Goal: Task Accomplishment & Management: Manage account settings

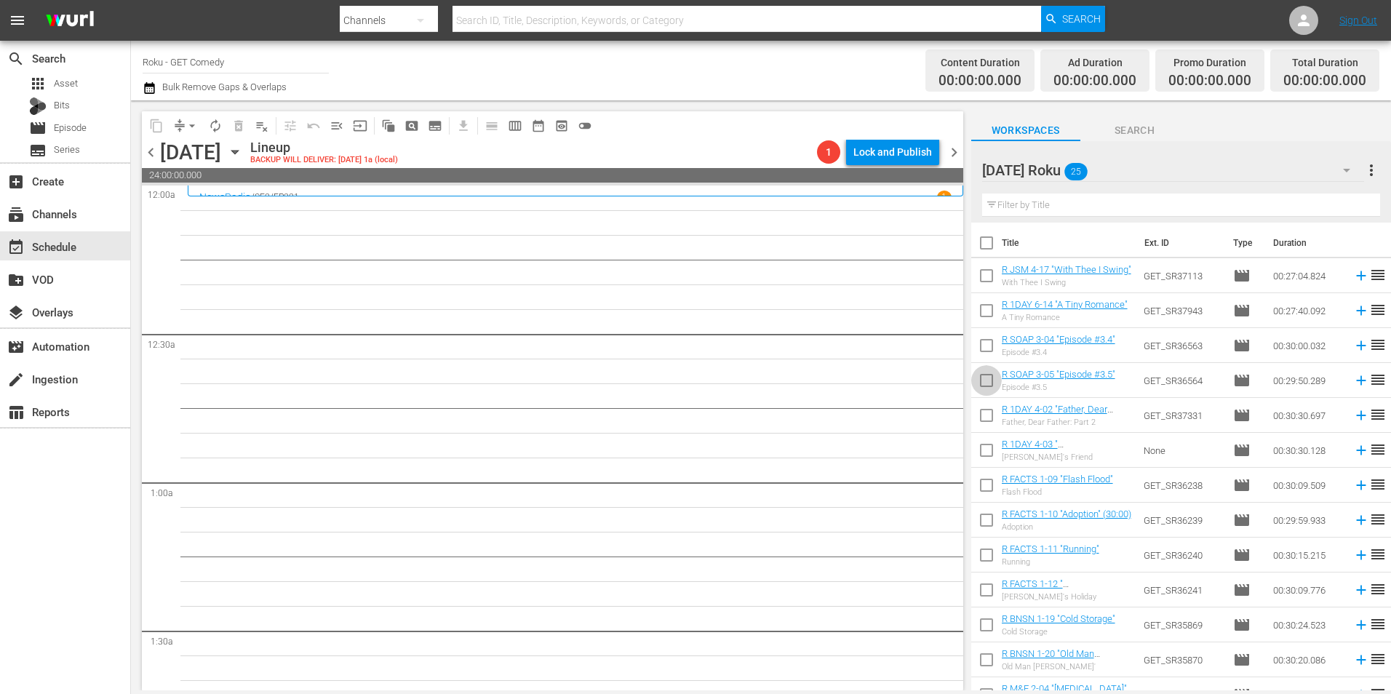
click at [987, 386] on input "checkbox" at bounding box center [986, 383] width 31 height 31
checkbox input "true"
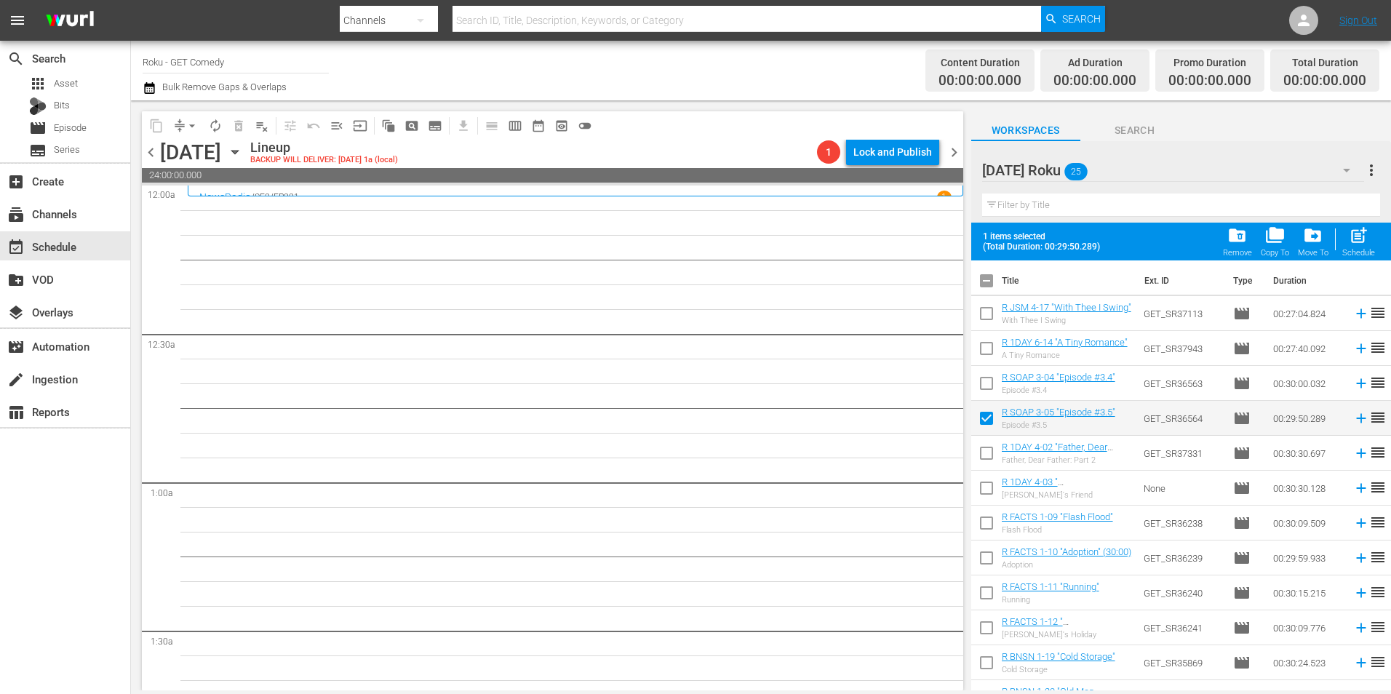
click at [985, 386] on input "checkbox" at bounding box center [986, 386] width 31 height 31
checkbox input "true"
click at [990, 355] on input "checkbox" at bounding box center [986, 351] width 31 height 31
checkbox input "true"
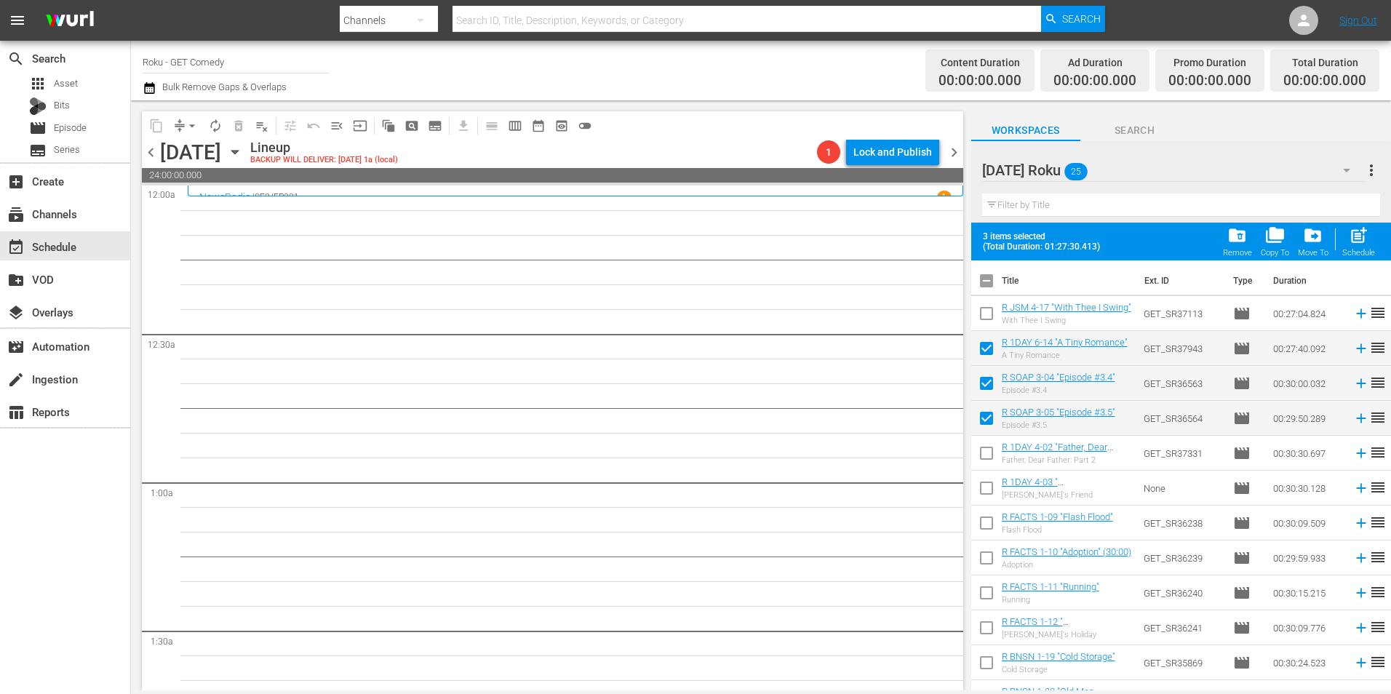
drag, startPoint x: 985, startPoint y: 316, endPoint x: 1047, endPoint y: 298, distance: 64.3
click at [986, 315] on input "checkbox" at bounding box center [986, 316] width 31 height 31
click at [955, 152] on span "chevron_right" at bounding box center [954, 152] width 18 height 18
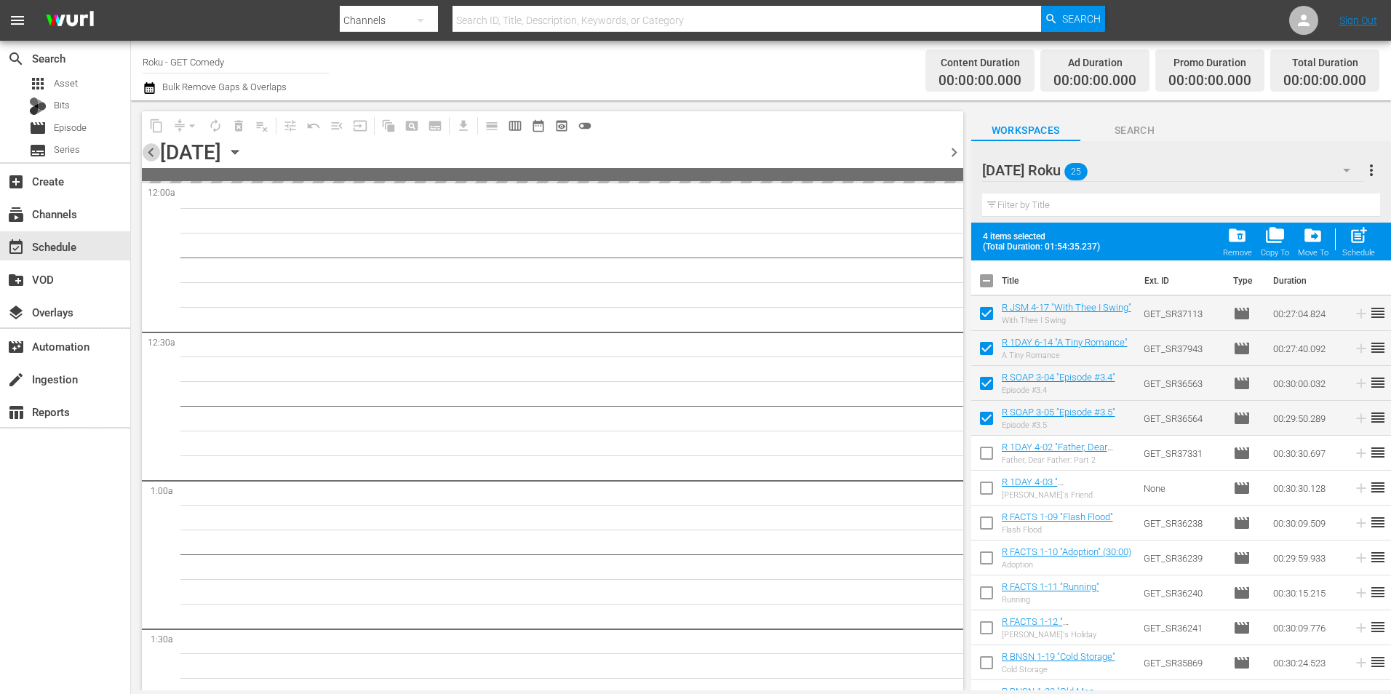
click at [151, 151] on span "chevron_left" at bounding box center [151, 152] width 18 height 18
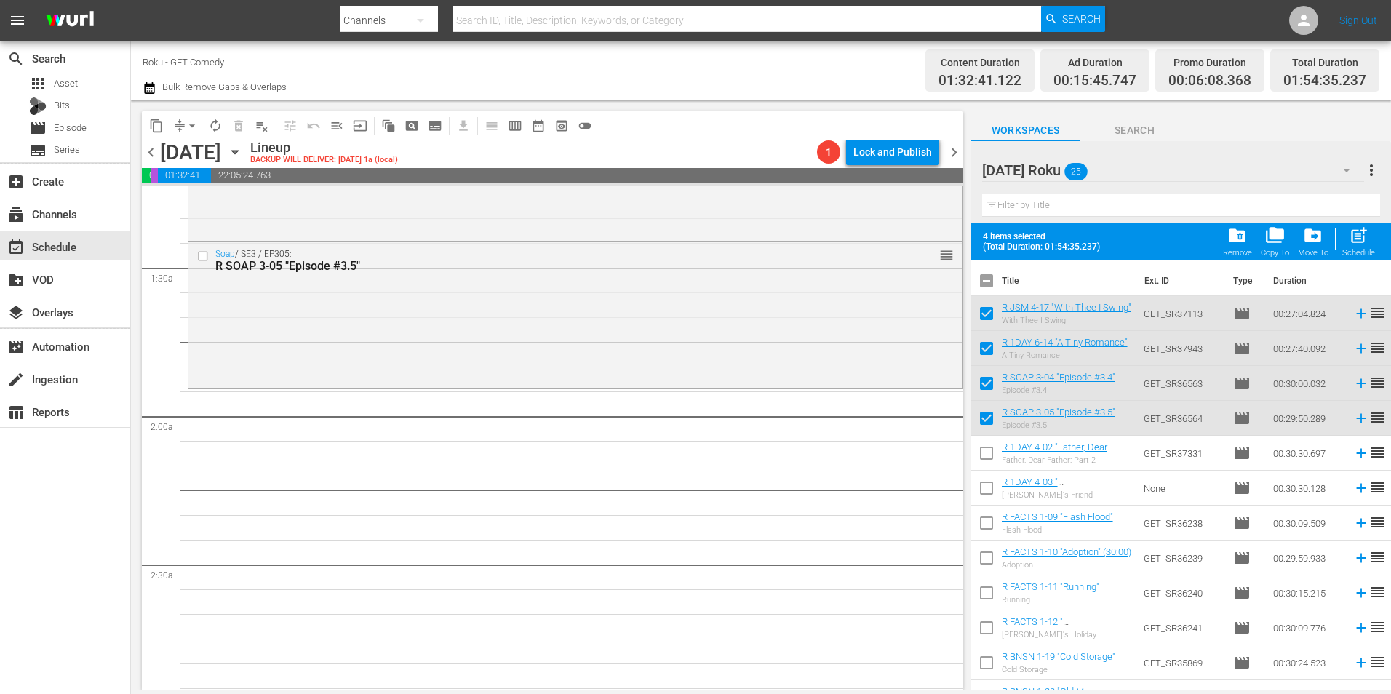
scroll to position [364, 0]
click at [1200, 173] on div "Wednesday Roku 25" at bounding box center [1173, 170] width 382 height 41
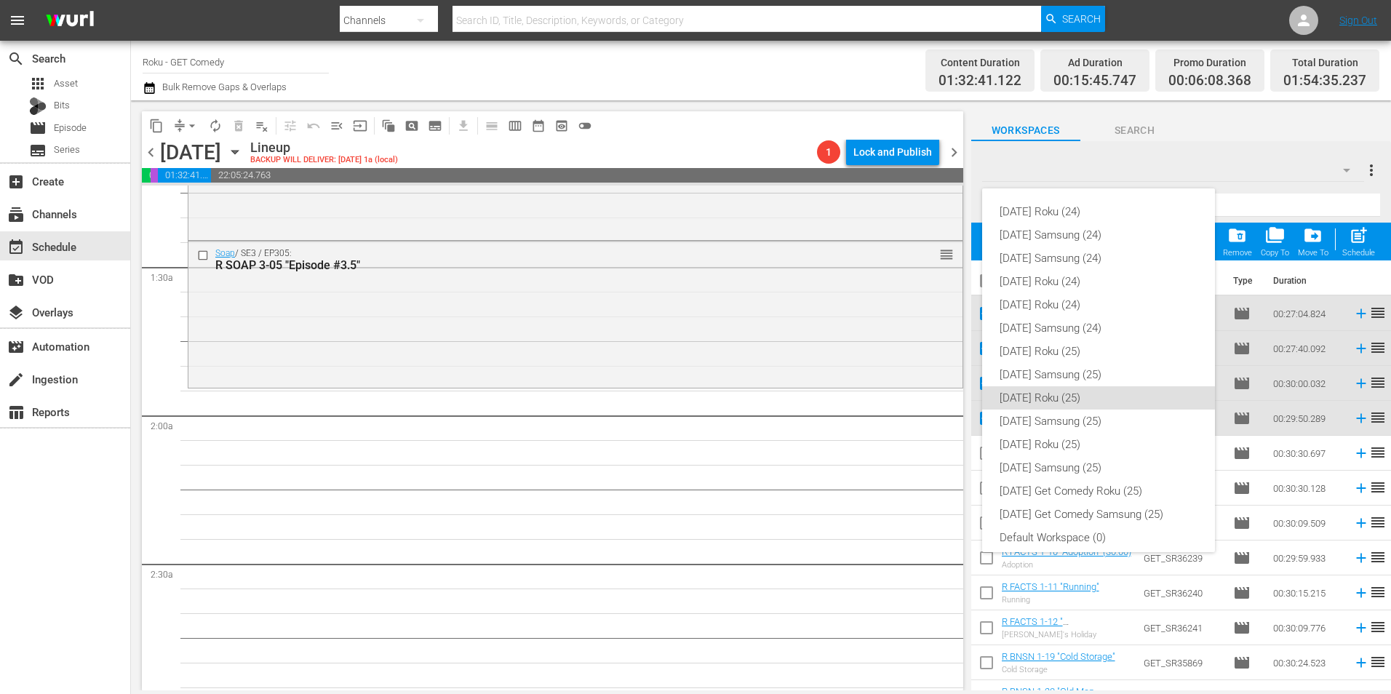
scroll to position [9, 0]
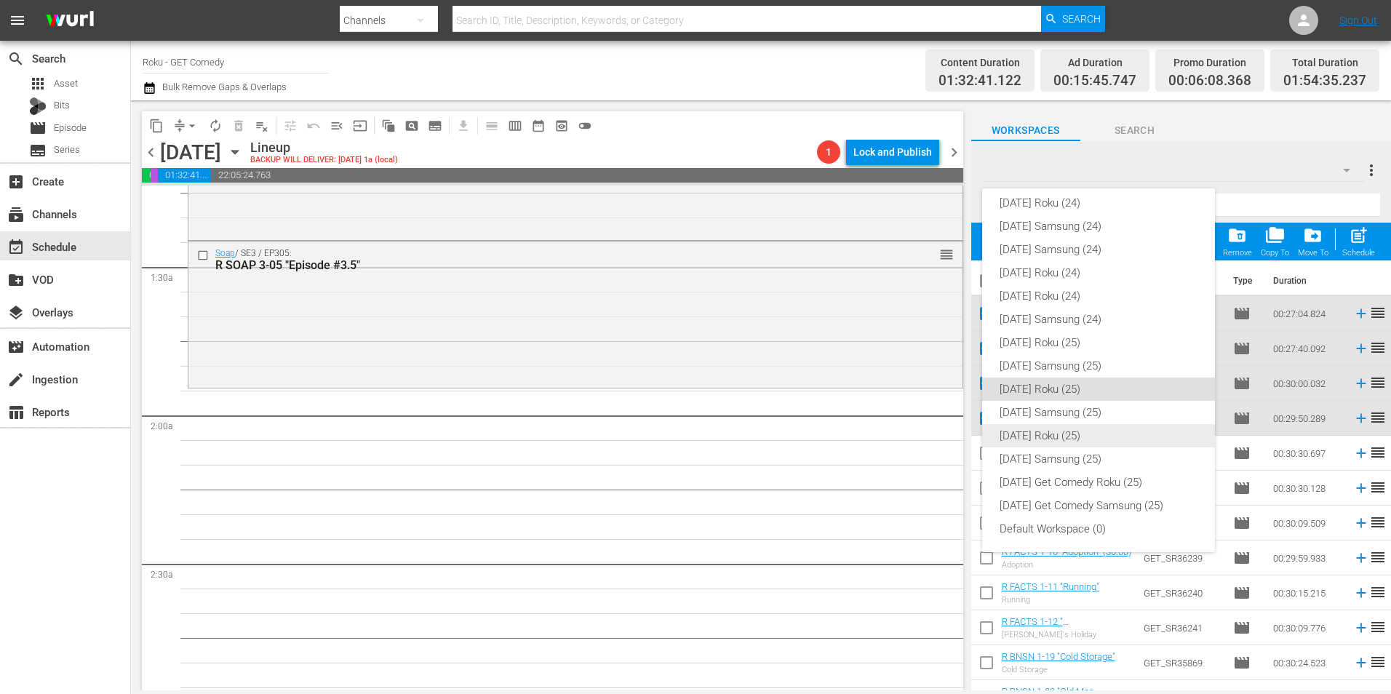
click at [1035, 443] on div "[DATE] Roku (25)" at bounding box center [1099, 435] width 198 height 23
checkbox input "false"
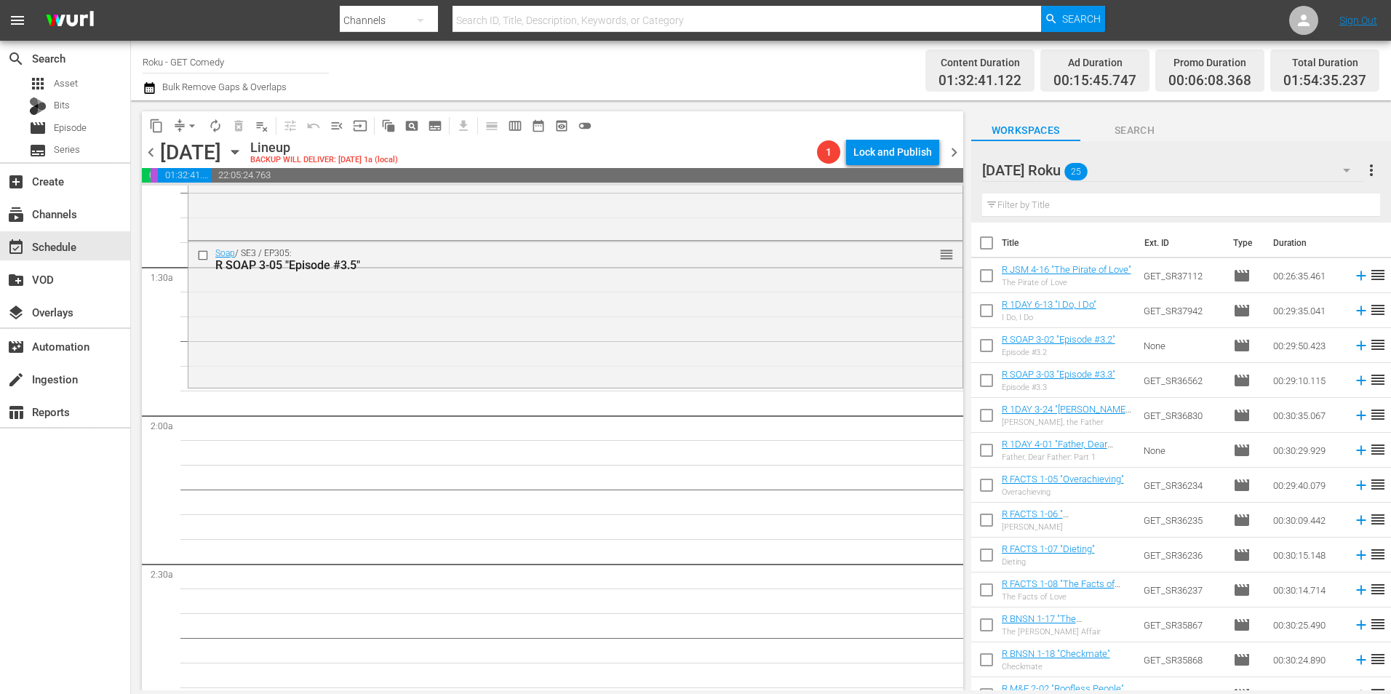
click at [984, 421] on input "checkbox" at bounding box center [986, 418] width 31 height 31
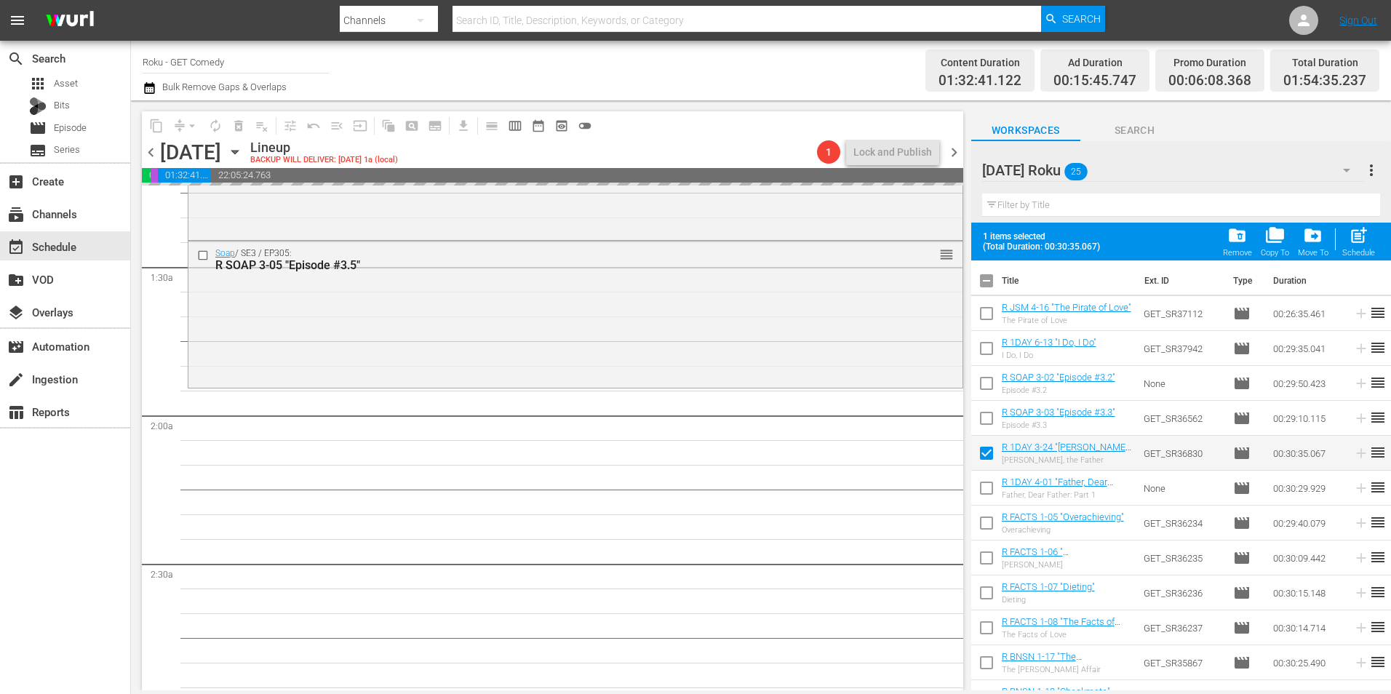
click at [1133, 154] on div "Tuesday Roku 25" at bounding box center [1173, 170] width 382 height 41
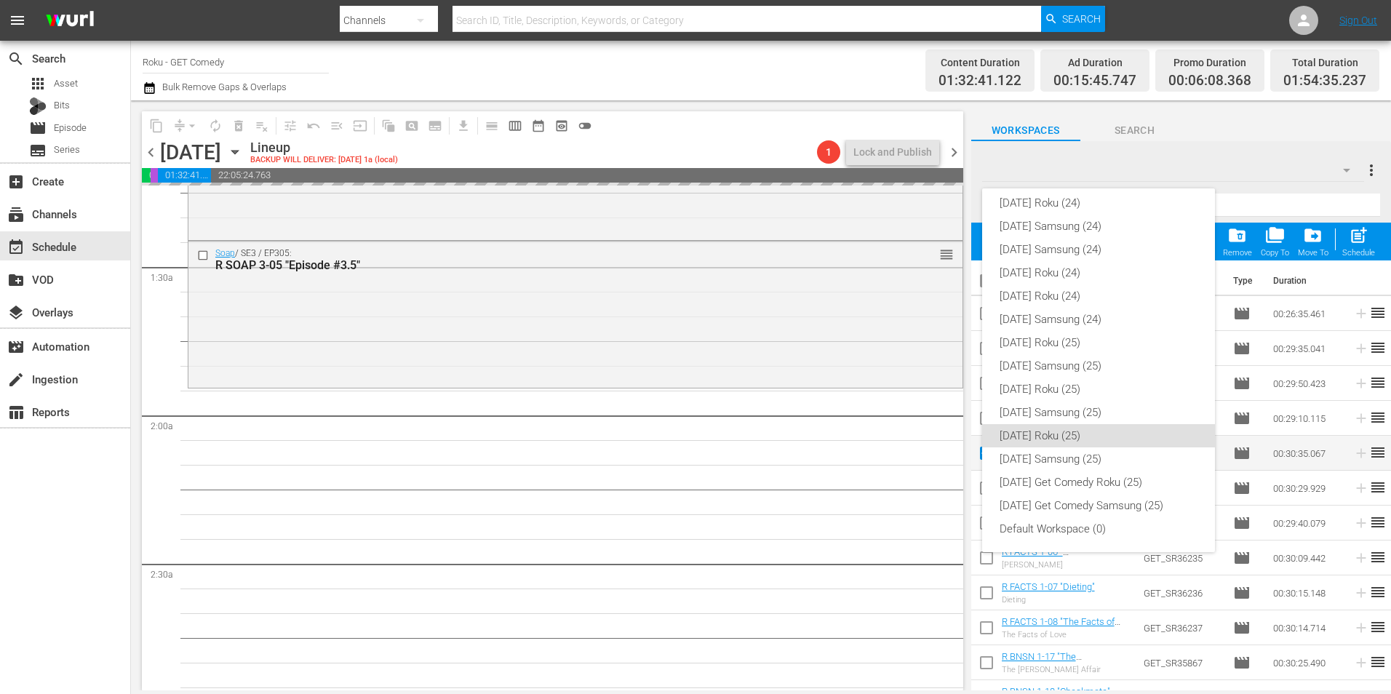
click at [1198, 119] on div "Sunday Roku (24) Sunday Samsung (24) Saturday Samsung (24) Saturday Roku (24) F…" at bounding box center [695, 347] width 1391 height 694
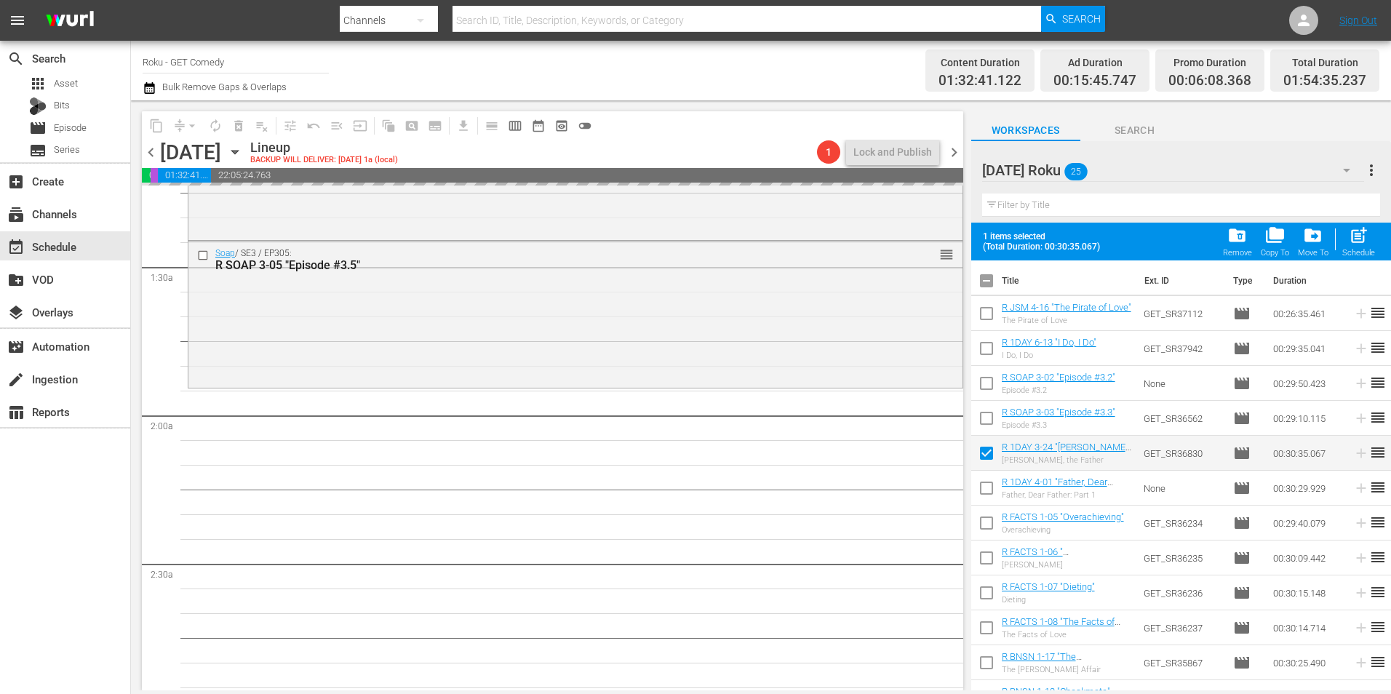
drag, startPoint x: 955, startPoint y: 147, endPoint x: 947, endPoint y: 150, distance: 8.5
click at [952, 147] on span "chevron_right" at bounding box center [954, 152] width 18 height 18
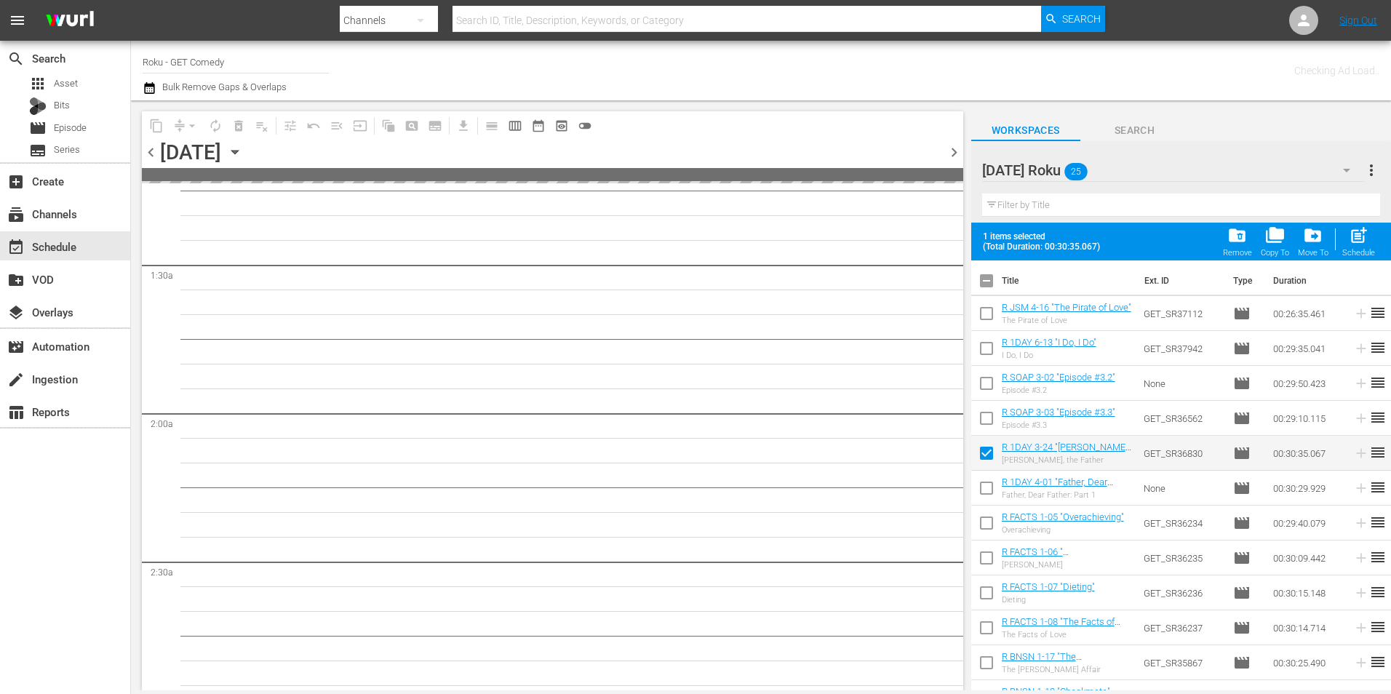
scroll to position [413, 0]
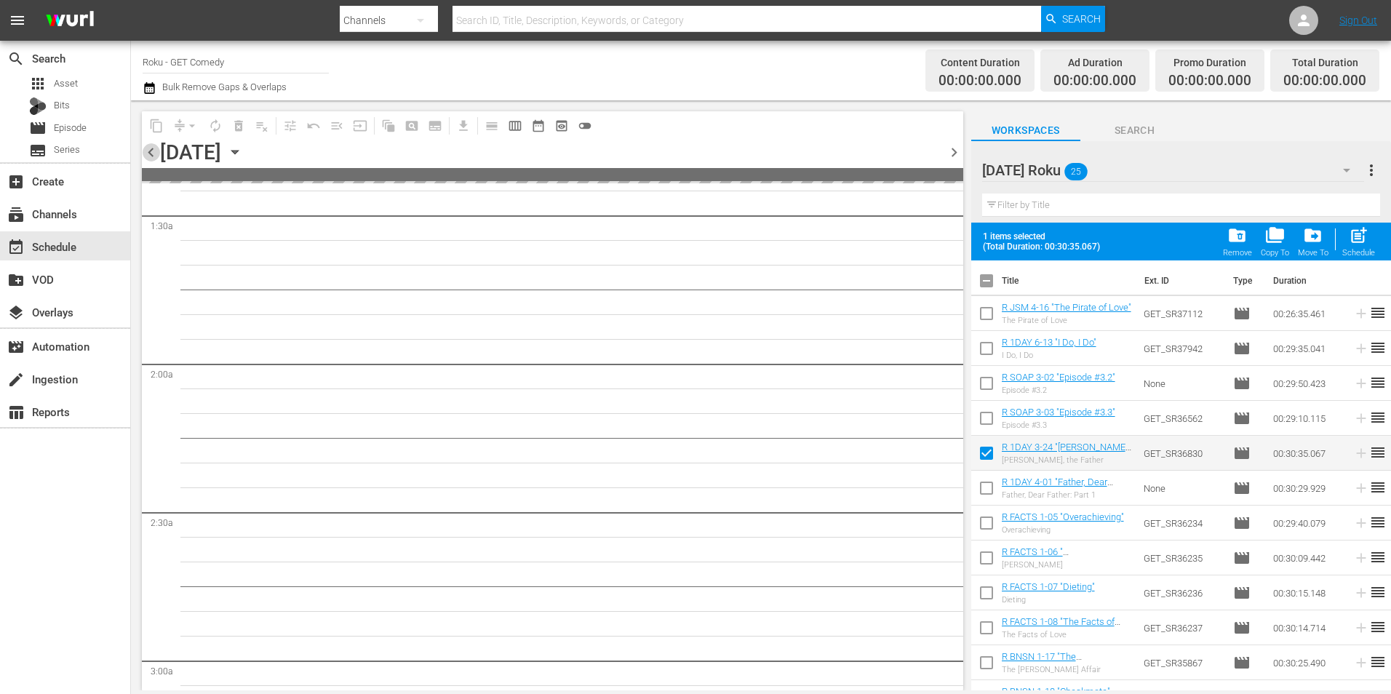
click at [148, 151] on span "chevron_left" at bounding box center [151, 152] width 18 height 18
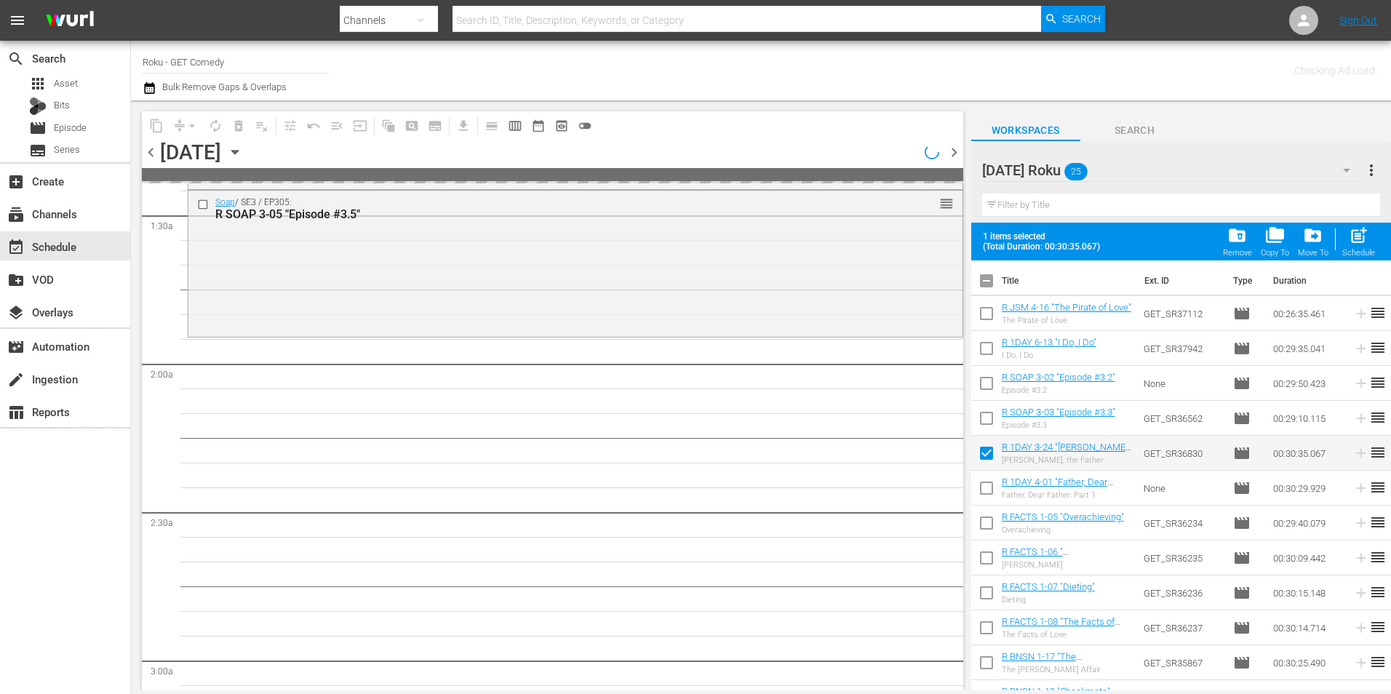
scroll to position [364, 0]
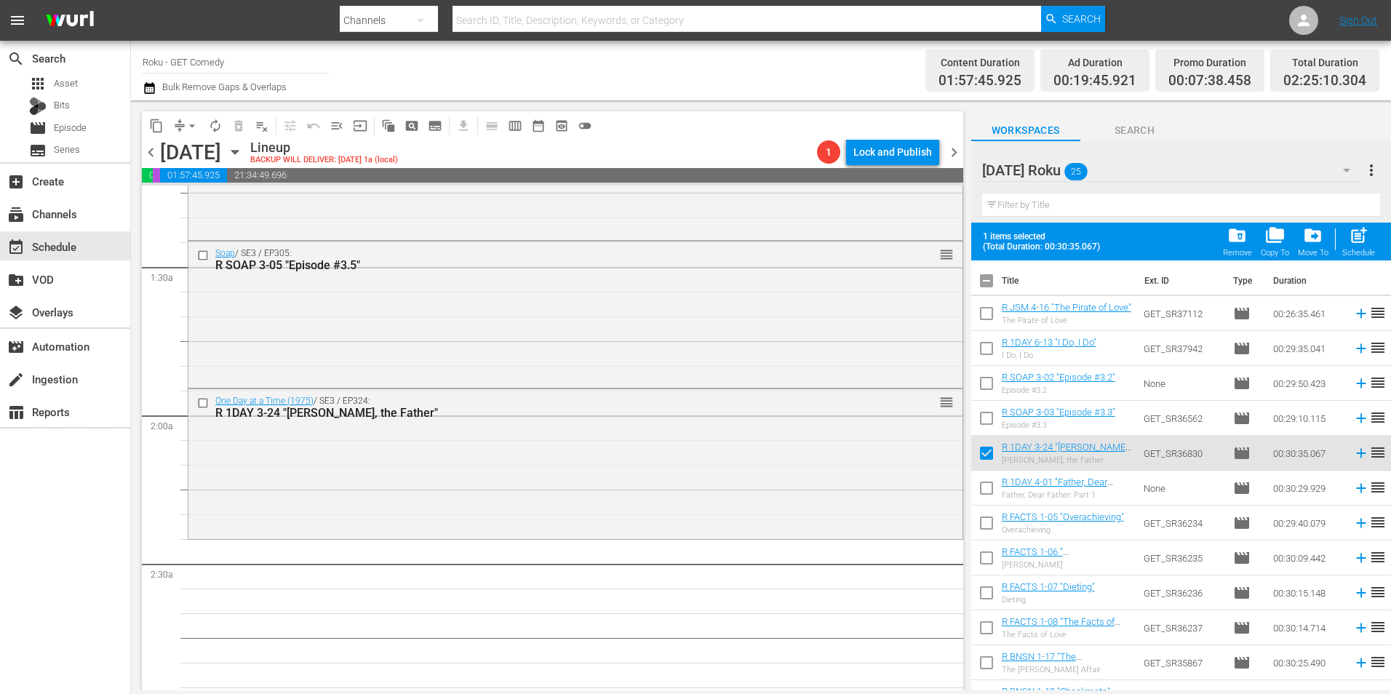
click at [986, 460] on input "checkbox" at bounding box center [986, 456] width 31 height 31
checkbox input "false"
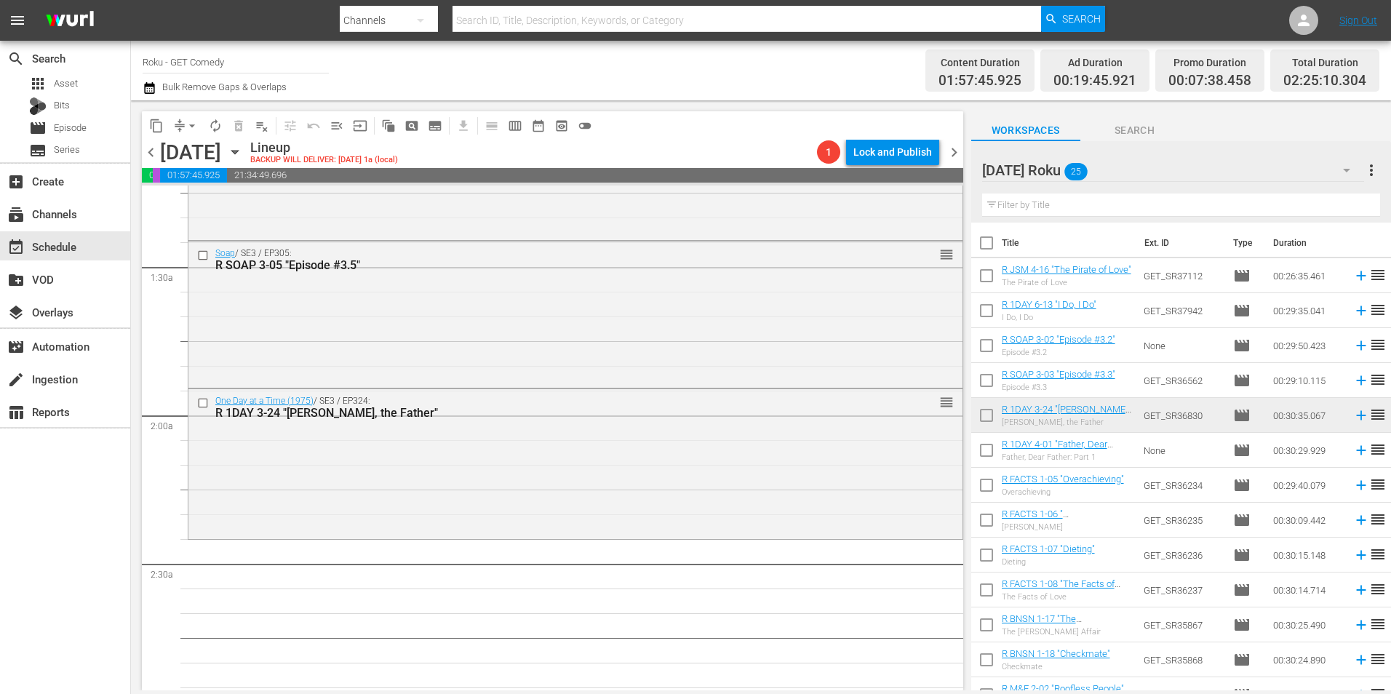
click at [1182, 159] on div "Tuesday Roku 25" at bounding box center [1173, 170] width 382 height 41
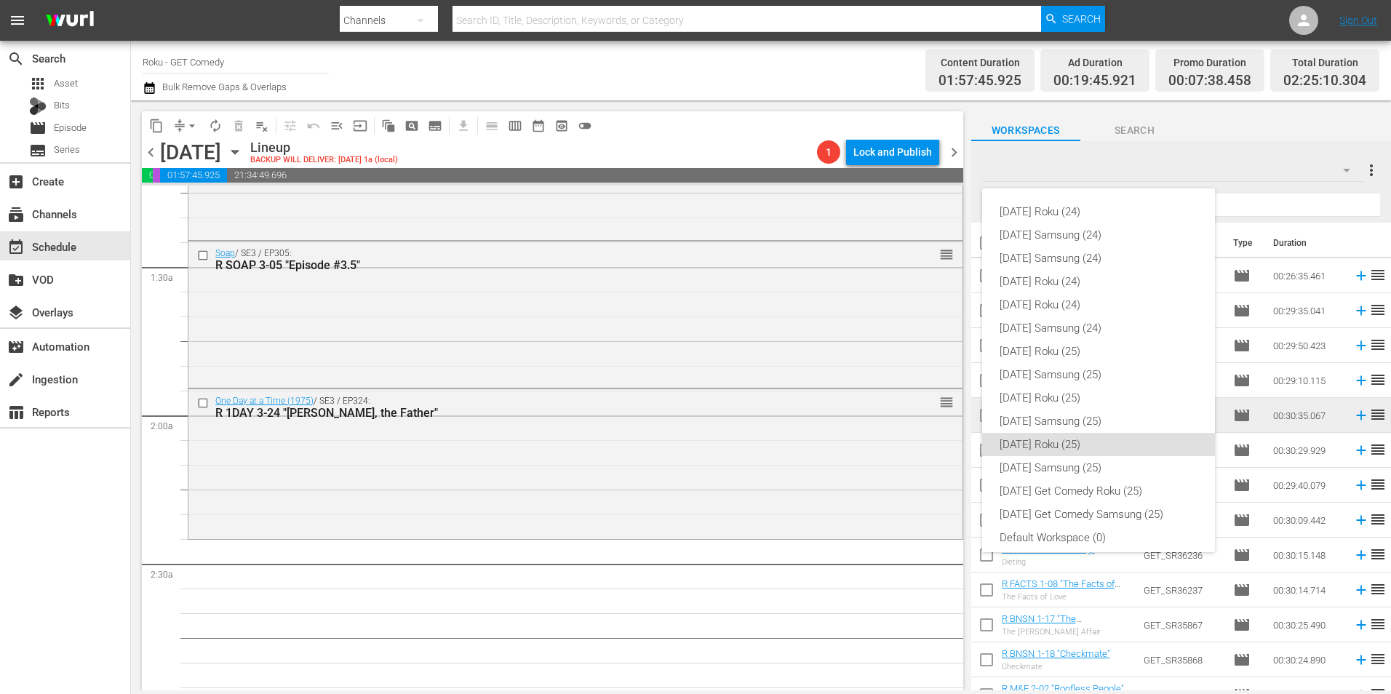
scroll to position [9, 0]
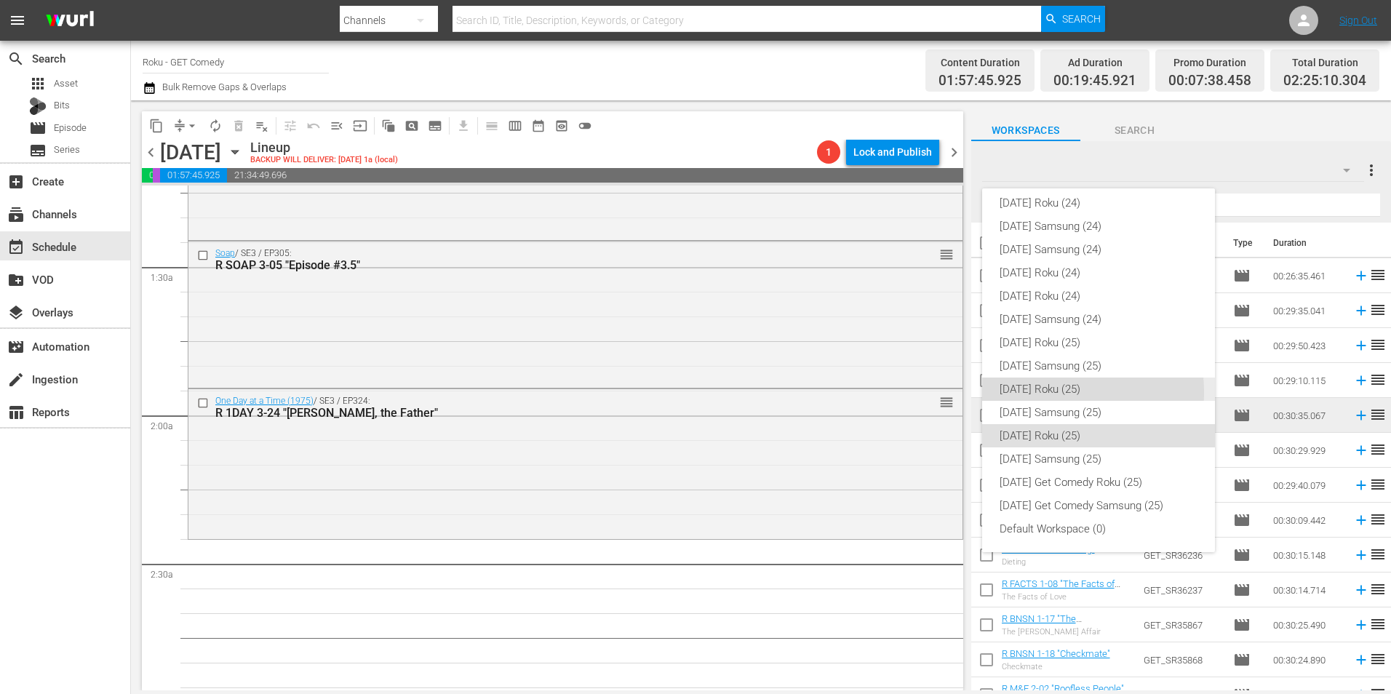
click at [1050, 392] on div "[DATE] Roku (25)" at bounding box center [1099, 389] width 198 height 23
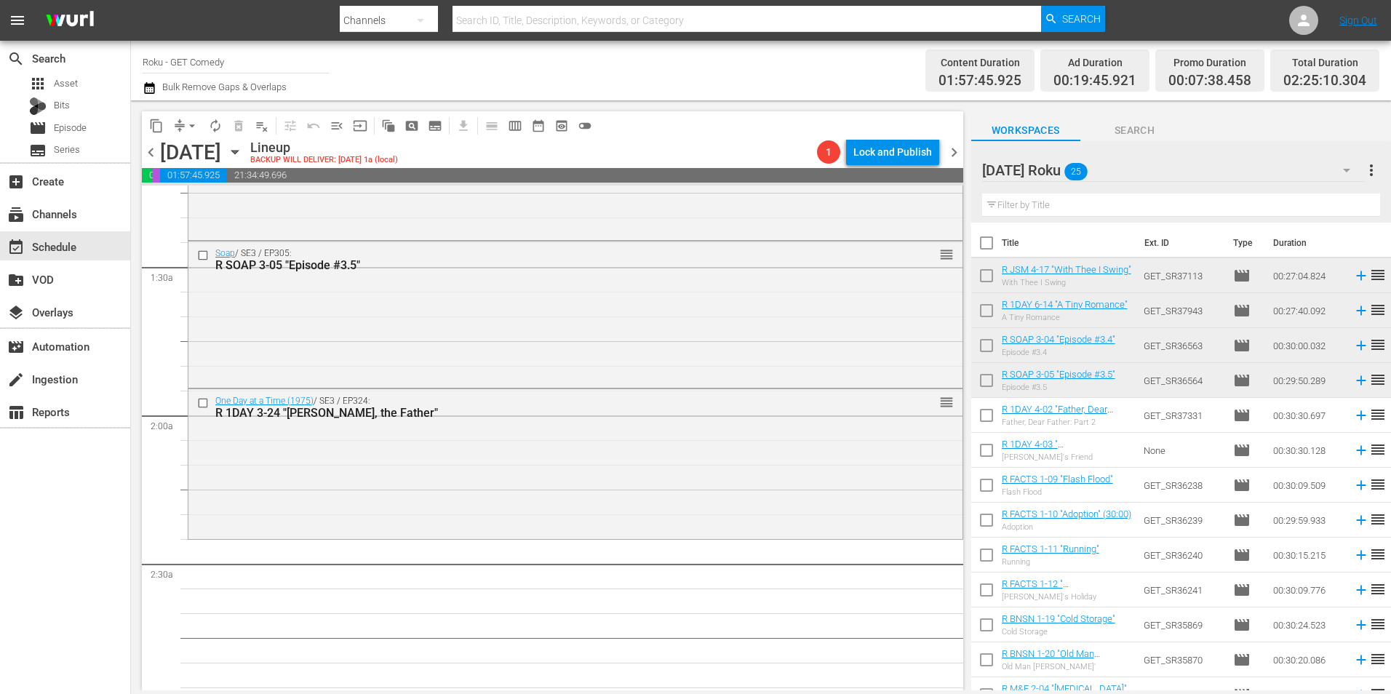
click at [981, 455] on input "checkbox" at bounding box center [986, 453] width 31 height 31
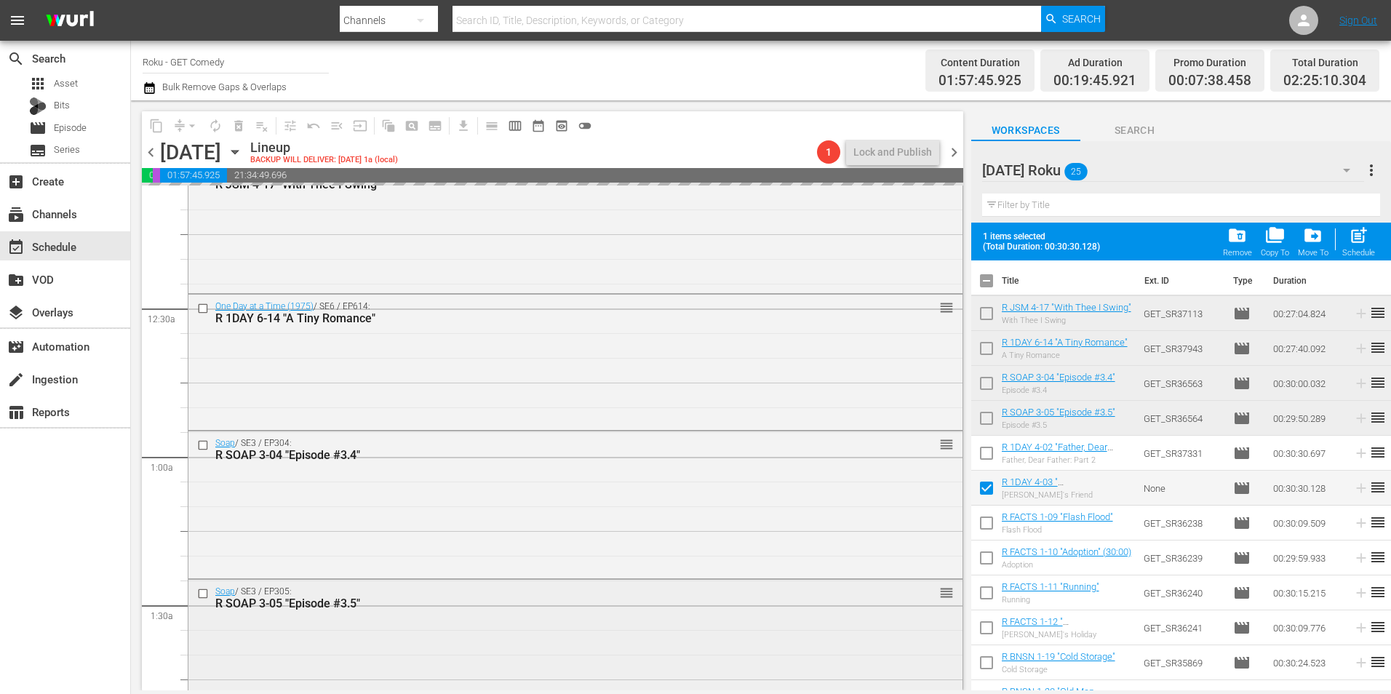
scroll to position [0, 0]
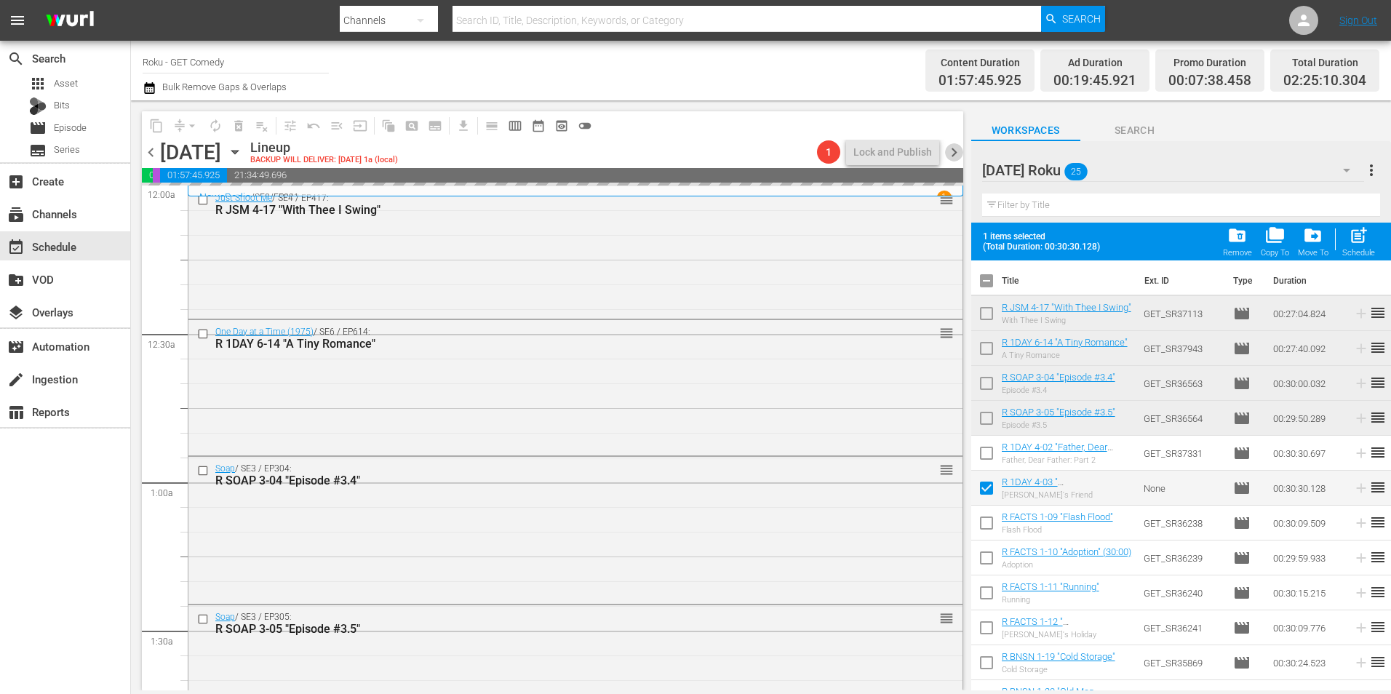
click at [957, 151] on span "chevron_right" at bounding box center [954, 152] width 18 height 18
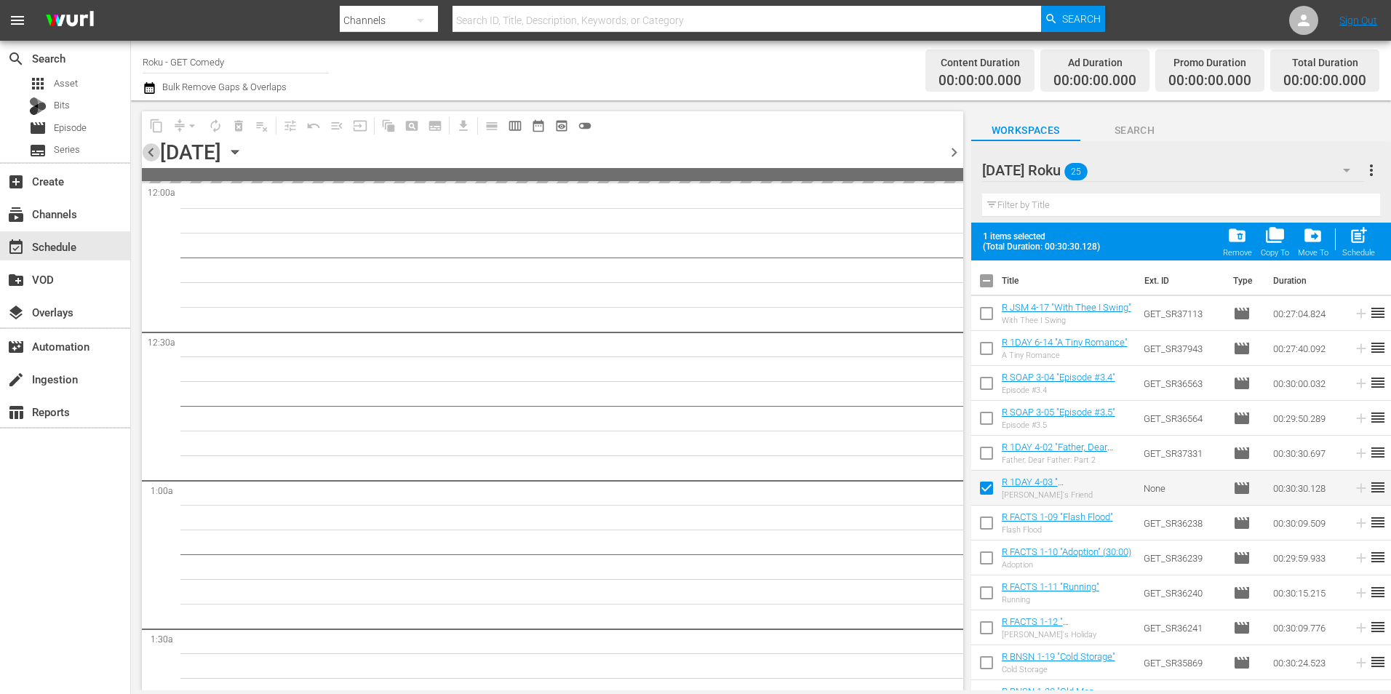
click at [154, 146] on span "chevron_left" at bounding box center [151, 152] width 18 height 18
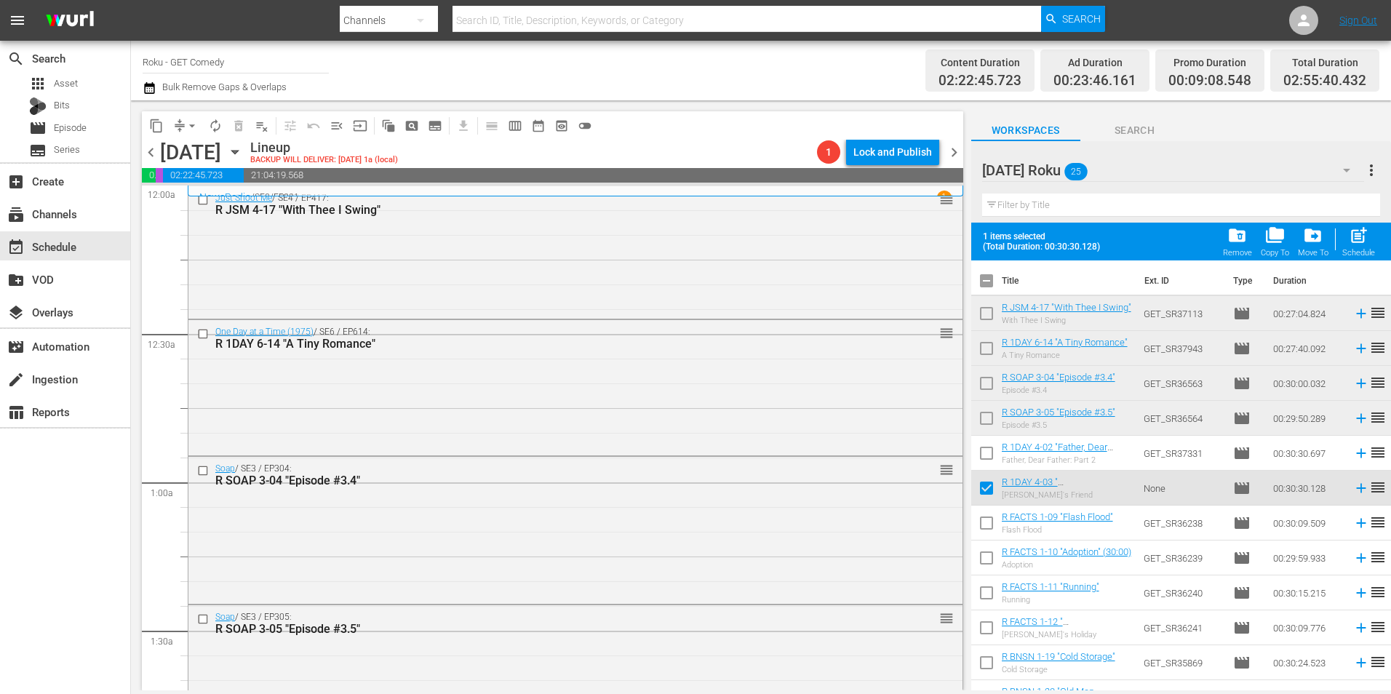
click at [346, 239] on div "Just Shoot Me / SE4 / EP417: R JSM 4-17 "With Thee I Swing" reorder" at bounding box center [575, 251] width 774 height 130
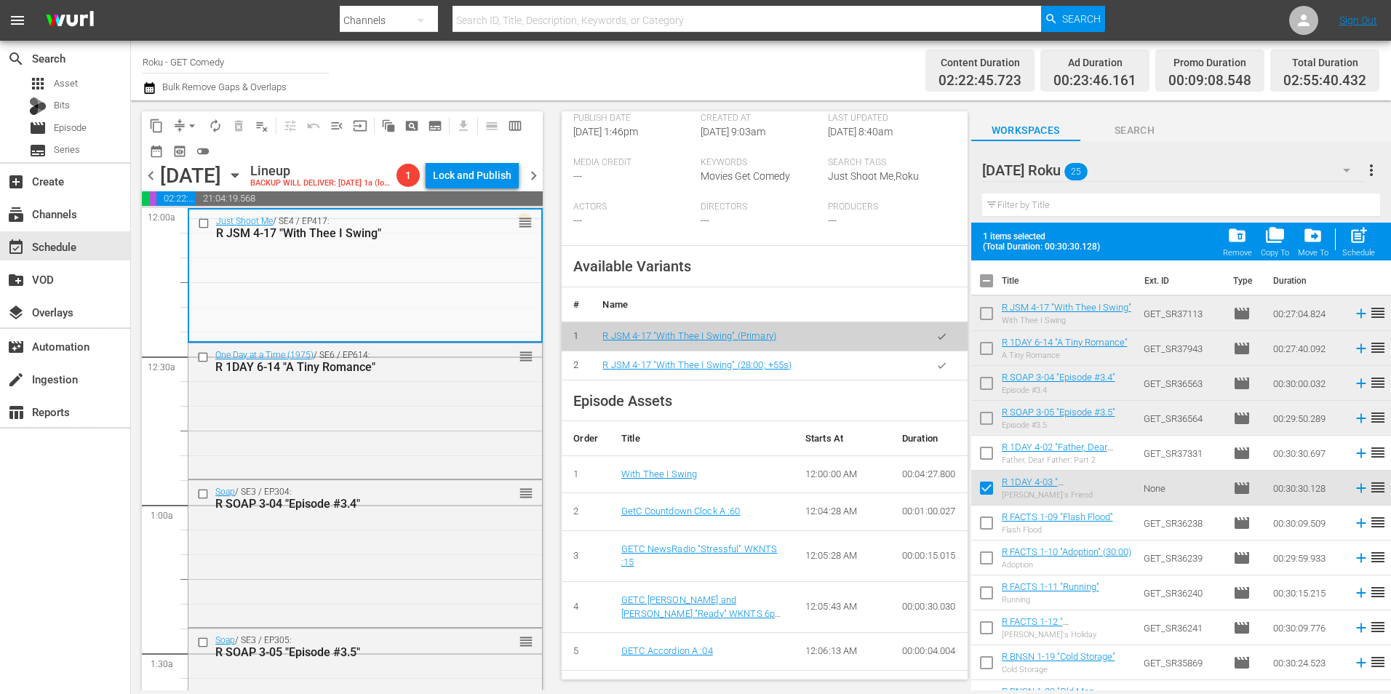
scroll to position [437, 0]
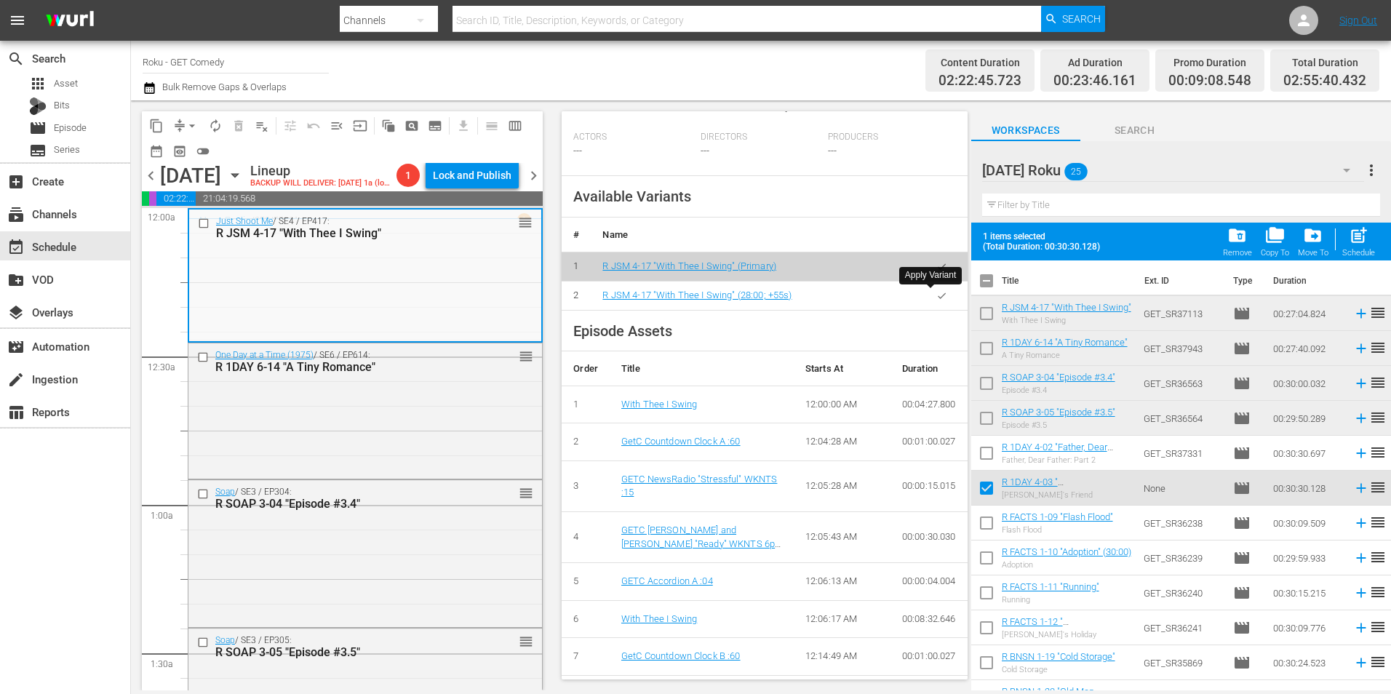
click at [936, 297] on icon "button" at bounding box center [941, 295] width 11 height 11
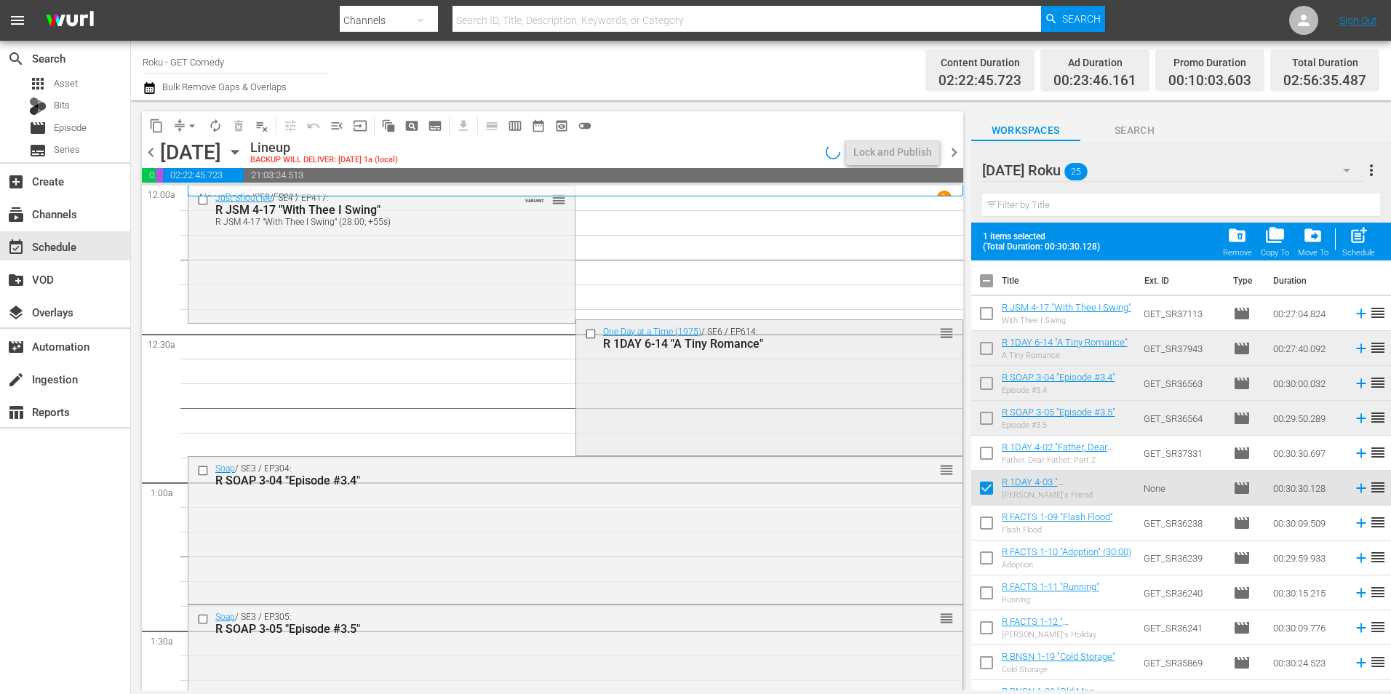
click at [685, 413] on div "One Day at a Time (1975) / SE6 / EP614: R 1DAY 6-14 "A Tiny Romance" reorder" at bounding box center [769, 386] width 386 height 132
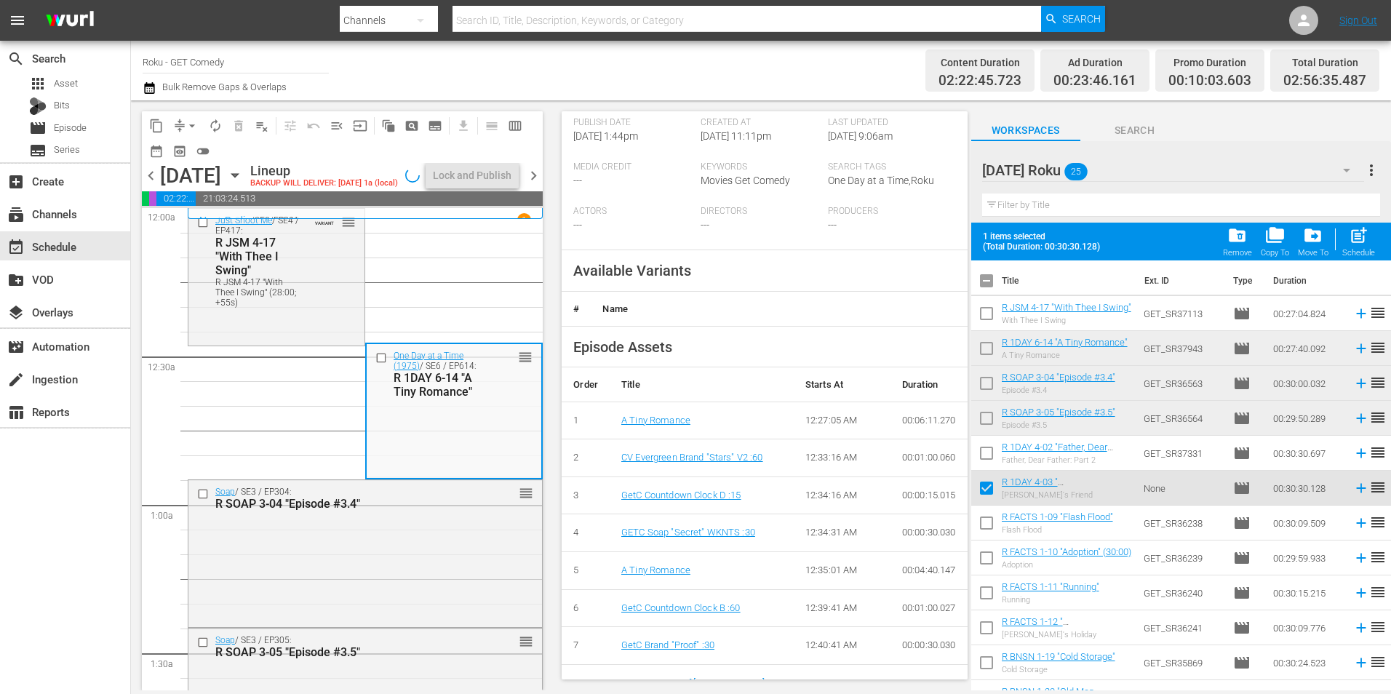
scroll to position [364, 0]
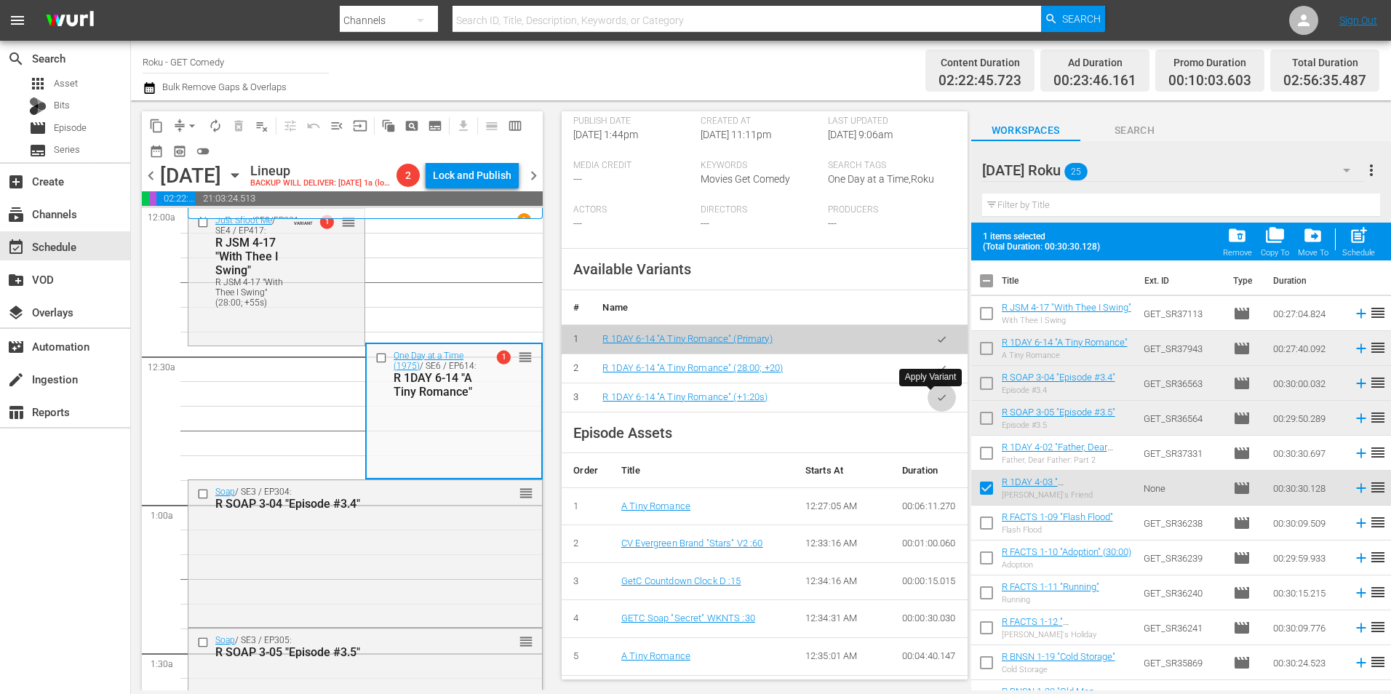
click at [937, 398] on button "button" at bounding box center [942, 397] width 28 height 28
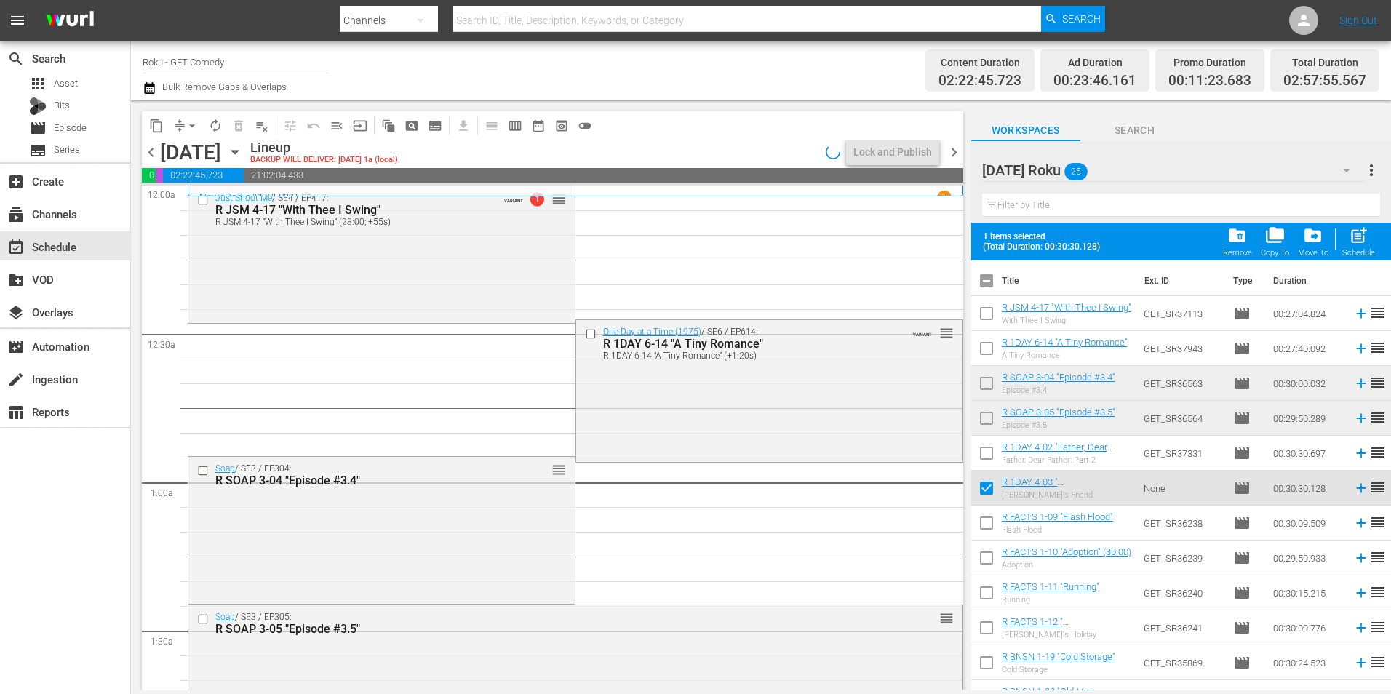
click at [383, 519] on div "Soap / SE3 / EP304: R SOAP 3-04 "Episode #3.4" reorder" at bounding box center [381, 529] width 386 height 144
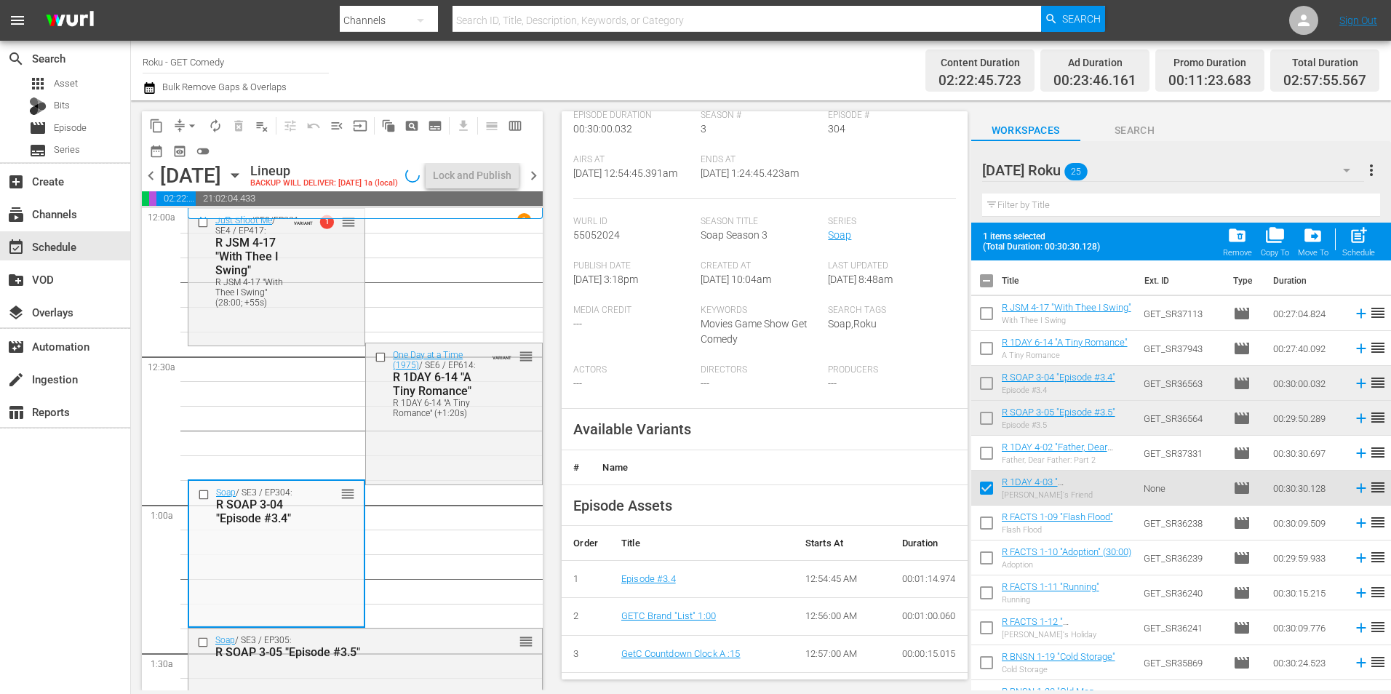
scroll to position [291, 0]
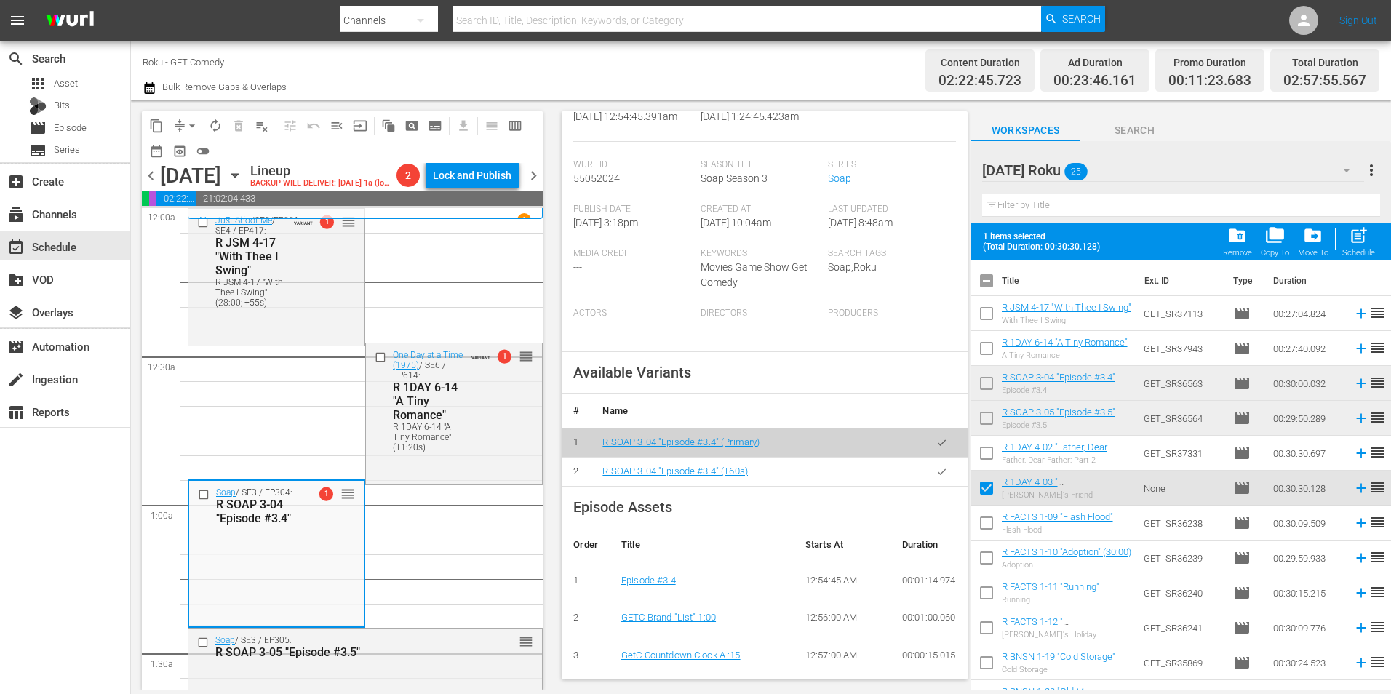
click at [986, 495] on input "checkbox" at bounding box center [986, 491] width 31 height 31
checkbox input "false"
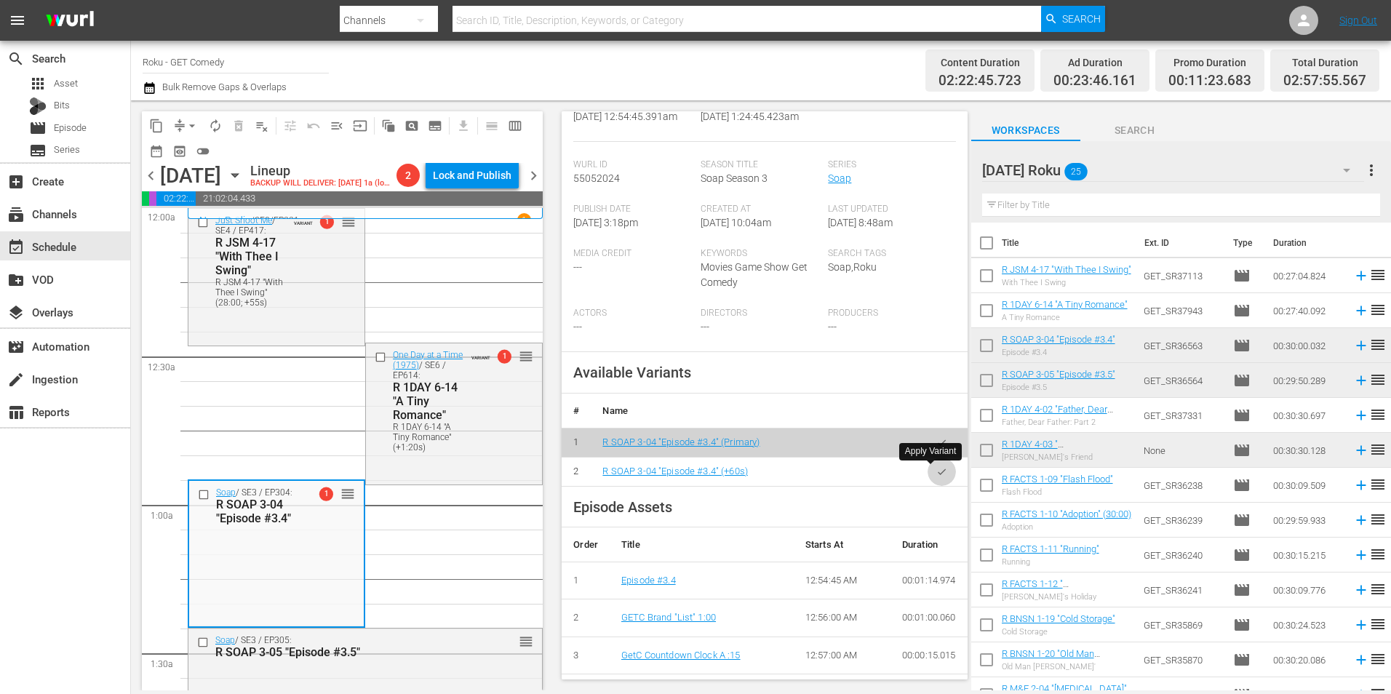
click at [929, 479] on button "button" at bounding box center [942, 472] width 28 height 28
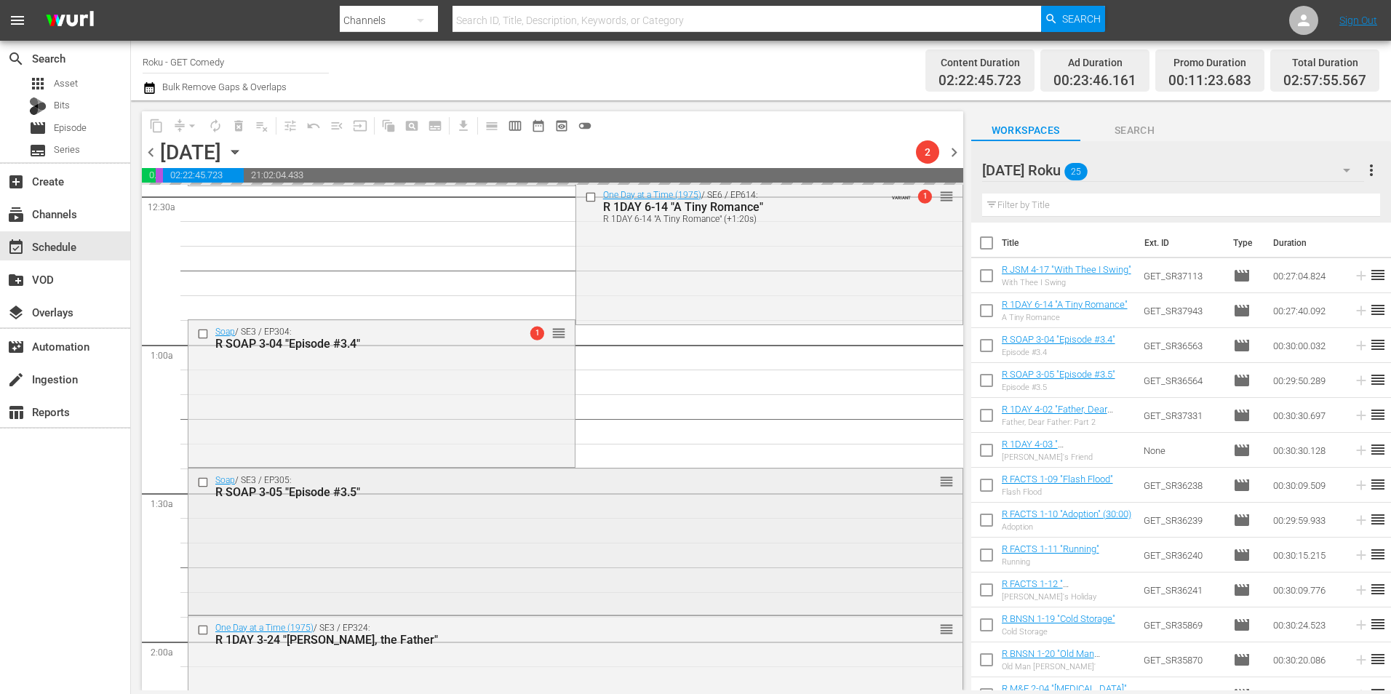
scroll to position [146, 0]
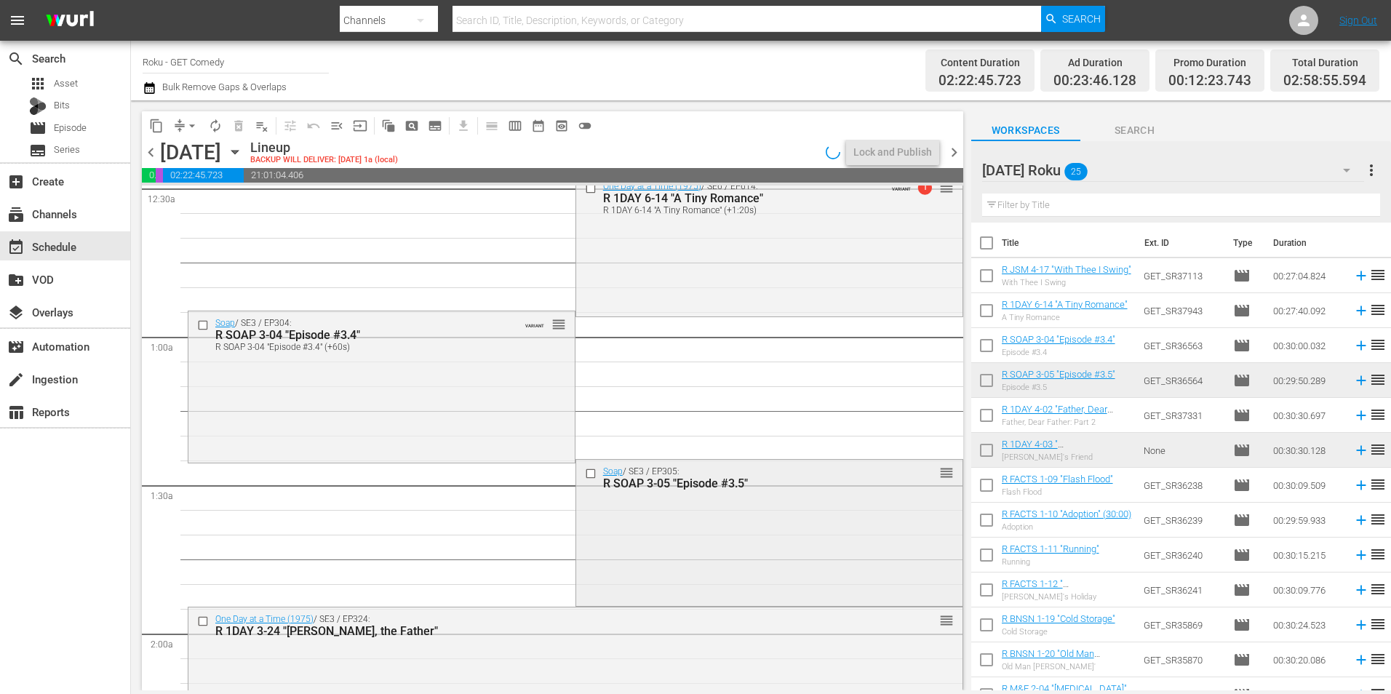
click at [642, 572] on div "Soap / SE3 / EP305: R SOAP 3-05 "Episode #3.5" reorder" at bounding box center [769, 531] width 386 height 143
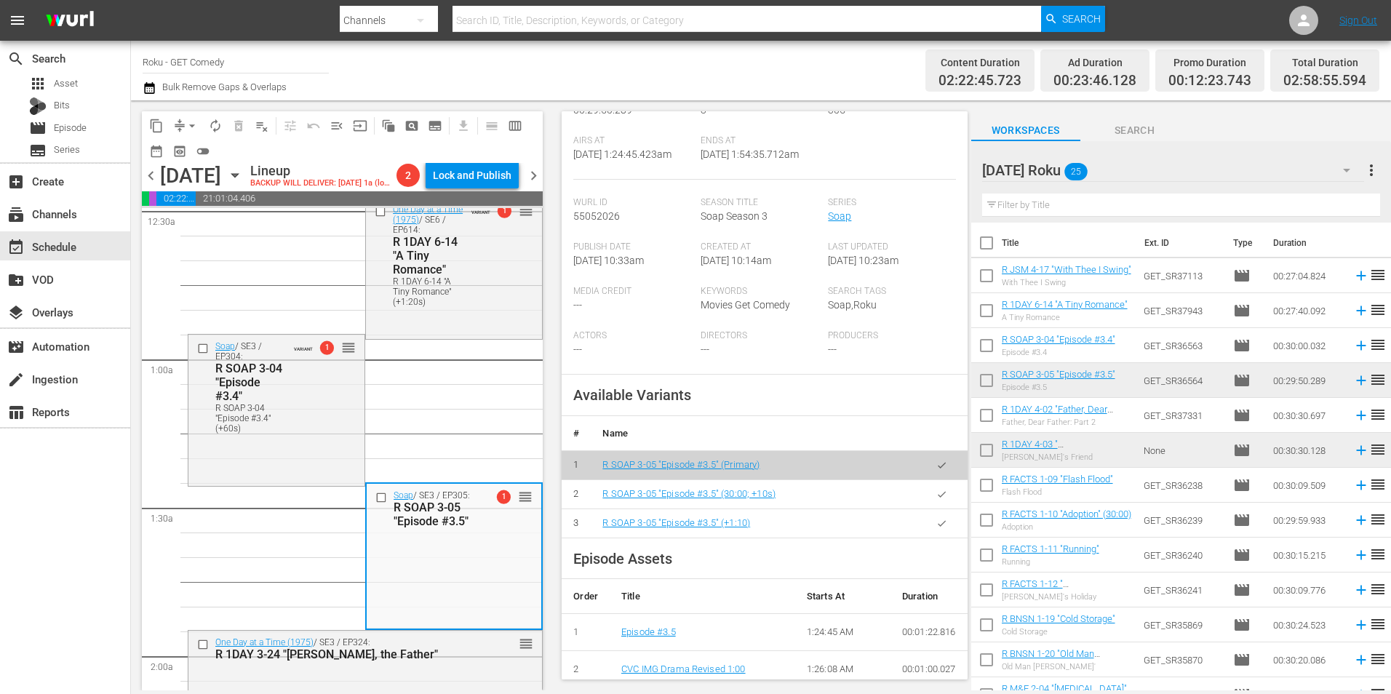
scroll to position [291, 0]
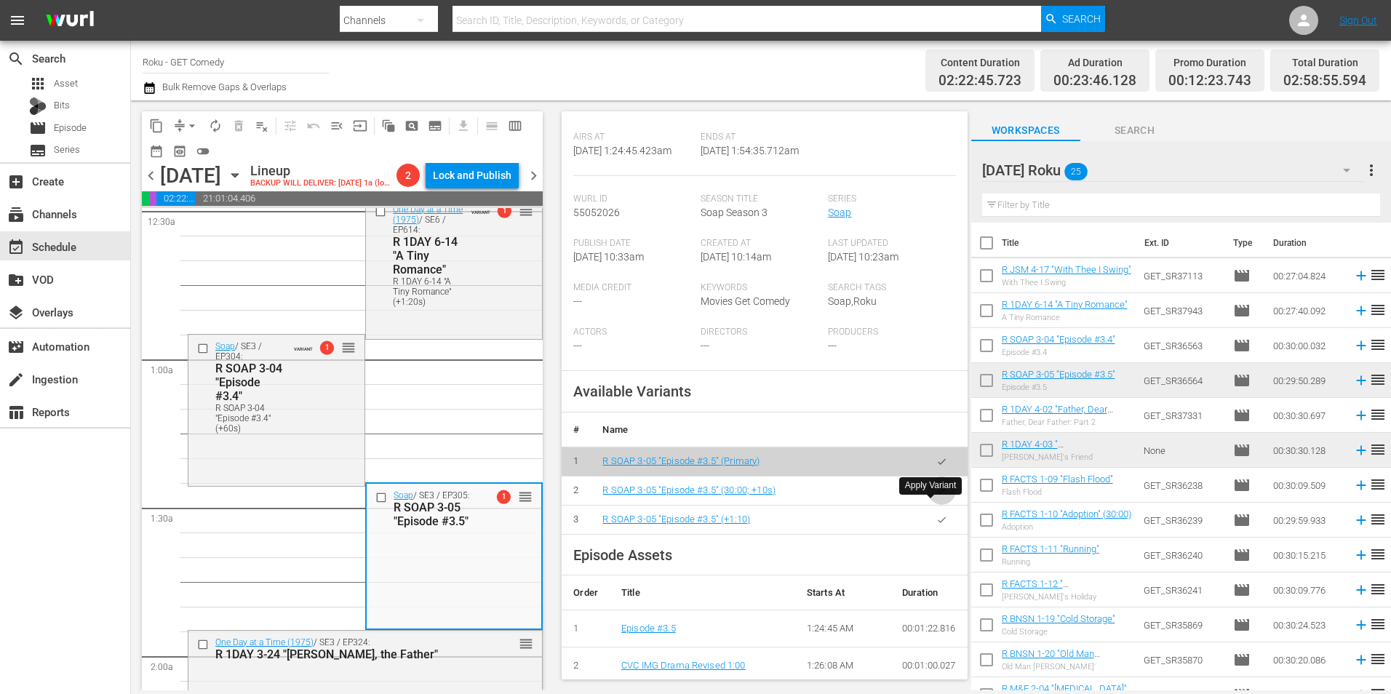
click at [936, 496] on icon "button" at bounding box center [941, 490] width 11 height 11
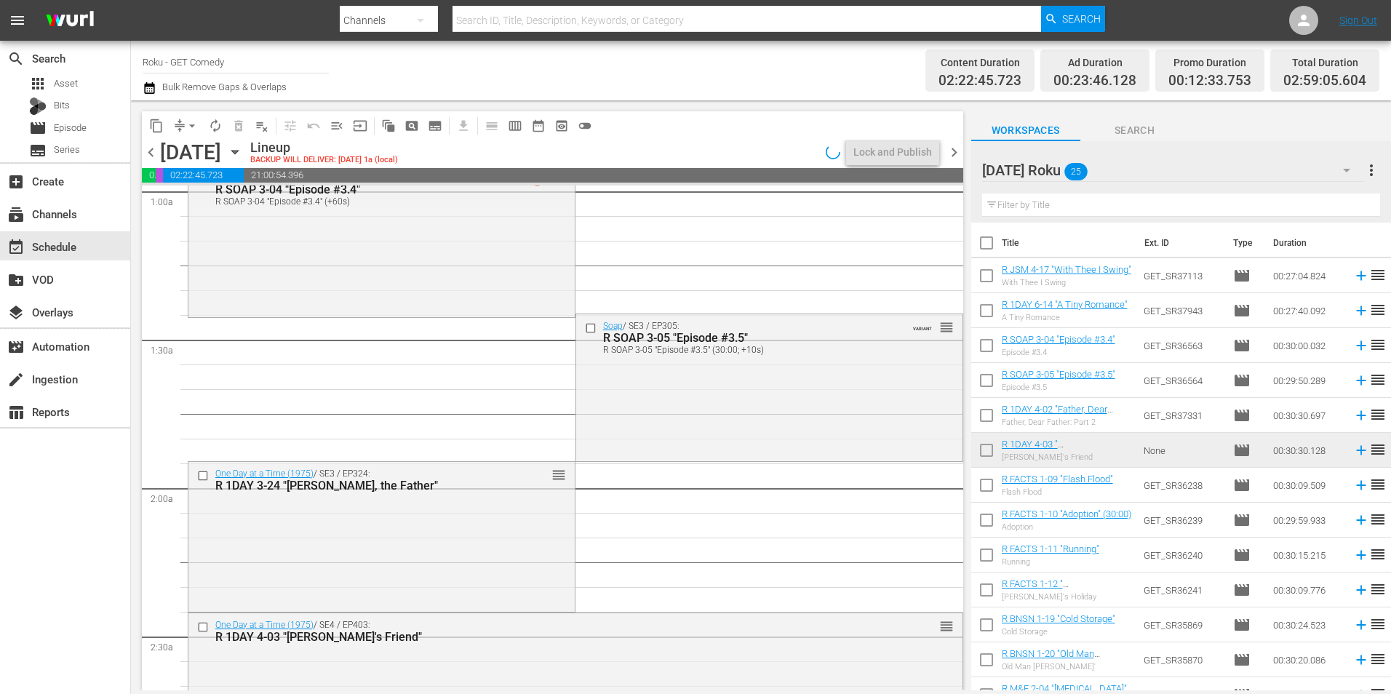
click at [378, 529] on div "One Day at a Time (1975) / SE3 / EP324: R 1DAY 3-24 "Ann, the Father" reorder" at bounding box center [381, 535] width 386 height 147
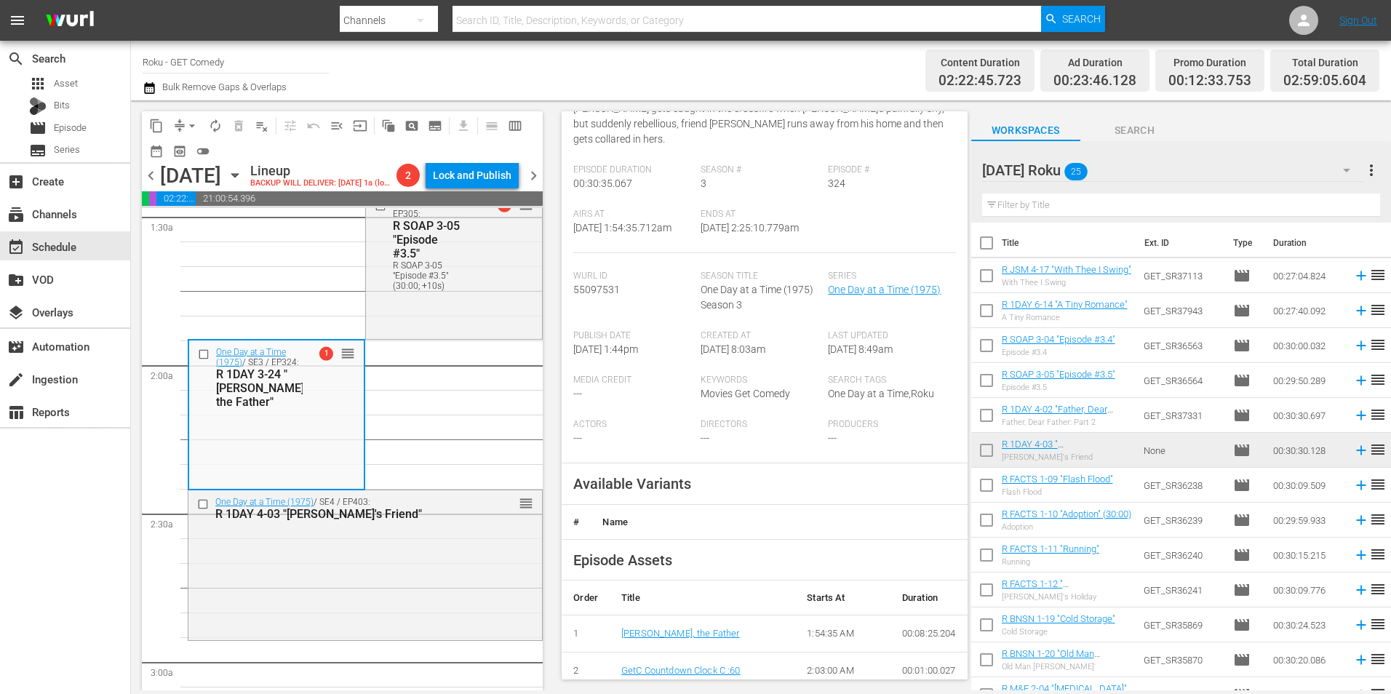
scroll to position [218, 0]
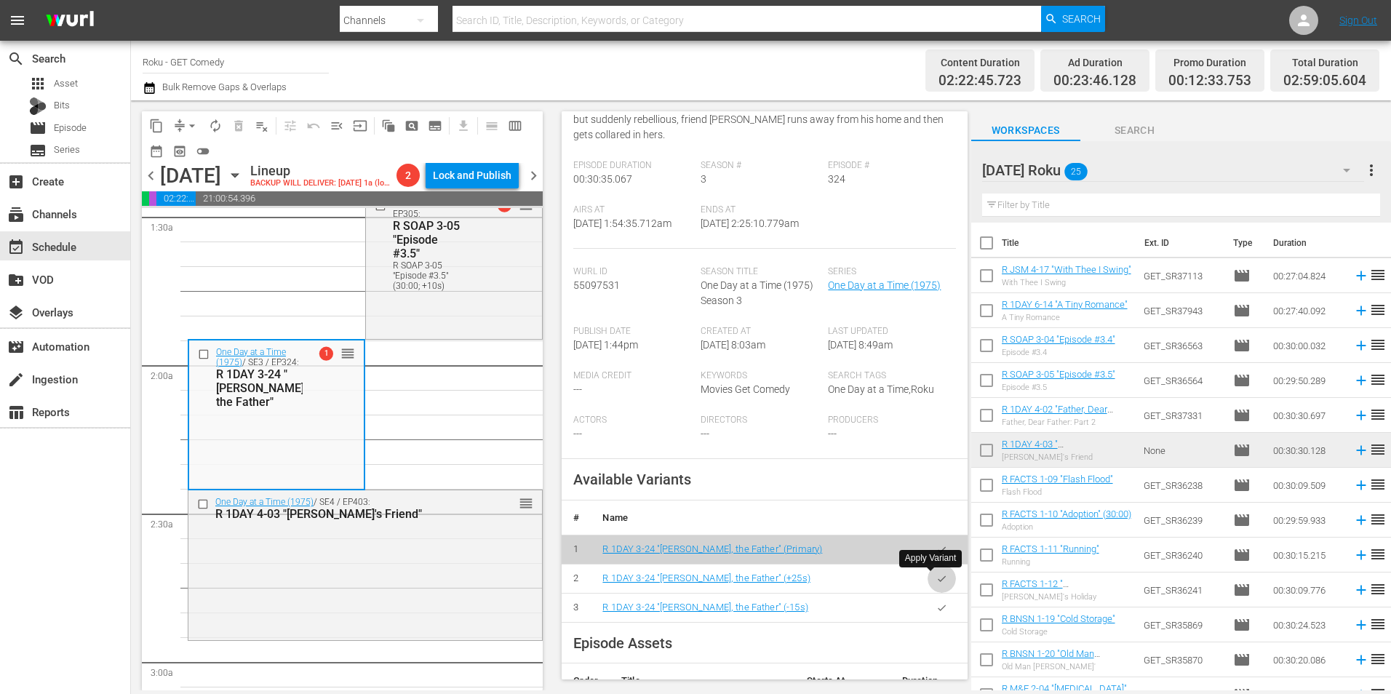
click at [936, 581] on icon "button" at bounding box center [941, 578] width 11 height 11
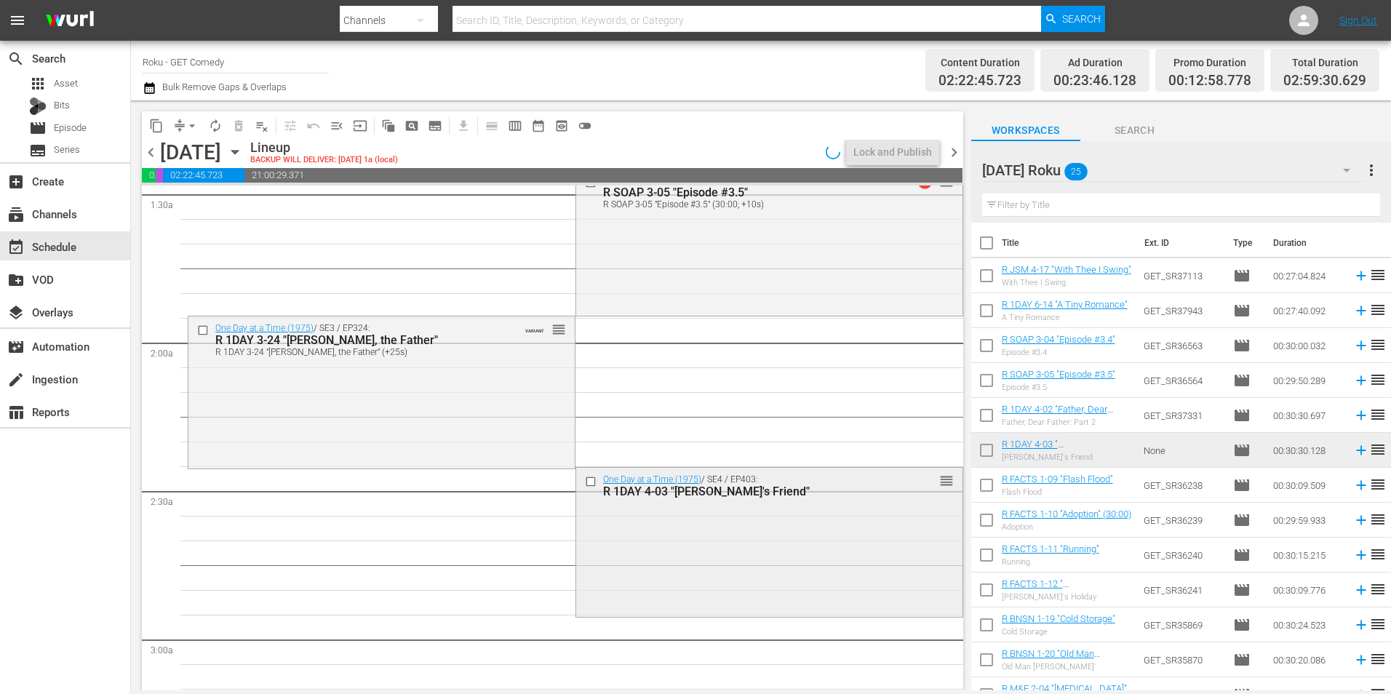
click at [669, 556] on div "One Day at a Time (1975) / SE4 / EP403: R 1DAY 4-03 "Ann's Friend" reorder" at bounding box center [769, 541] width 386 height 146
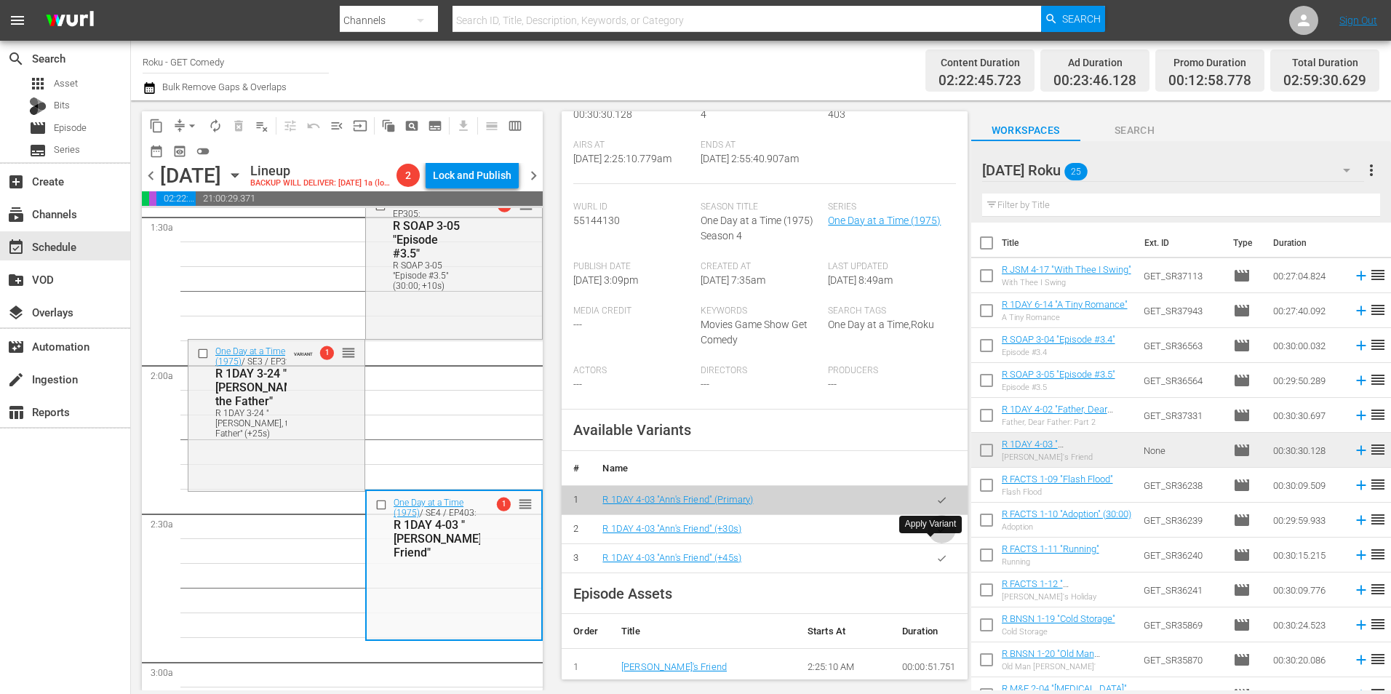
click at [936, 535] on icon "button" at bounding box center [941, 529] width 11 height 11
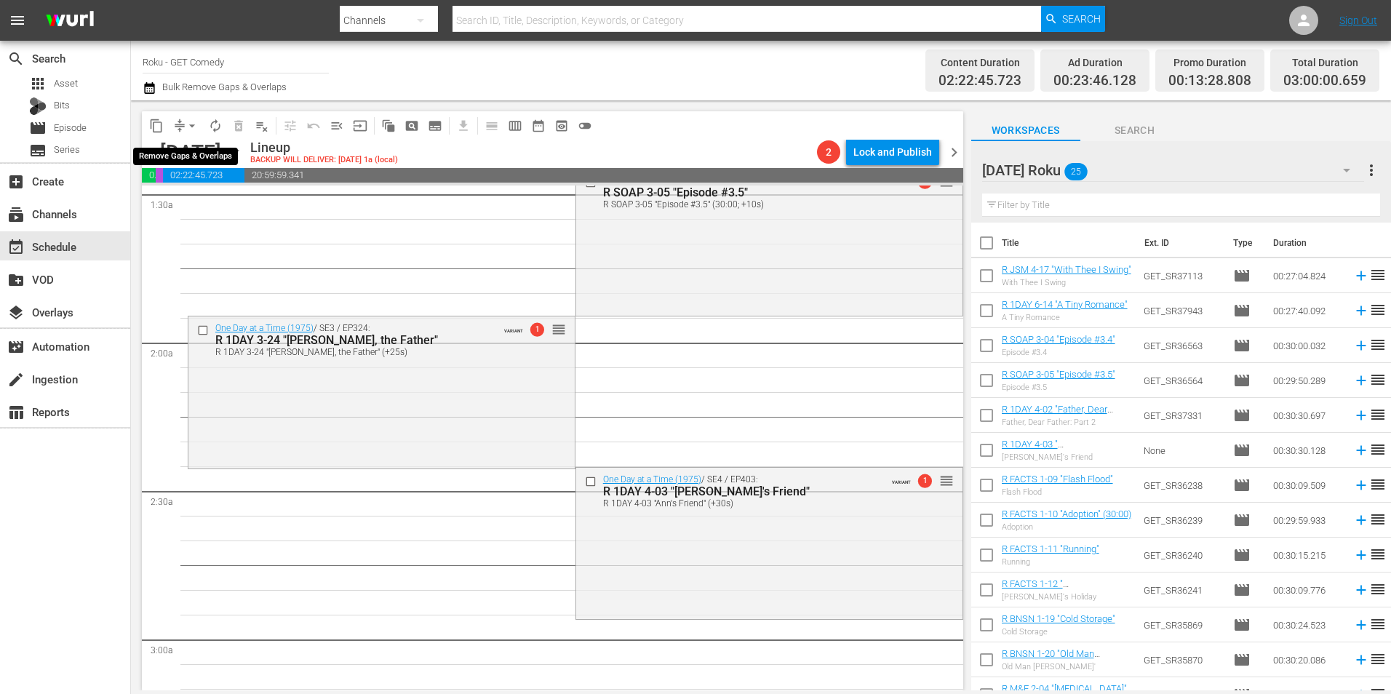
click at [188, 128] on span "arrow_drop_down" at bounding box center [192, 126] width 15 height 15
click at [195, 153] on li "Align to Midnight" at bounding box center [192, 155] width 153 height 24
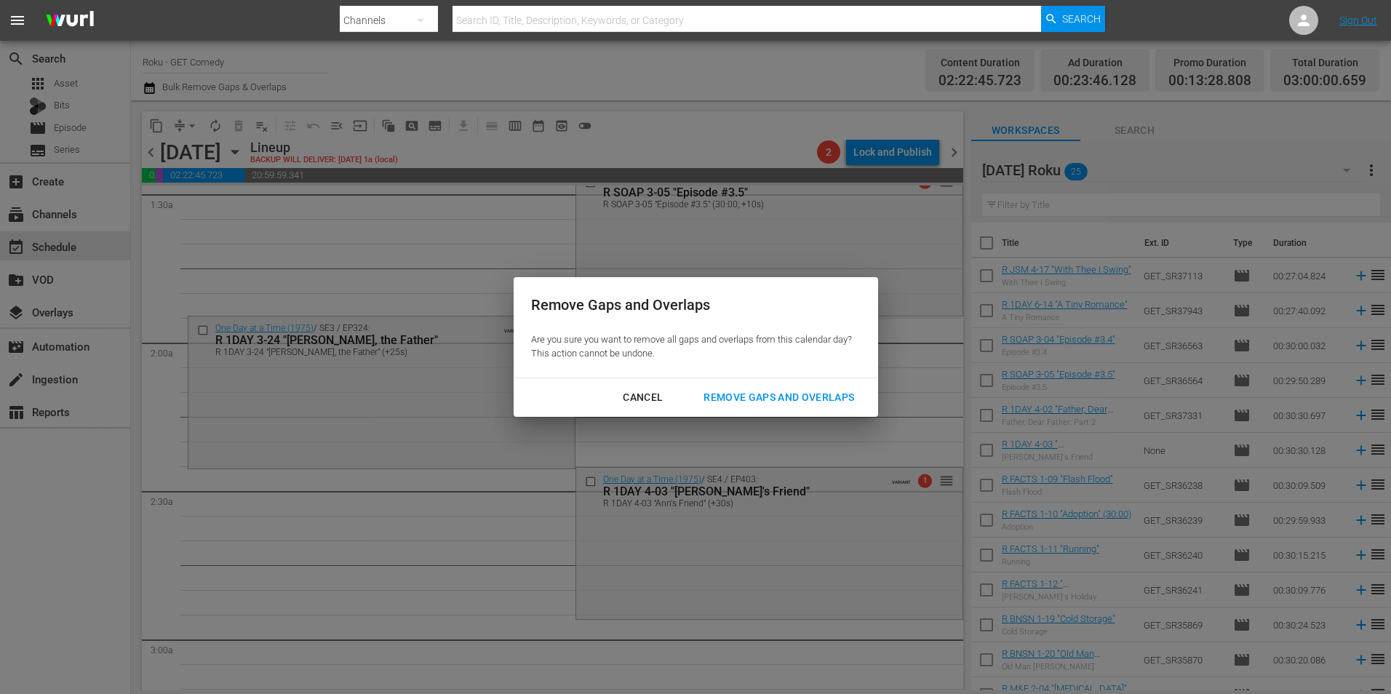
click at [741, 395] on div "Remove Gaps and Overlaps" at bounding box center [779, 398] width 174 height 18
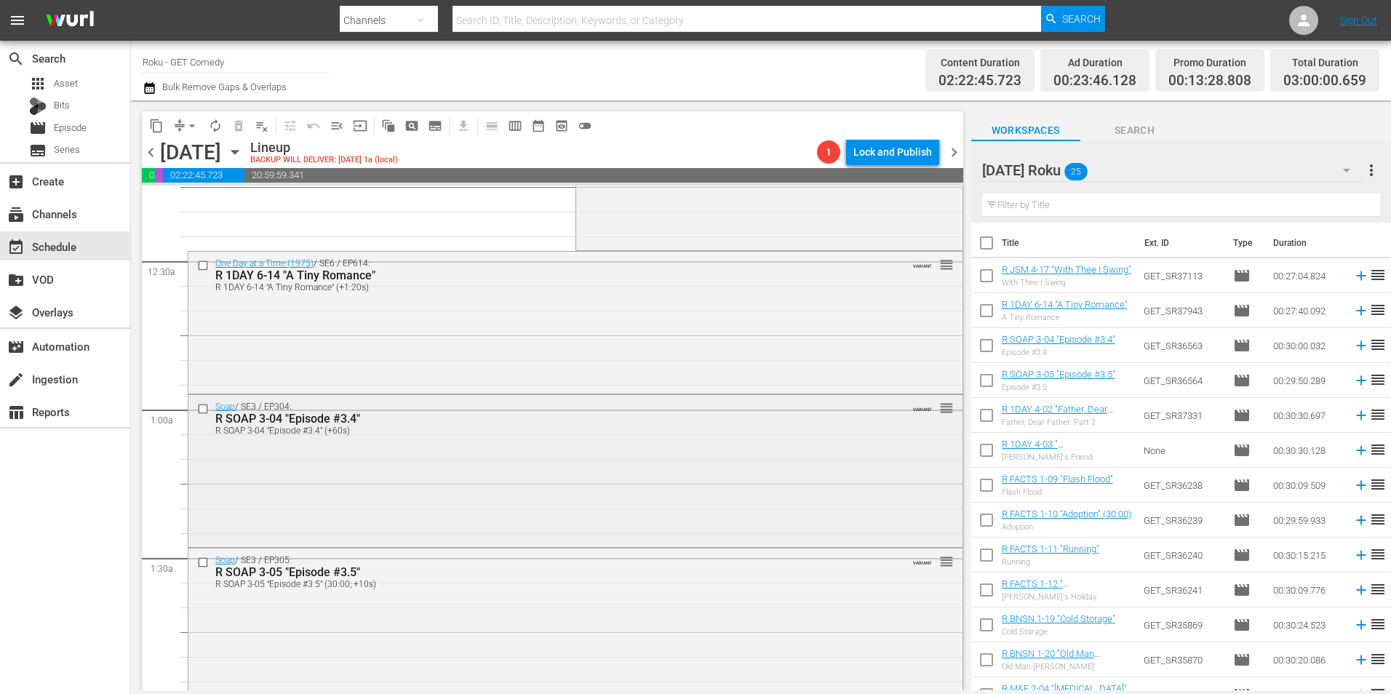
scroll to position [0, 0]
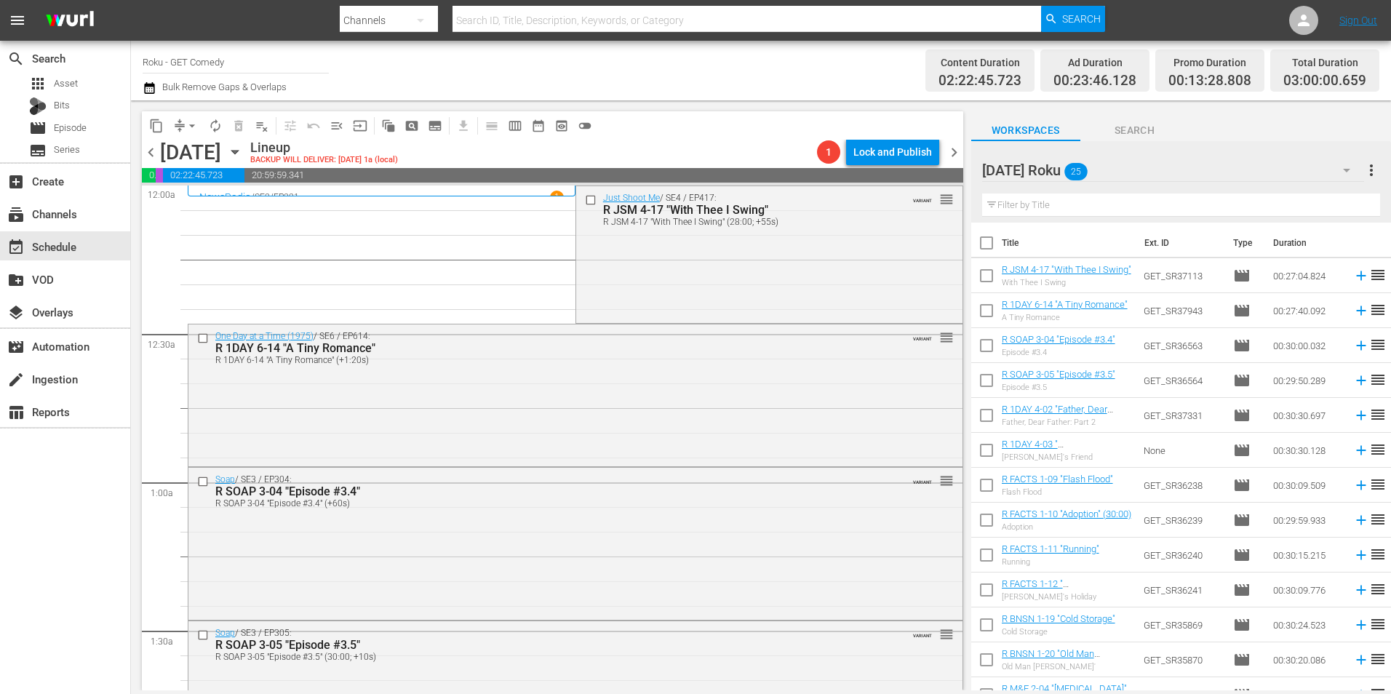
click at [238, 151] on icon "button" at bounding box center [234, 153] width 7 height 4
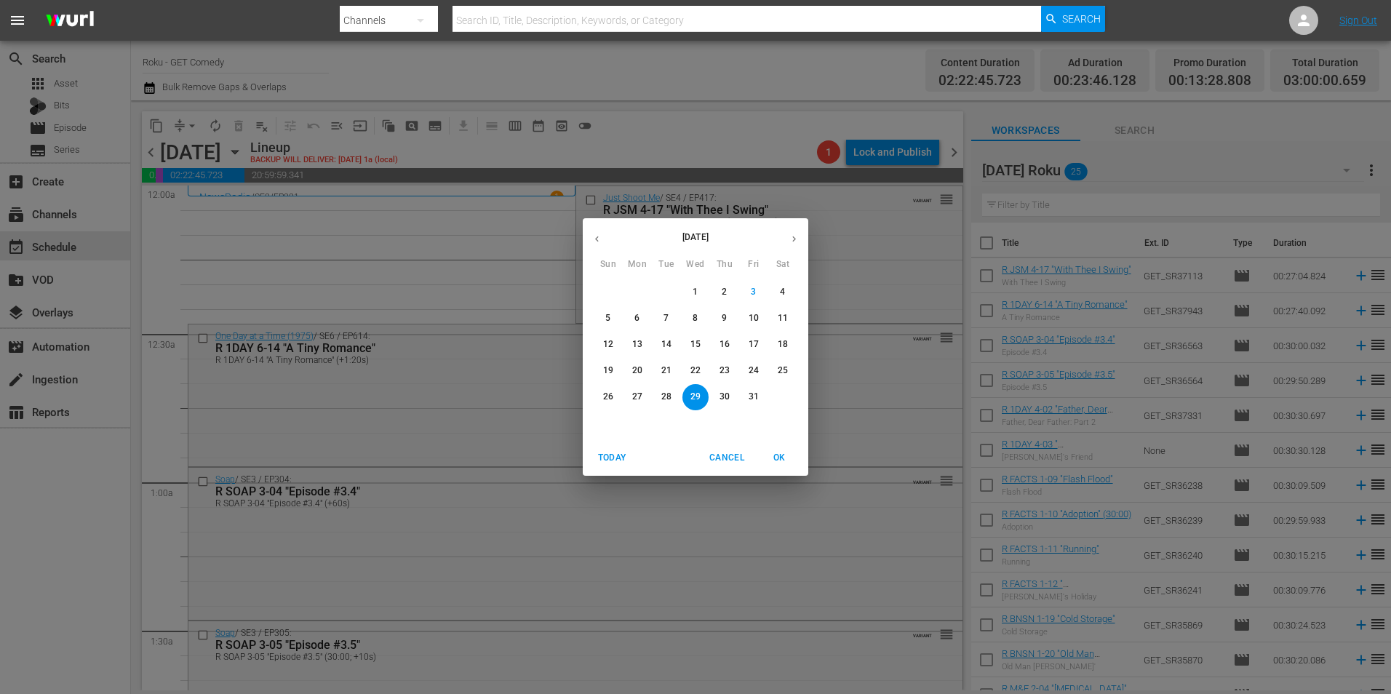
click at [669, 364] on button "21" at bounding box center [666, 371] width 26 height 26
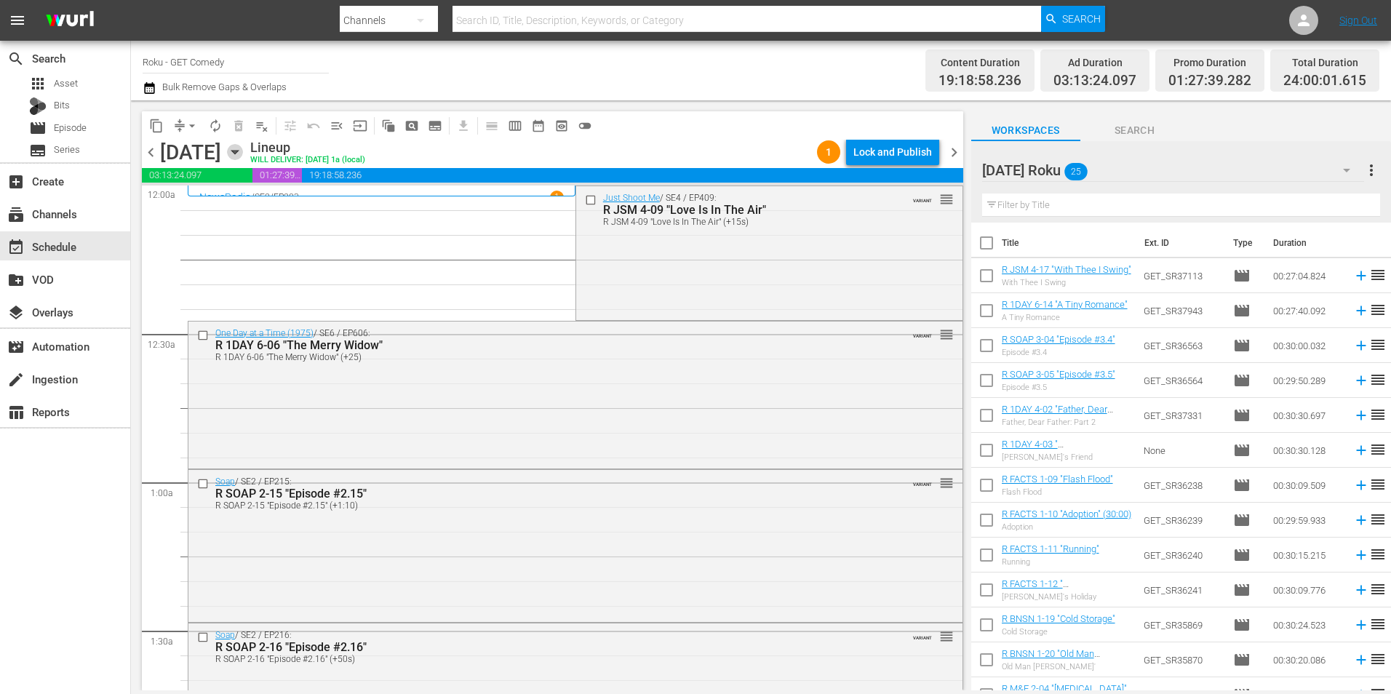
click at [243, 152] on icon "button" at bounding box center [235, 152] width 16 height 16
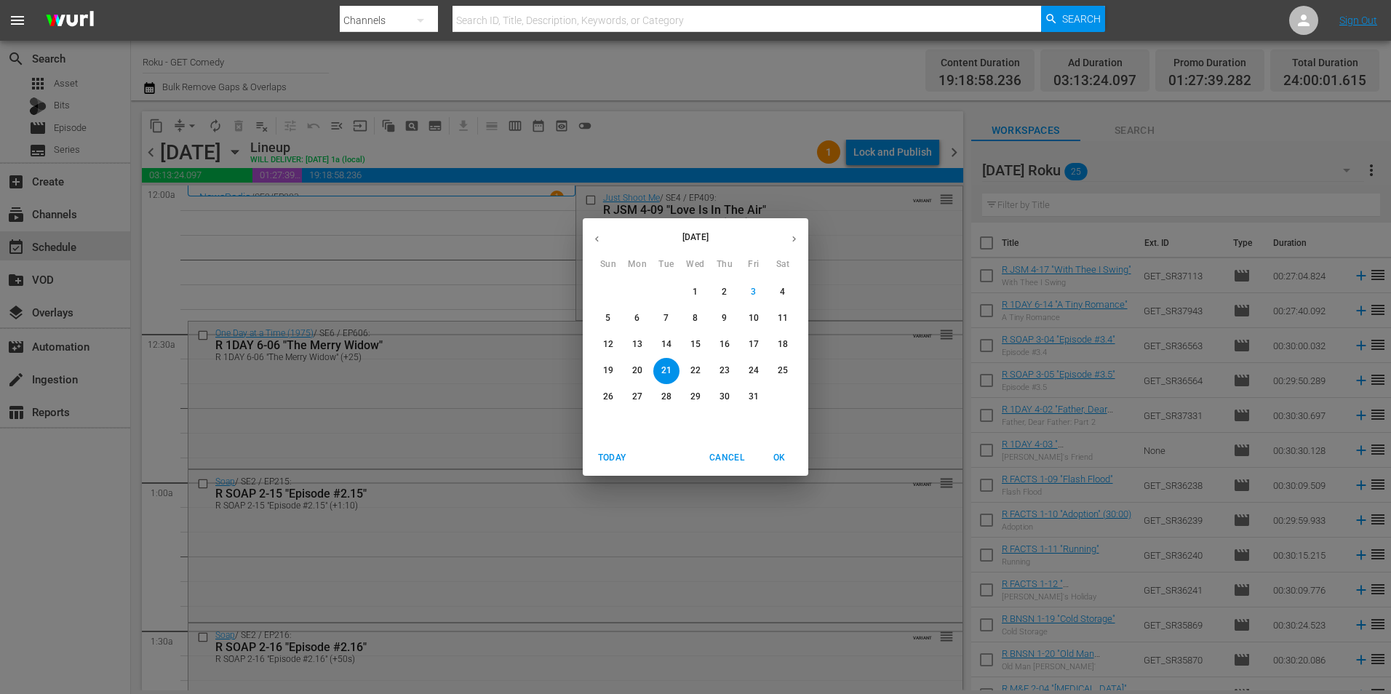
click at [672, 375] on span "21" at bounding box center [666, 370] width 26 height 12
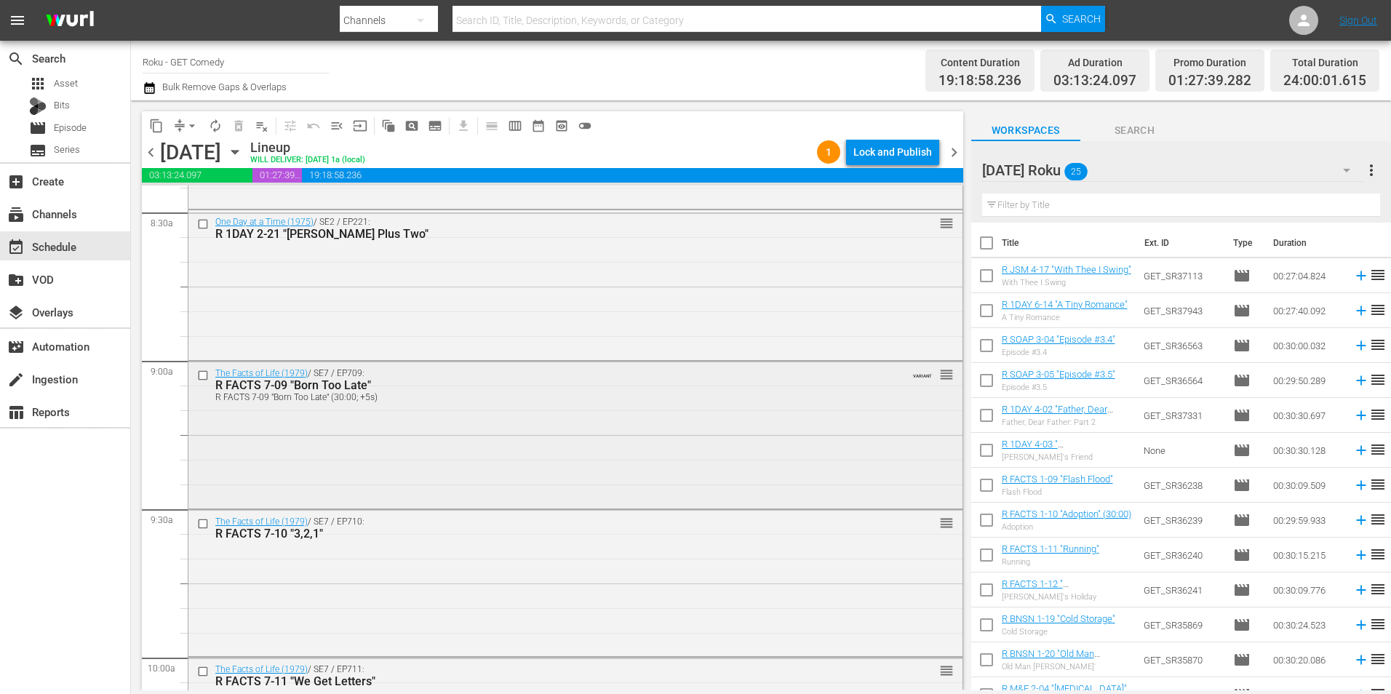
scroll to position [2546, 0]
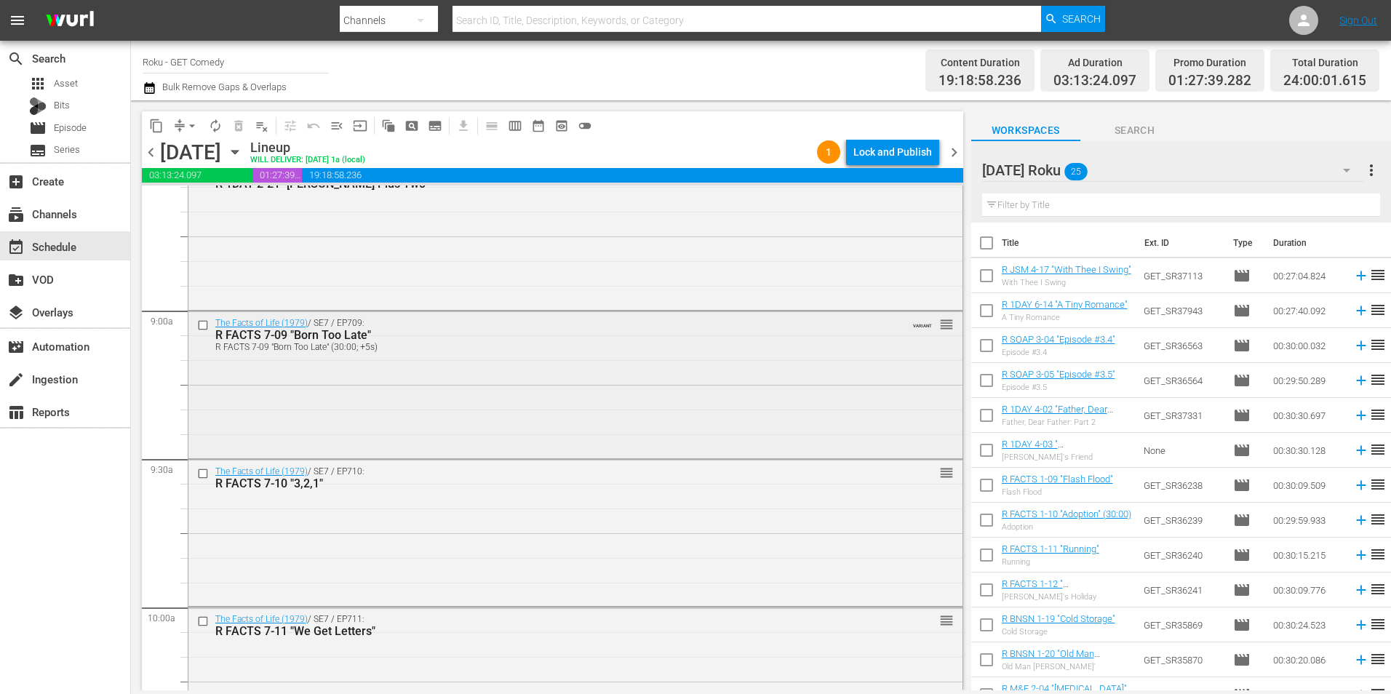
click at [202, 324] on input "checkbox" at bounding box center [204, 325] width 15 height 12
click at [200, 472] on input "checkbox" at bounding box center [204, 474] width 15 height 12
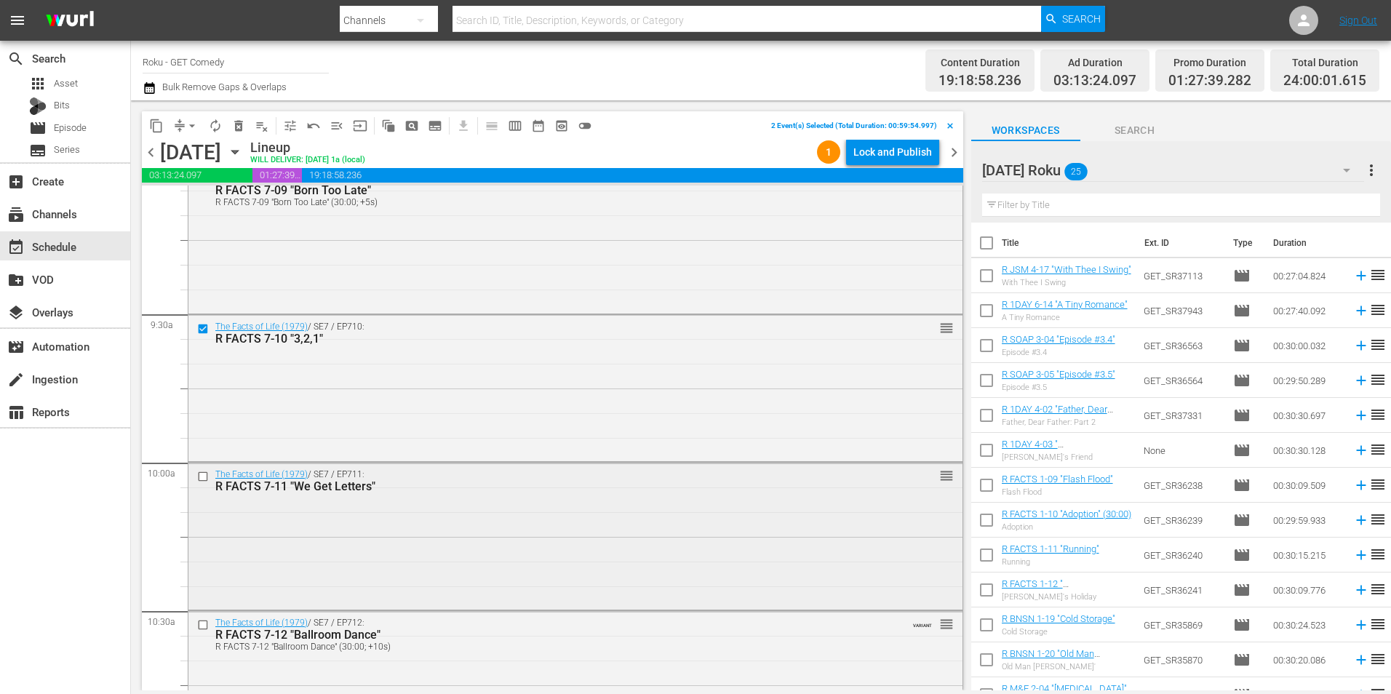
scroll to position [2692, 0]
click at [202, 474] on input "checkbox" at bounding box center [204, 476] width 15 height 12
click at [200, 482] on input "checkbox" at bounding box center [204, 478] width 15 height 12
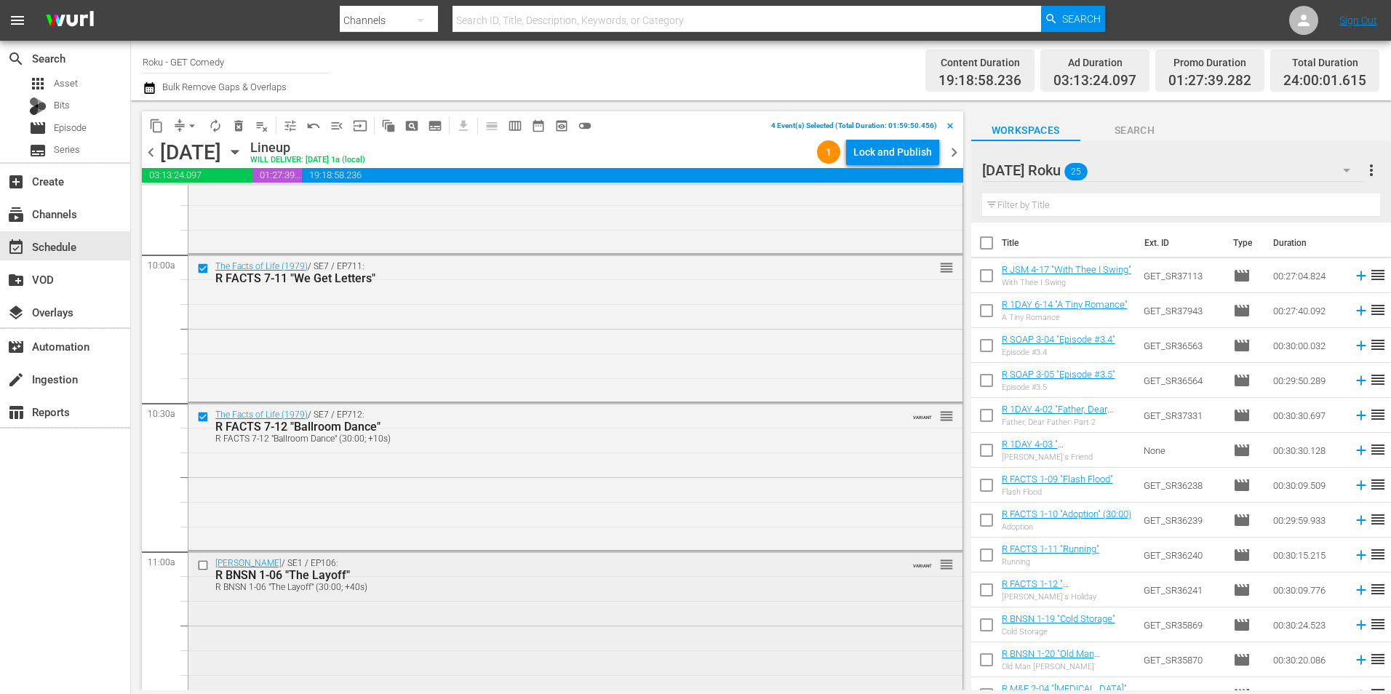
scroll to position [3056, 0]
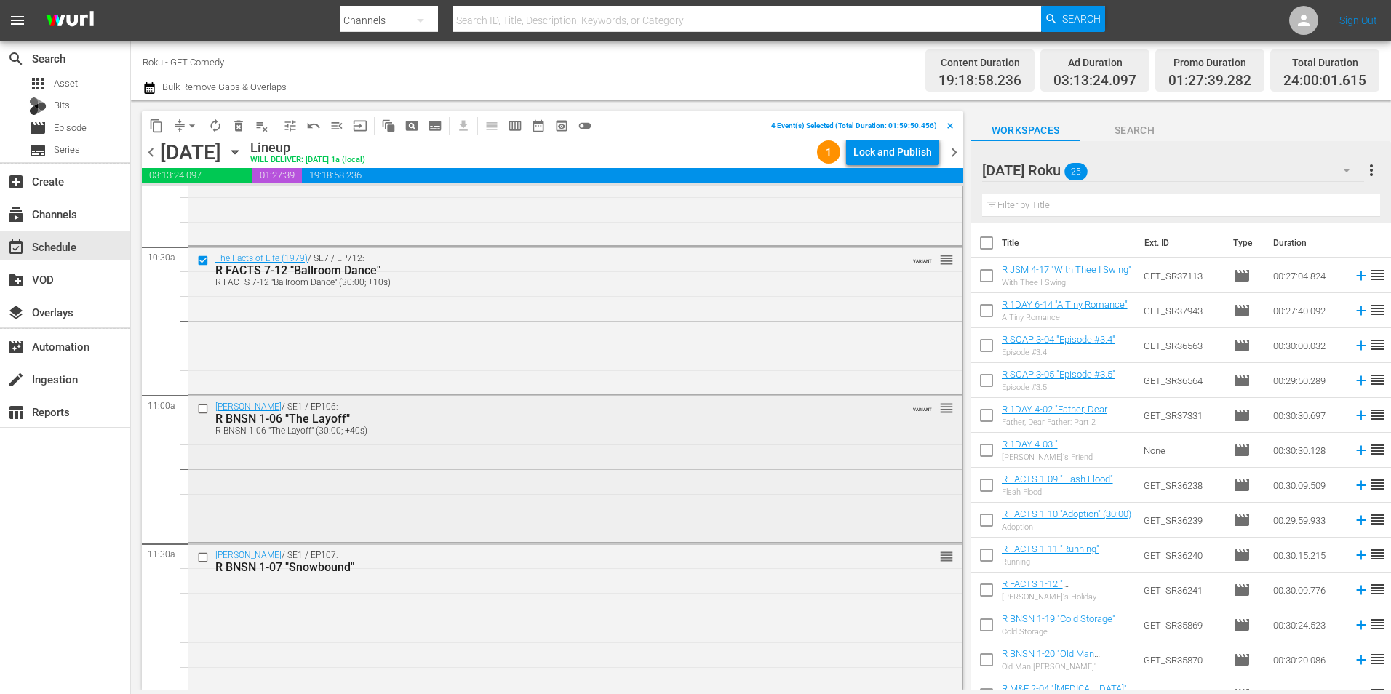
click at [201, 413] on input "checkbox" at bounding box center [204, 409] width 15 height 12
click at [201, 557] on input "checkbox" at bounding box center [204, 557] width 15 height 12
click at [151, 119] on span "content_copy" at bounding box center [156, 126] width 15 height 15
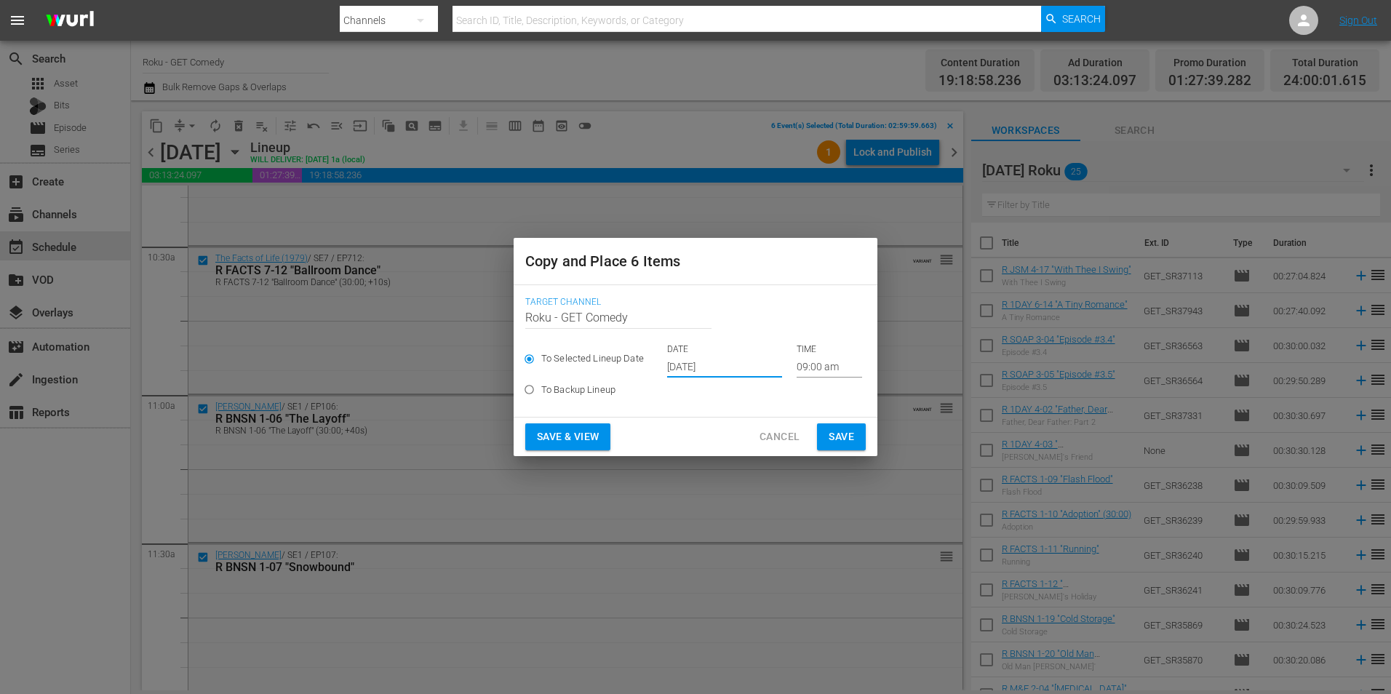
click at [706, 360] on input "[DATE]" at bounding box center [724, 367] width 115 height 22
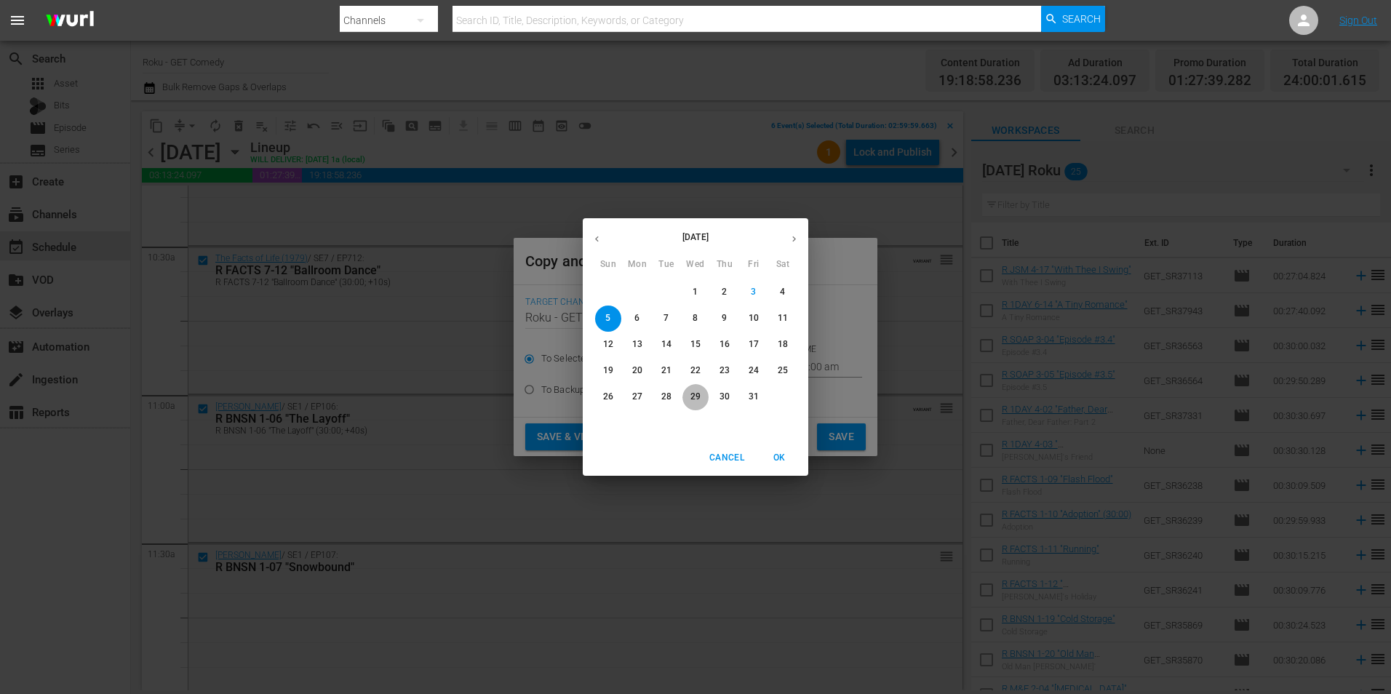
click at [698, 395] on p "29" at bounding box center [695, 397] width 10 height 12
type input "Oct 29th 2025"
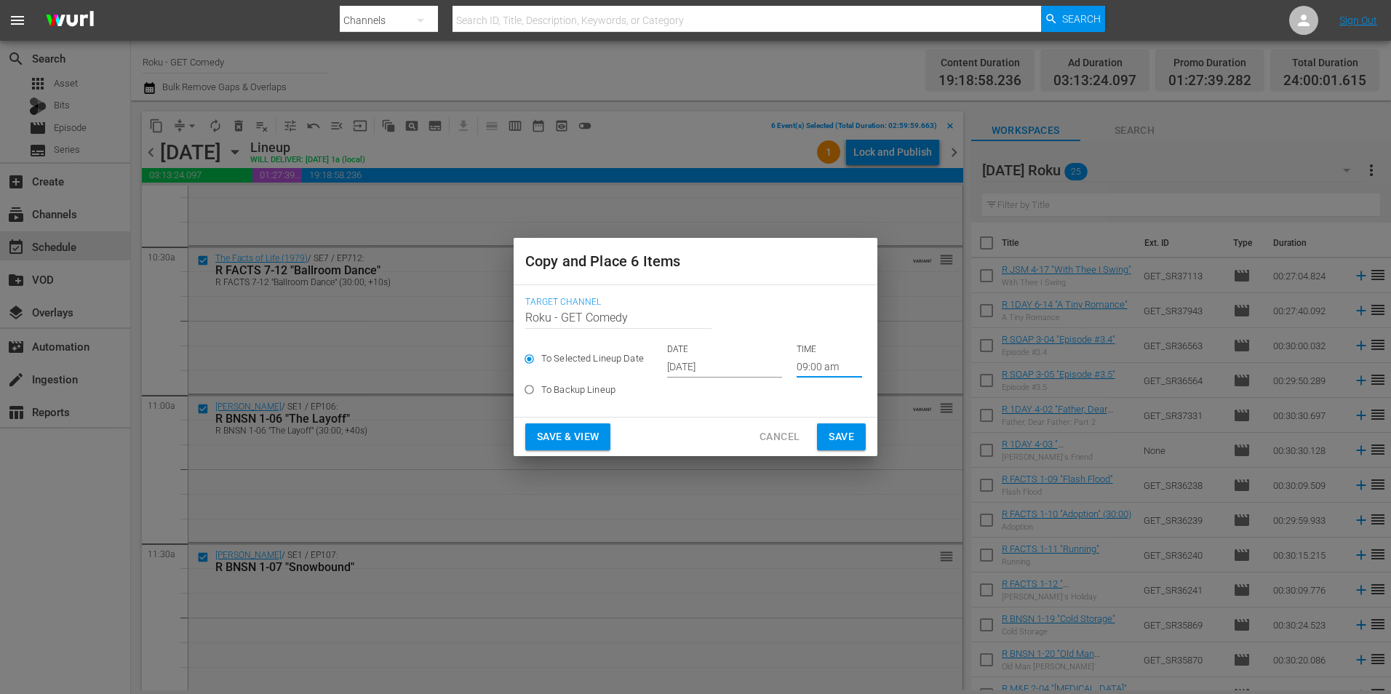
click at [828, 372] on input "09:00 am" at bounding box center [829, 367] width 65 height 22
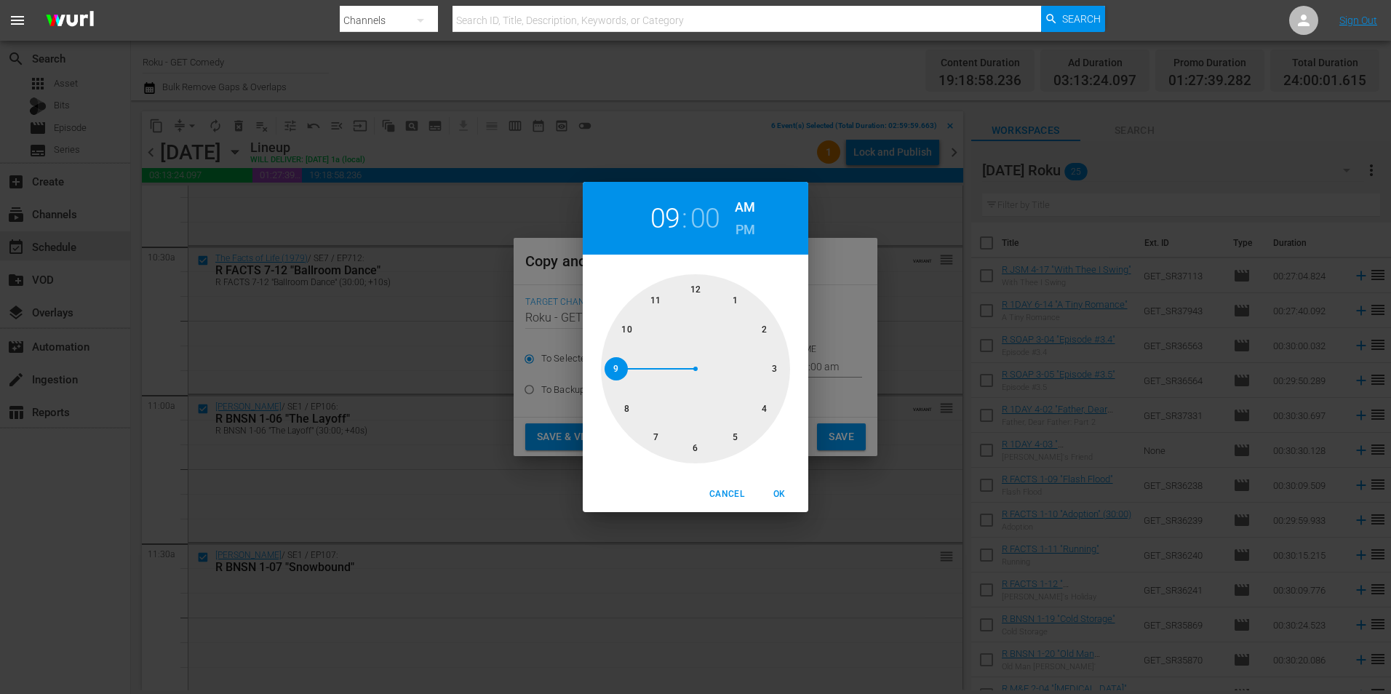
click at [773, 373] on div at bounding box center [695, 368] width 189 height 189
drag, startPoint x: 783, startPoint y: 504, endPoint x: 828, endPoint y: 465, distance: 59.8
click at [786, 500] on button "OK" at bounding box center [779, 494] width 47 height 24
type input "03:00 am"
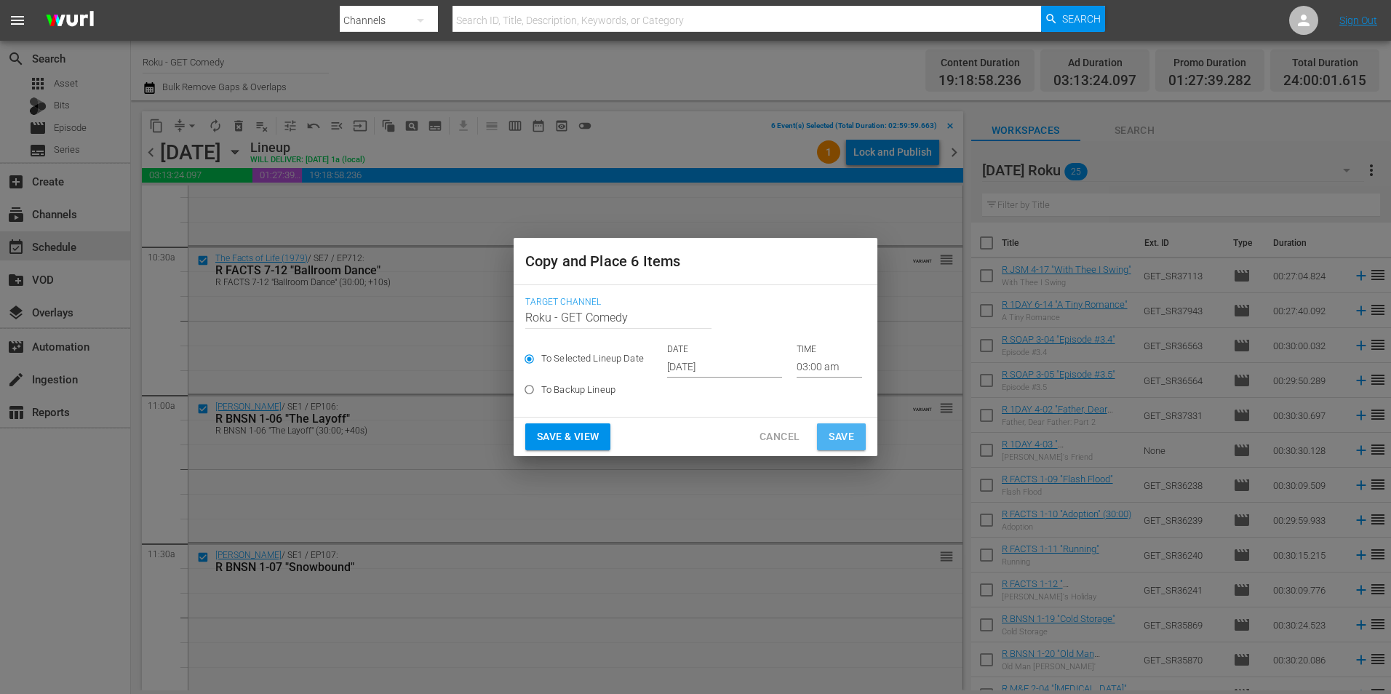
click at [848, 439] on span "Save" at bounding box center [841, 437] width 25 height 18
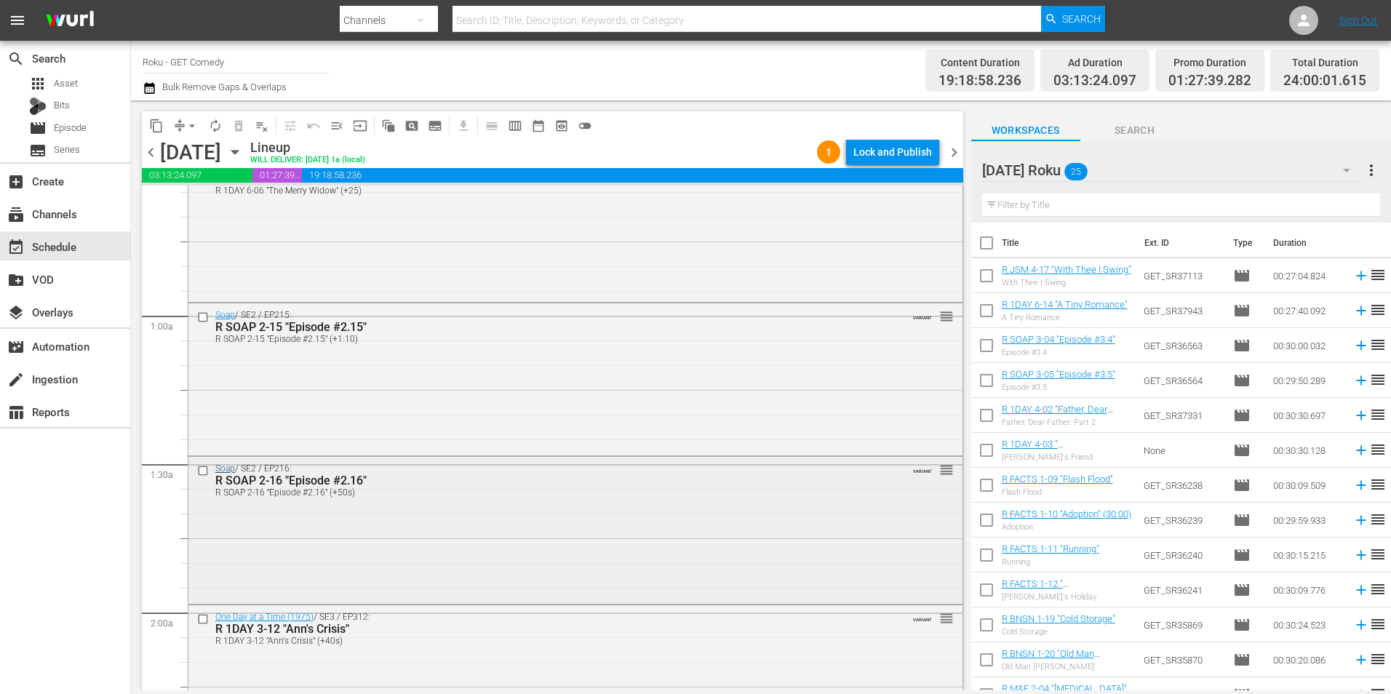
scroll to position [0, 0]
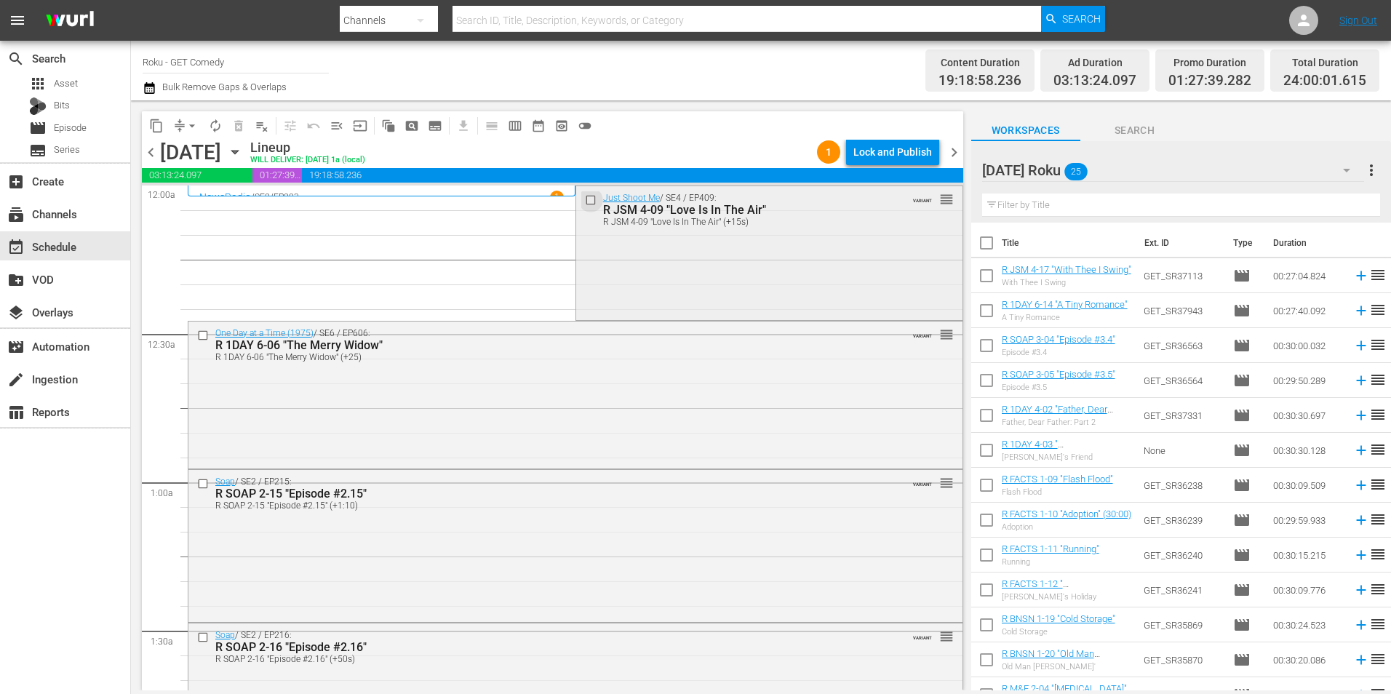
click at [584, 198] on input "checkbox" at bounding box center [591, 200] width 15 height 12
click at [204, 339] on input "checkbox" at bounding box center [204, 335] width 15 height 12
click at [203, 486] on input "checkbox" at bounding box center [204, 484] width 15 height 12
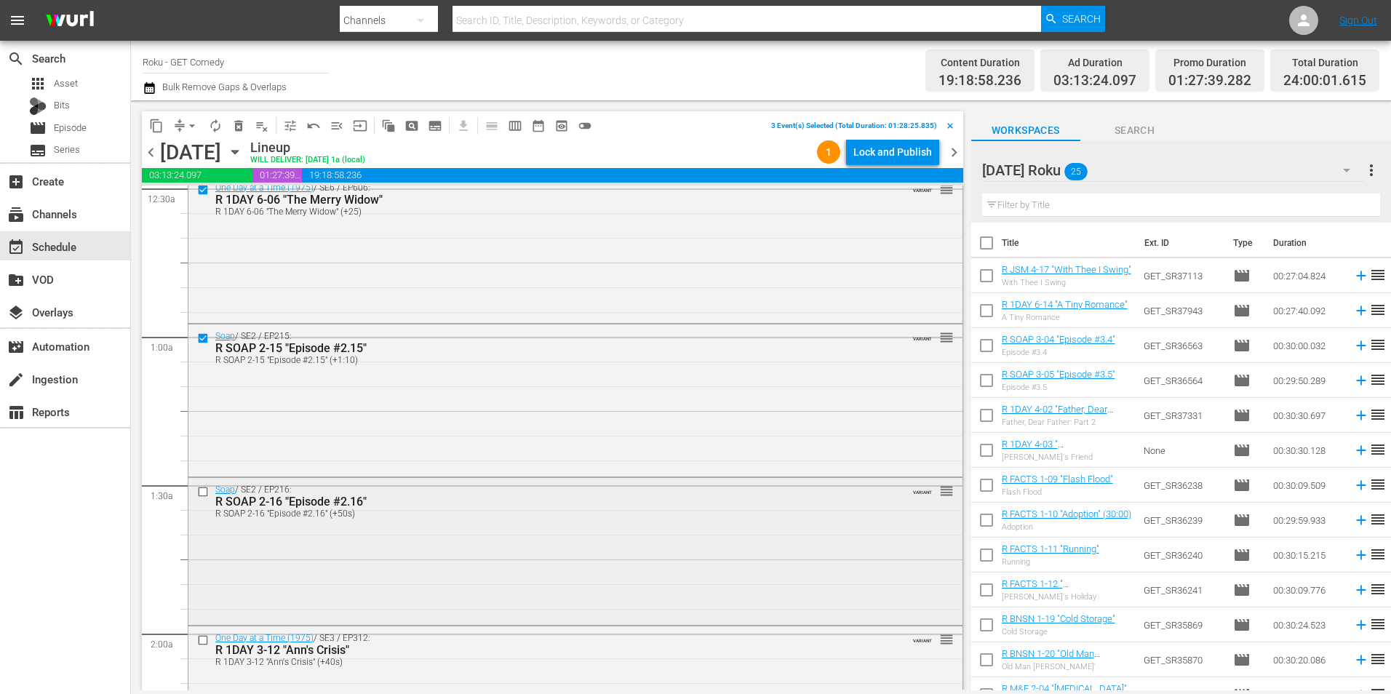
click at [207, 490] on input "checkbox" at bounding box center [204, 491] width 15 height 12
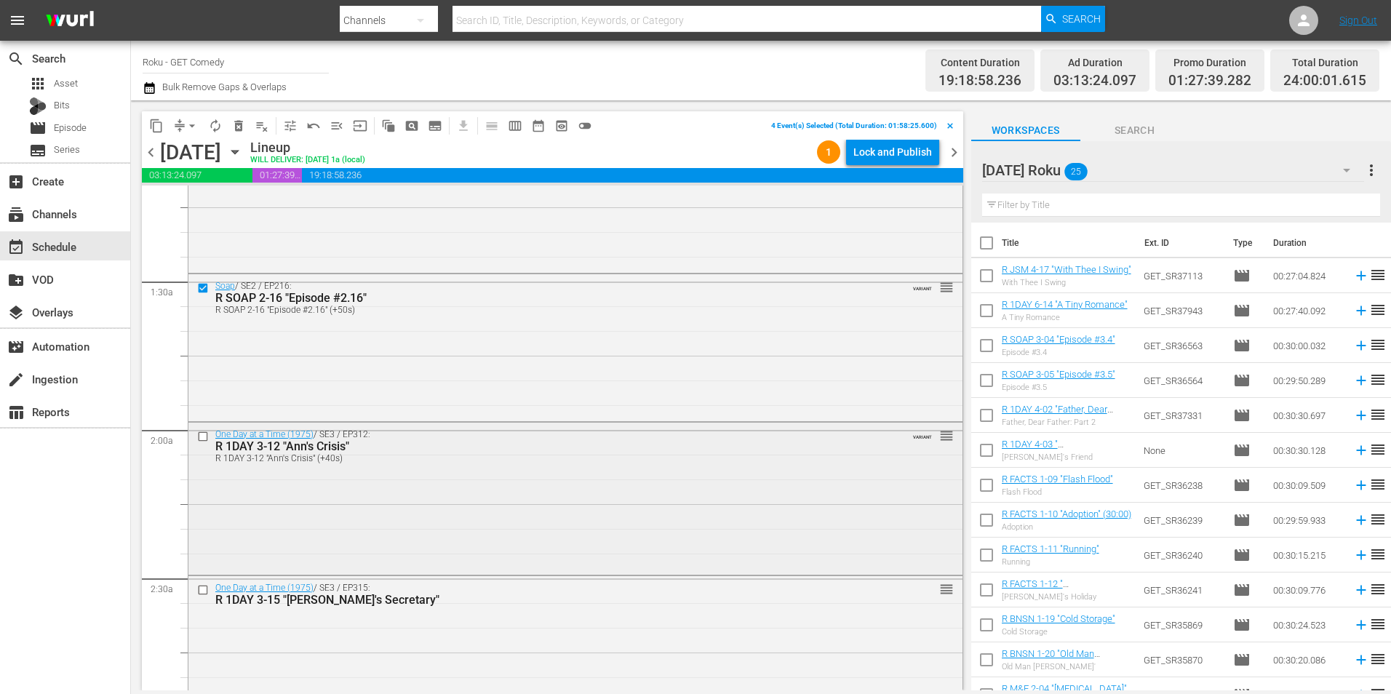
scroll to position [364, 0]
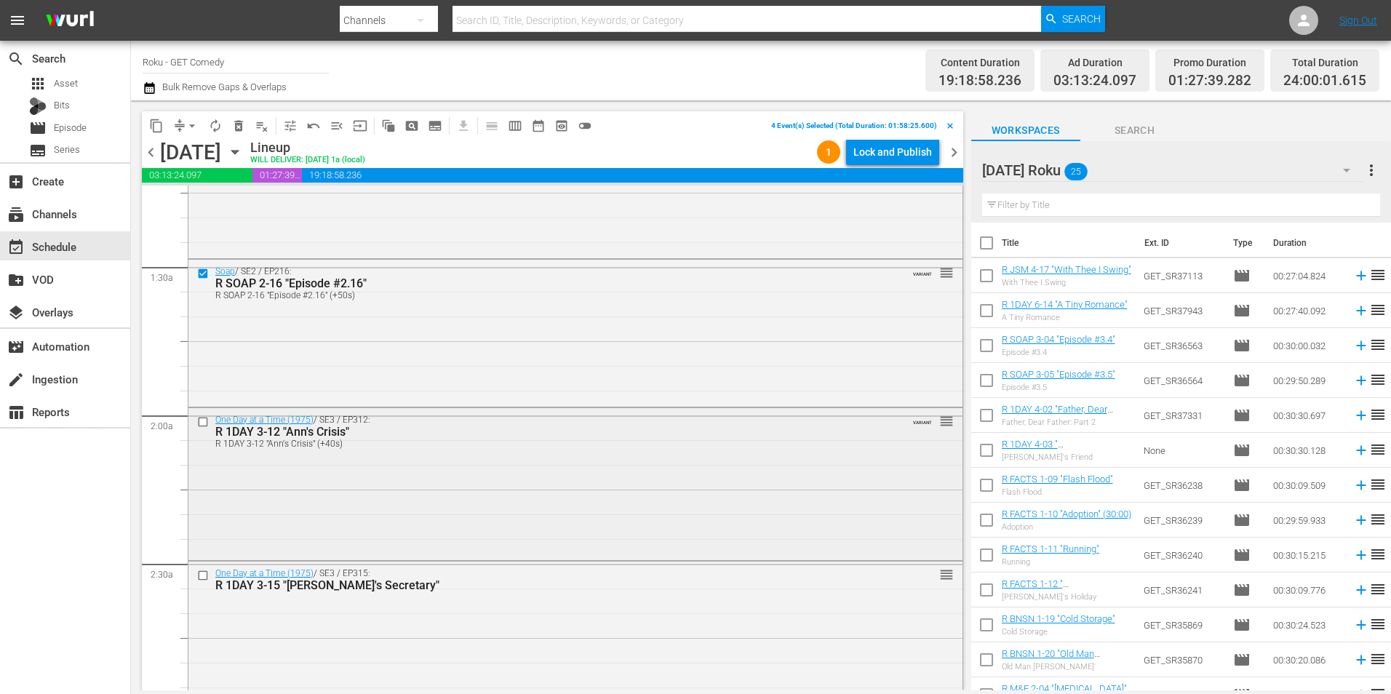
click at [207, 418] on input "checkbox" at bounding box center [204, 421] width 15 height 12
click at [199, 576] on input "checkbox" at bounding box center [204, 576] width 15 height 12
click at [160, 123] on span "content_copy" at bounding box center [156, 126] width 15 height 15
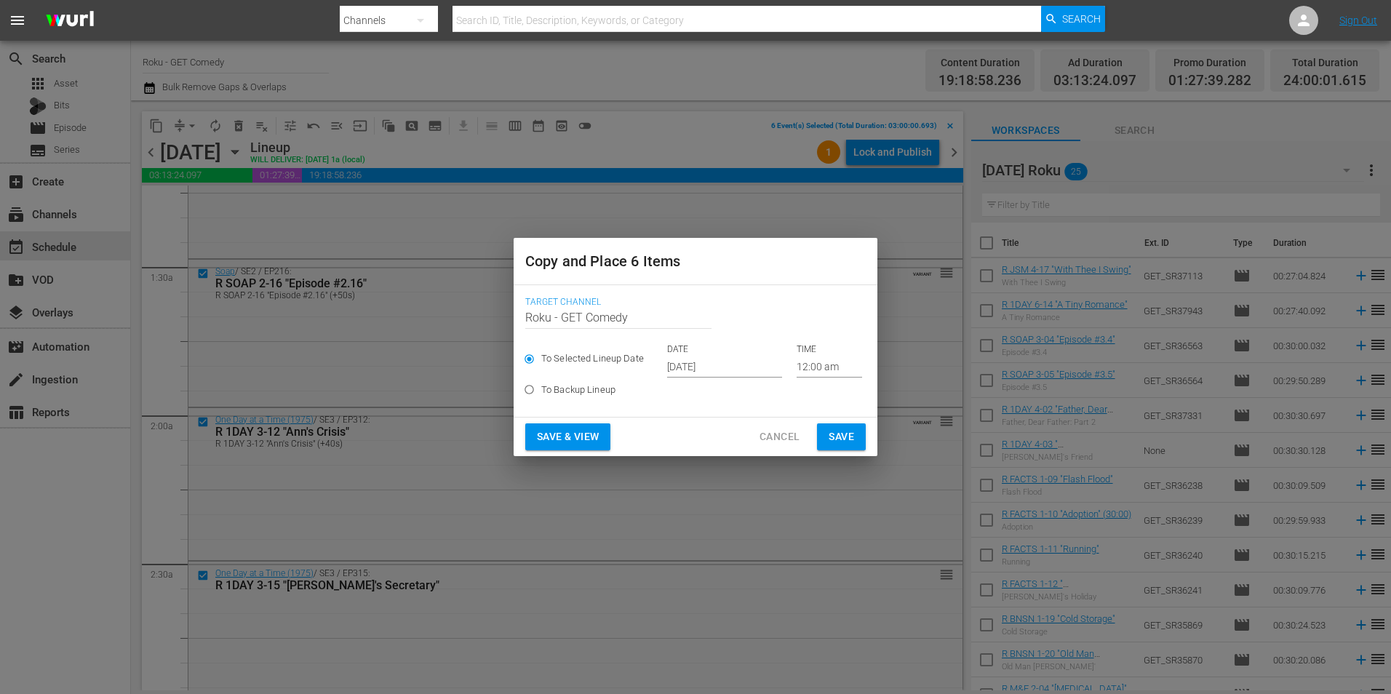
click at [685, 364] on input "[DATE]" at bounding box center [724, 367] width 115 height 22
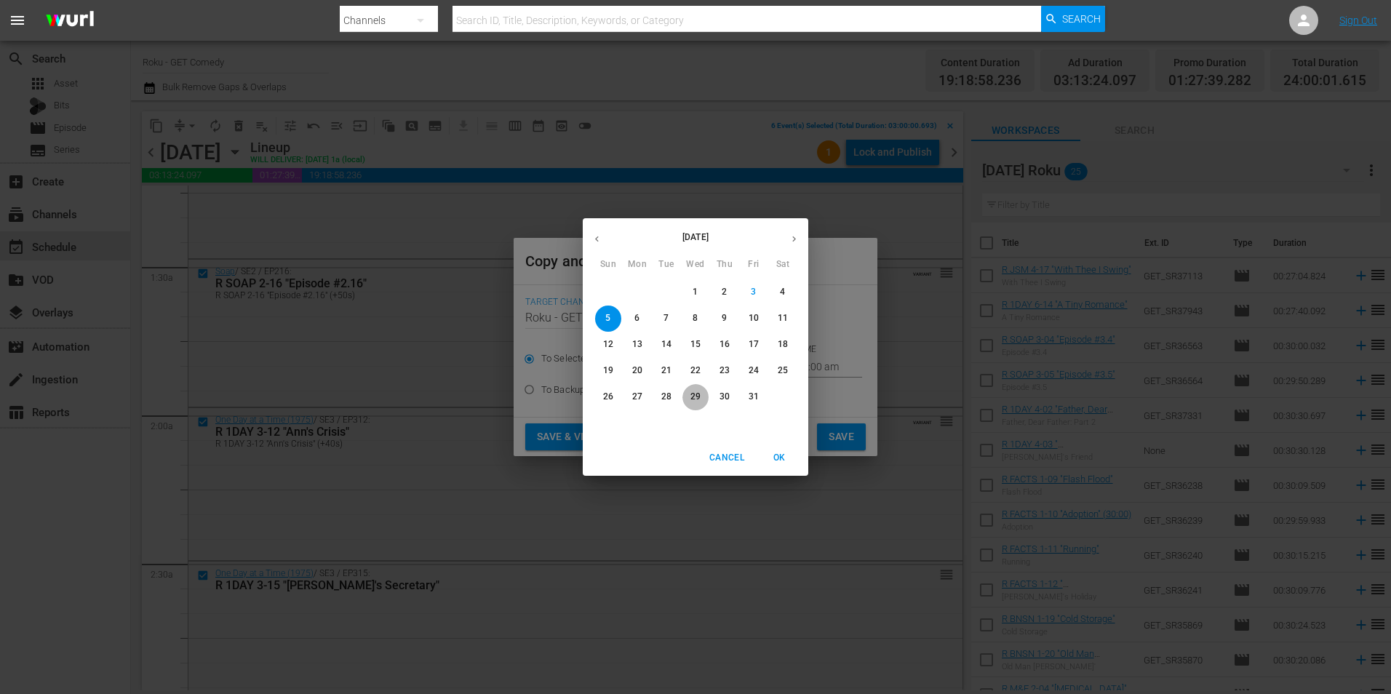
click at [698, 399] on p "29" at bounding box center [695, 397] width 10 height 12
type input "Oct 29th 2025"
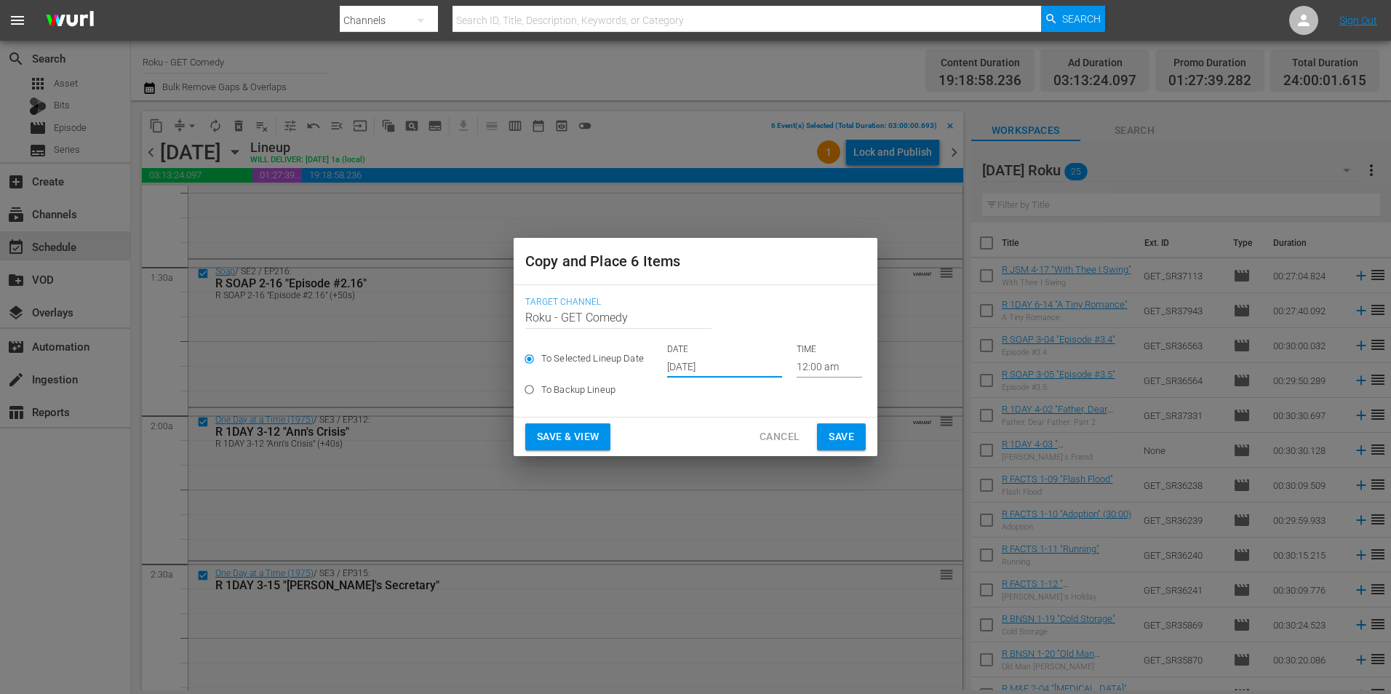
click at [805, 362] on input "12:00 am" at bounding box center [829, 367] width 65 height 22
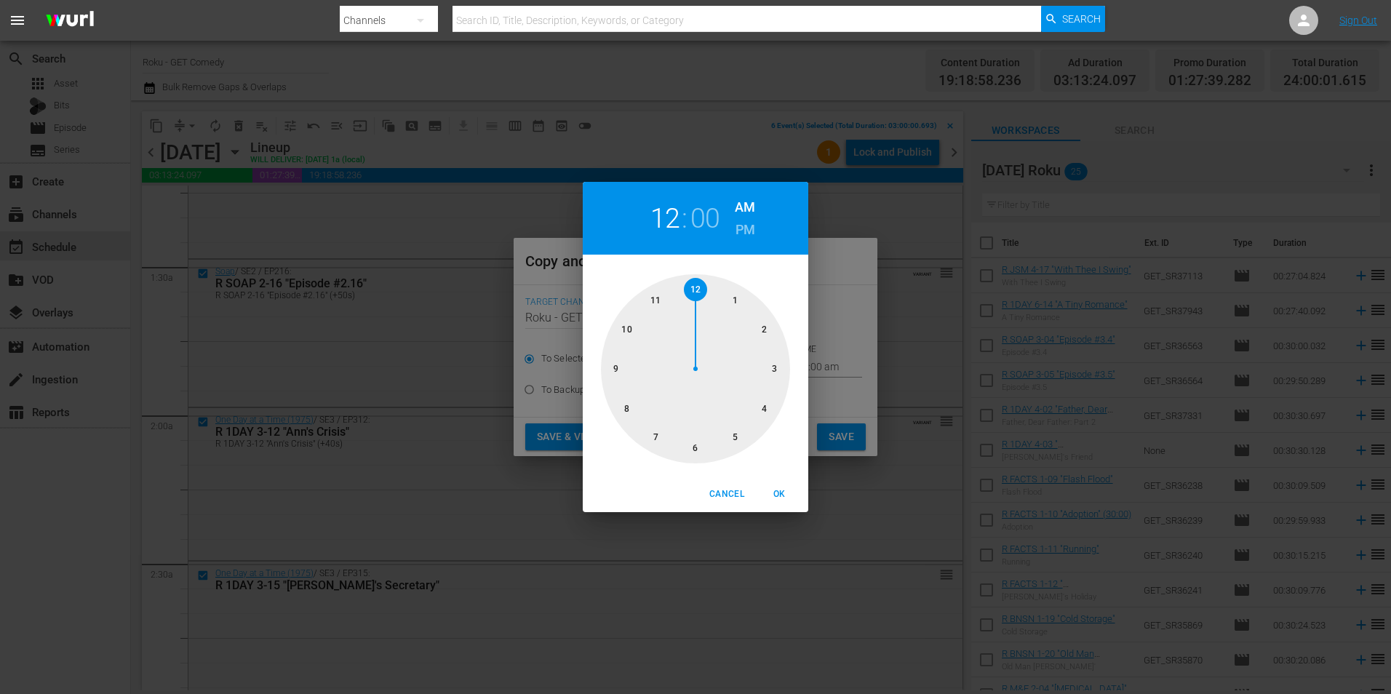
click at [697, 450] on div at bounding box center [695, 368] width 189 height 189
click at [773, 494] on span "OK" at bounding box center [779, 494] width 35 height 15
type input "06:00 am"
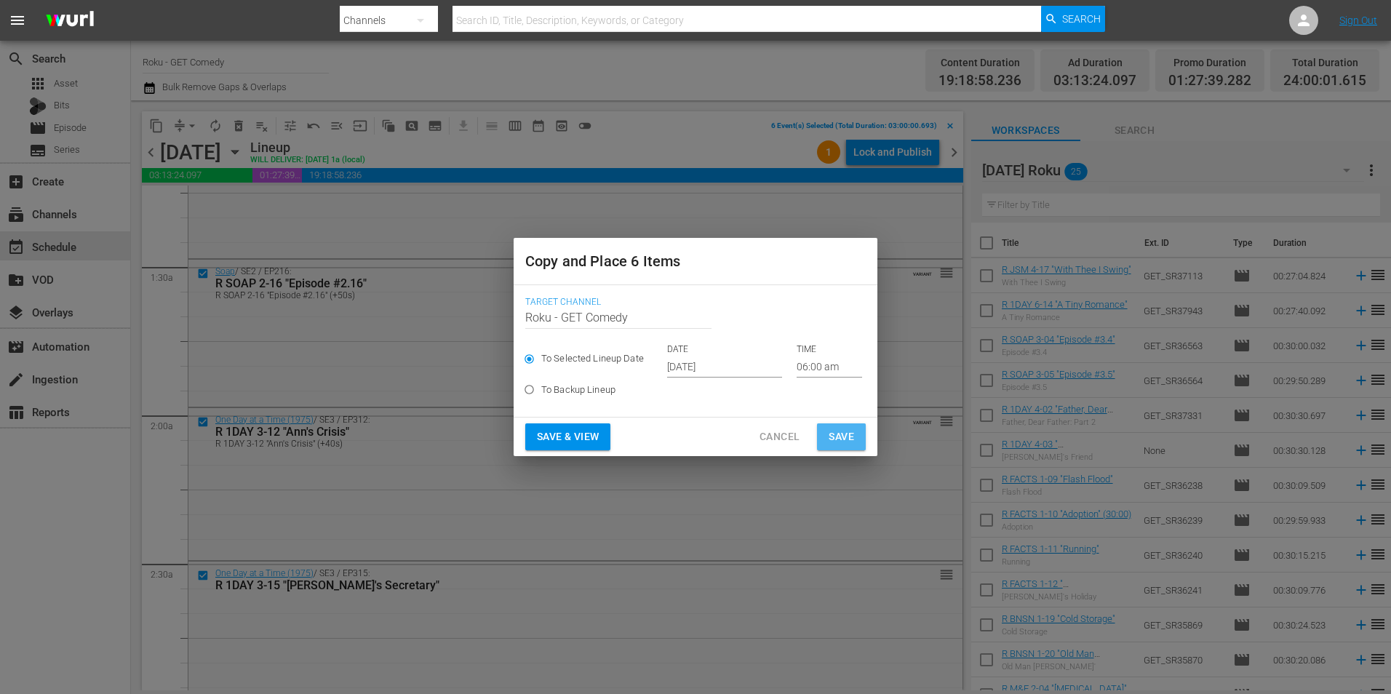
click at [838, 439] on span "Save" at bounding box center [841, 437] width 25 height 18
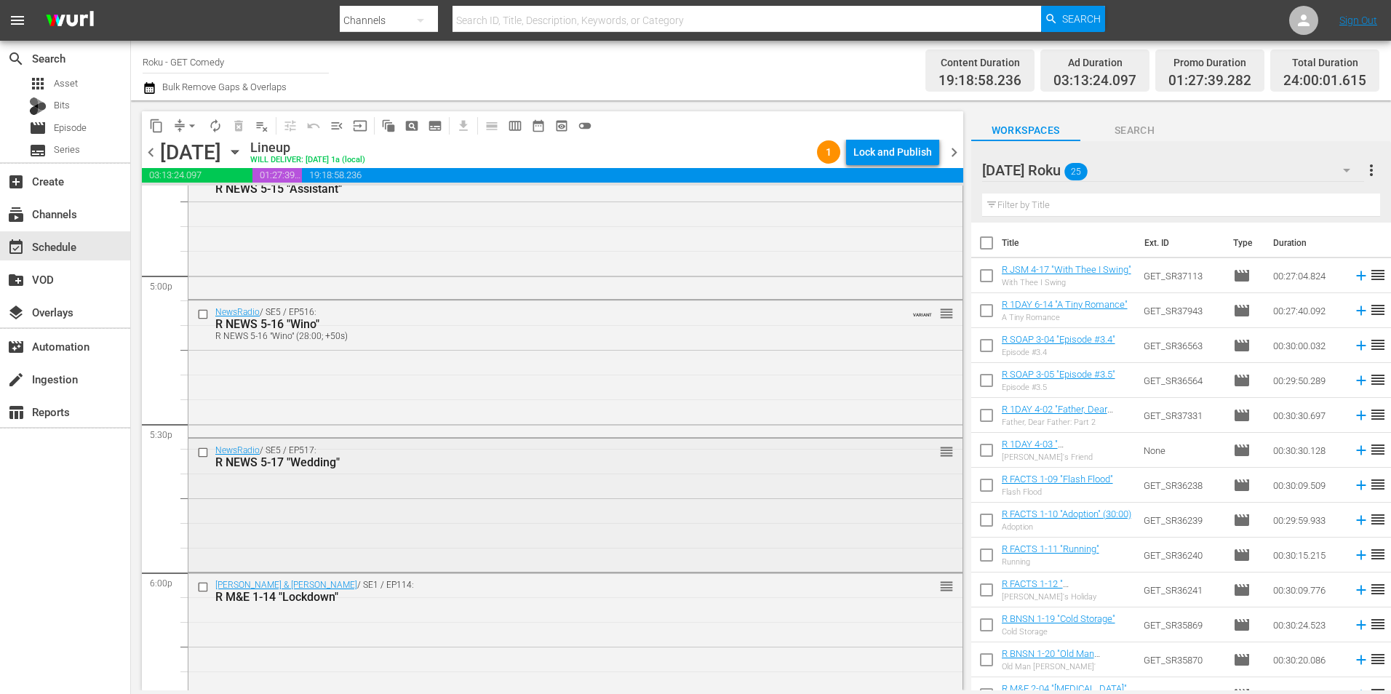
scroll to position [5165, 0]
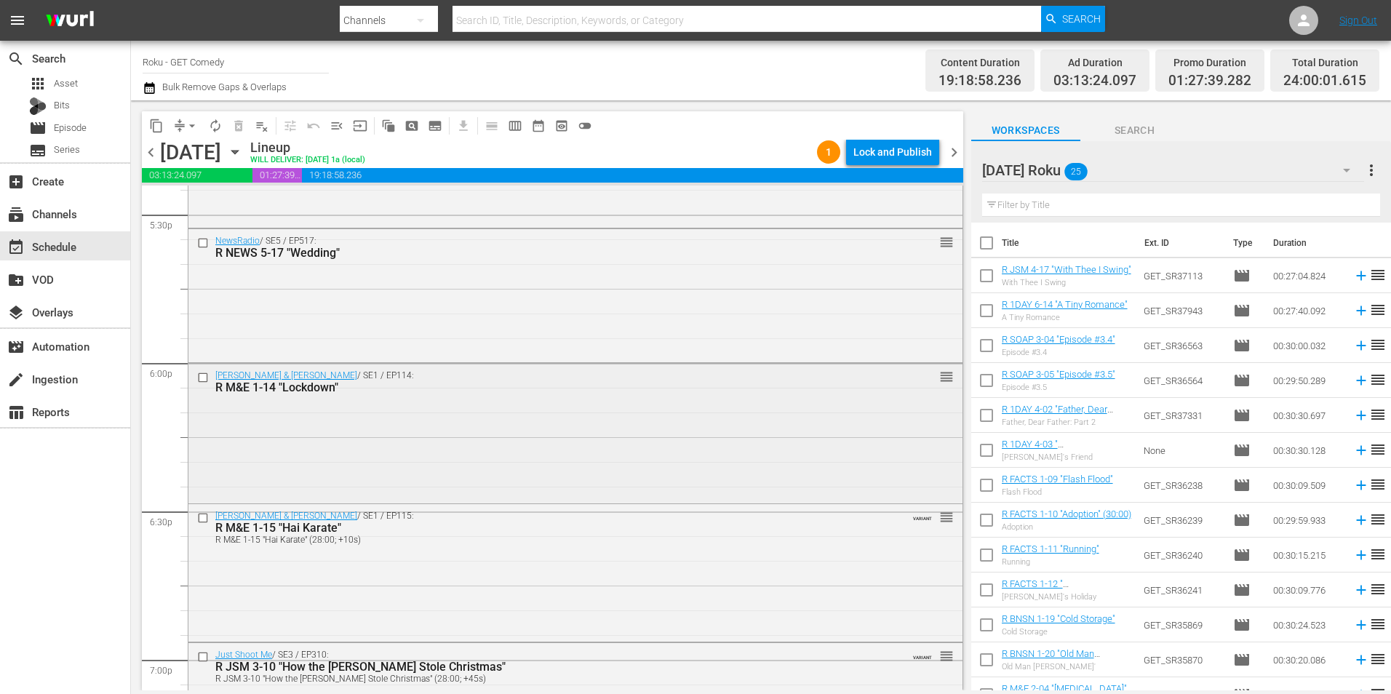
click at [198, 378] on input "checkbox" at bounding box center [204, 377] width 15 height 12
click at [198, 514] on input "checkbox" at bounding box center [204, 518] width 15 height 12
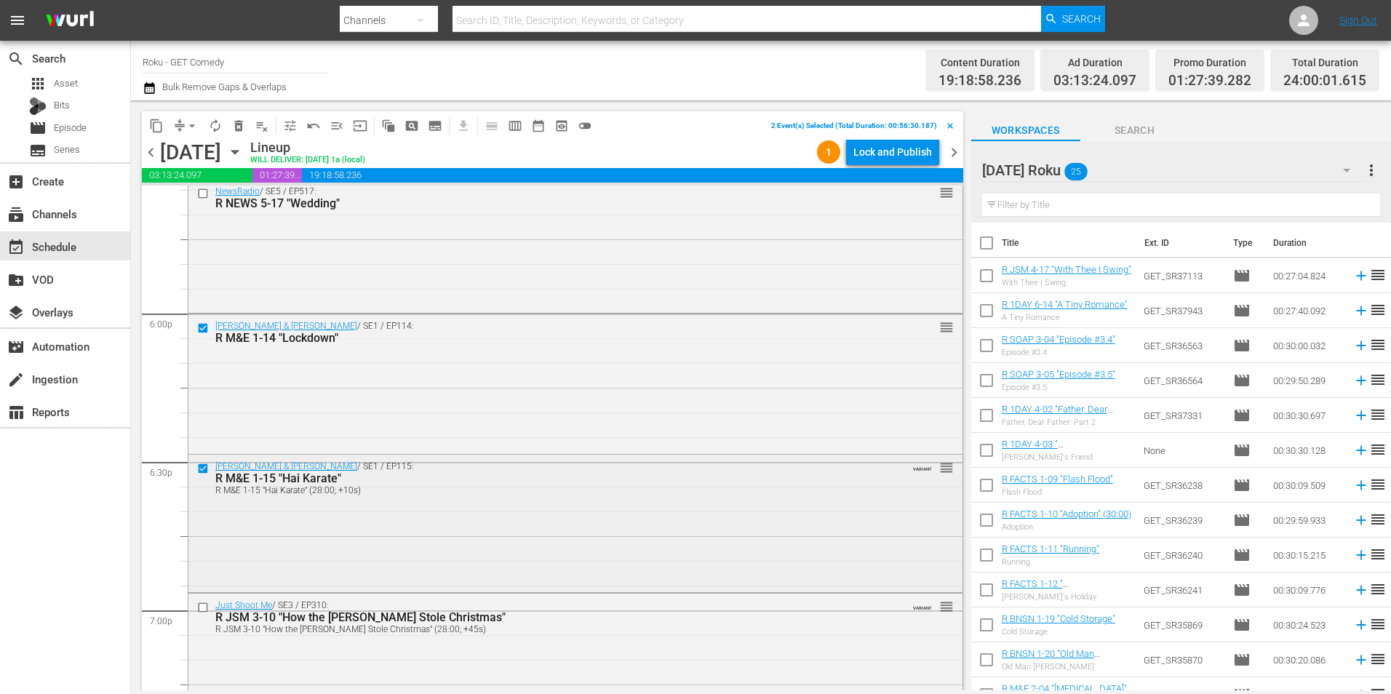
scroll to position [5238, 0]
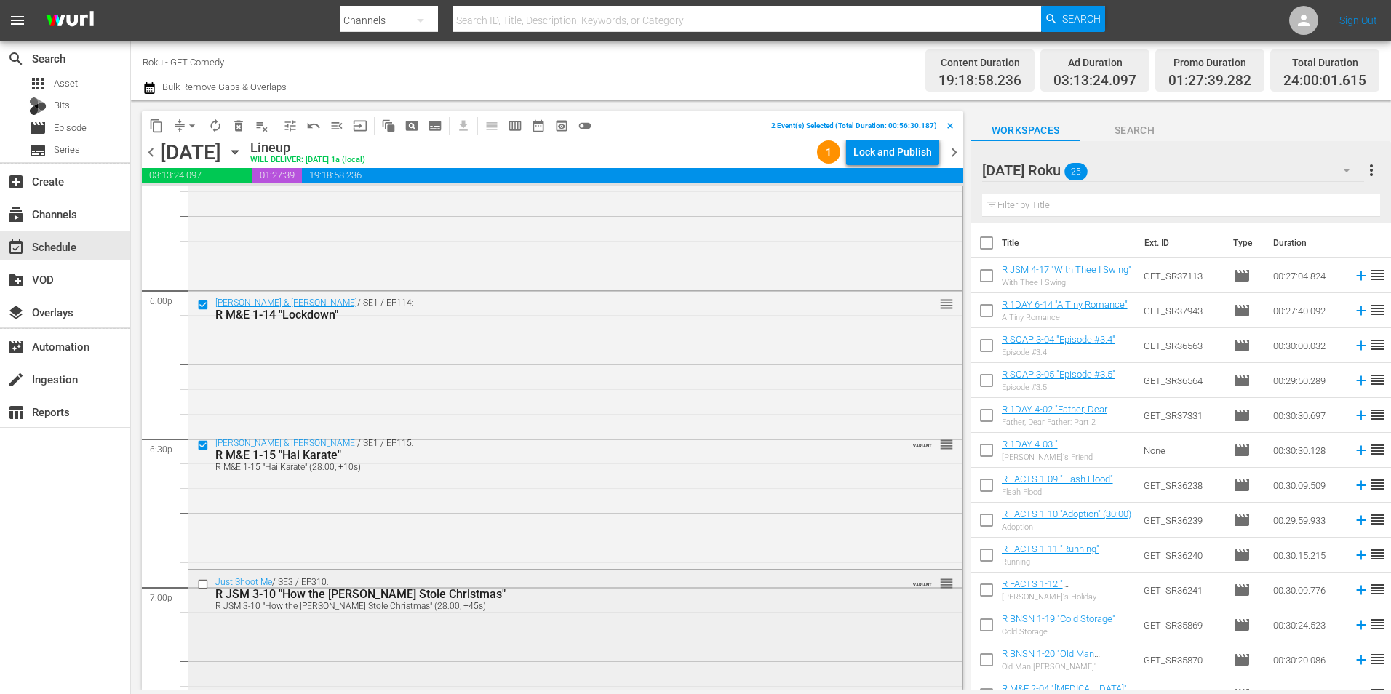
click at [200, 585] on input "checkbox" at bounding box center [204, 584] width 15 height 12
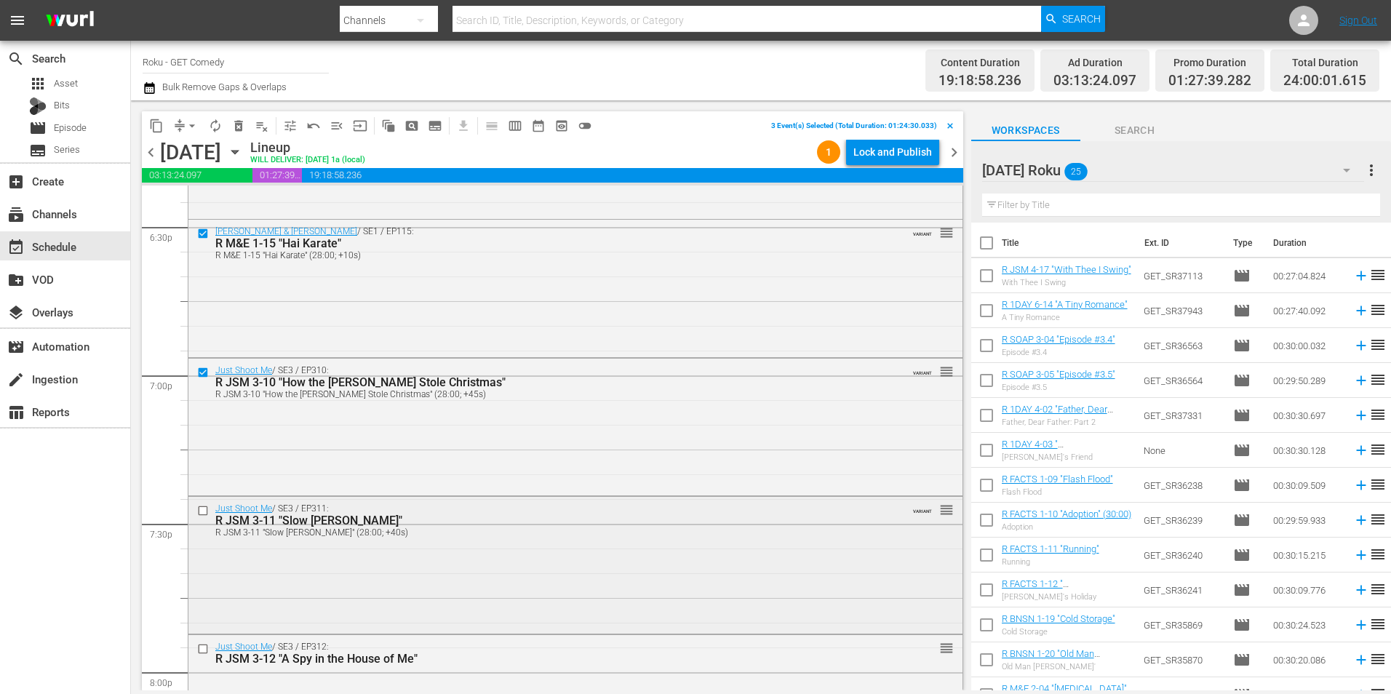
scroll to position [5456, 0]
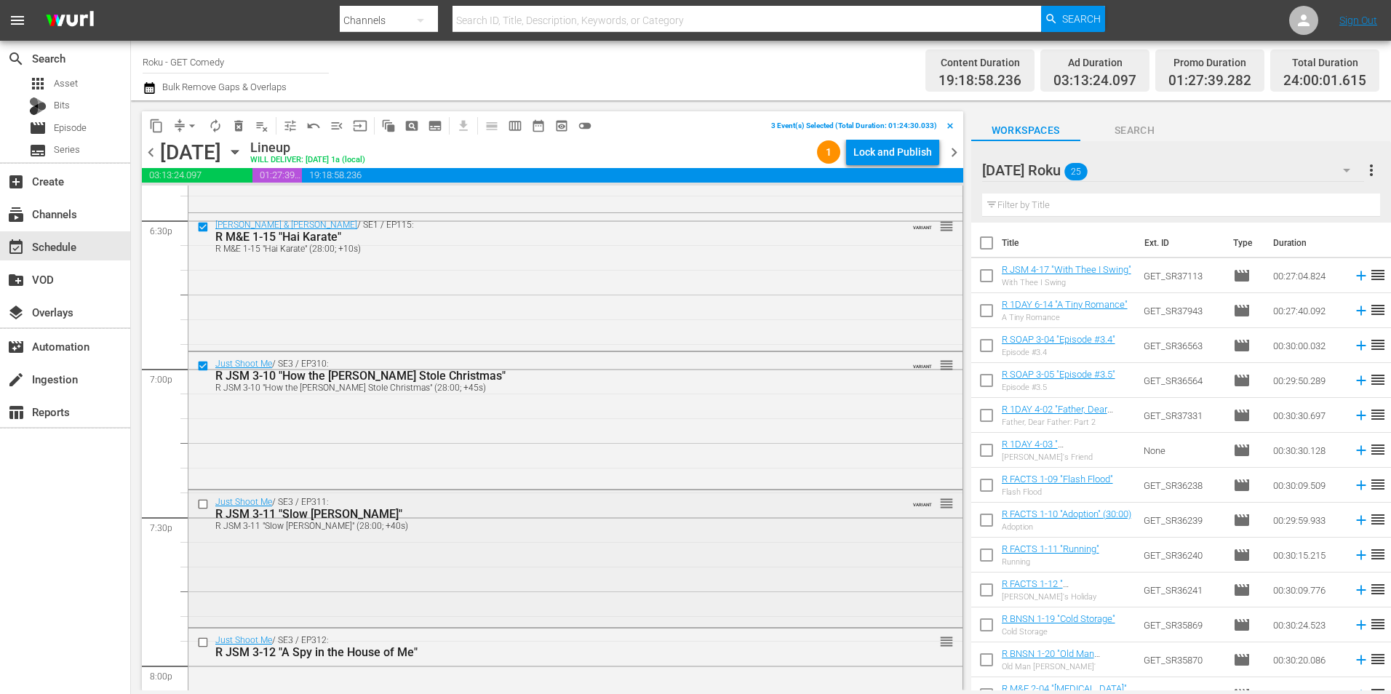
click at [202, 502] on input "checkbox" at bounding box center [204, 504] width 15 height 12
click at [202, 645] on input "checkbox" at bounding box center [204, 643] width 15 height 12
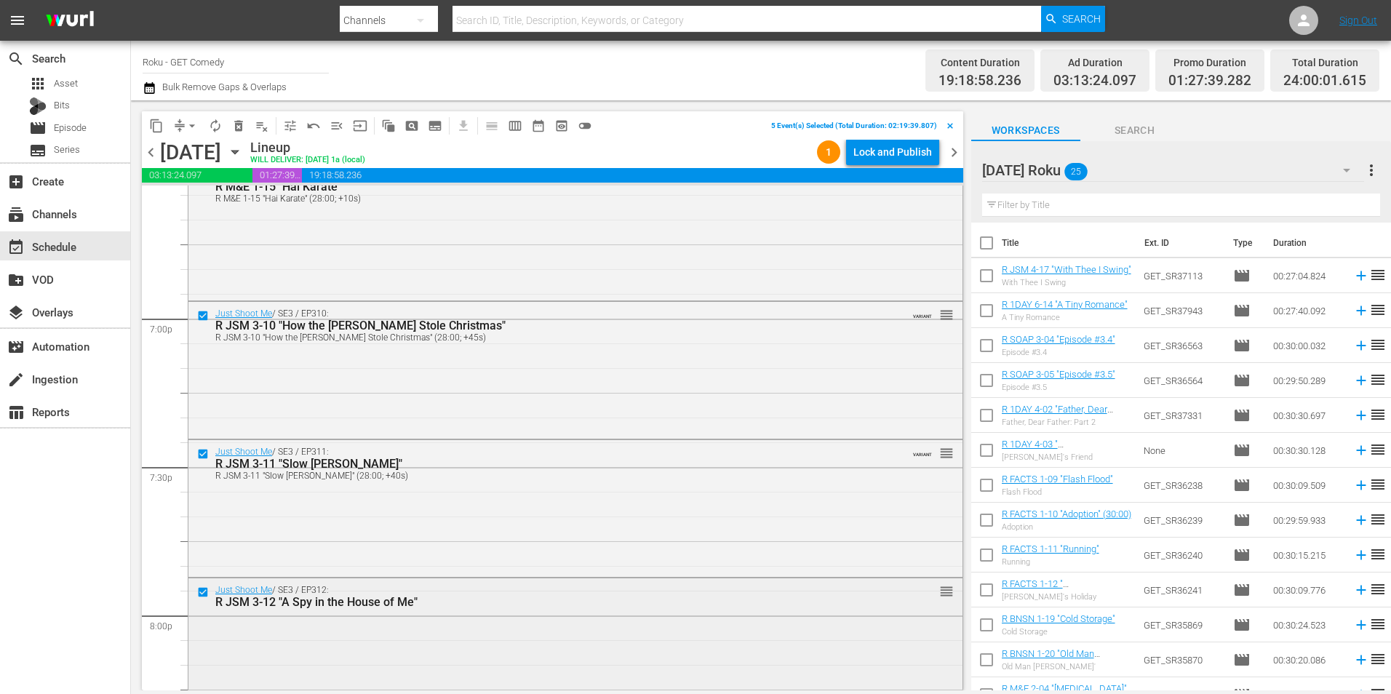
scroll to position [5602, 0]
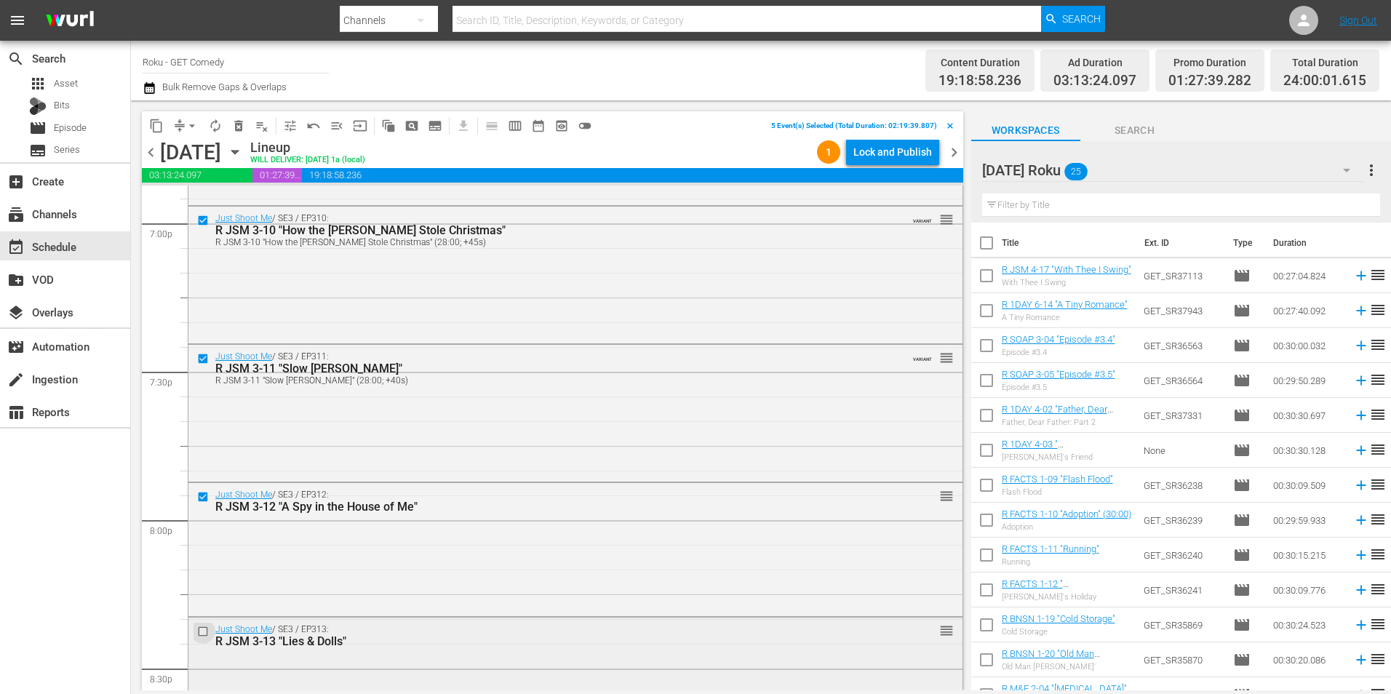
click at [203, 626] on input "checkbox" at bounding box center [204, 632] width 15 height 12
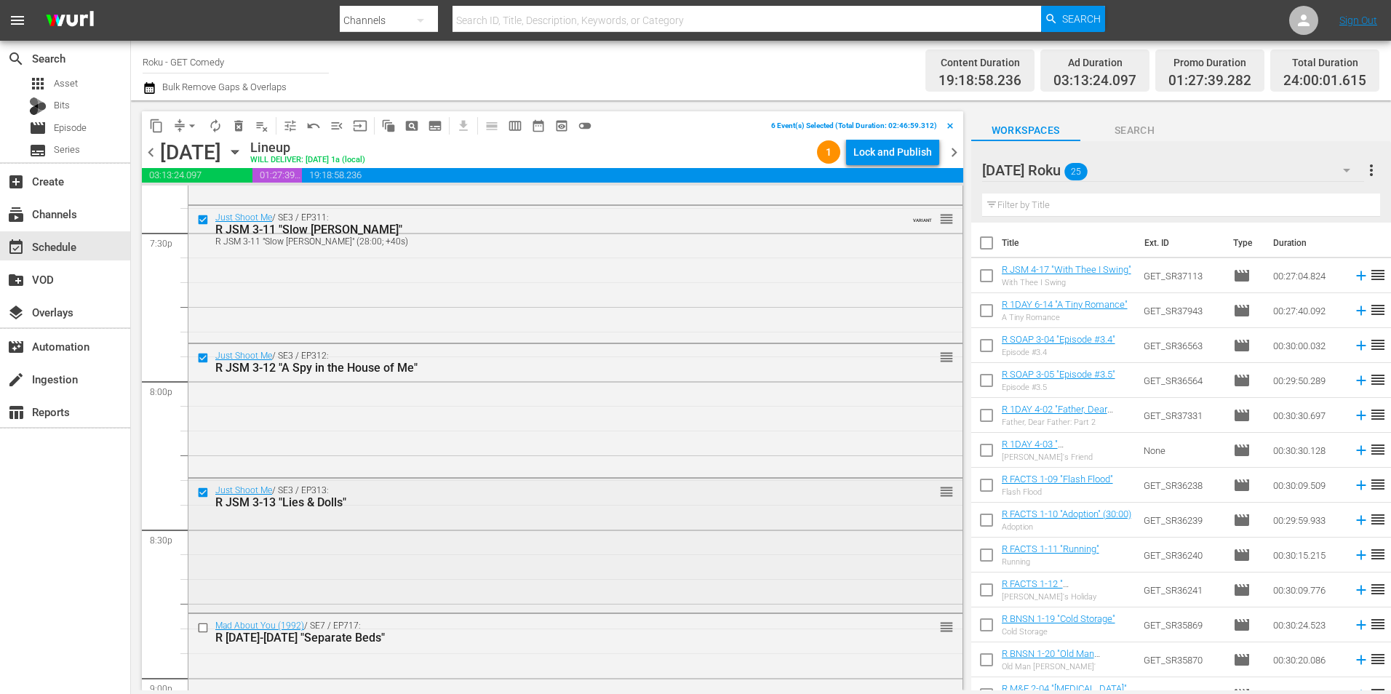
scroll to position [5748, 0]
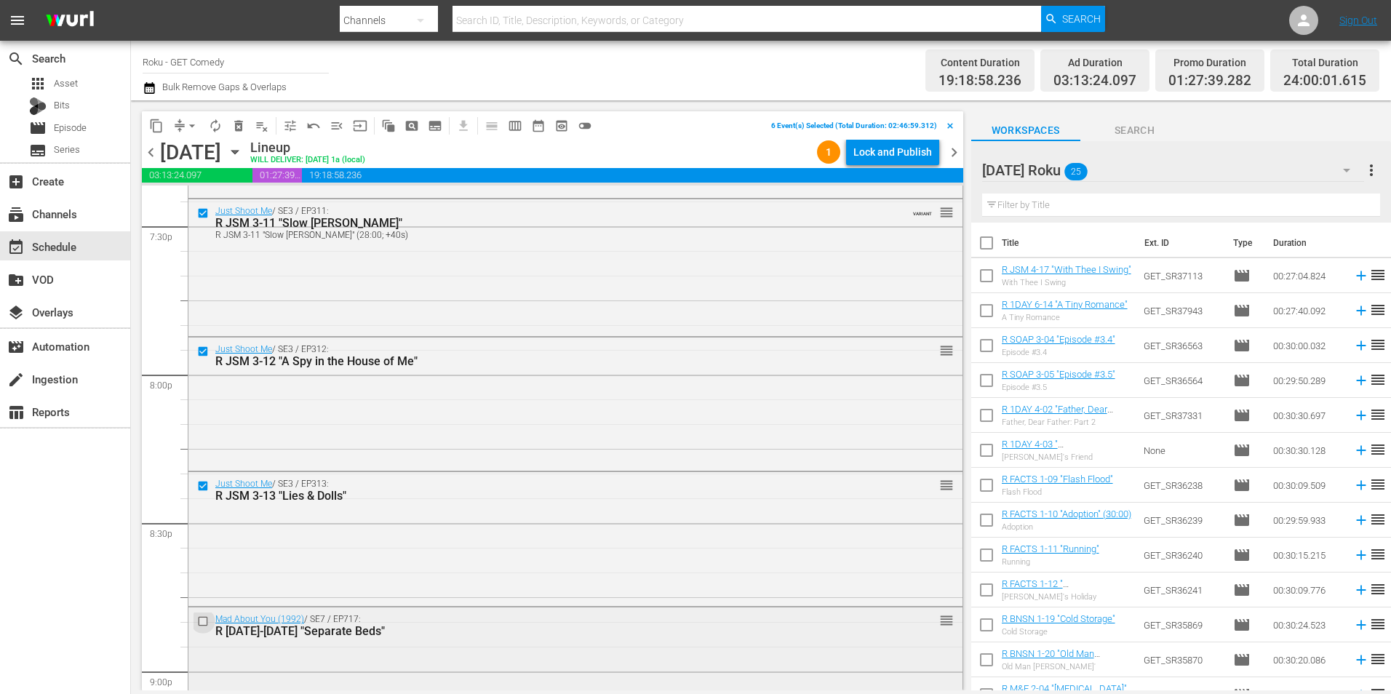
click at [204, 623] on input "checkbox" at bounding box center [204, 621] width 15 height 12
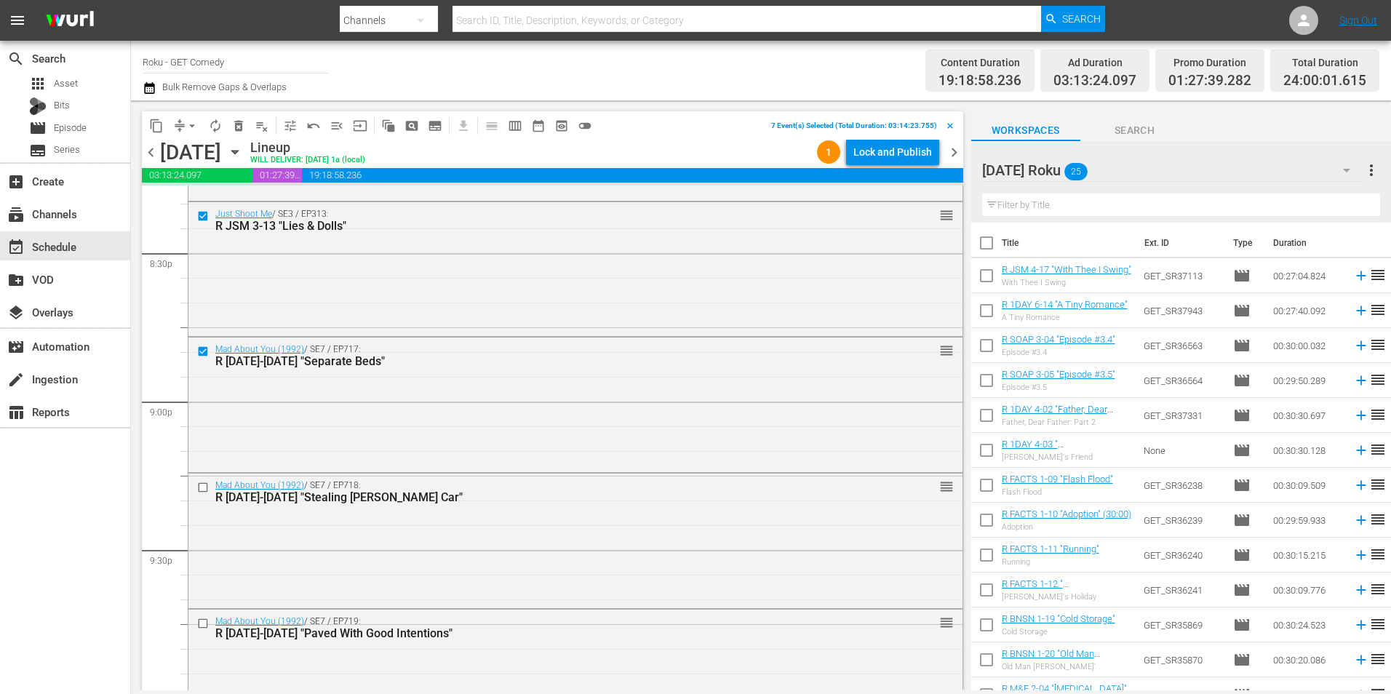
scroll to position [6039, 0]
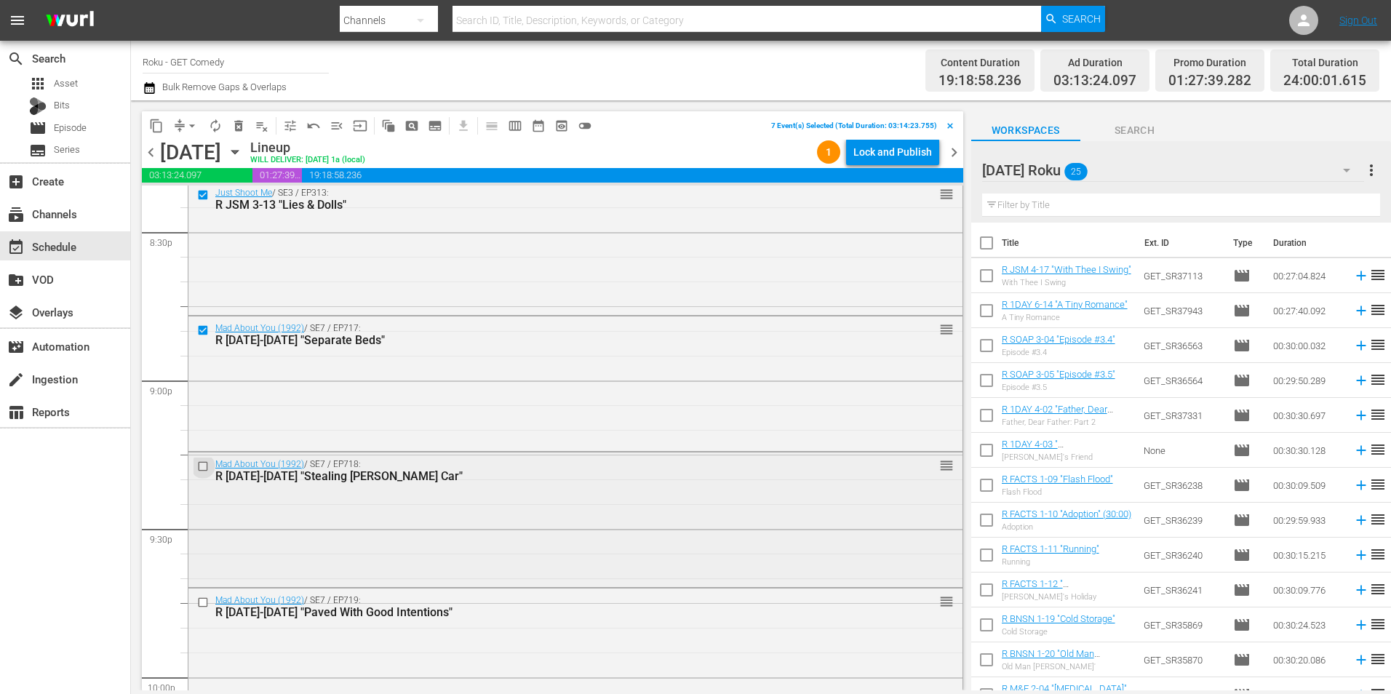
click at [202, 461] on input "checkbox" at bounding box center [204, 466] width 15 height 12
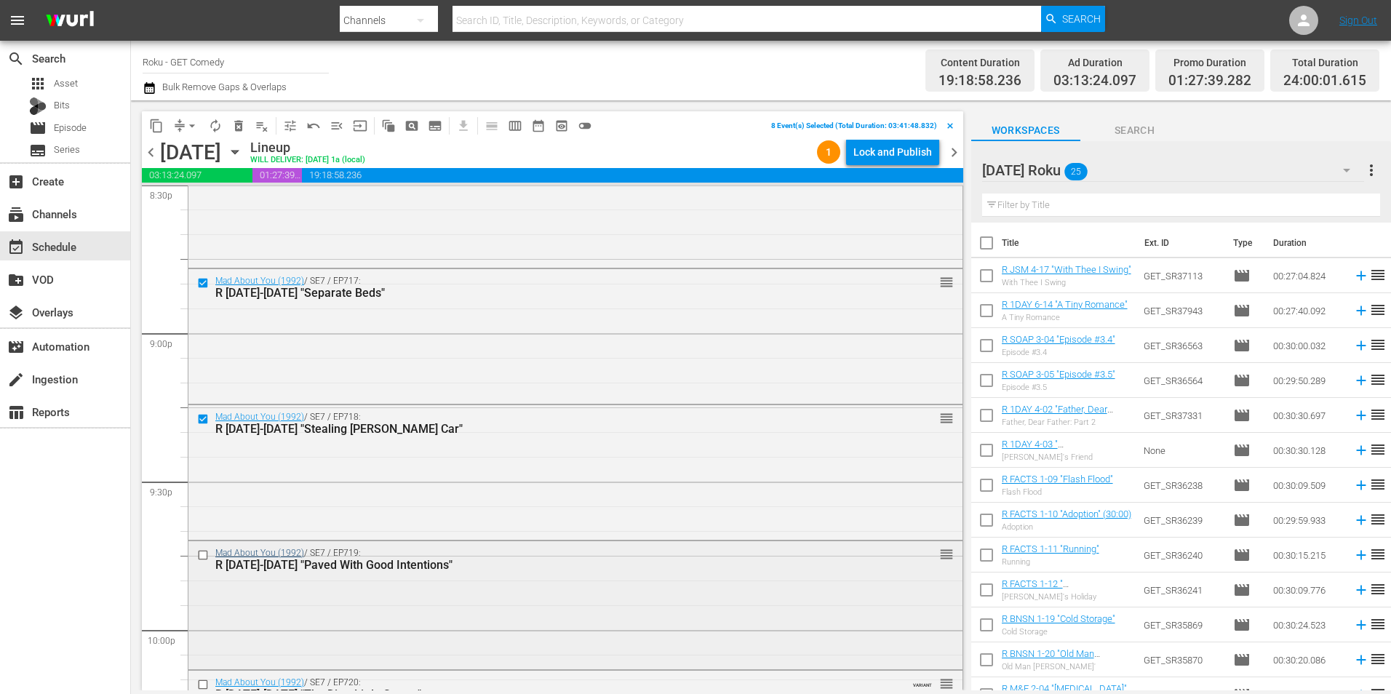
scroll to position [6111, 0]
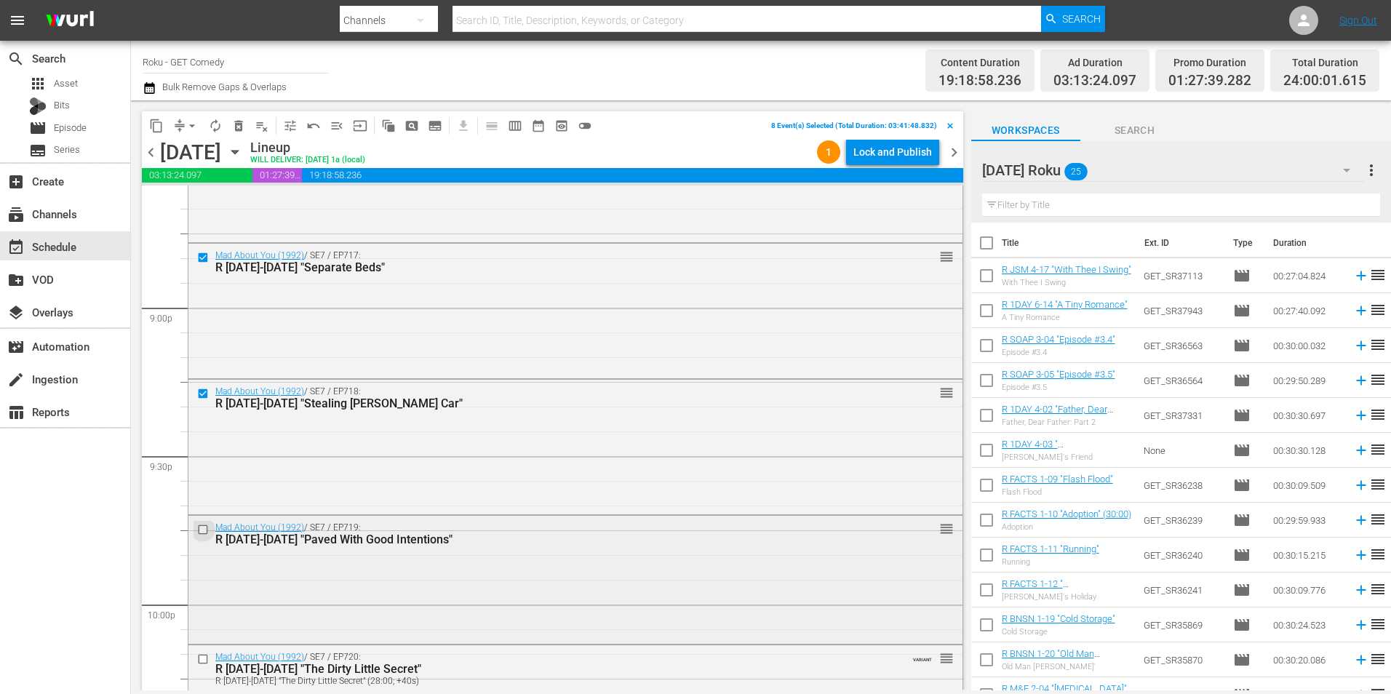
click at [201, 529] on input "checkbox" at bounding box center [204, 529] width 15 height 12
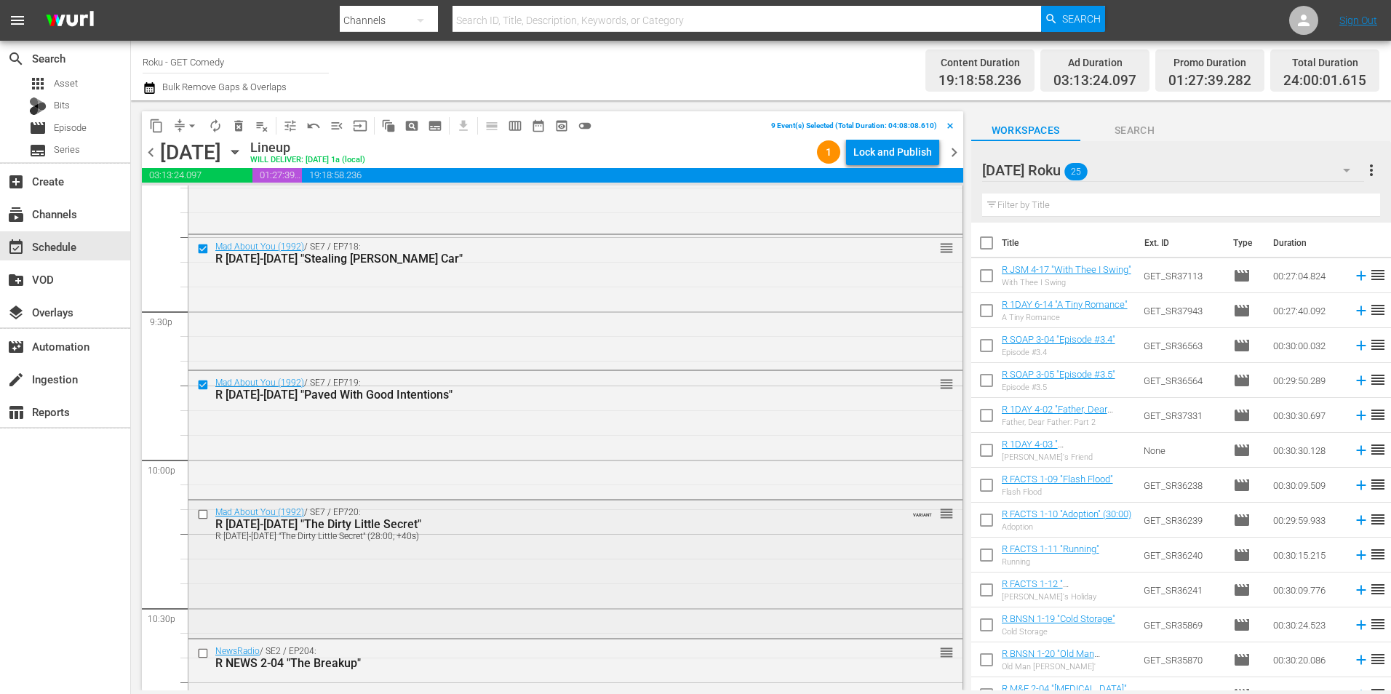
scroll to position [6257, 0]
click at [199, 513] on input "checkbox" at bounding box center [204, 513] width 15 height 12
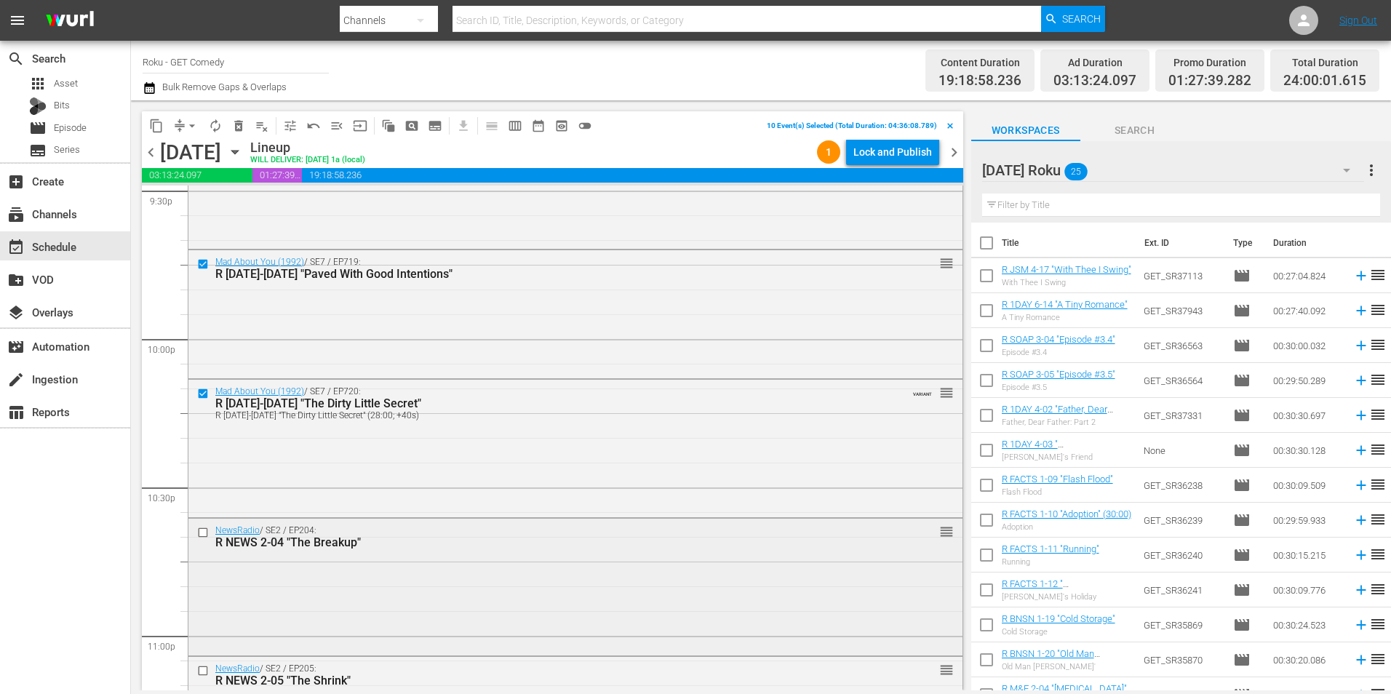
scroll to position [6402, 0]
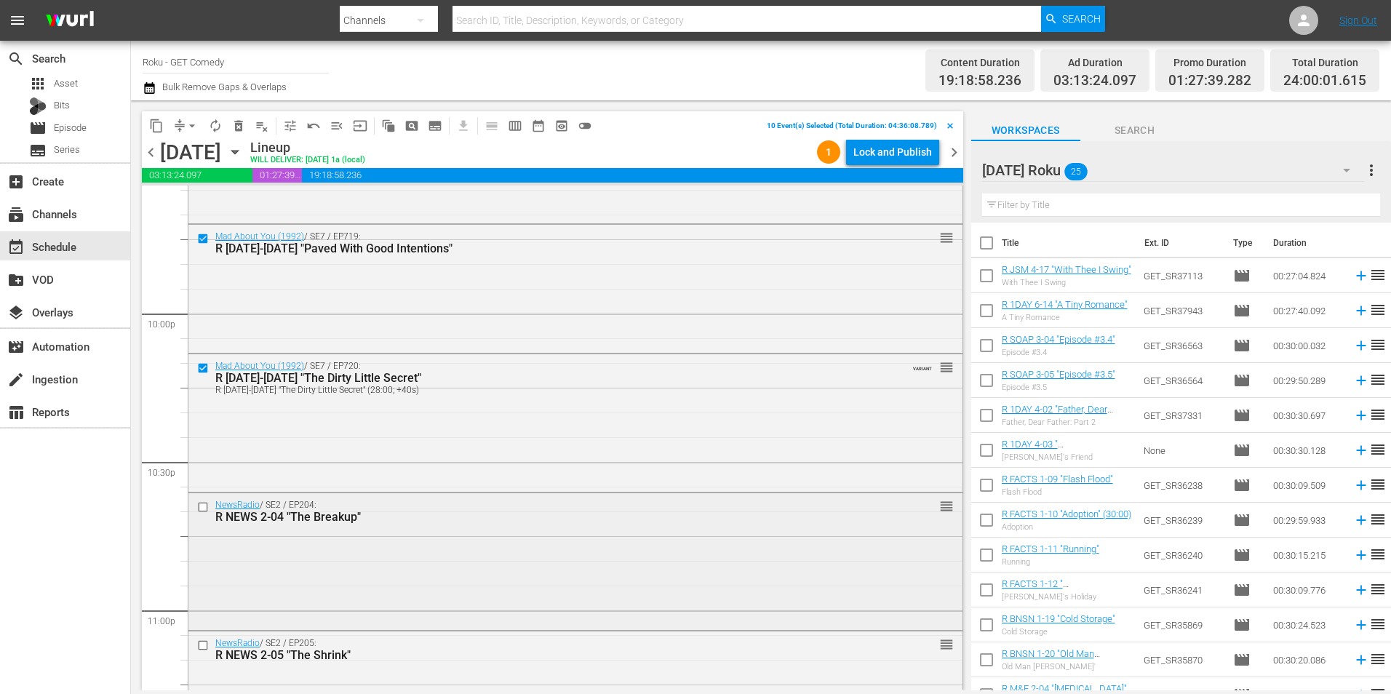
click at [202, 503] on input "checkbox" at bounding box center [204, 507] width 15 height 12
click at [202, 645] on input "checkbox" at bounding box center [204, 645] width 15 height 12
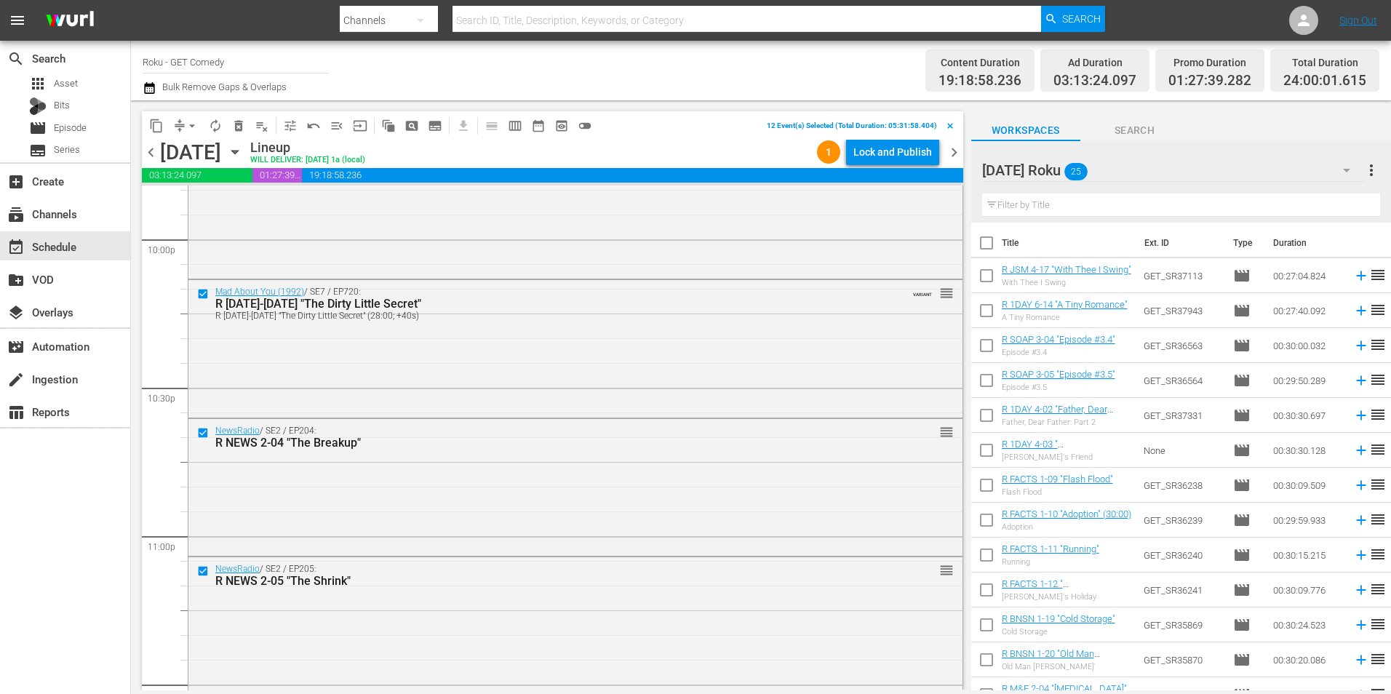
scroll to position [6619, 0]
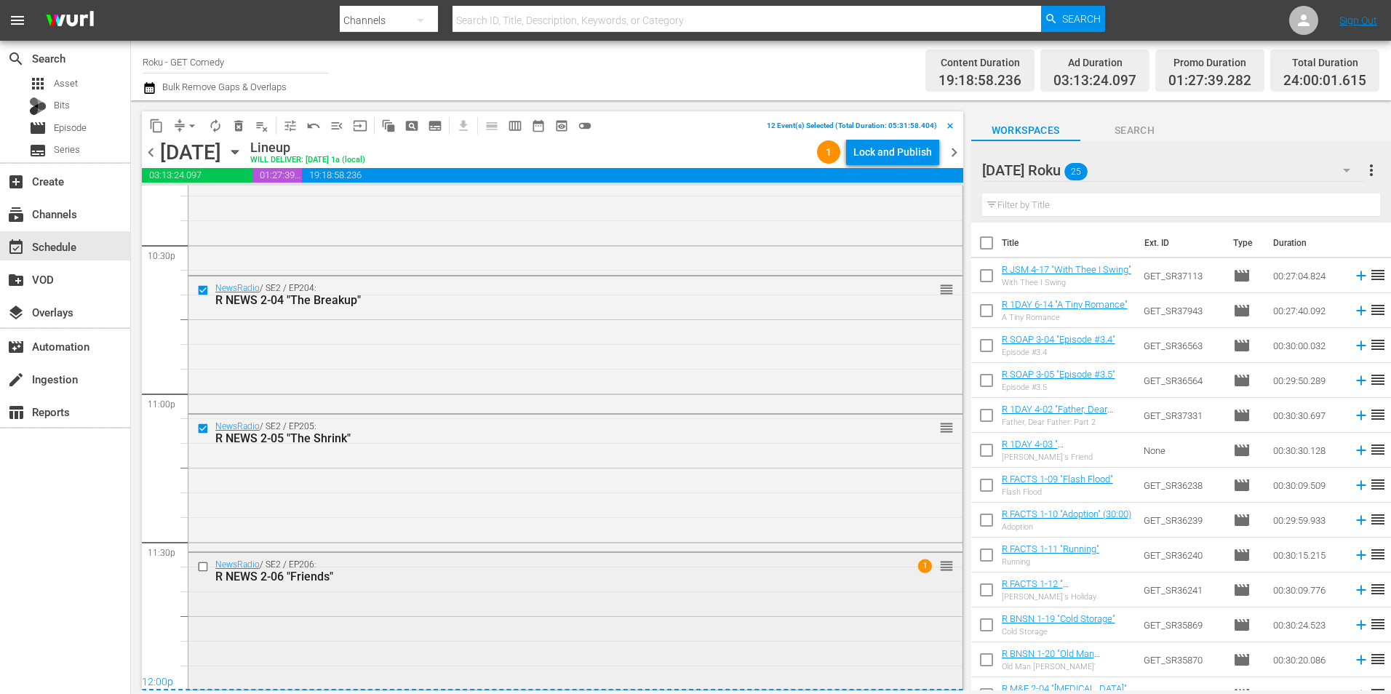
click at [202, 566] on input "checkbox" at bounding box center [204, 566] width 15 height 12
click at [152, 126] on span "content_copy" at bounding box center [156, 126] width 15 height 15
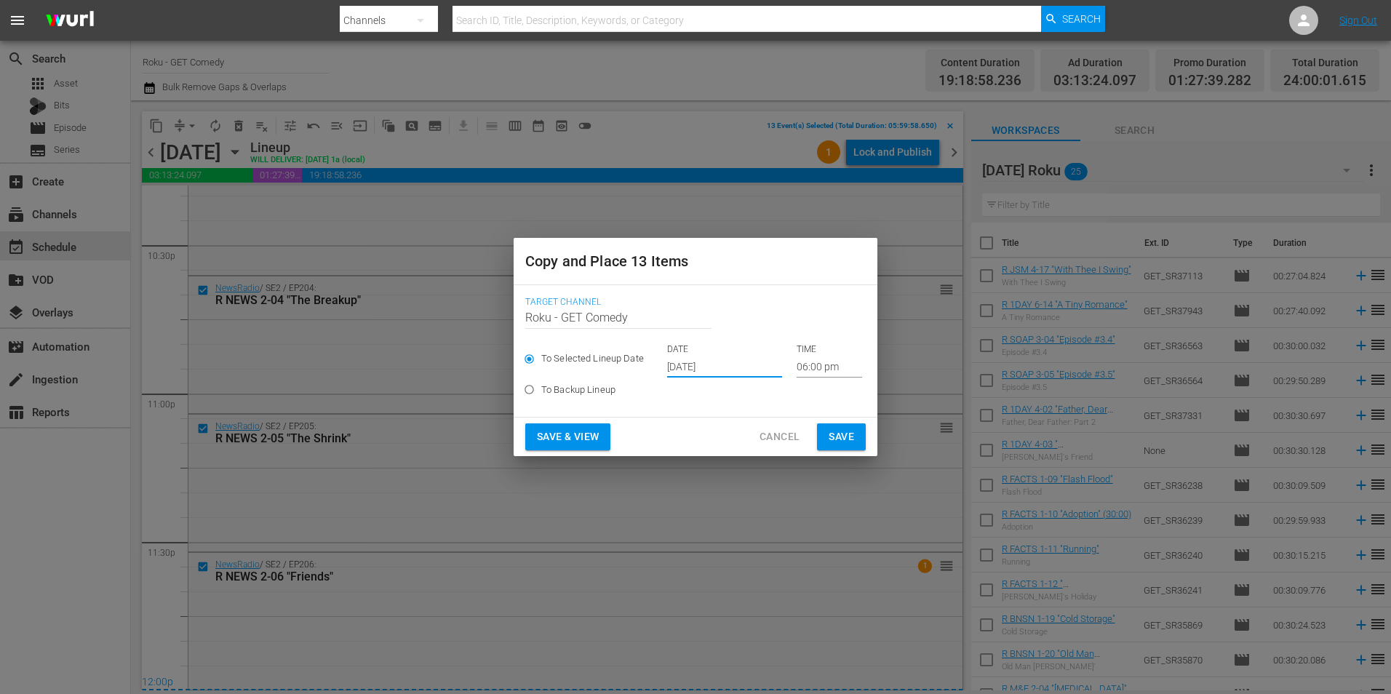
click at [680, 362] on input "[DATE]" at bounding box center [724, 367] width 115 height 22
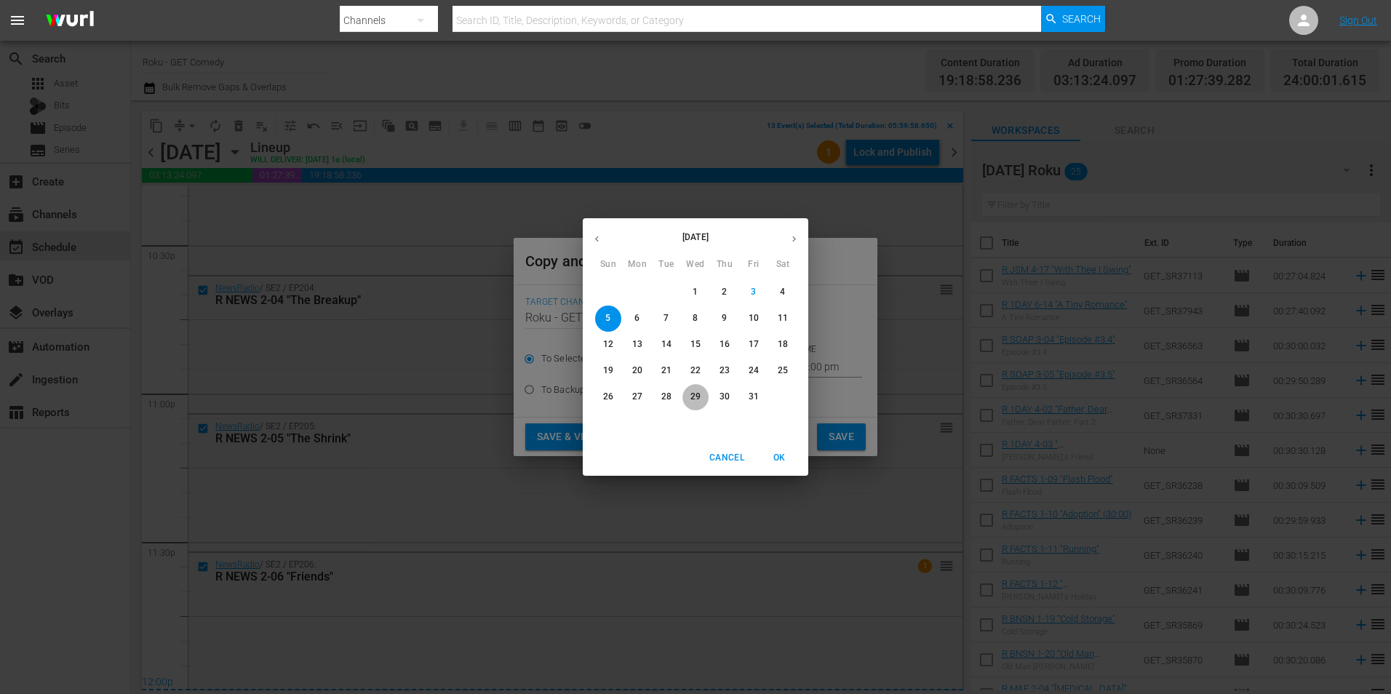
click at [693, 401] on p "29" at bounding box center [695, 397] width 10 height 12
type input "Oct 29th 2025"
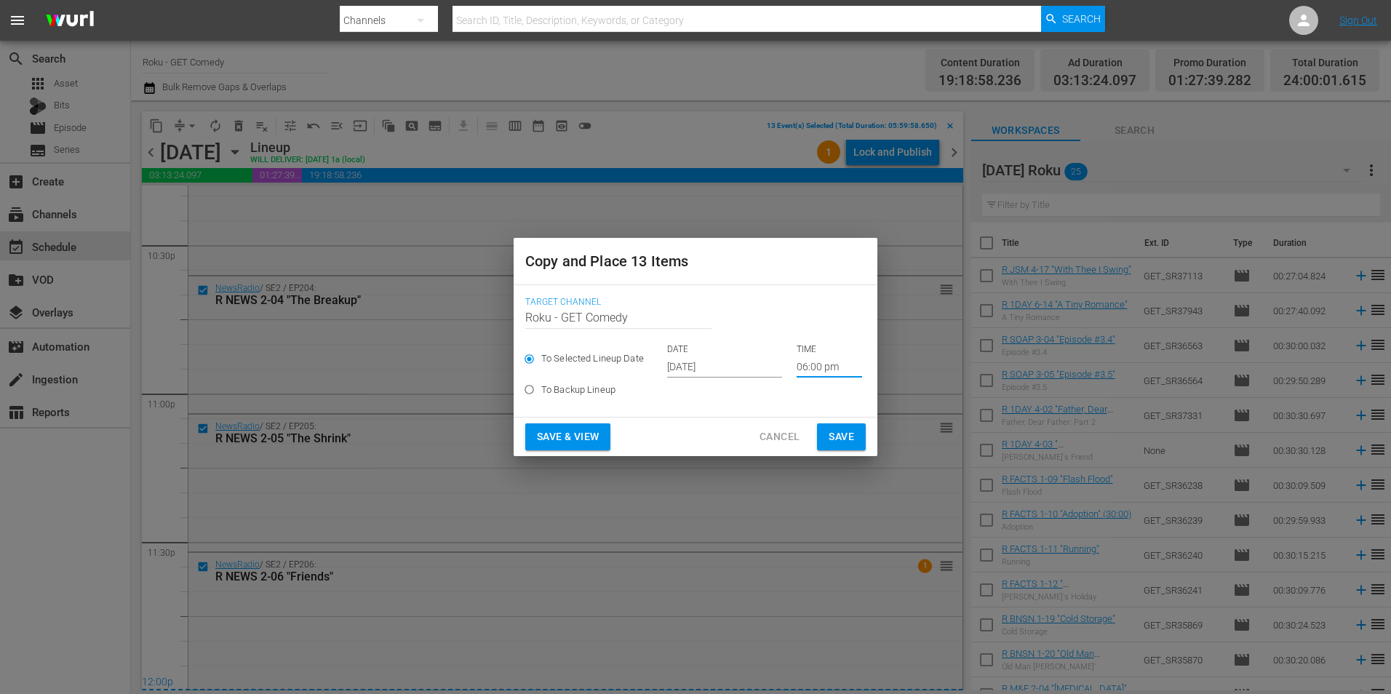
click at [802, 365] on input "06:00 pm" at bounding box center [829, 367] width 65 height 22
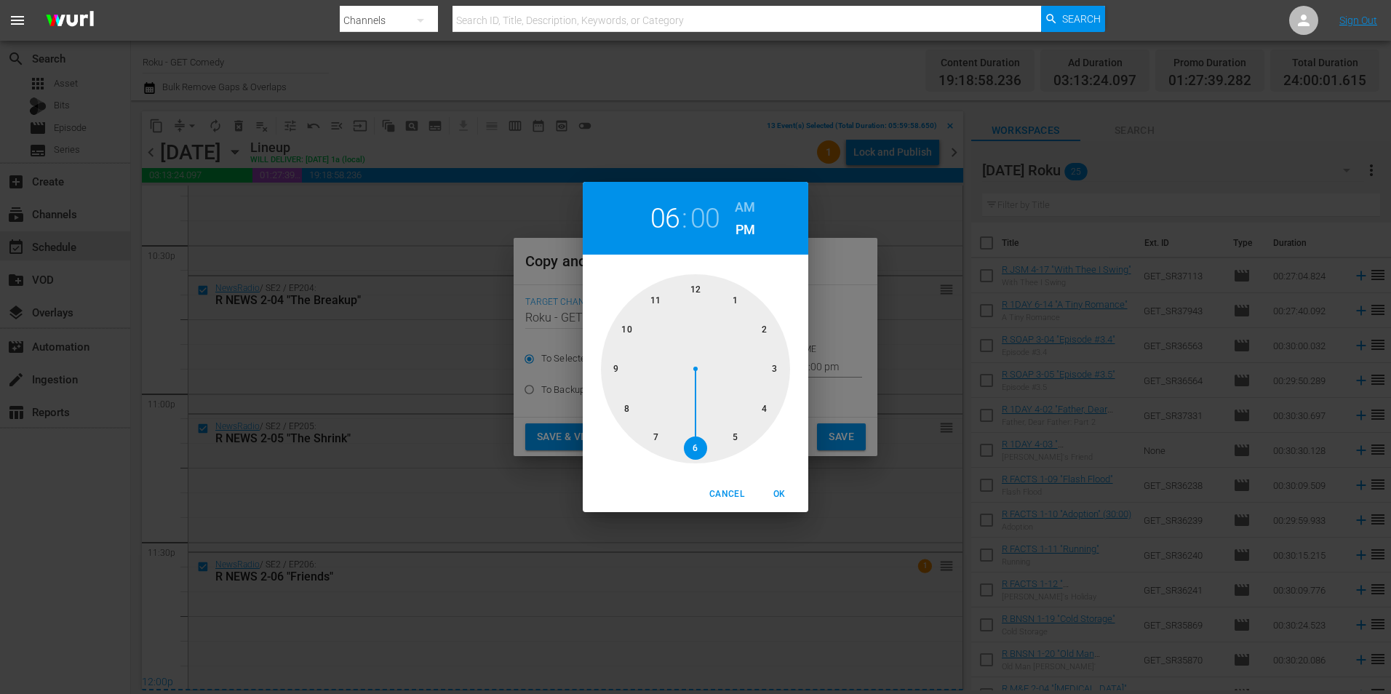
drag, startPoint x: 696, startPoint y: 287, endPoint x: 744, endPoint y: 364, distance: 90.5
click at [696, 287] on div at bounding box center [695, 368] width 189 height 189
click at [776, 483] on button "OK" at bounding box center [779, 494] width 47 height 24
type input "12:00 pm"
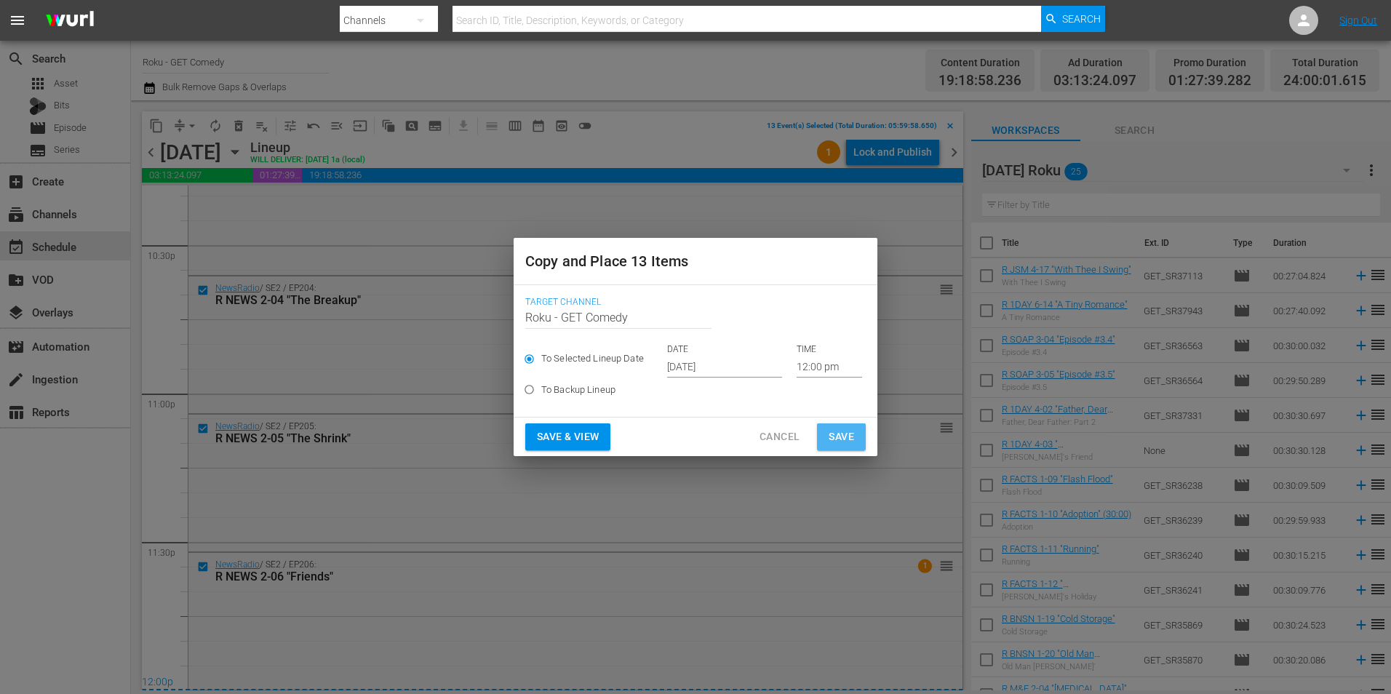
click at [846, 436] on span "Save" at bounding box center [841, 437] width 25 height 18
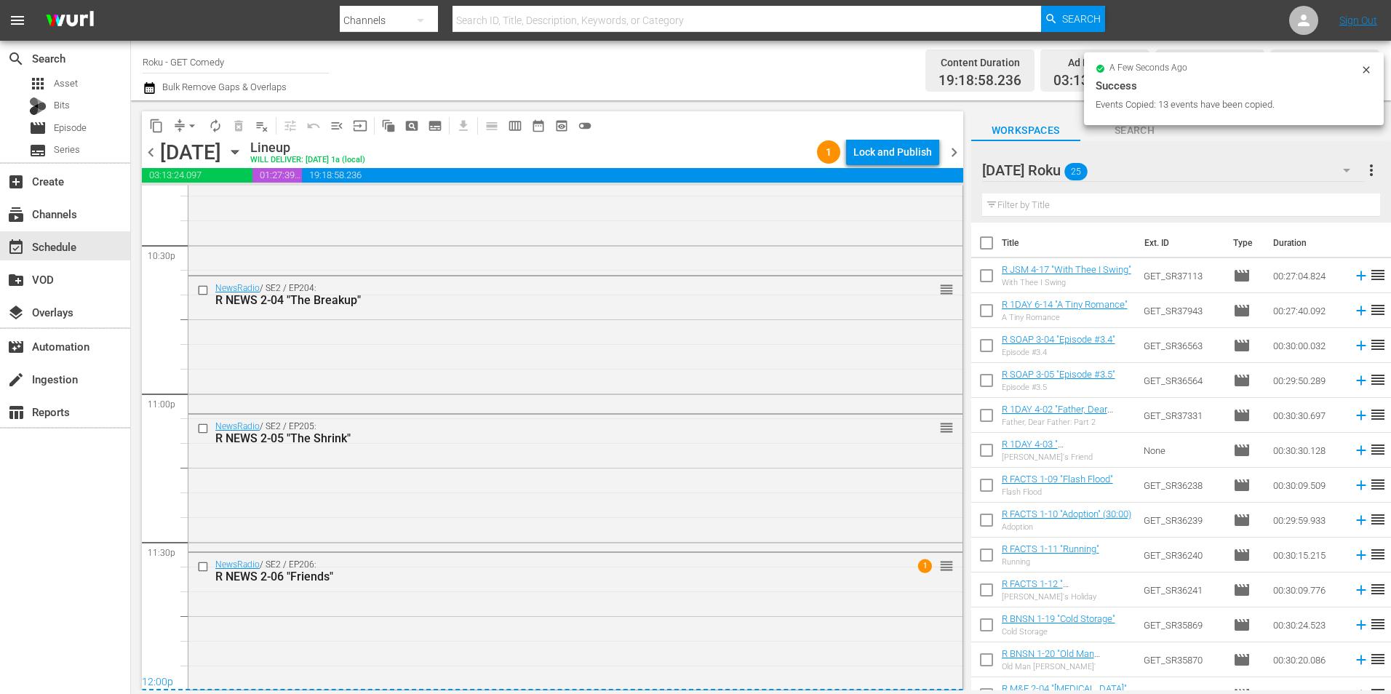
click at [238, 152] on icon "button" at bounding box center [234, 153] width 7 height 4
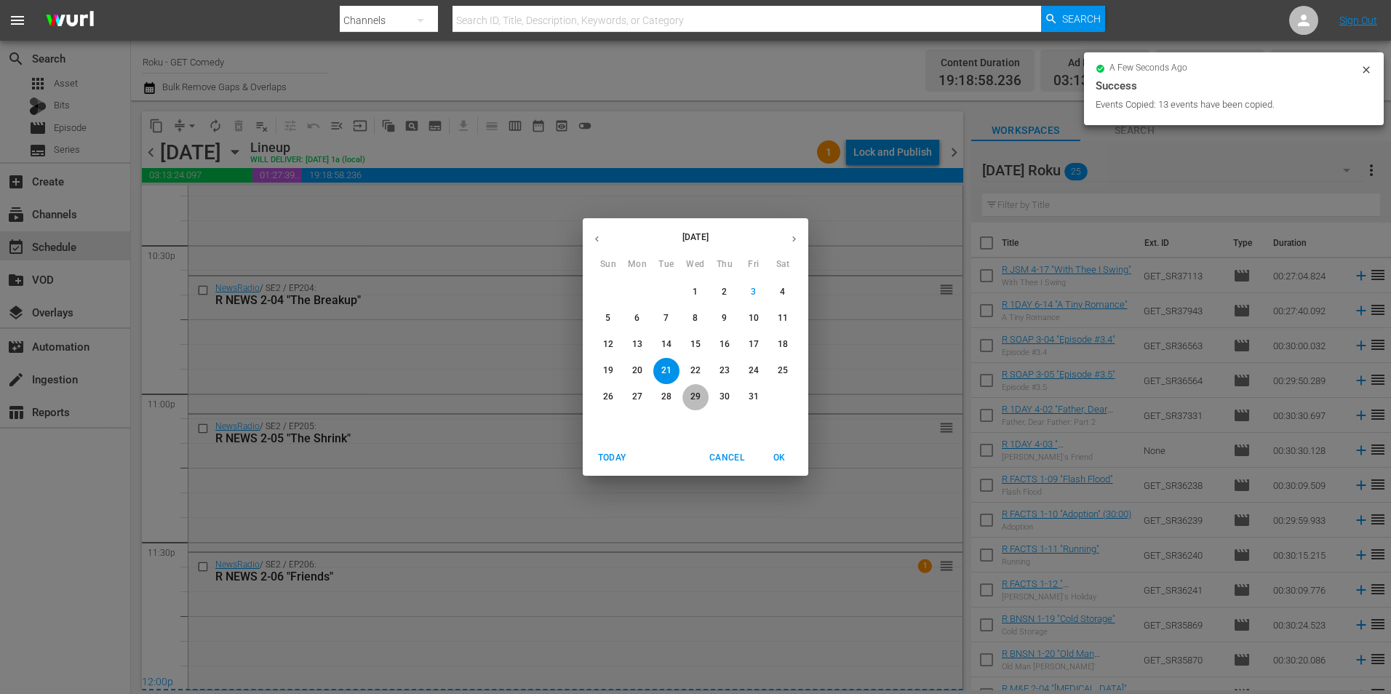
click at [692, 402] on p "29" at bounding box center [695, 397] width 10 height 12
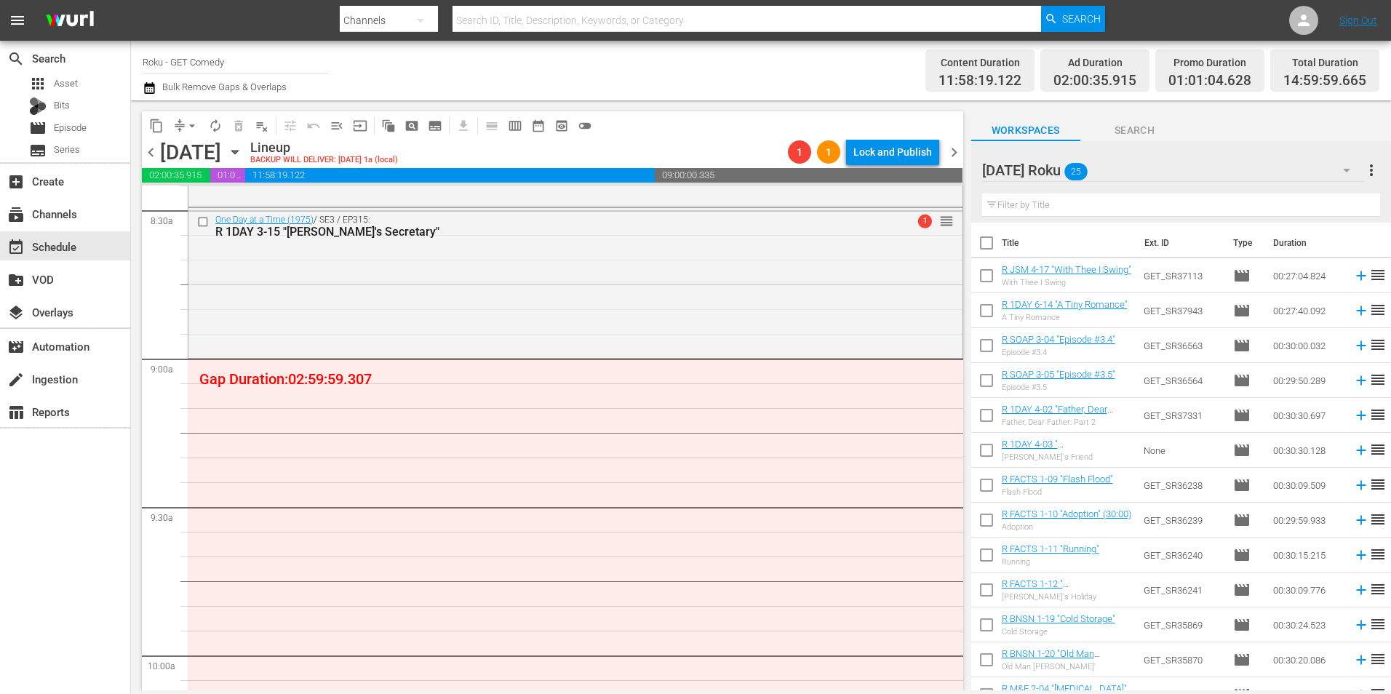
scroll to position [2618, 0]
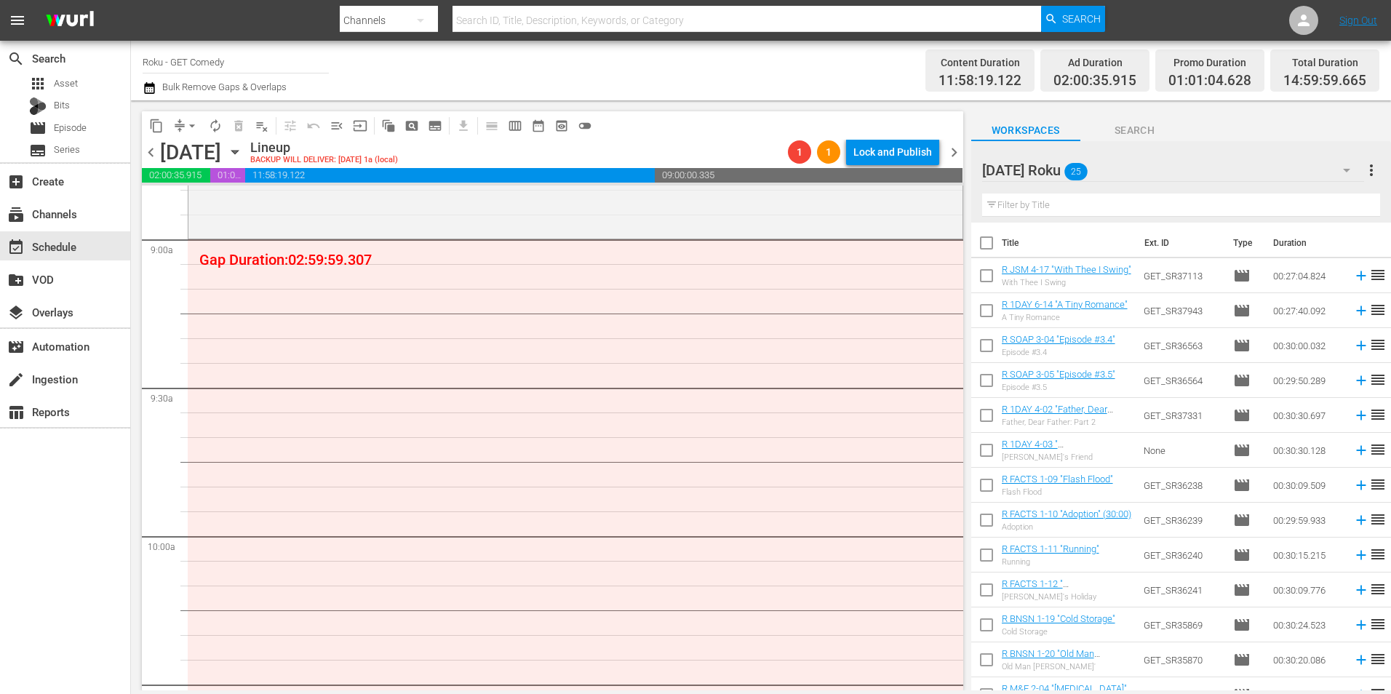
drag, startPoint x: 987, startPoint y: 486, endPoint x: 980, endPoint y: 506, distance: 20.9
click at [987, 486] on input "checkbox" at bounding box center [986, 488] width 31 height 31
checkbox input "true"
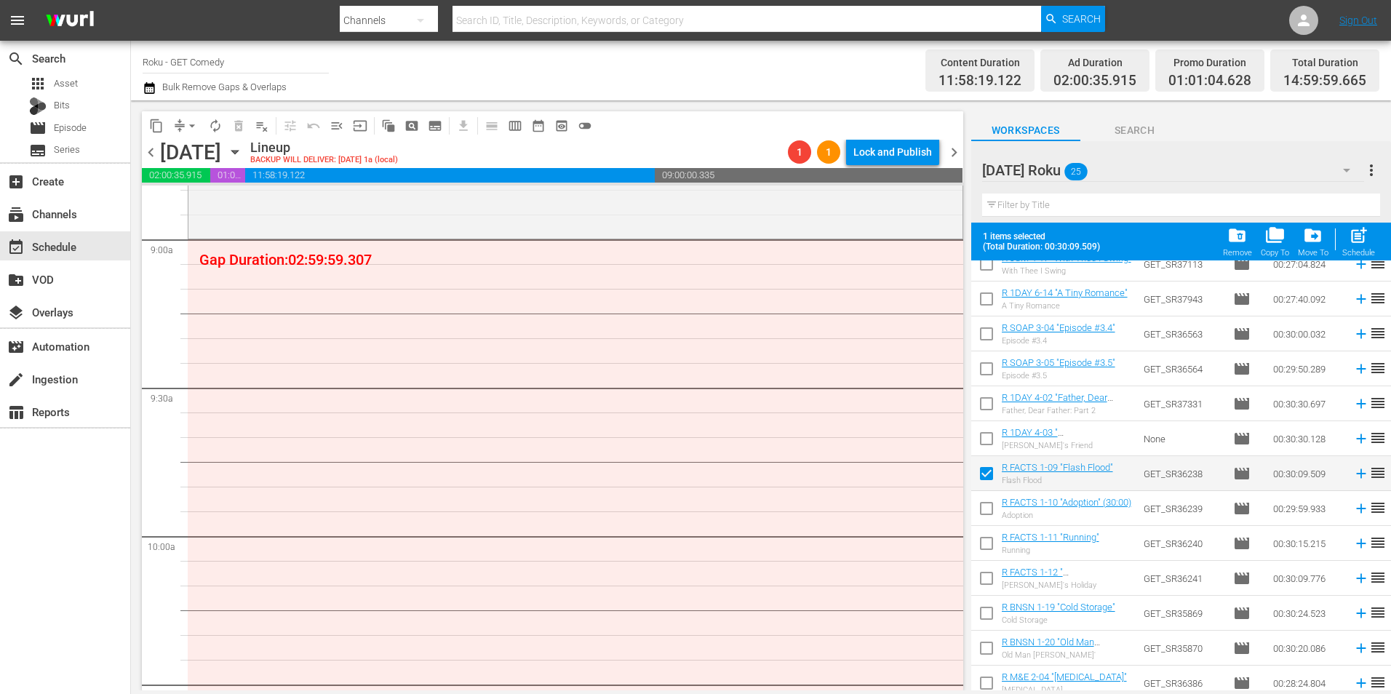
scroll to position [146, 0]
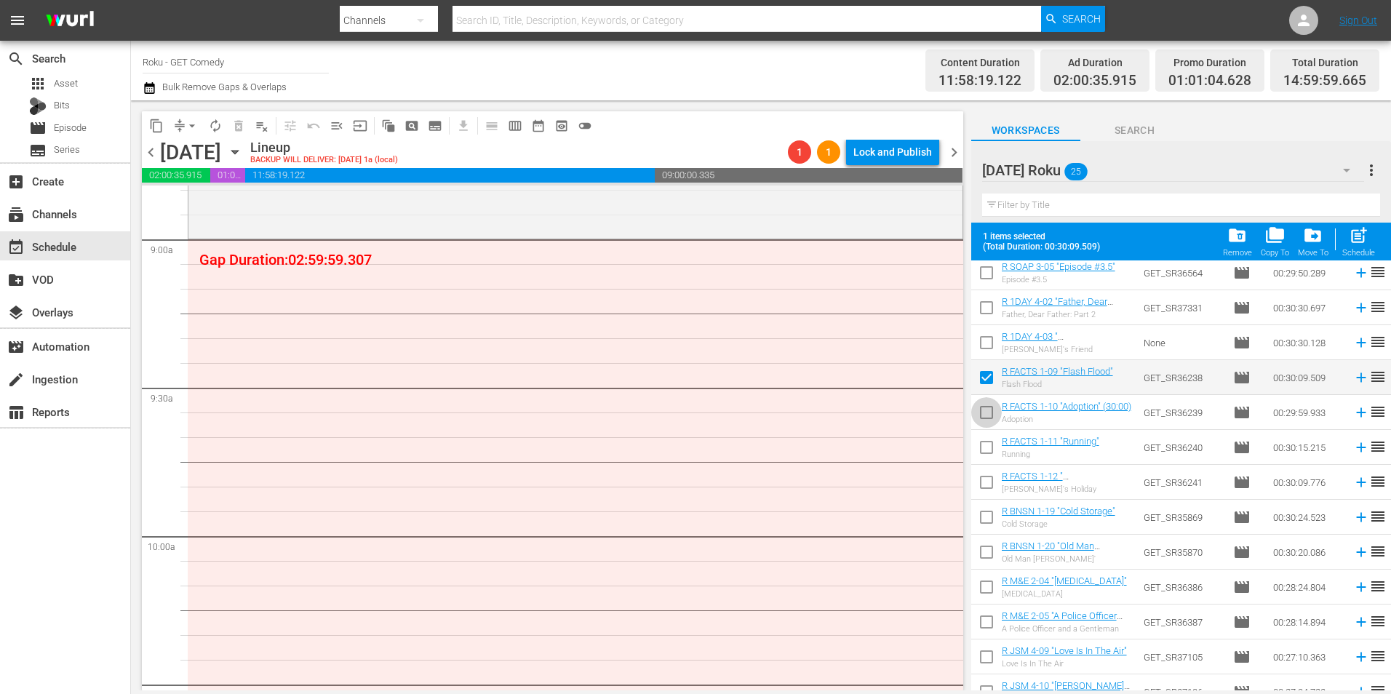
click at [984, 414] on input "checkbox" at bounding box center [986, 415] width 31 height 31
checkbox input "true"
click at [978, 457] on input "checkbox" at bounding box center [986, 450] width 31 height 31
checkbox input "true"
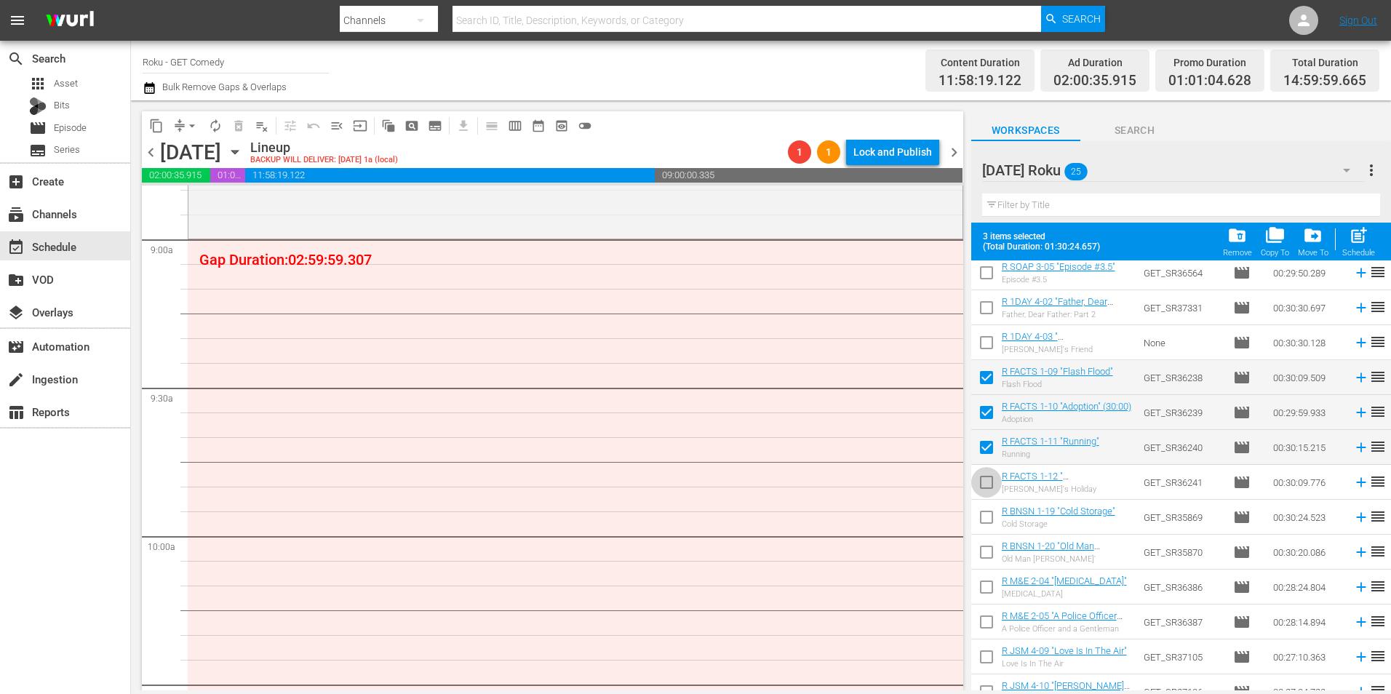
click at [987, 483] on input "checkbox" at bounding box center [986, 485] width 31 height 31
checkbox input "true"
click at [990, 529] on input "checkbox" at bounding box center [986, 520] width 31 height 31
checkbox input "true"
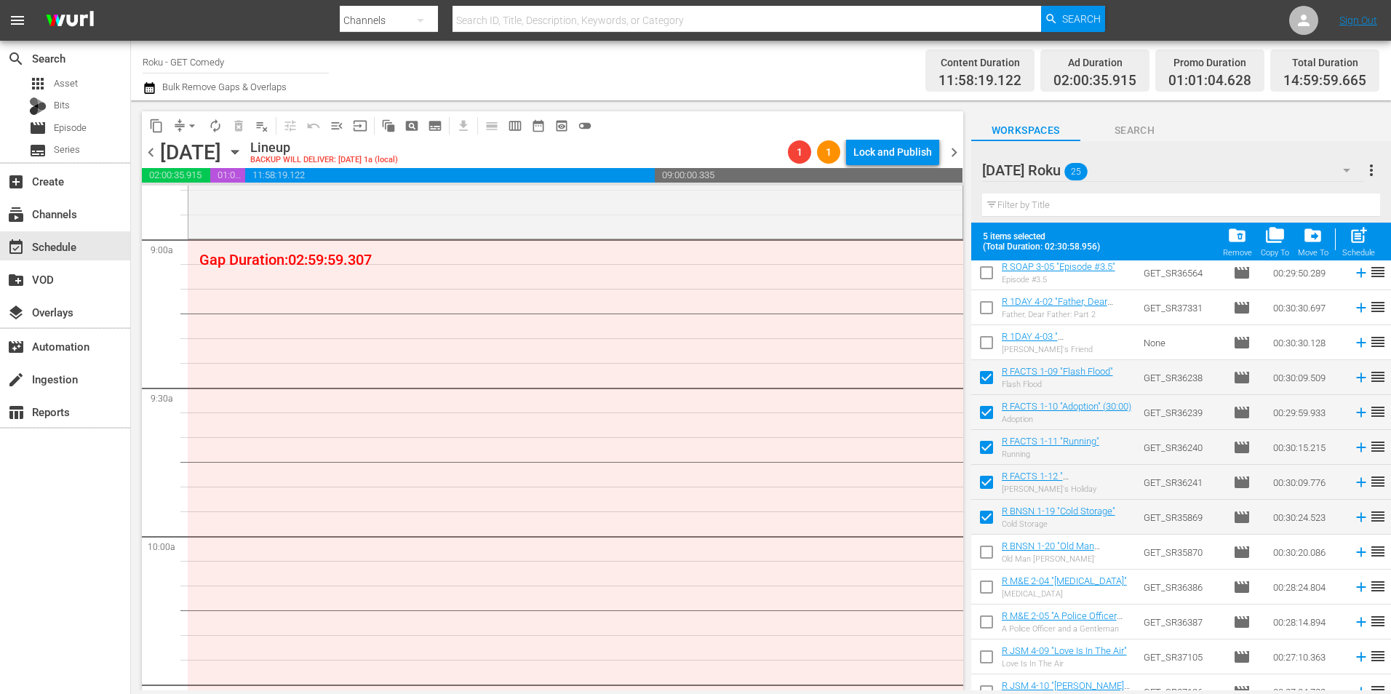
click at [981, 552] on input "checkbox" at bounding box center [986, 555] width 31 height 31
checkbox input "true"
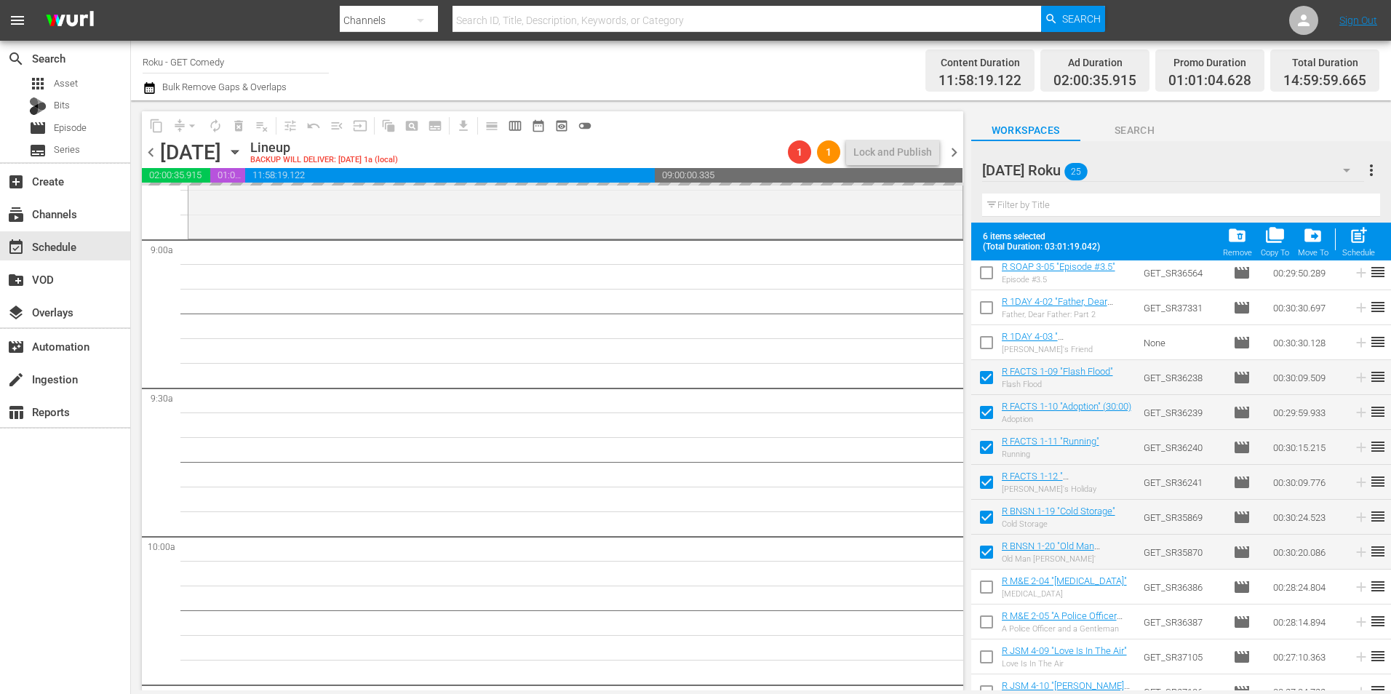
click at [954, 155] on span "chevron_right" at bounding box center [954, 152] width 18 height 18
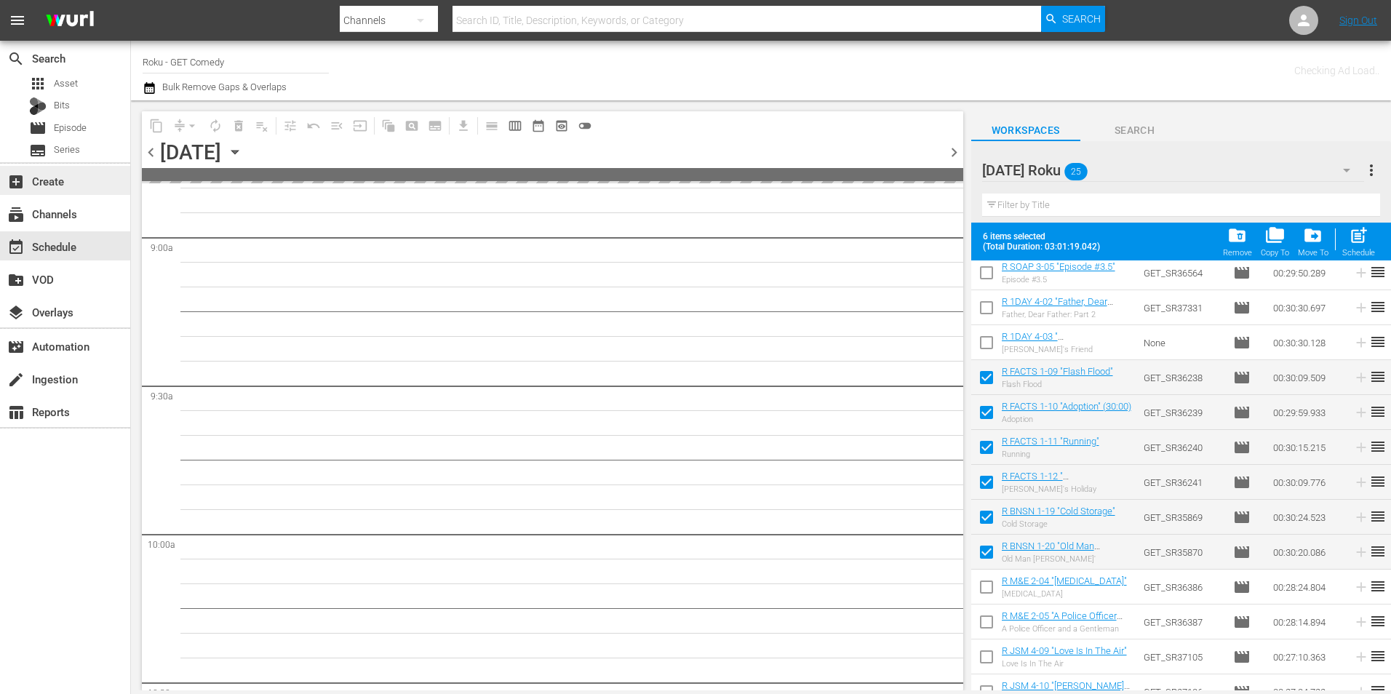
scroll to position [2840, 0]
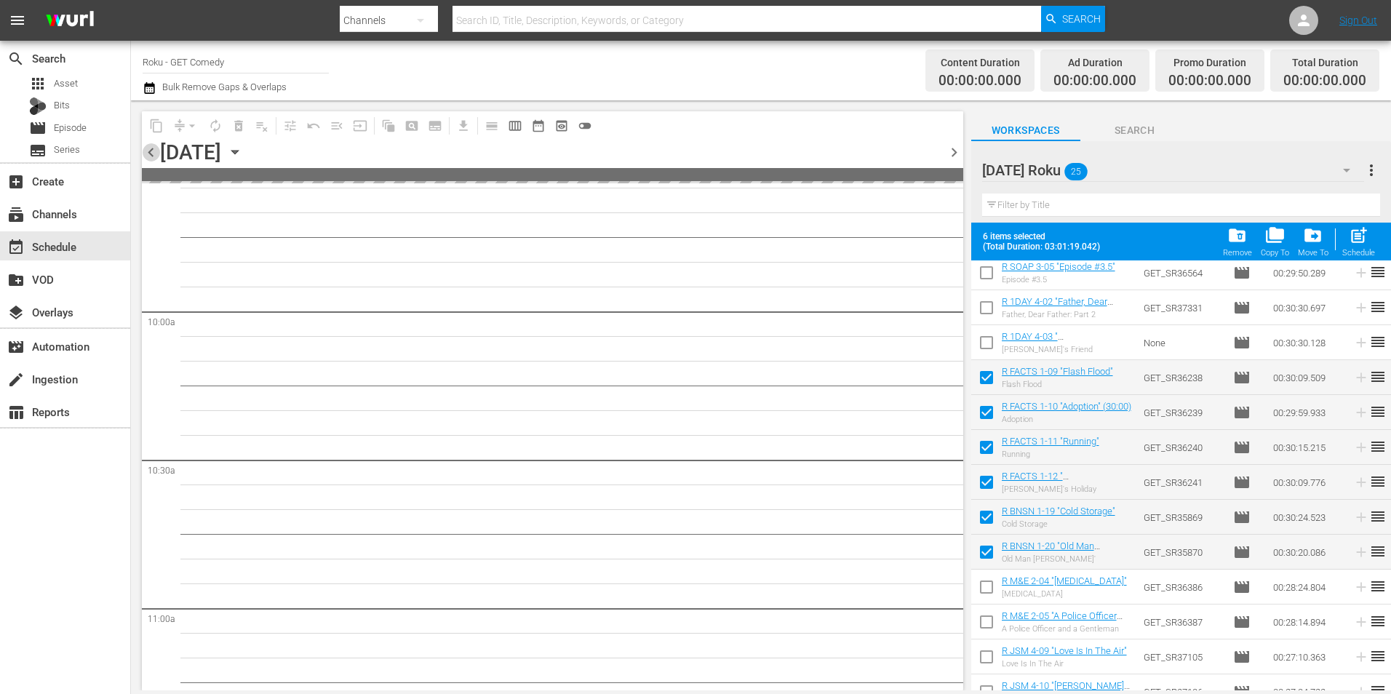
click at [151, 153] on span "chevron_left" at bounding box center [151, 152] width 18 height 18
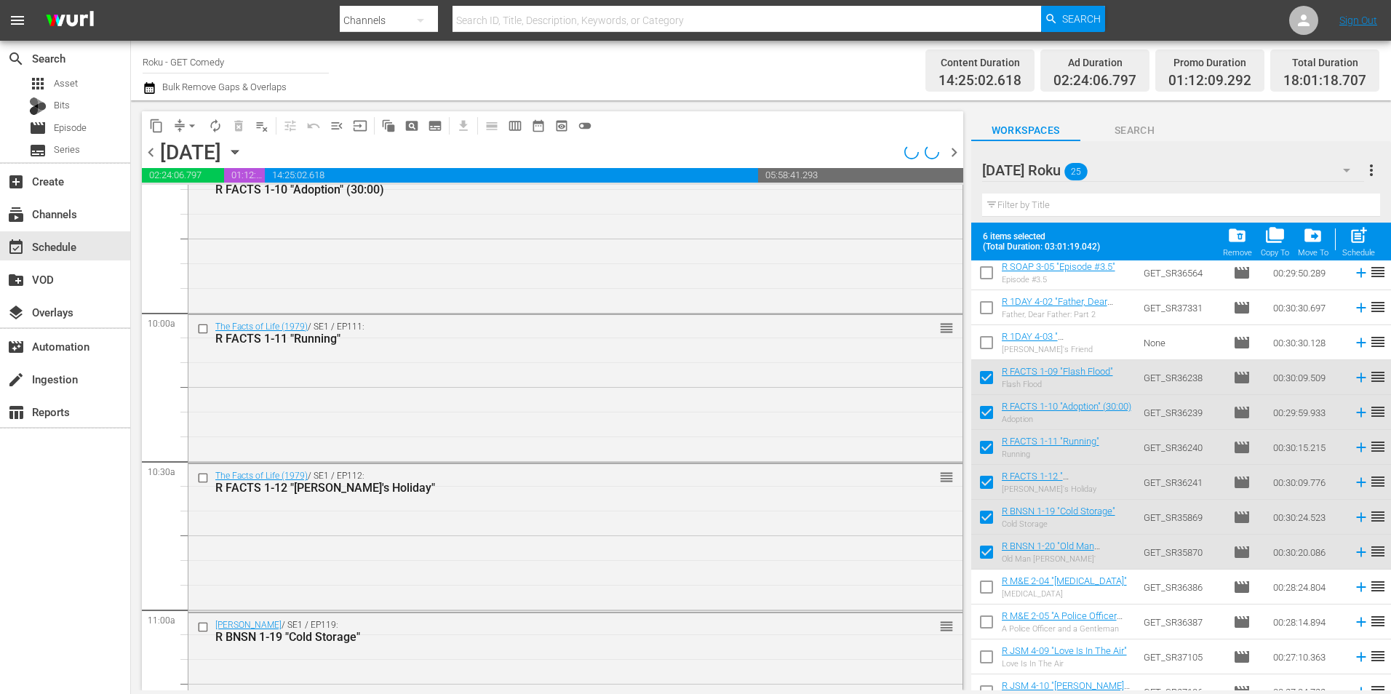
scroll to position [2618, 0]
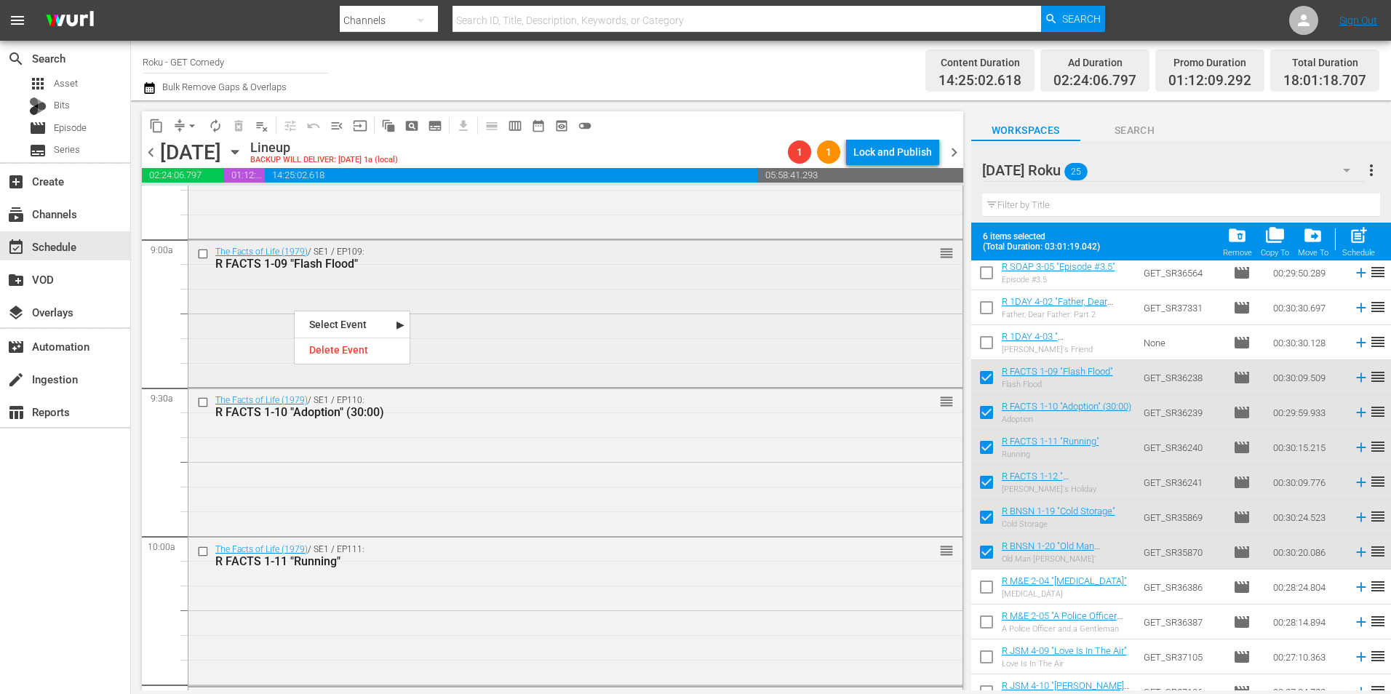
click at [562, 290] on div "The Facts of Life (1979) / SE1 / EP109: R FACTS 1-09 "Flash Flood" reorder" at bounding box center [575, 312] width 774 height 145
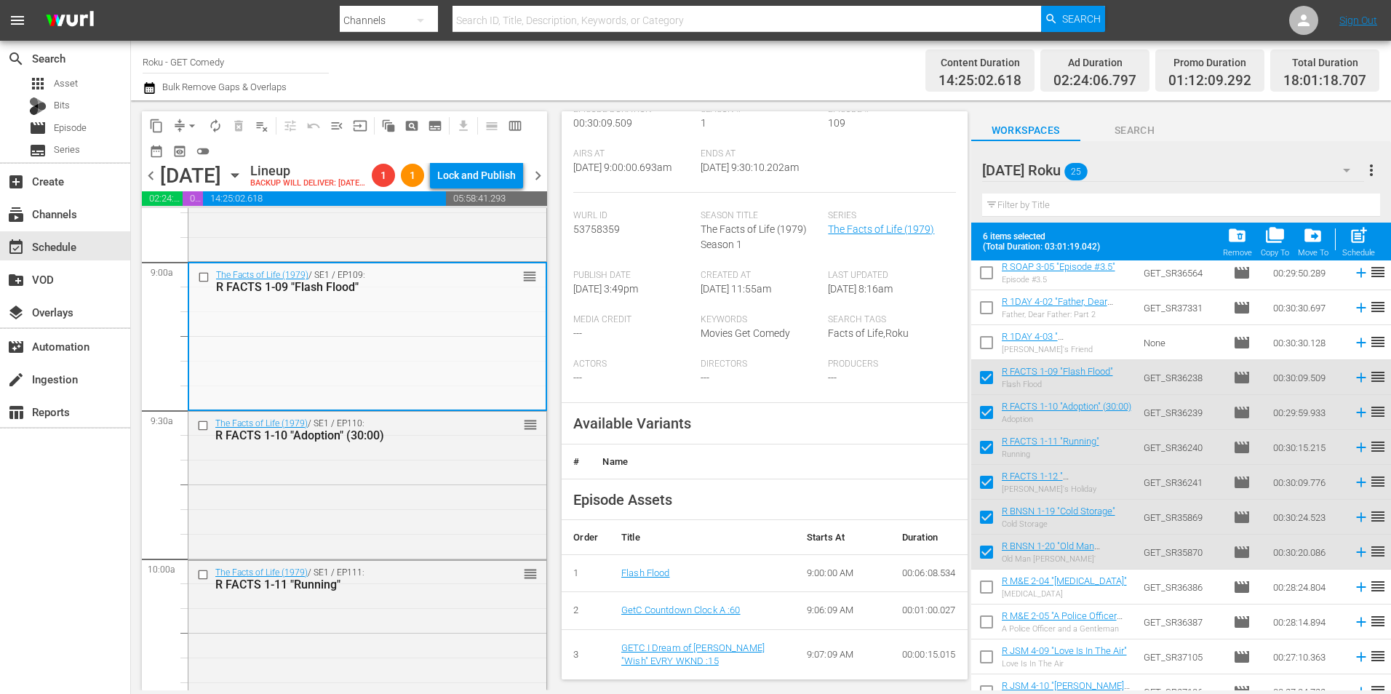
scroll to position [291, 0]
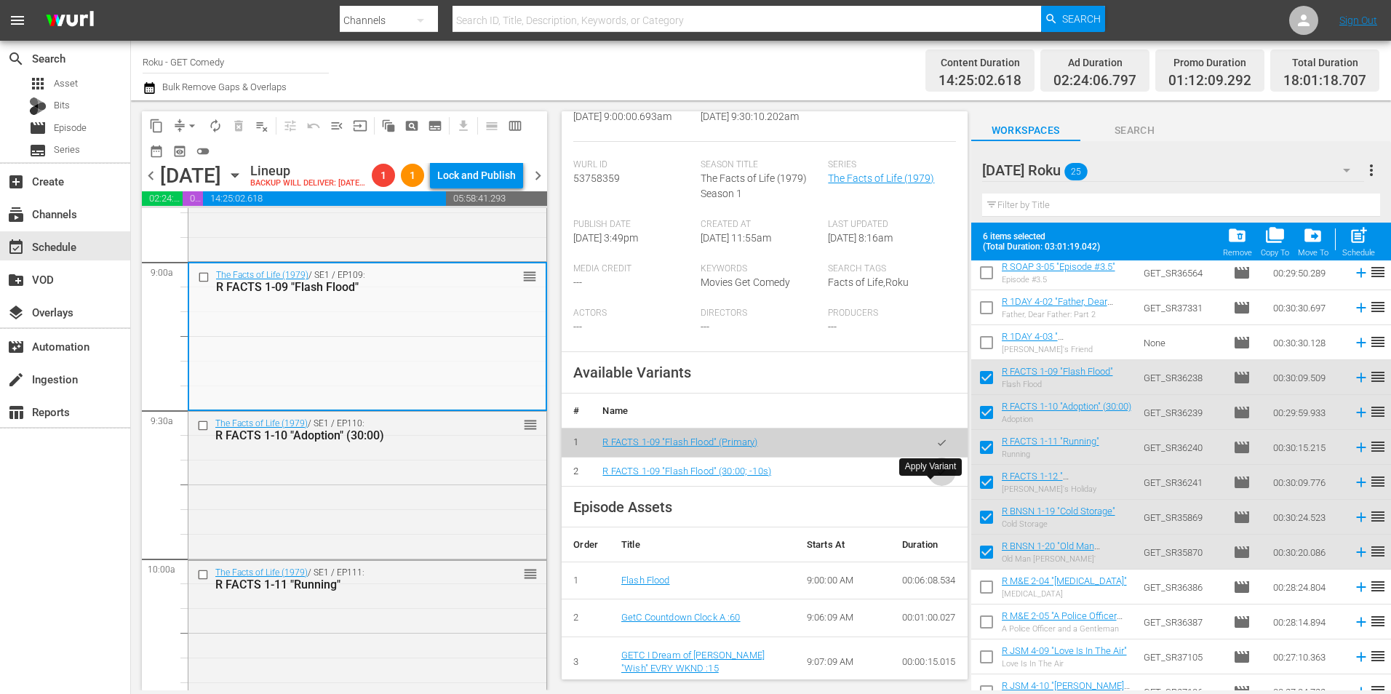
click at [936, 477] on icon "button" at bounding box center [941, 471] width 11 height 11
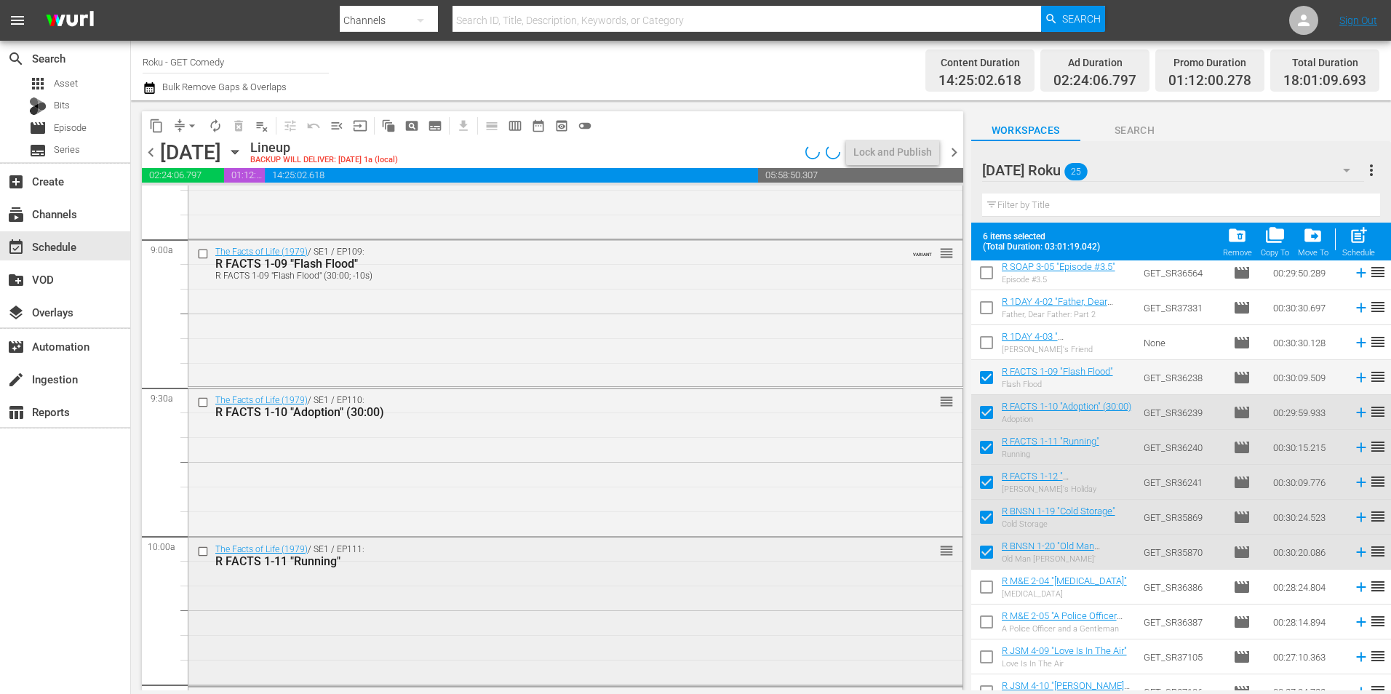
click at [292, 606] on div "The Facts of Life (1979) / SE1 / EP111: R FACTS 1-11 "Running" reorder" at bounding box center [575, 611] width 774 height 146
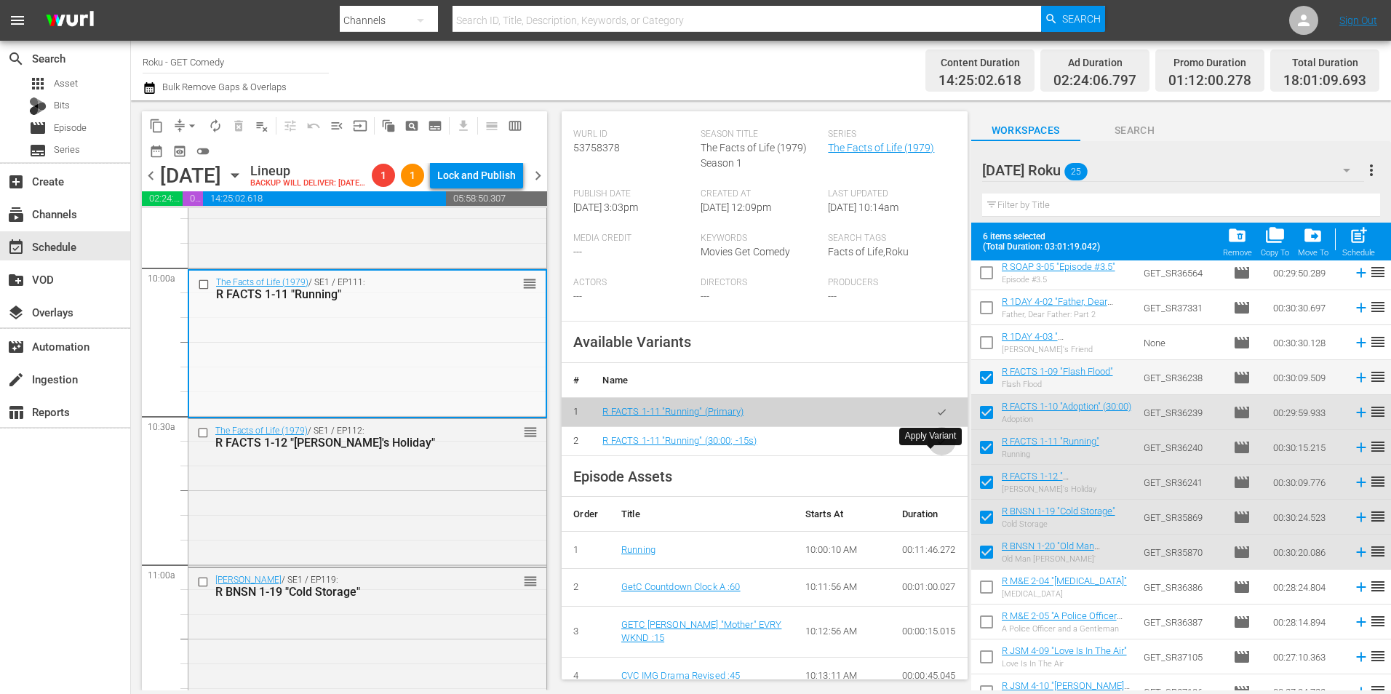
click at [936, 447] on icon "button" at bounding box center [941, 441] width 11 height 11
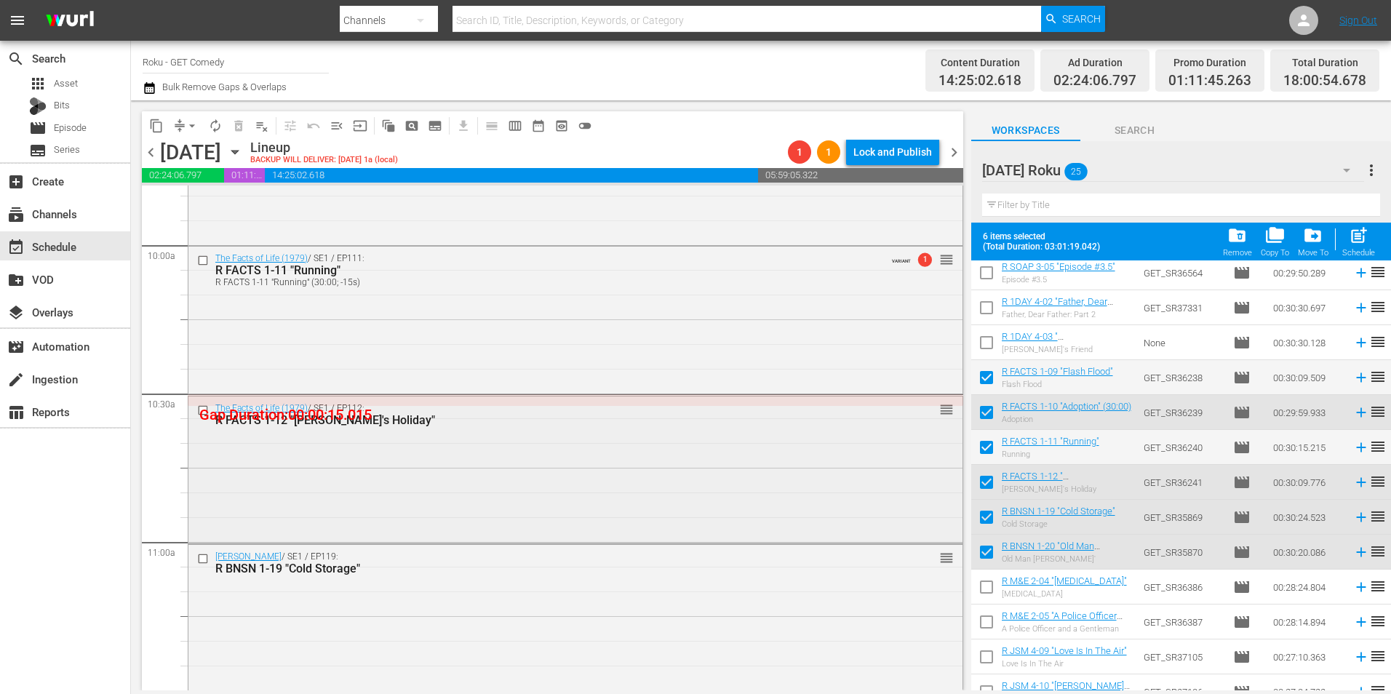
click at [471, 453] on div "The Facts of Life (1979) / SE1 / EP112: R FACTS 1-12 "Molly's Holiday" reorder" at bounding box center [575, 469] width 774 height 145
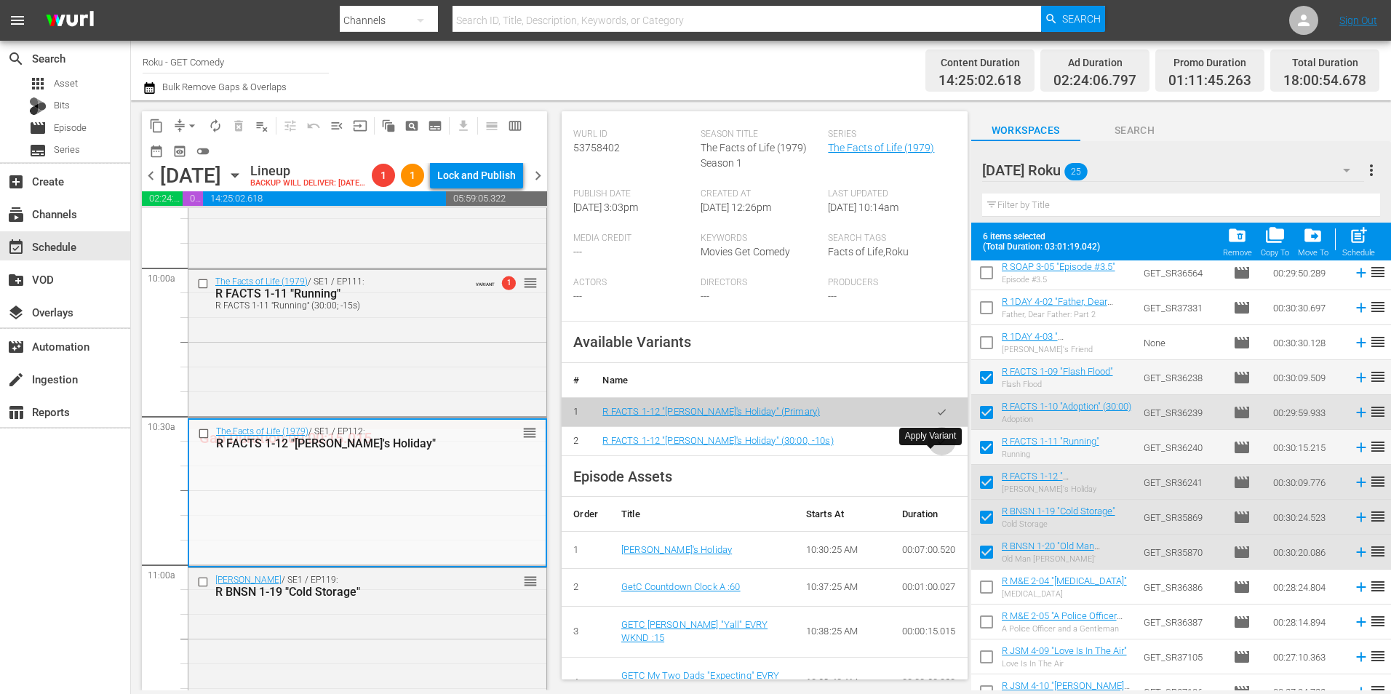
click at [938, 444] on icon "button" at bounding box center [942, 441] width 8 height 6
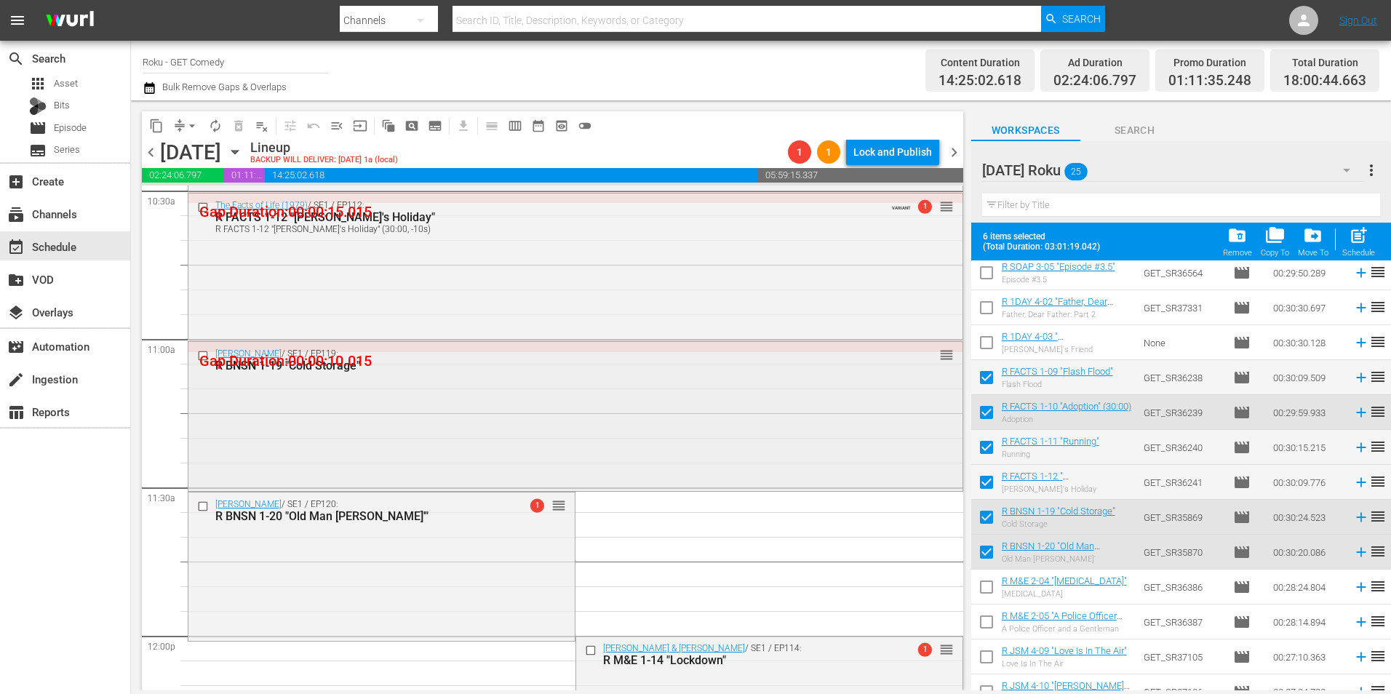
scroll to position [3127, 0]
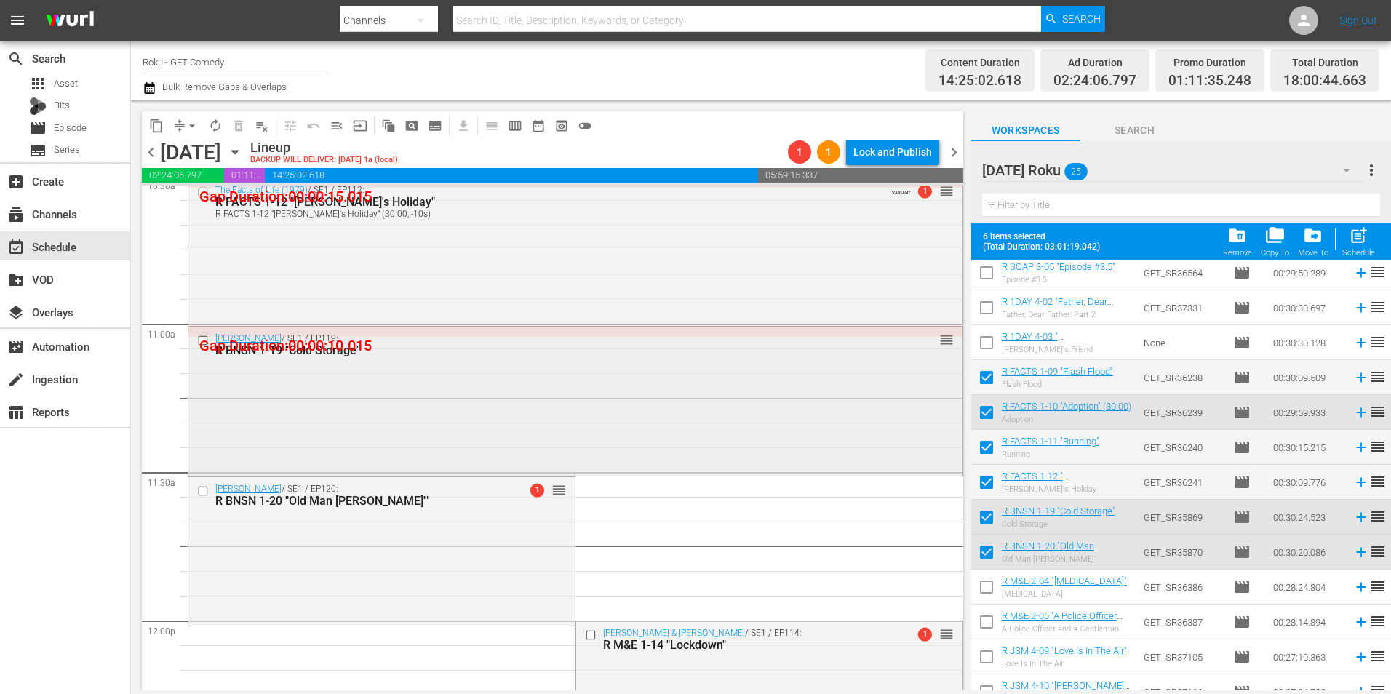
click at [325, 444] on div "Benson / SE1 / EP119: R BNSN 1-19 "Cold Storage" reorder" at bounding box center [575, 400] width 774 height 146
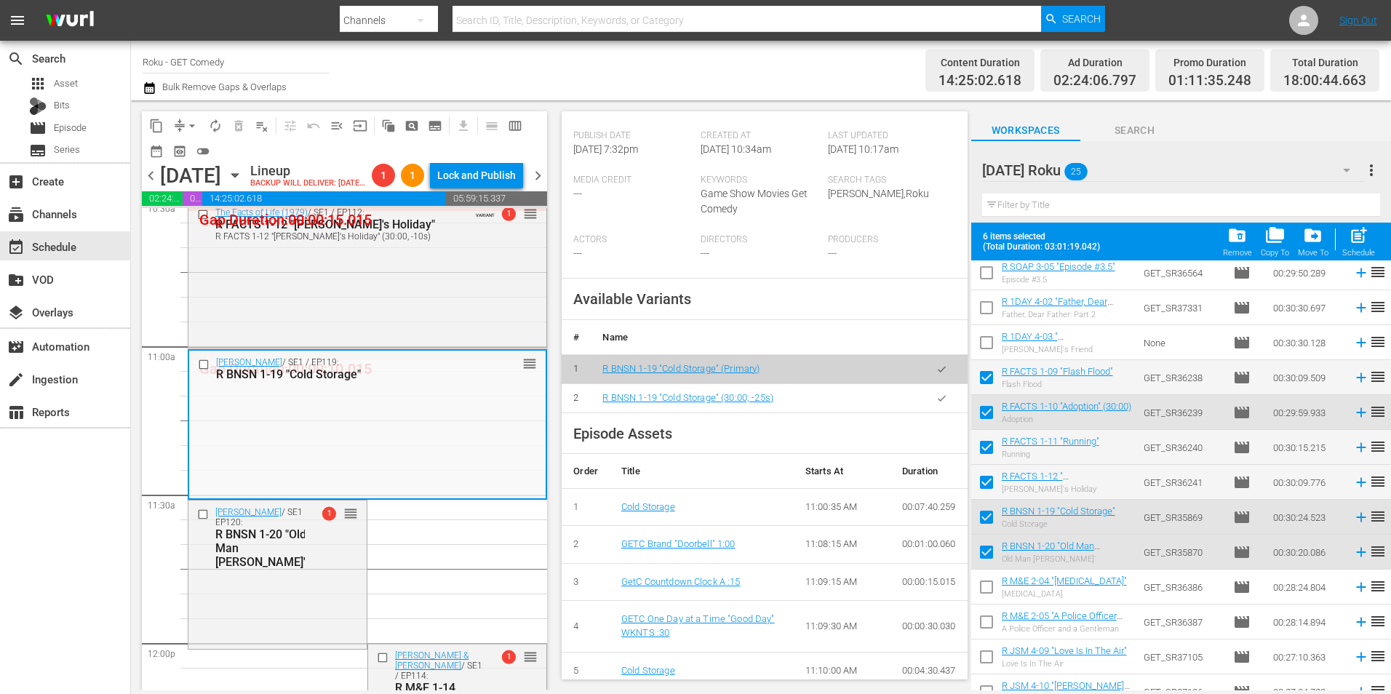
scroll to position [364, 0]
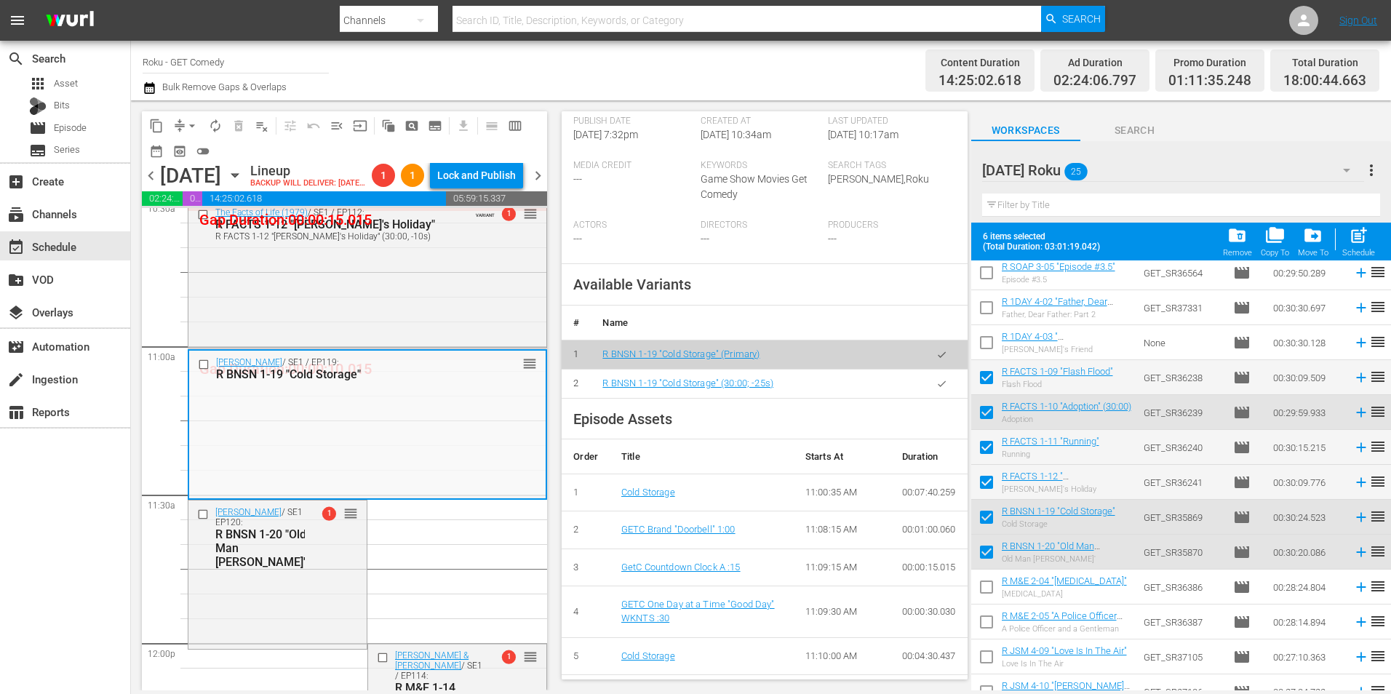
click at [936, 389] on icon "button" at bounding box center [941, 383] width 11 height 11
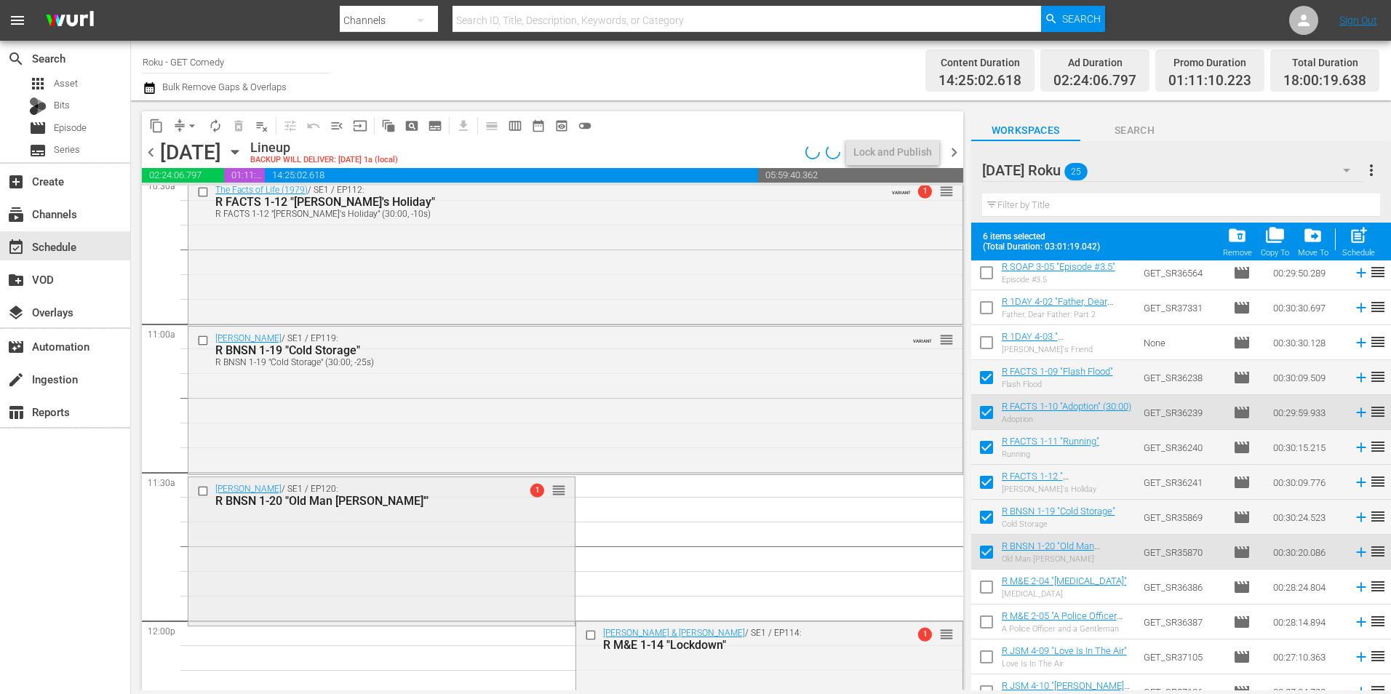
click at [324, 554] on div "Benson / SE1 / EP120: R BNSN 1-20 "Old Man Gatlin'" 1 reorder" at bounding box center [381, 550] width 386 height 146
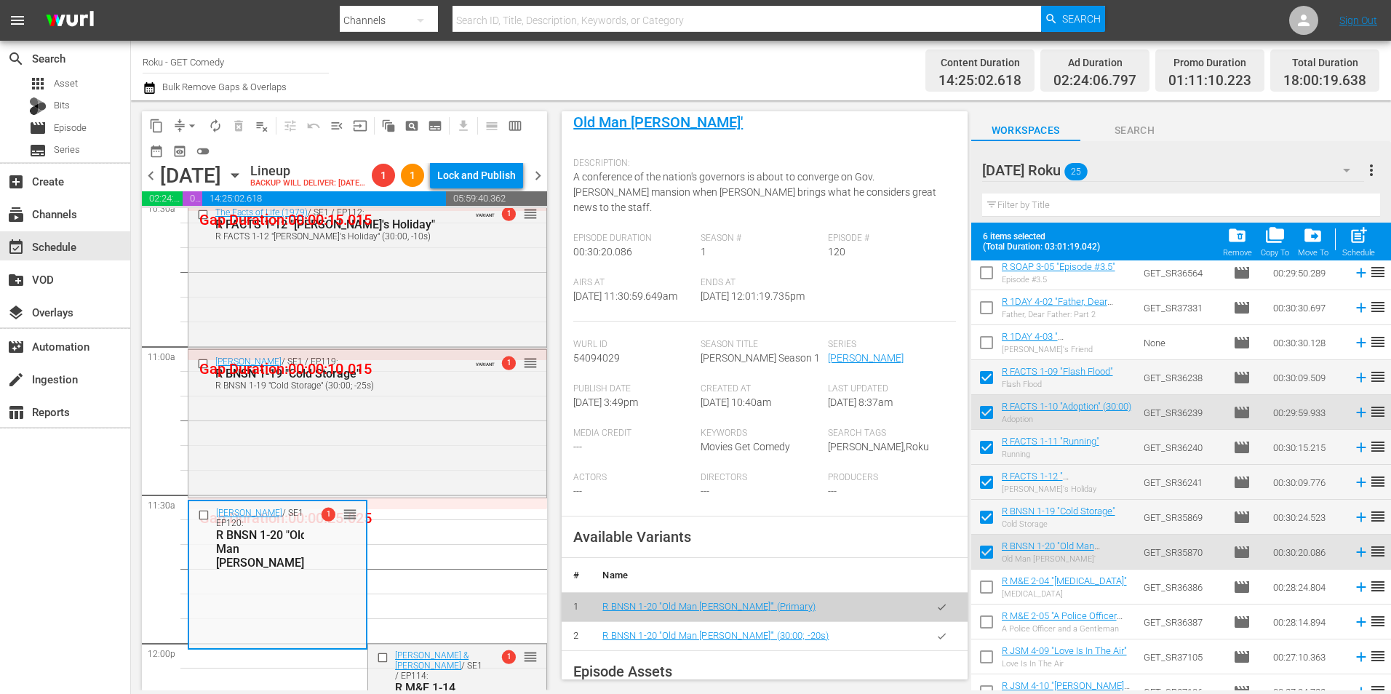
scroll to position [291, 0]
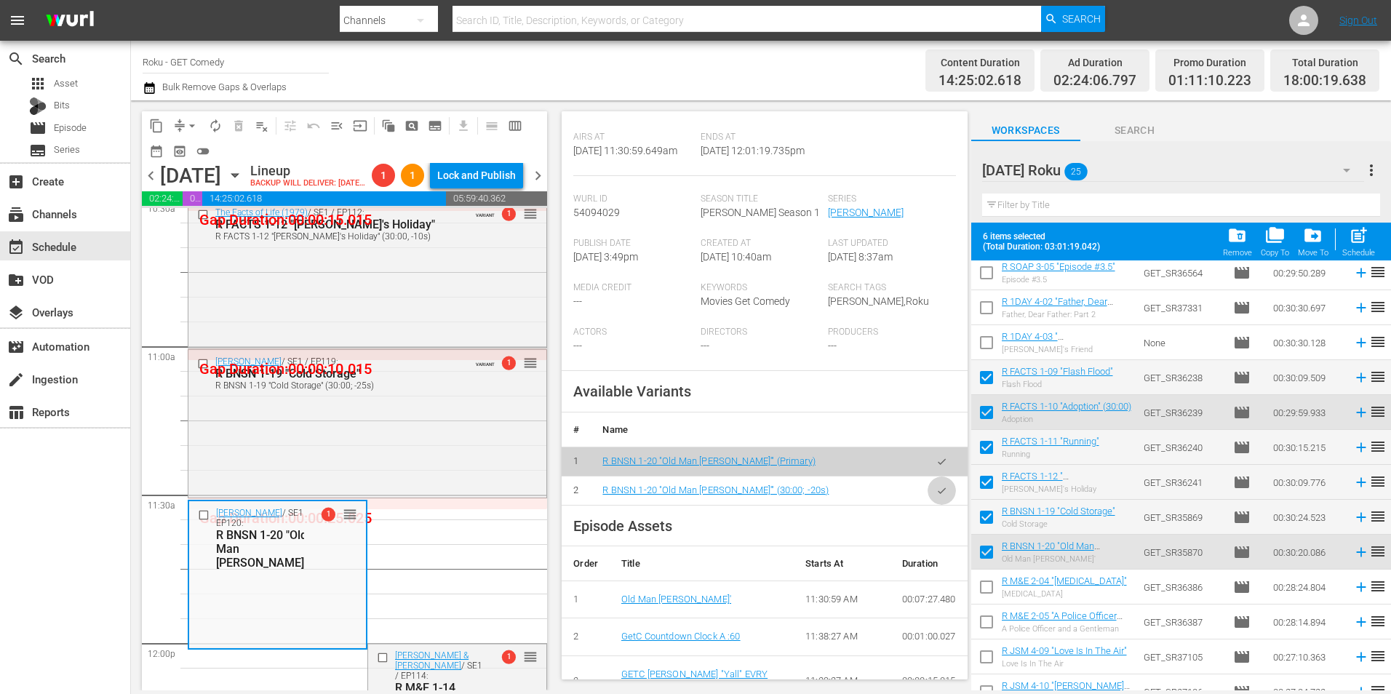
click at [936, 490] on icon "button" at bounding box center [941, 490] width 11 height 11
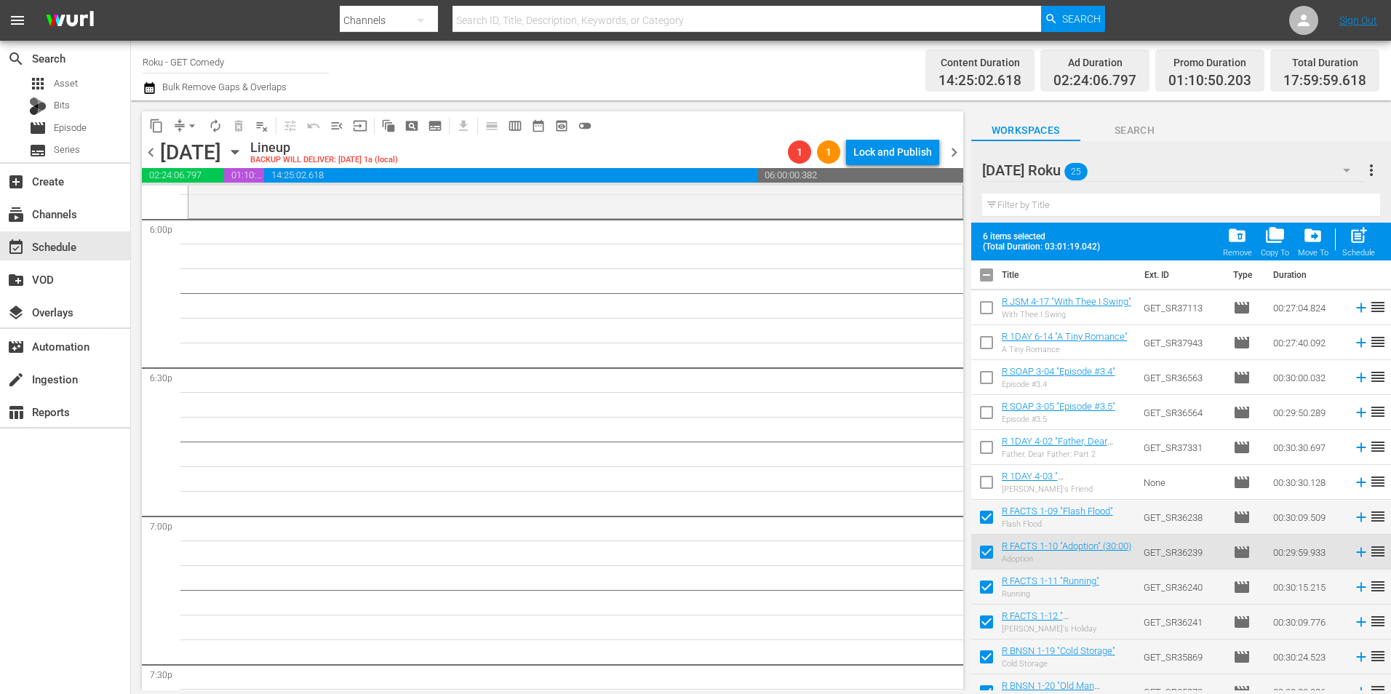
scroll to position [0, 0]
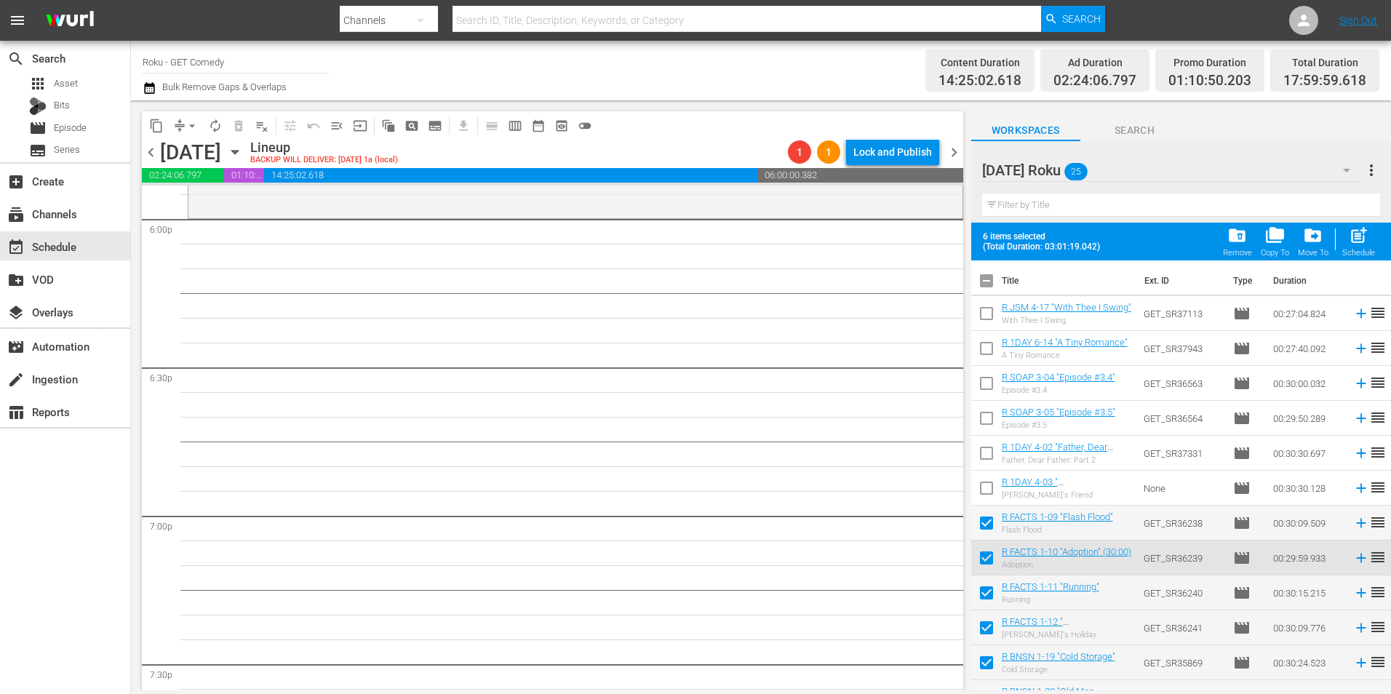
click at [987, 276] on input "checkbox" at bounding box center [986, 283] width 31 height 31
checkbox input "true"
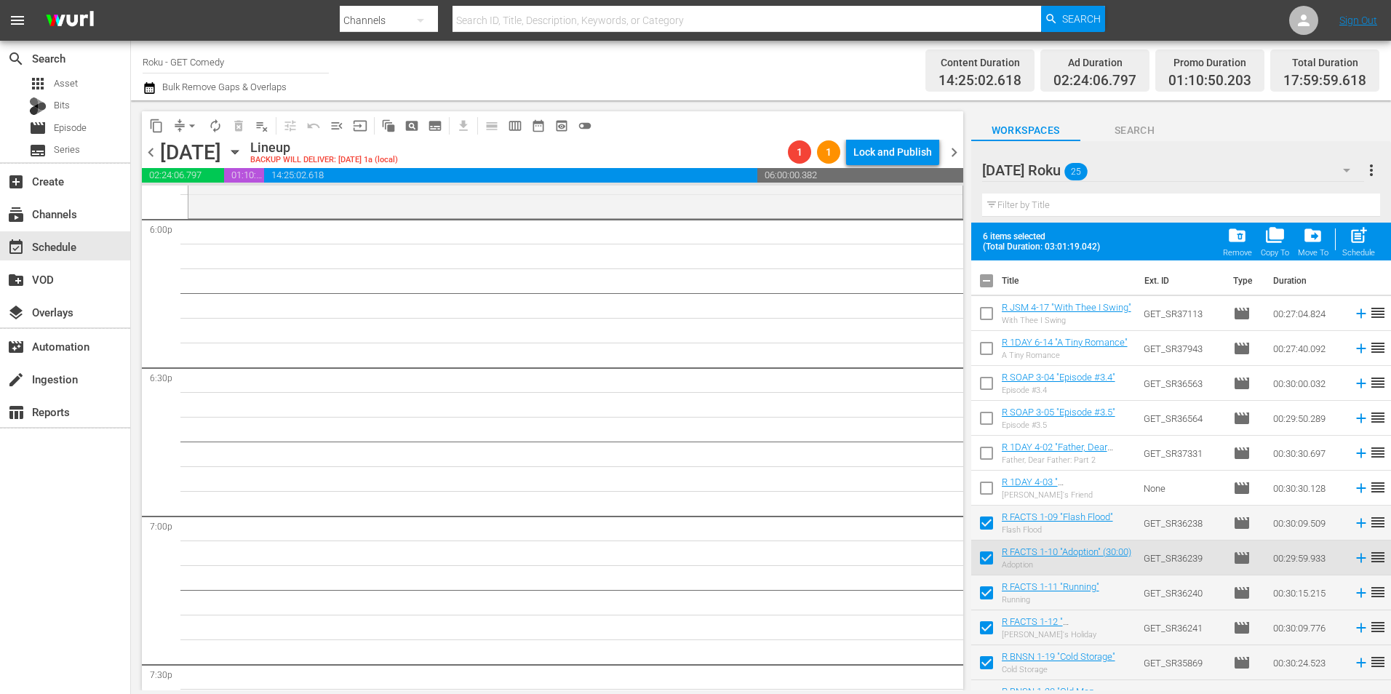
checkbox input "true"
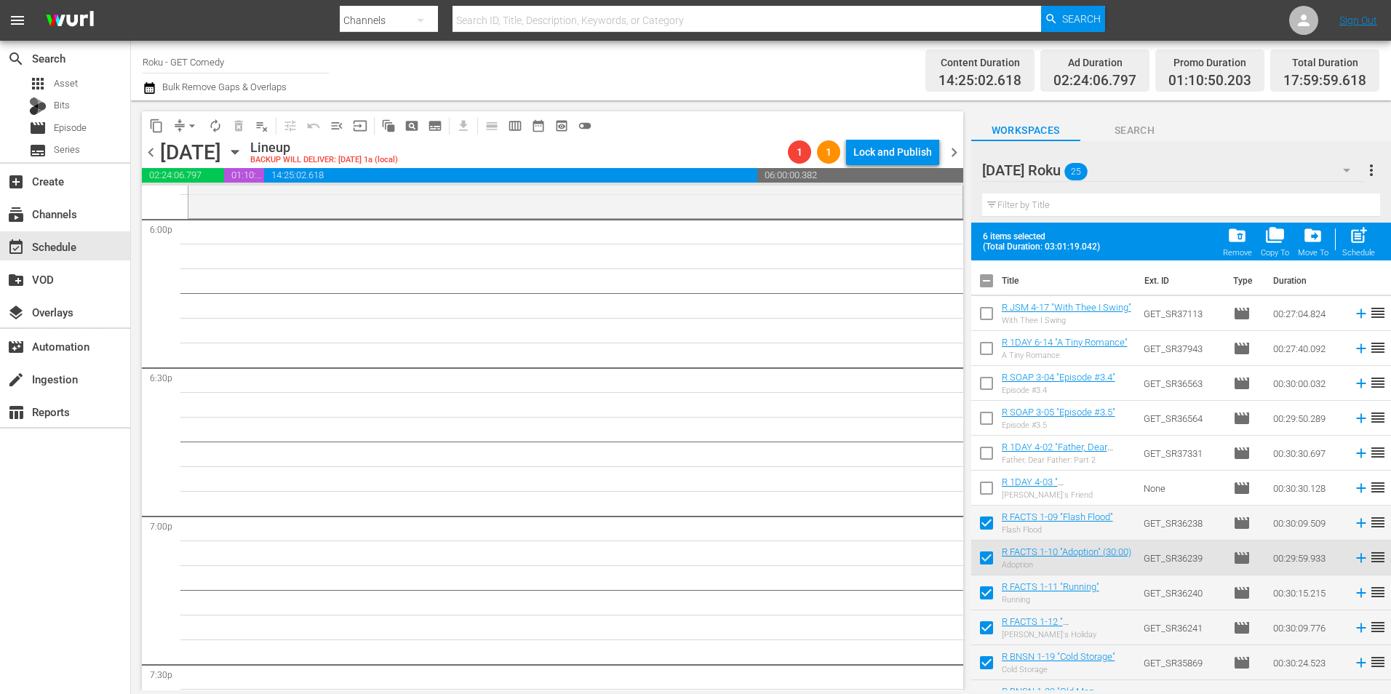
checkbox input "true"
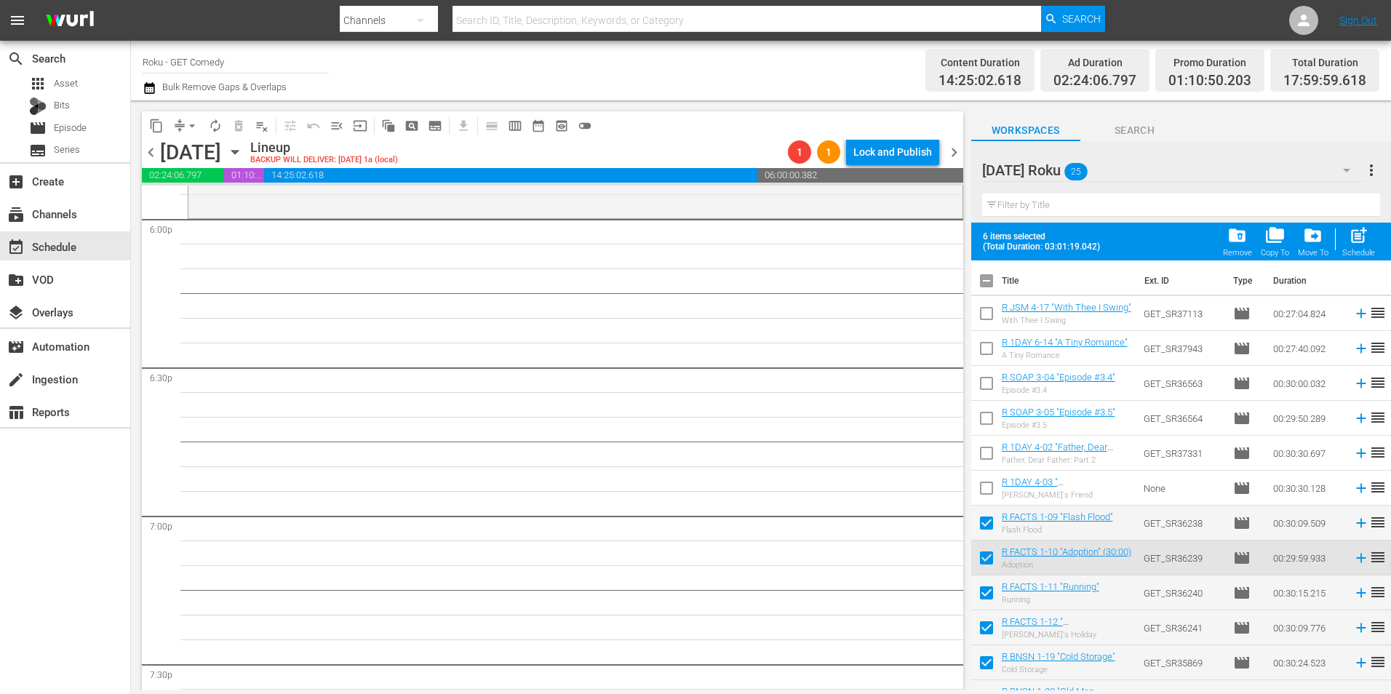
checkbox input "true"
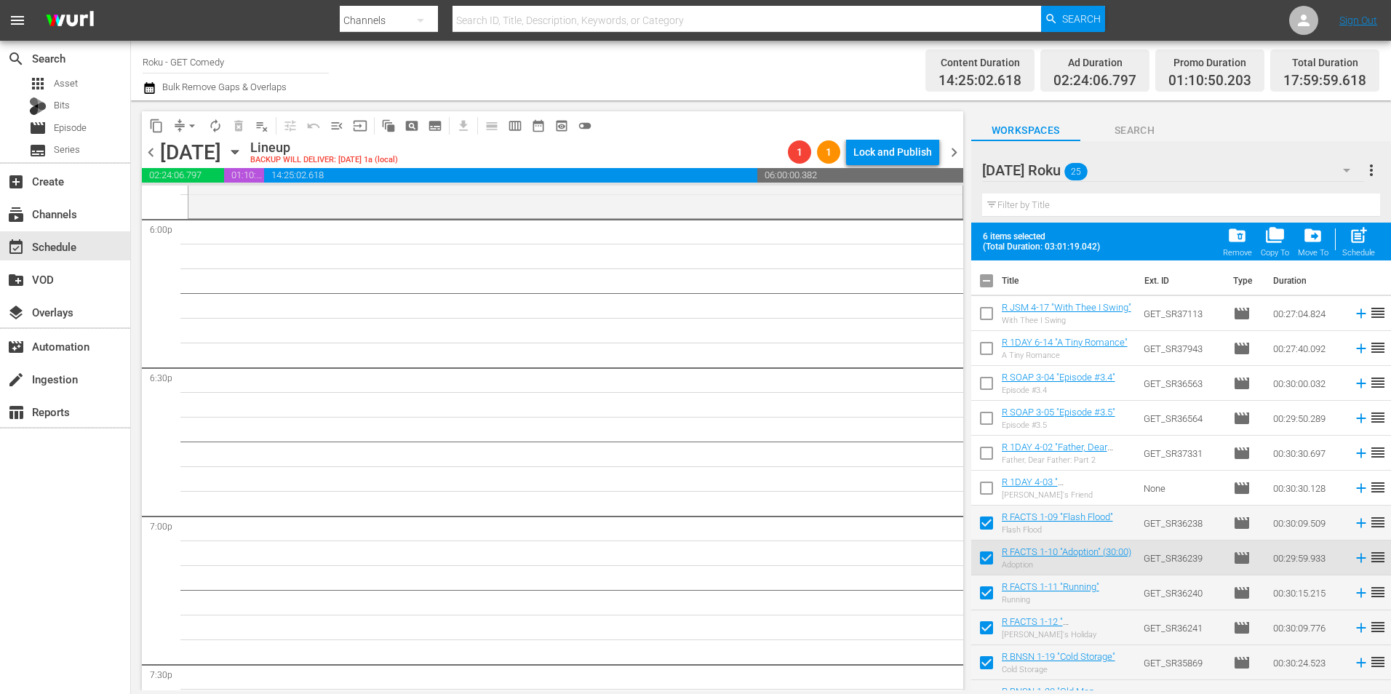
checkbox input "true"
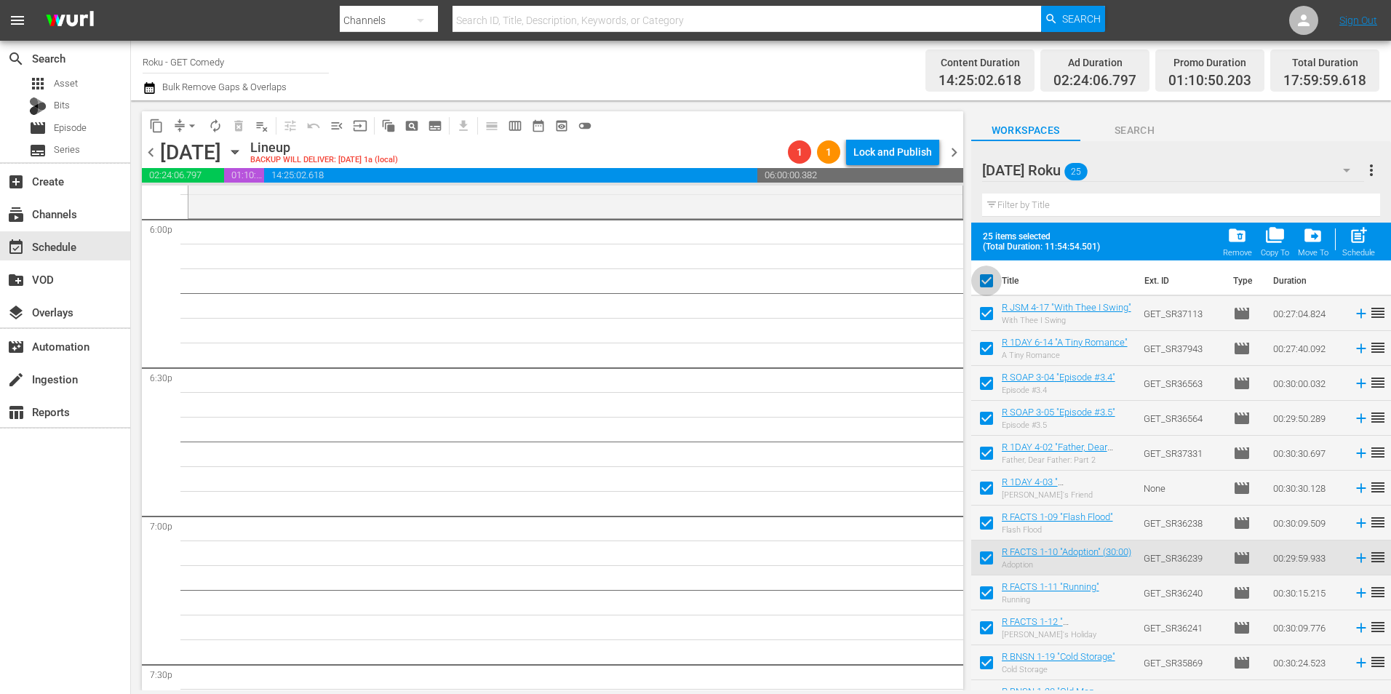
click at [987, 281] on input "checkbox" at bounding box center [986, 283] width 31 height 31
checkbox input "false"
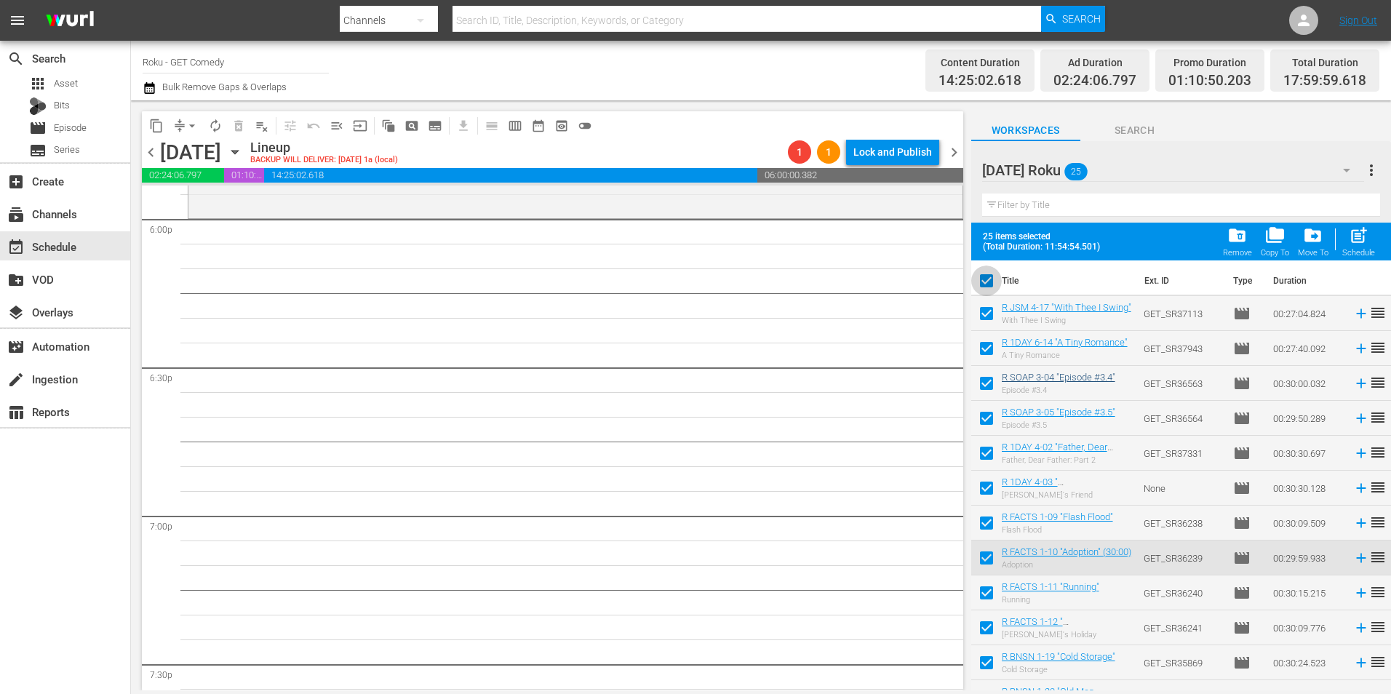
checkbox input "false"
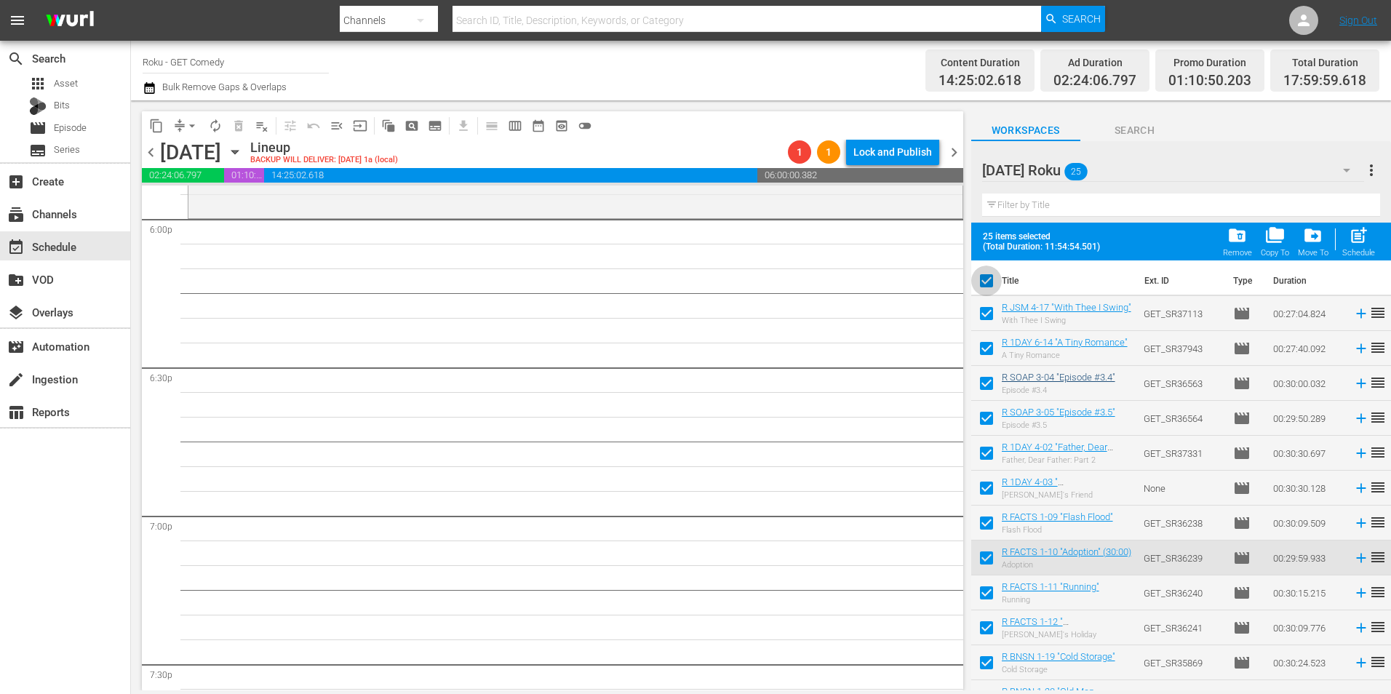
checkbox input "false"
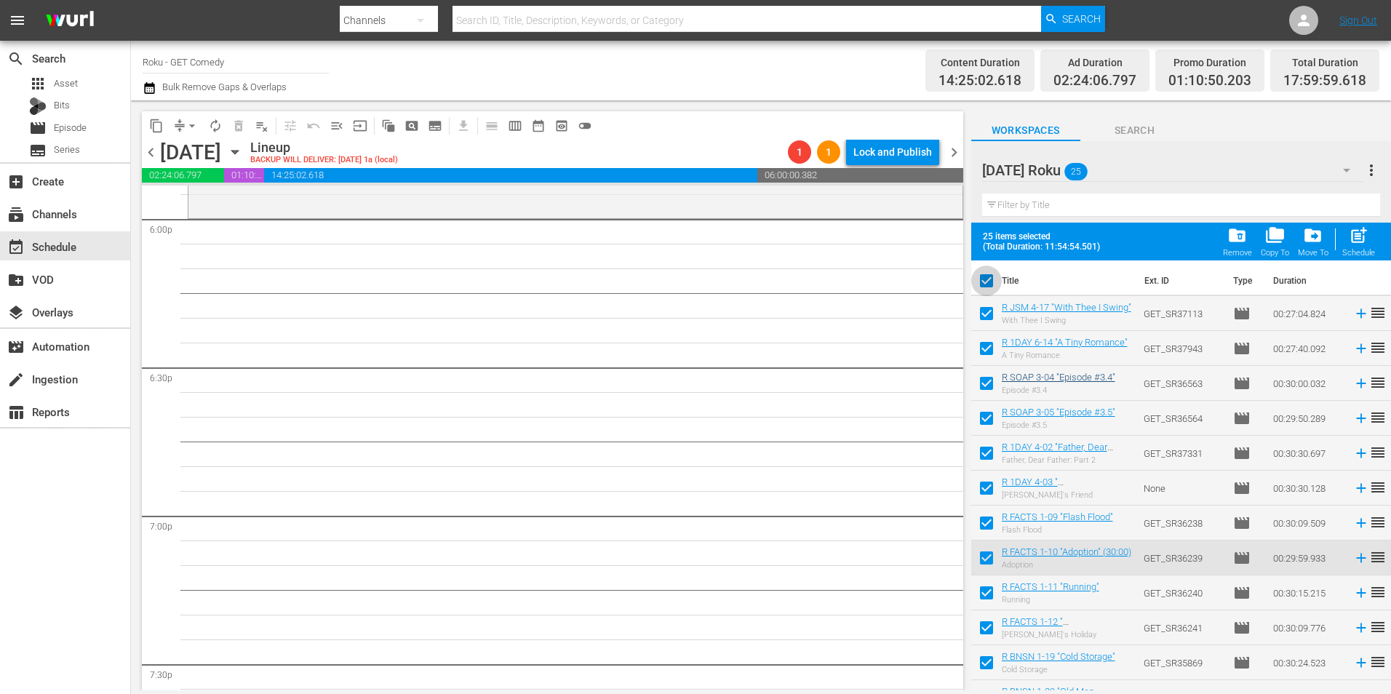
checkbox input "false"
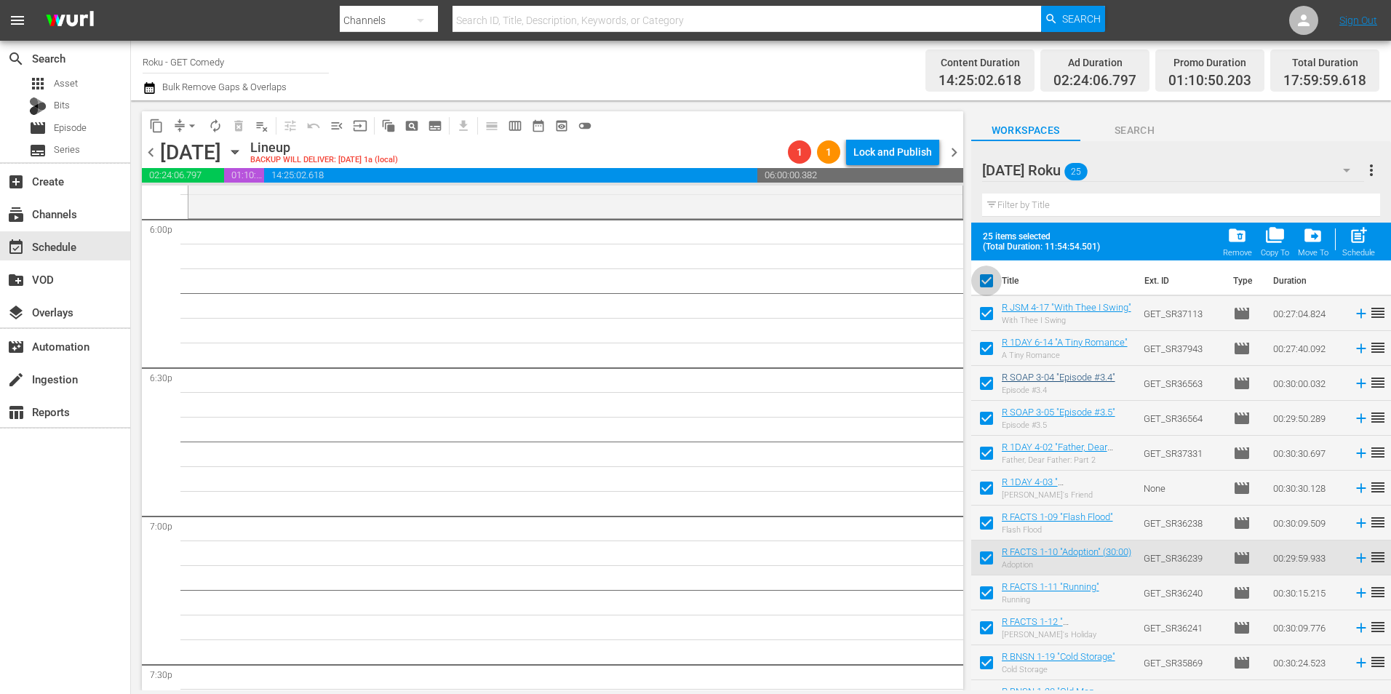
checkbox input "false"
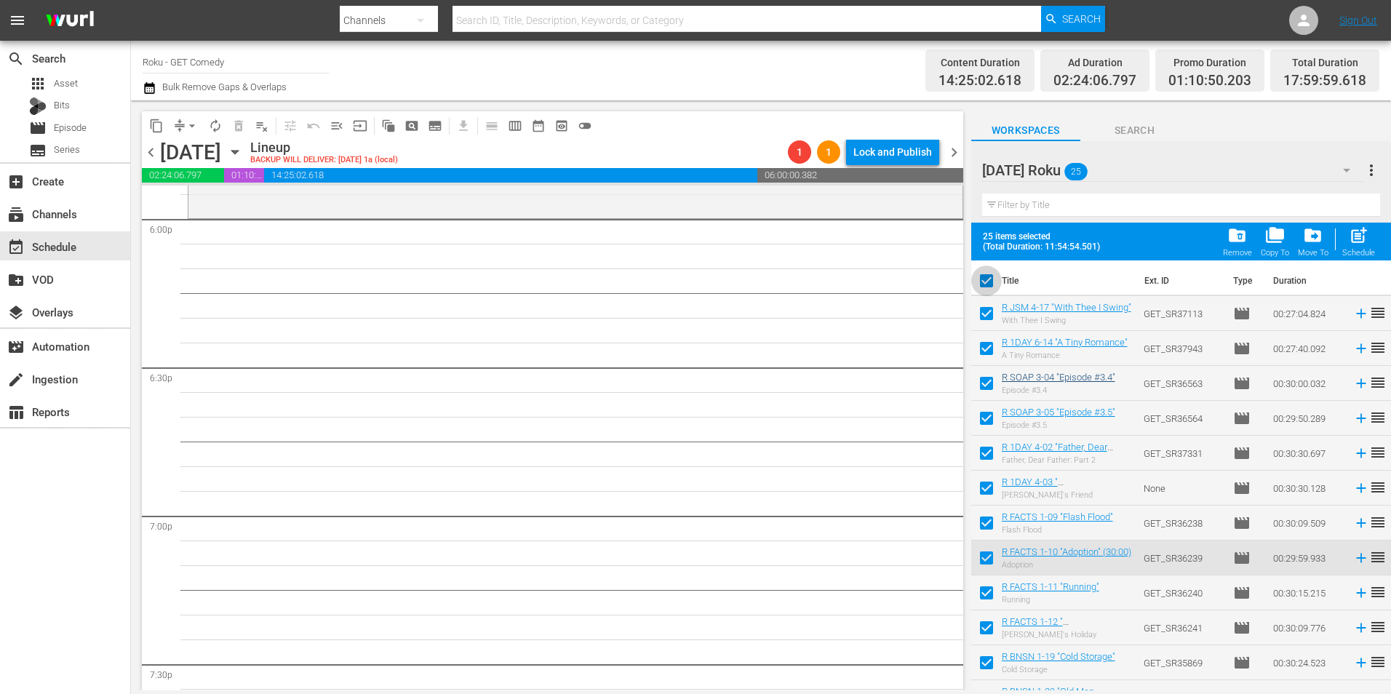
checkbox input "false"
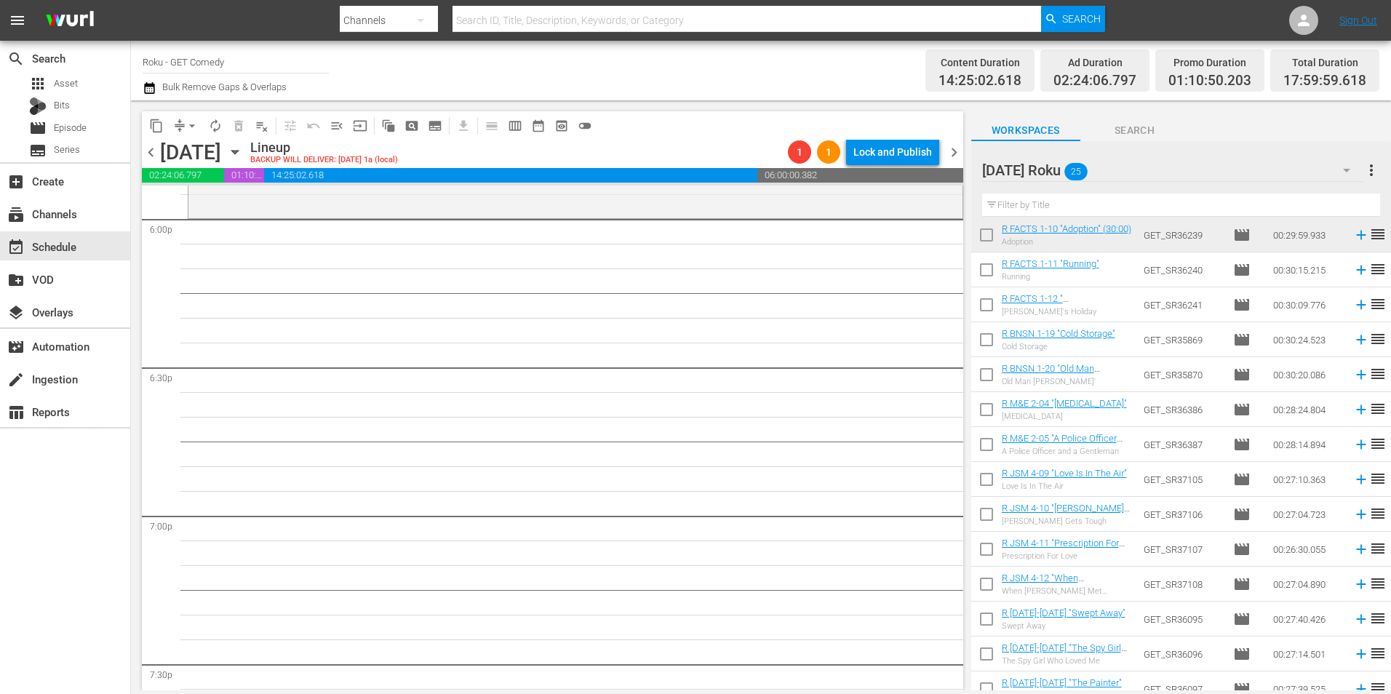
scroll to position [291, 0]
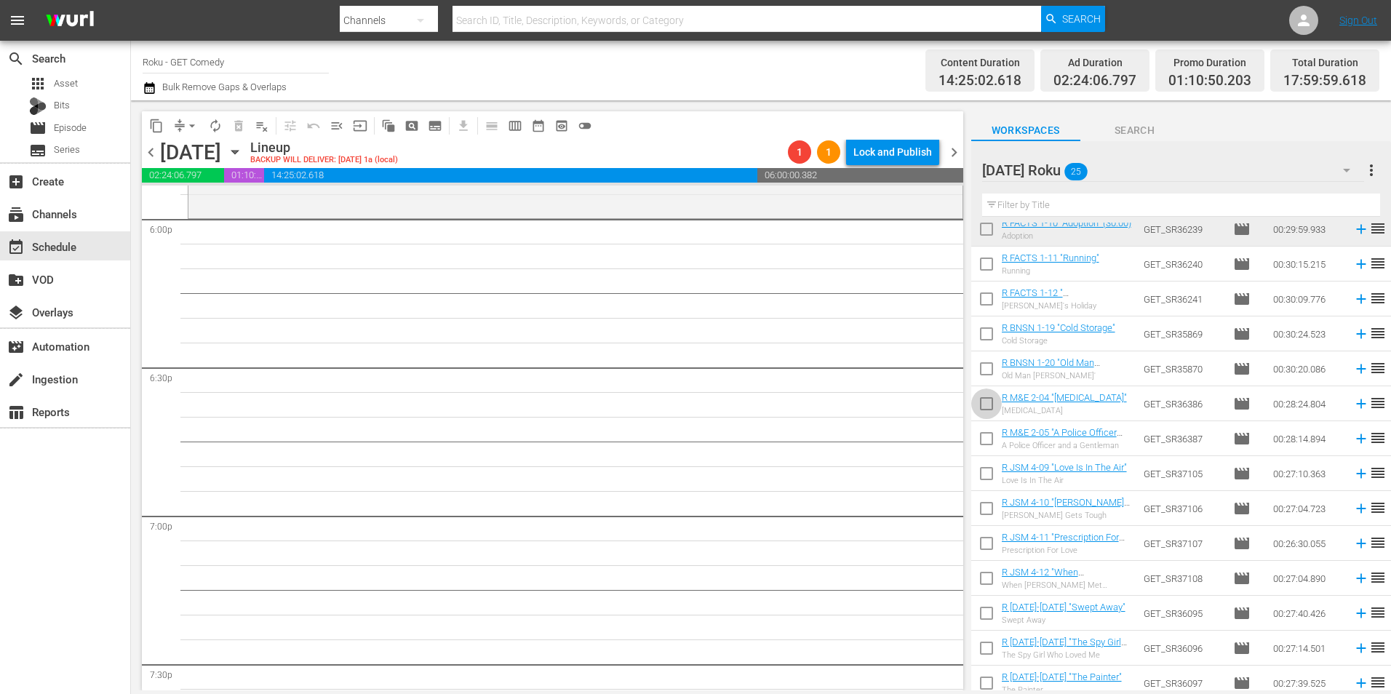
click at [987, 406] on input "checkbox" at bounding box center [986, 406] width 31 height 31
checkbox input "true"
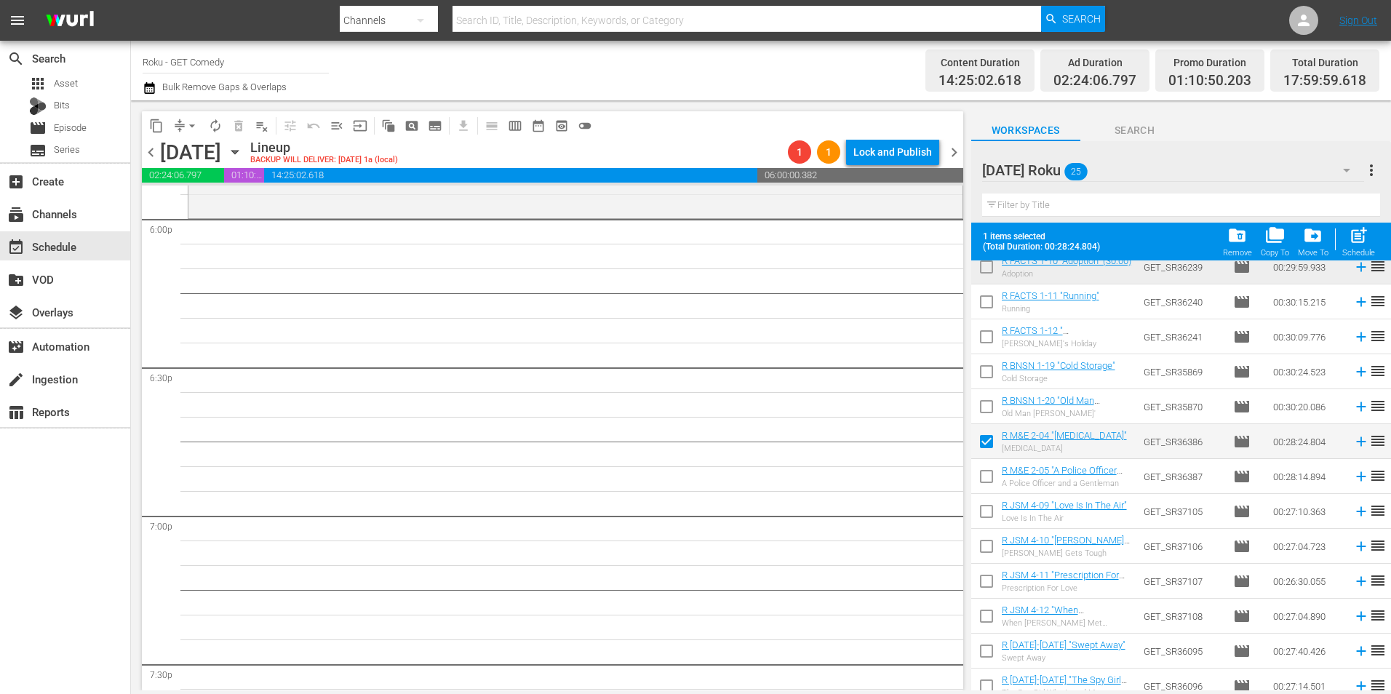
click at [979, 487] on input "checkbox" at bounding box center [986, 479] width 31 height 31
checkbox input "true"
click at [982, 515] on input "checkbox" at bounding box center [986, 514] width 31 height 31
checkbox input "true"
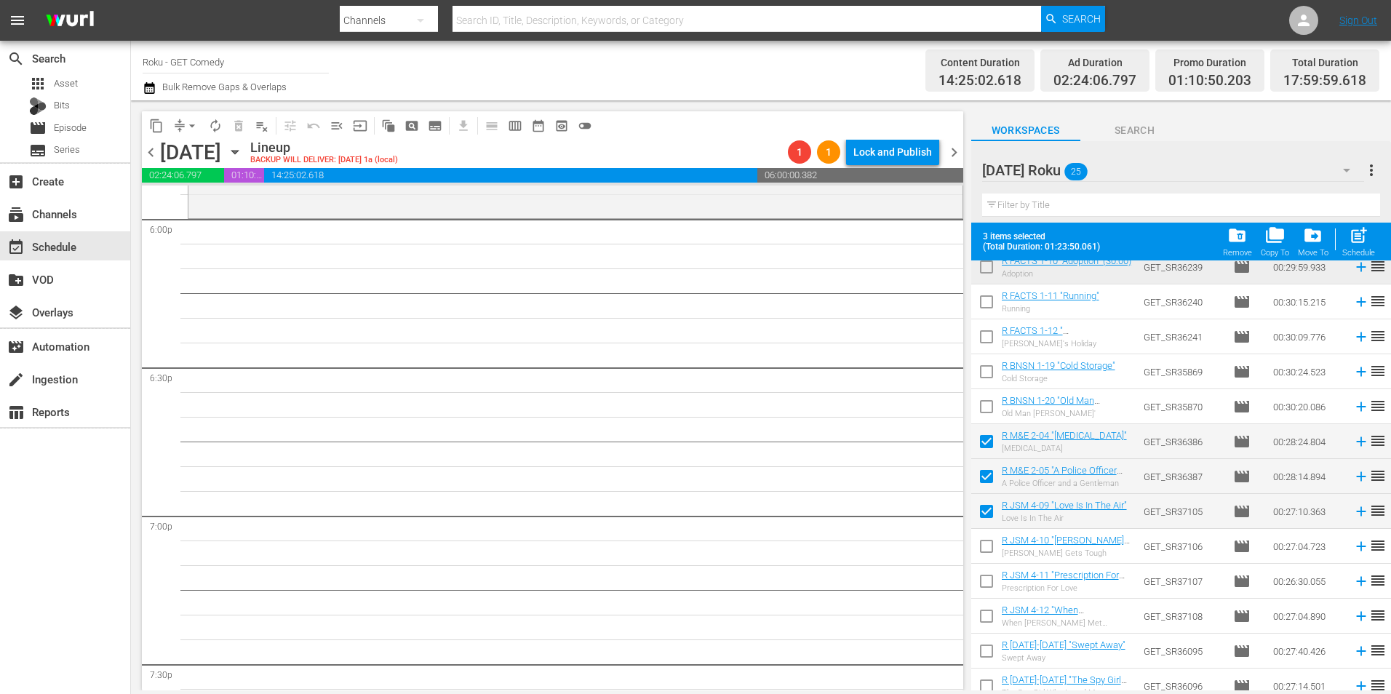
scroll to position [364, 0]
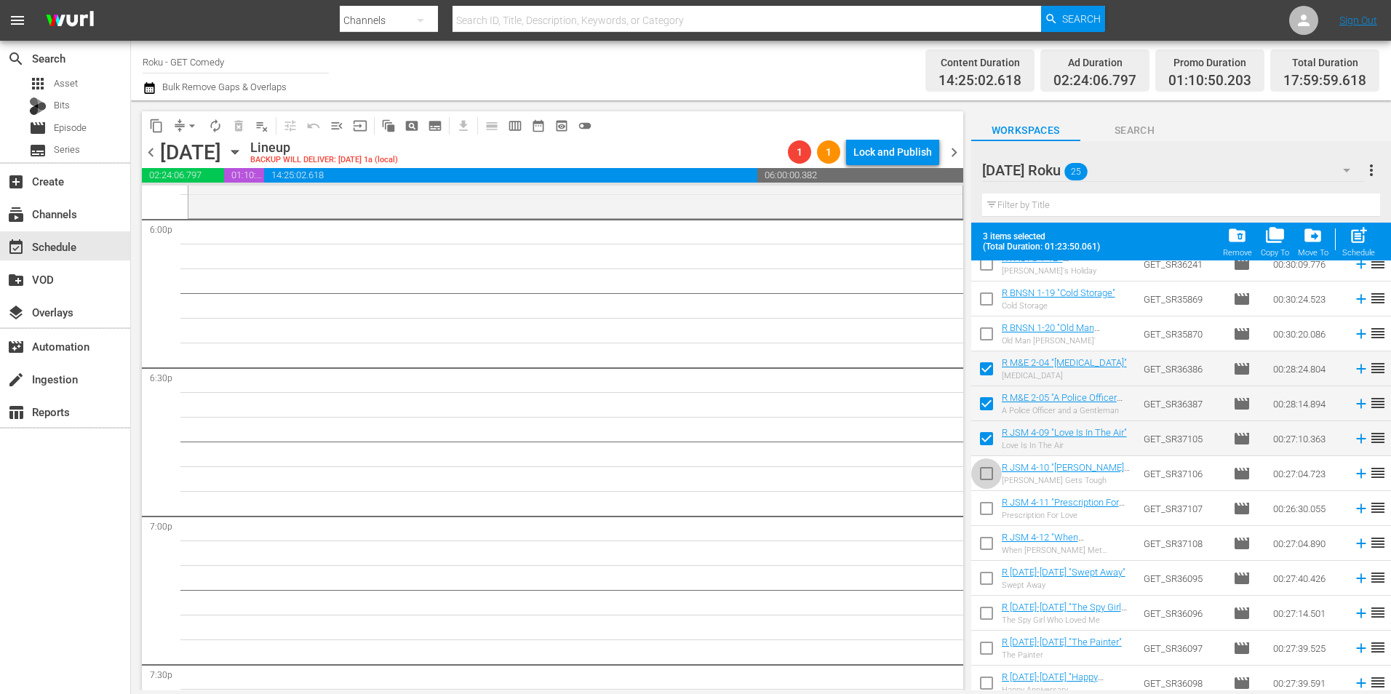
click at [989, 485] on input "checkbox" at bounding box center [986, 476] width 31 height 31
checkbox input "true"
click at [967, 525] on div "content_copy compress arrow_drop_down autorenew_outlined delete_forever_outline…" at bounding box center [551, 395] width 840 height 590
click at [991, 505] on input "checkbox" at bounding box center [986, 511] width 31 height 31
checkbox input "true"
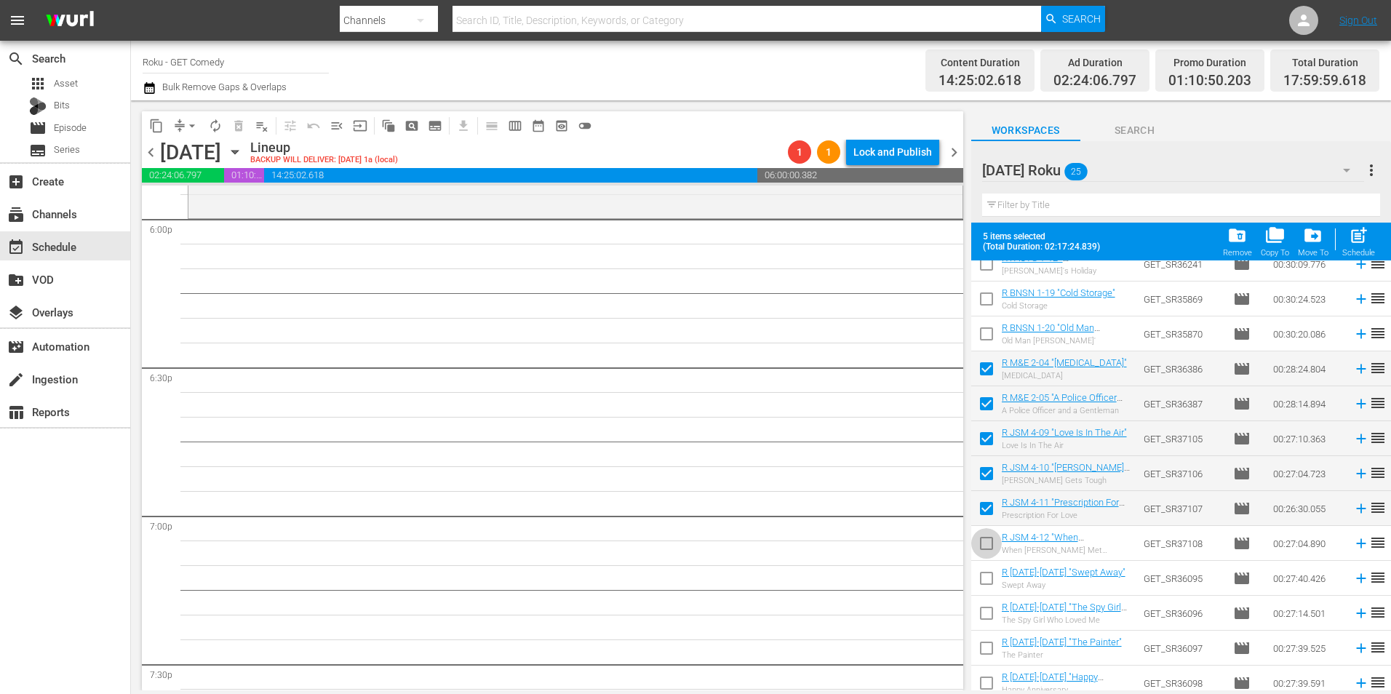
click at [977, 546] on input "checkbox" at bounding box center [986, 546] width 31 height 31
checkbox input "true"
click at [985, 586] on input "checkbox" at bounding box center [986, 581] width 31 height 31
checkbox input "true"
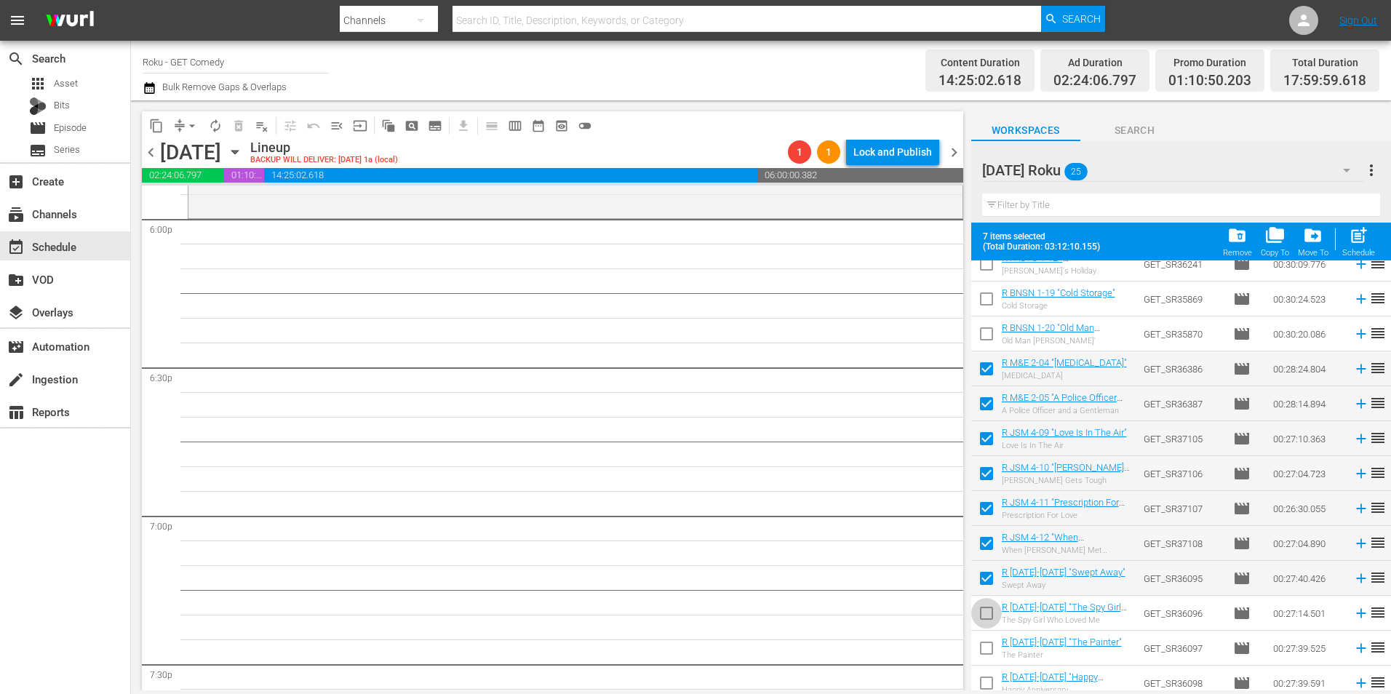
drag, startPoint x: 979, startPoint y: 614, endPoint x: 991, endPoint y: 630, distance: 19.8
click at [980, 614] on input "checkbox" at bounding box center [986, 616] width 31 height 31
checkbox input "true"
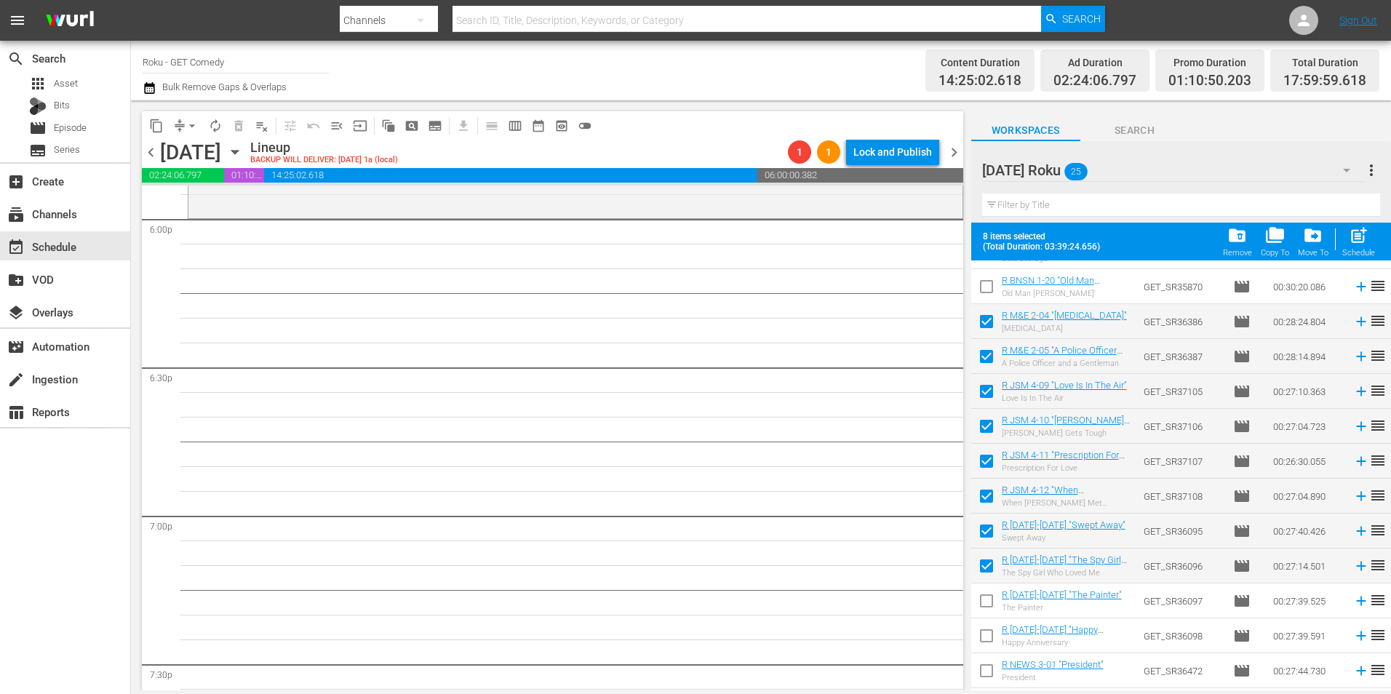
scroll to position [437, 0]
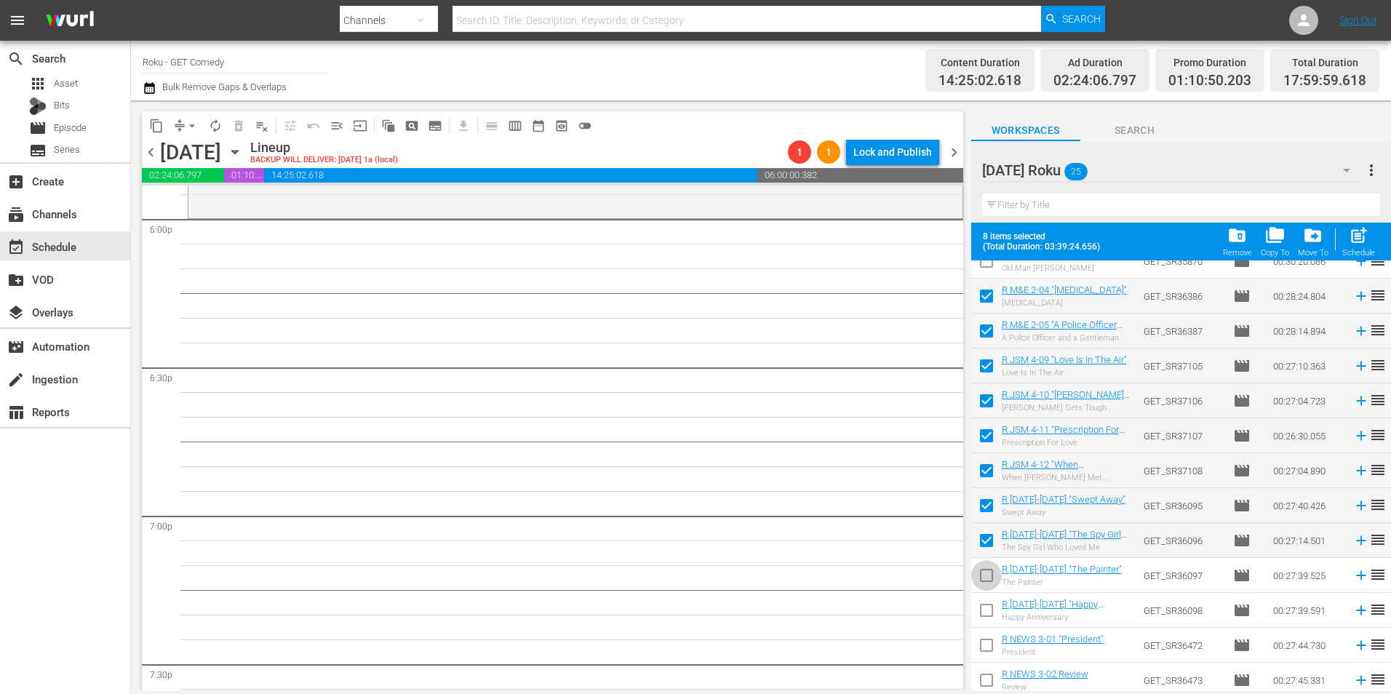
click at [979, 578] on input "checkbox" at bounding box center [986, 578] width 31 height 31
checkbox input "true"
click at [989, 613] on input "checkbox" at bounding box center [986, 613] width 31 height 31
checkbox input "true"
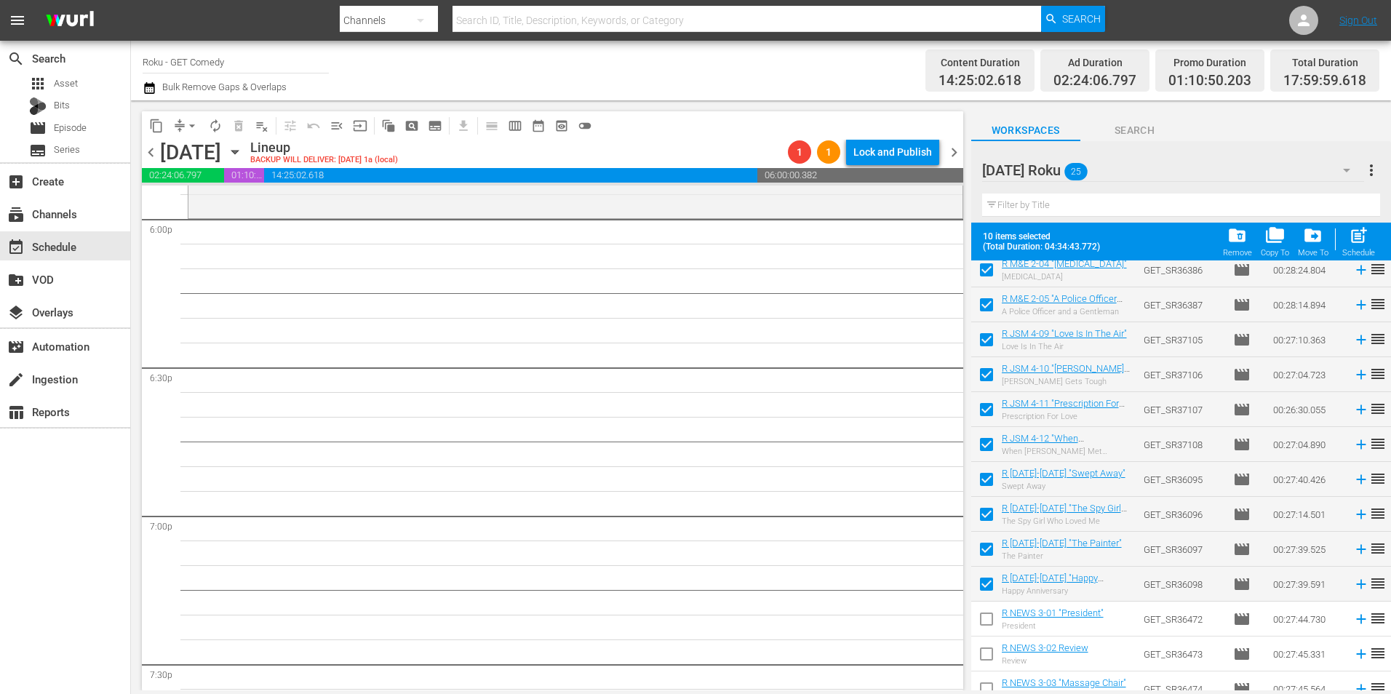
scroll to position [477, 0]
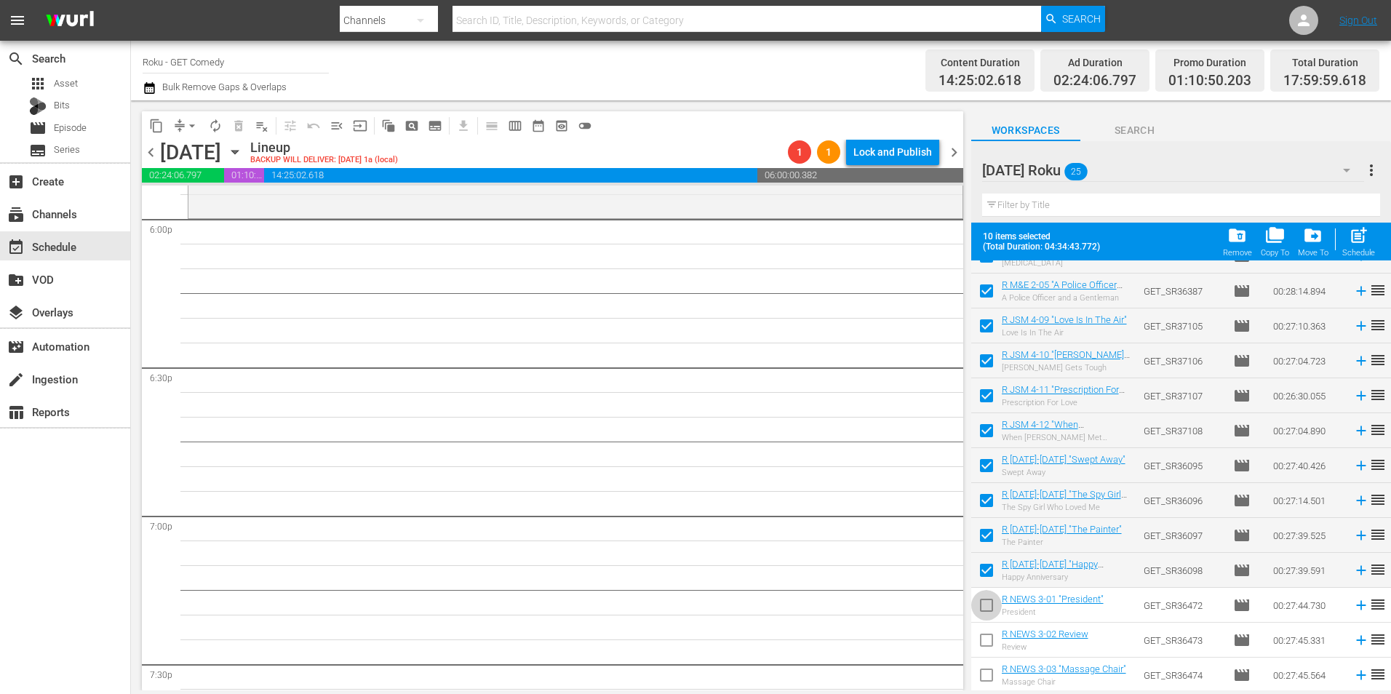
click at [991, 605] on input "checkbox" at bounding box center [986, 608] width 31 height 31
checkbox input "true"
click at [979, 648] on input "checkbox" at bounding box center [986, 643] width 31 height 31
checkbox input "true"
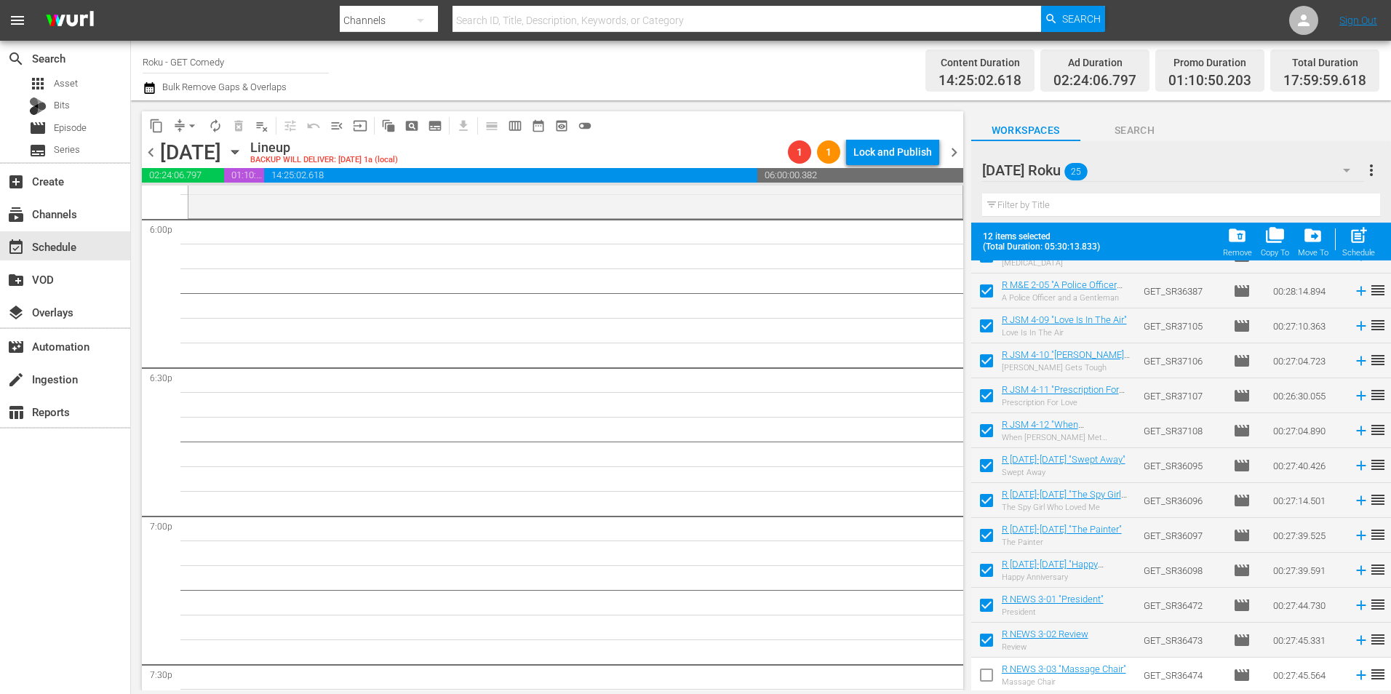
click at [980, 680] on input "checkbox" at bounding box center [986, 678] width 31 height 31
checkbox input "true"
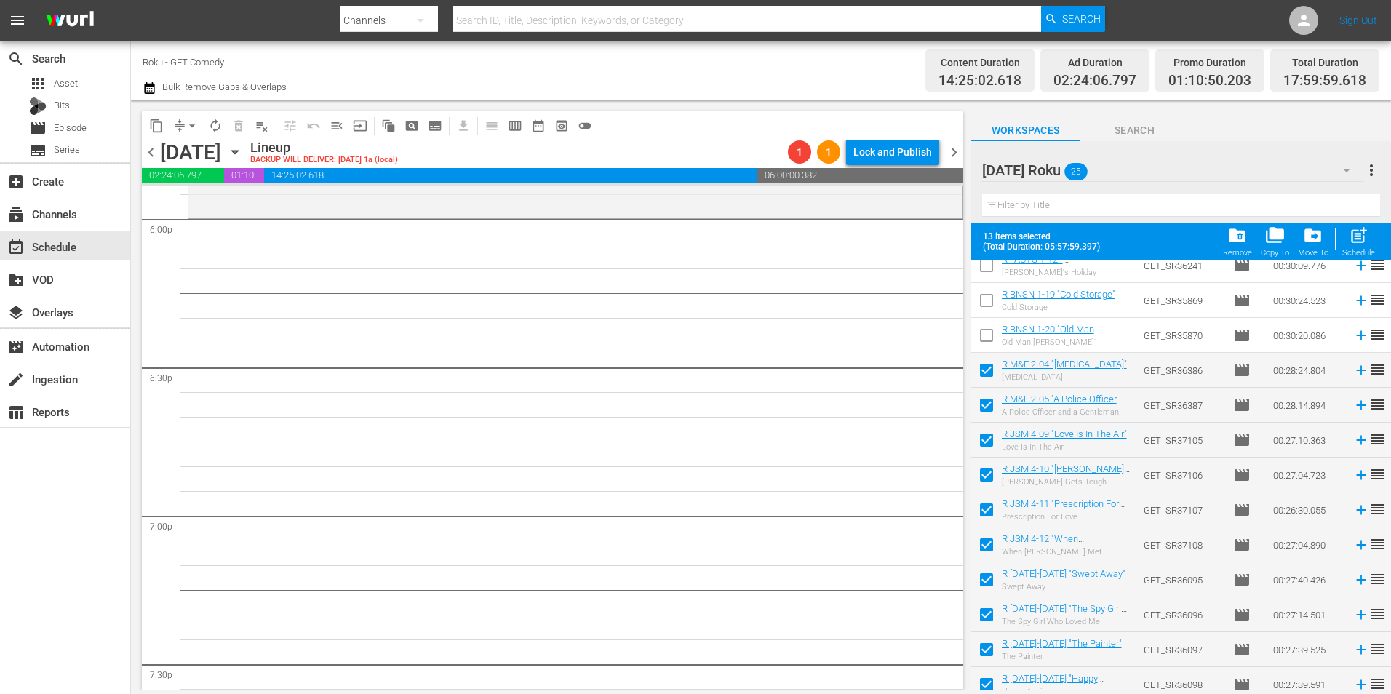
scroll to position [331, 0]
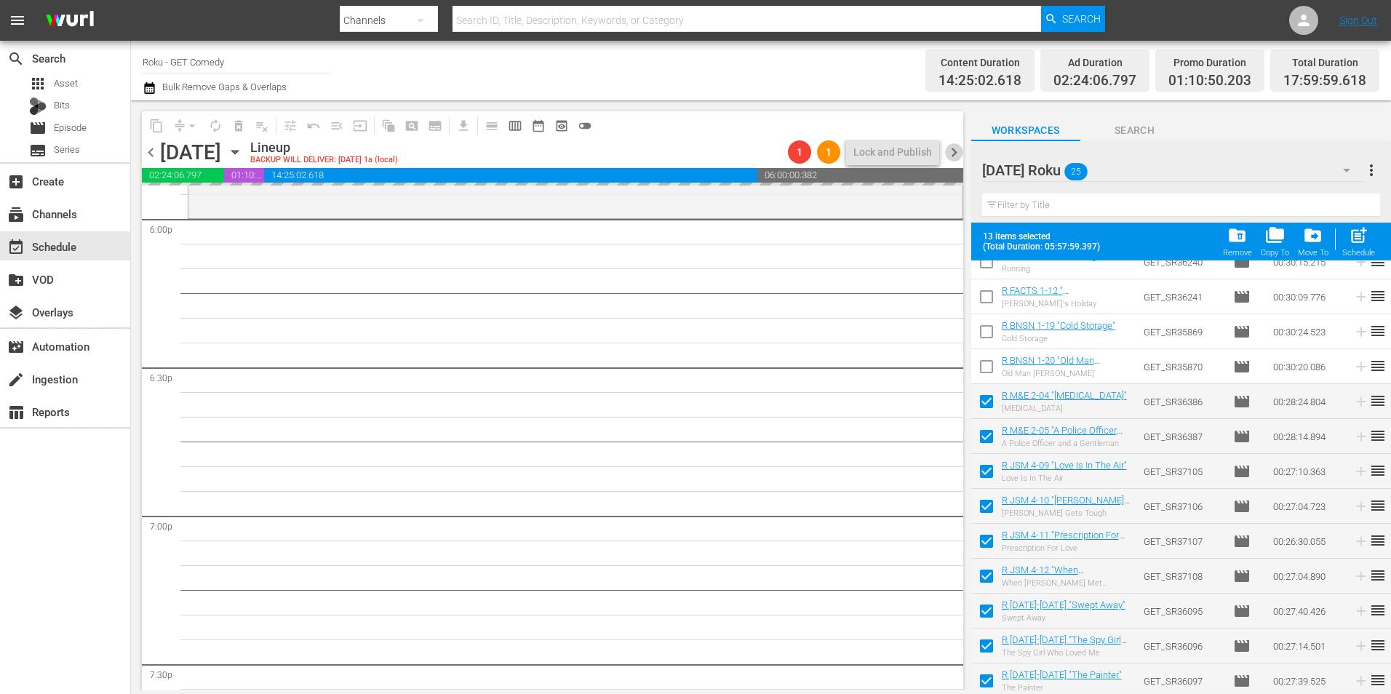
click at [957, 148] on span "chevron_right" at bounding box center [954, 152] width 18 height 18
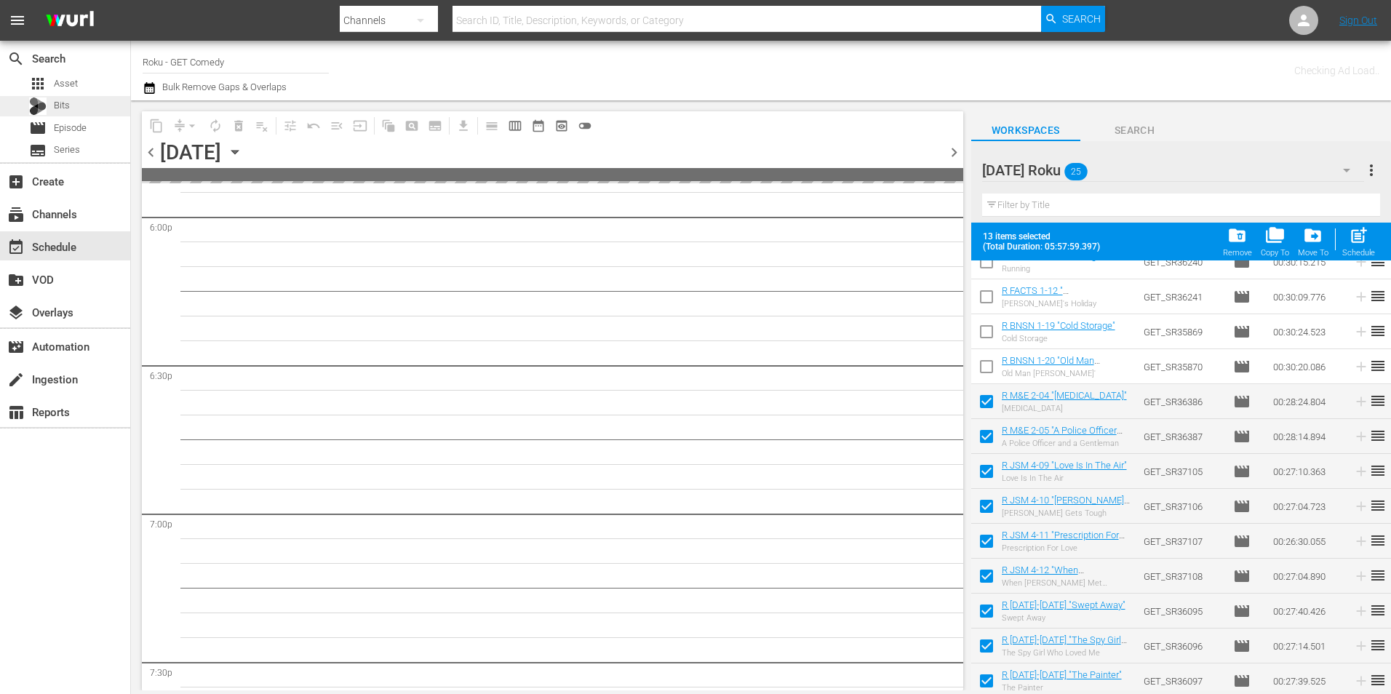
scroll to position [5731, 0]
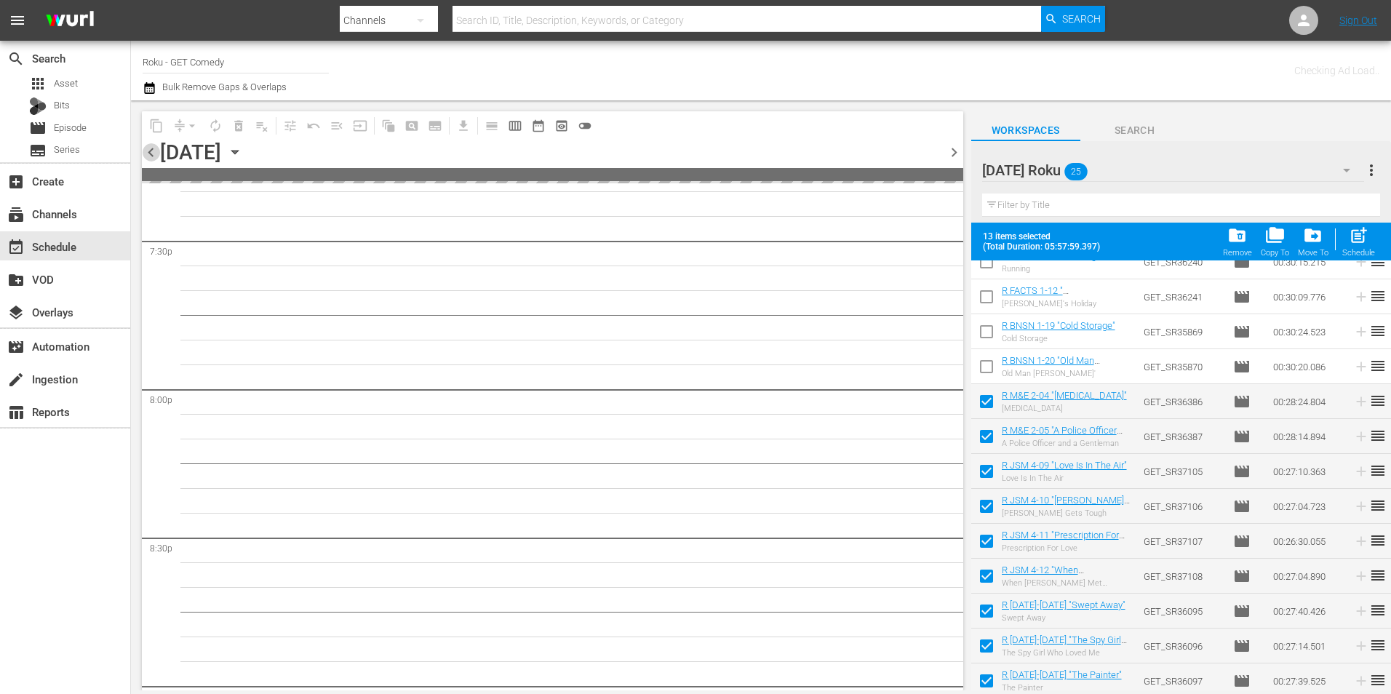
click at [154, 148] on span "chevron_left" at bounding box center [151, 152] width 18 height 18
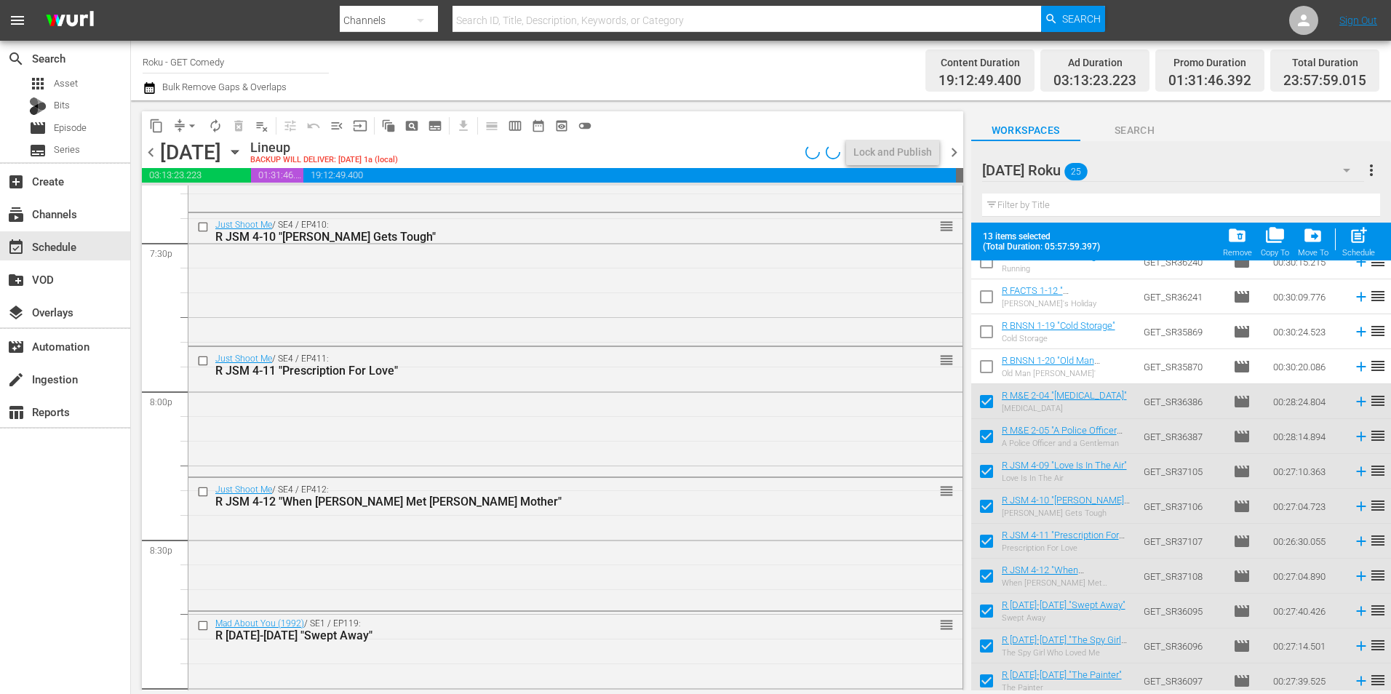
scroll to position [5310, 0]
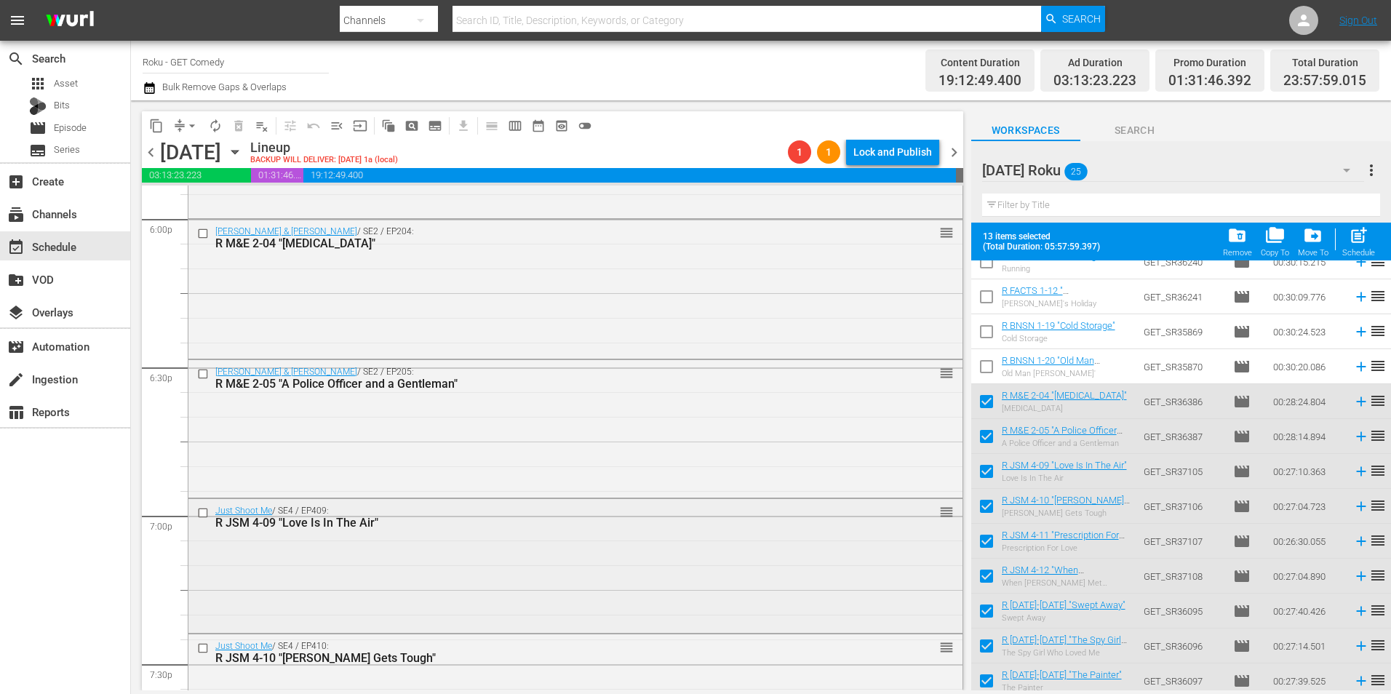
click at [342, 565] on div "Just Shoot Me / SE4 / EP409: R JSM 4-09 "Love Is In The Air" reorder" at bounding box center [575, 564] width 774 height 130
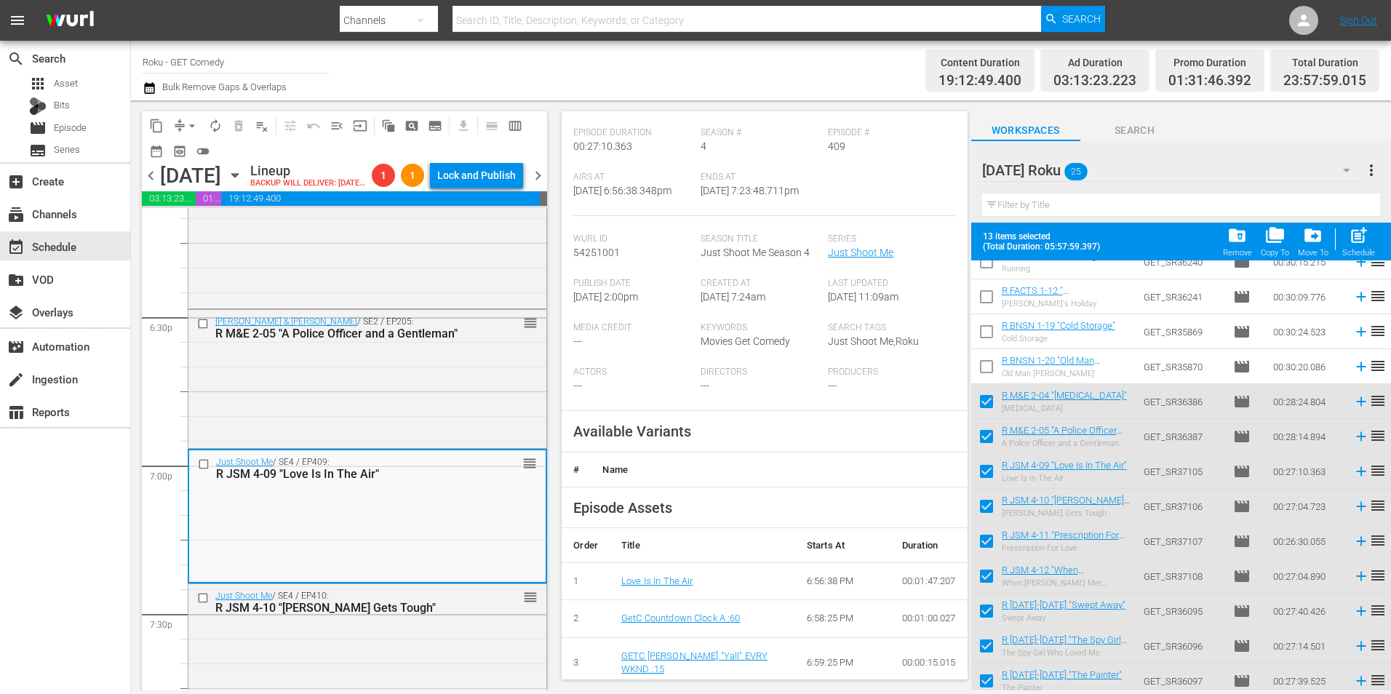
scroll to position [218, 0]
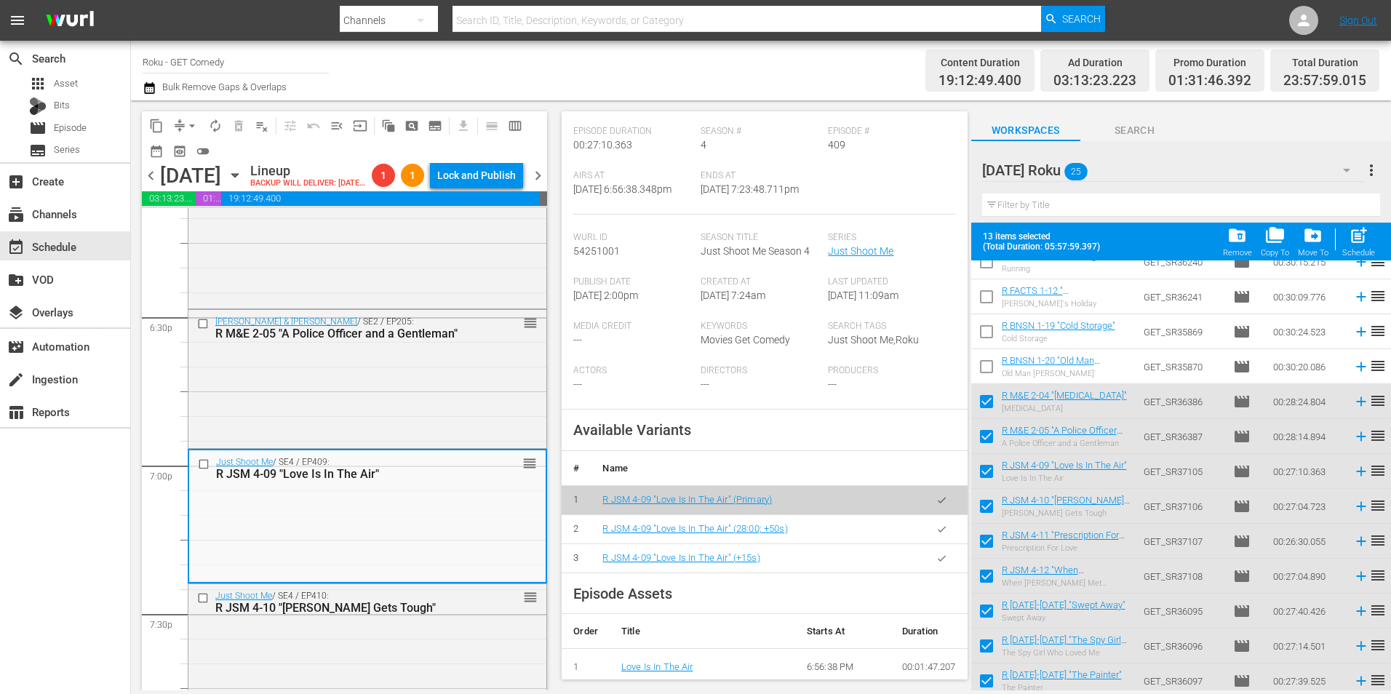
click at [936, 532] on icon "button" at bounding box center [941, 529] width 11 height 11
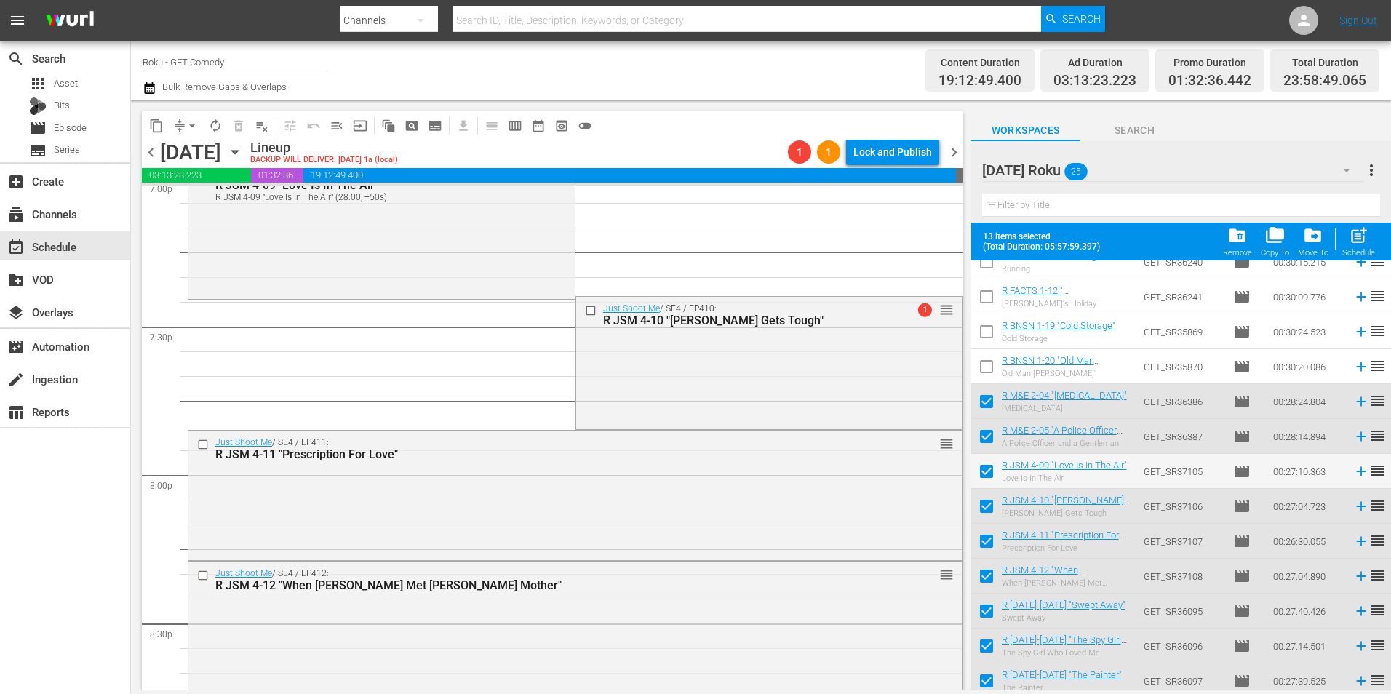
scroll to position [5673, 0]
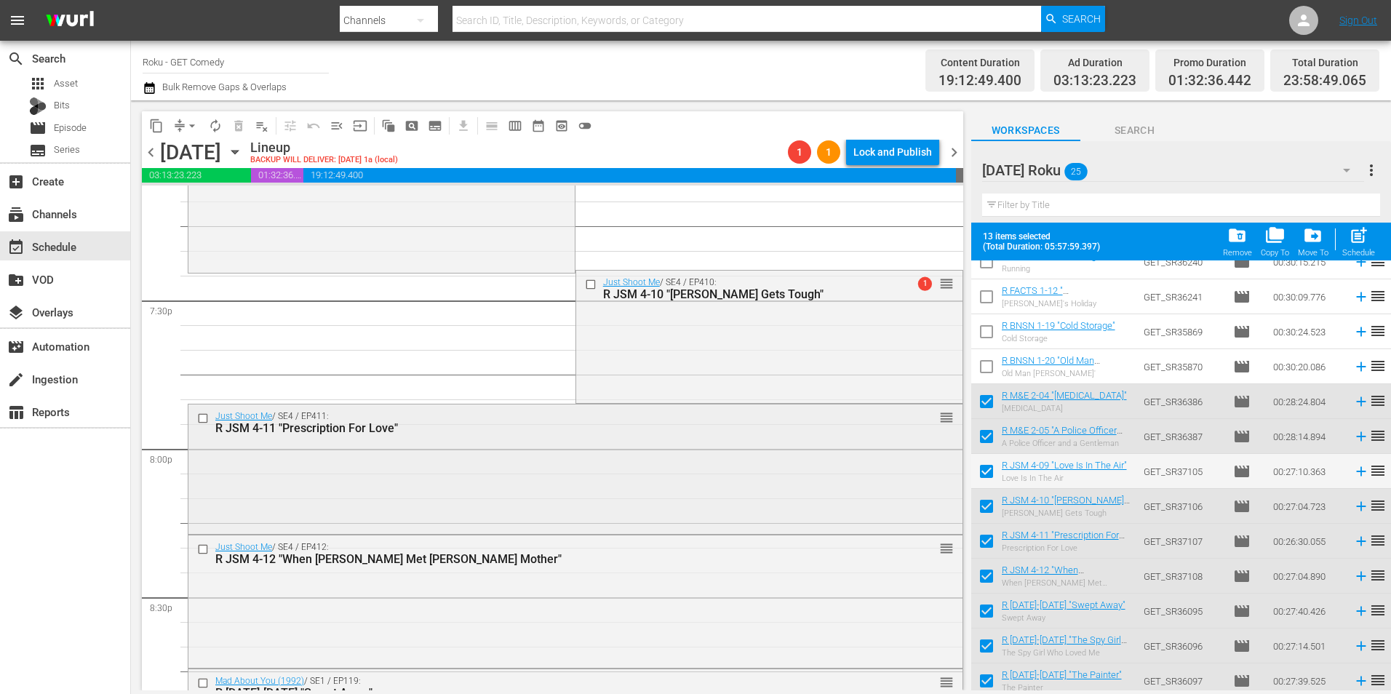
click at [554, 487] on div "Just Shoot Me / SE4 / EP411: R JSM 4-11 "Prescription For Love" reorder" at bounding box center [575, 468] width 774 height 127
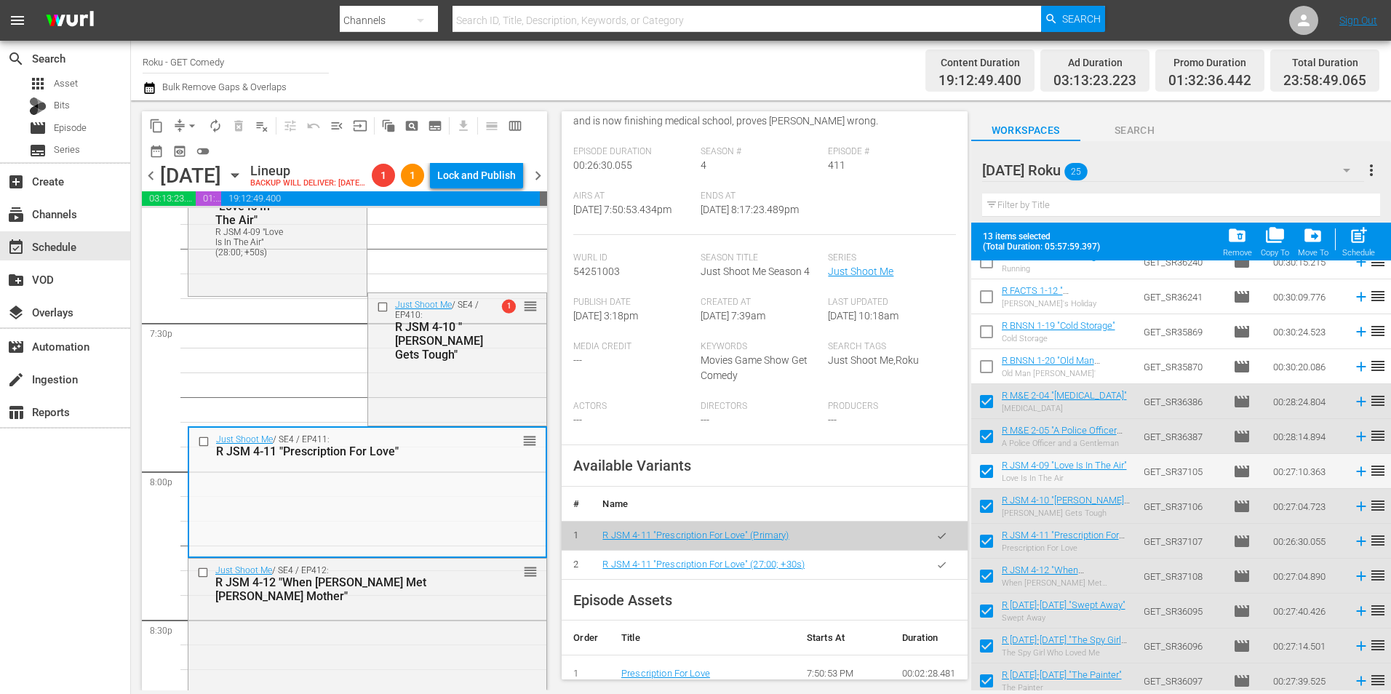
scroll to position [218, 0]
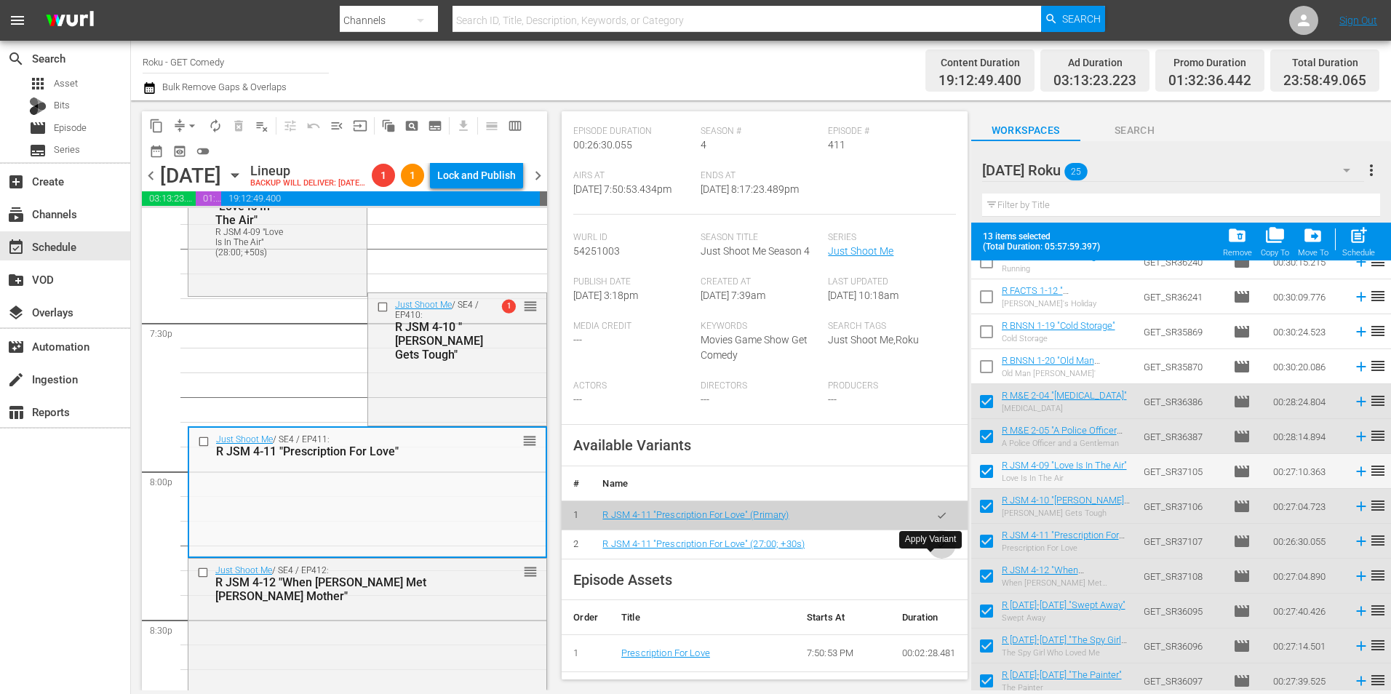
click at [932, 559] on button "button" at bounding box center [942, 544] width 28 height 28
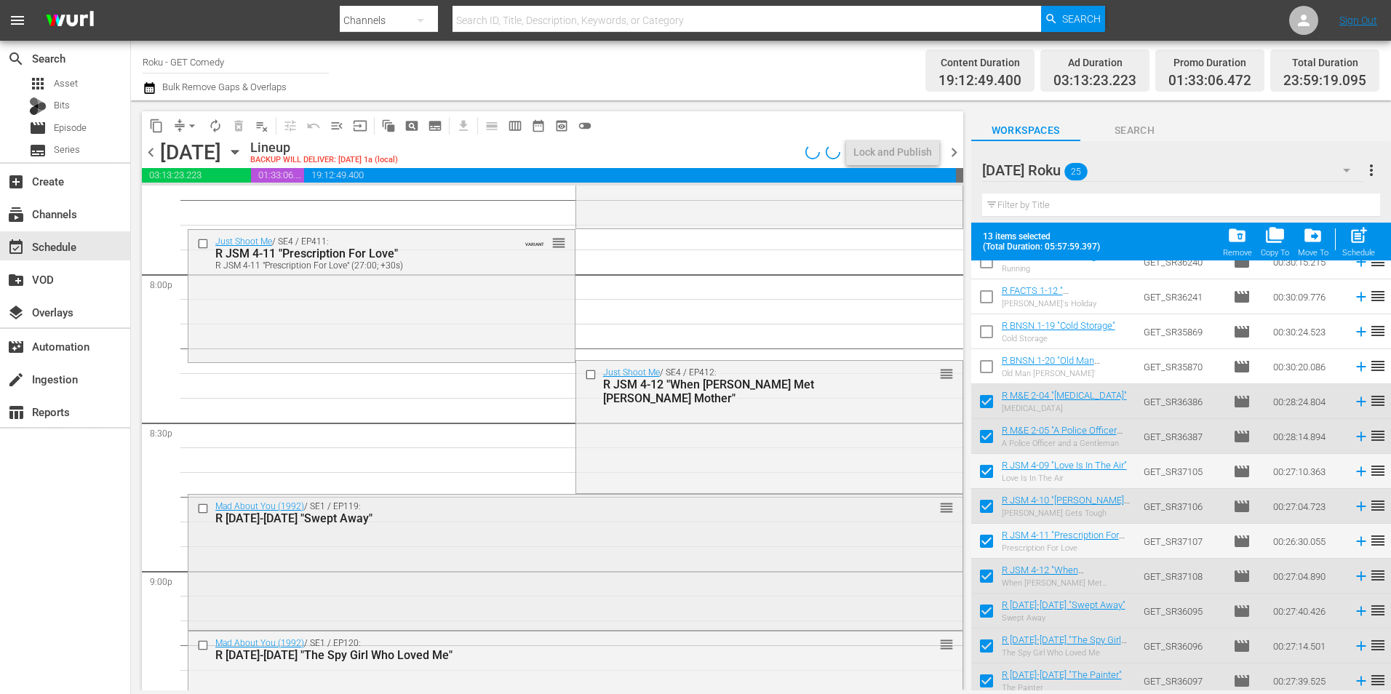
scroll to position [5892, 0]
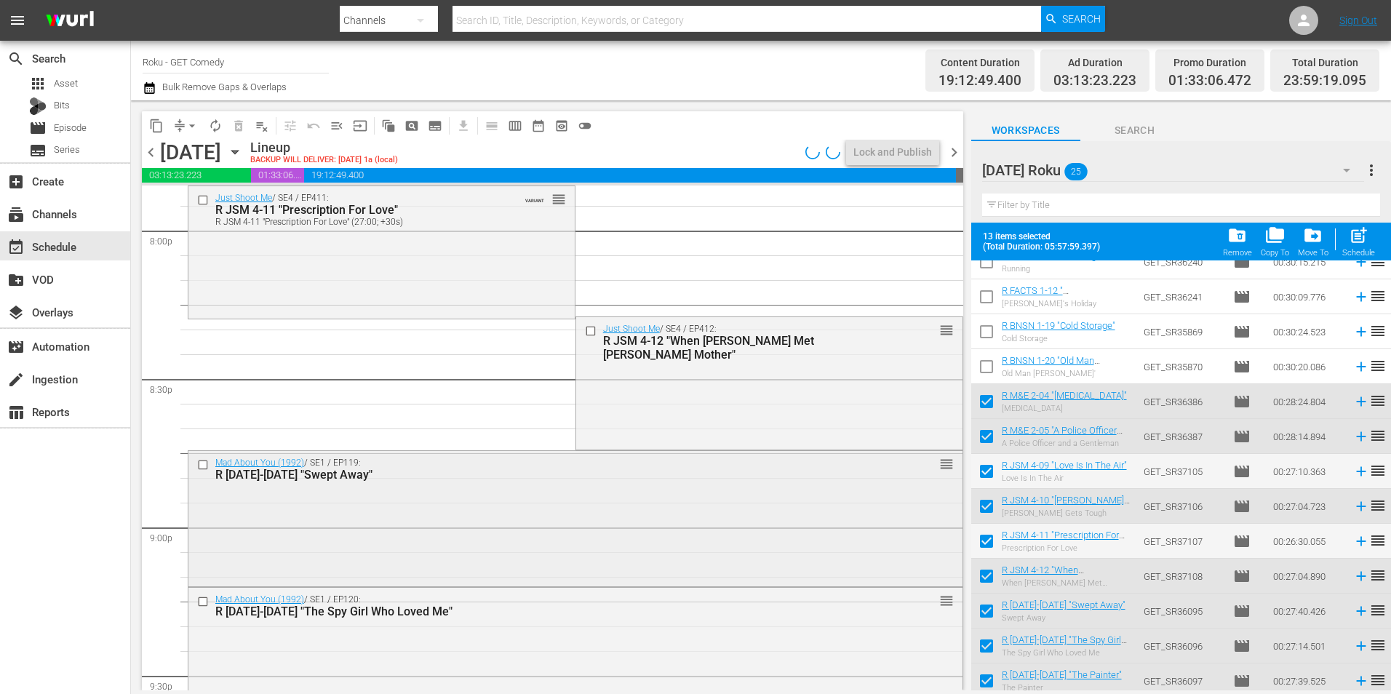
click at [433, 535] on div "Mad About You (1992) / SE1 / EP119: R MAY 1-19 "Swept Away" reorder" at bounding box center [575, 517] width 774 height 132
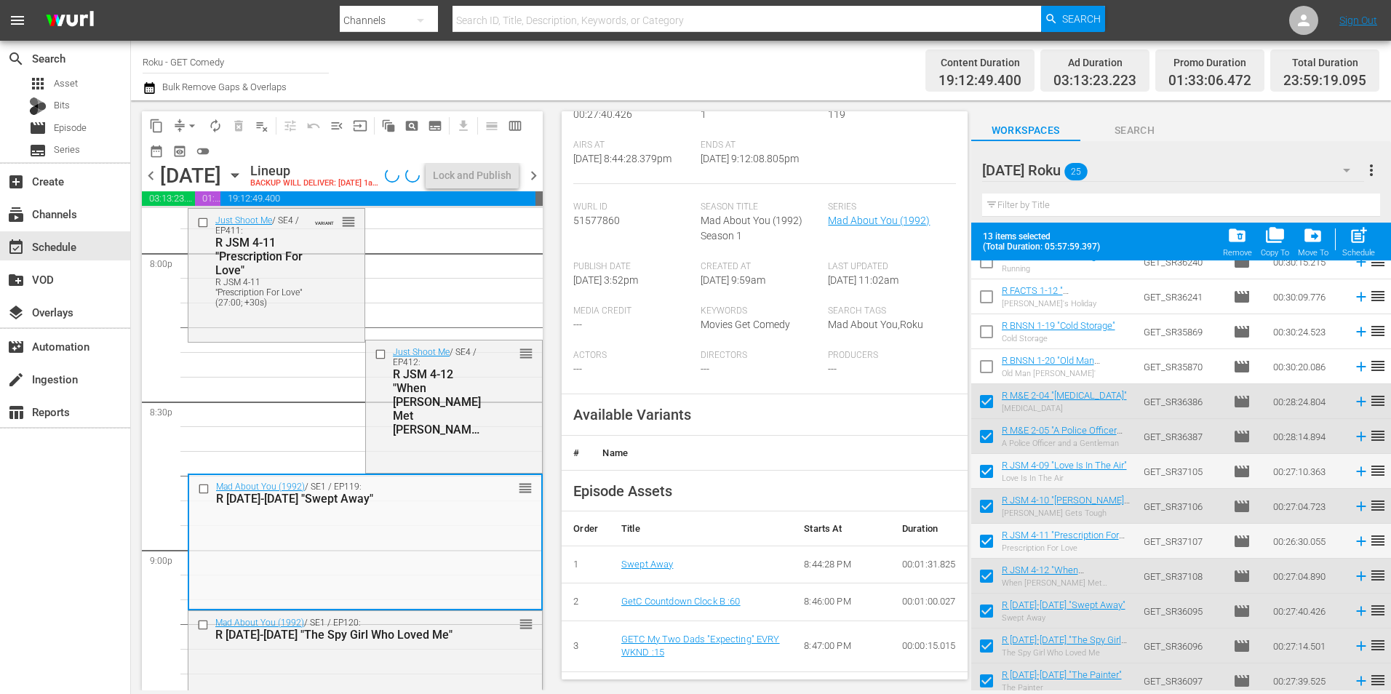
scroll to position [291, 0]
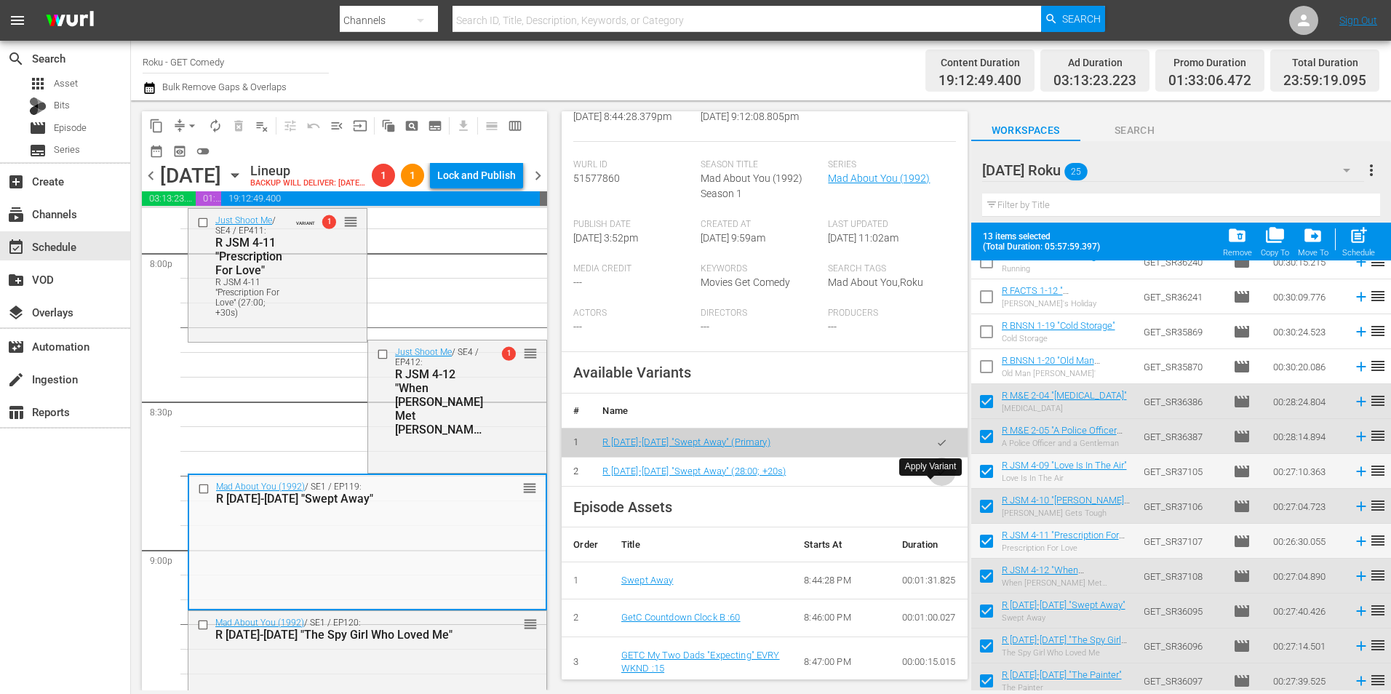
click at [936, 477] on icon "button" at bounding box center [941, 471] width 11 height 11
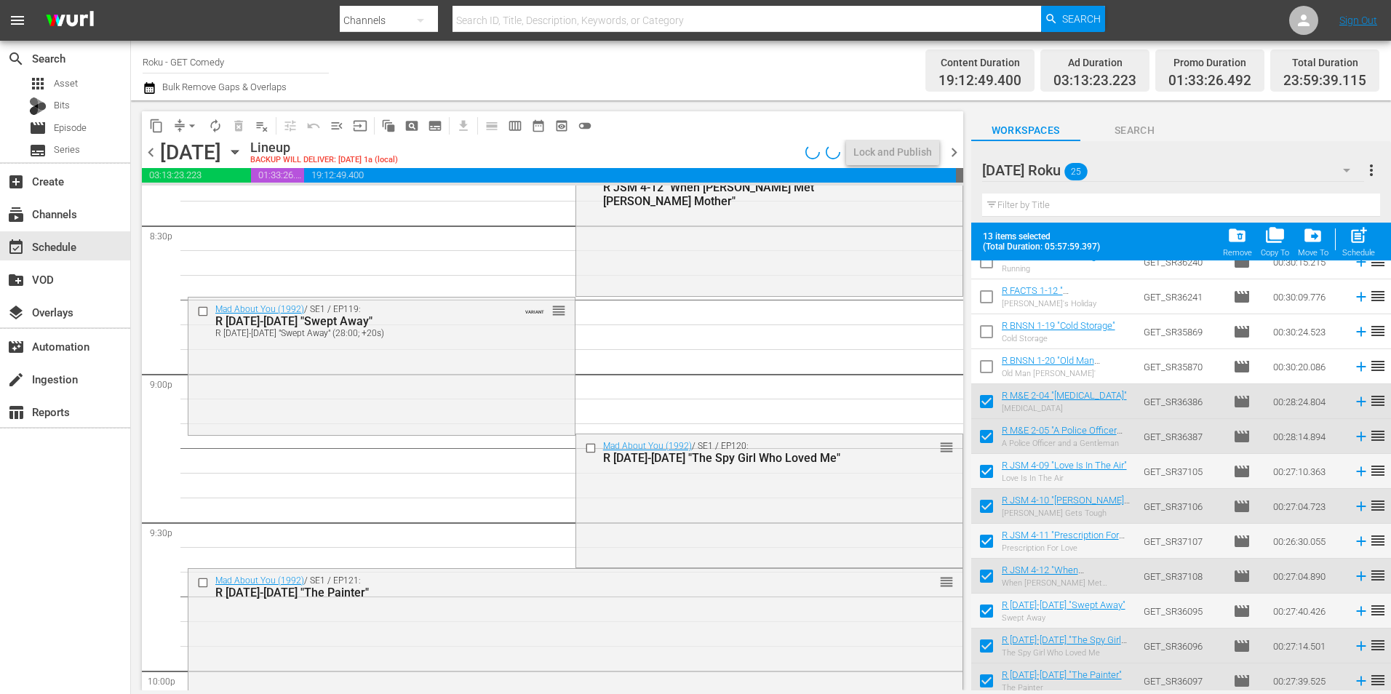
scroll to position [6110, 0]
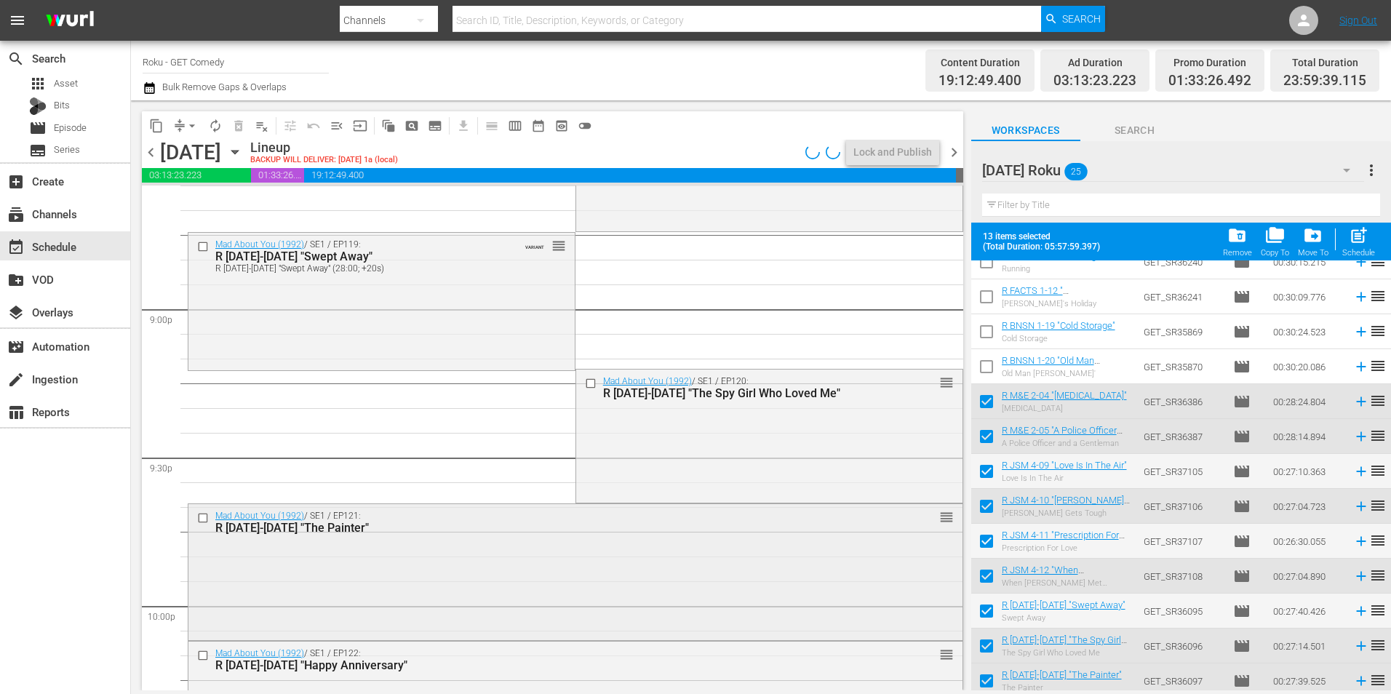
click at [386, 570] on div "Mad About You (1992) / SE1 / EP121: R MAY 1-21 "The Painter" reorder" at bounding box center [575, 570] width 774 height 132
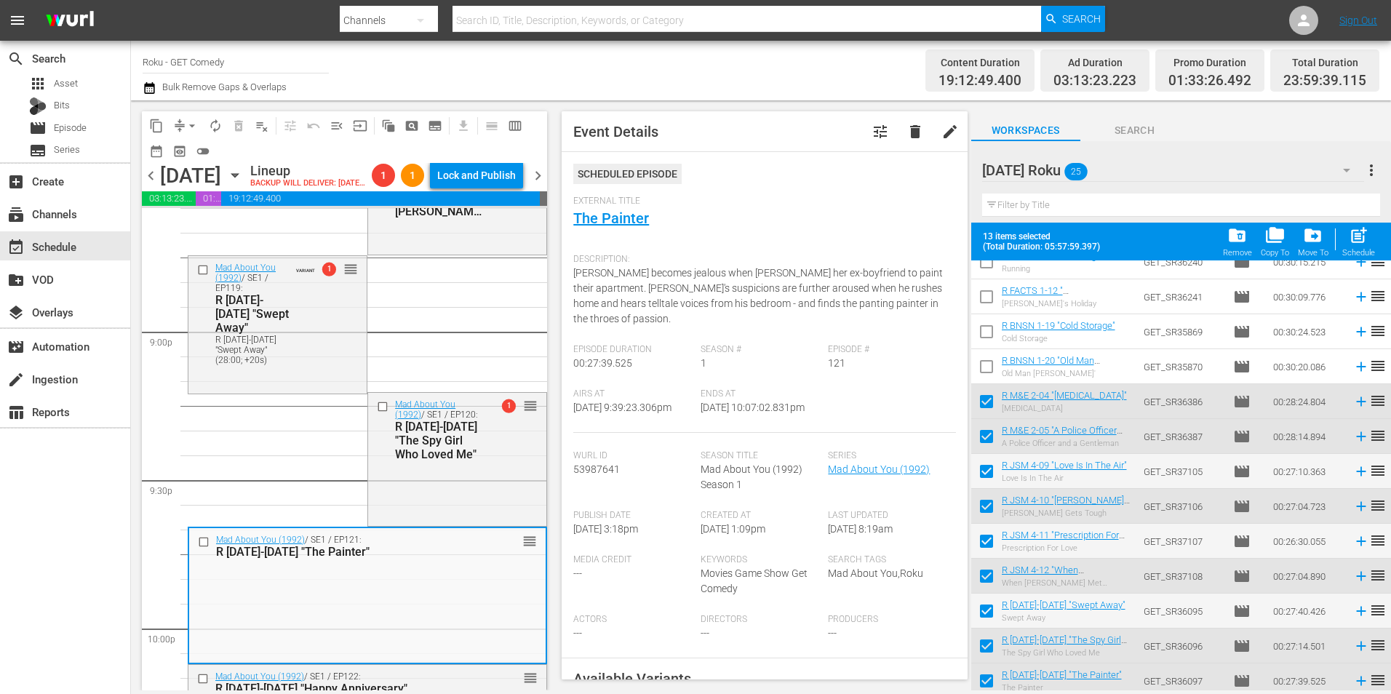
scroll to position [218, 0]
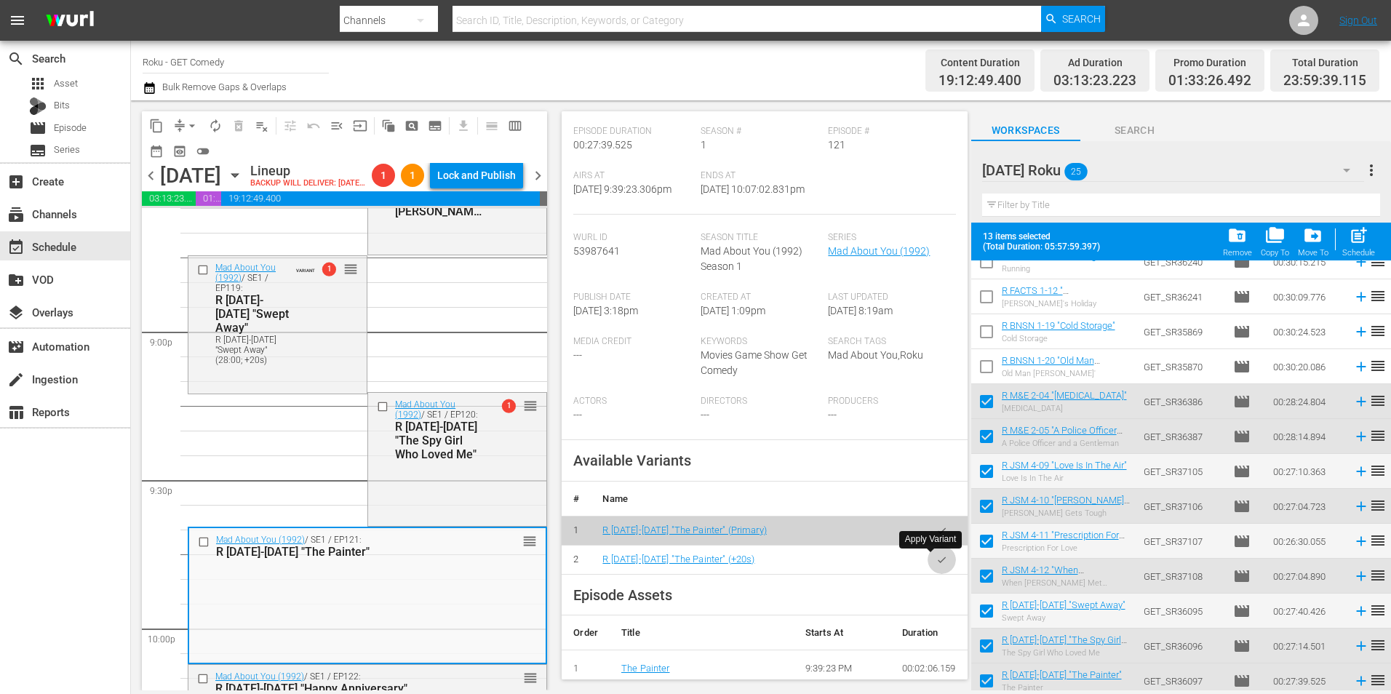
click at [936, 555] on icon "button" at bounding box center [941, 559] width 11 height 11
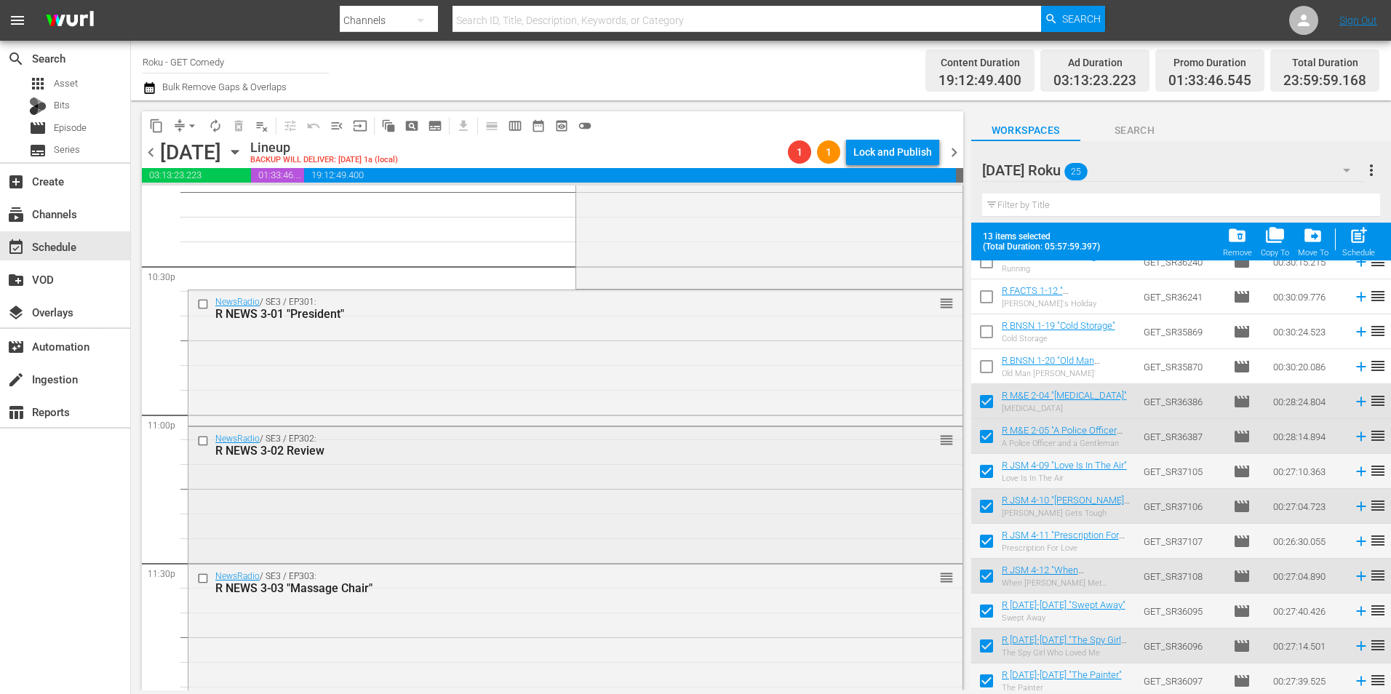
scroll to position [6619, 0]
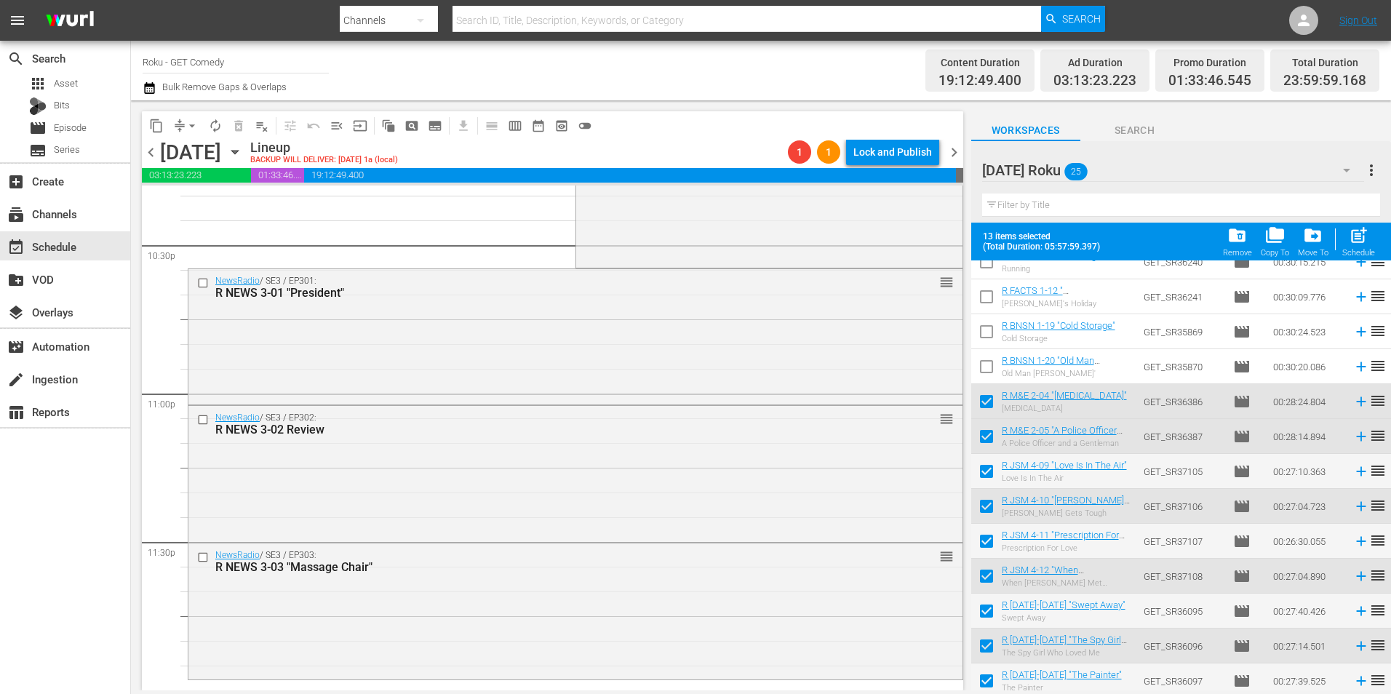
click at [190, 119] on span "arrow_drop_down" at bounding box center [192, 126] width 15 height 15
click at [199, 149] on li "Align to Midnight" at bounding box center [192, 155] width 153 height 24
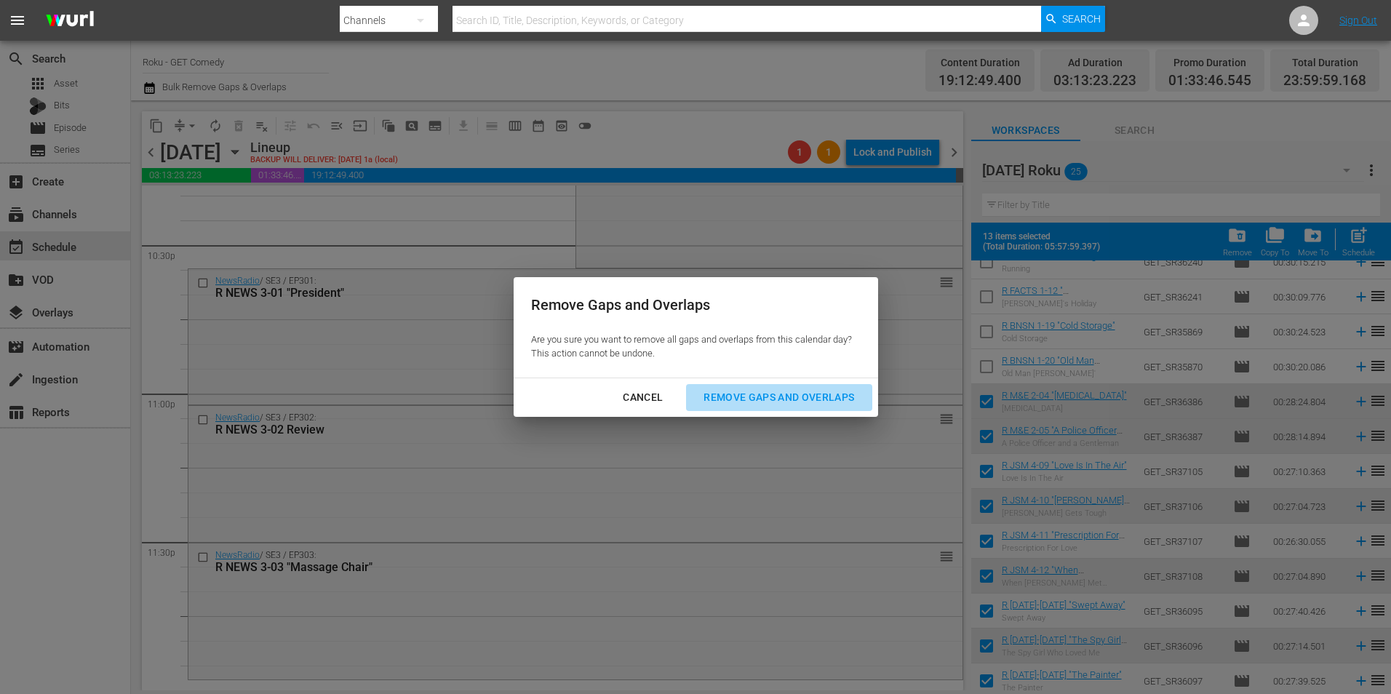
click at [808, 394] on div "Remove Gaps and Overlaps" at bounding box center [779, 398] width 174 height 18
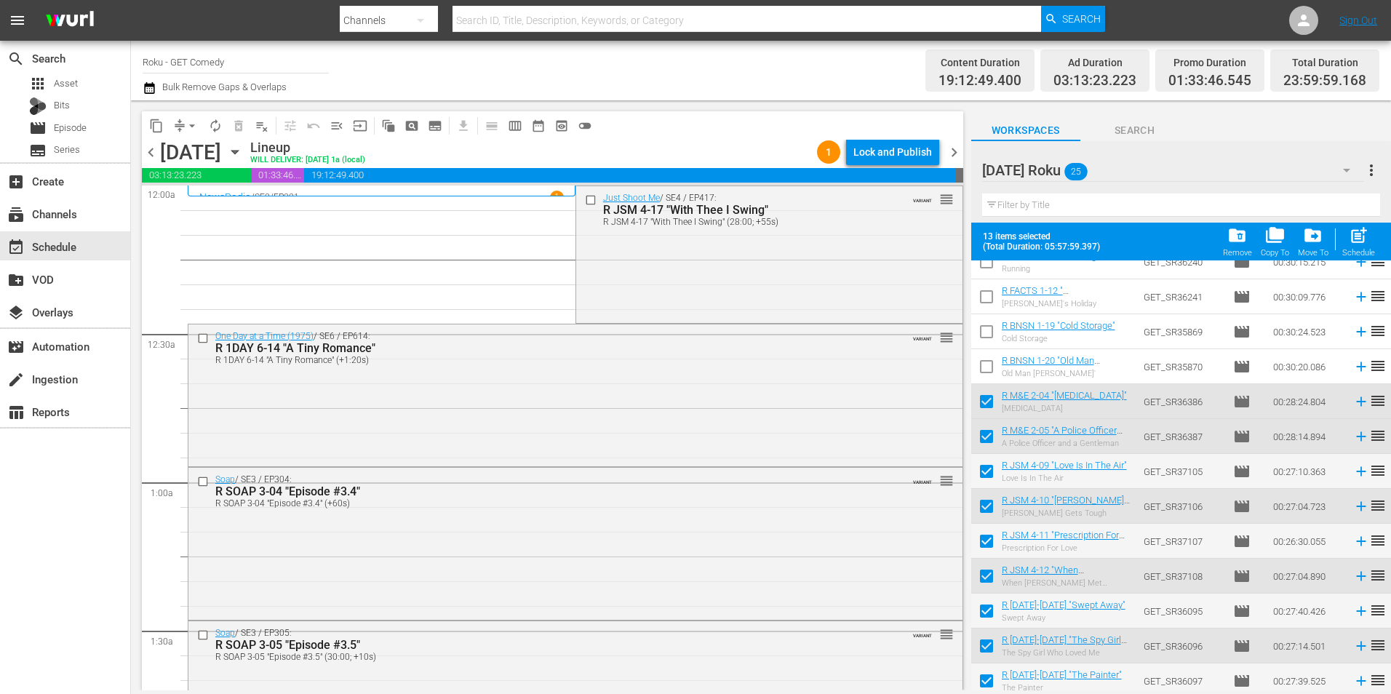
scroll to position [0, 0]
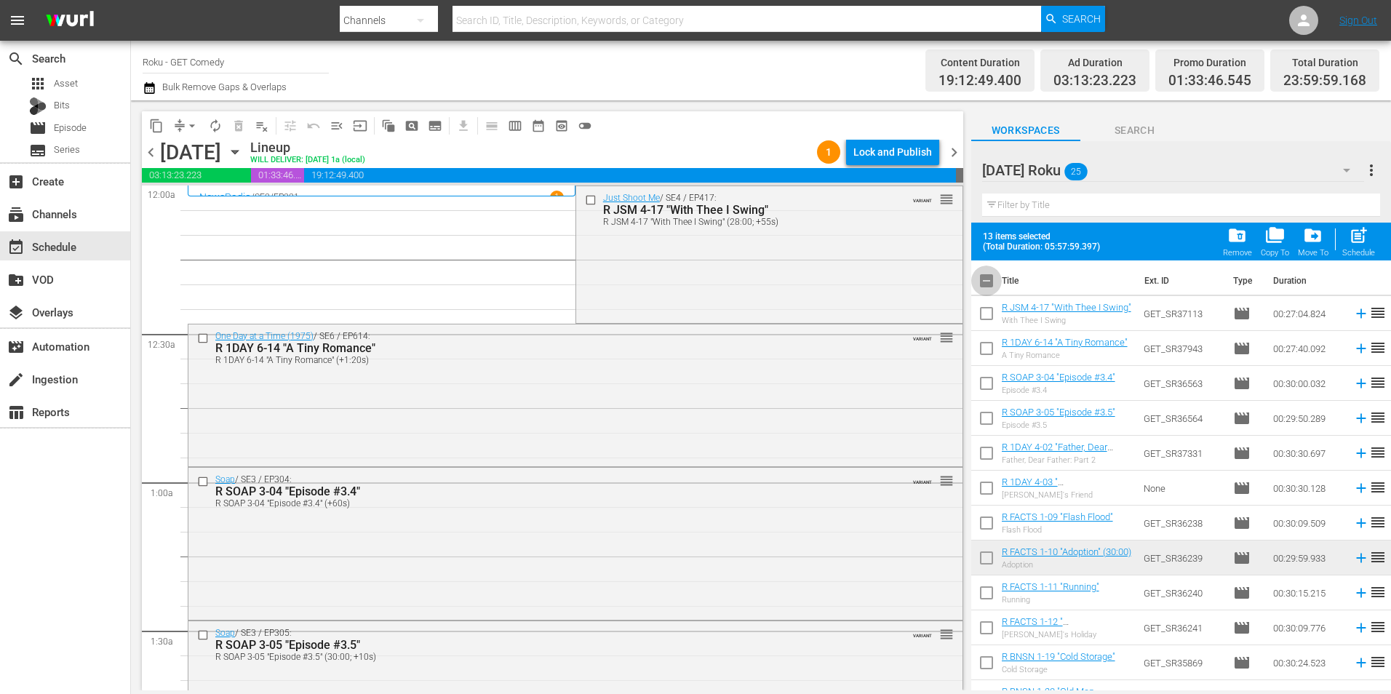
click at [984, 279] on input "checkbox" at bounding box center [986, 283] width 31 height 31
checkbox input "true"
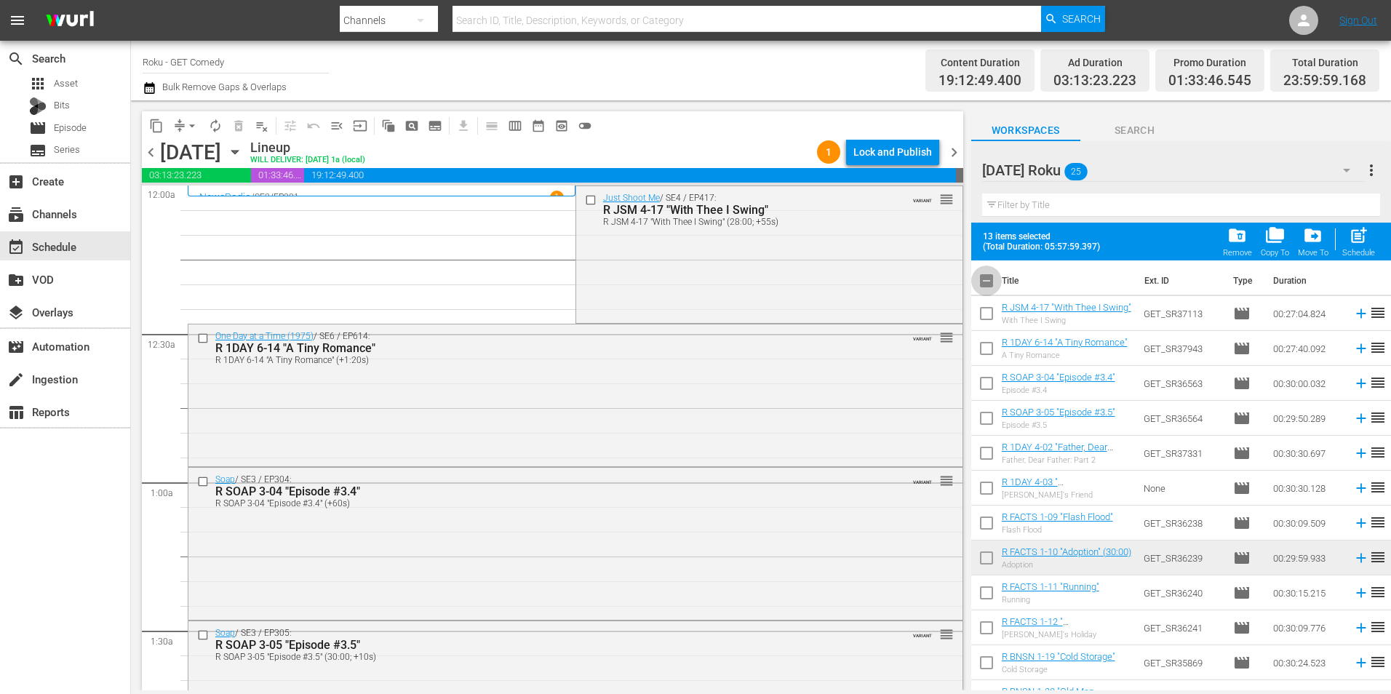
checkbox input "true"
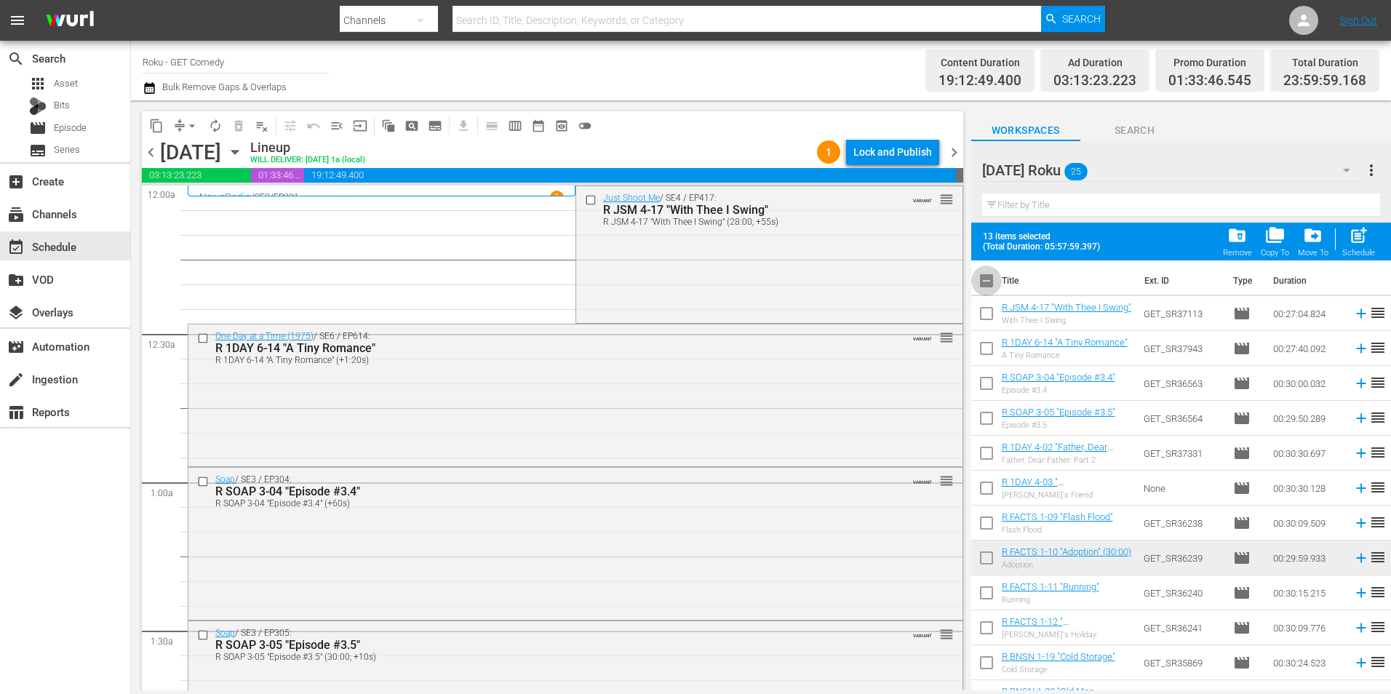
checkbox input "true"
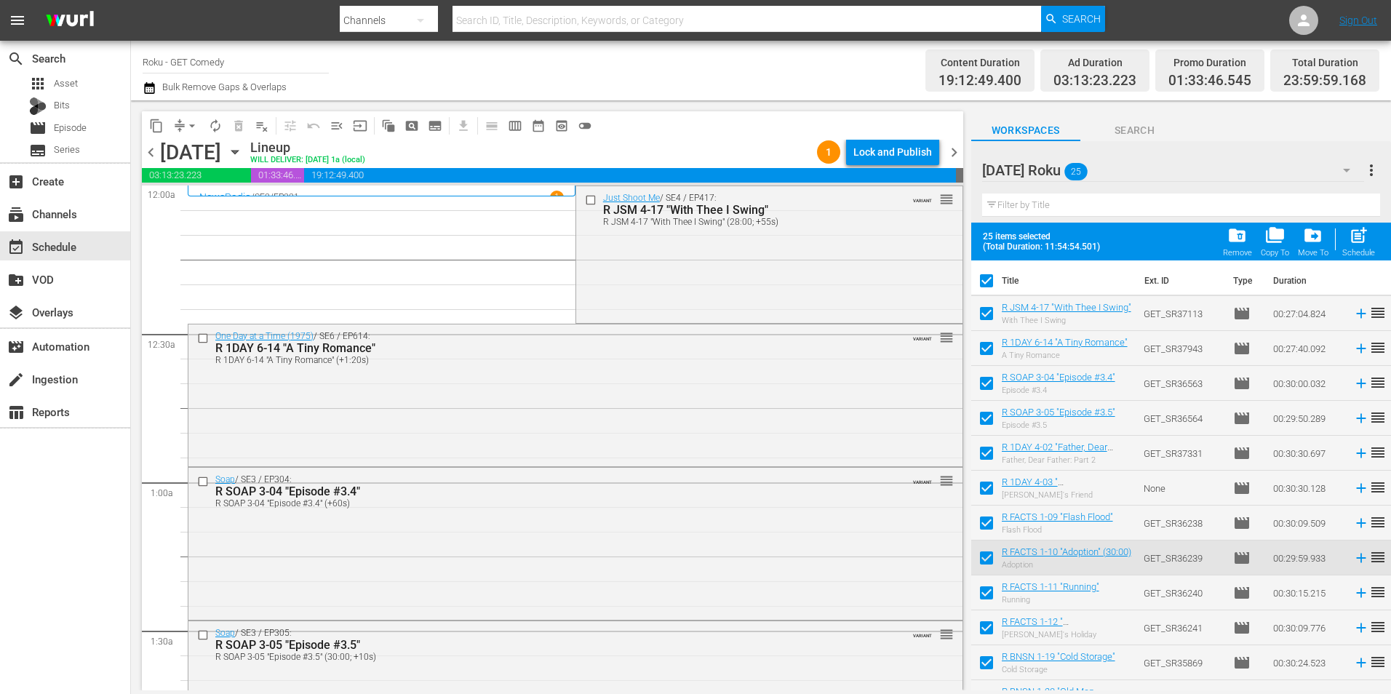
click at [984, 279] on input "checkbox" at bounding box center [986, 283] width 31 height 31
checkbox input "false"
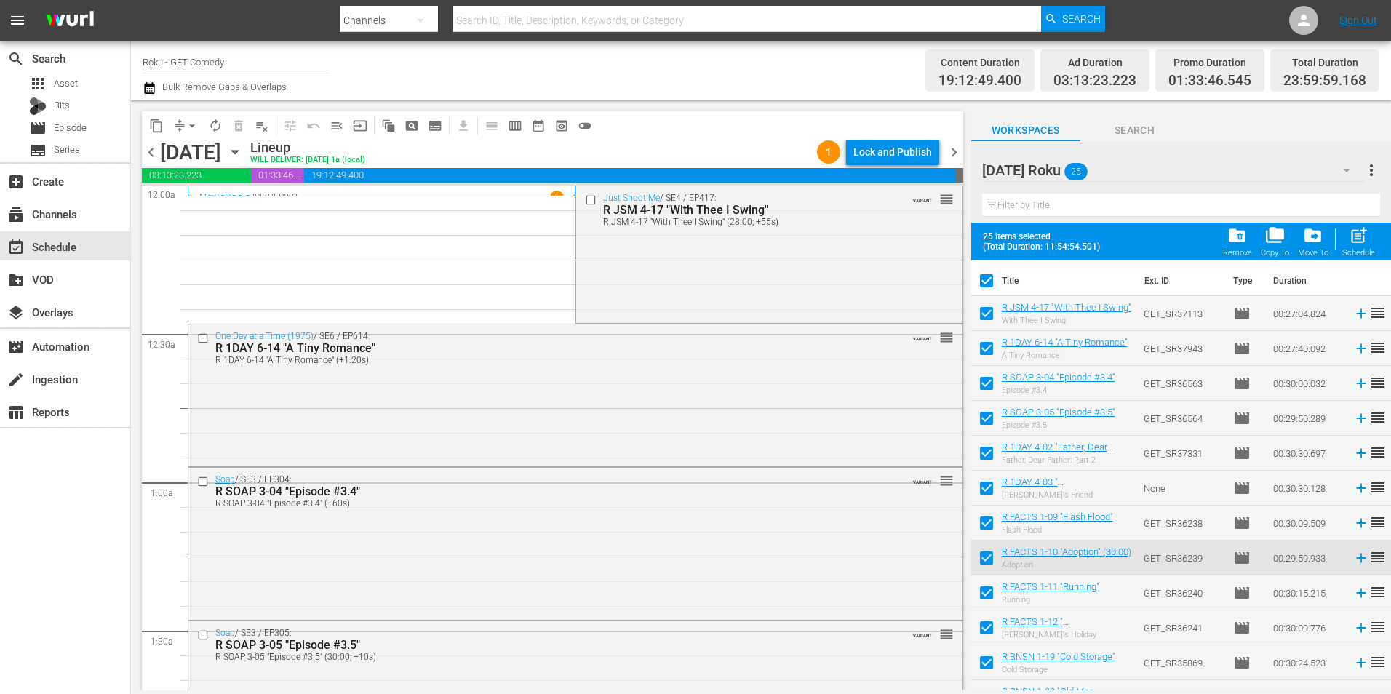
checkbox input "false"
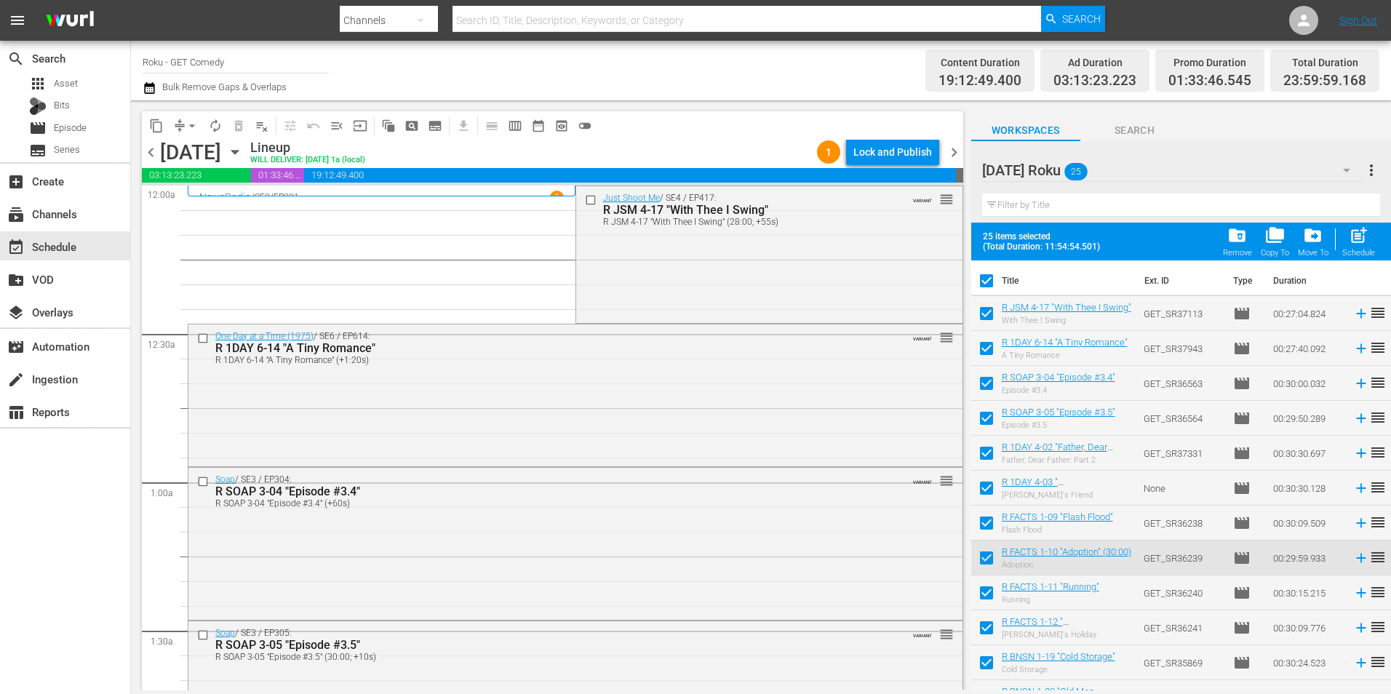
checkbox input "false"
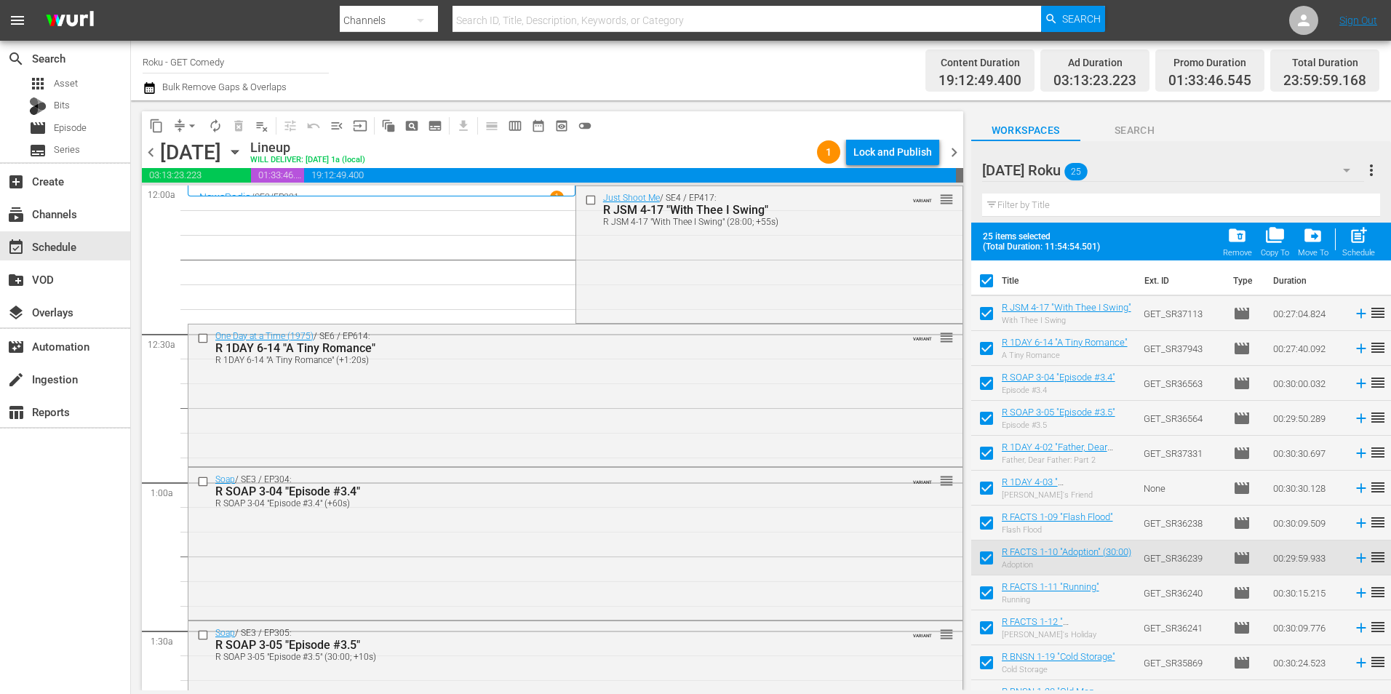
checkbox input "false"
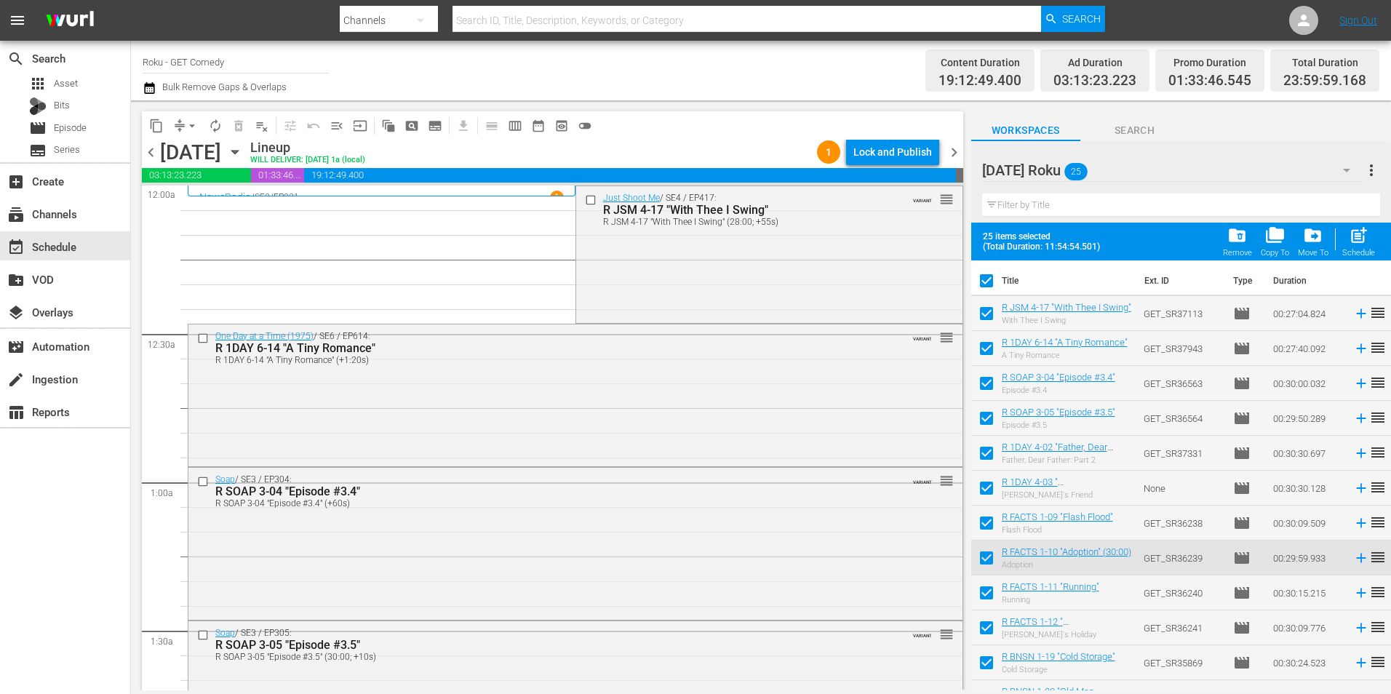
checkbox input "false"
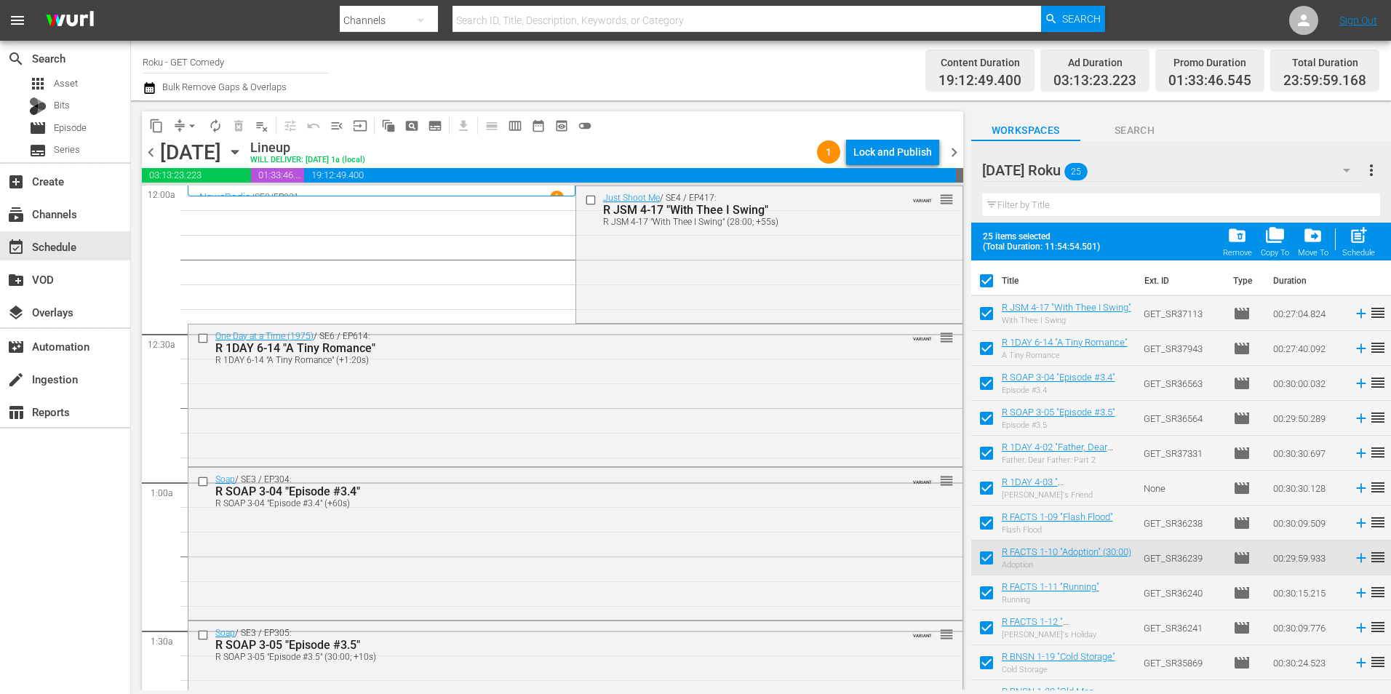
checkbox input "false"
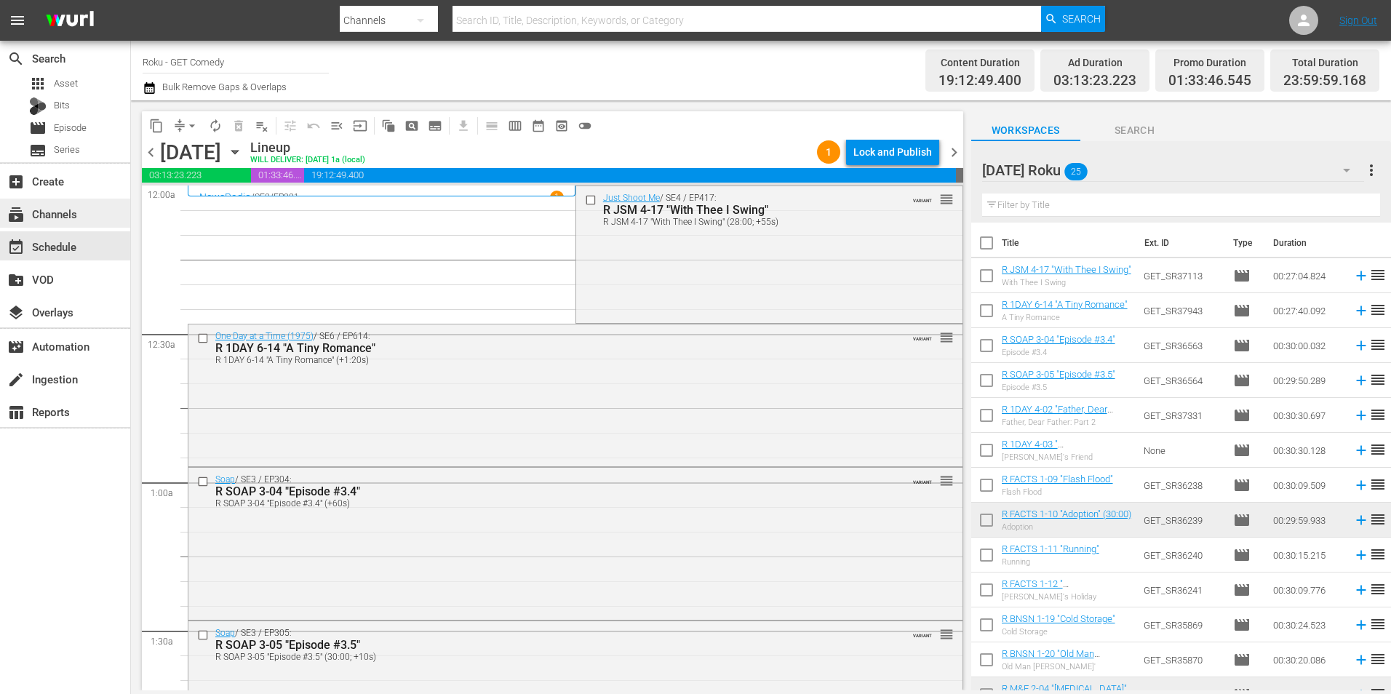
click at [93, 207] on div "subscriptions Channels" at bounding box center [65, 213] width 130 height 29
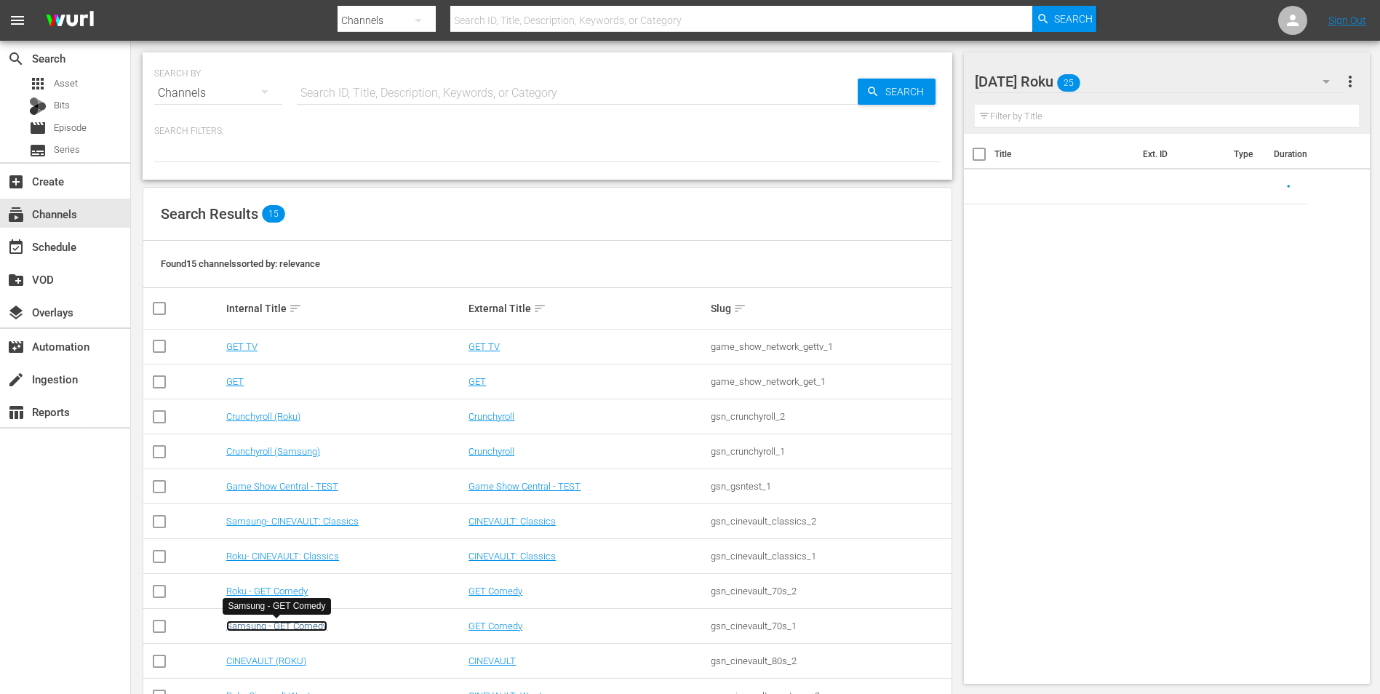
click at [295, 626] on link "Samsung - GET Comedy" at bounding box center [276, 626] width 101 height 11
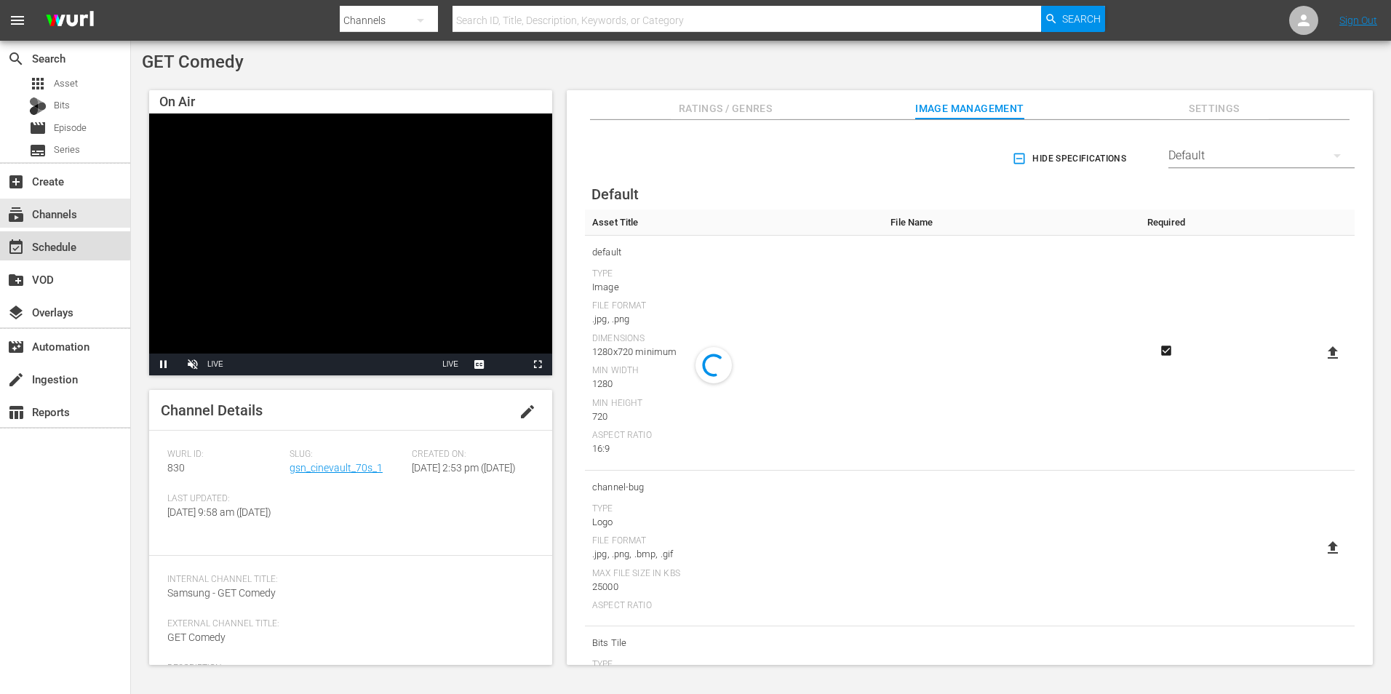
click at [36, 242] on div "event_available Schedule" at bounding box center [40, 244] width 81 height 13
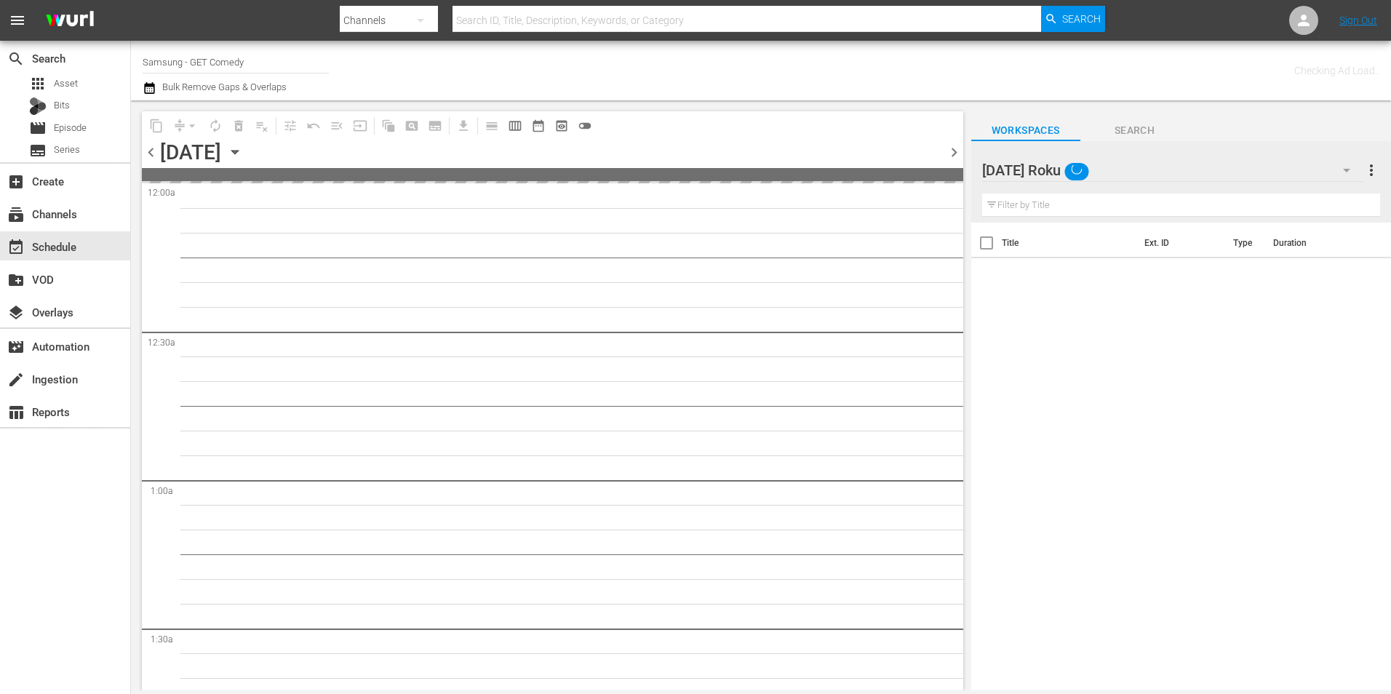
click at [1150, 167] on div "Wednesday Roku" at bounding box center [1173, 170] width 382 height 41
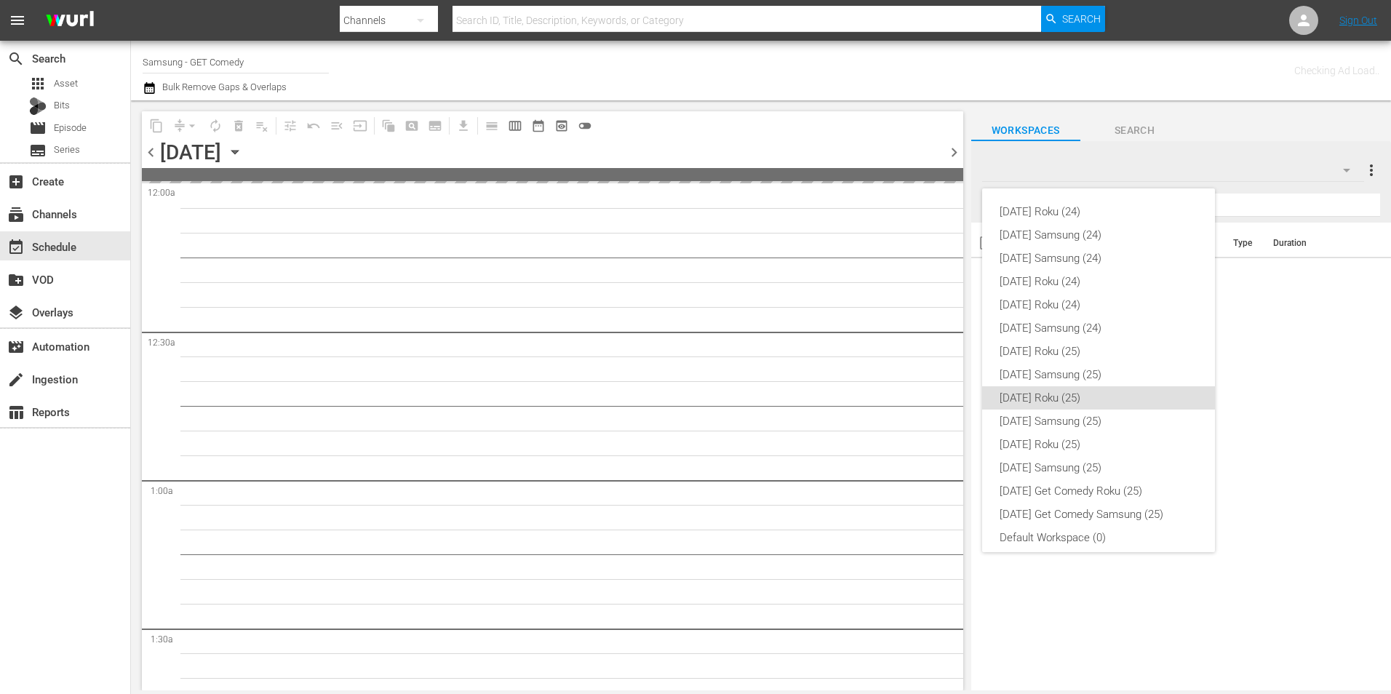
scroll to position [9, 0]
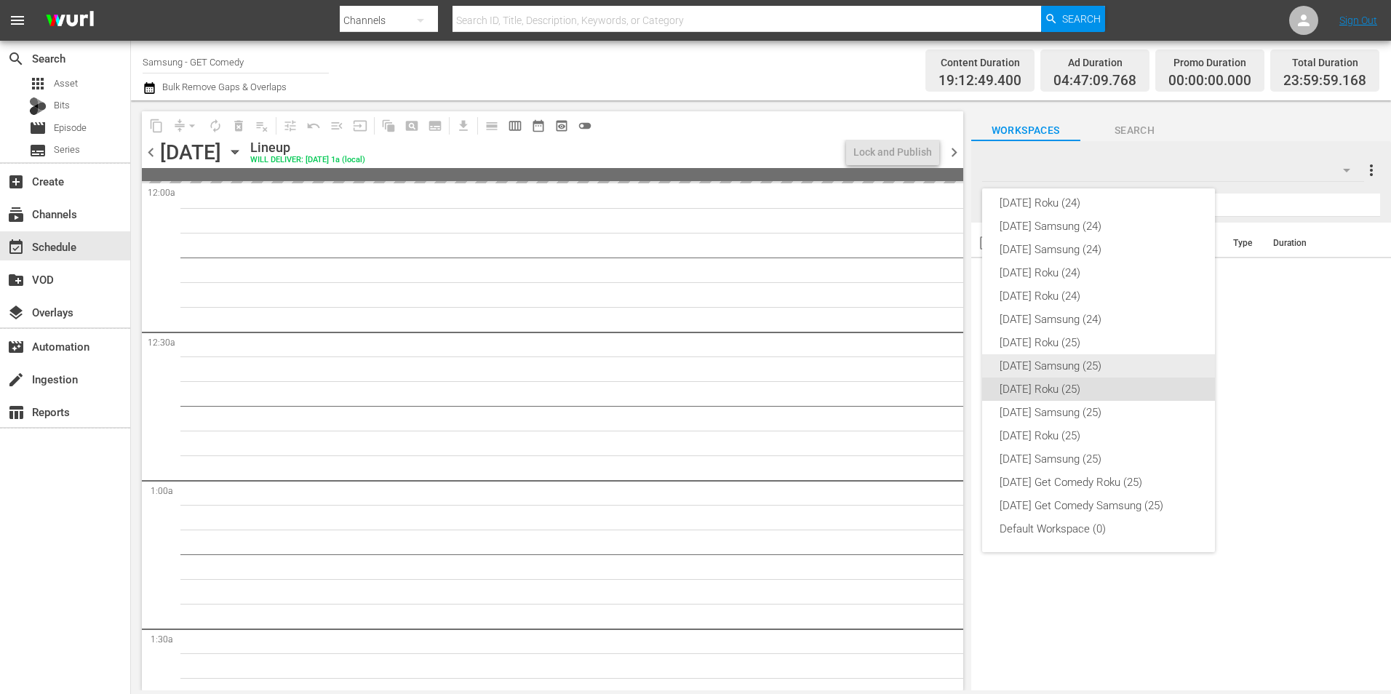
click at [1112, 362] on div "[DATE] Samsung (25)" at bounding box center [1099, 365] width 198 height 23
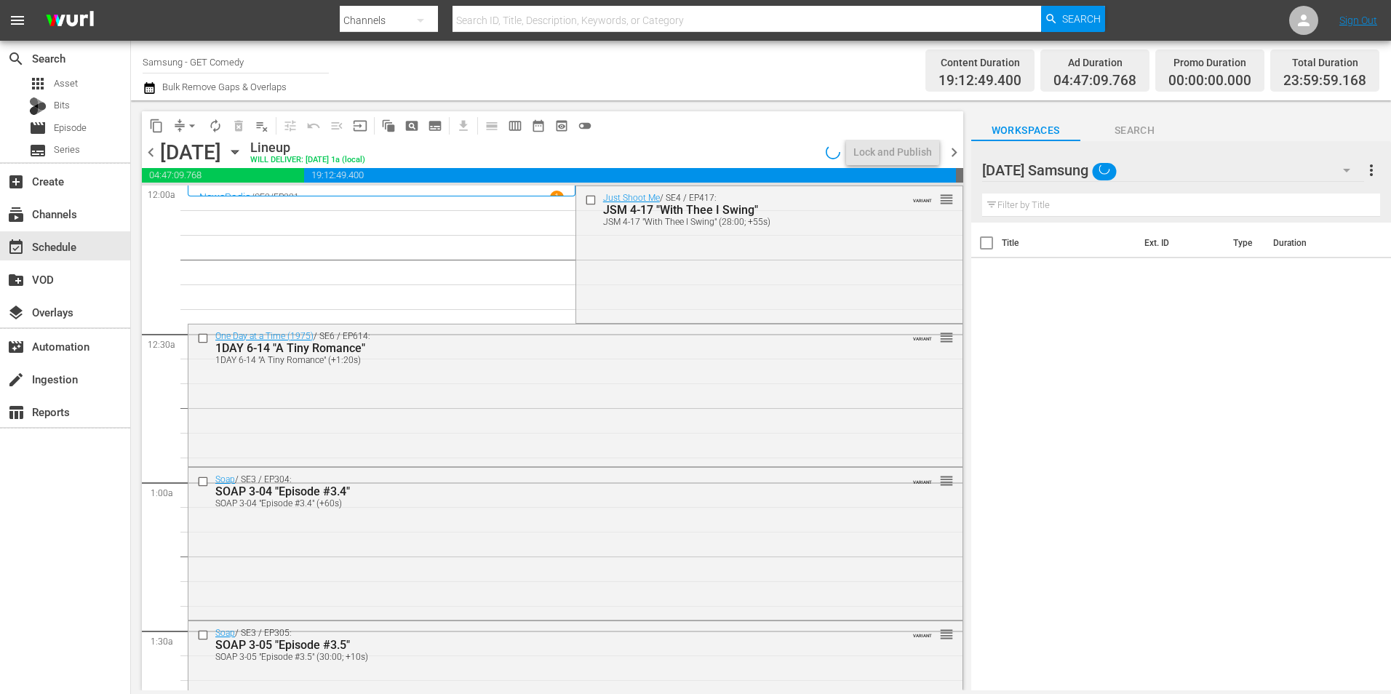
click at [960, 154] on span "chevron_right" at bounding box center [954, 152] width 18 height 18
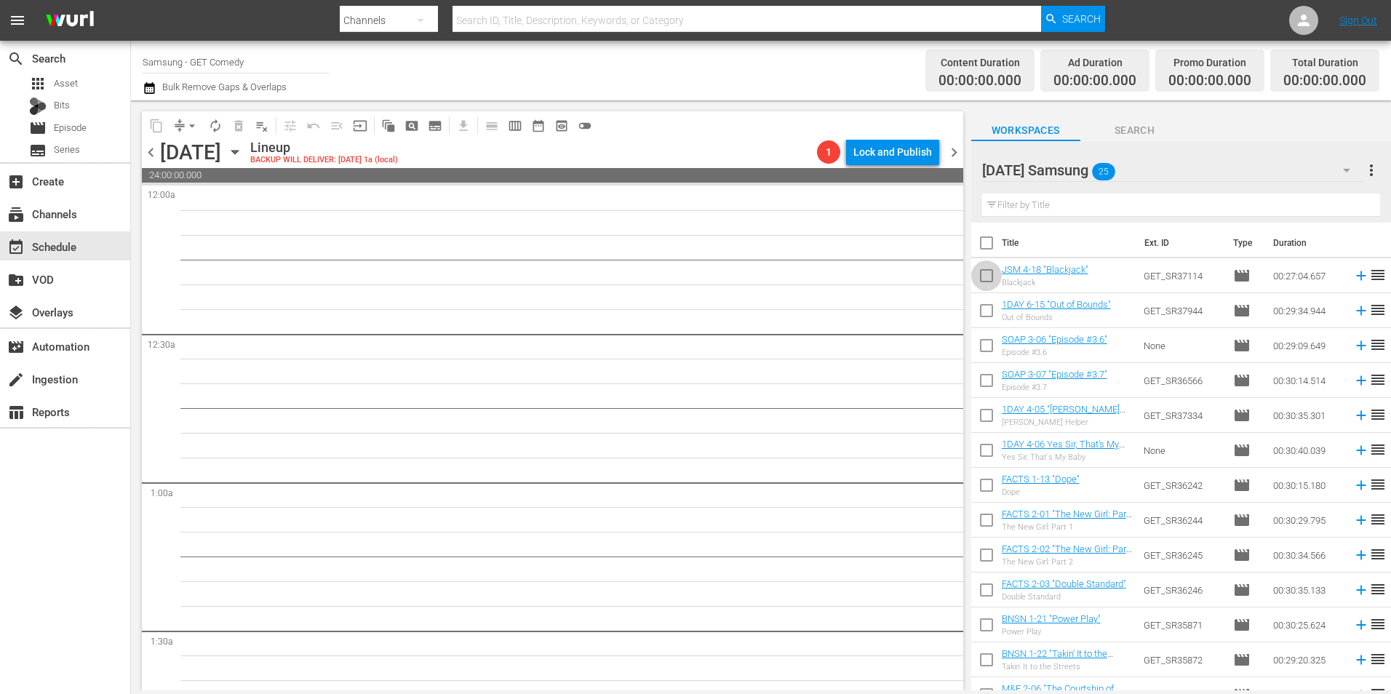
click at [984, 276] on input "checkbox" at bounding box center [986, 278] width 31 height 31
checkbox input "true"
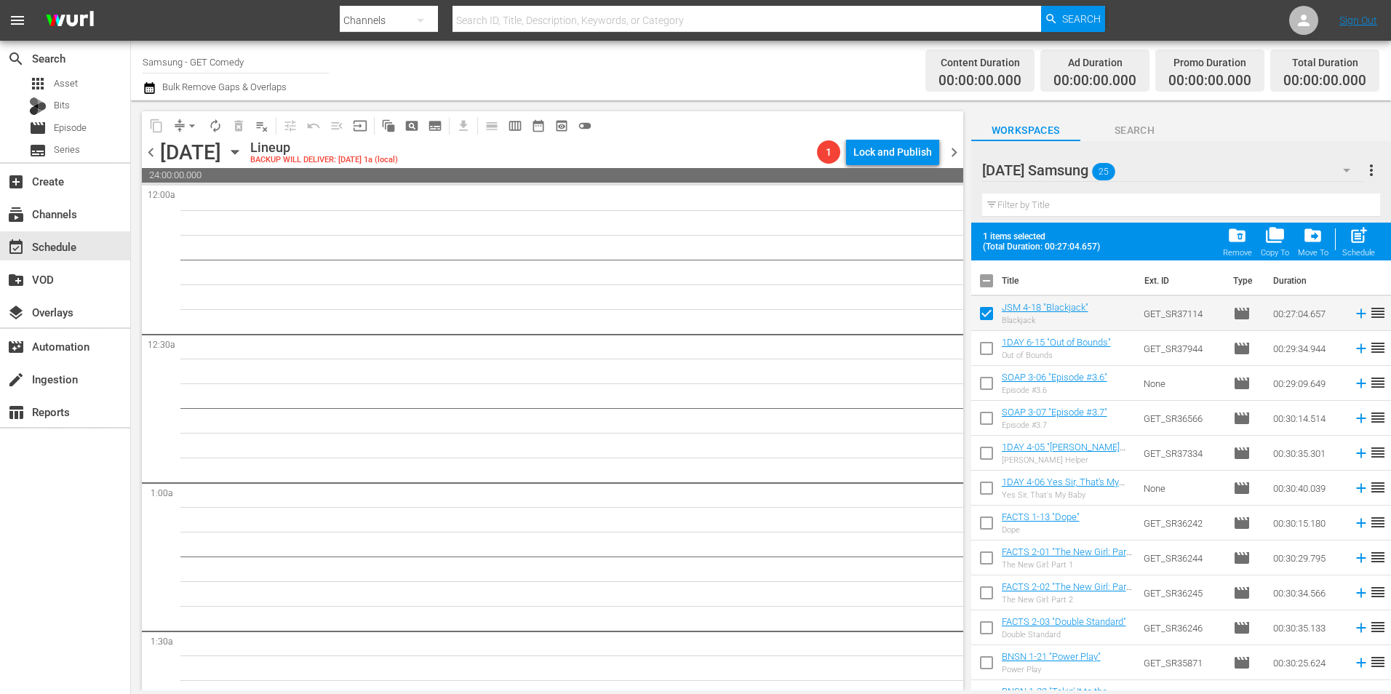
click at [976, 349] on input "checkbox" at bounding box center [986, 351] width 31 height 31
checkbox input "true"
drag, startPoint x: 983, startPoint y: 386, endPoint x: 989, endPoint y: 407, distance: 22.1
click at [982, 387] on input "checkbox" at bounding box center [986, 386] width 31 height 31
checkbox input "true"
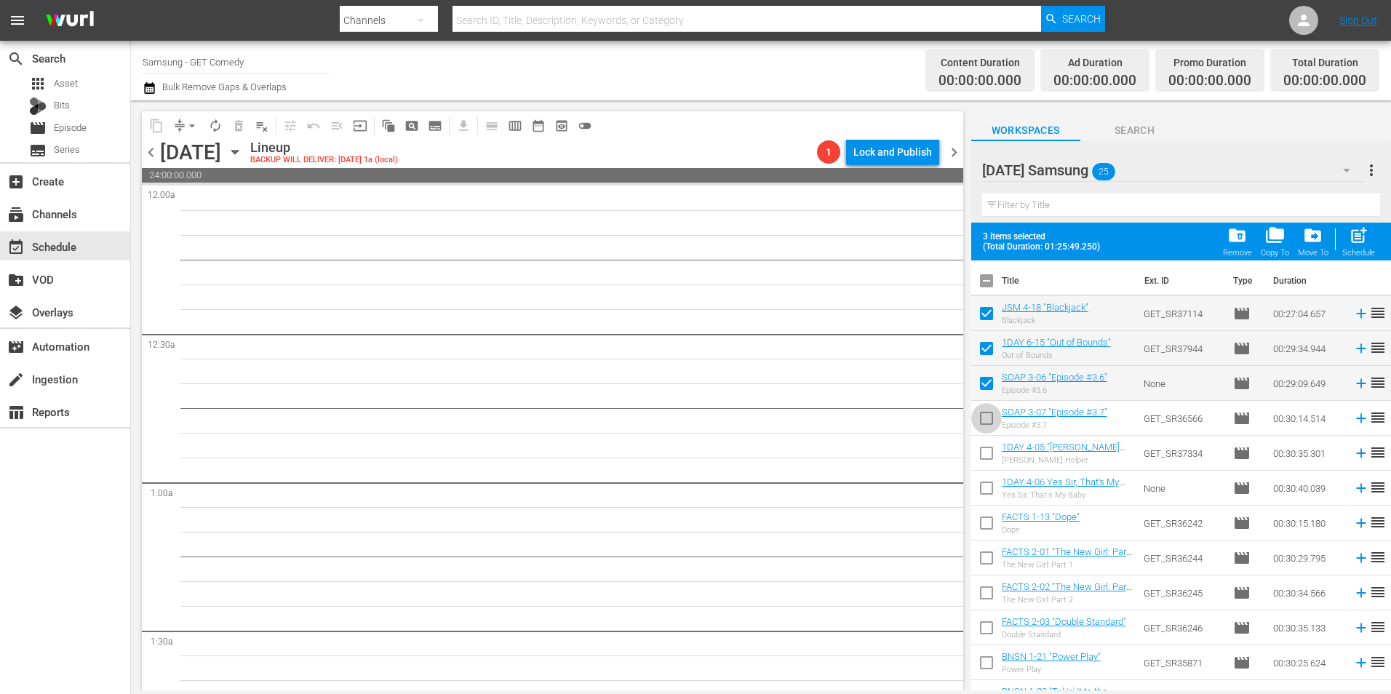
click at [989, 419] on input "checkbox" at bounding box center [986, 421] width 31 height 31
checkbox input "true"
click at [977, 464] on input "checkbox" at bounding box center [986, 456] width 31 height 31
checkbox input "true"
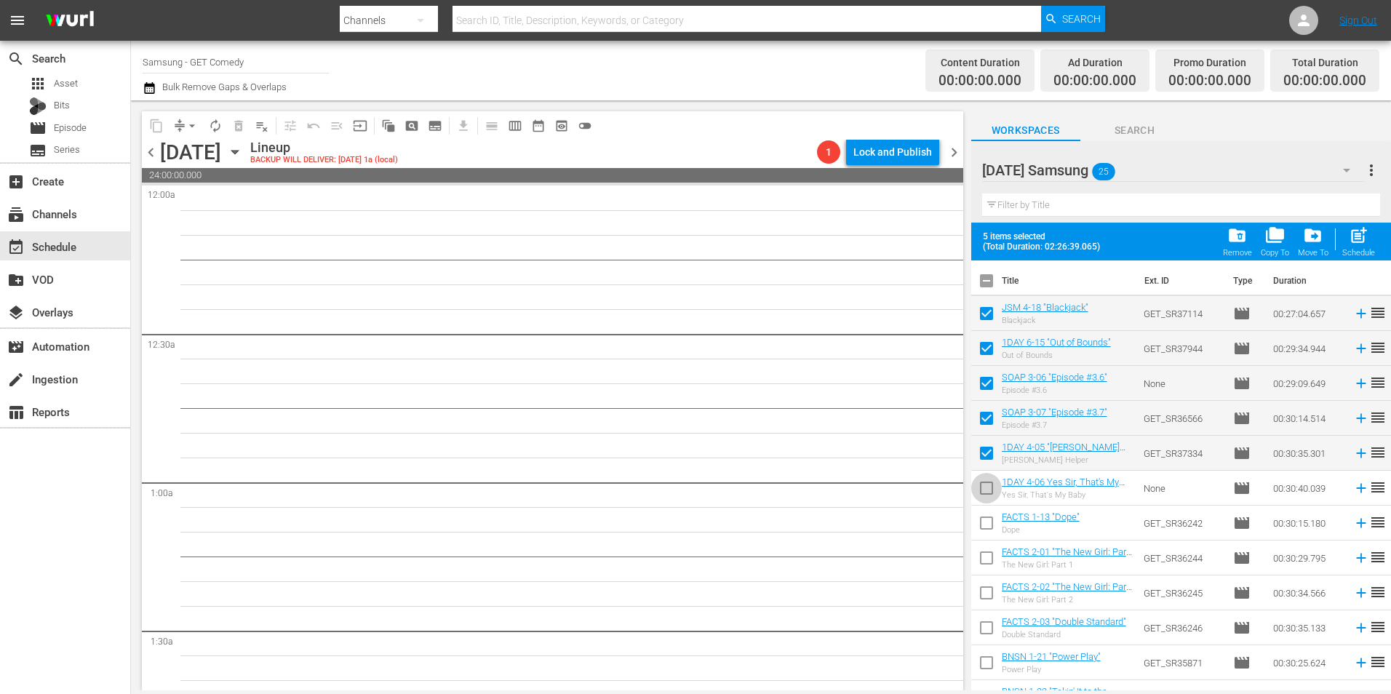
click at [985, 489] on input "checkbox" at bounding box center [986, 491] width 31 height 31
checkbox input "true"
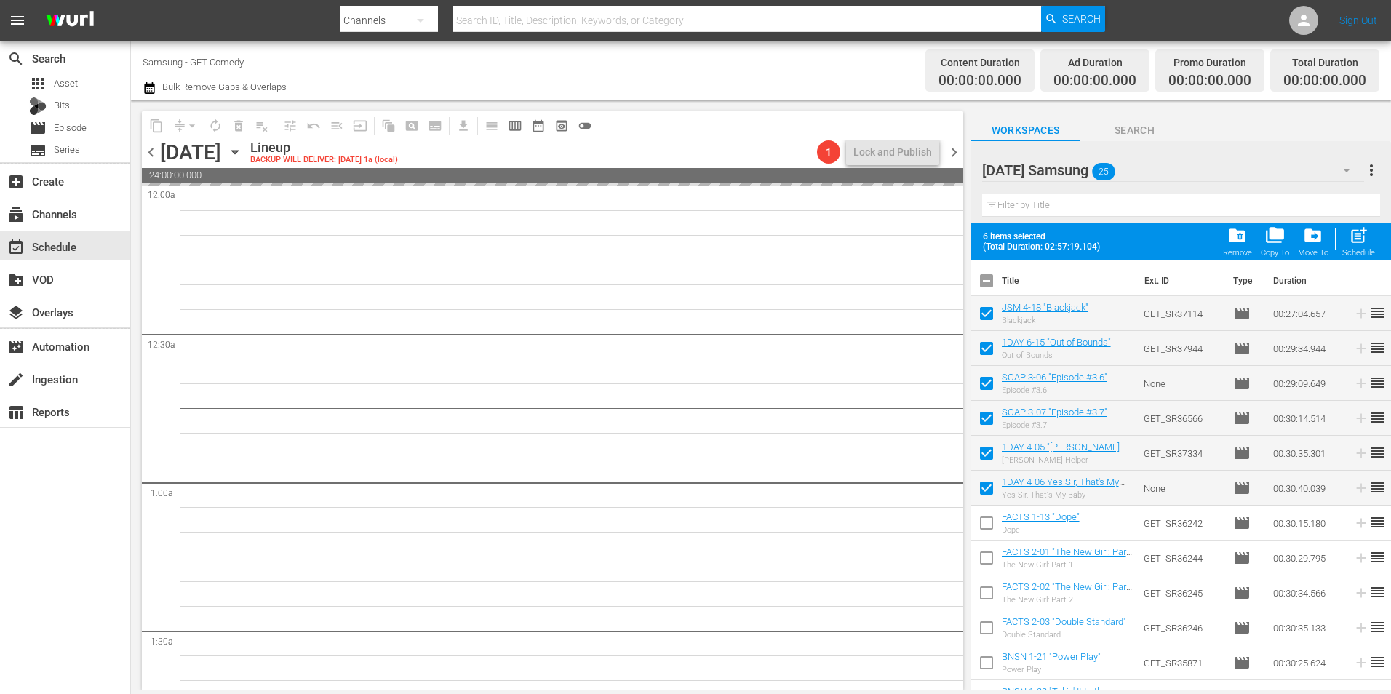
drag, startPoint x: 960, startPoint y: 148, endPoint x: 535, endPoint y: 157, distance: 425.7
click at [960, 148] on span "chevron_right" at bounding box center [954, 152] width 18 height 18
click at [153, 156] on span "chevron_left" at bounding box center [151, 152] width 18 height 18
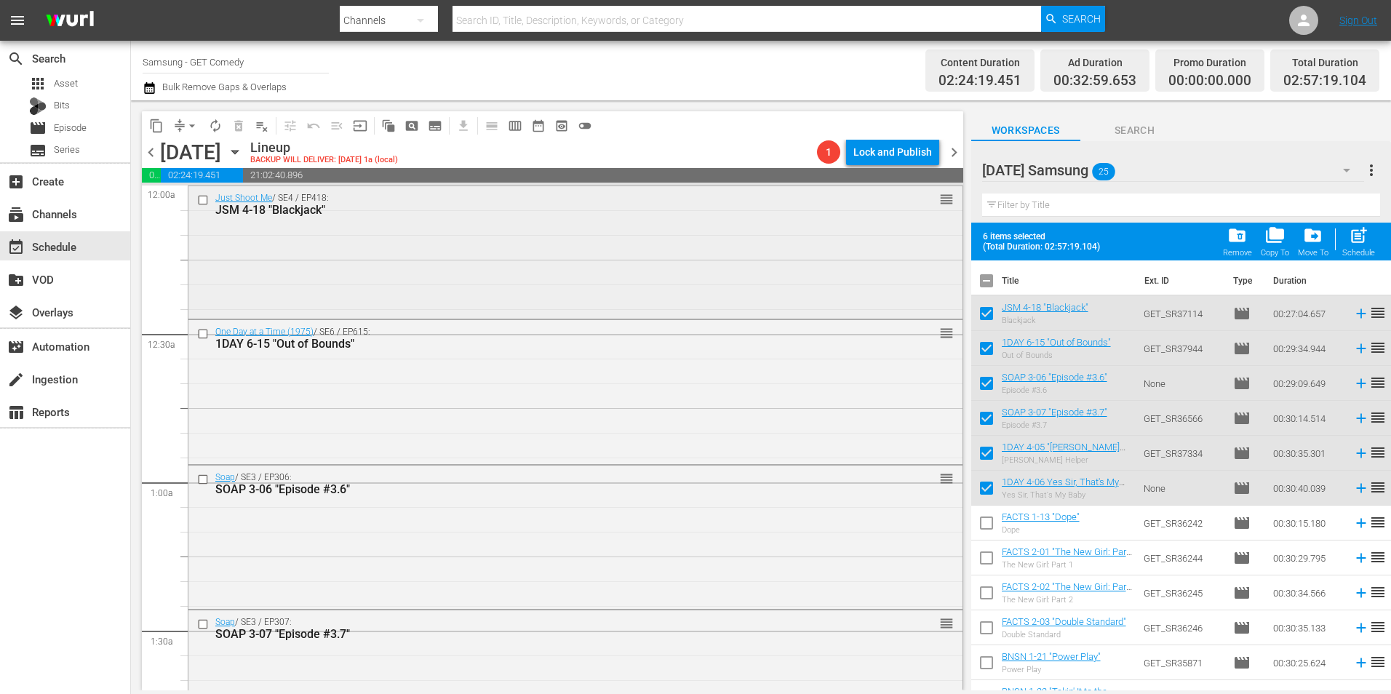
click at [347, 274] on div "Just Shoot Me / SE4 / EP418: JSM 4-18 "Blackjack" reorder" at bounding box center [575, 251] width 774 height 130
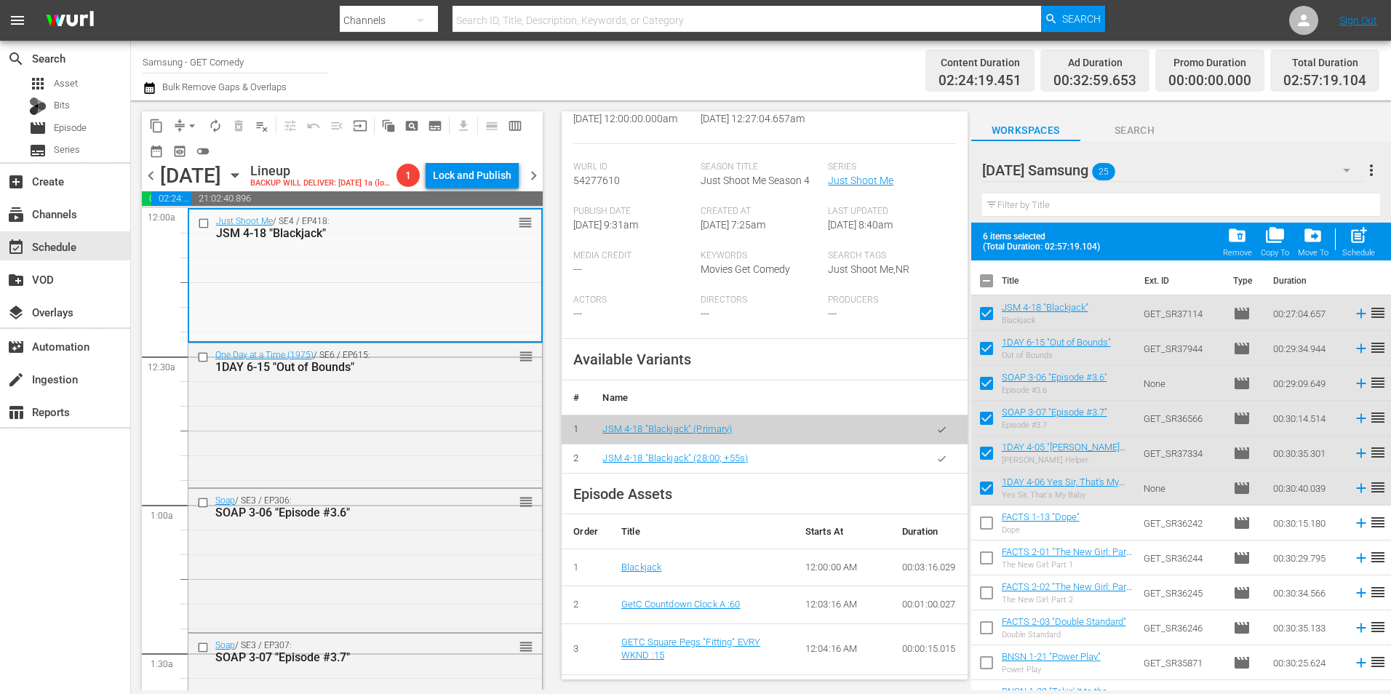
scroll to position [291, 0]
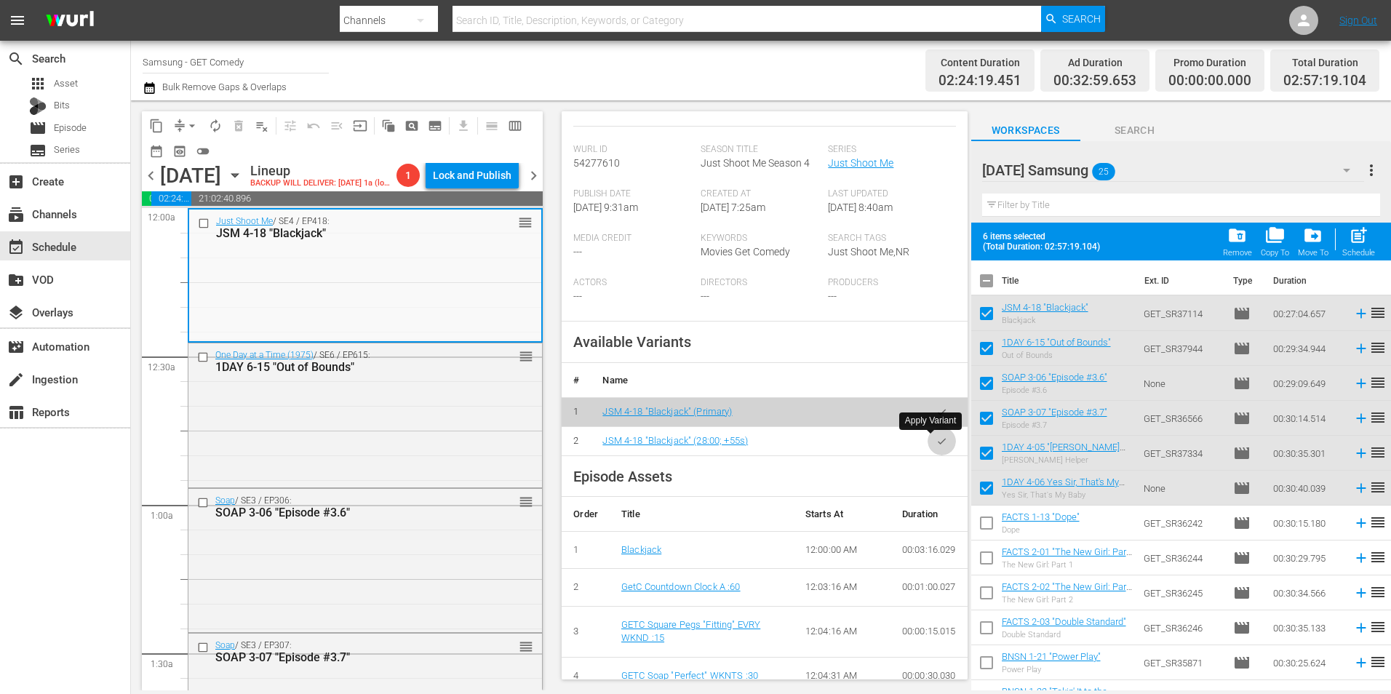
click at [936, 444] on icon "button" at bounding box center [941, 441] width 11 height 11
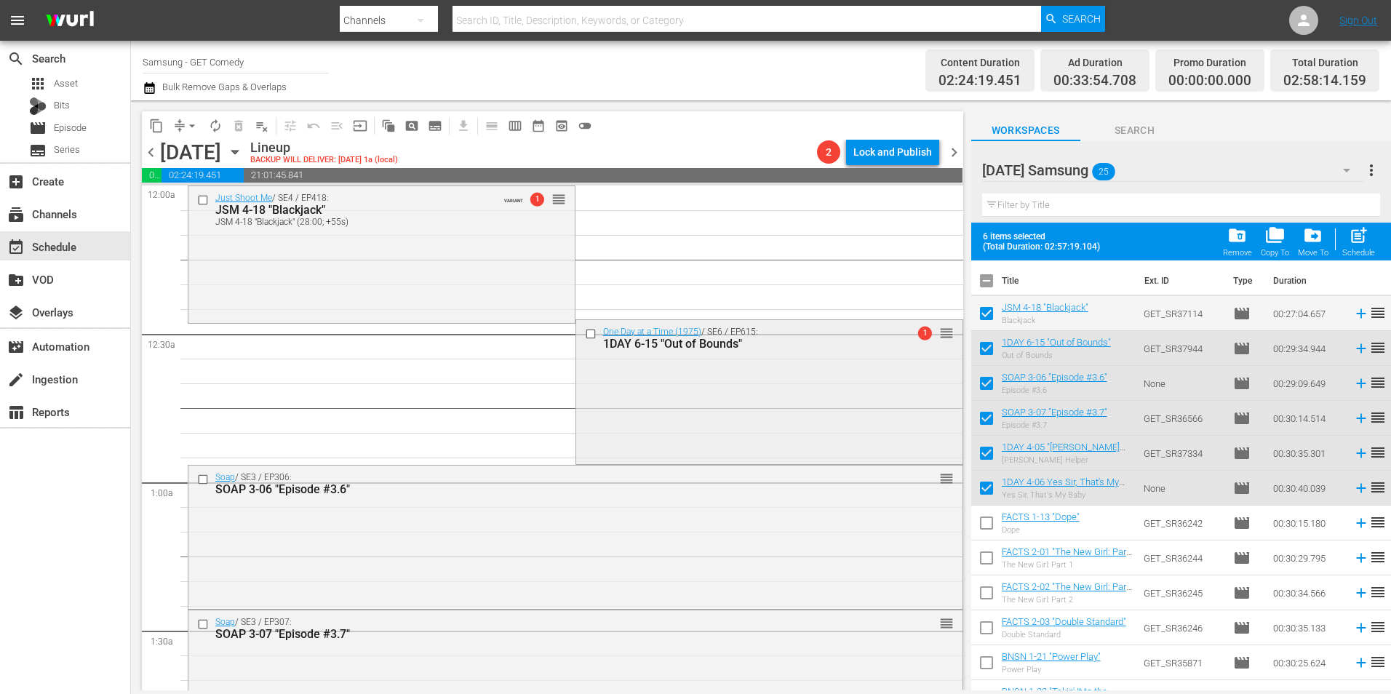
click at [629, 415] on div "One Day at a Time (1975) / SE6 / EP615: 1DAY 6-15 "Out of Bounds" 1 reorder" at bounding box center [769, 391] width 386 height 142
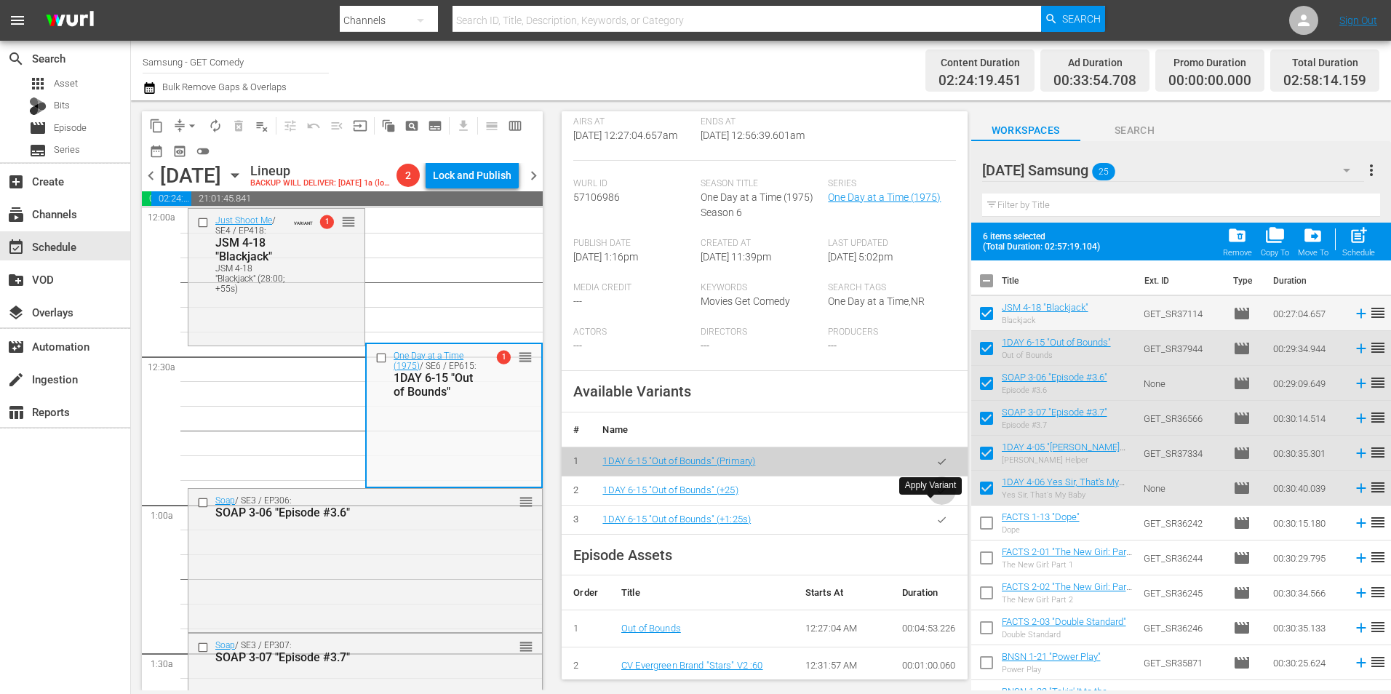
click at [939, 505] on button "button" at bounding box center [942, 491] width 28 height 28
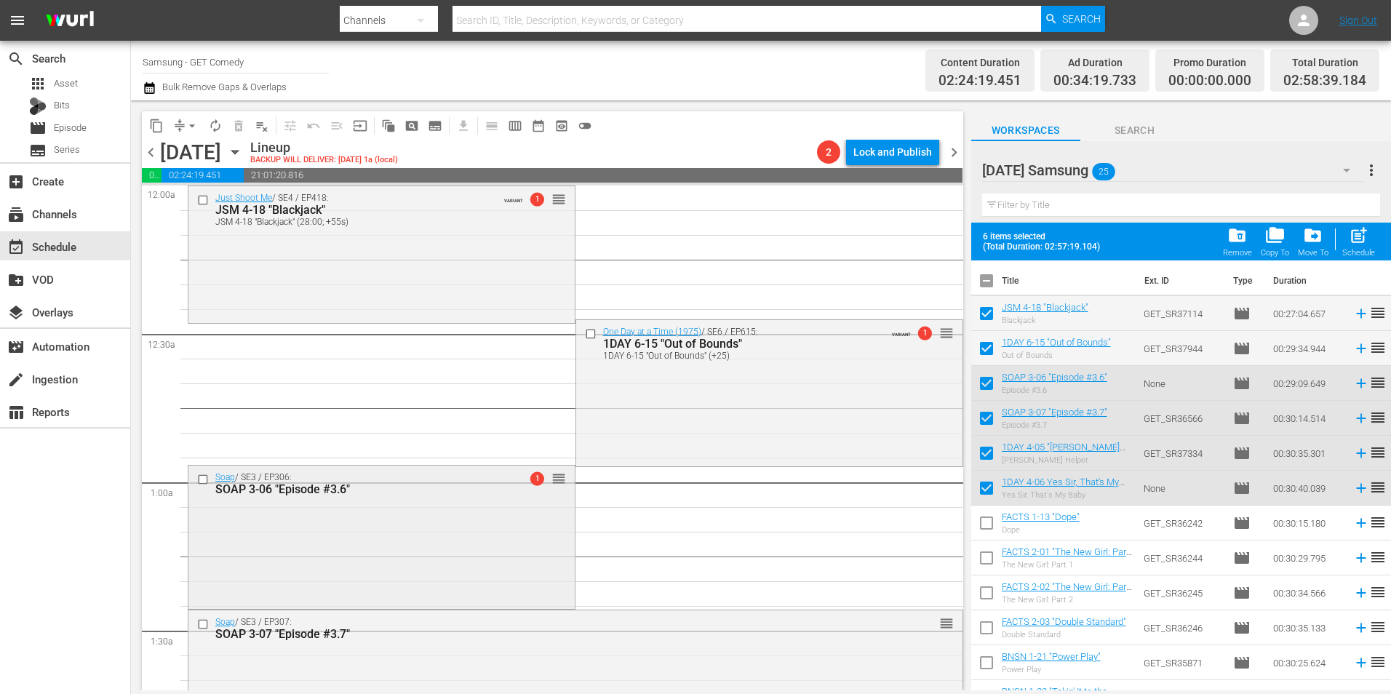
click at [295, 554] on div "Soap / SE3 / EP306: SOAP 3-06 "Episode #3.6" 1 reorder" at bounding box center [381, 536] width 386 height 140
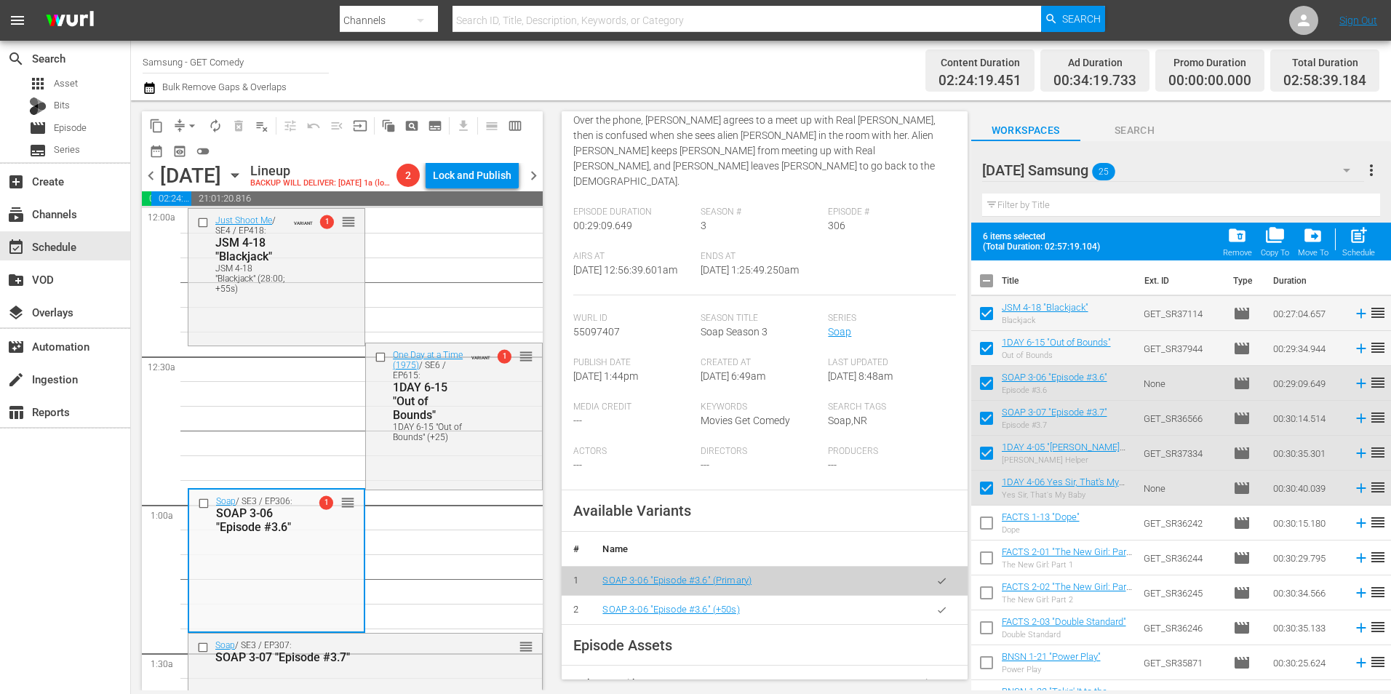
scroll to position [218, 0]
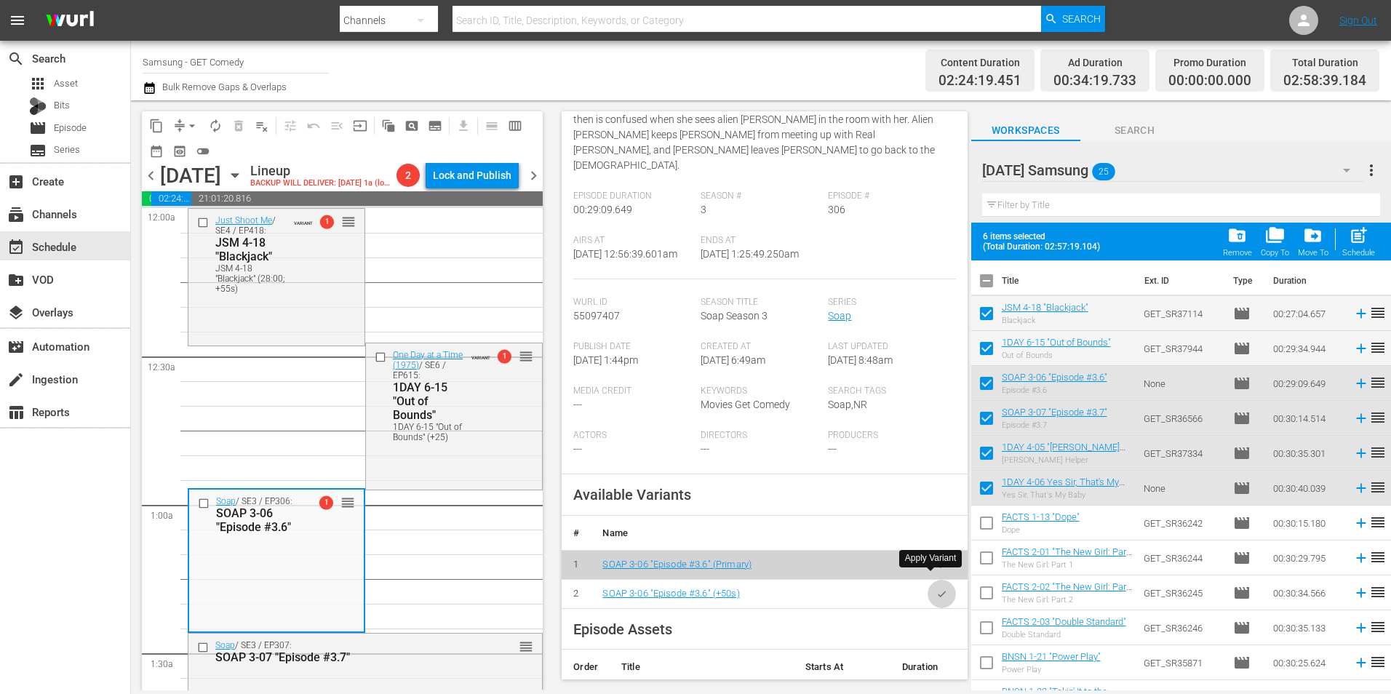
click at [928, 585] on button "button" at bounding box center [942, 594] width 28 height 28
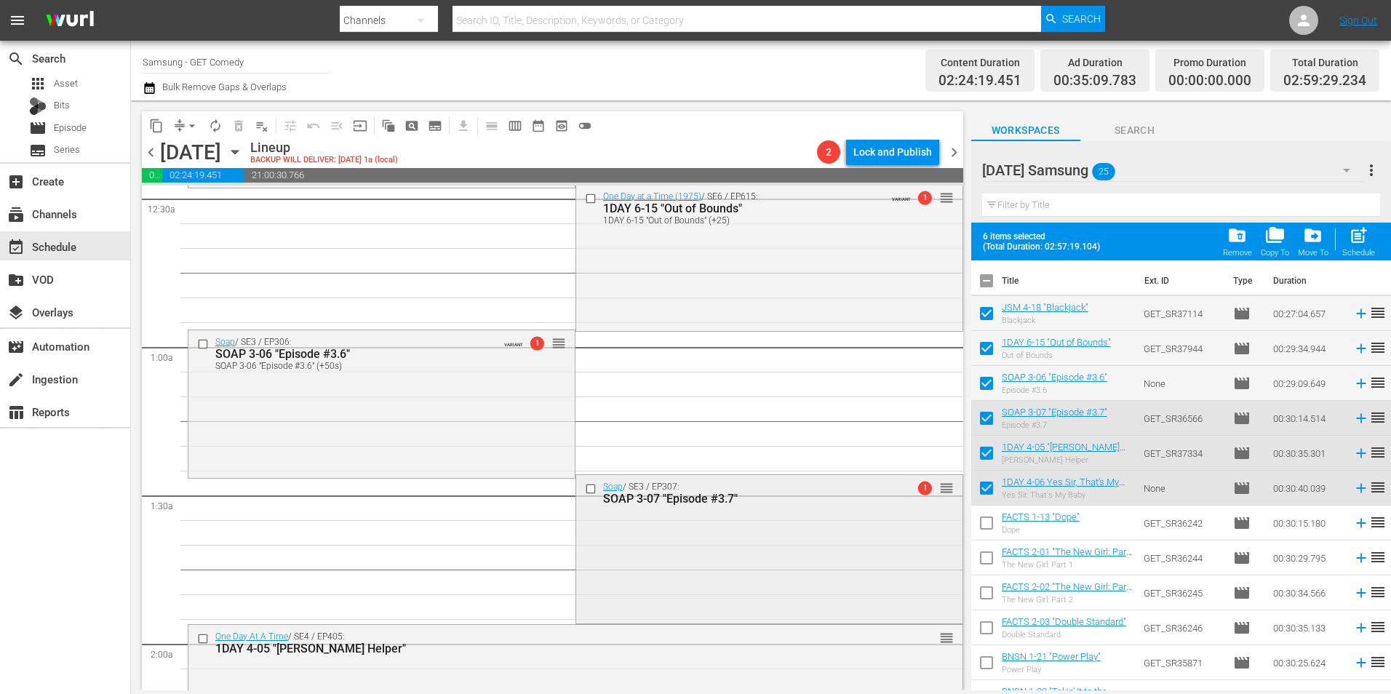
scroll to position [146, 0]
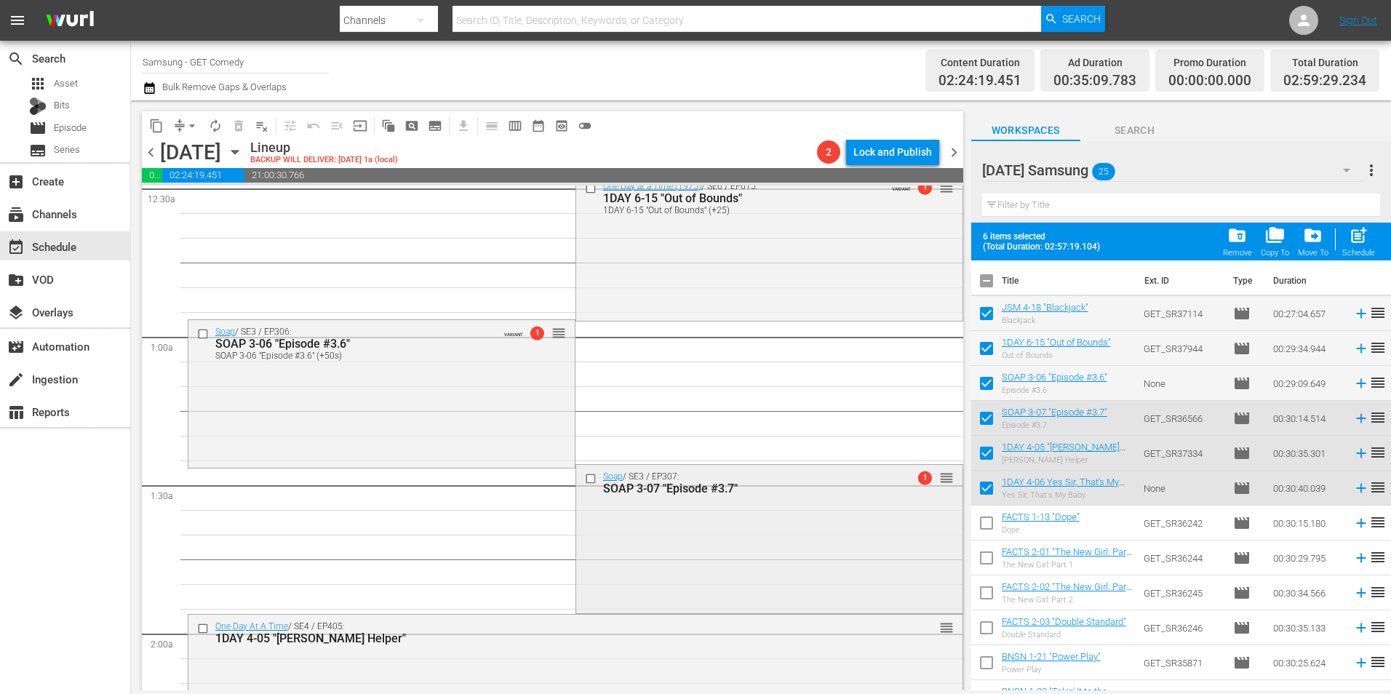
click at [698, 545] on div "Soap / SE3 / EP307: SOAP 3-07 "Episode #3.7" 1 reorder" at bounding box center [769, 538] width 386 height 146
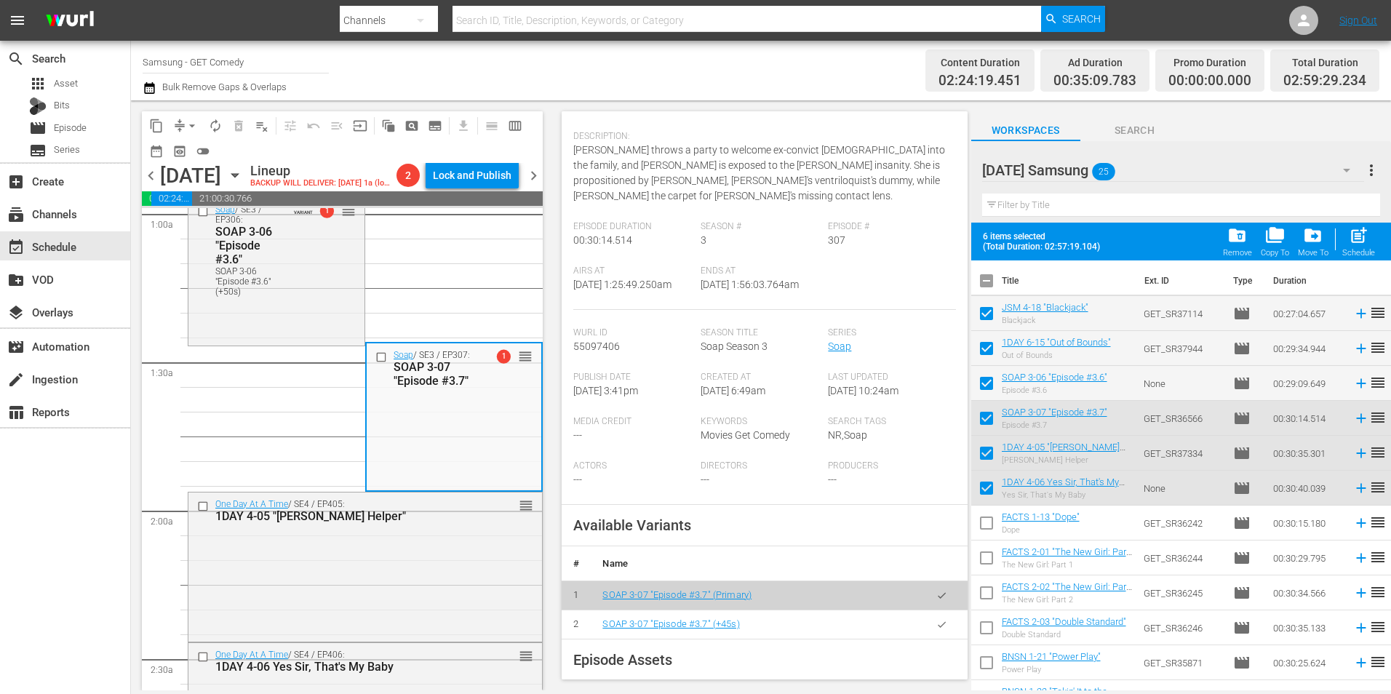
scroll to position [218, 0]
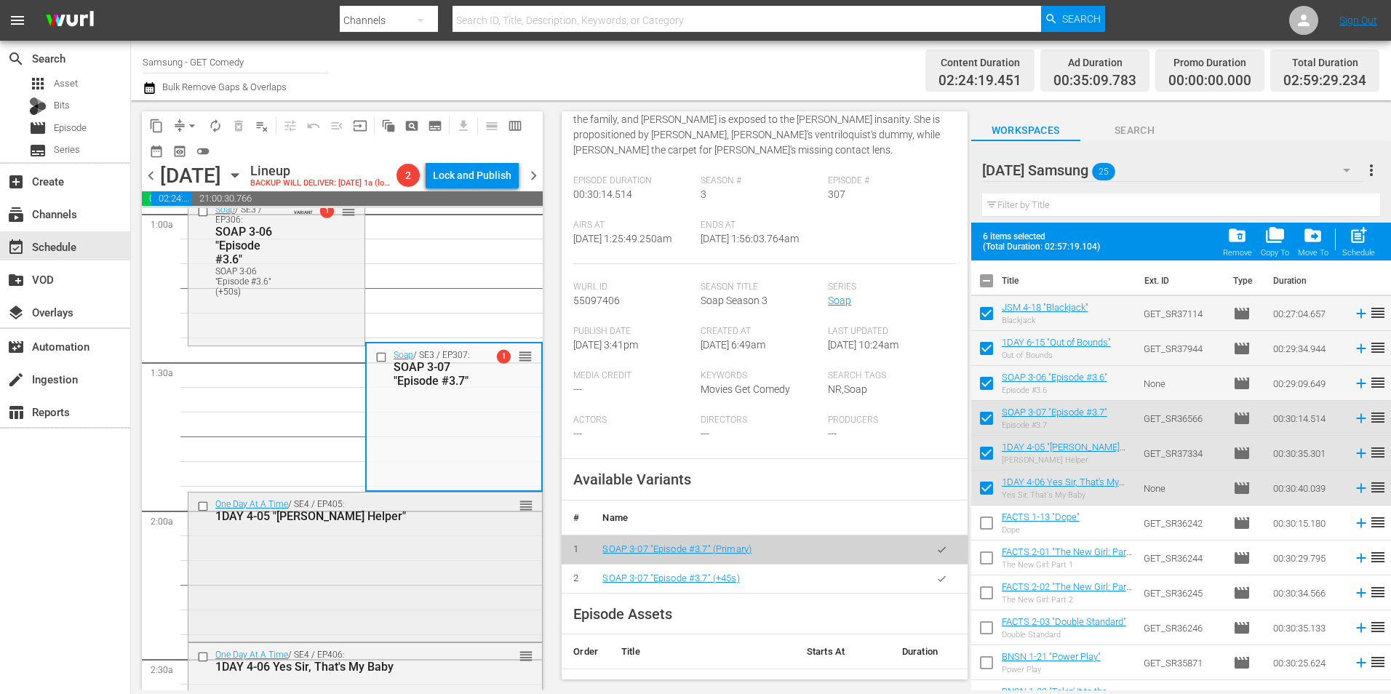
click at [318, 565] on div "One Day At A Time / SE4 / EP405: 1DAY 4-05 "Schneider's Helper" reorder" at bounding box center [365, 566] width 354 height 147
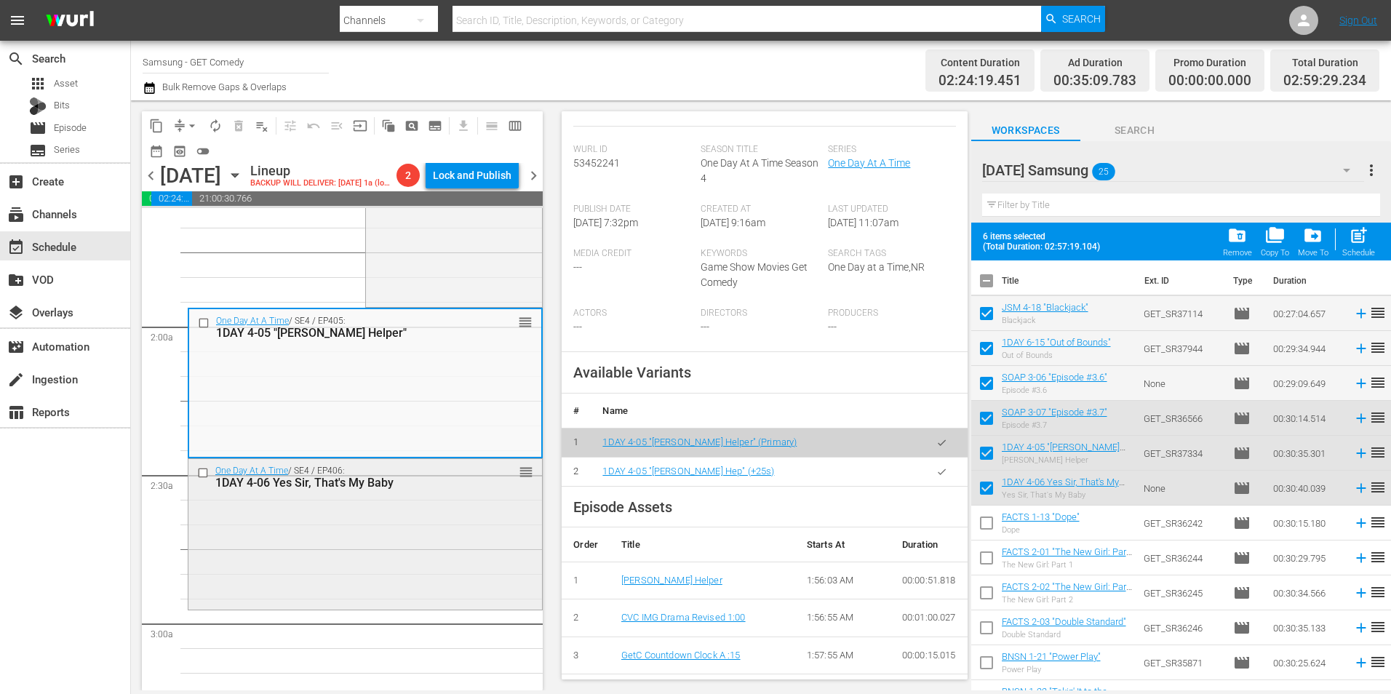
scroll to position [509, 0]
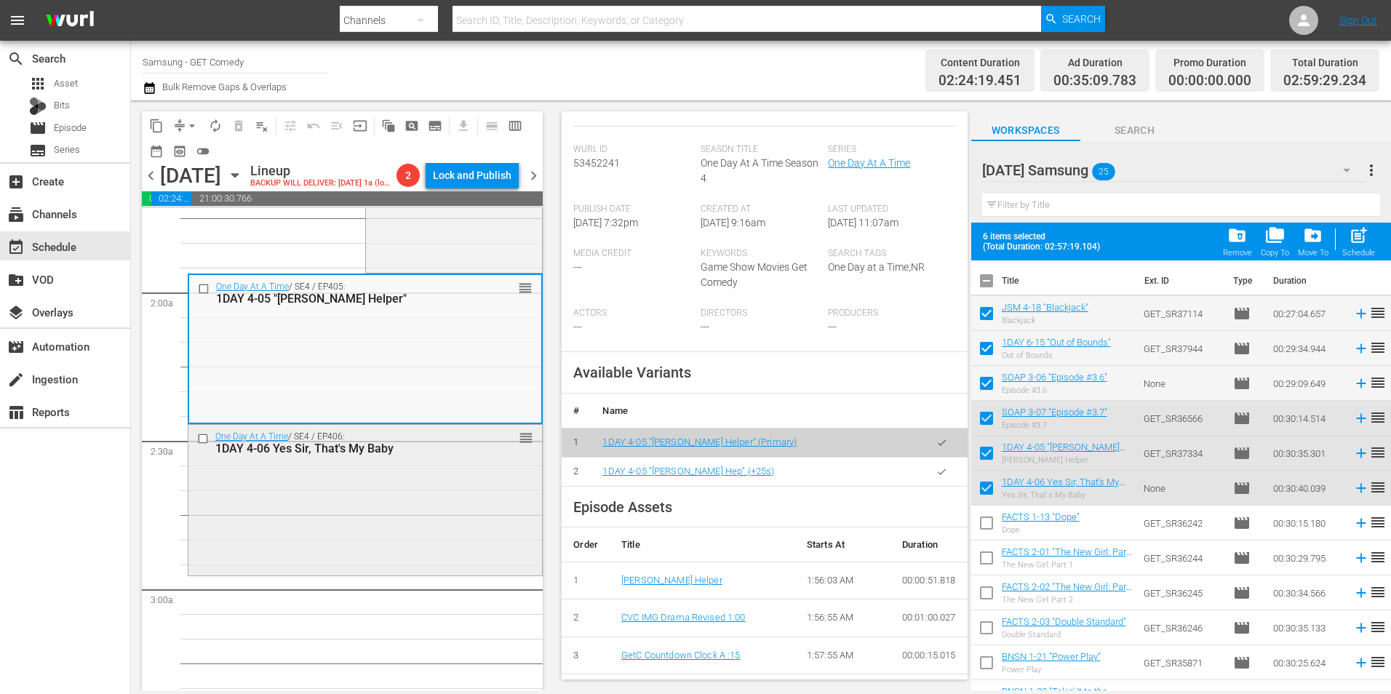
click at [410, 518] on div "One Day At A Time / SE4 / EP406: 1DAY 4-06 Yes Sir, That's My Baby reorder" at bounding box center [365, 499] width 354 height 148
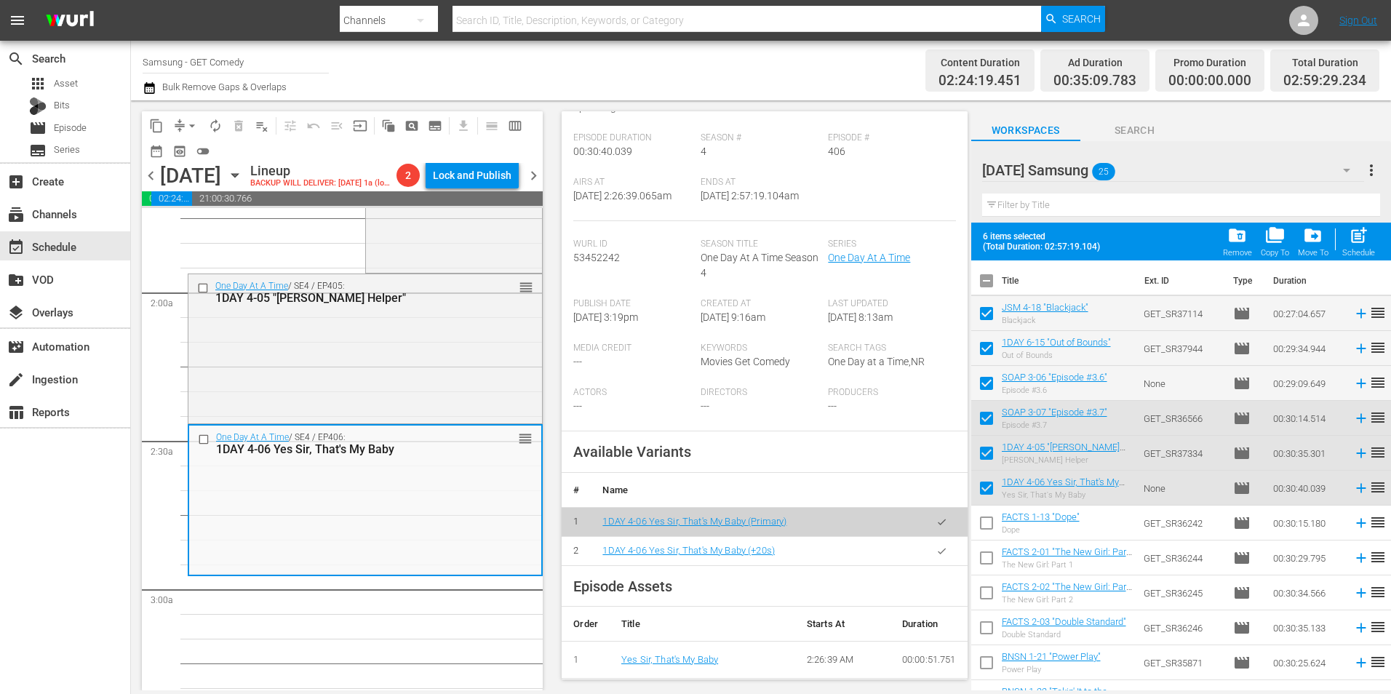
scroll to position [218, 0]
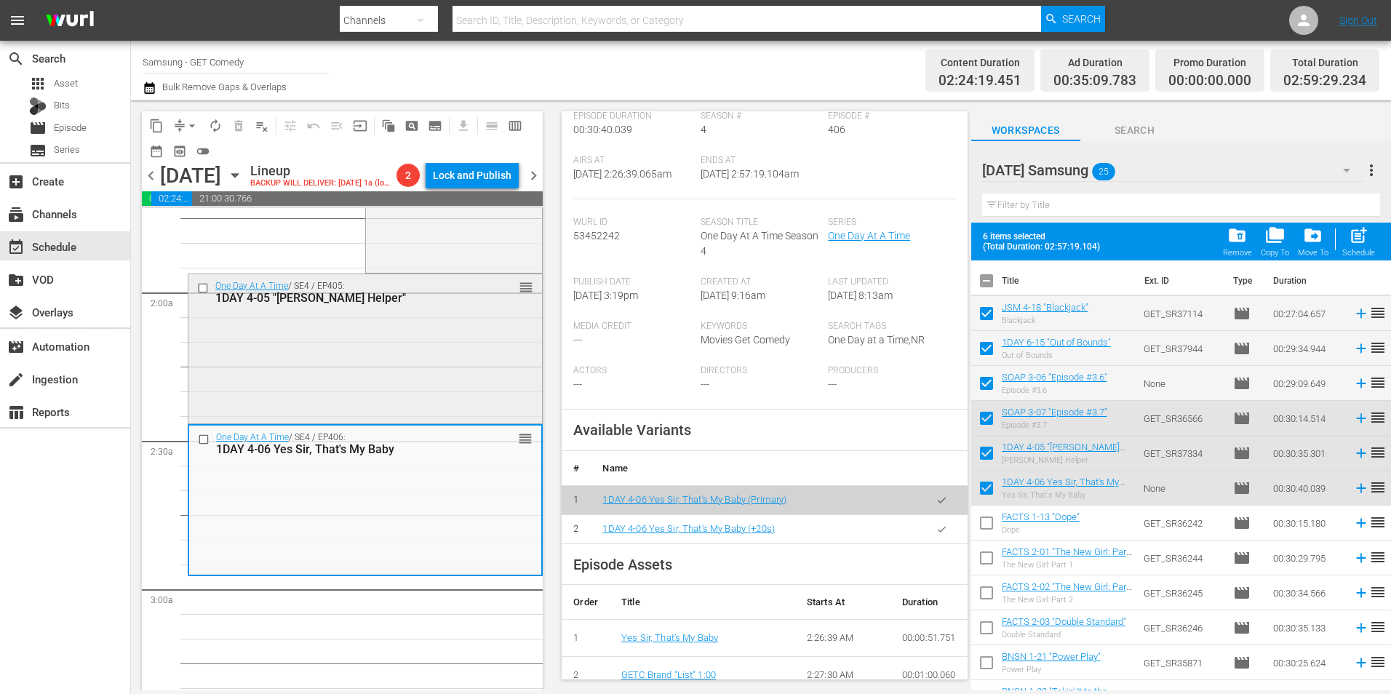
click at [368, 360] on div "One Day At A Time / SE4 / EP405: 1DAY 4-05 "Schneider's Helper" reorder" at bounding box center [365, 347] width 354 height 147
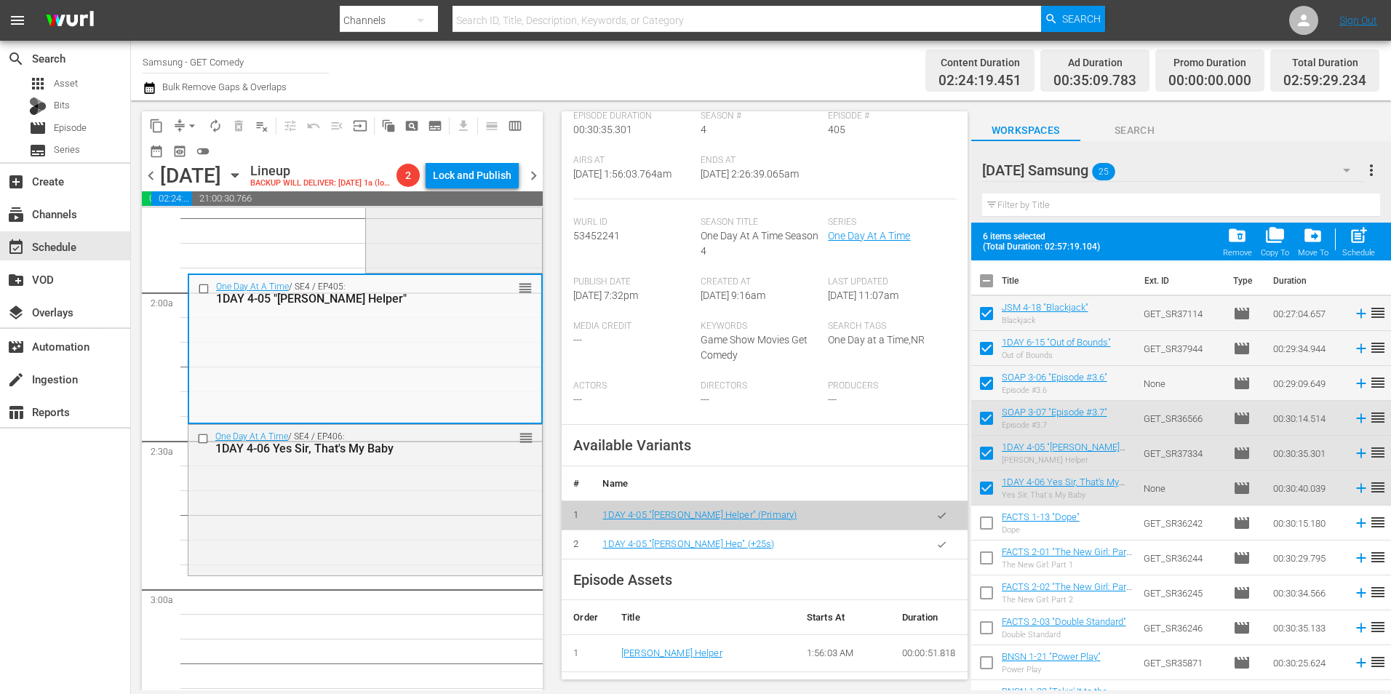
click at [433, 270] on div "Soap / SE3 / EP307: SOAP 3-07 "Episode #3.7" 1 reorder" at bounding box center [454, 197] width 176 height 146
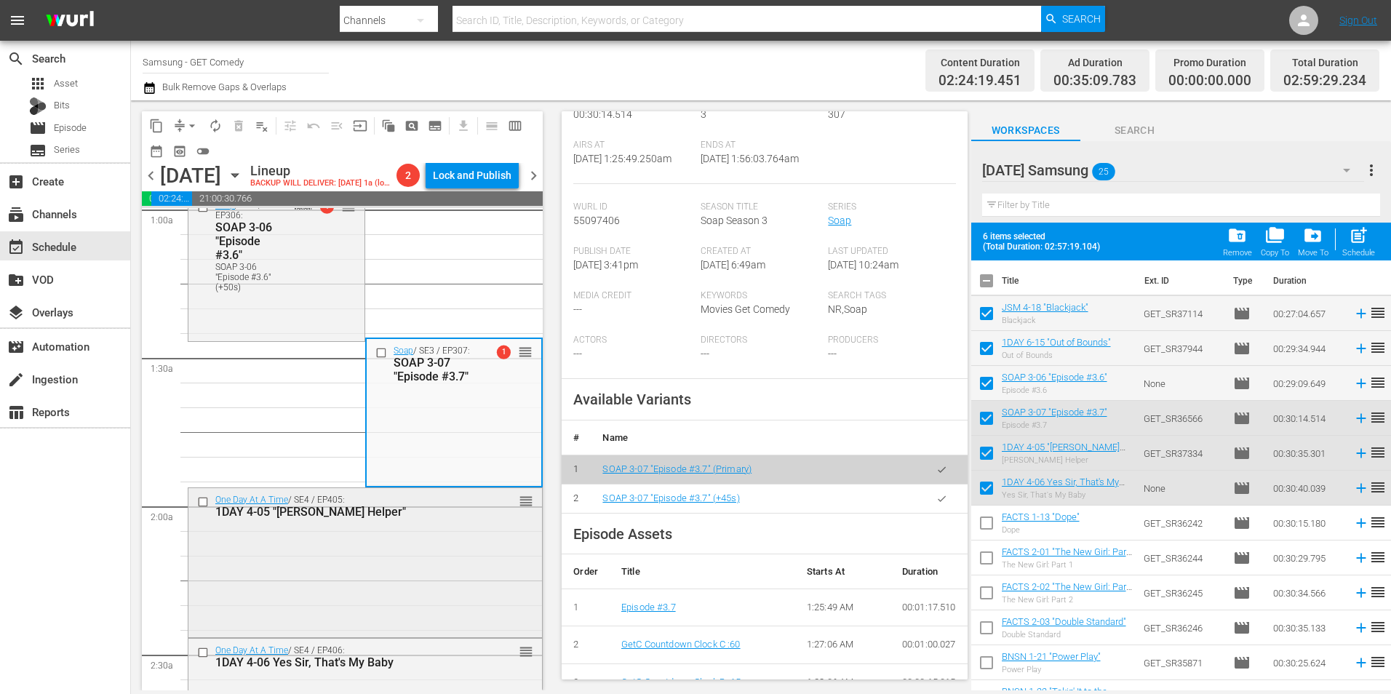
scroll to position [291, 0]
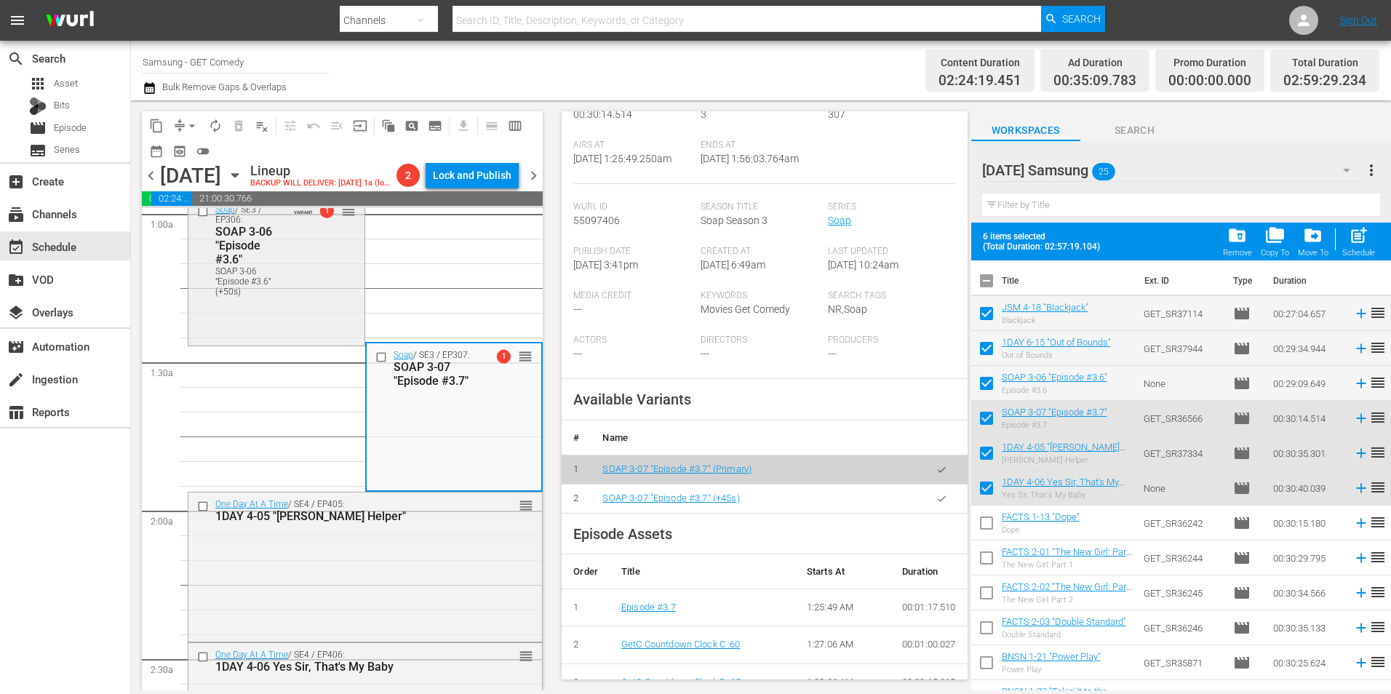
click at [292, 342] on div "Soap / SE3 / EP306: SOAP 3-06 "Episode #3.6" SOAP 3-06 "Episode #3.6" (+50s) VA…" at bounding box center [276, 270] width 176 height 144
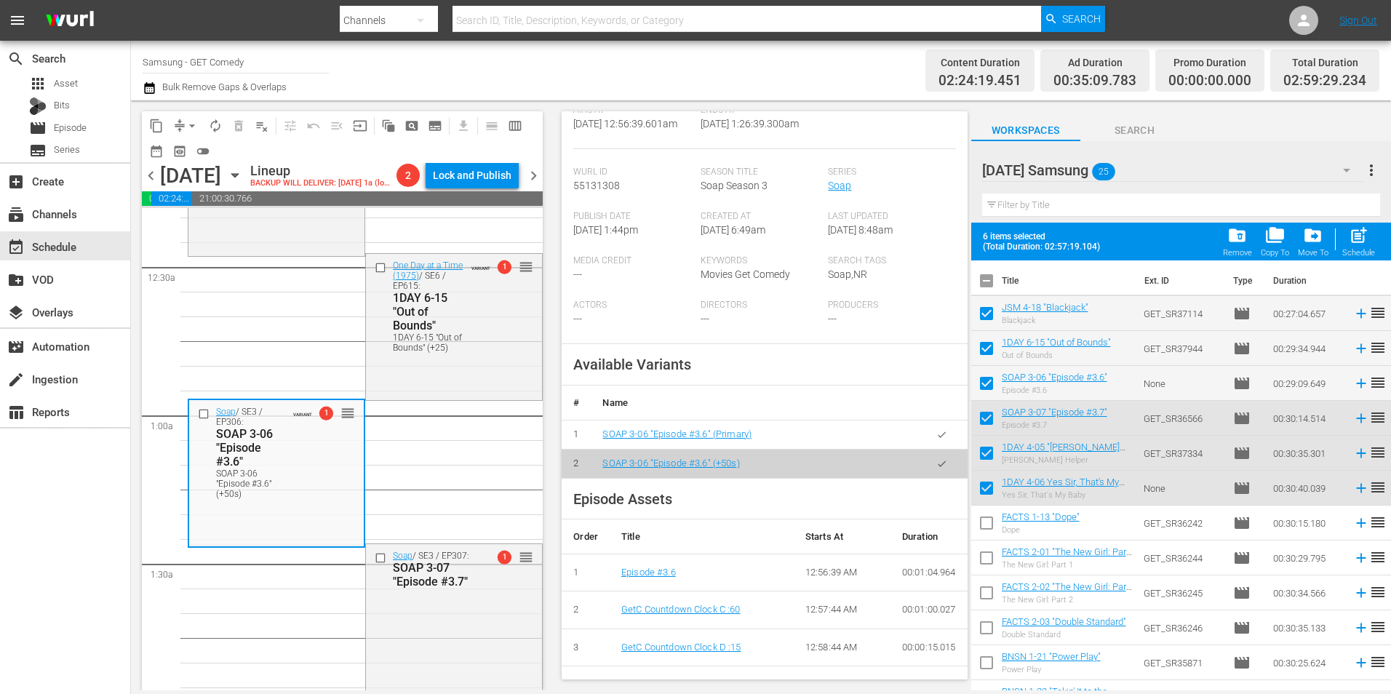
scroll to position [73, 0]
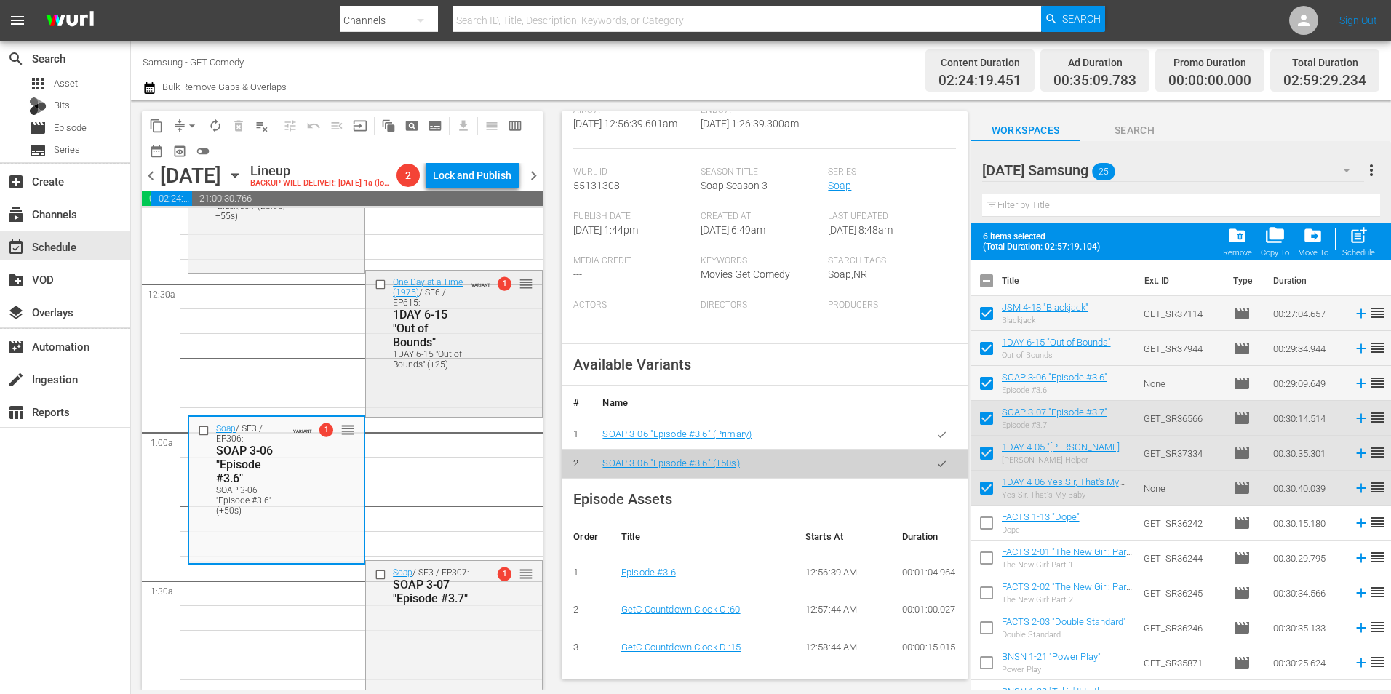
click at [415, 370] on div "1DAY 6-15 "Out of Bounds" (+25)" at bounding box center [428, 359] width 71 height 20
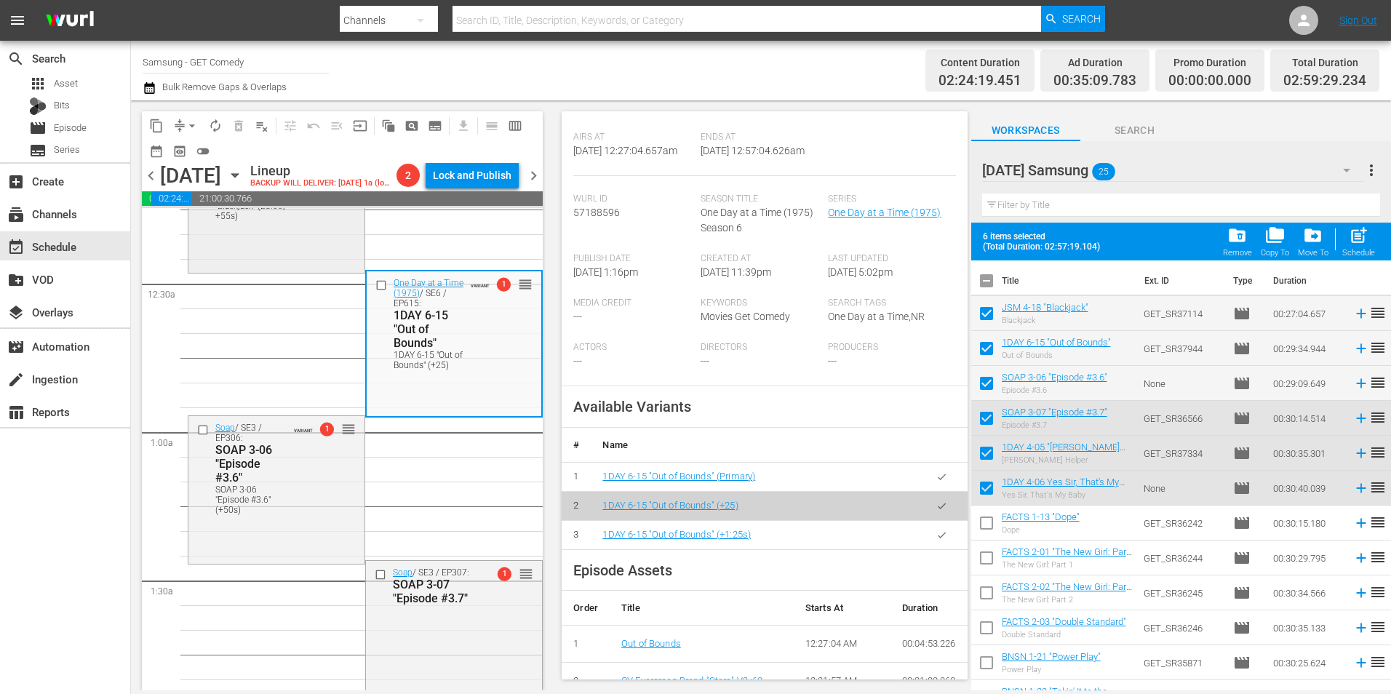
click at [282, 267] on div "Just Shoot Me / SE4 / EP418: JSM 4-18 "Blackjack" JSM 4-18 "Blackjack" (28:00; …" at bounding box center [276, 203] width 176 height 134
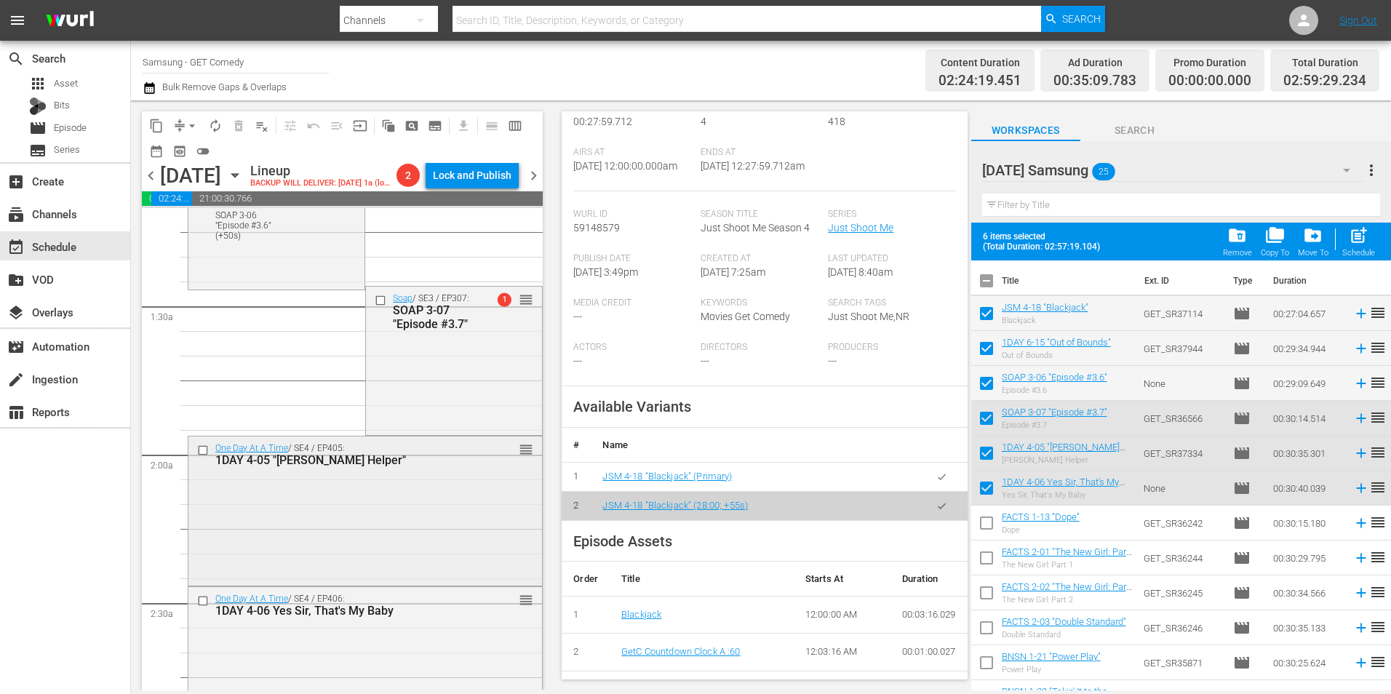
scroll to position [364, 0]
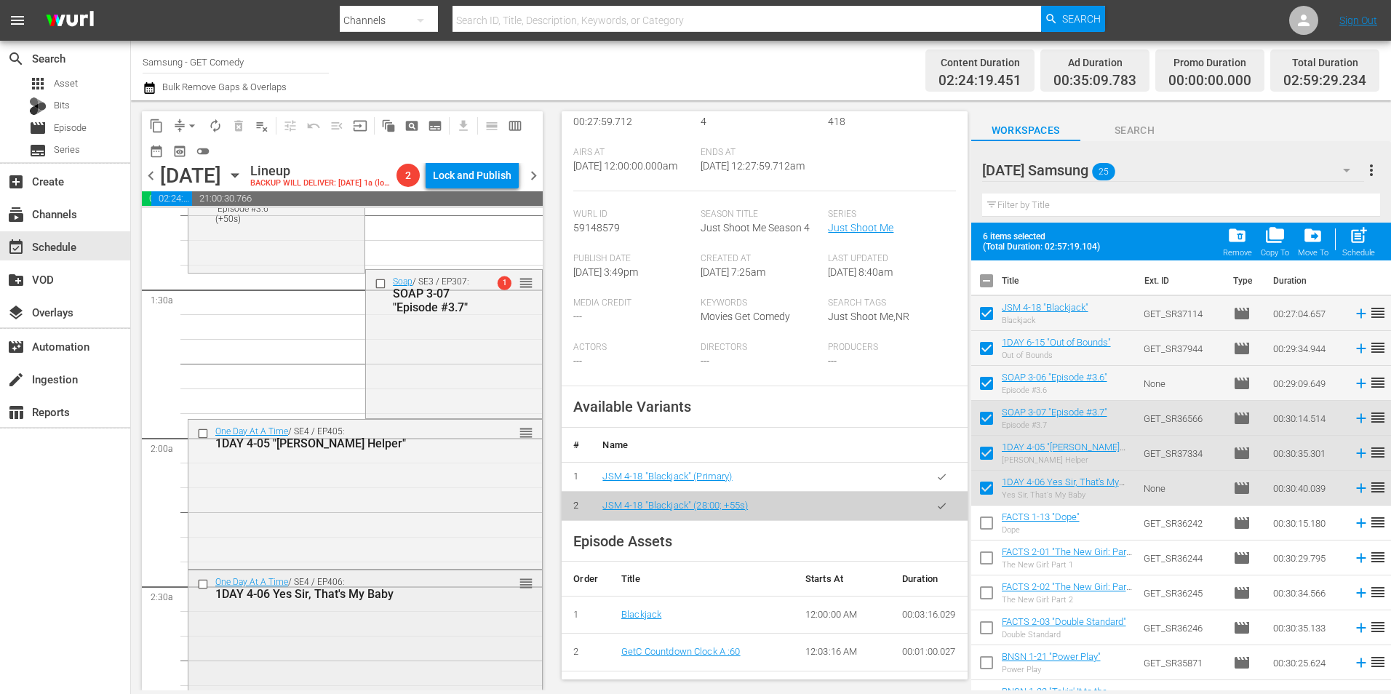
click at [324, 643] on div "One Day At A Time / SE4 / EP406: 1DAY 4-06 Yes Sir, That's My Baby reorder" at bounding box center [365, 644] width 354 height 148
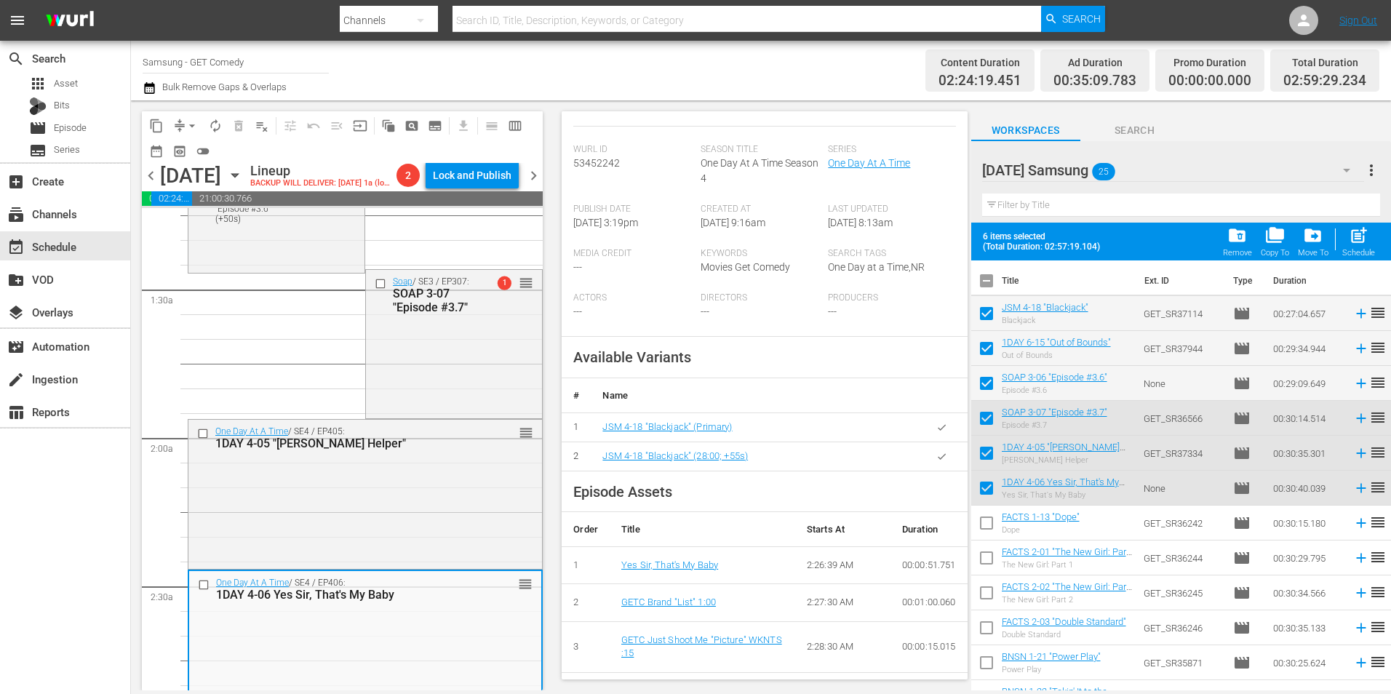
scroll to position [226, 0]
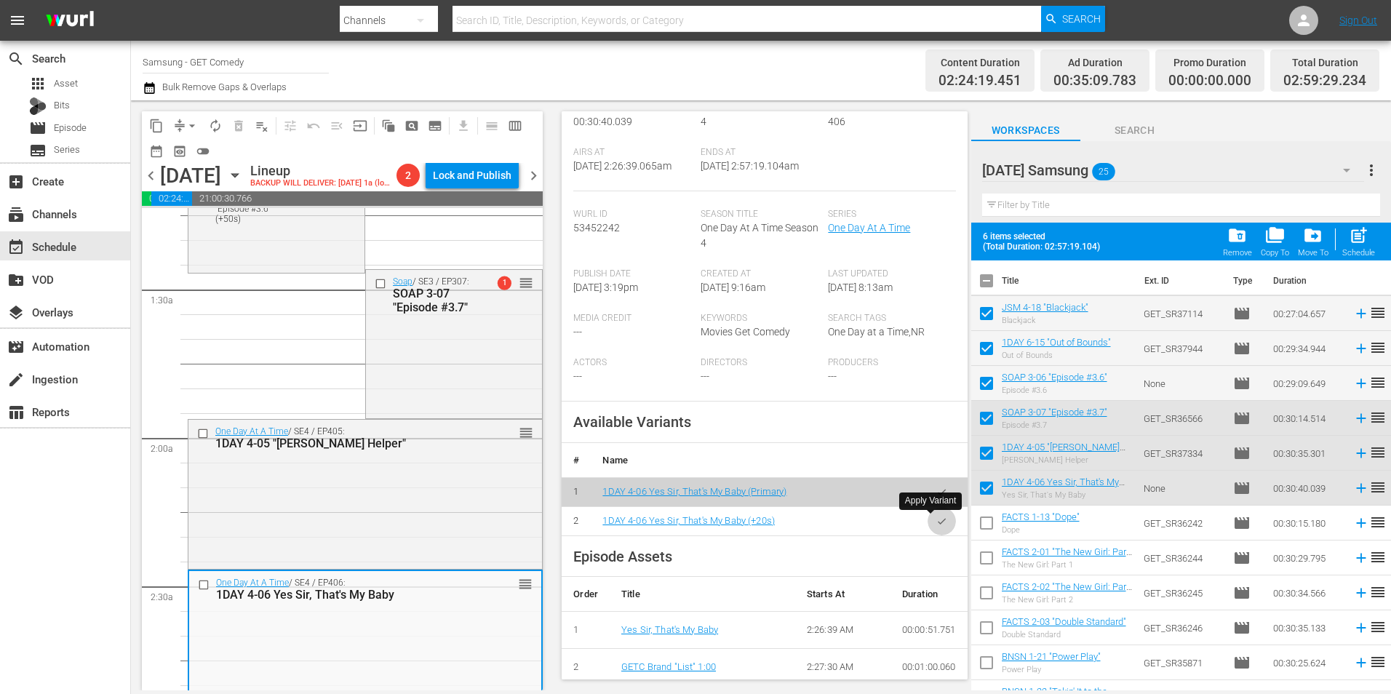
click at [928, 530] on button "button" at bounding box center [942, 521] width 28 height 28
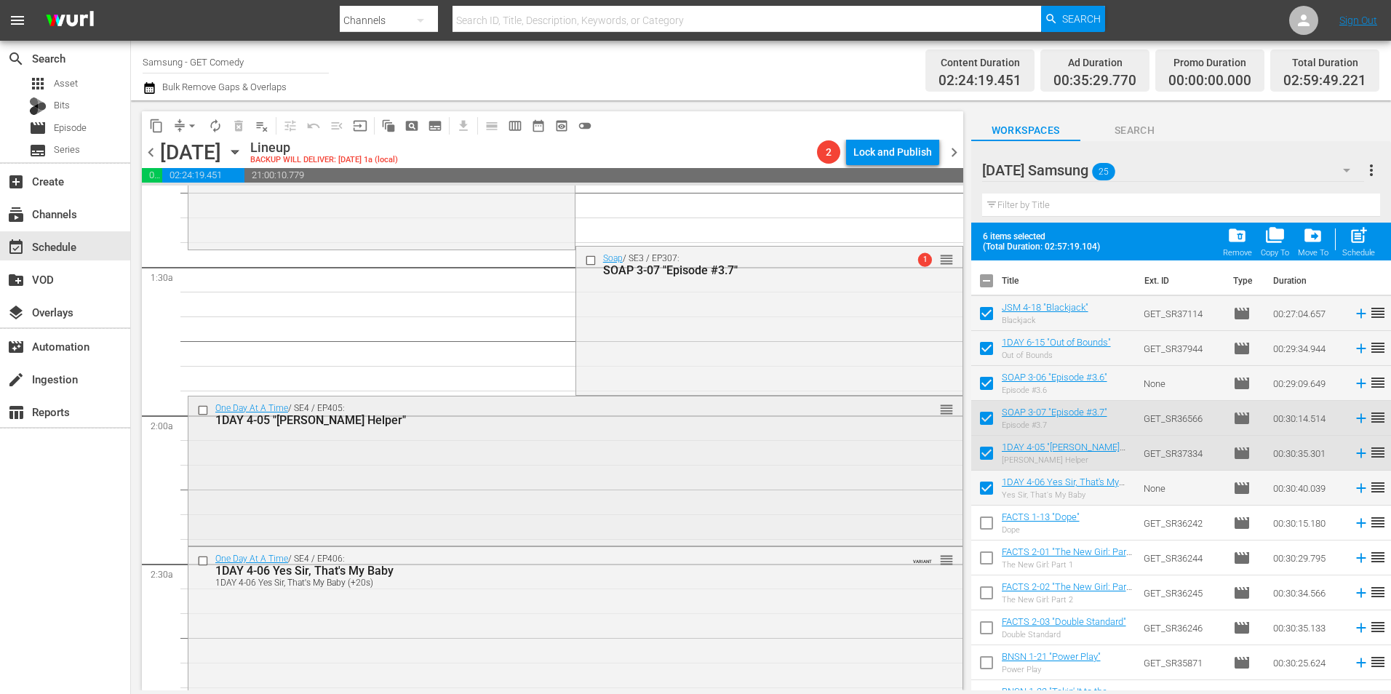
click at [341, 478] on div "One Day At A Time / SE4 / EP405: 1DAY 4-05 "Schneider's Helper" reorder" at bounding box center [575, 470] width 774 height 147
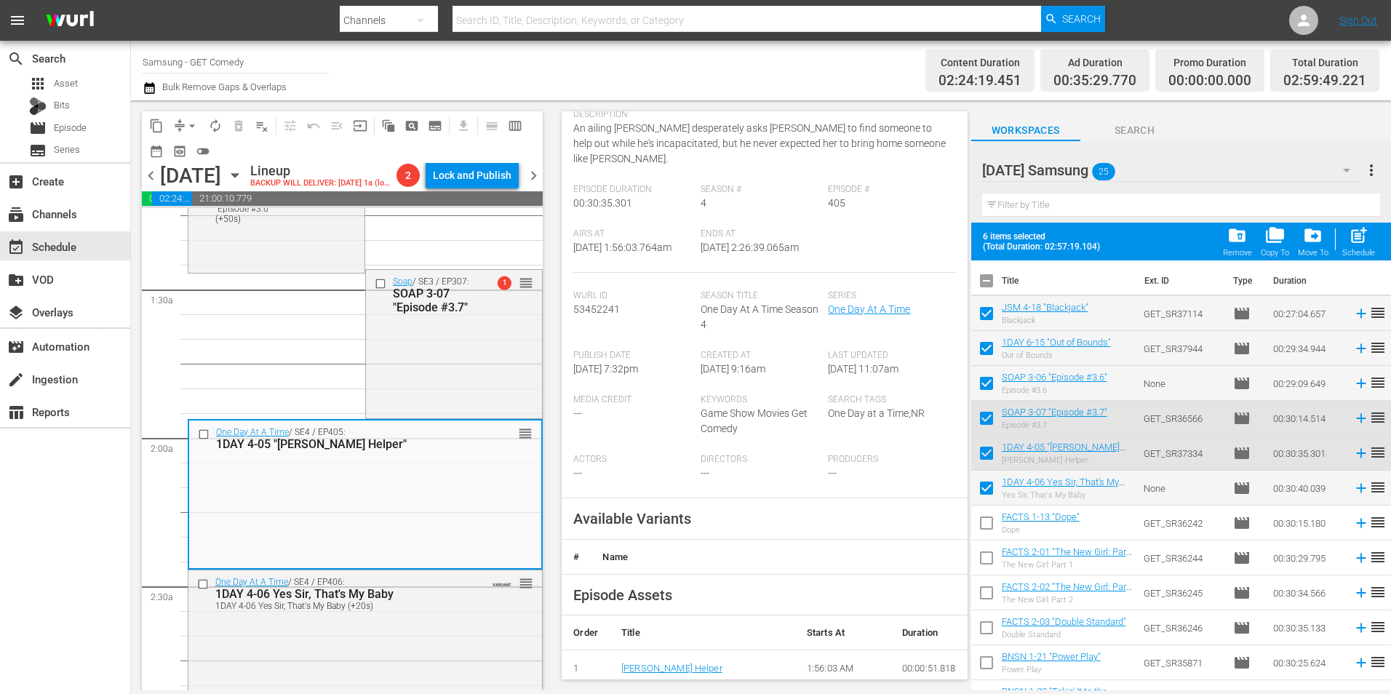
scroll to position [146, 0]
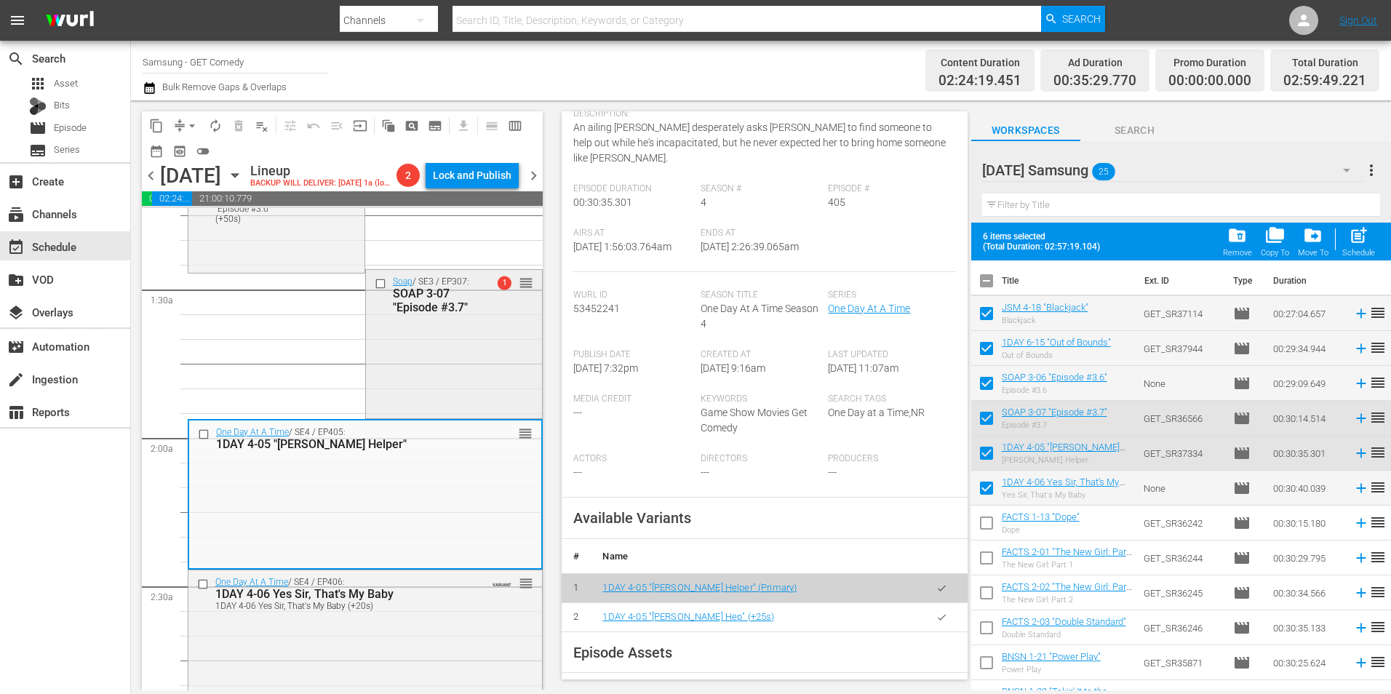
click at [485, 409] on div "Soap / SE3 / EP307: SOAP 3-07 "Episode #3.7" 1 reorder" at bounding box center [454, 343] width 176 height 146
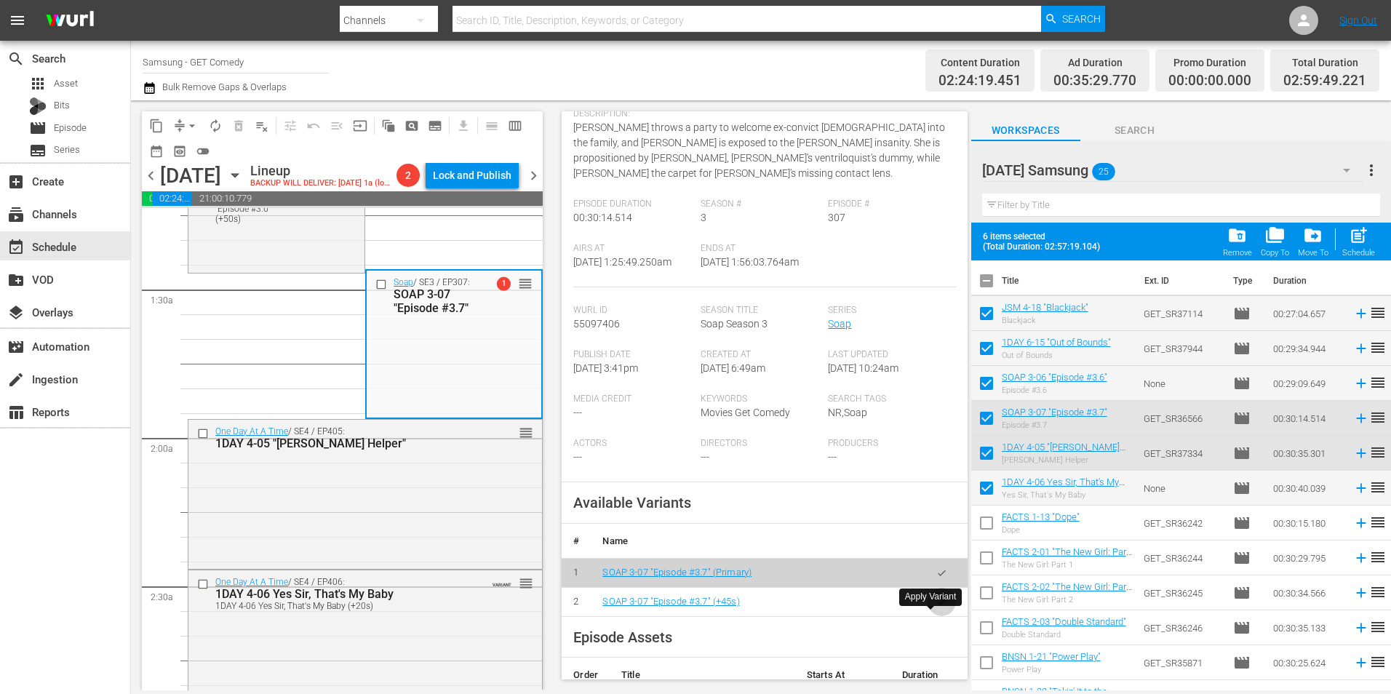
click at [936, 607] on icon "button" at bounding box center [941, 602] width 11 height 11
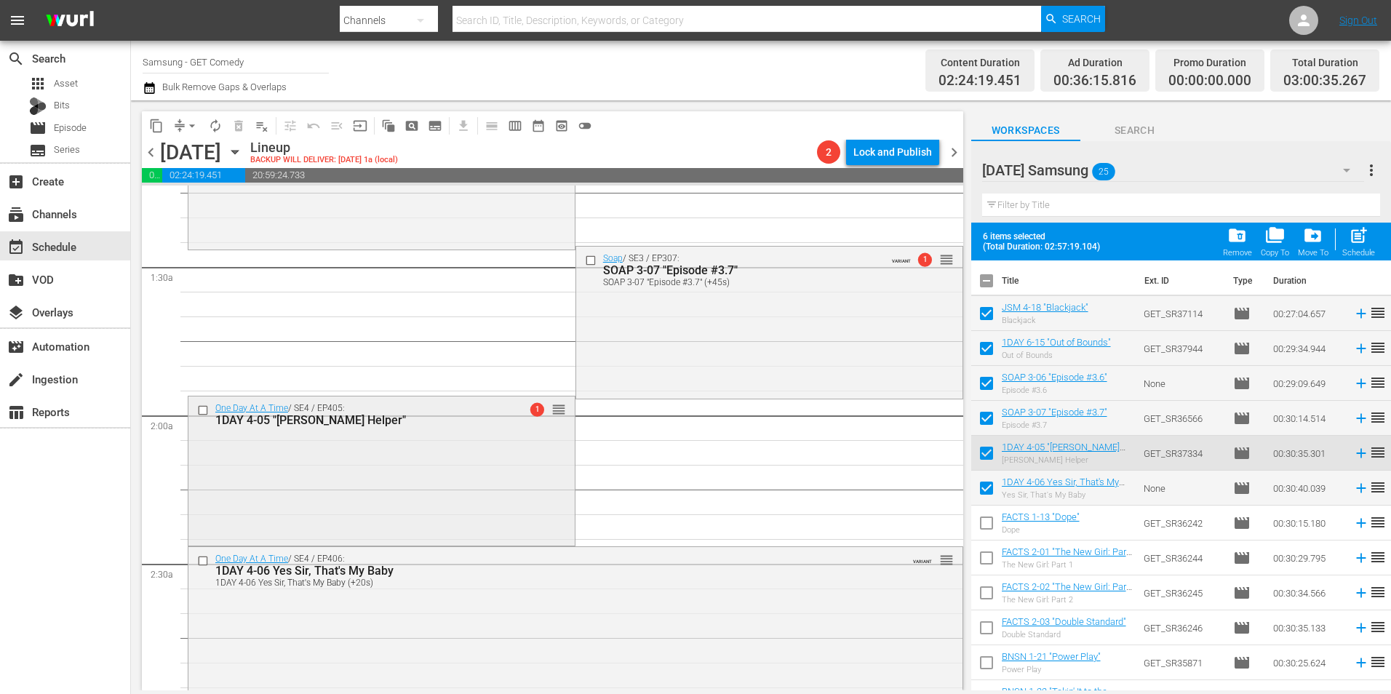
click at [364, 488] on div "One Day At A Time / SE4 / EP405: 1DAY 4-05 "Schneider's Helper" 1 reorder" at bounding box center [381, 470] width 386 height 147
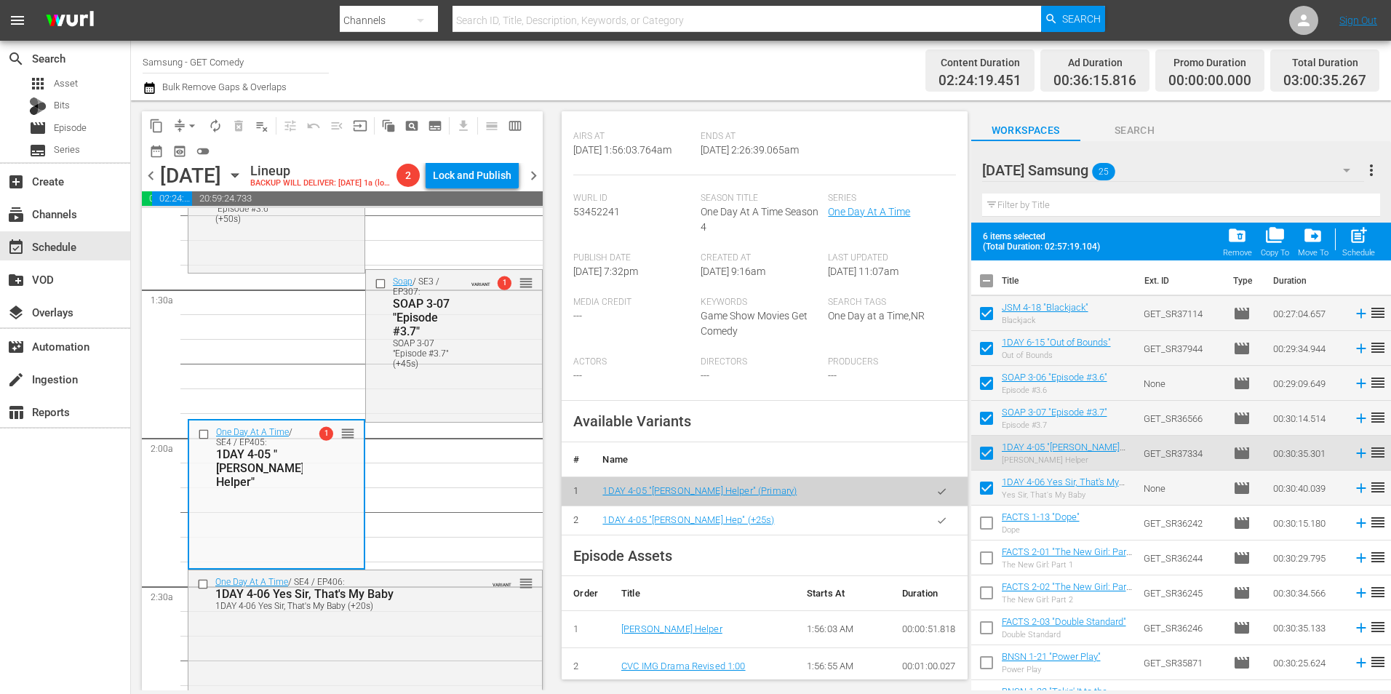
scroll to position [291, 0]
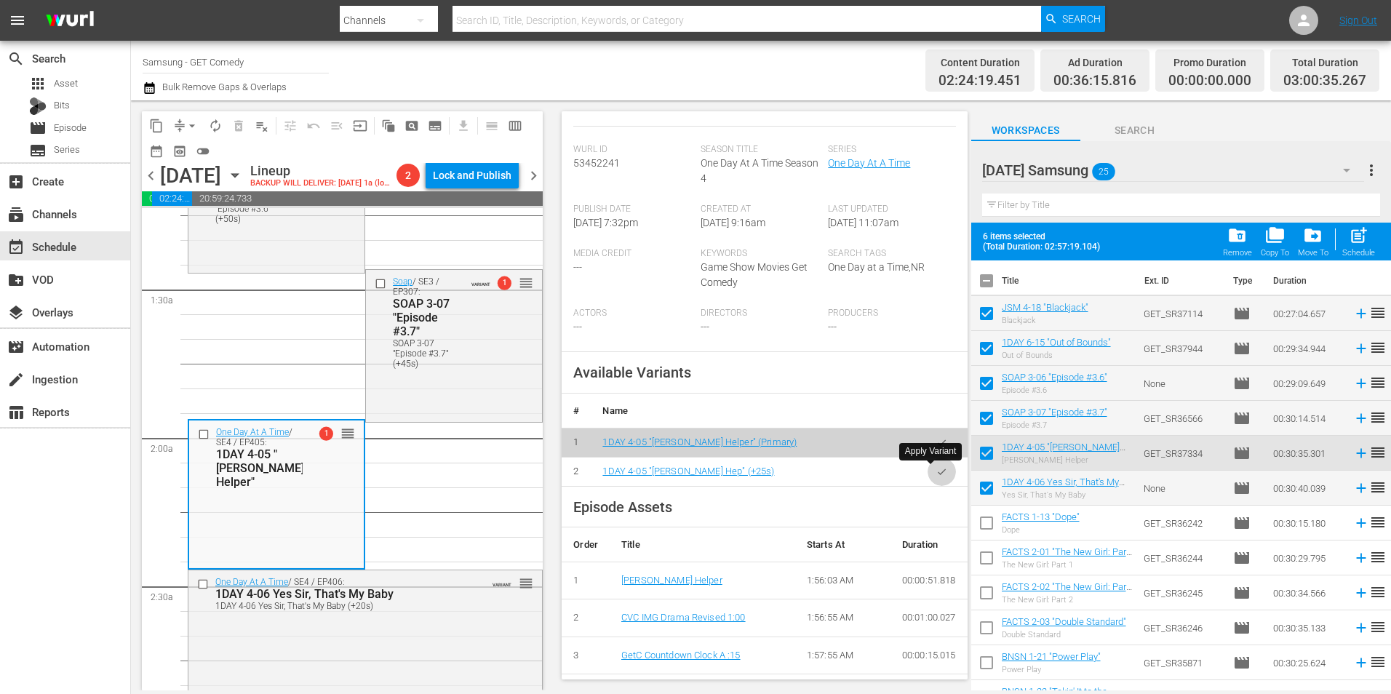
click at [928, 469] on button "button" at bounding box center [942, 472] width 28 height 28
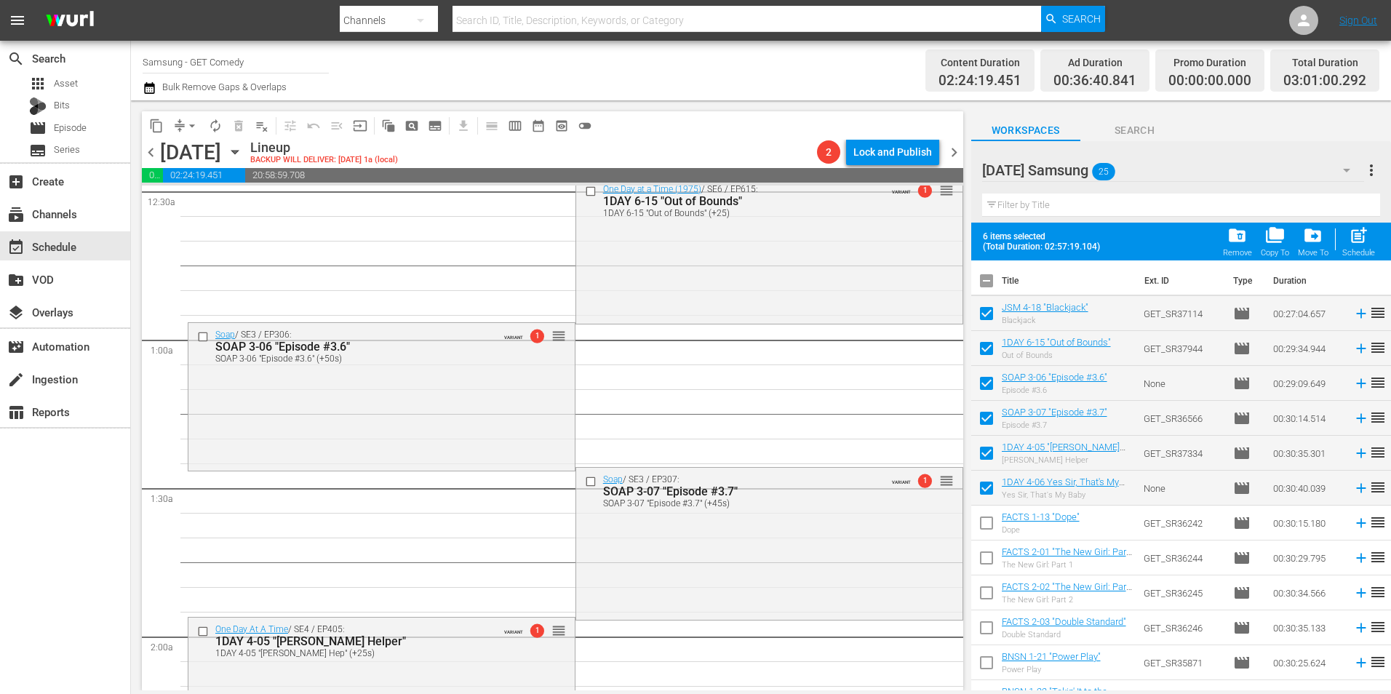
scroll to position [0, 0]
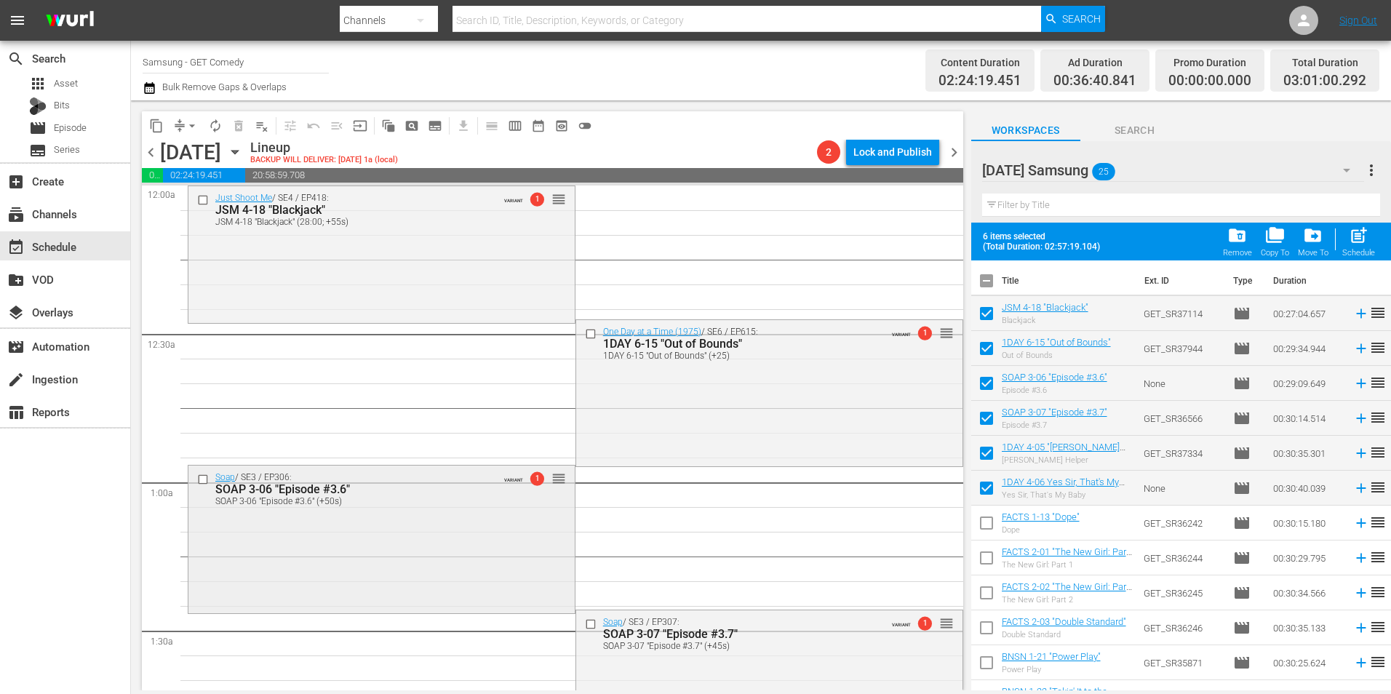
click at [329, 574] on div "Soap / SE3 / EP306: SOAP 3-06 "Episode #3.6" SOAP 3-06 "Episode #3.6" (+50s) VA…" at bounding box center [381, 538] width 386 height 144
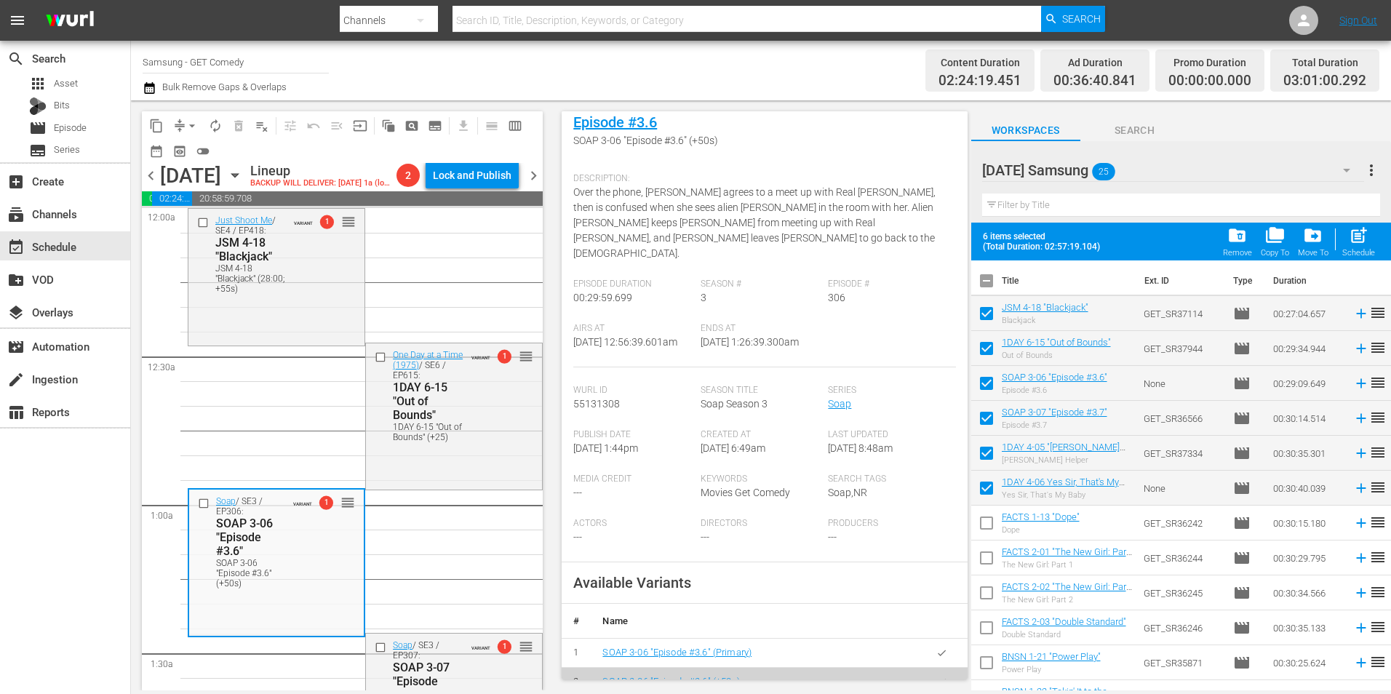
scroll to position [291, 0]
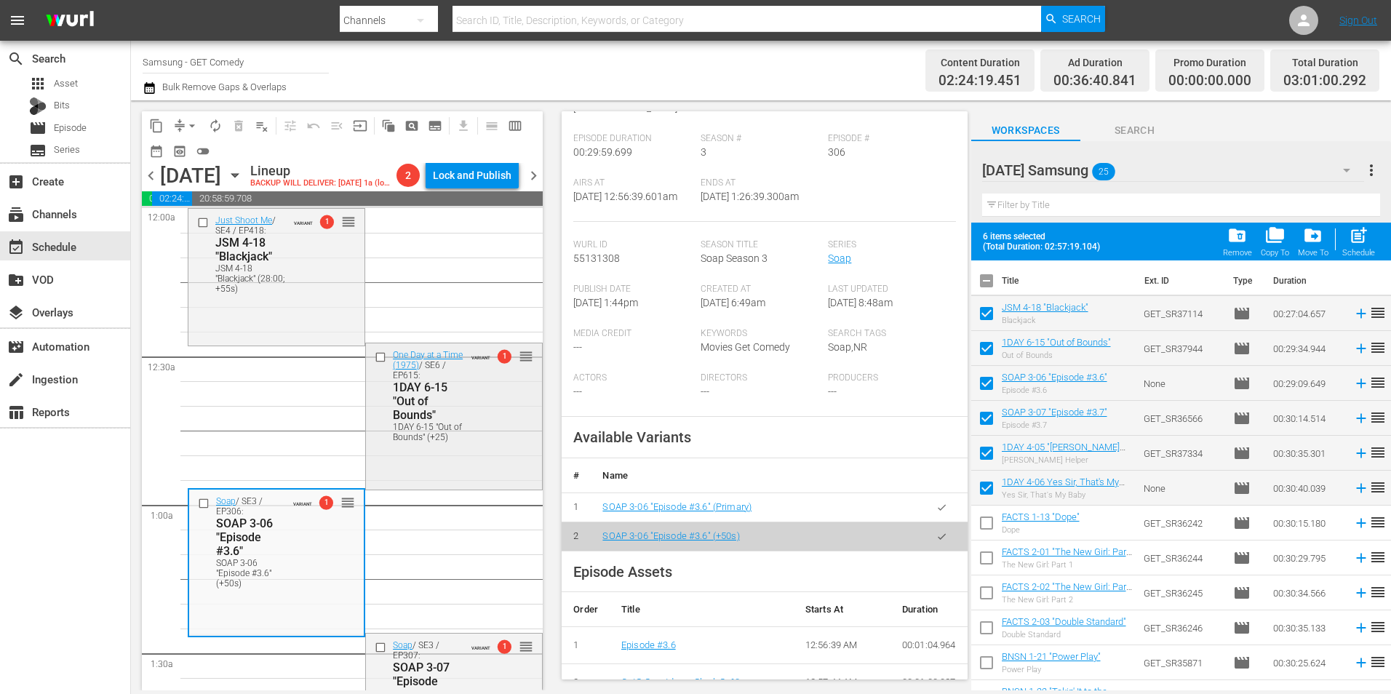
click at [469, 447] on div "One Day at a Time (1975) / SE6 / EP615: 1DAY 6-15 "Out of Bounds" 1DAY 6-15 "Ou…" at bounding box center [454, 395] width 176 height 104
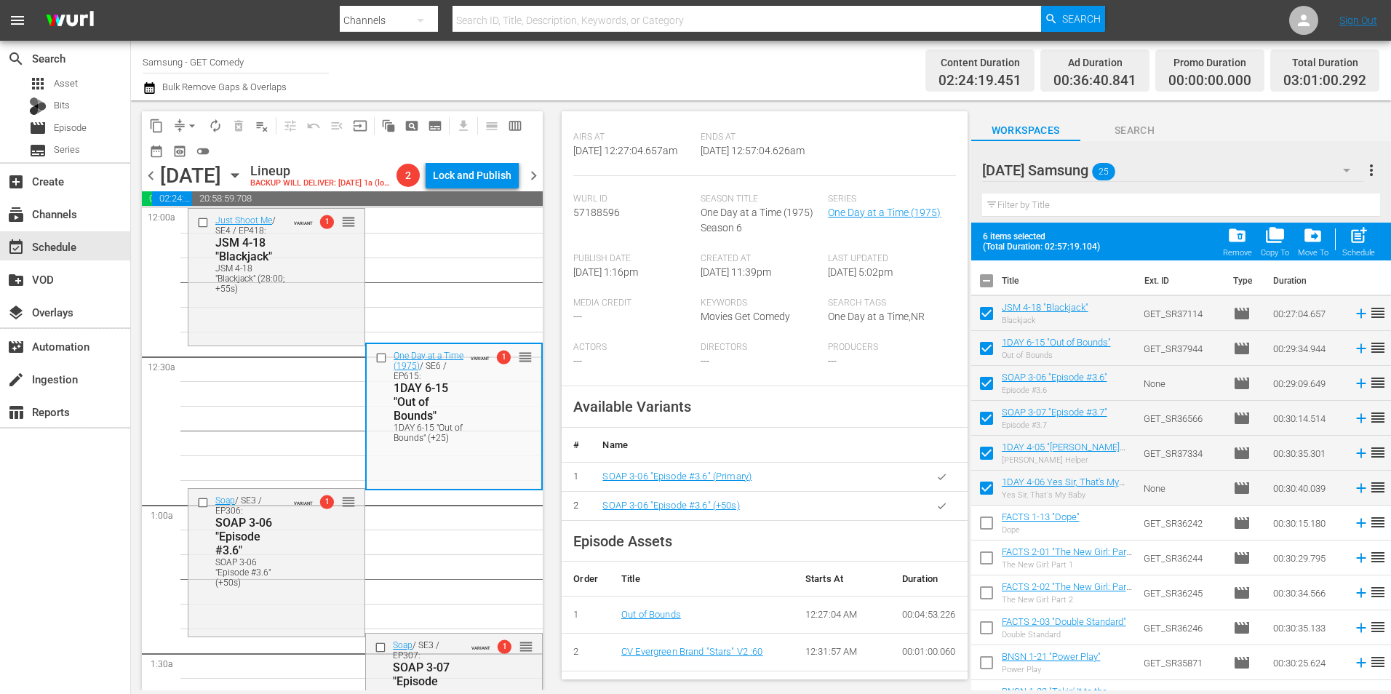
scroll to position [276, 0]
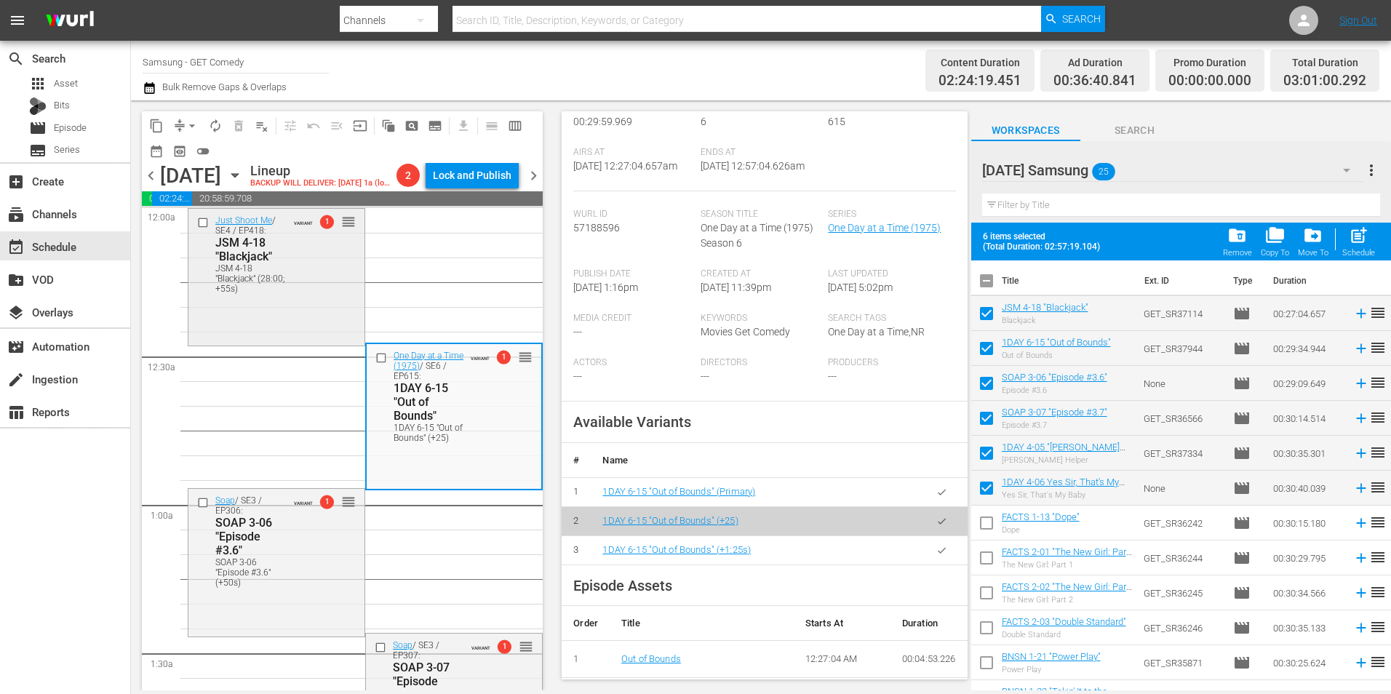
click at [233, 343] on div "Just Shoot Me / SE4 / EP418: JSM 4-18 "Blackjack" JSM 4-18 "Blackjack" (28:00; …" at bounding box center [276, 276] width 176 height 134
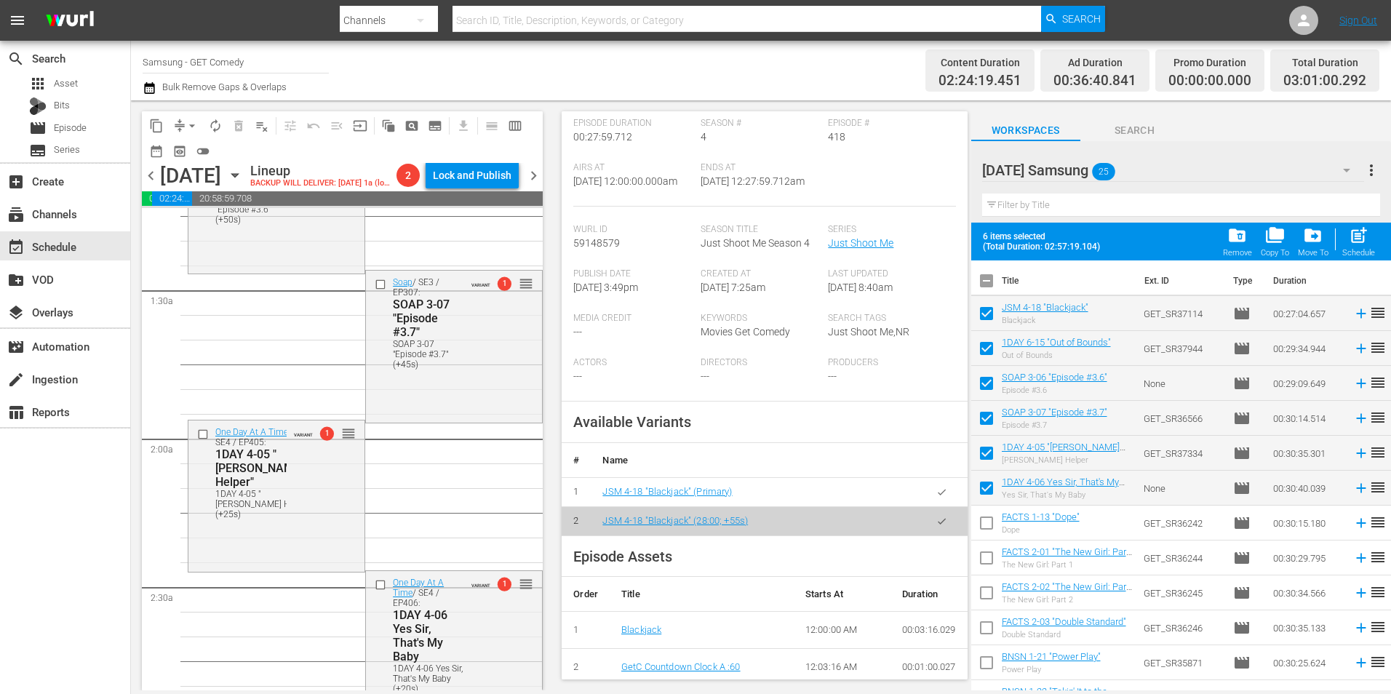
scroll to position [364, 0]
click at [503, 374] on div "Soap / SE3 / EP307: SOAP 3-07 "Episode #3.7" SOAP 3-07 "Episode #3.7" (+45s) VA…" at bounding box center [454, 322] width 176 height 104
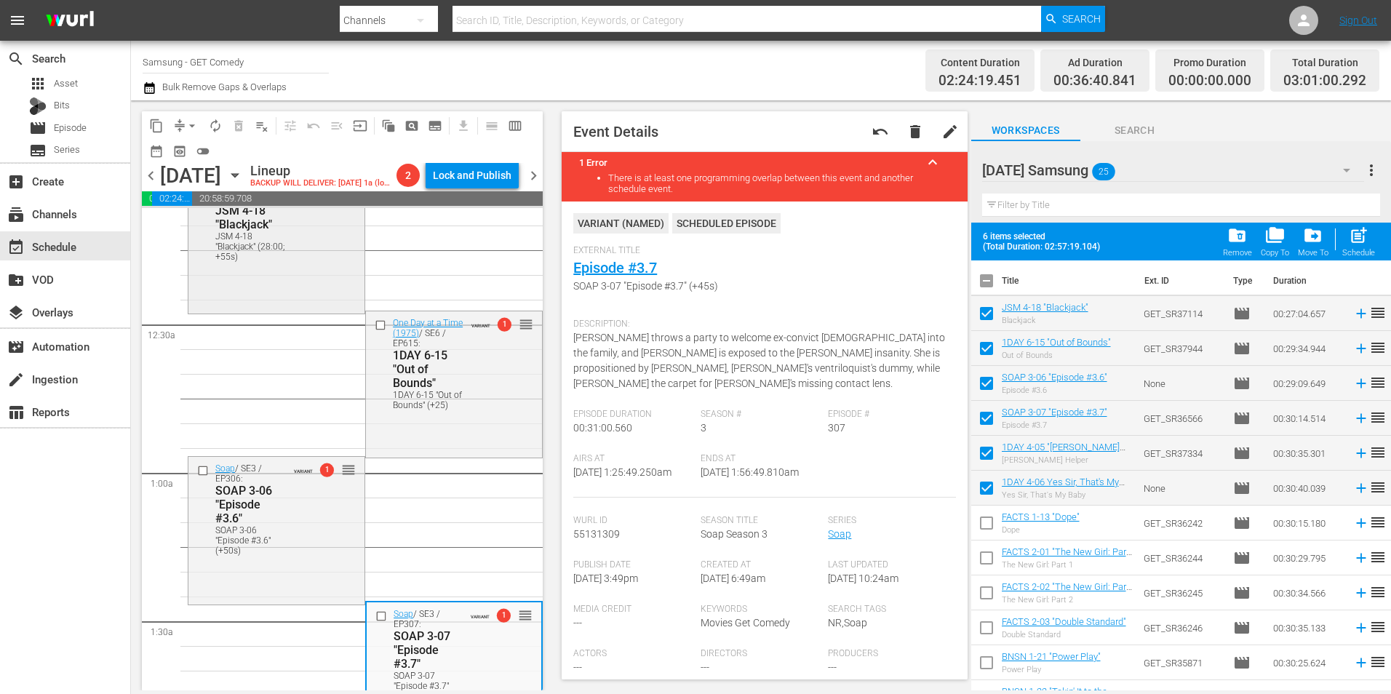
scroll to position [0, 0]
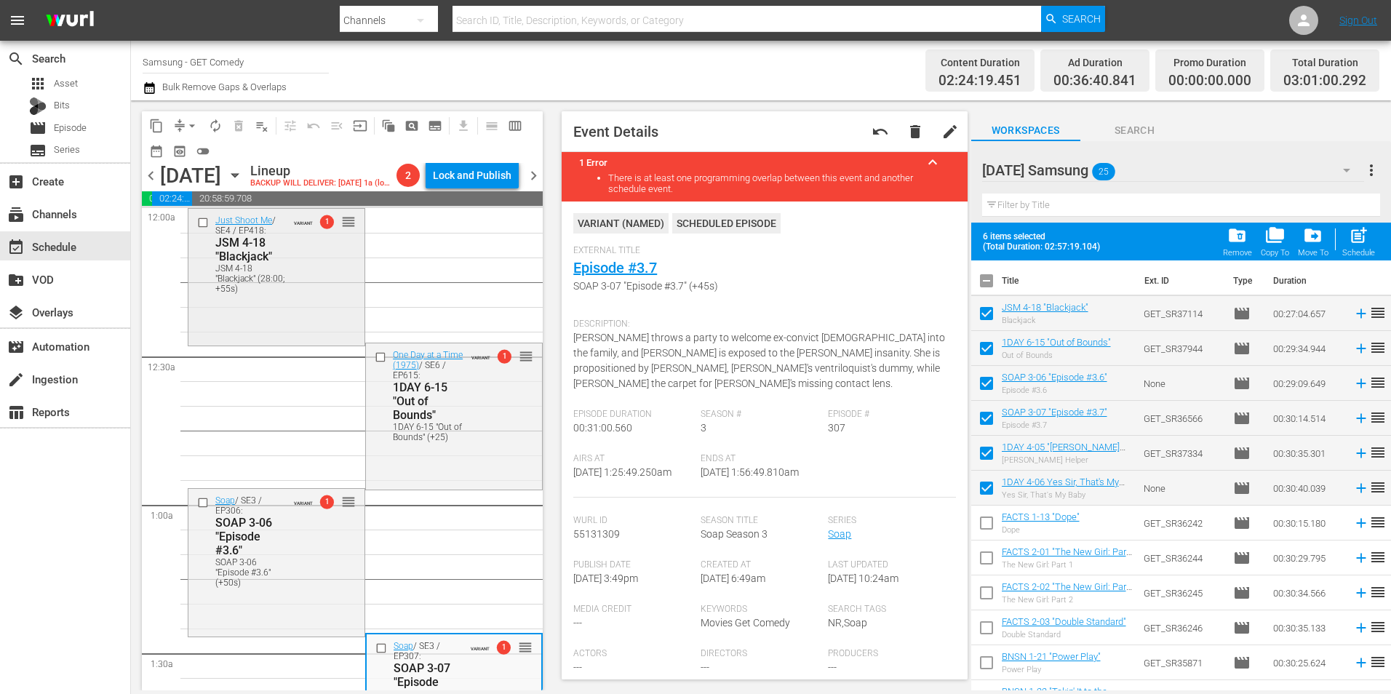
click at [303, 343] on div "Just Shoot Me / SE4 / EP418: JSM 4-18 "Blackjack" JSM 4-18 "Blackjack" (28:00; …" at bounding box center [276, 276] width 176 height 134
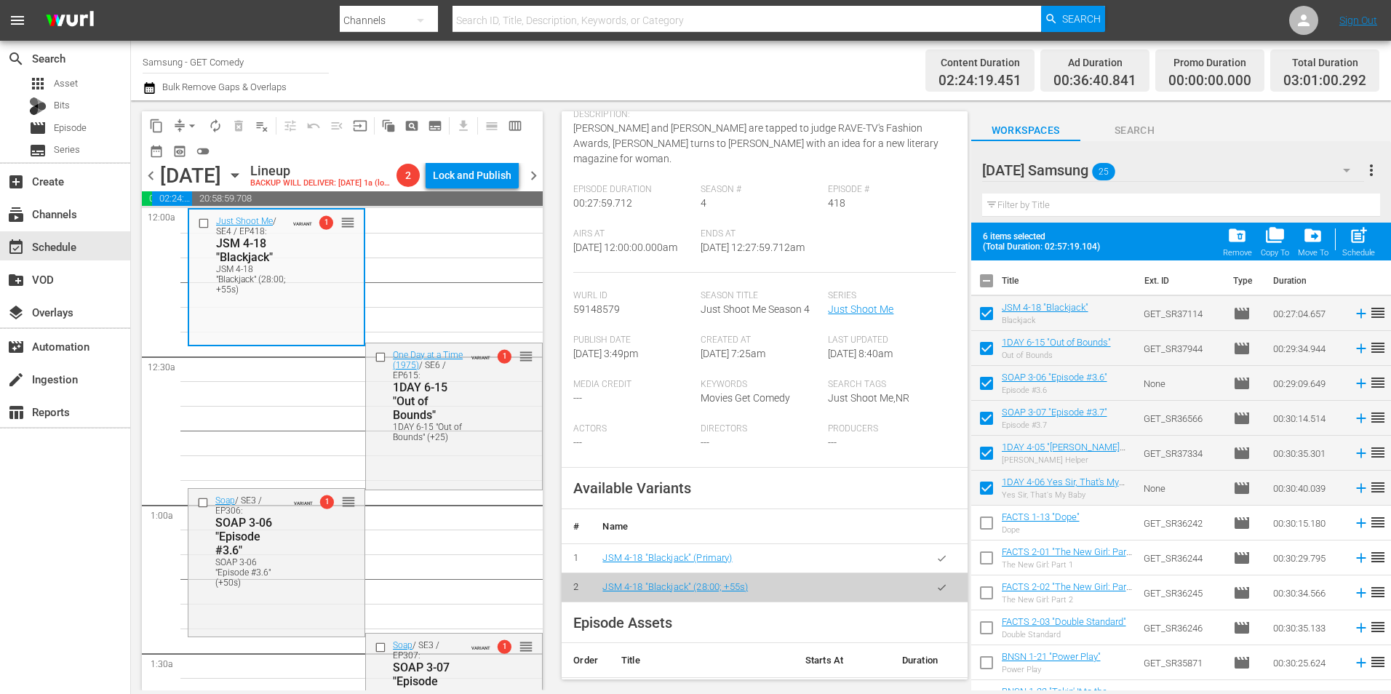
scroll to position [291, 0]
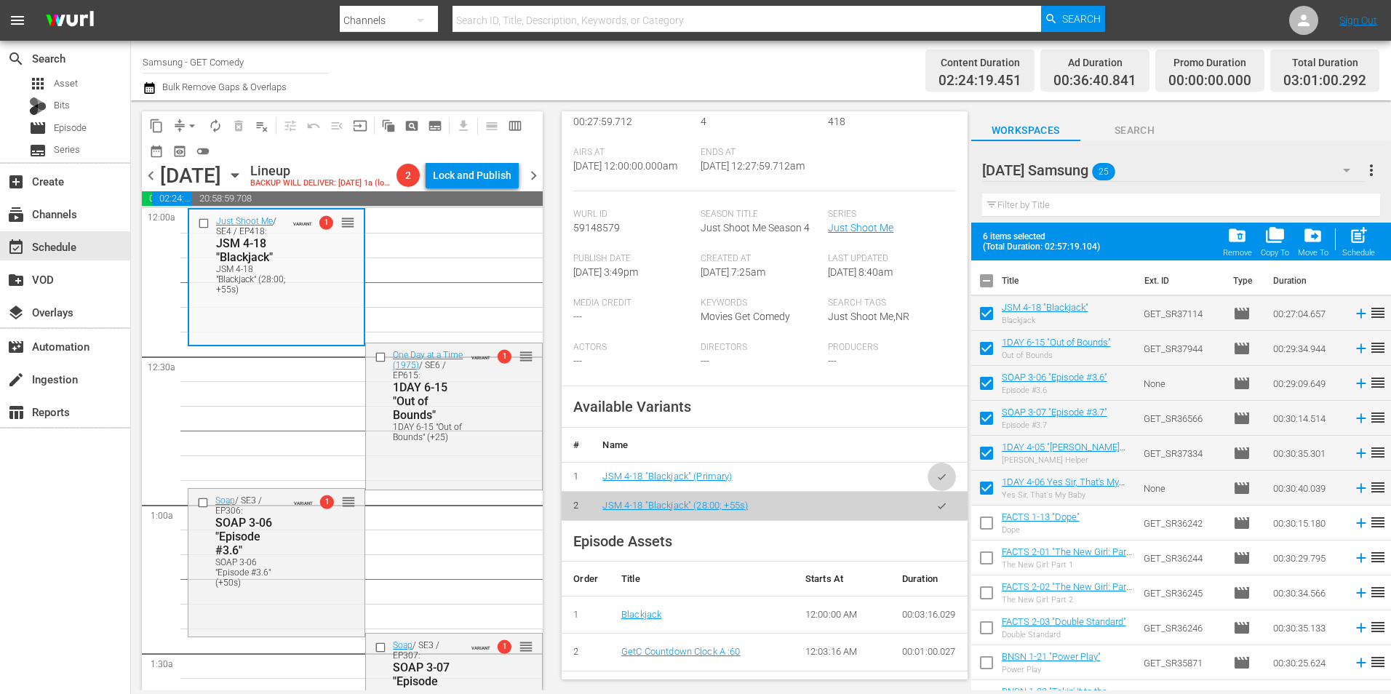
click at [928, 485] on button "button" at bounding box center [942, 477] width 28 height 28
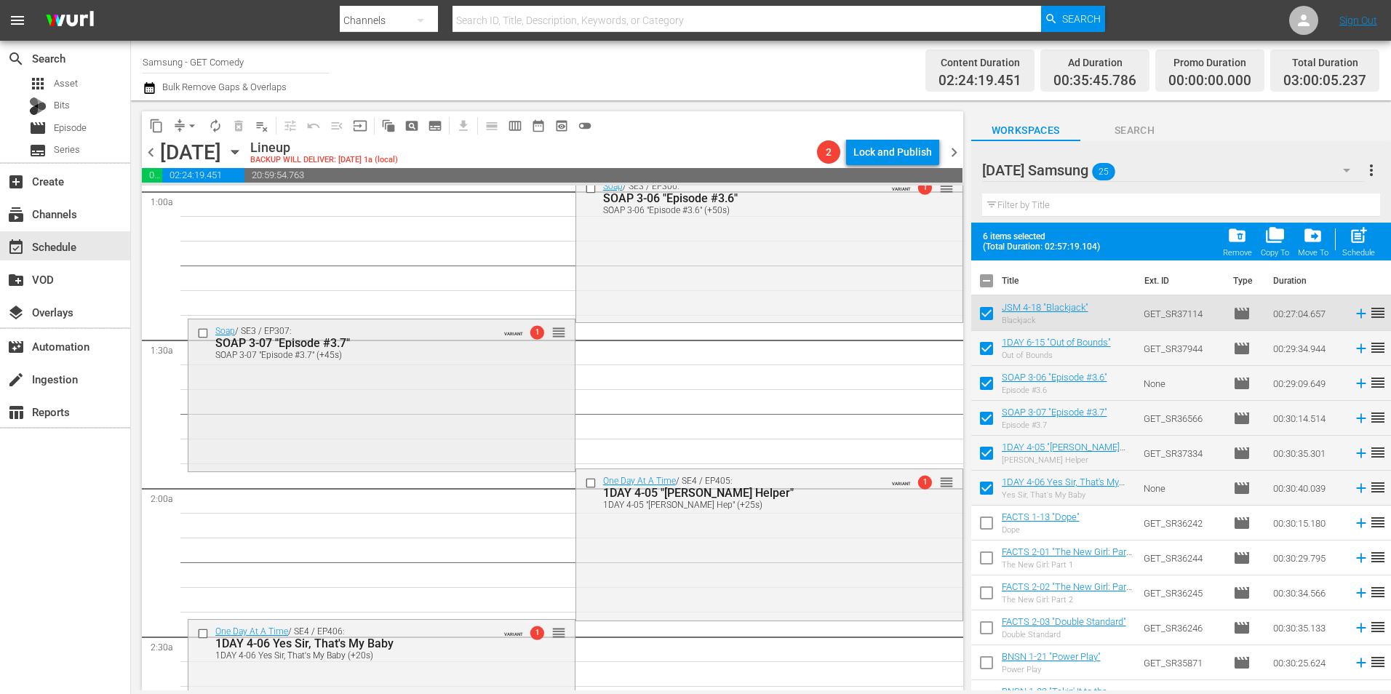
scroll to position [0, 0]
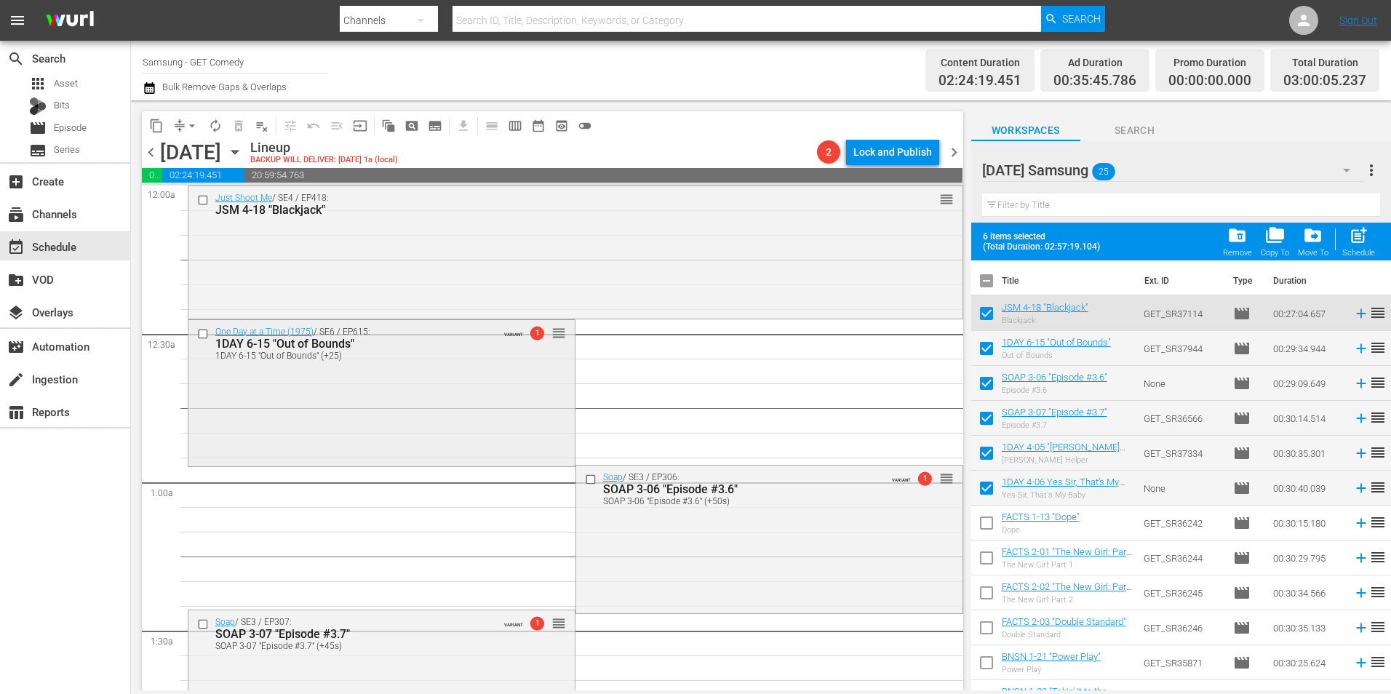
click at [318, 388] on div "One Day at a Time (1975) / SE6 / EP615: 1DAY 6-15 "Out of Bounds" 1DAY 6-15 "Ou…" at bounding box center [381, 392] width 386 height 144
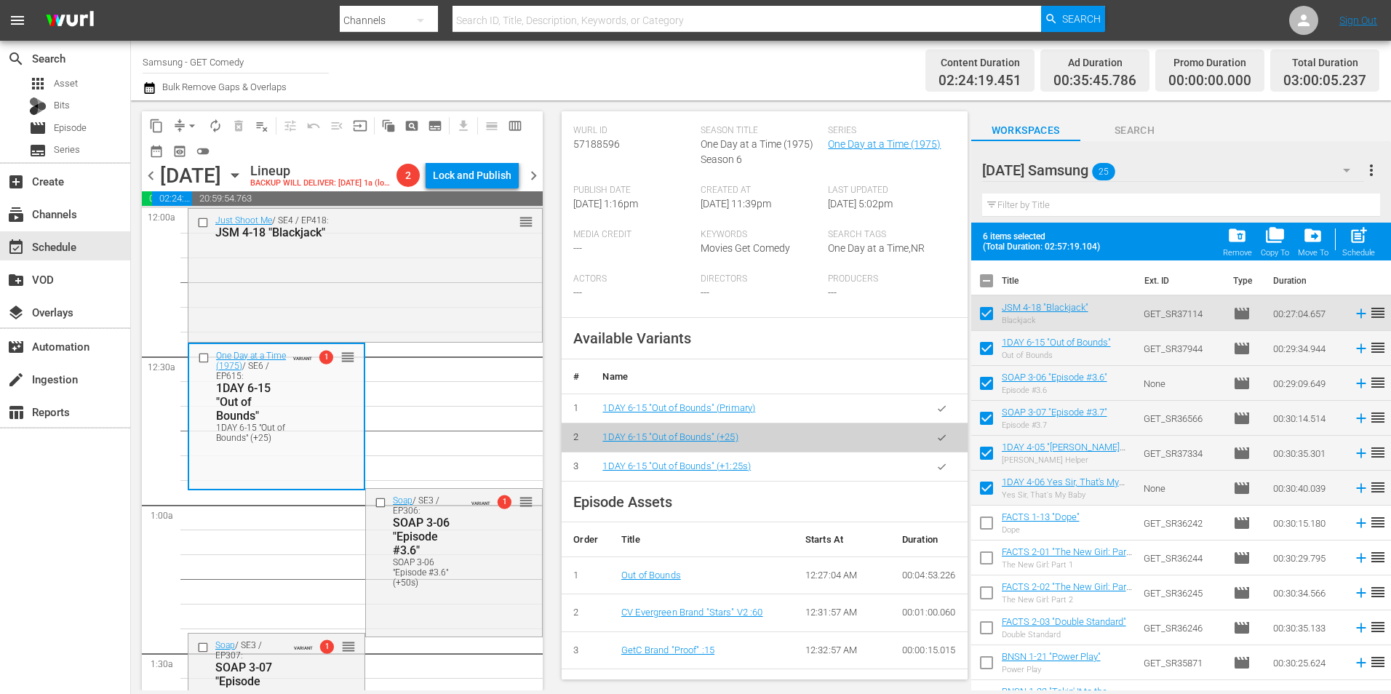
scroll to position [364, 0]
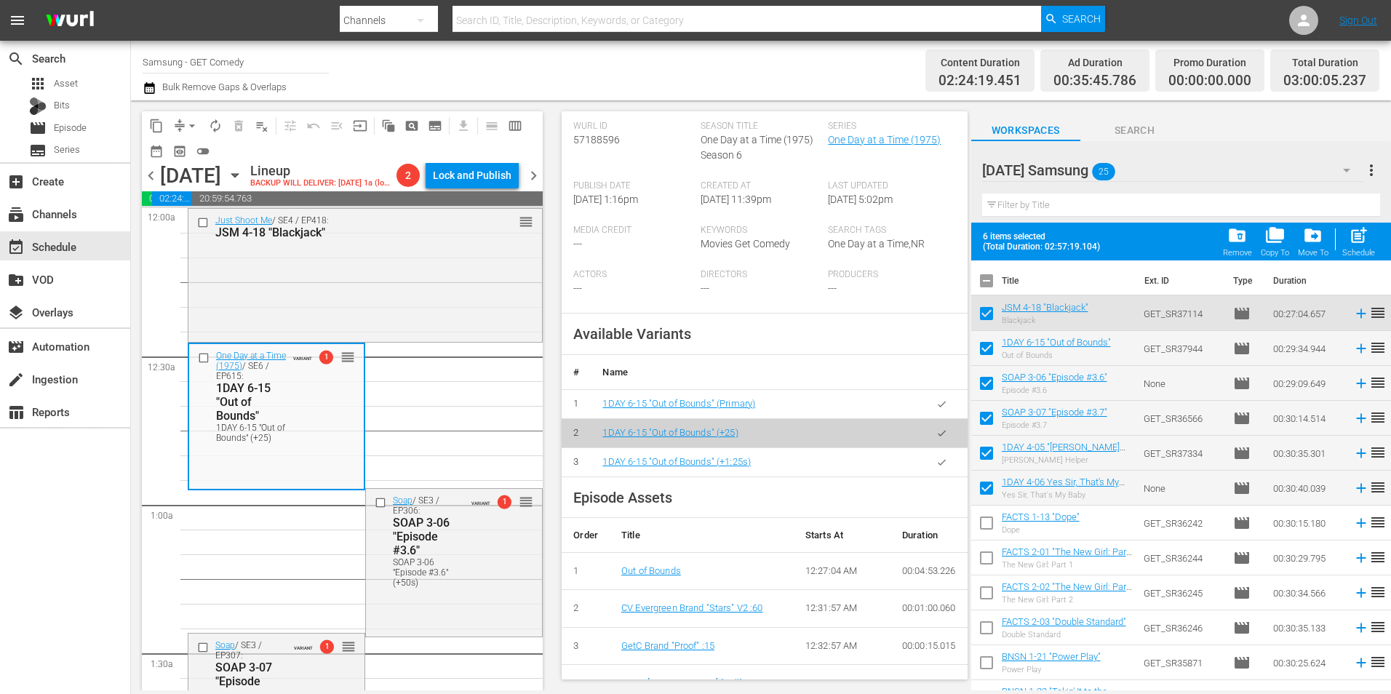
click at [936, 468] on icon "button" at bounding box center [941, 462] width 11 height 11
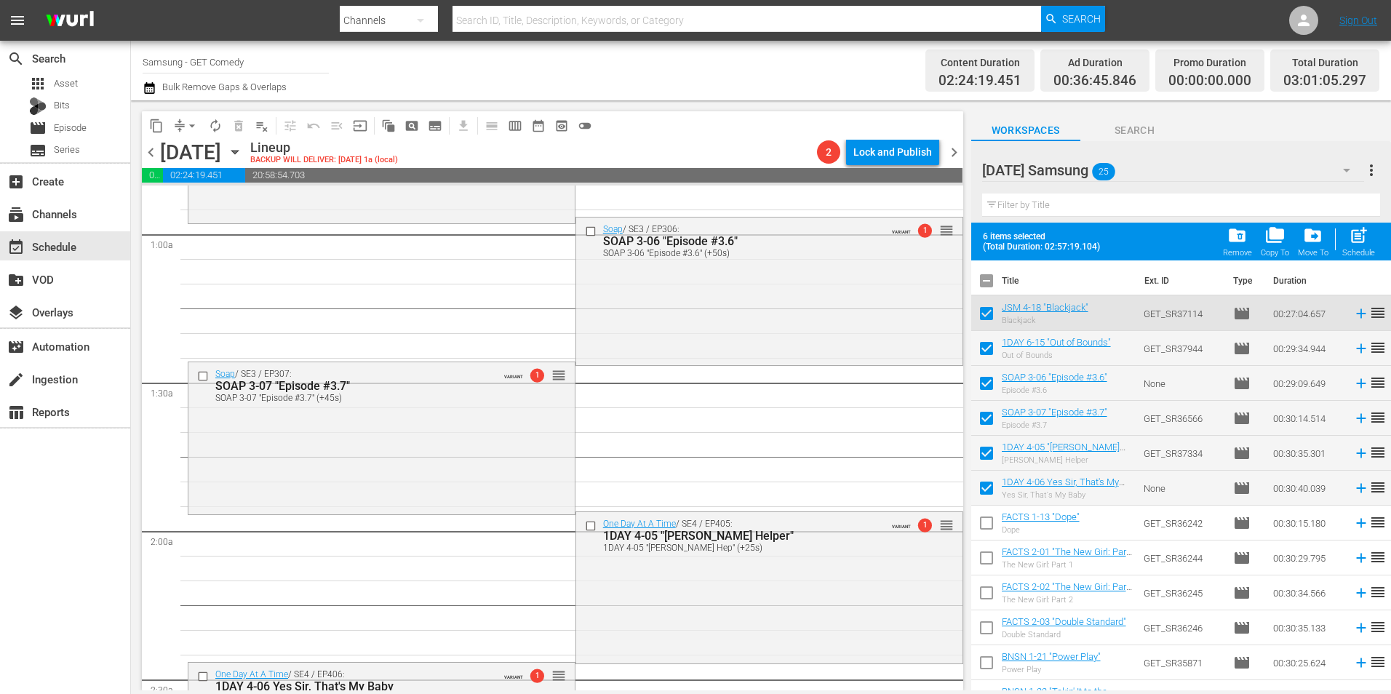
scroll to position [291, 0]
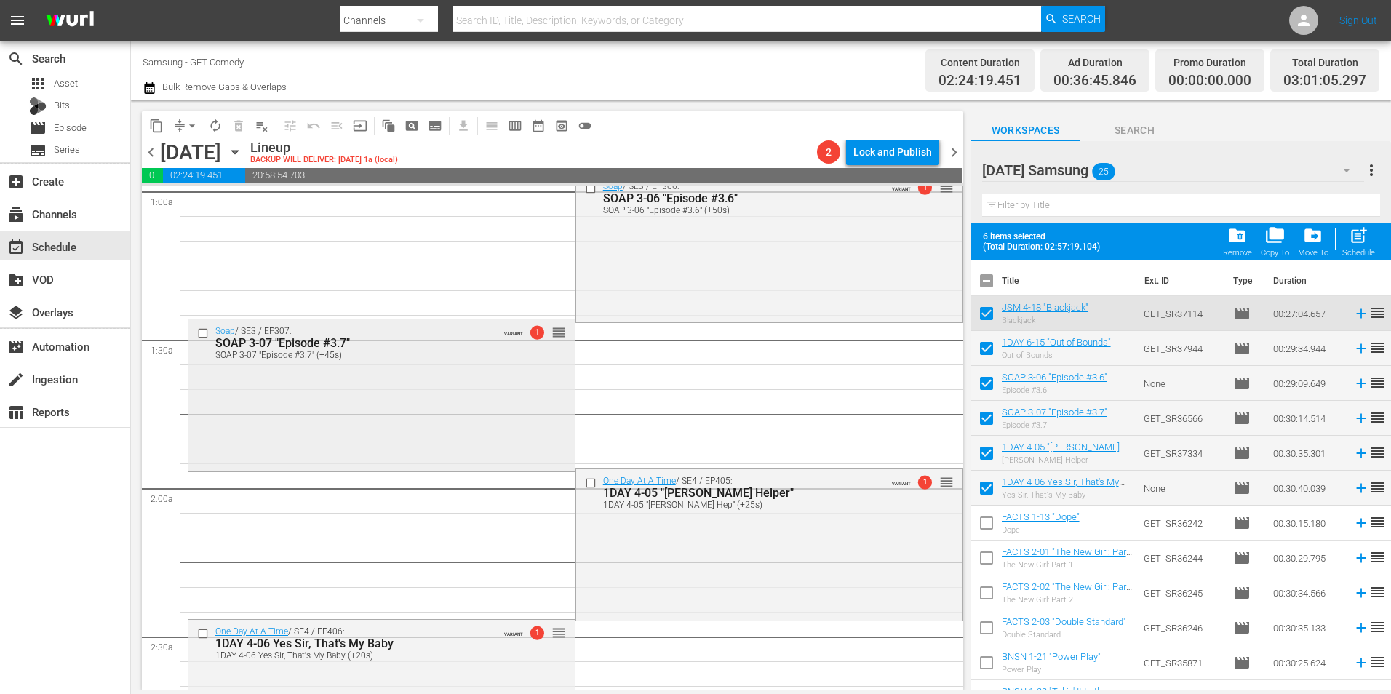
click at [402, 405] on div "Soap / SE3 / EP307: SOAP 3-07 "Episode #3.7" SOAP 3-07 "Episode #3.7" (+45s) VA…" at bounding box center [381, 393] width 386 height 149
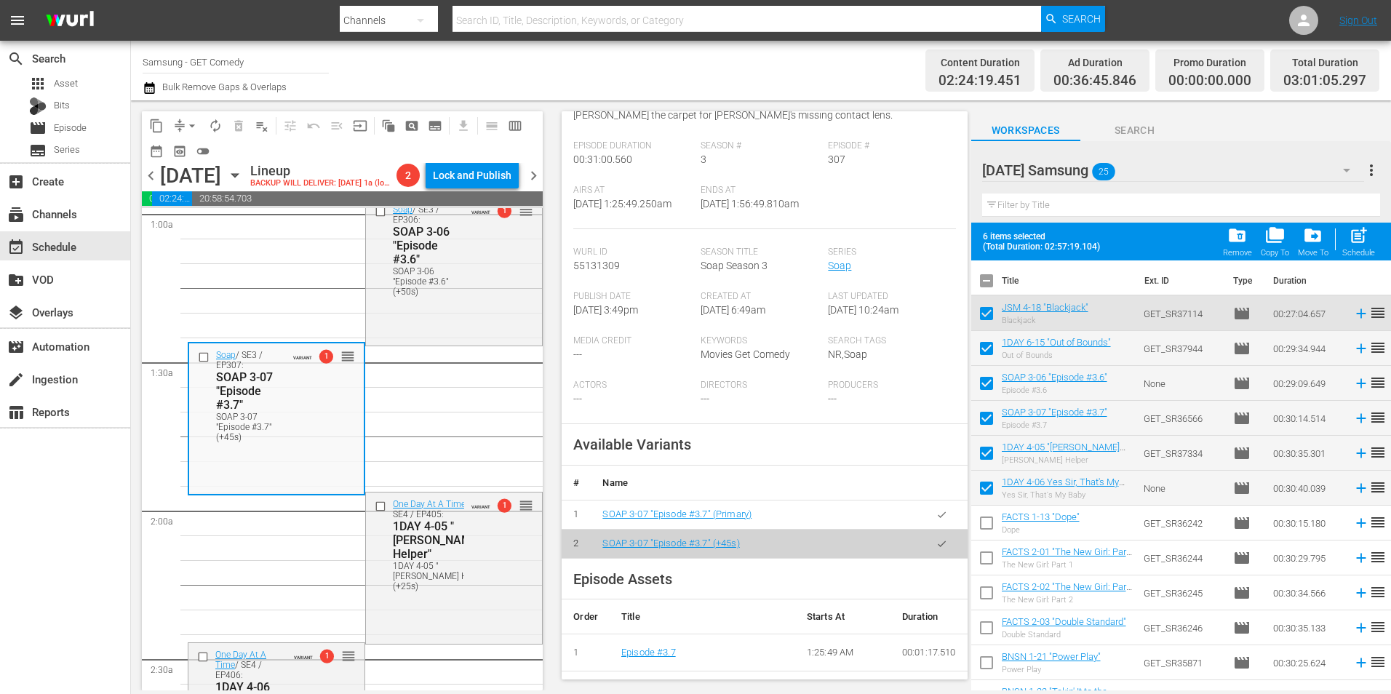
scroll to position [364, 0]
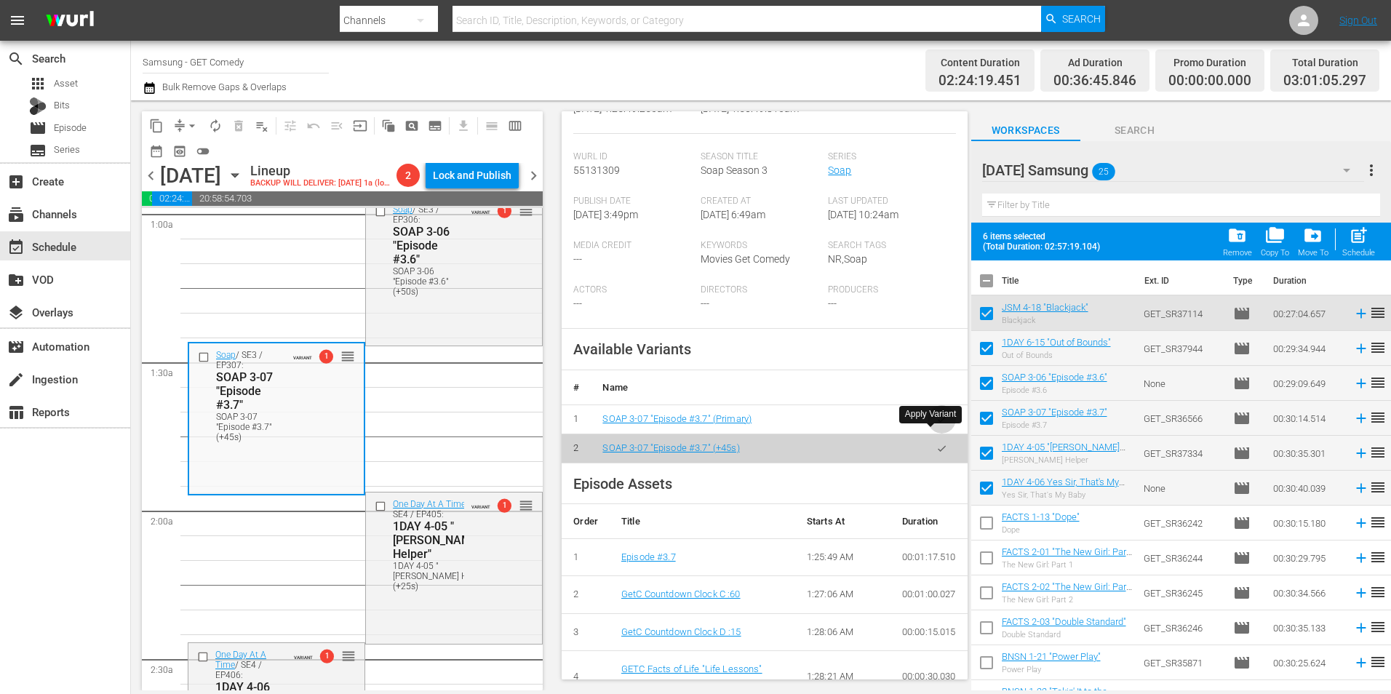
click at [936, 425] on icon "button" at bounding box center [941, 419] width 11 height 11
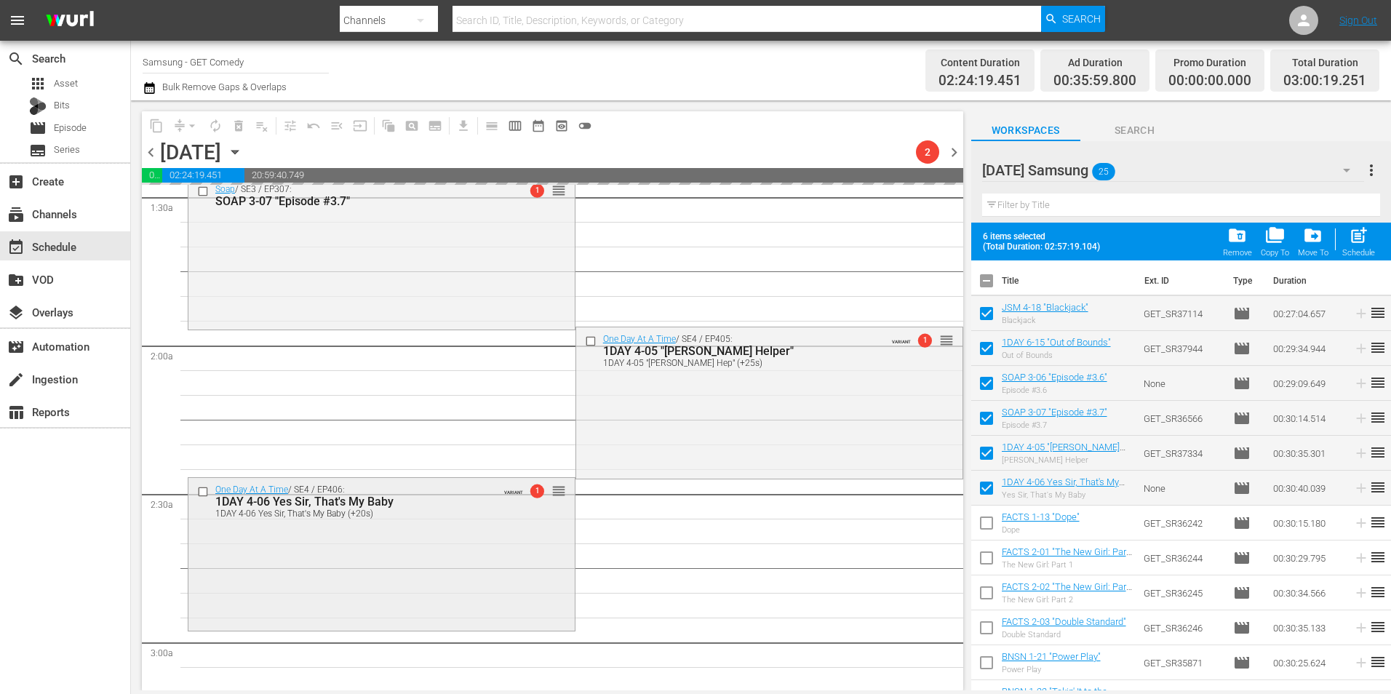
scroll to position [437, 0]
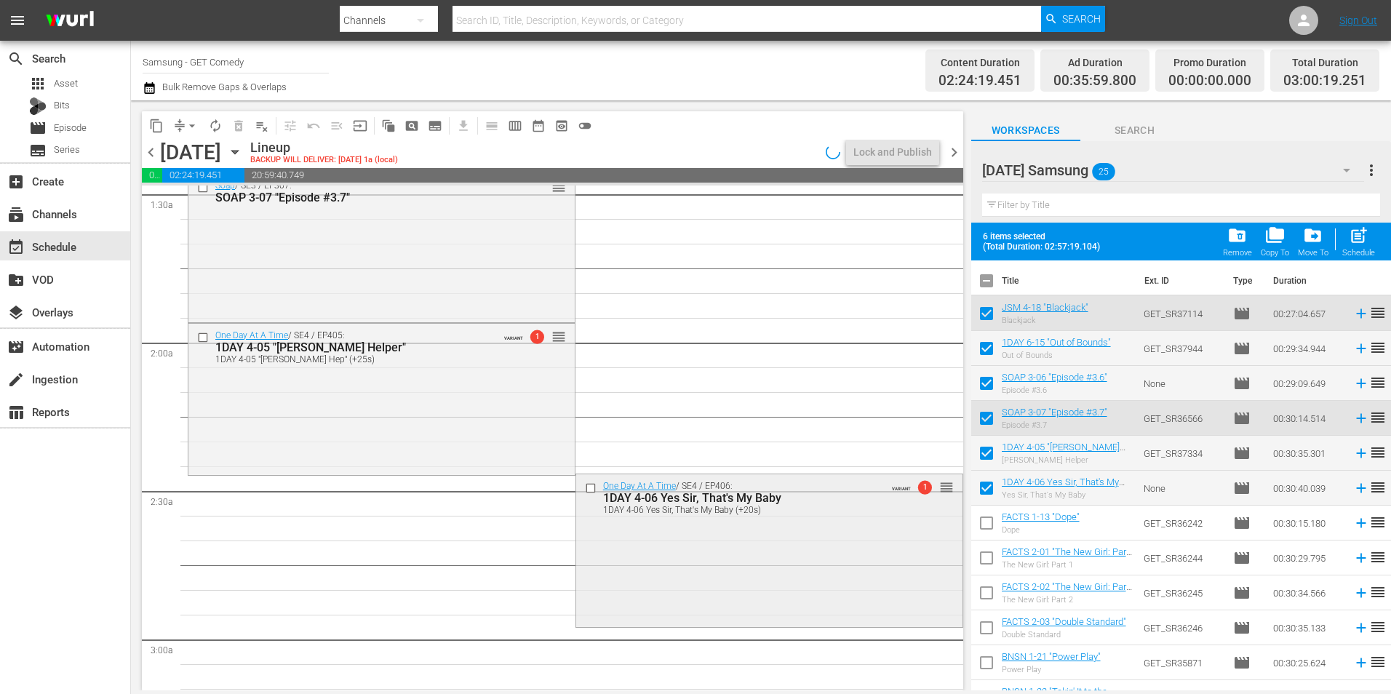
click at [687, 565] on div "One Day At A Time / SE4 / EP406: 1DAY 4-06 Yes Sir, That's My Baby 1DAY 4-06 Ye…" at bounding box center [769, 548] width 386 height 149
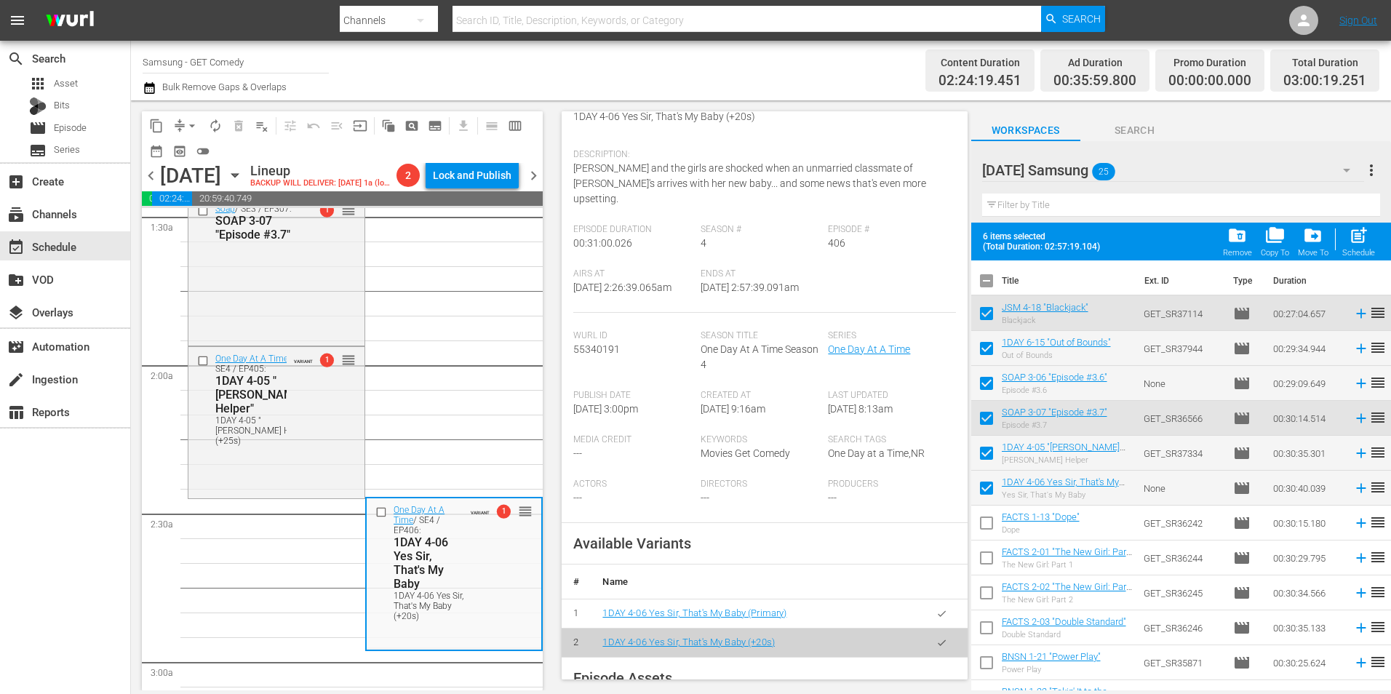
scroll to position [291, 0]
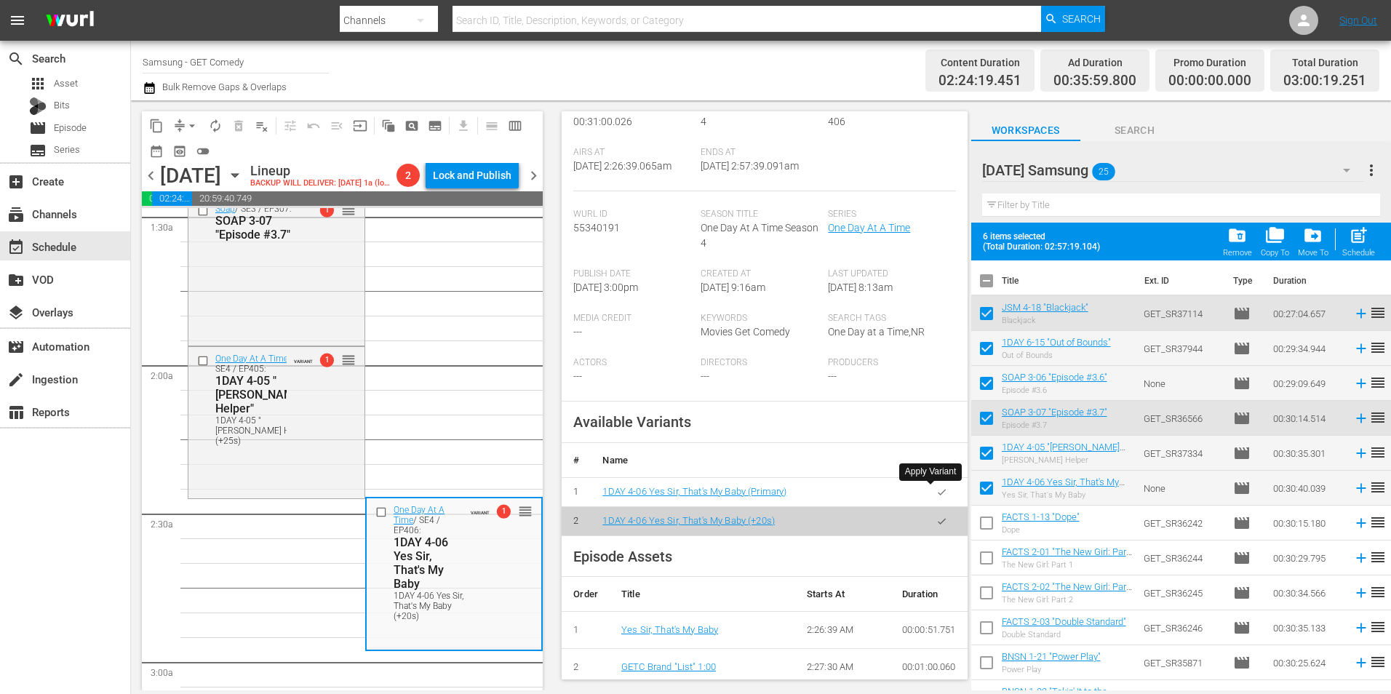
click at [936, 491] on icon "button" at bounding box center [941, 492] width 11 height 11
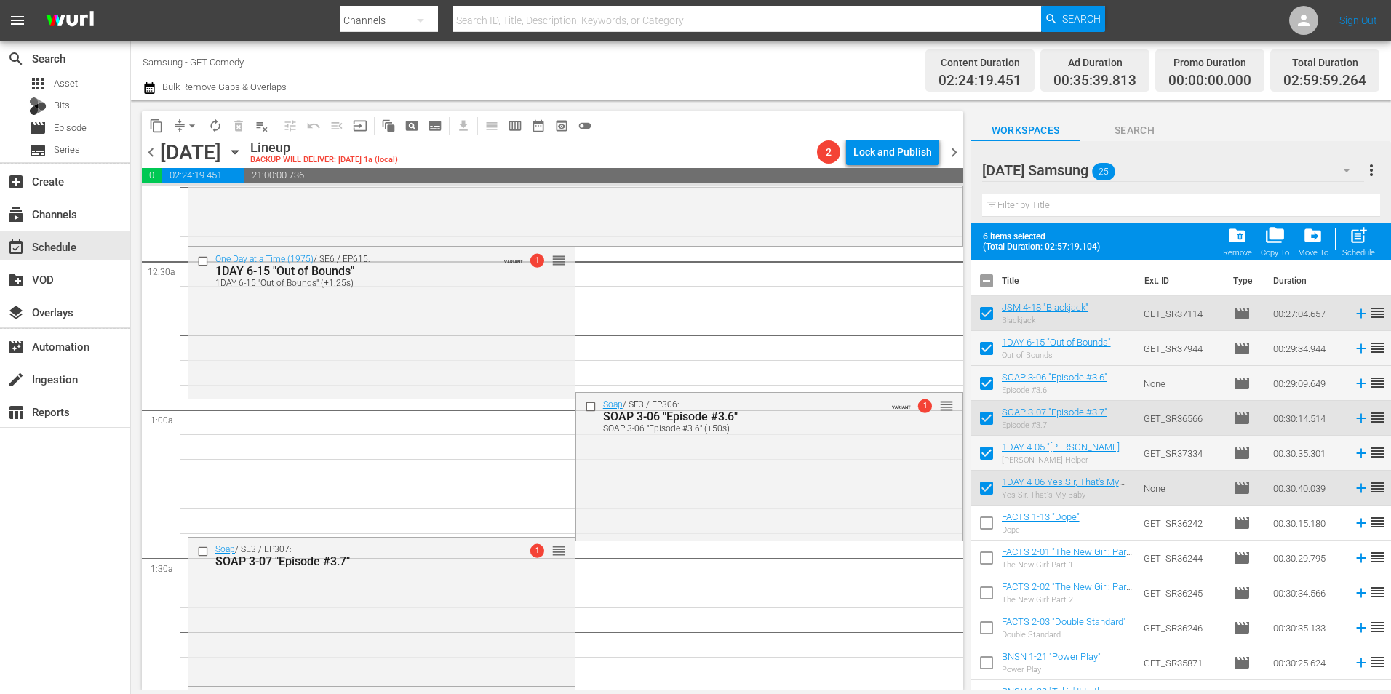
scroll to position [0, 0]
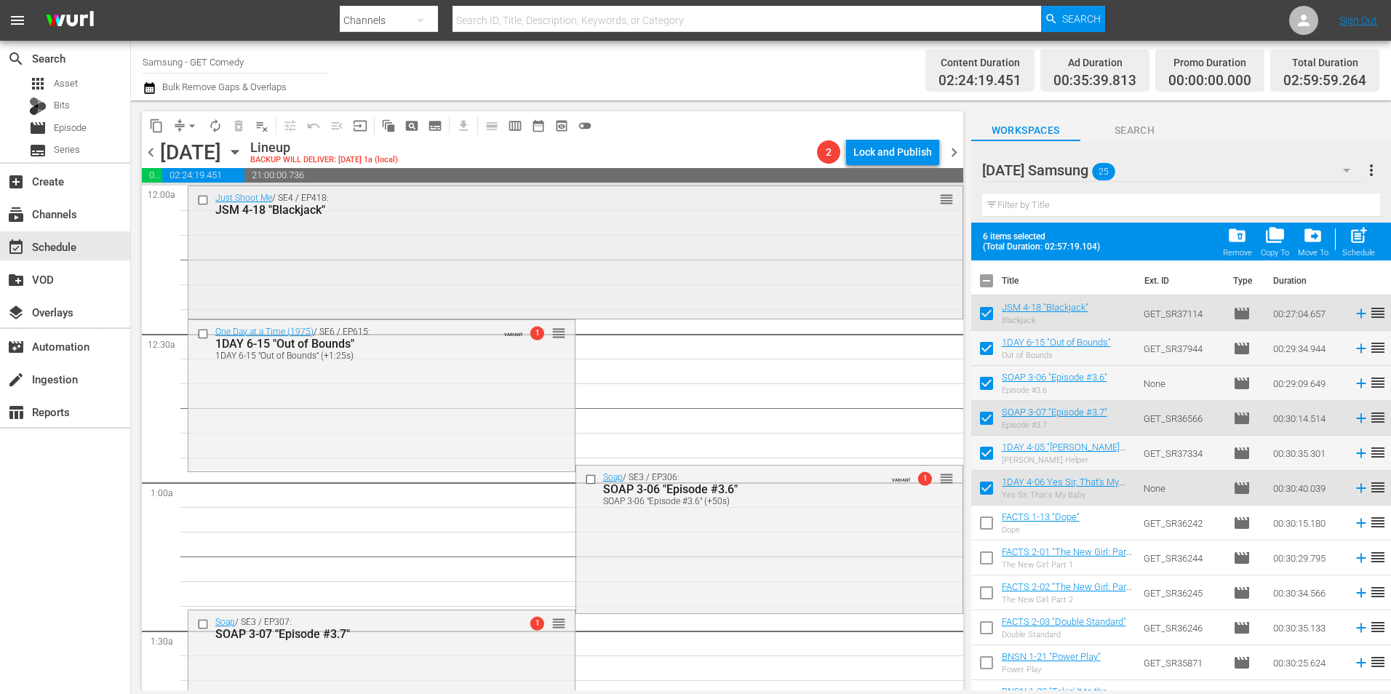
click at [507, 234] on div "Just Shoot Me / SE4 / EP418: JSM 4-18 "Blackjack" reorder" at bounding box center [575, 251] width 774 height 130
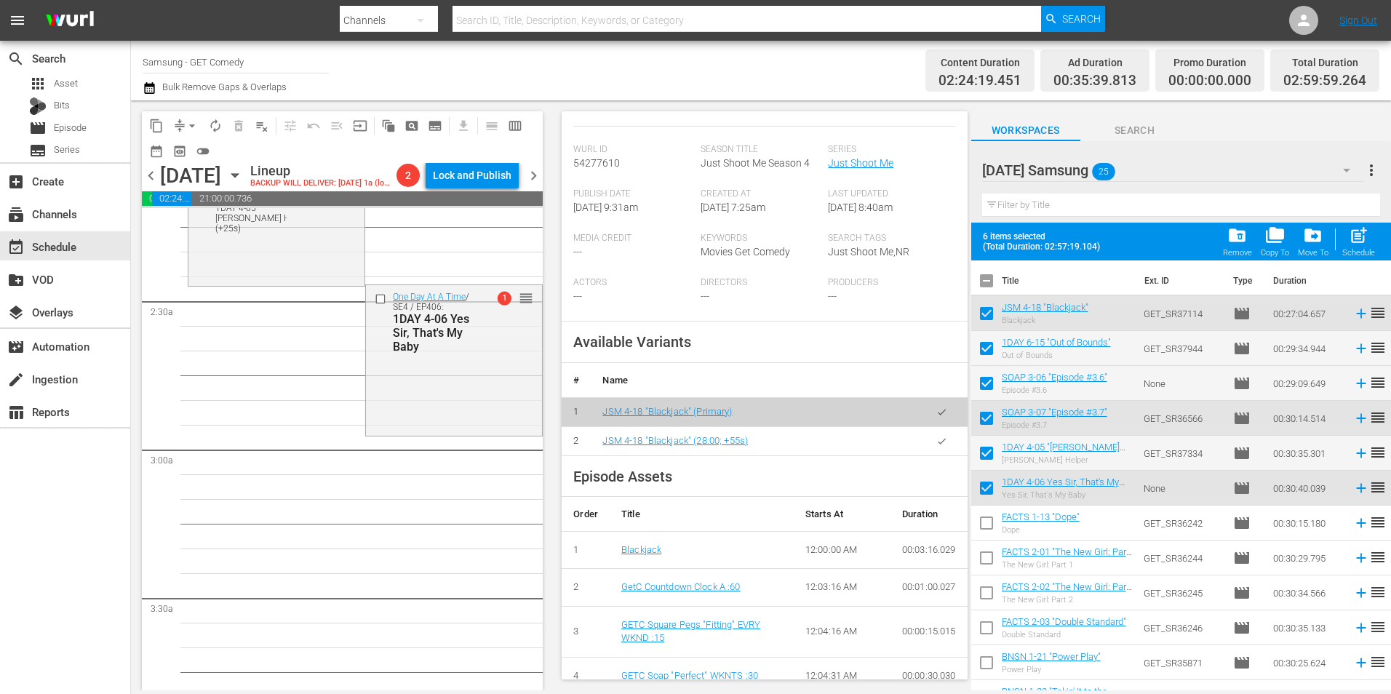
scroll to position [655, 0]
click at [424, 411] on div "One Day At A Time / SE4 / EP406: 1DAY 4-06 Yes Sir, That's My Baby 1 reorder" at bounding box center [454, 353] width 176 height 148
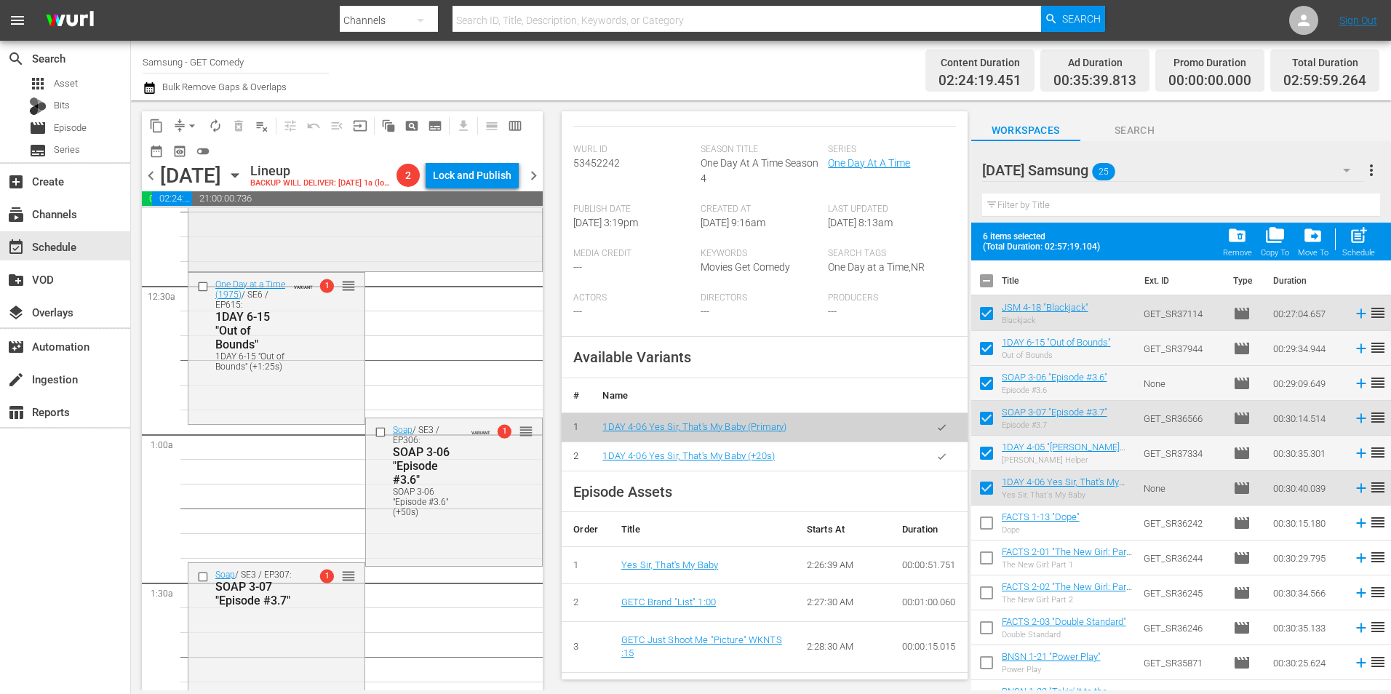
scroll to position [0, 0]
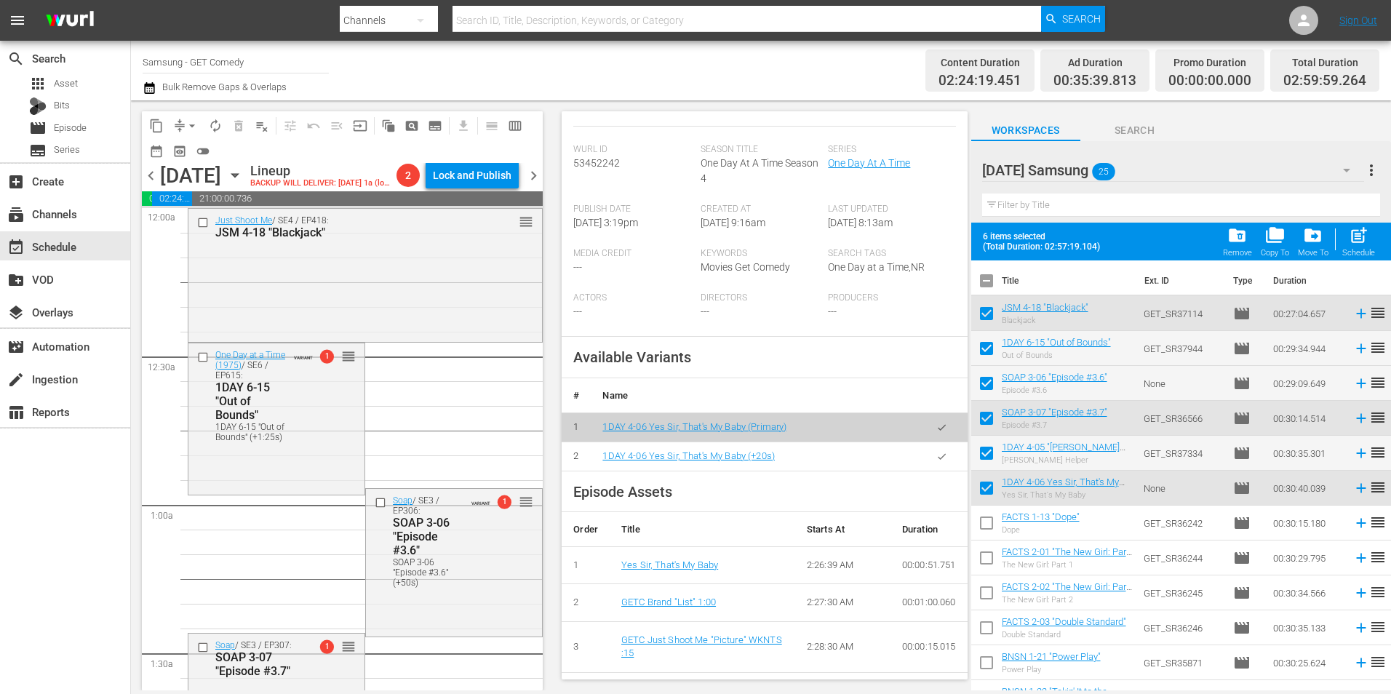
click at [183, 121] on button "arrow_drop_down" at bounding box center [191, 125] width 23 height 23
click at [188, 153] on li "Align to Midnight" at bounding box center [192, 155] width 120 height 24
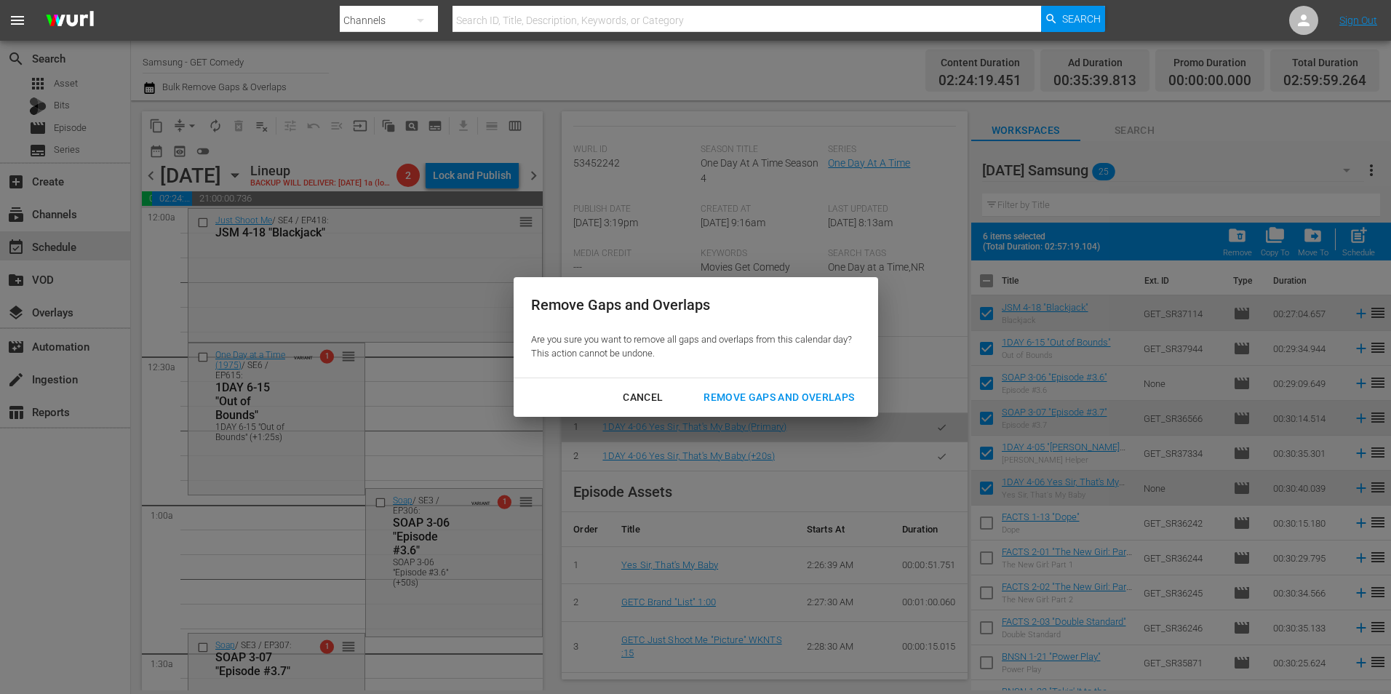
click at [723, 397] on div "Remove Gaps and Overlaps" at bounding box center [779, 398] width 174 height 18
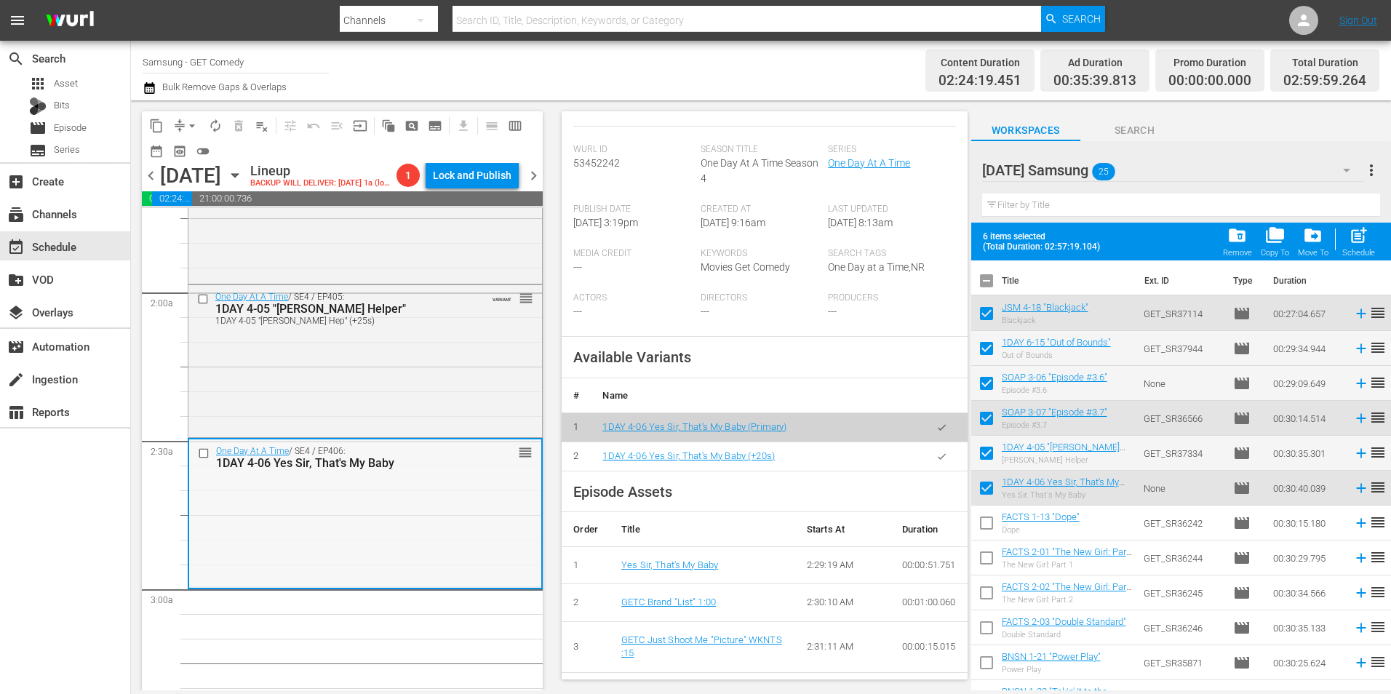
scroll to position [582, 0]
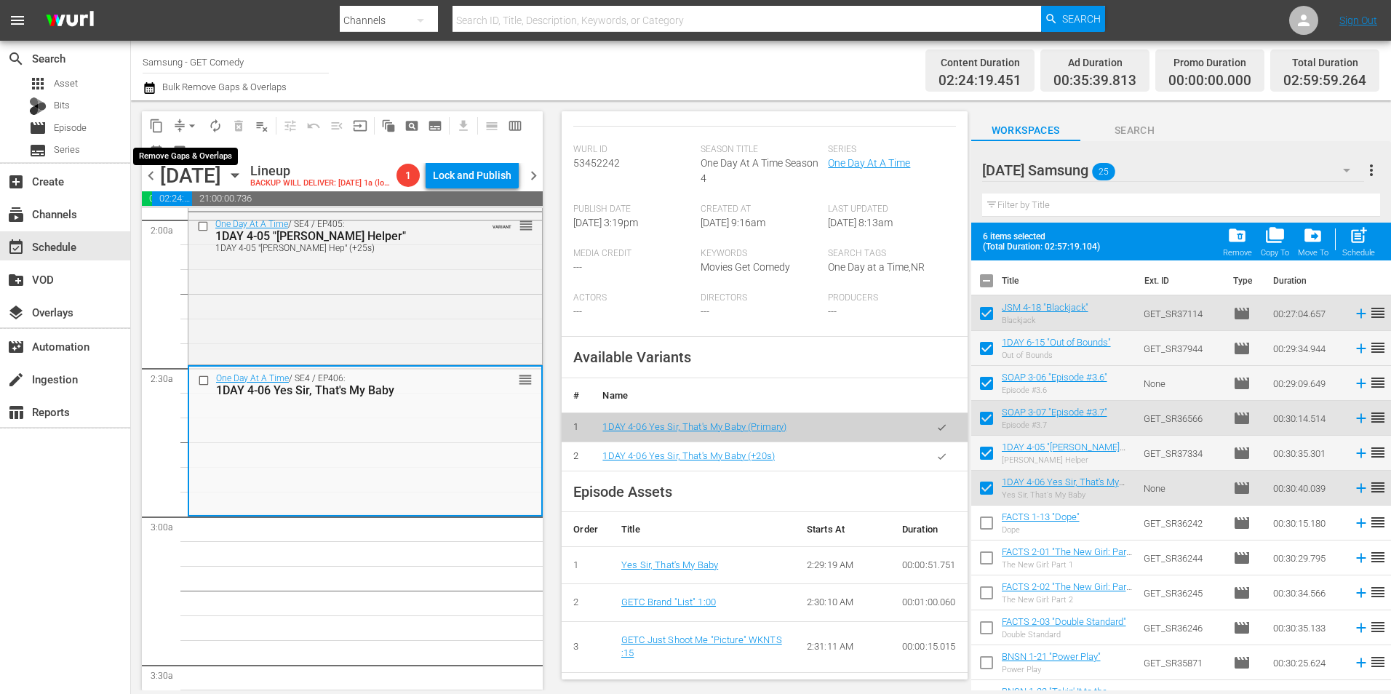
click at [194, 119] on span "arrow_drop_down" at bounding box center [192, 126] width 15 height 15
click at [221, 181] on div "[DATE]" at bounding box center [190, 176] width 61 height 24
click at [243, 183] on icon "button" at bounding box center [235, 175] width 16 height 16
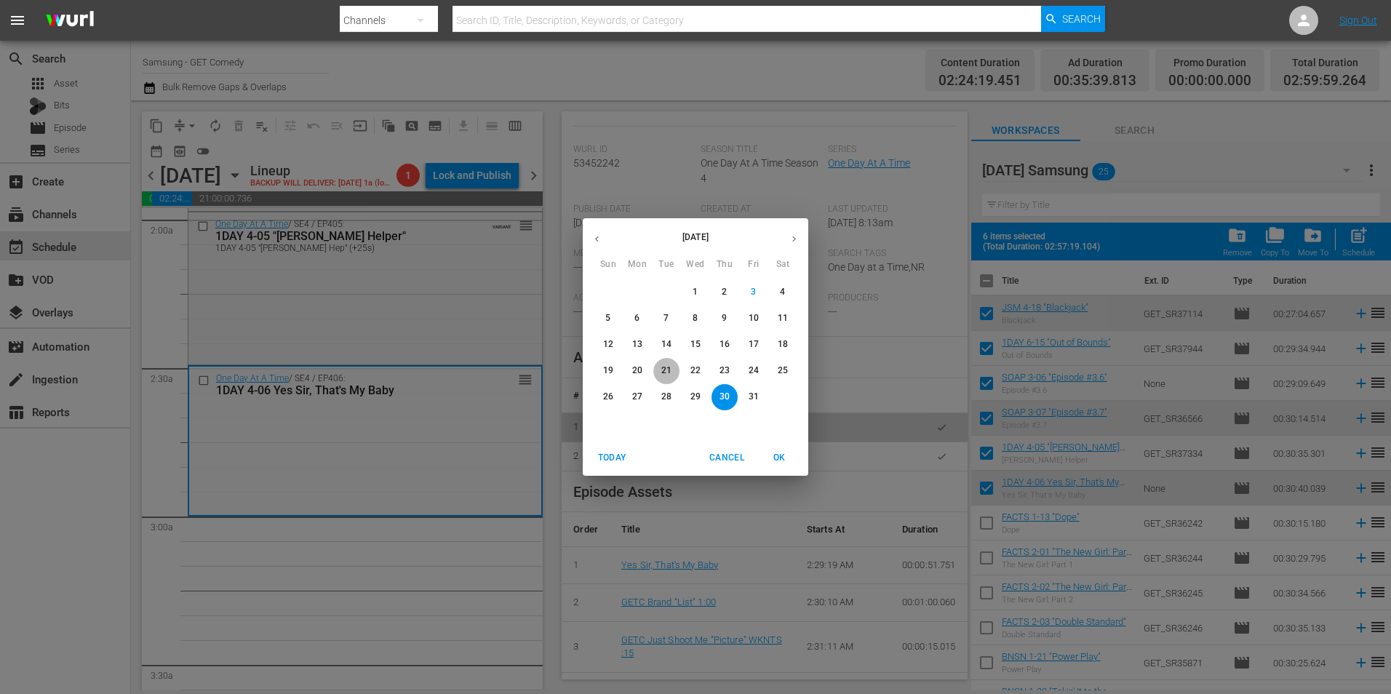
click at [671, 370] on p "21" at bounding box center [666, 370] width 10 height 12
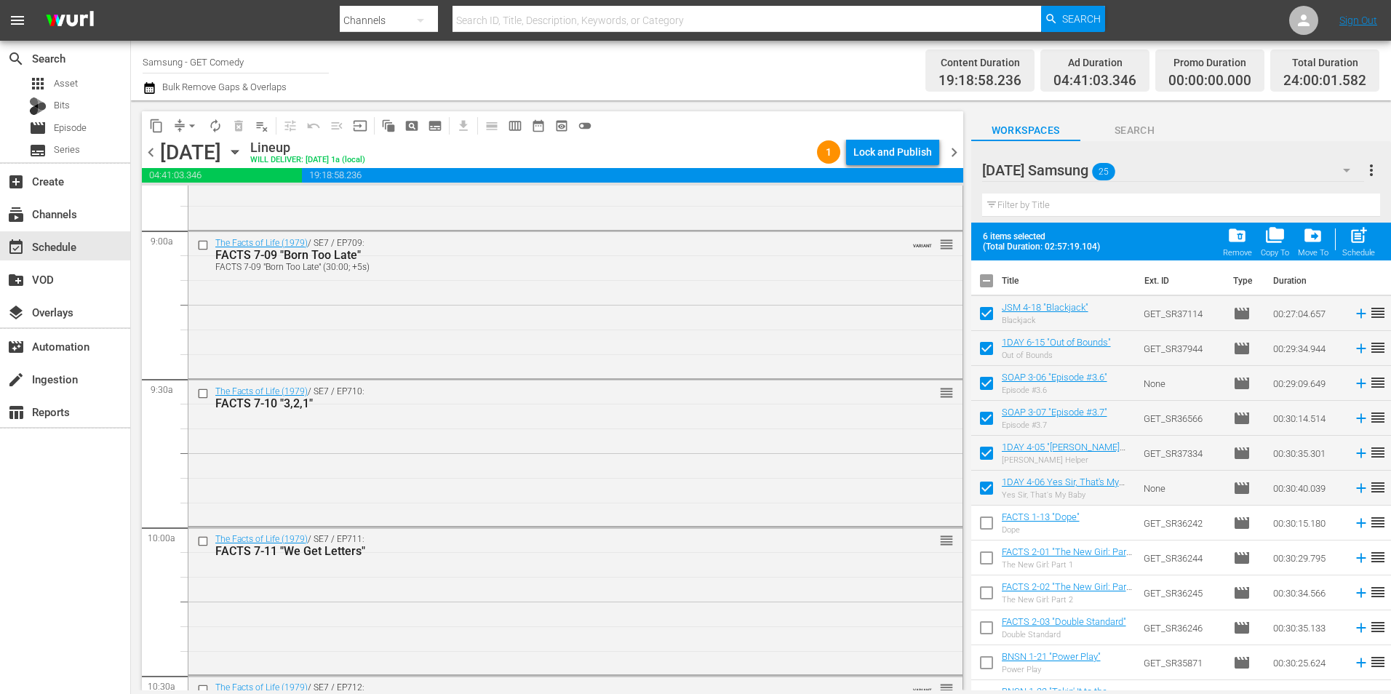
scroll to position [2546, 0]
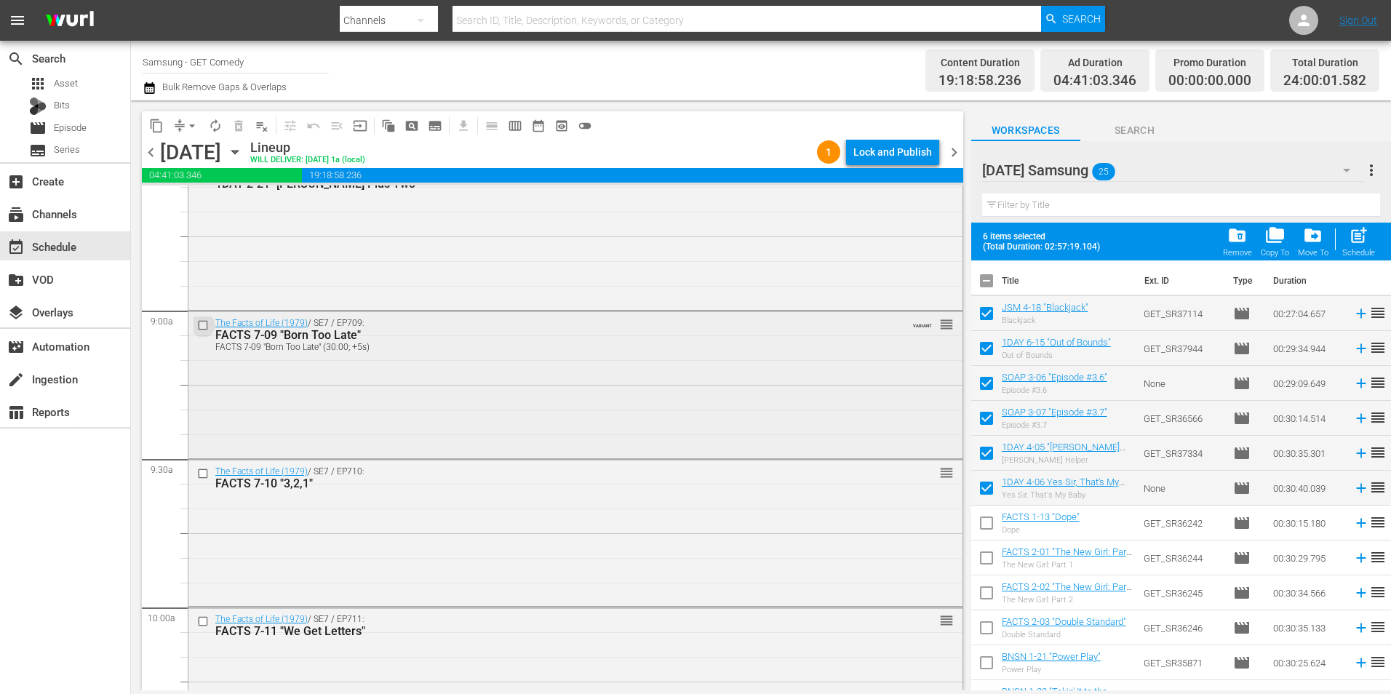
click at [202, 327] on input "checkbox" at bounding box center [204, 325] width 15 height 12
click at [202, 476] on input "checkbox" at bounding box center [204, 474] width 15 height 12
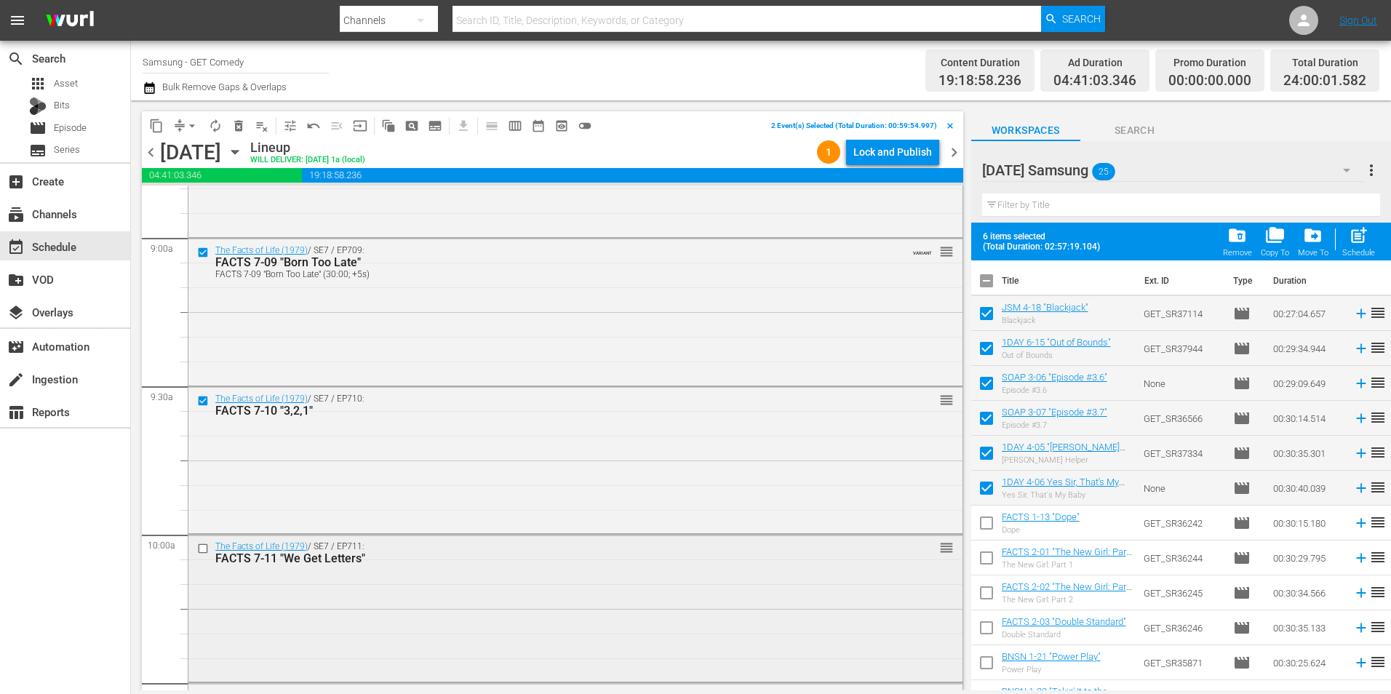
click at [201, 547] on input "checkbox" at bounding box center [204, 549] width 15 height 12
click at [199, 553] on input "checkbox" at bounding box center [204, 551] width 15 height 12
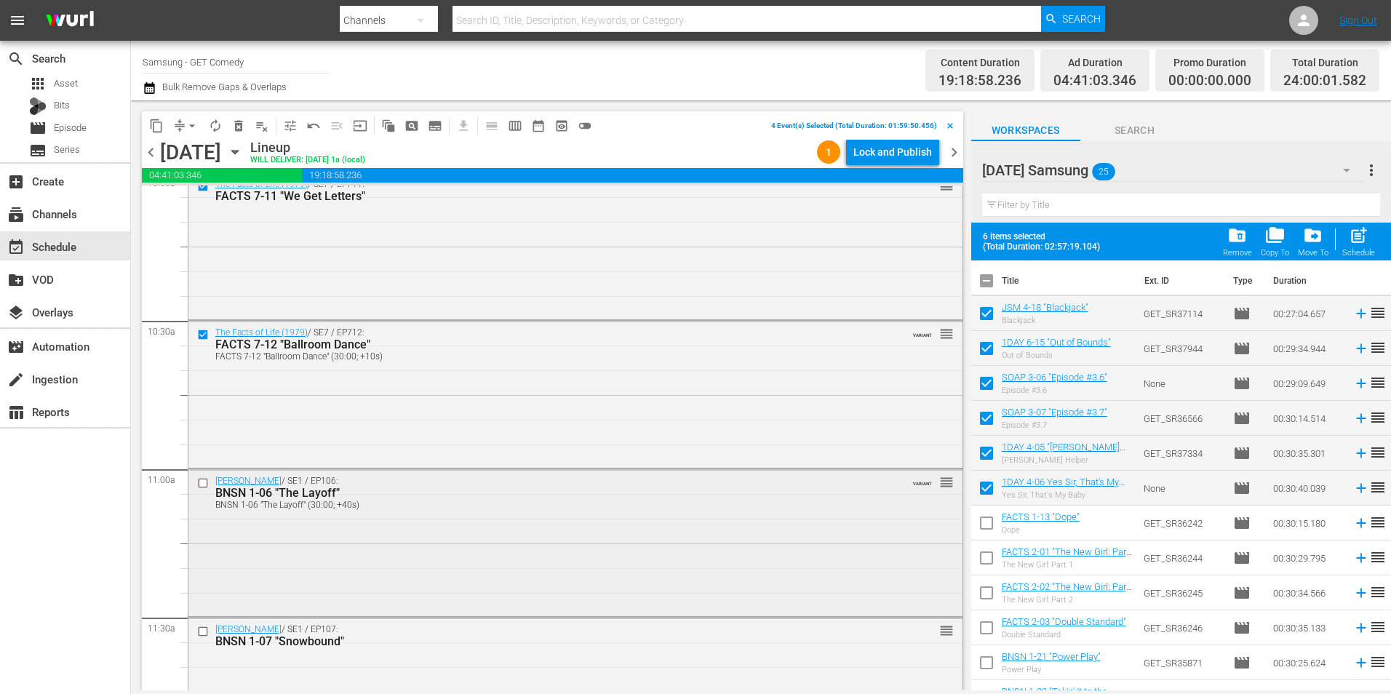
scroll to position [2983, 0]
click at [204, 484] on input "checkbox" at bounding box center [204, 482] width 15 height 12
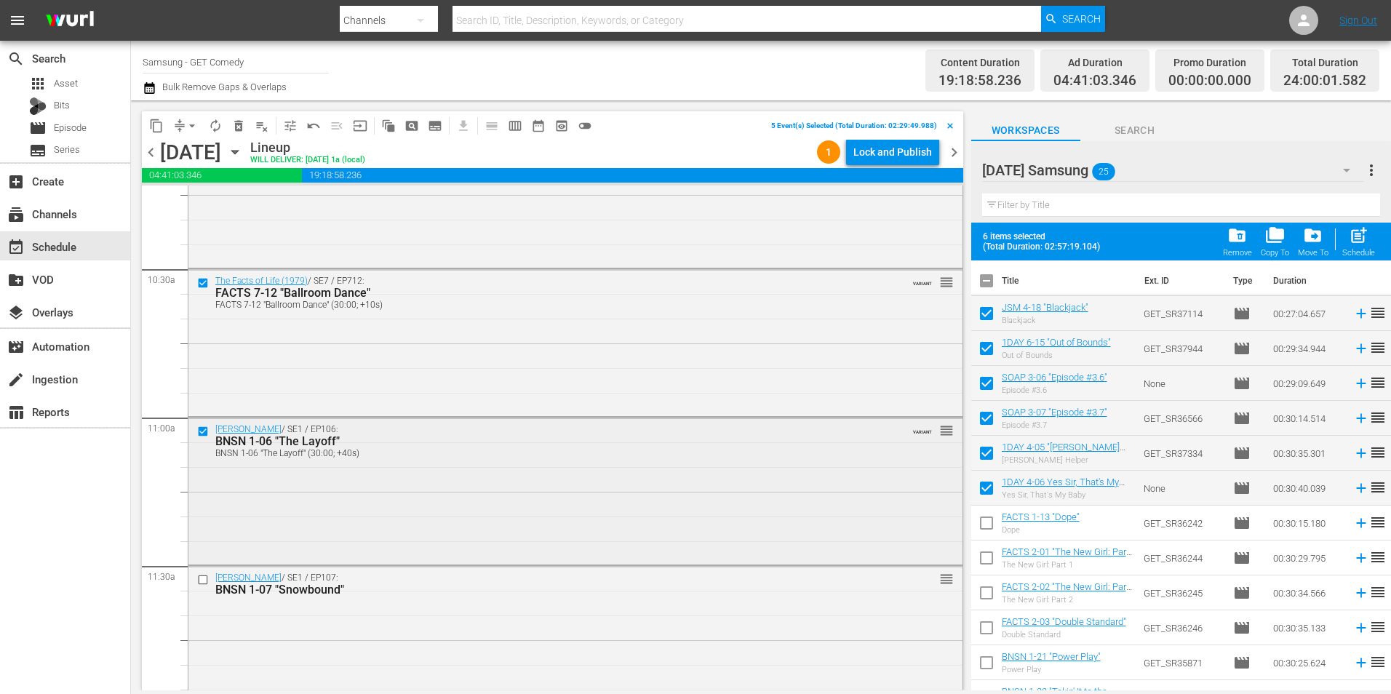
scroll to position [3056, 0]
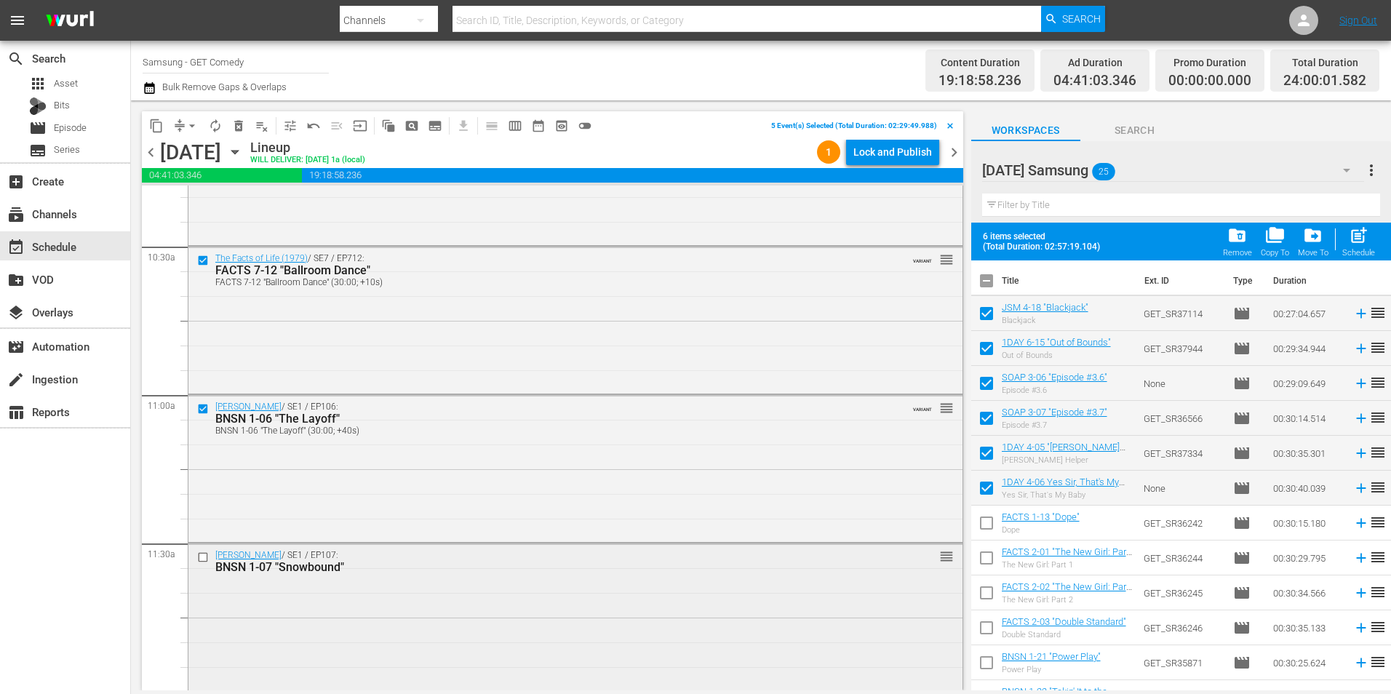
click at [201, 554] on input "checkbox" at bounding box center [204, 557] width 15 height 12
click at [154, 124] on span "content_copy" at bounding box center [156, 126] width 15 height 15
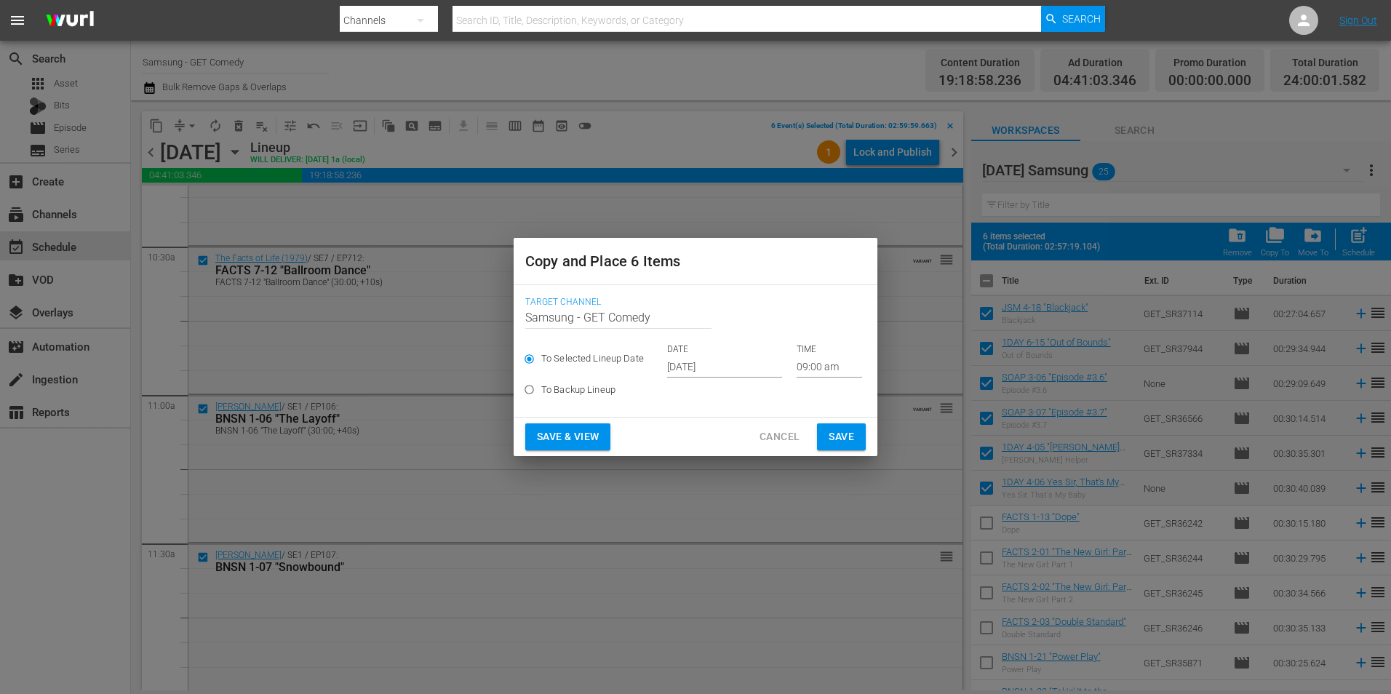
click at [693, 367] on input "[DATE]" at bounding box center [724, 367] width 115 height 22
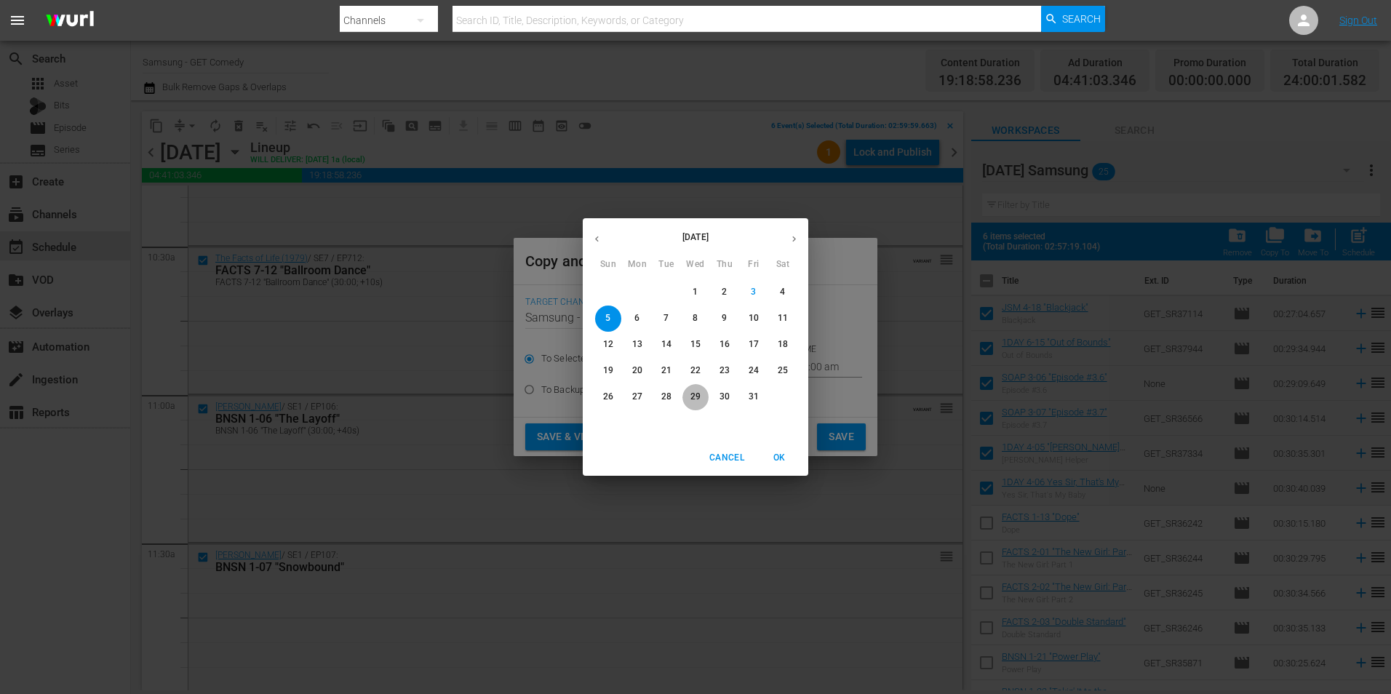
drag, startPoint x: 696, startPoint y: 394, endPoint x: 760, endPoint y: 381, distance: 65.3
click at [697, 394] on p "29" at bounding box center [695, 397] width 10 height 12
type input "Oct 29th 2025"
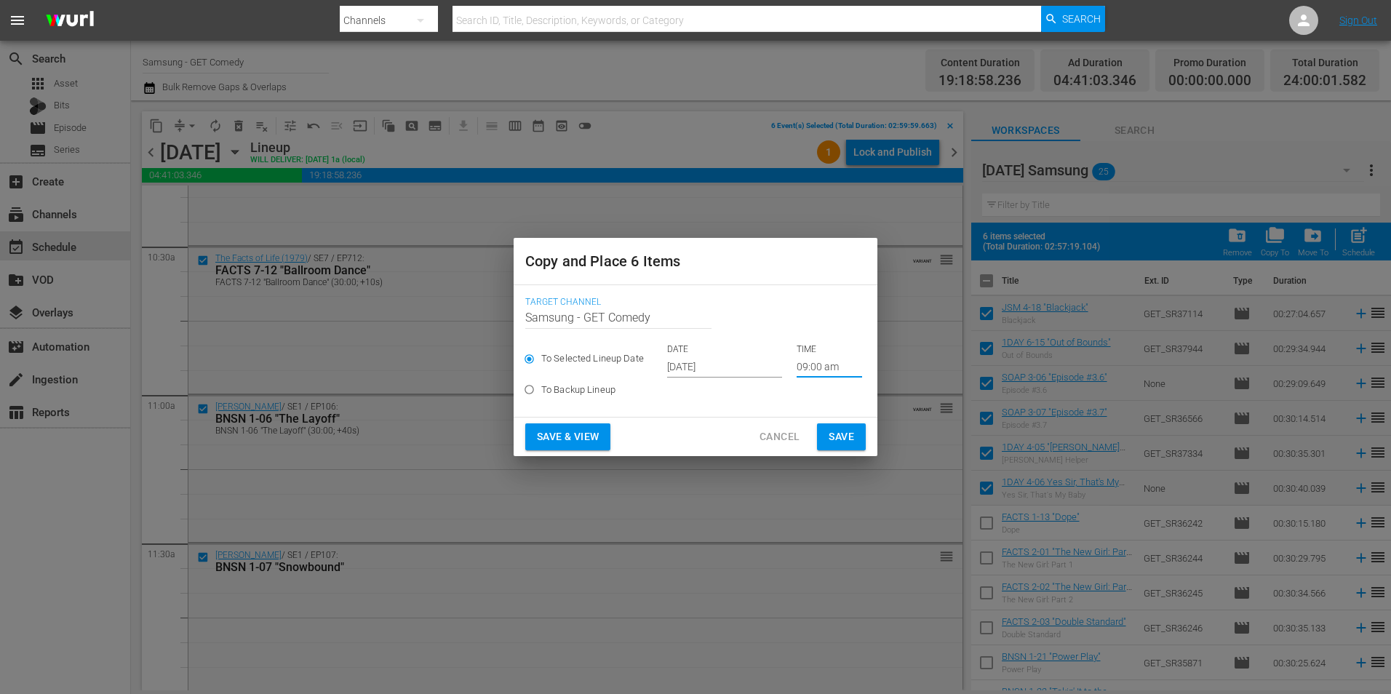
click at [805, 362] on input "09:00 am" at bounding box center [829, 367] width 65 height 22
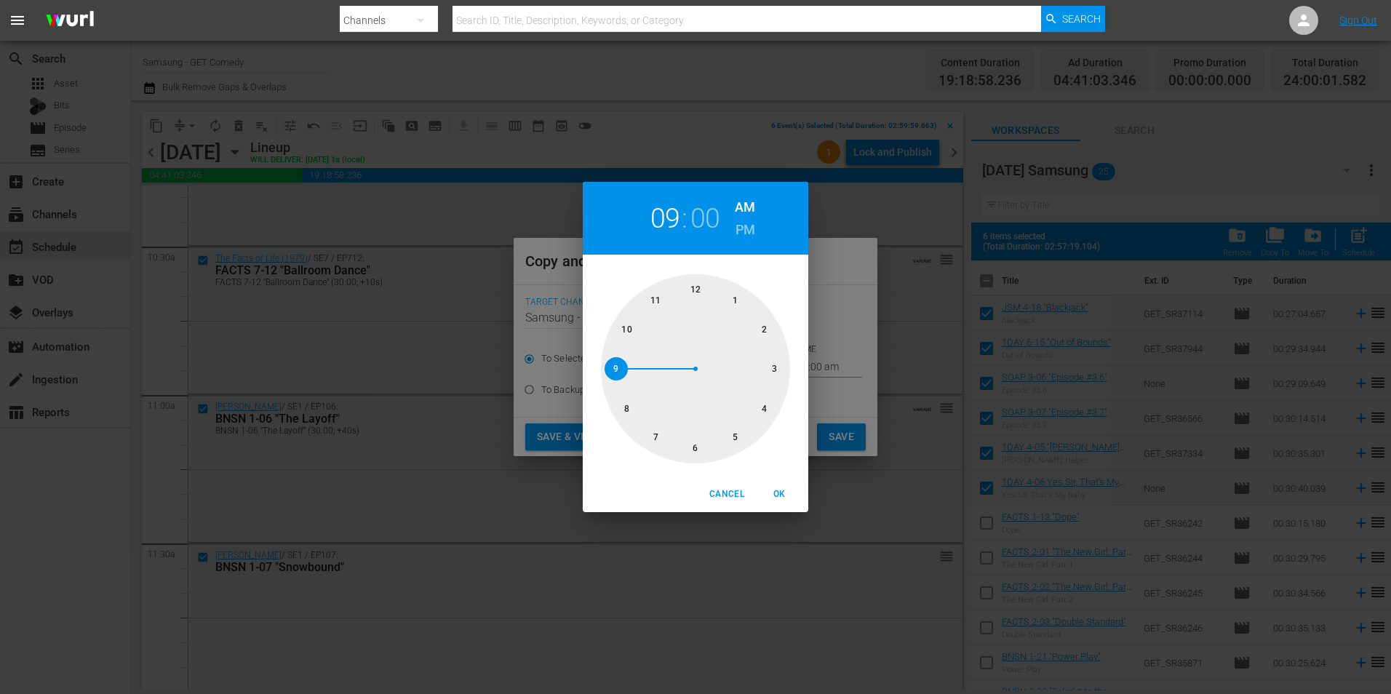
click at [776, 366] on div at bounding box center [695, 368] width 189 height 189
click at [774, 493] on span "OK" at bounding box center [779, 494] width 35 height 15
type input "03:00 am"
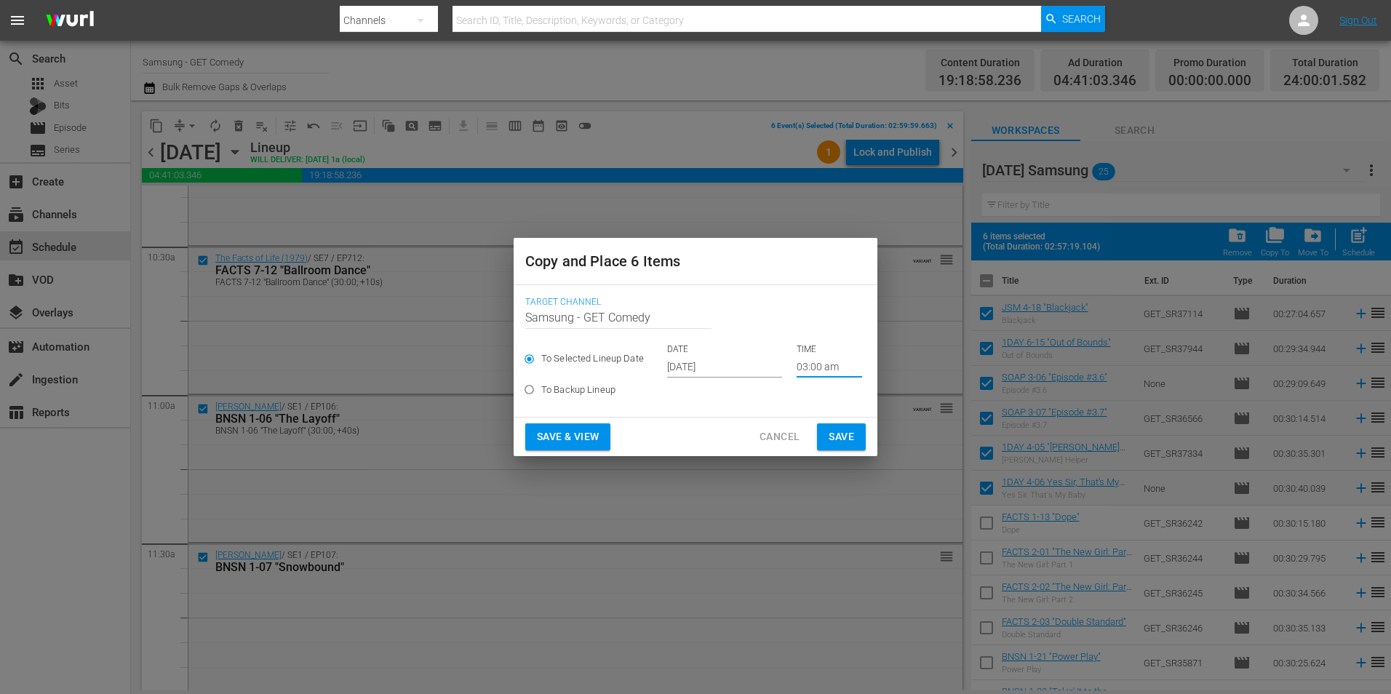
click at [834, 444] on span "Save" at bounding box center [841, 437] width 25 height 18
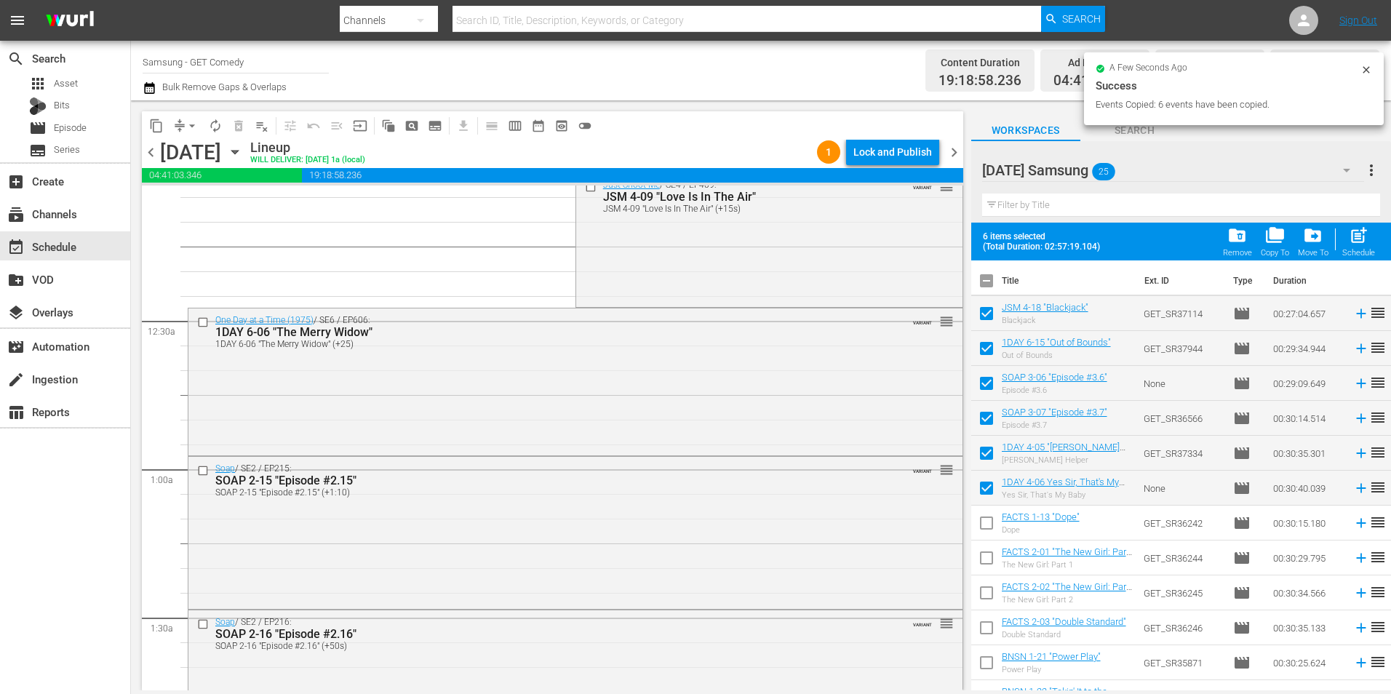
scroll to position [0, 0]
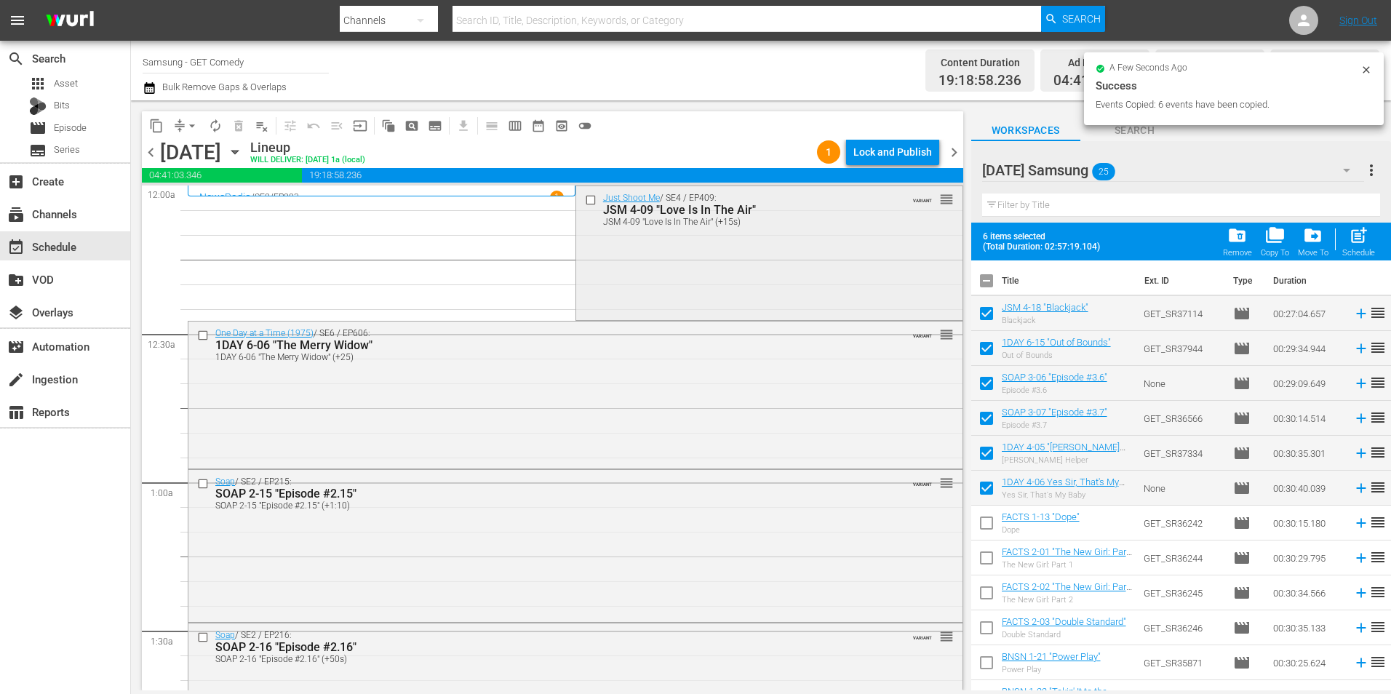
click at [586, 202] on input "checkbox" at bounding box center [591, 200] width 15 height 12
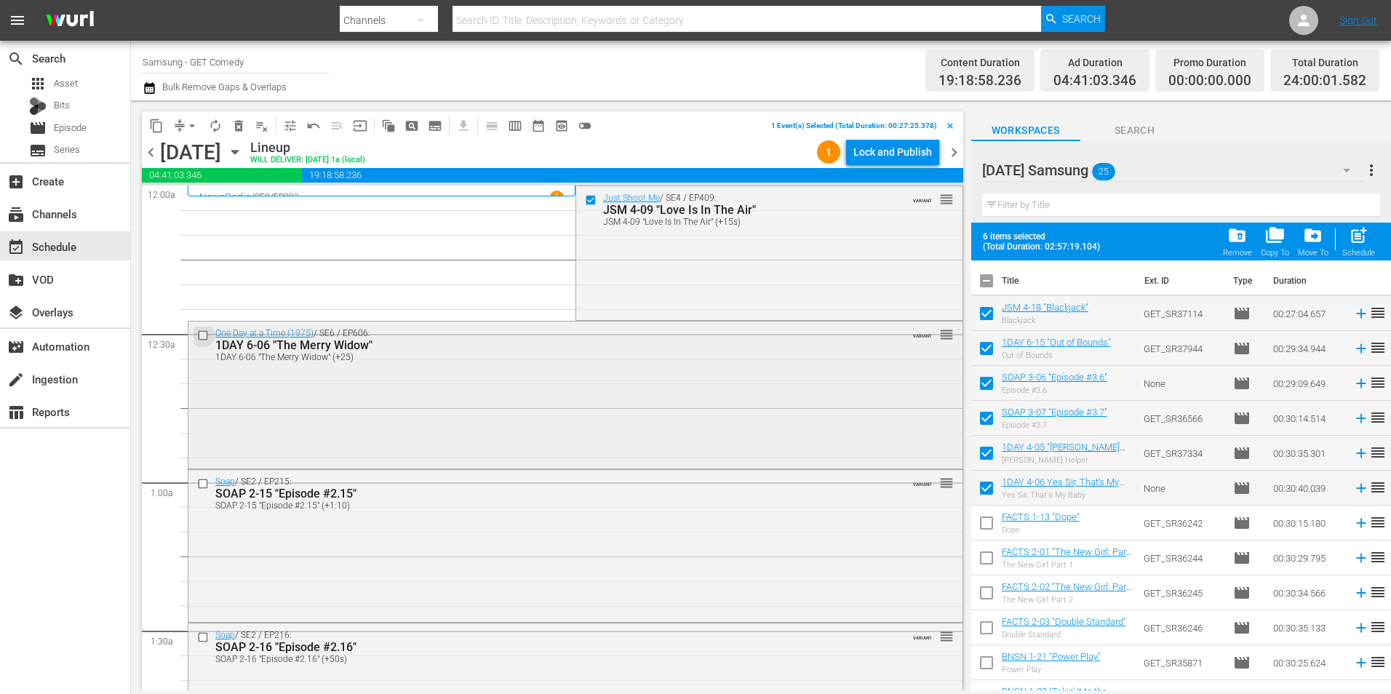
click at [204, 337] on input "checkbox" at bounding box center [204, 335] width 15 height 12
click at [199, 484] on input "checkbox" at bounding box center [204, 484] width 15 height 12
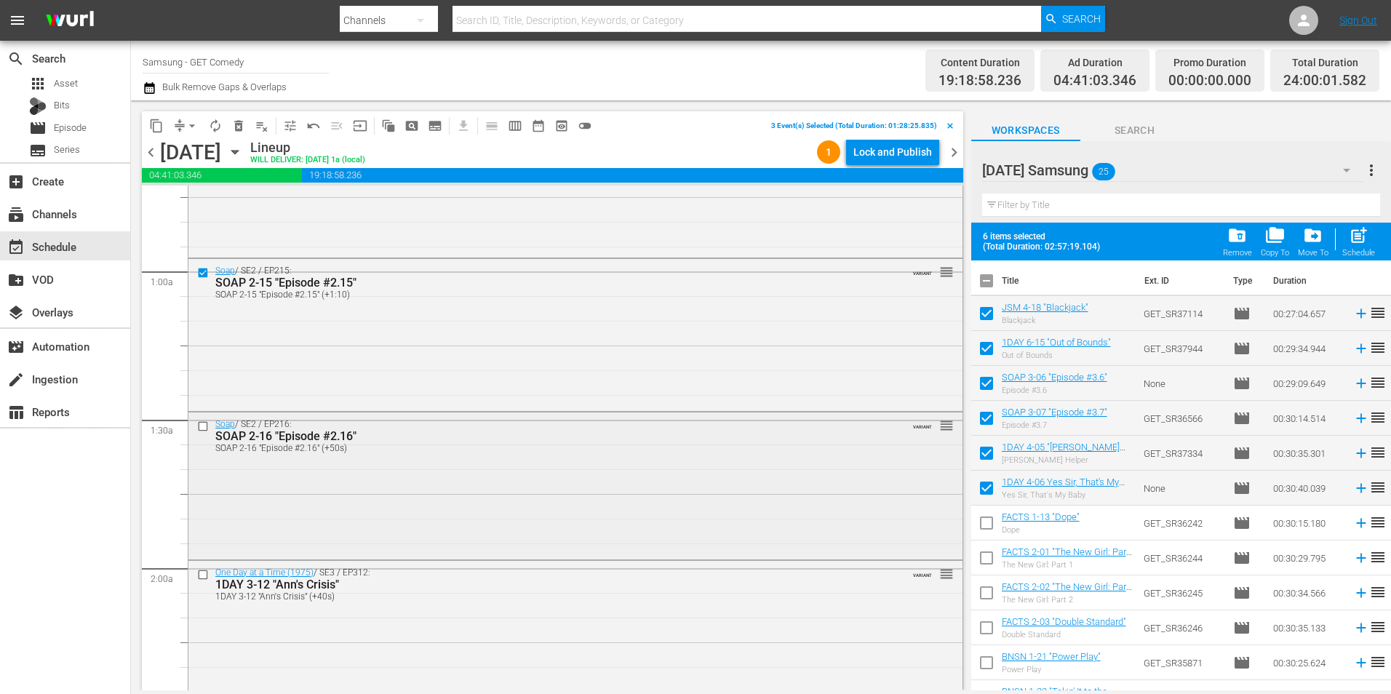
scroll to position [218, 0]
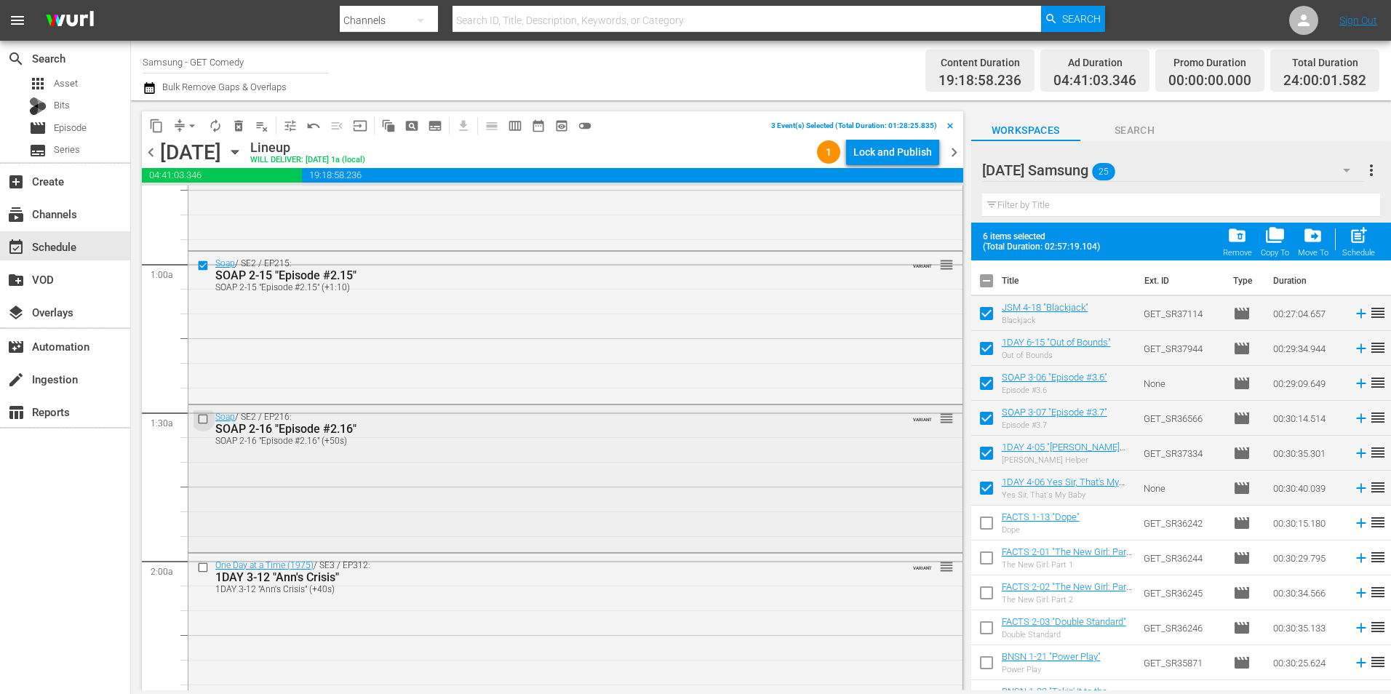
click at [204, 421] on input "checkbox" at bounding box center [204, 419] width 15 height 12
click at [204, 565] on input "checkbox" at bounding box center [204, 567] width 15 height 12
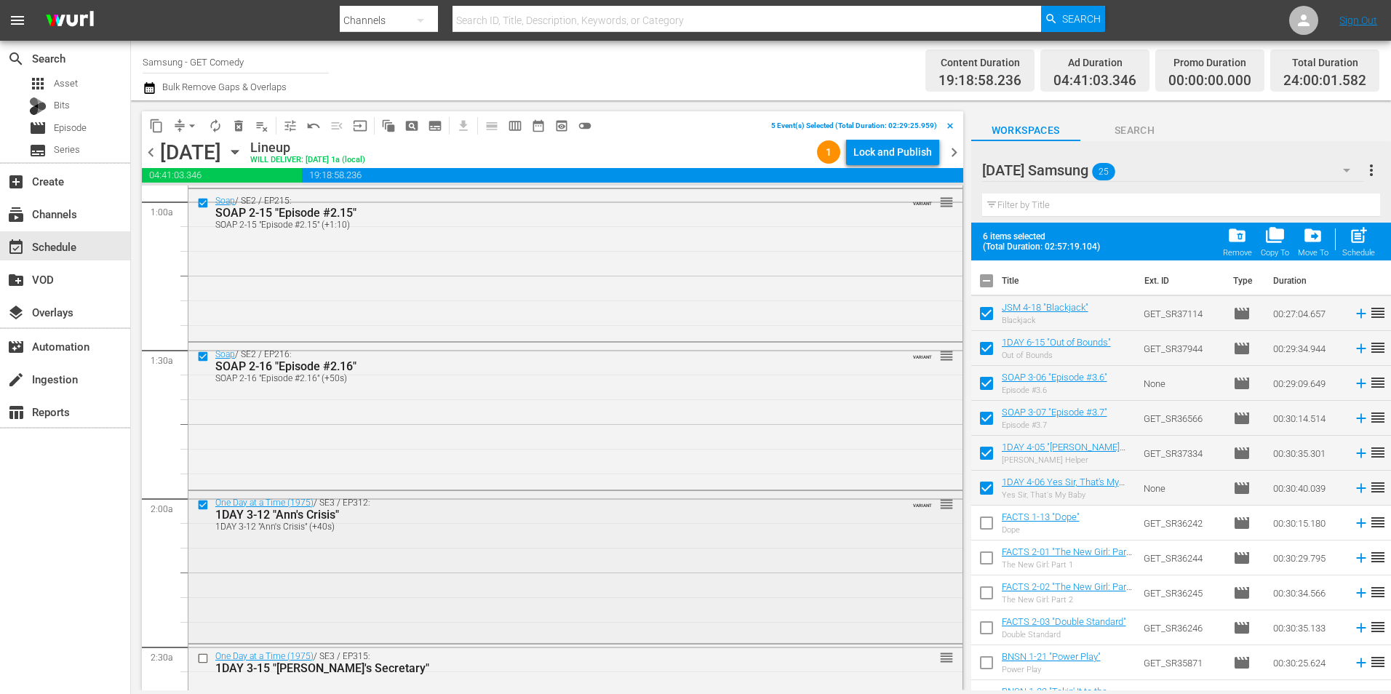
scroll to position [437, 0]
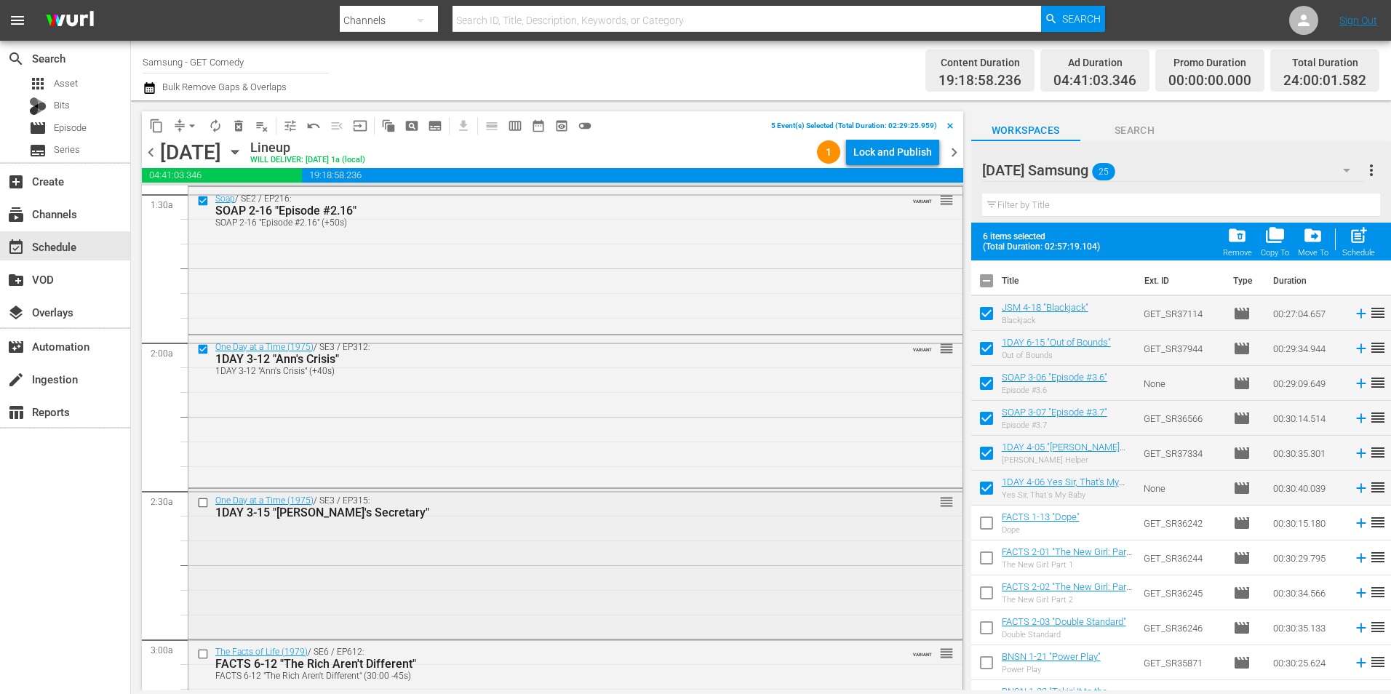
click at [201, 501] on input "checkbox" at bounding box center [204, 503] width 15 height 12
click at [160, 127] on span "content_copy" at bounding box center [156, 126] width 15 height 15
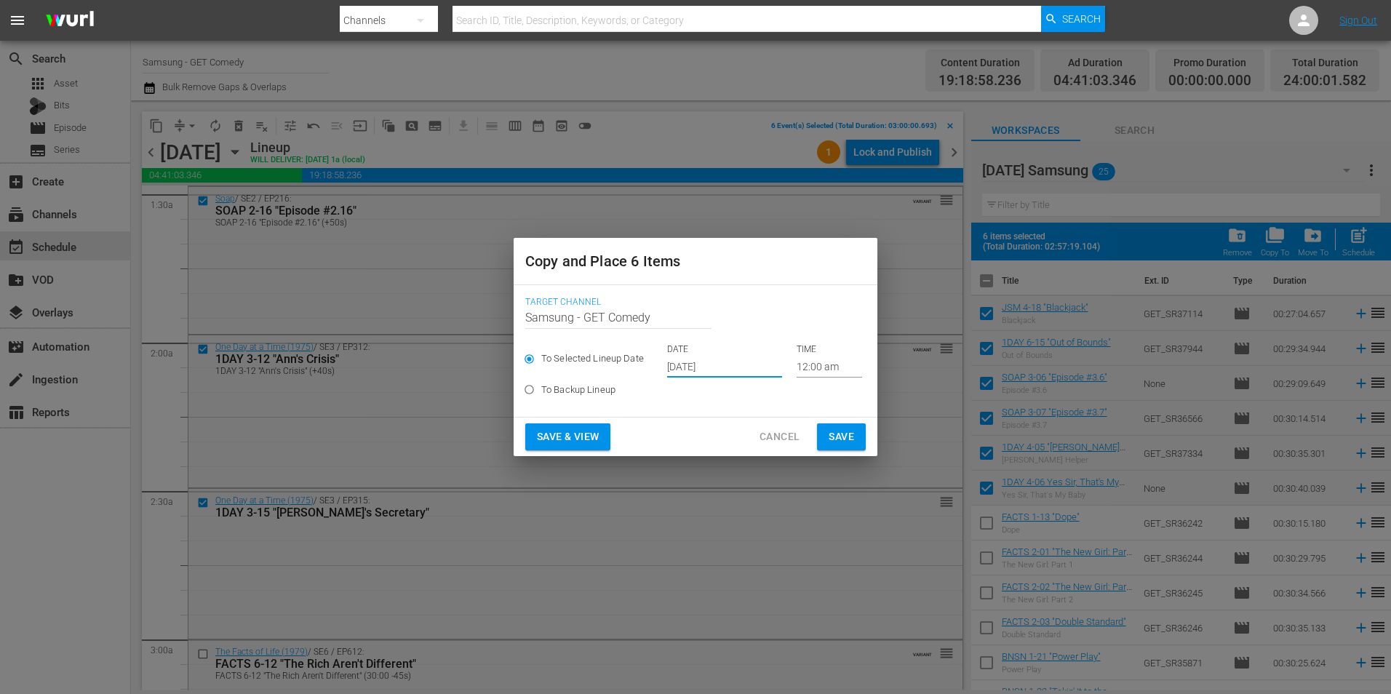
click at [688, 363] on input "[DATE]" at bounding box center [724, 367] width 115 height 22
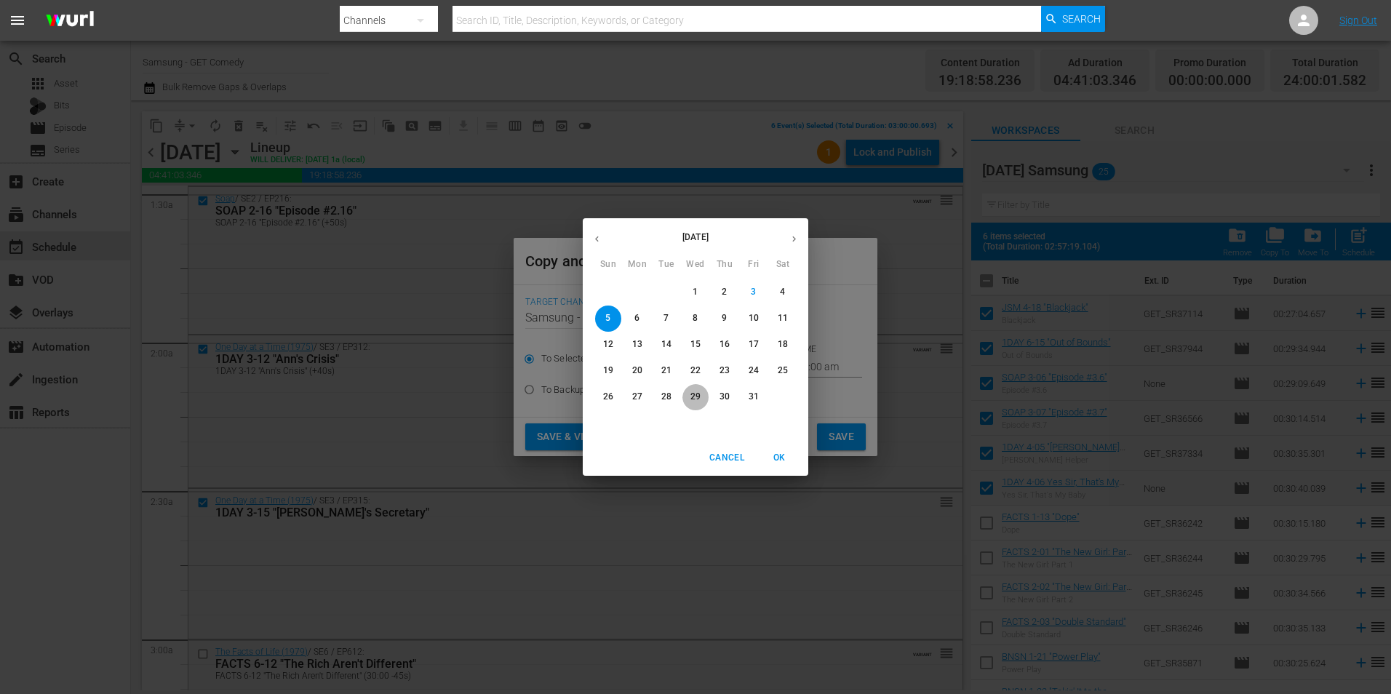
drag, startPoint x: 688, startPoint y: 363, endPoint x: 697, endPoint y: 400, distance: 38.1
click at [696, 401] on p "29" at bounding box center [695, 397] width 10 height 12
type input "Oct 29th 2025"
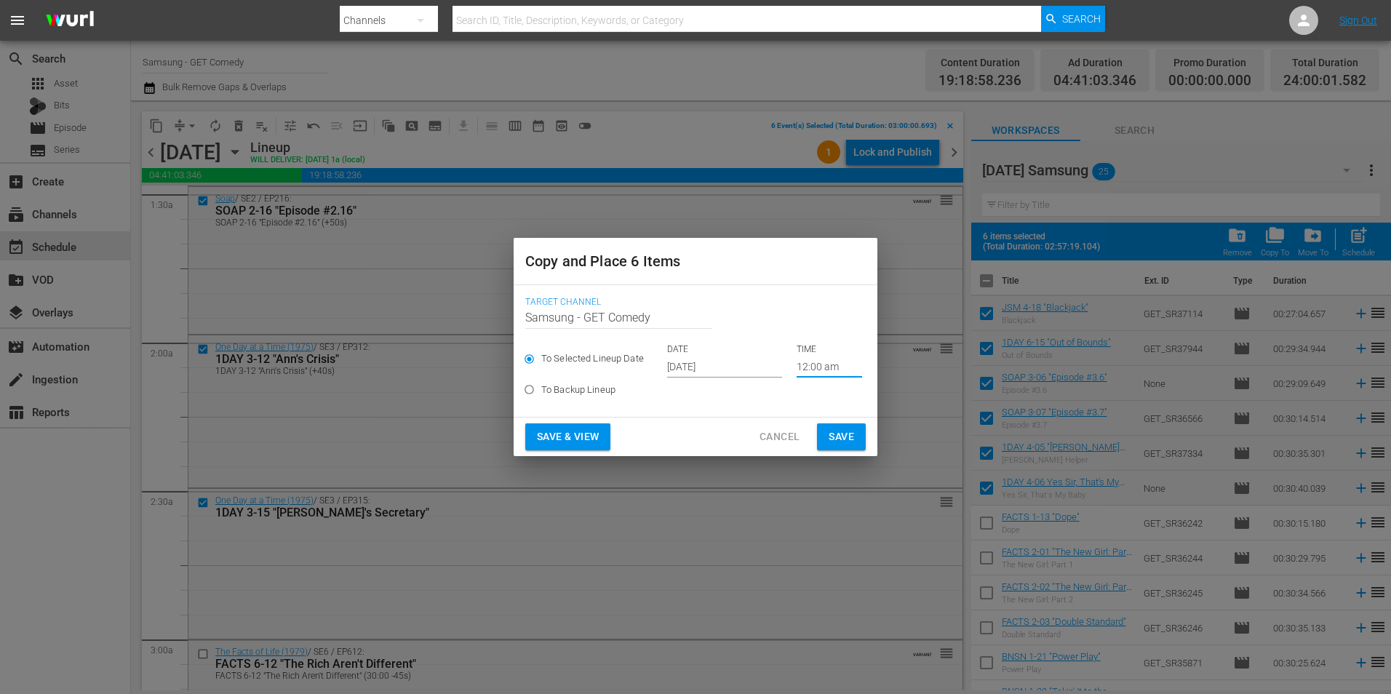
click at [813, 369] on input "12:00 am" at bounding box center [829, 367] width 65 height 22
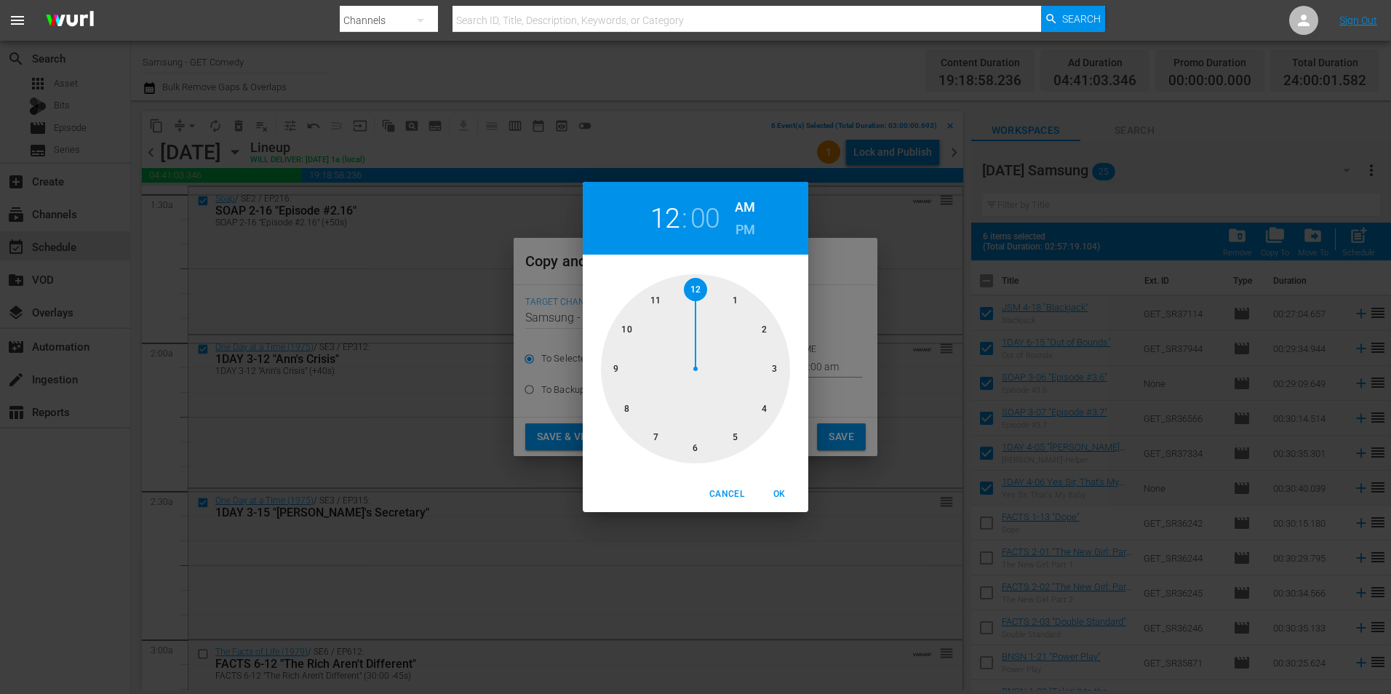
click at [691, 450] on div at bounding box center [695, 368] width 189 height 189
drag, startPoint x: 778, startPoint y: 495, endPoint x: 803, endPoint y: 471, distance: 35.0
click at [781, 493] on span "OK" at bounding box center [779, 494] width 35 height 15
type input "06:00 am"
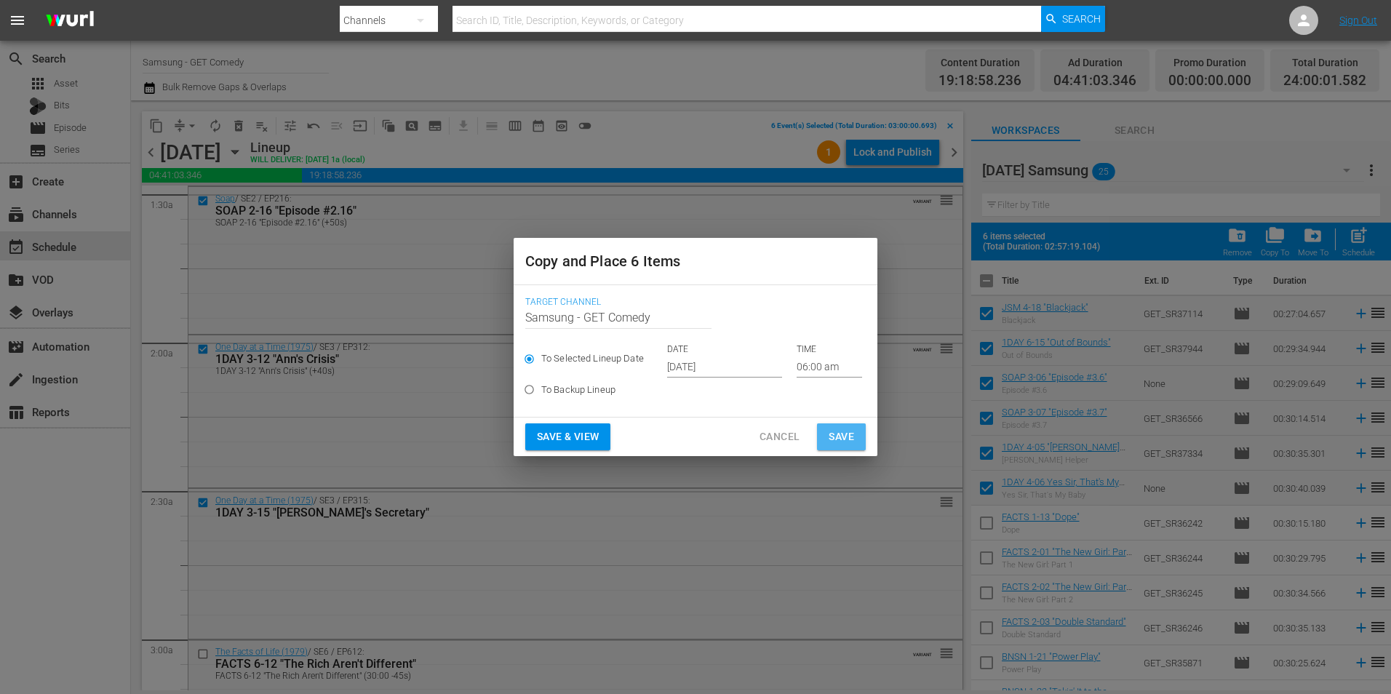
click at [842, 434] on span "Save" at bounding box center [841, 437] width 25 height 18
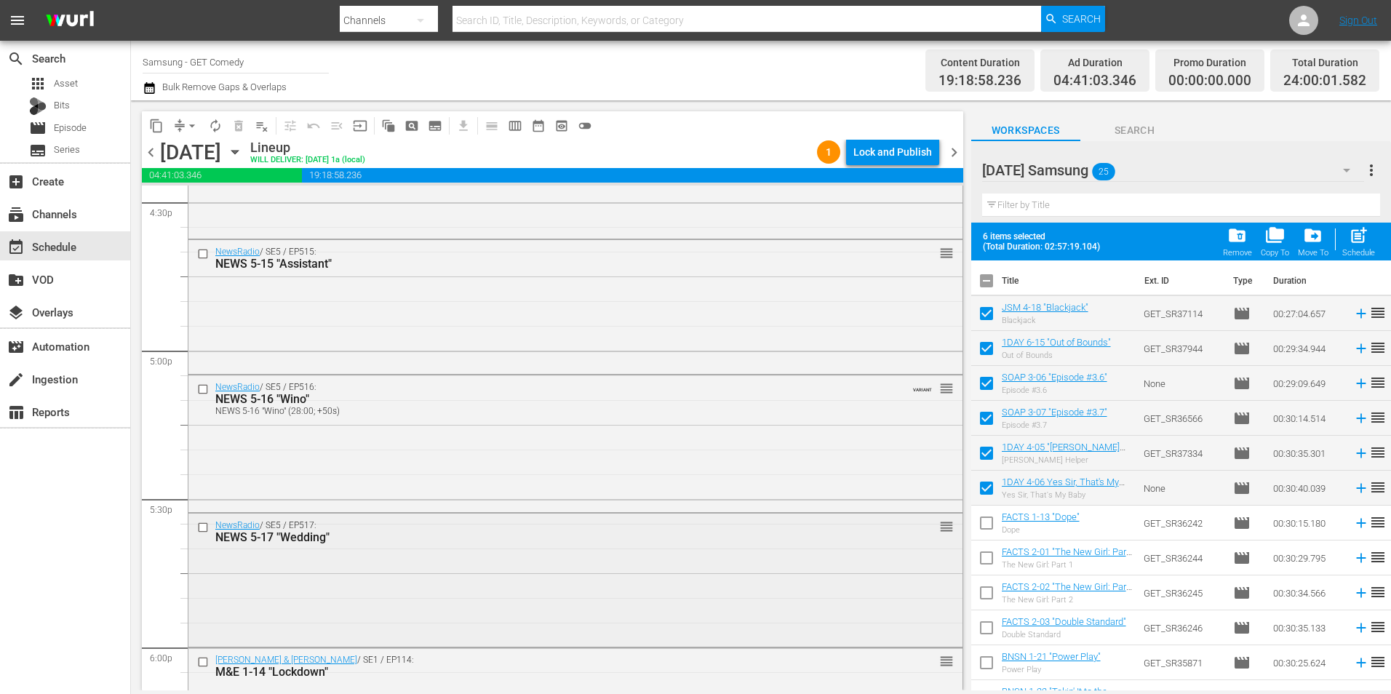
scroll to position [5020, 0]
click at [201, 522] on input "checkbox" at bounding box center [204, 523] width 15 height 12
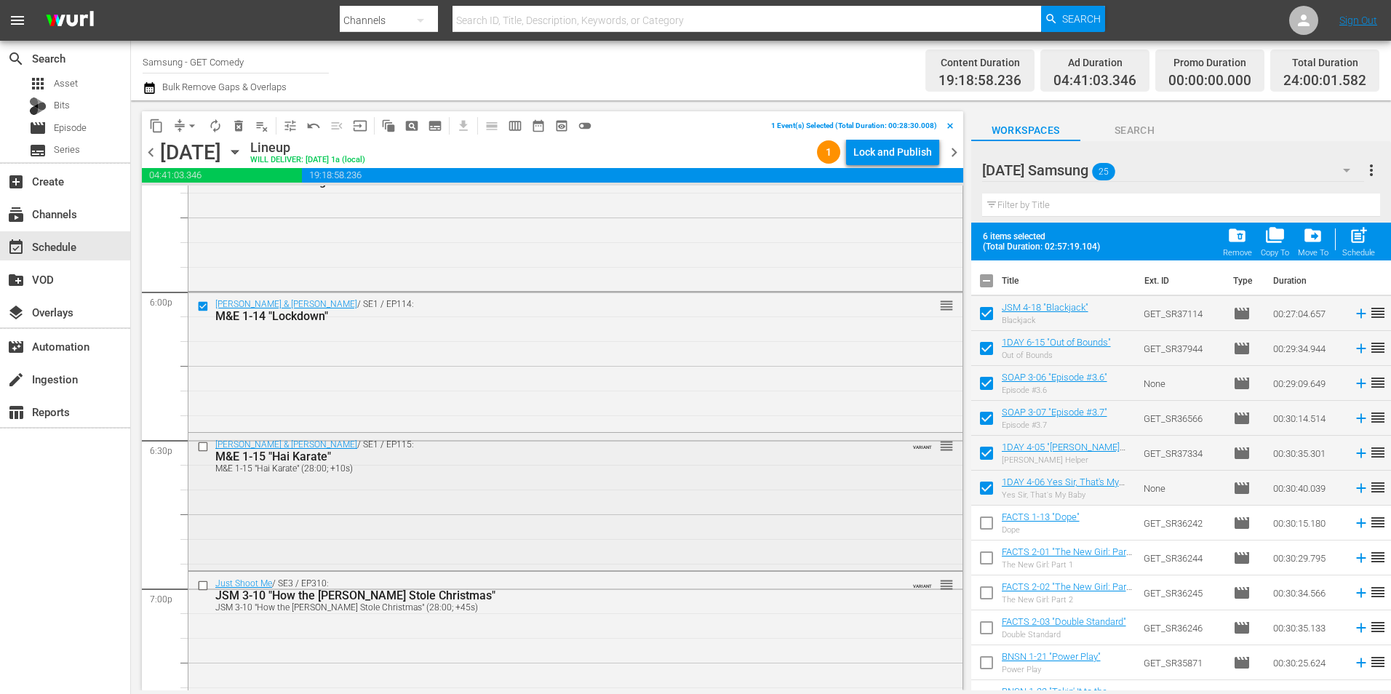
scroll to position [5238, 0]
click at [204, 445] on input "checkbox" at bounding box center [204, 445] width 15 height 12
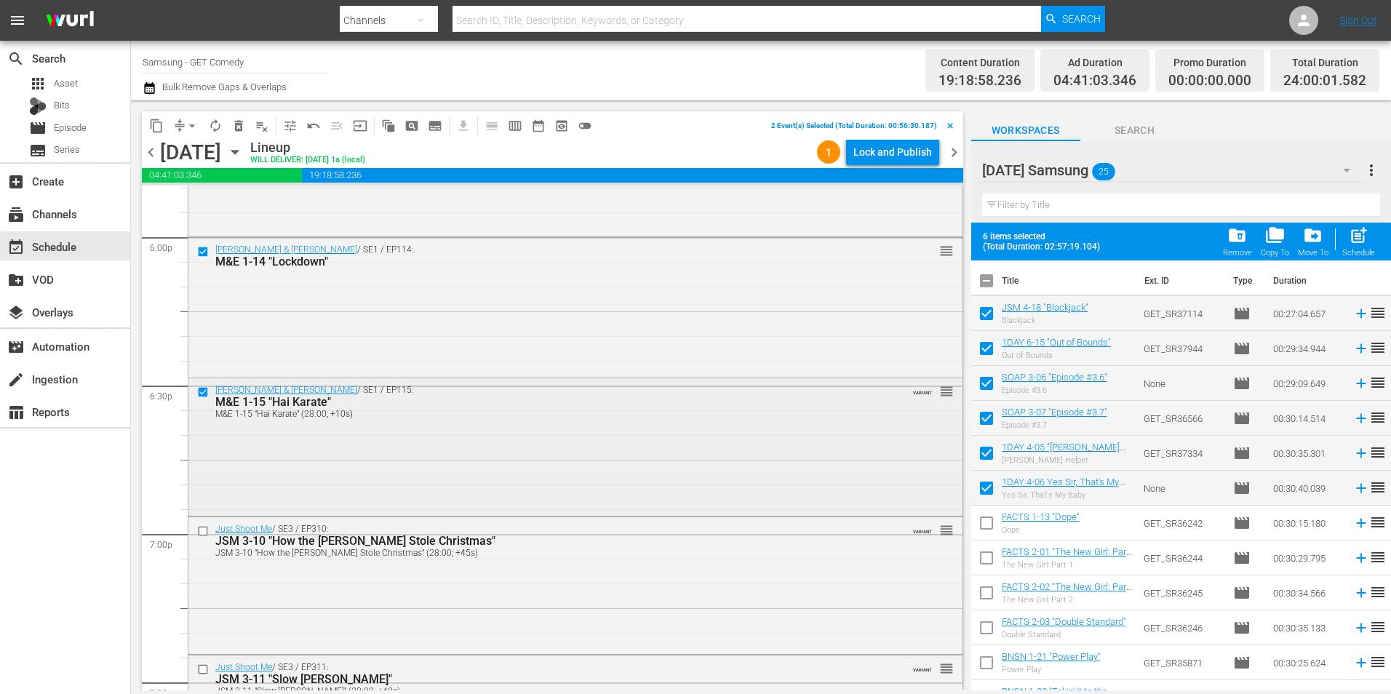
scroll to position [5384, 0]
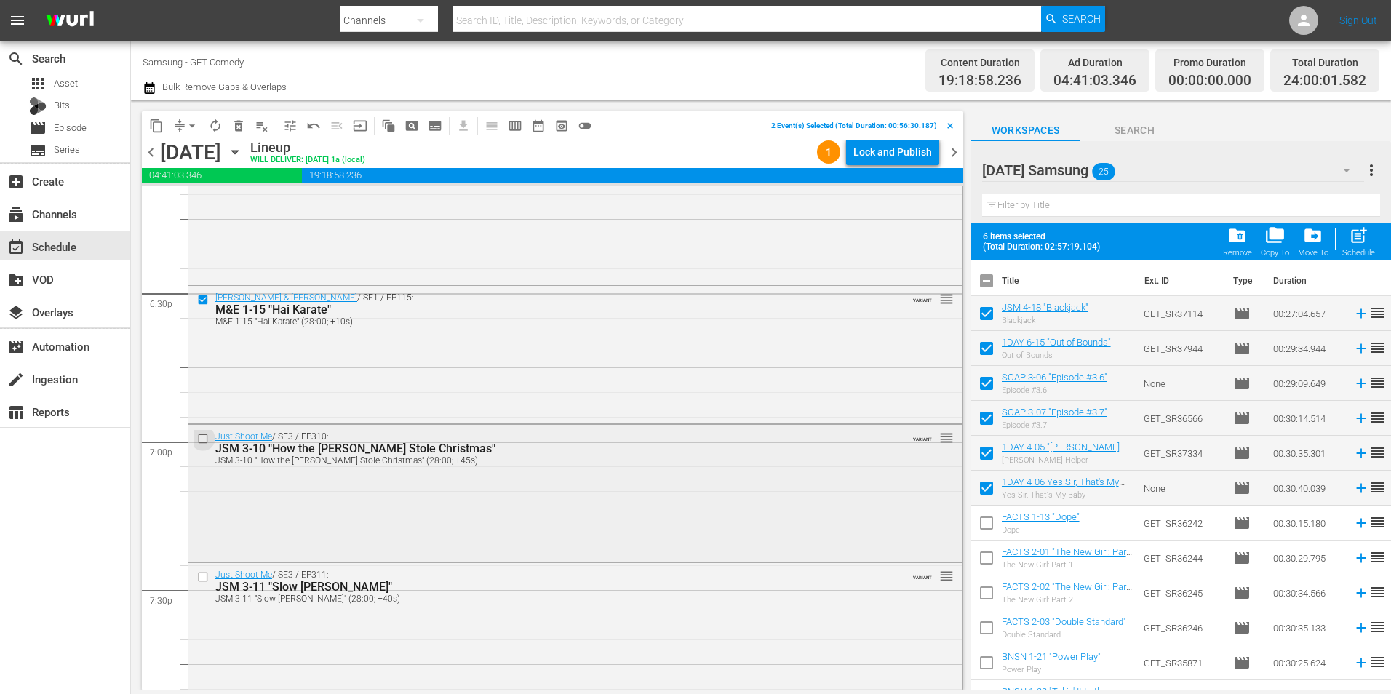
click at [206, 439] on input "checkbox" at bounding box center [204, 439] width 15 height 12
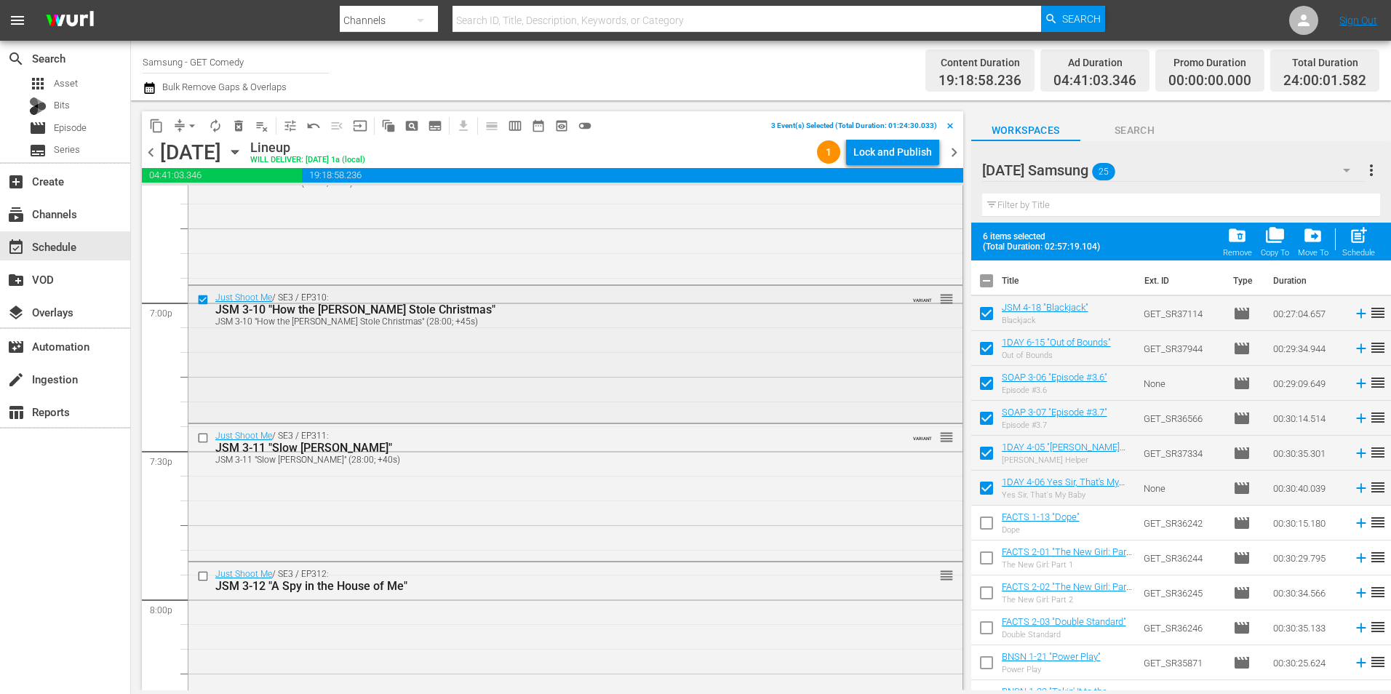
scroll to position [5529, 0]
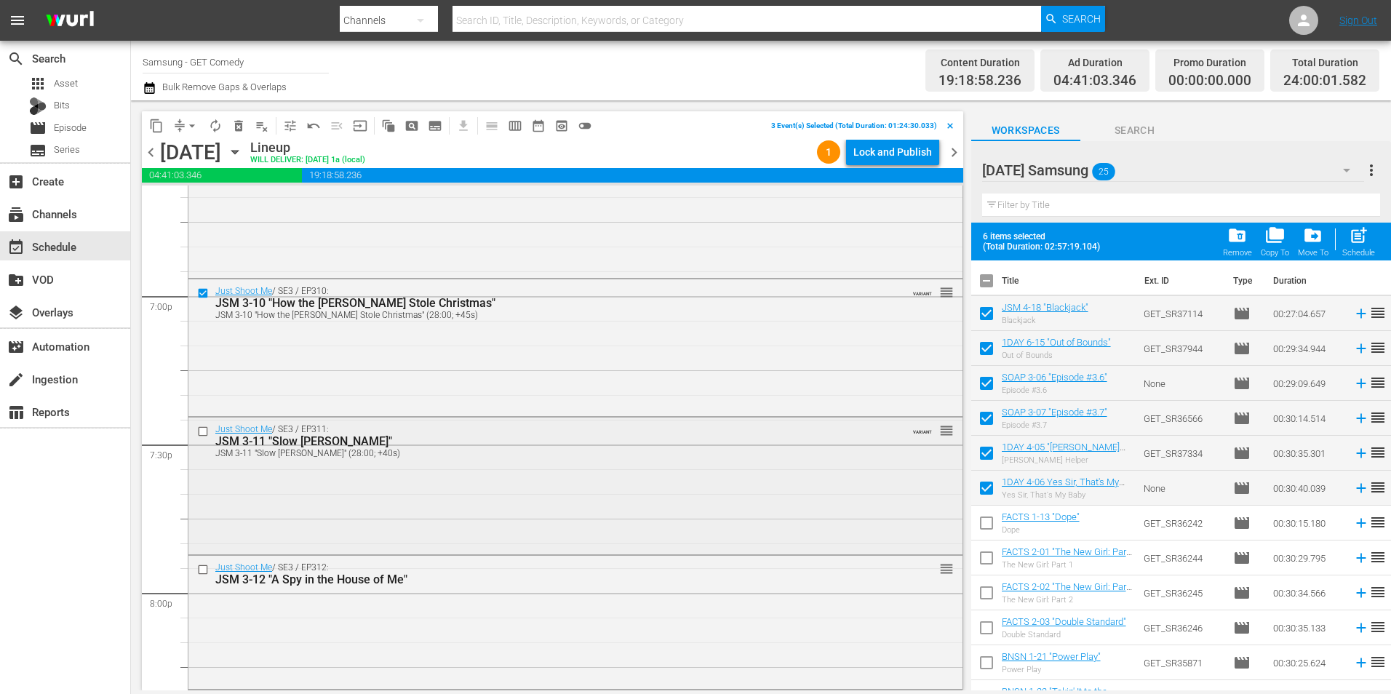
click at [205, 431] on input "checkbox" at bounding box center [204, 432] width 15 height 12
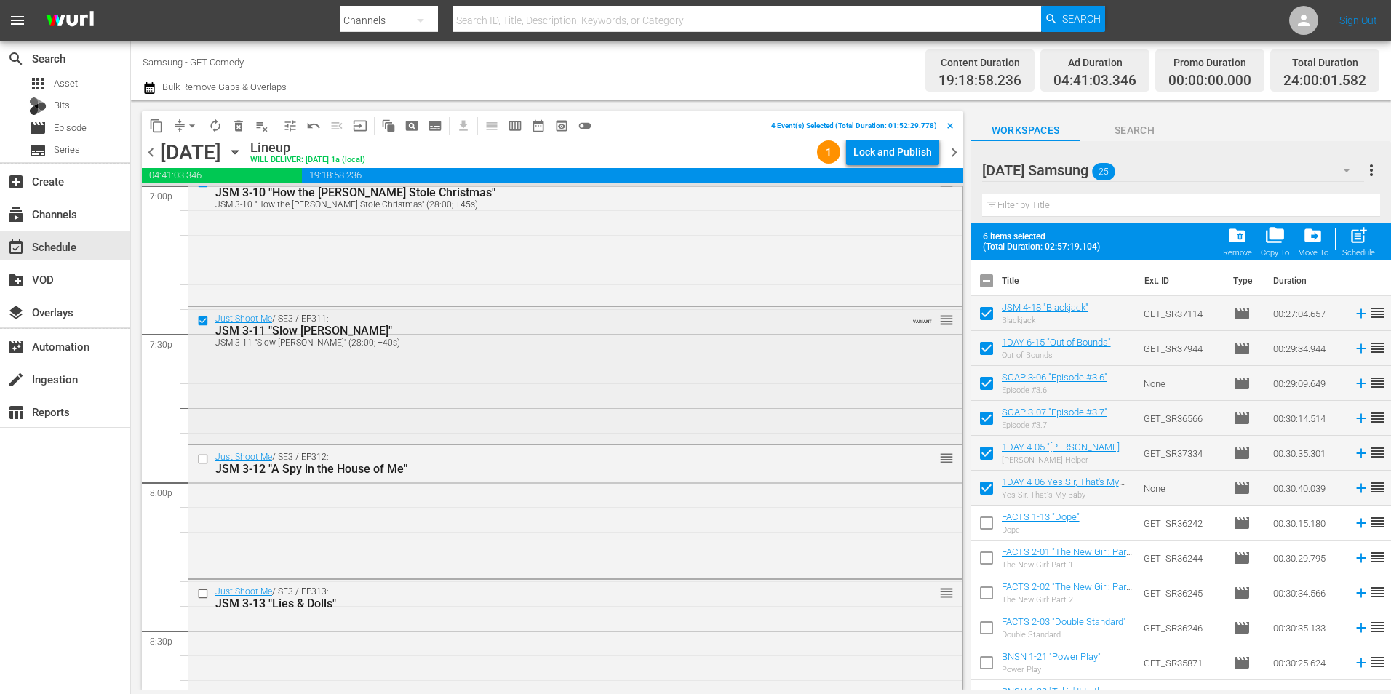
scroll to position [5675, 0]
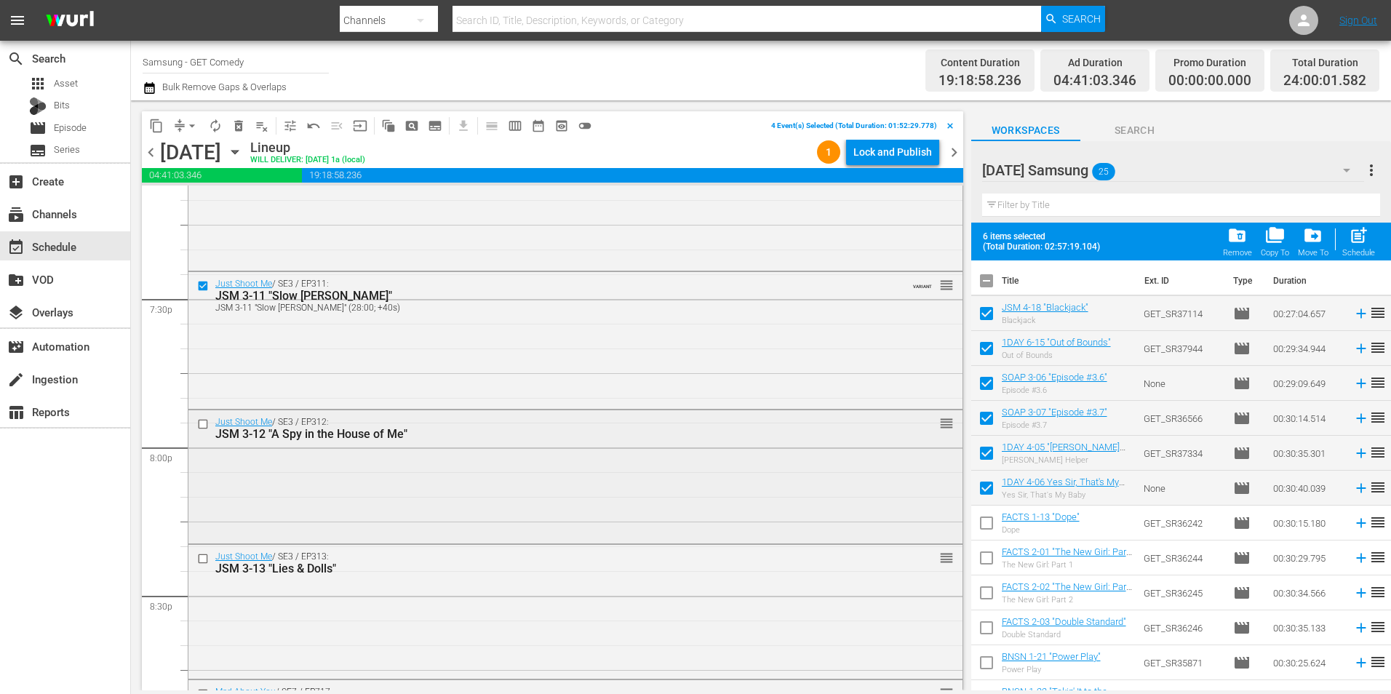
click at [206, 421] on input "checkbox" at bounding box center [204, 424] width 15 height 12
click at [207, 558] on input "checkbox" at bounding box center [204, 559] width 15 height 12
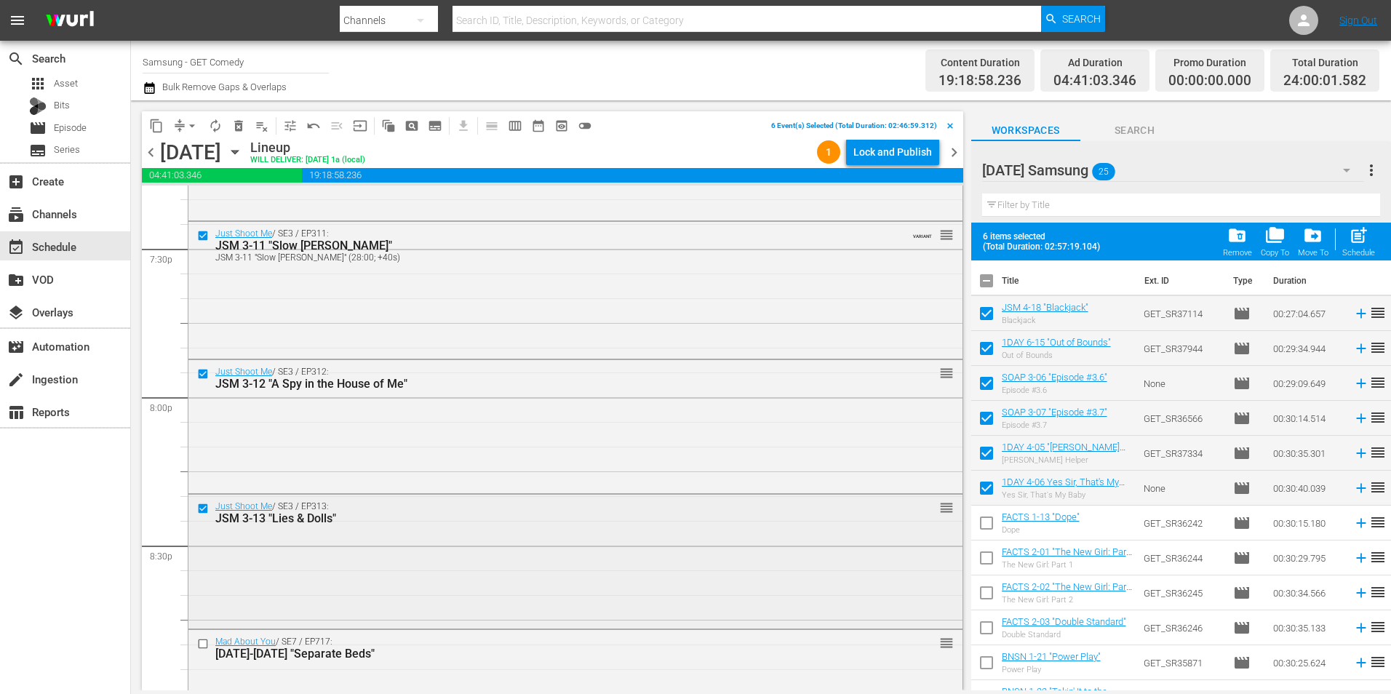
scroll to position [5820, 0]
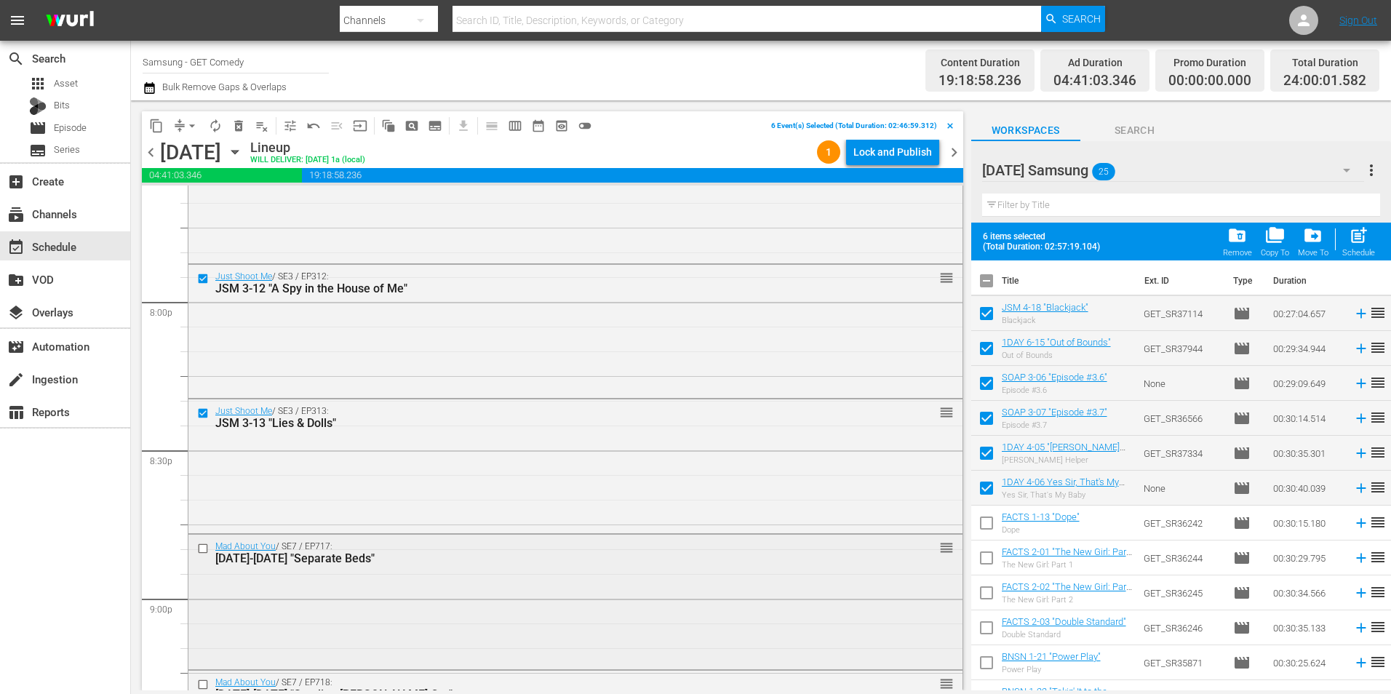
click at [201, 549] on input "checkbox" at bounding box center [204, 549] width 15 height 12
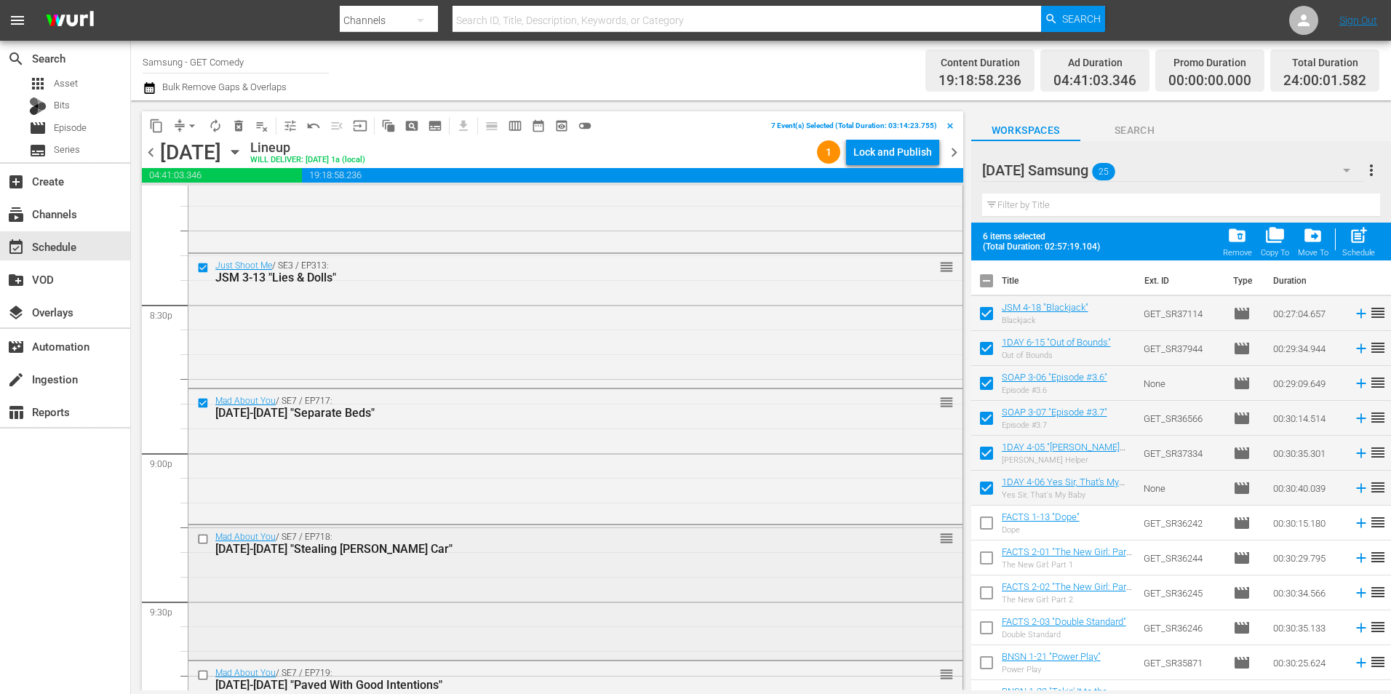
click at [203, 542] on input "checkbox" at bounding box center [204, 539] width 15 height 12
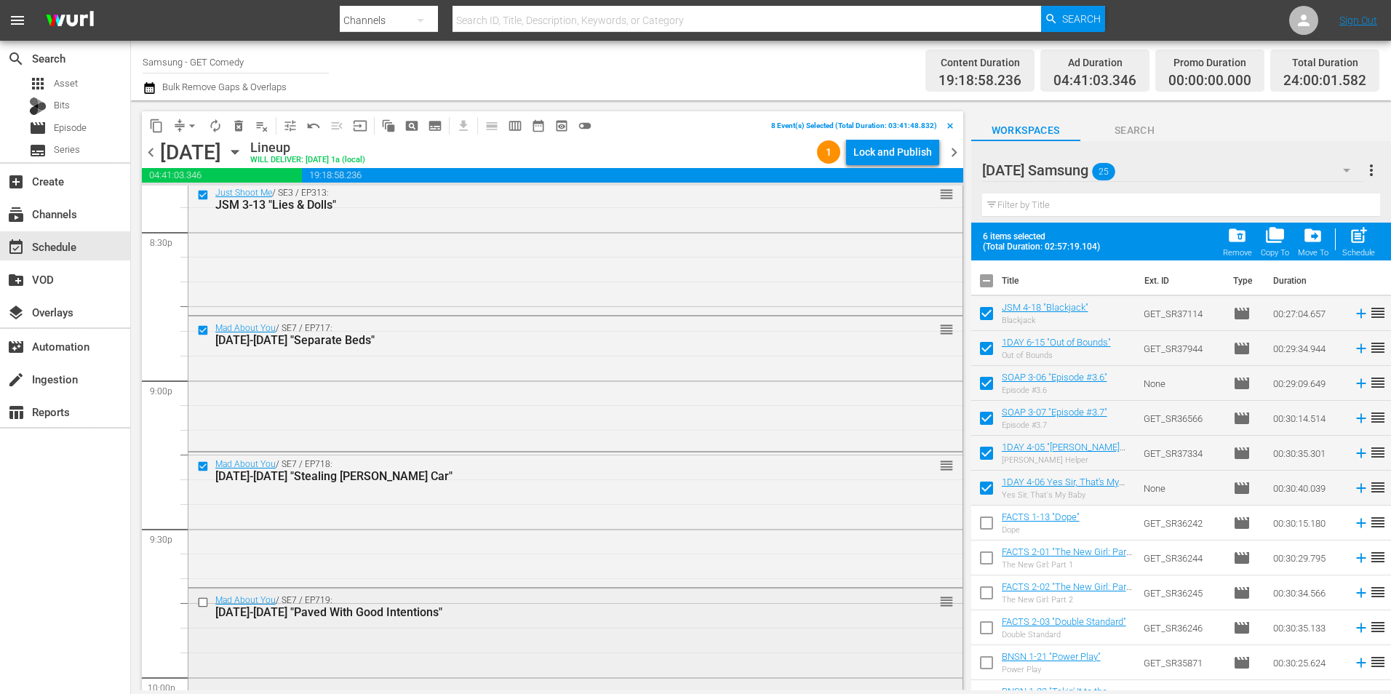
click at [199, 598] on input "checkbox" at bounding box center [204, 602] width 15 height 12
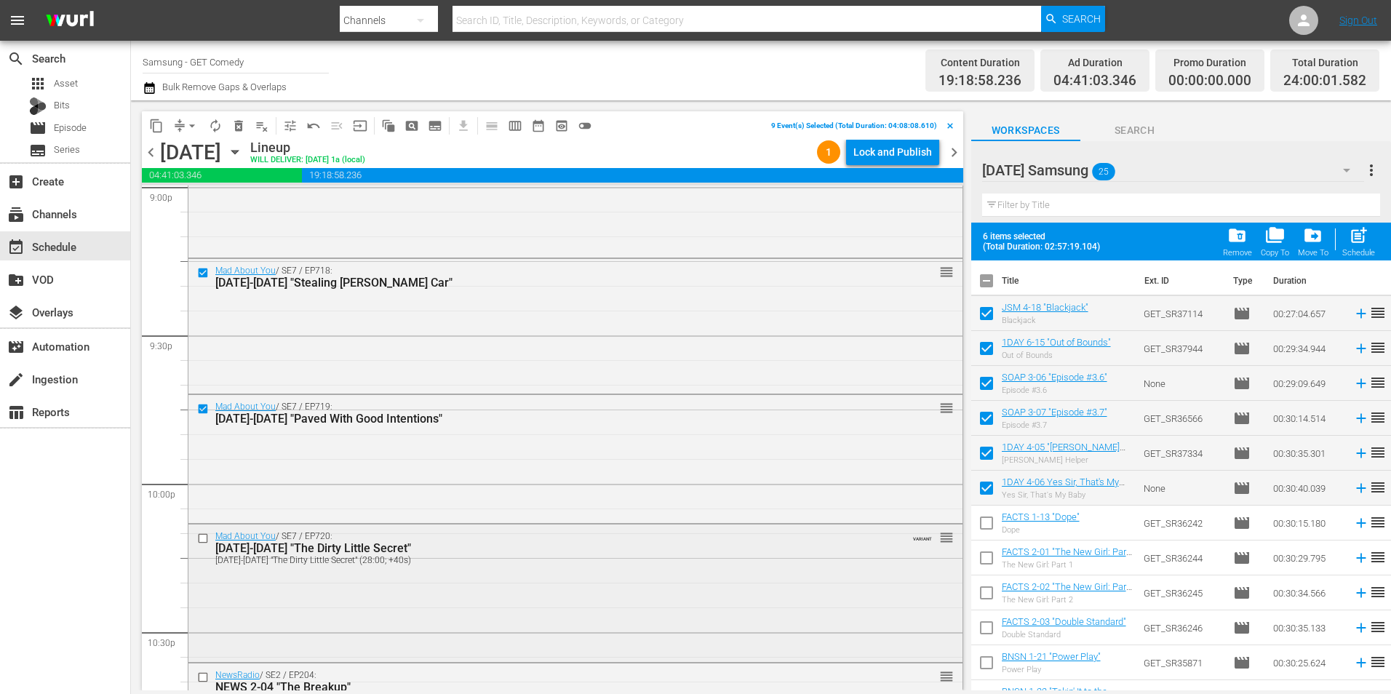
scroll to position [6257, 0]
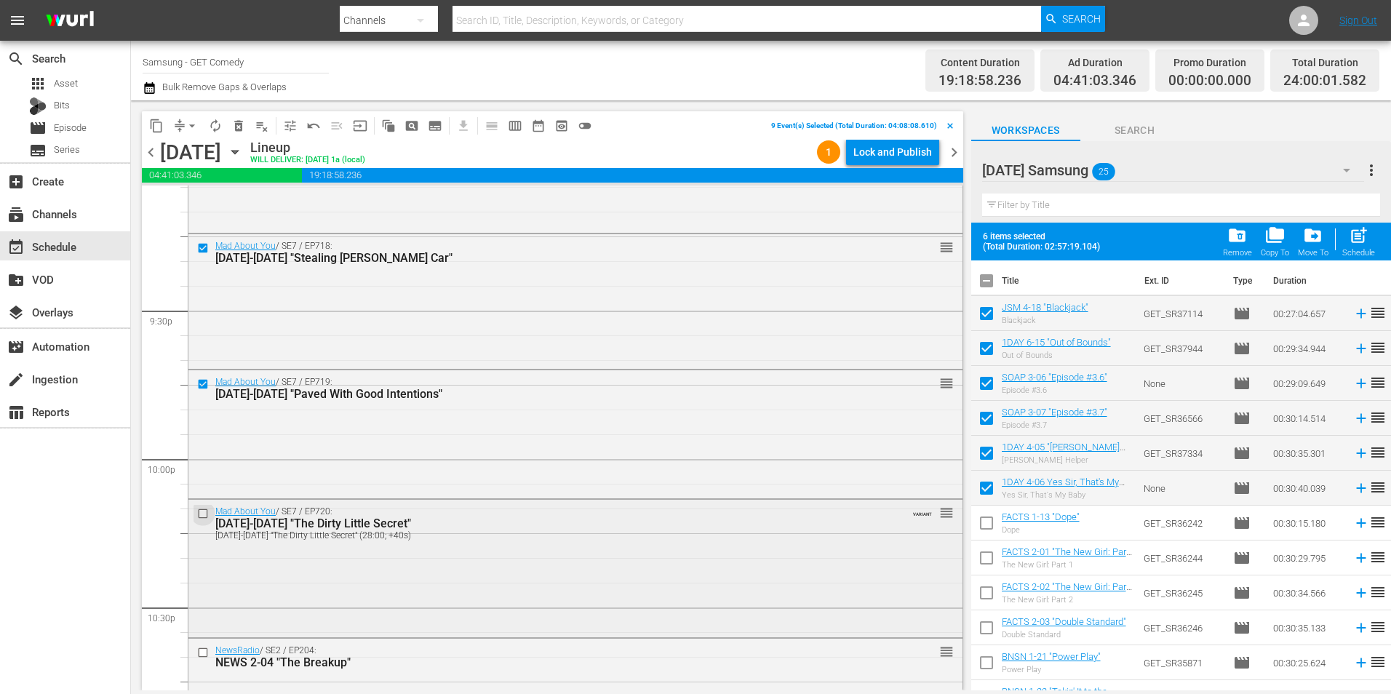
click at [203, 514] on input "checkbox" at bounding box center [204, 513] width 15 height 12
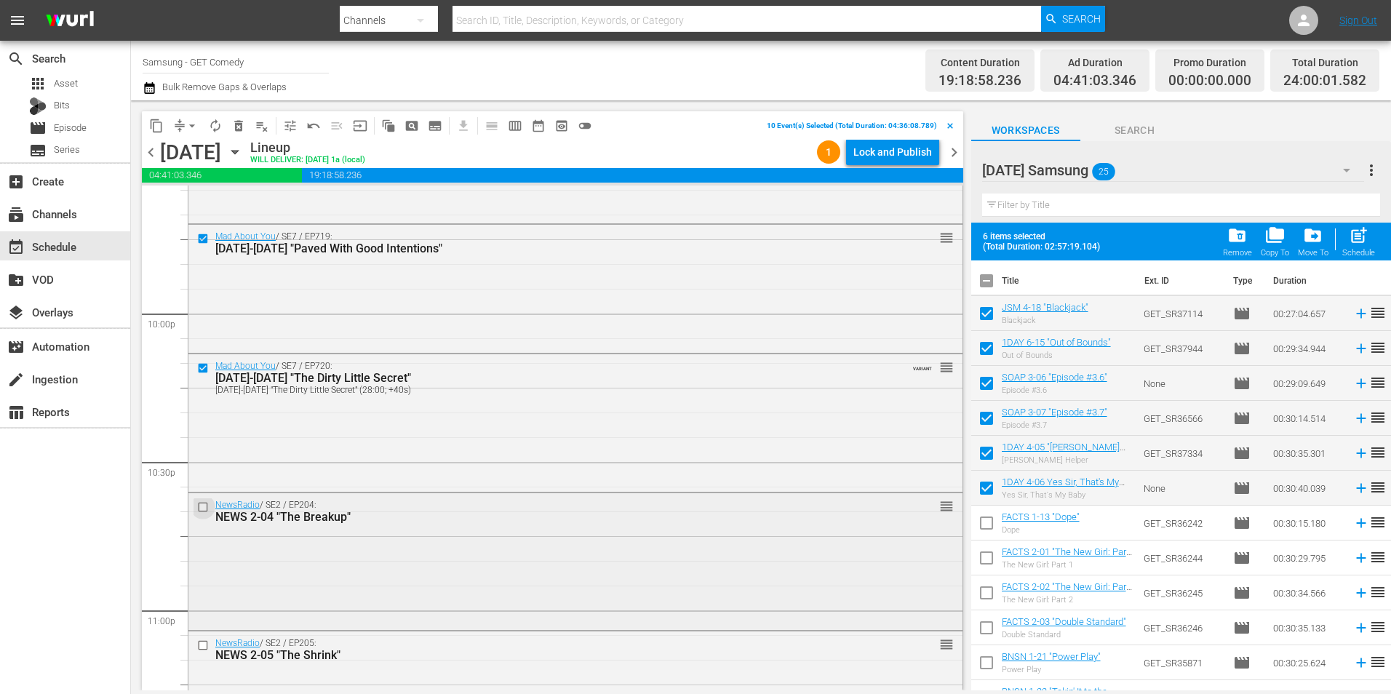
click at [203, 508] on input "checkbox" at bounding box center [204, 507] width 15 height 12
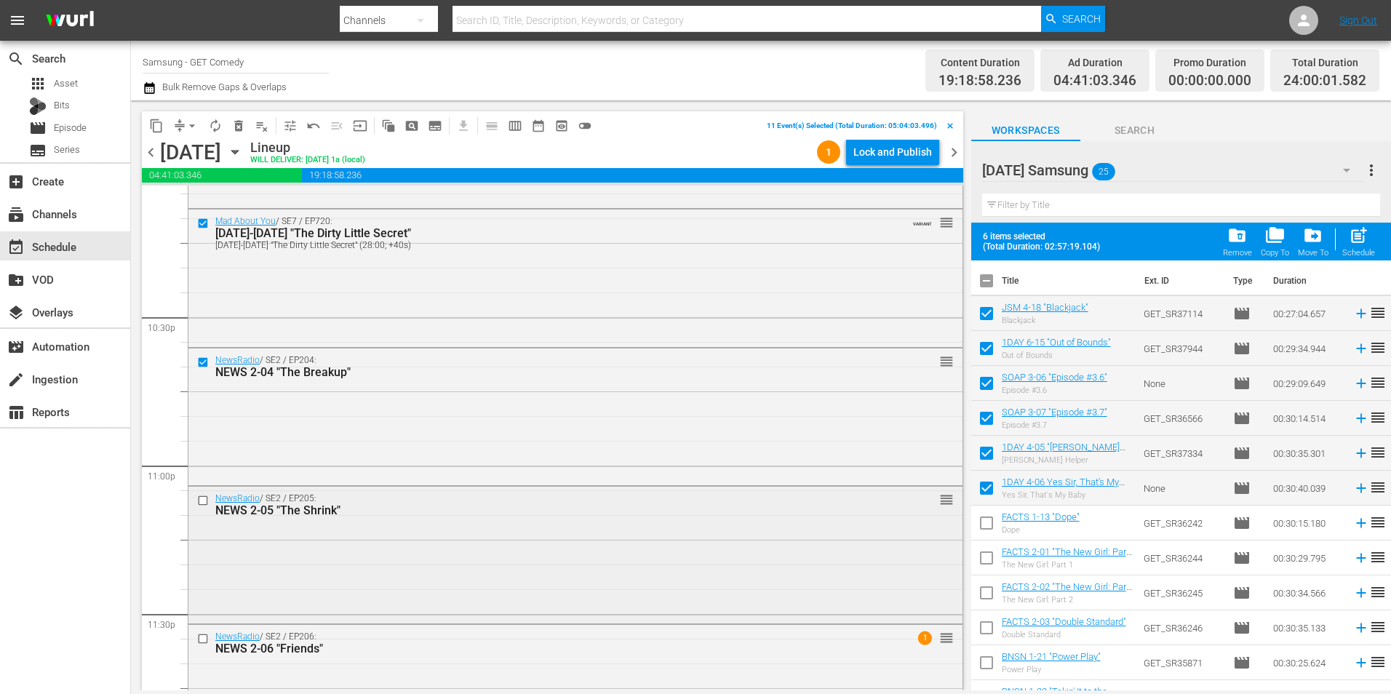
scroll to position [6548, 0]
click at [204, 500] on input "checkbox" at bounding box center [204, 499] width 15 height 12
click at [204, 640] on input "checkbox" at bounding box center [204, 637] width 15 height 12
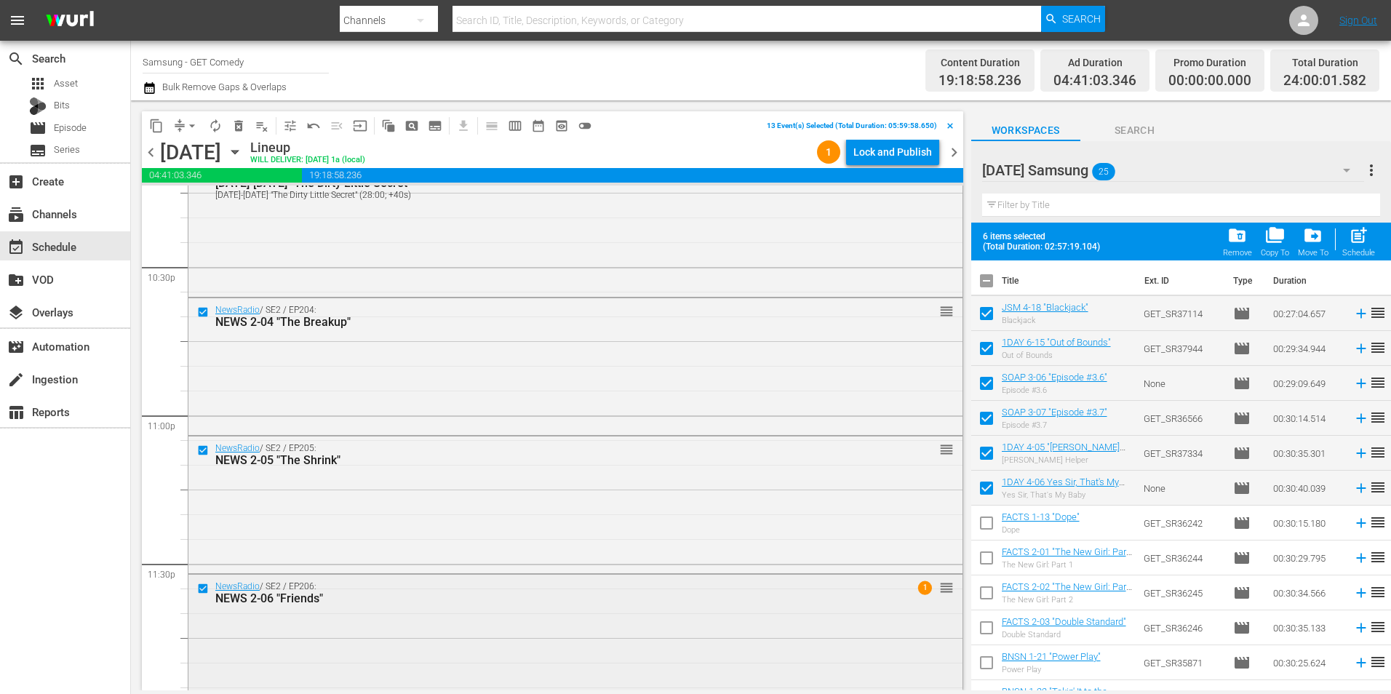
scroll to position [6619, 0]
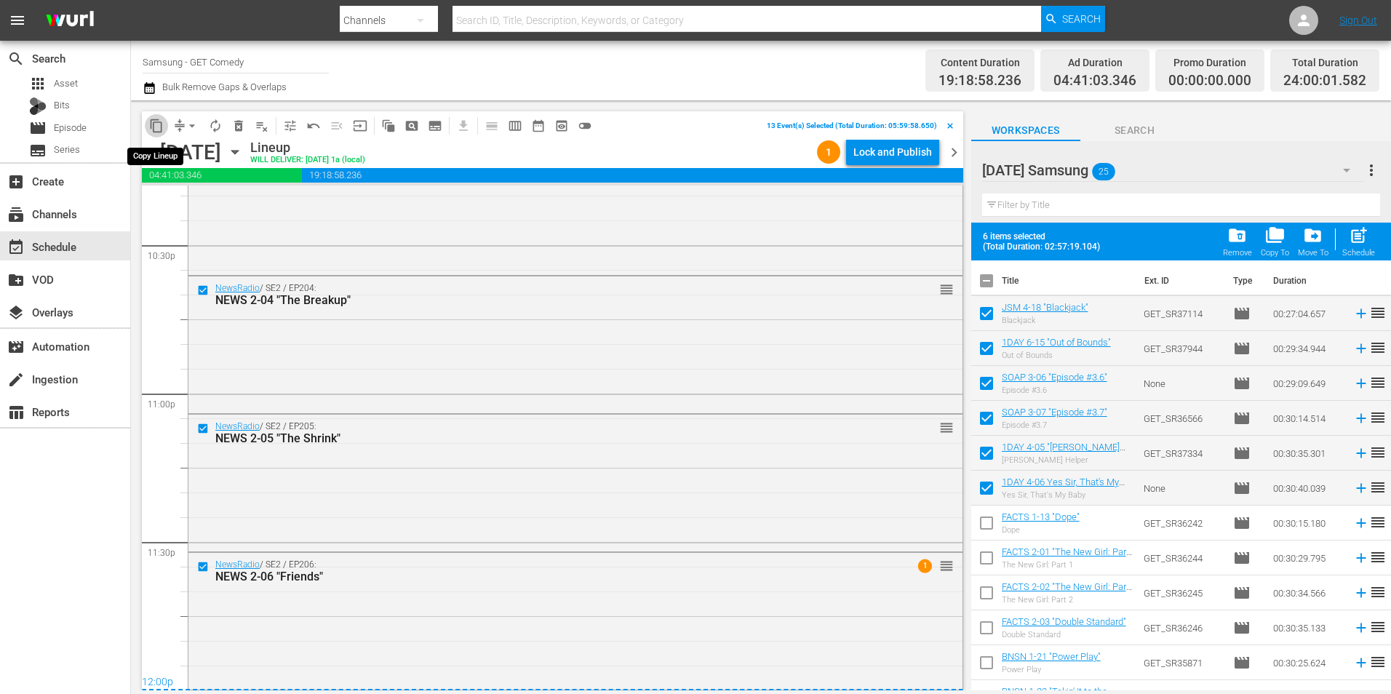
click at [154, 128] on span "content_copy" at bounding box center [156, 126] width 15 height 15
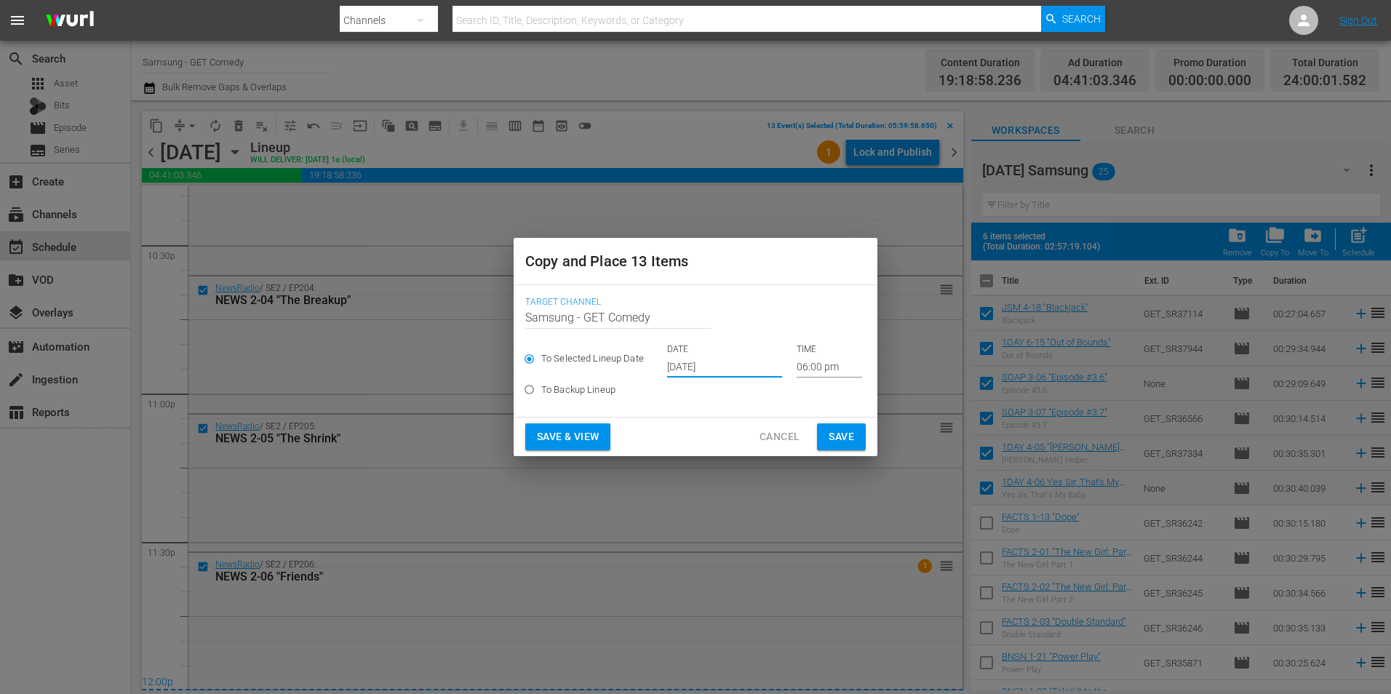
click at [698, 366] on input "[DATE]" at bounding box center [724, 367] width 115 height 22
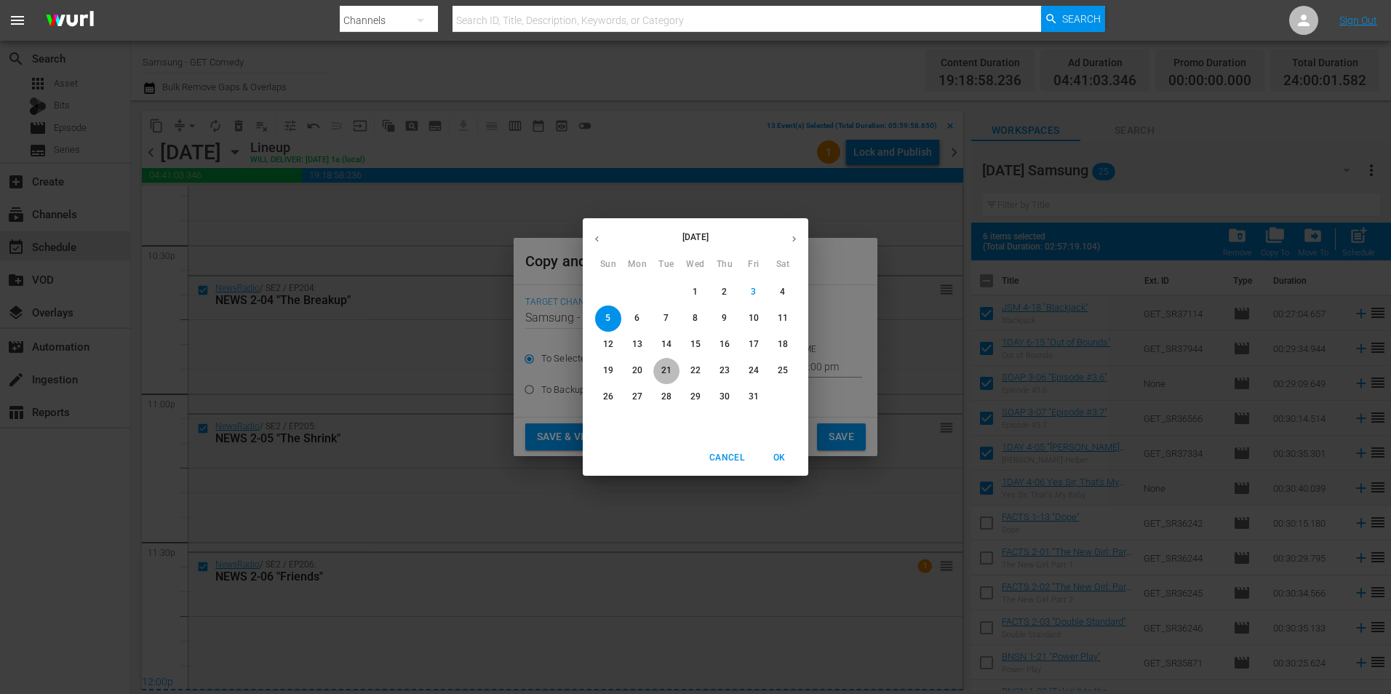
click at [661, 369] on p "21" at bounding box center [666, 370] width 10 height 12
type input "[DATE]"
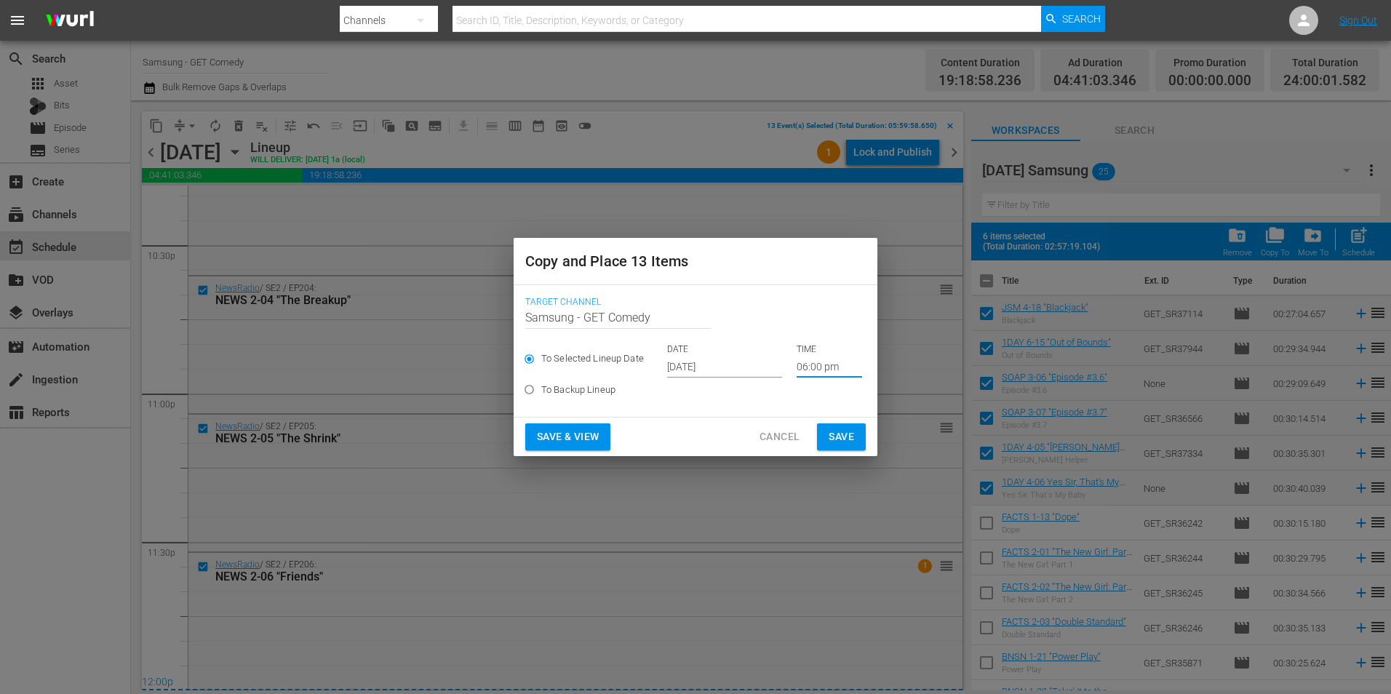
click at [807, 370] on input "06:00 pm" at bounding box center [829, 367] width 65 height 22
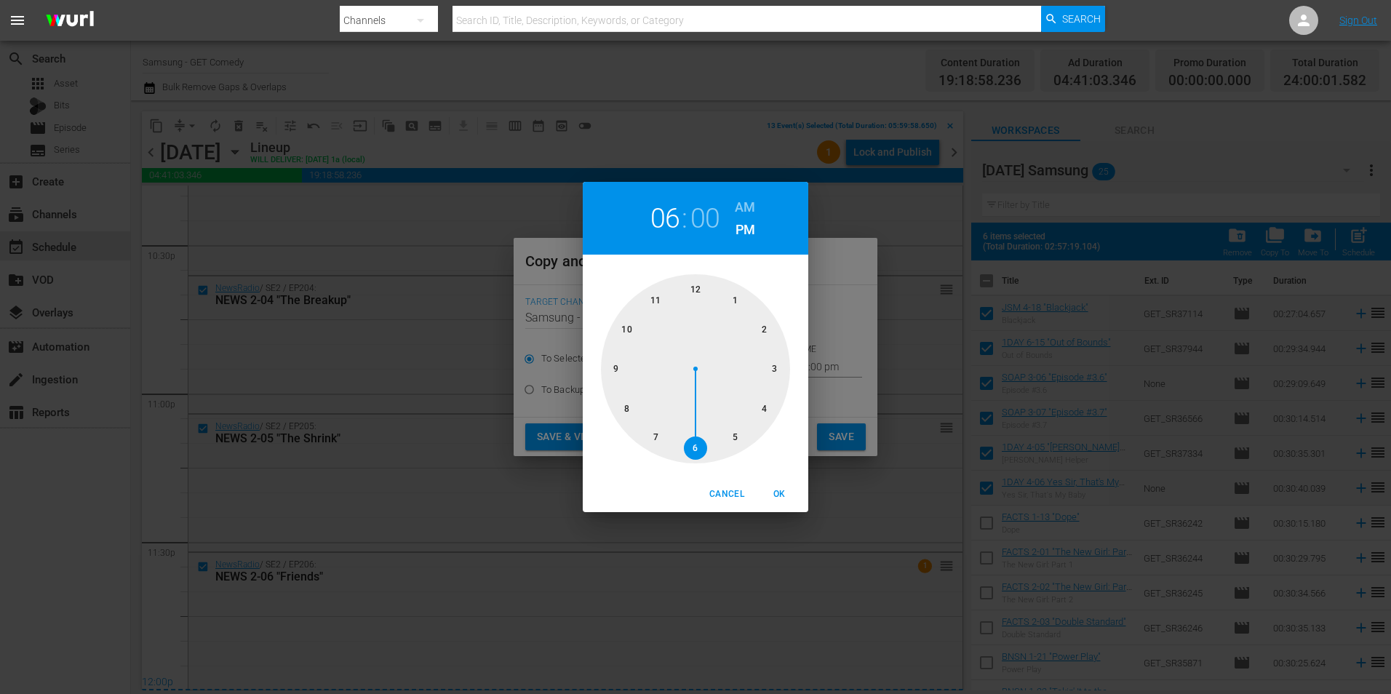
click at [702, 281] on div at bounding box center [695, 368] width 189 height 189
drag, startPoint x: 781, startPoint y: 491, endPoint x: 815, endPoint y: 452, distance: 52.1
click at [784, 488] on span "OK" at bounding box center [779, 494] width 35 height 15
type input "12:00 pm"
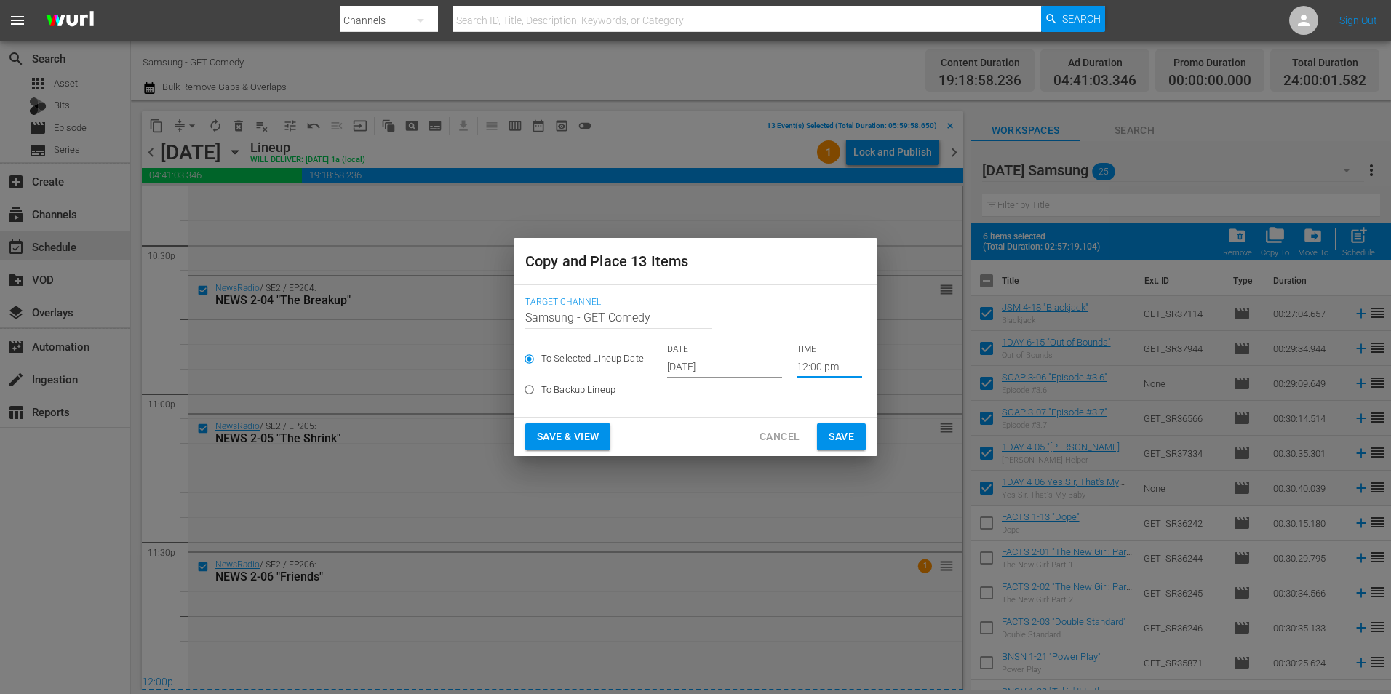
click at [836, 432] on span "Save" at bounding box center [841, 437] width 25 height 18
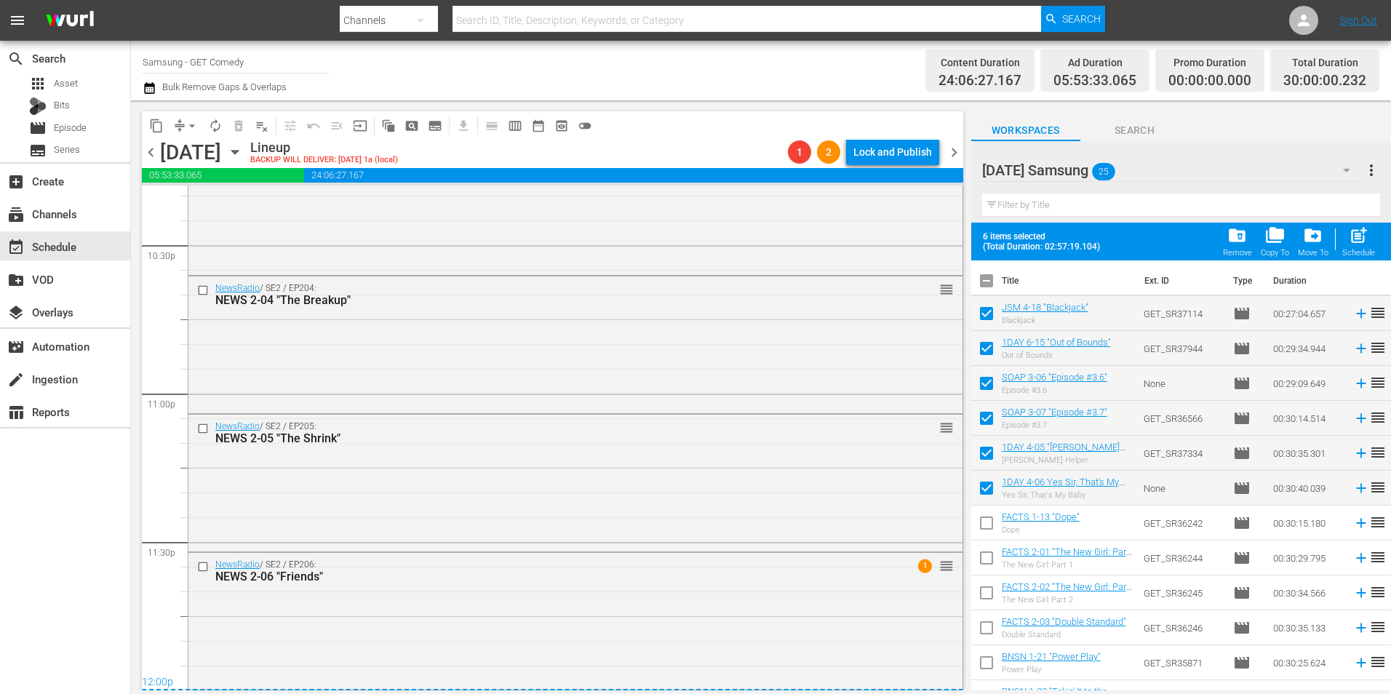
scroll to position [6347, 0]
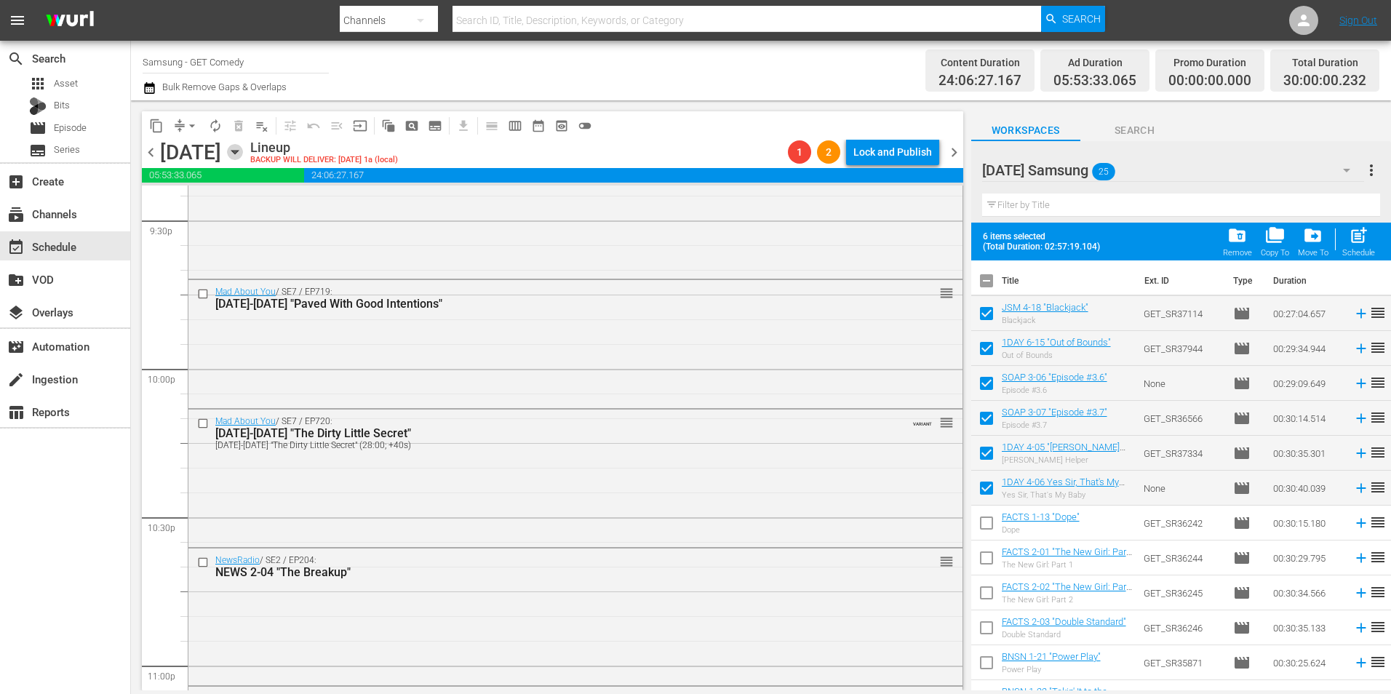
click at [238, 151] on icon "button" at bounding box center [234, 153] width 7 height 4
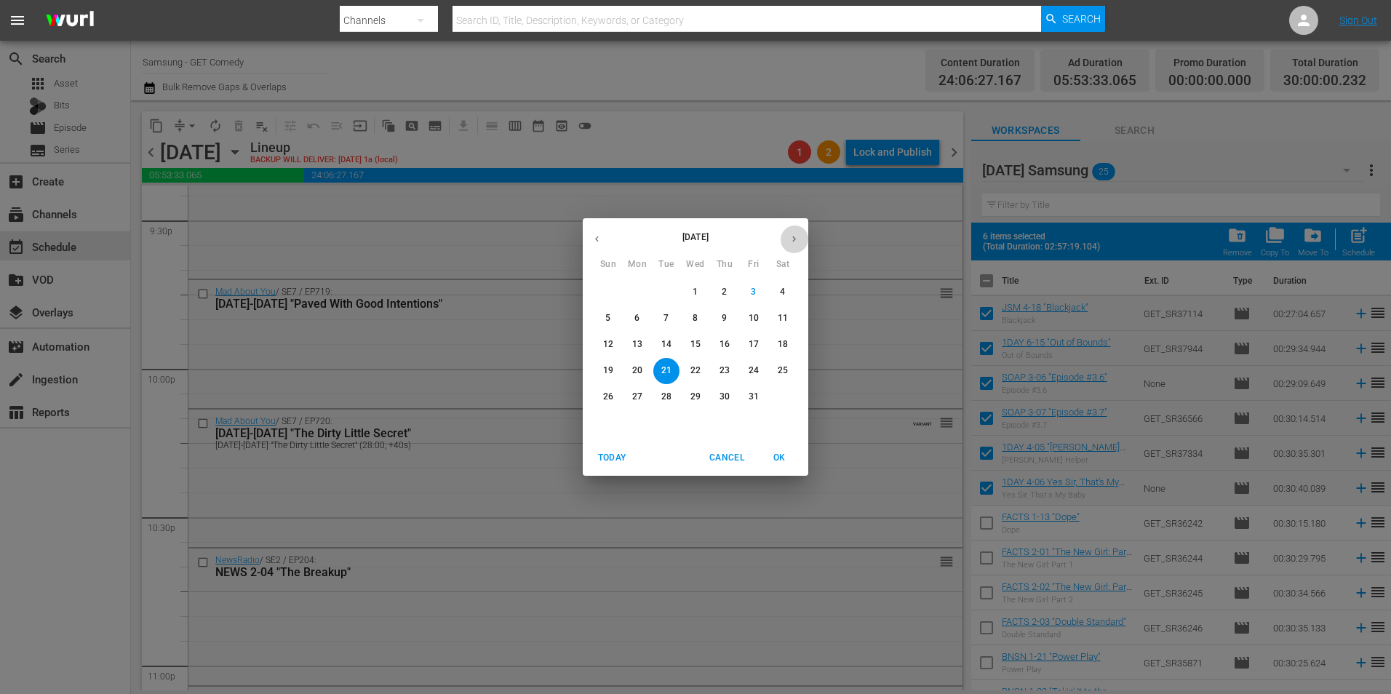
click at [795, 234] on icon "button" at bounding box center [794, 239] width 11 height 11
click at [594, 237] on icon "button" at bounding box center [596, 239] width 11 height 11
click at [704, 394] on span "29" at bounding box center [695, 397] width 26 height 12
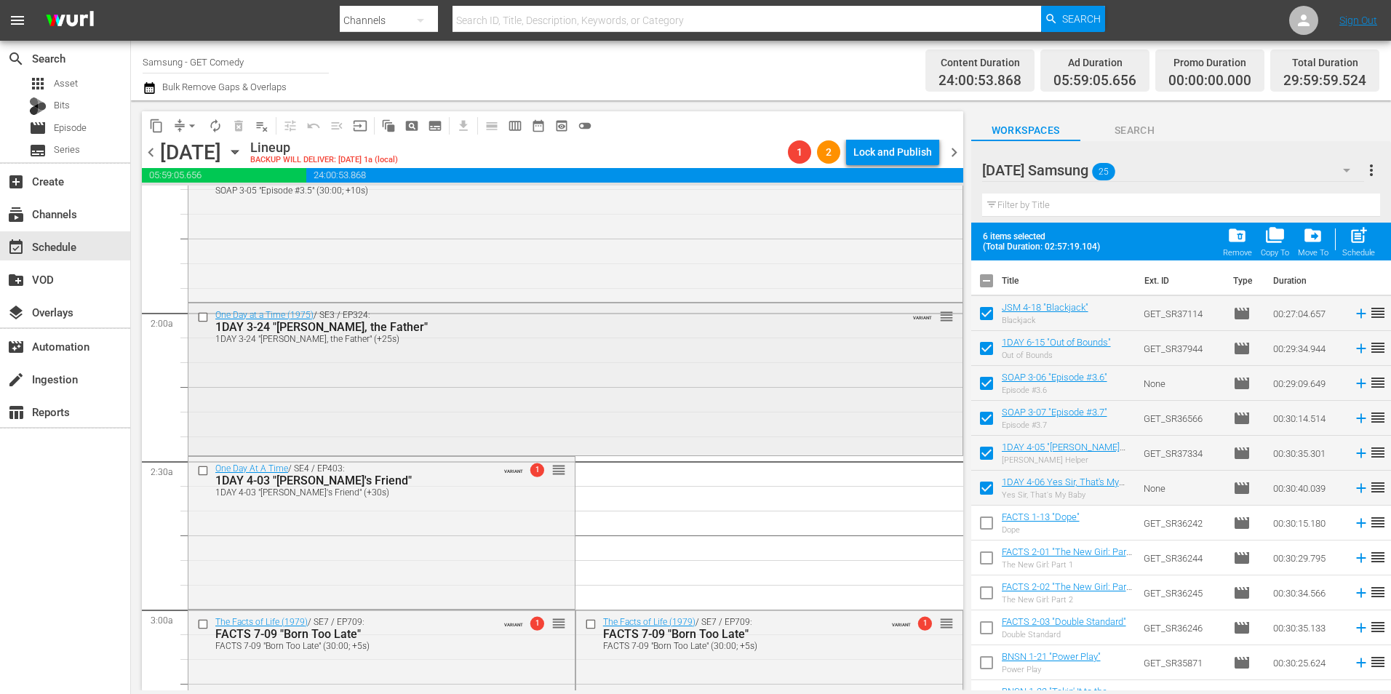
scroll to position [728, 0]
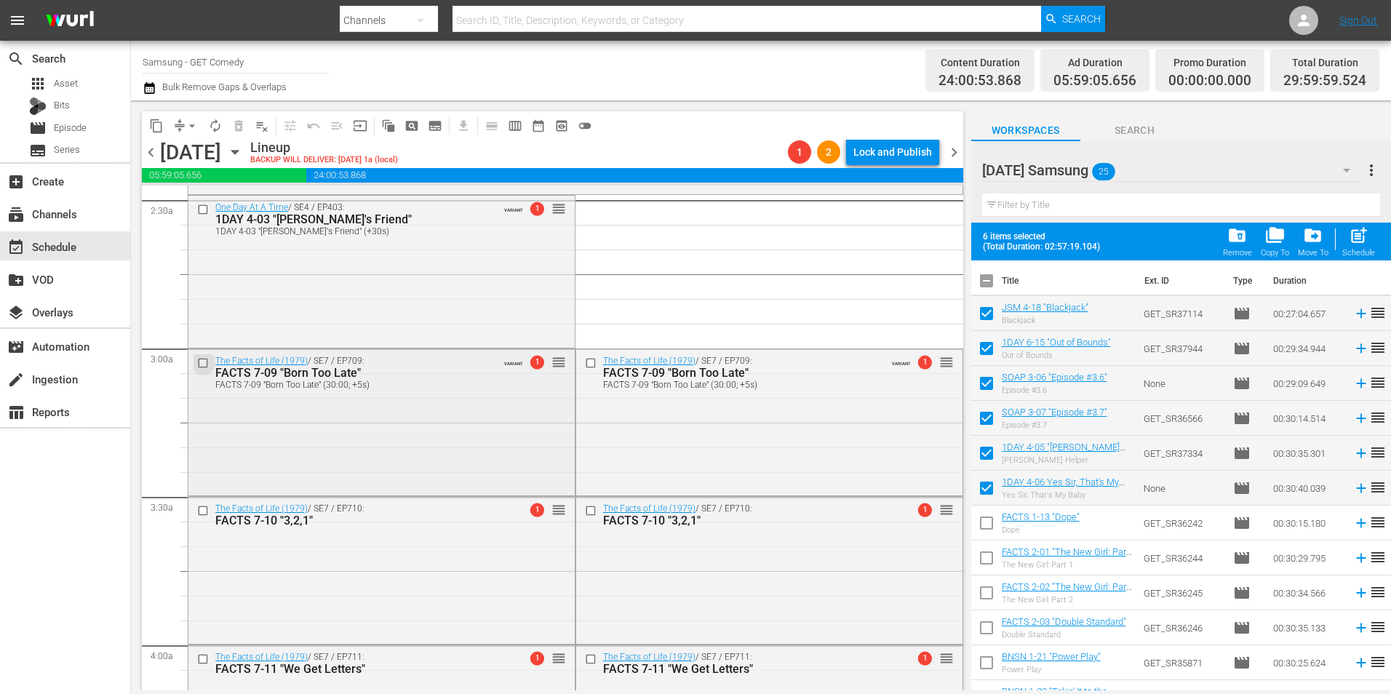
click at [205, 366] on input "checkbox" at bounding box center [204, 362] width 15 height 12
click at [202, 509] on input "checkbox" at bounding box center [204, 511] width 15 height 12
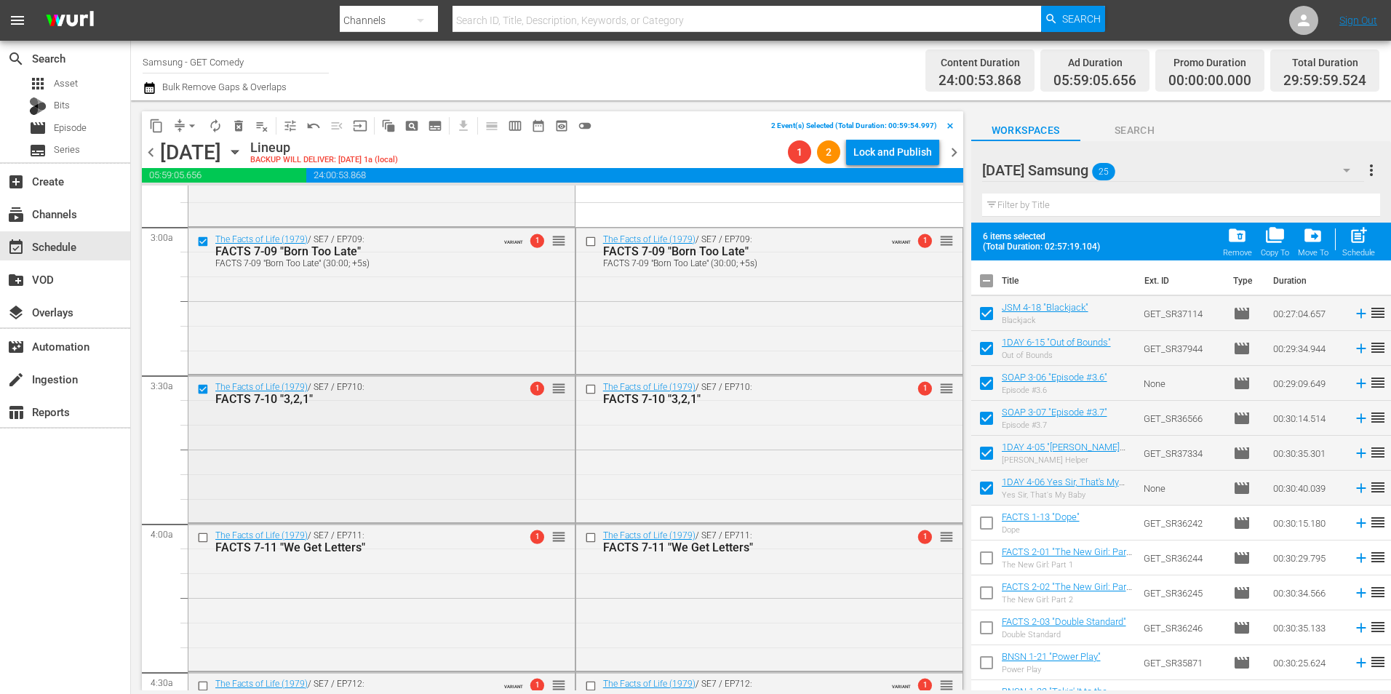
scroll to position [873, 0]
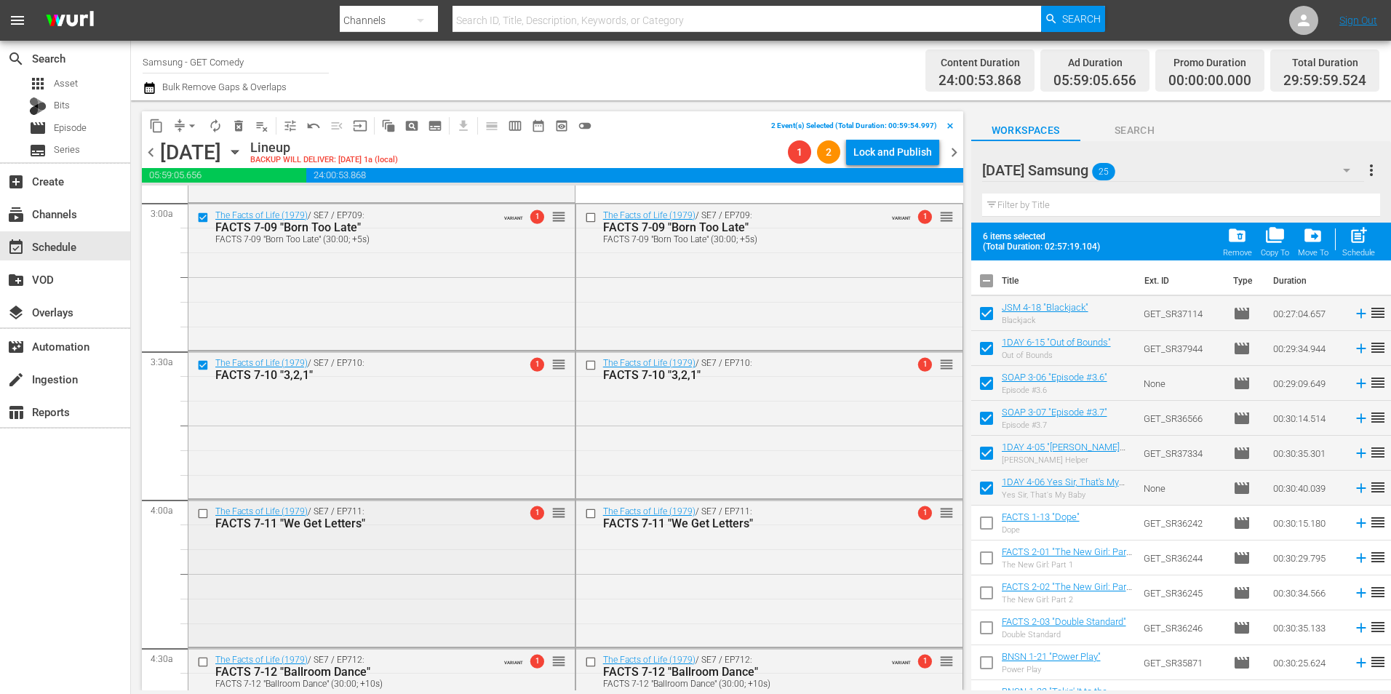
click at [207, 514] on input "checkbox" at bounding box center [204, 514] width 15 height 12
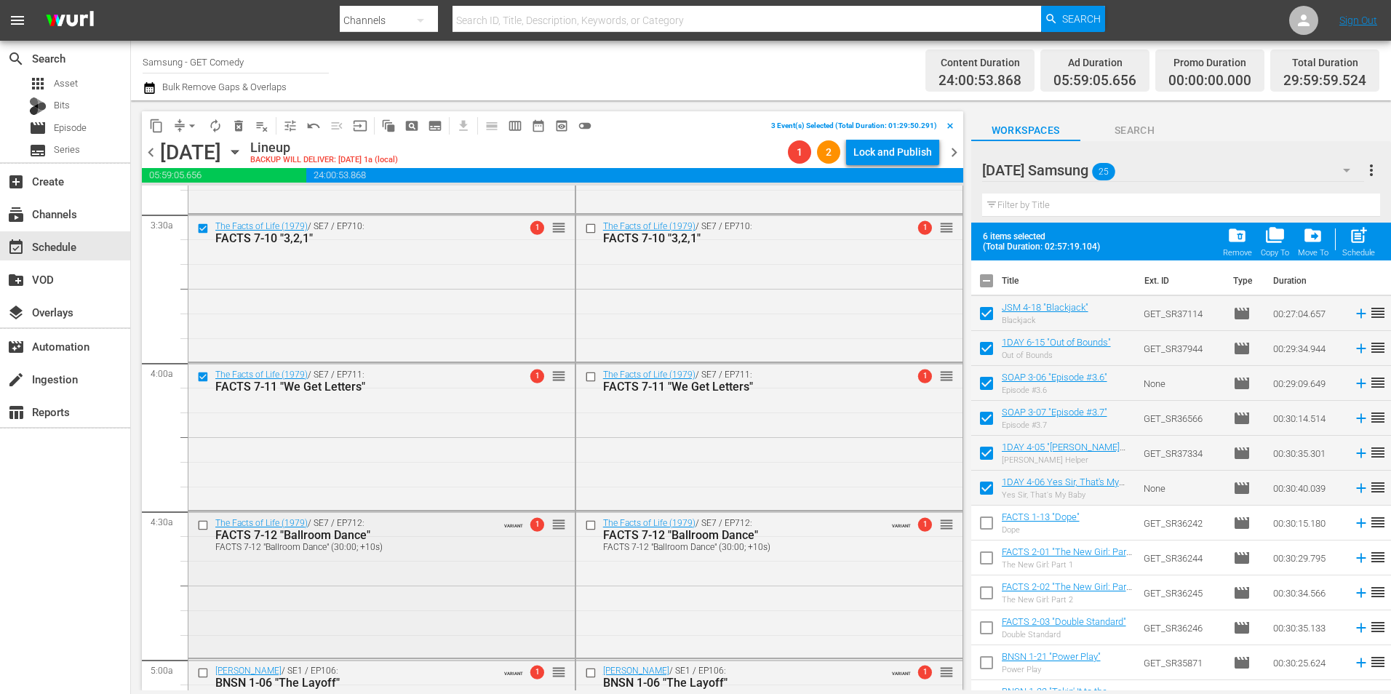
scroll to position [1019, 0]
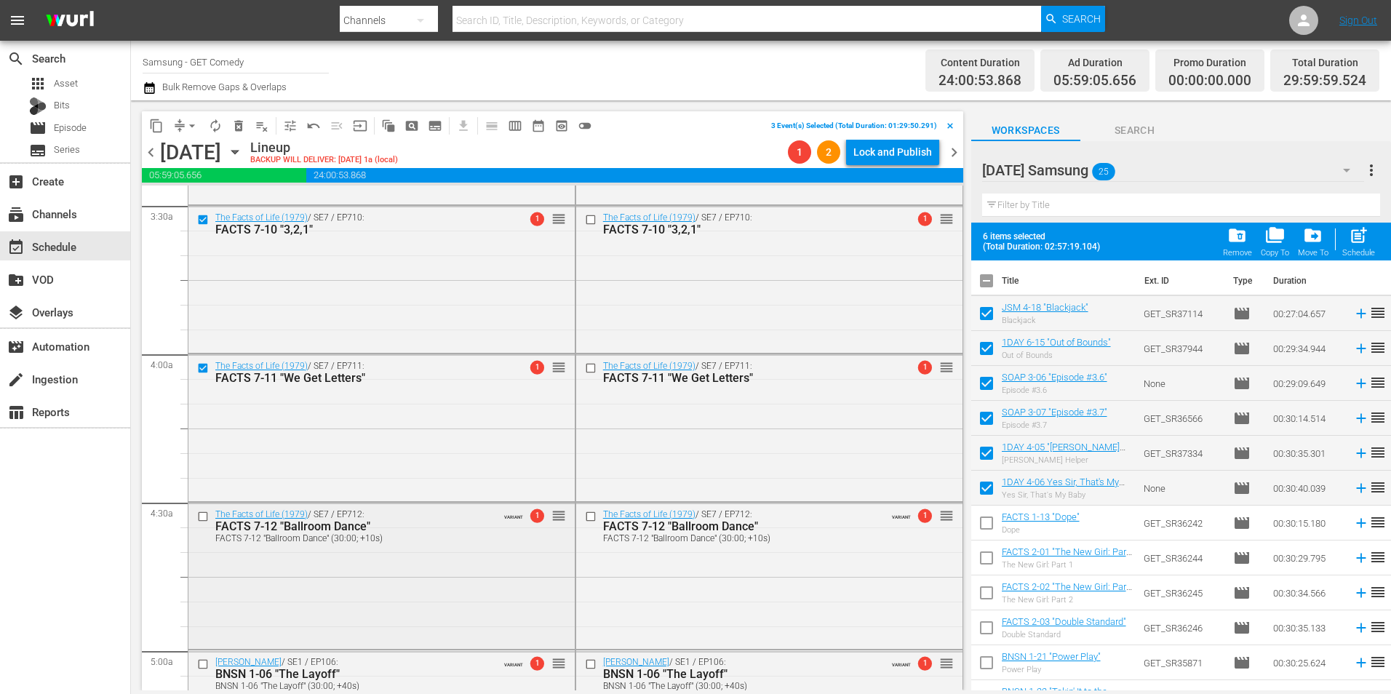
click at [201, 518] on input "checkbox" at bounding box center [204, 516] width 15 height 12
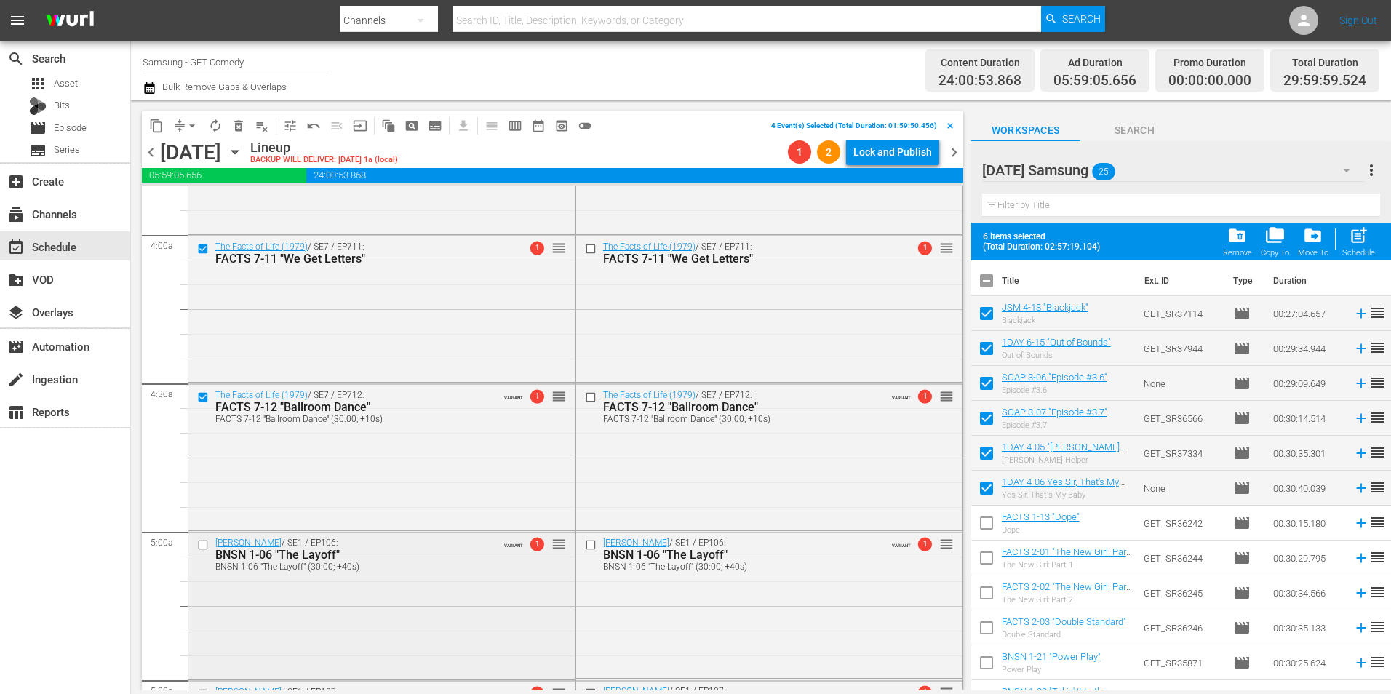
scroll to position [1164, 0]
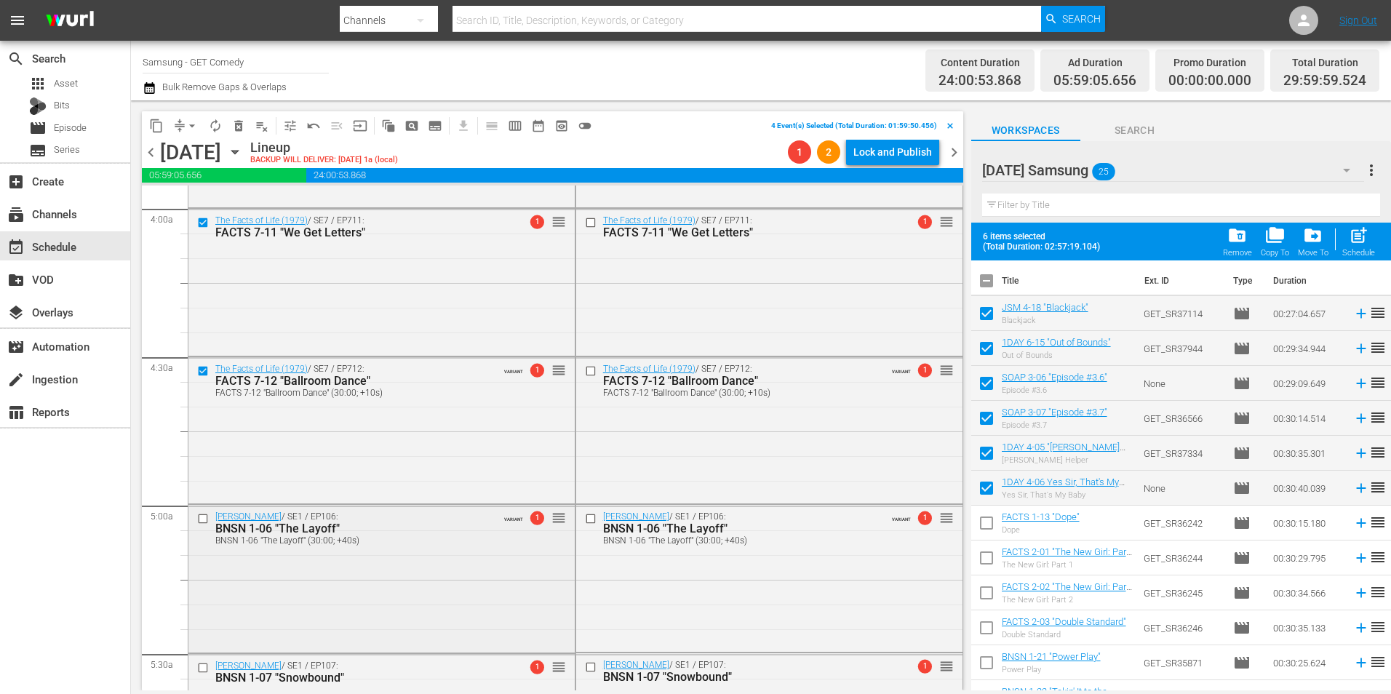
click at [202, 520] on input "checkbox" at bounding box center [204, 519] width 15 height 12
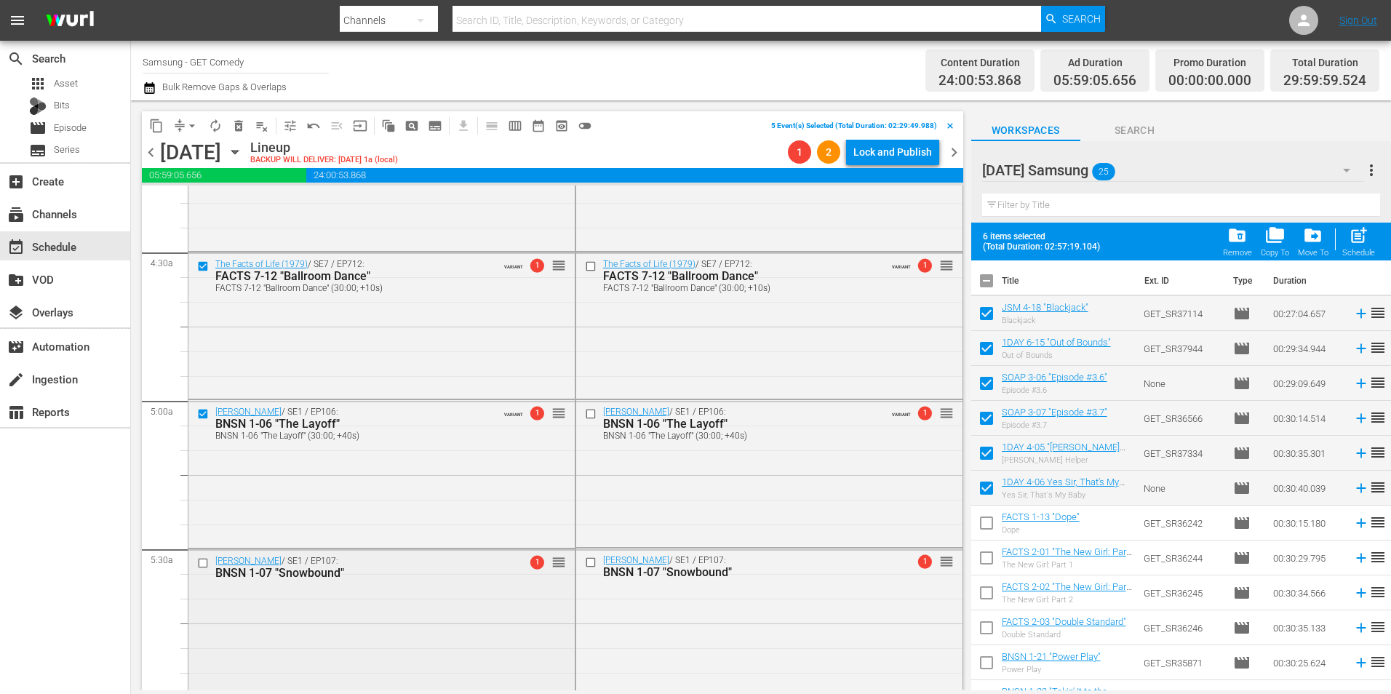
scroll to position [1310, 0]
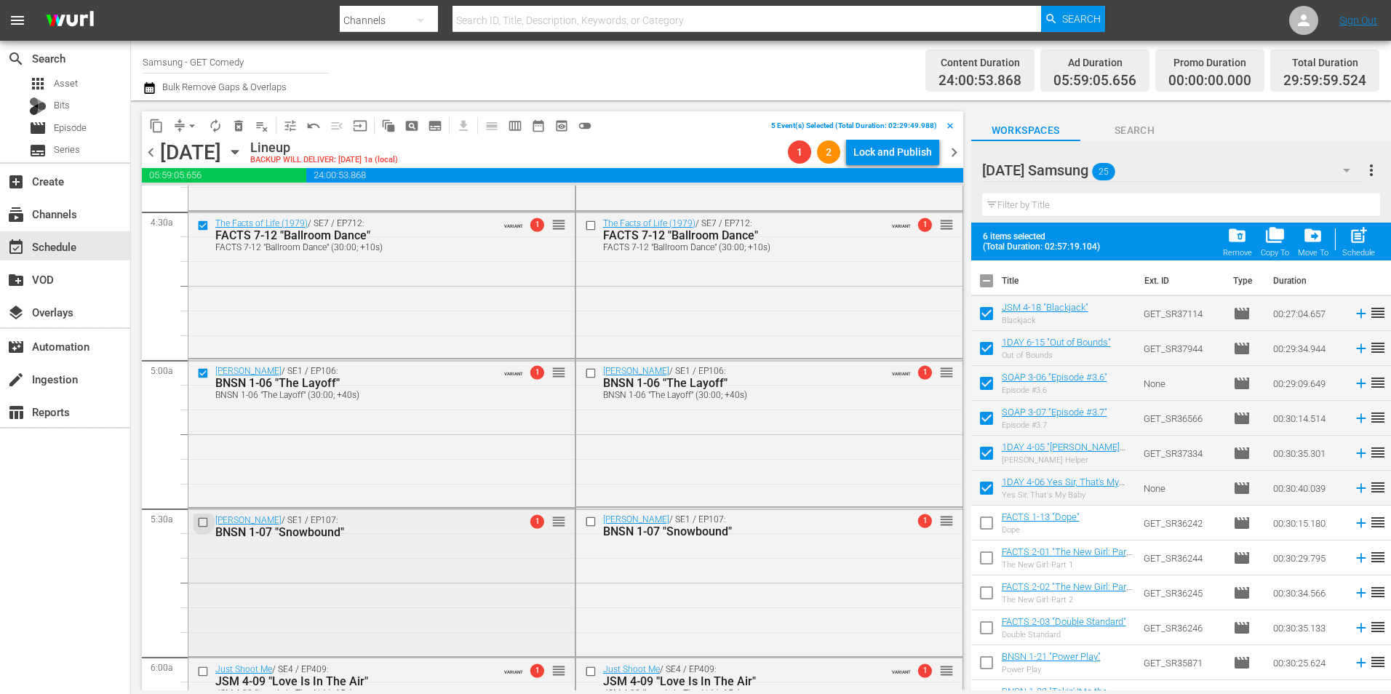
click at [212, 518] on input "checkbox" at bounding box center [204, 523] width 15 height 12
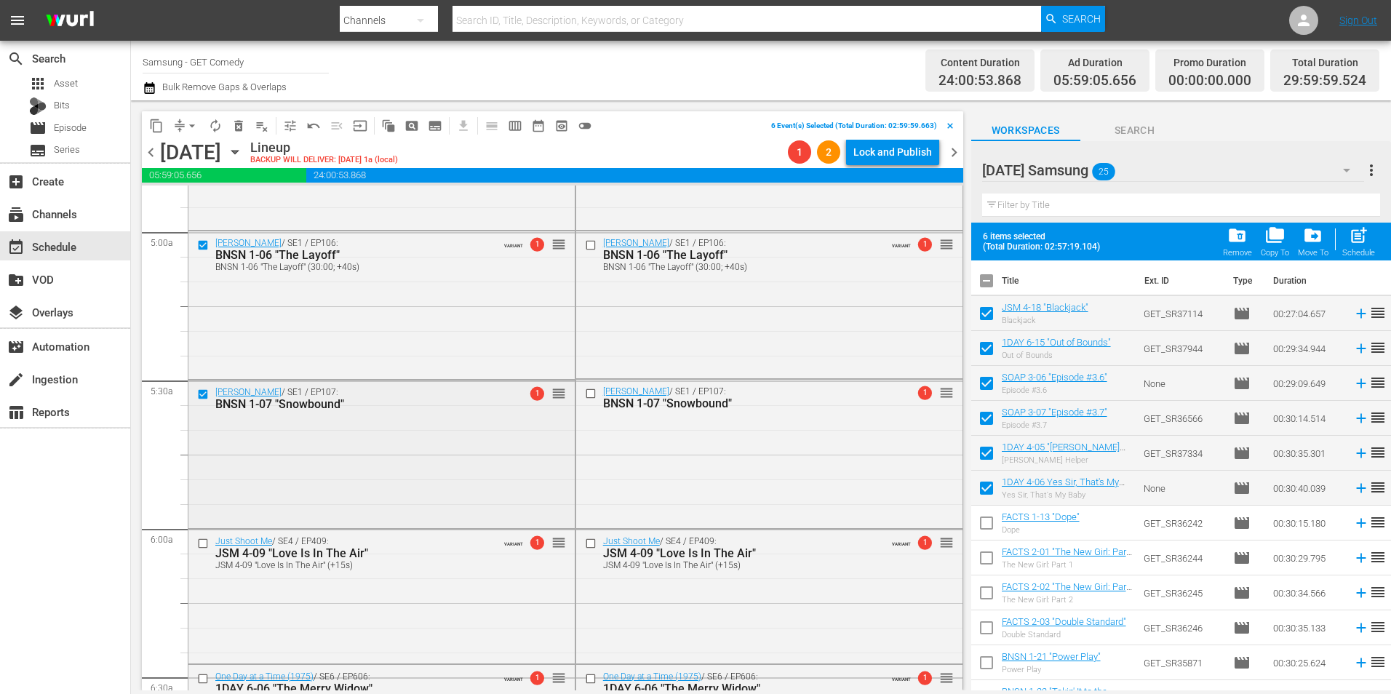
scroll to position [1455, 0]
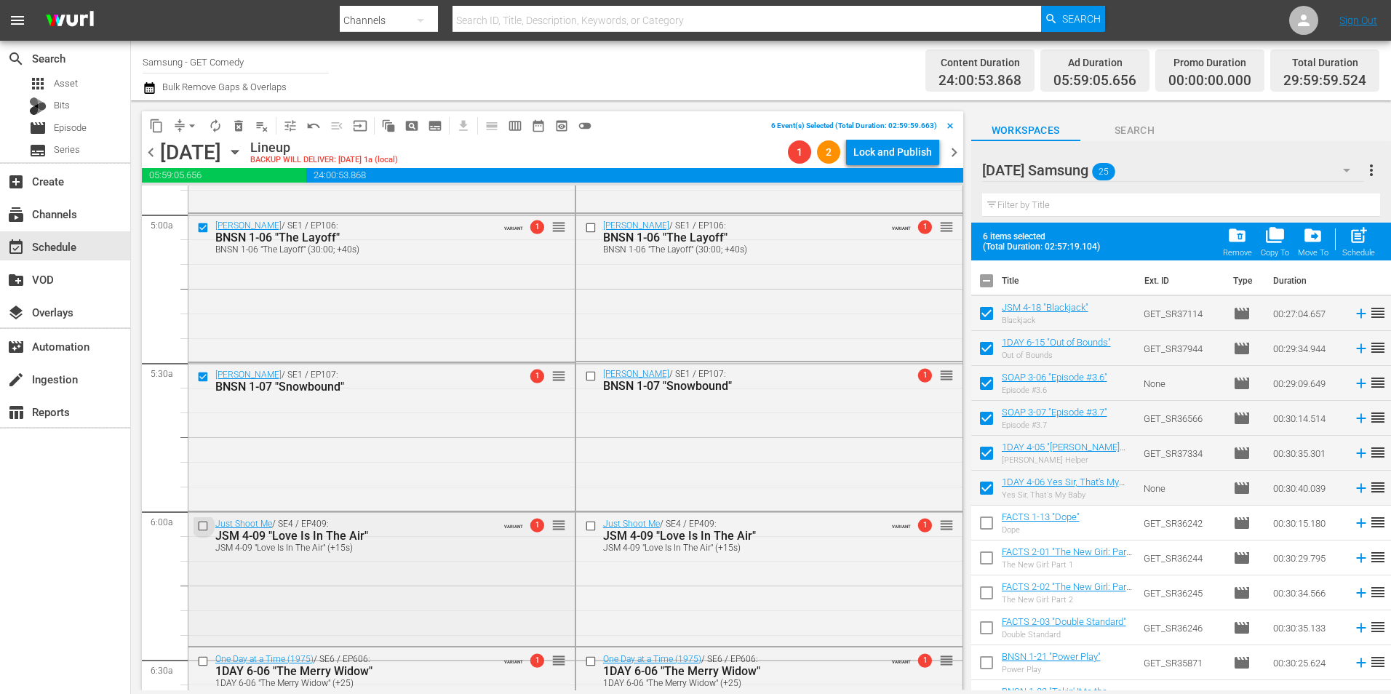
click at [199, 525] on input "checkbox" at bounding box center [204, 525] width 15 height 12
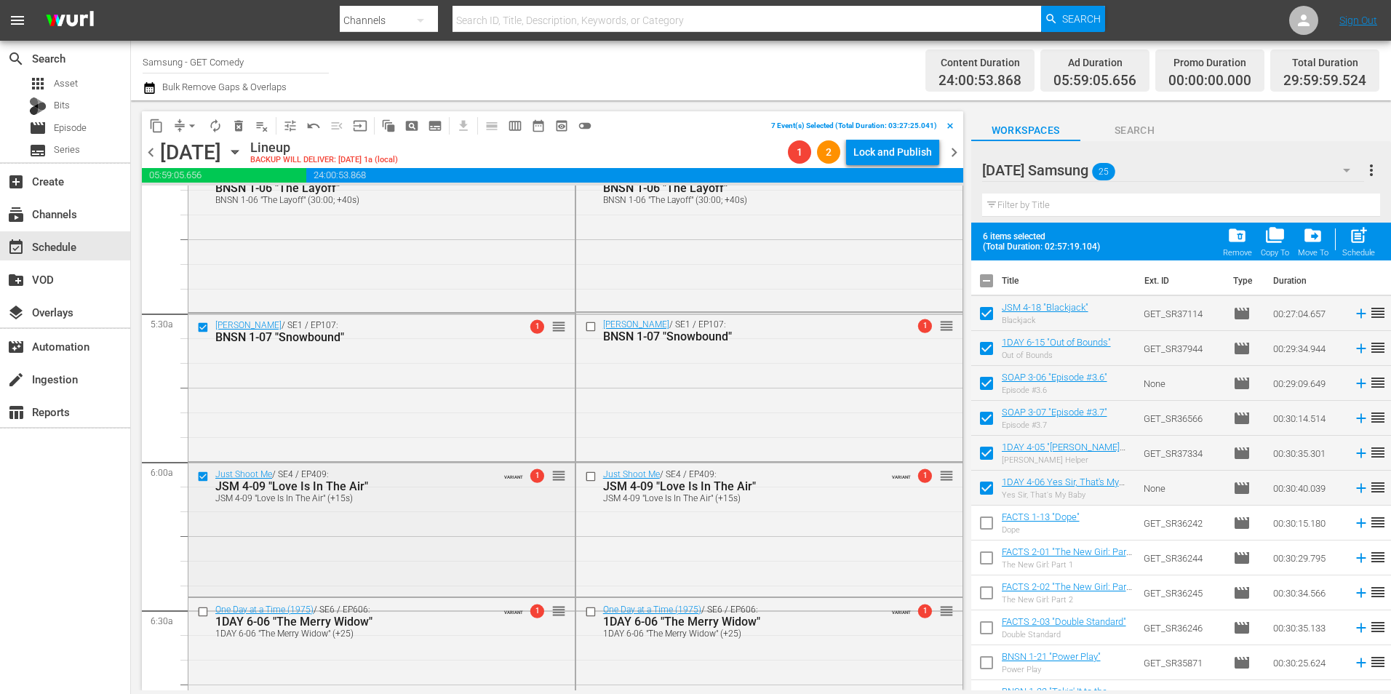
scroll to position [1528, 0]
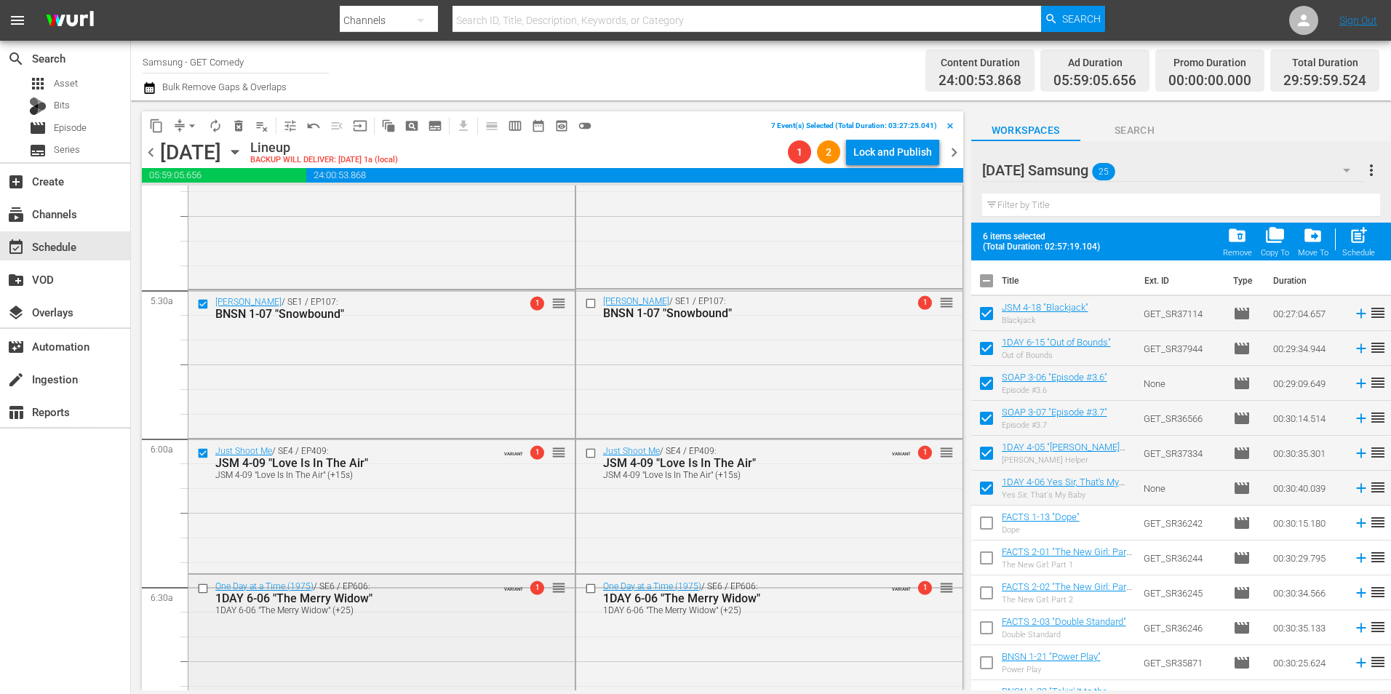
click at [196, 588] on div at bounding box center [205, 588] width 22 height 17
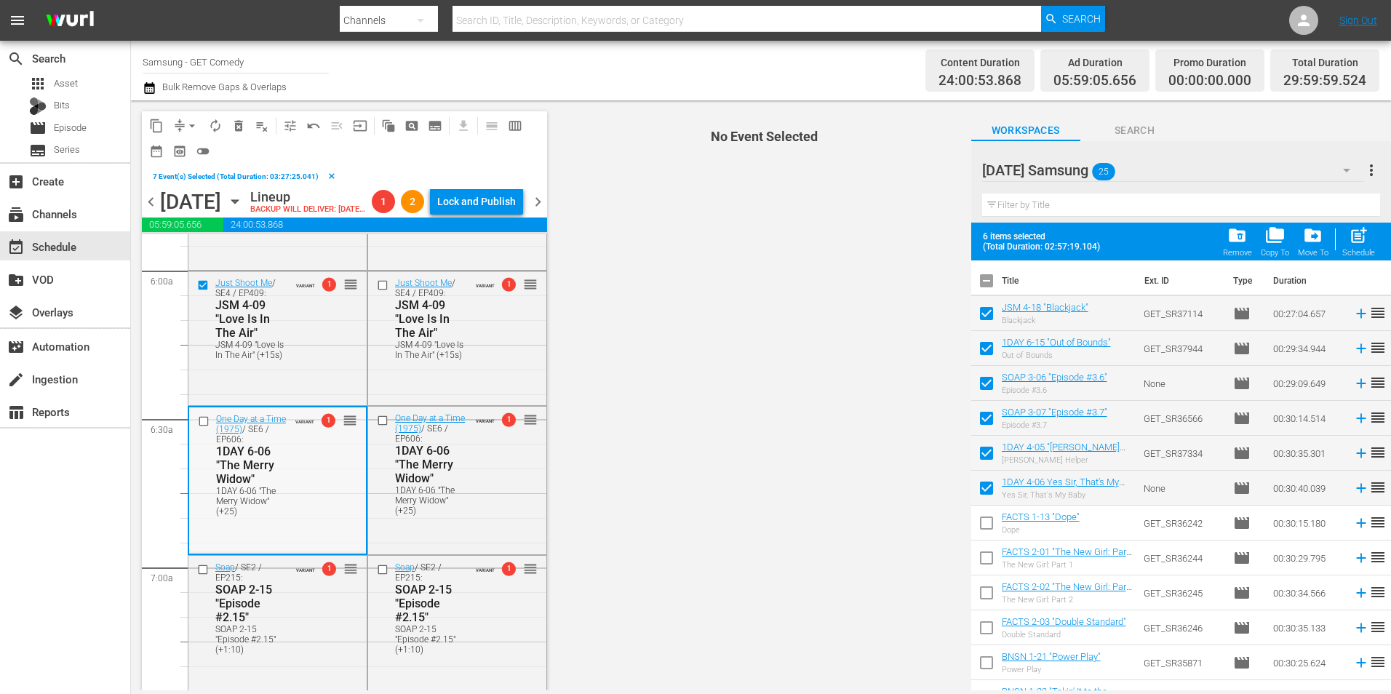
scroll to position [1746, 0]
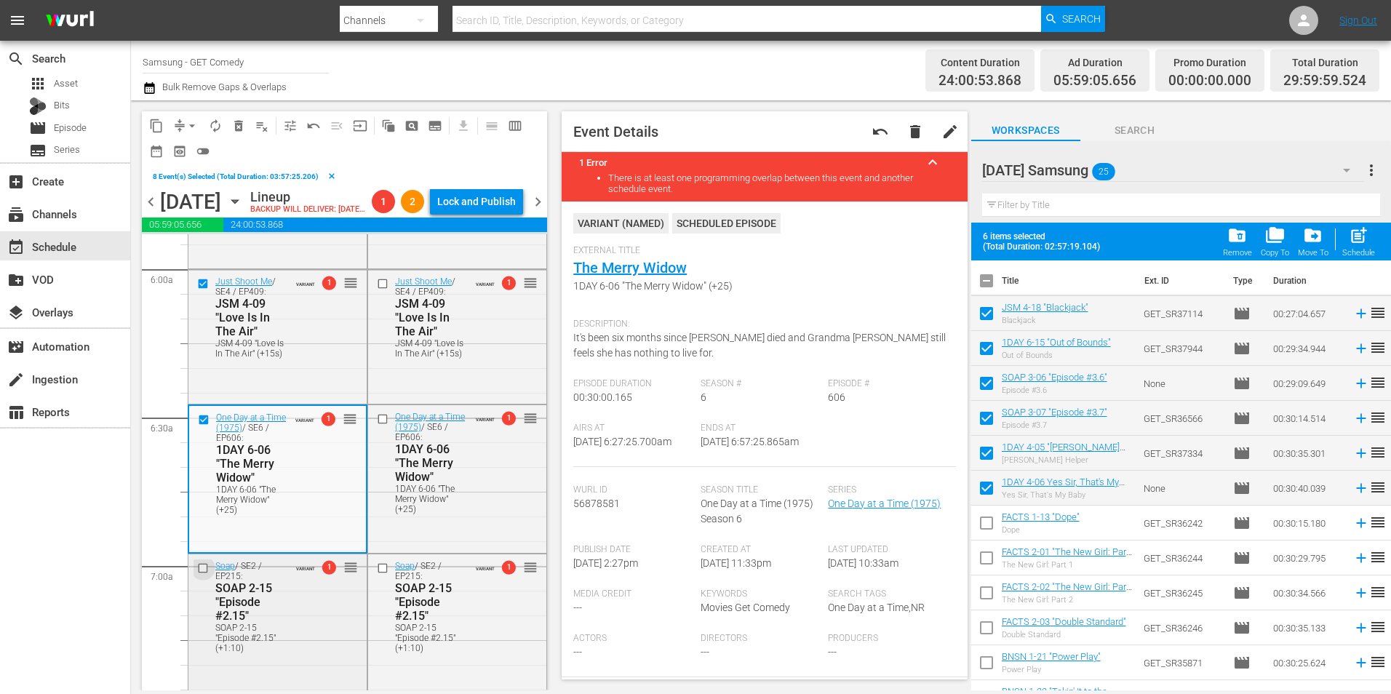
click at [203, 575] on input "checkbox" at bounding box center [204, 568] width 15 height 12
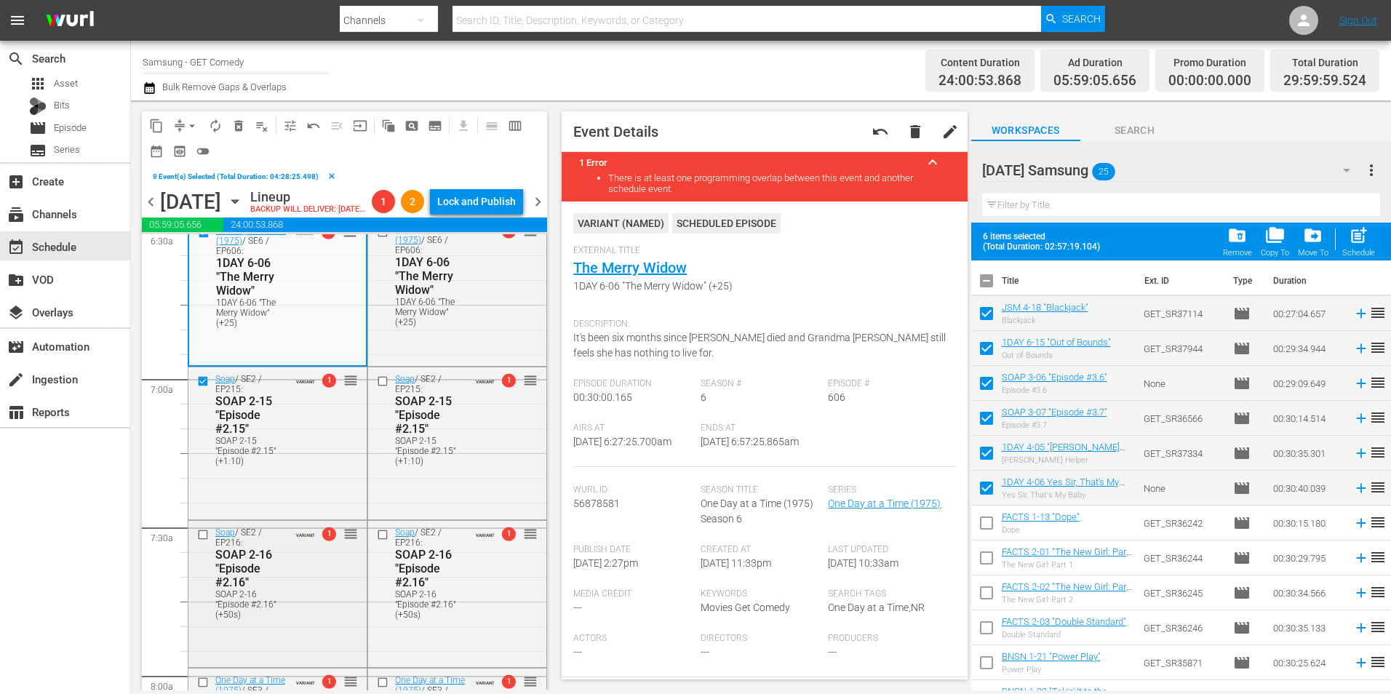
scroll to position [1964, 0]
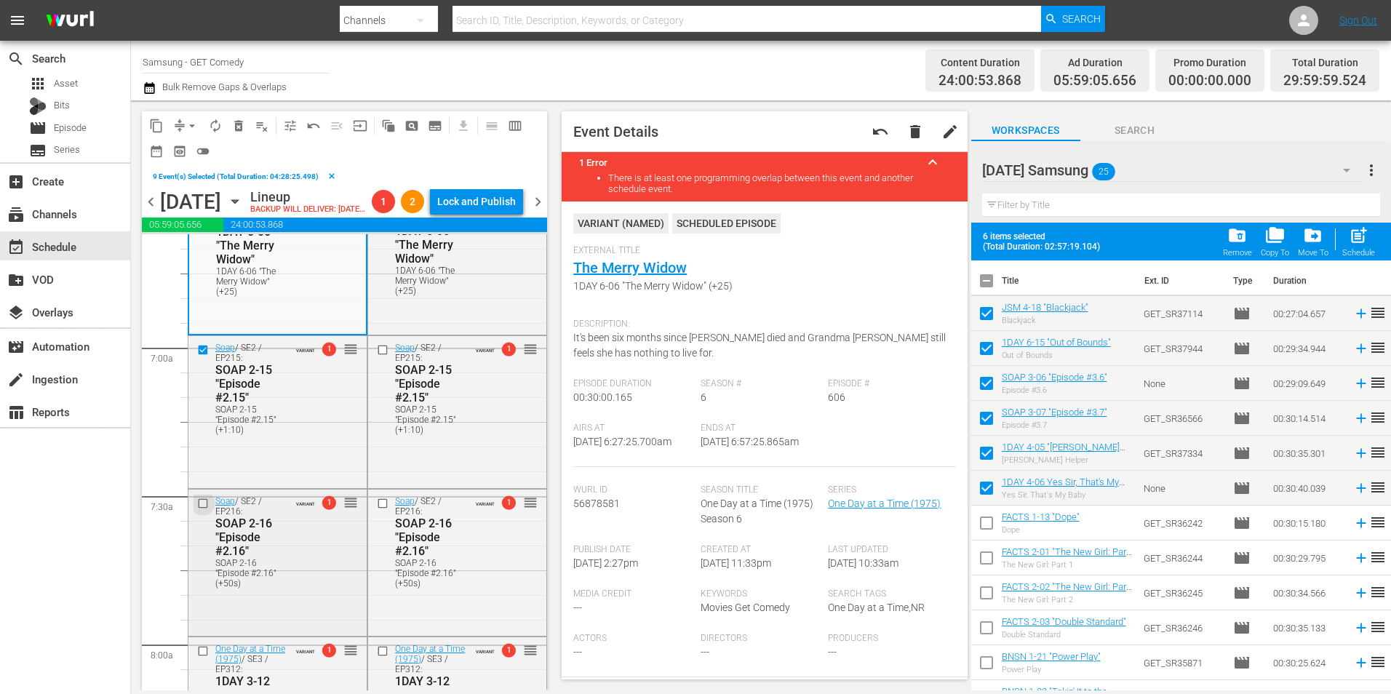
click at [200, 509] on input "checkbox" at bounding box center [204, 503] width 15 height 12
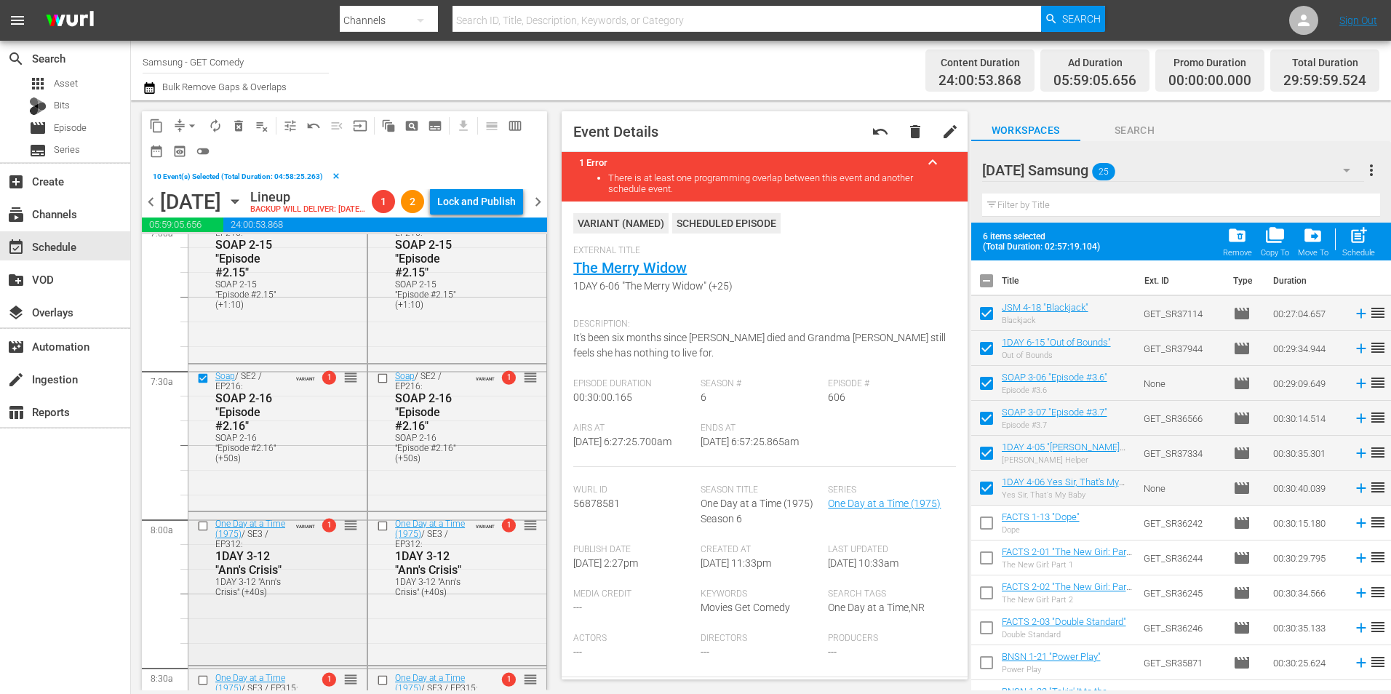
scroll to position [2110, 0]
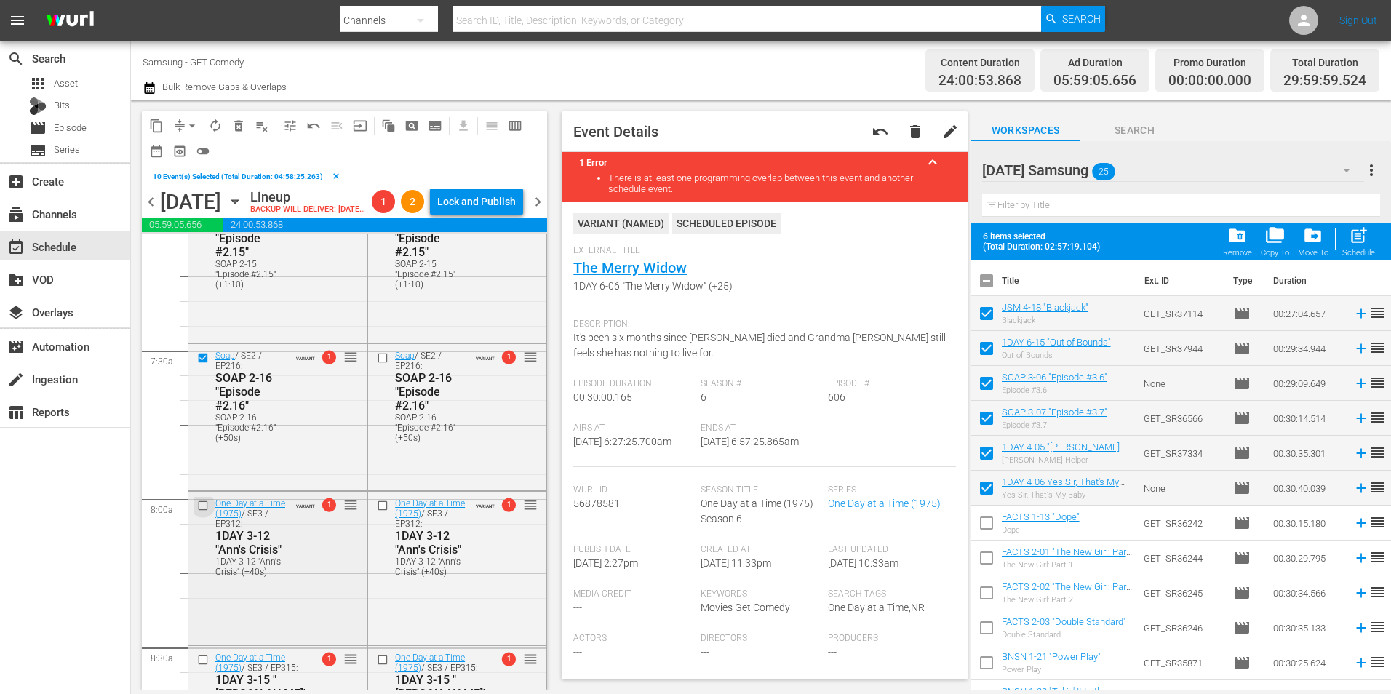
click at [202, 512] on input "checkbox" at bounding box center [204, 506] width 15 height 12
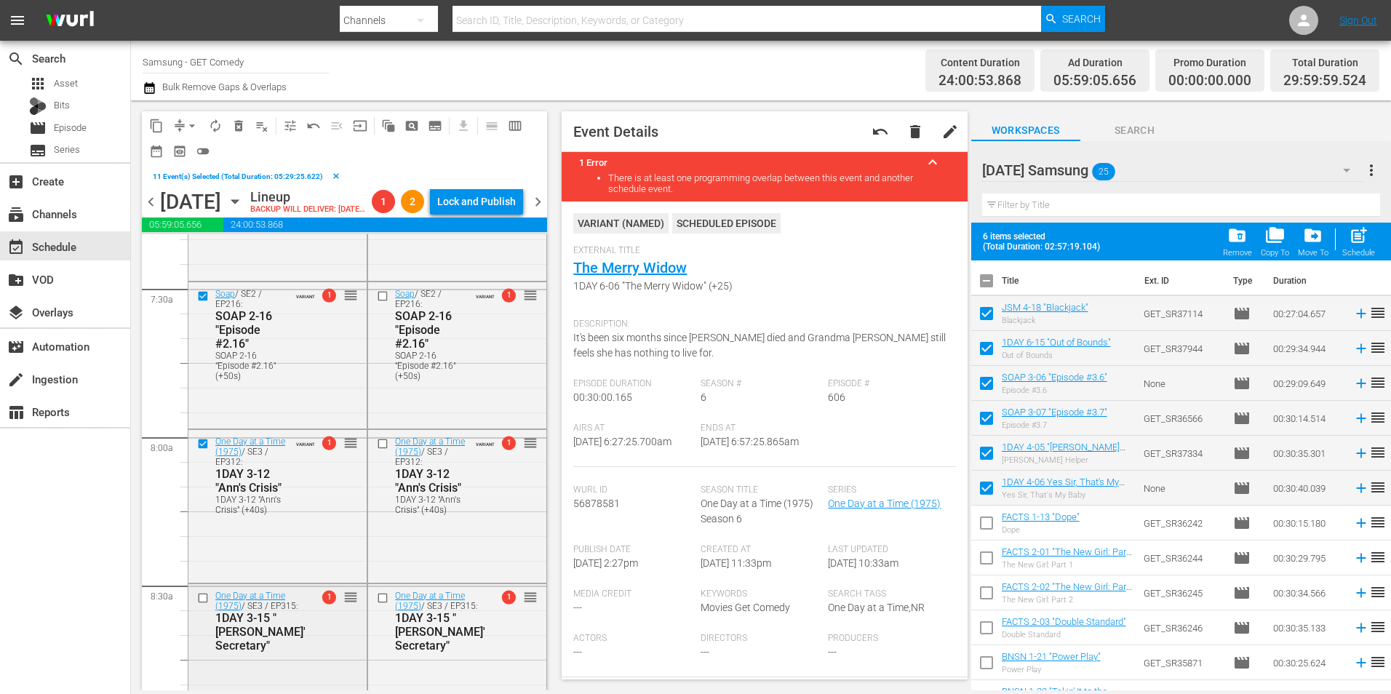
scroll to position [2255, 0]
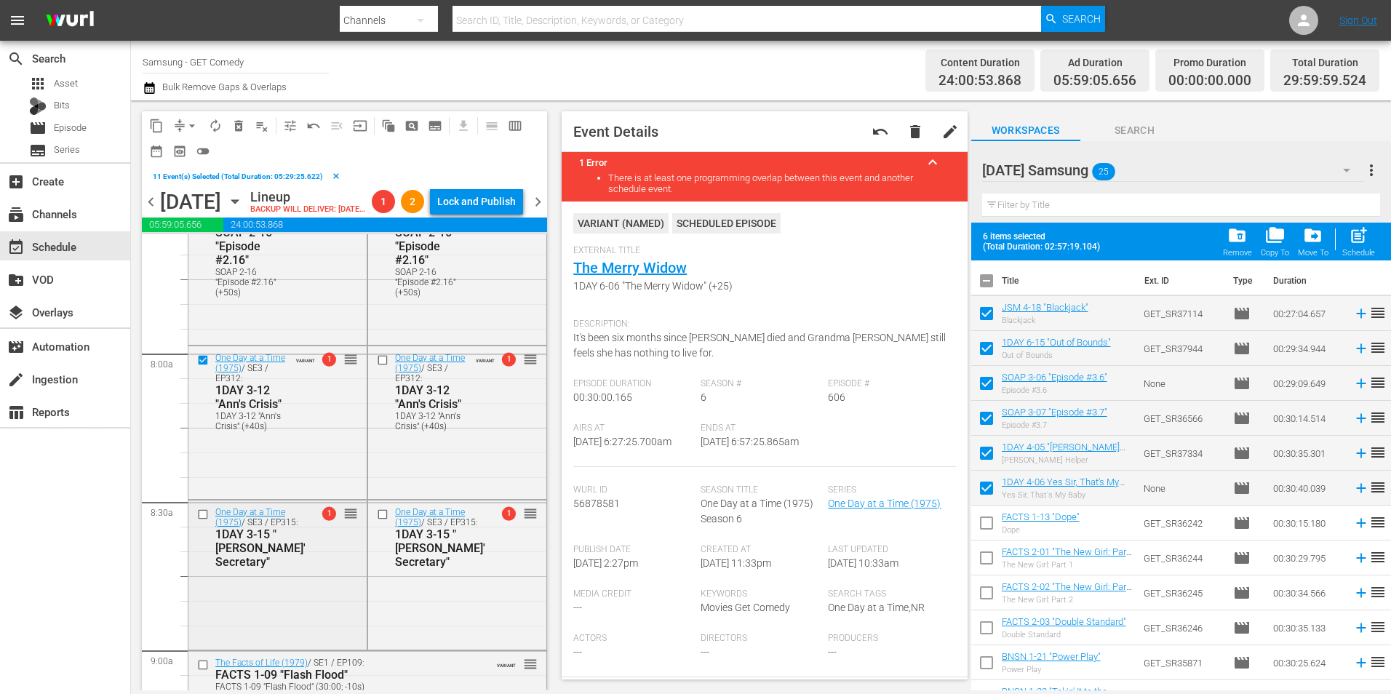
click at [201, 520] on input "checkbox" at bounding box center [204, 514] width 15 height 12
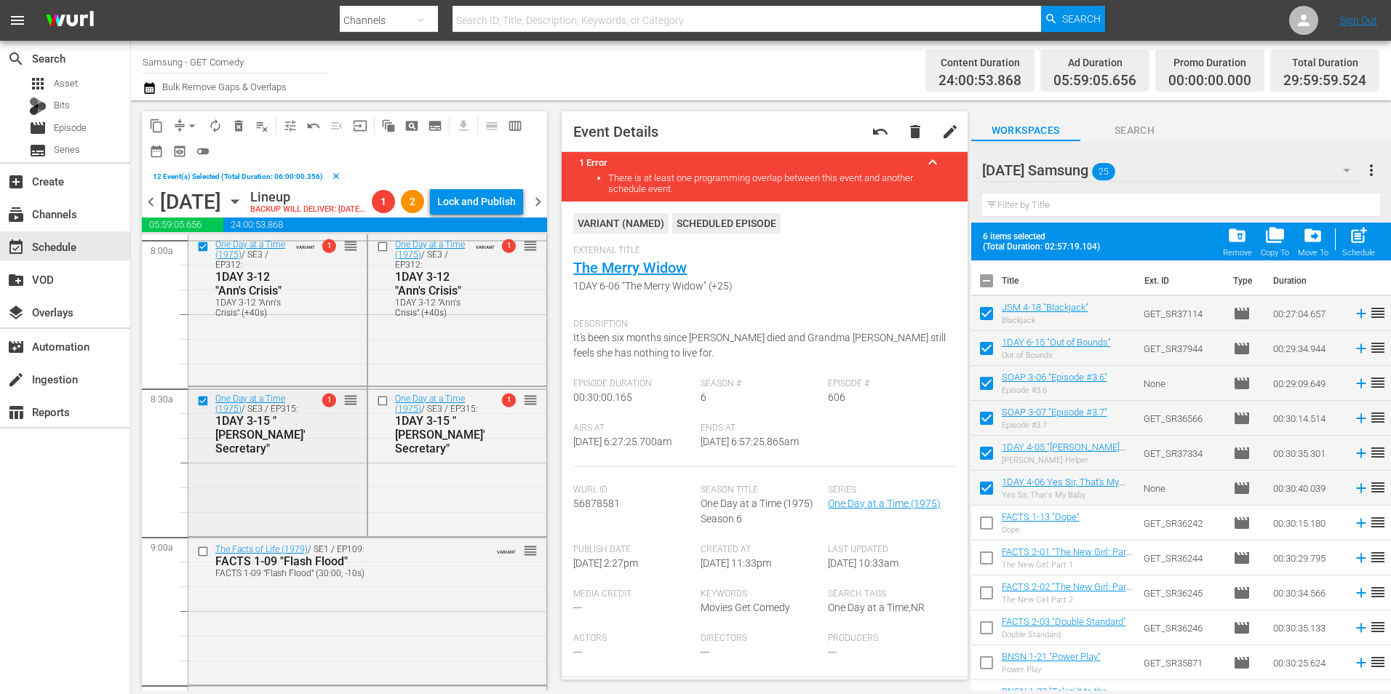
scroll to position [2401, 0]
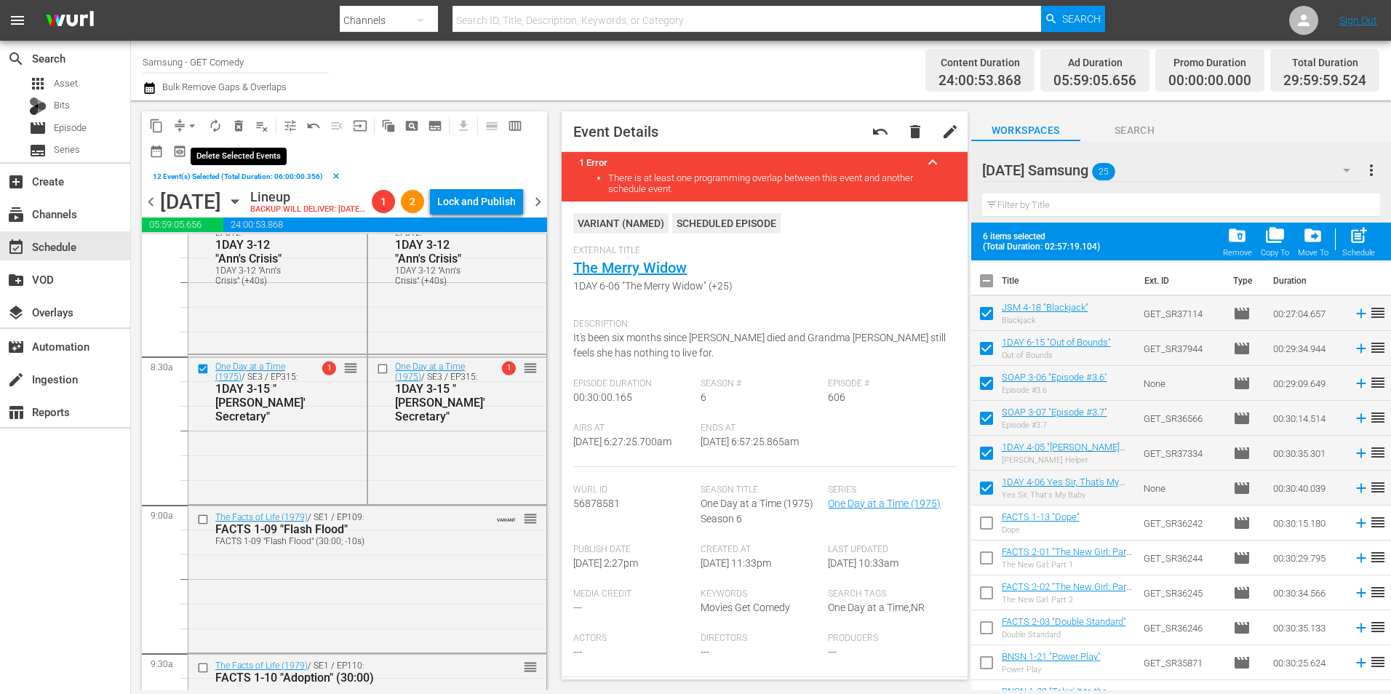
click at [233, 127] on span "delete_forever_outlined" at bounding box center [238, 126] width 15 height 15
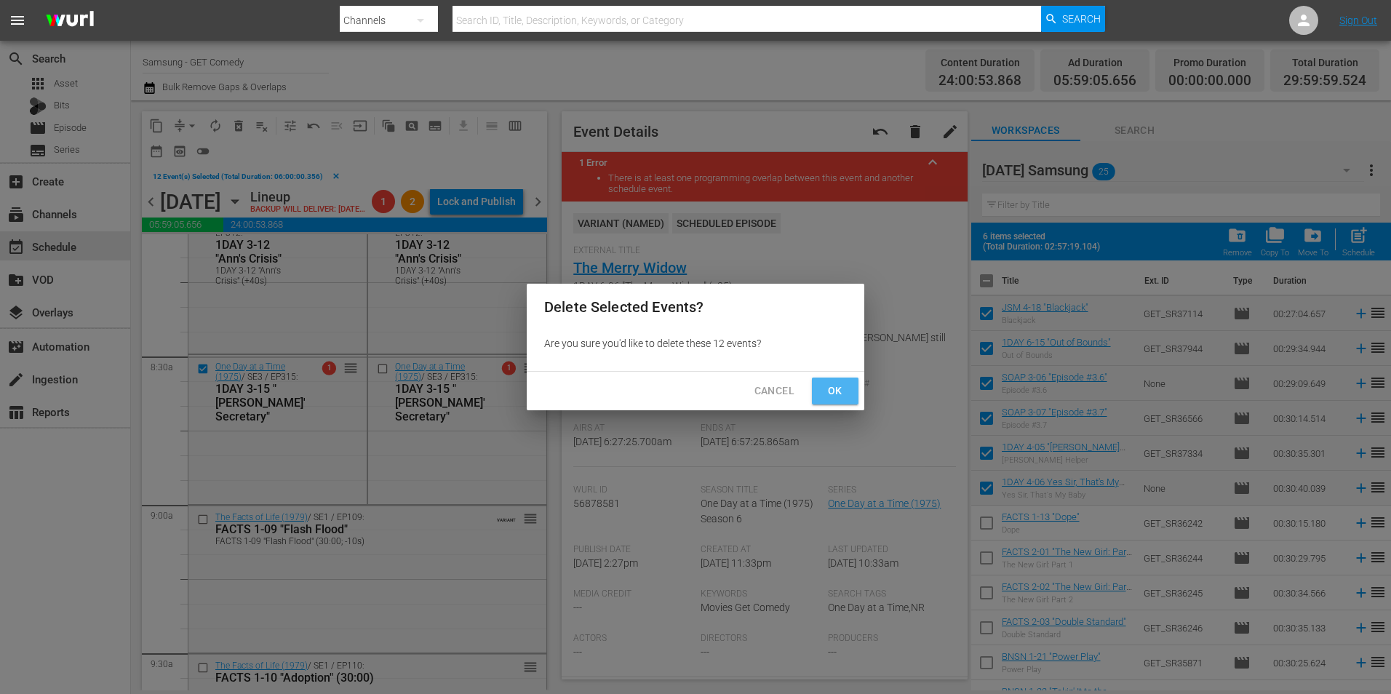
click at [837, 388] on span "Ok" at bounding box center [835, 391] width 23 height 18
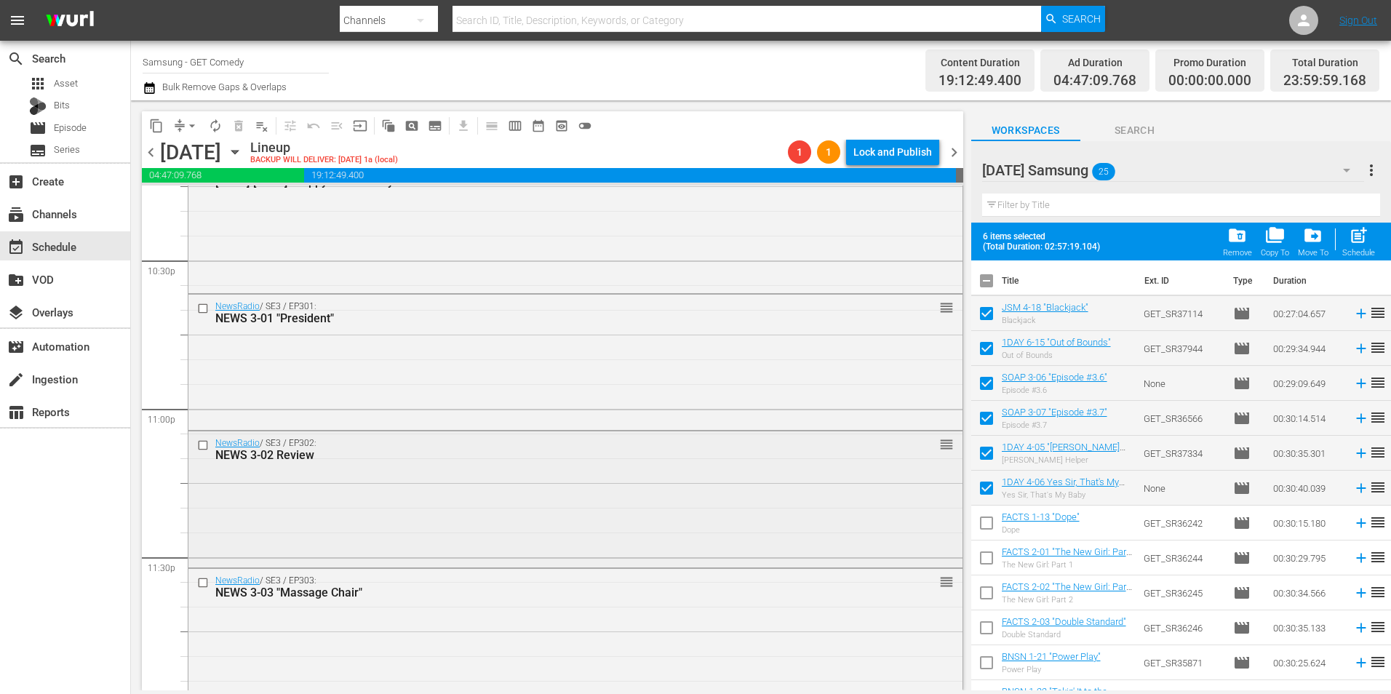
scroll to position [6619, 0]
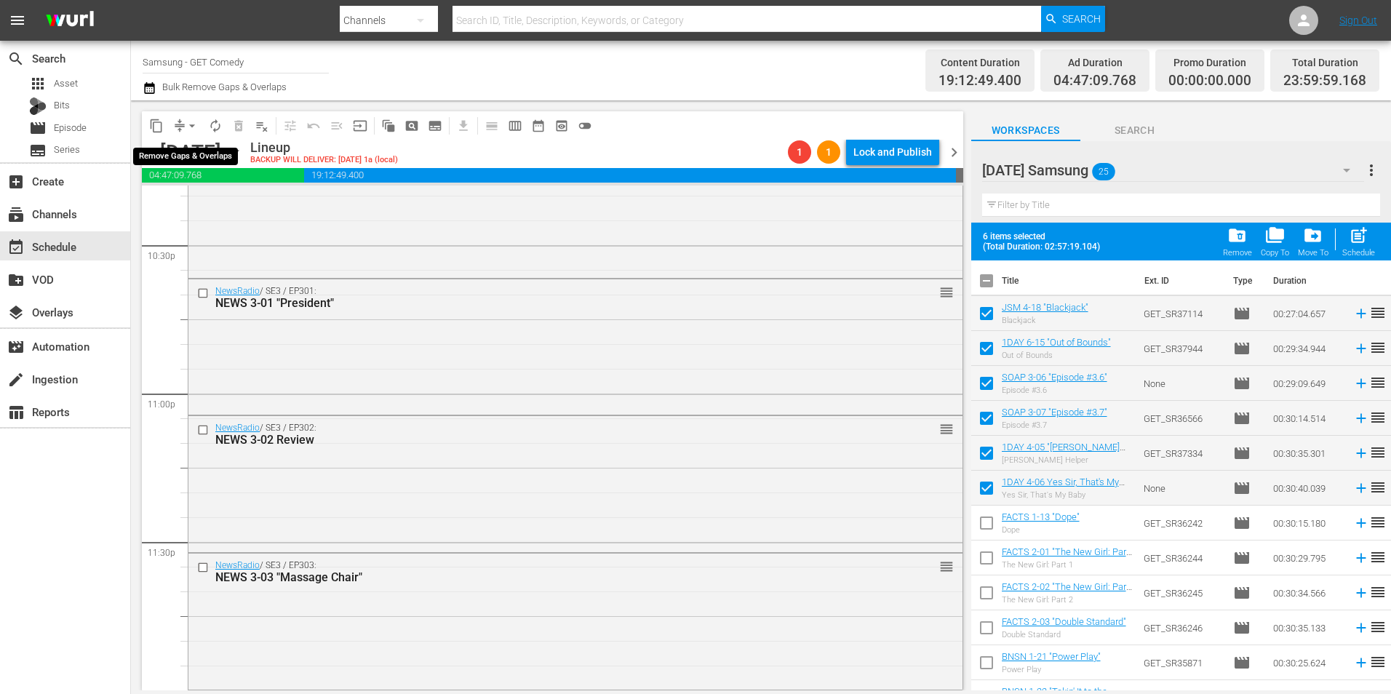
click at [190, 121] on span "arrow_drop_down" at bounding box center [192, 126] width 15 height 15
click at [201, 157] on li "Align to Midnight" at bounding box center [192, 155] width 153 height 24
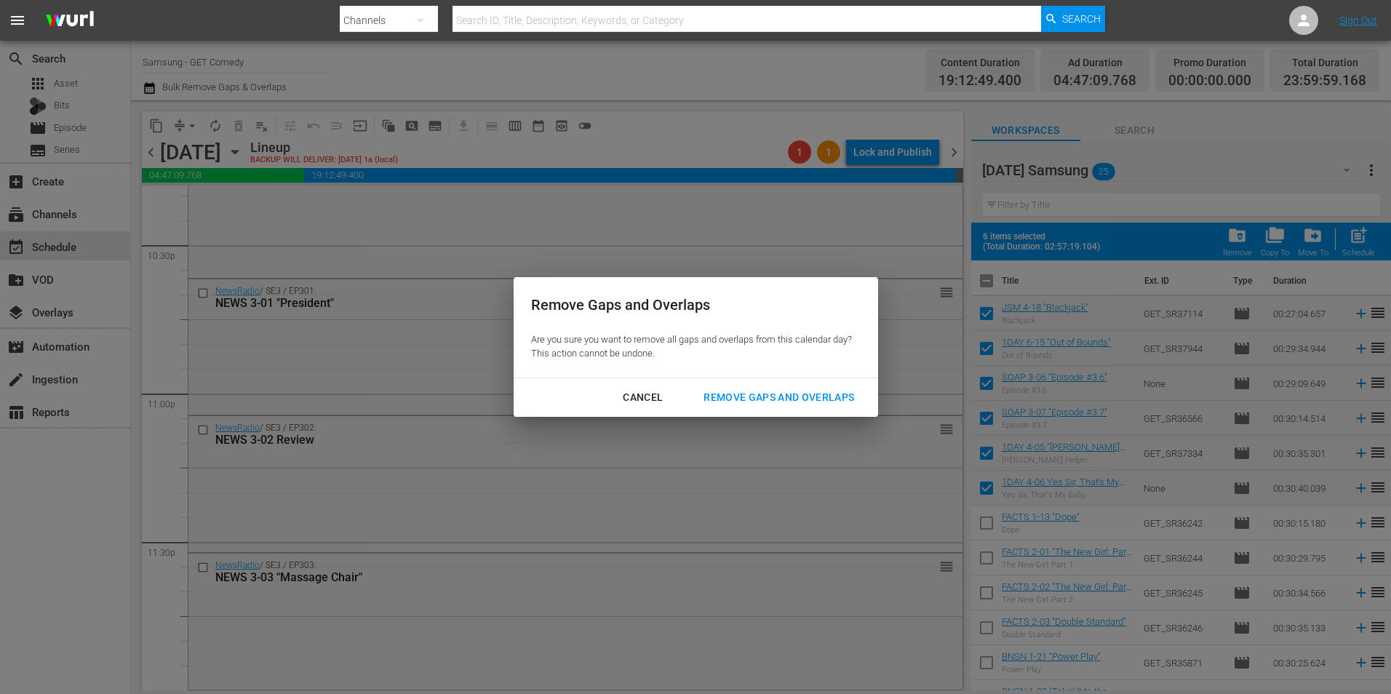
click at [736, 397] on div "Remove Gaps and Overlaps" at bounding box center [779, 398] width 174 height 18
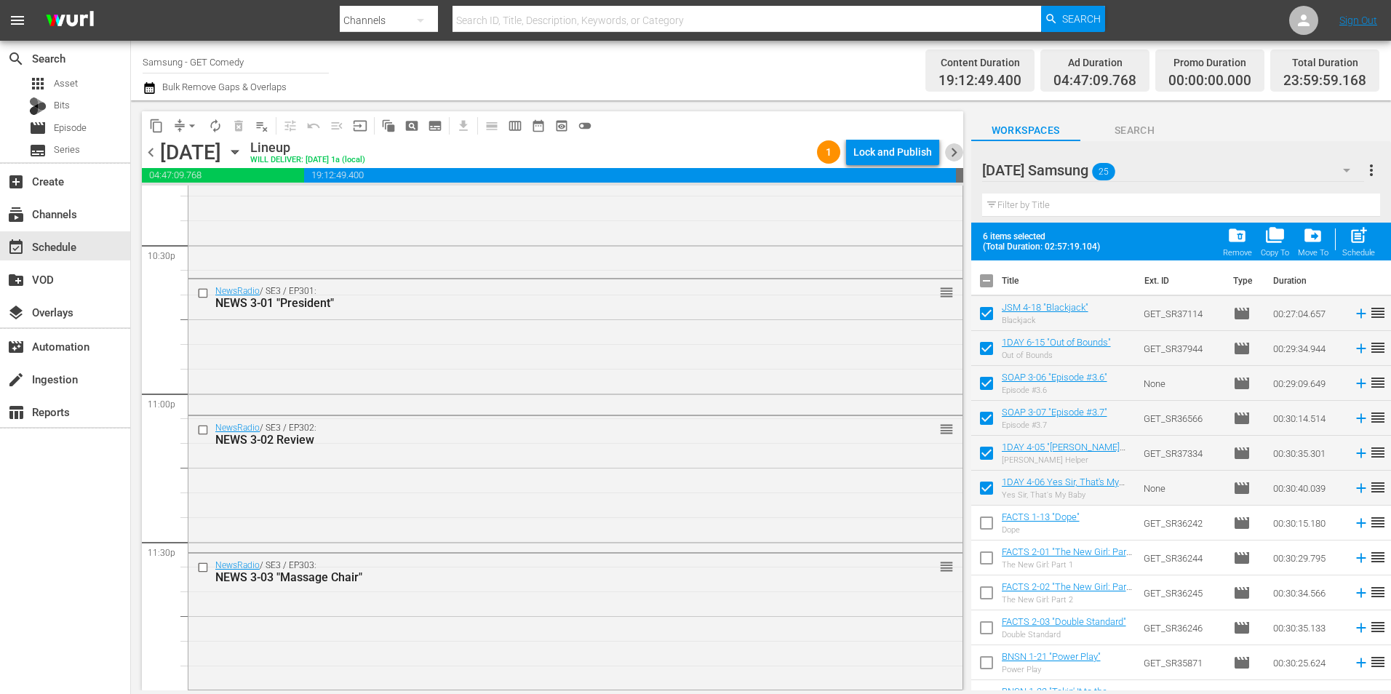
click at [955, 151] on span "chevron_right" at bounding box center [954, 152] width 18 height 18
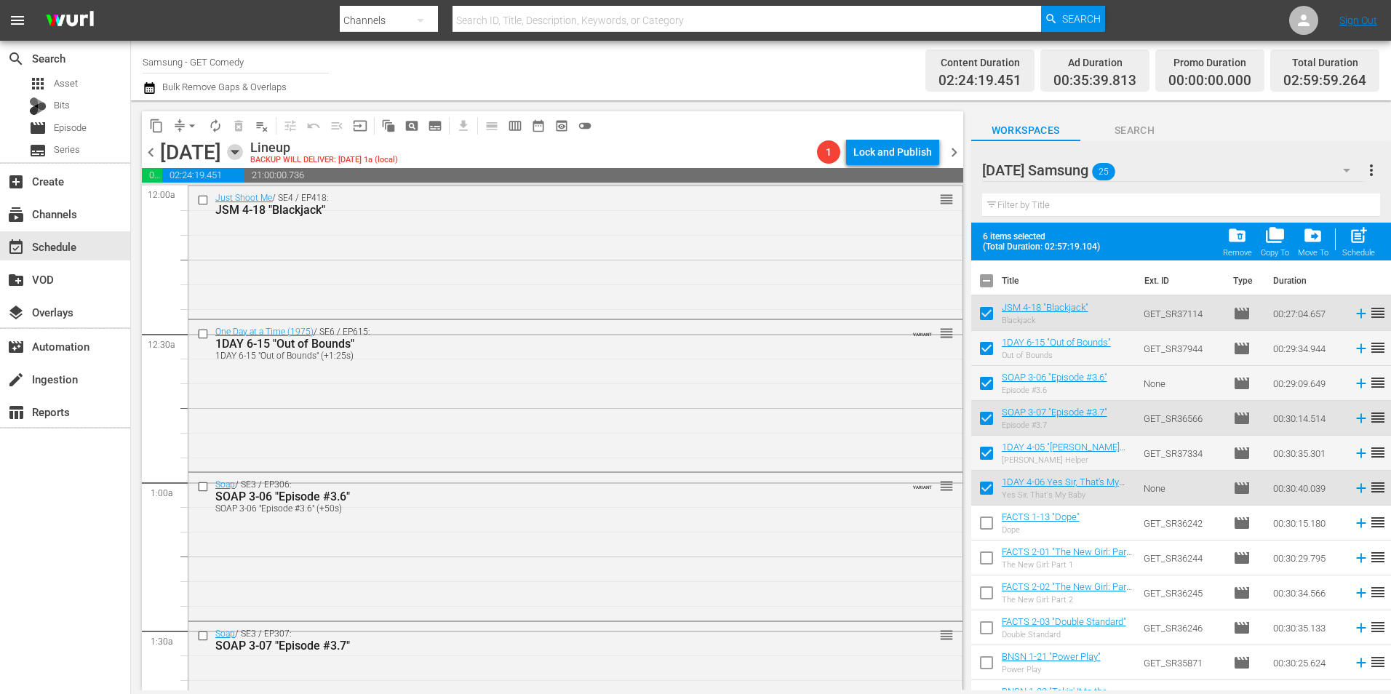
click at [243, 155] on icon "button" at bounding box center [235, 152] width 16 height 16
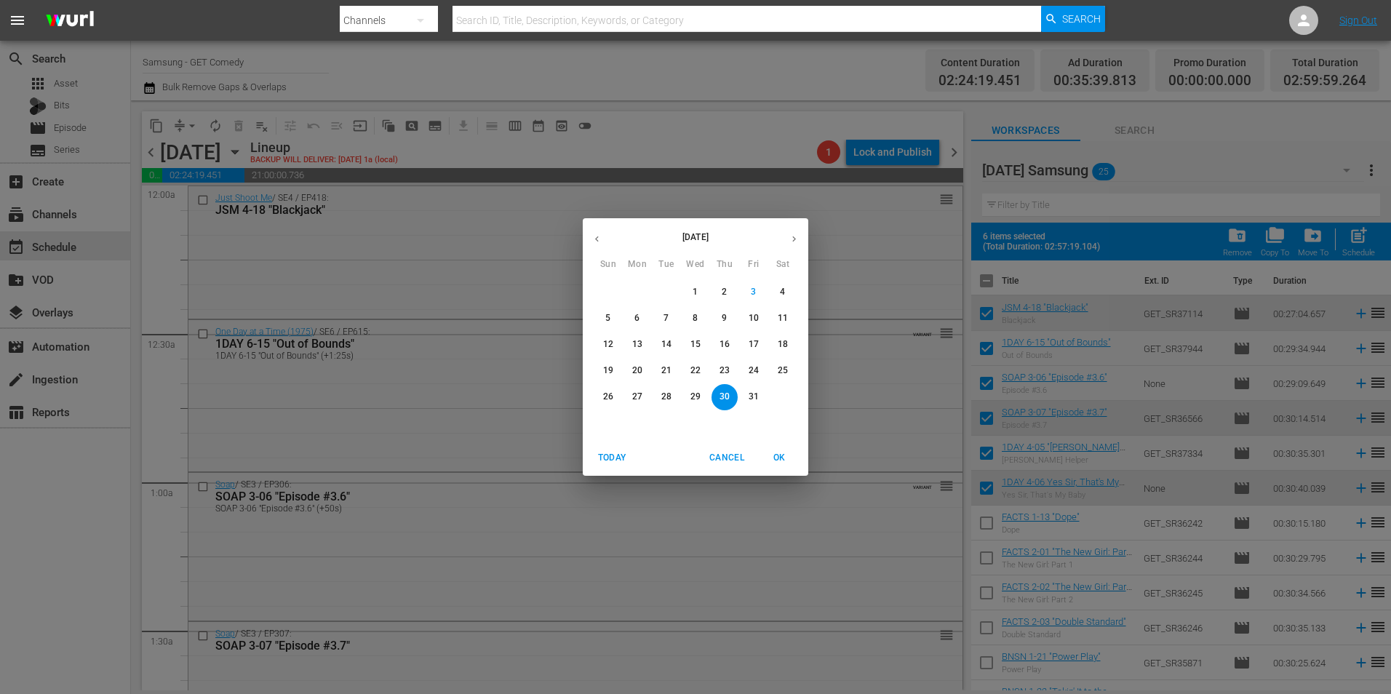
click at [704, 368] on span "22" at bounding box center [695, 370] width 26 height 12
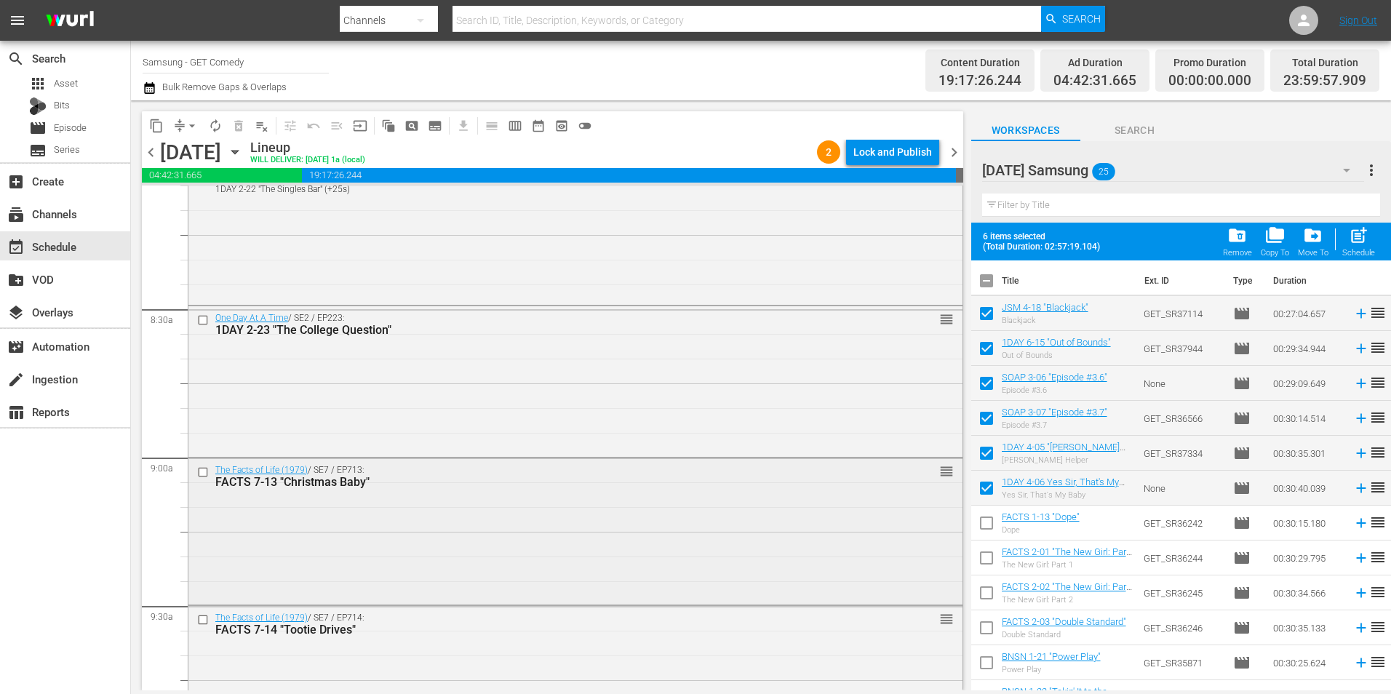
scroll to position [2401, 0]
click at [204, 472] on input "checkbox" at bounding box center [204, 470] width 15 height 12
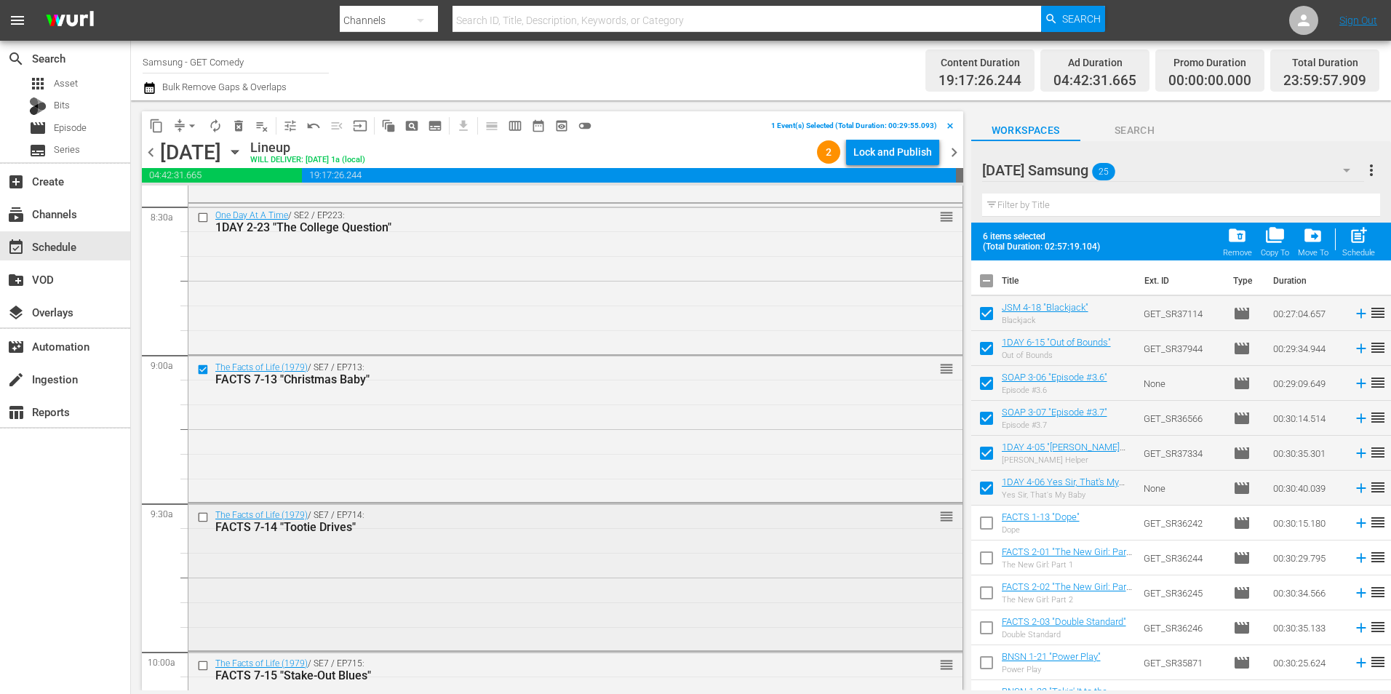
scroll to position [2546, 0]
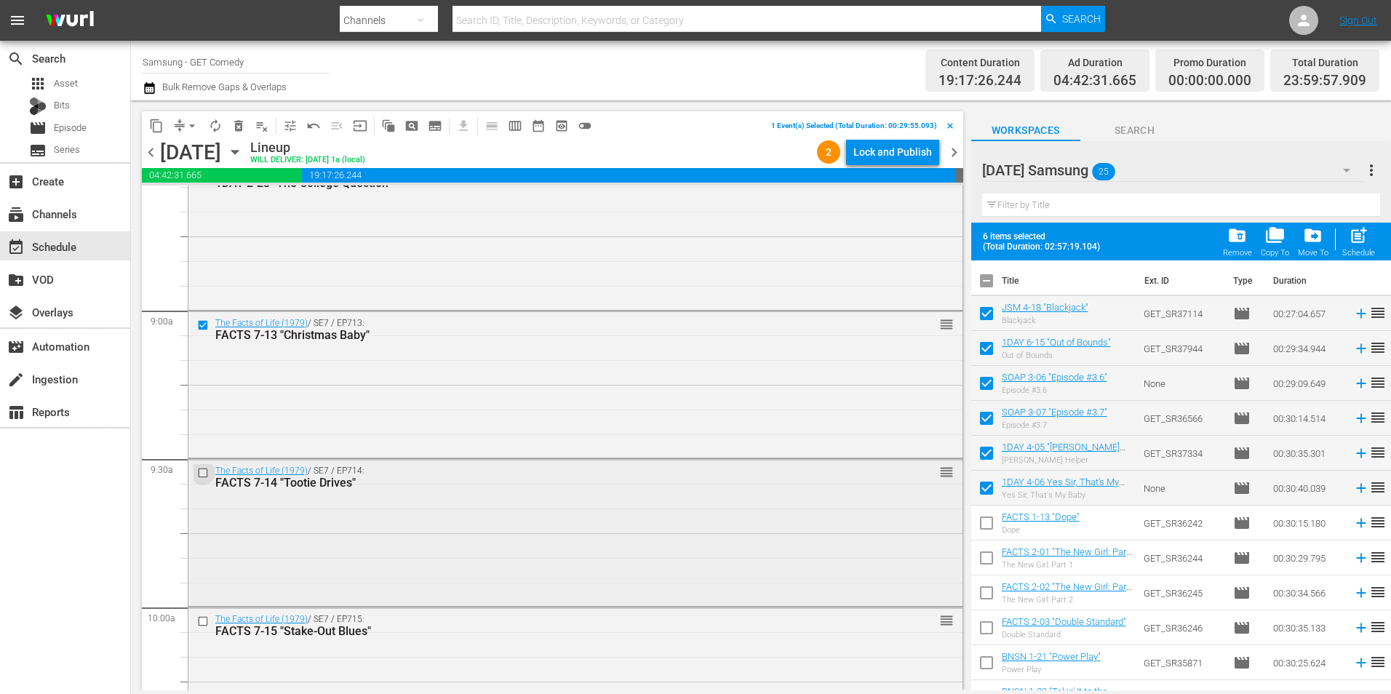
click at [204, 475] on input "checkbox" at bounding box center [204, 473] width 15 height 12
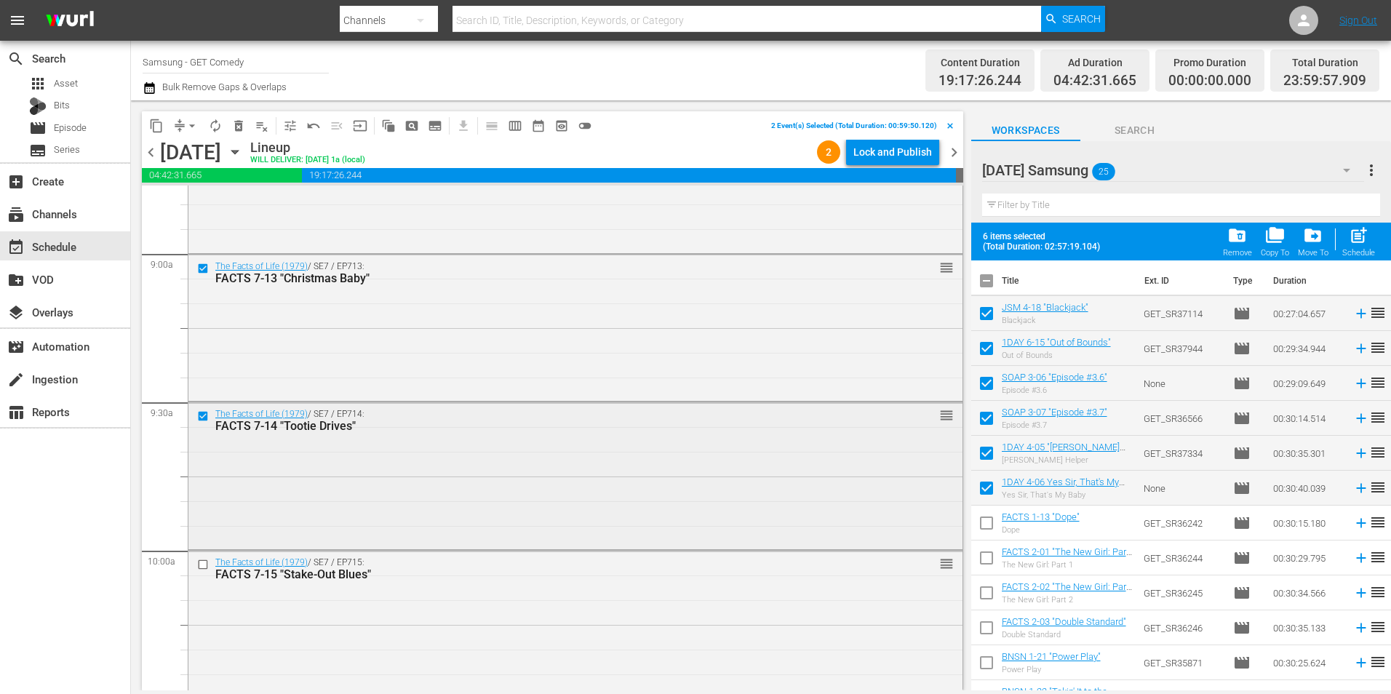
scroll to position [2619, 0]
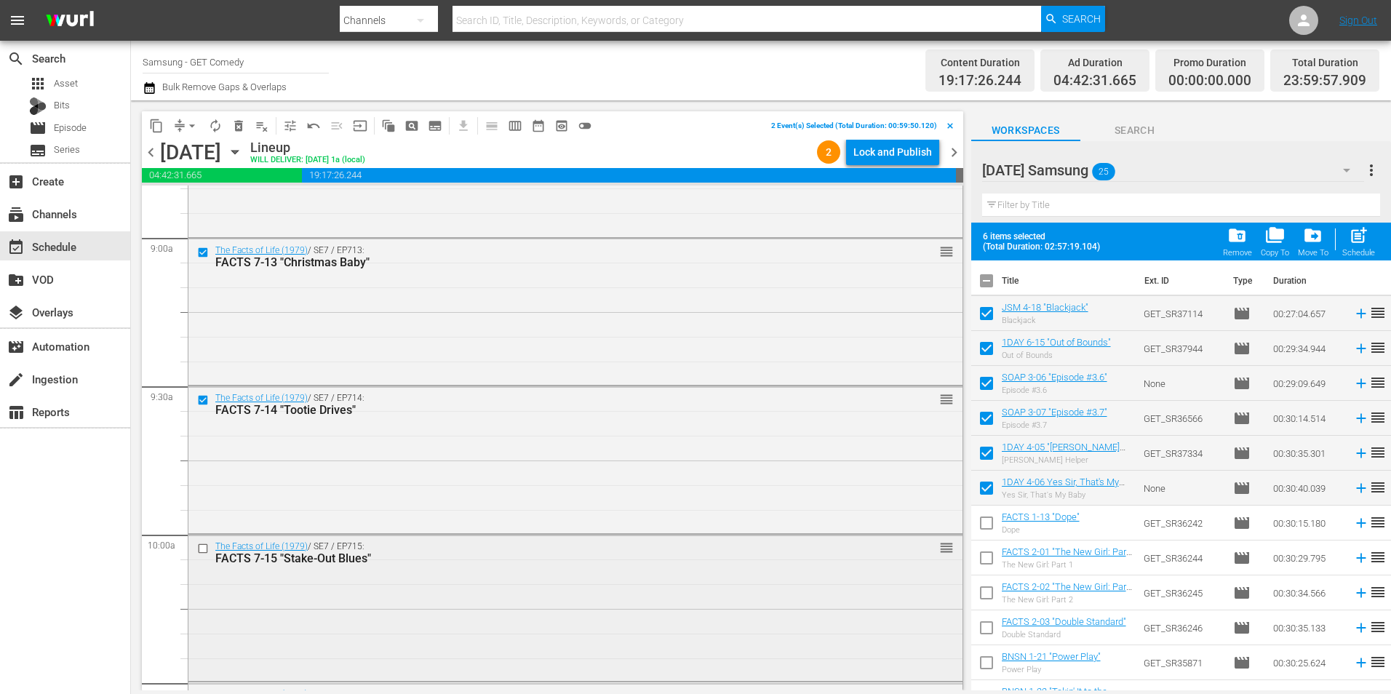
click at [202, 549] on input "checkbox" at bounding box center [204, 549] width 15 height 12
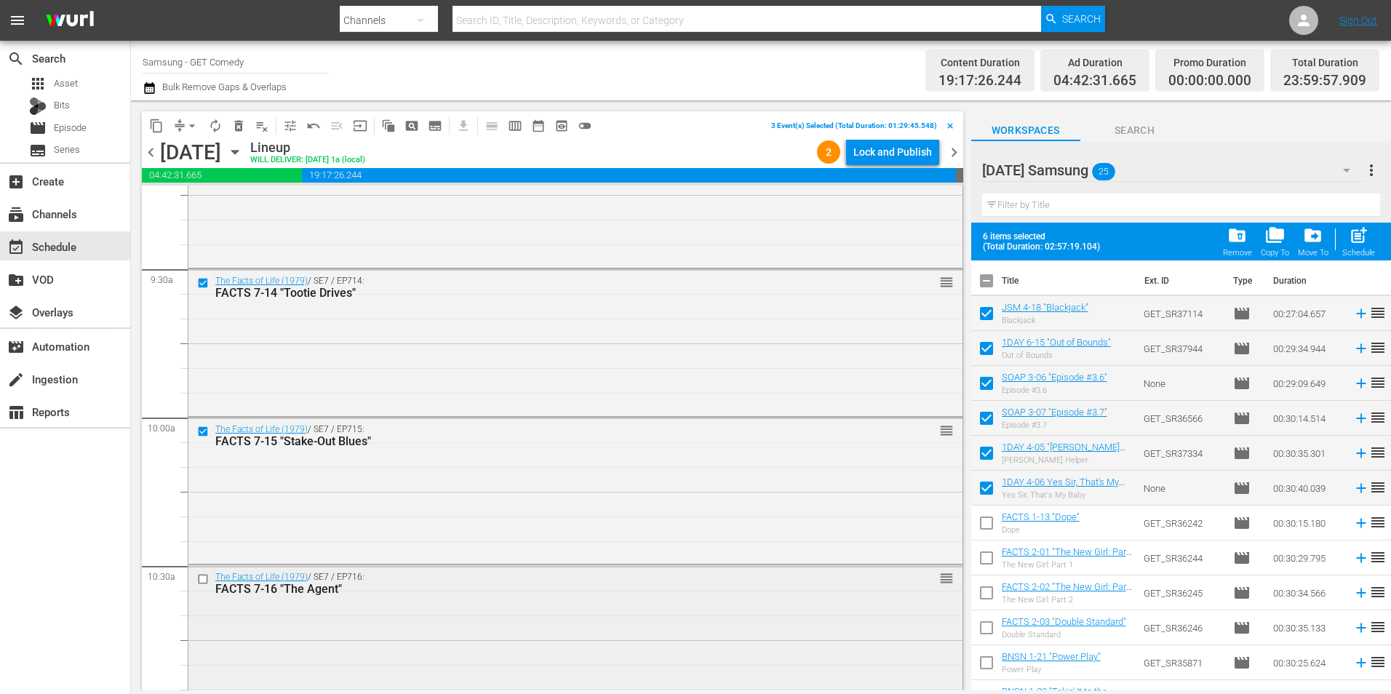
scroll to position [2765, 0]
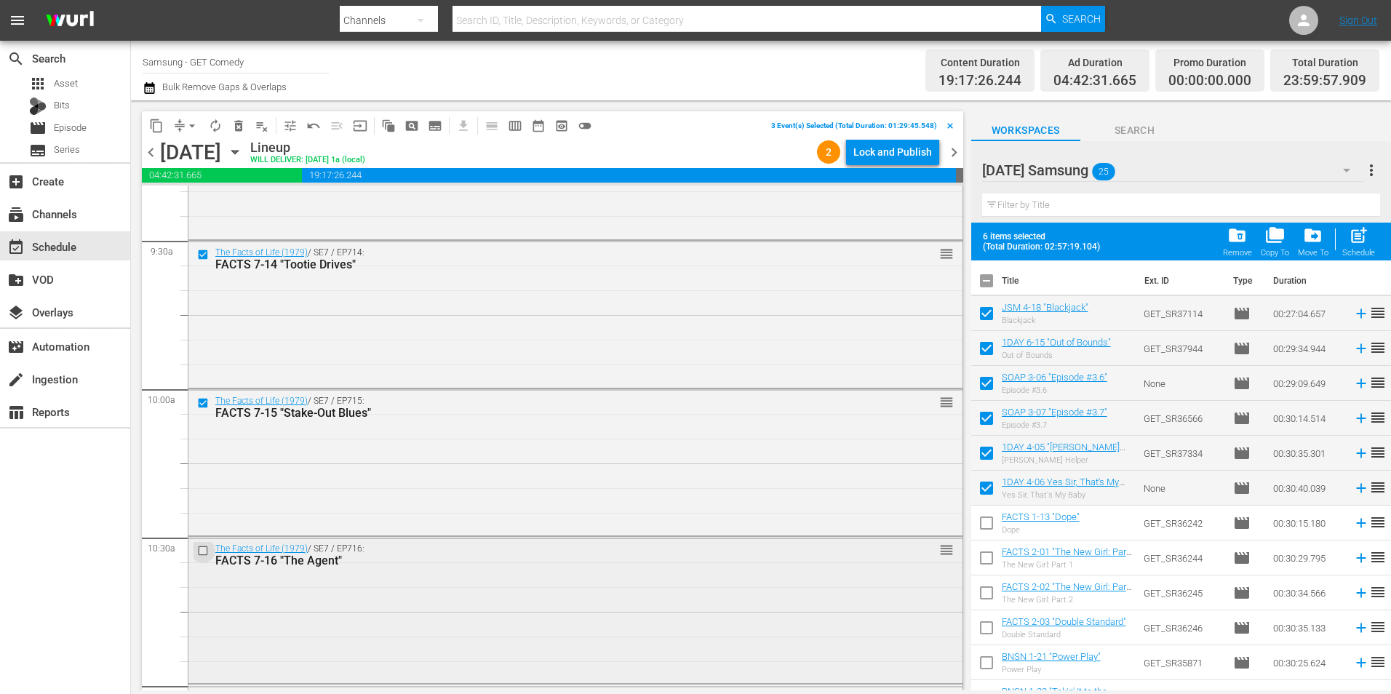
click at [197, 551] on input "checkbox" at bounding box center [204, 550] width 15 height 12
click at [204, 551] on input "checkbox" at bounding box center [204, 553] width 15 height 12
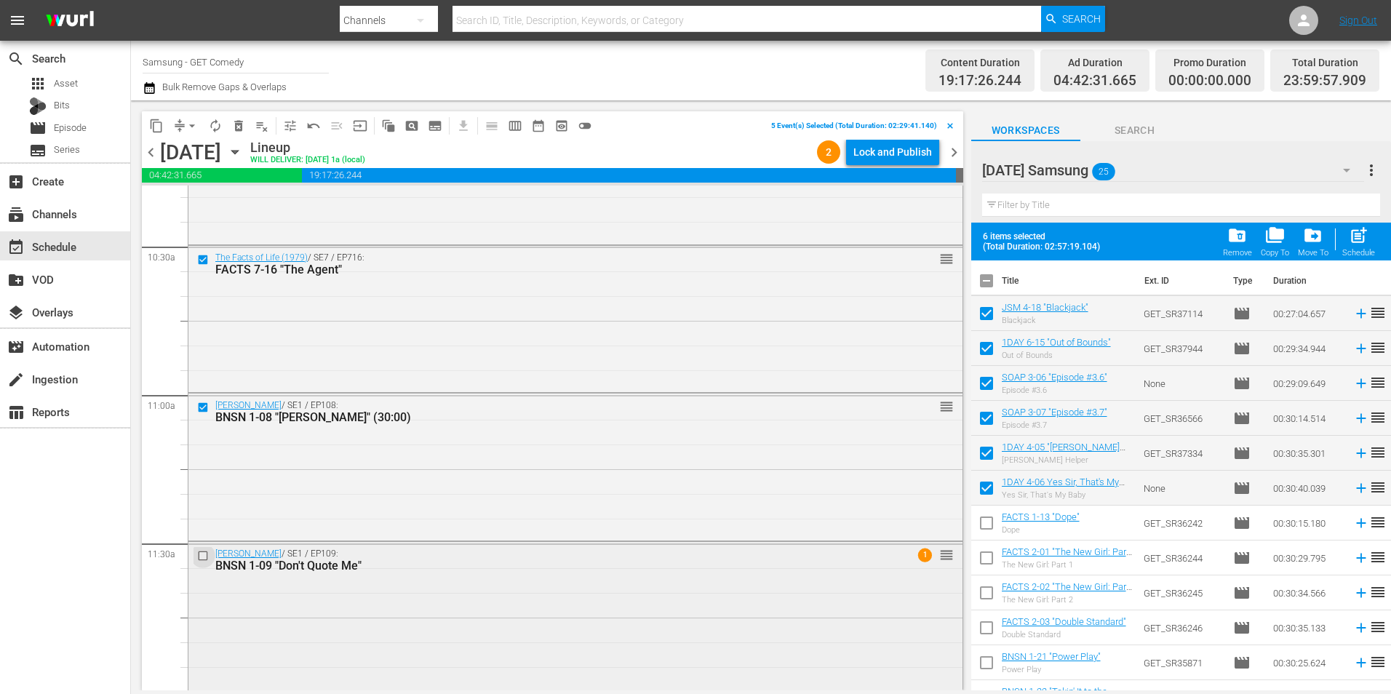
click at [203, 551] on input "checkbox" at bounding box center [204, 556] width 15 height 12
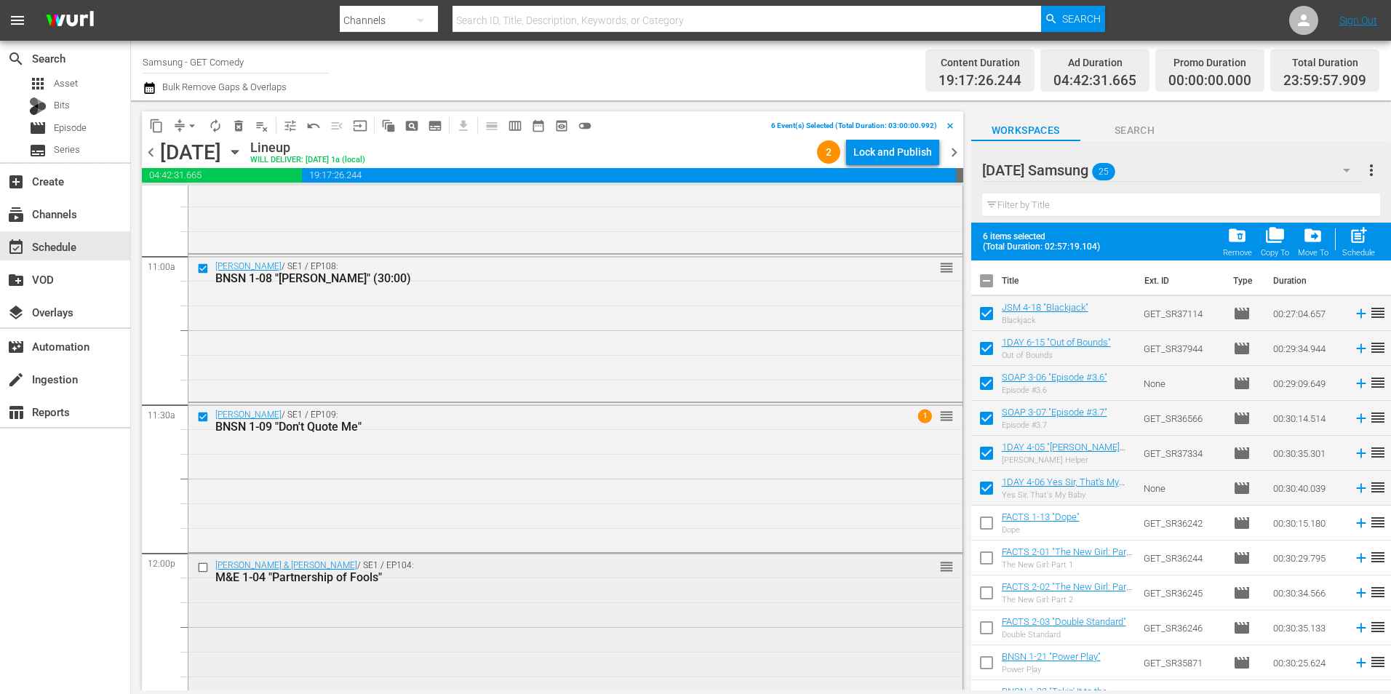
scroll to position [3201, 0]
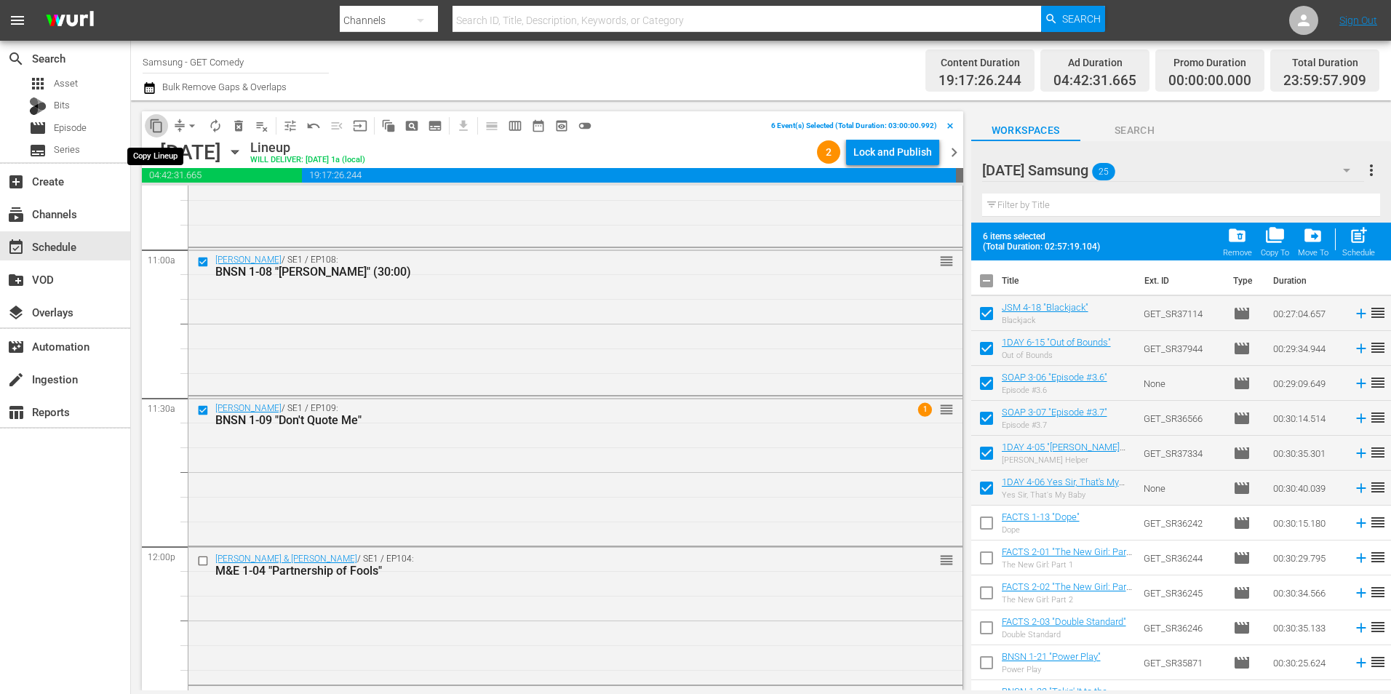
click at [151, 127] on span "content_copy" at bounding box center [156, 126] width 15 height 15
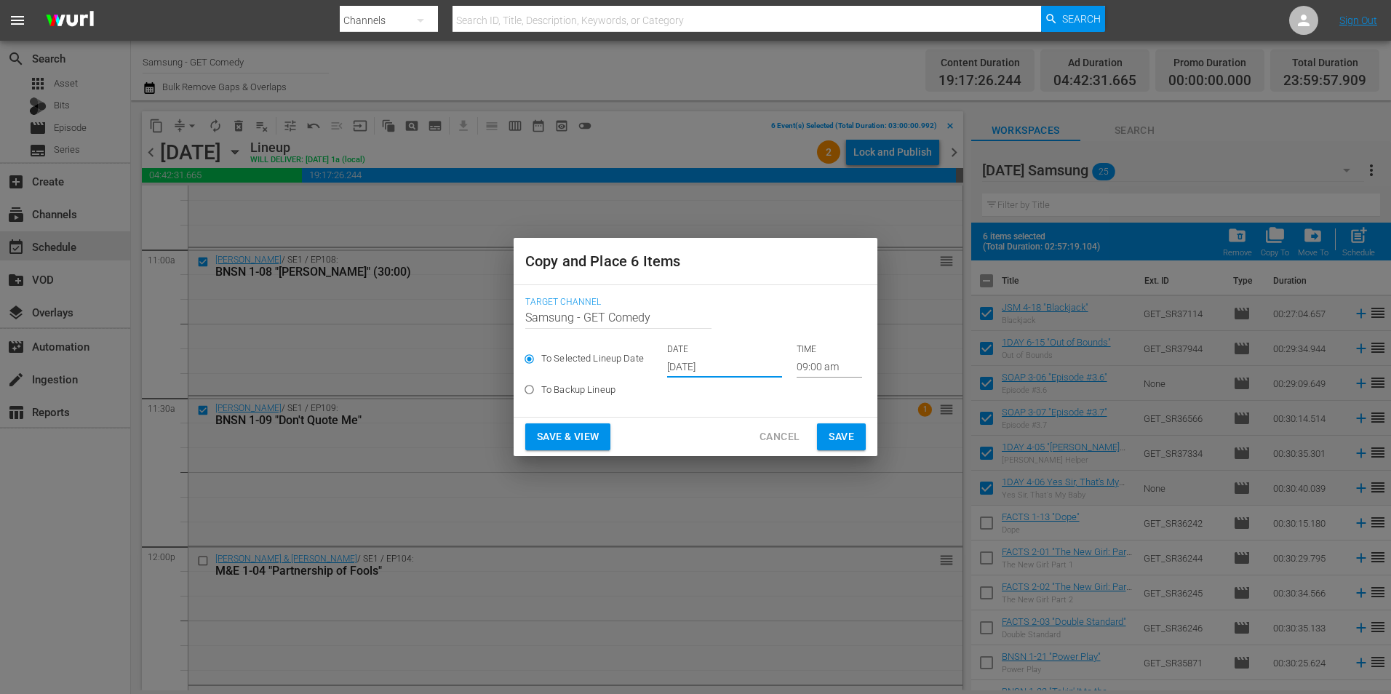
click at [682, 367] on input "[DATE]" at bounding box center [724, 367] width 115 height 22
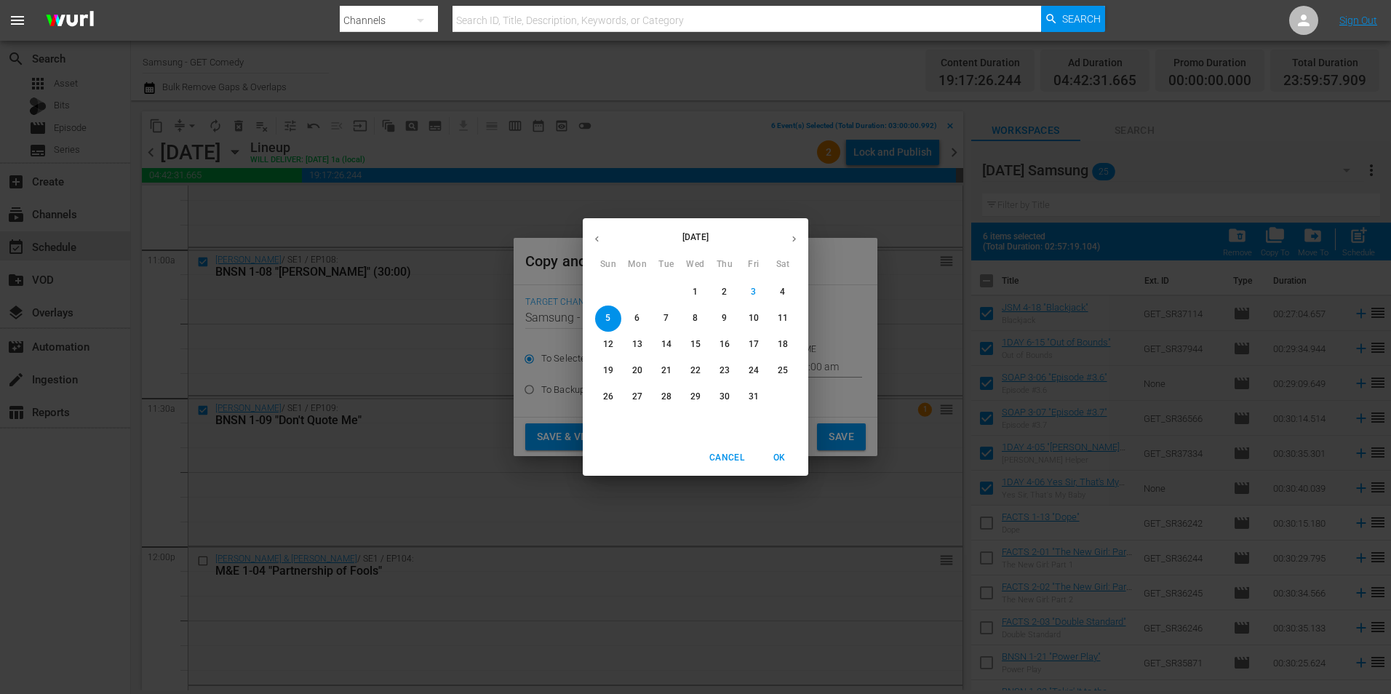
click at [726, 404] on button "30" at bounding box center [725, 397] width 26 height 26
type input "[DATE]"
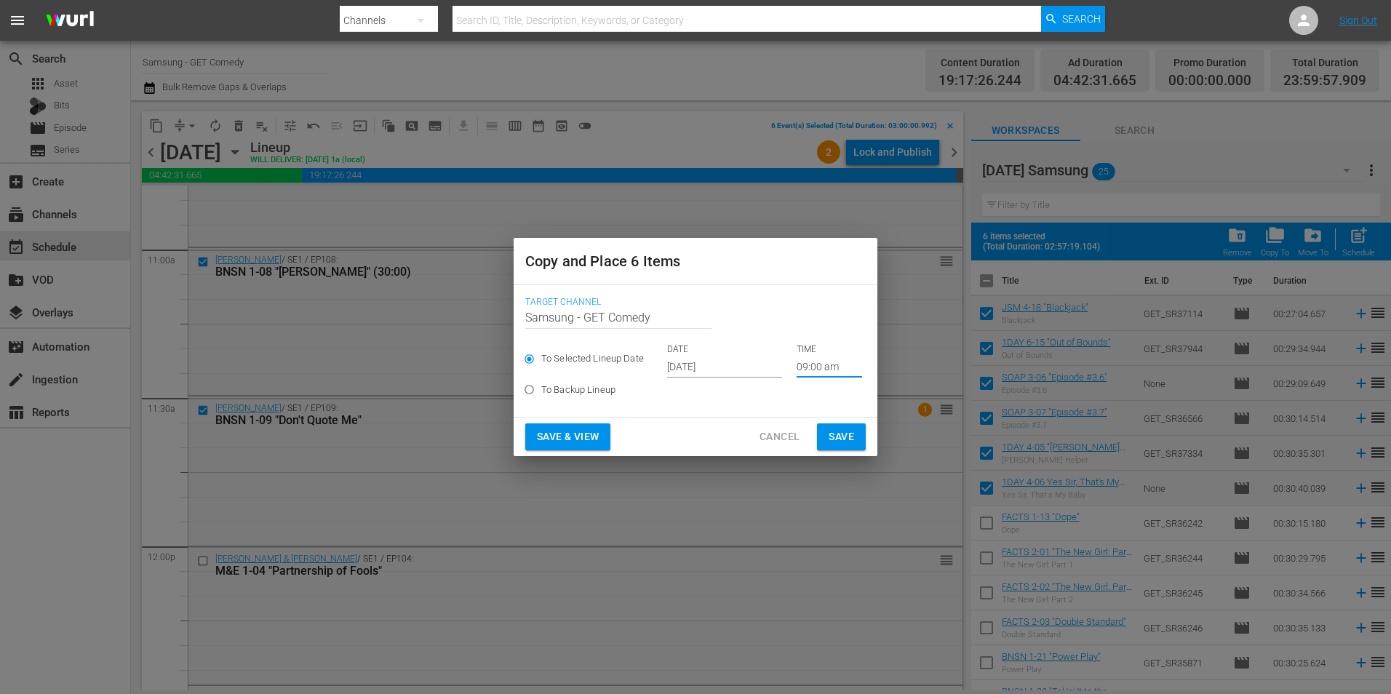
click at [813, 367] on input "09:00 am" at bounding box center [829, 367] width 65 height 22
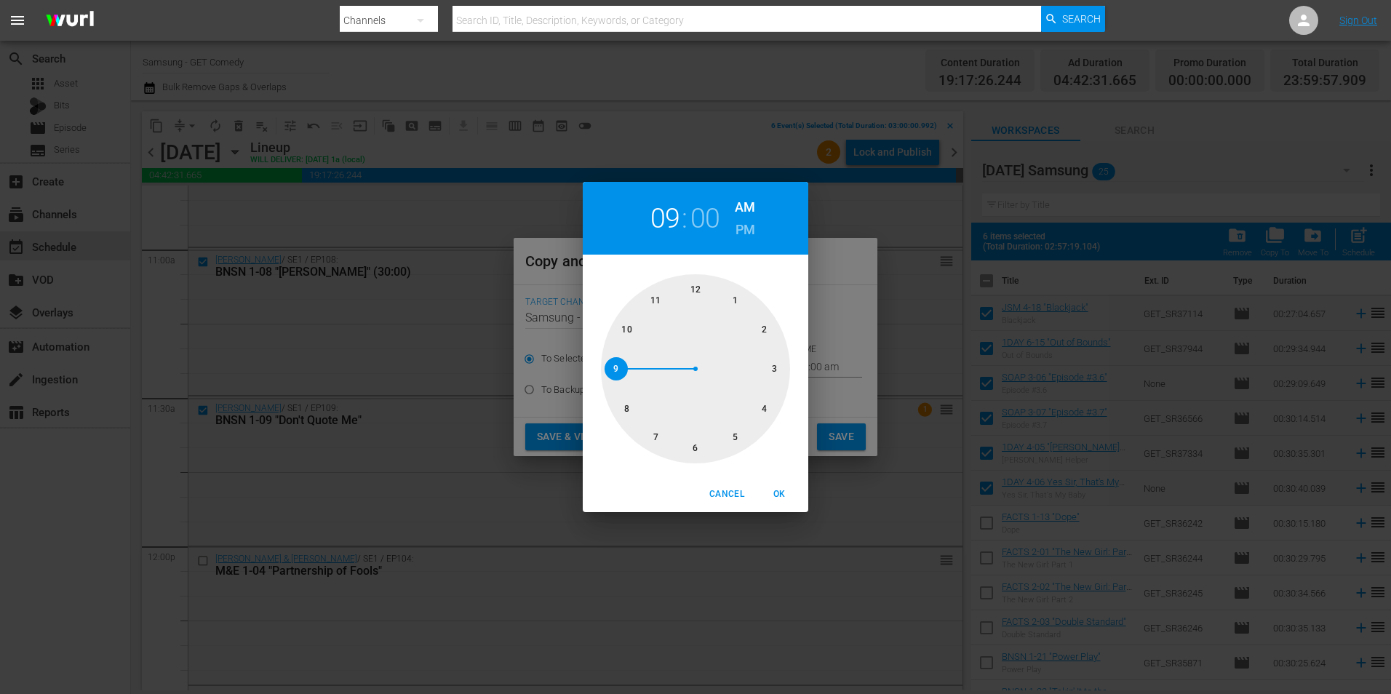
click at [776, 364] on div at bounding box center [695, 368] width 189 height 189
click at [786, 496] on span "OK" at bounding box center [779, 494] width 35 height 15
type input "03:00 am"
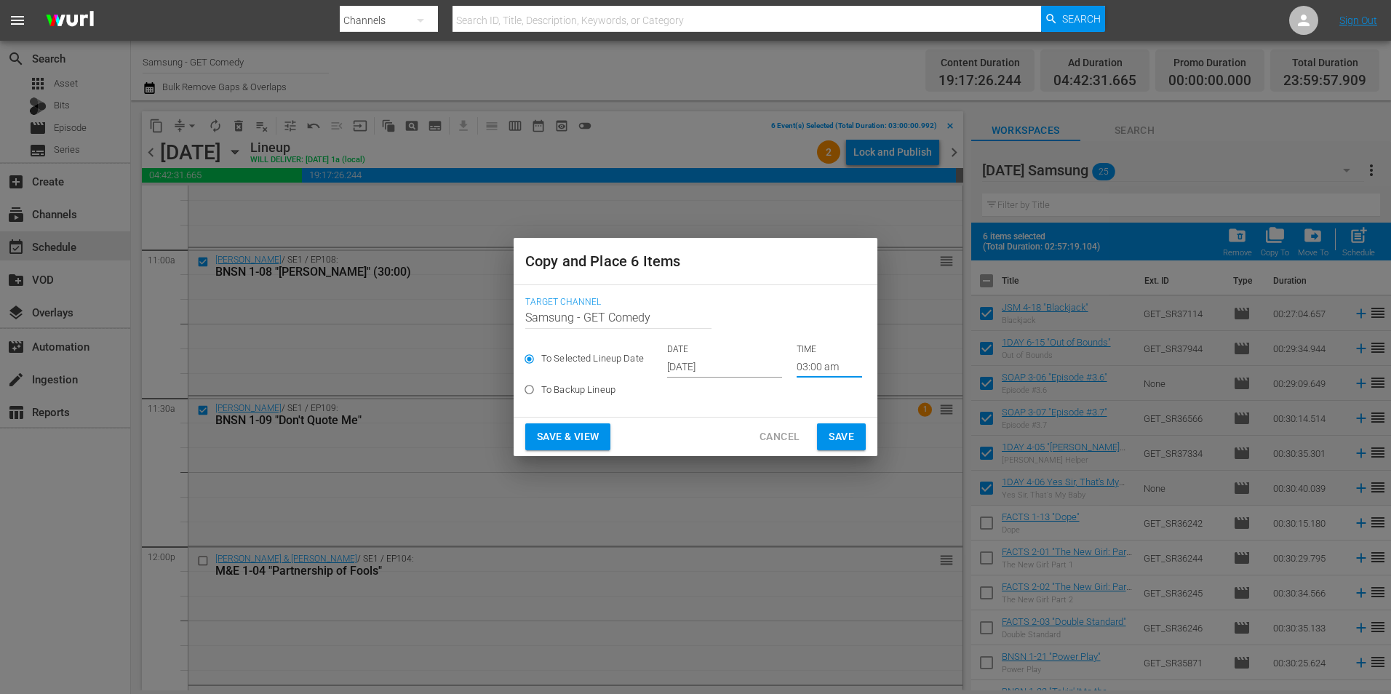
click at [829, 434] on span "Save" at bounding box center [841, 437] width 25 height 18
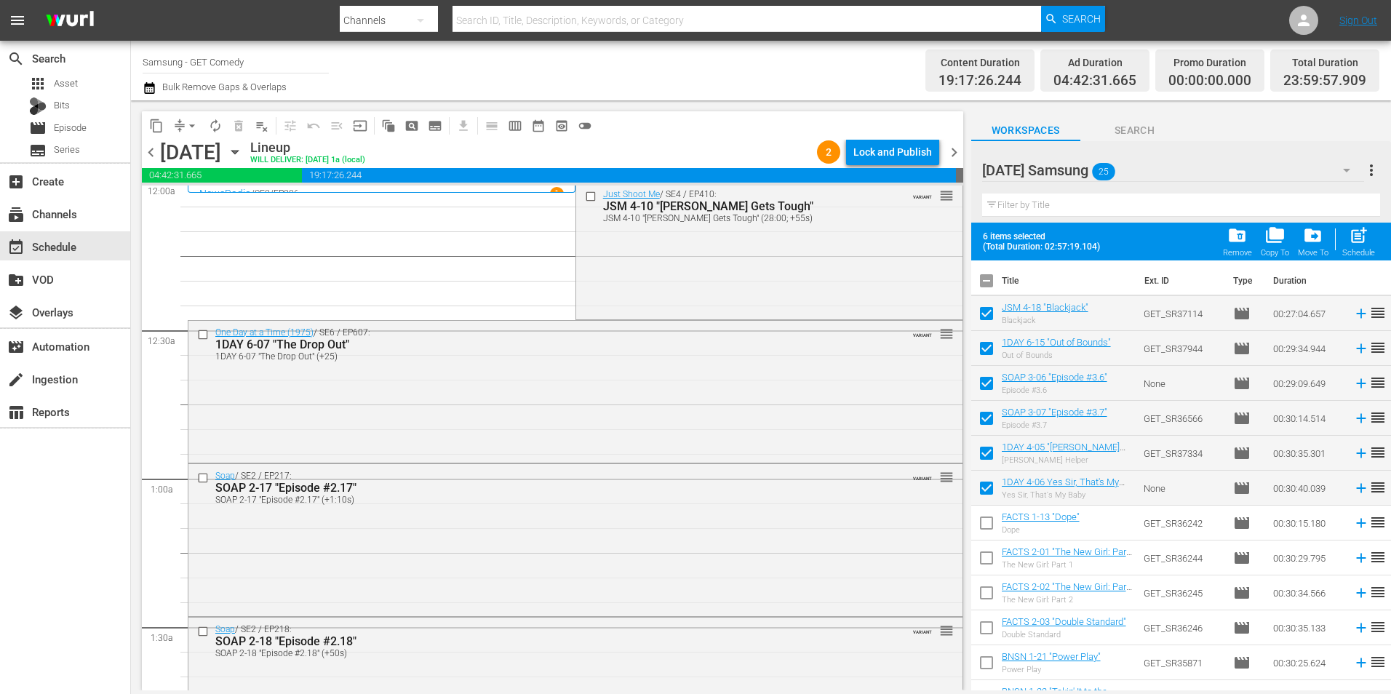
scroll to position [0, 0]
click at [588, 202] on input "checkbox" at bounding box center [591, 200] width 15 height 12
click at [202, 335] on input "checkbox" at bounding box center [204, 338] width 15 height 12
click at [202, 485] on input "checkbox" at bounding box center [204, 482] width 15 height 12
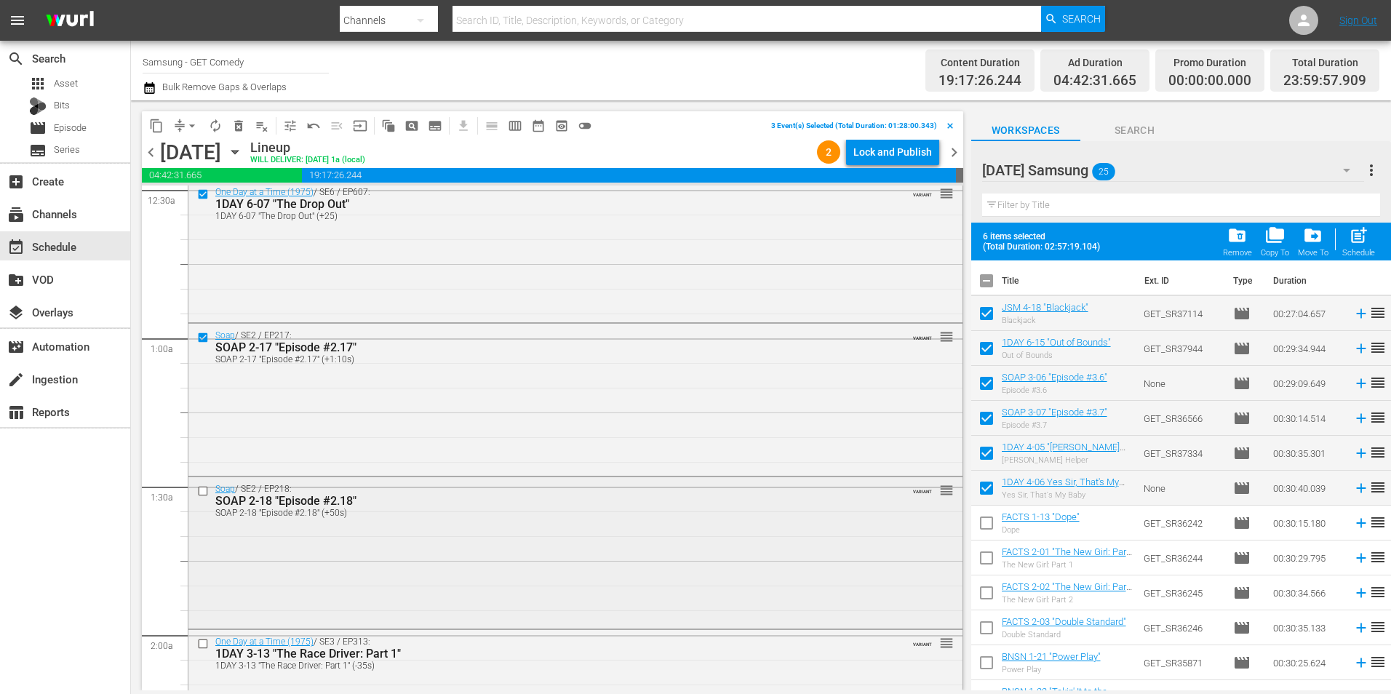
scroll to position [146, 0]
click at [205, 486] on input "checkbox" at bounding box center [204, 489] width 15 height 12
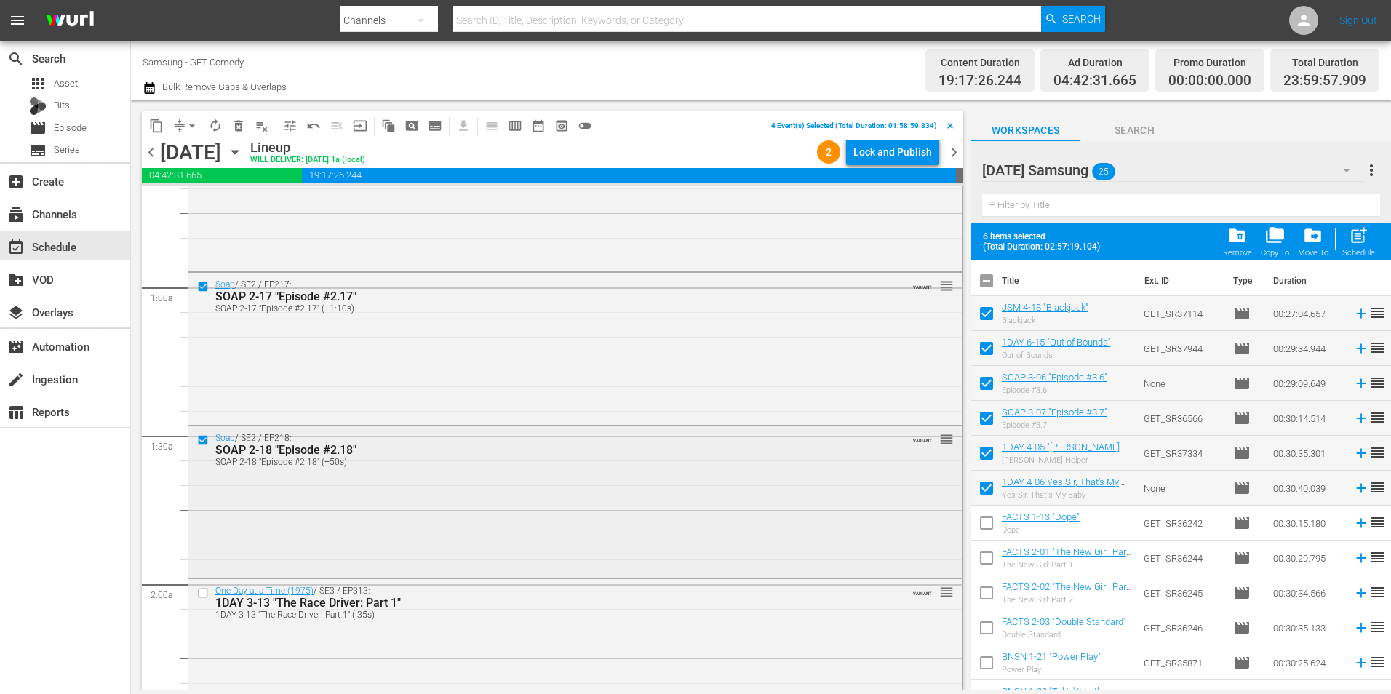
scroll to position [291, 0]
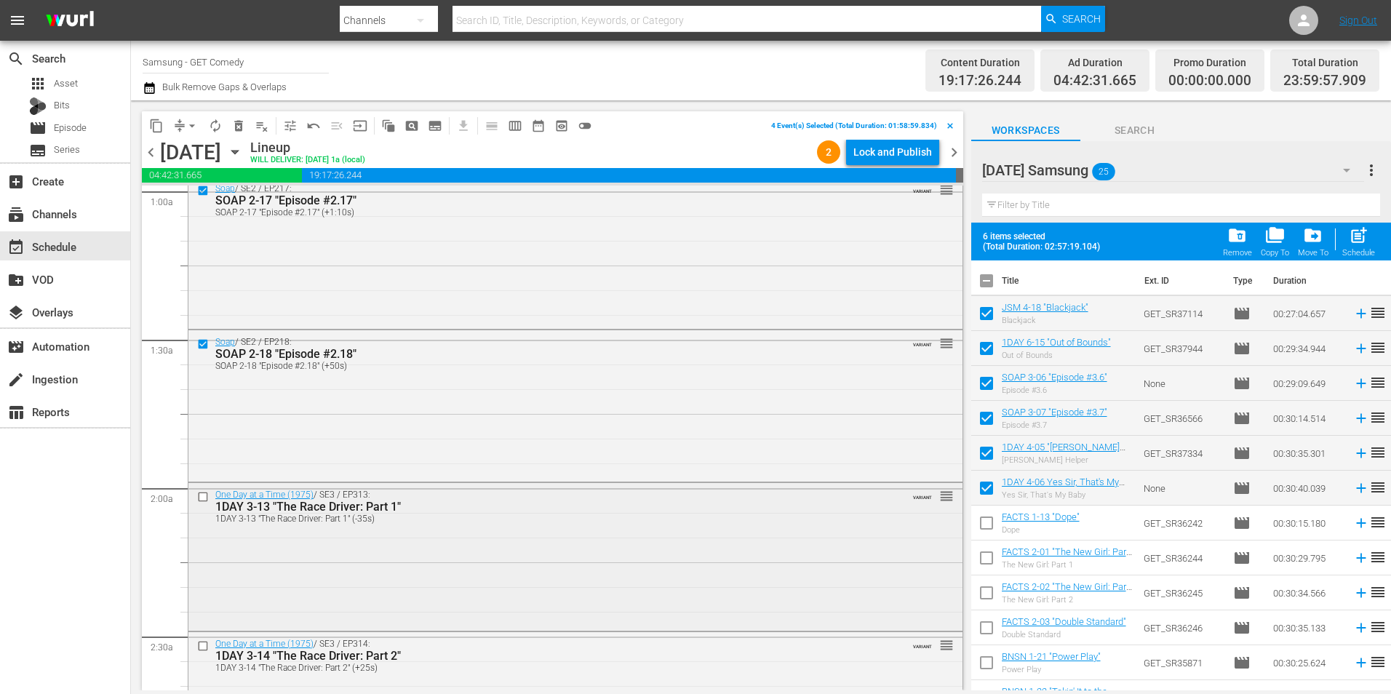
click at [199, 498] on input "checkbox" at bounding box center [204, 497] width 15 height 12
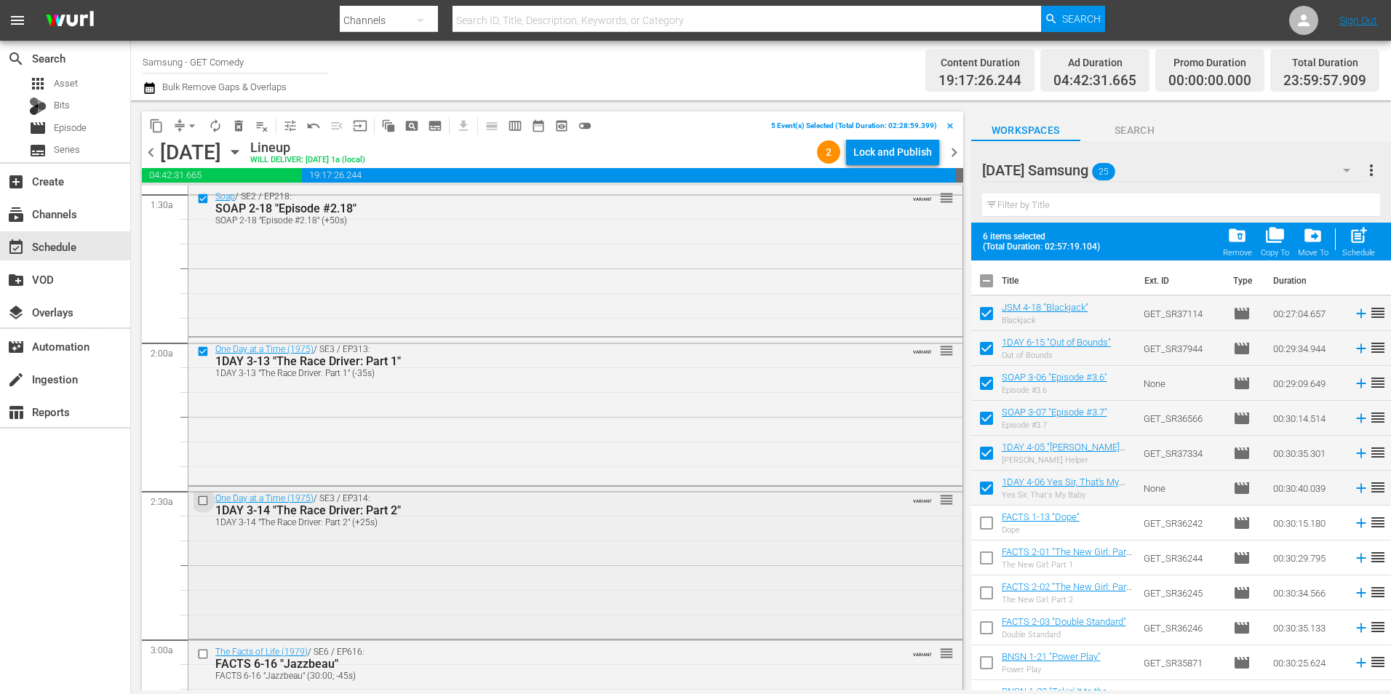
click at [204, 501] on input "checkbox" at bounding box center [204, 501] width 15 height 12
click at [159, 124] on span "content_copy" at bounding box center [156, 126] width 15 height 15
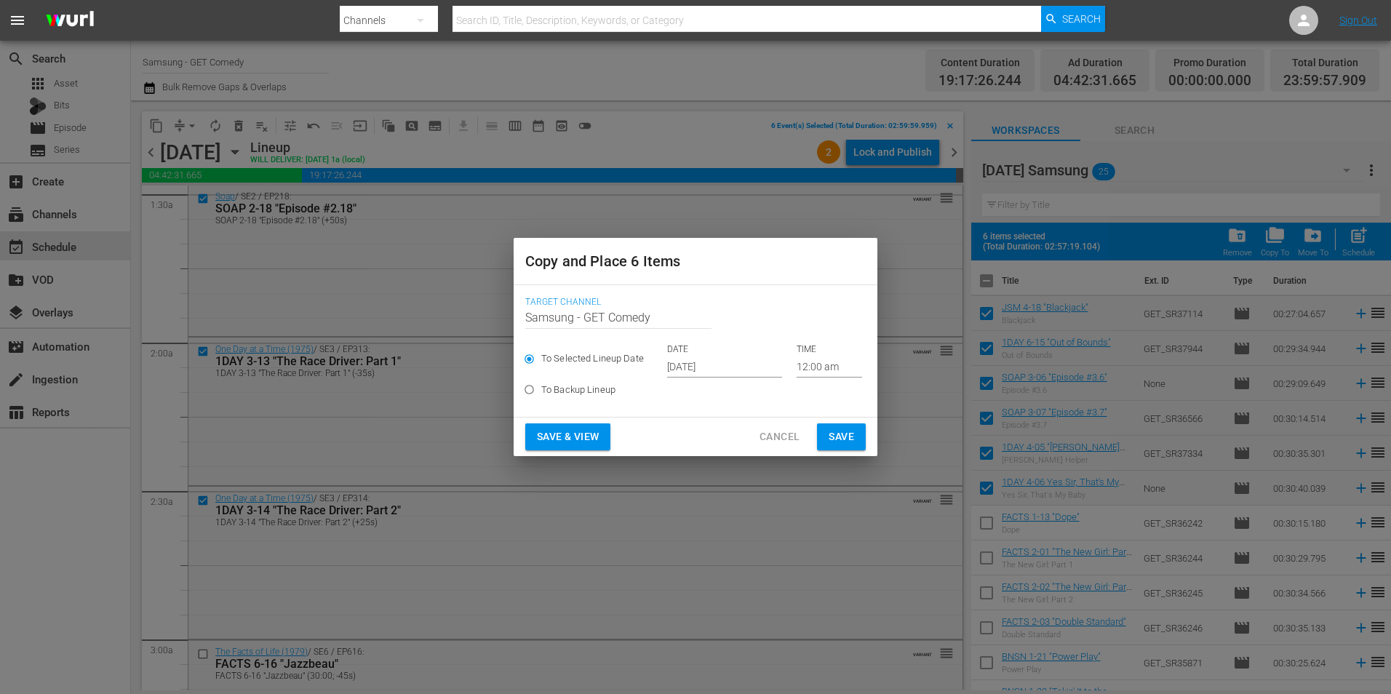
click at [694, 368] on input "[DATE]" at bounding box center [724, 367] width 115 height 22
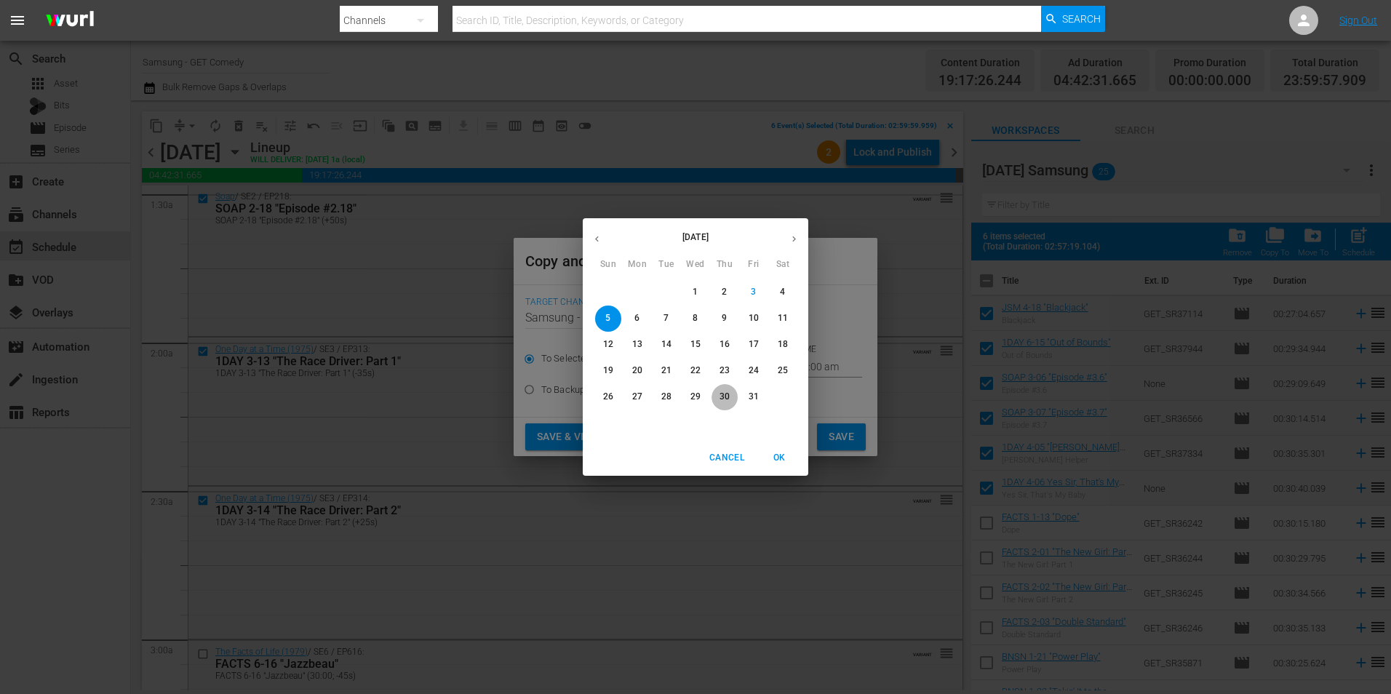
click at [730, 401] on span "30" at bounding box center [725, 397] width 26 height 12
type input "[DATE]"
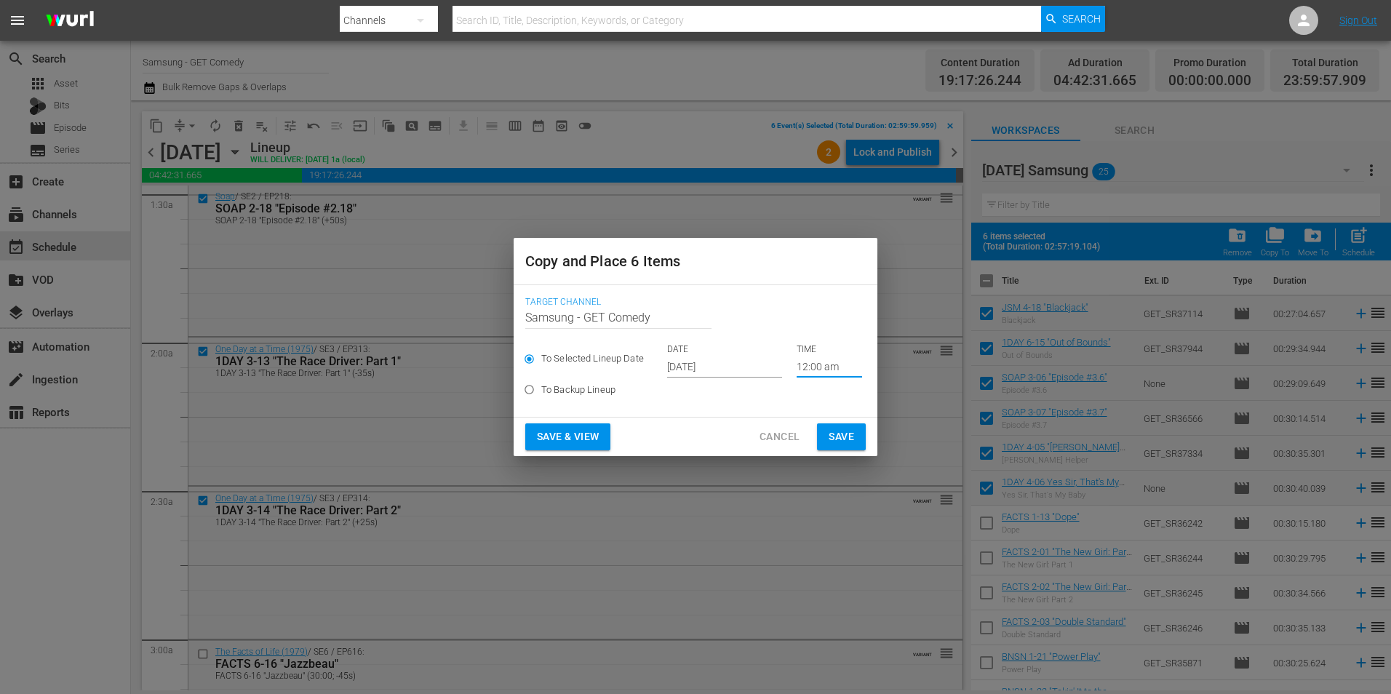
click at [814, 364] on input "12:00 am" at bounding box center [829, 367] width 65 height 22
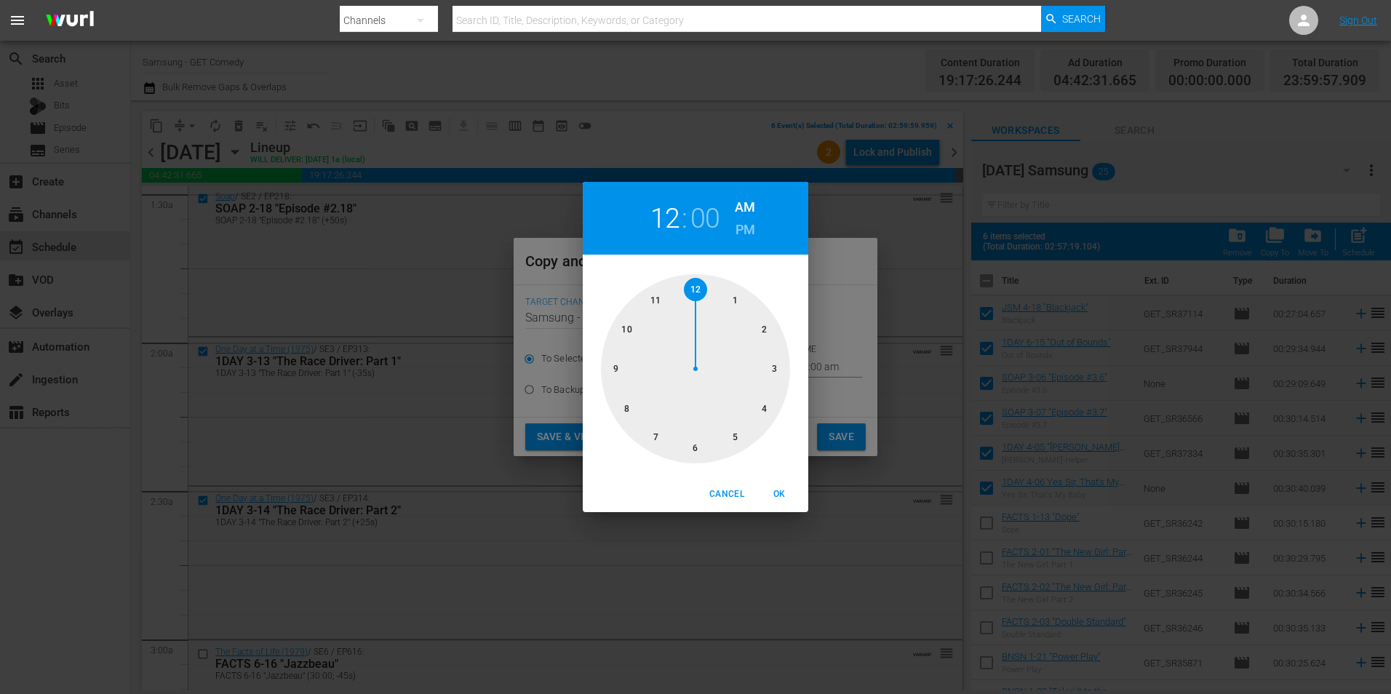
click at [701, 447] on div at bounding box center [695, 368] width 189 height 189
click at [787, 493] on span "OK" at bounding box center [779, 494] width 35 height 15
type input "06:00 am"
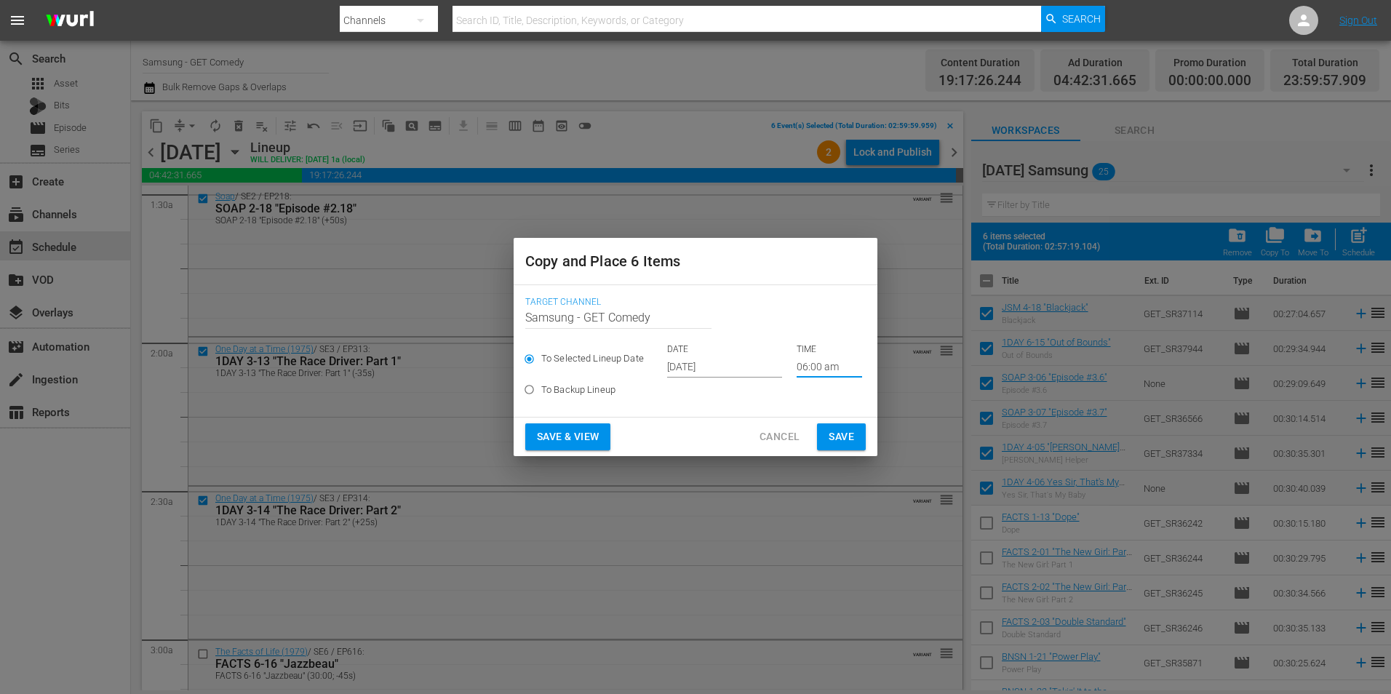
click at [842, 440] on span "Save" at bounding box center [841, 437] width 25 height 18
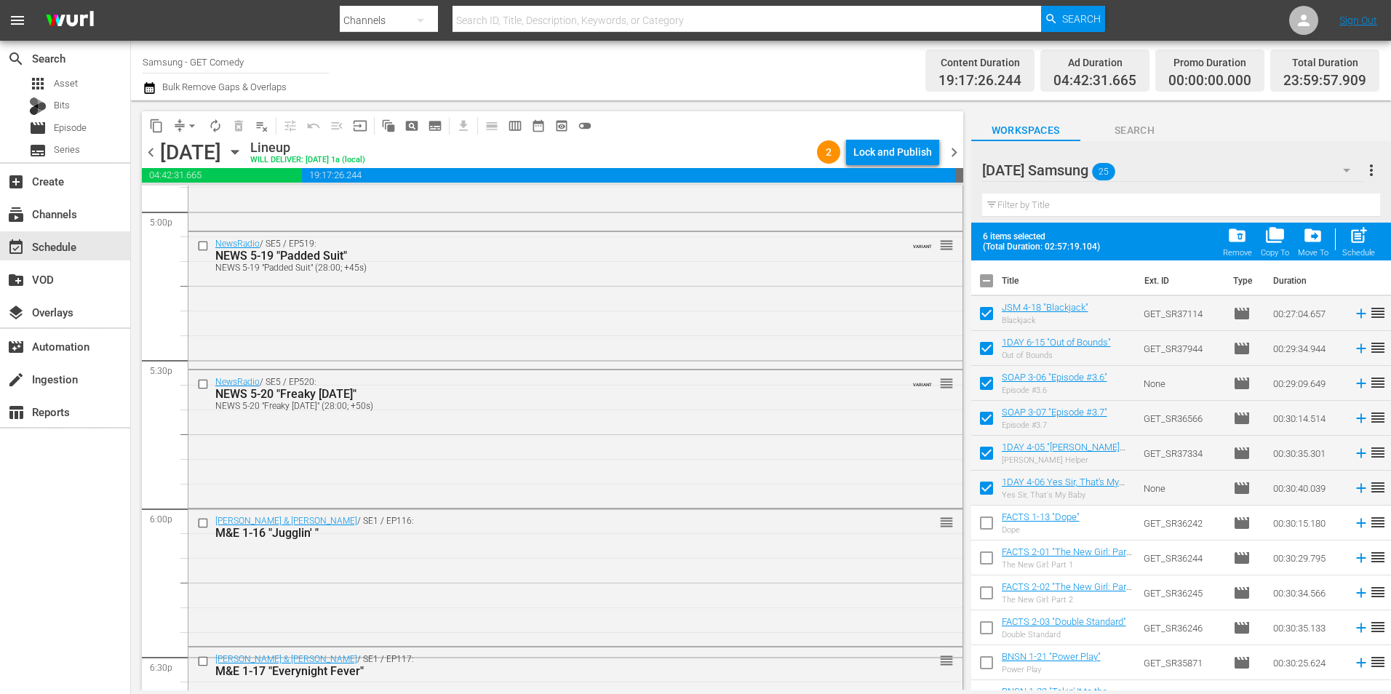
scroll to position [5093, 0]
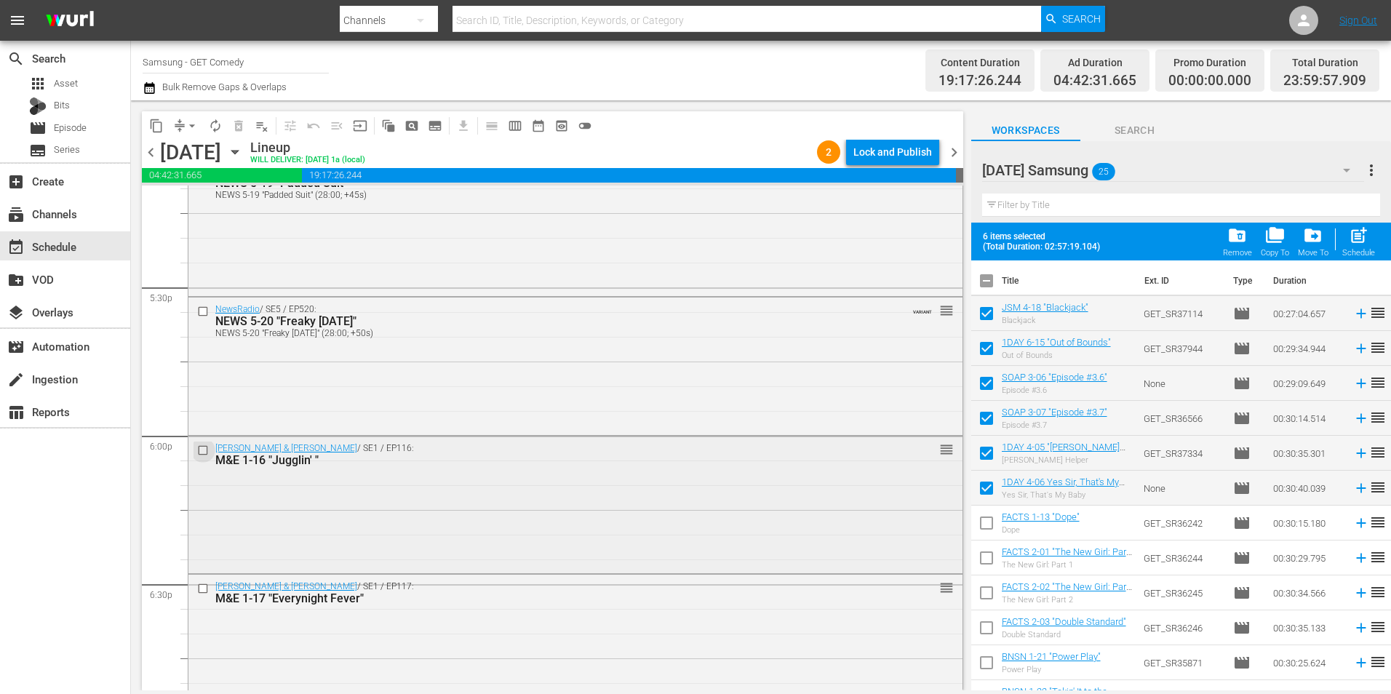
click at [199, 452] on input "checkbox" at bounding box center [204, 450] width 15 height 12
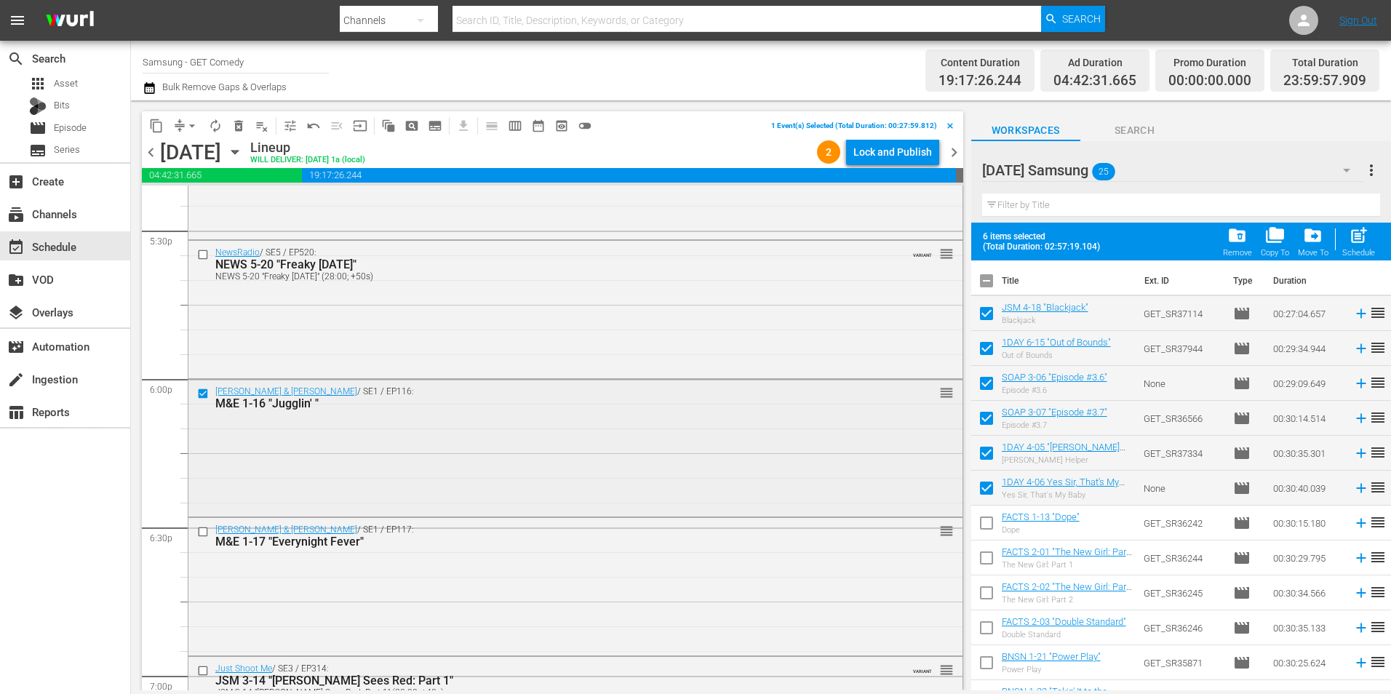
scroll to position [5165, 0]
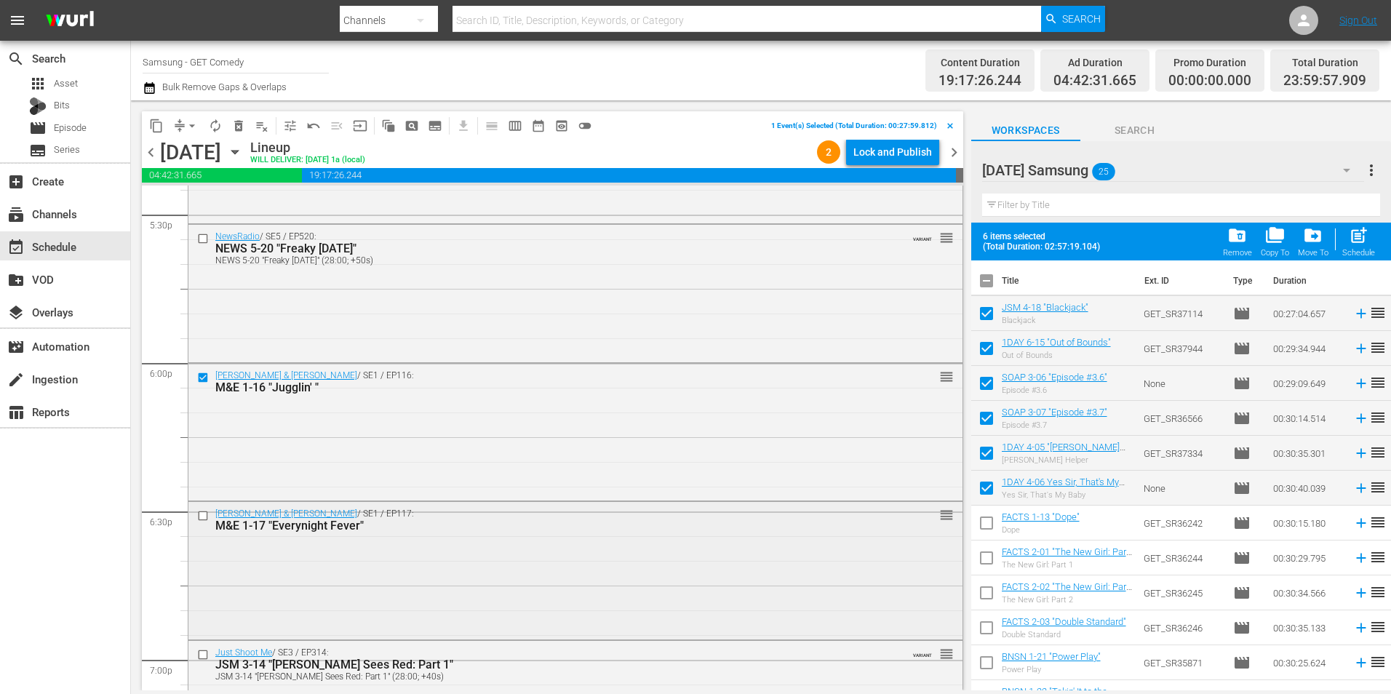
click at [201, 525] on div "[PERSON_NAME] & [PERSON_NAME] / SE1 / EP117: M&E 1-17 "Everynight Fever"" at bounding box center [538, 519] width 688 height 25
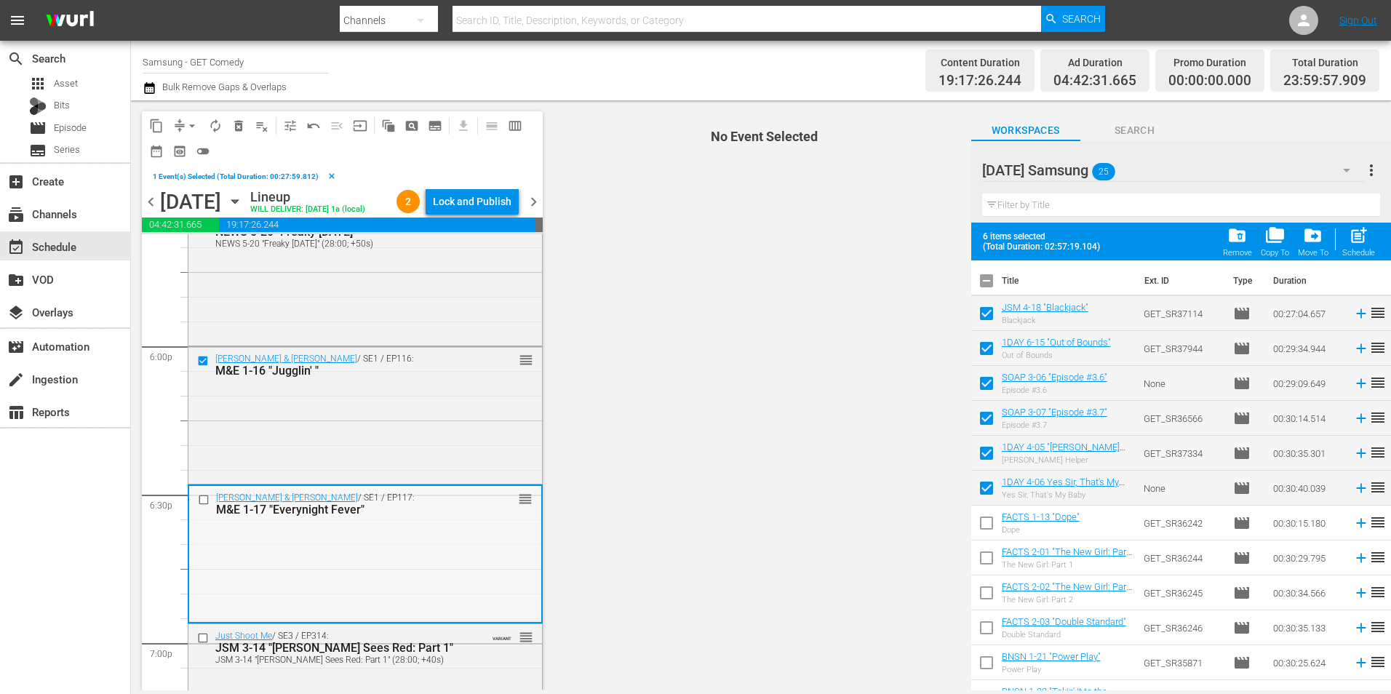
scroll to position [5311, 0]
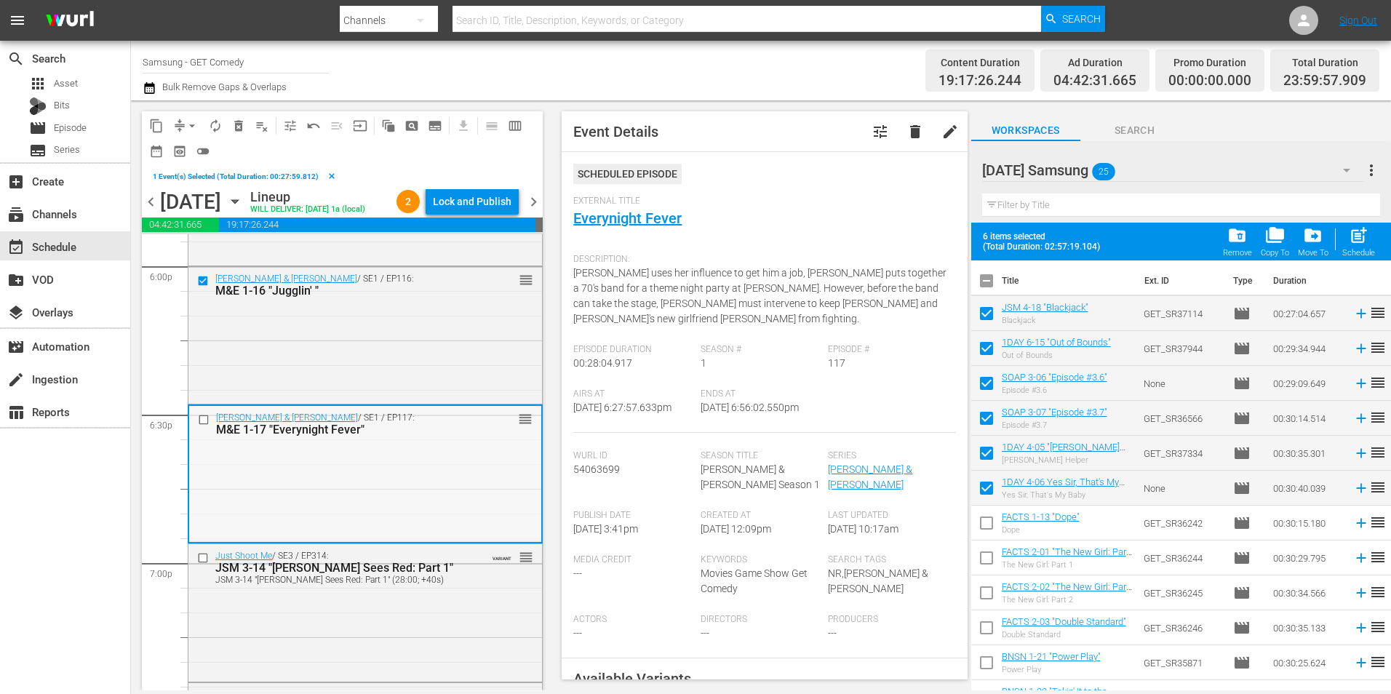
click at [200, 426] on input "checkbox" at bounding box center [205, 420] width 15 height 12
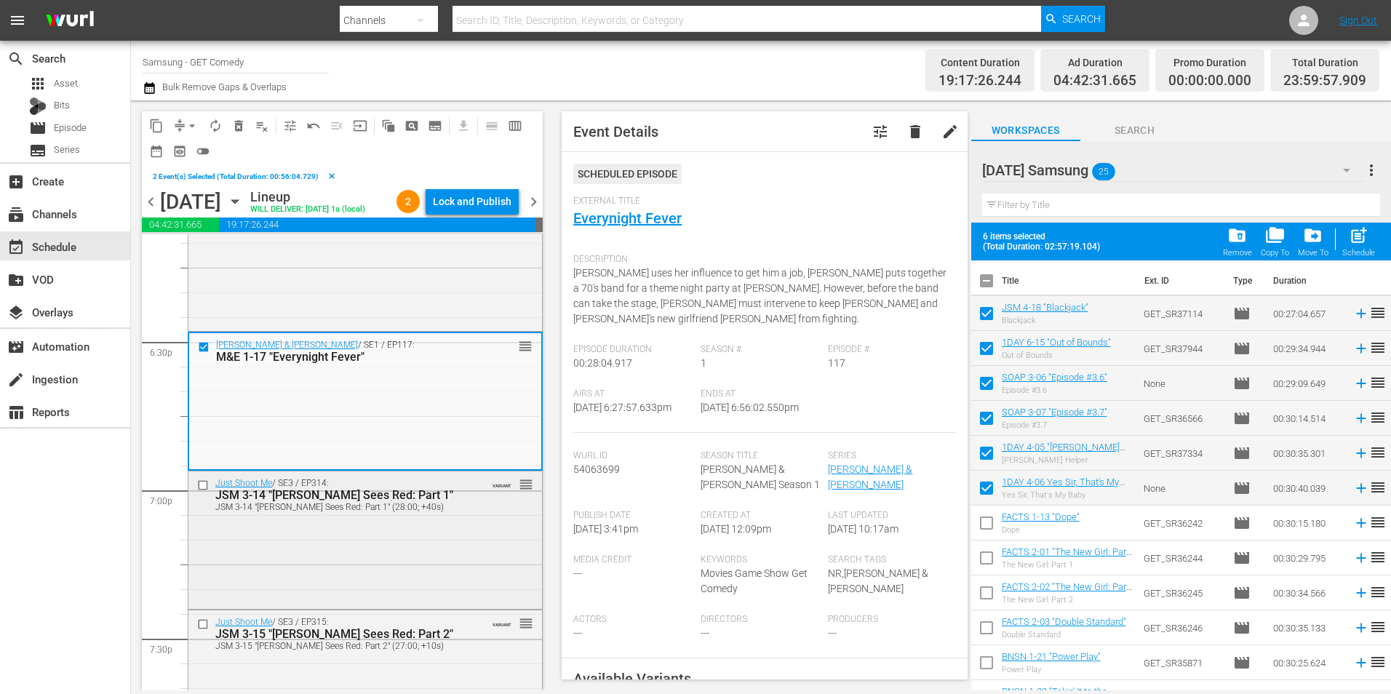
click at [200, 492] on input "checkbox" at bounding box center [204, 485] width 15 height 12
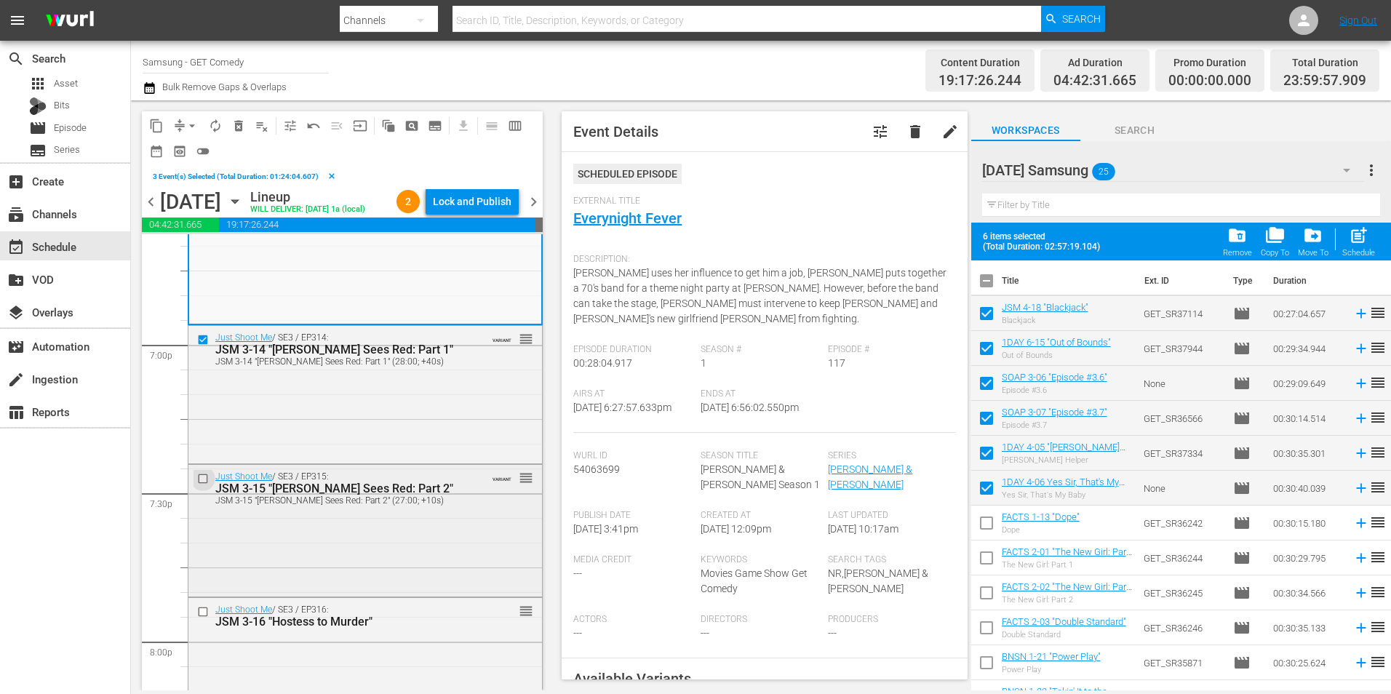
click at [205, 485] on input "checkbox" at bounding box center [204, 479] width 15 height 12
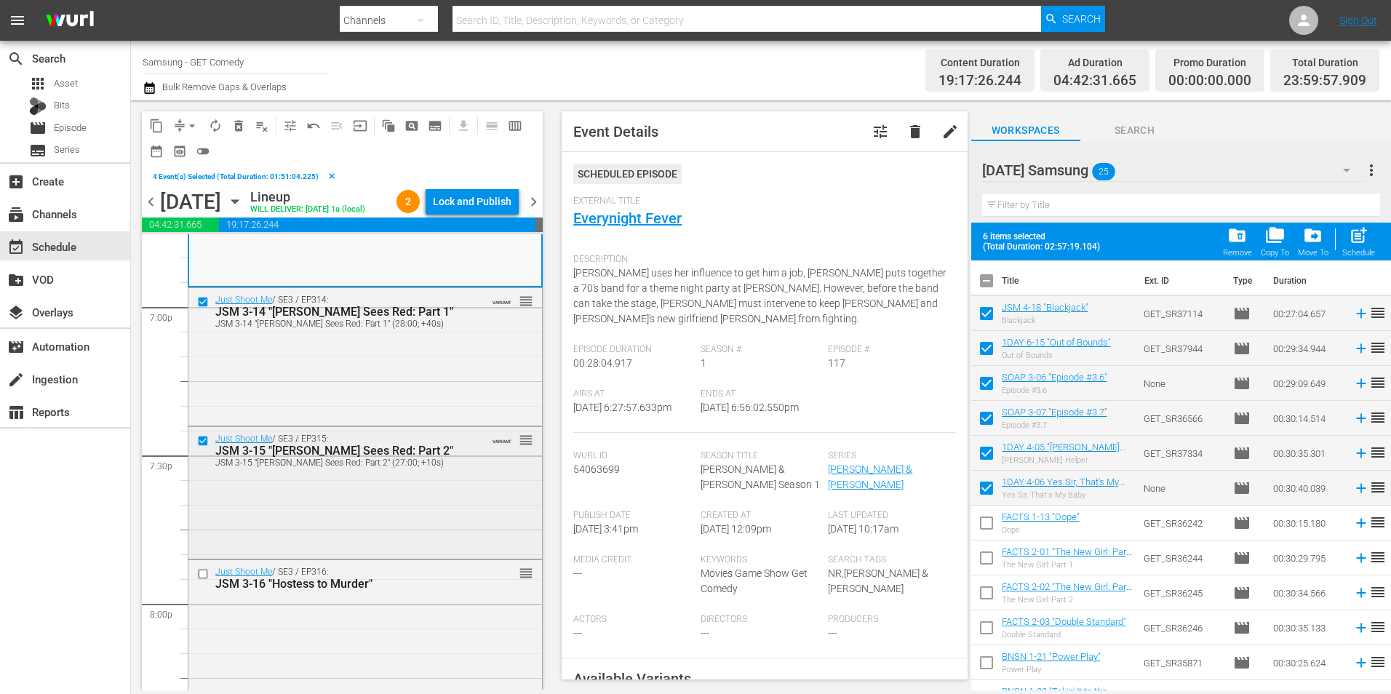
scroll to position [5675, 0]
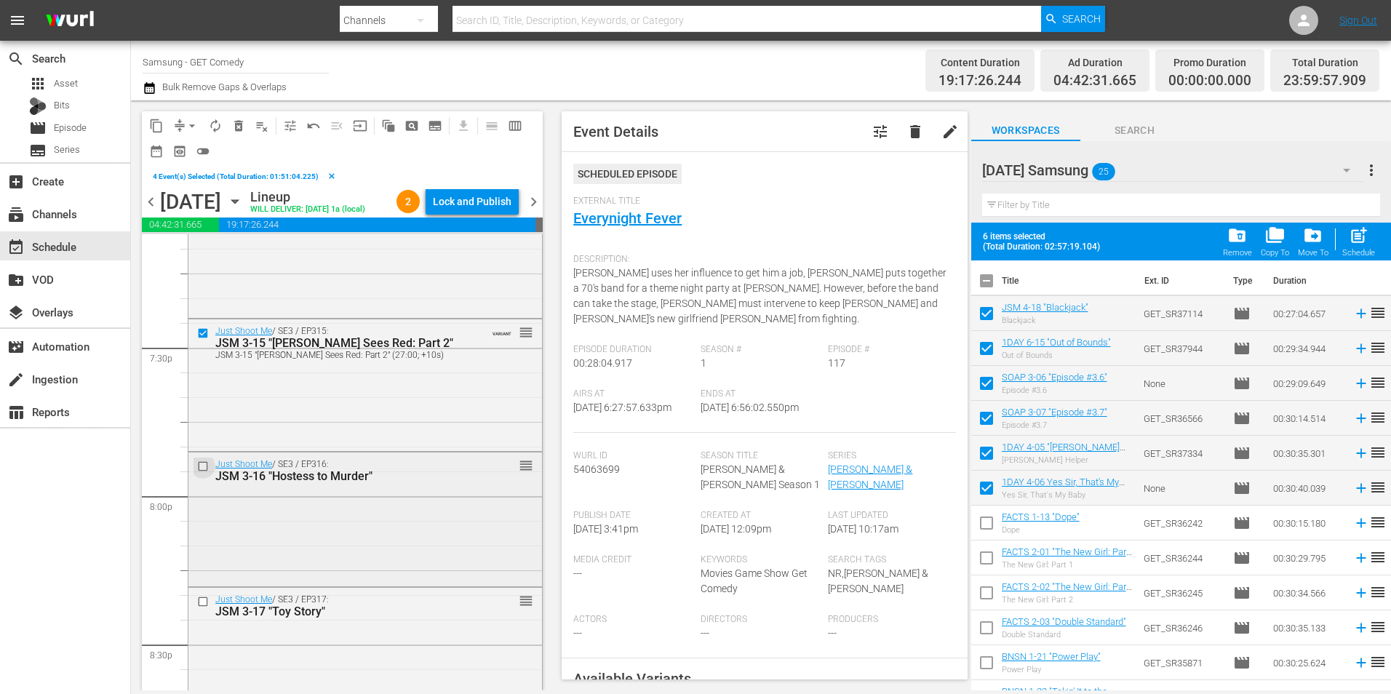
click at [201, 473] on input "checkbox" at bounding box center [204, 467] width 15 height 12
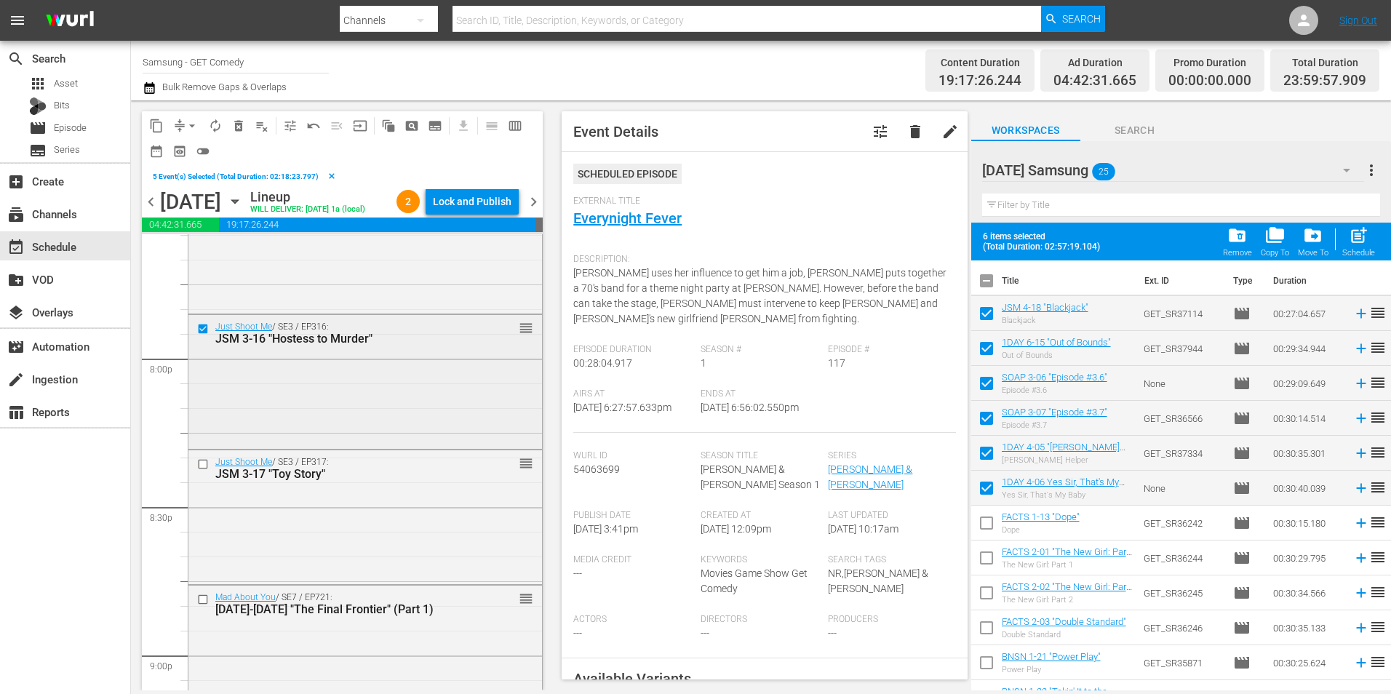
scroll to position [5820, 0]
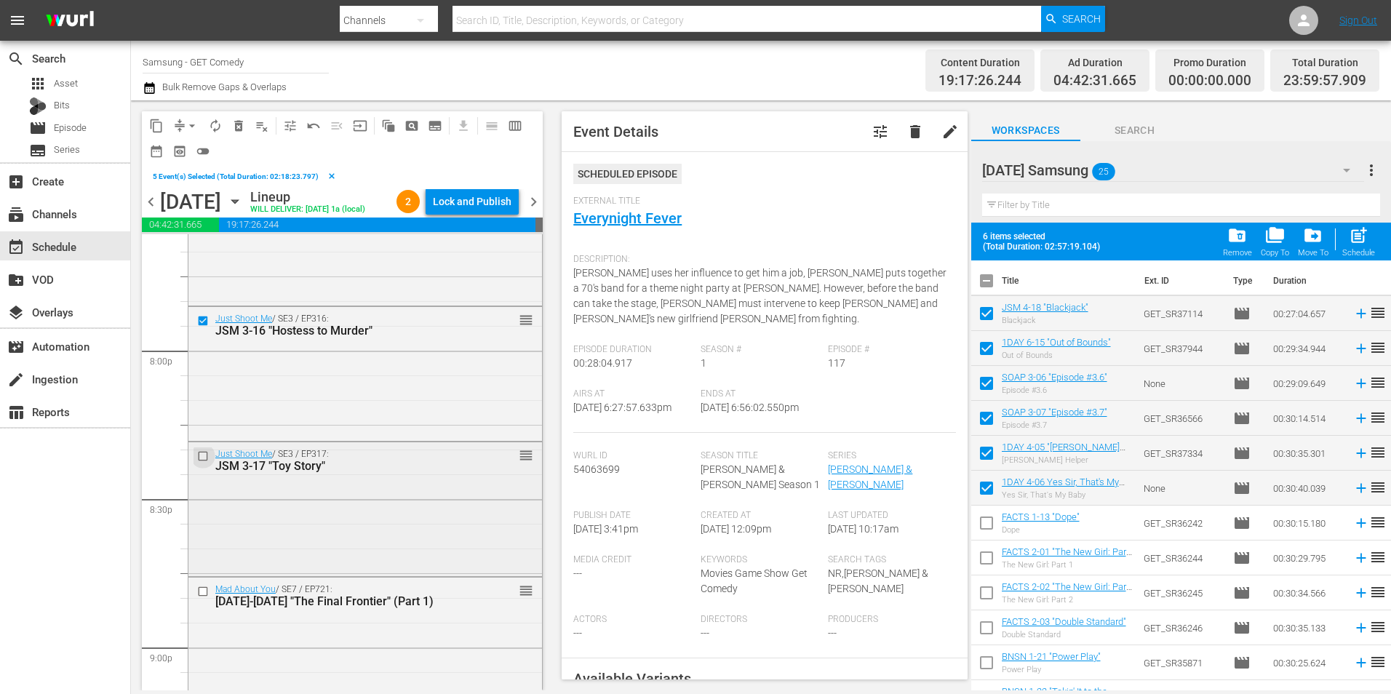
click at [206, 463] on input "checkbox" at bounding box center [204, 456] width 15 height 12
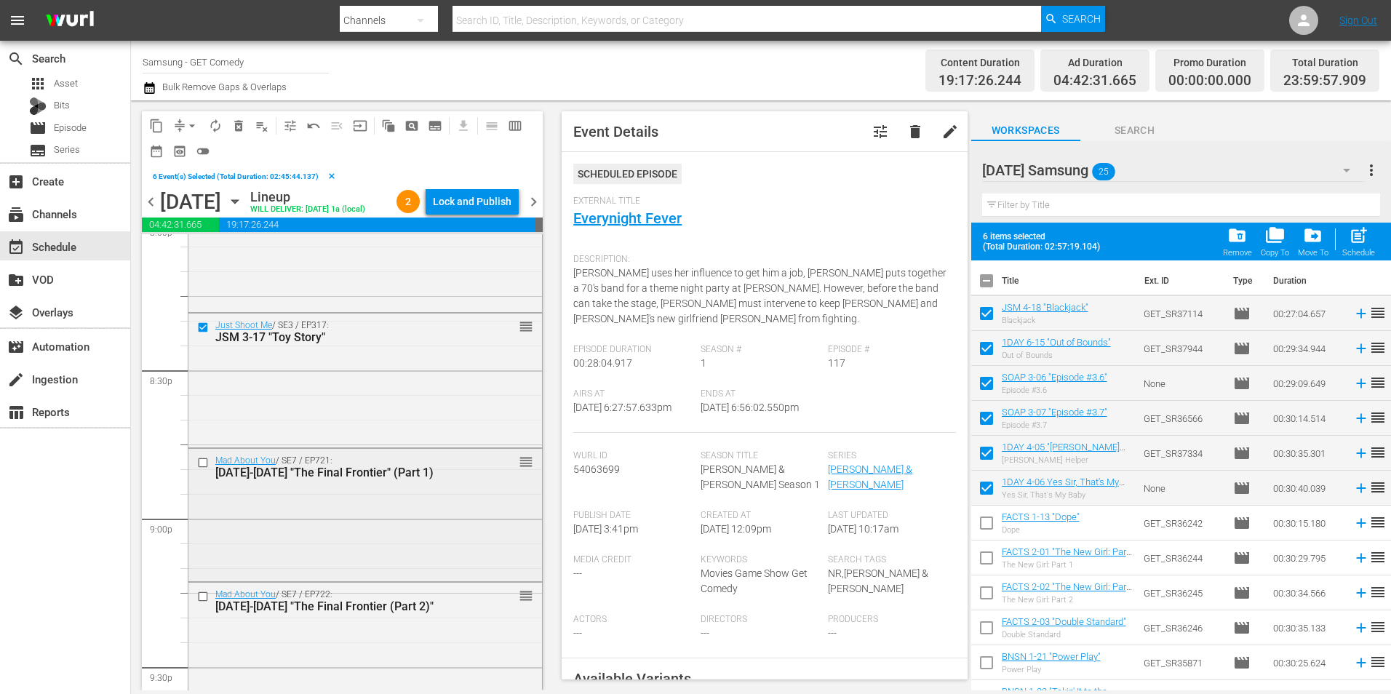
scroll to position [5966, 0]
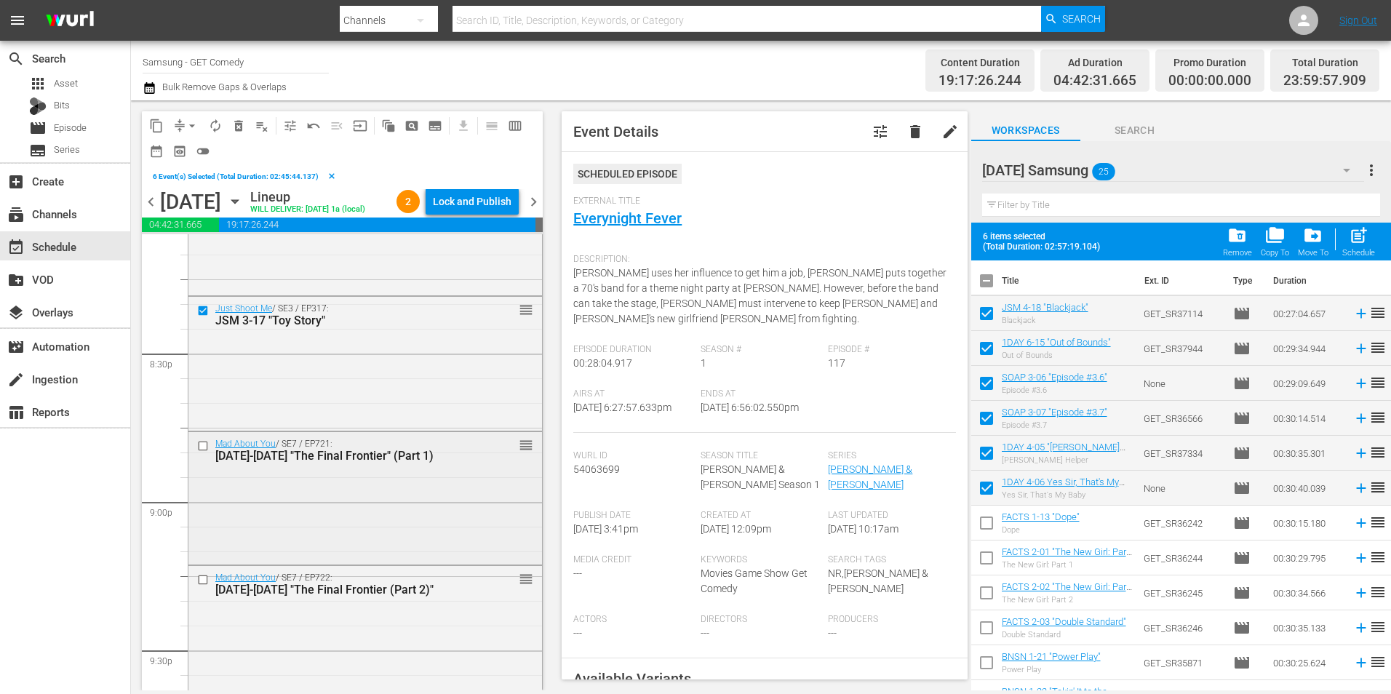
click at [204, 453] on input "checkbox" at bounding box center [204, 446] width 15 height 12
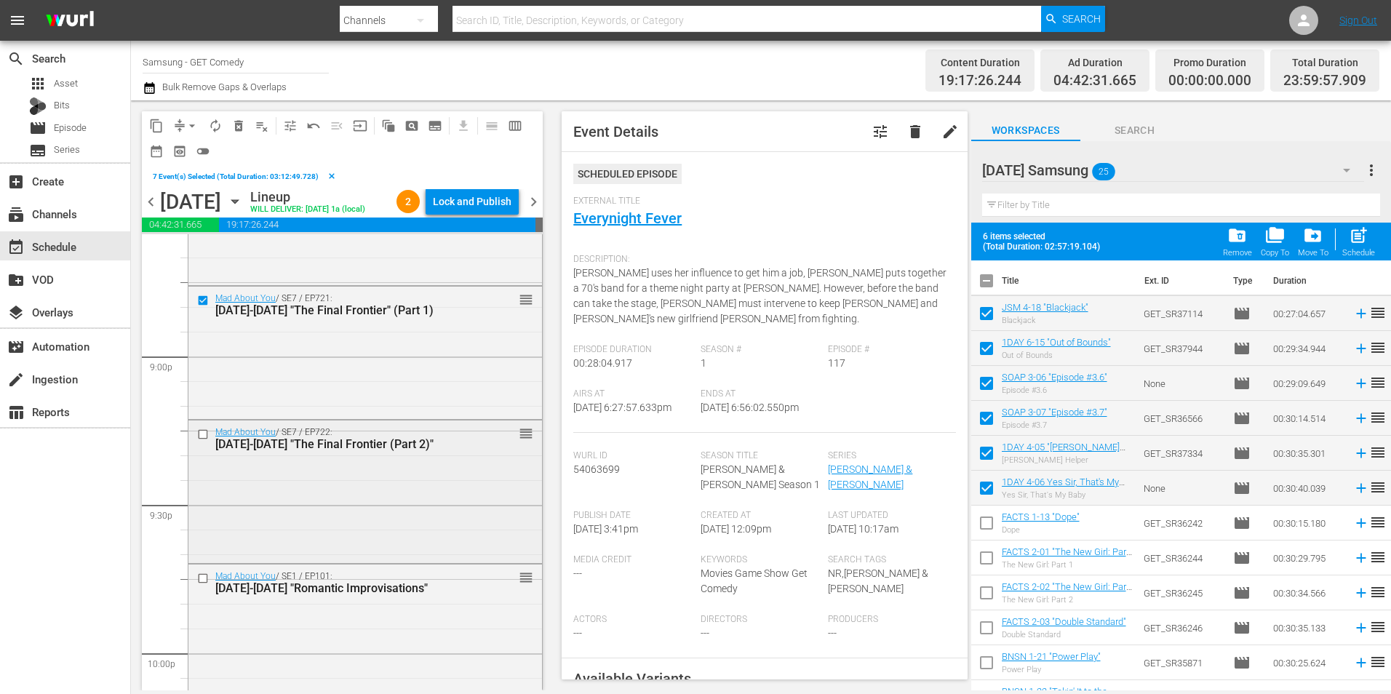
click at [201, 441] on input "checkbox" at bounding box center [204, 435] width 15 height 12
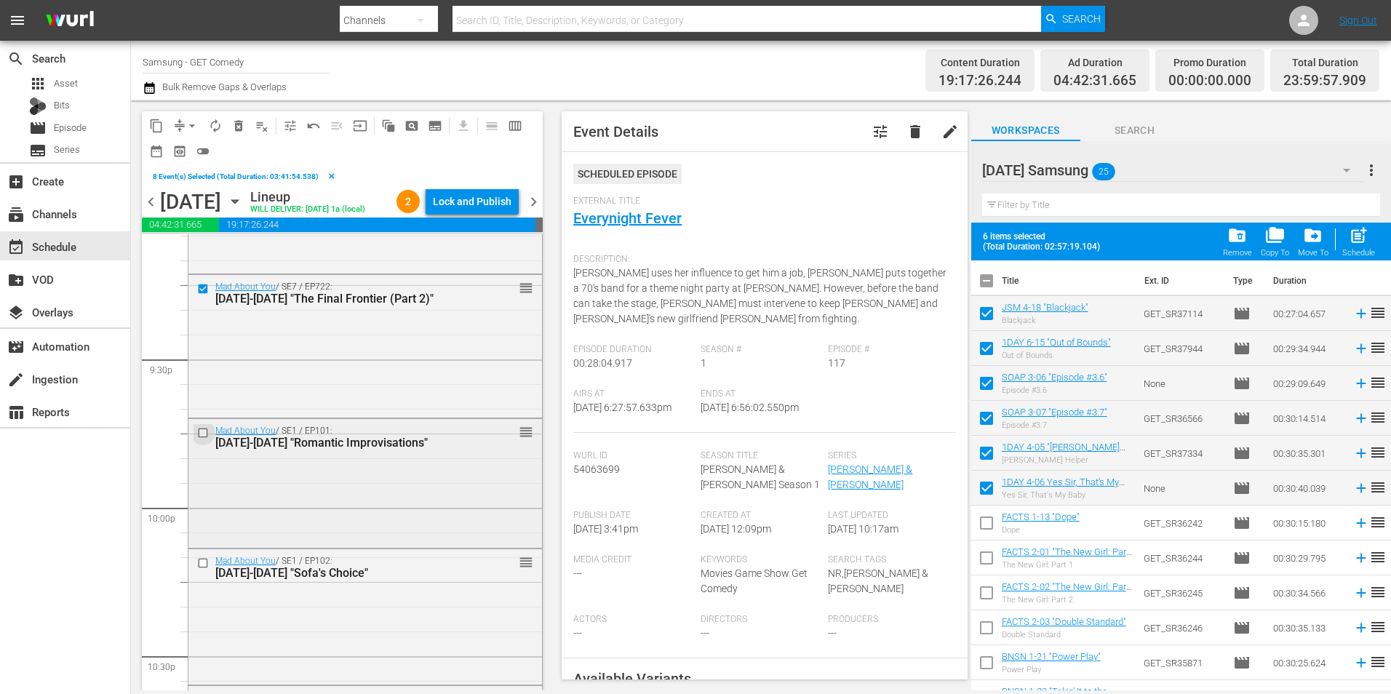
click at [203, 439] on input "checkbox" at bounding box center [204, 433] width 15 height 12
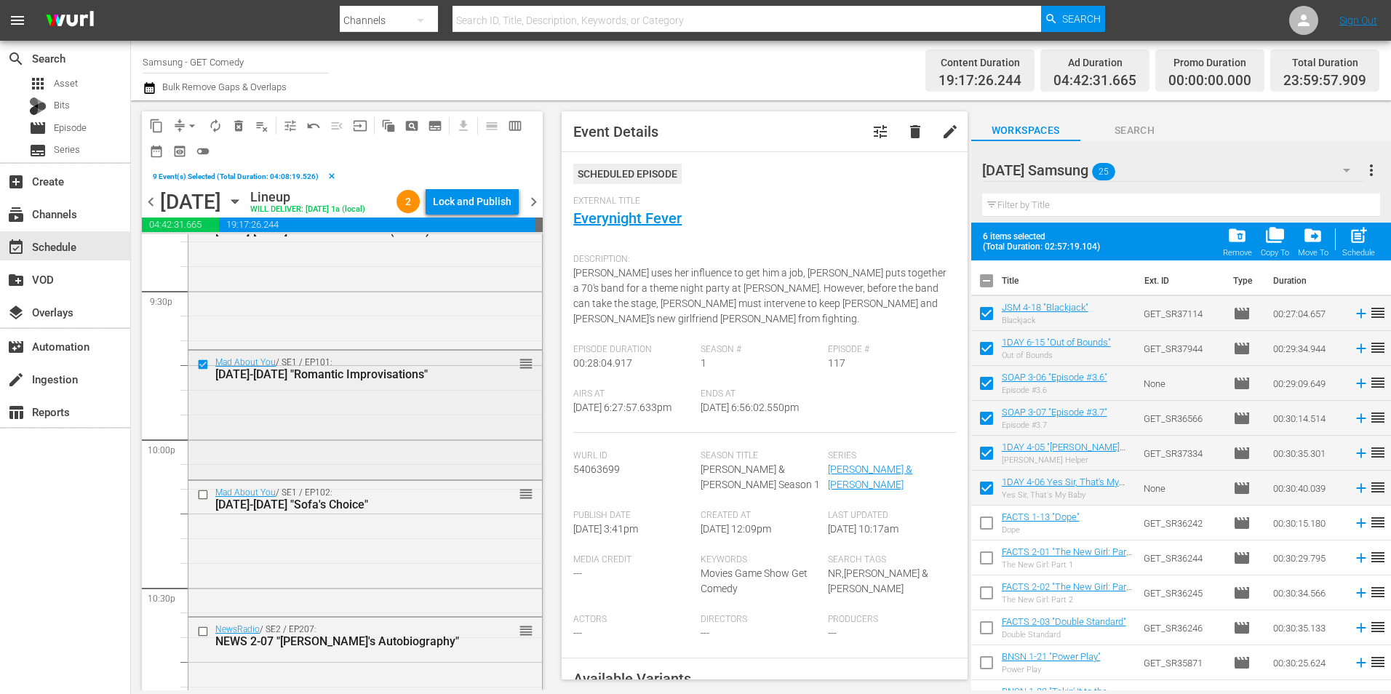
scroll to position [6402, 0]
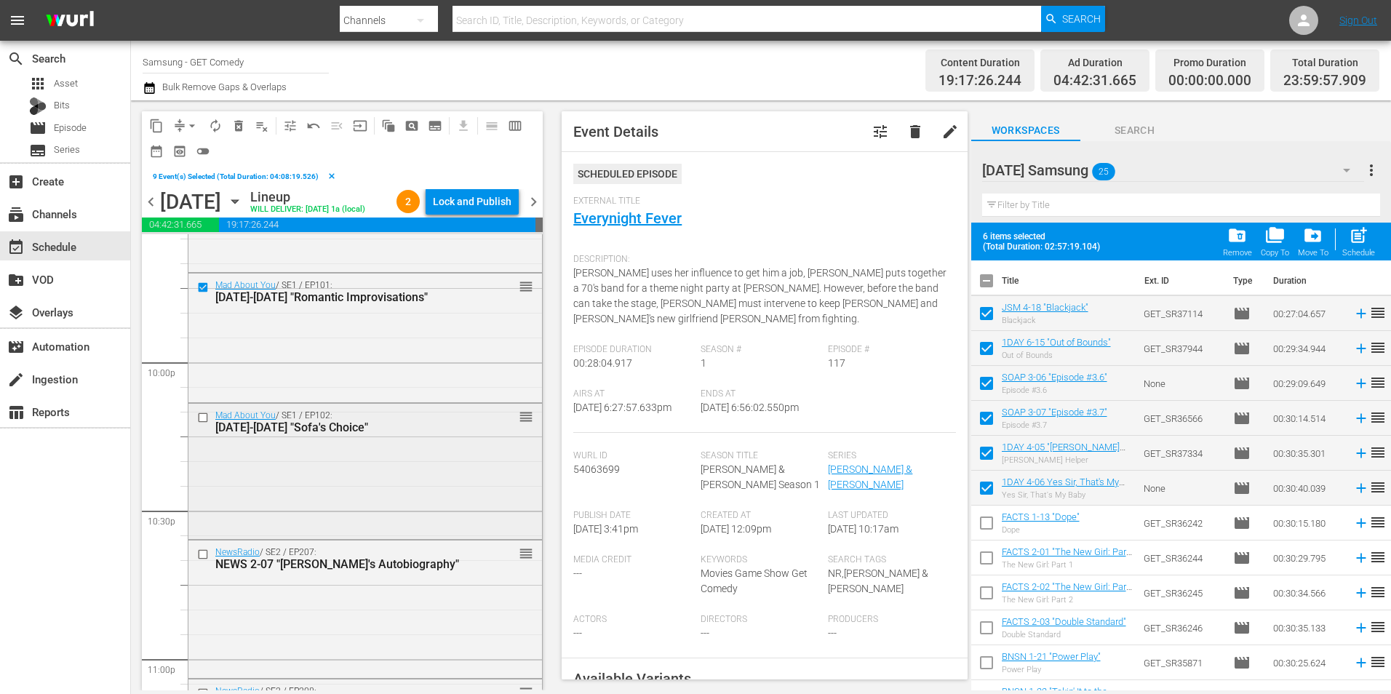
click at [203, 424] on input "checkbox" at bounding box center [204, 418] width 15 height 12
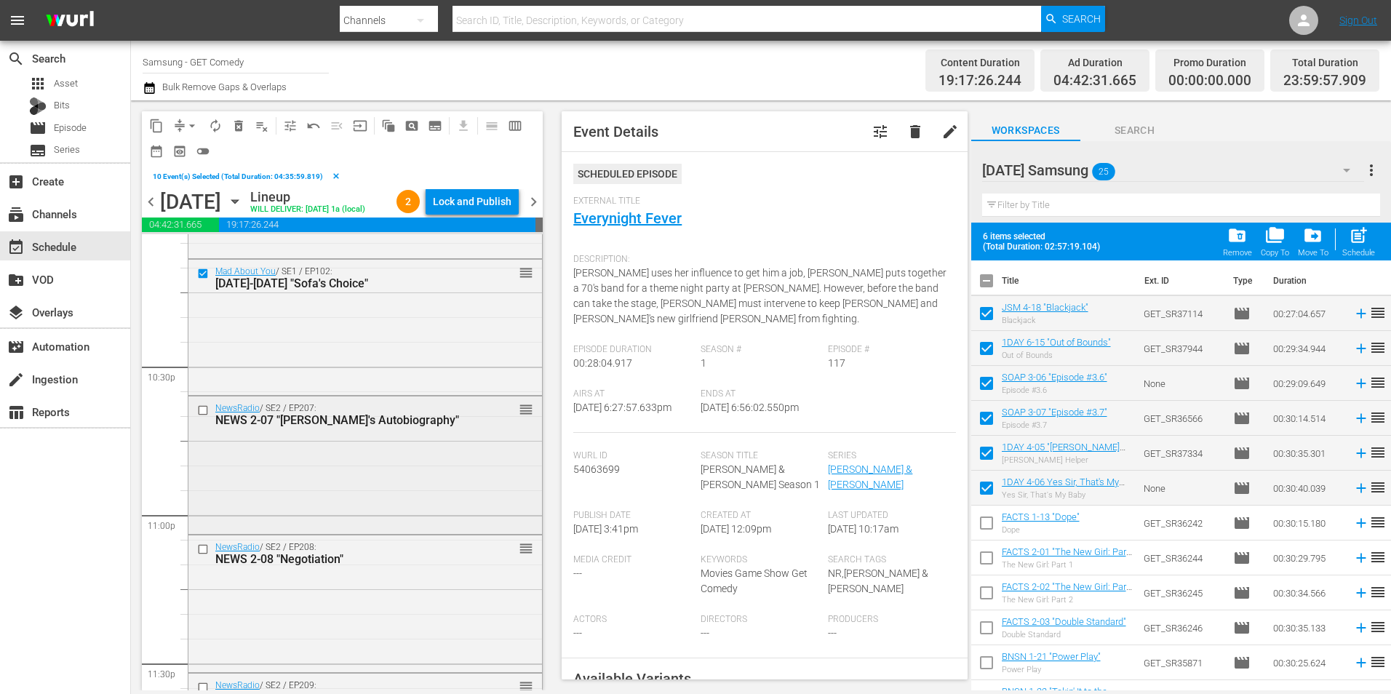
scroll to position [6548, 0]
click at [202, 415] on input "checkbox" at bounding box center [204, 409] width 15 height 12
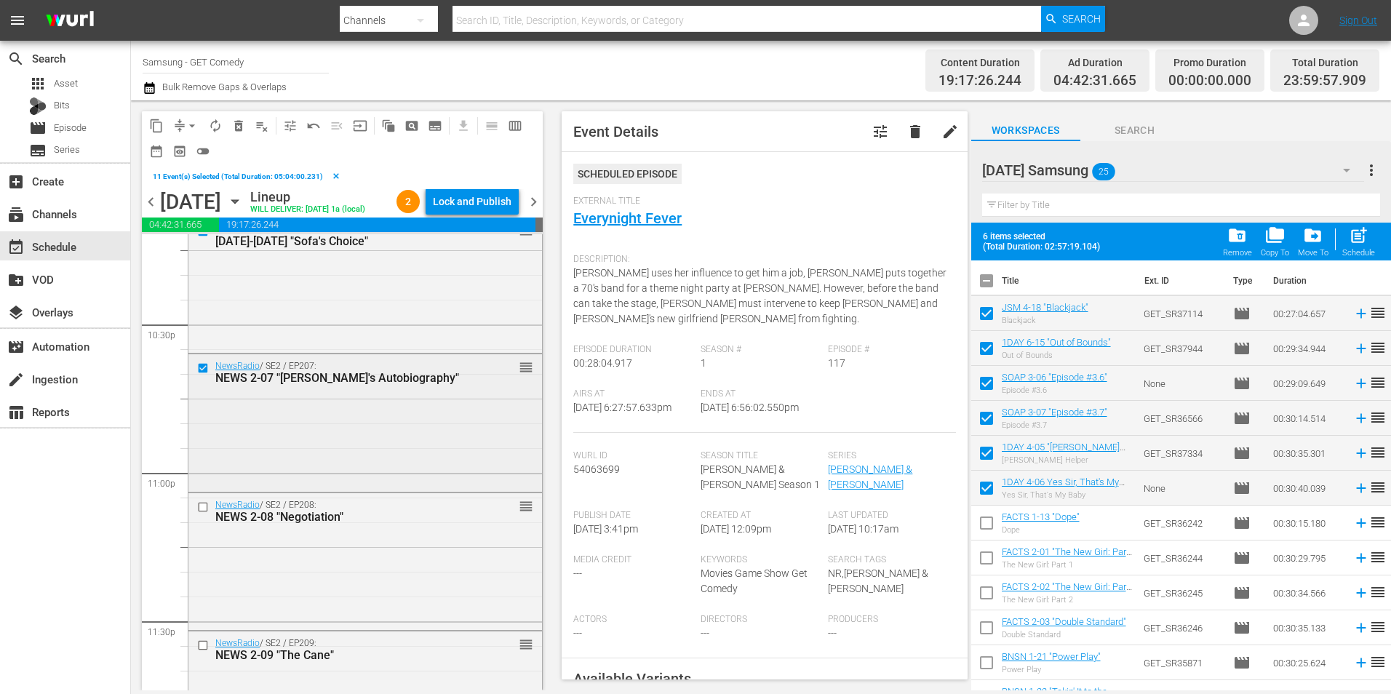
scroll to position [6621, 0]
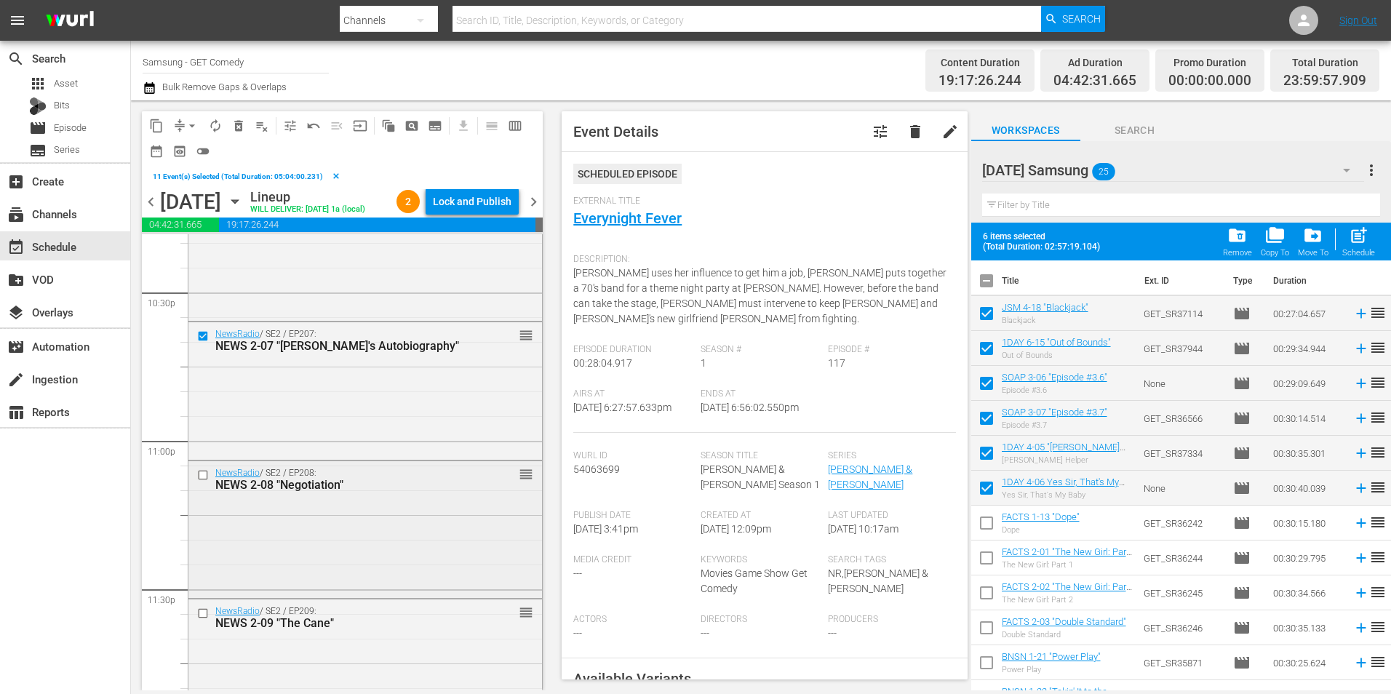
click at [203, 482] on input "checkbox" at bounding box center [204, 475] width 15 height 12
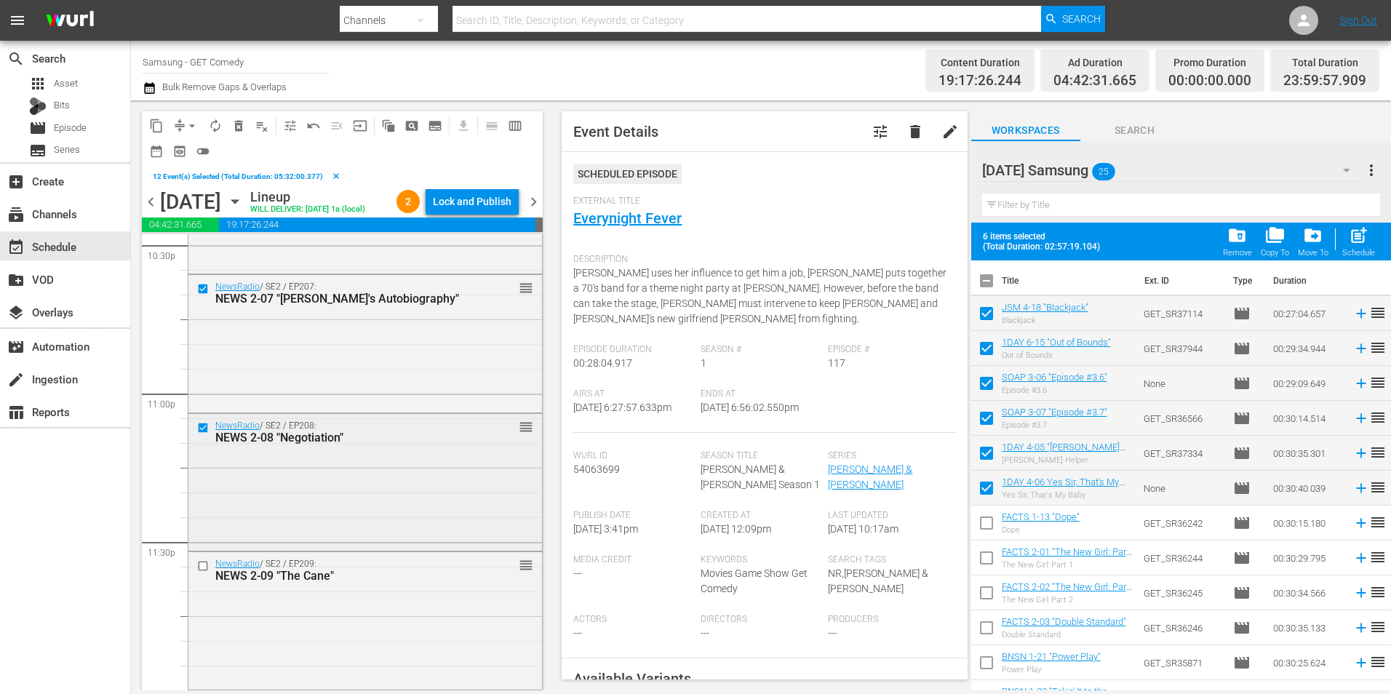
scroll to position [6693, 0]
click at [204, 565] on input "checkbox" at bounding box center [204, 566] width 15 height 12
click at [162, 125] on span "content_copy" at bounding box center [156, 126] width 15 height 15
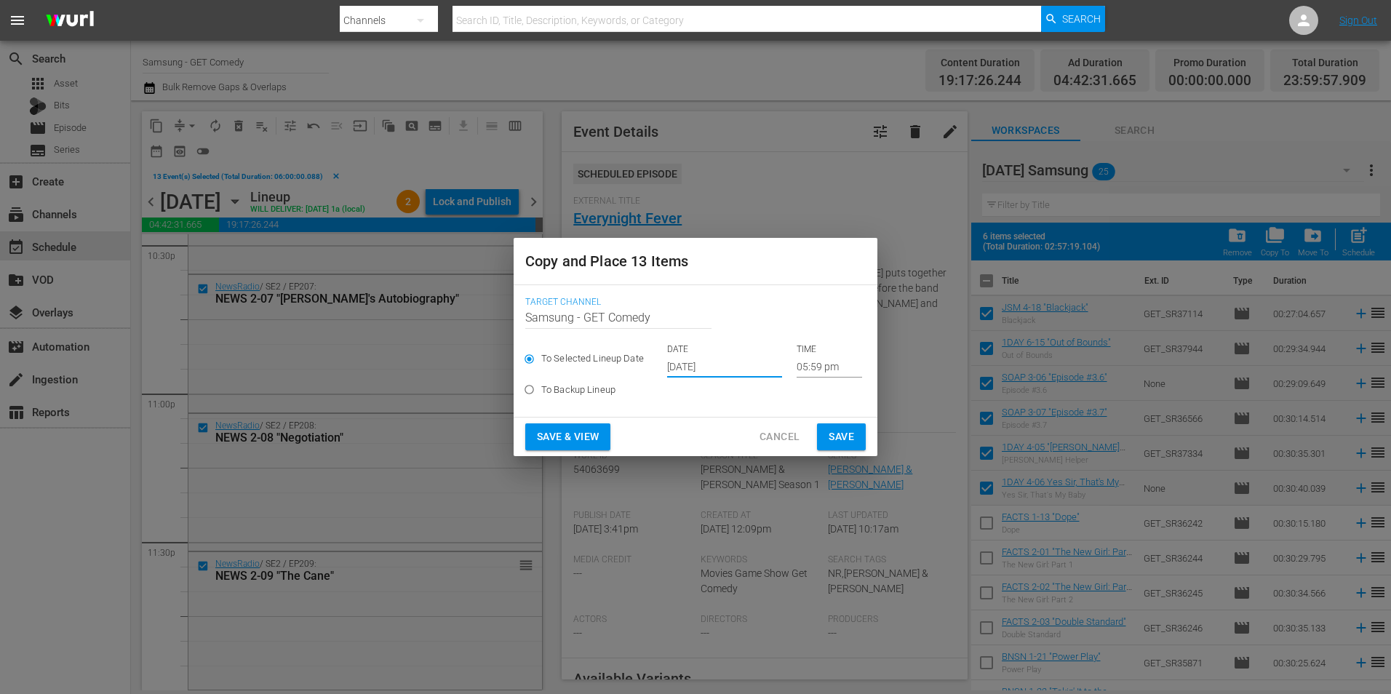
click at [688, 366] on input "[DATE]" at bounding box center [724, 367] width 115 height 22
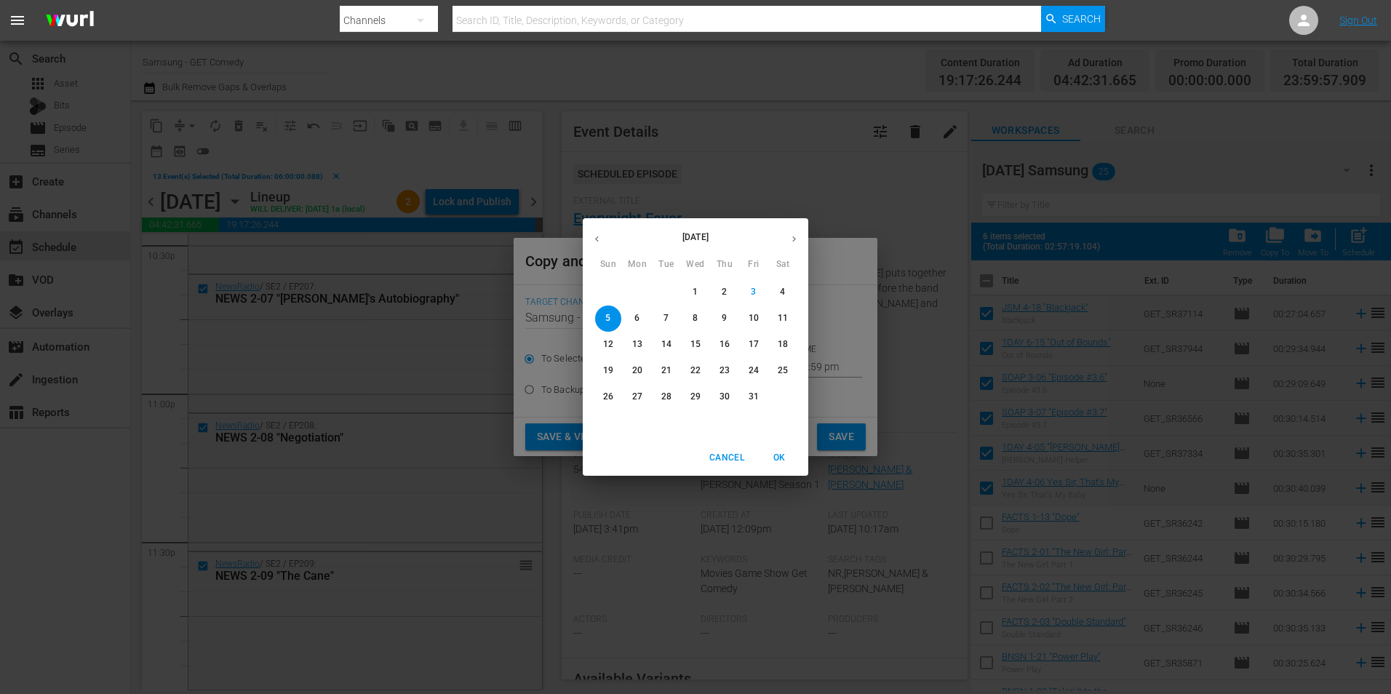
click at [725, 400] on p "30" at bounding box center [725, 397] width 10 height 12
type input "[DATE]"
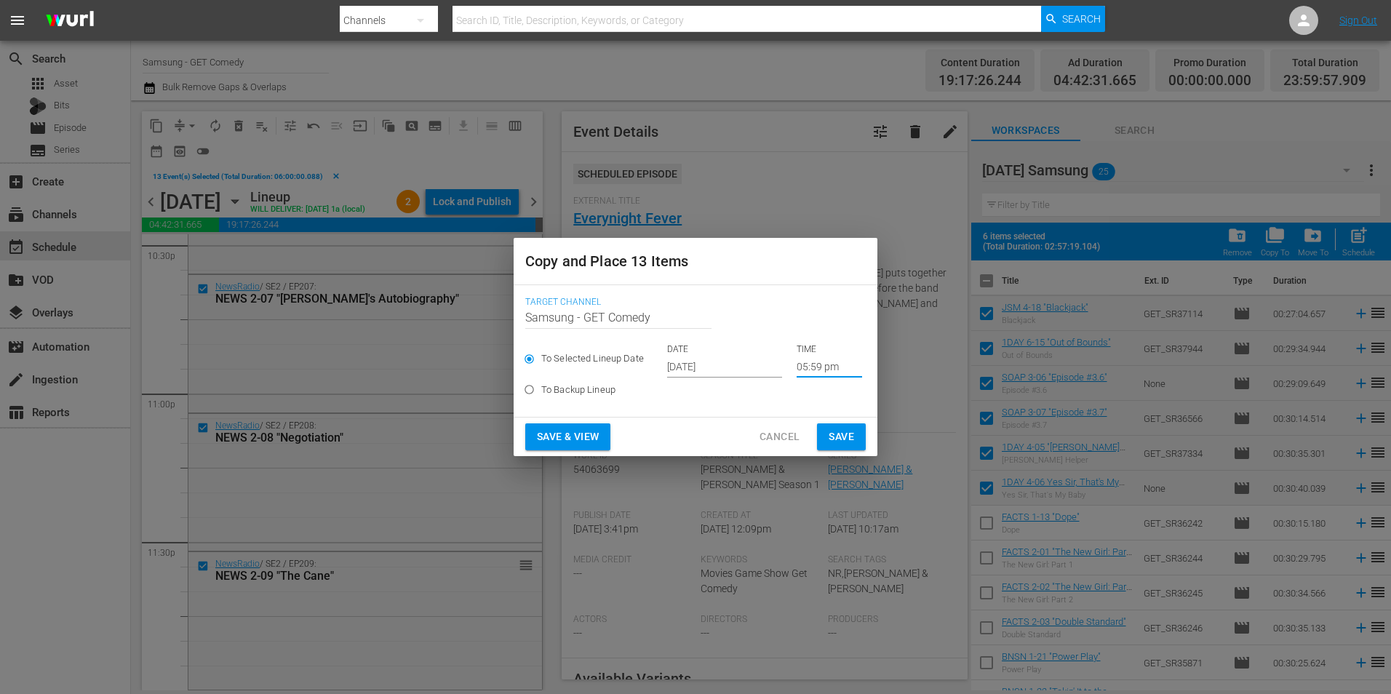
click at [814, 366] on input "05:59 pm" at bounding box center [829, 367] width 65 height 22
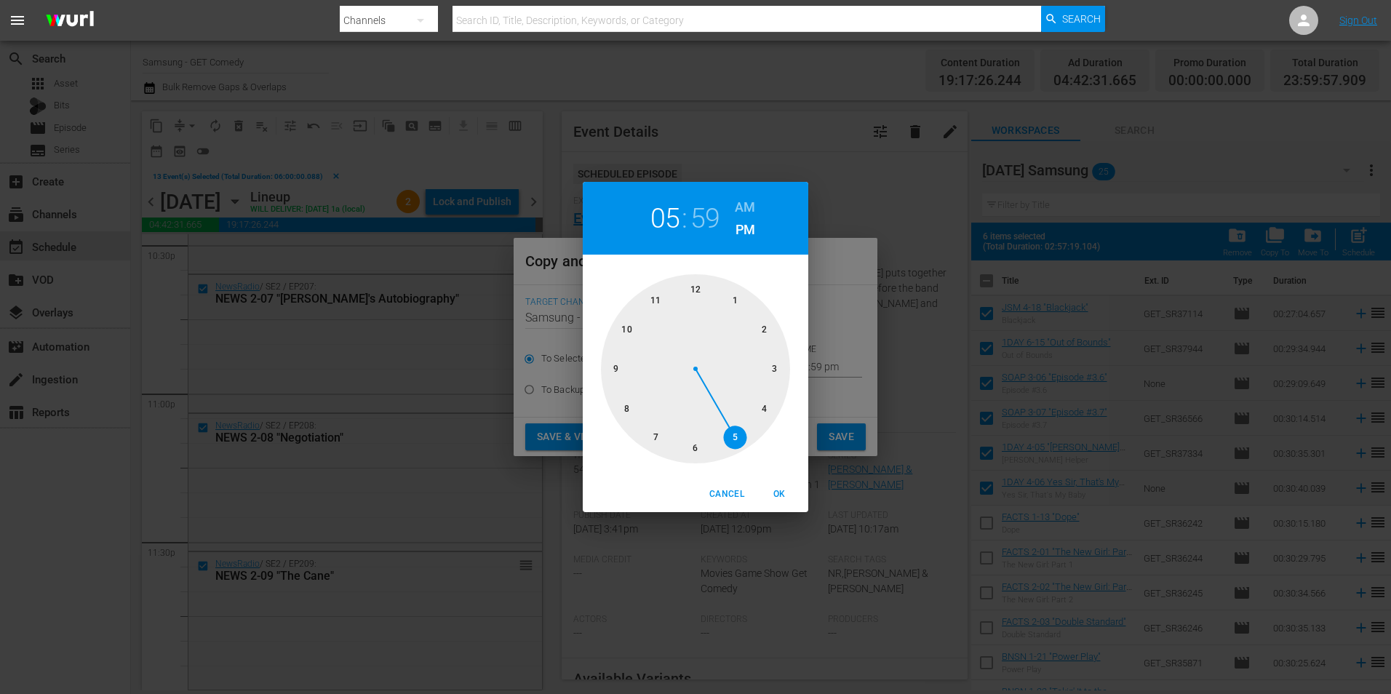
click at [697, 289] on div at bounding box center [695, 368] width 189 height 189
click at [774, 501] on span "OK" at bounding box center [779, 494] width 35 height 15
type input "12:00 pm"
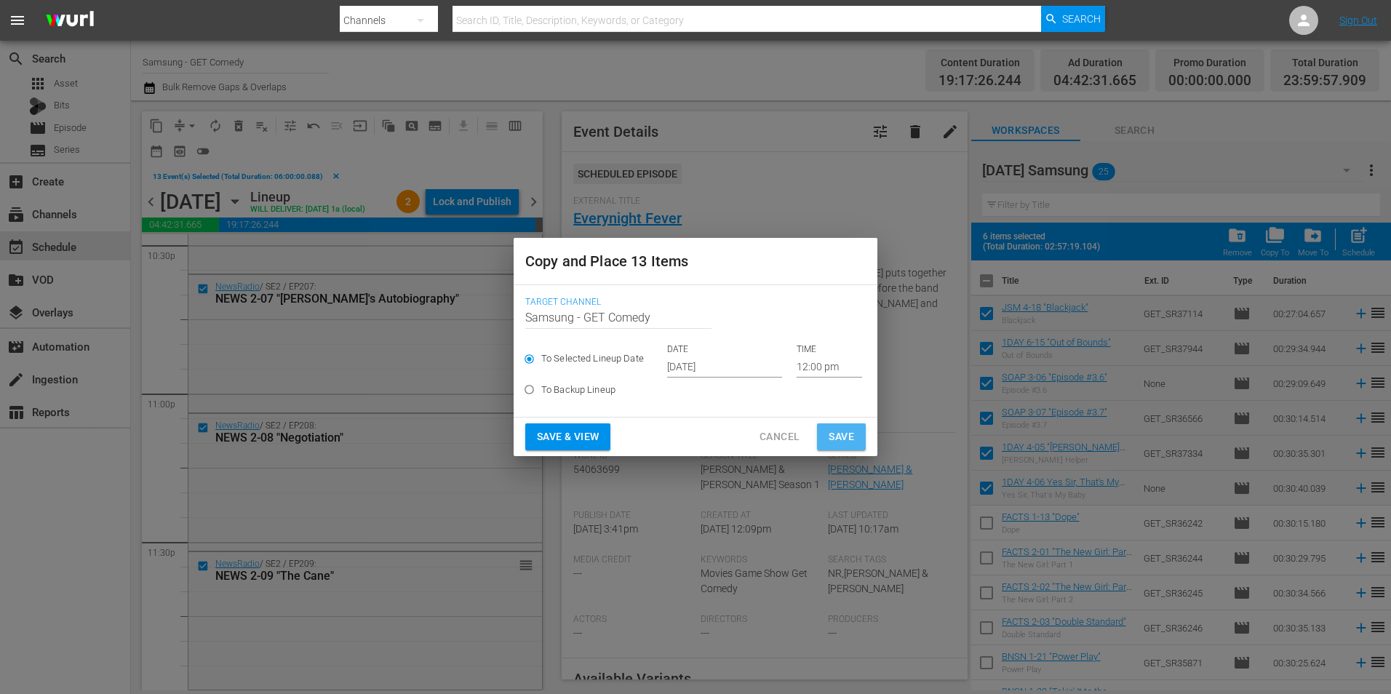
click at [855, 427] on button "Save" at bounding box center [841, 436] width 49 height 27
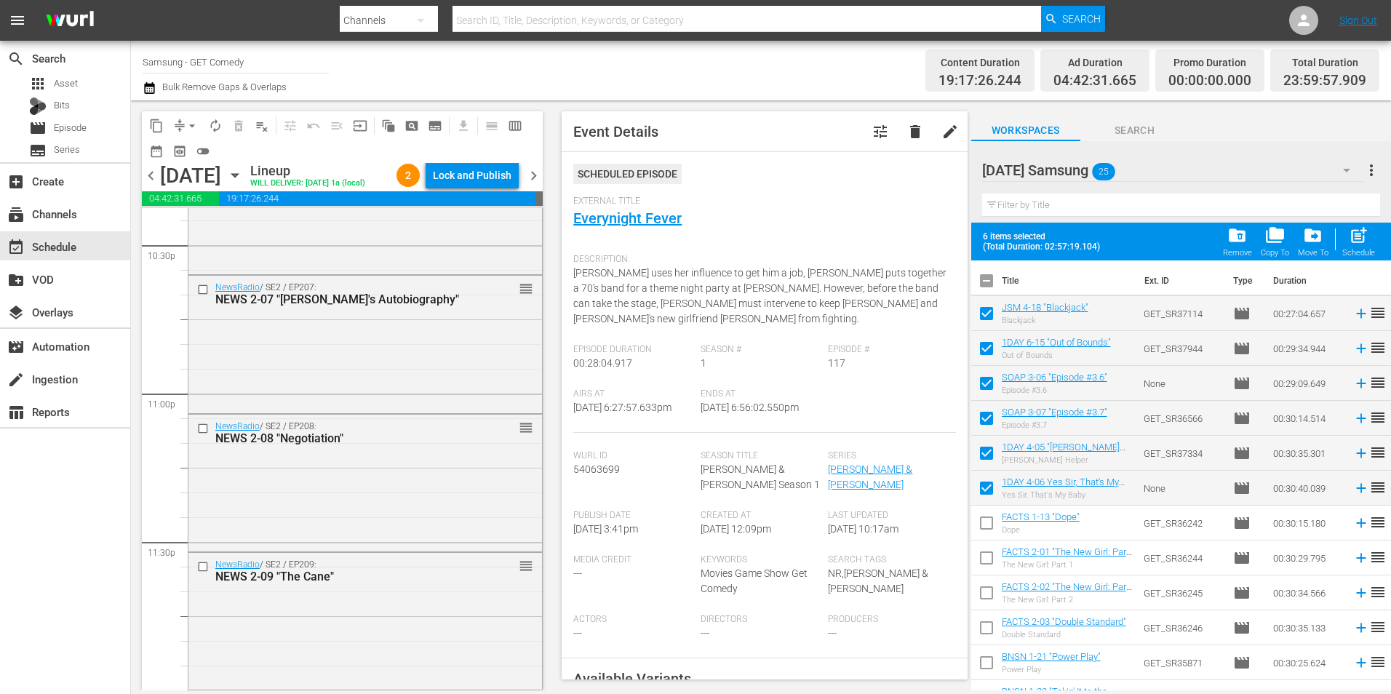
scroll to position [6666, 0]
click at [238, 178] on icon "button" at bounding box center [234, 176] width 7 height 4
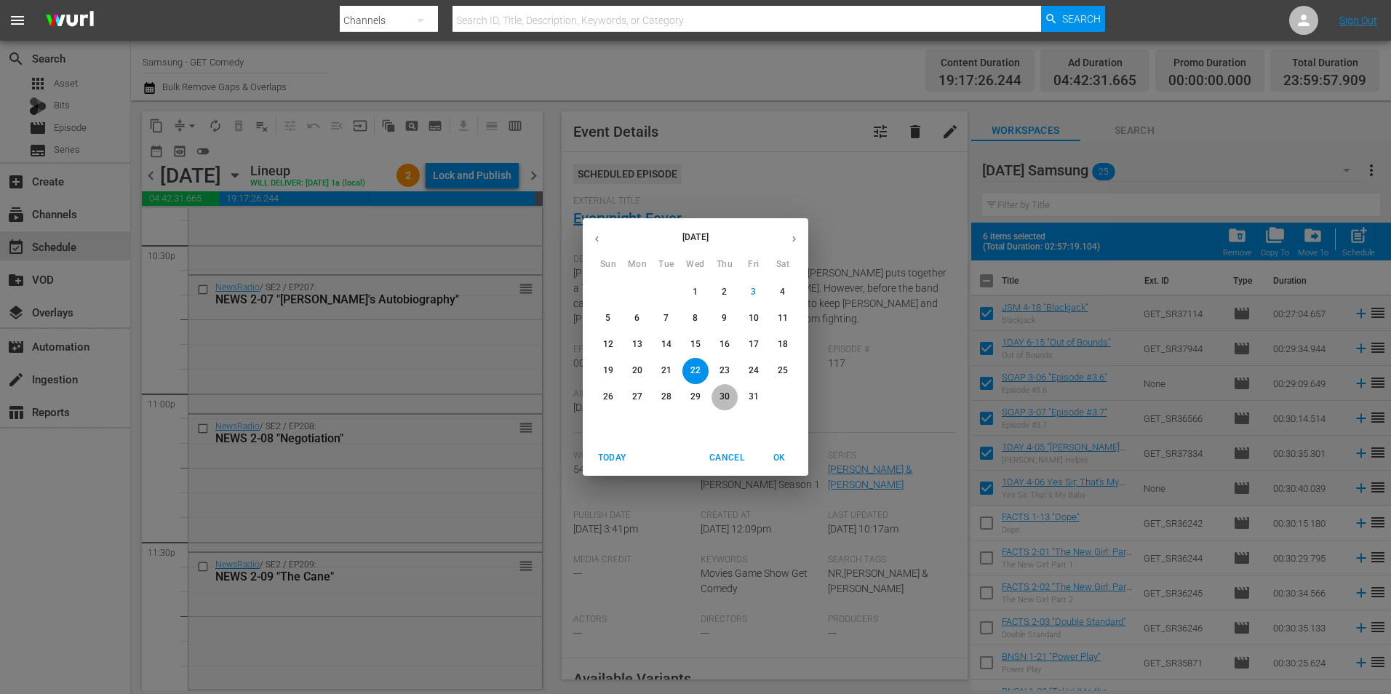
click at [730, 400] on span "30" at bounding box center [725, 397] width 26 height 12
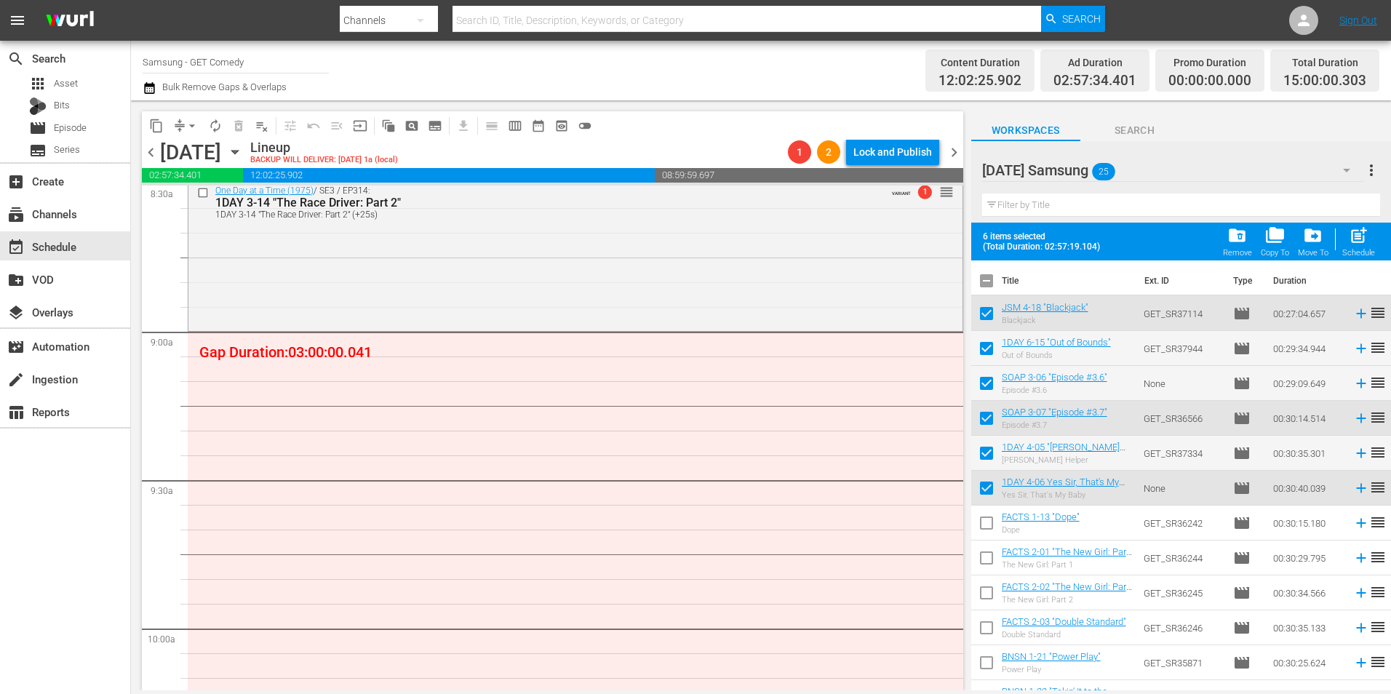
scroll to position [2546, 0]
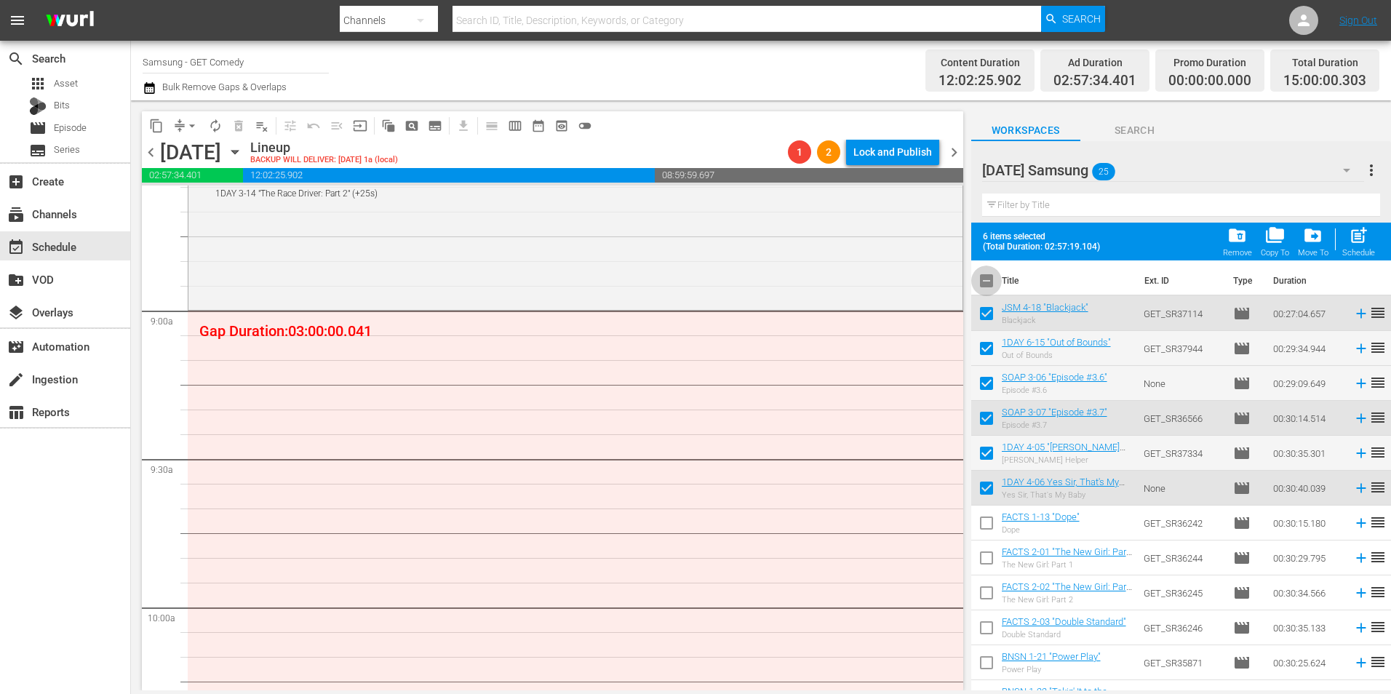
click at [984, 280] on input "checkbox" at bounding box center [986, 283] width 31 height 31
checkbox input "true"
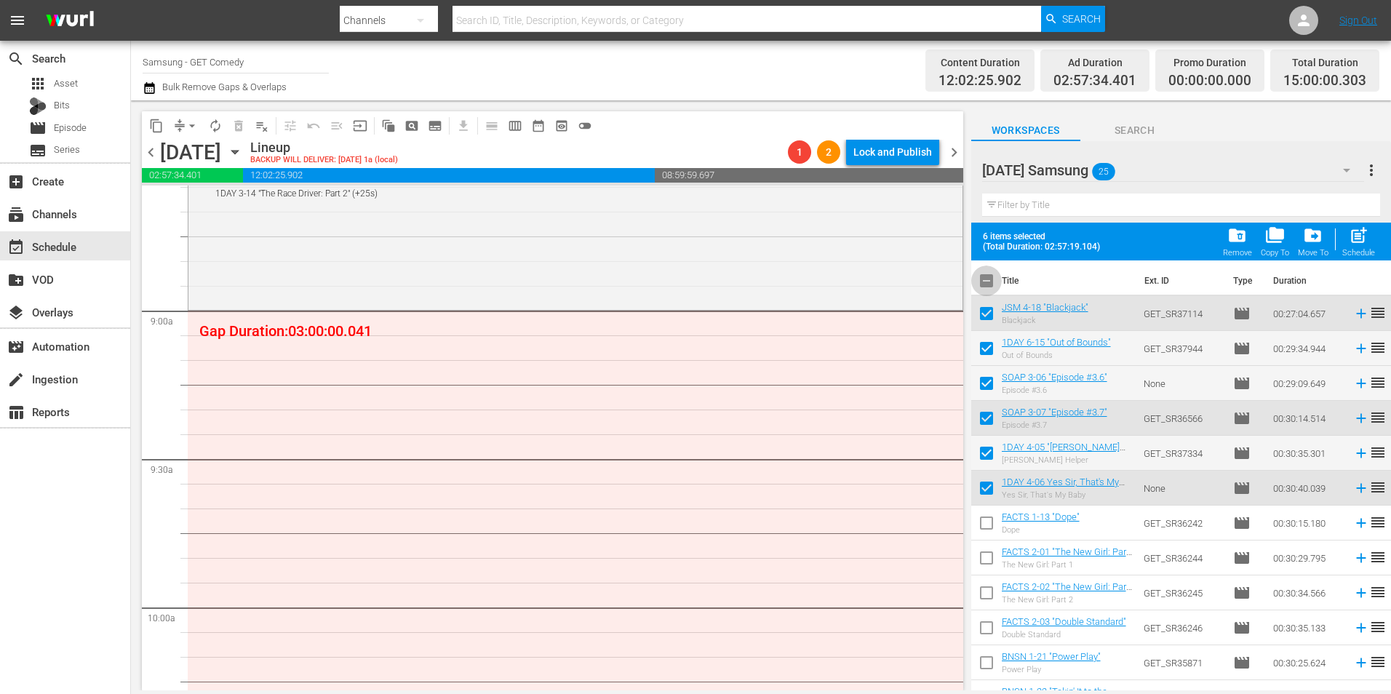
checkbox input "true"
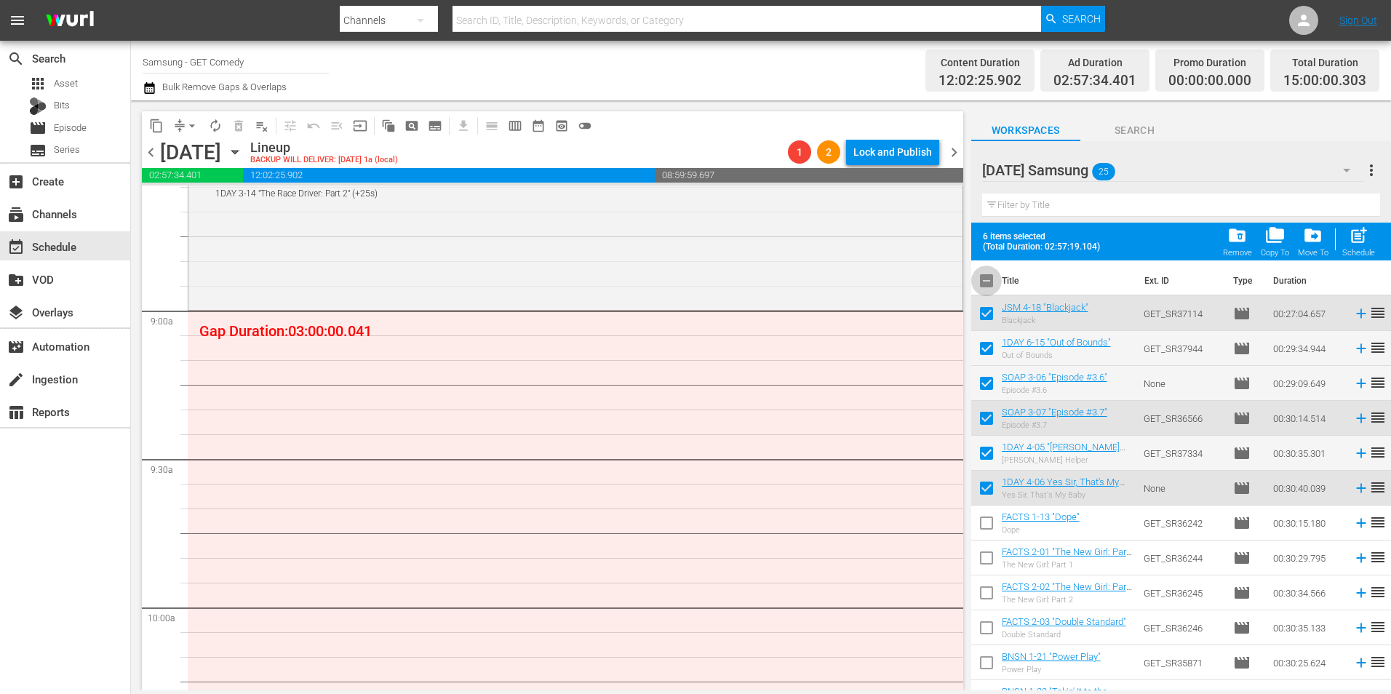
checkbox input "true"
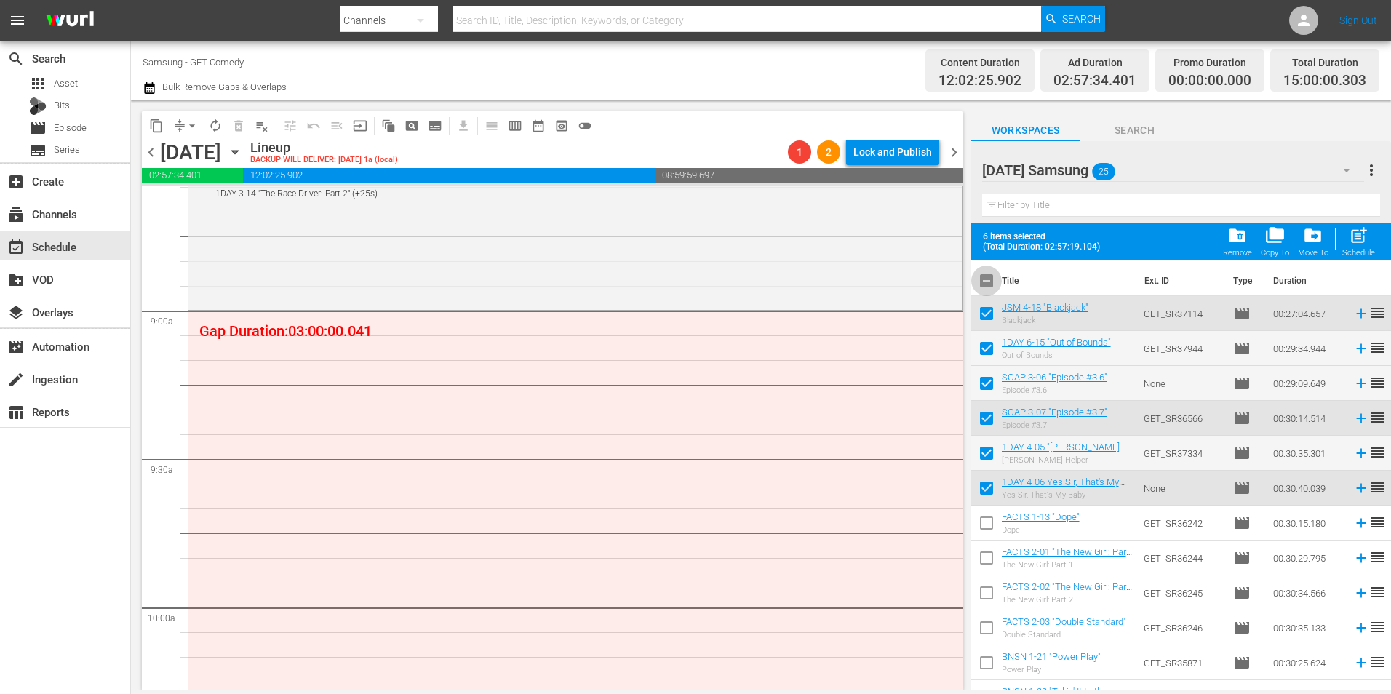
checkbox input "true"
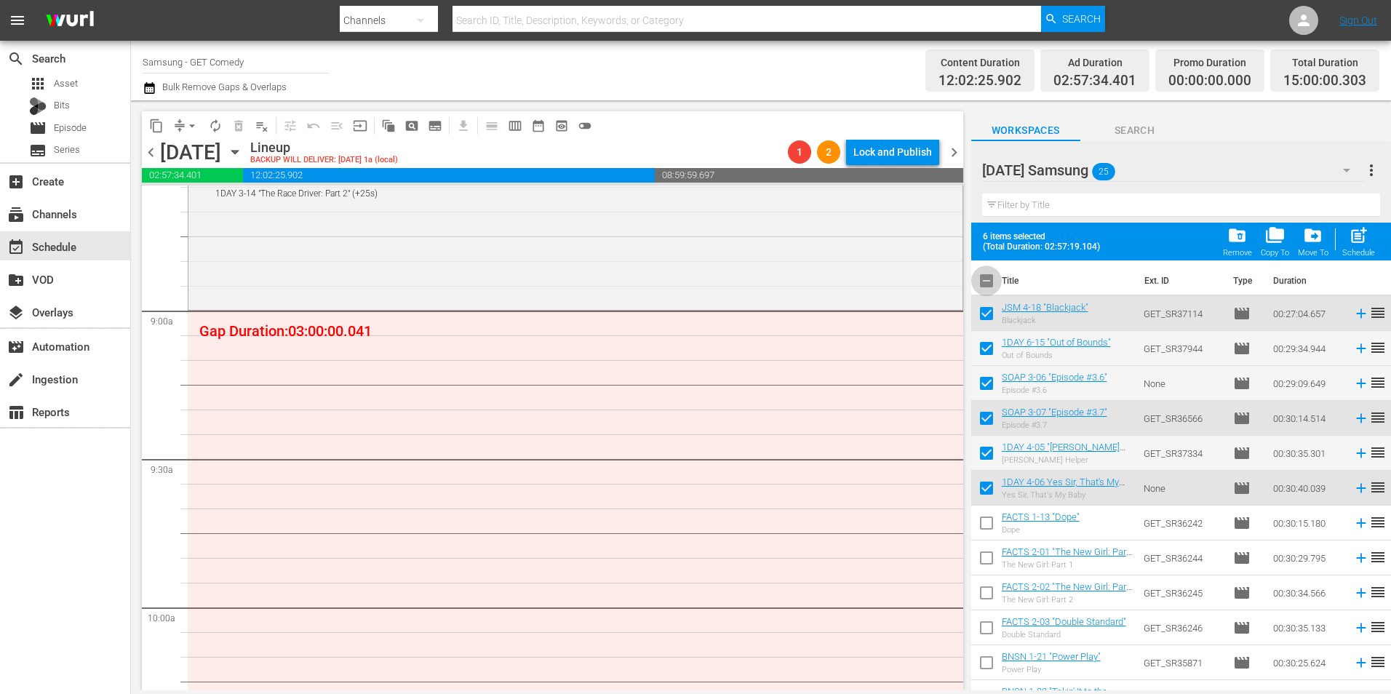
checkbox input "true"
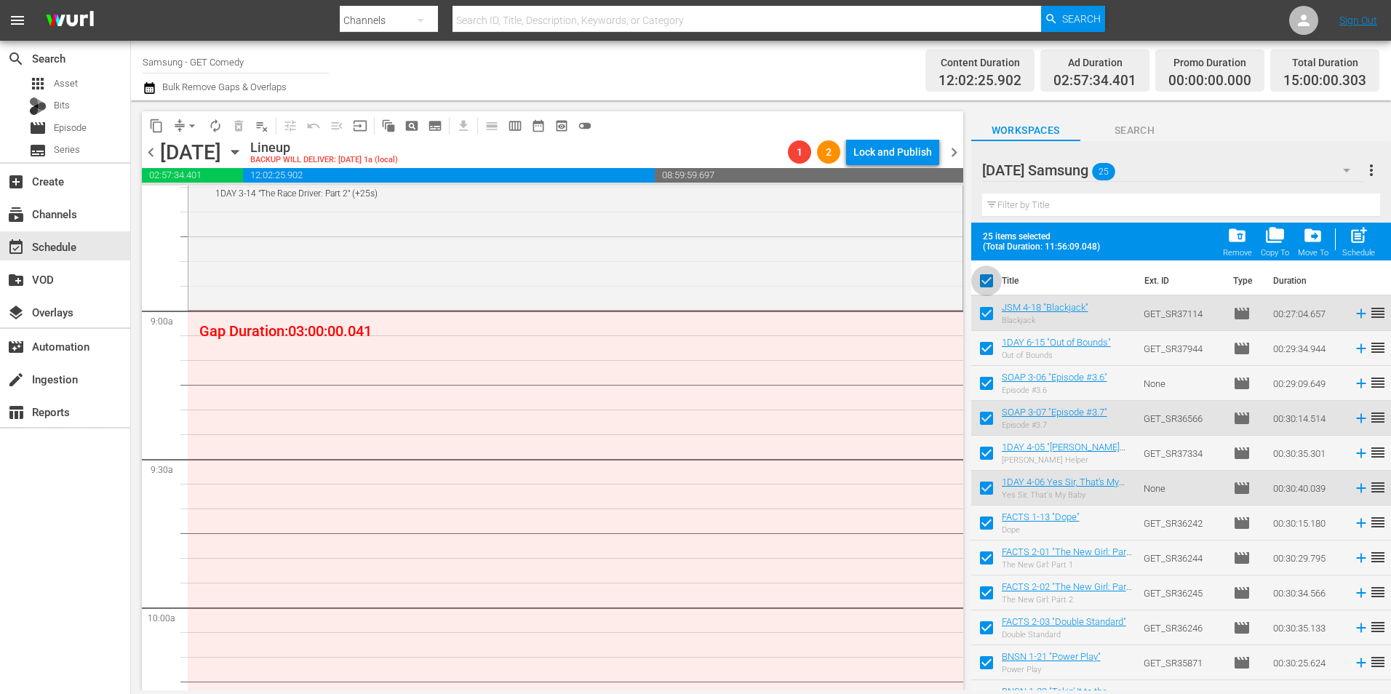
click at [984, 280] on input "checkbox" at bounding box center [986, 283] width 31 height 31
checkbox input "false"
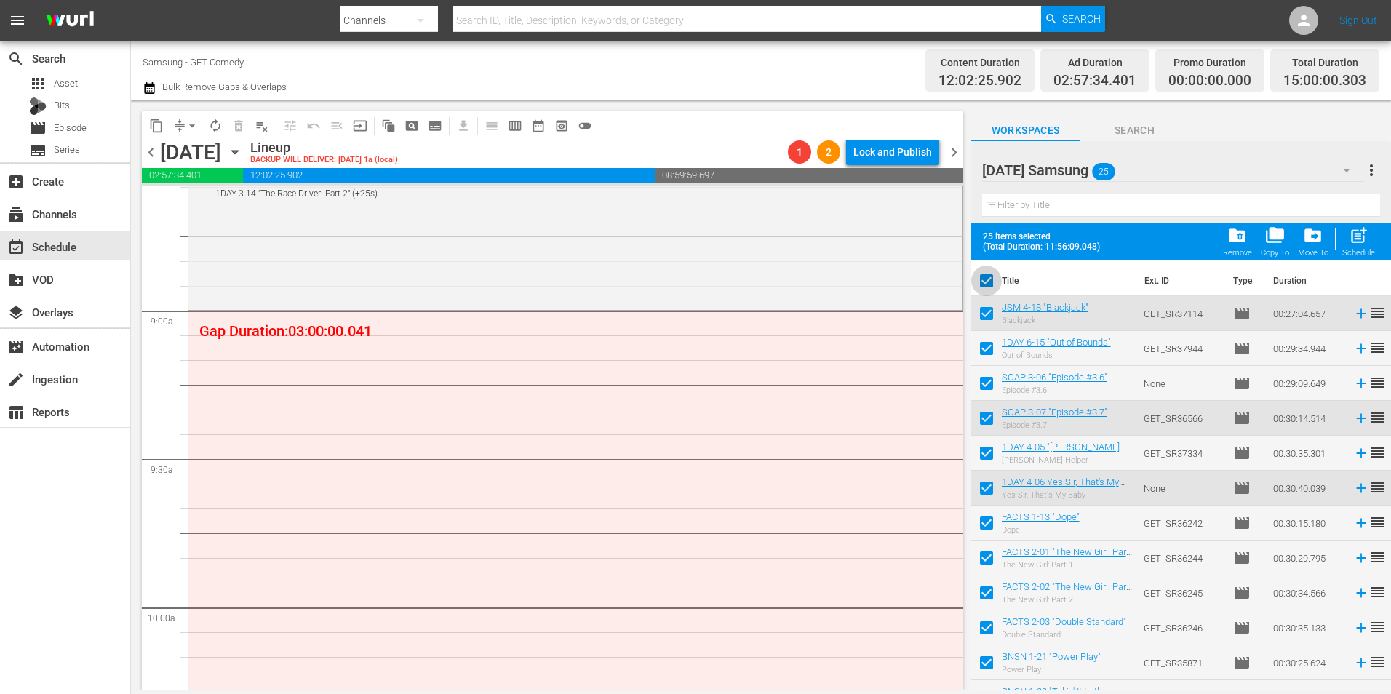
checkbox input "false"
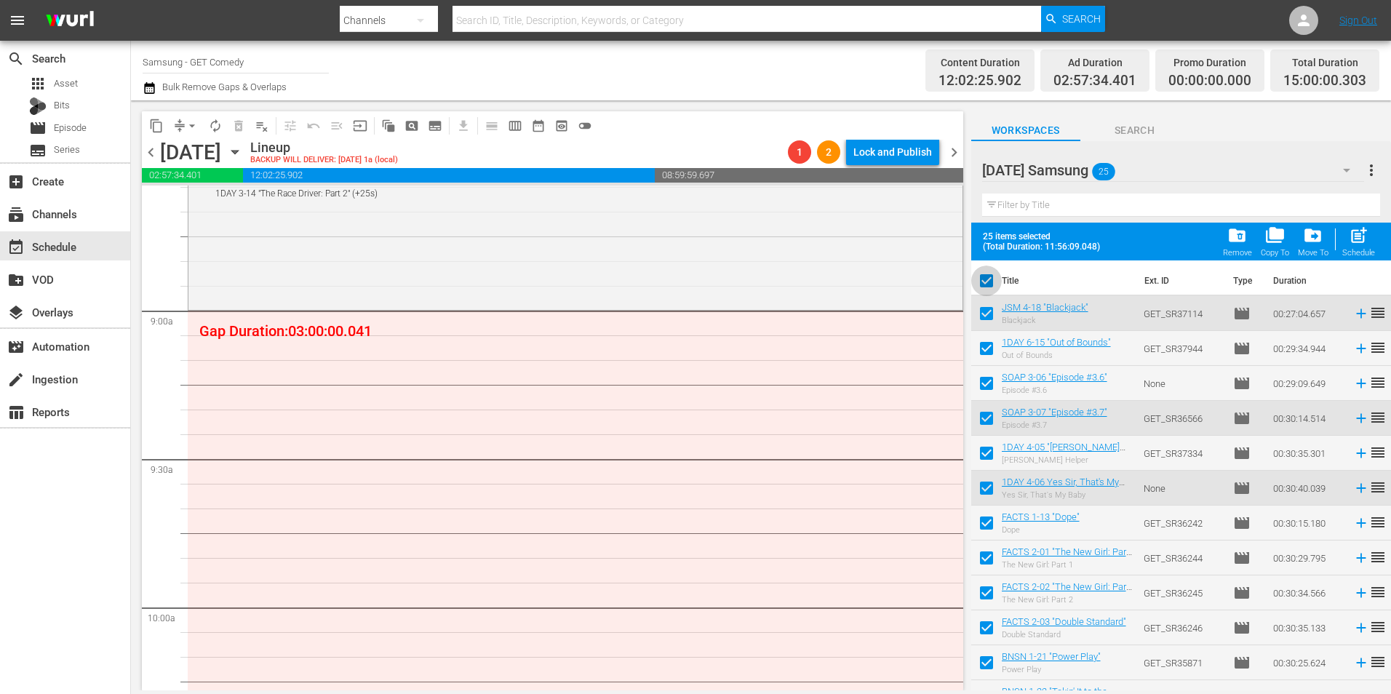
checkbox input "false"
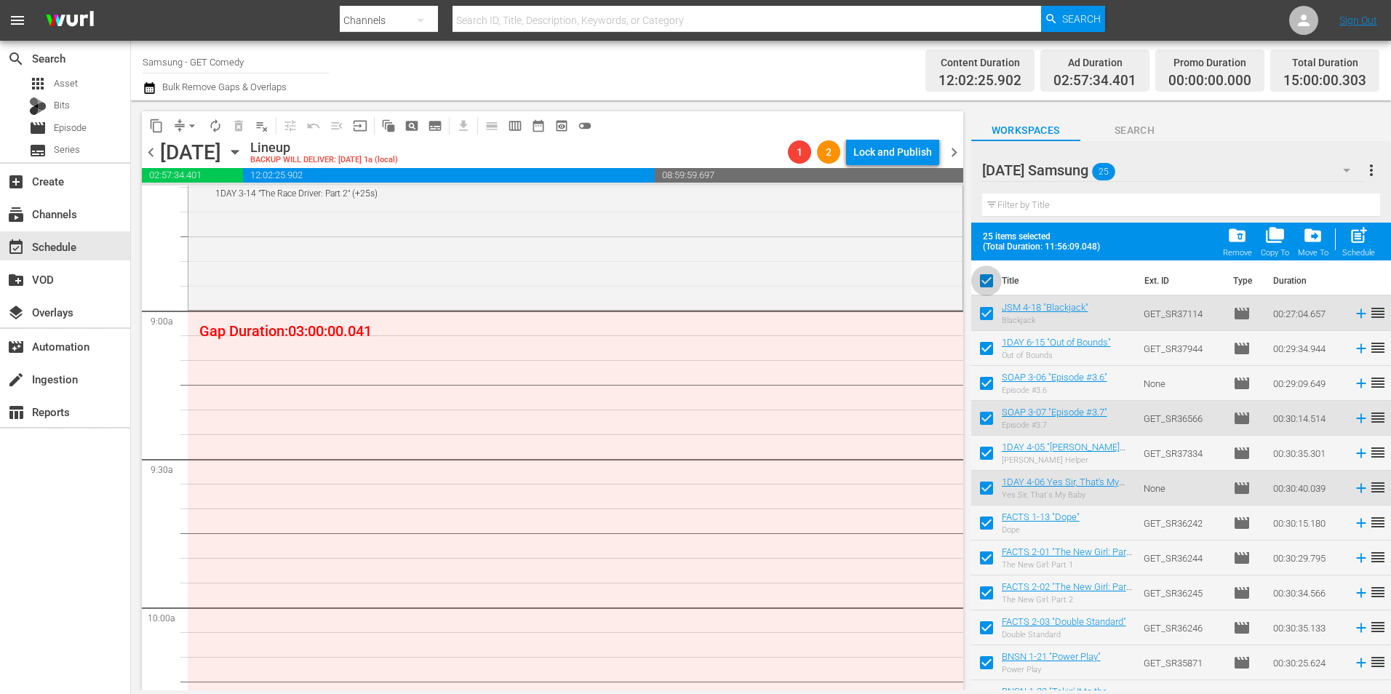
checkbox input "false"
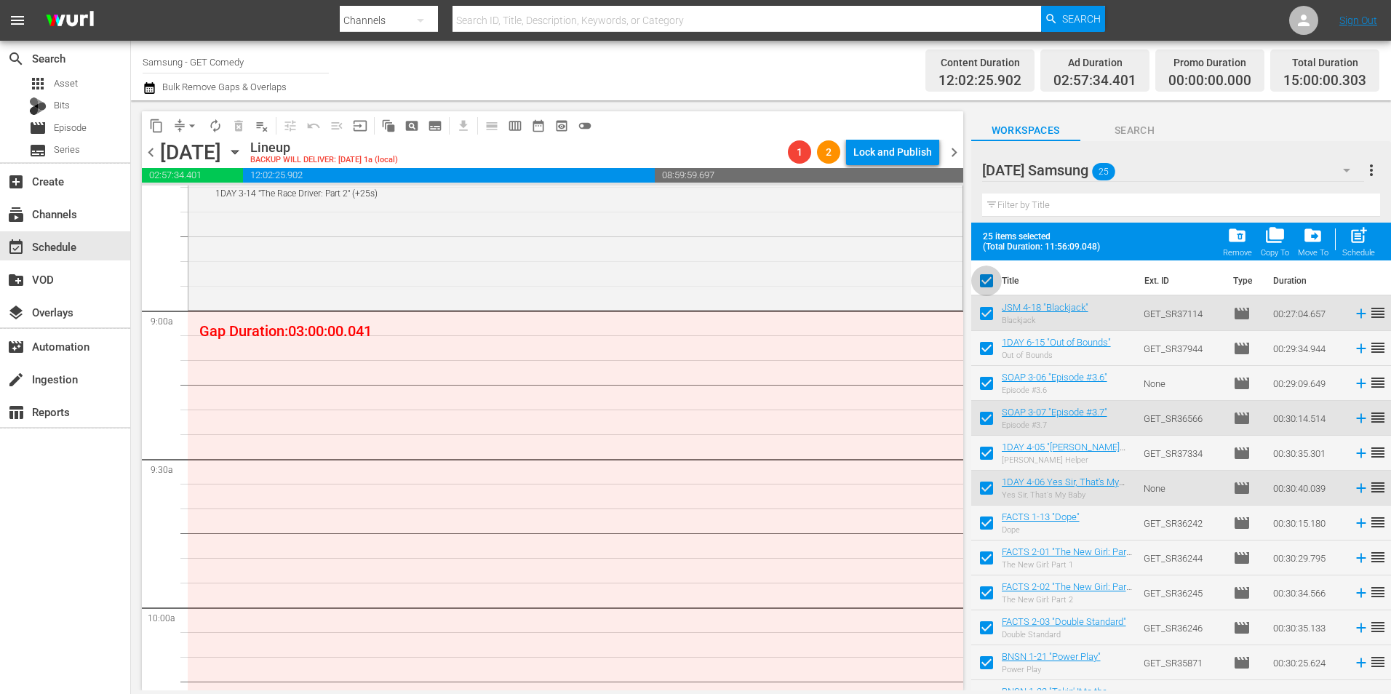
checkbox input "false"
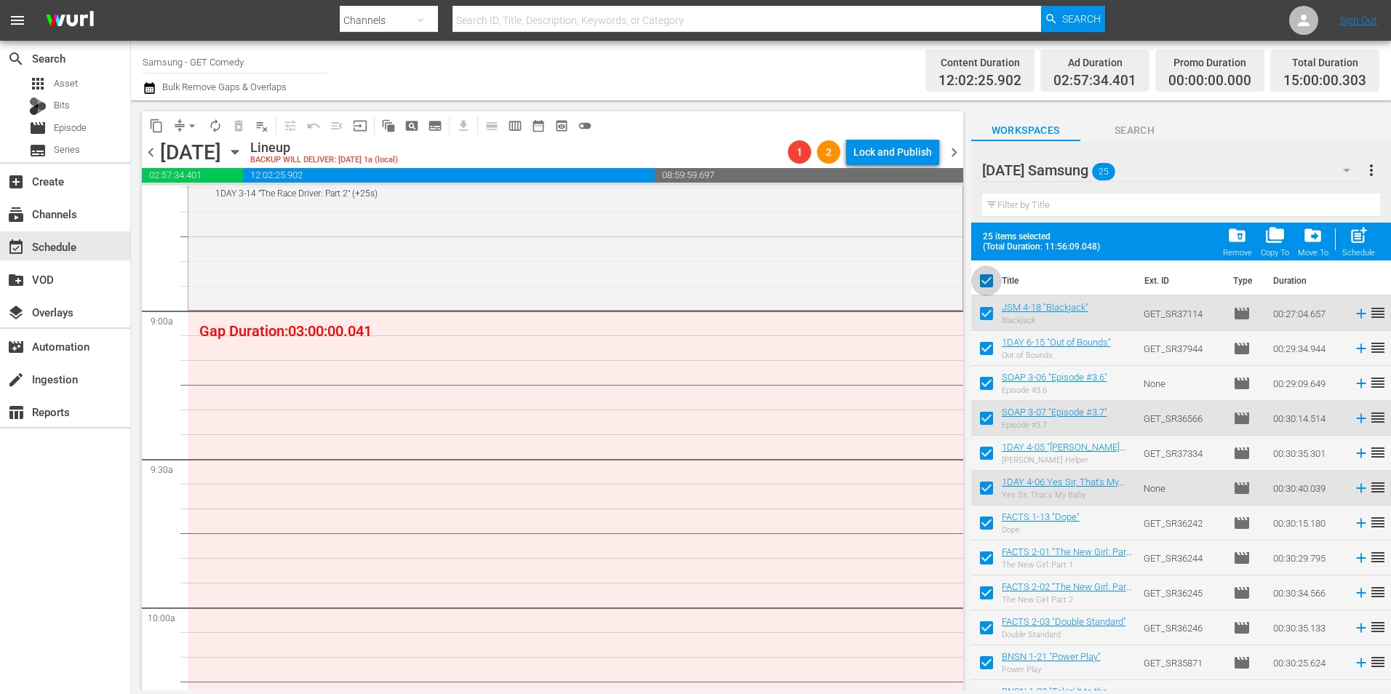
checkbox input "false"
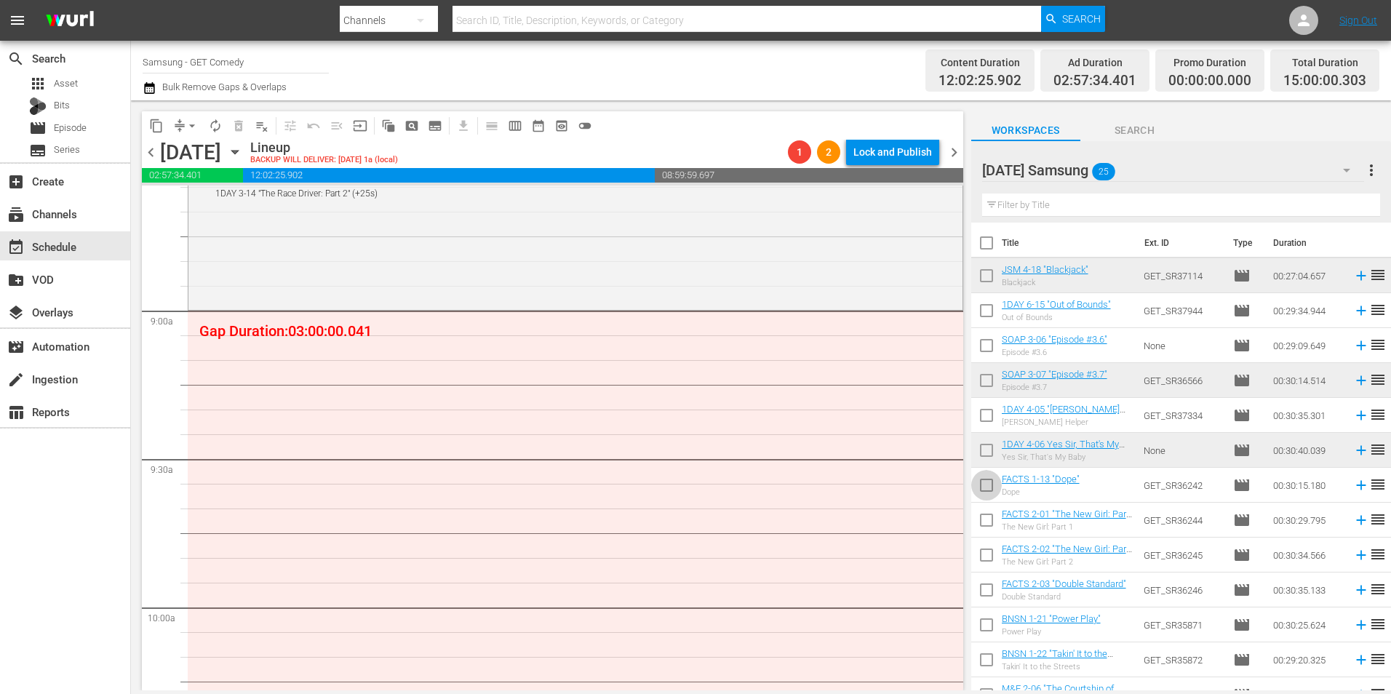
click at [977, 489] on input "checkbox" at bounding box center [986, 488] width 31 height 31
checkbox input "true"
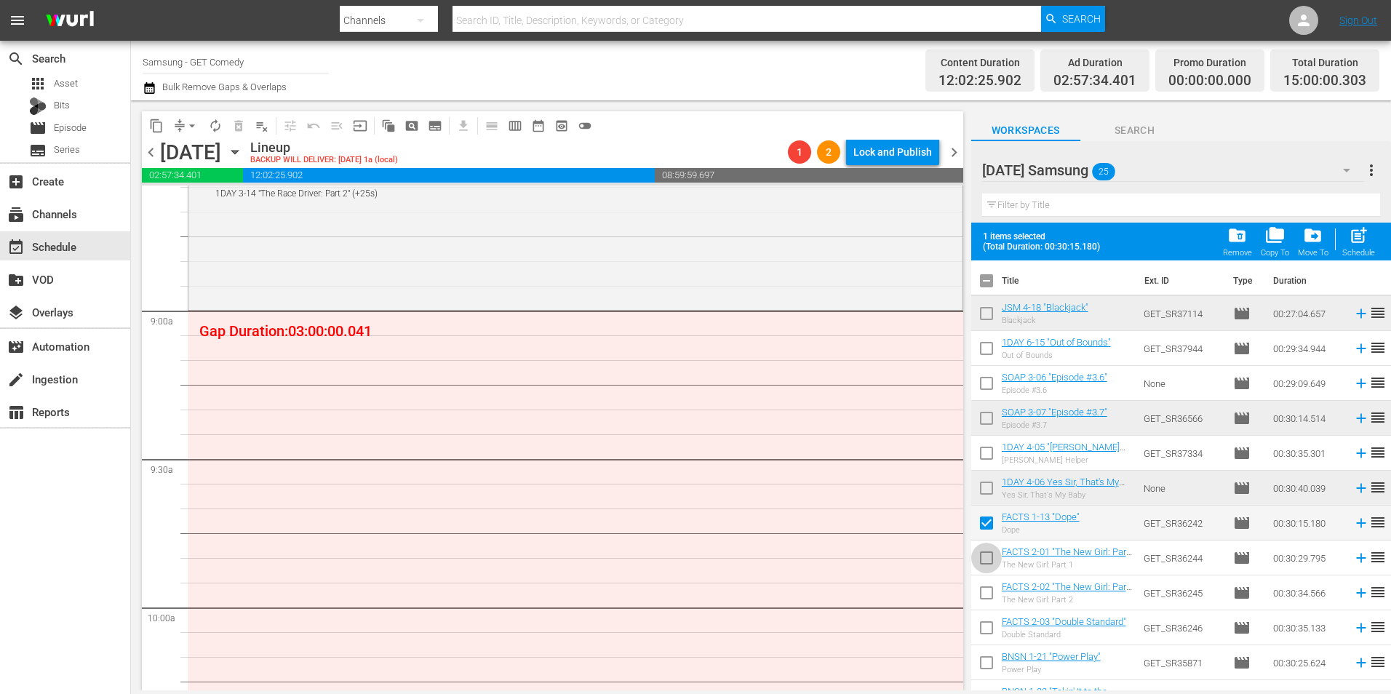
click at [984, 567] on input "checkbox" at bounding box center [986, 561] width 31 height 31
checkbox input "true"
click at [978, 602] on input "checkbox" at bounding box center [986, 596] width 31 height 31
checkbox input "true"
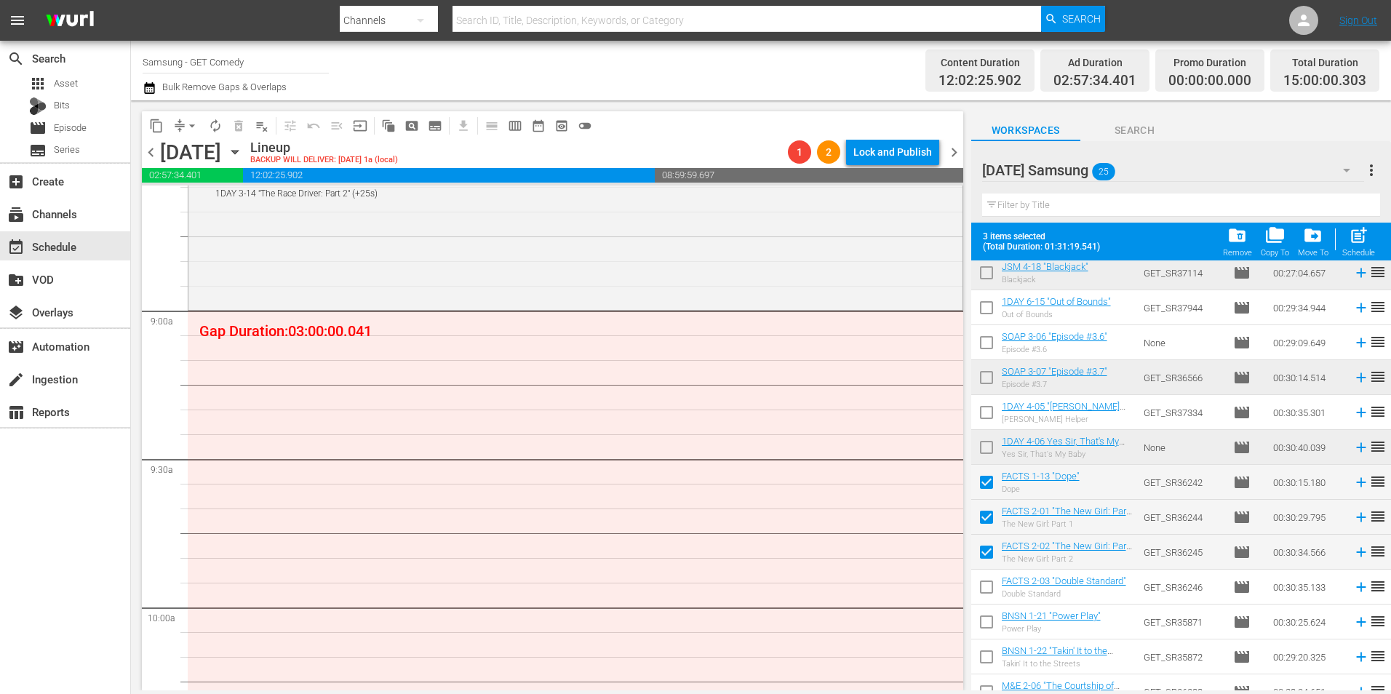
scroll to position [73, 0]
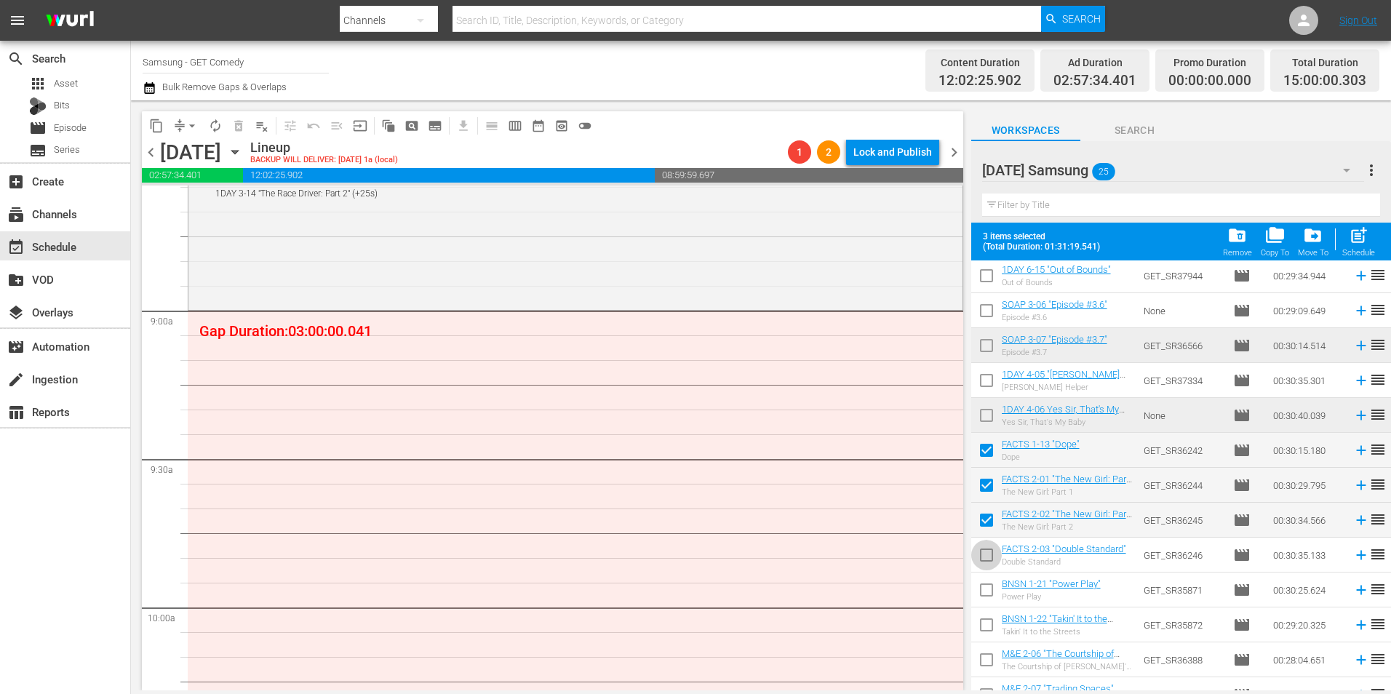
click at [980, 554] on input "checkbox" at bounding box center [986, 558] width 31 height 31
checkbox input "true"
click at [981, 589] on input "checkbox" at bounding box center [986, 593] width 31 height 31
checkbox input "true"
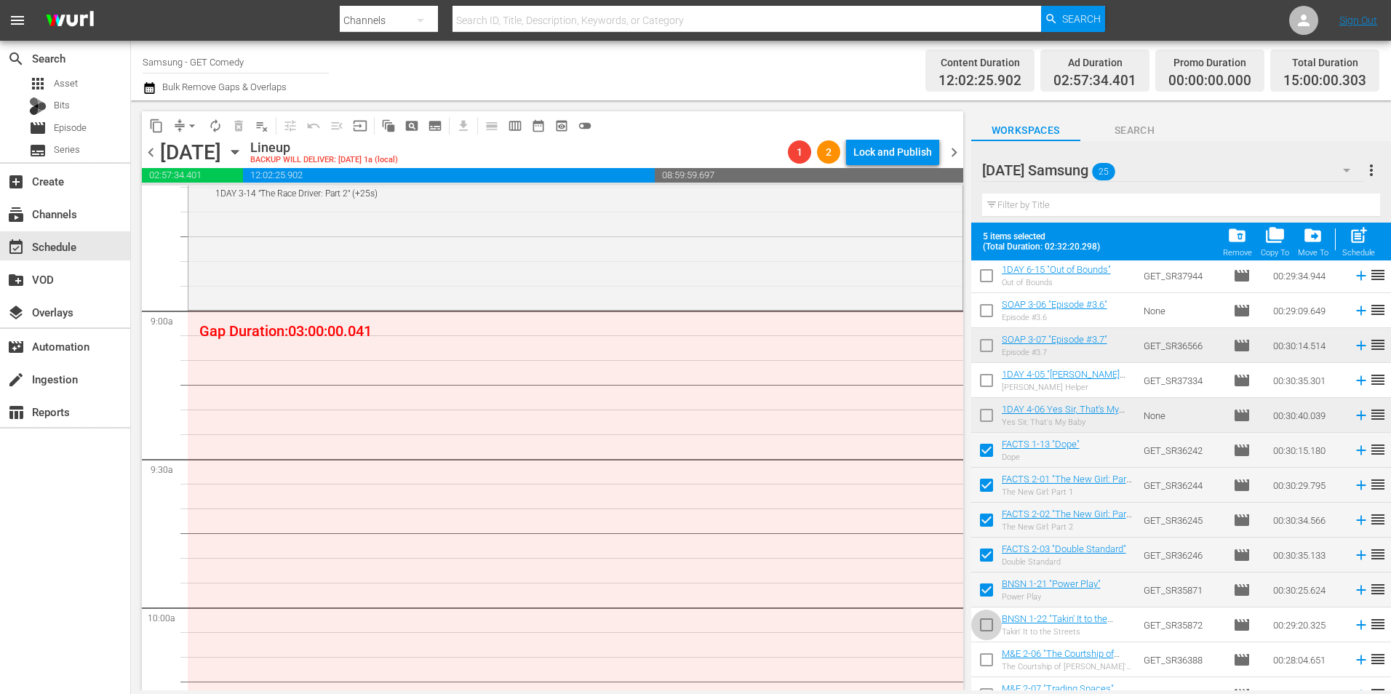
click at [989, 626] on input "checkbox" at bounding box center [986, 628] width 31 height 31
checkbox input "true"
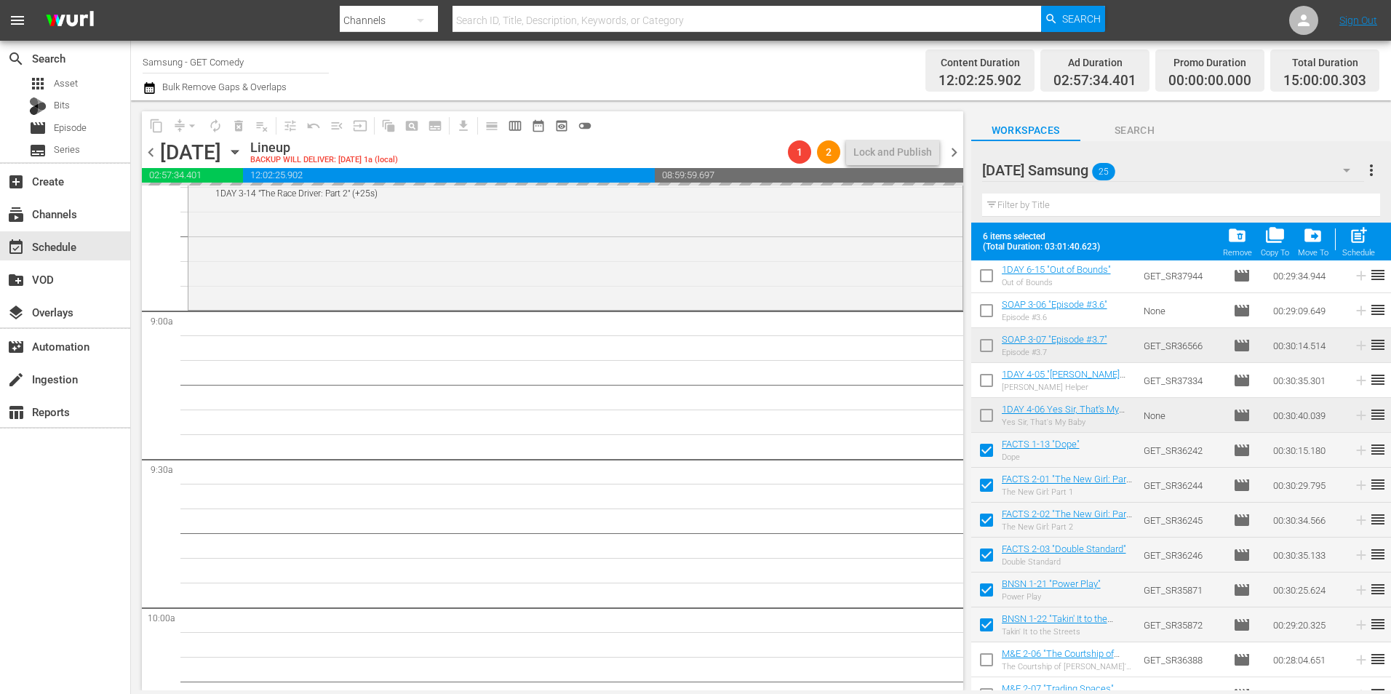
click at [952, 150] on span "chevron_right" at bounding box center [954, 152] width 18 height 18
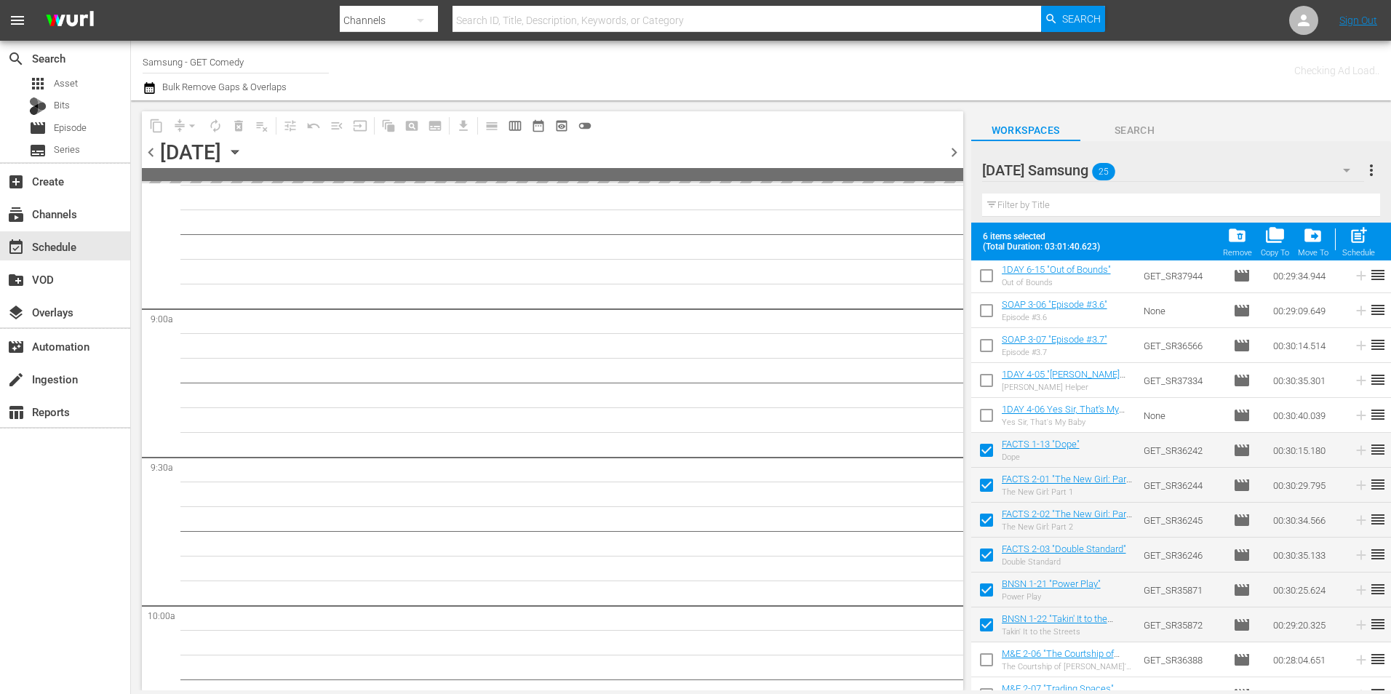
scroll to position [2769, 0]
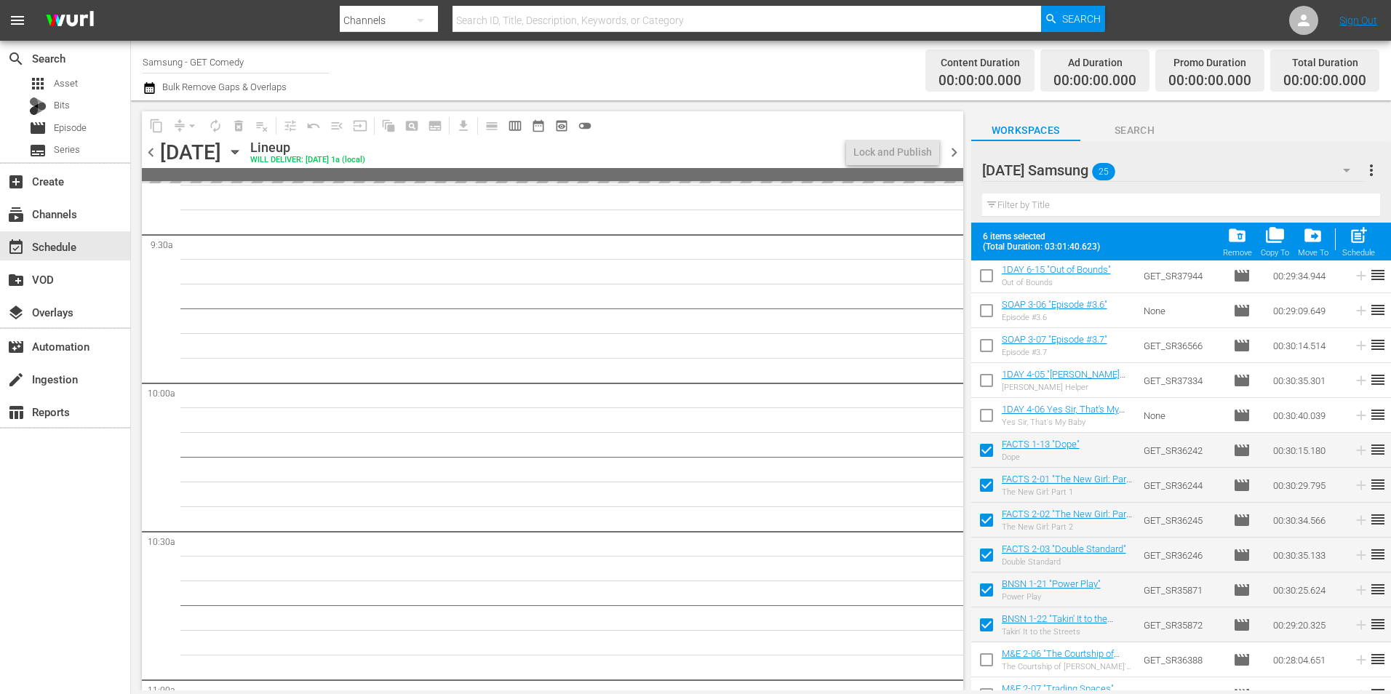
click at [146, 153] on span "chevron_left" at bounding box center [151, 152] width 18 height 18
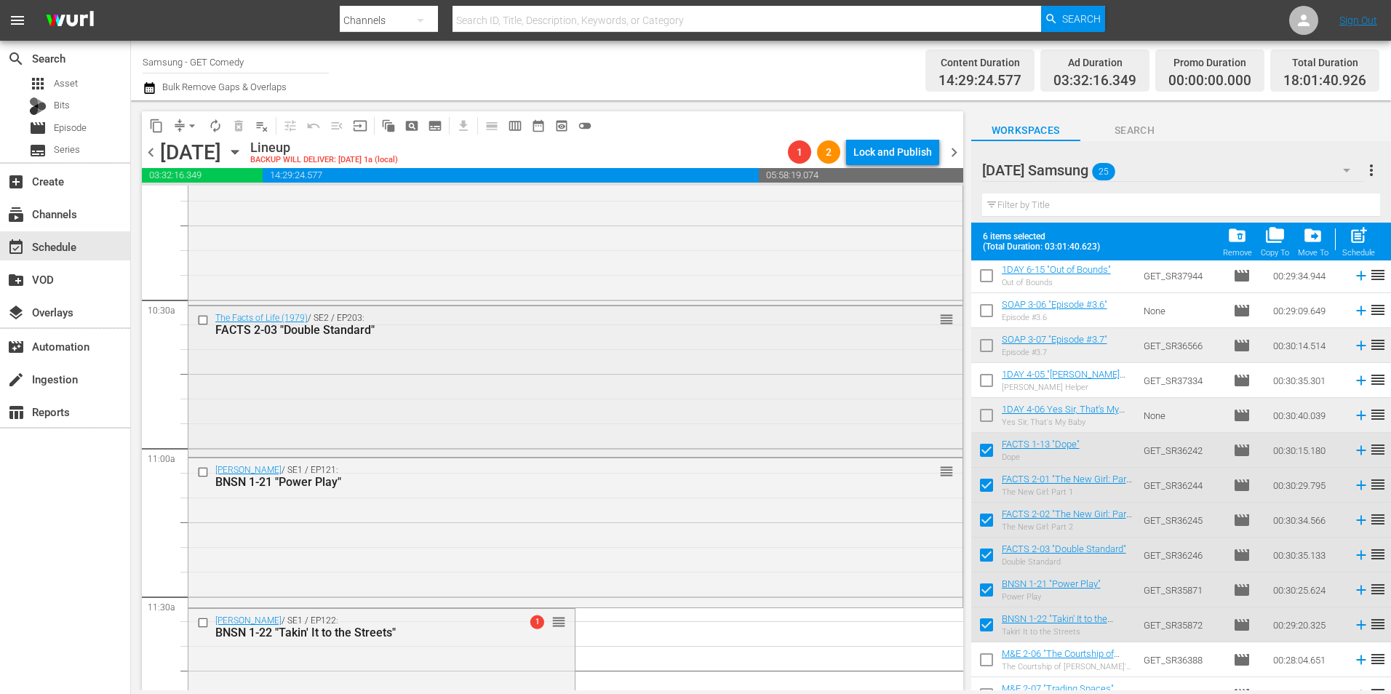
scroll to position [3128, 0]
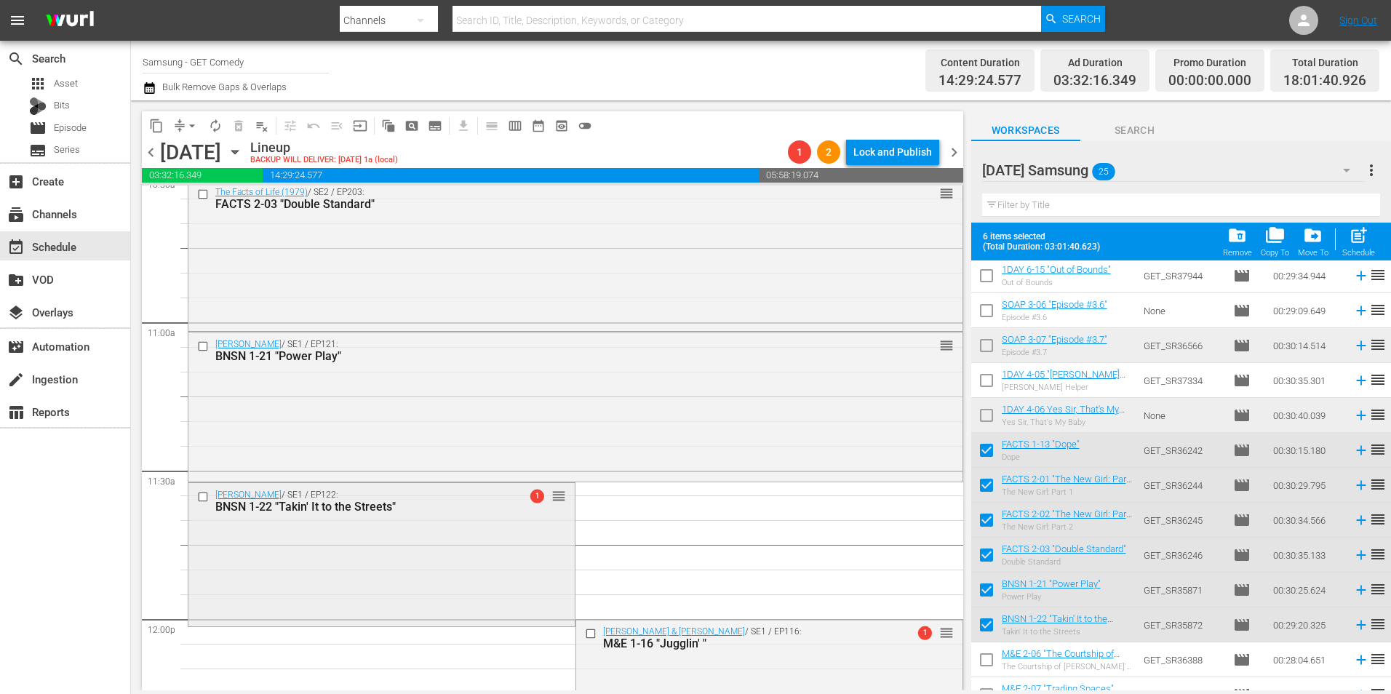
click at [448, 574] on div "[PERSON_NAME] / SE1 / EP122: BNSN 1-22 "Takin' It to the Streets" 1 reorder" at bounding box center [381, 553] width 386 height 141
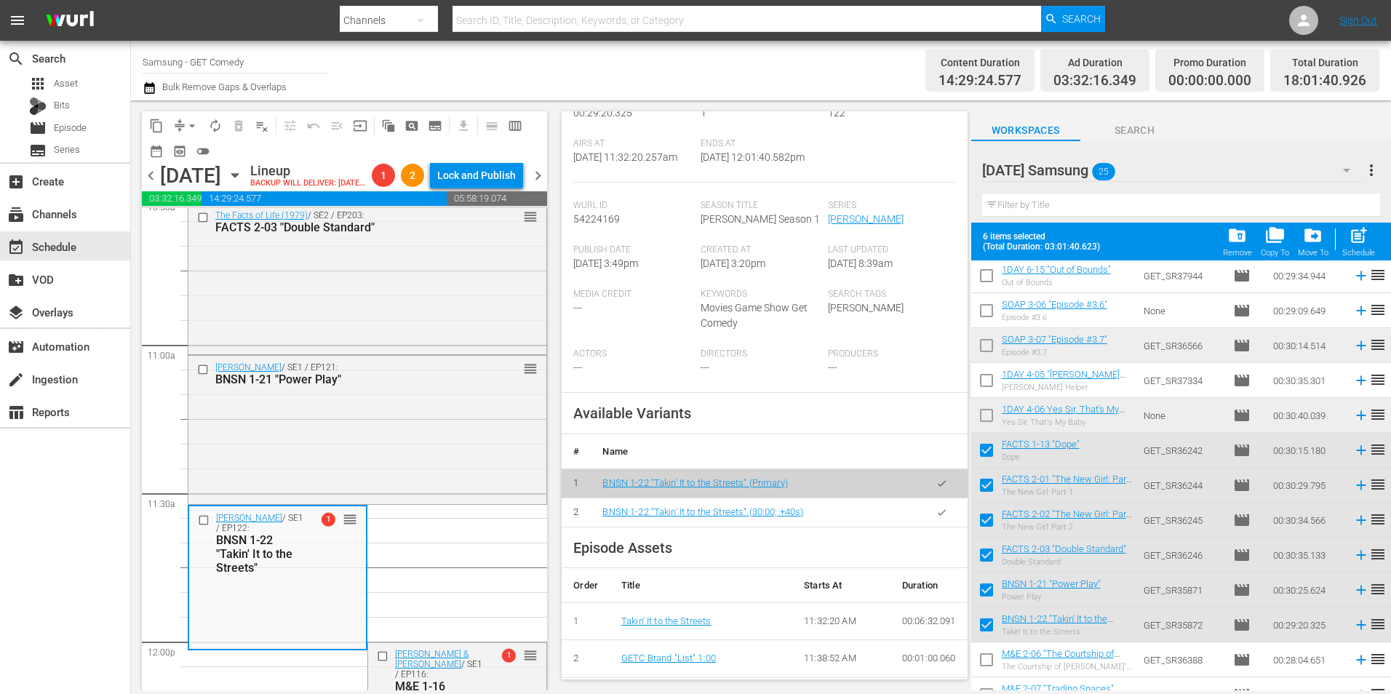
scroll to position [291, 0]
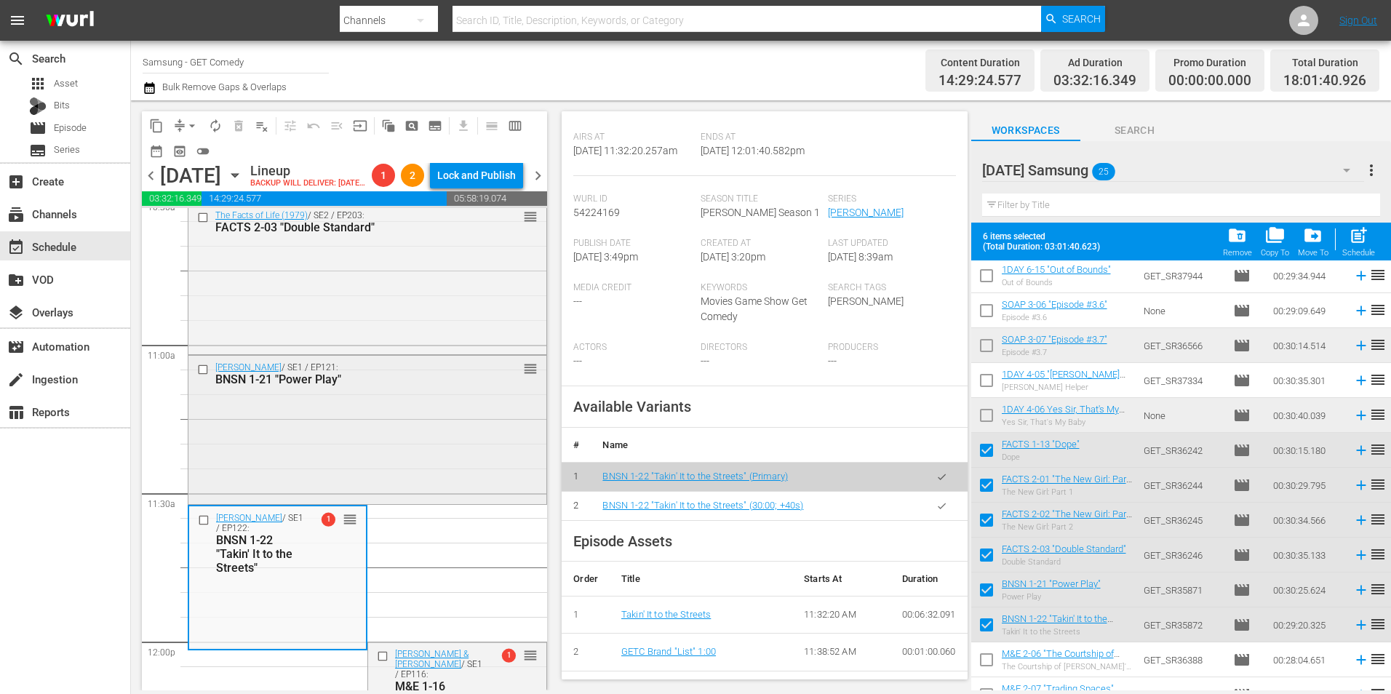
click at [297, 502] on div "[PERSON_NAME] / SE1 / EP121: BNSN 1-21 "Power Play" reorder" at bounding box center [367, 429] width 358 height 146
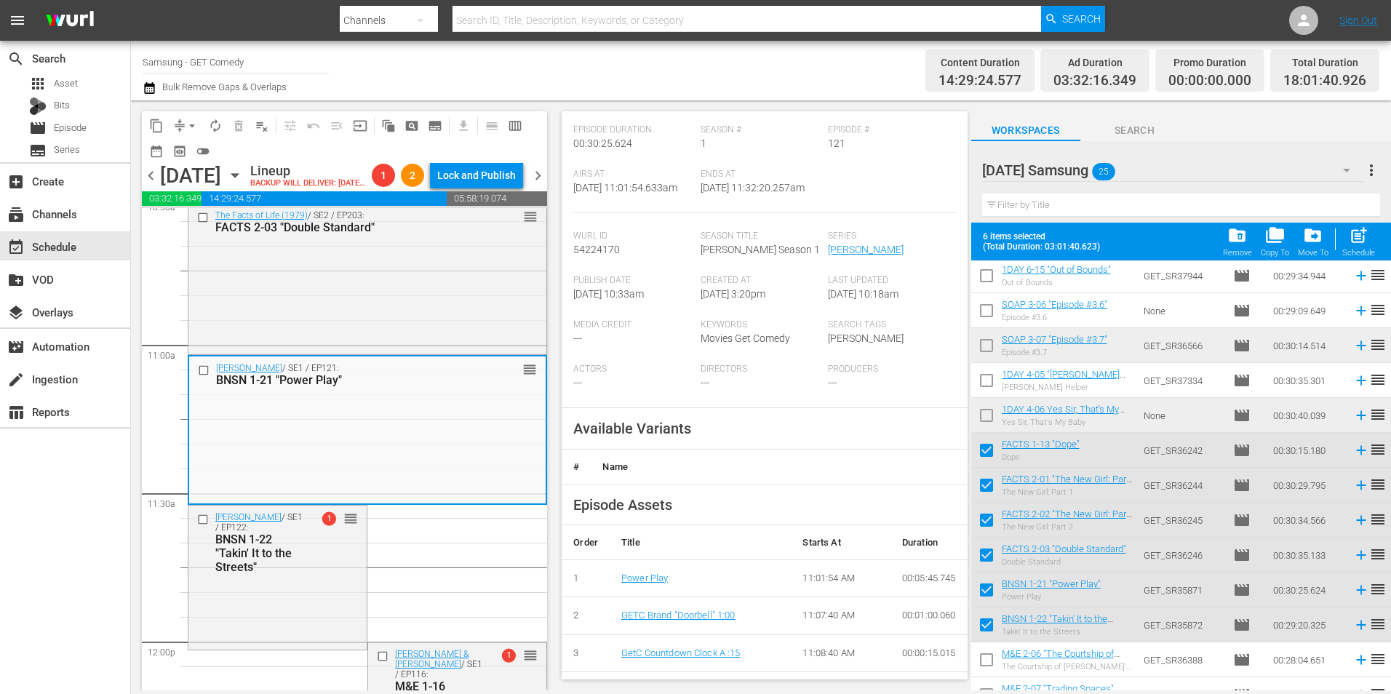
scroll to position [218, 0]
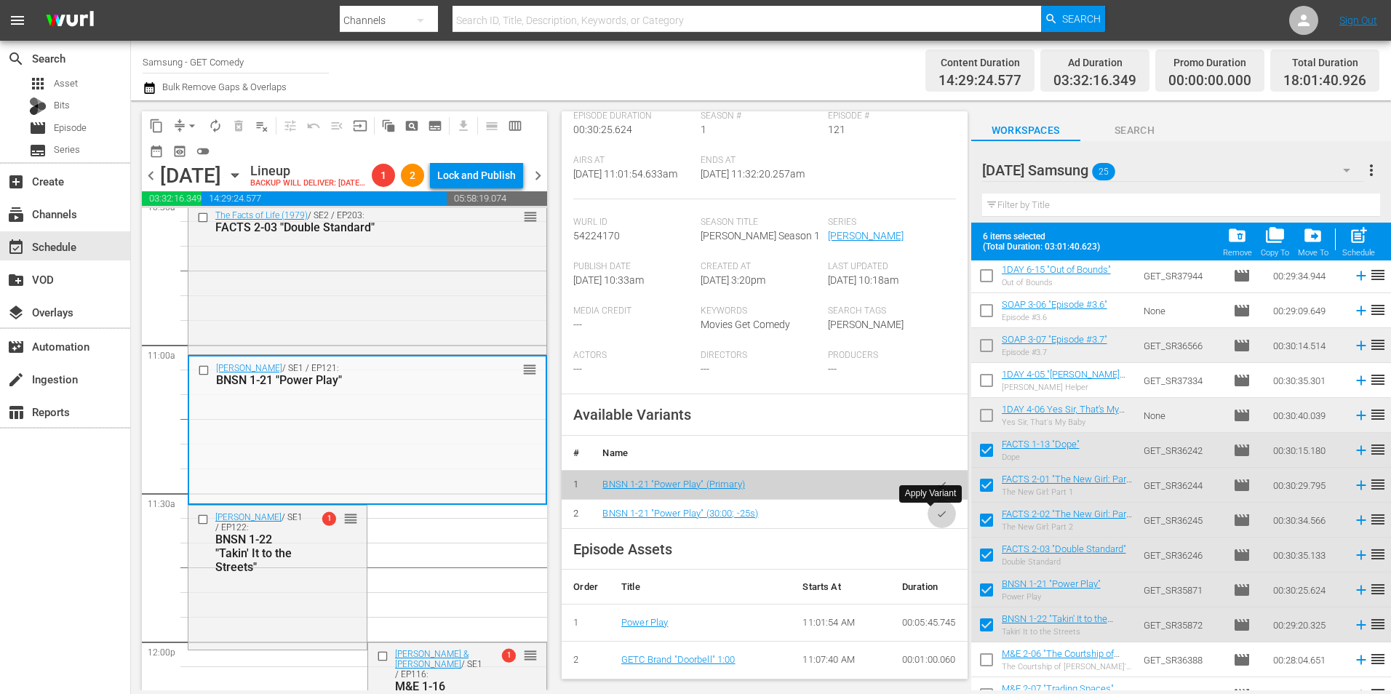
click at [940, 514] on button "button" at bounding box center [942, 514] width 28 height 28
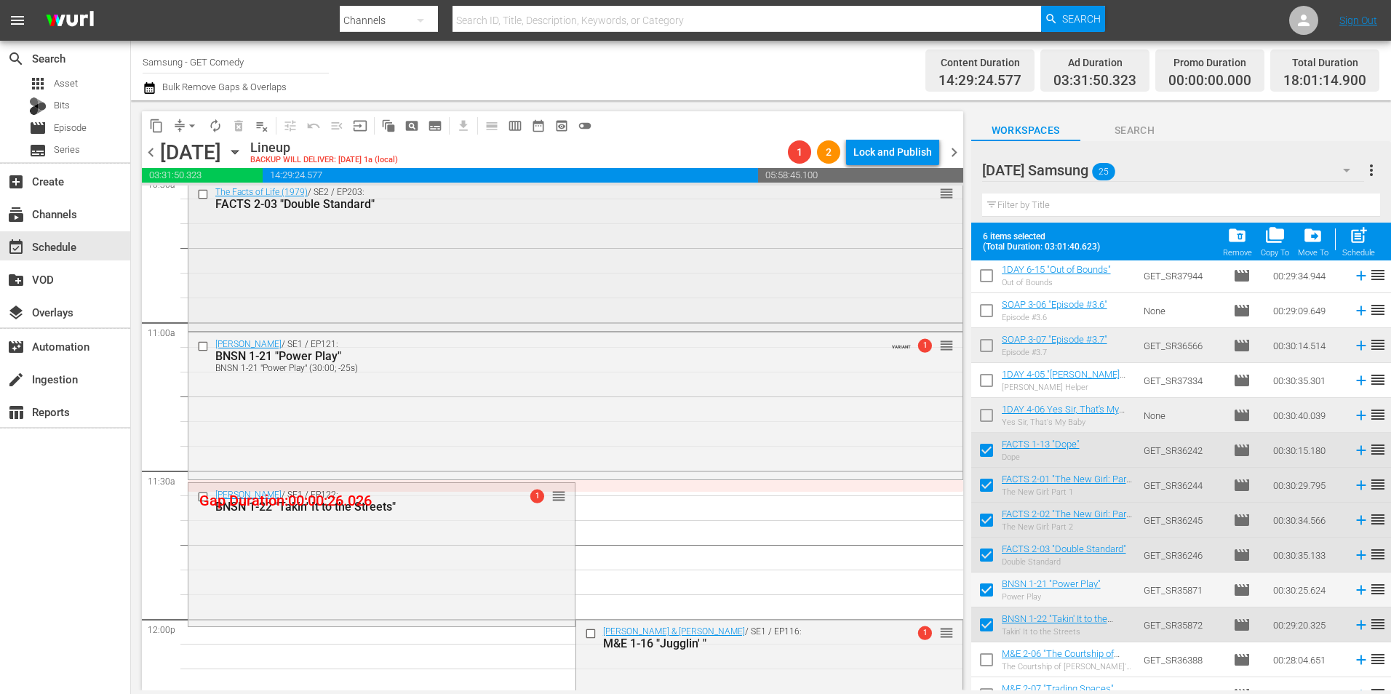
click at [488, 252] on div "The Facts of Life (1979) / SE2 / EP203: FACTS 2-03 "Double Standard" reorder" at bounding box center [575, 253] width 774 height 147
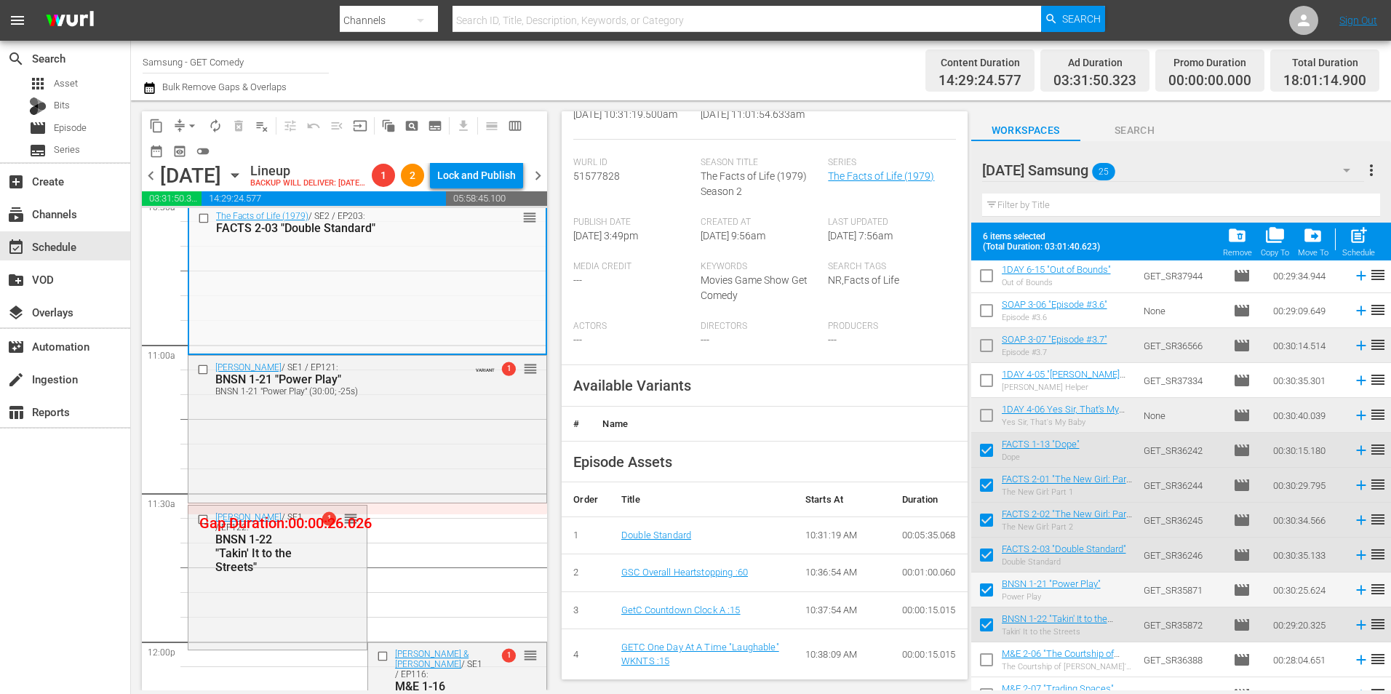
scroll to position [291, 0]
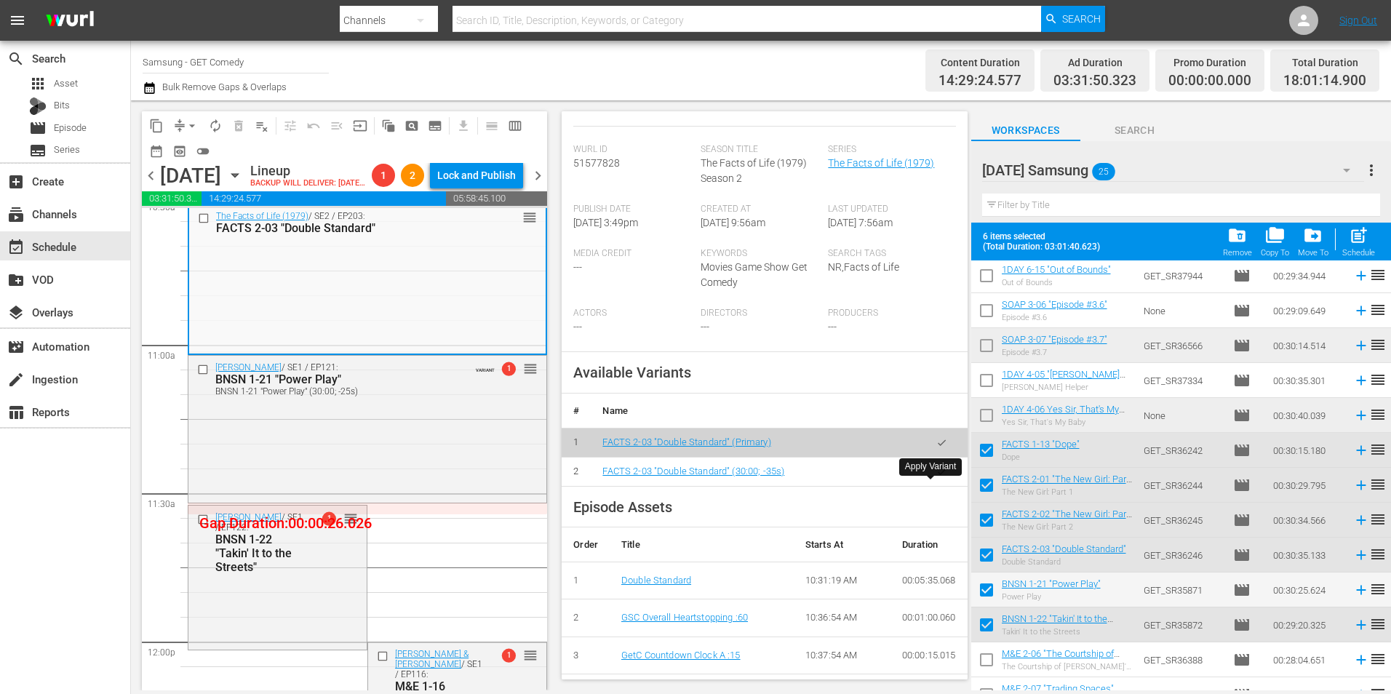
click at [933, 486] on button "button" at bounding box center [942, 472] width 28 height 28
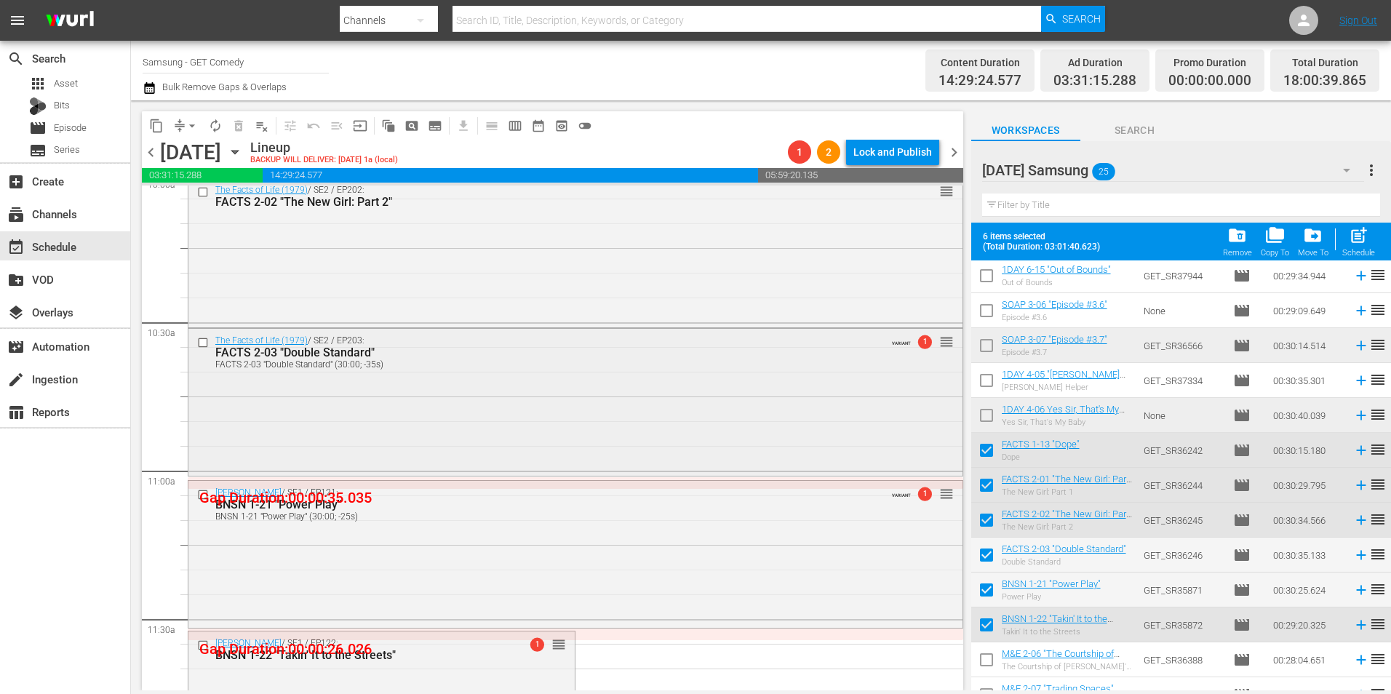
scroll to position [2910, 0]
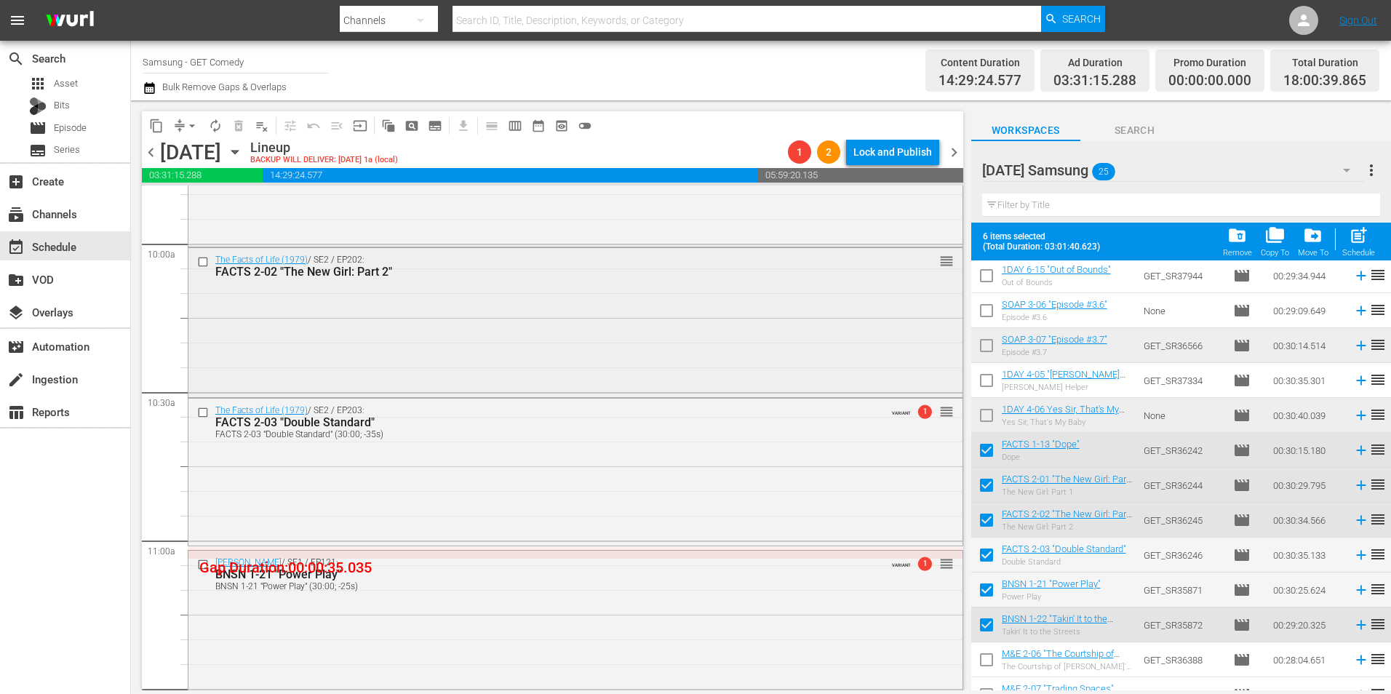
click at [421, 313] on div "The Facts of Life (1979) / SE2 / EP202: FACTS 2-02 "The New Girl: Part 2" reord…" at bounding box center [575, 321] width 774 height 147
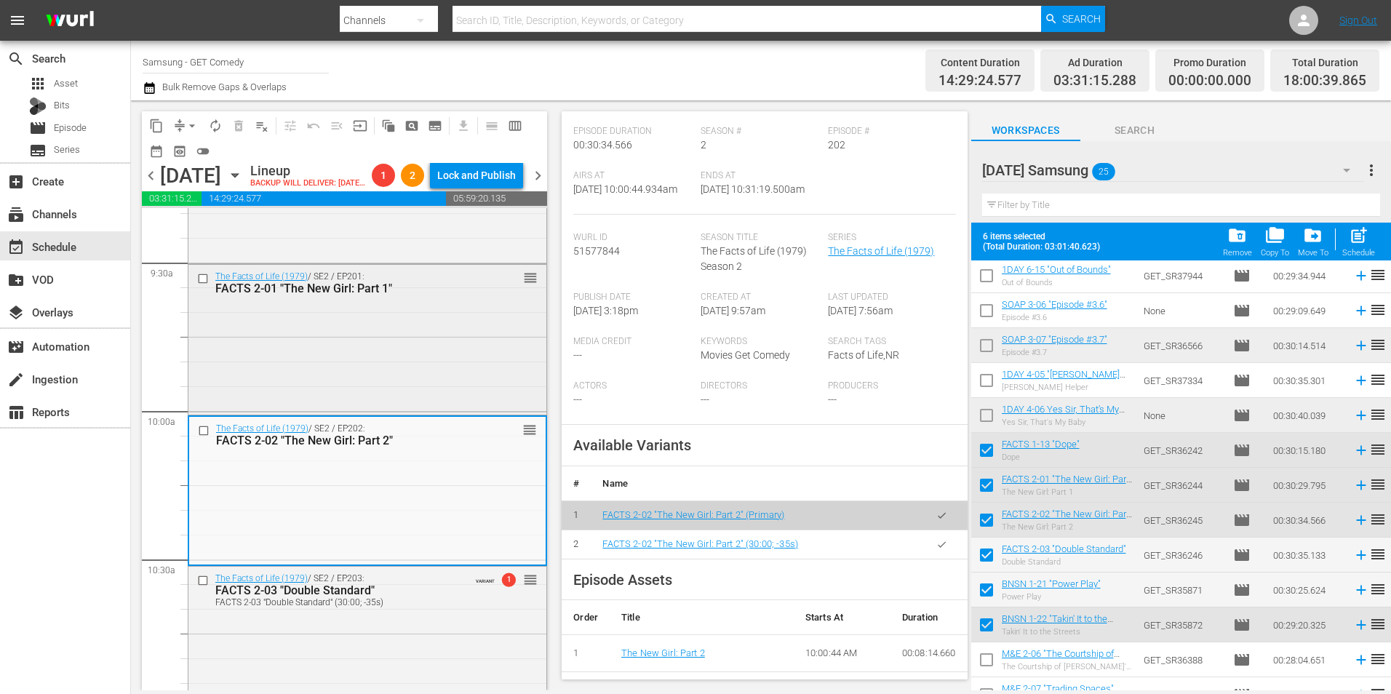
scroll to position [2765, 0]
click at [383, 372] on div "The Facts of Life (1979) / SE2 / EP201: FACTS 2-01 "The New Girl: Part 1" reord…" at bounding box center [367, 339] width 358 height 146
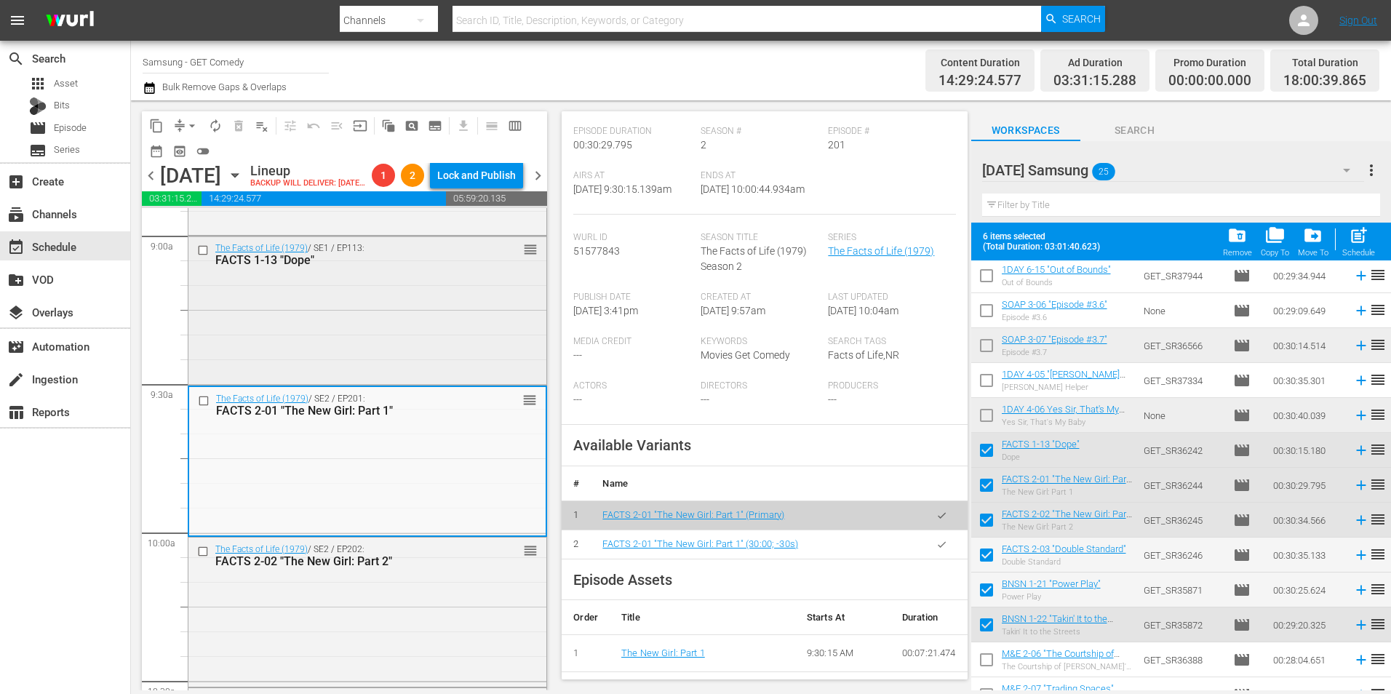
scroll to position [2619, 0]
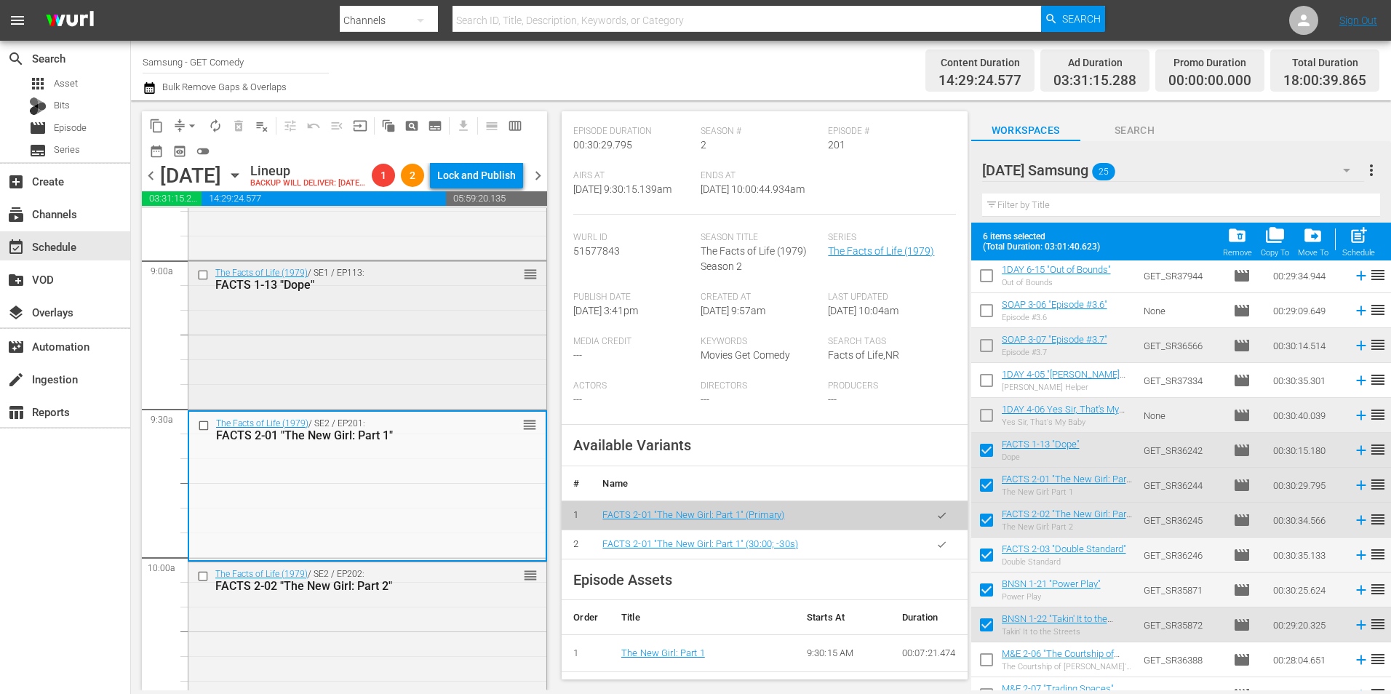
click at [407, 391] on div "The Facts of Life (1979) / SE1 / EP113: FACTS 1-13 "Dope" reorder" at bounding box center [367, 334] width 358 height 146
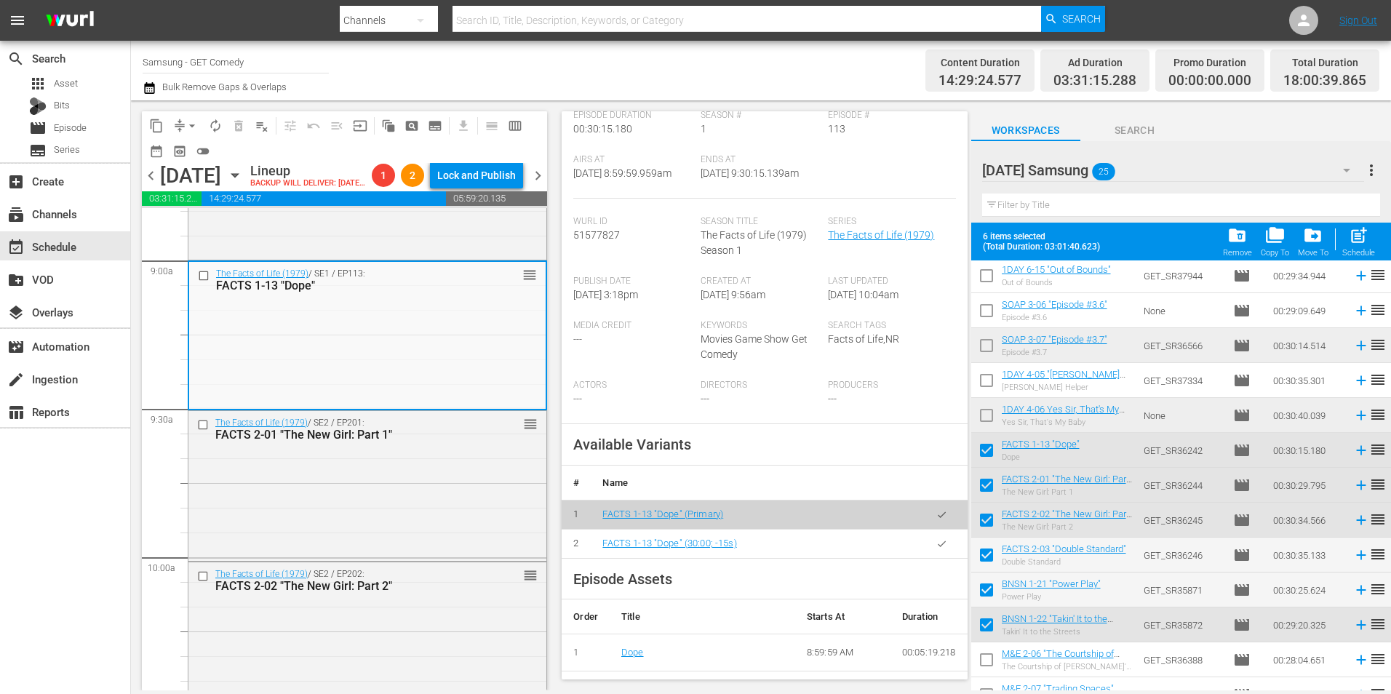
scroll to position [291, 0]
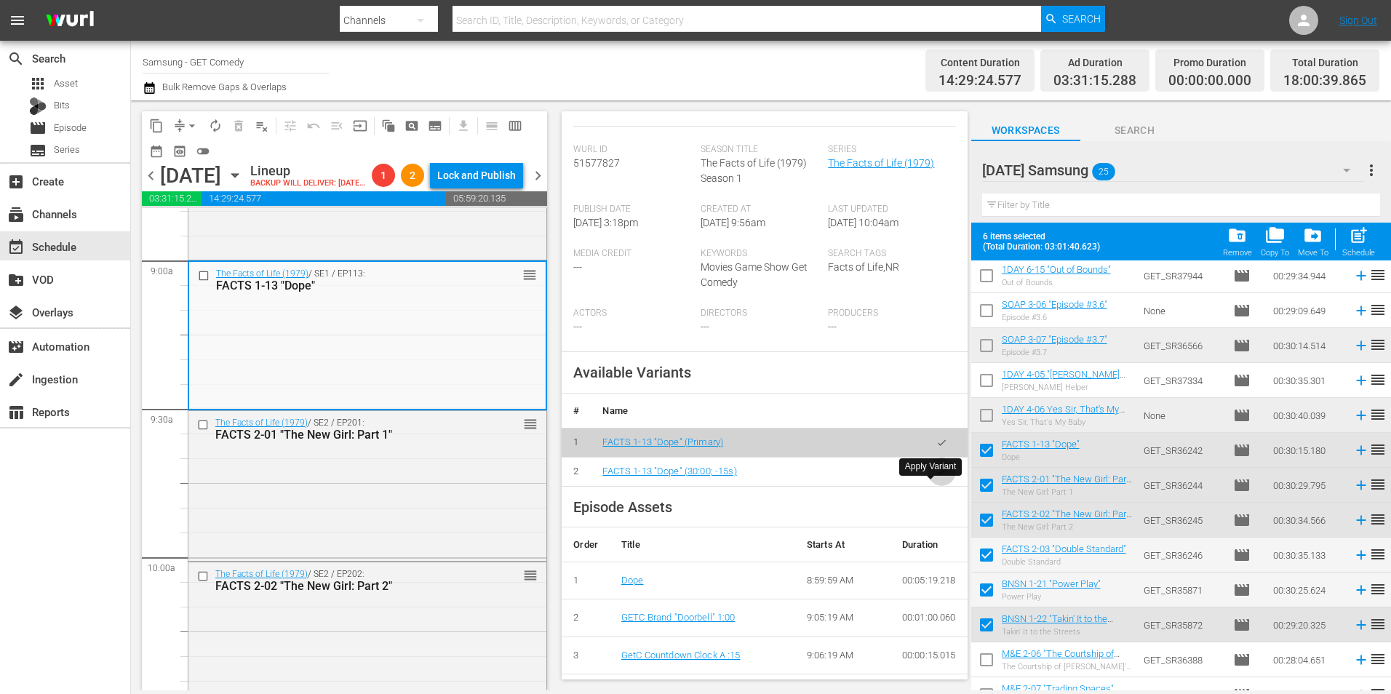
click at [933, 486] on button "button" at bounding box center [942, 472] width 28 height 28
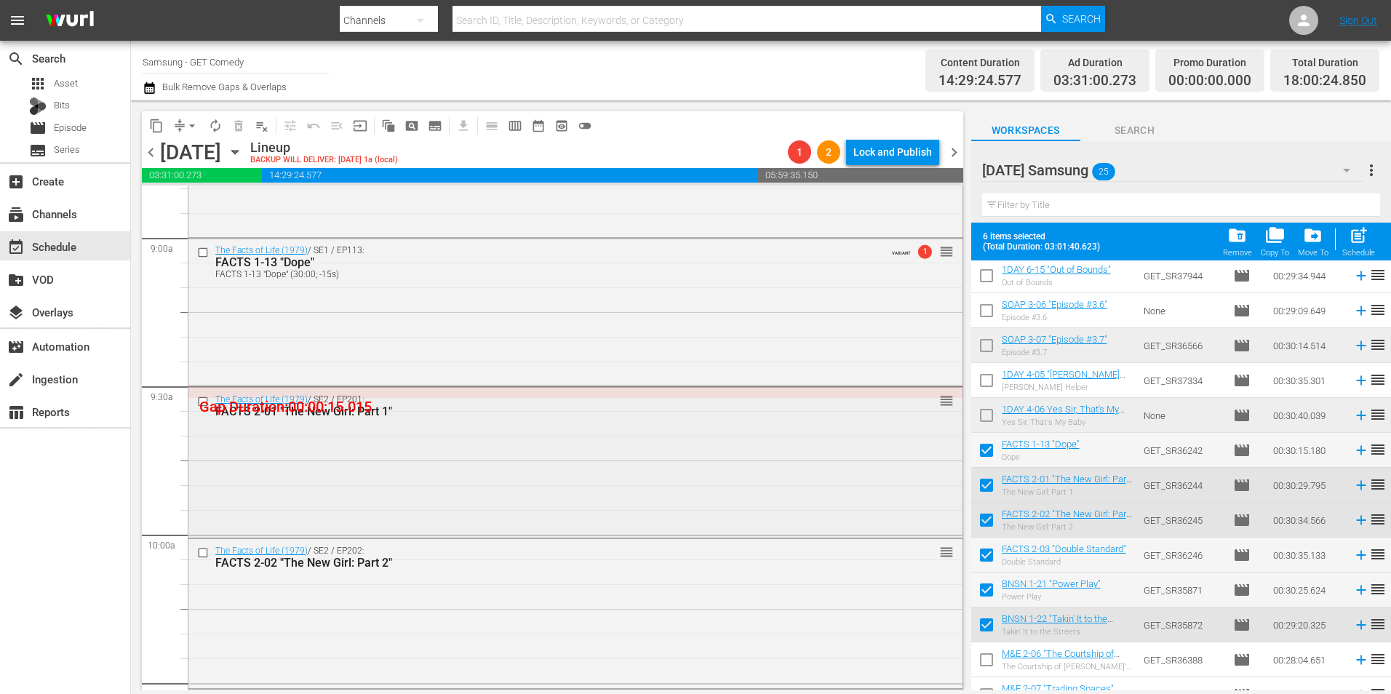
click at [386, 453] on div "The Facts of Life (1979) / SE2 / EP201: FACTS 2-01 "The New Girl: Part 1" reord…" at bounding box center [575, 461] width 774 height 146
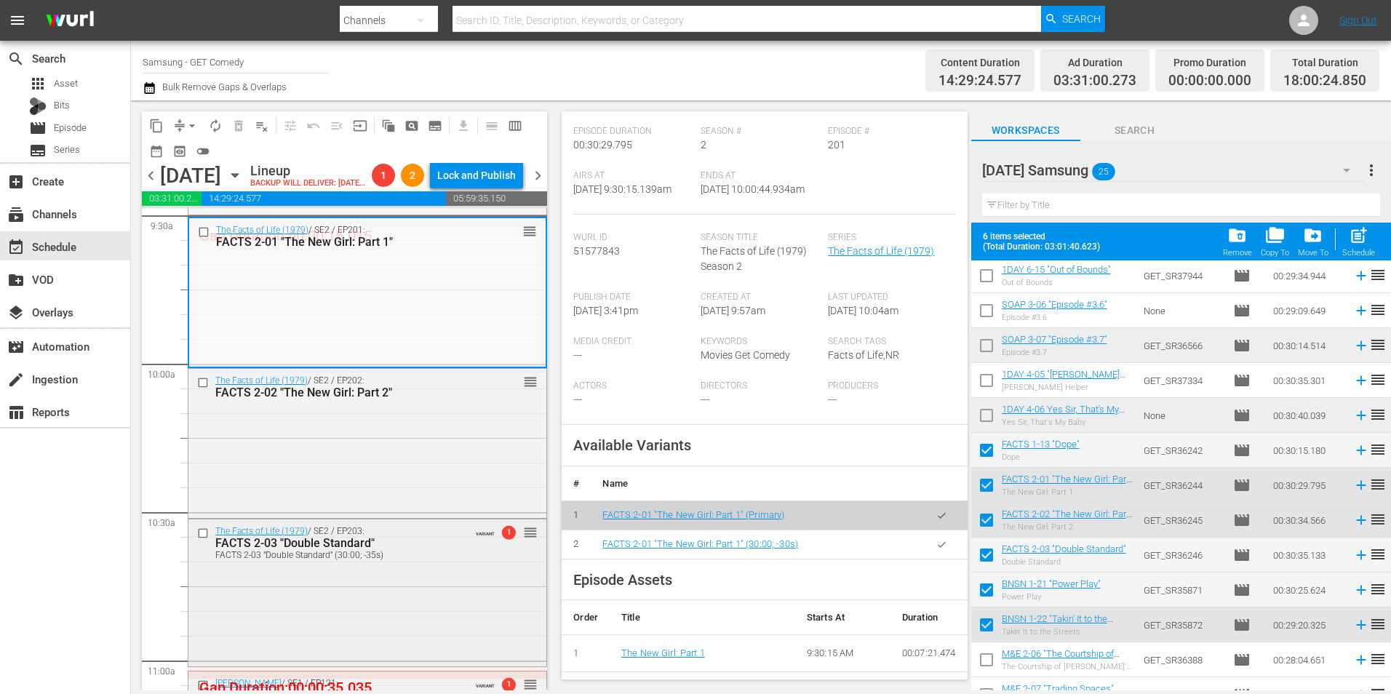
scroll to position [2837, 0]
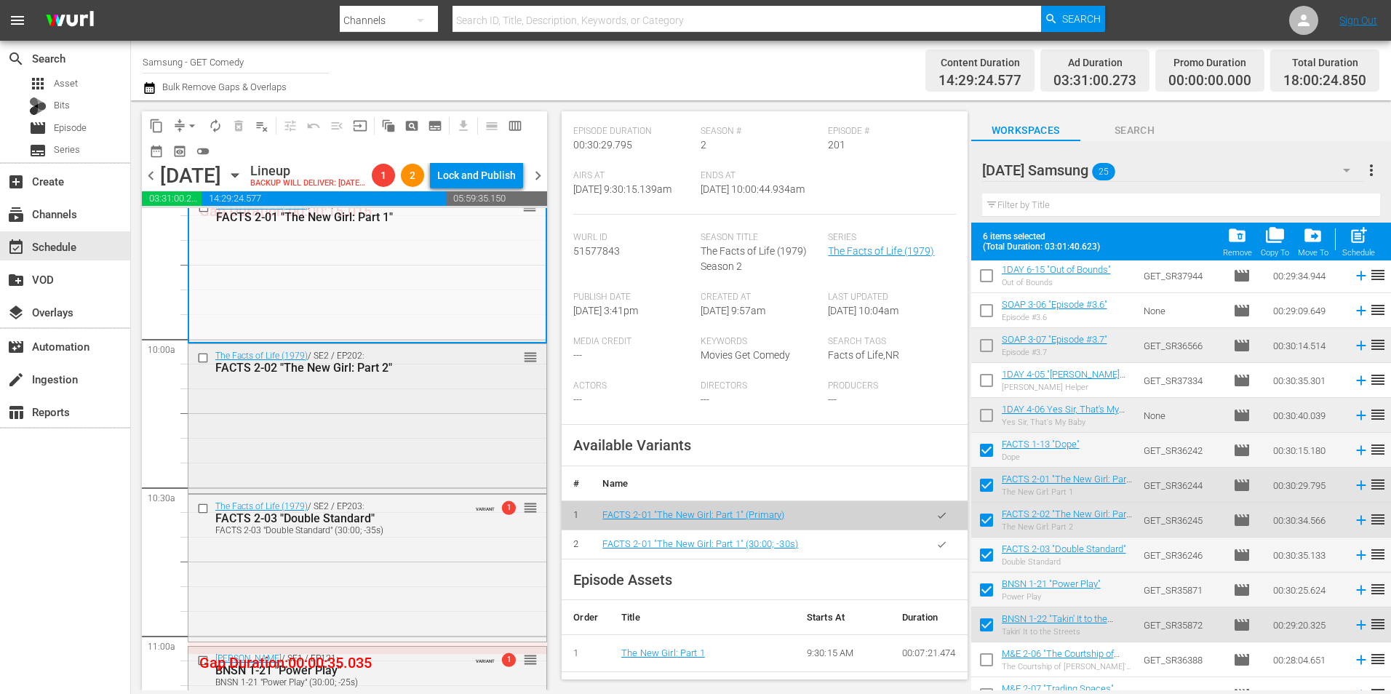
click at [431, 455] on div "The Facts of Life (1979) / SE2 / EP202: FACTS 2-02 "The New Girl: Part 2" reord…" at bounding box center [367, 417] width 358 height 147
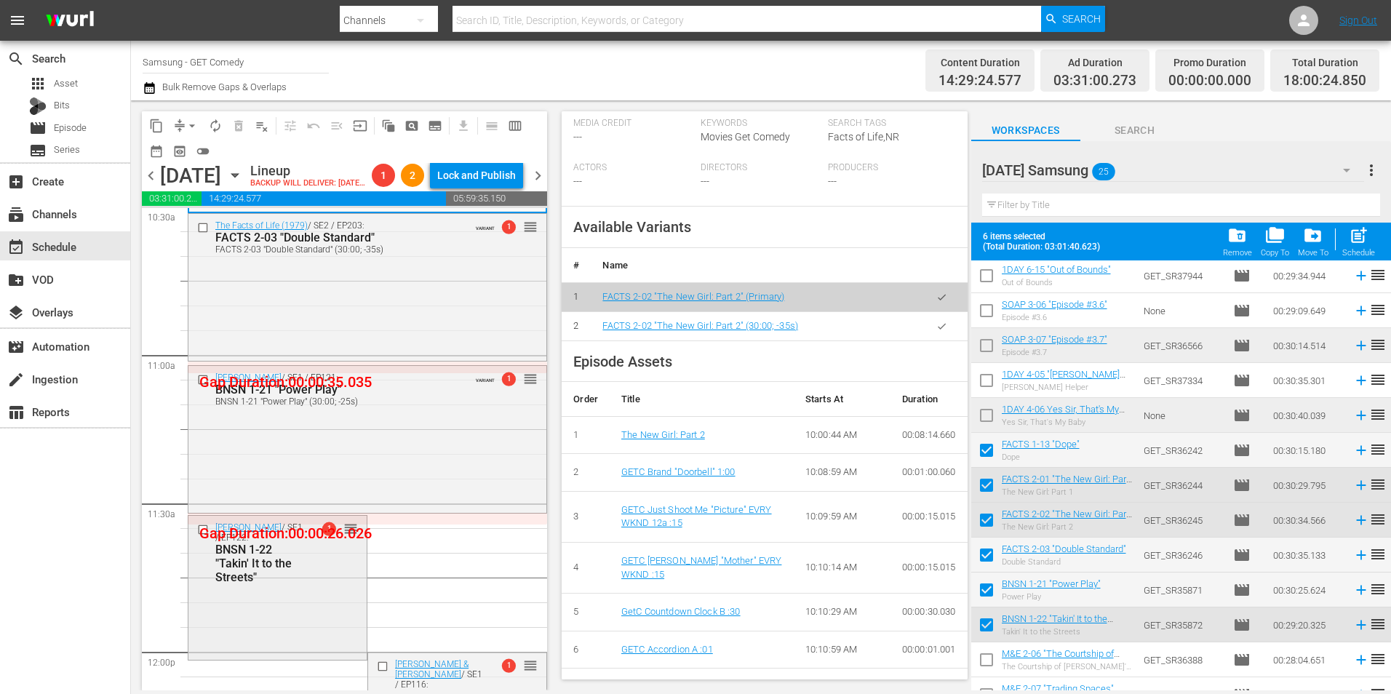
scroll to position [3201, 0]
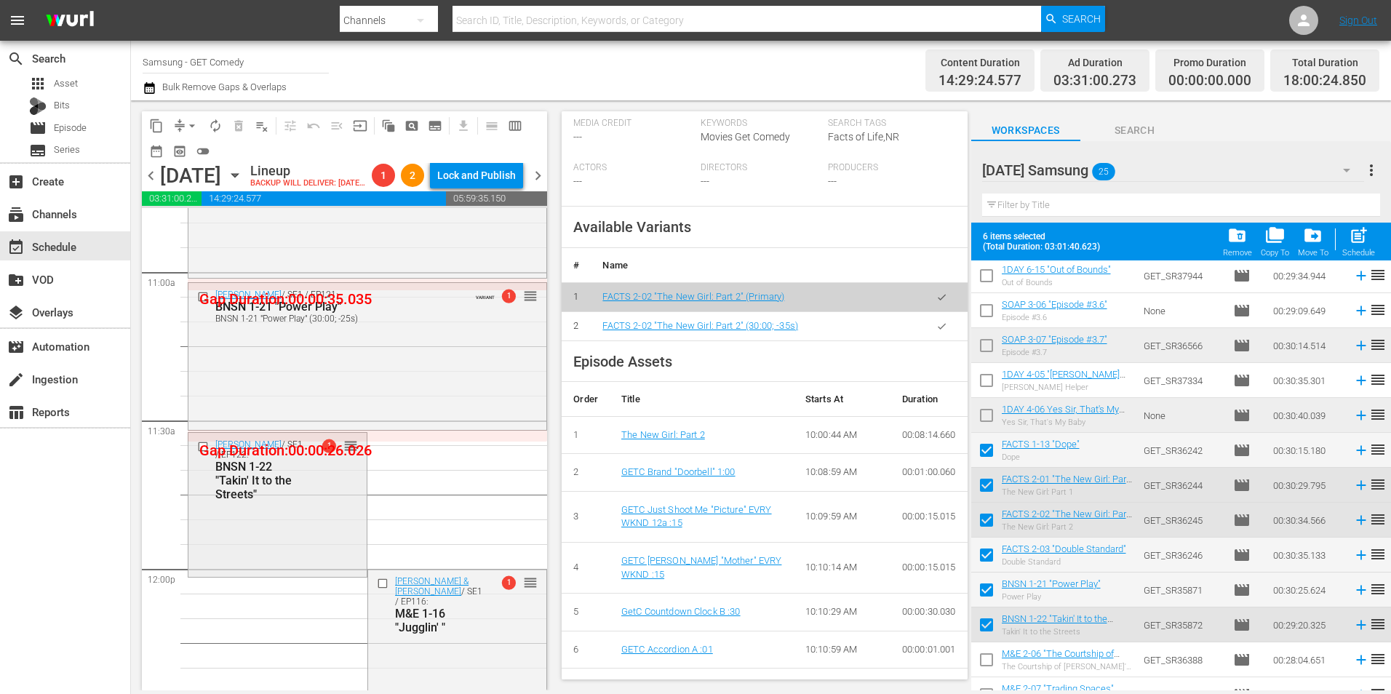
click at [314, 567] on div "[PERSON_NAME] / SE1 / EP122: BNSN 1-22 "Takin' It to the Streets" 1 reorder" at bounding box center [277, 503] width 178 height 141
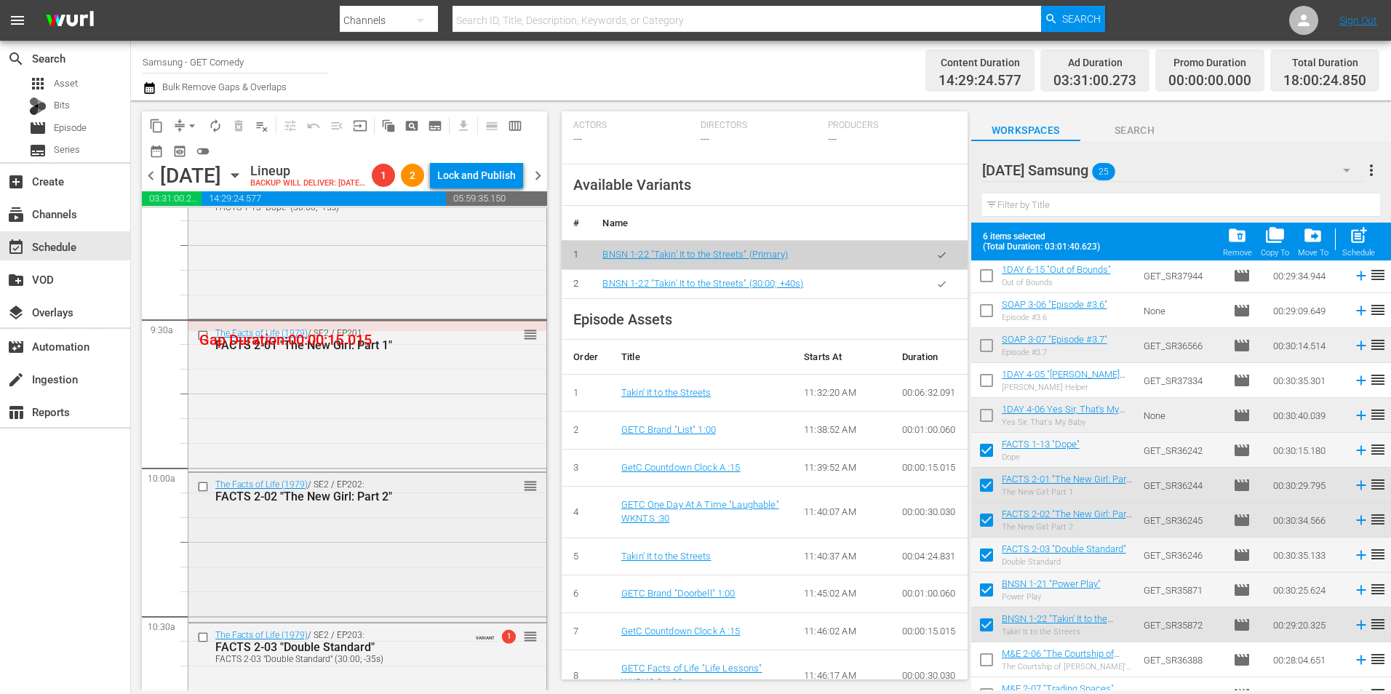
scroll to position [2692, 0]
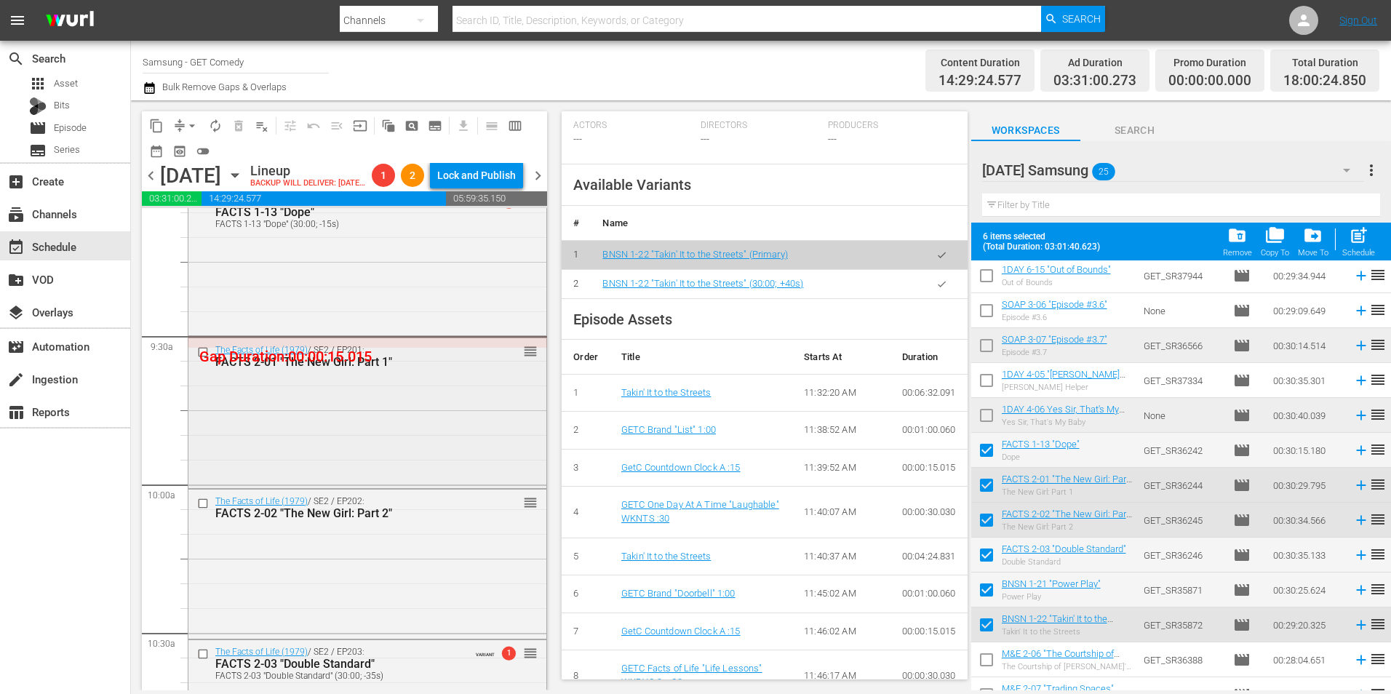
click at [405, 458] on div "The Facts of Life (1979) / SE2 / EP201: FACTS 2-01 "The New Girl: Part 1" reord…" at bounding box center [367, 411] width 358 height 146
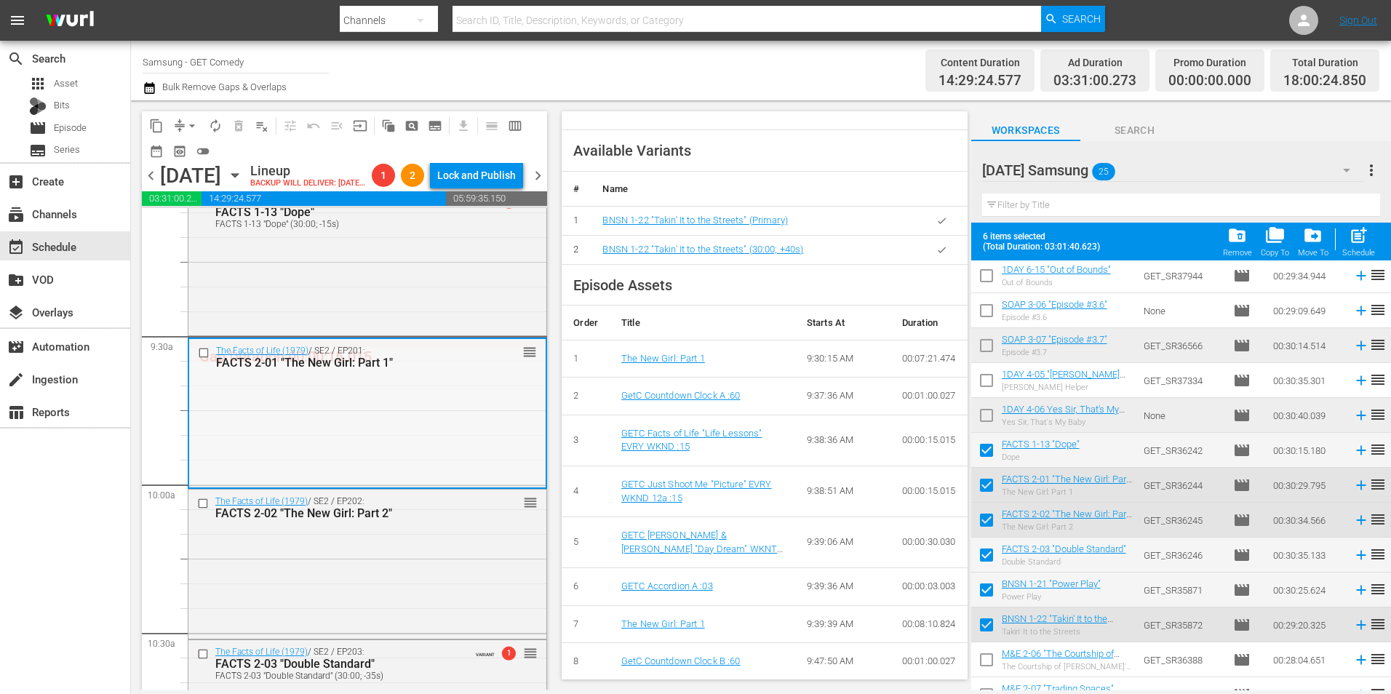
scroll to position [509, 0]
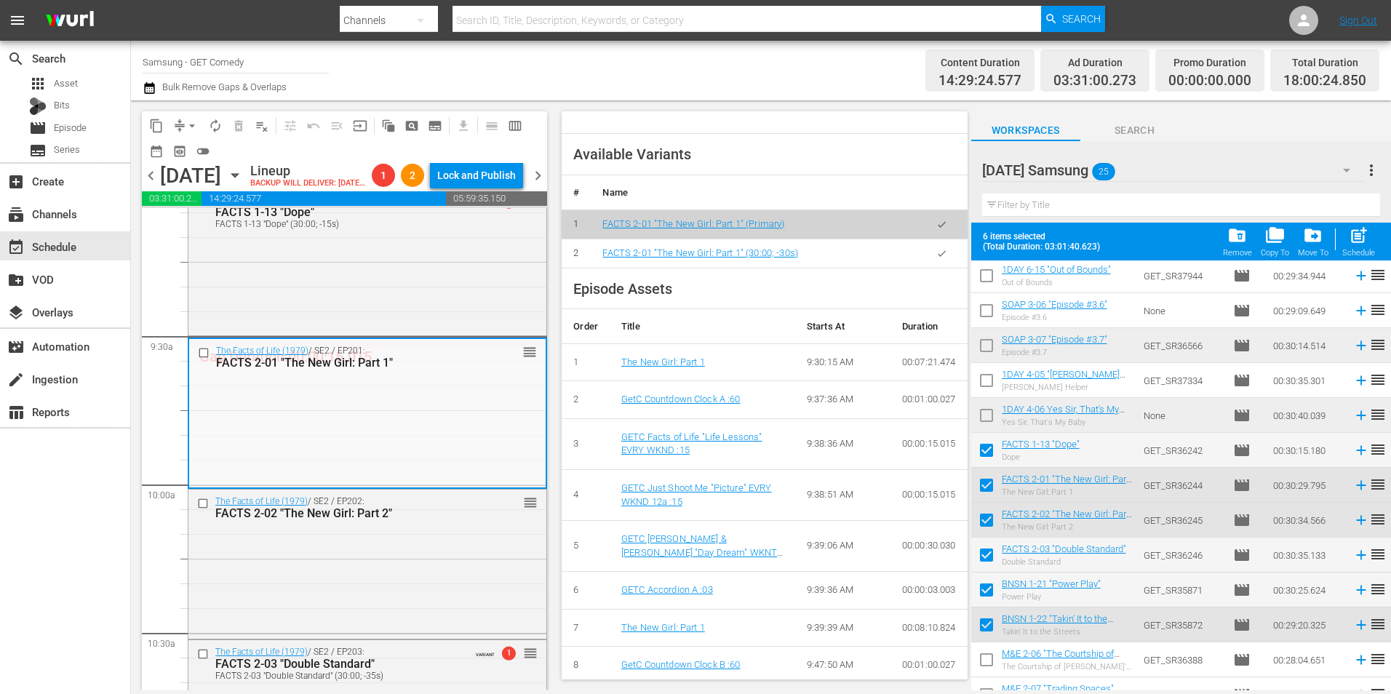
click at [939, 268] on button "button" at bounding box center [942, 253] width 28 height 28
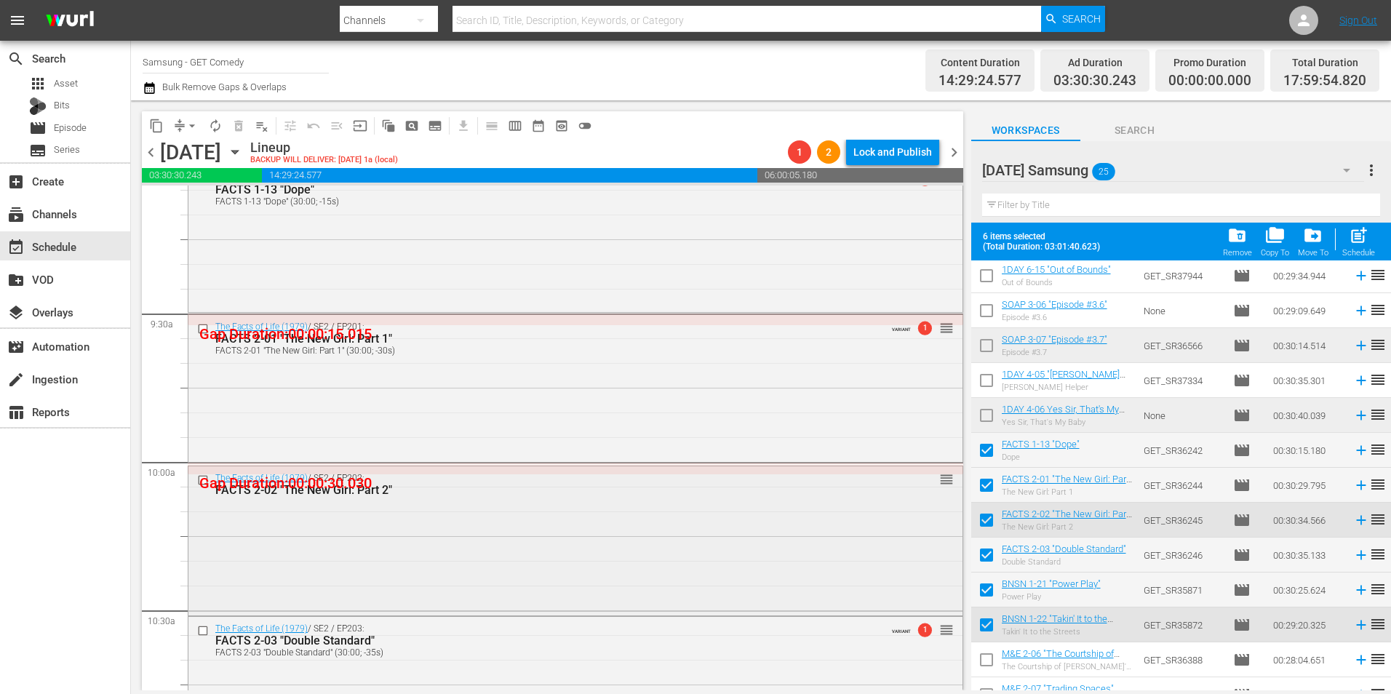
click at [396, 514] on div "The Facts of Life (1979) / SE2 / EP202: FACTS 2-02 "The New Girl: Part 2" reord…" at bounding box center [575, 539] width 774 height 147
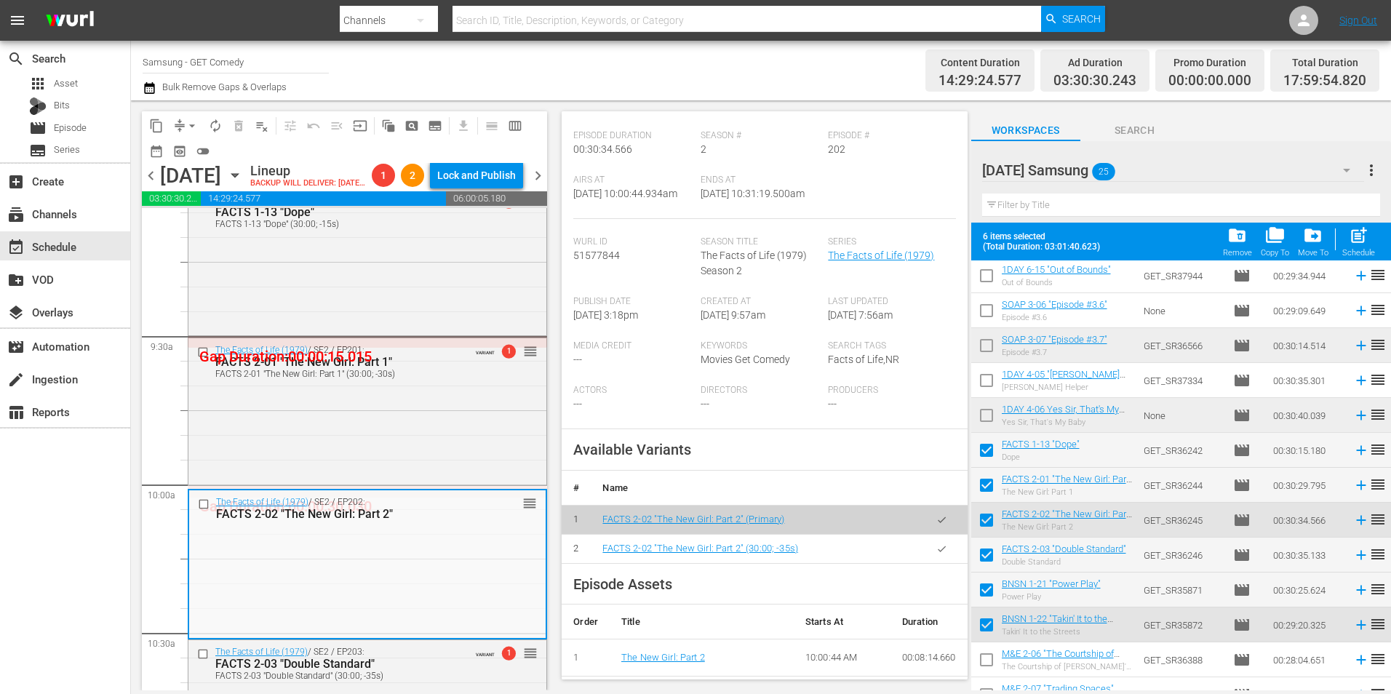
scroll to position [218, 0]
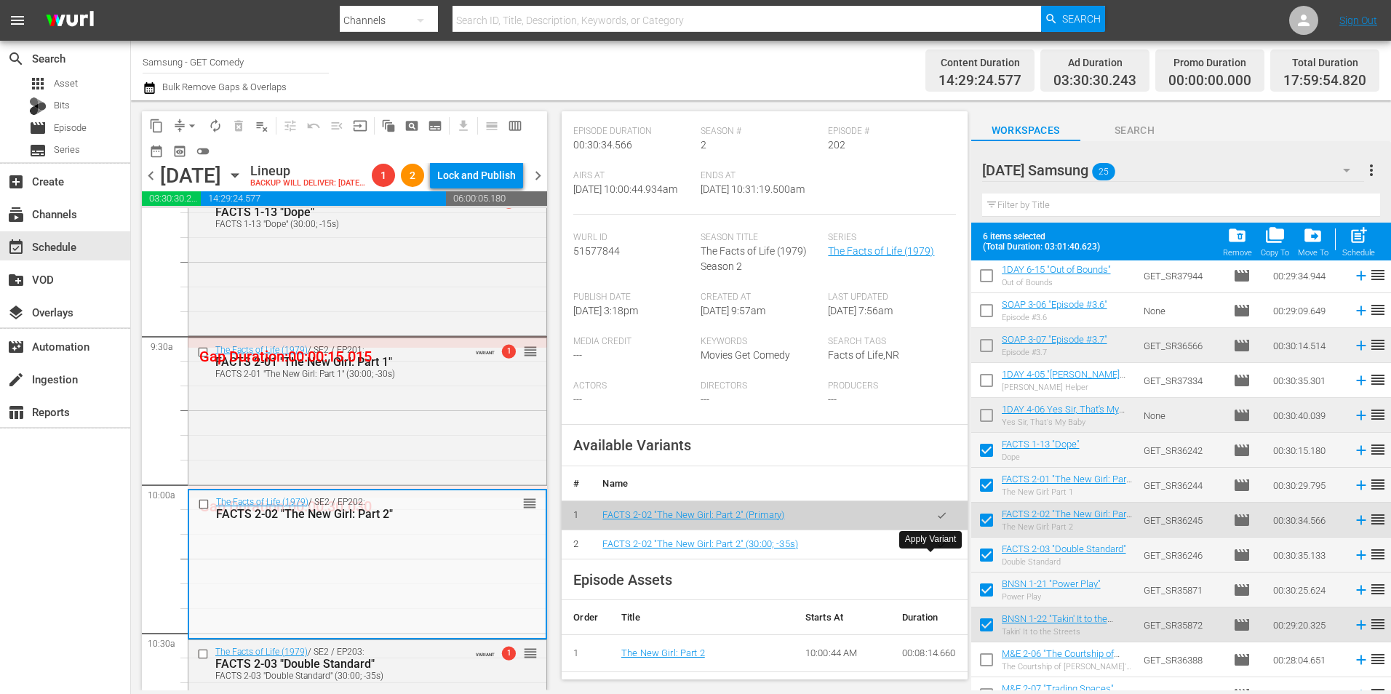
drag, startPoint x: 935, startPoint y: 556, endPoint x: 900, endPoint y: 564, distance: 35.8
click at [936, 550] on icon "button" at bounding box center [941, 544] width 11 height 11
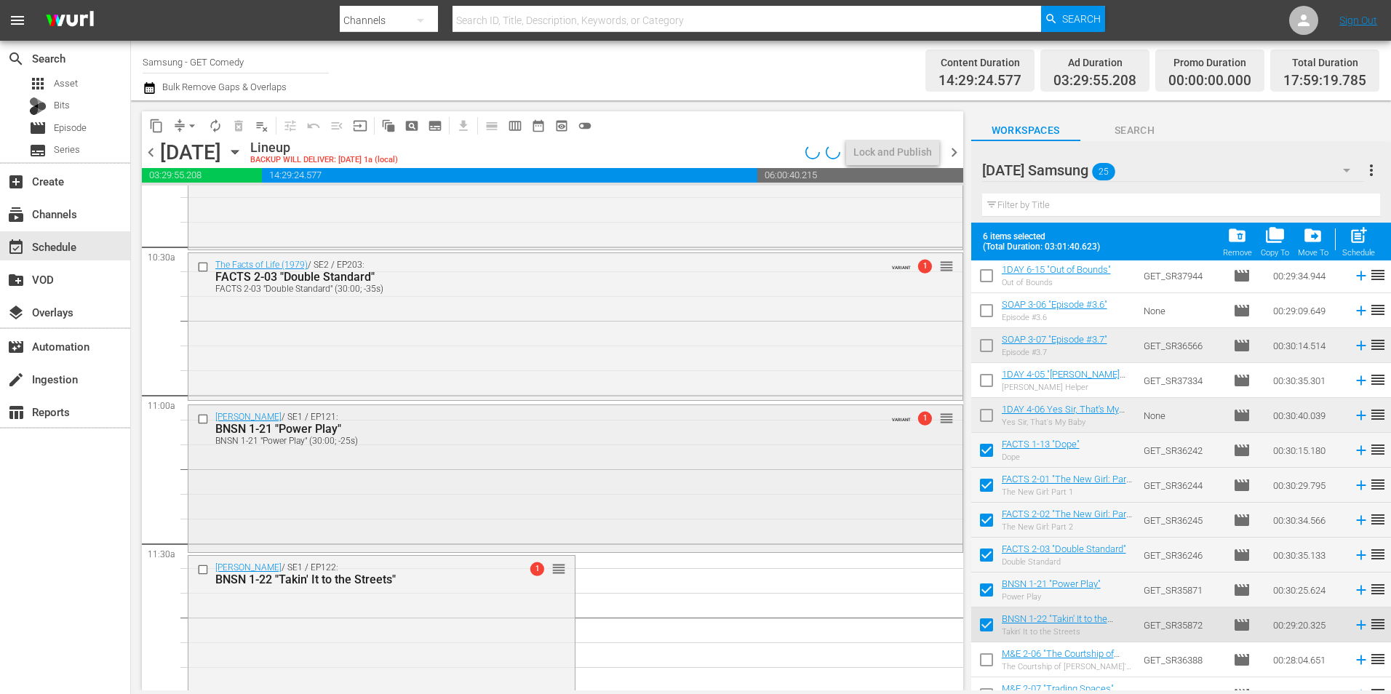
scroll to position [3201, 0]
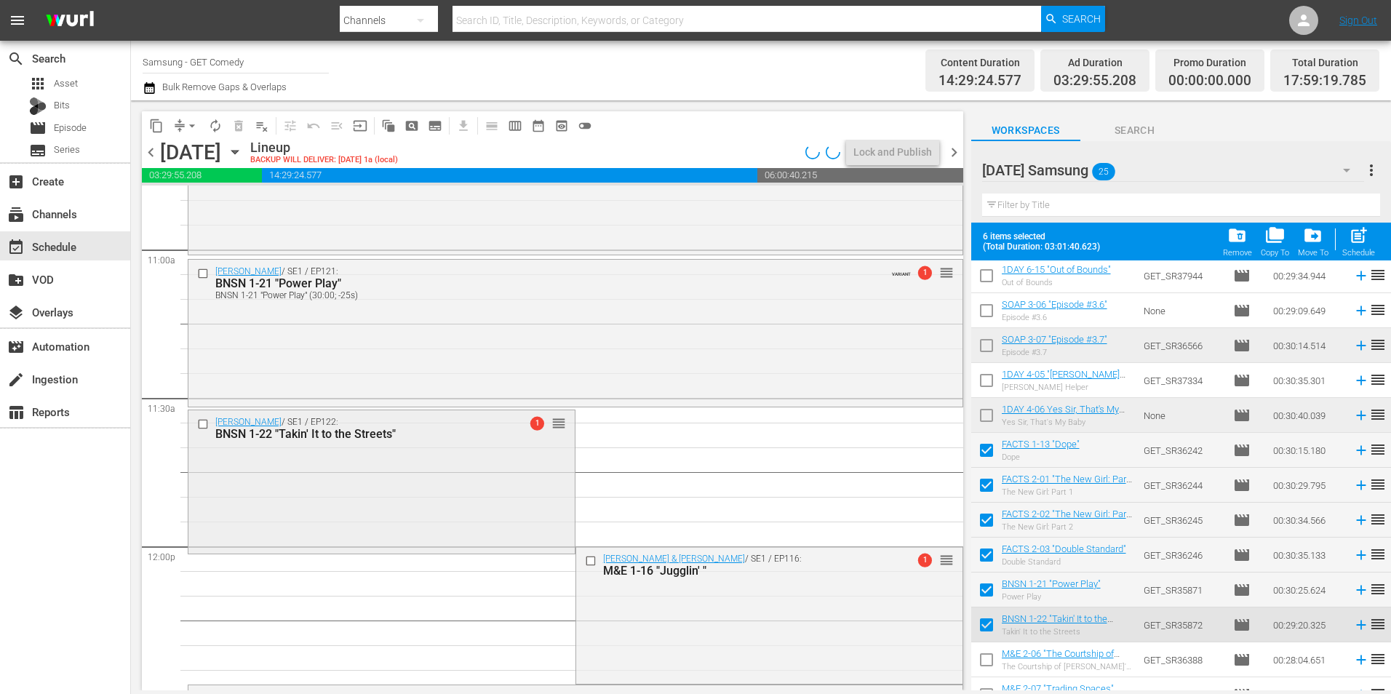
click at [401, 492] on div "[PERSON_NAME] / SE1 / EP122: BNSN 1-22 "Takin' It to the Streets" 1 reorder" at bounding box center [381, 480] width 386 height 141
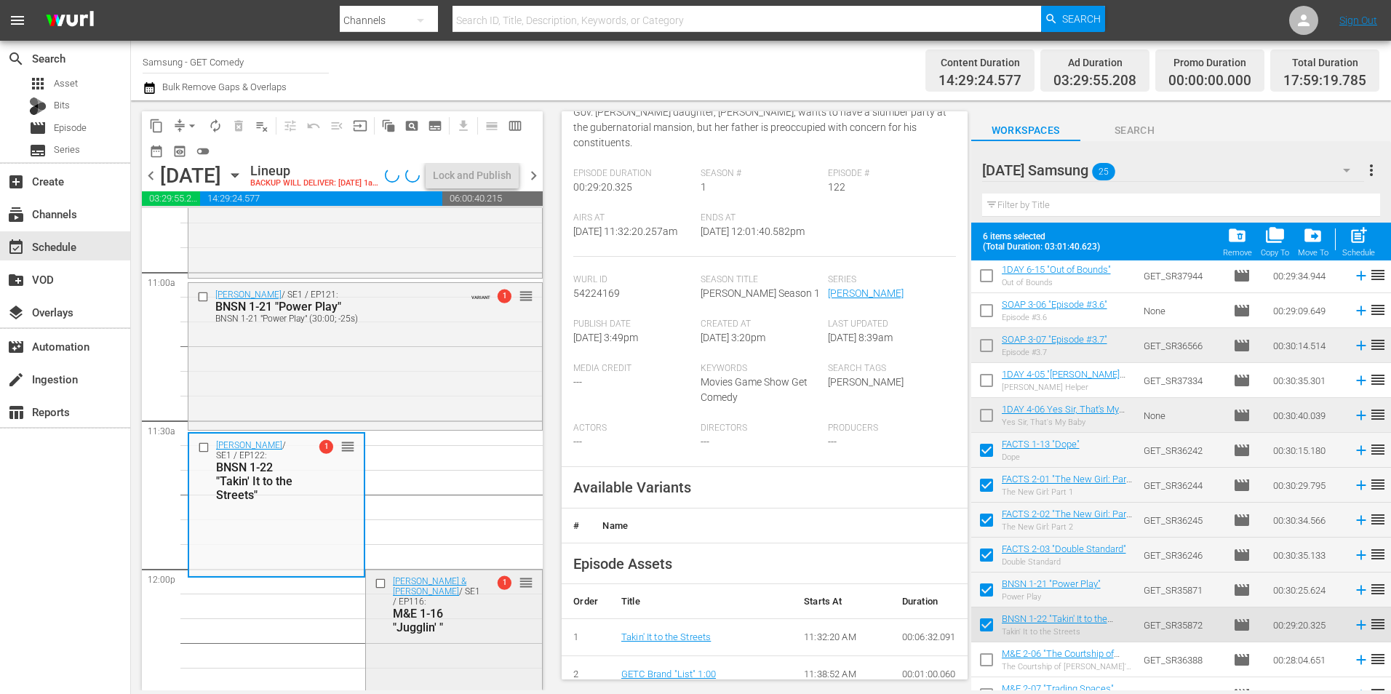
scroll to position [218, 0]
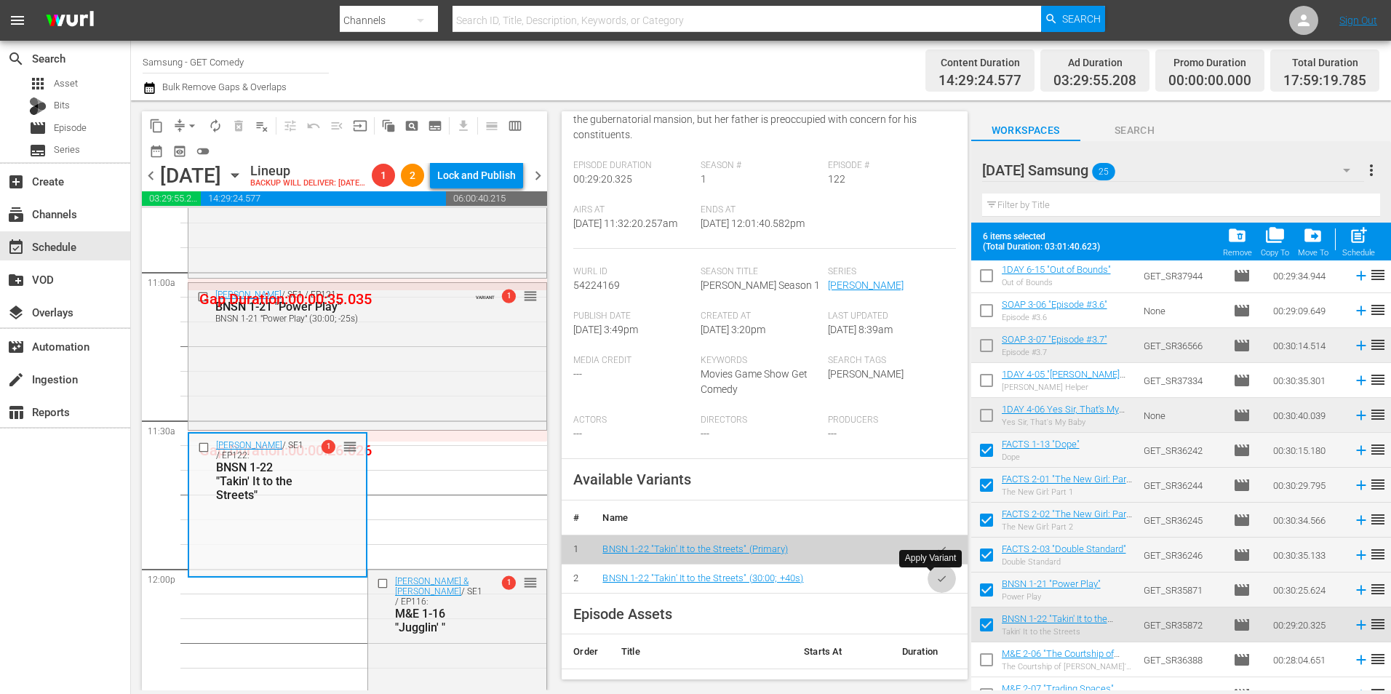
click at [936, 586] on button "button" at bounding box center [942, 579] width 28 height 28
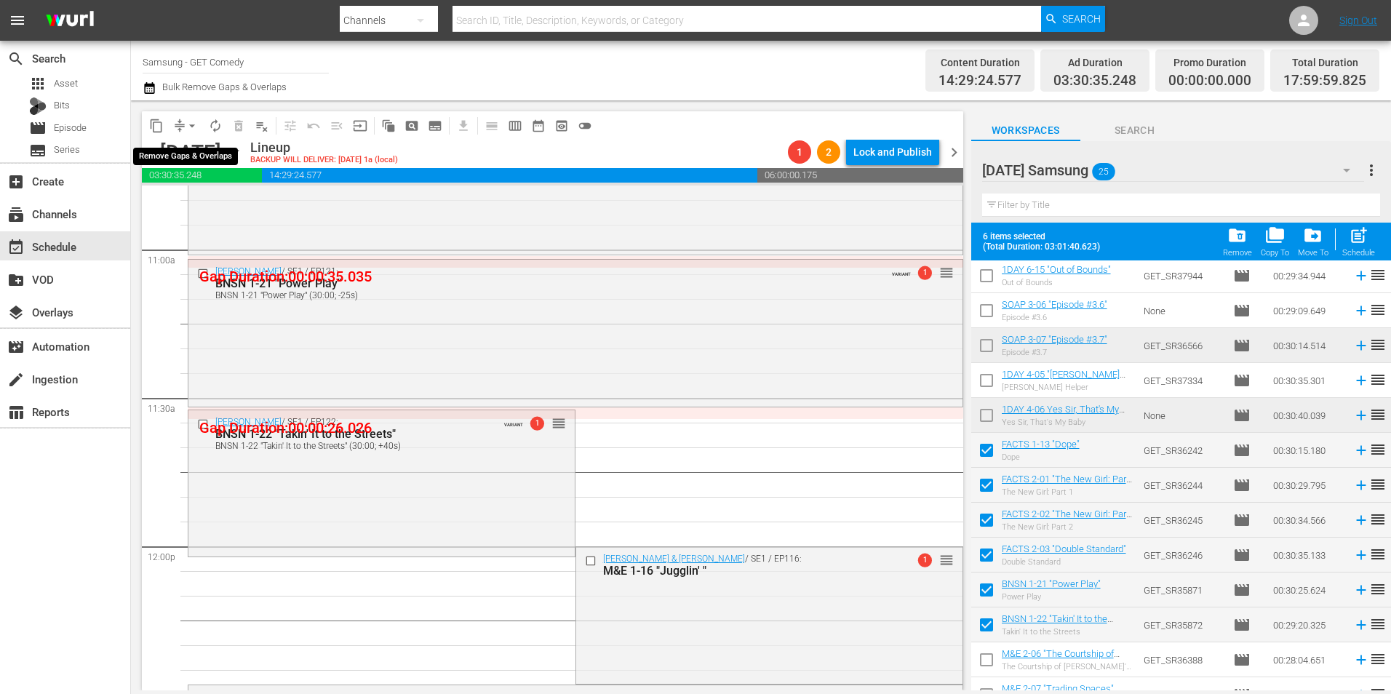
click at [194, 126] on span "arrow_drop_down" at bounding box center [192, 126] width 15 height 15
click at [196, 159] on li "Align to Midnight" at bounding box center [192, 155] width 120 height 24
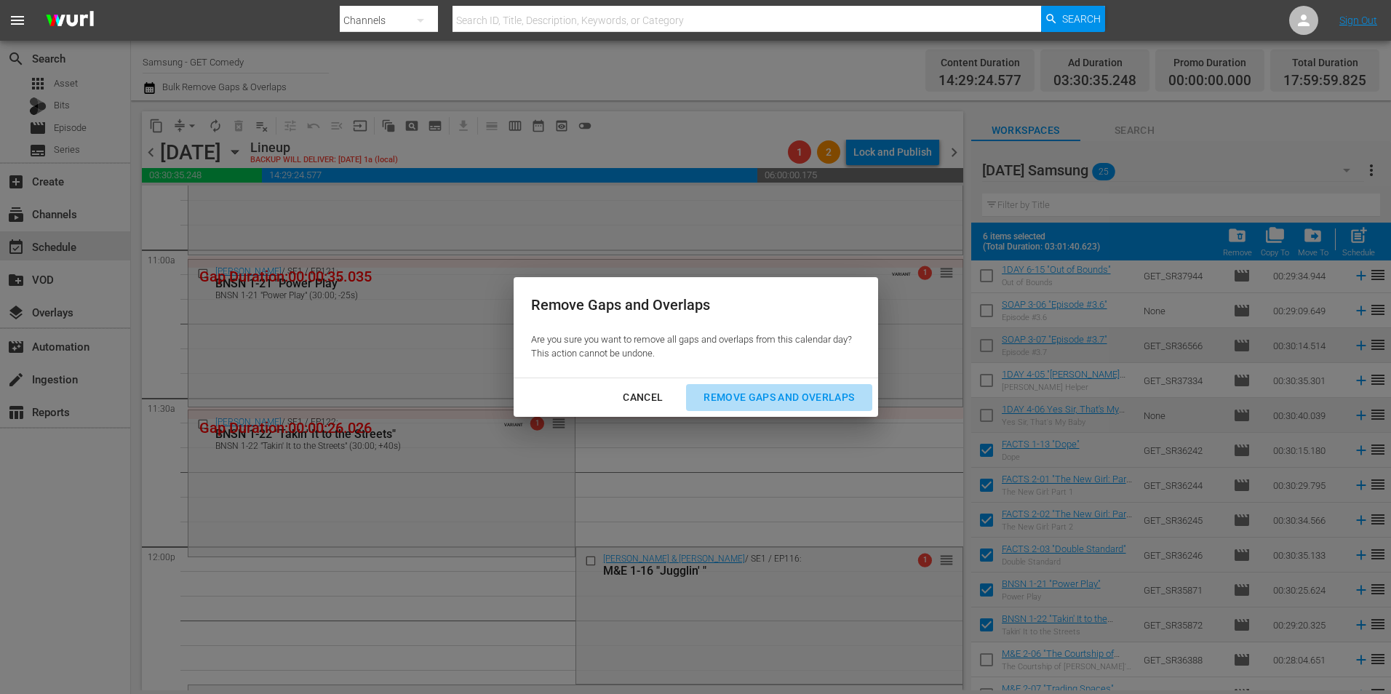
click at [803, 387] on button "Remove Gaps and Overlaps" at bounding box center [779, 397] width 186 height 27
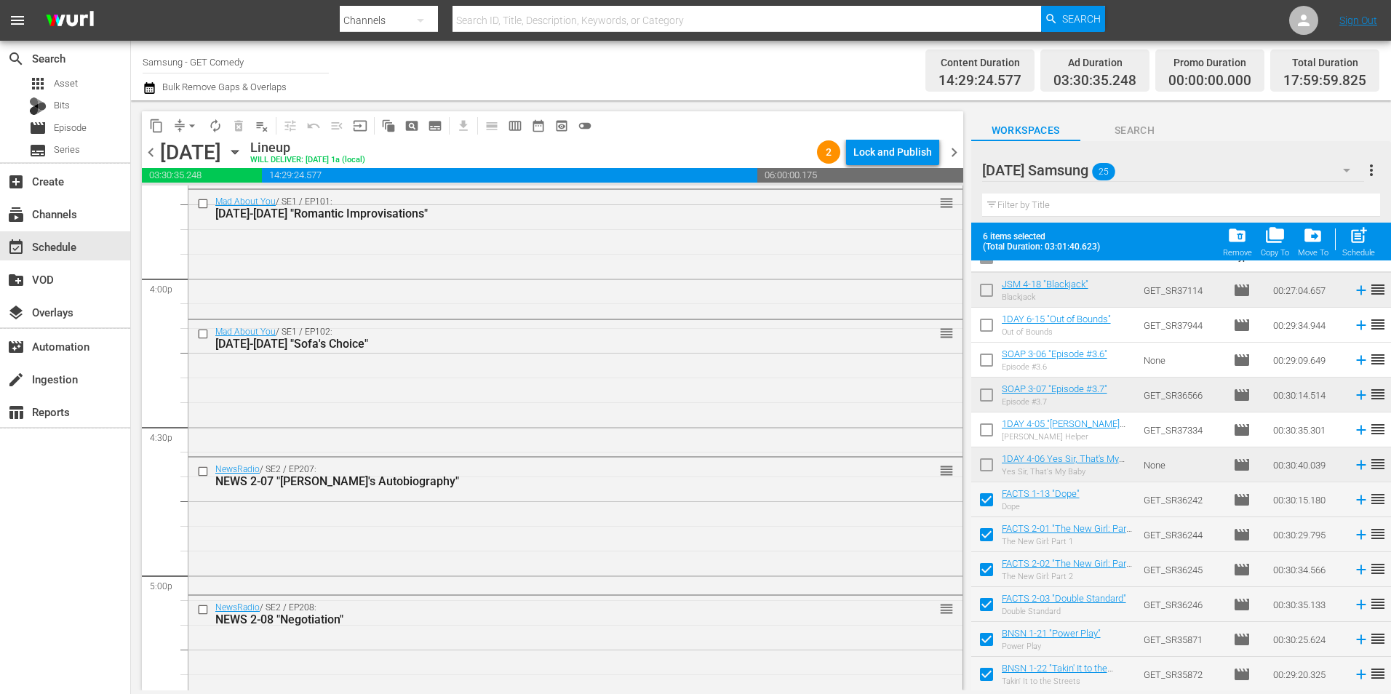
scroll to position [0, 0]
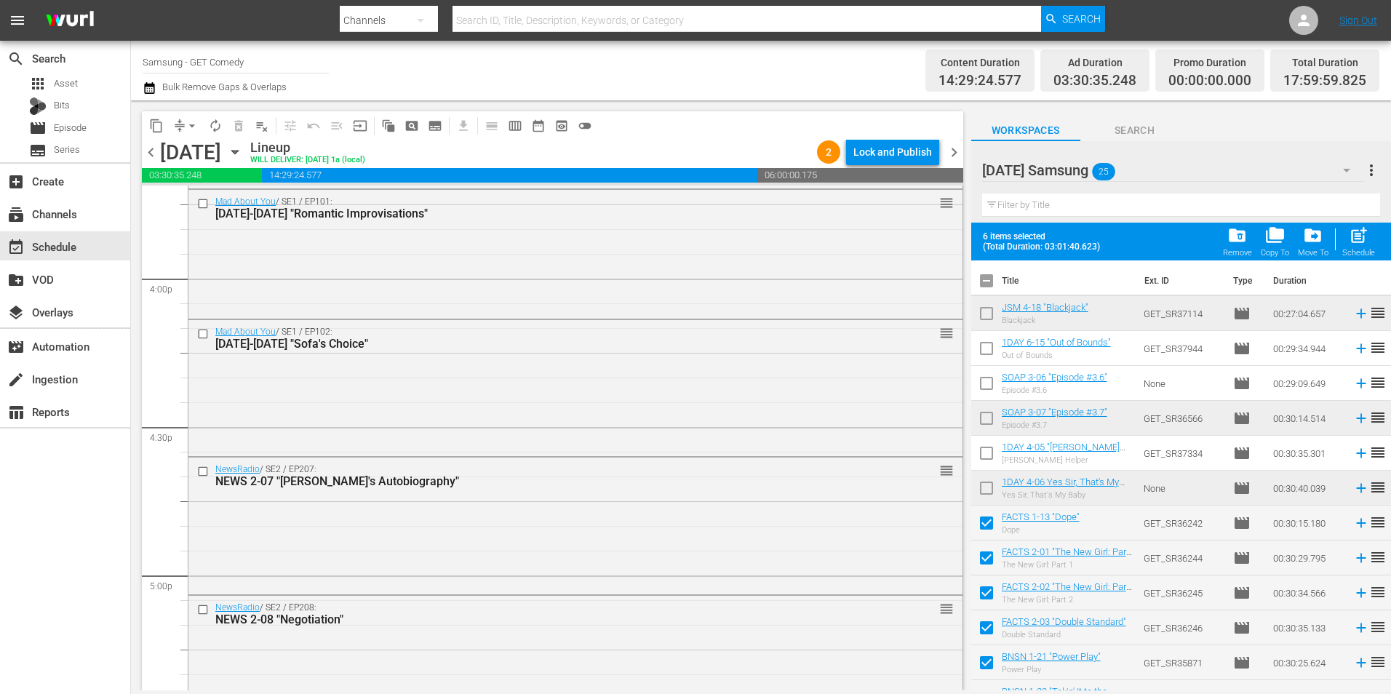
click at [984, 282] on input "checkbox" at bounding box center [986, 283] width 31 height 31
checkbox input "true"
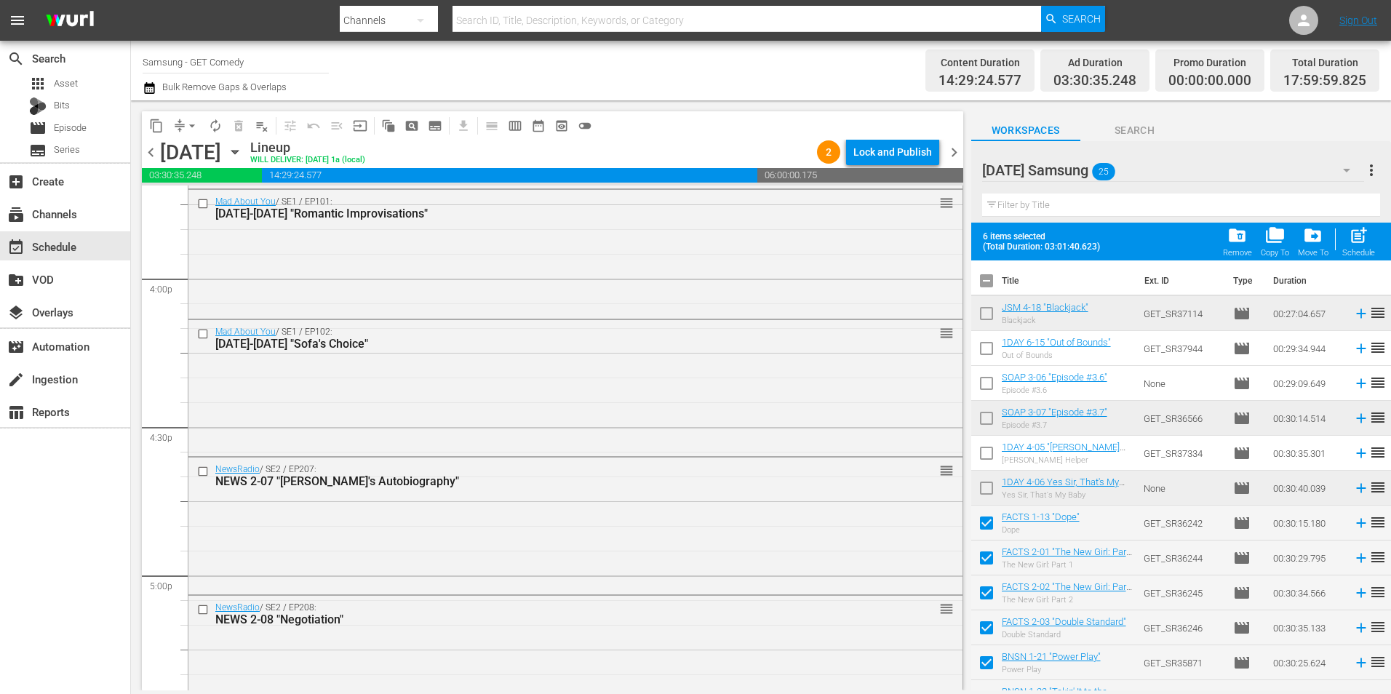
checkbox input "true"
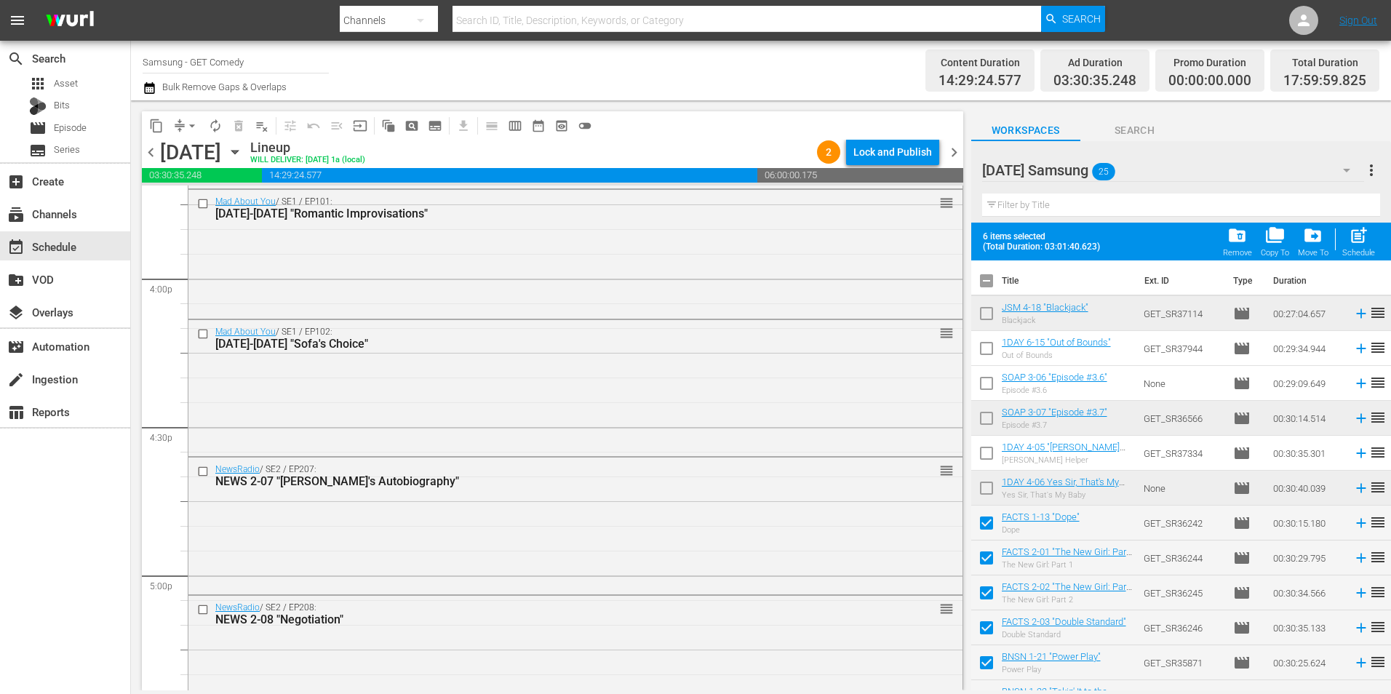
checkbox input "true"
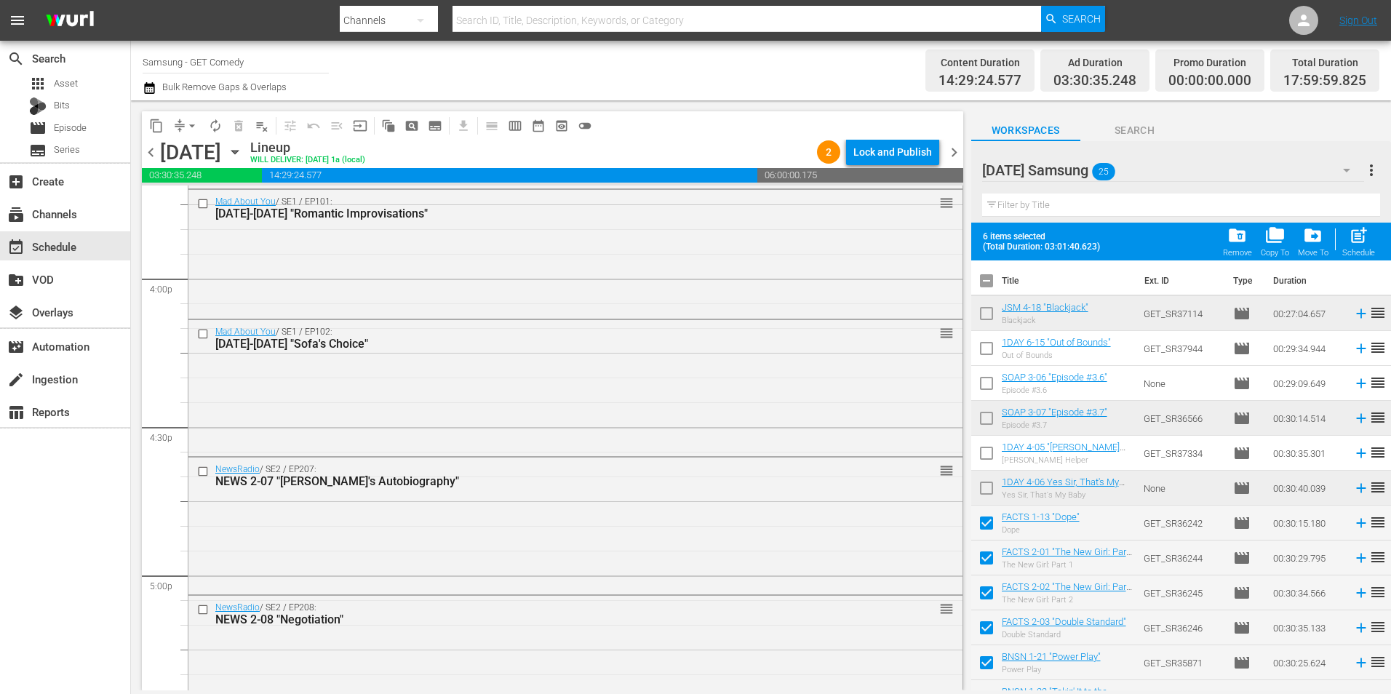
checkbox input "true"
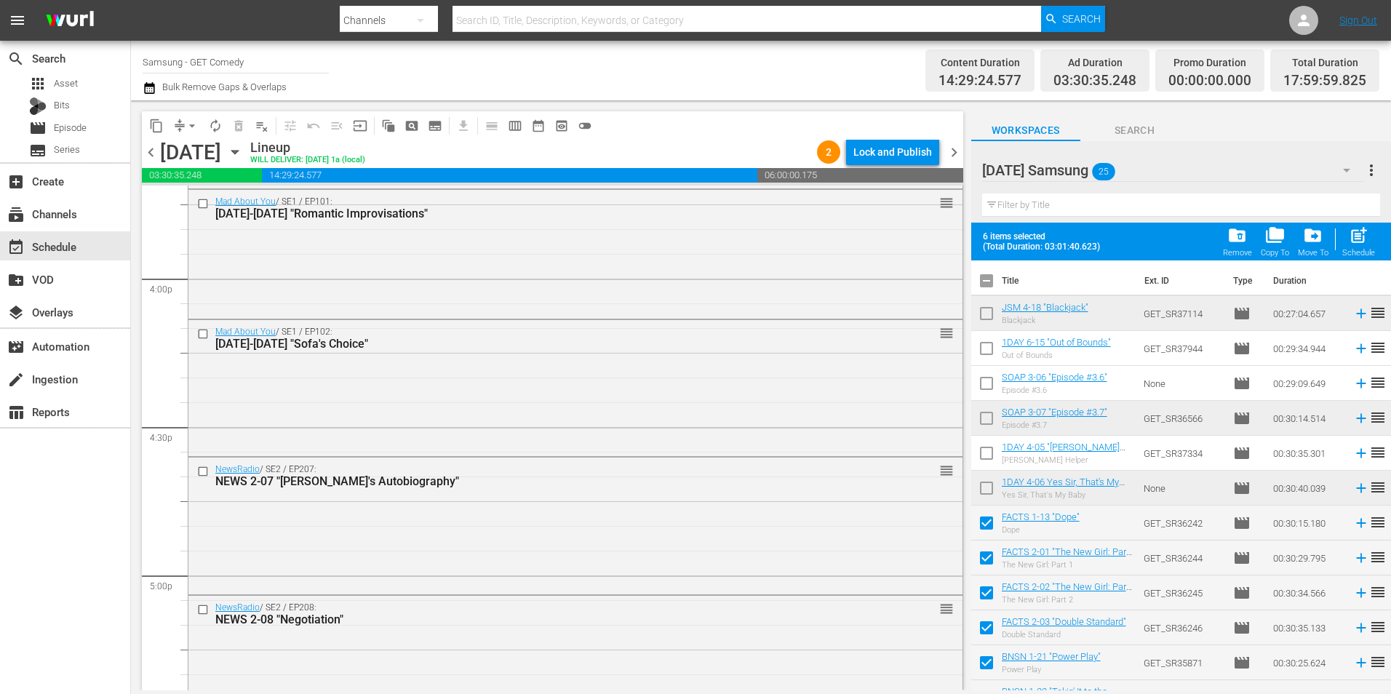
checkbox input "true"
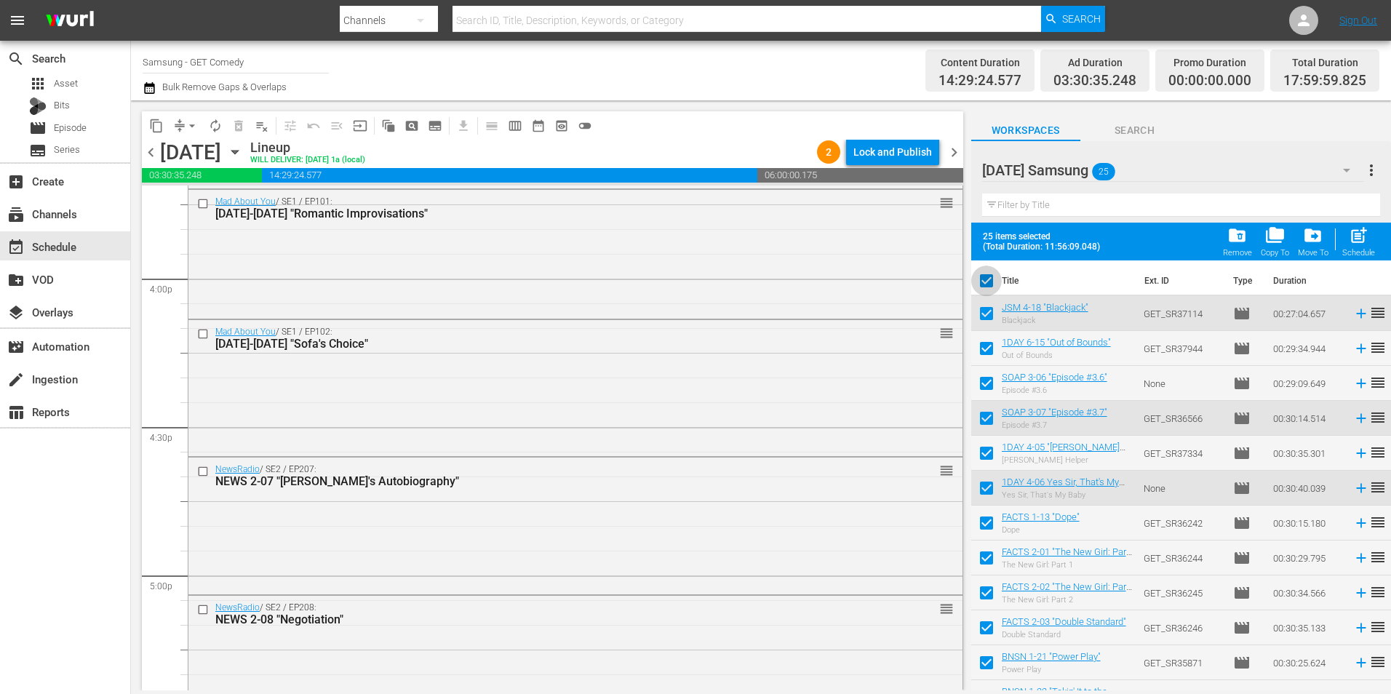
click at [986, 281] on input "checkbox" at bounding box center [986, 283] width 31 height 31
checkbox input "false"
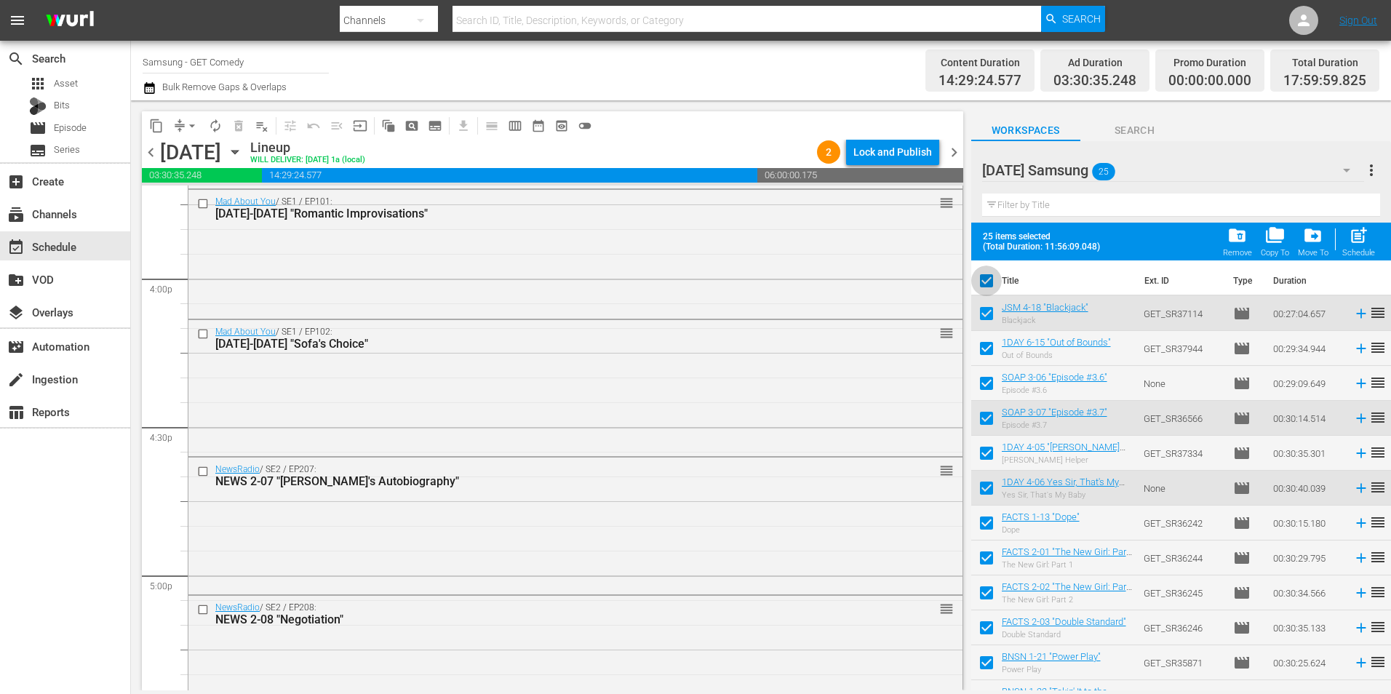
checkbox input "false"
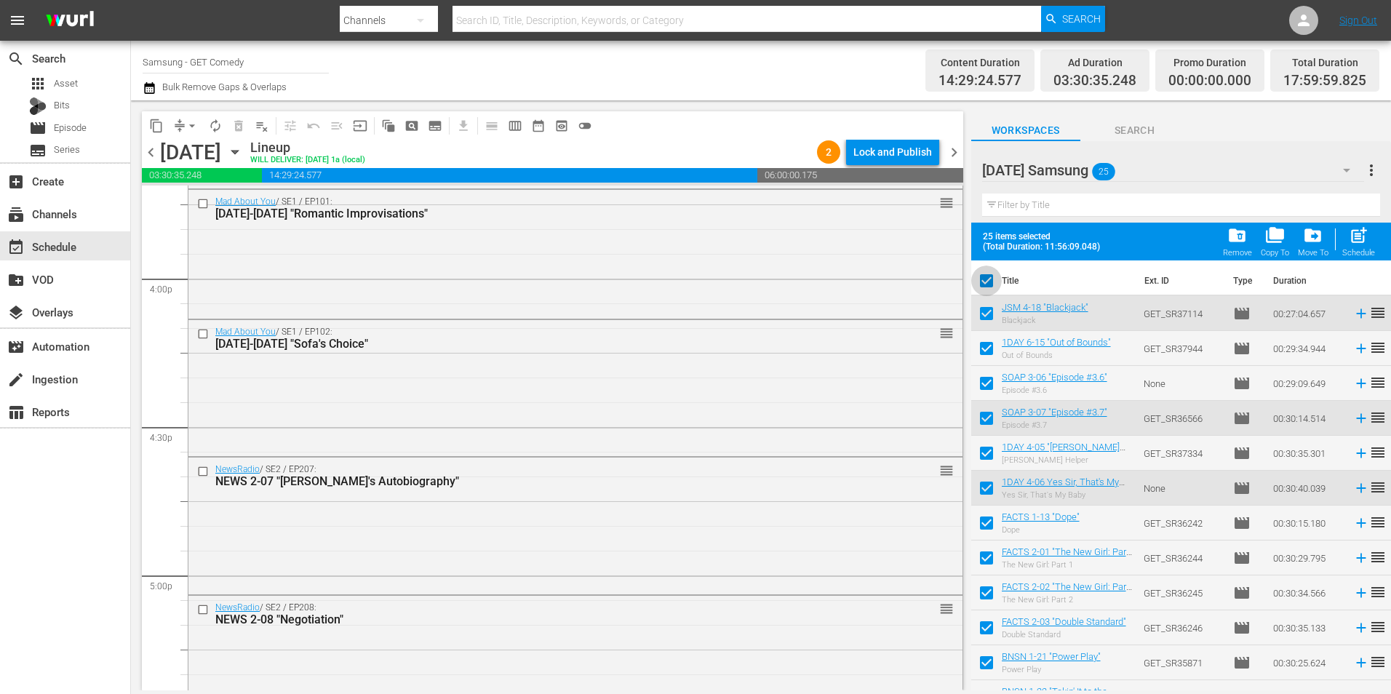
checkbox input "false"
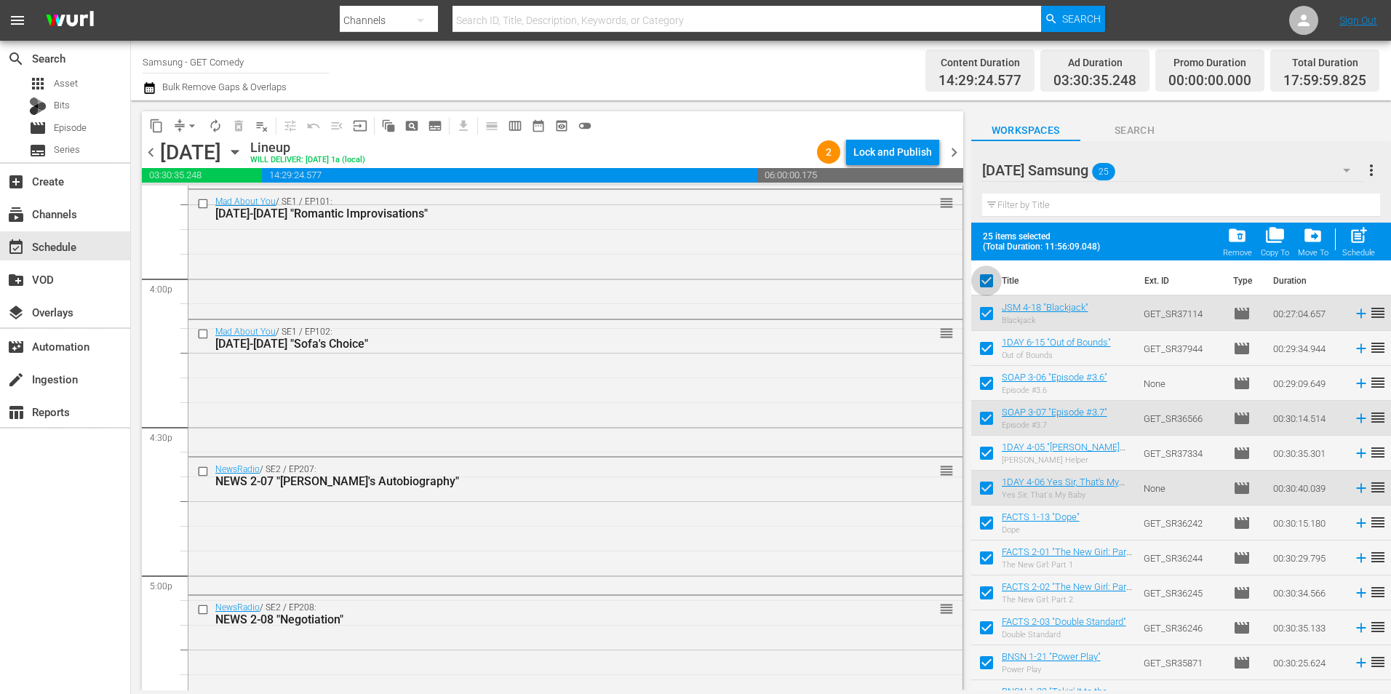
checkbox input "false"
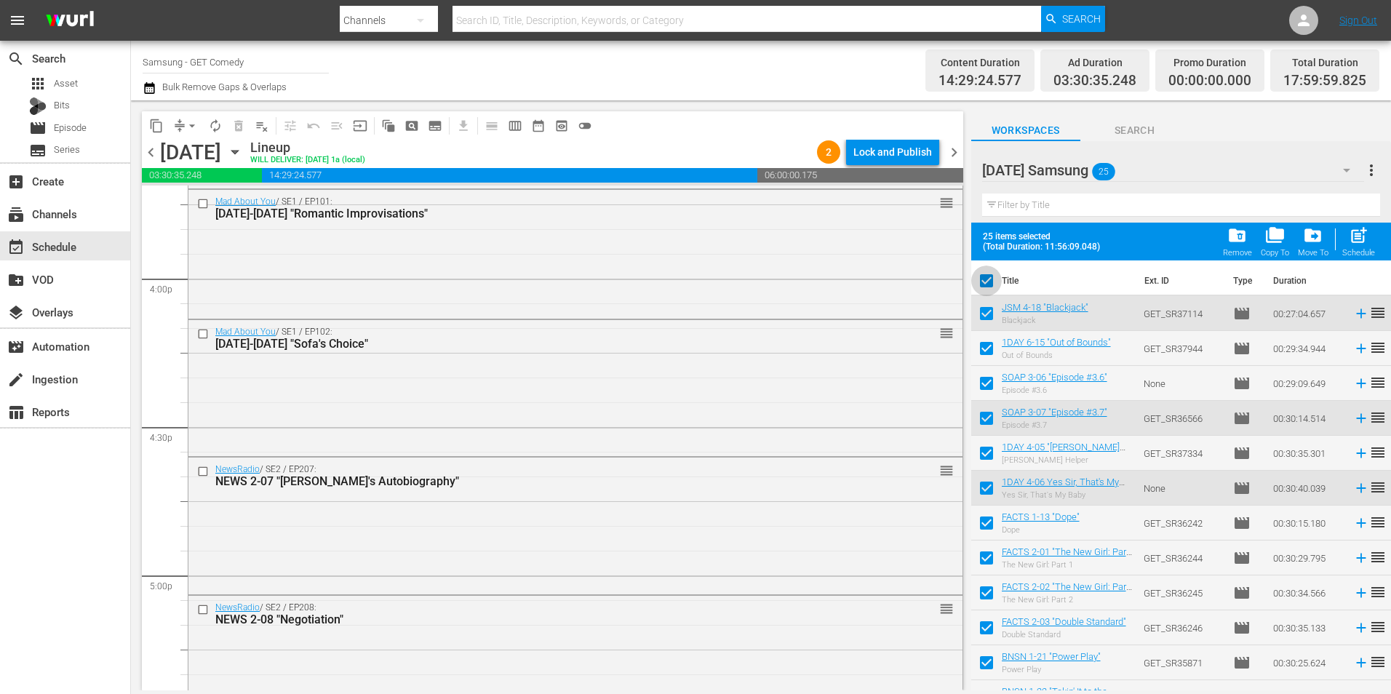
checkbox input "false"
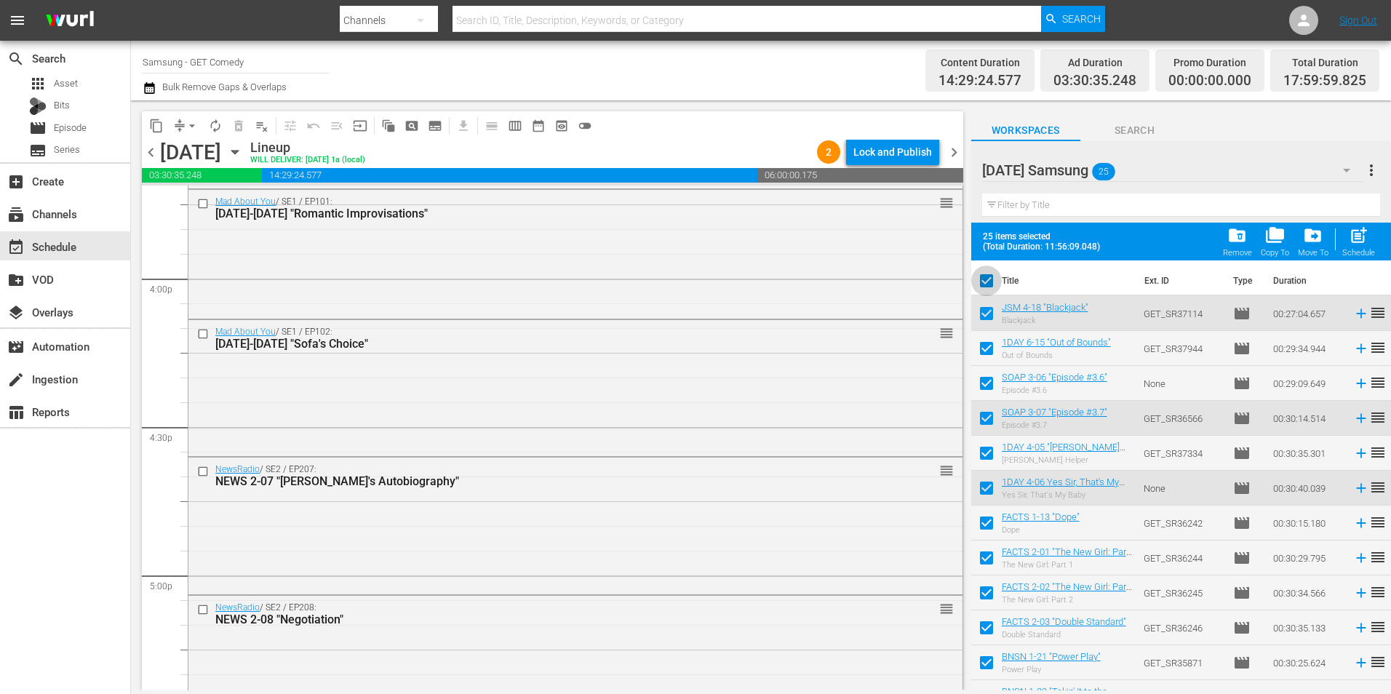
checkbox input "false"
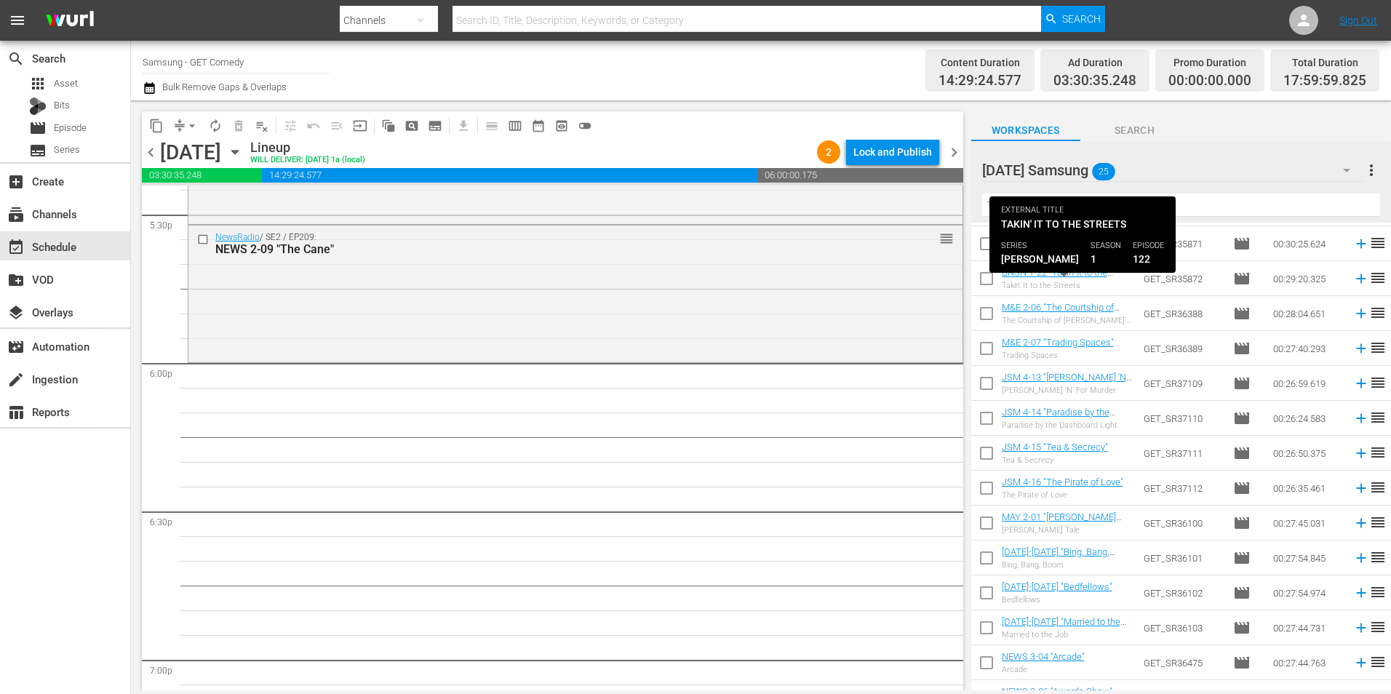
scroll to position [366, 0]
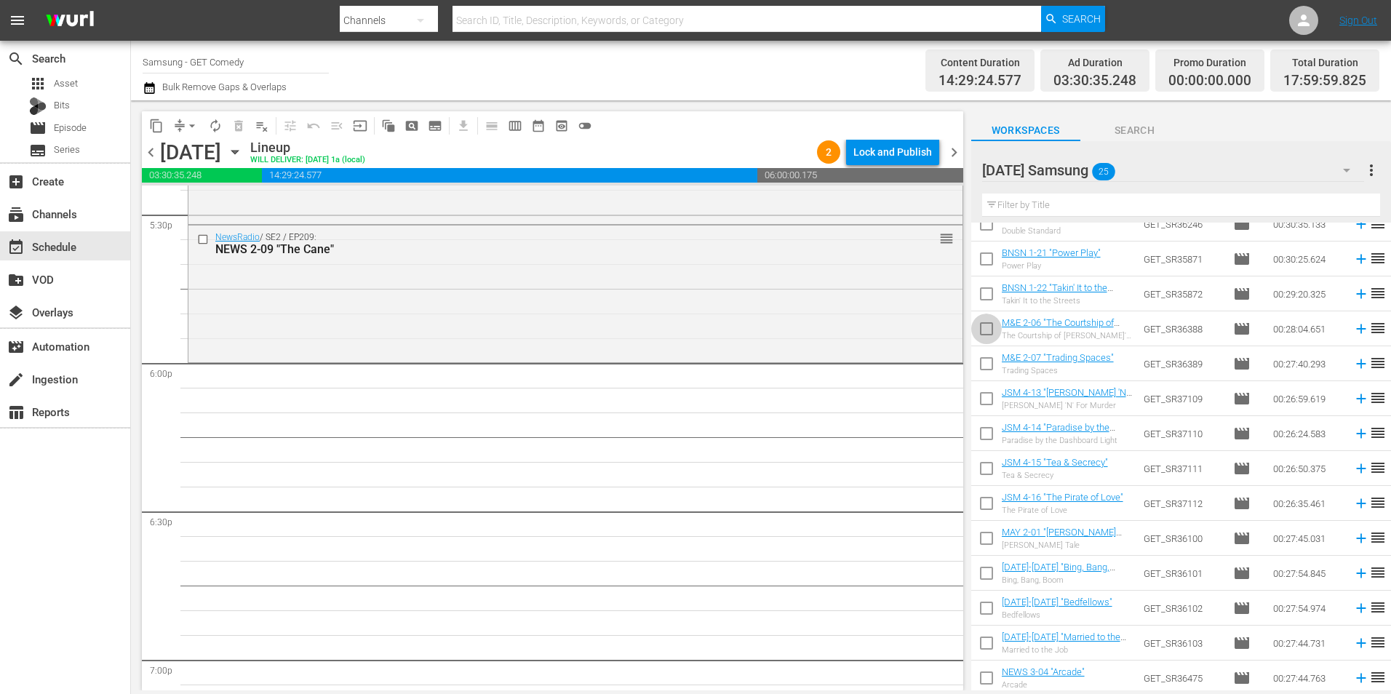
click at [985, 328] on input "checkbox" at bounding box center [986, 331] width 31 height 31
checkbox input "true"
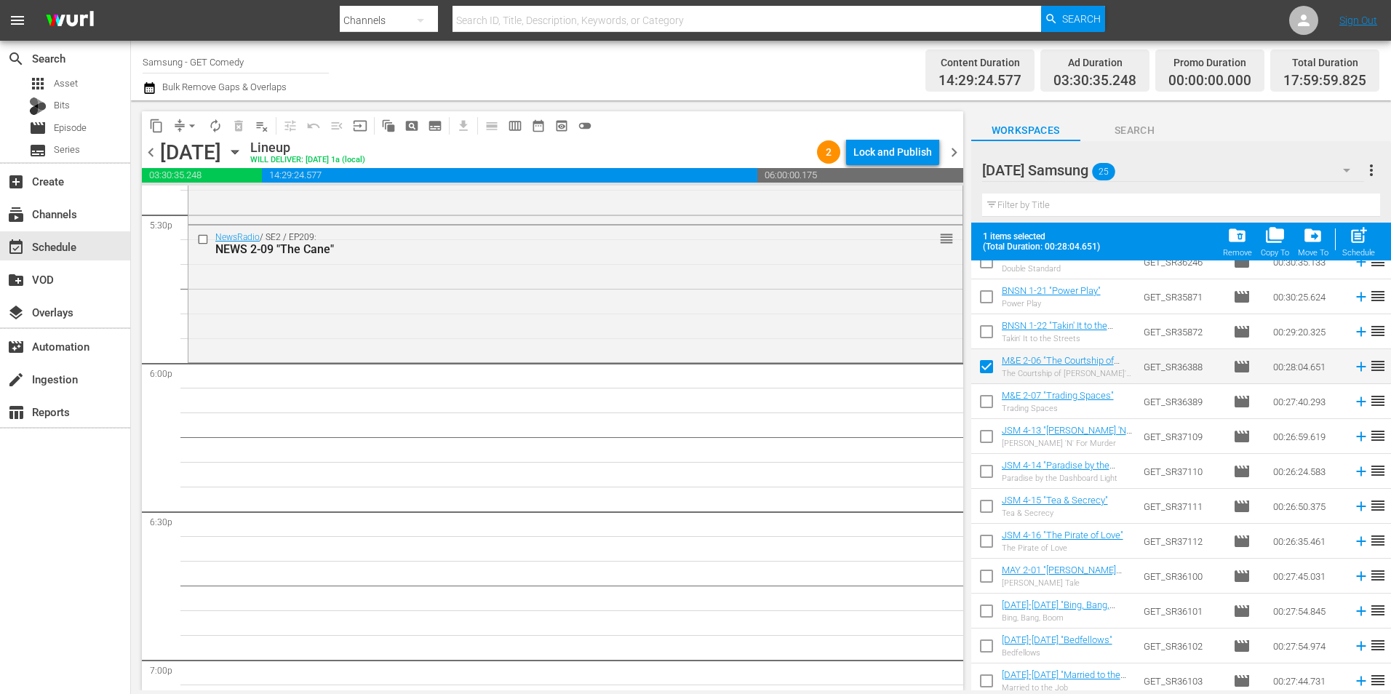
click at [981, 405] on input "checkbox" at bounding box center [986, 404] width 31 height 31
checkbox input "true"
click at [991, 442] on input "checkbox" at bounding box center [986, 439] width 31 height 31
checkbox input "true"
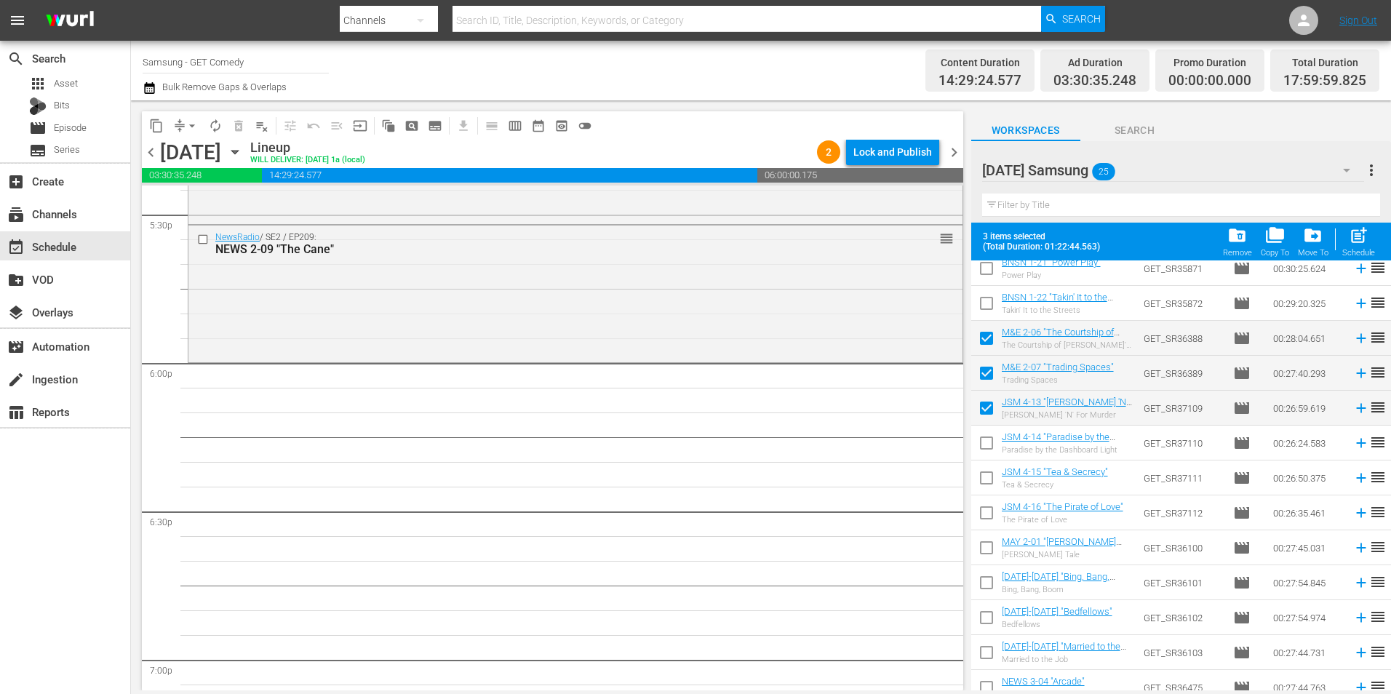
scroll to position [439, 0]
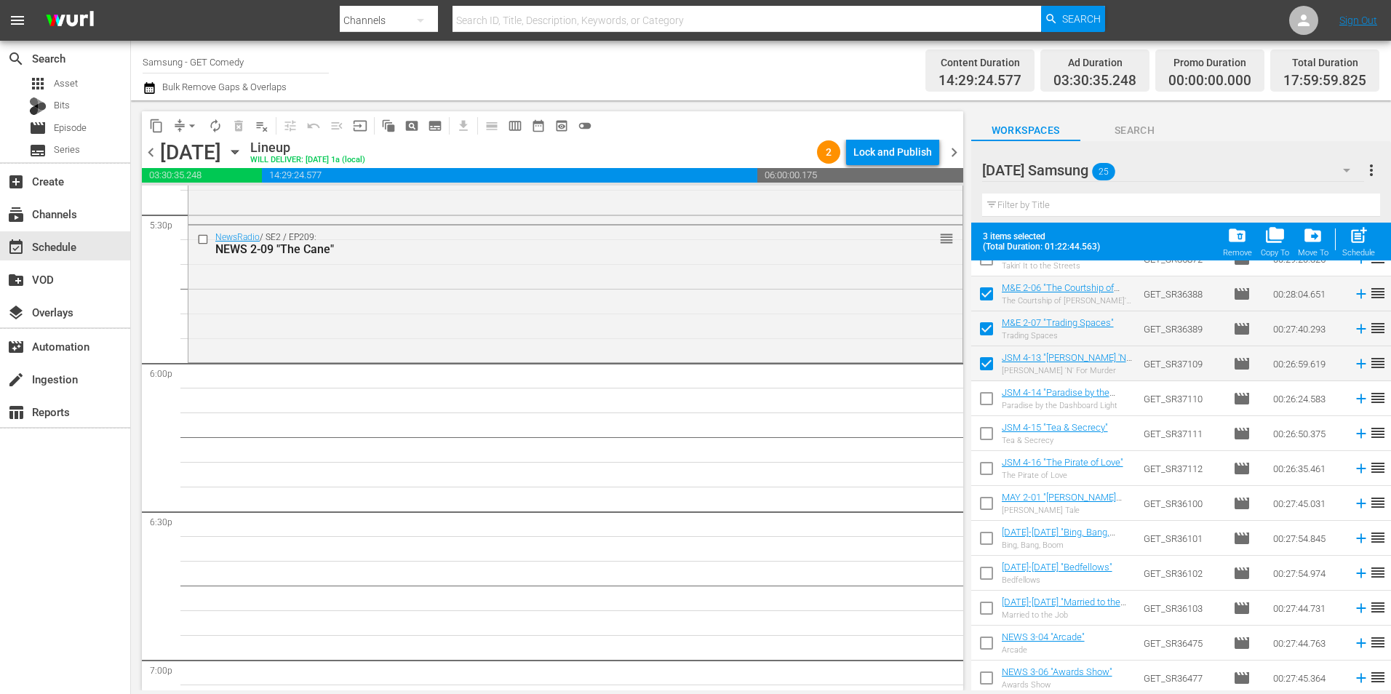
drag, startPoint x: 985, startPoint y: 402, endPoint x: 963, endPoint y: 462, distance: 63.8
click at [984, 402] on input "checkbox" at bounding box center [986, 401] width 31 height 31
checkbox input "true"
click at [984, 442] on input "checkbox" at bounding box center [986, 436] width 31 height 31
checkbox input "true"
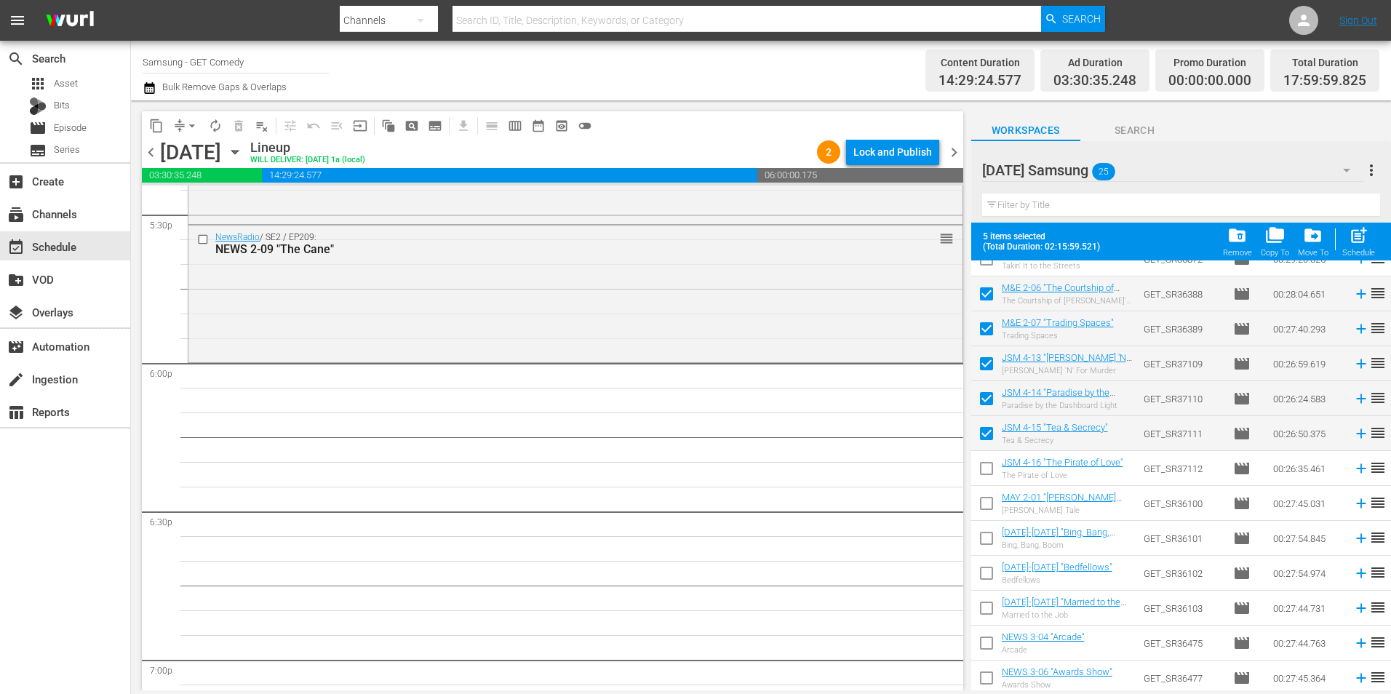
click at [982, 470] on input "checkbox" at bounding box center [986, 471] width 31 height 31
checkbox input "true"
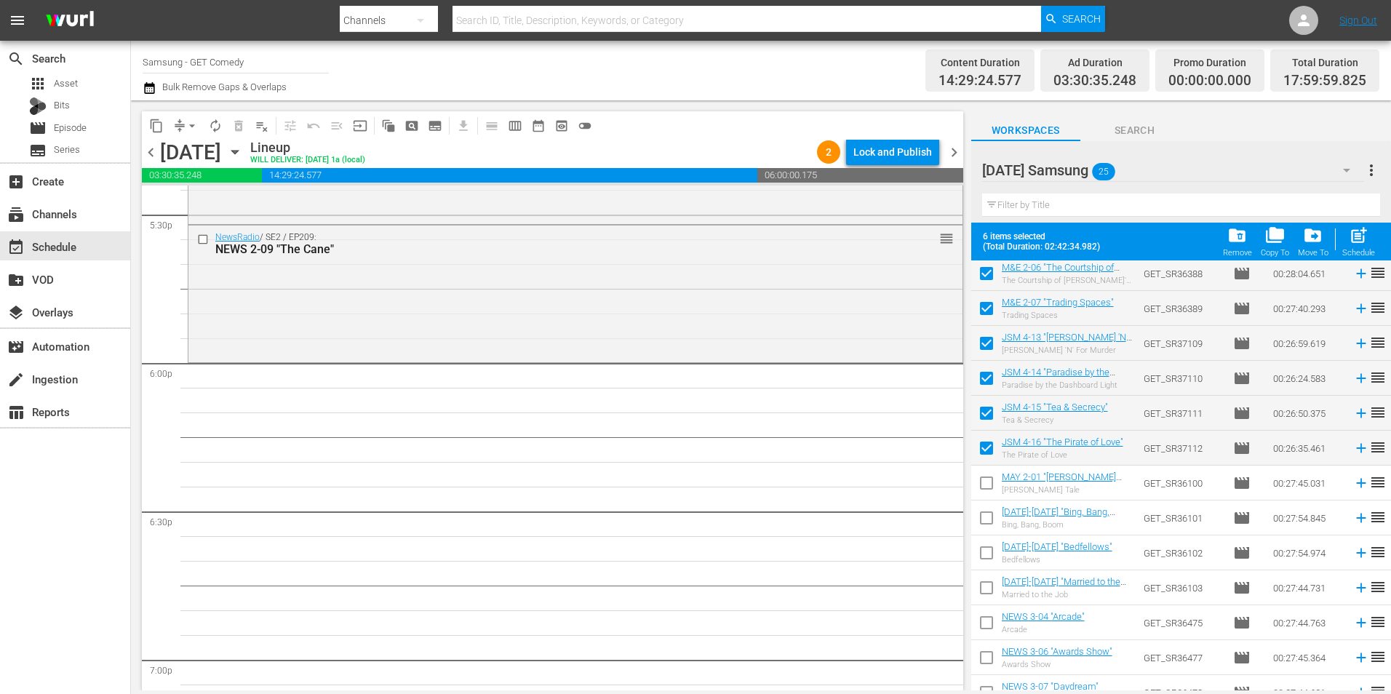
scroll to position [477, 0]
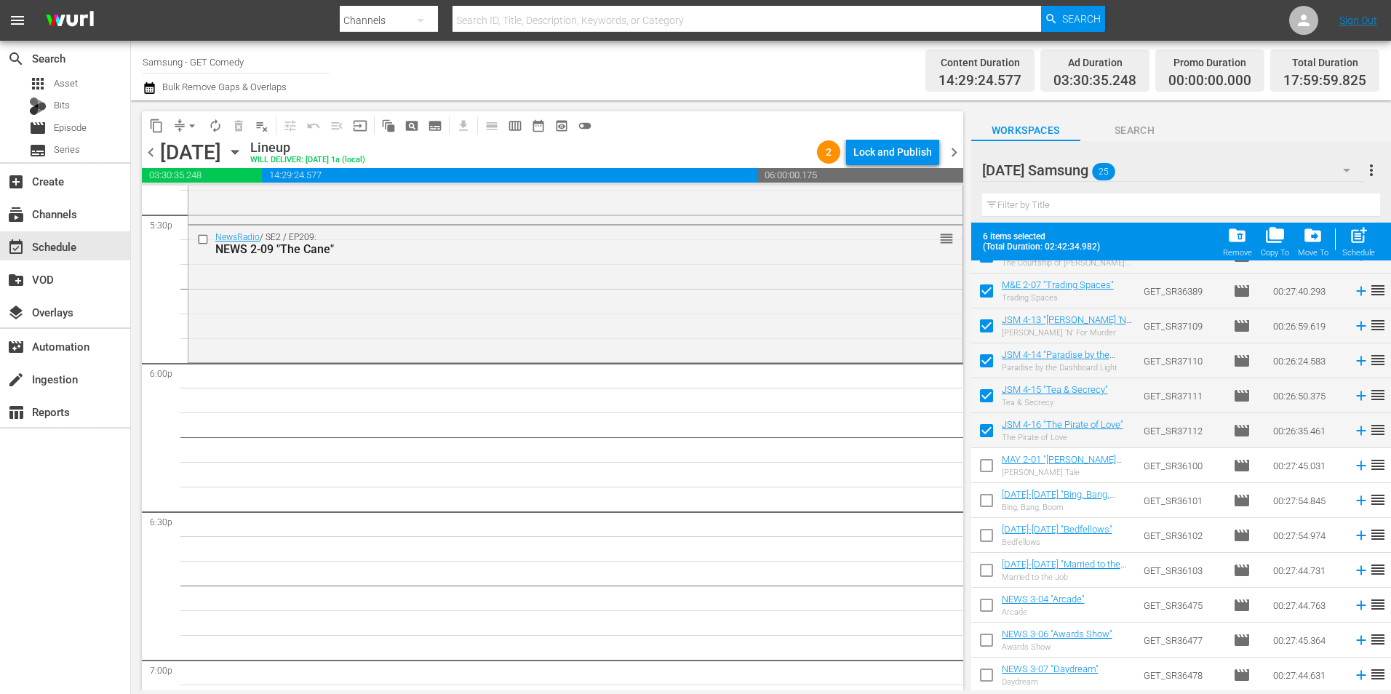
click at [979, 471] on input "checkbox" at bounding box center [986, 468] width 31 height 31
checkbox input "true"
click at [981, 506] on input "checkbox" at bounding box center [986, 503] width 31 height 31
checkbox input "true"
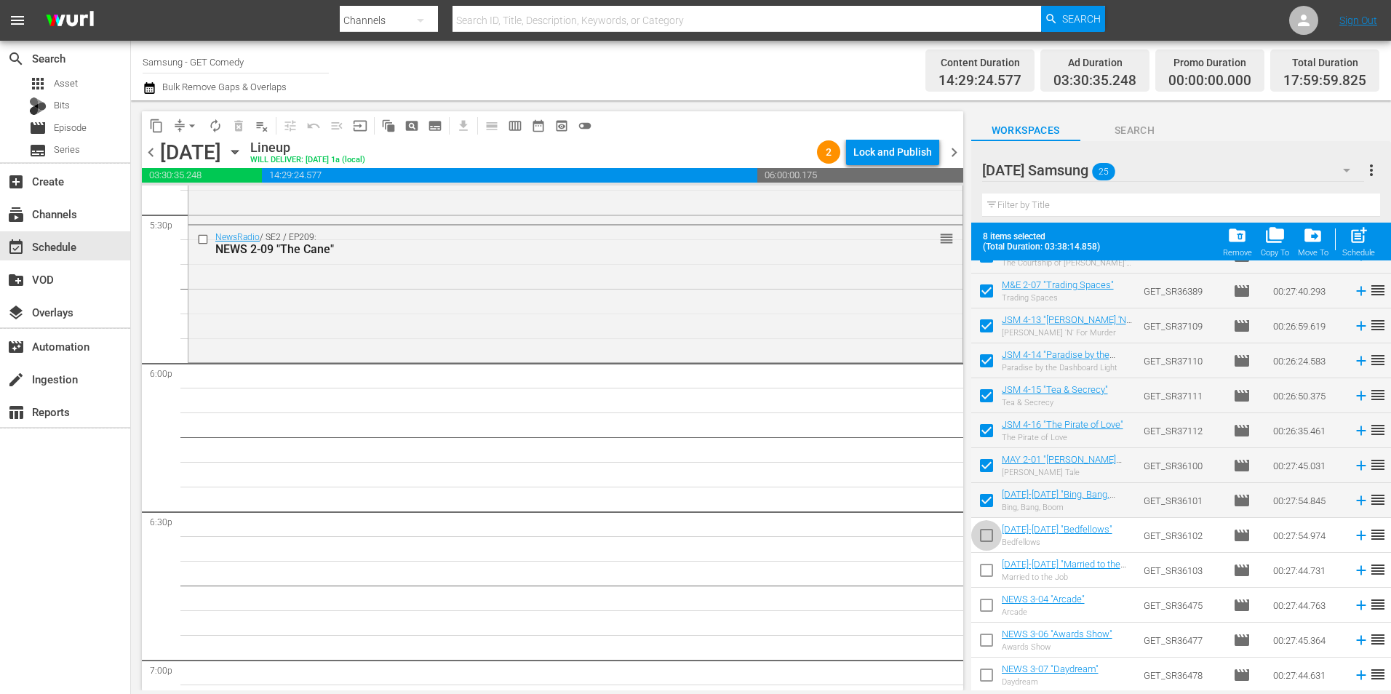
click at [989, 533] on input "checkbox" at bounding box center [986, 538] width 31 height 31
checkbox input "true"
click at [989, 573] on input "checkbox" at bounding box center [986, 573] width 31 height 31
checkbox input "true"
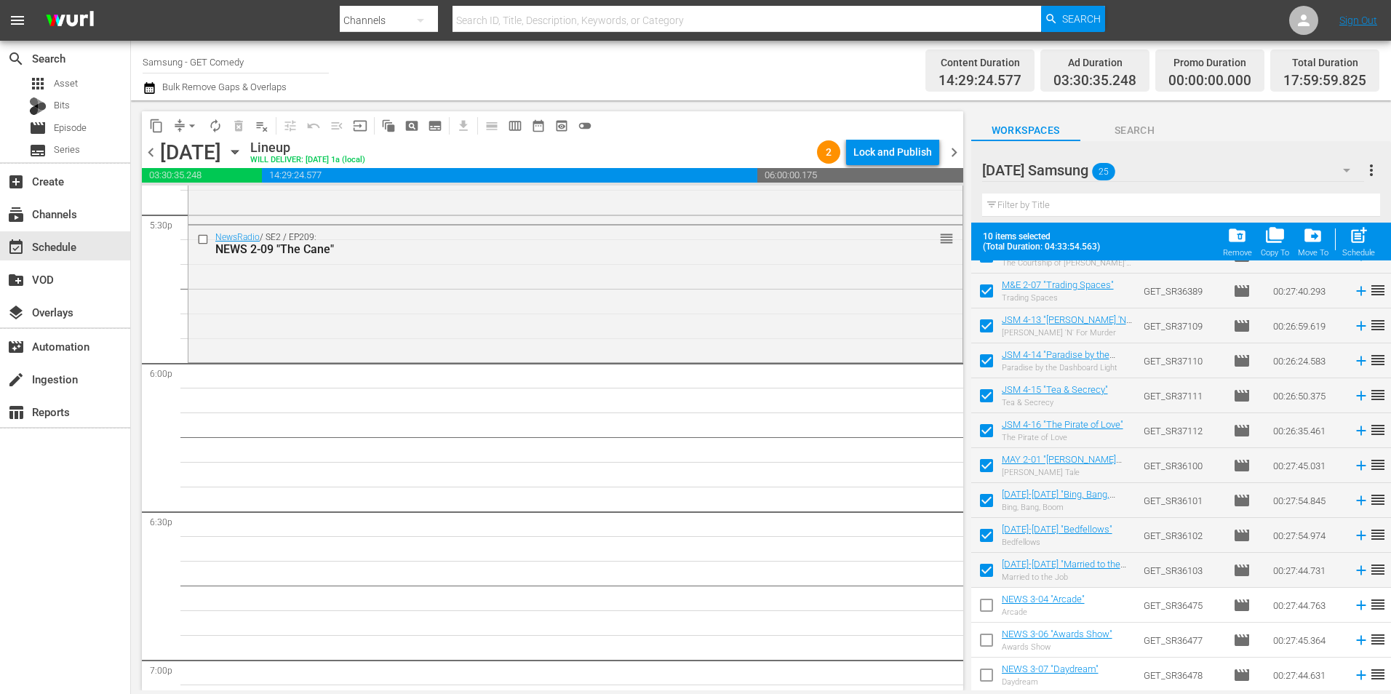
click at [984, 615] on input "checkbox" at bounding box center [986, 608] width 31 height 31
checkbox input "true"
click at [984, 643] on input "checkbox" at bounding box center [986, 643] width 31 height 31
checkbox input "true"
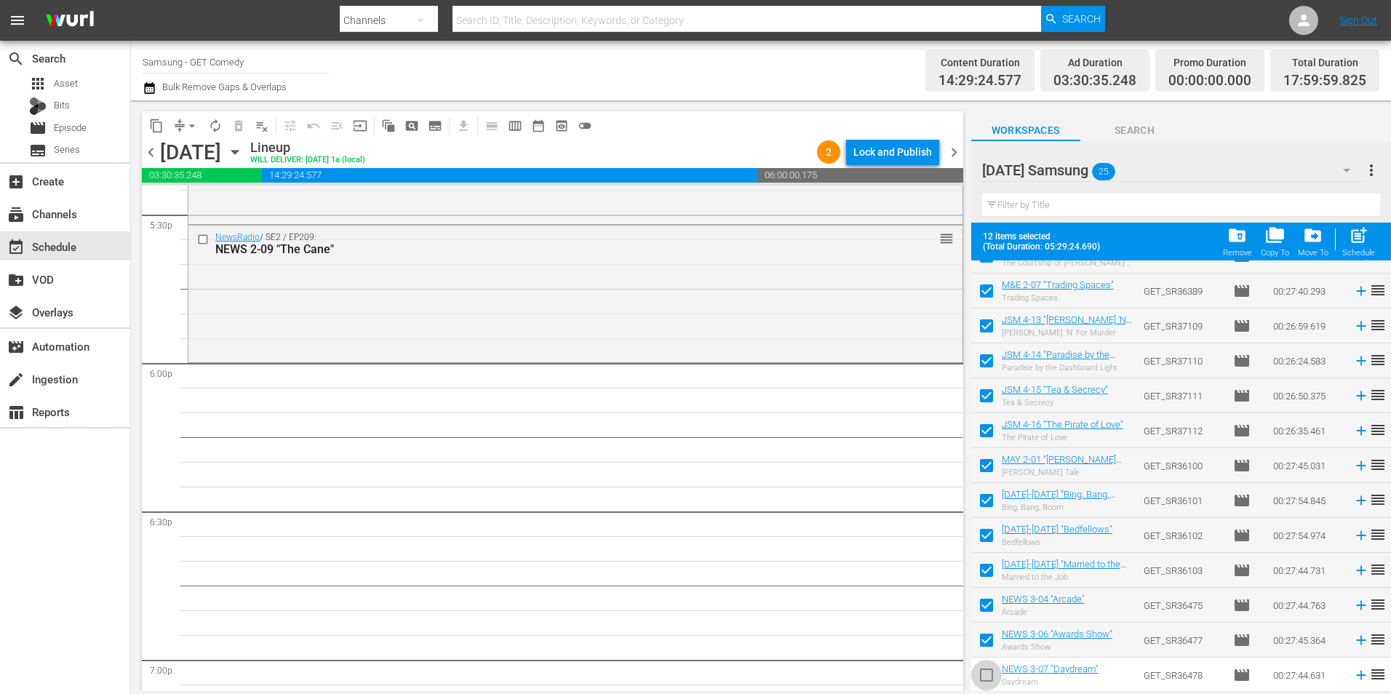
click at [992, 676] on input "checkbox" at bounding box center [986, 678] width 31 height 31
checkbox input "true"
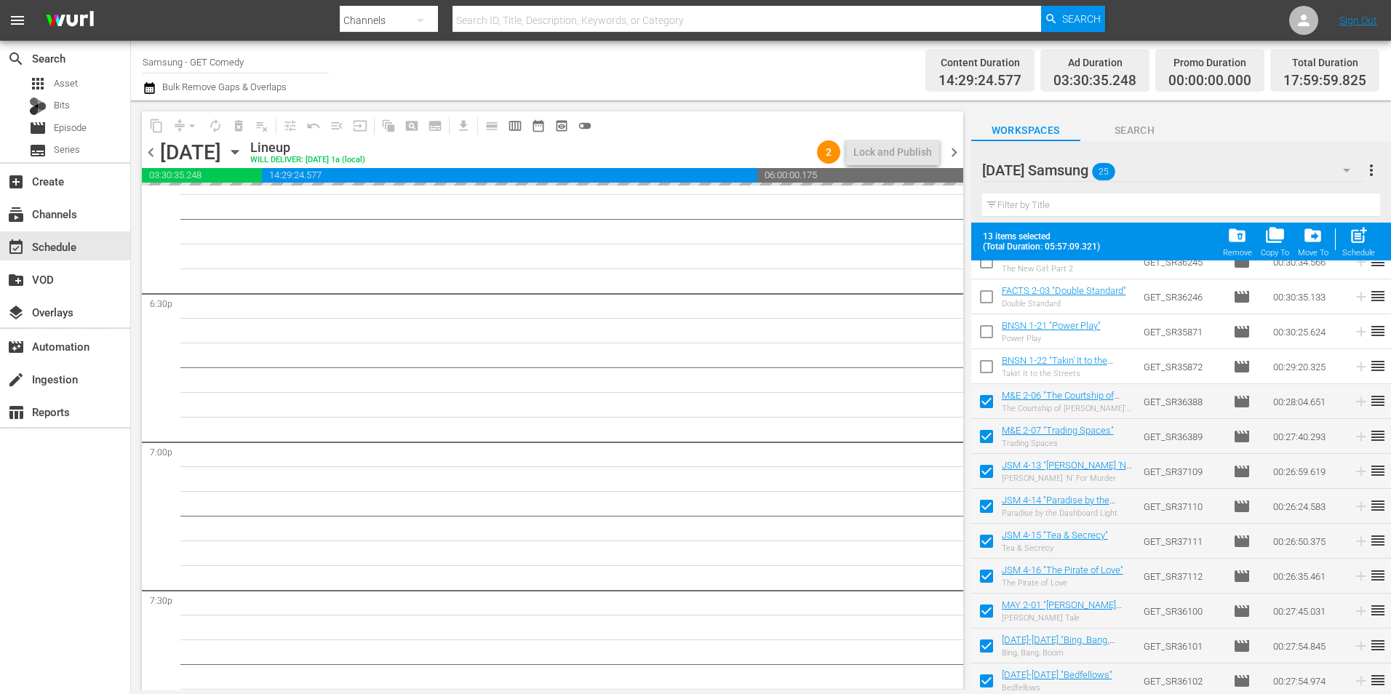
scroll to position [5311, 0]
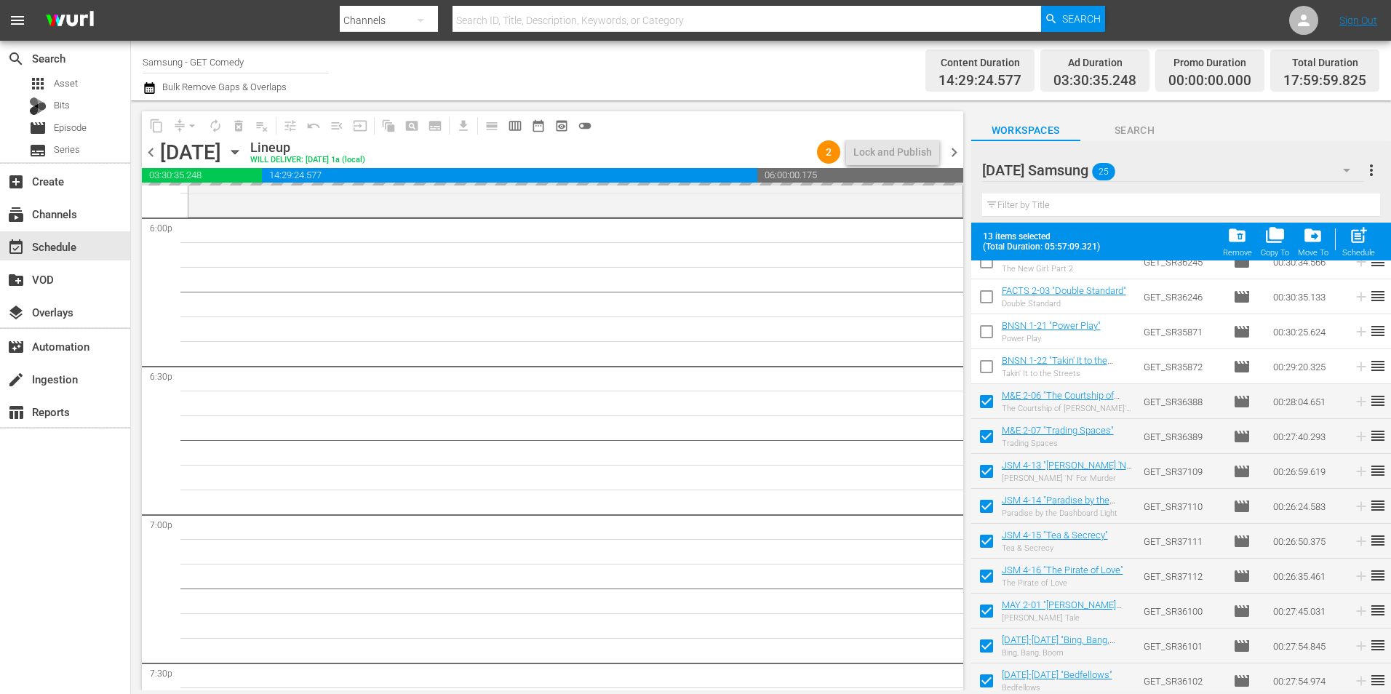
click at [955, 146] on span "chevron_right" at bounding box center [954, 152] width 18 height 18
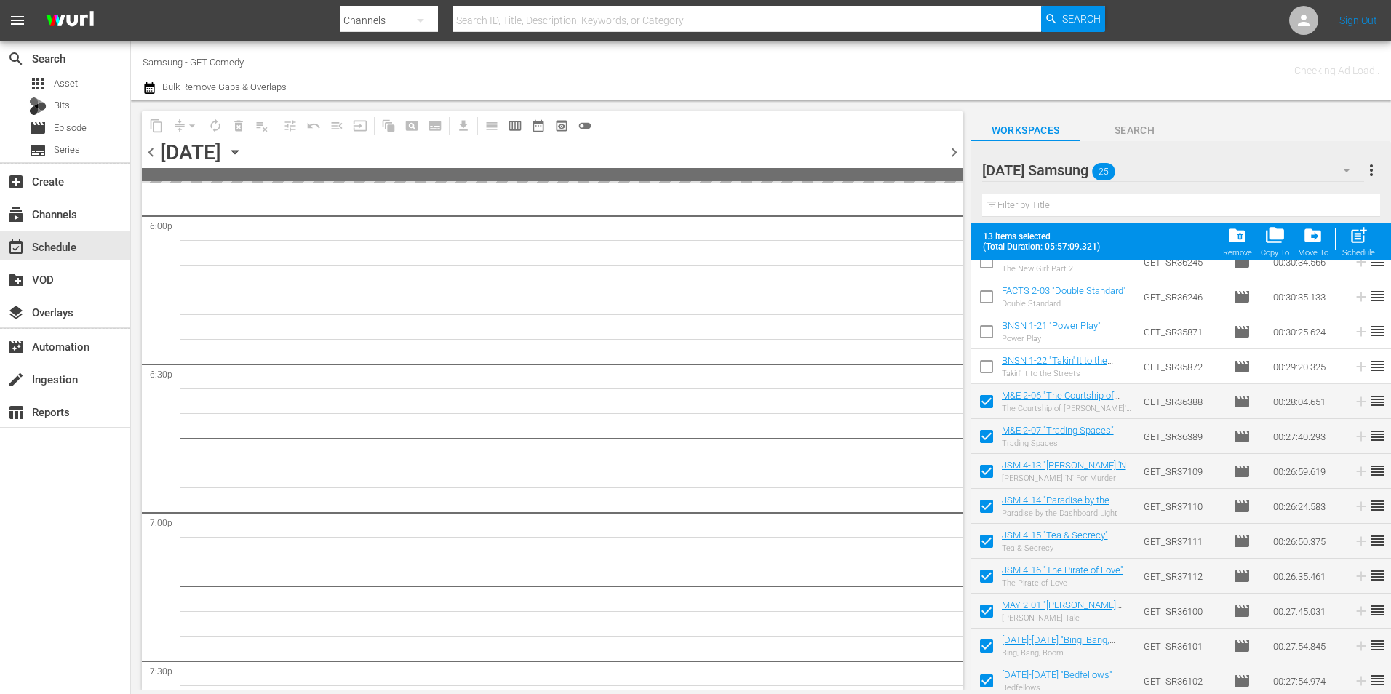
scroll to position [5732, 0]
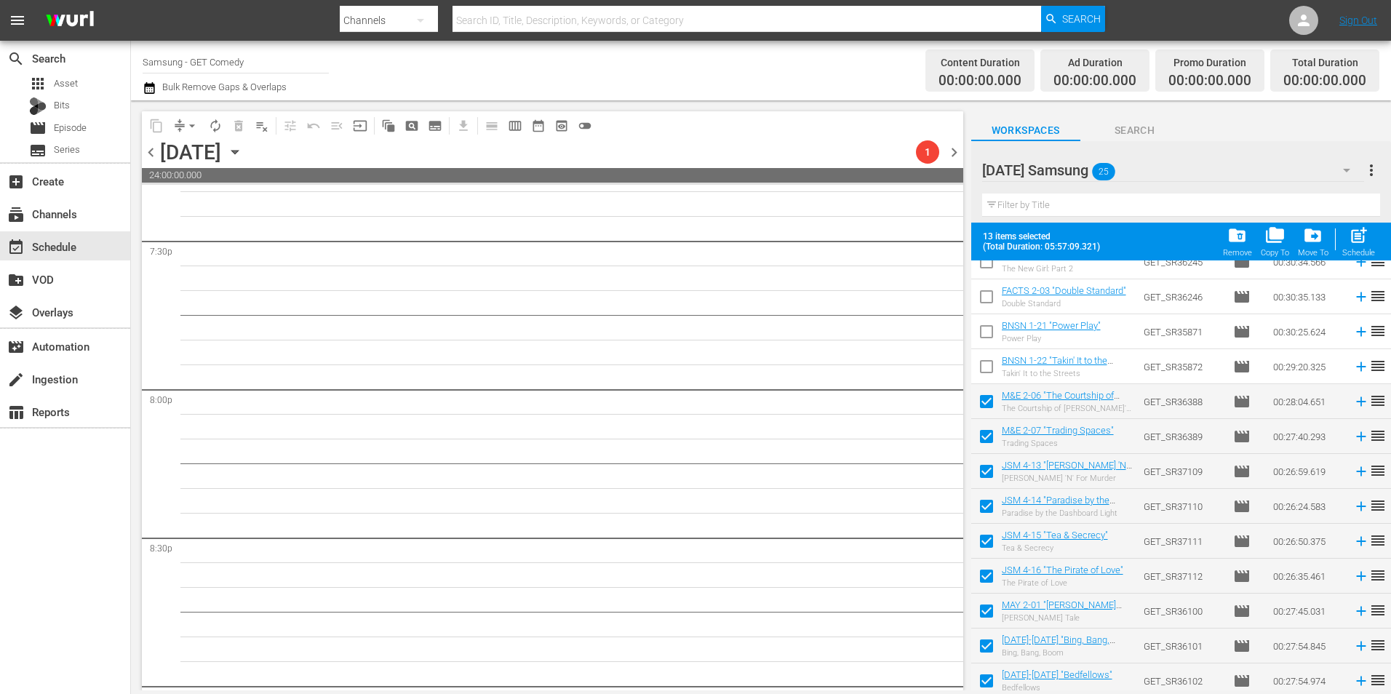
click at [150, 150] on span "chevron_left" at bounding box center [151, 152] width 18 height 18
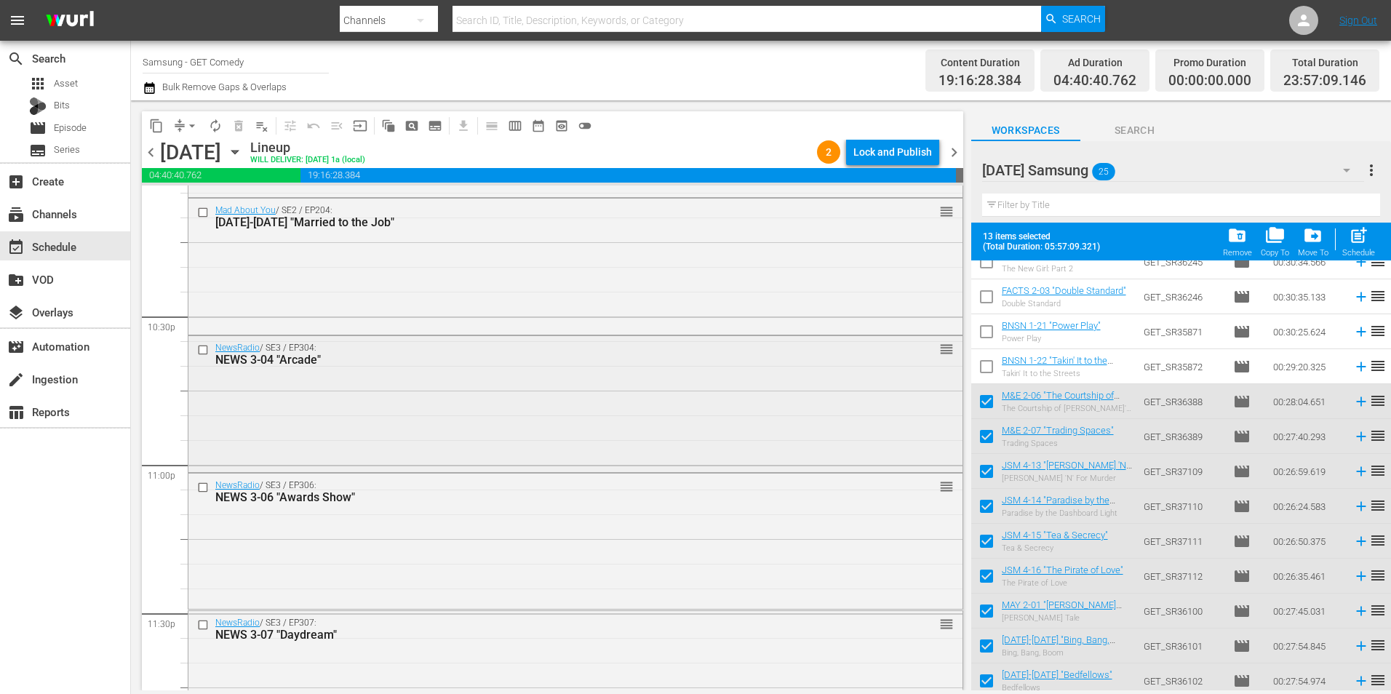
scroll to position [6619, 0]
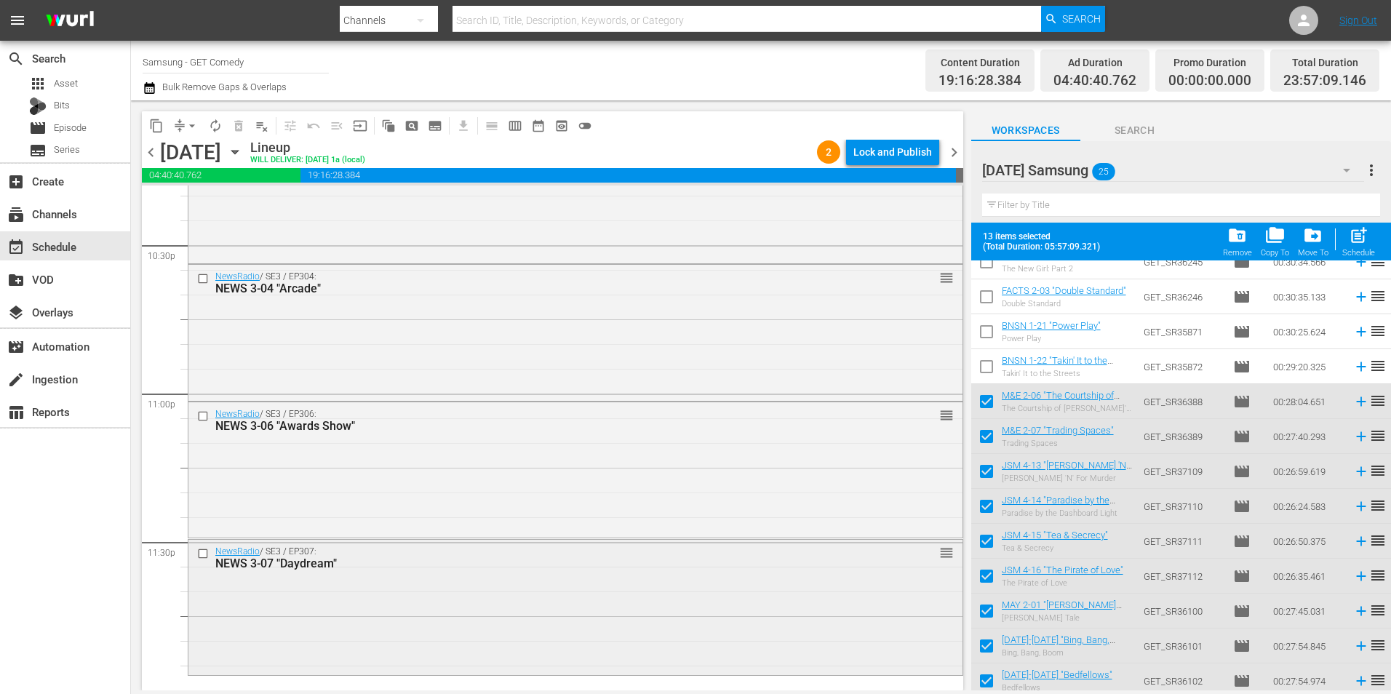
click at [372, 607] on div "NewsRadio / SE3 / EP307: NEWS 3-07 "Daydream" reorder" at bounding box center [575, 606] width 774 height 133
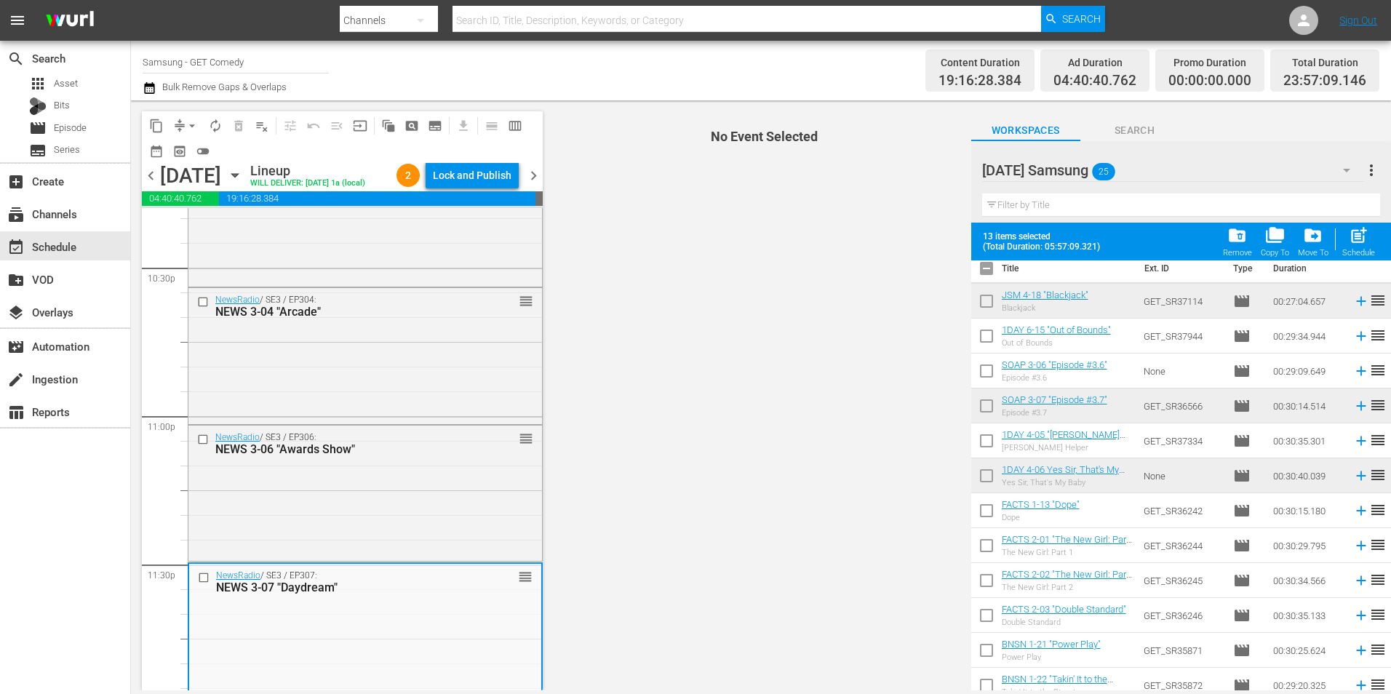
scroll to position [0, 0]
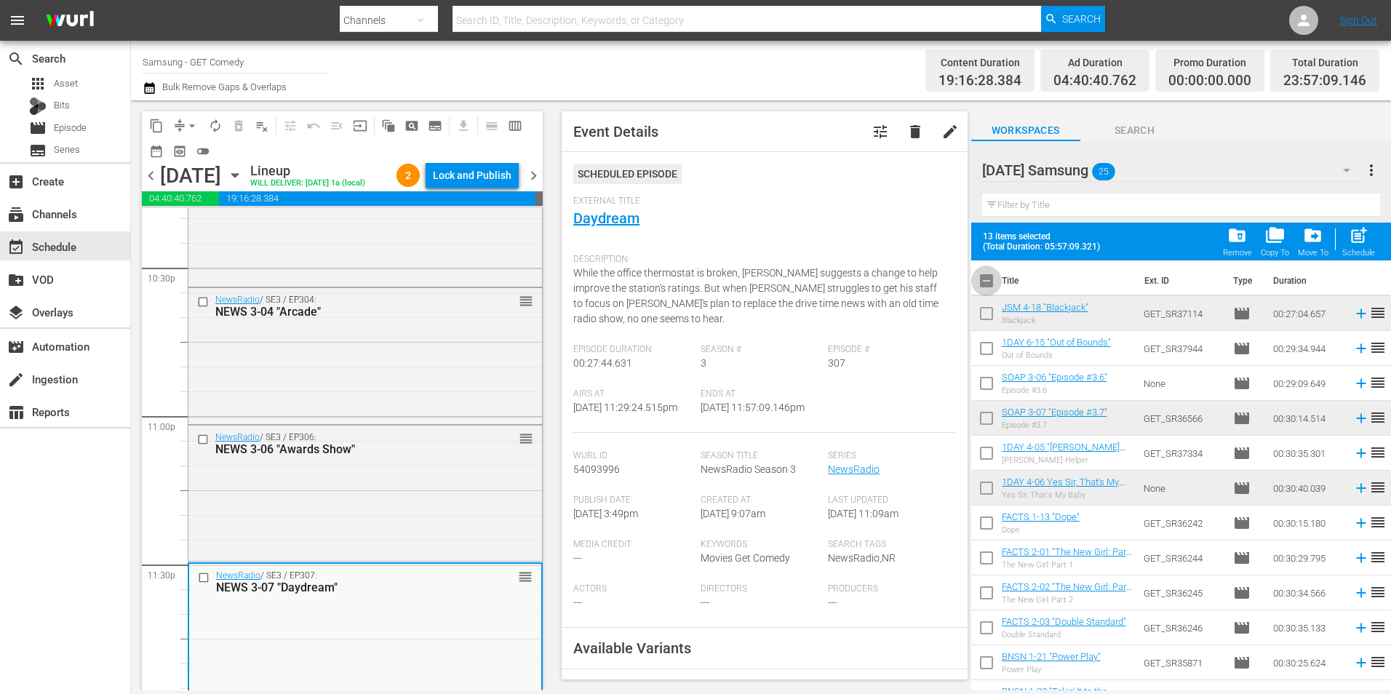
click at [986, 278] on input "checkbox" at bounding box center [986, 283] width 31 height 31
checkbox input "true"
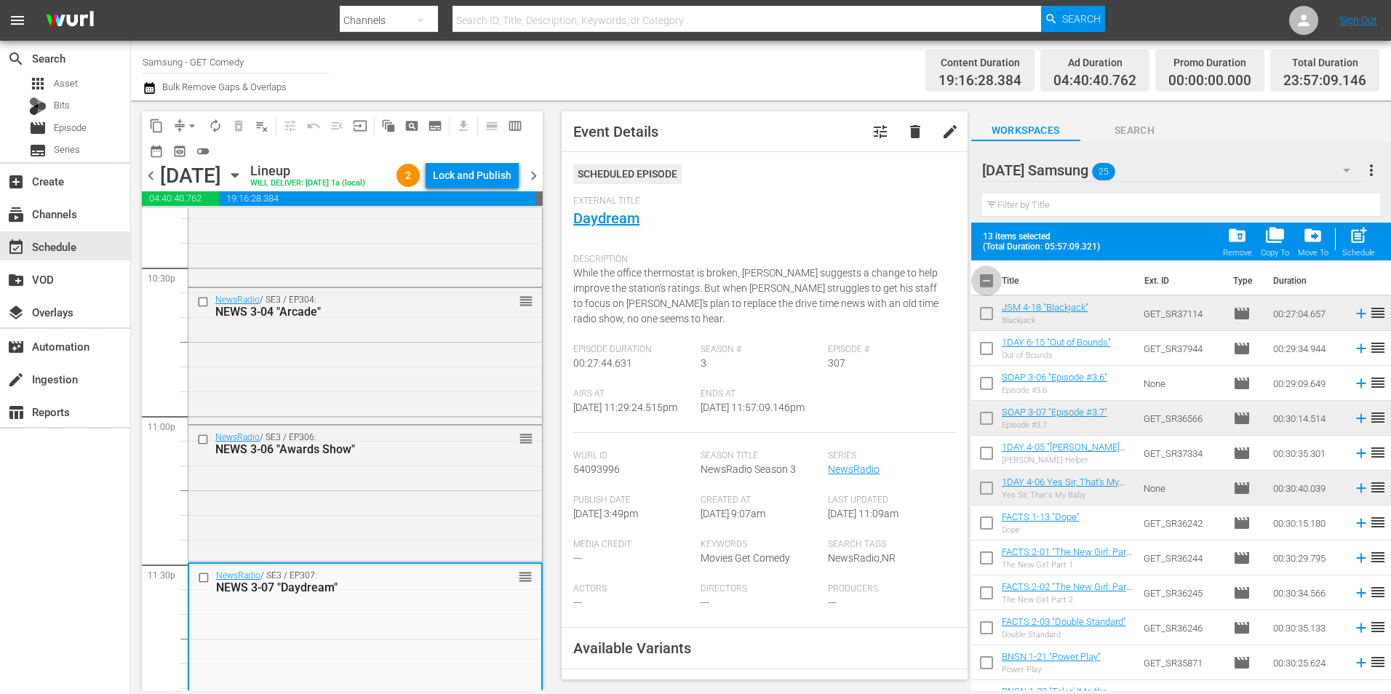
checkbox input "true"
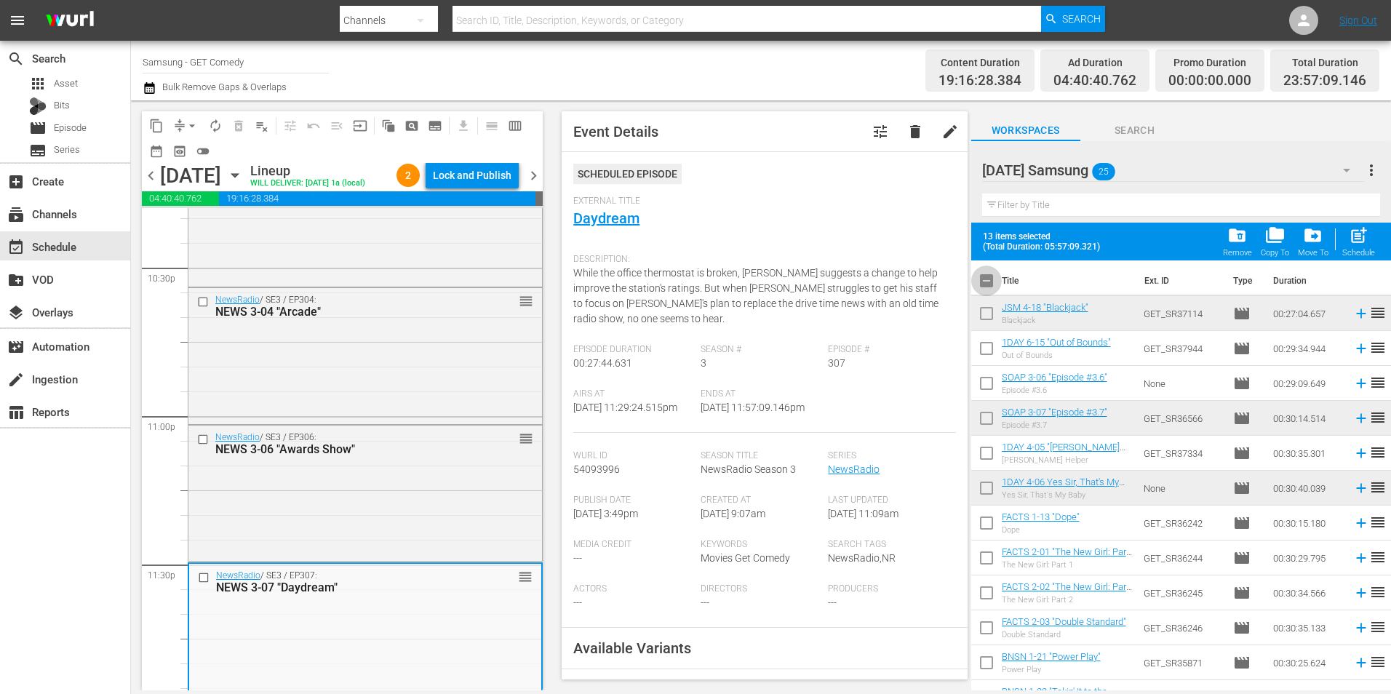
checkbox input "true"
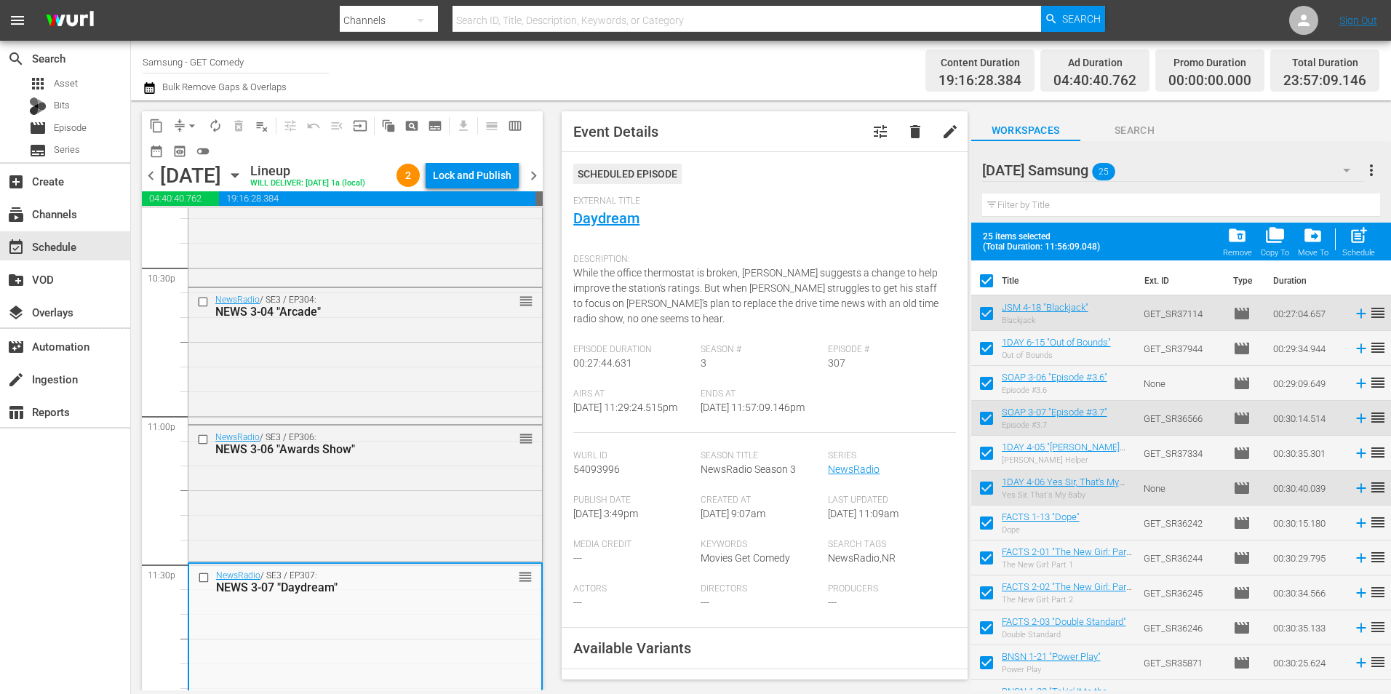
click at [986, 278] on input "checkbox" at bounding box center [986, 283] width 31 height 31
checkbox input "false"
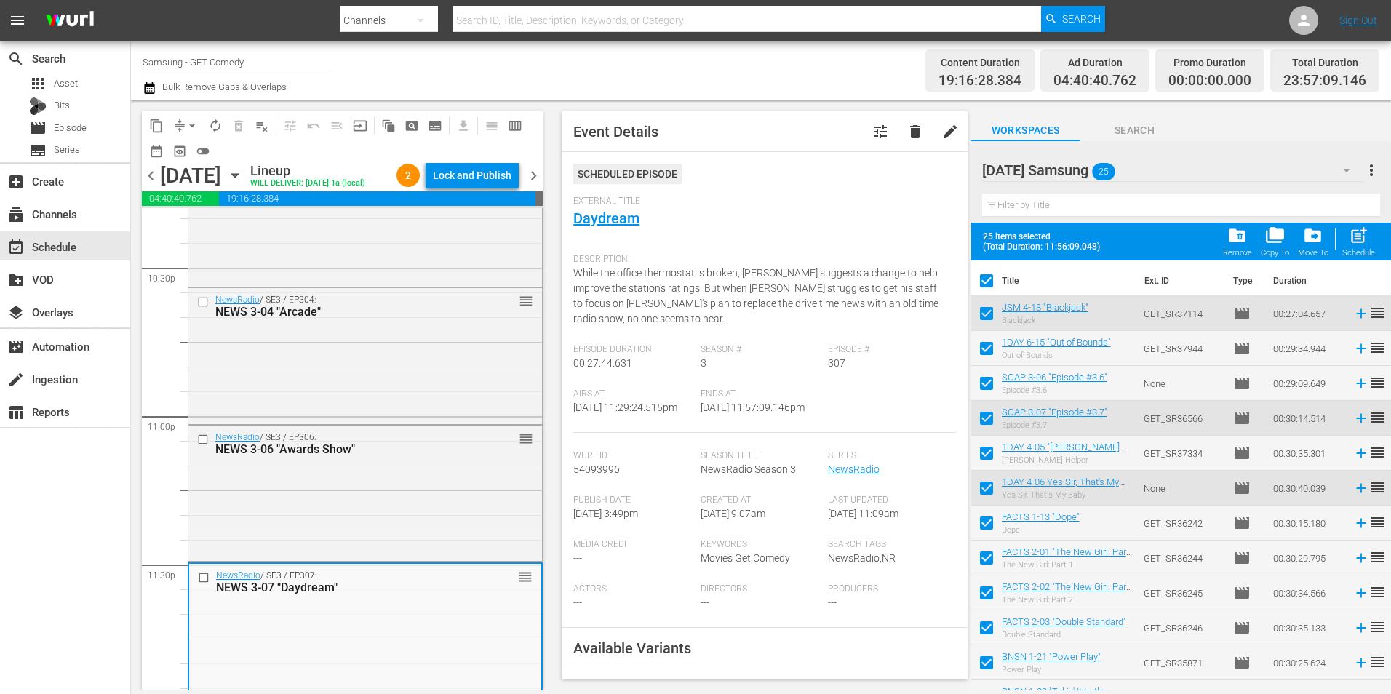
checkbox input "false"
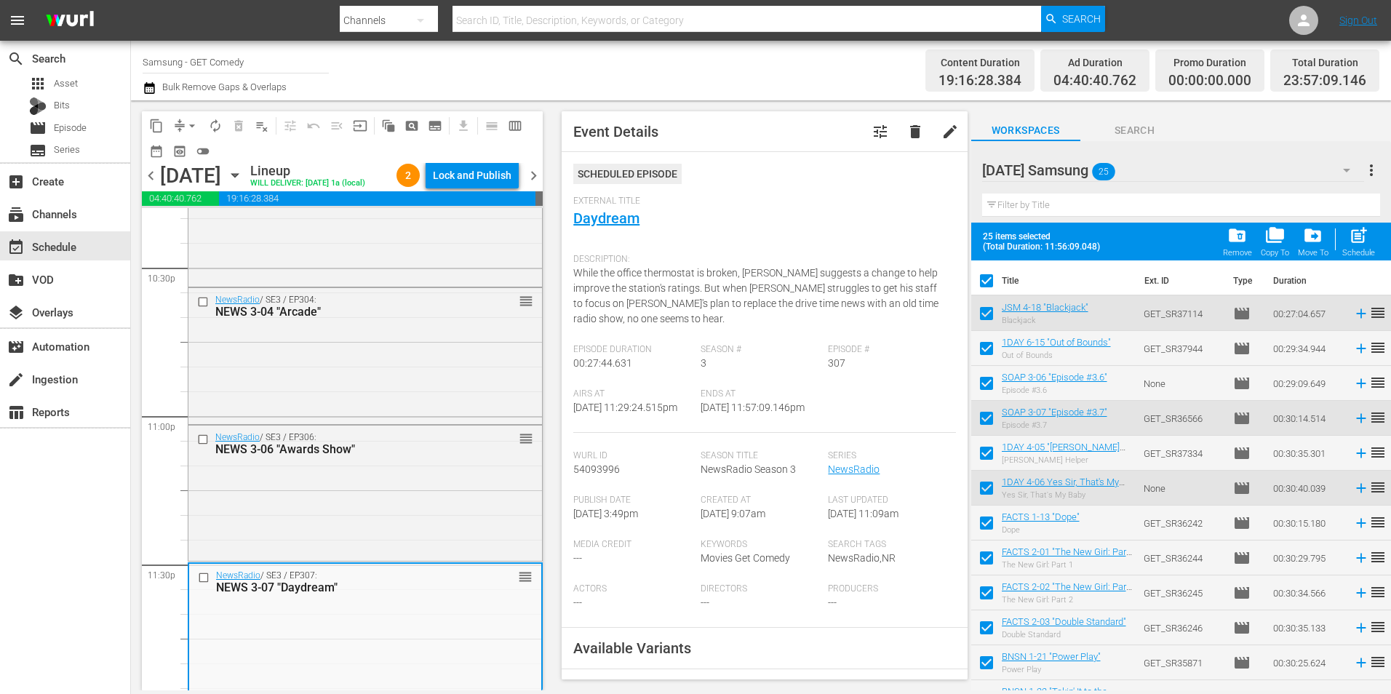
checkbox input "false"
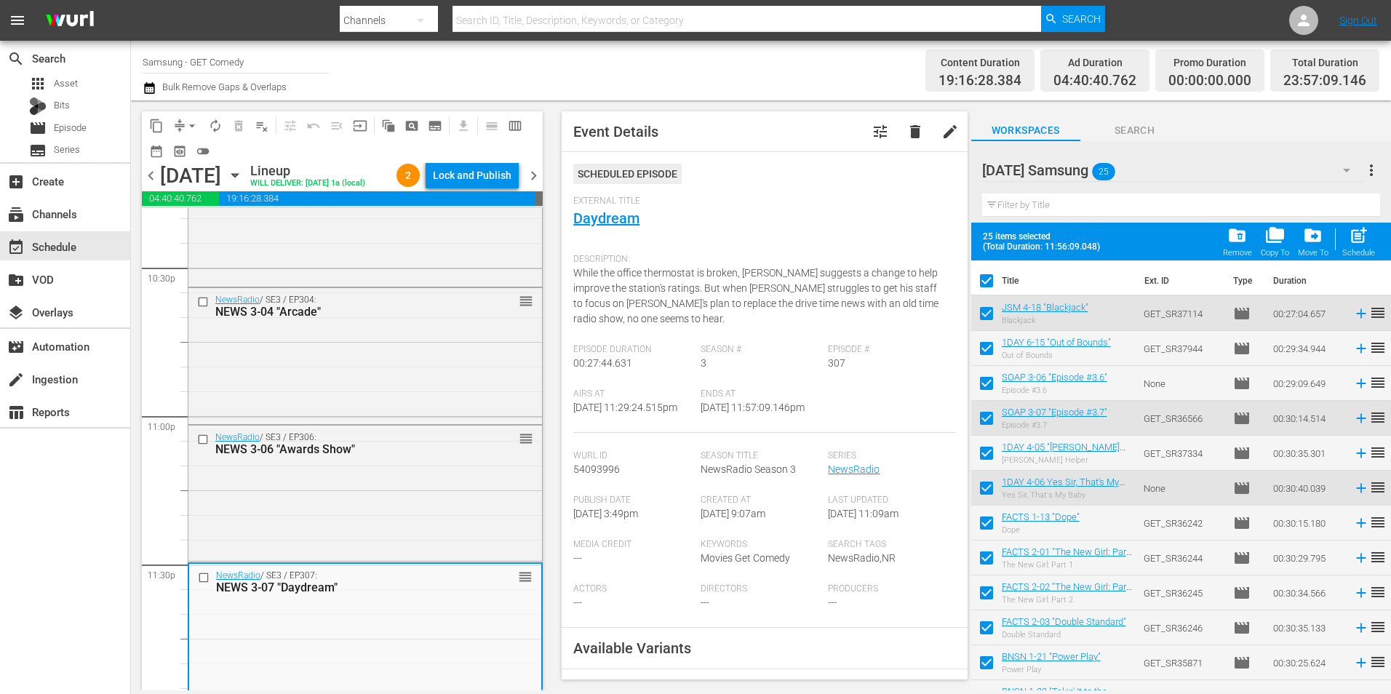
checkbox input "false"
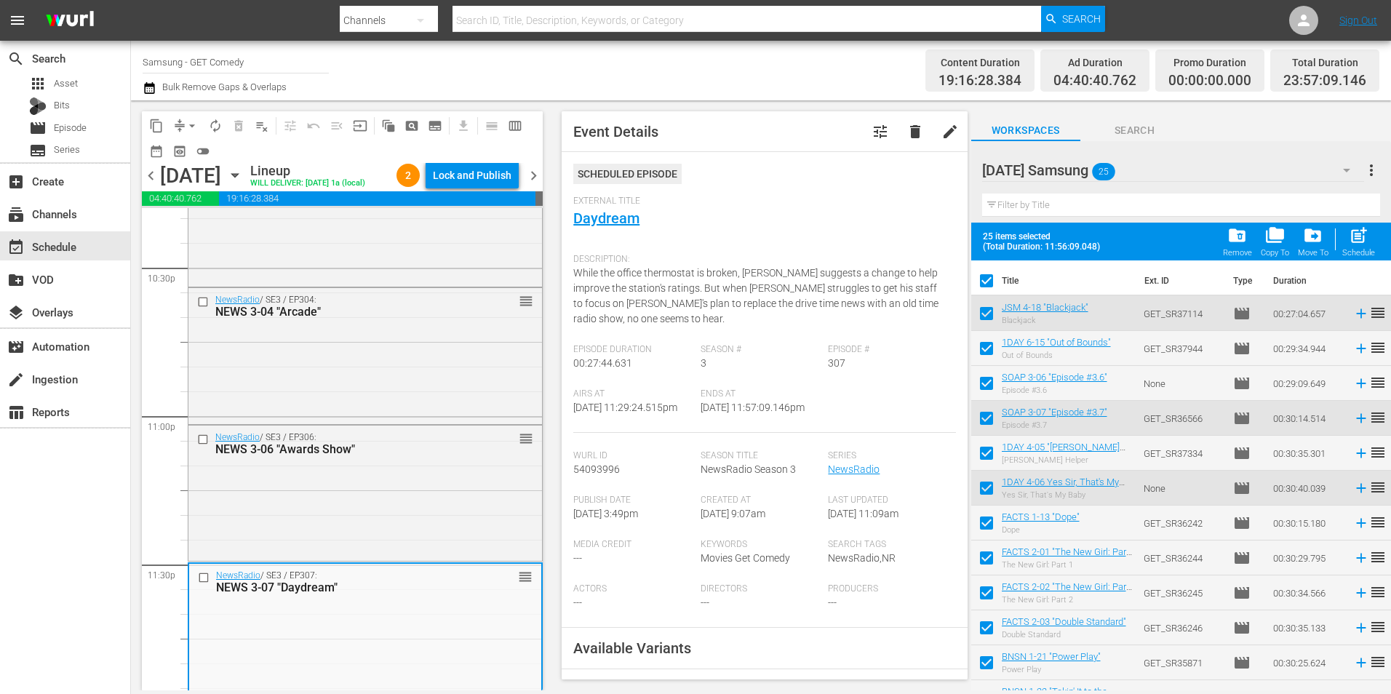
checkbox input "false"
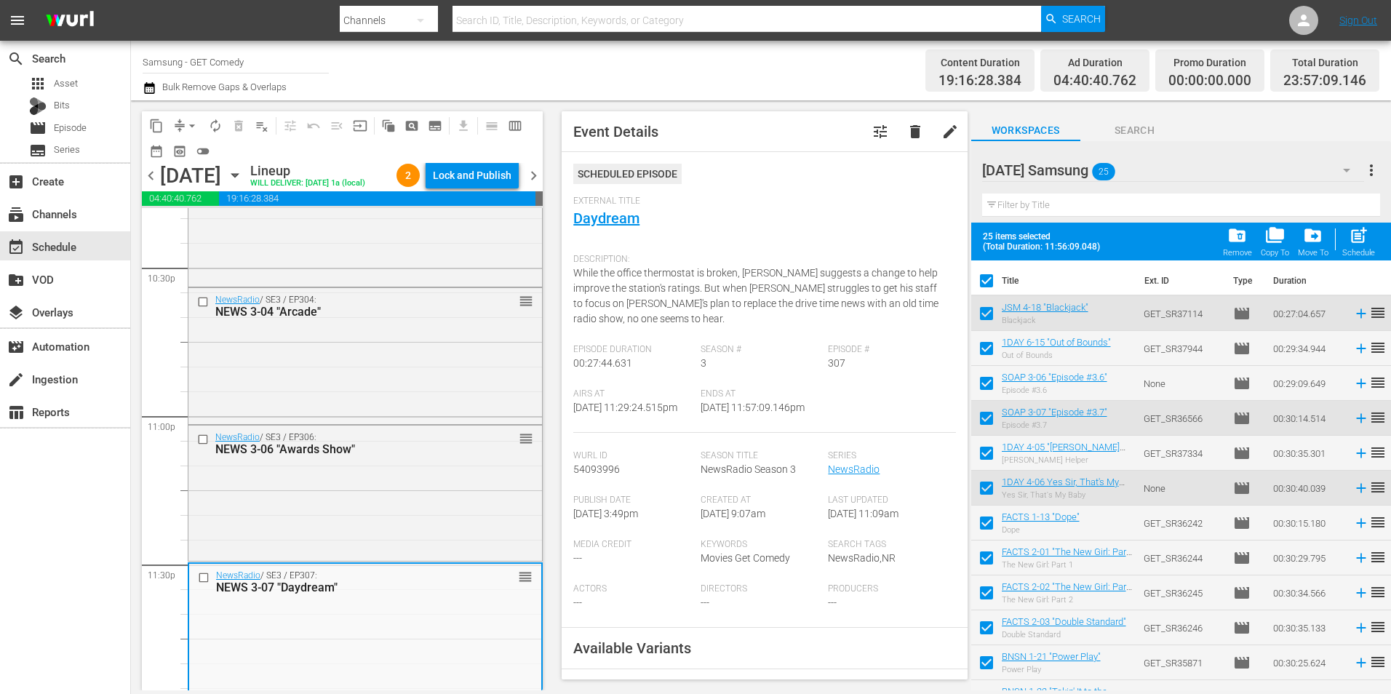
checkbox input "false"
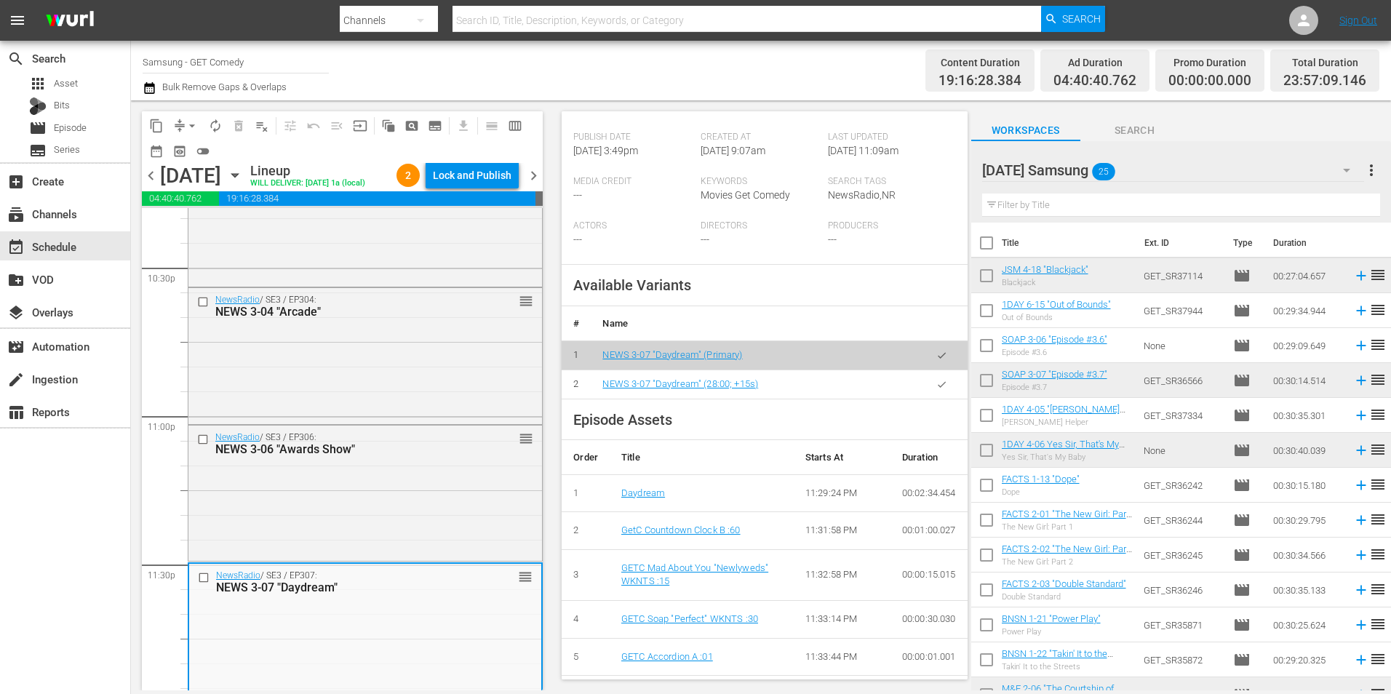
scroll to position [364, 0]
click at [935, 398] on button "button" at bounding box center [942, 384] width 28 height 28
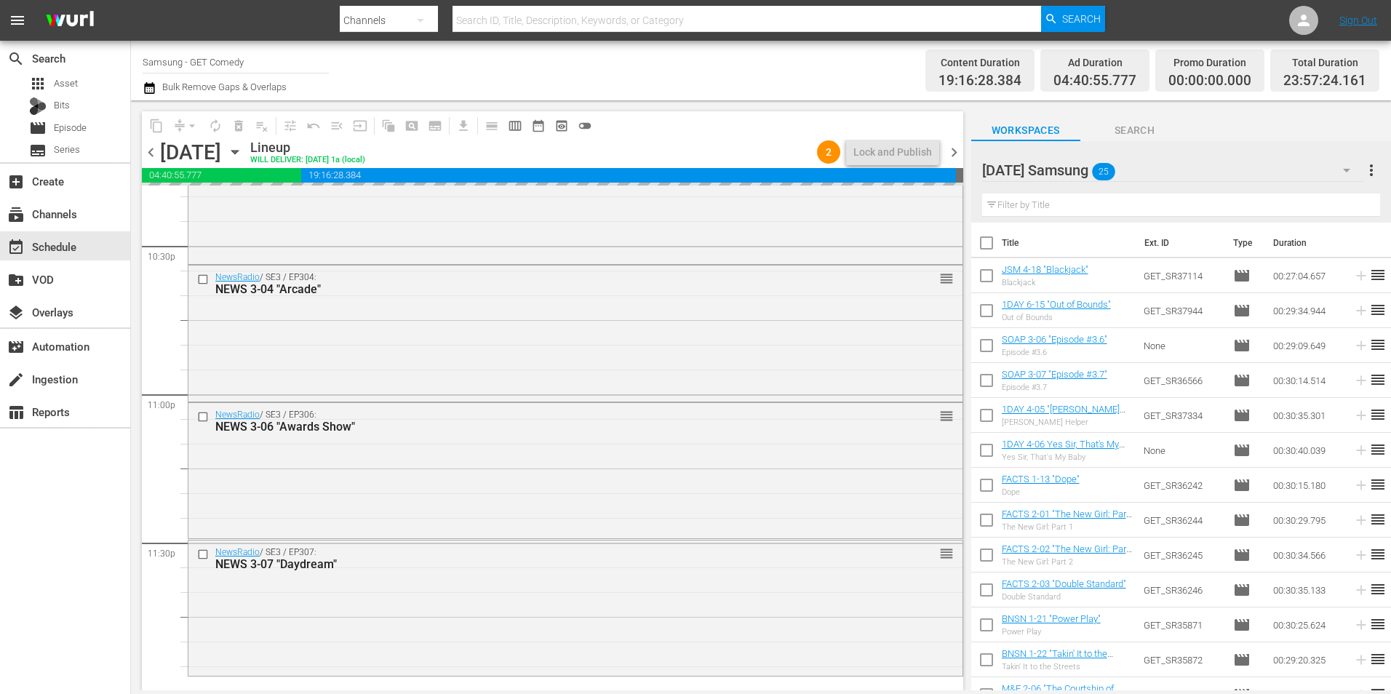
scroll to position [6619, 0]
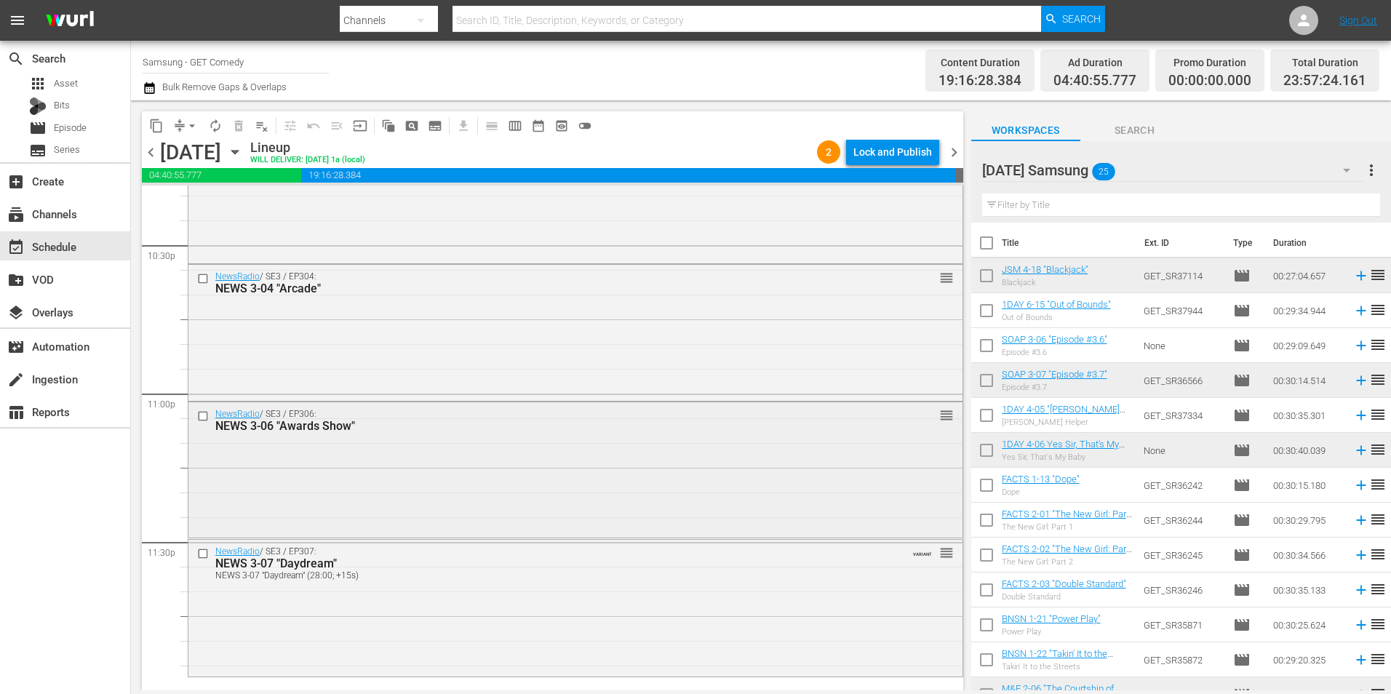
click at [330, 499] on div "NewsRadio / SE3 / EP306: NEWS 3-06 "Awards Show" reorder" at bounding box center [575, 468] width 774 height 133
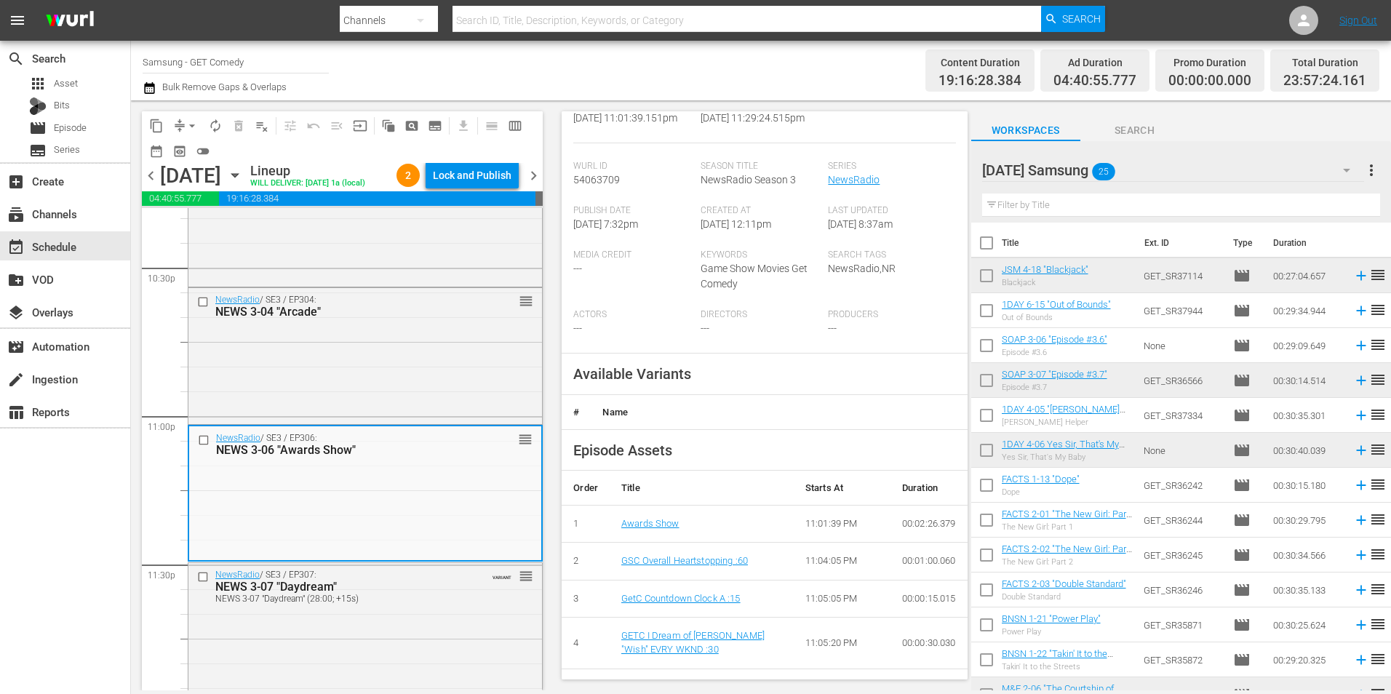
scroll to position [291, 0]
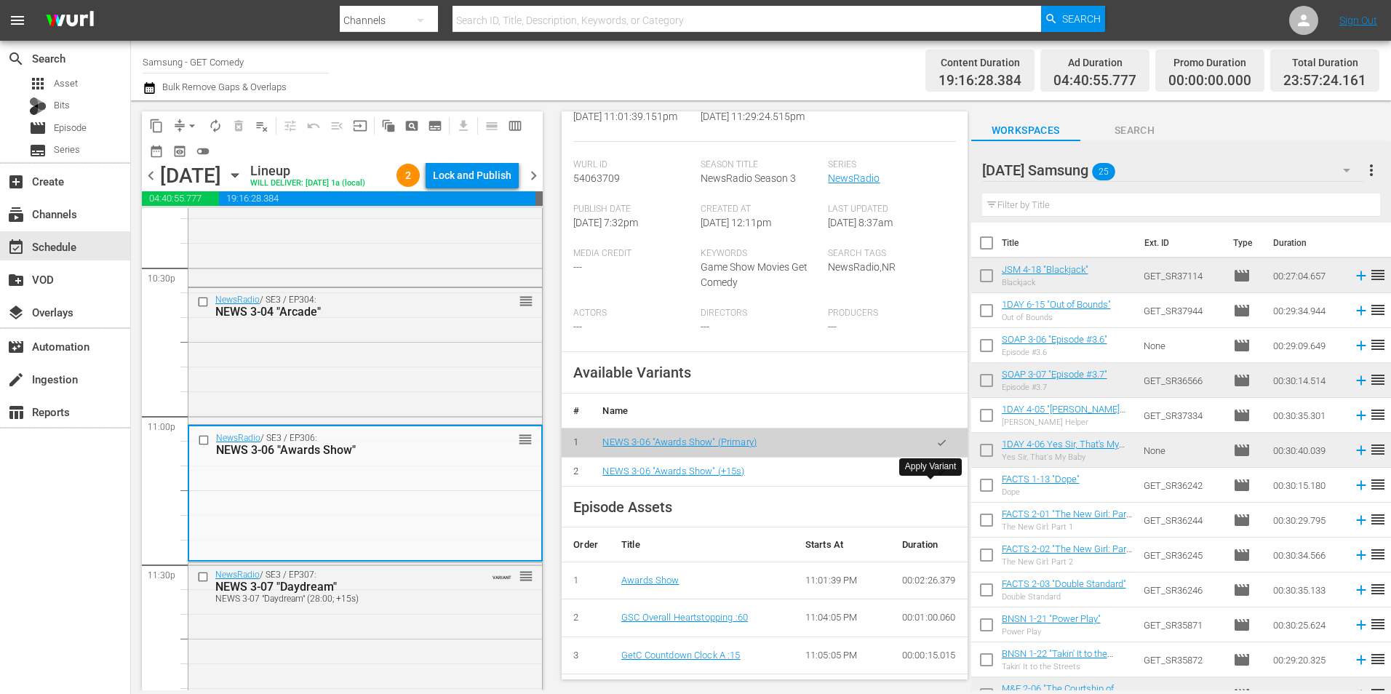
click at [939, 479] on button "button" at bounding box center [942, 472] width 28 height 28
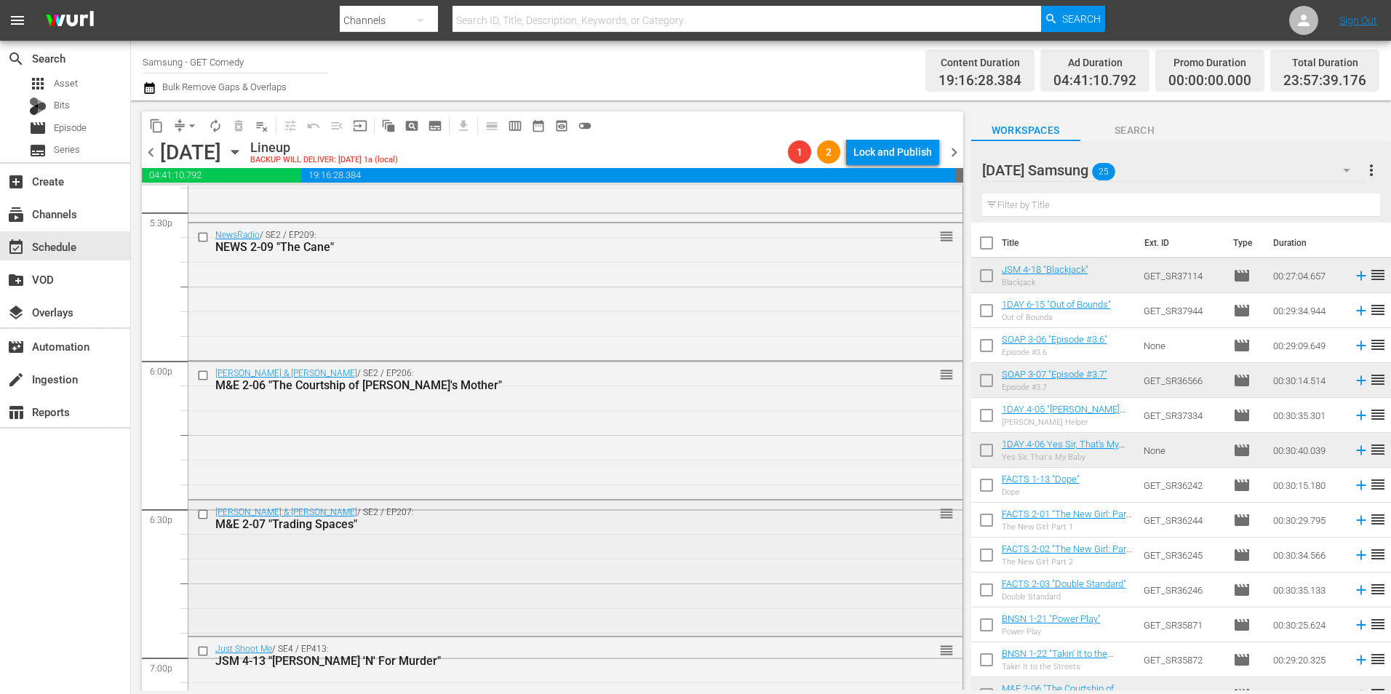
scroll to position [5164, 0]
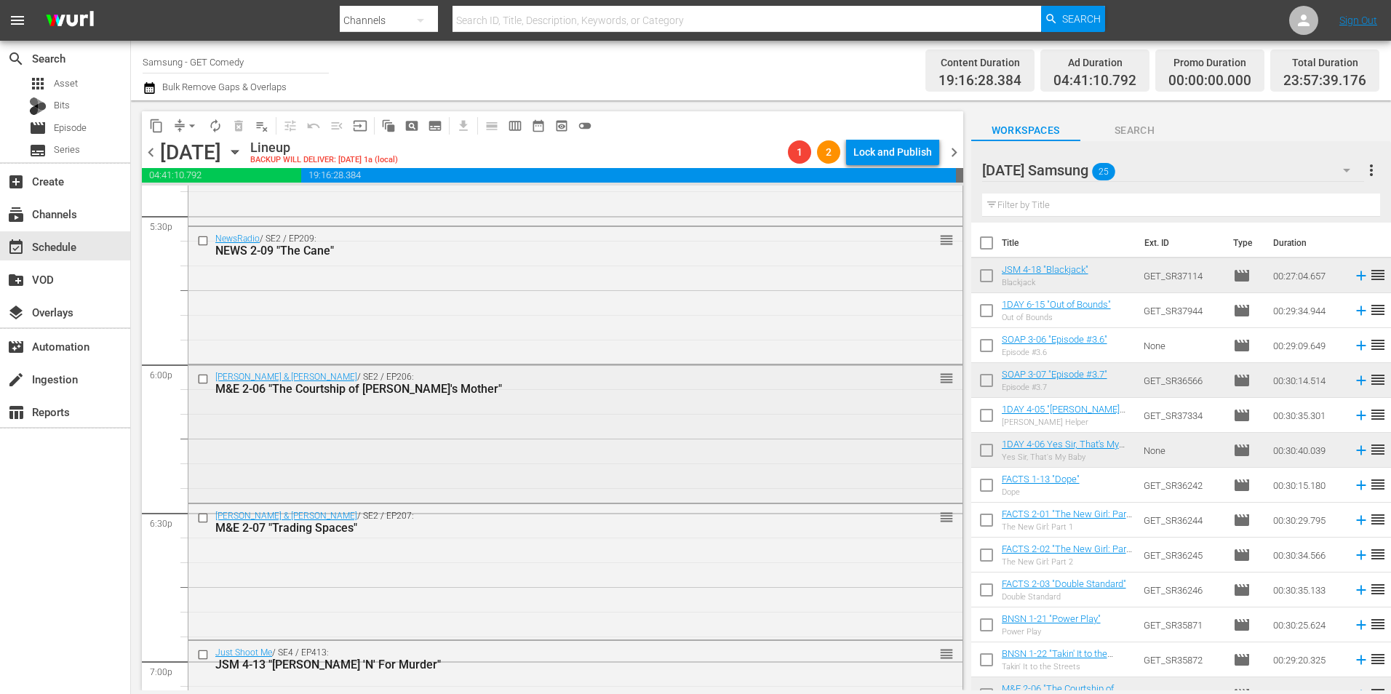
click at [303, 465] on div "[PERSON_NAME] & [PERSON_NAME] / SE2 / EP206: M&E 2-06 "The Courtship of [PERSON…" at bounding box center [575, 432] width 774 height 135
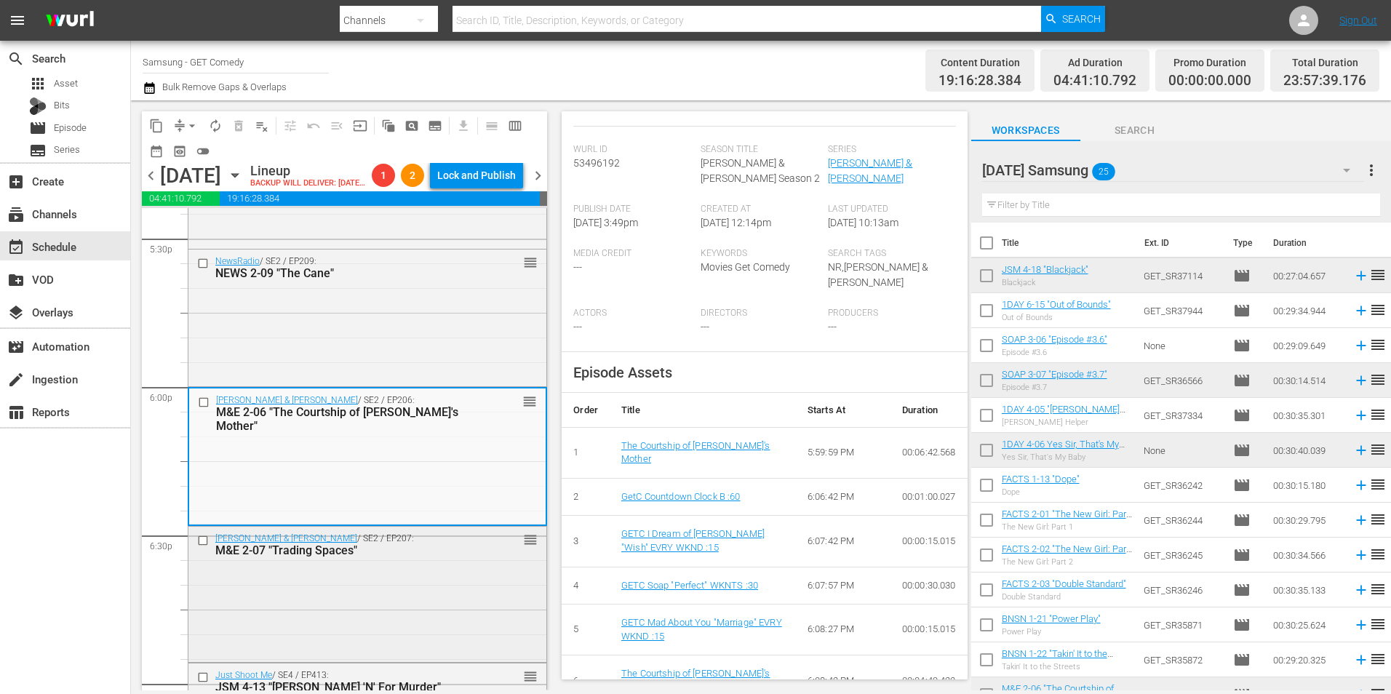
scroll to position [5237, 0]
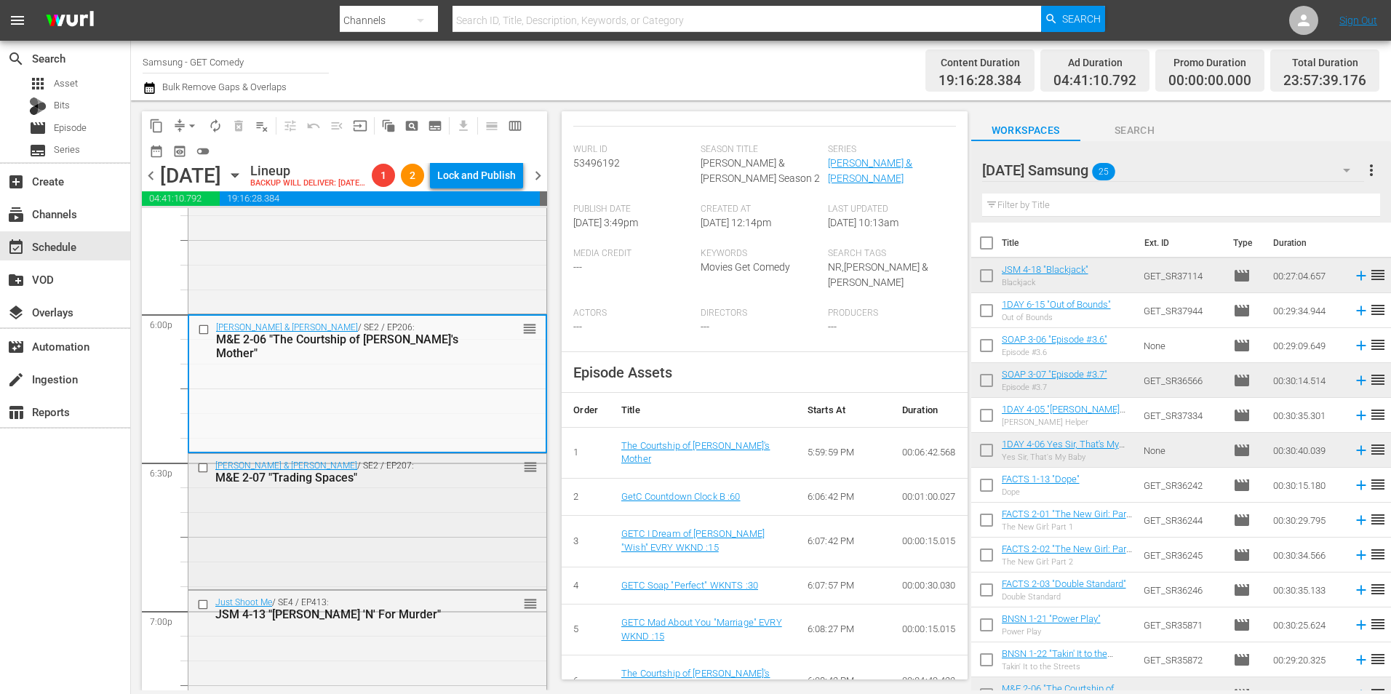
click at [408, 561] on div "[PERSON_NAME] & [PERSON_NAME] / SE2 / EP207: M&E 2-07 "Trading Spaces" reorder" at bounding box center [367, 520] width 358 height 132
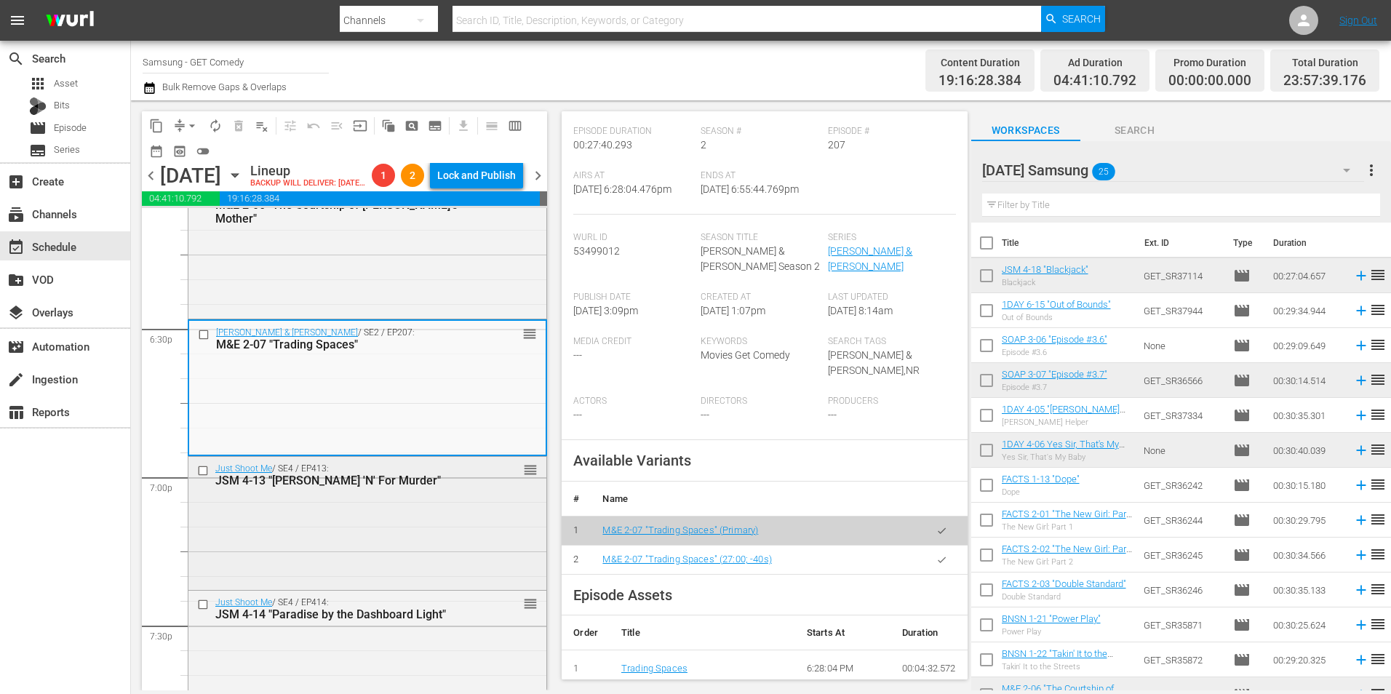
scroll to position [5382, 0]
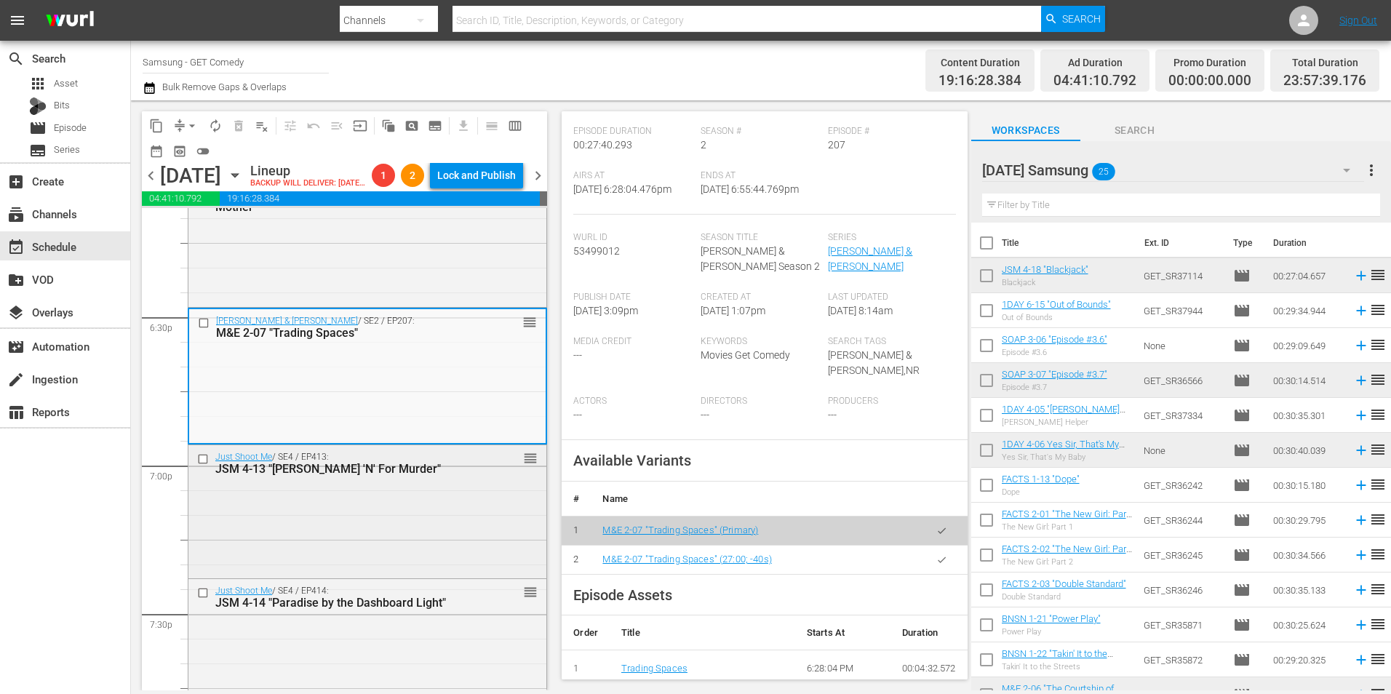
click at [406, 554] on div "Just Shoot Me / SE4 / EP413: JSM 4-13 "Dial 'N' For Murder" reorder" at bounding box center [367, 510] width 358 height 130
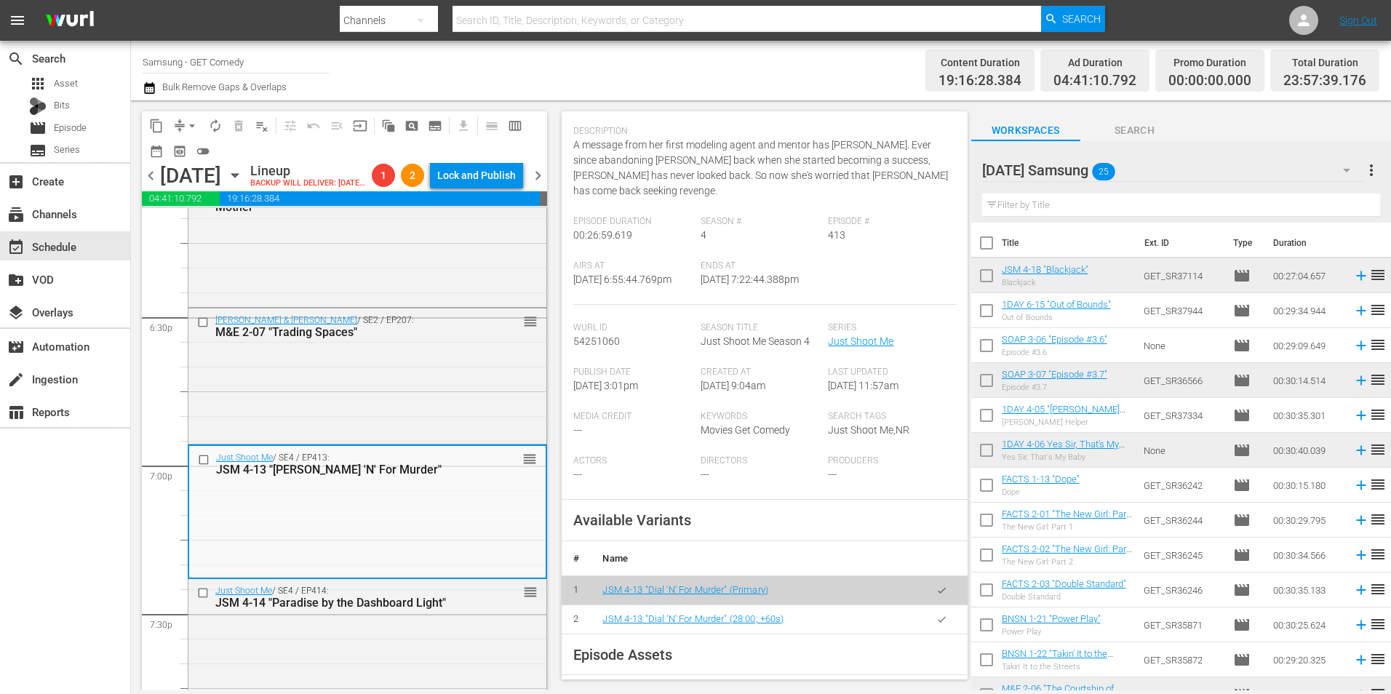
scroll to position [146, 0]
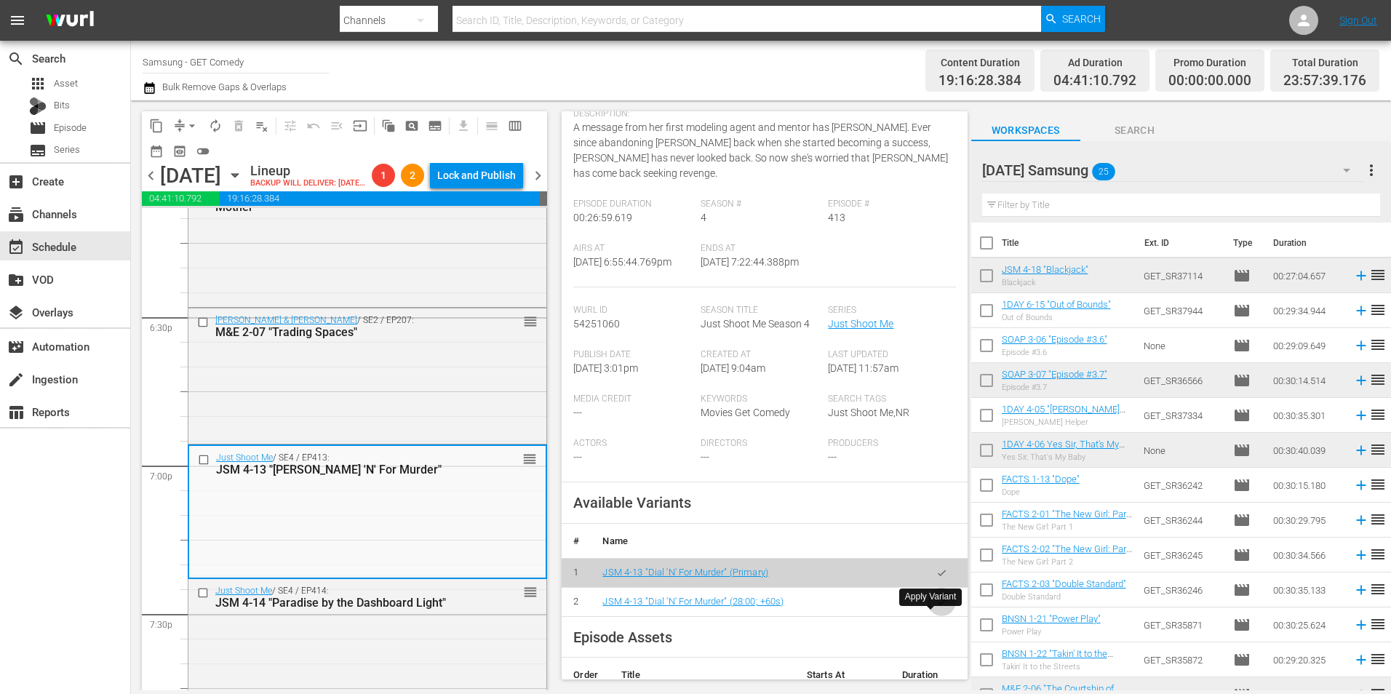
click at [937, 616] on button "button" at bounding box center [942, 602] width 28 height 28
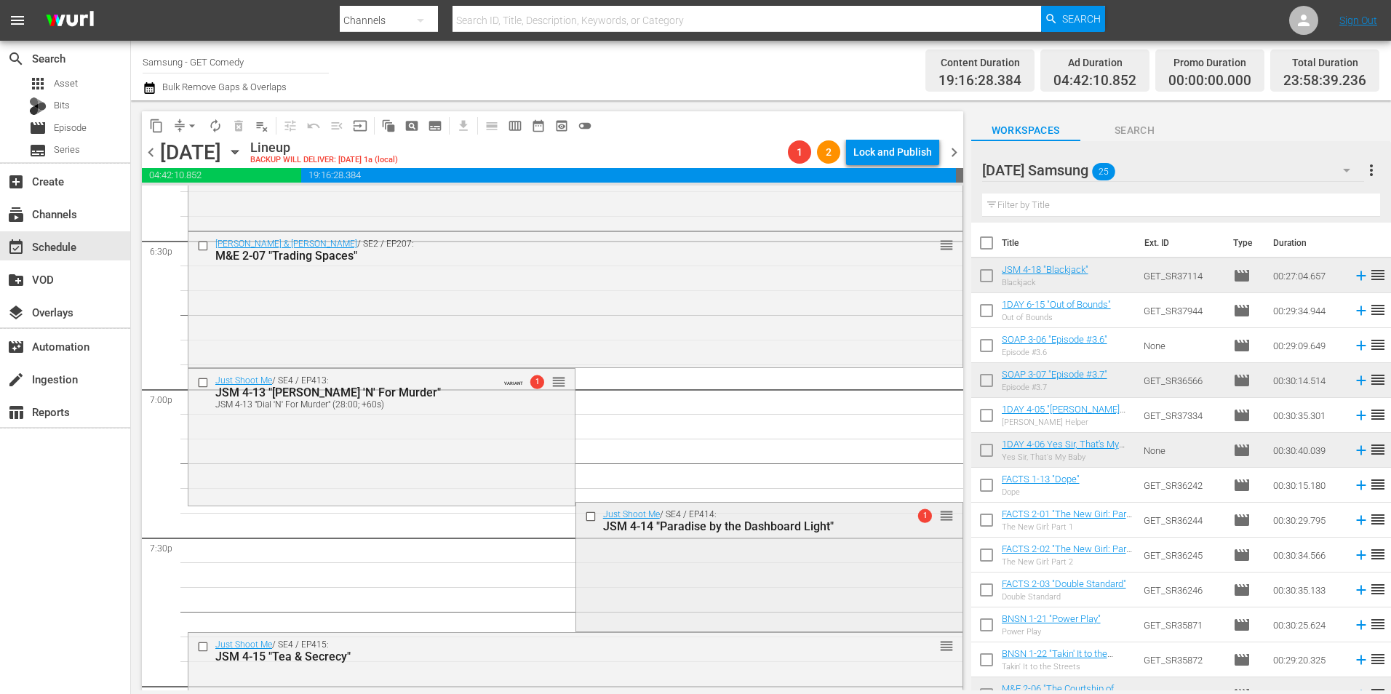
scroll to position [5528, 0]
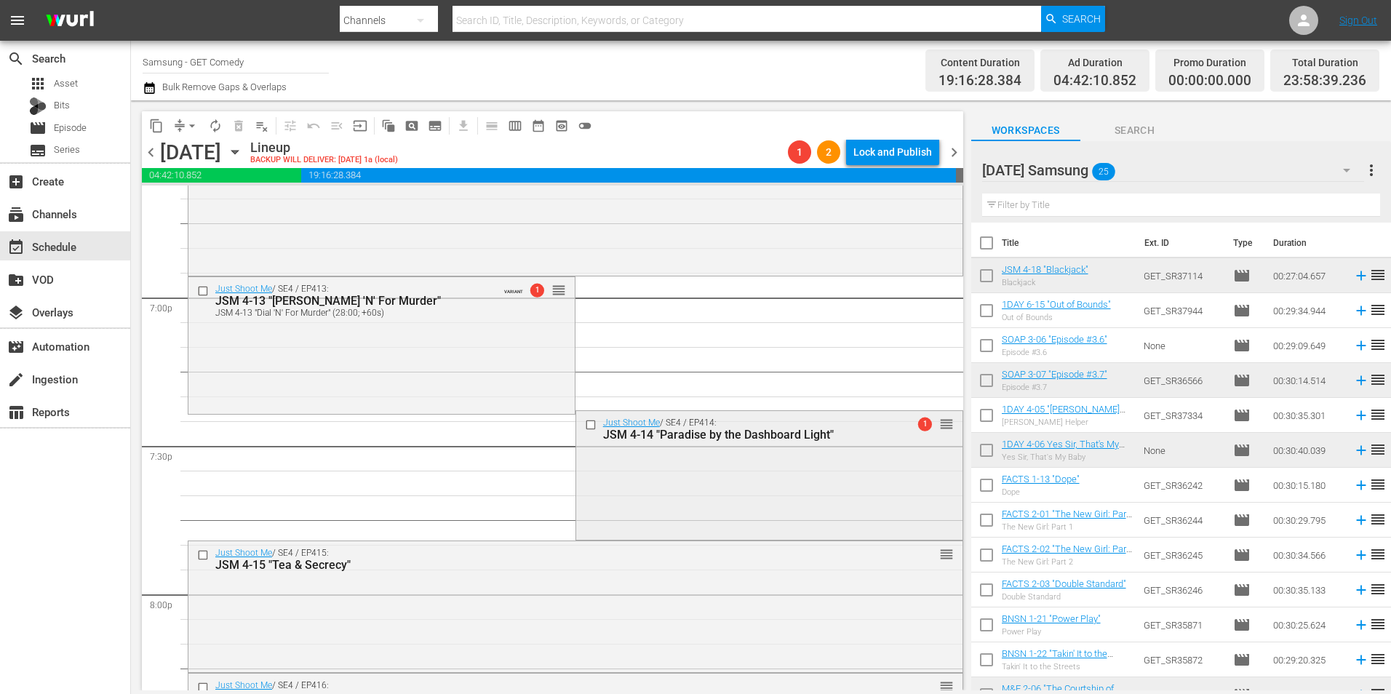
click at [634, 500] on div "Just Shoot Me / SE4 / EP414: JSM 4-14 "Paradise by the Dashboard Light" 1 reord…" at bounding box center [769, 474] width 386 height 127
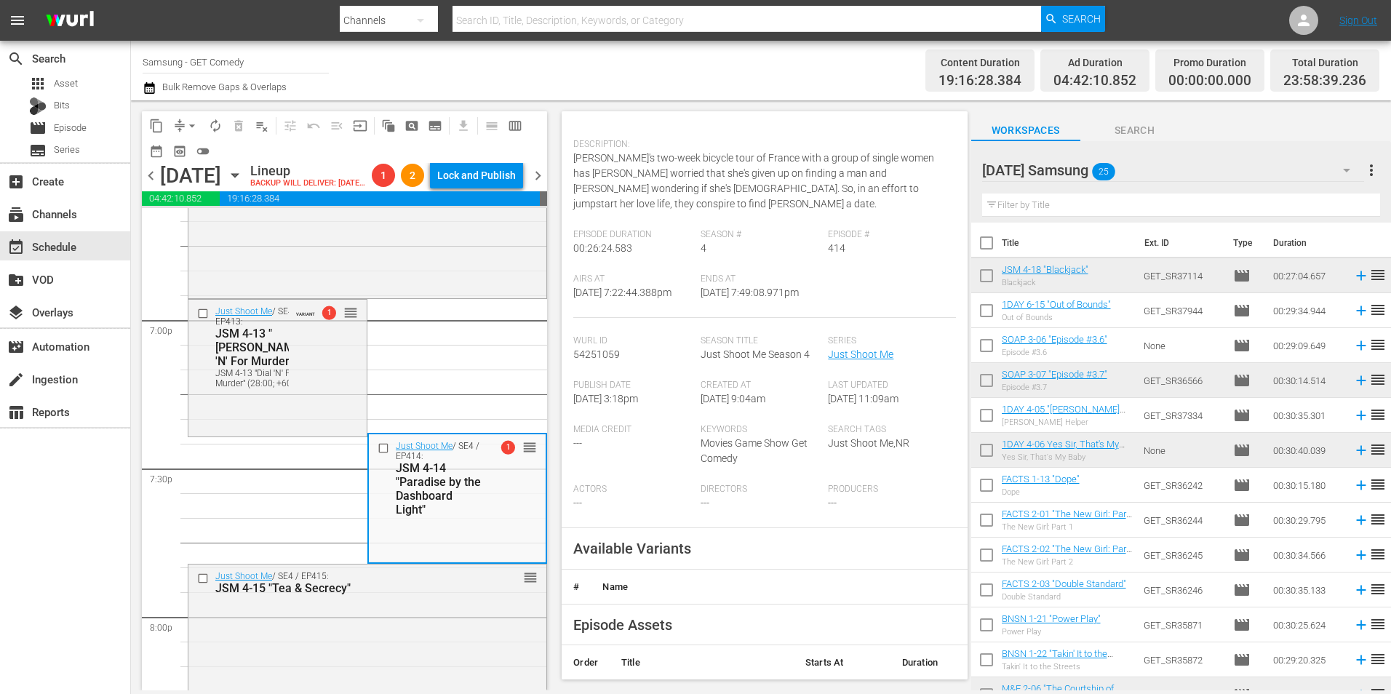
scroll to position [218, 0]
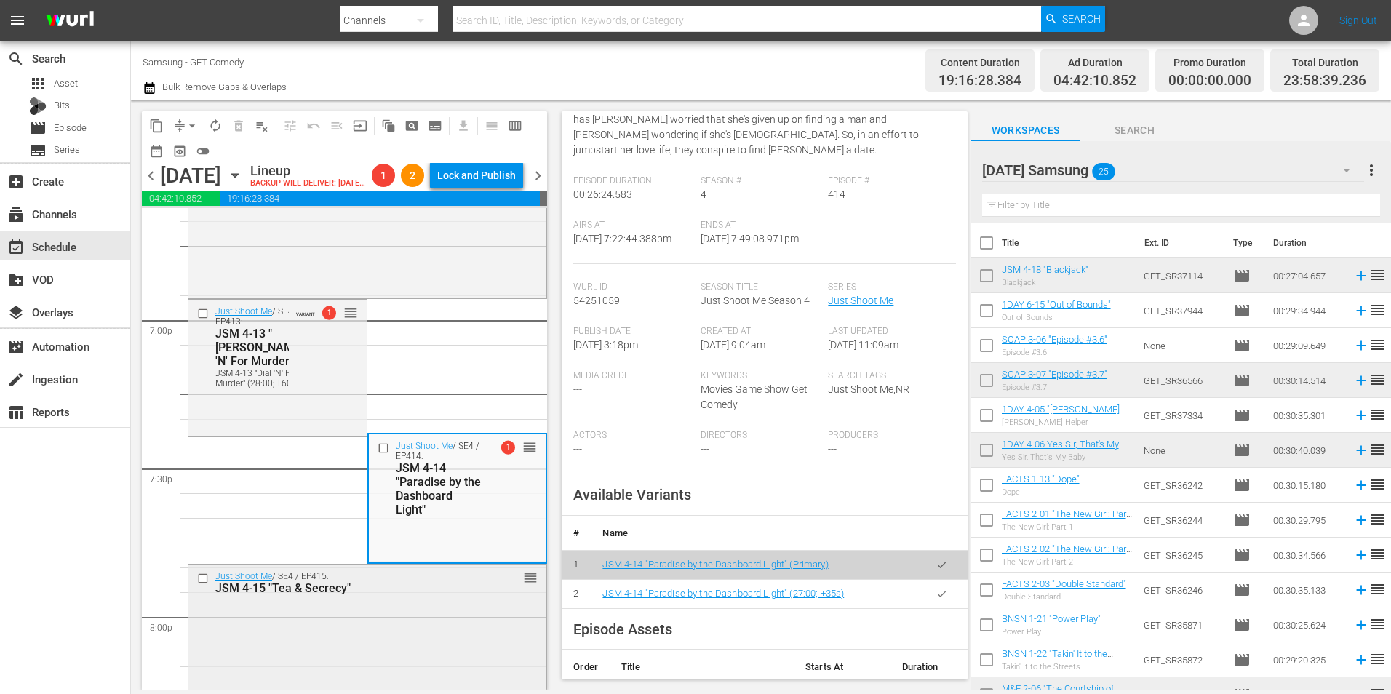
click at [362, 637] on div "Just Shoot Me / SE4 / EP415: JSM 4-15 "Tea & Secrecy" reorder" at bounding box center [367, 629] width 358 height 129
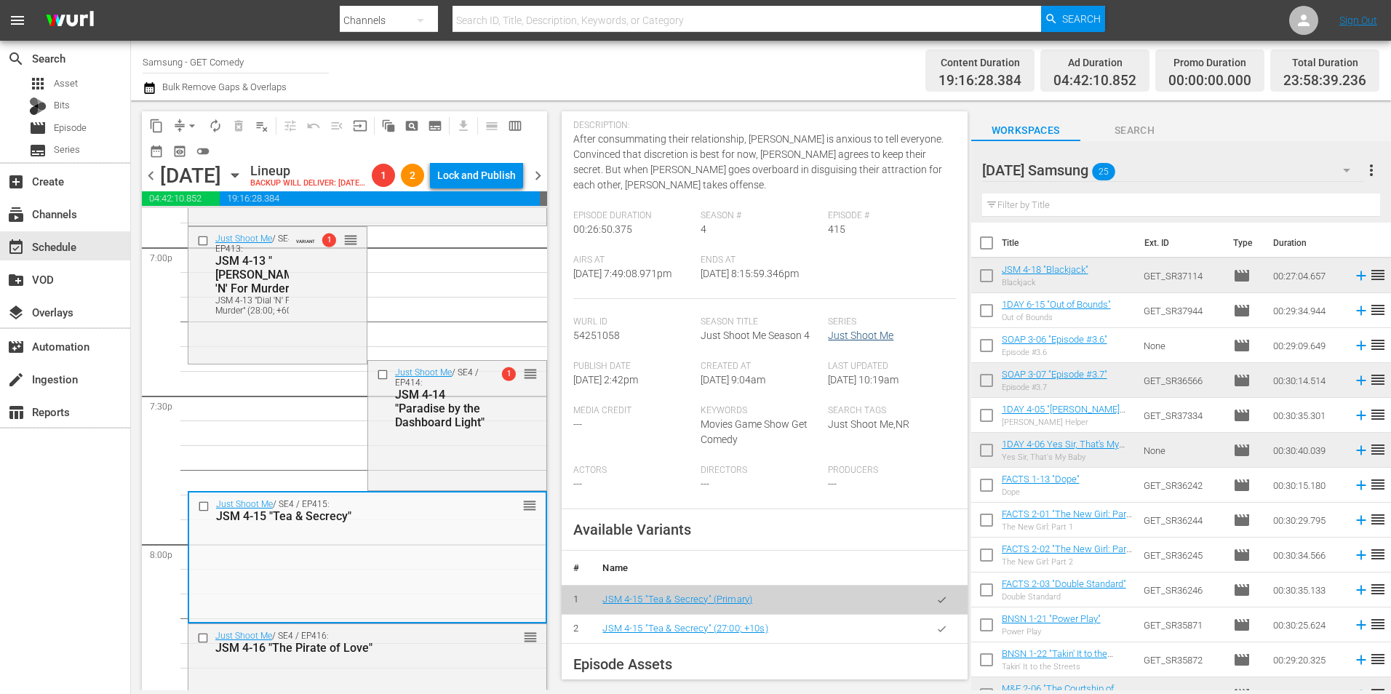
scroll to position [146, 0]
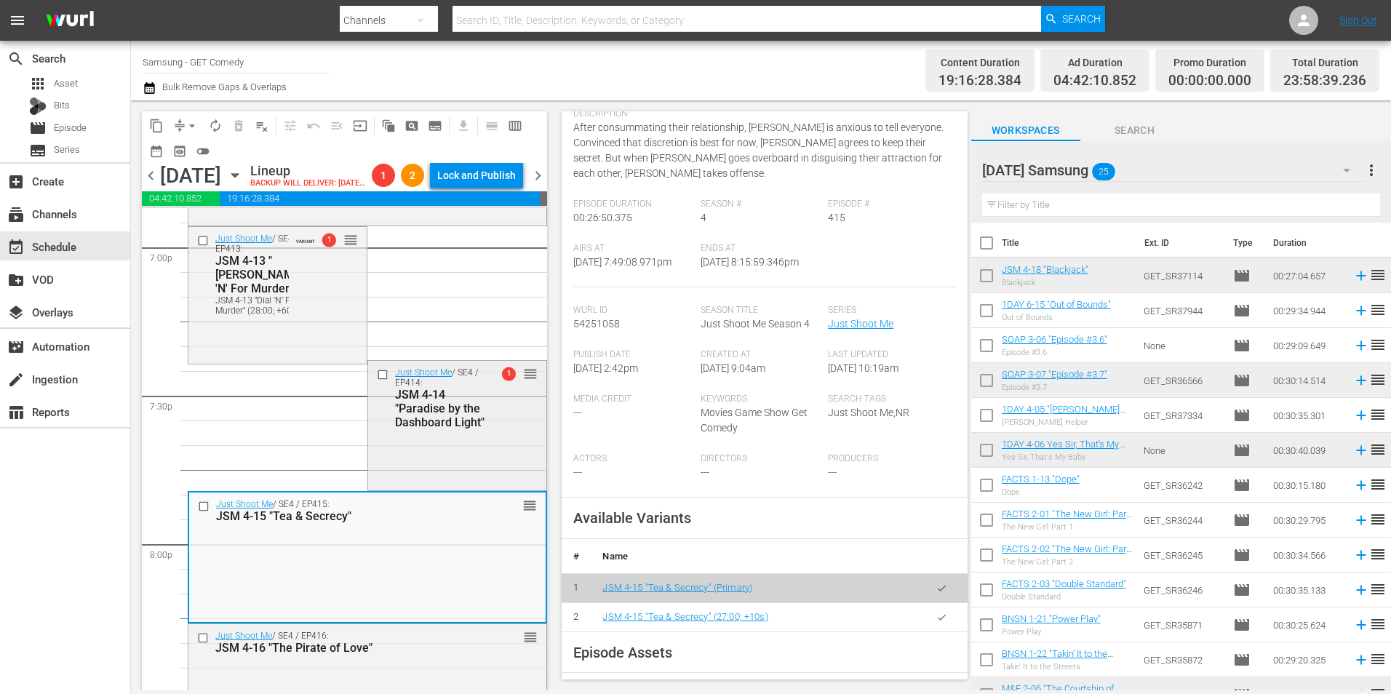
click at [485, 487] on div "Just Shoot Me / SE4 / EP414: JSM 4-14 "Paradise by the Dashboard Light" 1 reord…" at bounding box center [457, 424] width 178 height 127
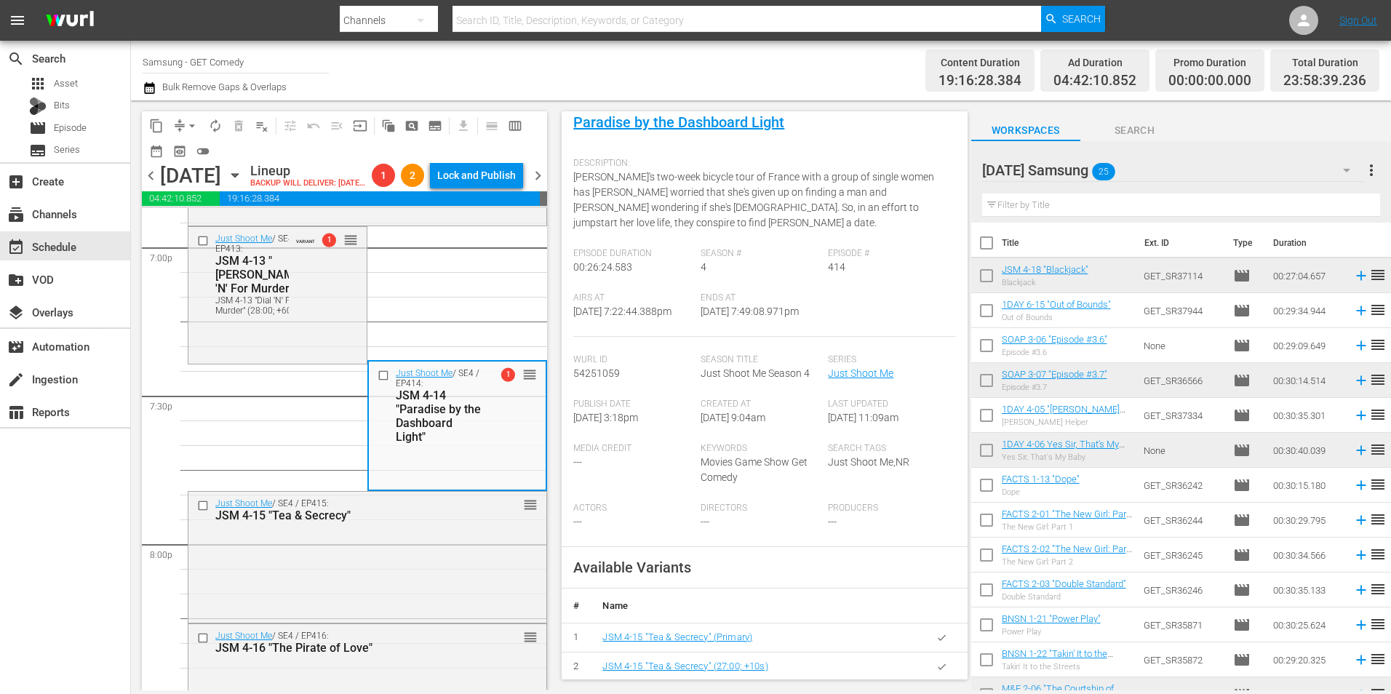
scroll to position [195, 0]
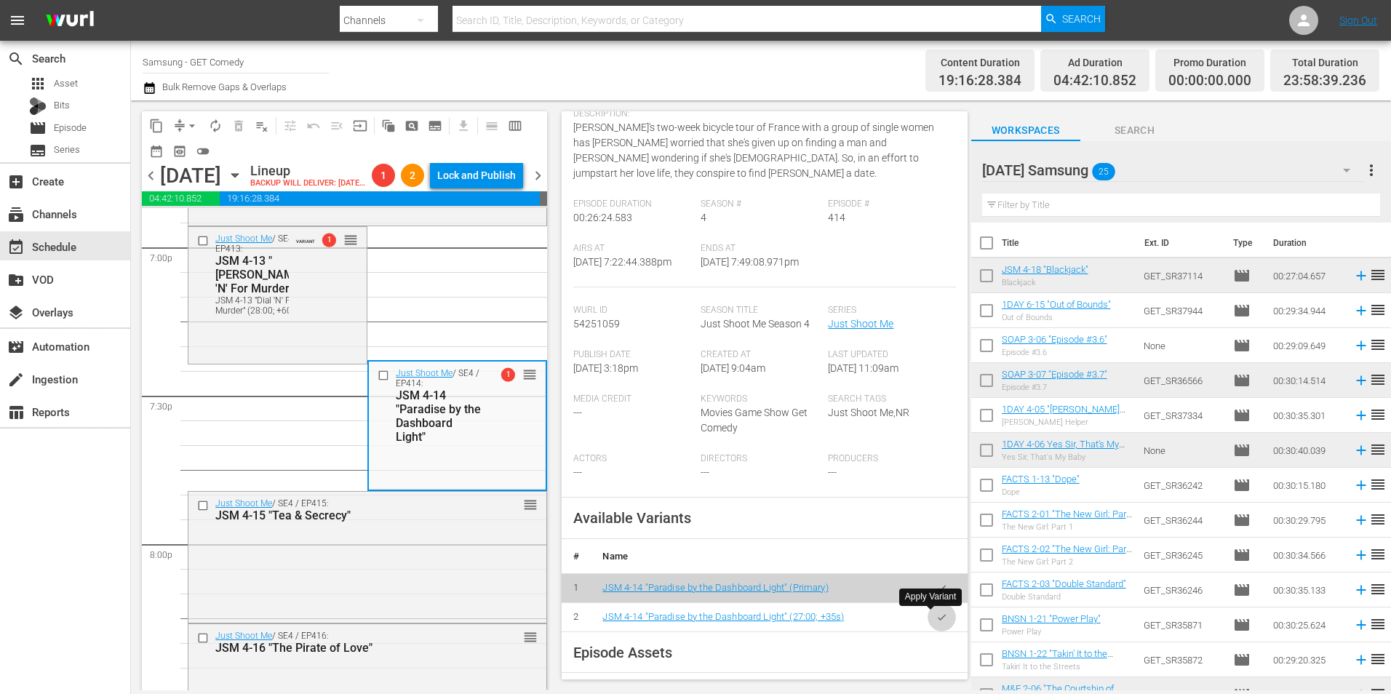
click at [936, 621] on icon "button" at bounding box center [941, 617] width 11 height 11
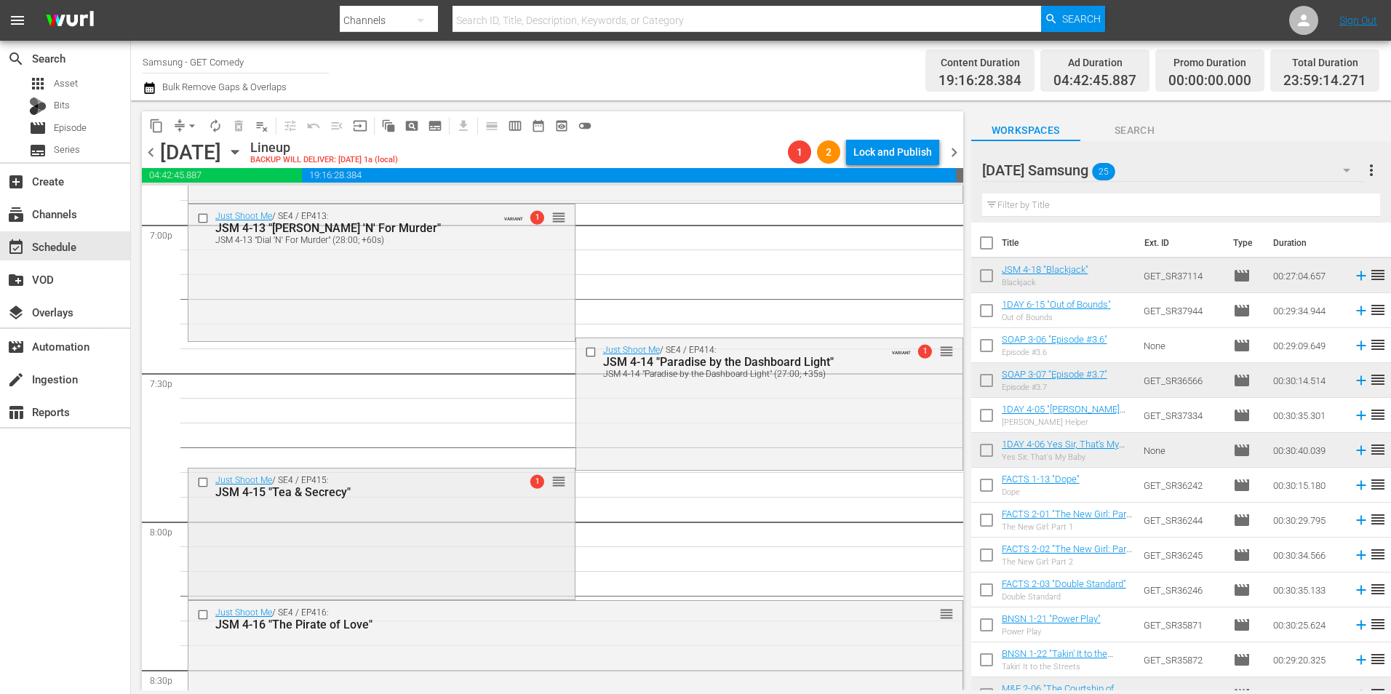
click at [388, 512] on div "Just Shoot Me / SE4 / EP415: JSM 4-15 "Tea & Secrecy" 1 reorder" at bounding box center [381, 533] width 386 height 129
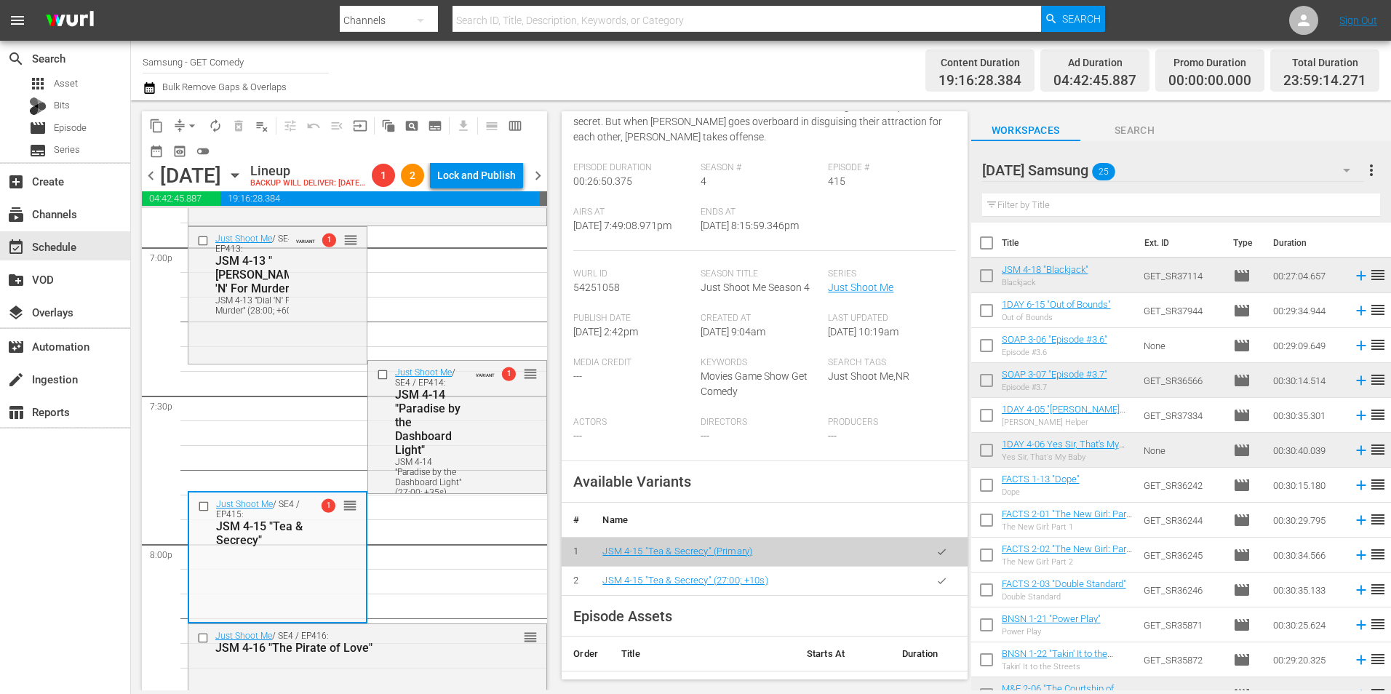
scroll to position [218, 0]
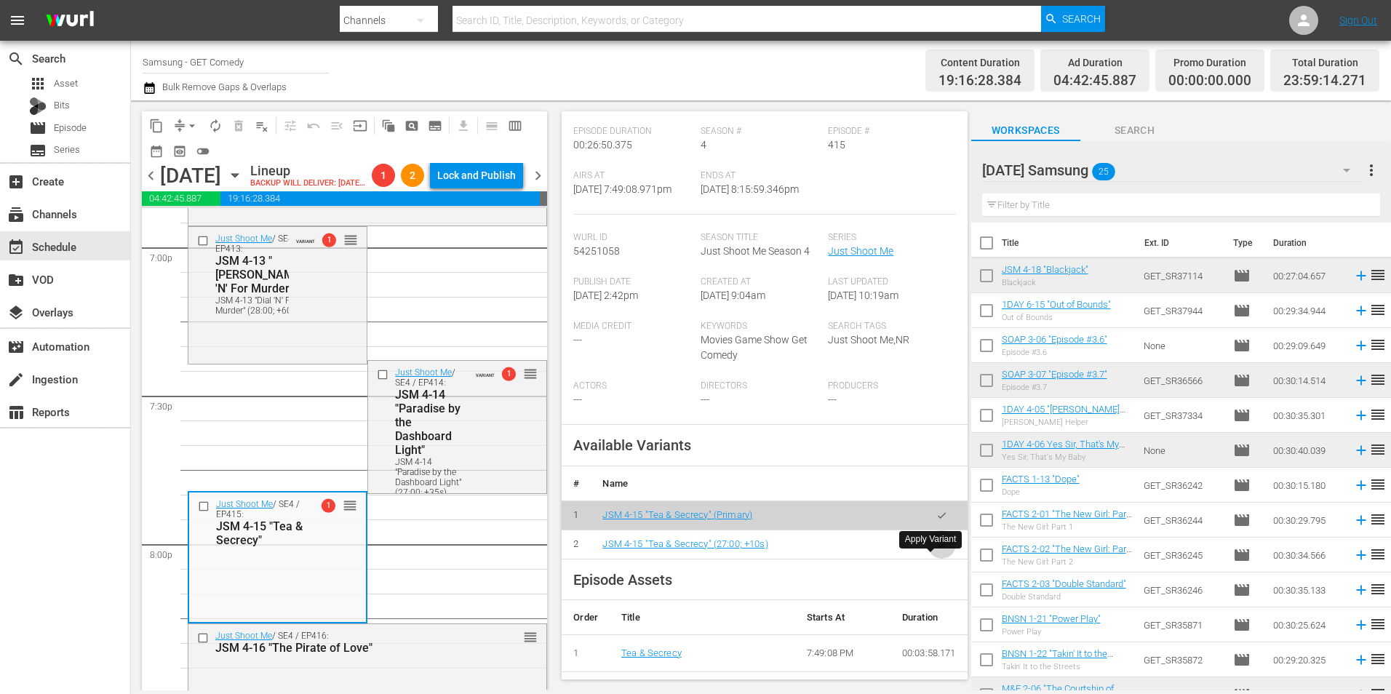
click at [936, 558] on button "button" at bounding box center [942, 544] width 28 height 28
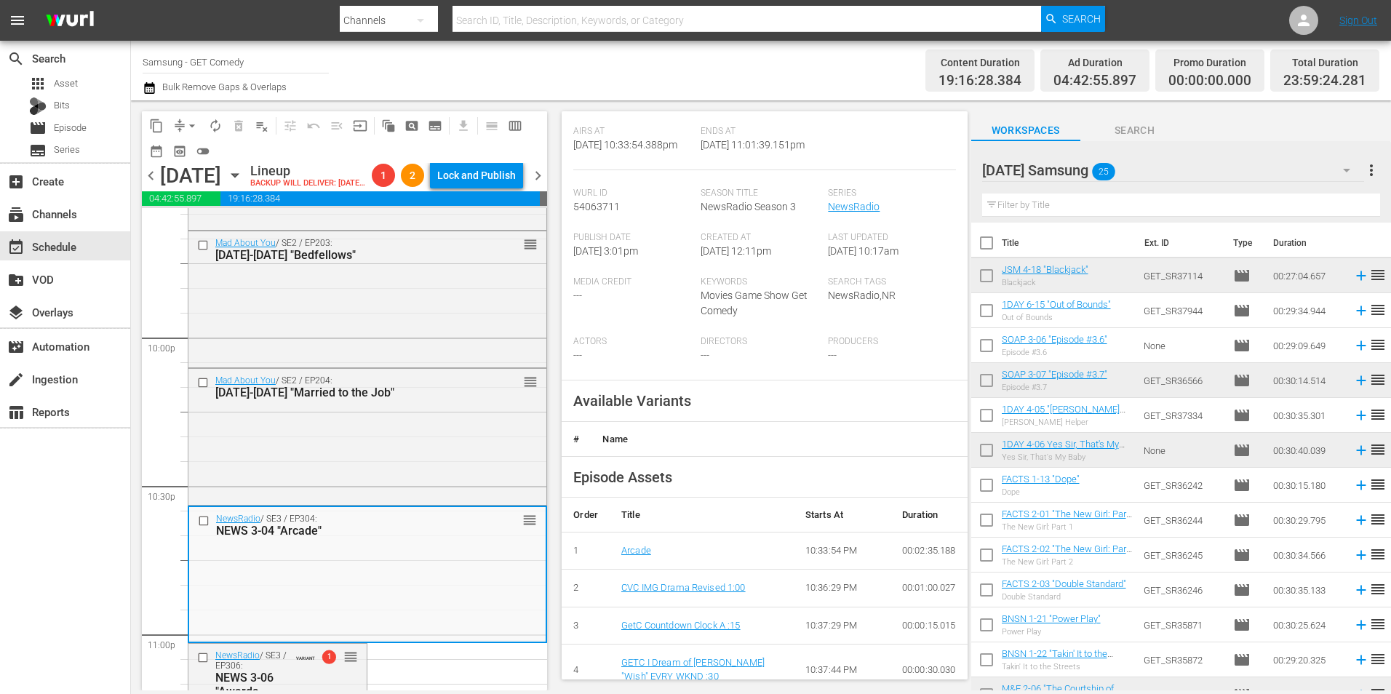
scroll to position [291, 0]
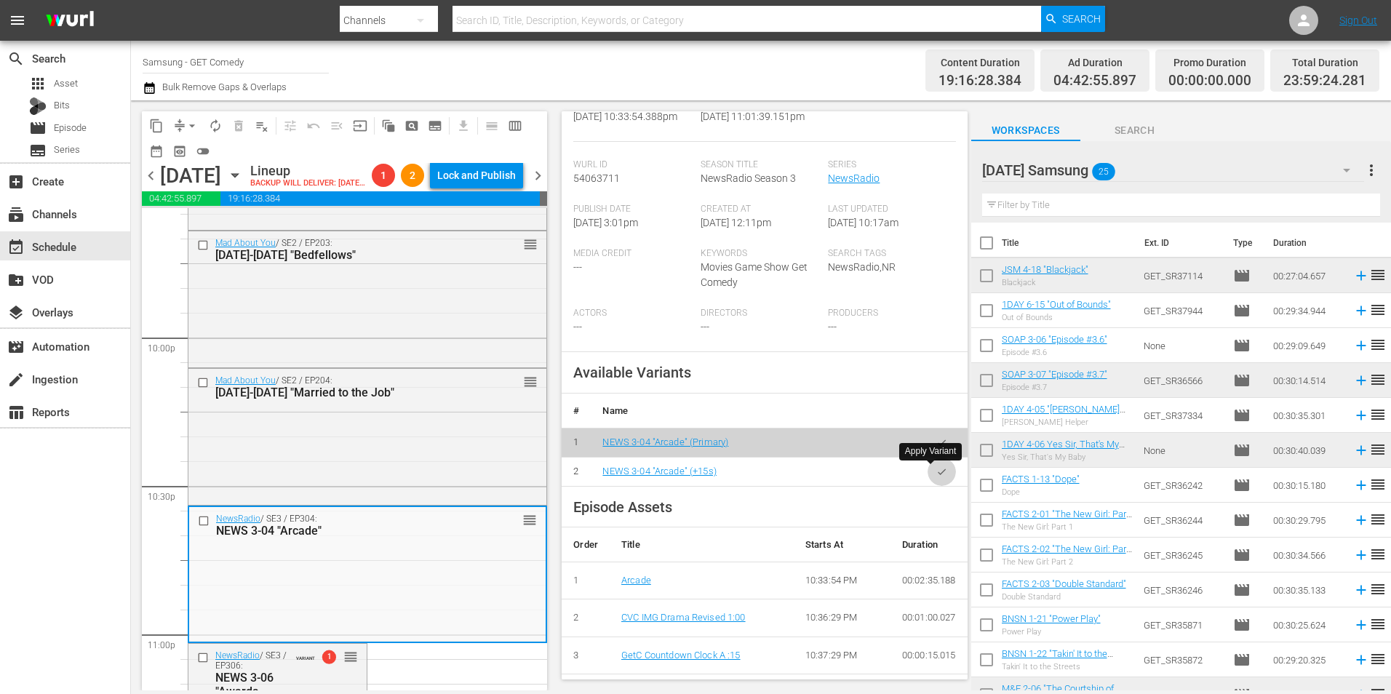
click at [936, 475] on icon "button" at bounding box center [941, 471] width 11 height 11
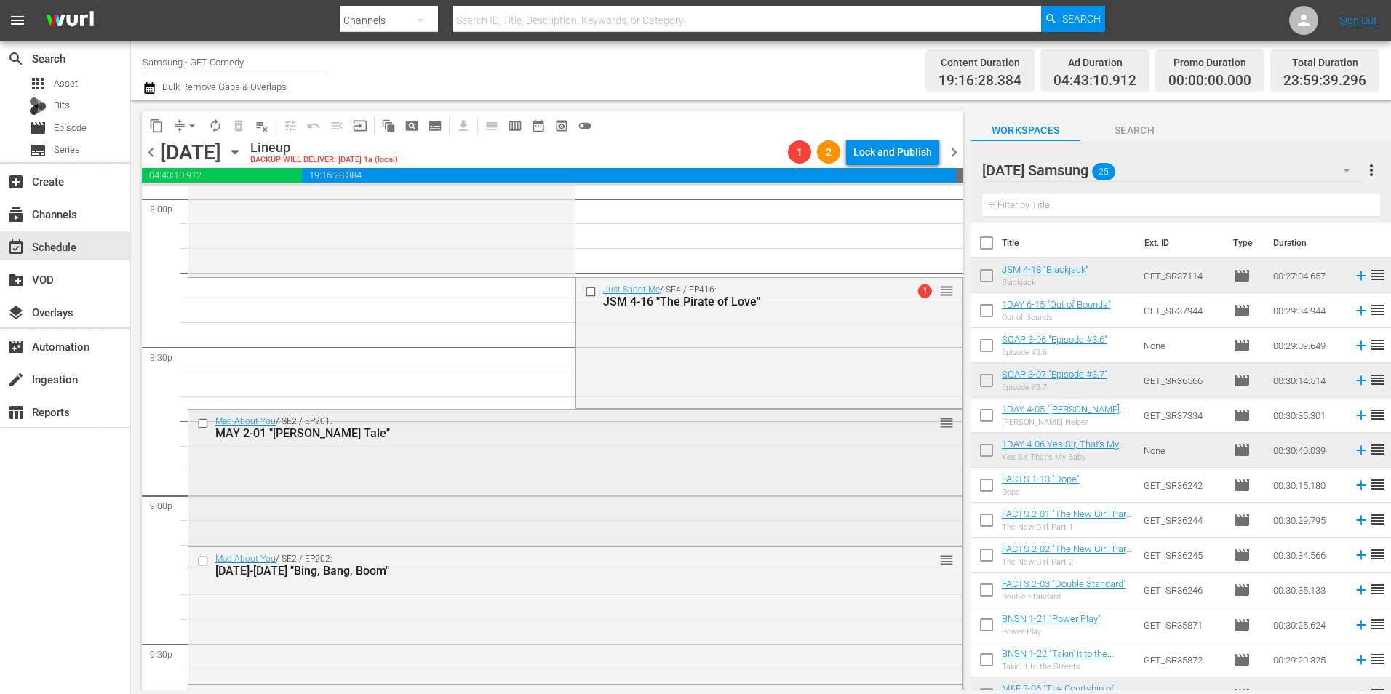
scroll to position [5892, 0]
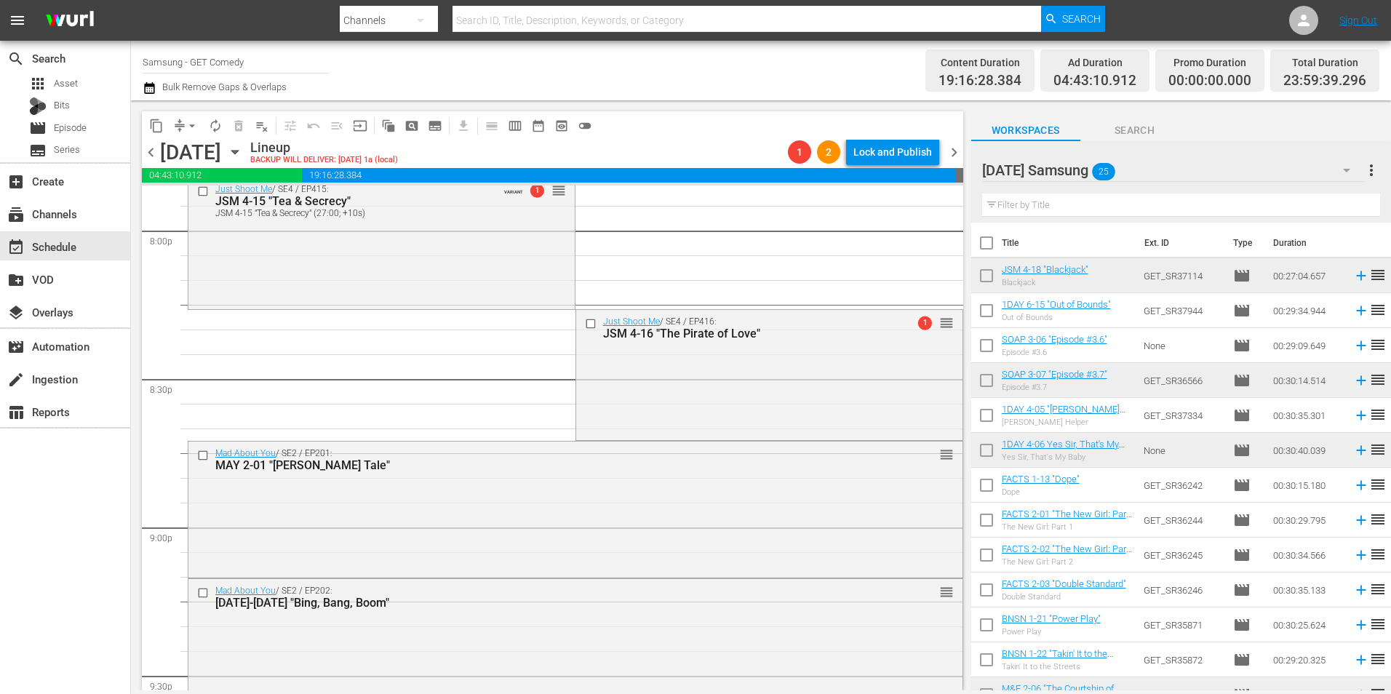
drag, startPoint x: 658, startPoint y: 402, endPoint x: 644, endPoint y: 415, distance: 19.6
click at [658, 402] on div "Just Shoot Me / SE4 / EP416: JSM 4-16 "The Pirate of Love" 1 reorder" at bounding box center [769, 373] width 386 height 127
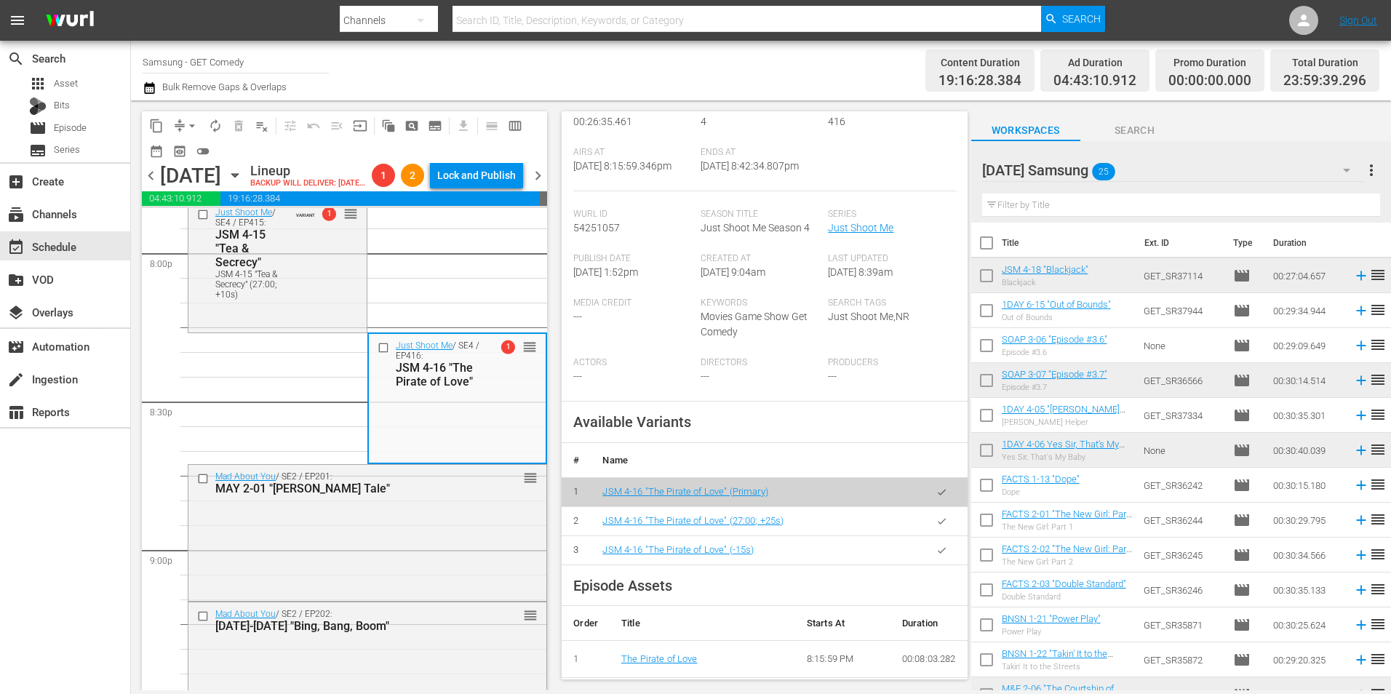
scroll to position [437, 0]
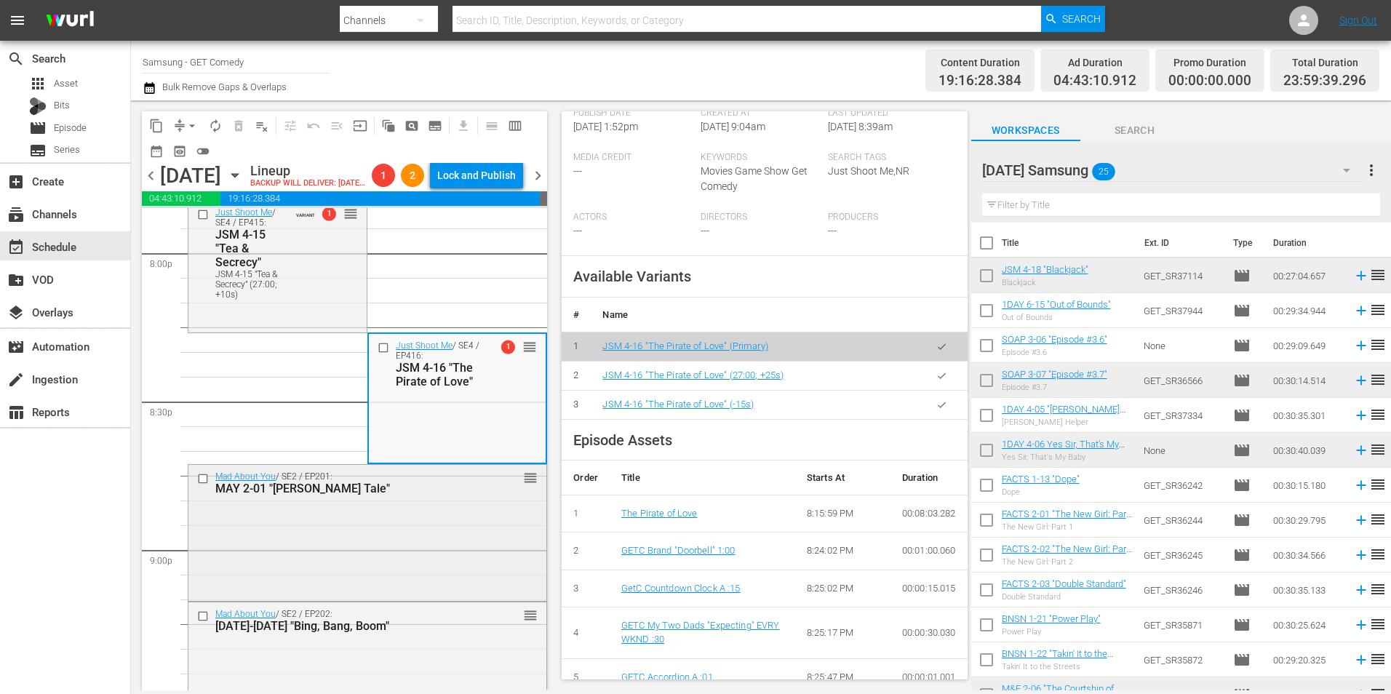
click at [266, 562] on div "Mad About You / SE2 / EP201: MAY 2-01 "[PERSON_NAME] Tale" reorder" at bounding box center [367, 531] width 358 height 133
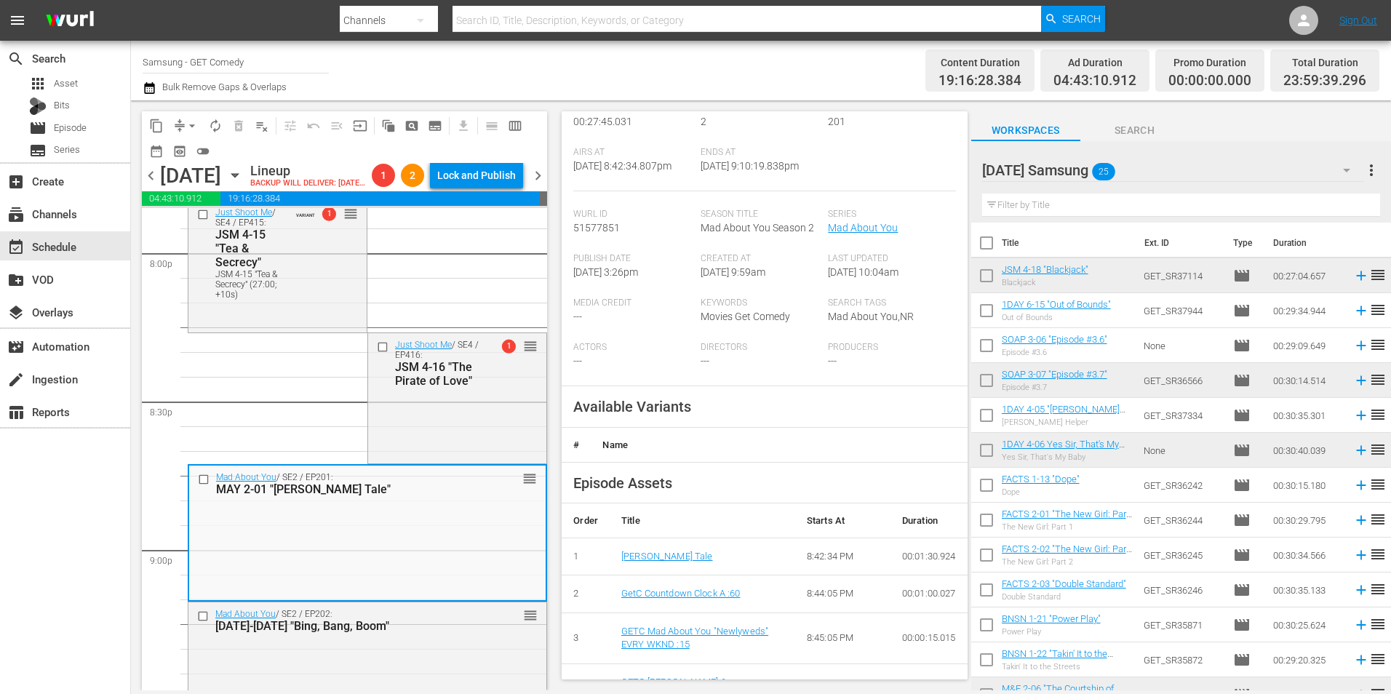
scroll to position [291, 0]
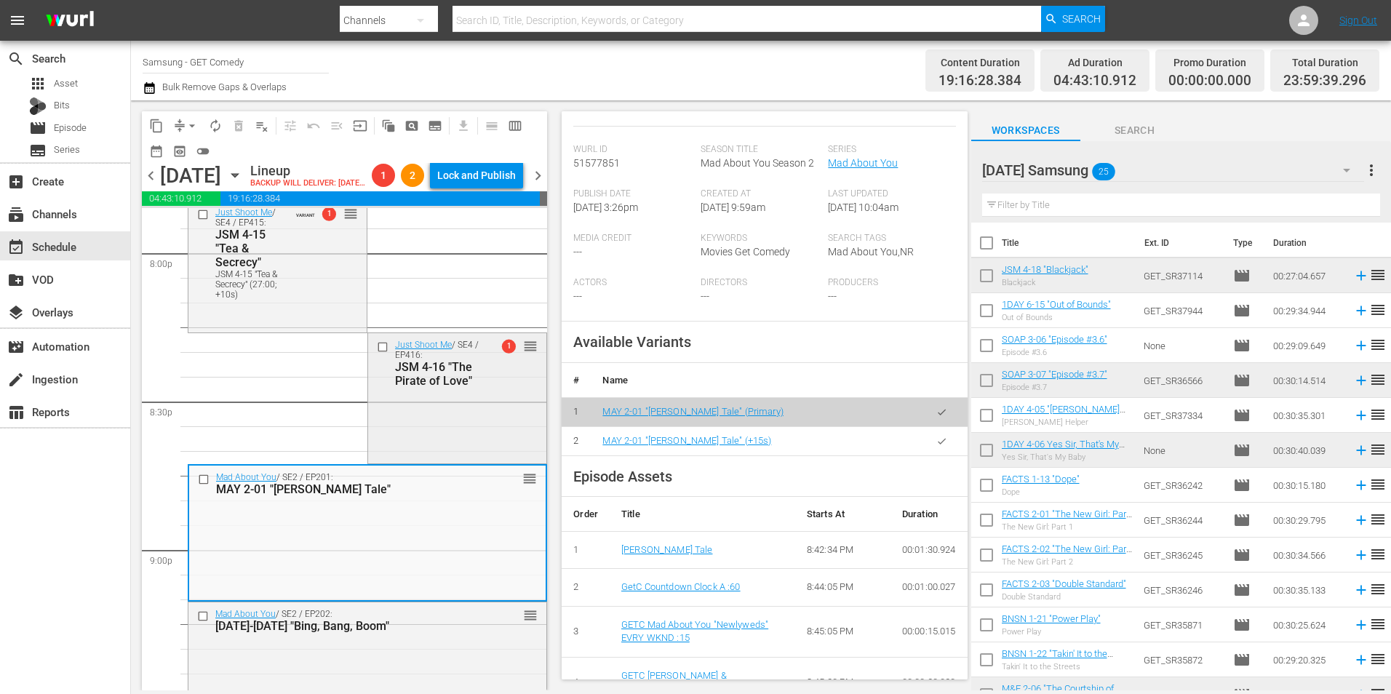
click at [458, 388] on div "JSM 4-16 "The Pirate of Love"" at bounding box center [439, 374] width 89 height 28
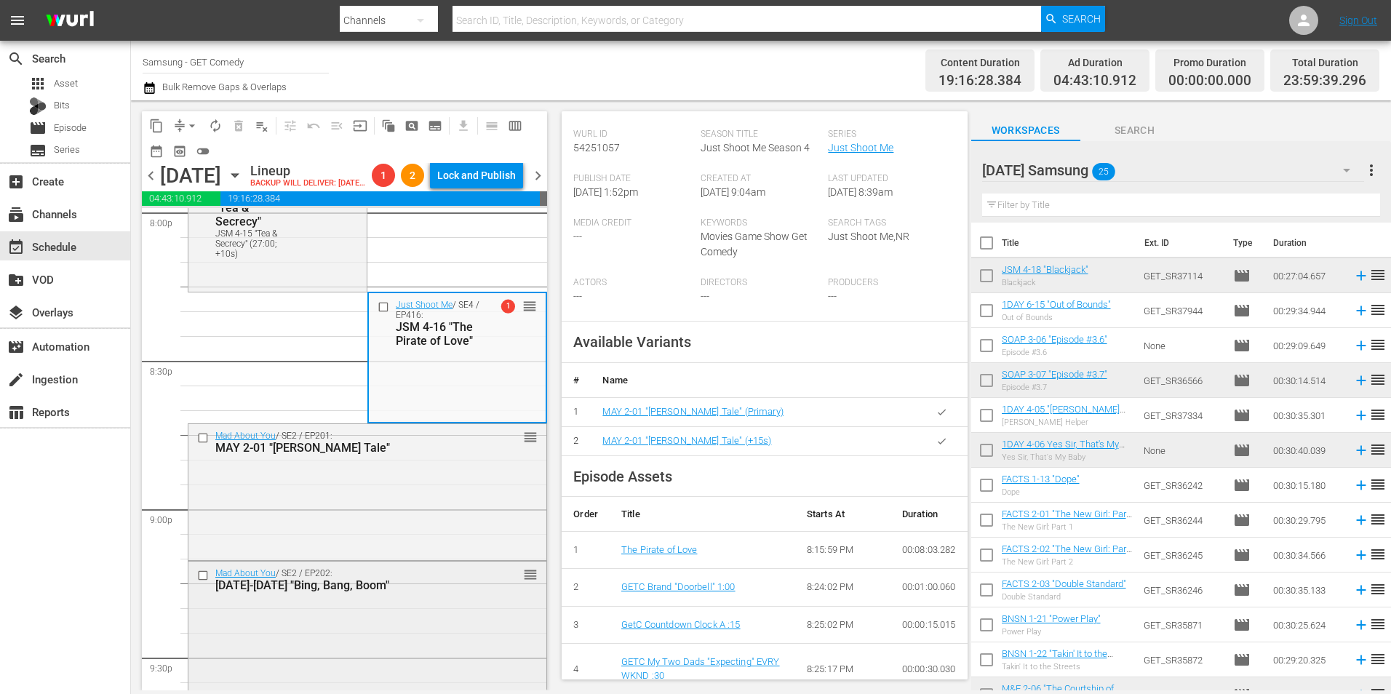
scroll to position [6037, 0]
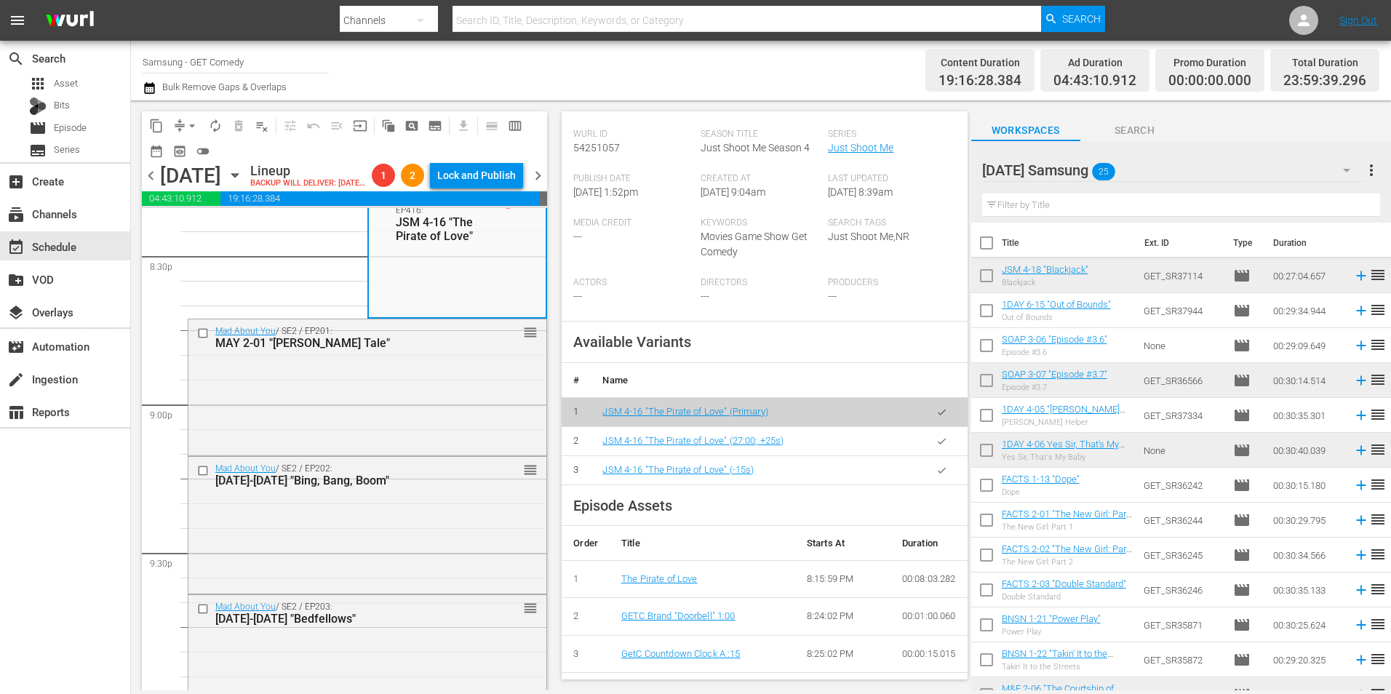
click at [384, 553] on div "Mad About You / SE2 / EP202: [DATE]-[DATE] "Bing, Bang, Boom" reorder" at bounding box center [367, 524] width 358 height 134
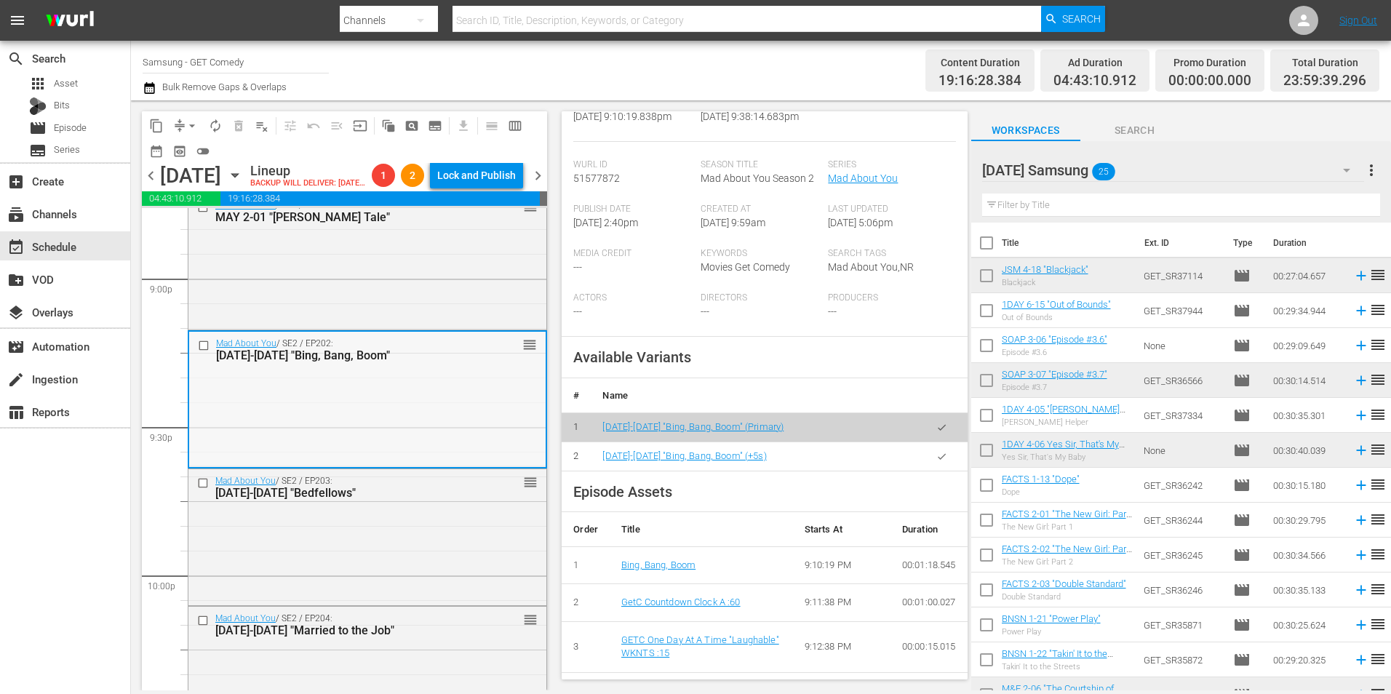
scroll to position [6183, 0]
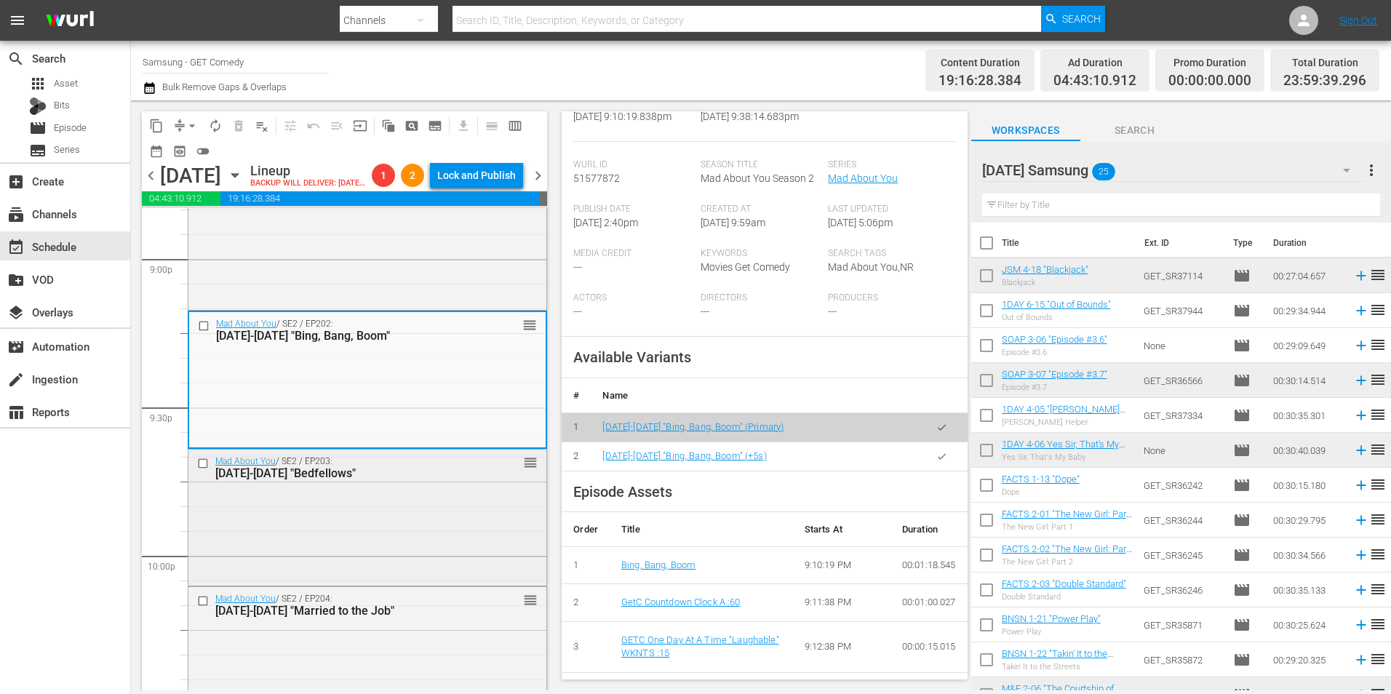
click at [443, 558] on div "Mad About You / SE2 / EP203: [DATE]-[DATE] "Bedfellows" reorder" at bounding box center [367, 517] width 358 height 134
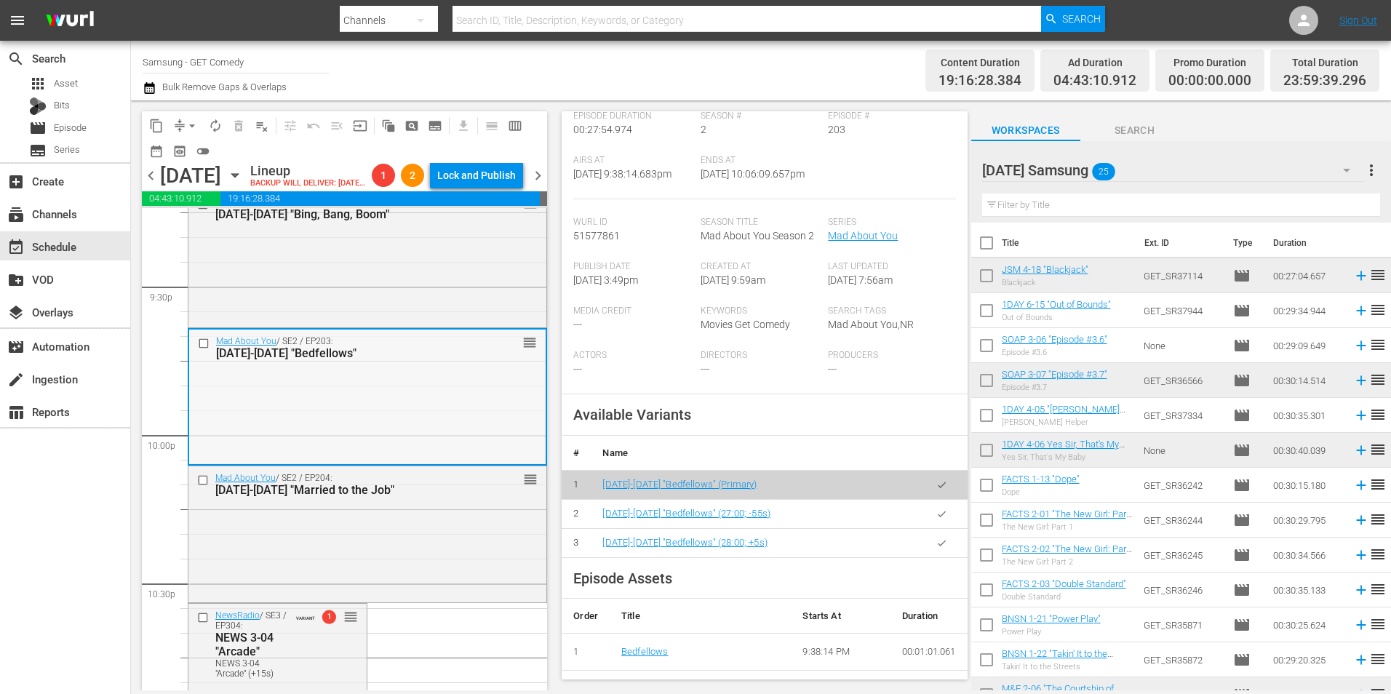
scroll to position [6328, 0]
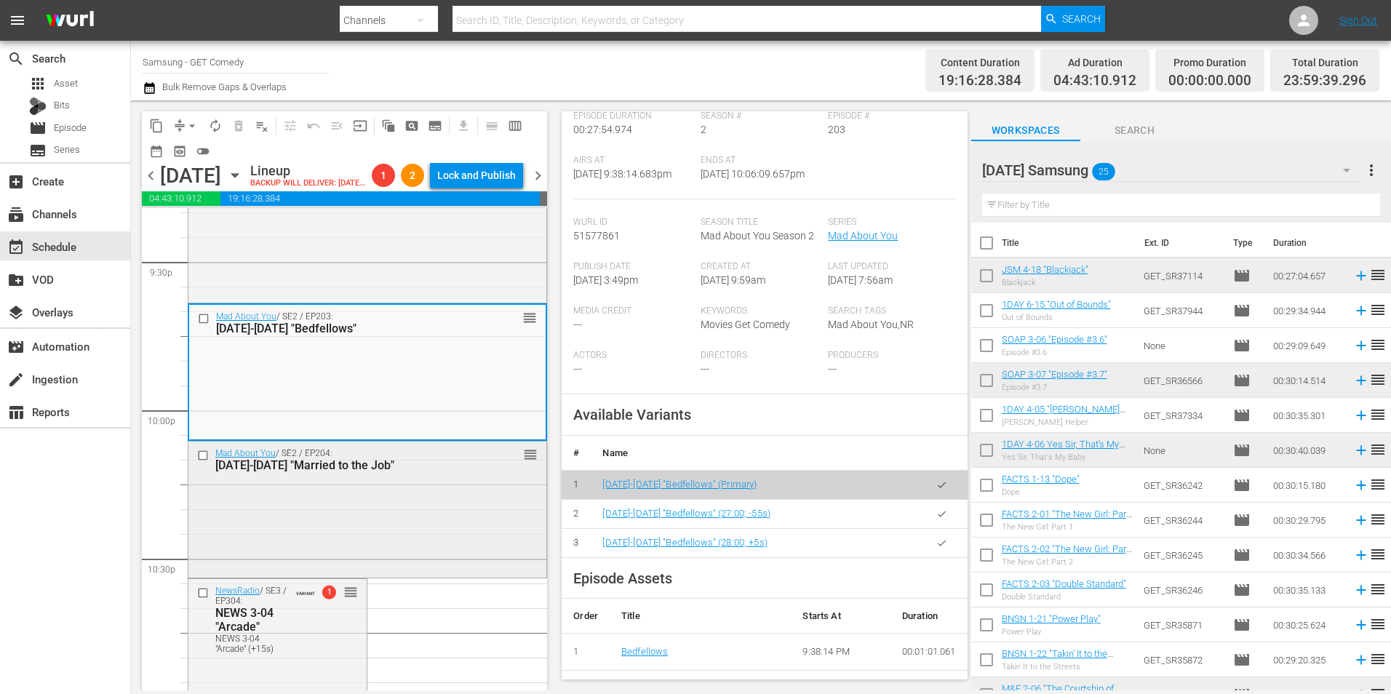
click at [477, 542] on div "Mad About You / SE2 / EP204: [DATE]-[DATE] "Married to the Job" reorder" at bounding box center [367, 508] width 358 height 133
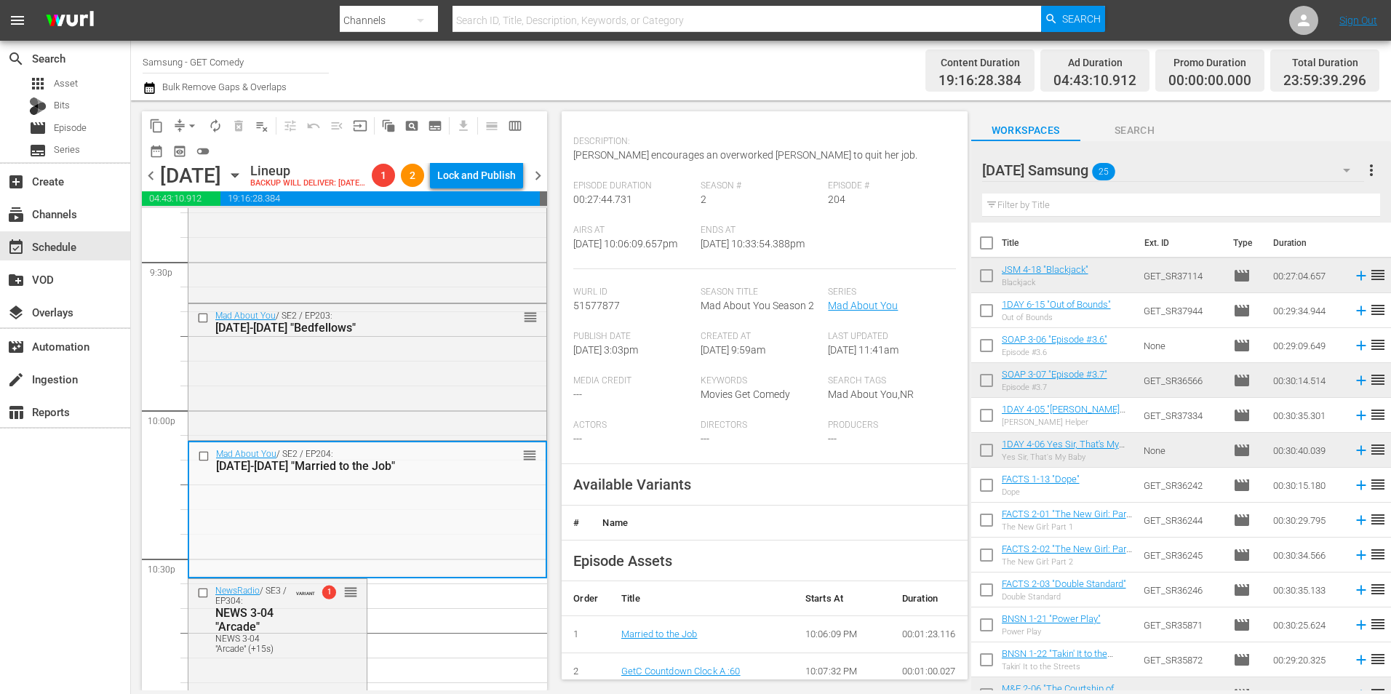
scroll to position [146, 0]
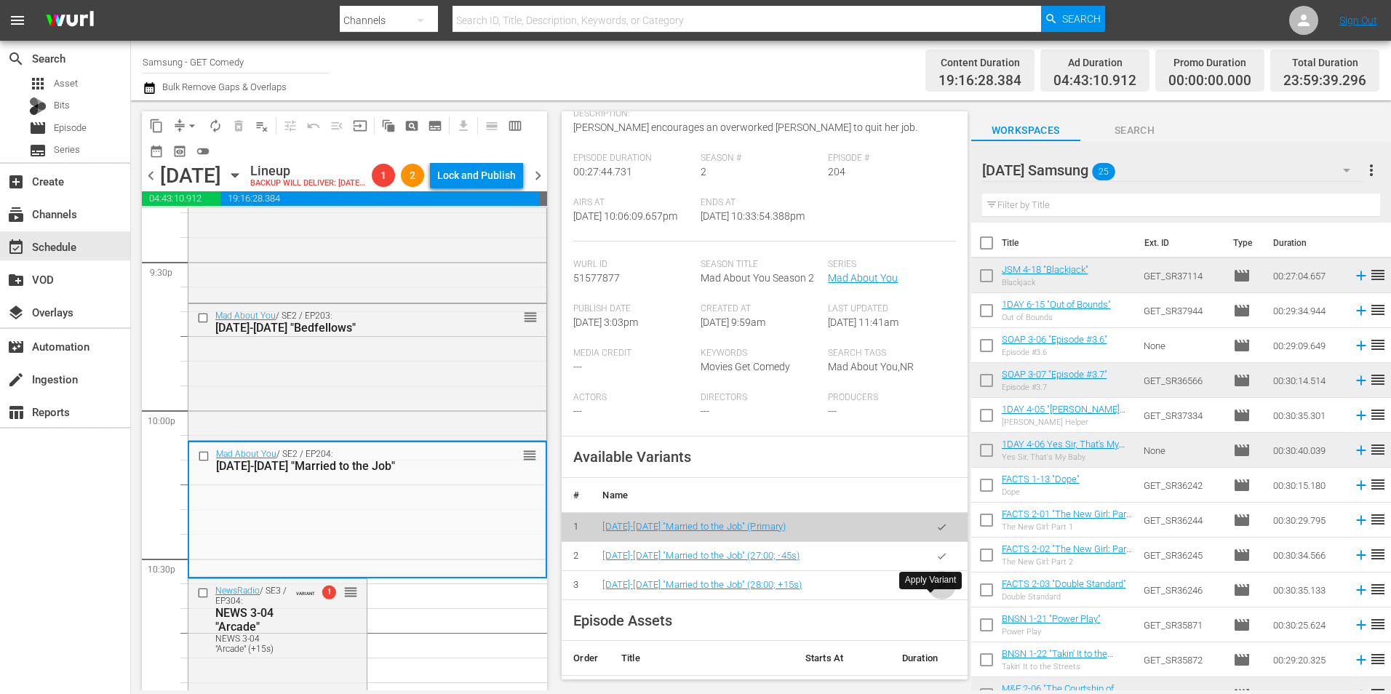
click at [936, 599] on button "button" at bounding box center [942, 585] width 28 height 28
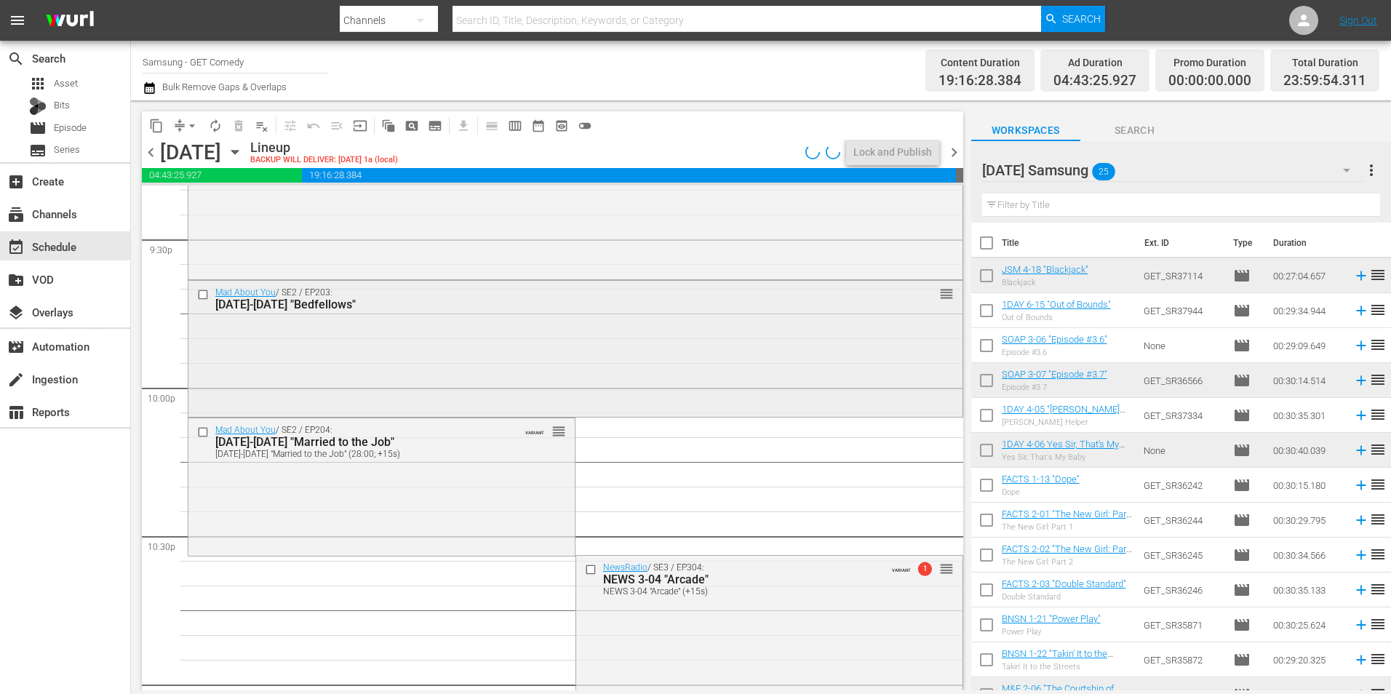
click at [511, 295] on div "Mad About You / SE2 / EP203: [DATE]-[DATE] "Bedfellows"" at bounding box center [548, 299] width 666 height 24
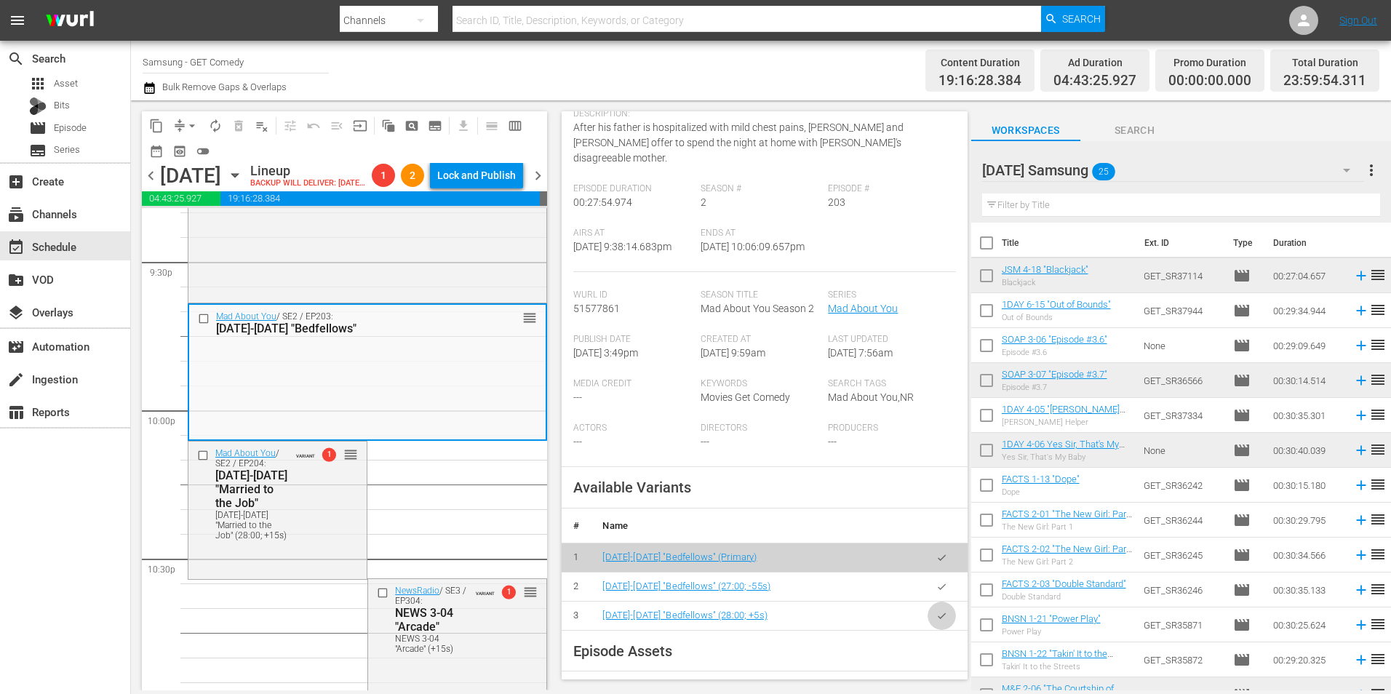
click at [936, 614] on icon "button" at bounding box center [941, 615] width 11 height 11
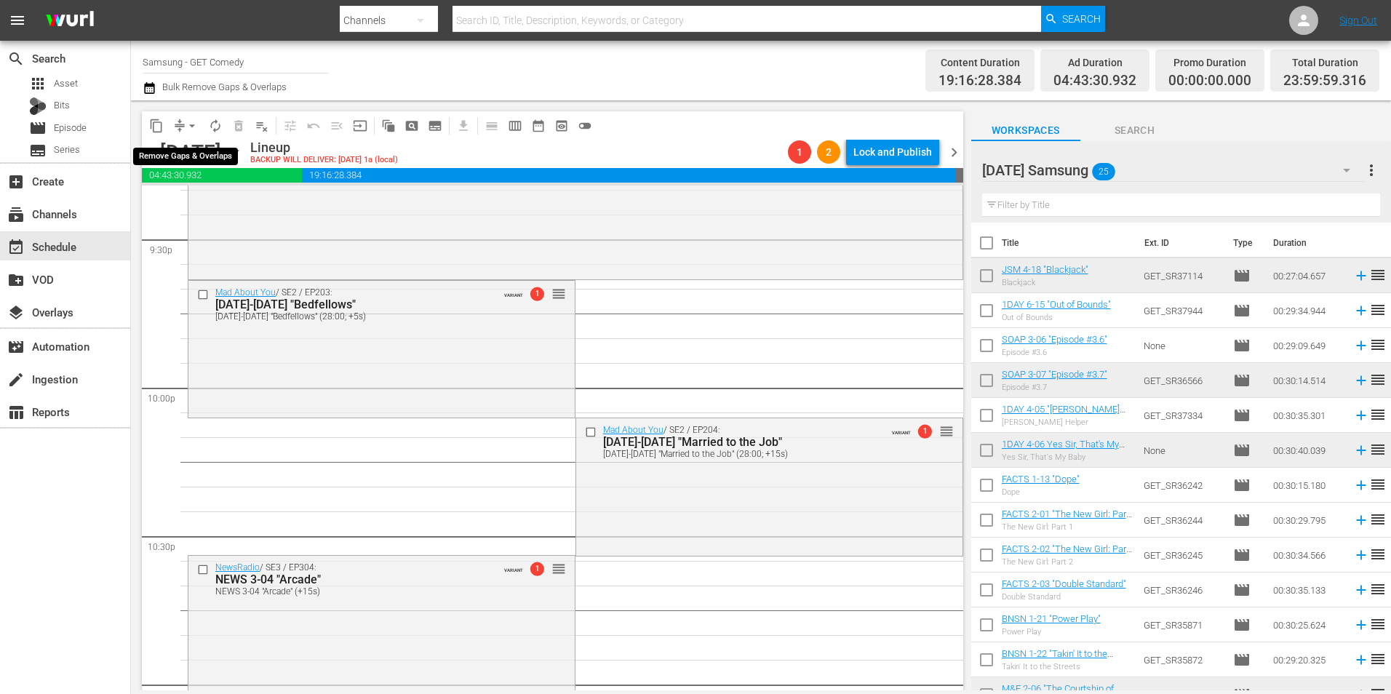
click at [188, 125] on span "arrow_drop_down" at bounding box center [192, 126] width 15 height 15
click at [196, 154] on li "Align to Midnight" at bounding box center [192, 155] width 120 height 24
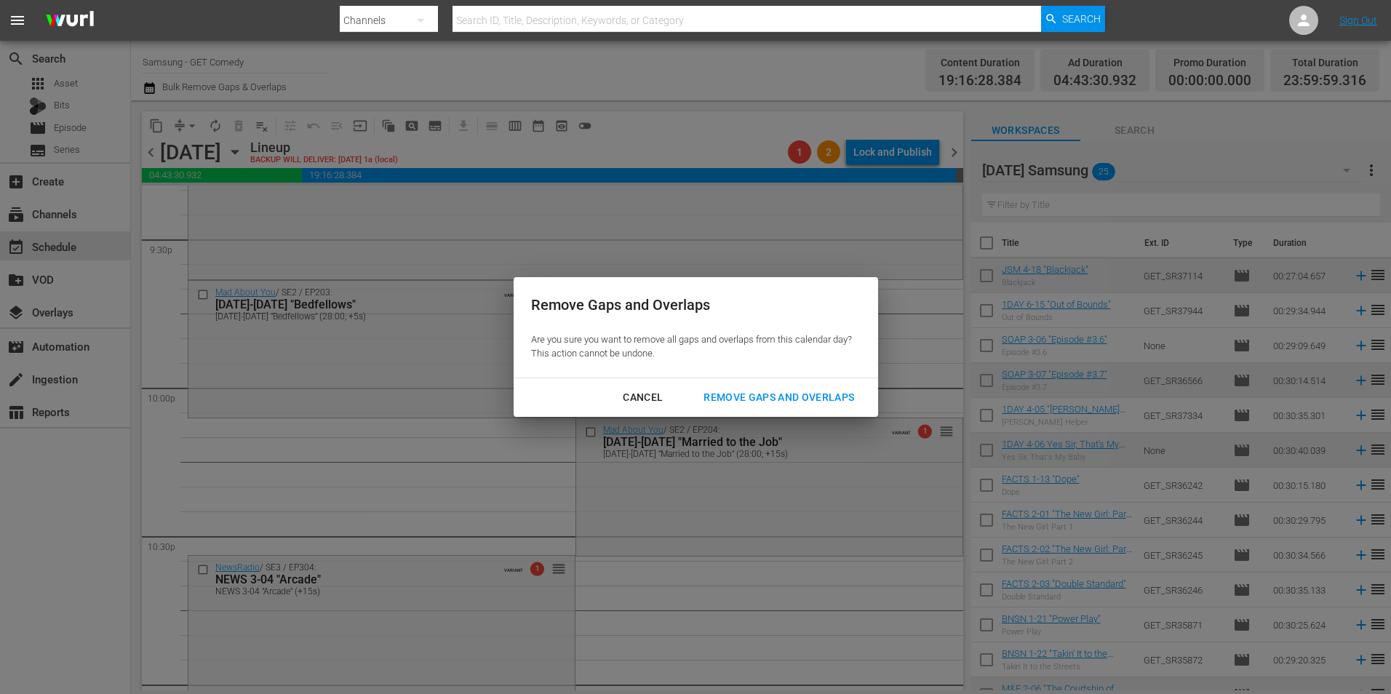
drag, startPoint x: 737, startPoint y: 390, endPoint x: 713, endPoint y: 396, distance: 24.7
click at [736, 390] on div "Remove Gaps and Overlaps" at bounding box center [779, 398] width 174 height 18
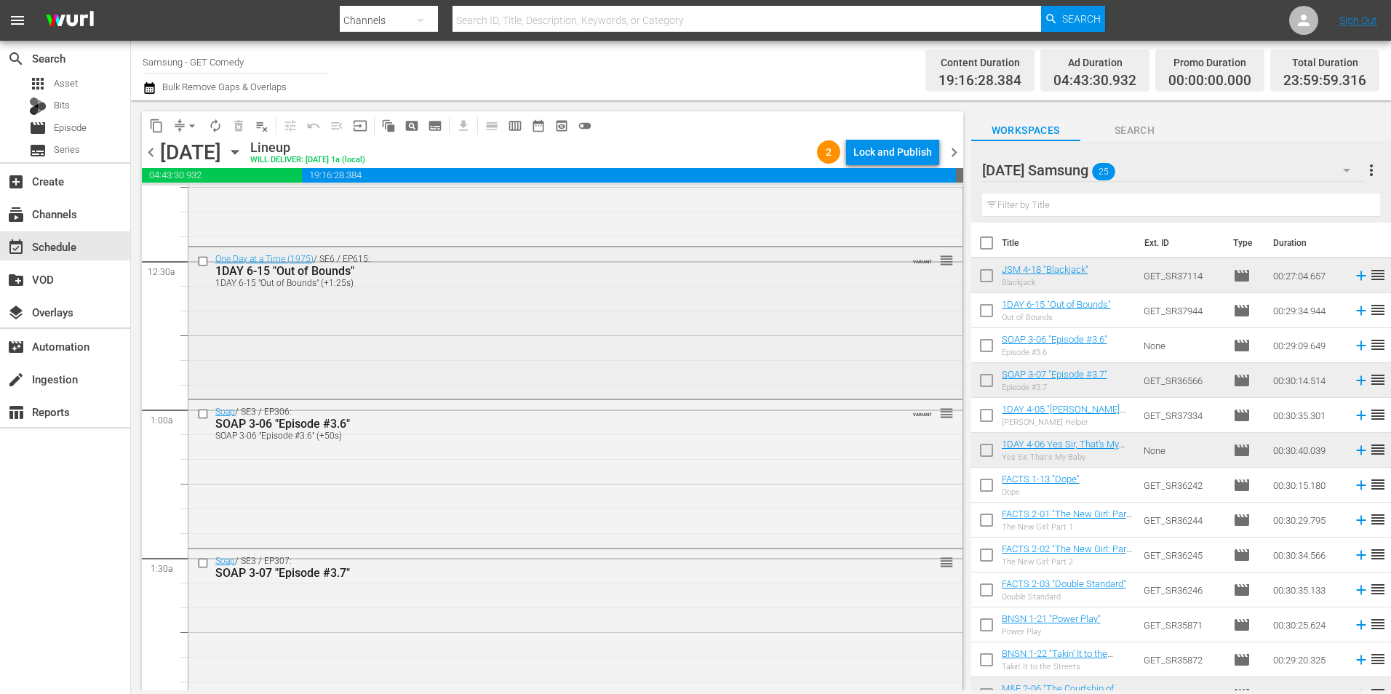
scroll to position [0, 0]
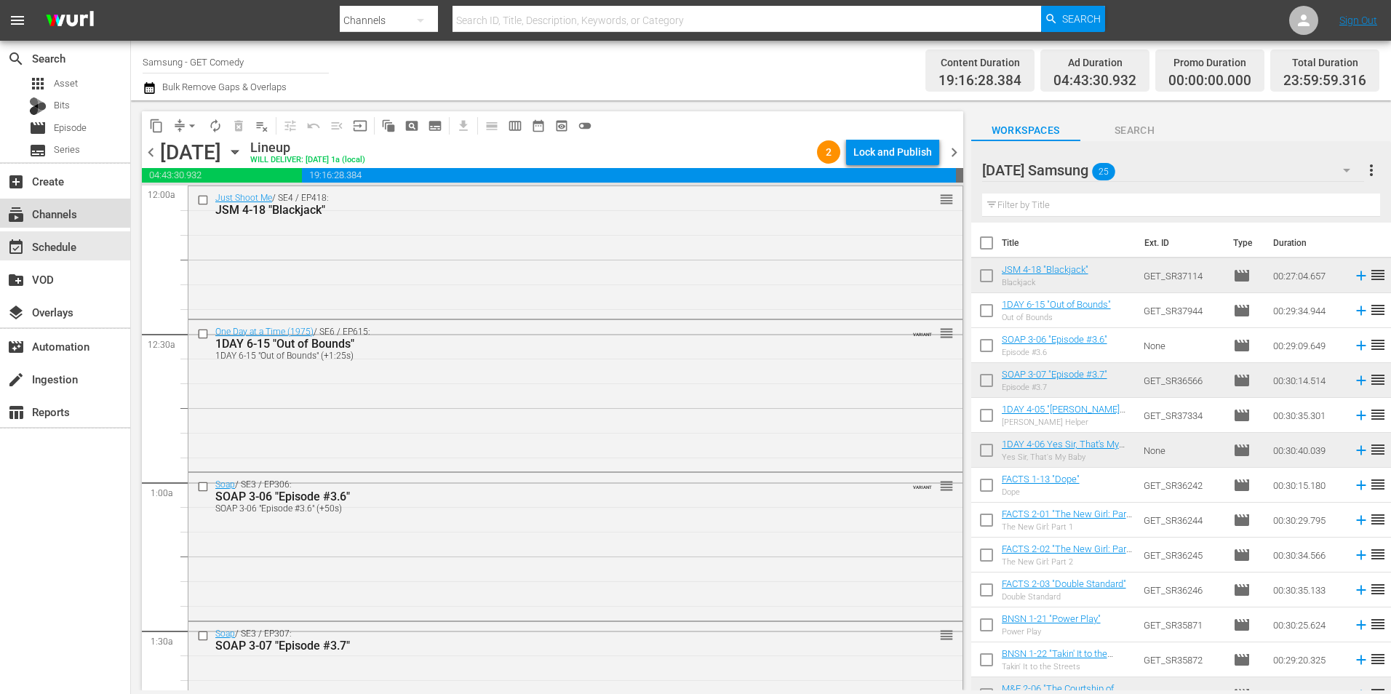
click at [67, 215] on div "subscriptions Channels" at bounding box center [40, 211] width 81 height 13
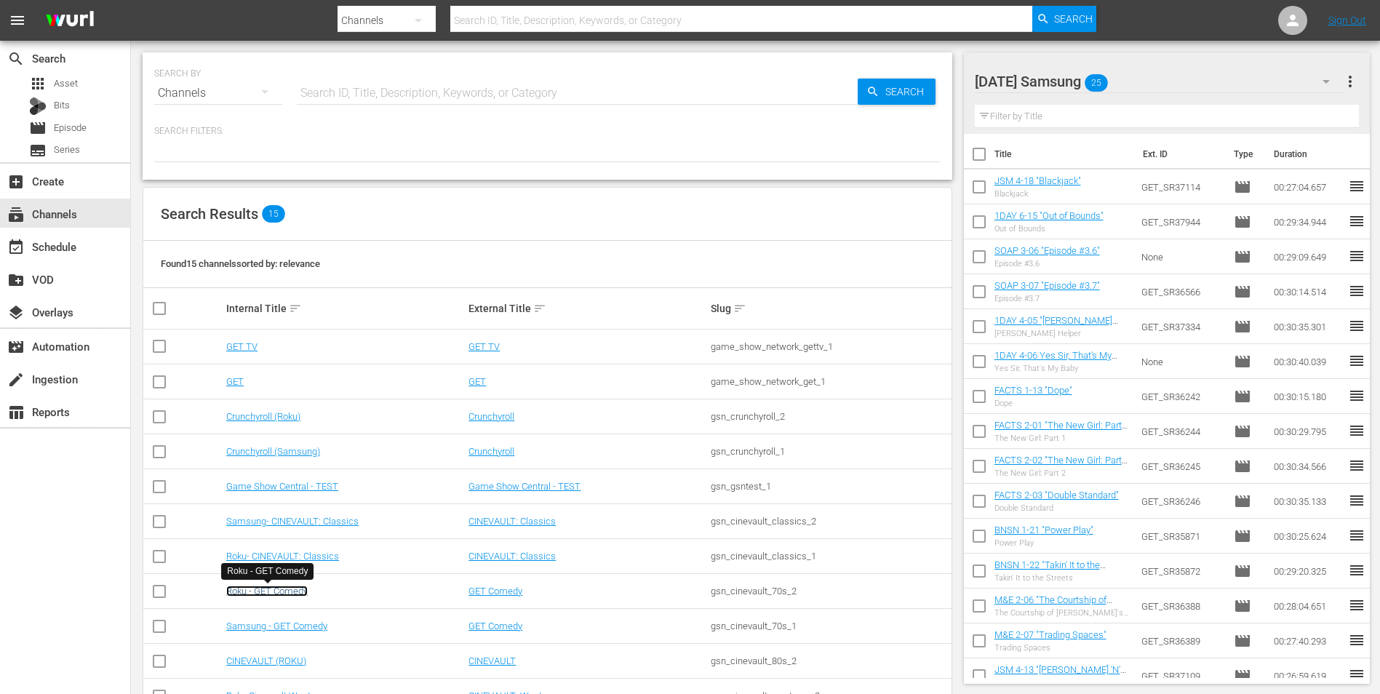
click at [274, 594] on link "Roku - GET Comedy" at bounding box center [266, 591] width 81 height 11
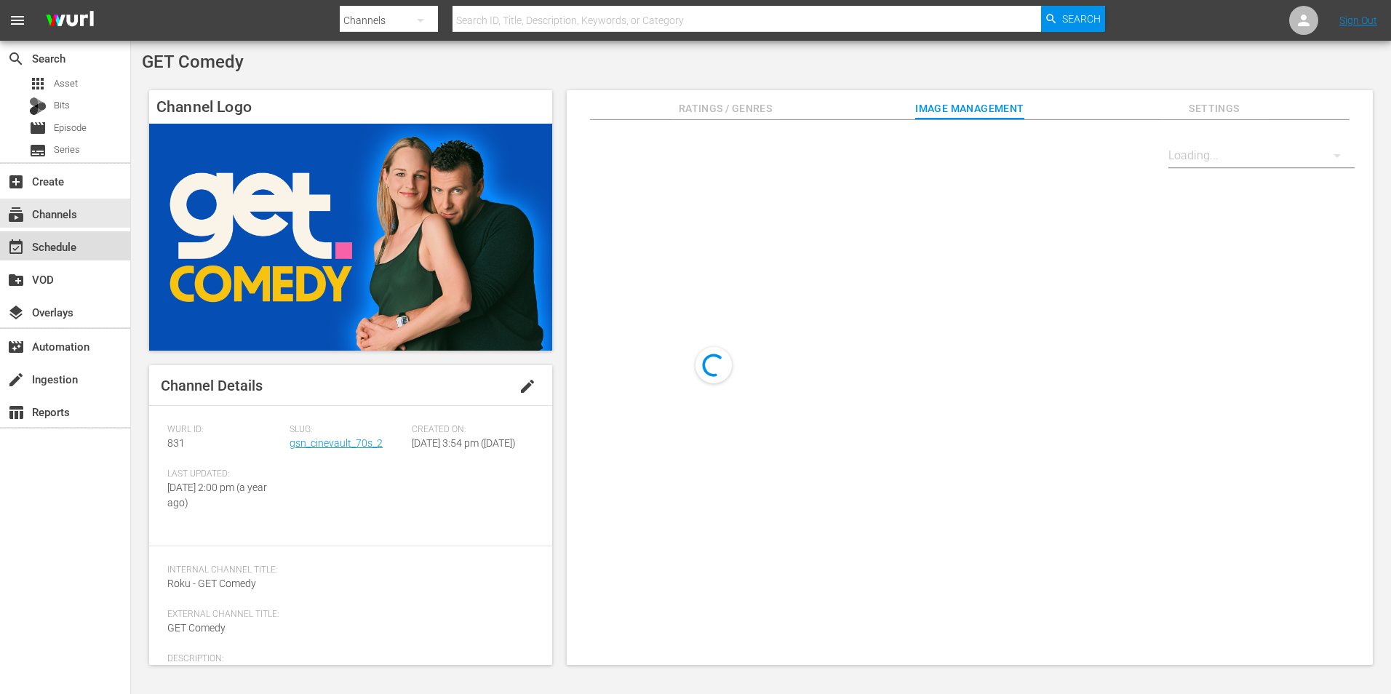
click at [47, 244] on div "event_available Schedule" at bounding box center [40, 244] width 81 height 13
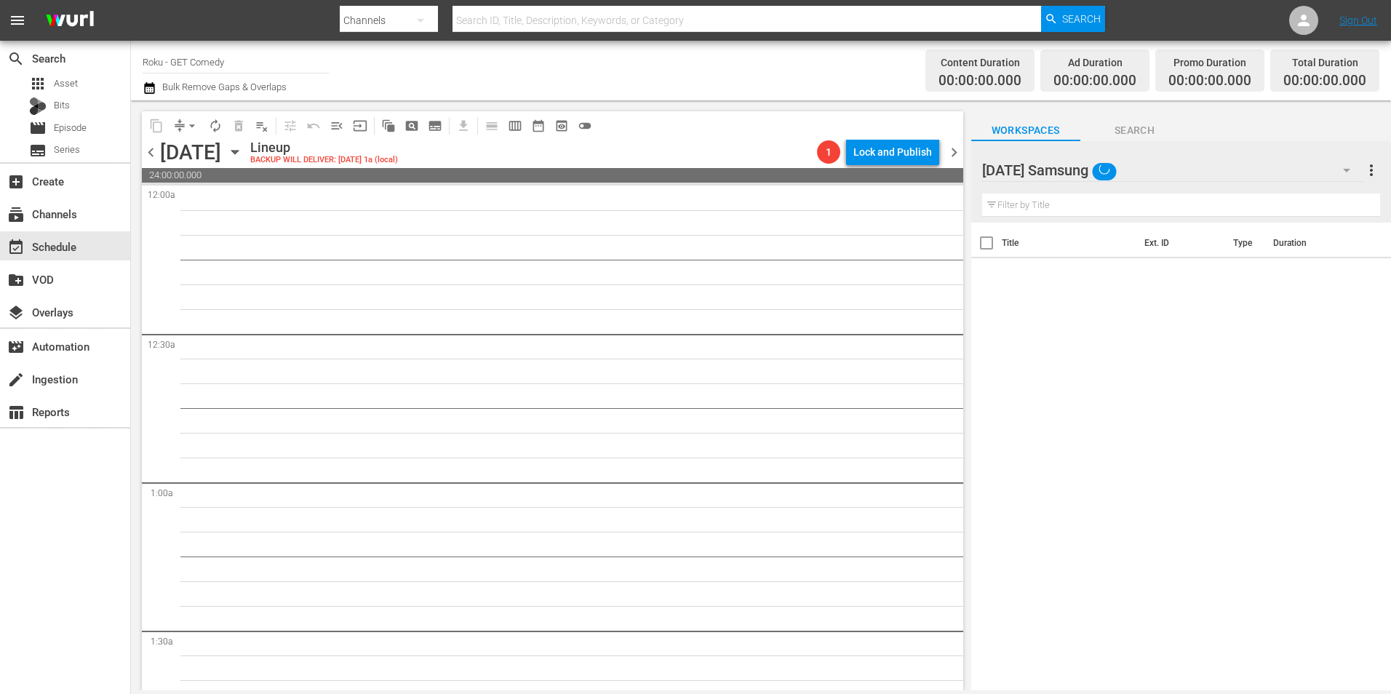
click at [1164, 167] on div "[DATE] Samsung" at bounding box center [1173, 170] width 382 height 41
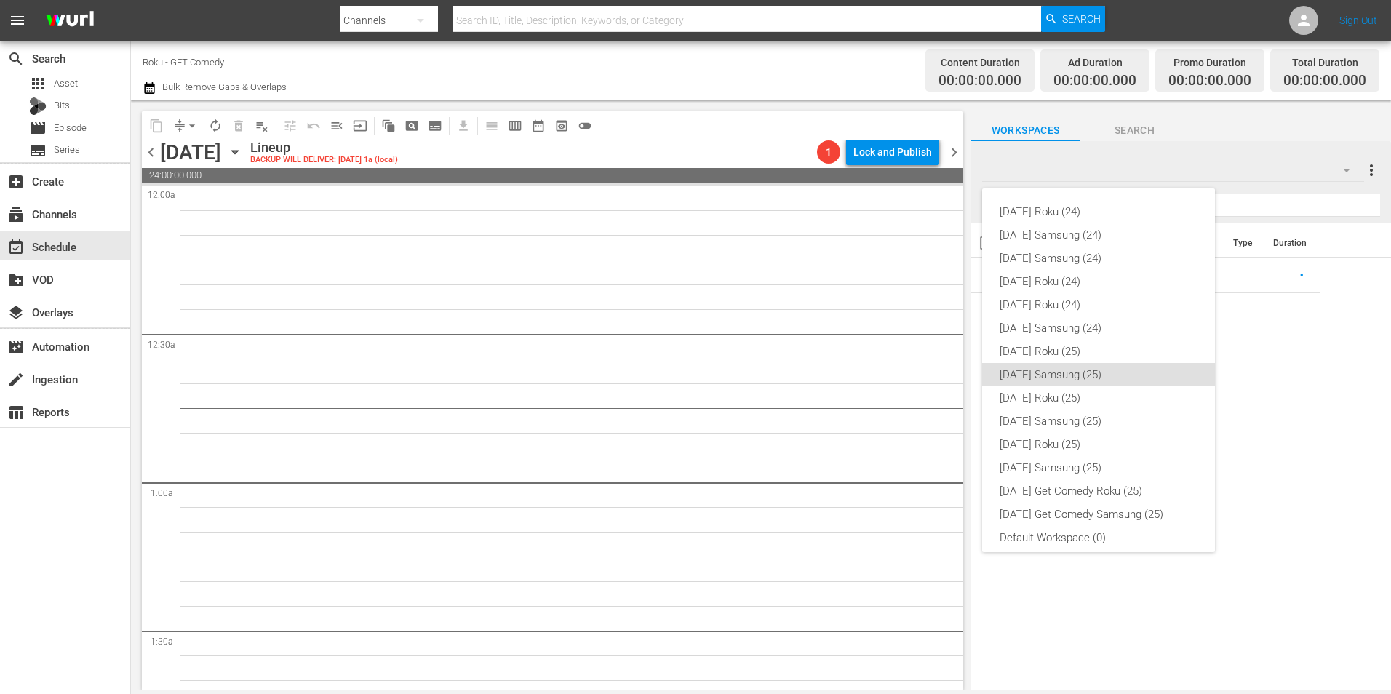
scroll to position [9, 0]
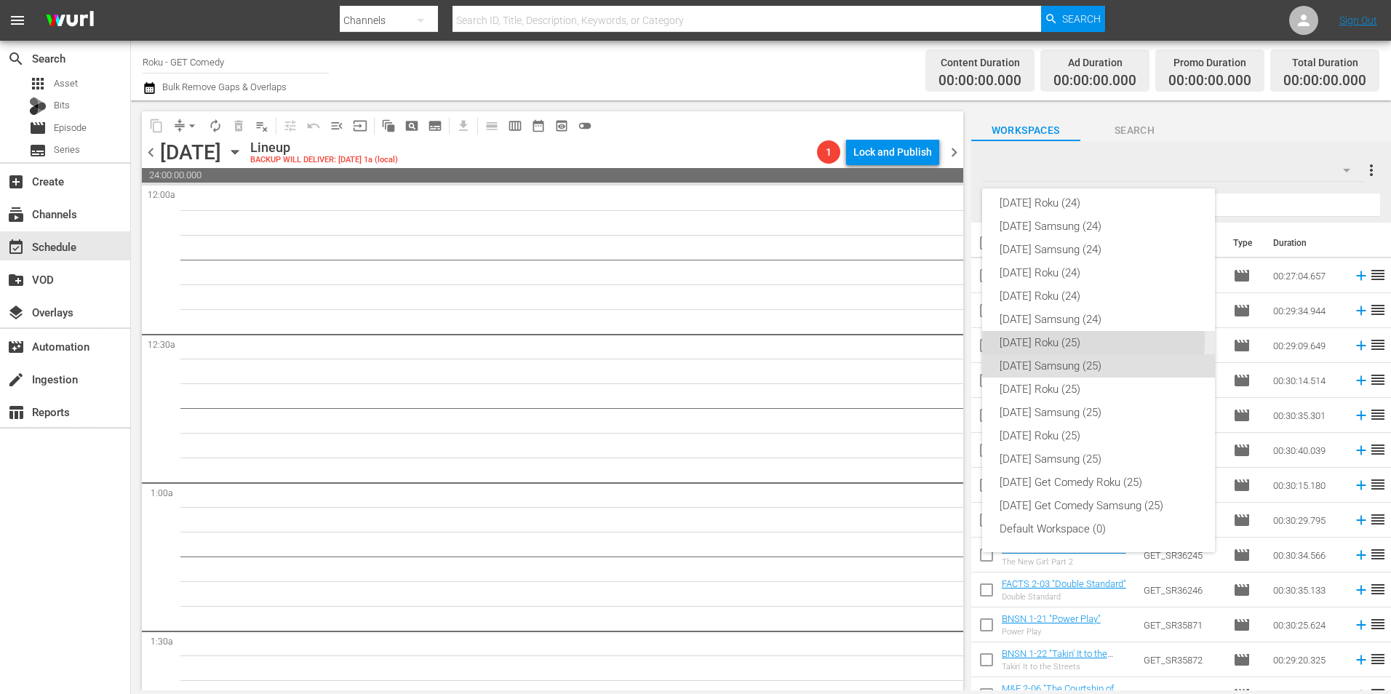
click at [1064, 340] on div "[DATE] Roku (25)" at bounding box center [1099, 342] width 198 height 23
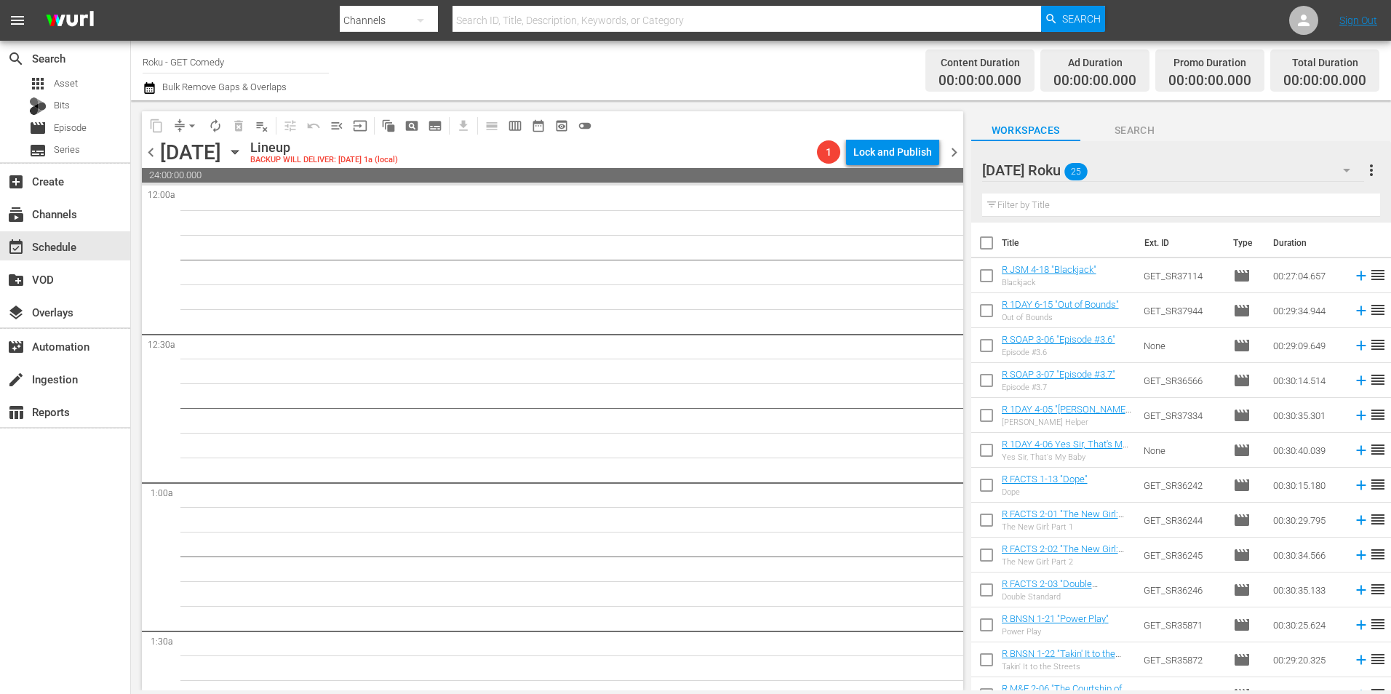
click at [984, 280] on input "checkbox" at bounding box center [986, 278] width 31 height 31
checkbox input "true"
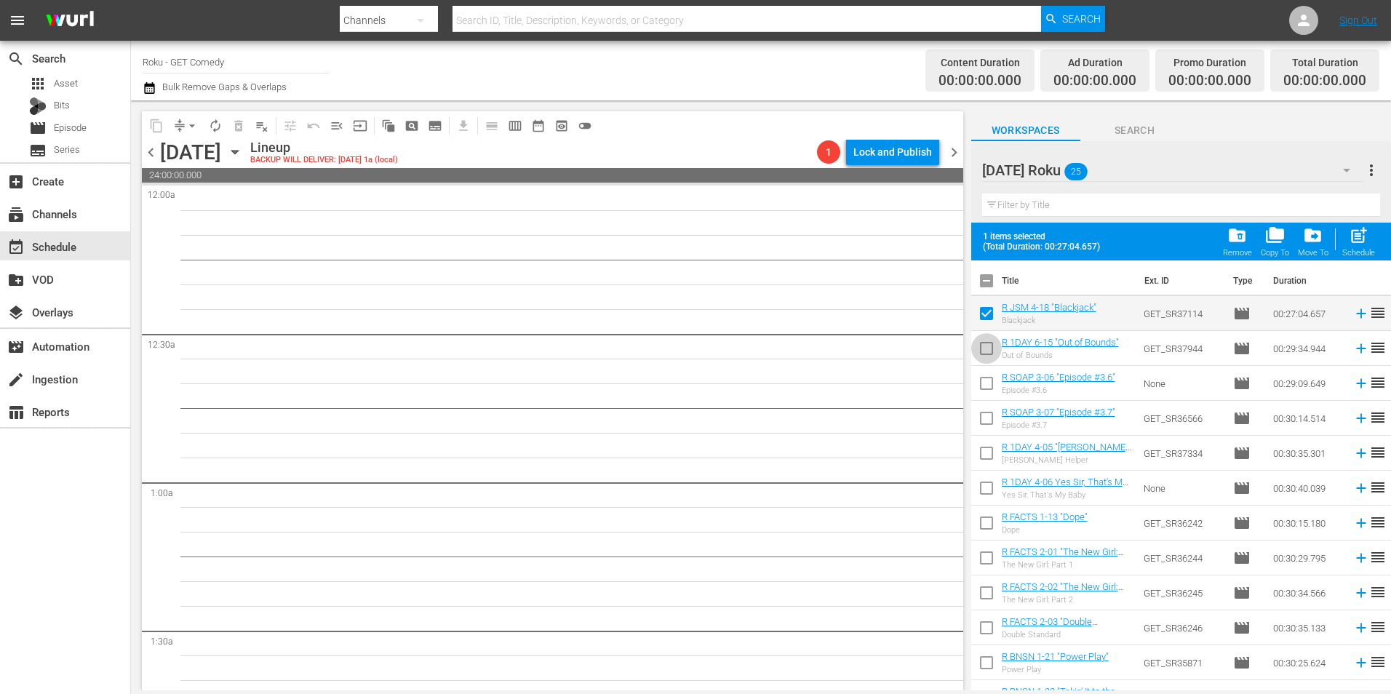
click at [989, 357] on input "checkbox" at bounding box center [986, 351] width 31 height 31
checkbox input "true"
click at [979, 386] on input "checkbox" at bounding box center [986, 386] width 31 height 31
checkbox input "true"
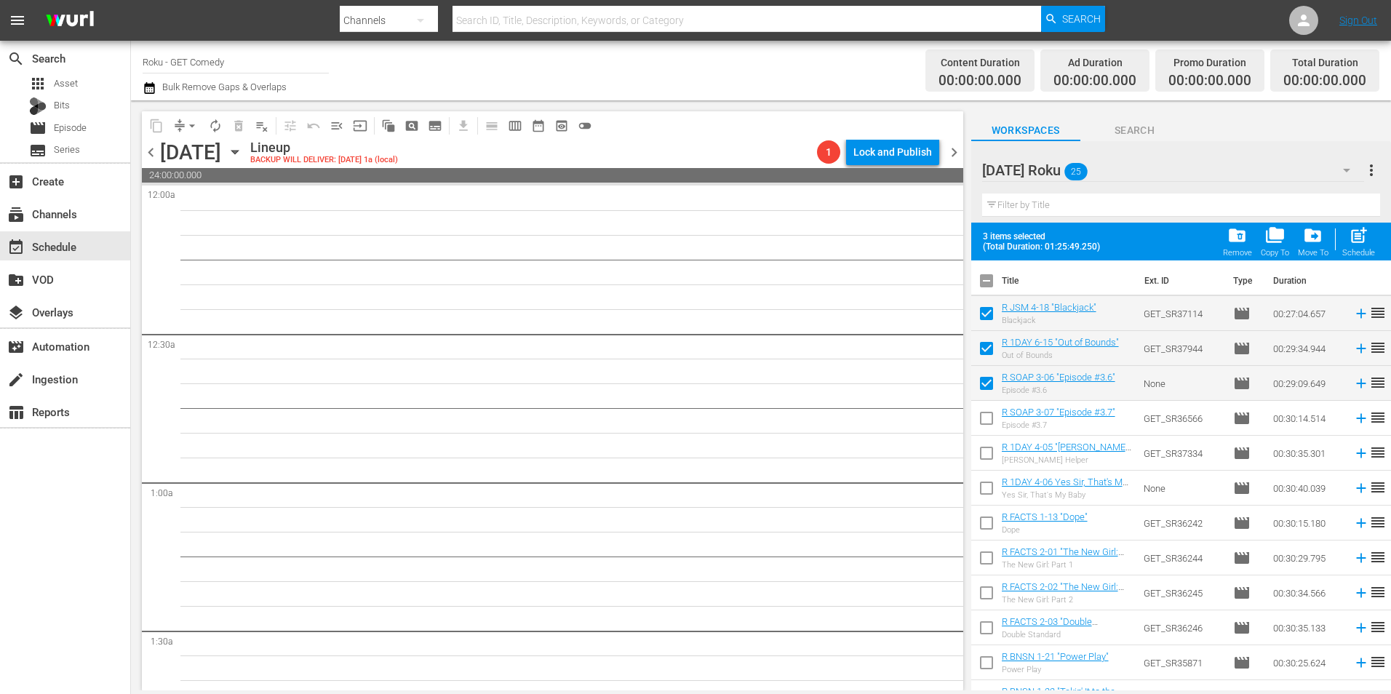
click at [985, 421] on input "checkbox" at bounding box center [986, 421] width 31 height 31
checkbox input "true"
click at [989, 453] on input "checkbox" at bounding box center [986, 456] width 31 height 31
checkbox input "true"
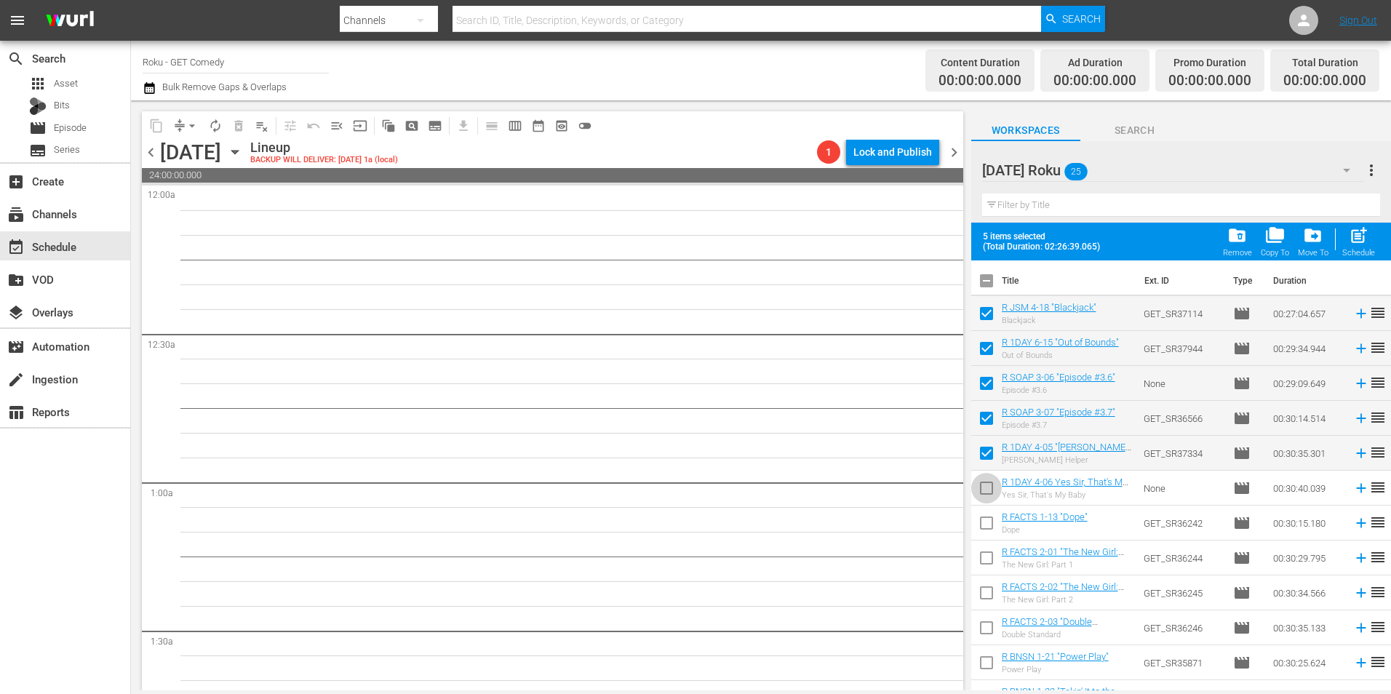
click at [985, 483] on input "checkbox" at bounding box center [986, 491] width 31 height 31
checkbox input "true"
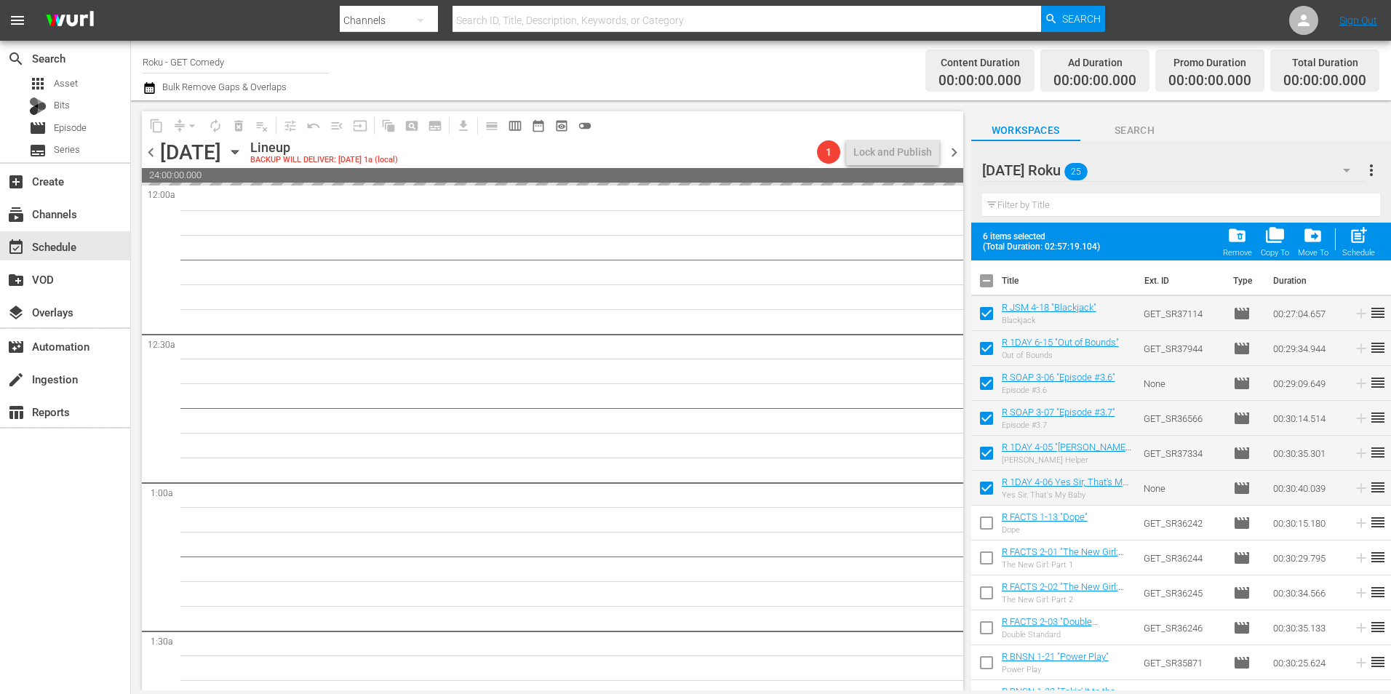
click at [960, 152] on span "chevron_right" at bounding box center [954, 152] width 18 height 18
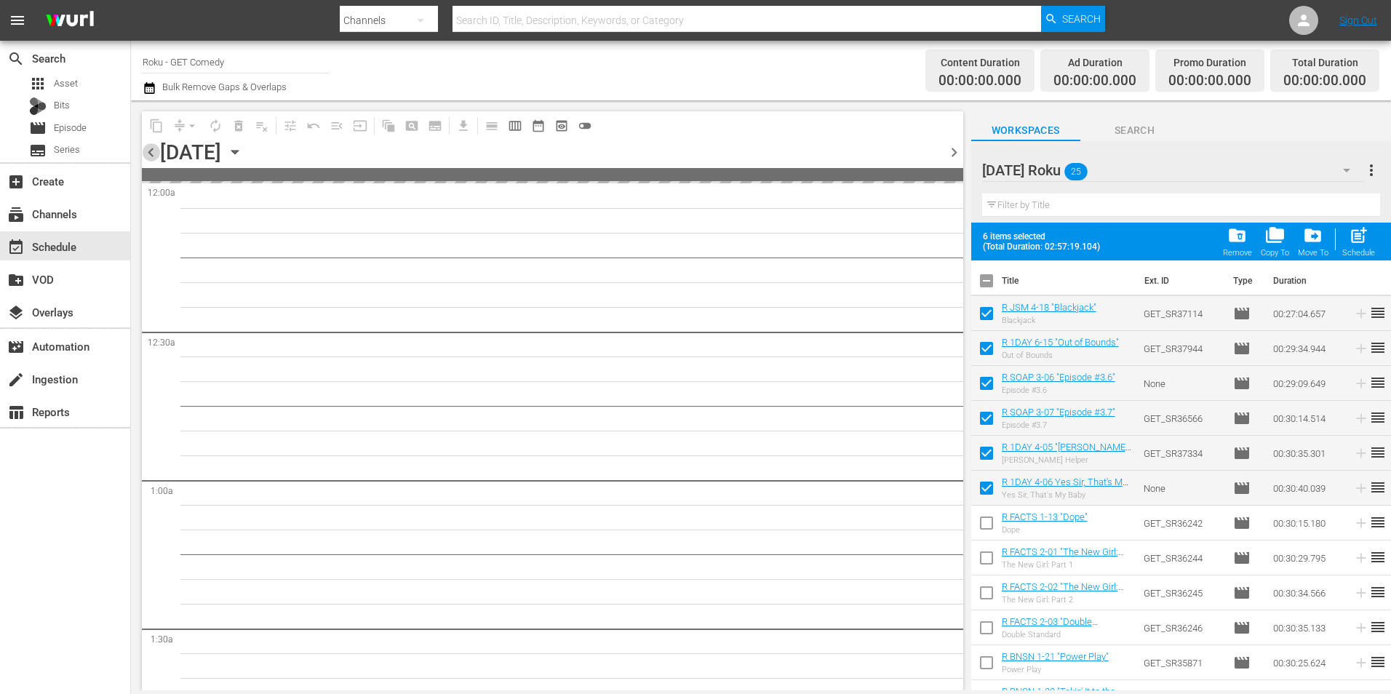
click at [154, 153] on span "chevron_left" at bounding box center [151, 152] width 18 height 18
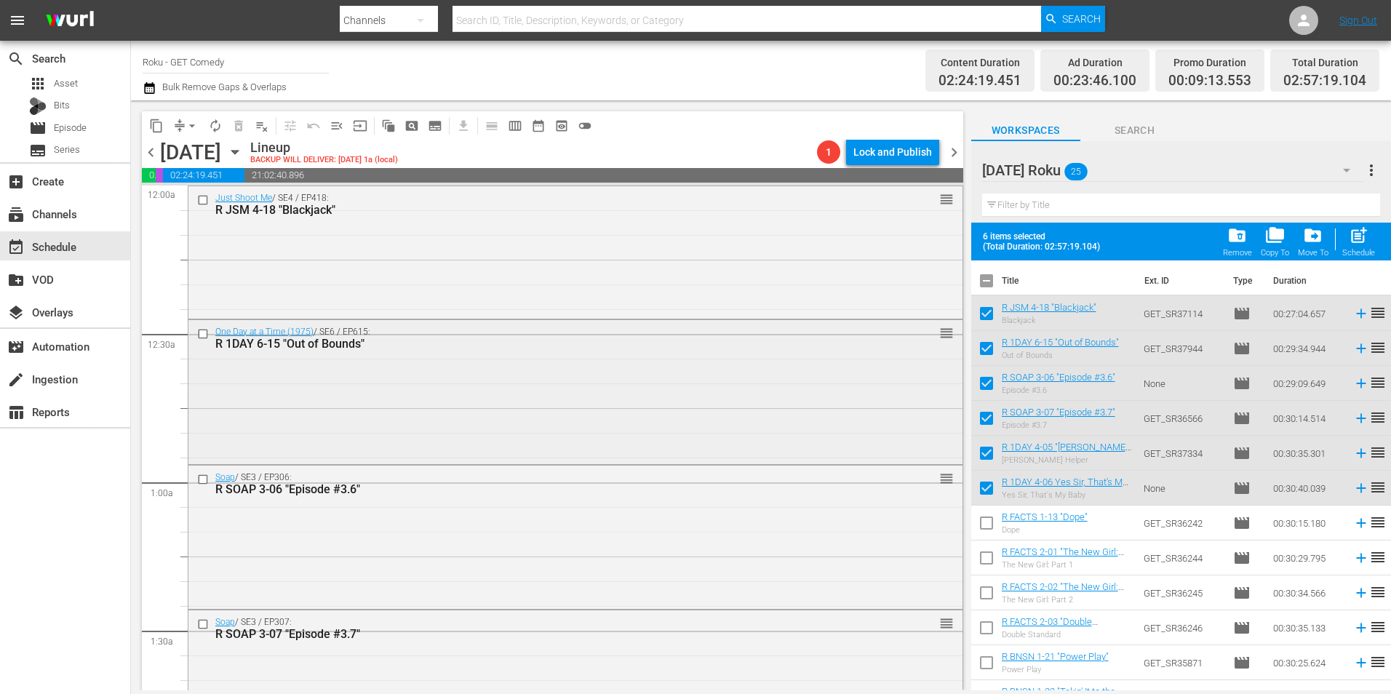
click at [527, 421] on div "One Day at a Time (1975) / SE6 / EP615: R 1DAY 6-15 "Out of Bounds" reorder" at bounding box center [575, 391] width 774 height 142
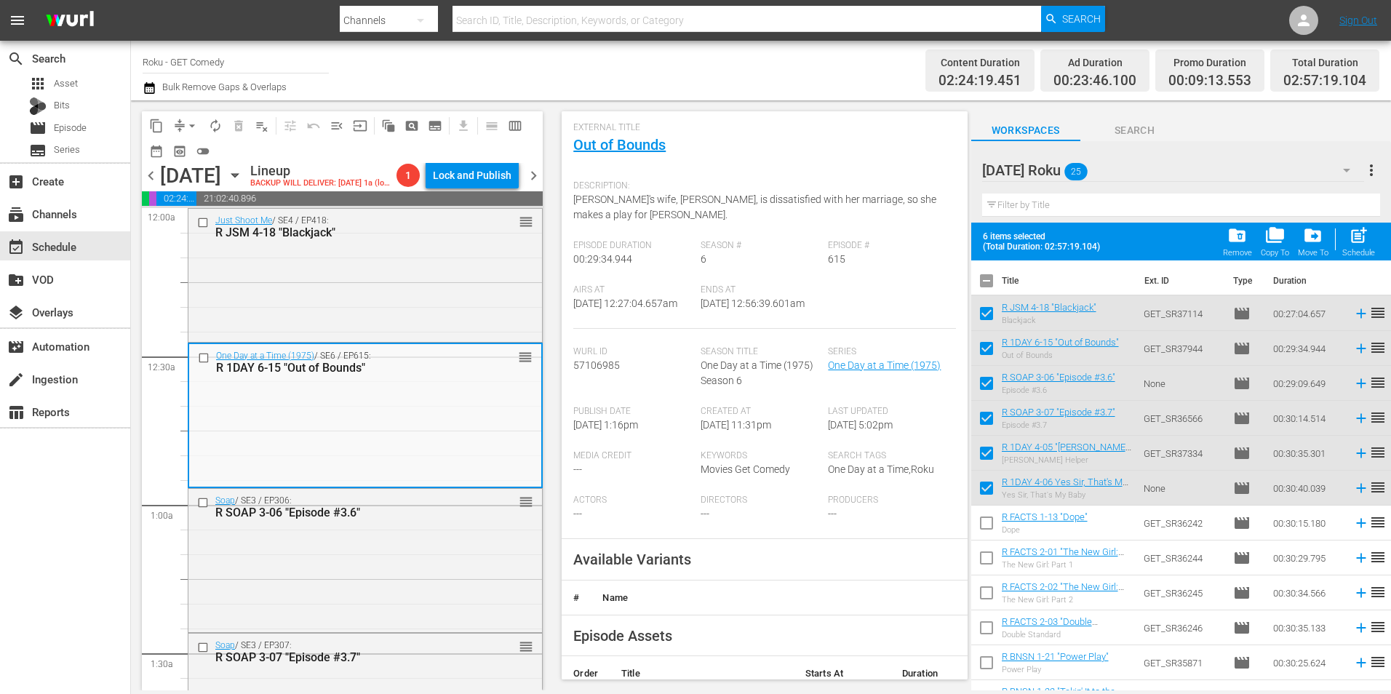
scroll to position [218, 0]
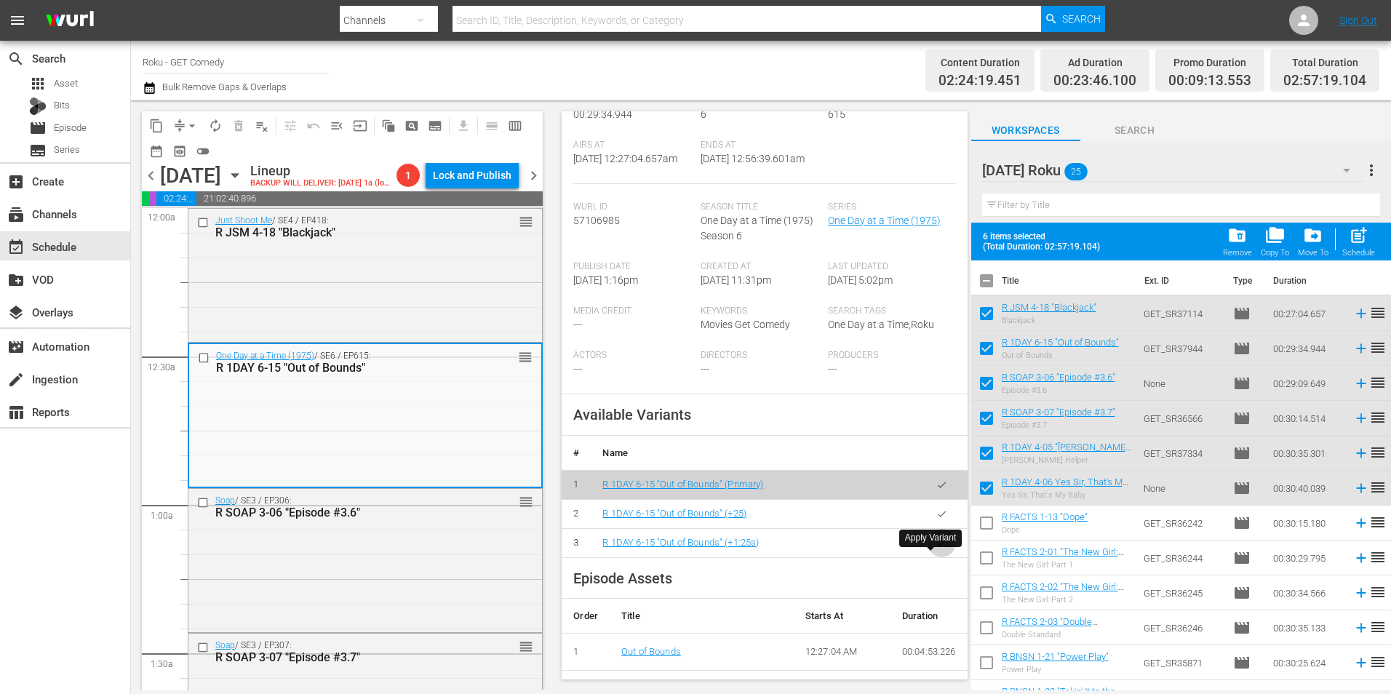
click at [936, 549] on icon "button" at bounding box center [941, 543] width 11 height 11
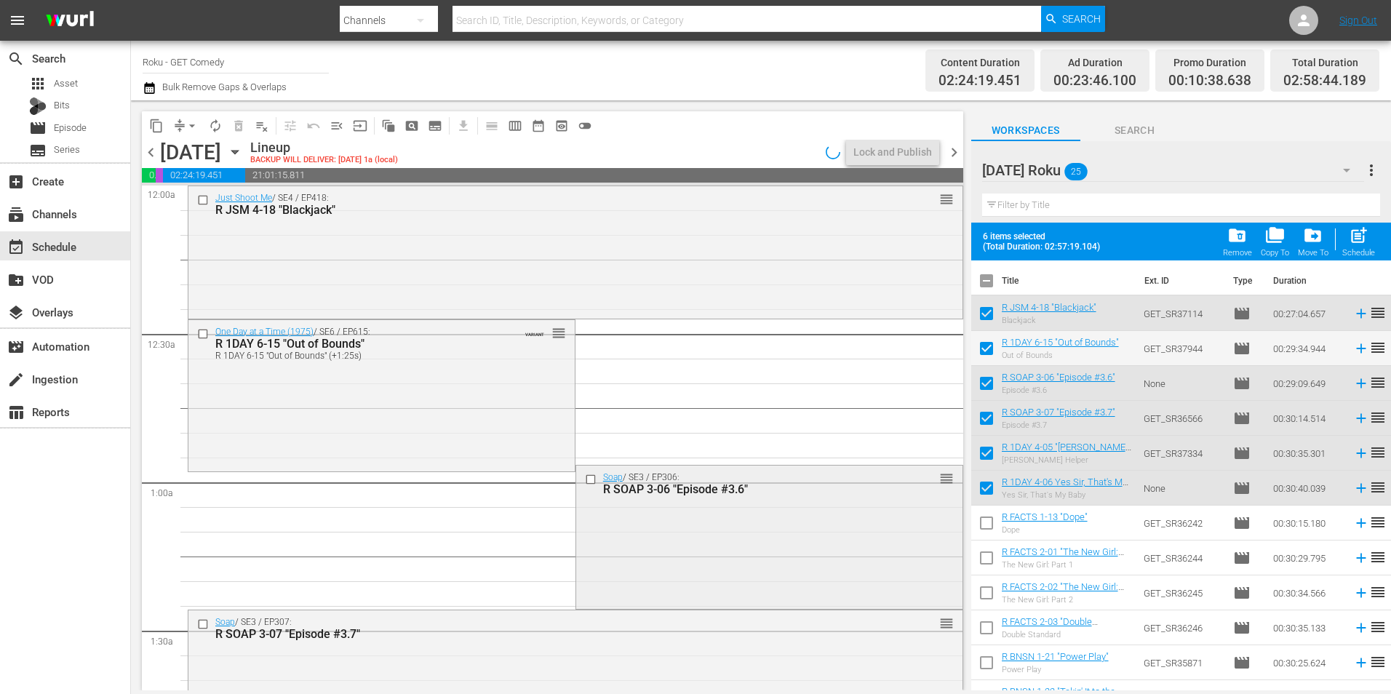
click at [688, 522] on div "Soap / SE3 / EP306: R SOAP 3-06 "Episode #3.6" reorder" at bounding box center [769, 536] width 386 height 140
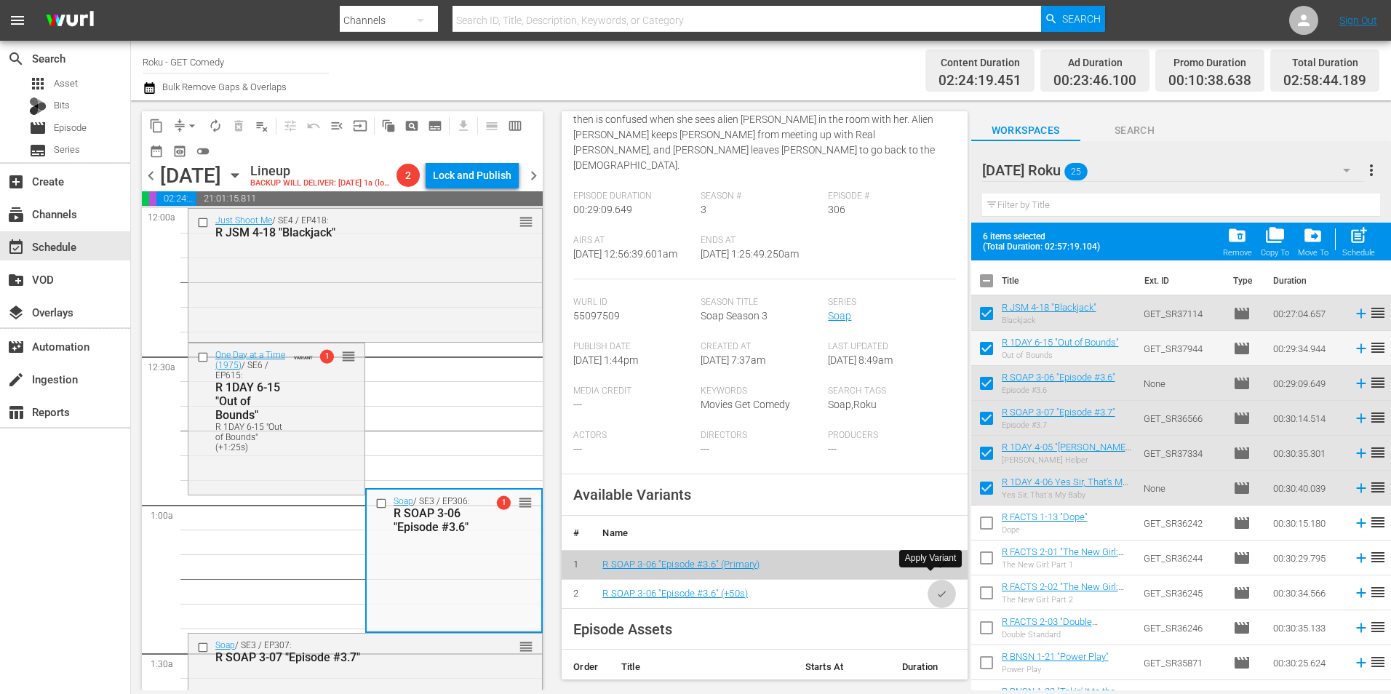
click at [936, 589] on icon "button" at bounding box center [941, 594] width 11 height 11
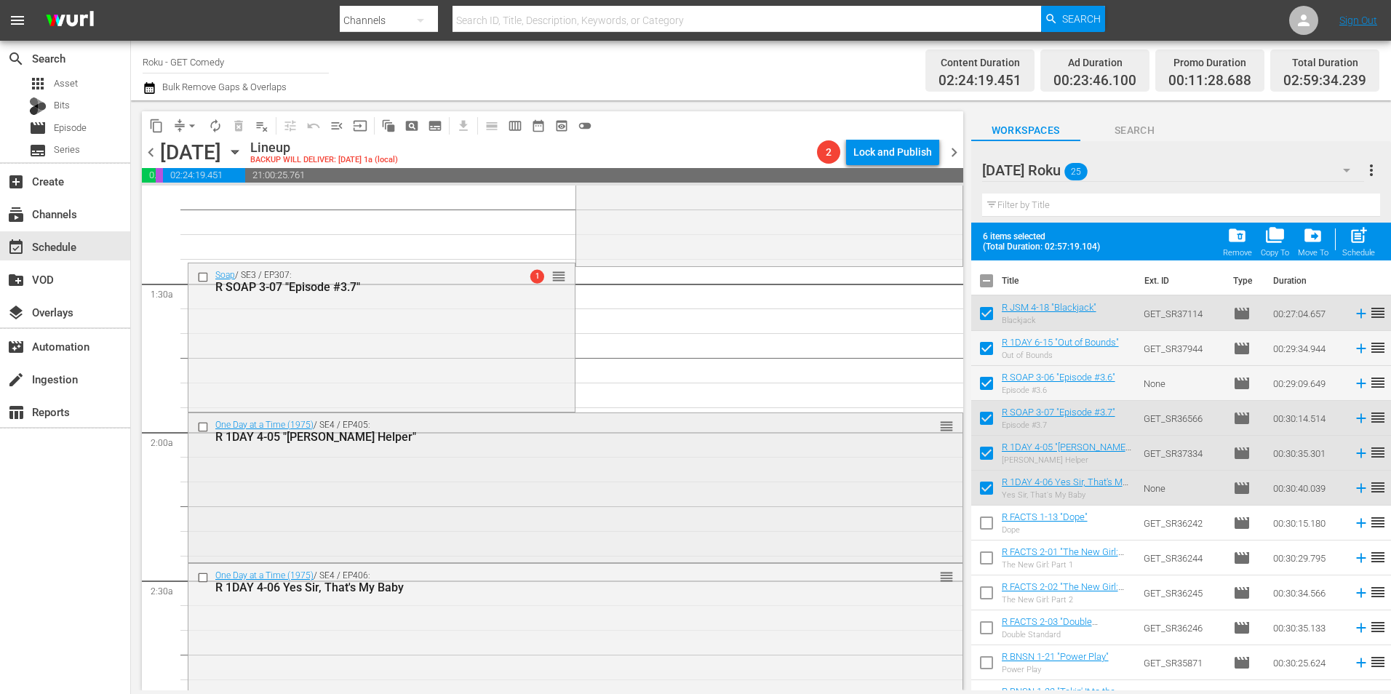
scroll to position [364, 0]
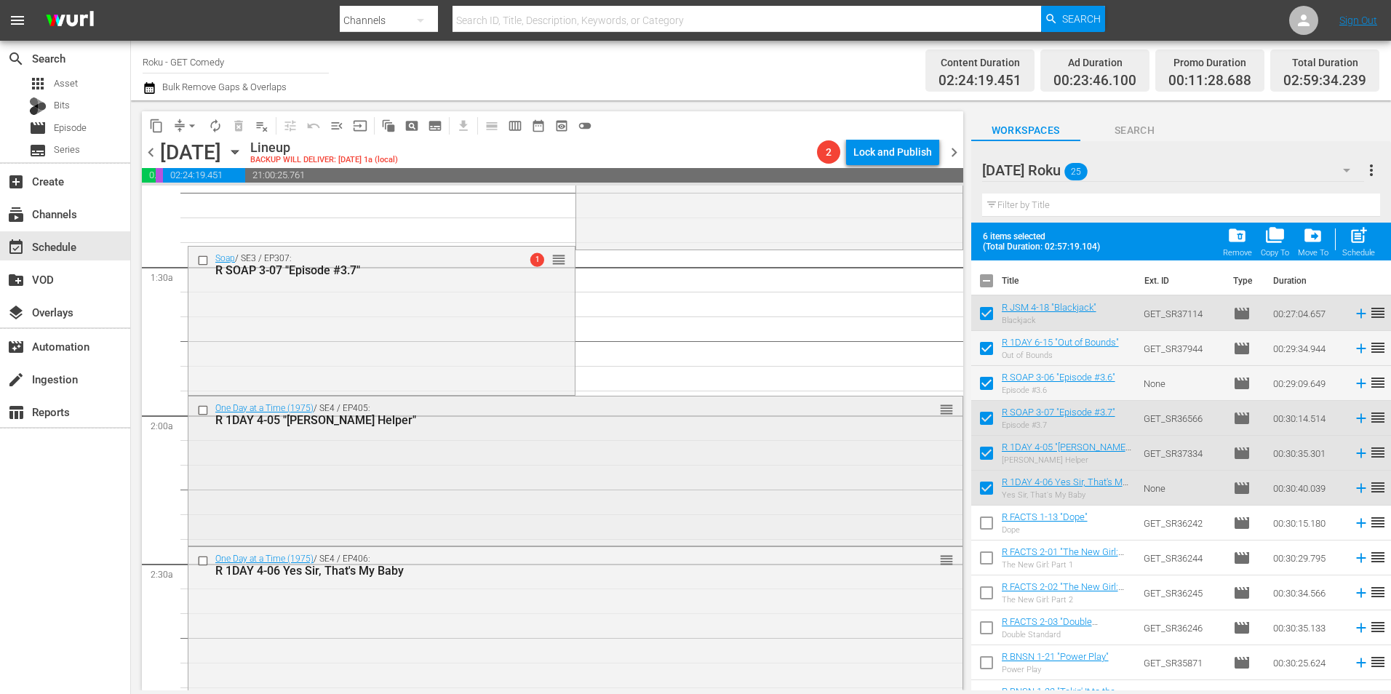
click at [484, 501] on div "One Day at a Time (1975) / SE4 / EP405: R 1DAY 4-05 "[PERSON_NAME] Helper" reor…" at bounding box center [575, 470] width 774 height 147
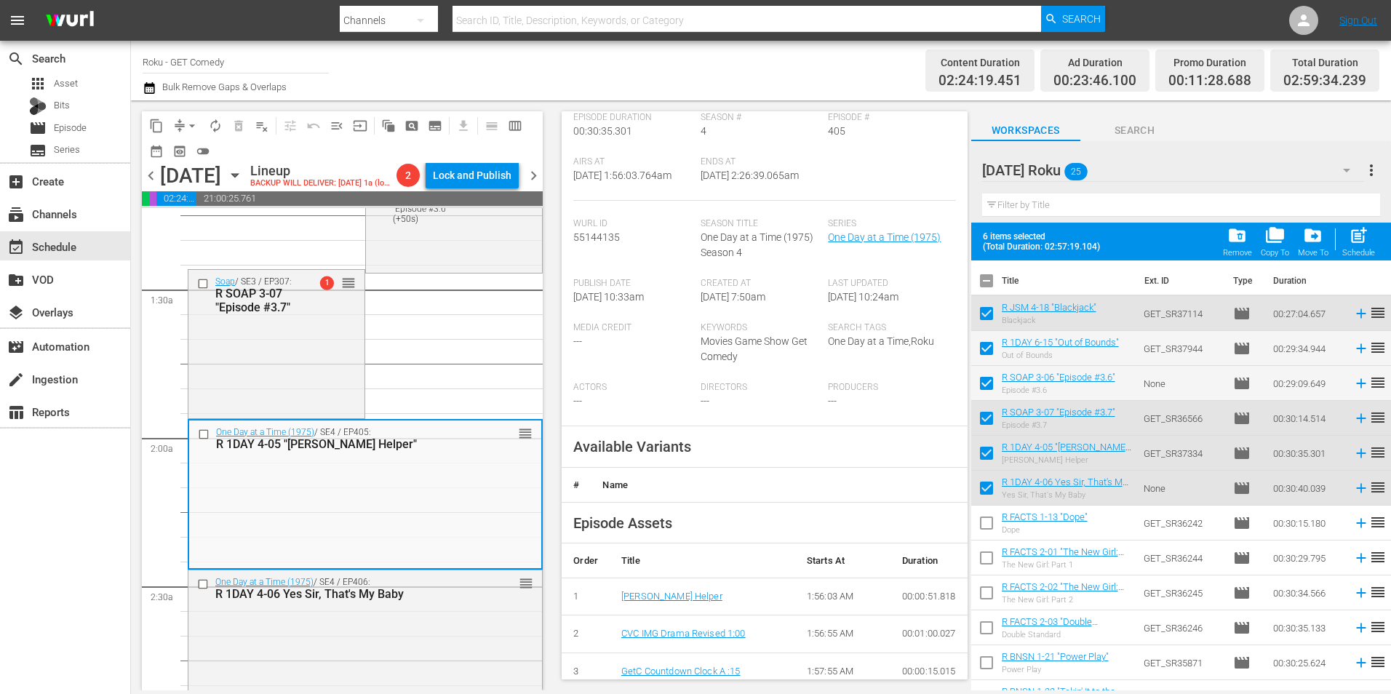
scroll to position [218, 0]
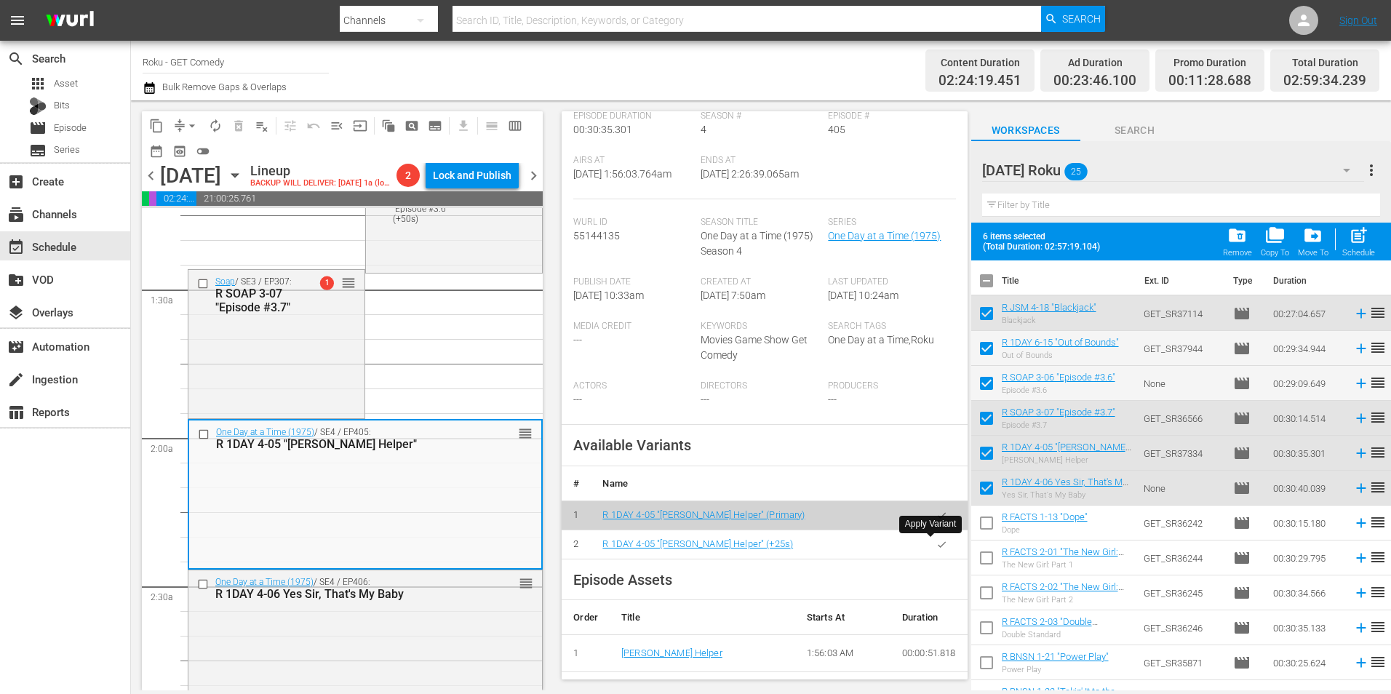
click at [941, 546] on button "button" at bounding box center [942, 544] width 28 height 28
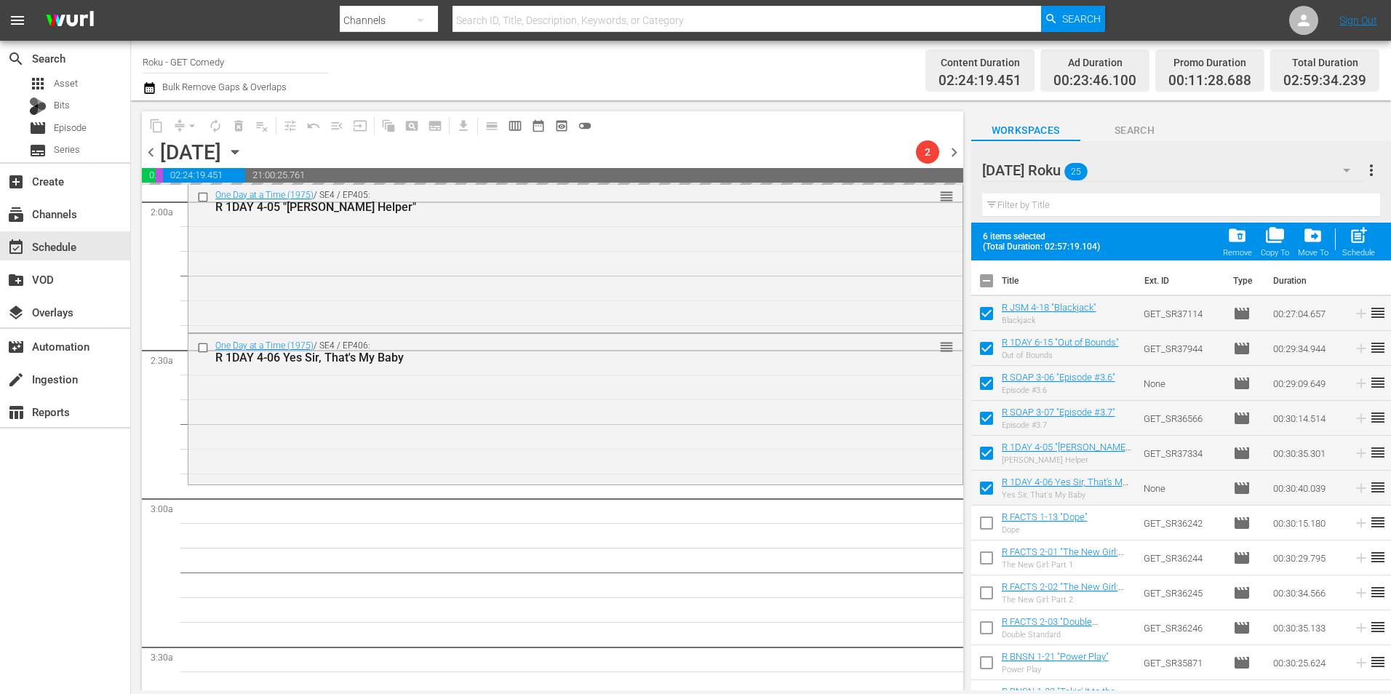
scroll to position [582, 0]
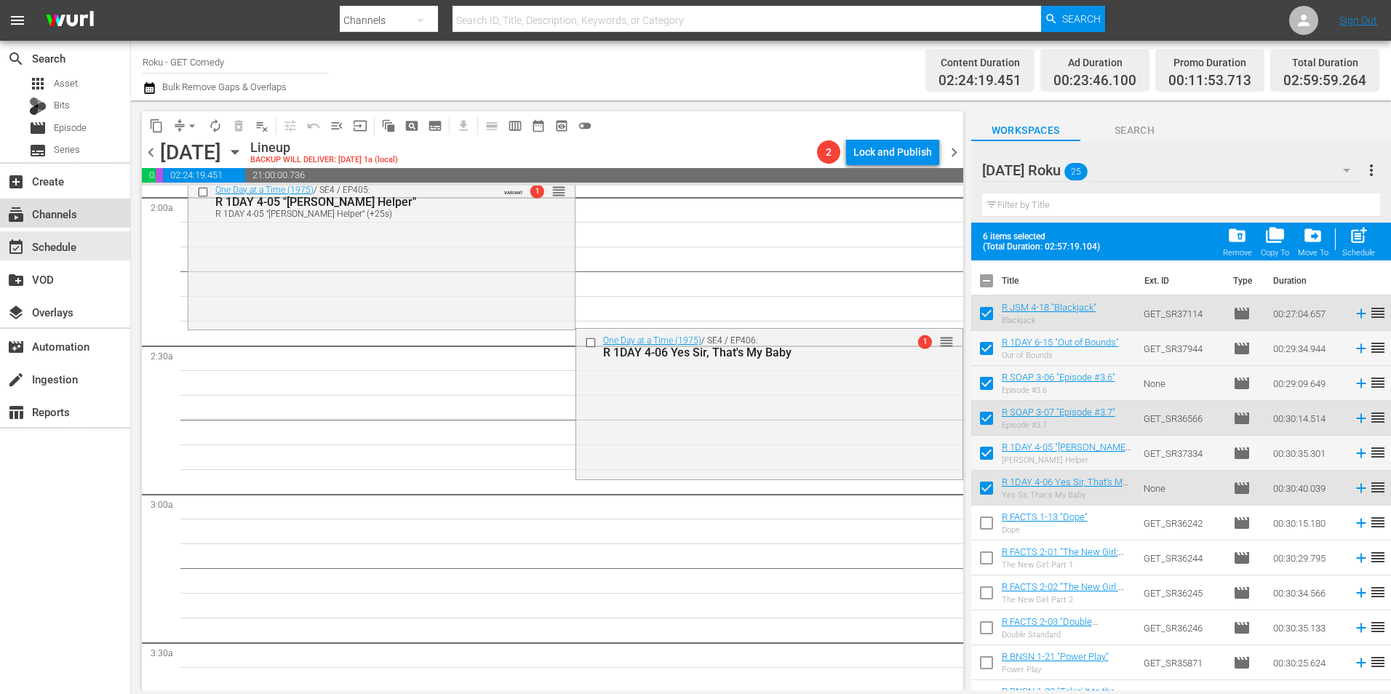
click at [89, 211] on div "subscriptions Channels" at bounding box center [65, 213] width 130 height 29
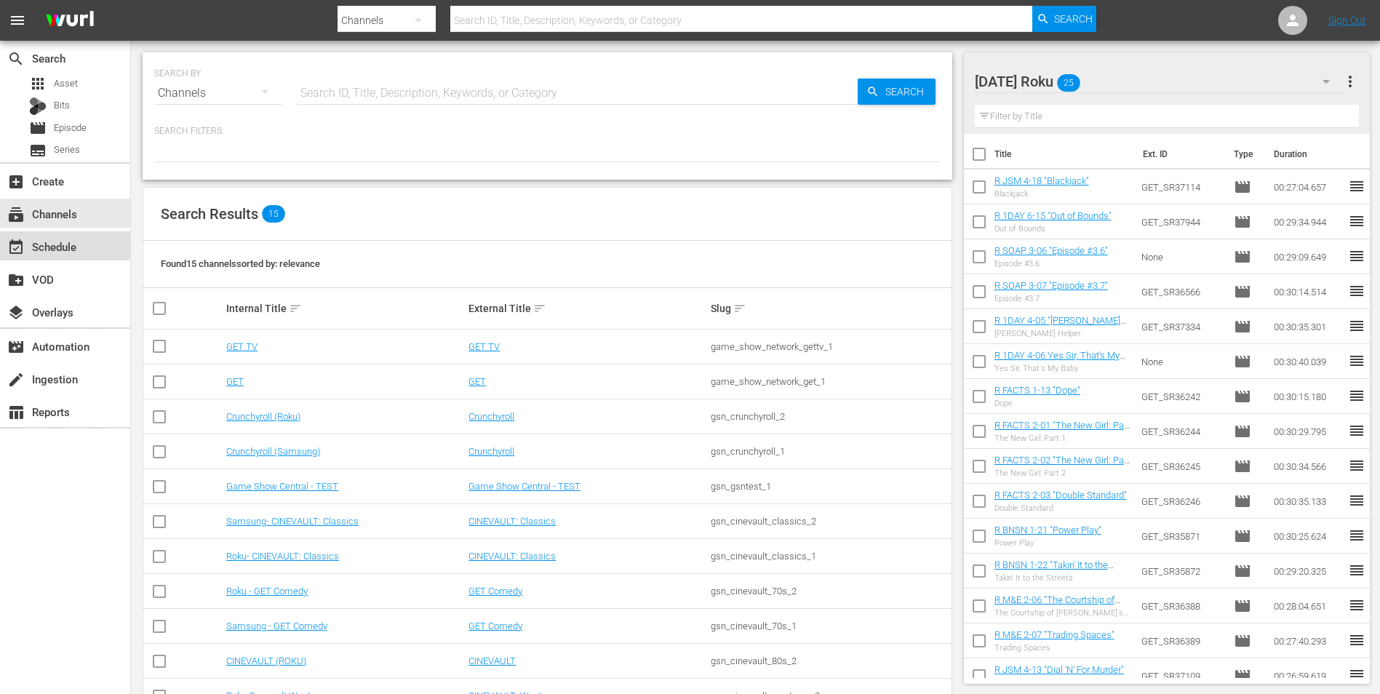
click at [97, 244] on div "event_available Schedule" at bounding box center [65, 245] width 130 height 29
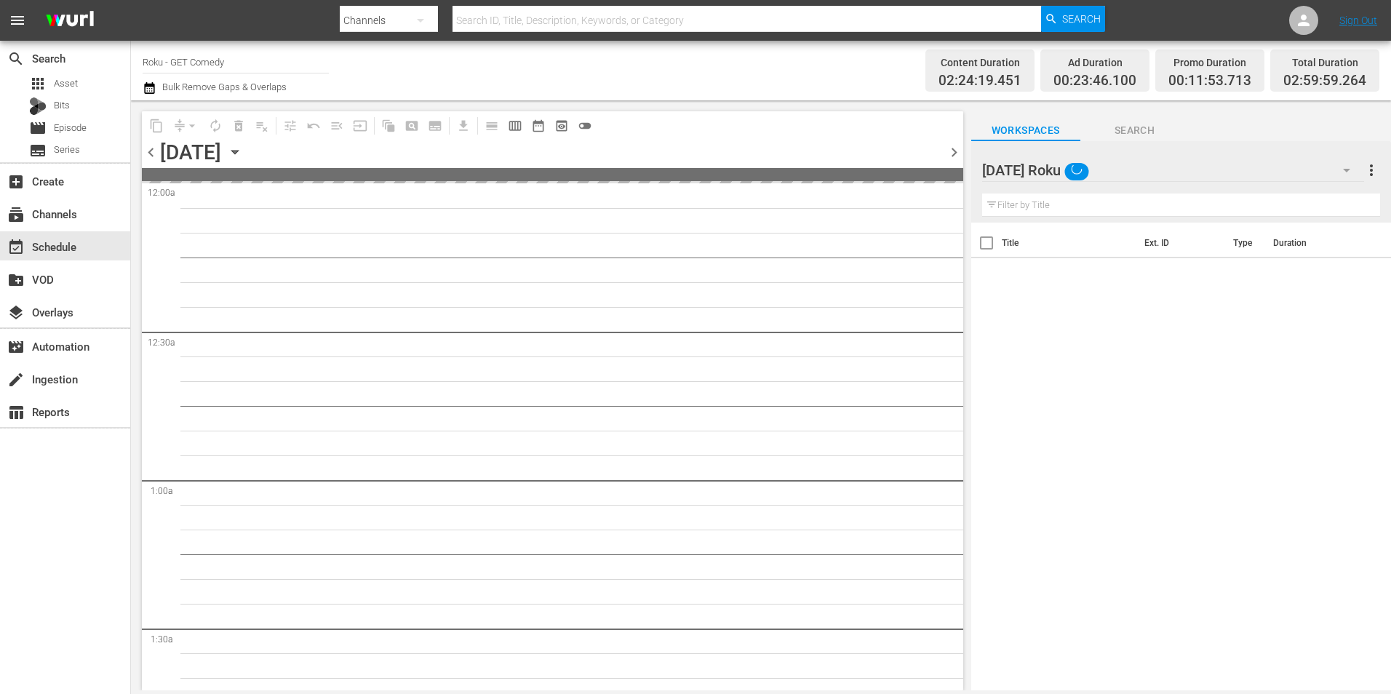
click at [243, 149] on icon "button" at bounding box center [235, 152] width 16 height 16
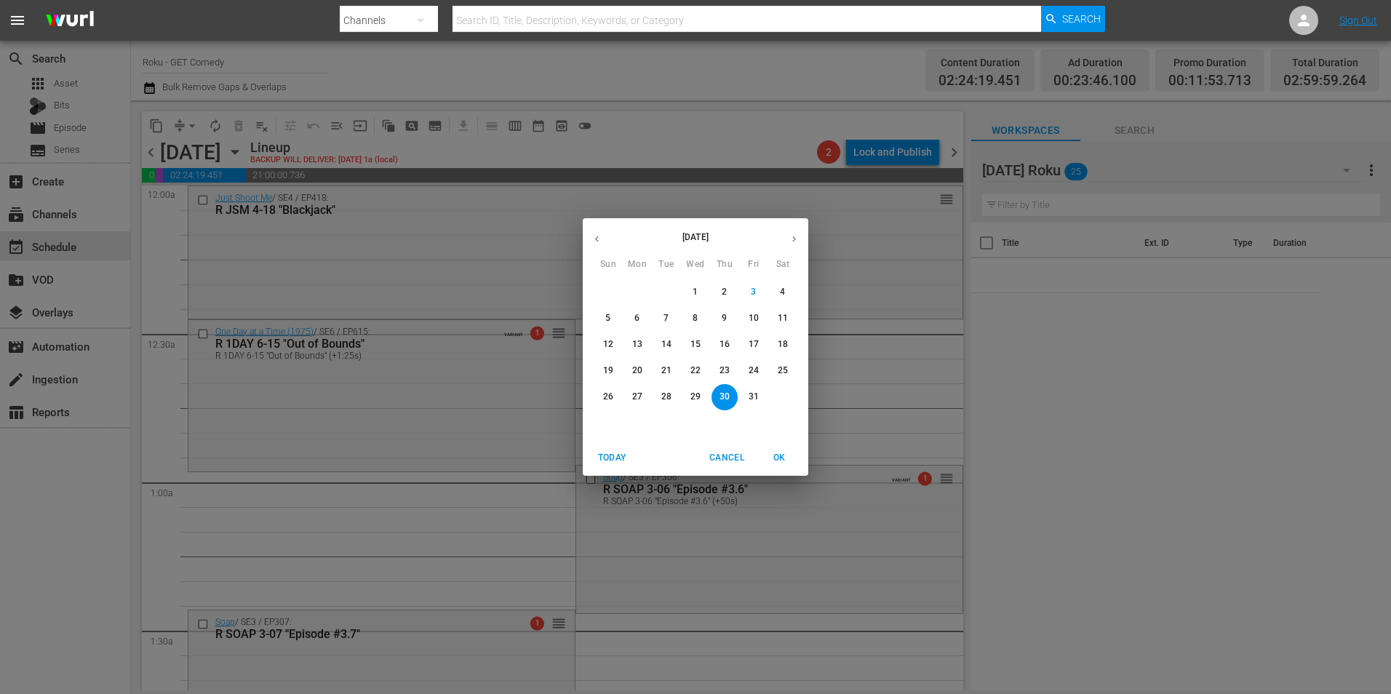
click at [696, 372] on p "22" at bounding box center [695, 370] width 10 height 12
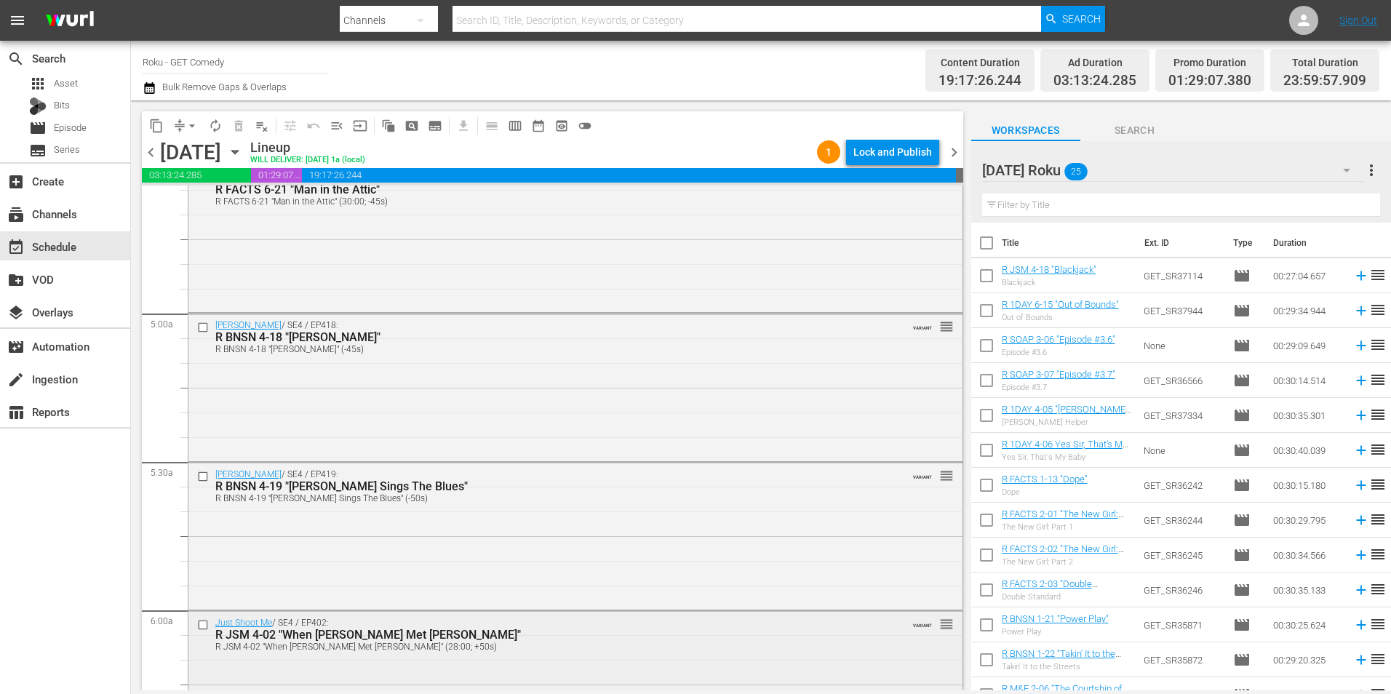
scroll to position [1455, 0]
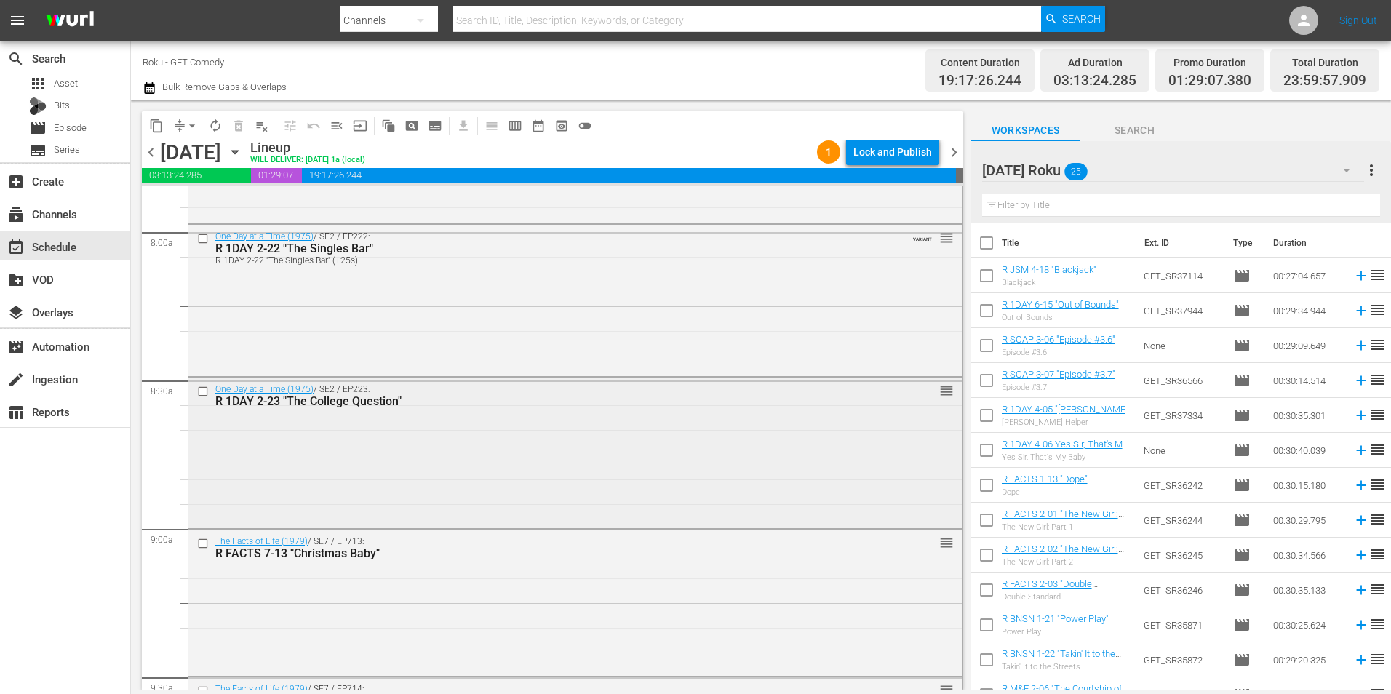
scroll to position [2401, 0]
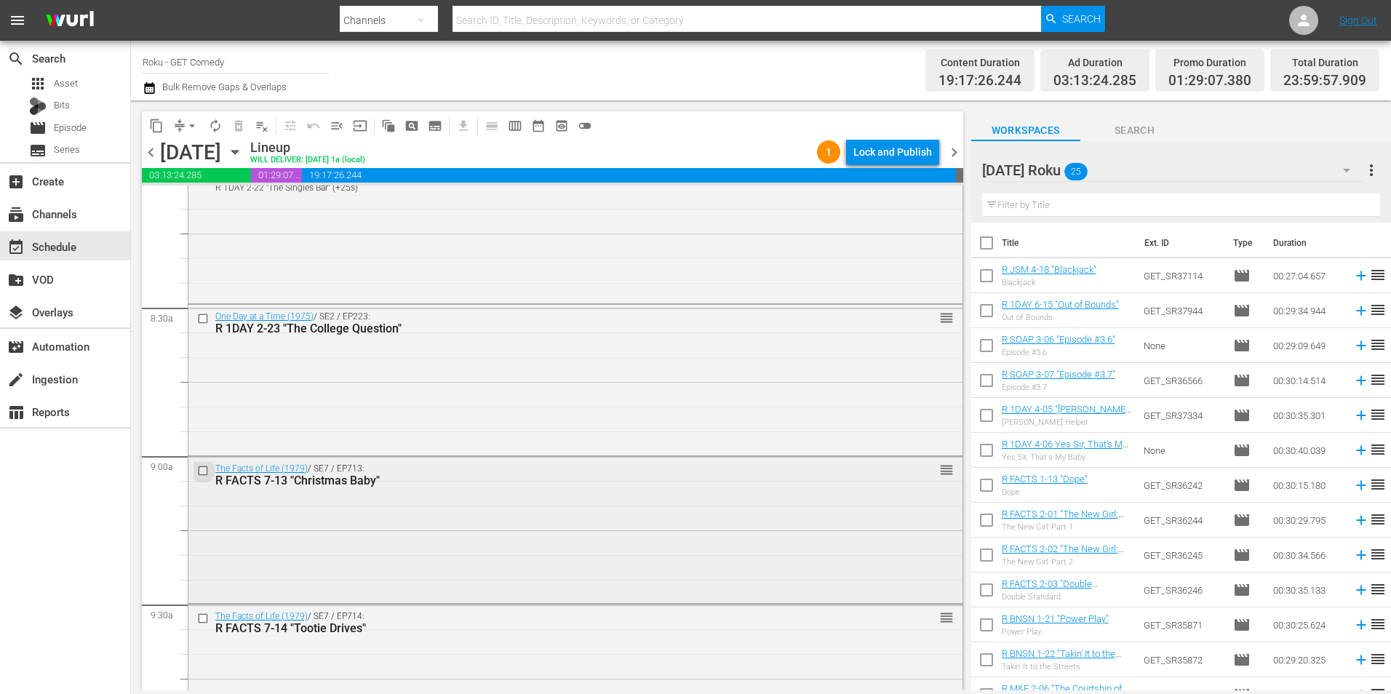
click at [204, 469] on input "checkbox" at bounding box center [204, 470] width 15 height 12
click at [207, 617] on input "checkbox" at bounding box center [204, 619] width 15 height 12
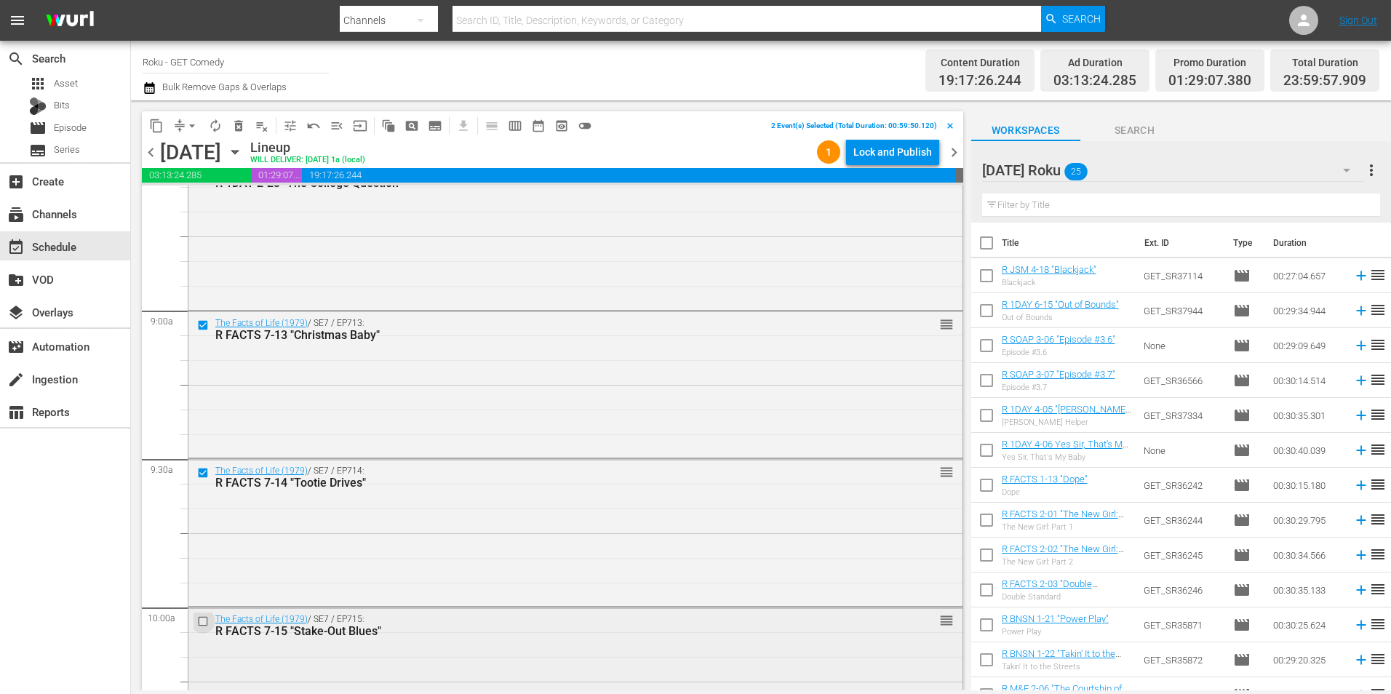
click at [200, 618] on input "checkbox" at bounding box center [204, 621] width 15 height 12
click at [202, 626] on input "checkbox" at bounding box center [204, 623] width 15 height 12
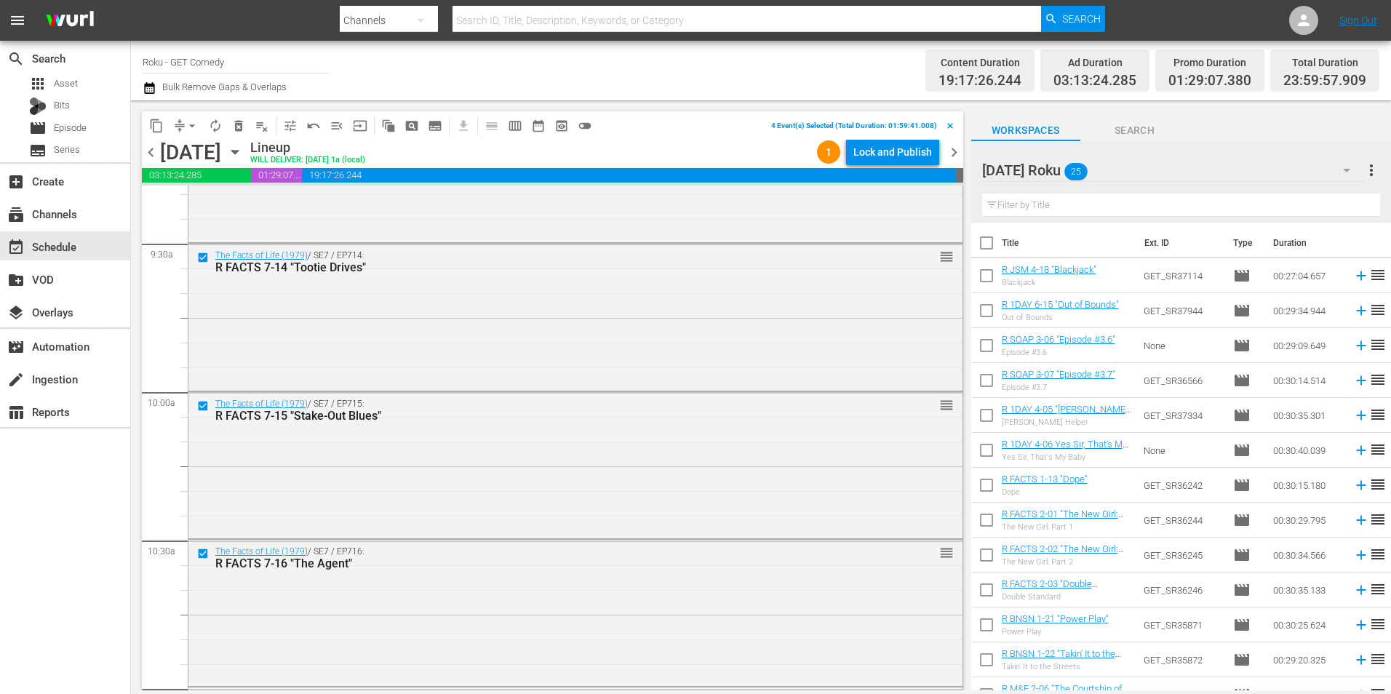
scroll to position [2837, 0]
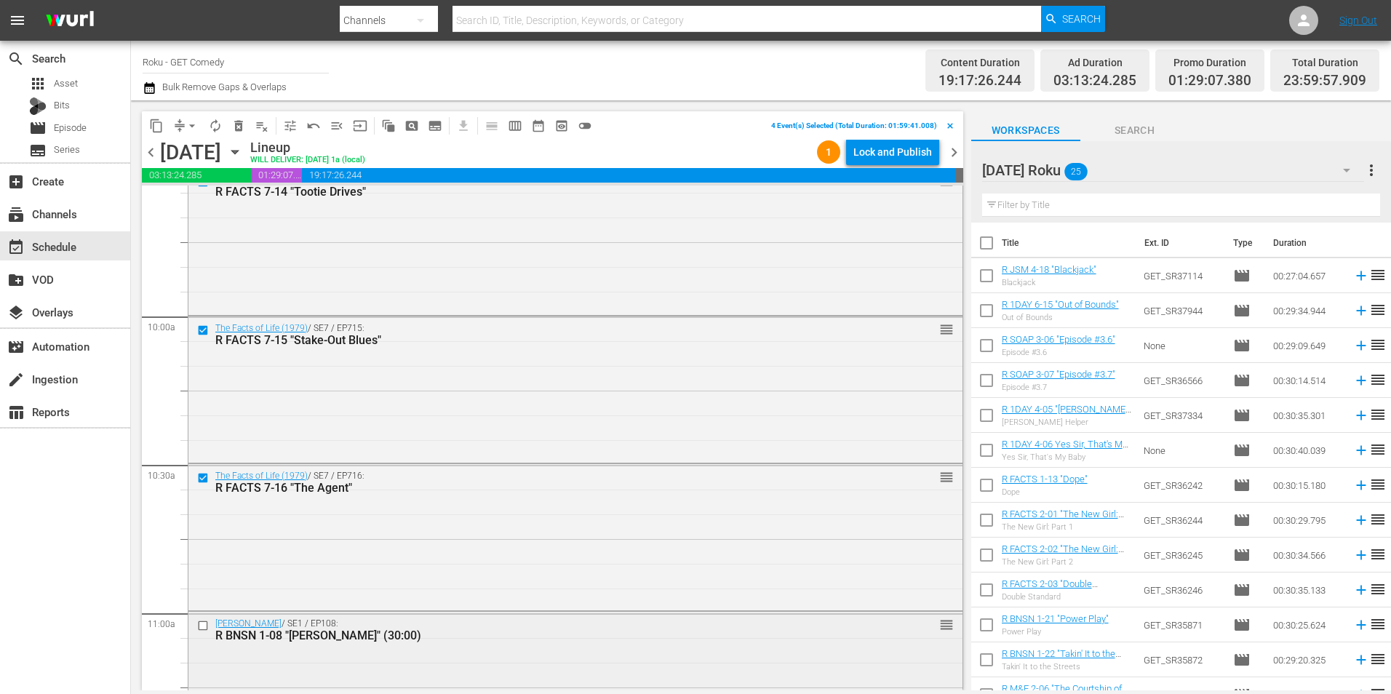
click at [205, 628] on input "checkbox" at bounding box center [204, 626] width 15 height 12
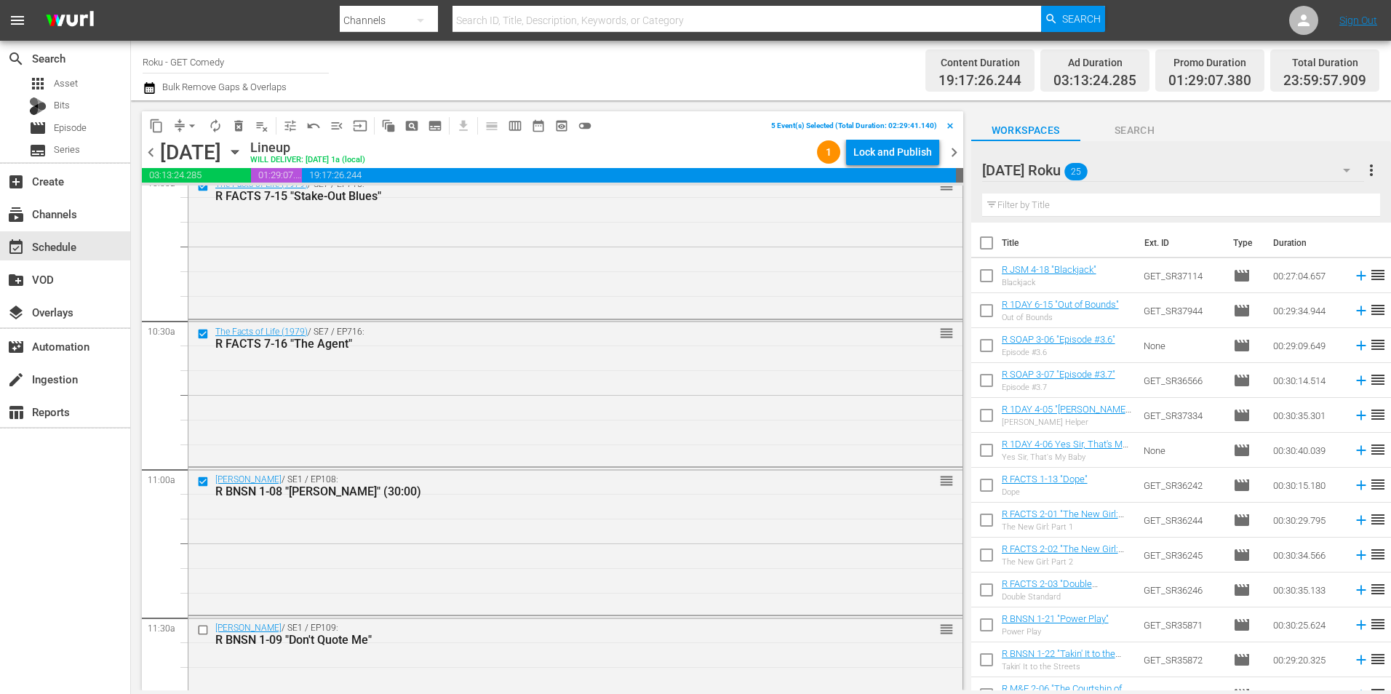
scroll to position [2983, 0]
click at [205, 627] on input "checkbox" at bounding box center [204, 629] width 15 height 12
click at [162, 125] on span "content_copy" at bounding box center [156, 126] width 15 height 15
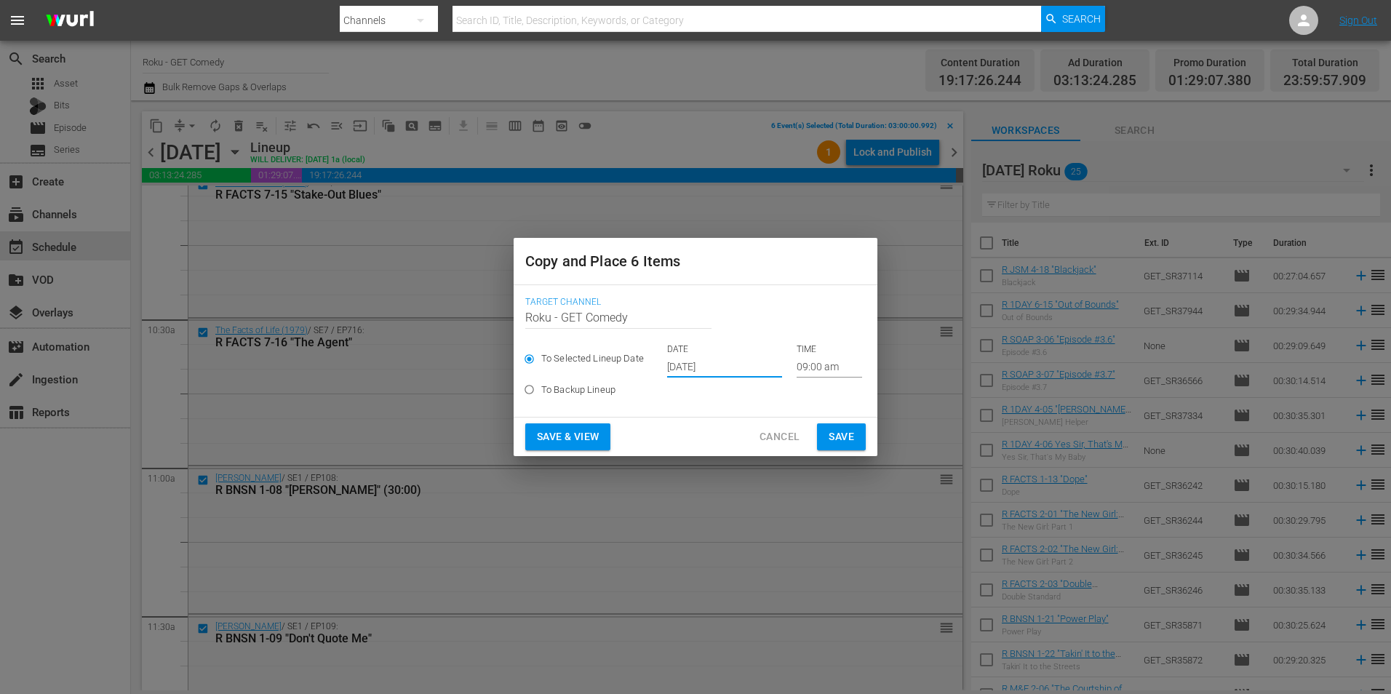
click at [681, 360] on input "[DATE]" at bounding box center [724, 367] width 115 height 22
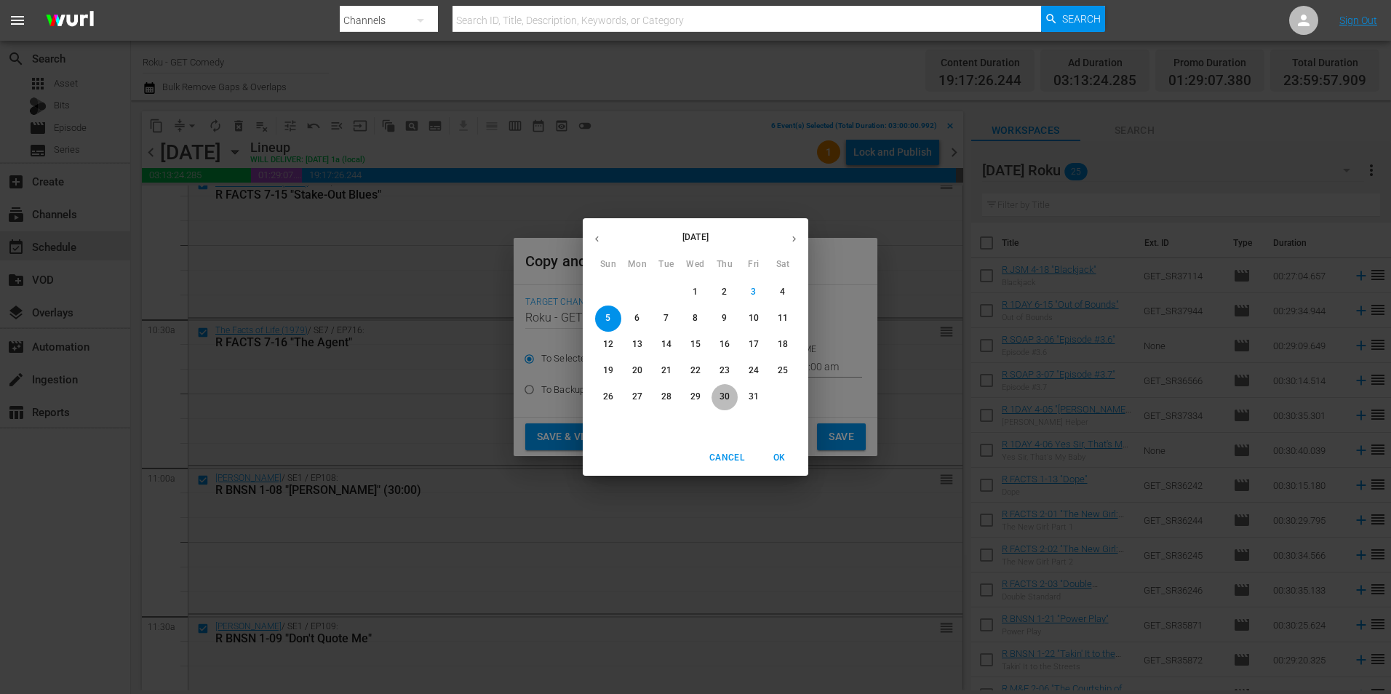
click at [721, 395] on p "30" at bounding box center [725, 397] width 10 height 12
type input "[DATE]"
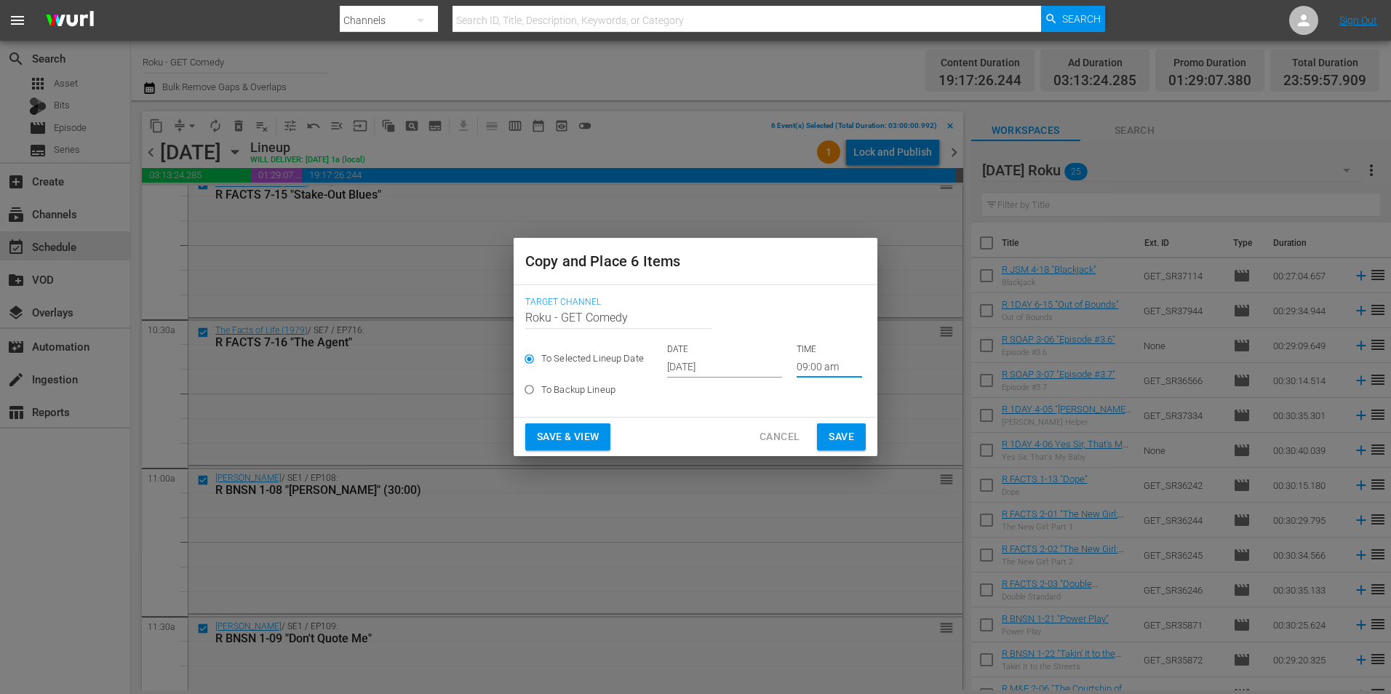
click at [805, 372] on input "09:00 am" at bounding box center [829, 367] width 65 height 22
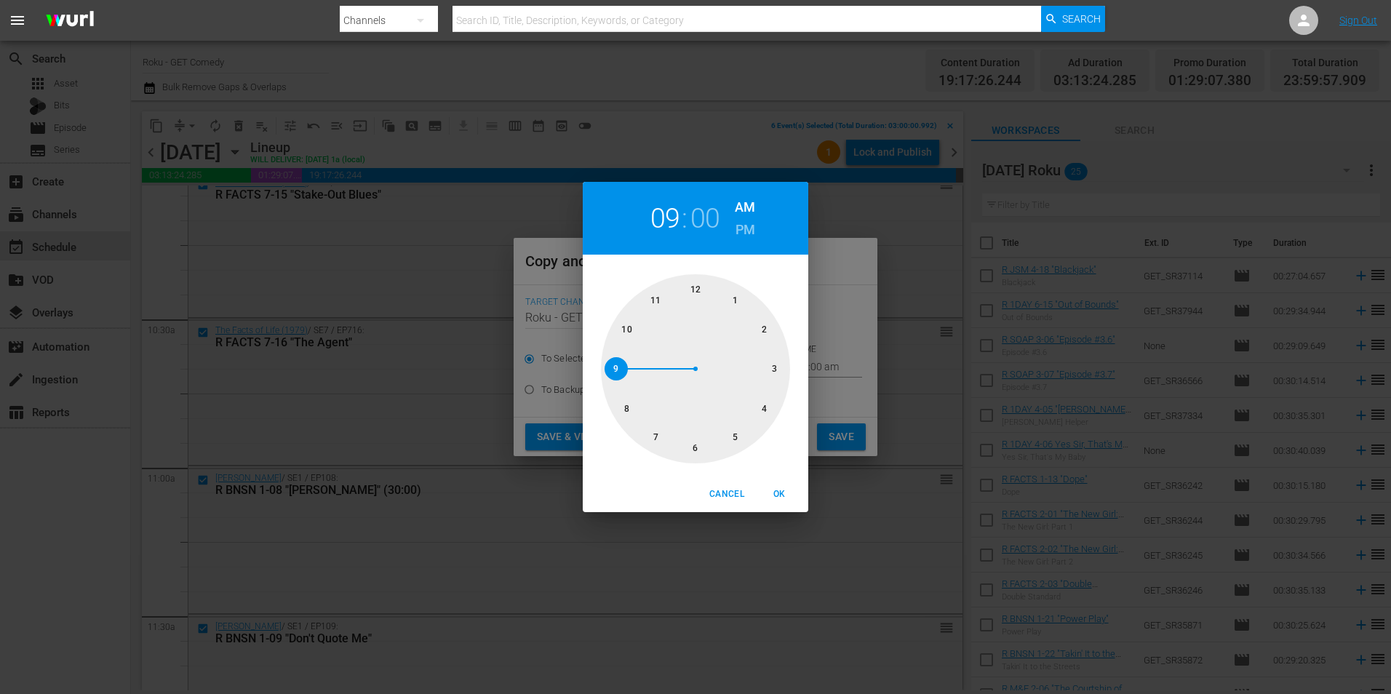
click at [776, 372] on div at bounding box center [695, 368] width 189 height 189
drag, startPoint x: 789, startPoint y: 499, endPoint x: 834, endPoint y: 441, distance: 73.6
click at [789, 499] on span "OK" at bounding box center [779, 494] width 35 height 15
type input "03:00 am"
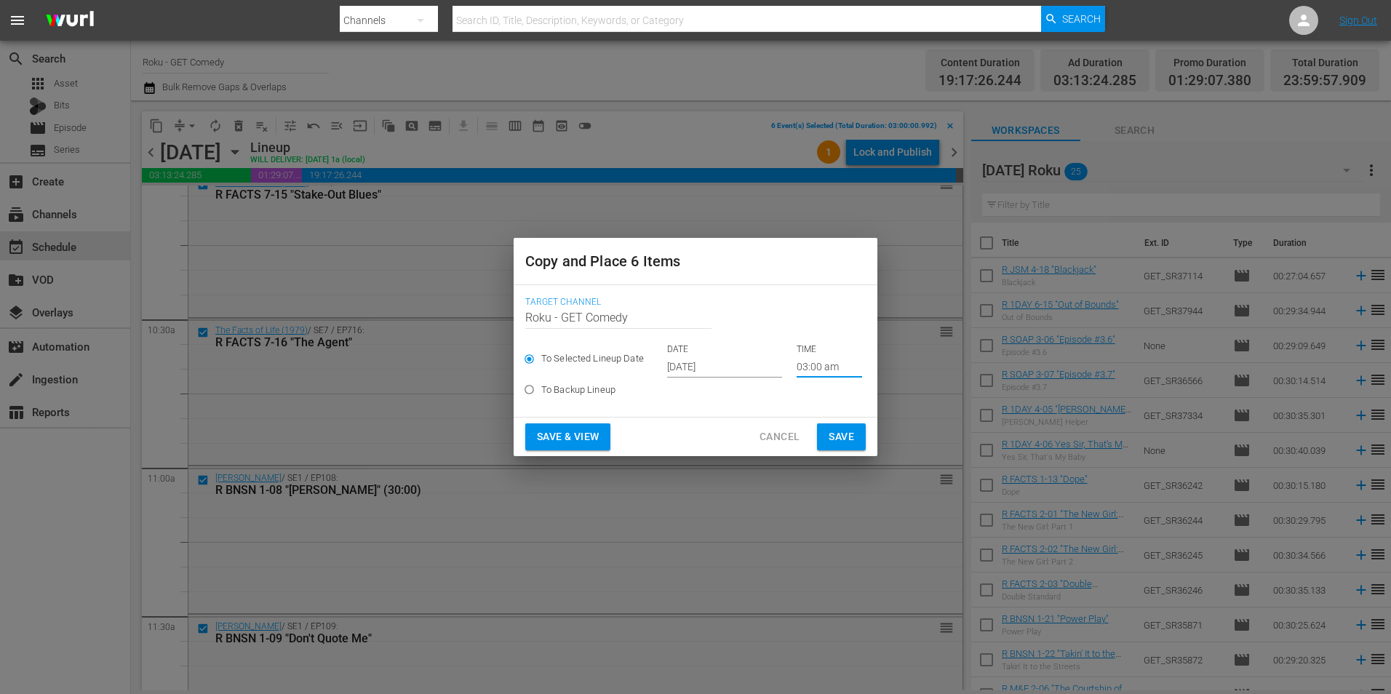
click at [838, 439] on span "Save" at bounding box center [841, 437] width 25 height 18
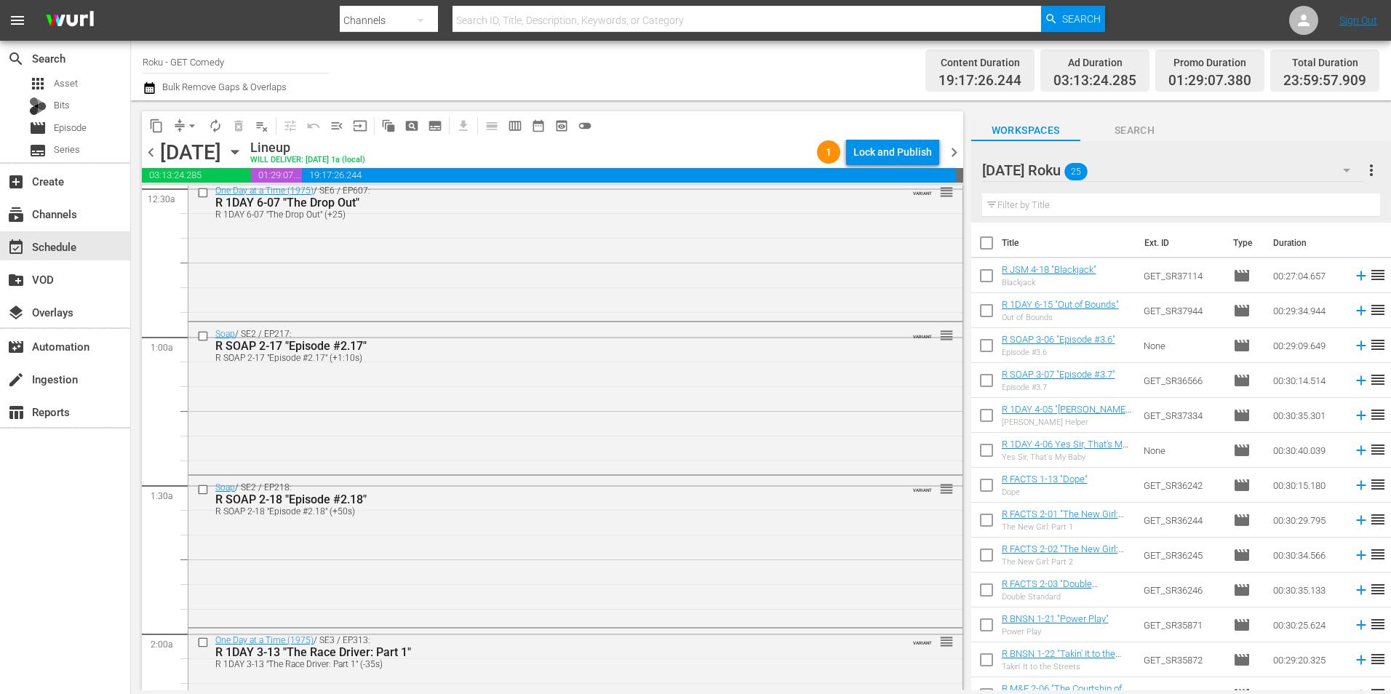
scroll to position [0, 0]
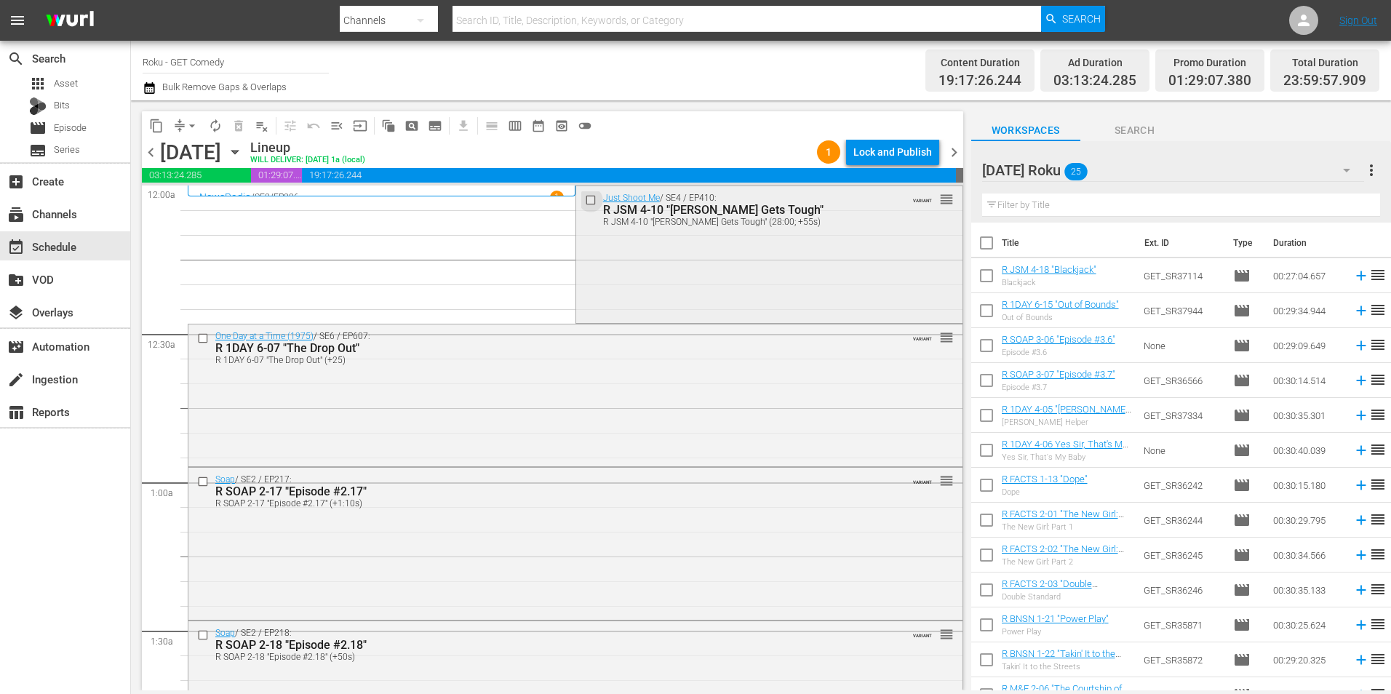
click at [587, 194] on input "checkbox" at bounding box center [591, 200] width 15 height 12
click at [206, 338] on input "checkbox" at bounding box center [204, 338] width 15 height 12
click at [199, 481] on input "checkbox" at bounding box center [204, 482] width 15 height 12
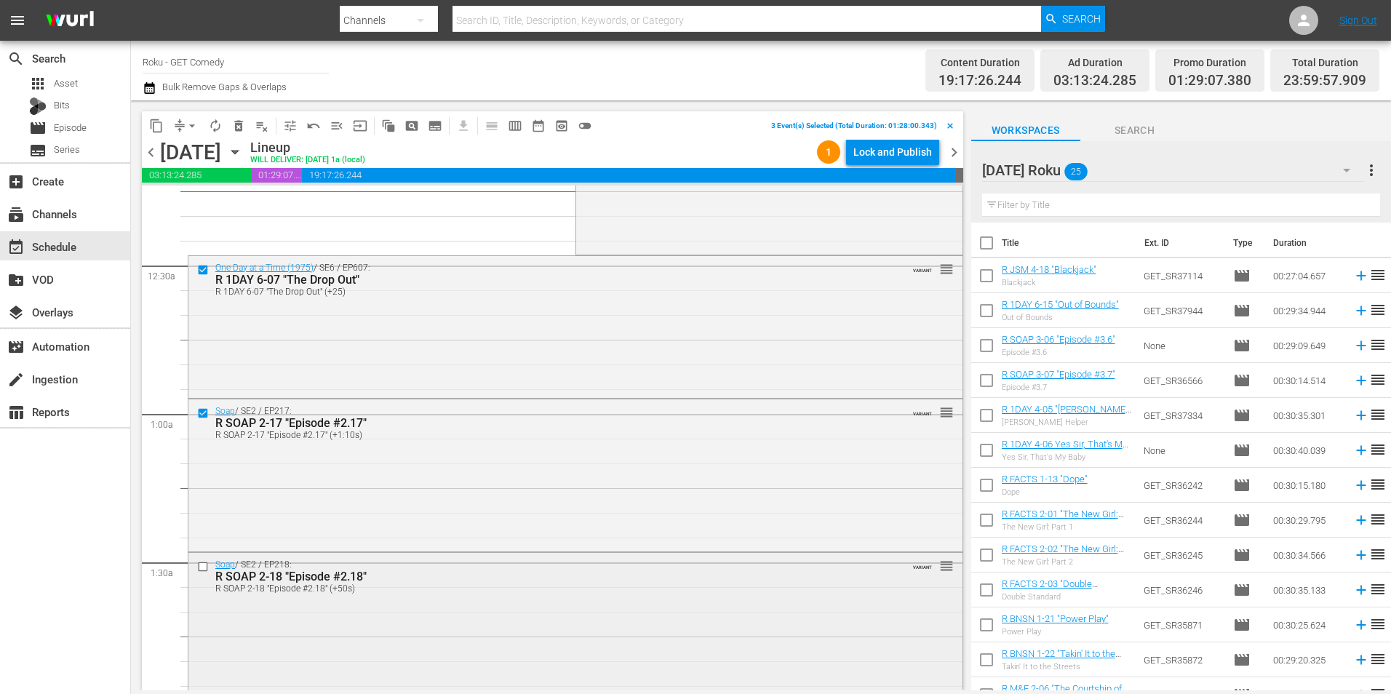
scroll to position [218, 0]
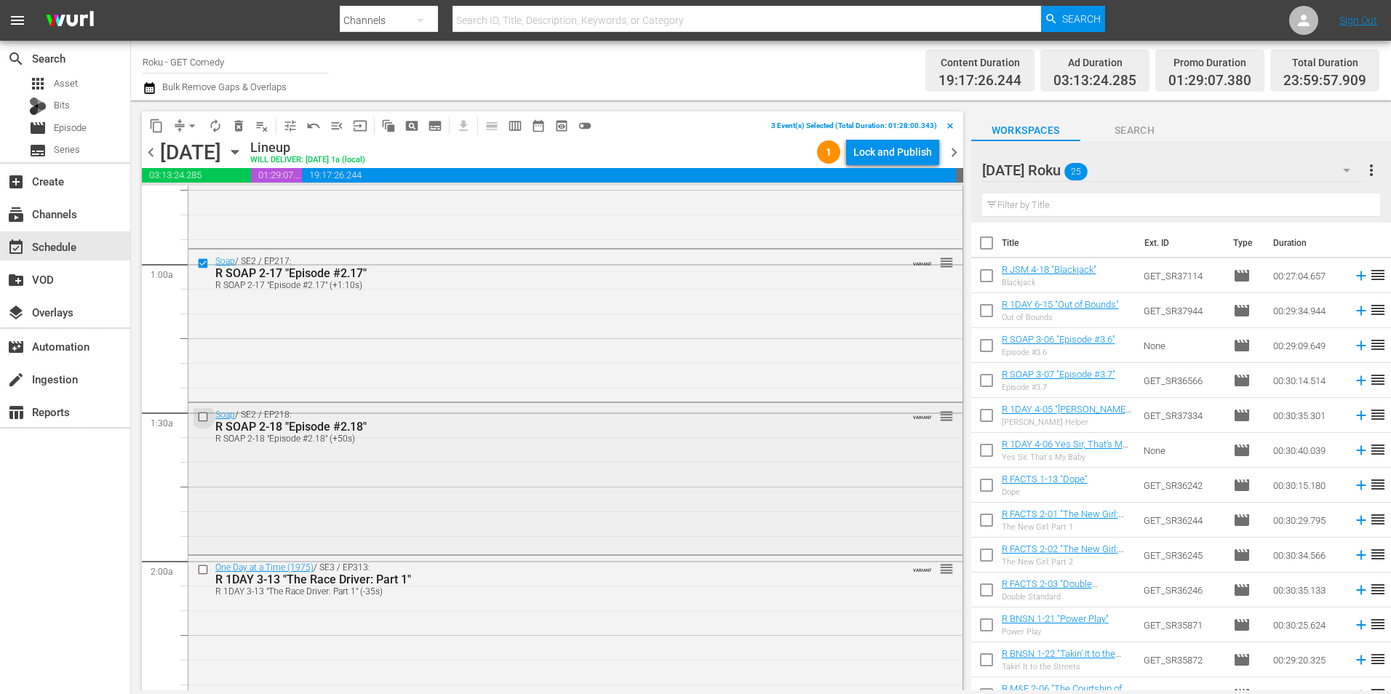
click at [199, 417] on input "checkbox" at bounding box center [204, 416] width 15 height 12
click at [201, 570] on input "checkbox" at bounding box center [204, 570] width 15 height 12
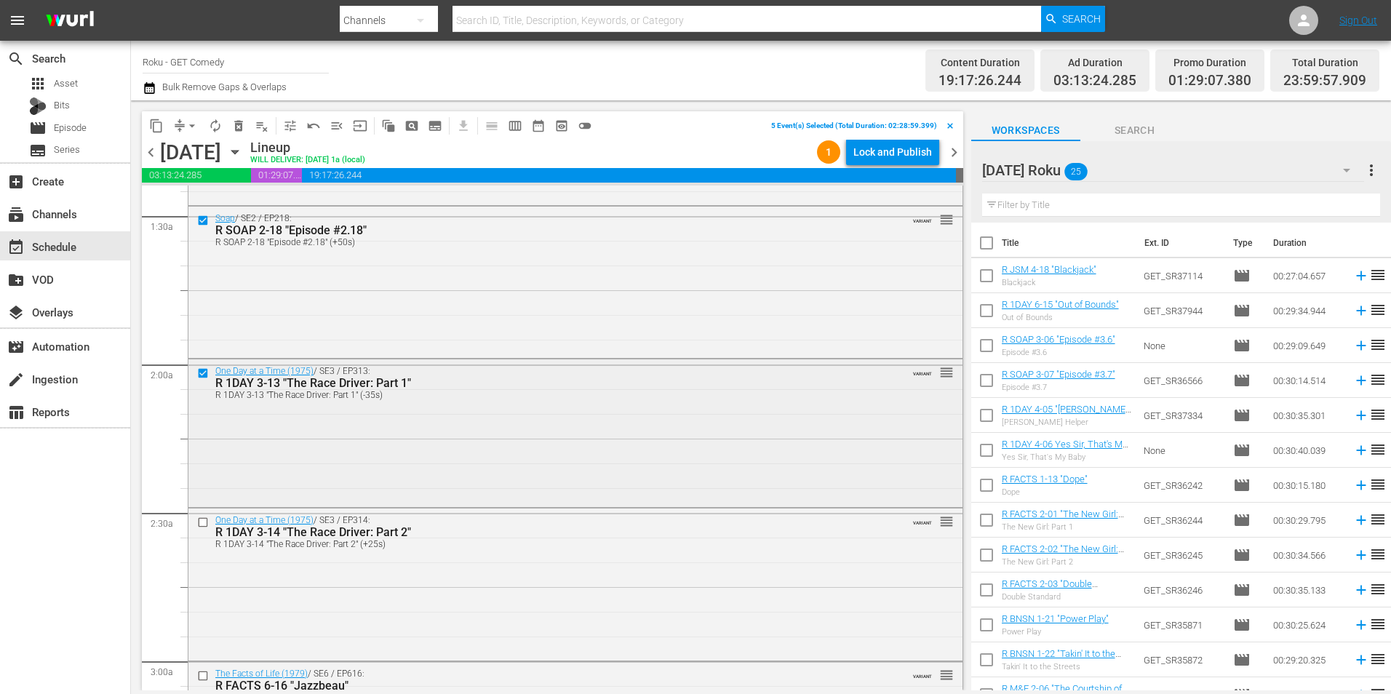
scroll to position [437, 0]
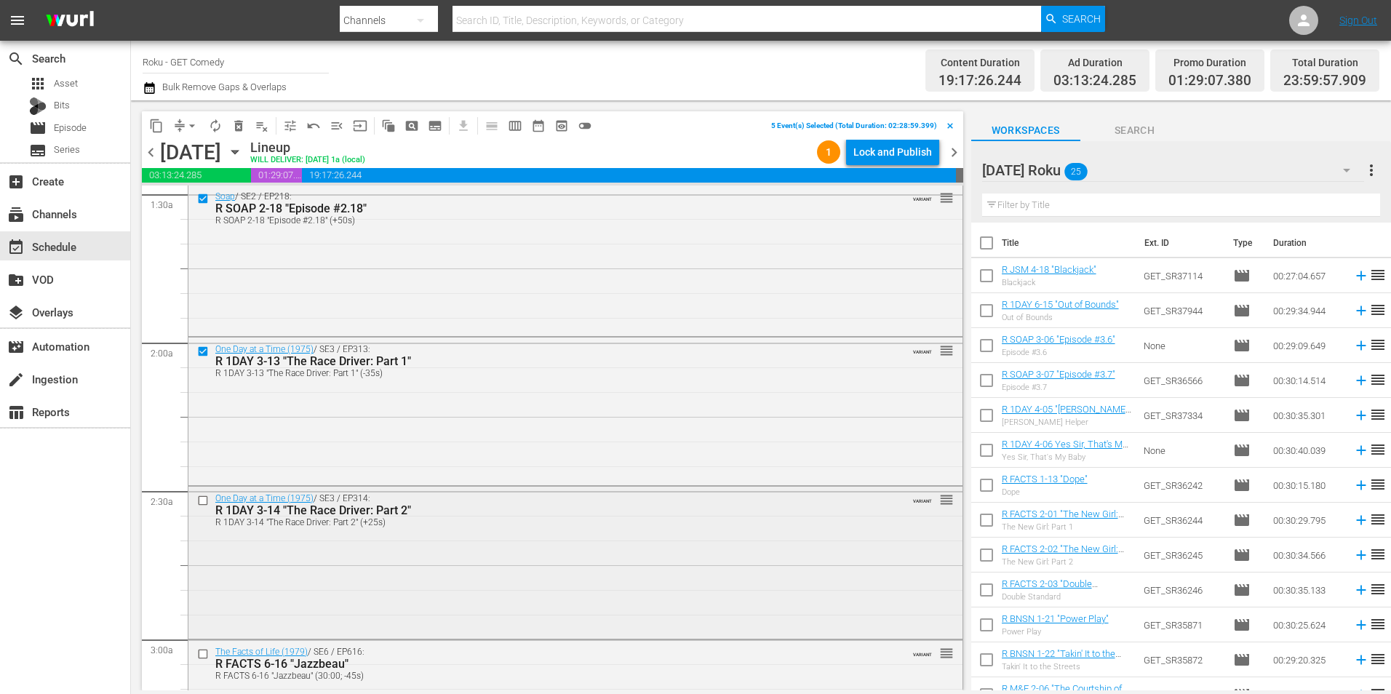
click at [202, 499] on input "checkbox" at bounding box center [204, 501] width 15 height 12
click at [153, 125] on span "content_copy" at bounding box center [156, 126] width 15 height 15
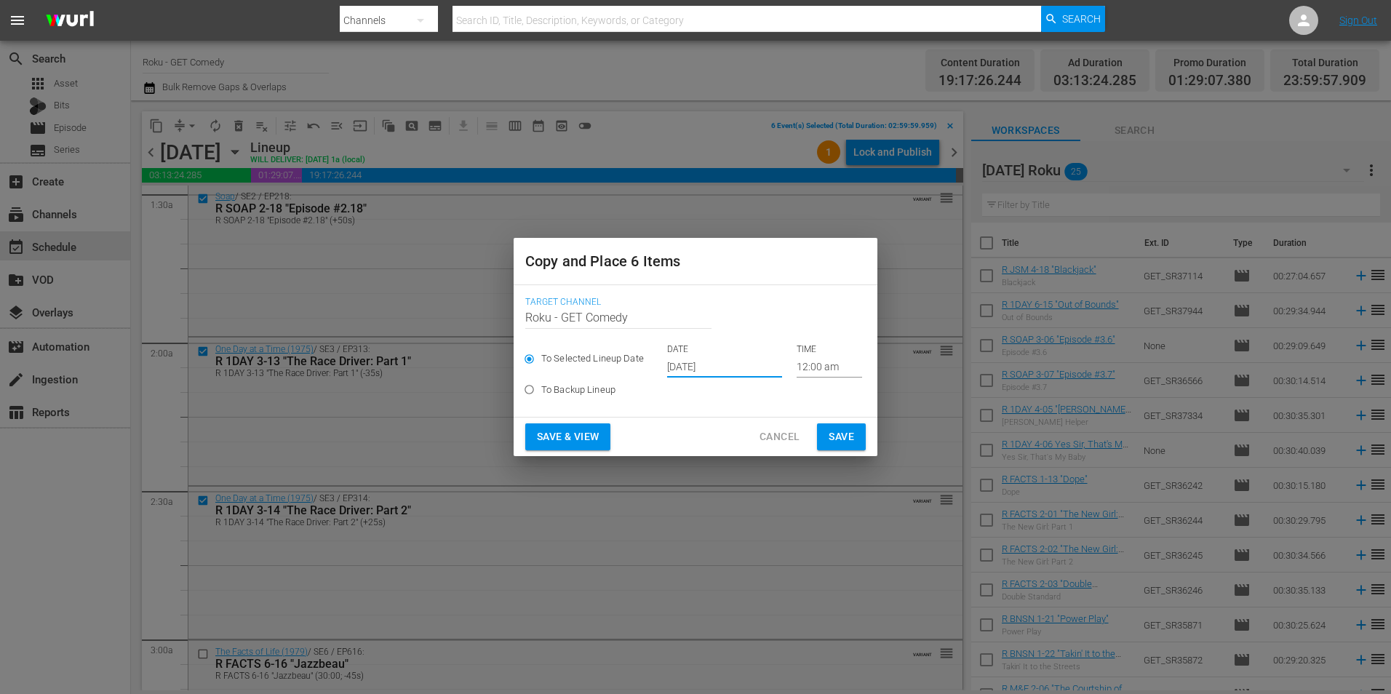
click at [692, 367] on input "[DATE]" at bounding box center [724, 367] width 115 height 22
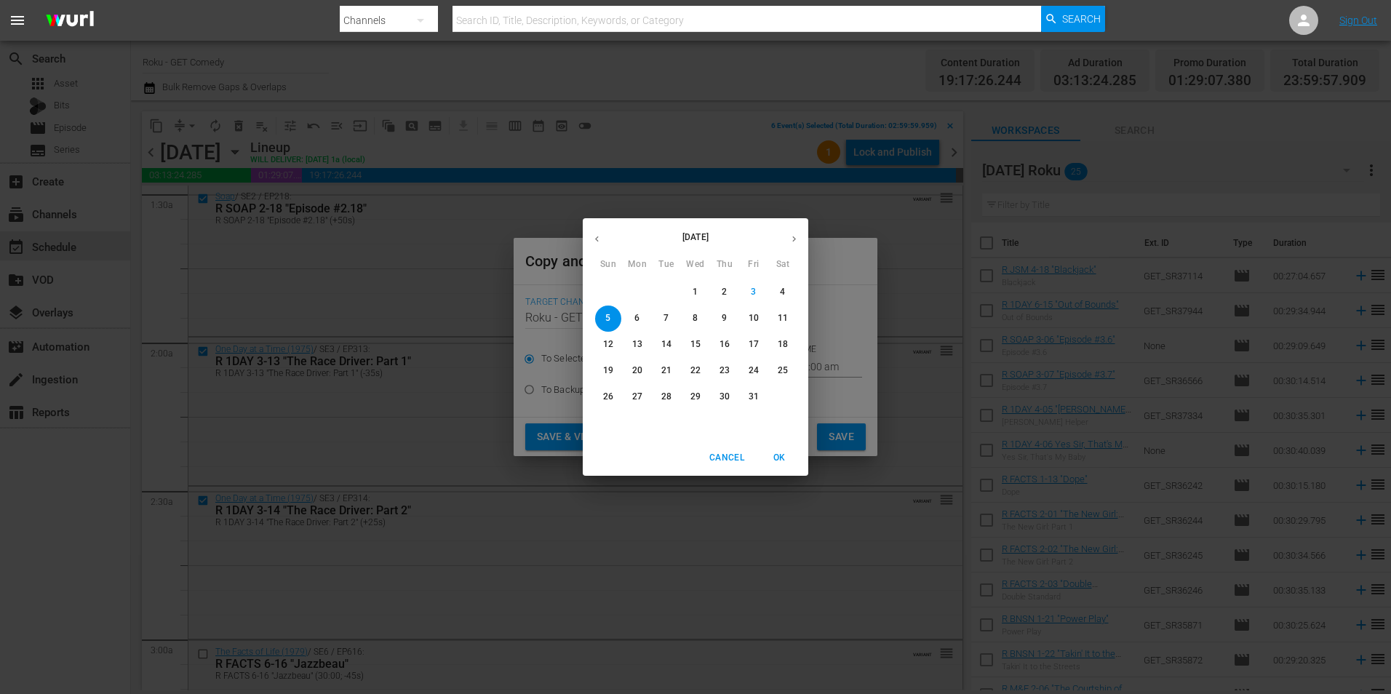
click at [725, 402] on p "30" at bounding box center [725, 397] width 10 height 12
type input "[DATE]"
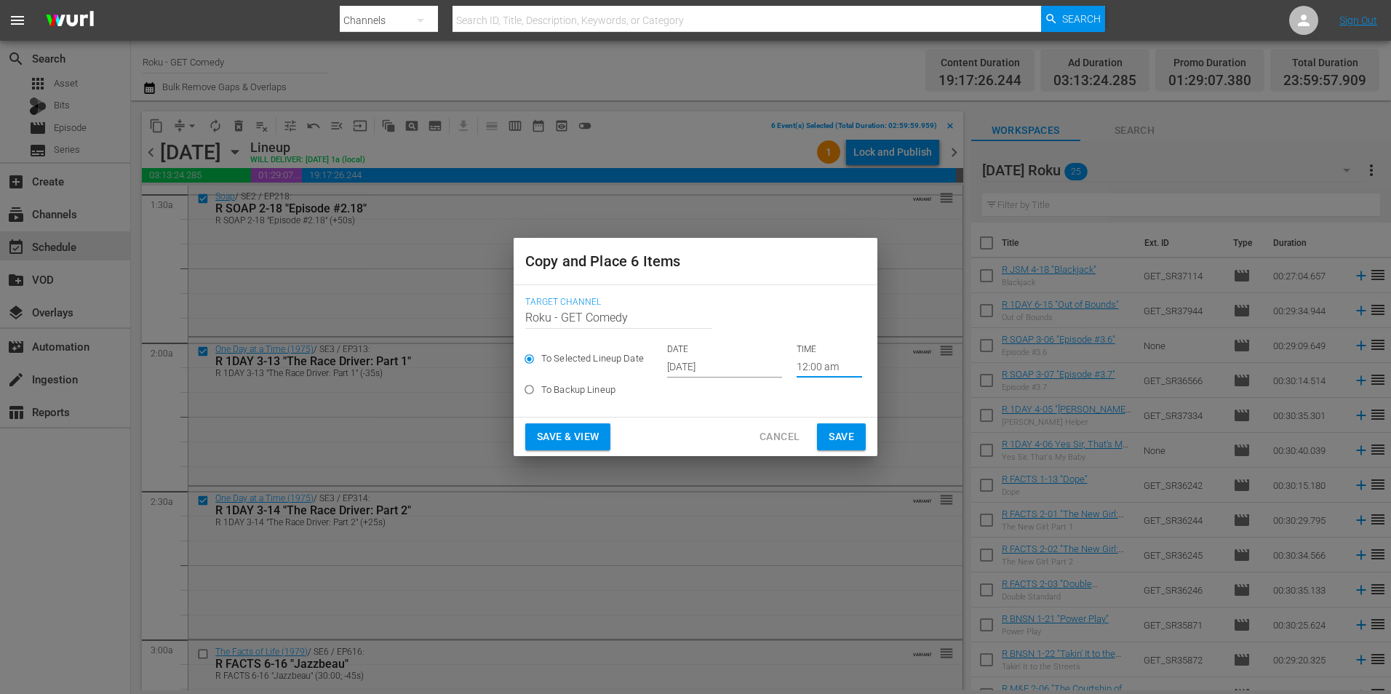
click at [816, 360] on input "12:00 am" at bounding box center [829, 367] width 65 height 22
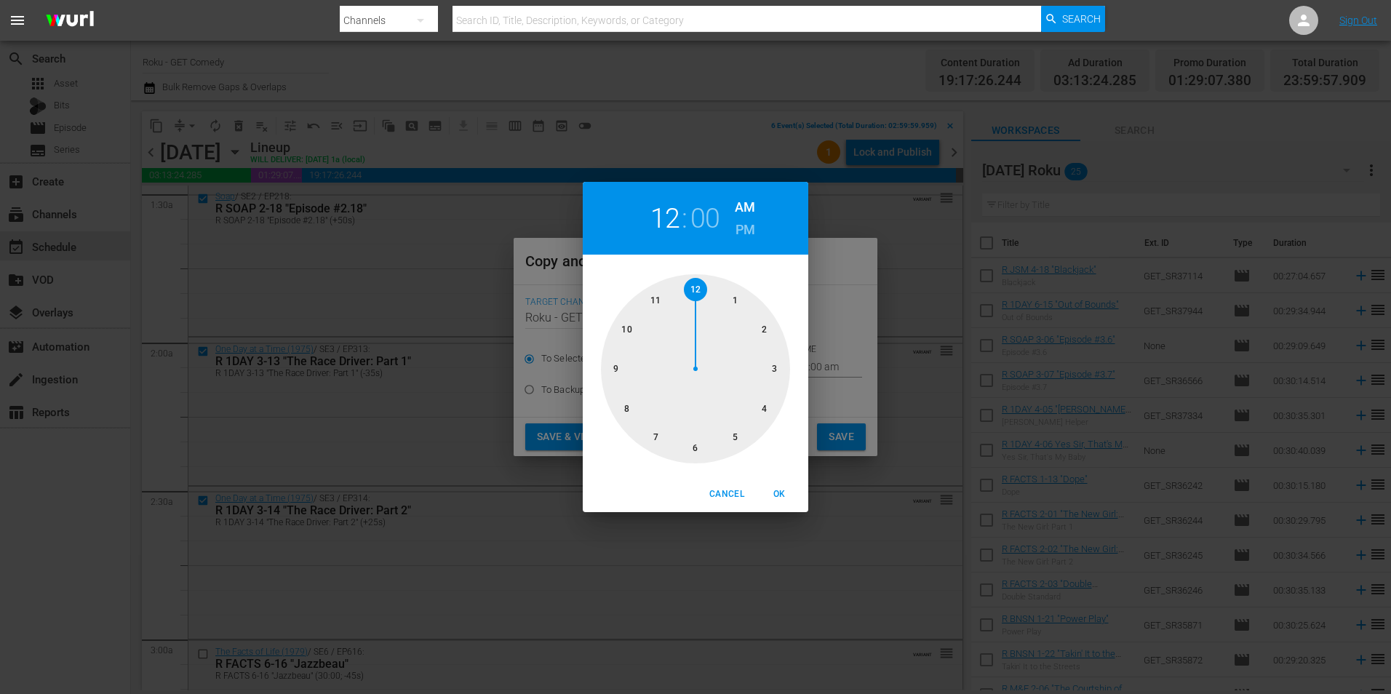
click at [695, 447] on div at bounding box center [695, 368] width 189 height 189
click at [778, 493] on span "OK" at bounding box center [779, 494] width 35 height 15
type input "06:00 am"
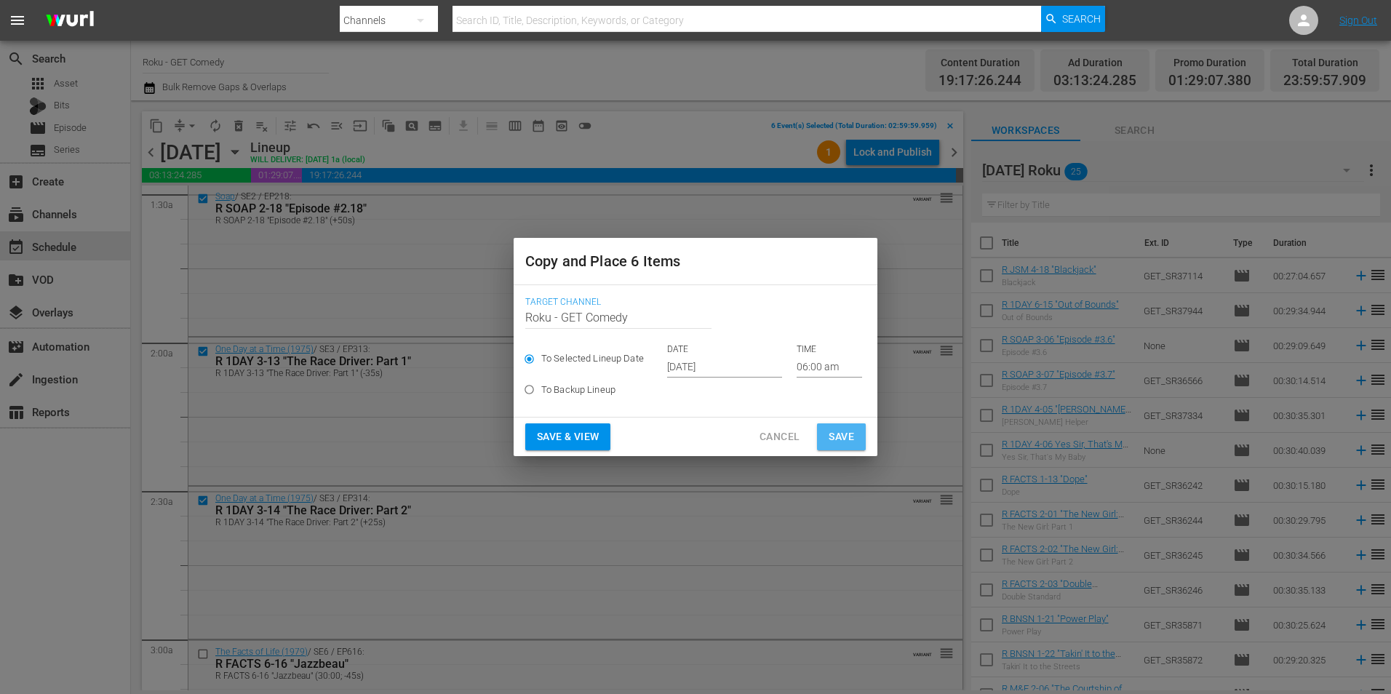
click at [836, 437] on span "Save" at bounding box center [841, 437] width 25 height 18
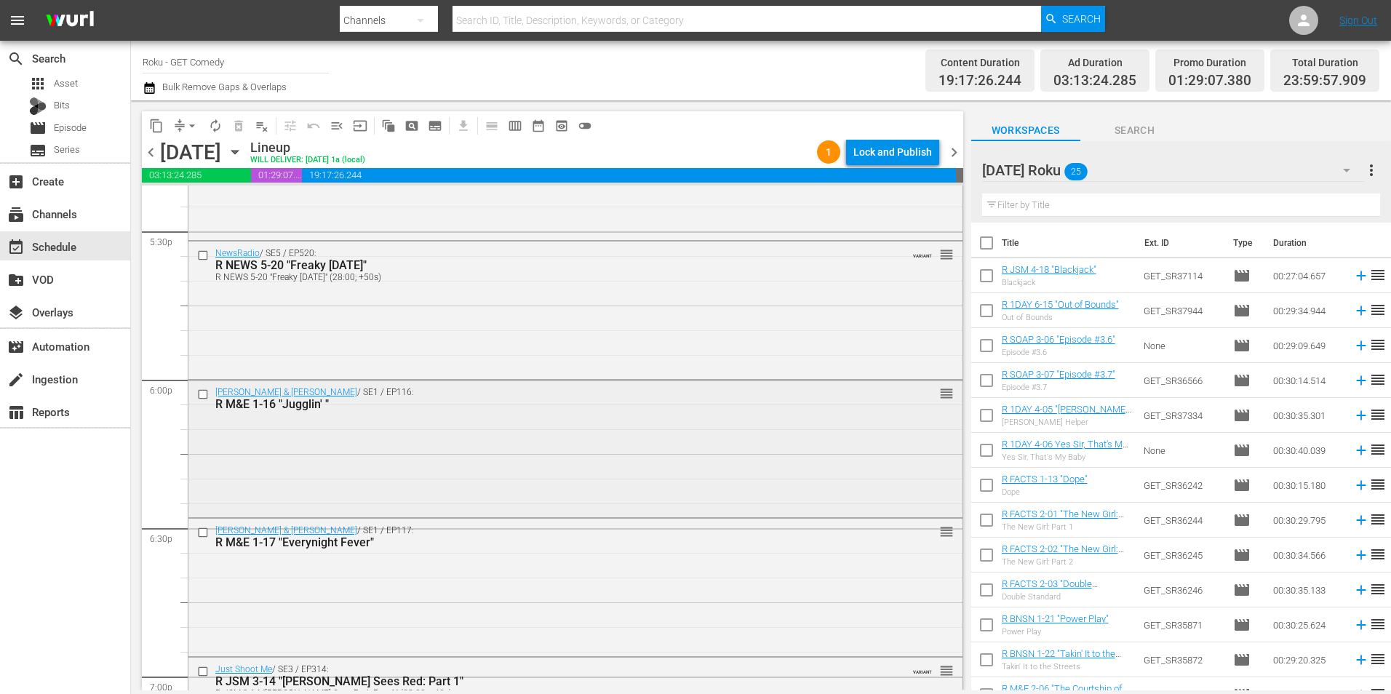
scroll to position [5165, 0]
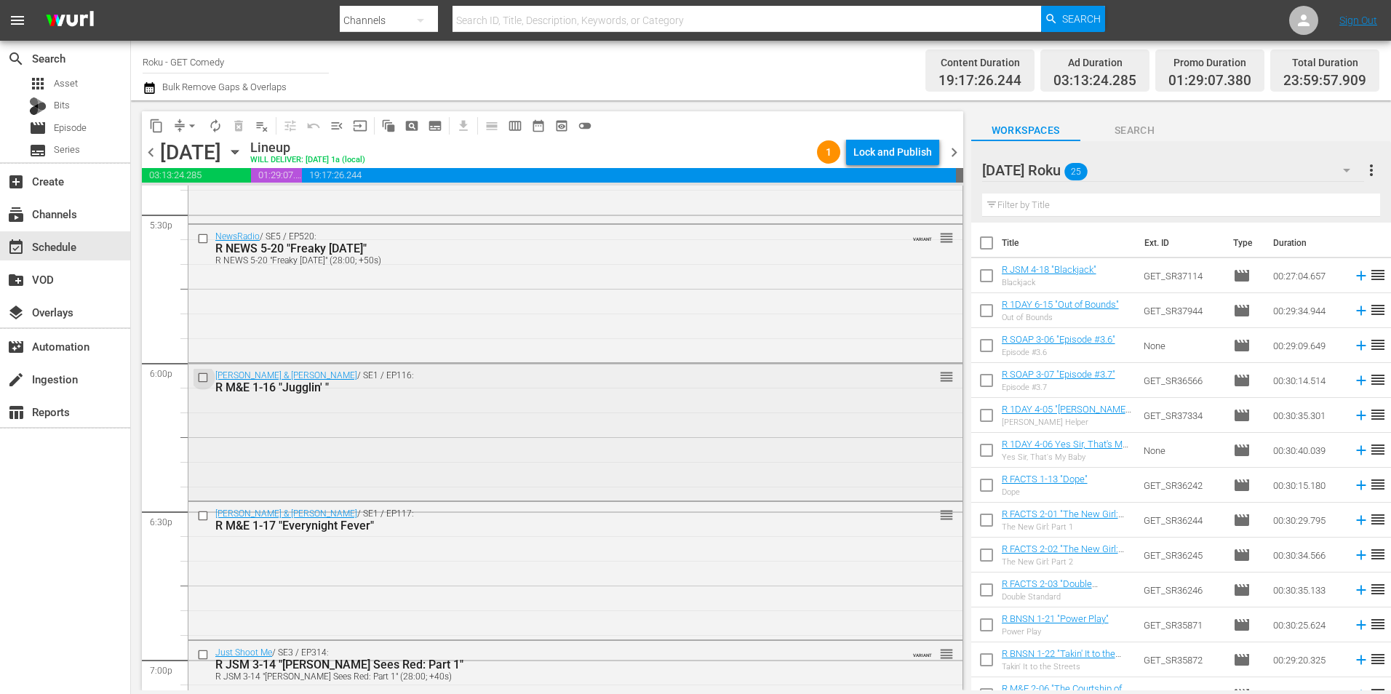
click at [206, 375] on input "checkbox" at bounding box center [204, 377] width 15 height 12
click at [203, 514] on input "checkbox" at bounding box center [204, 515] width 15 height 12
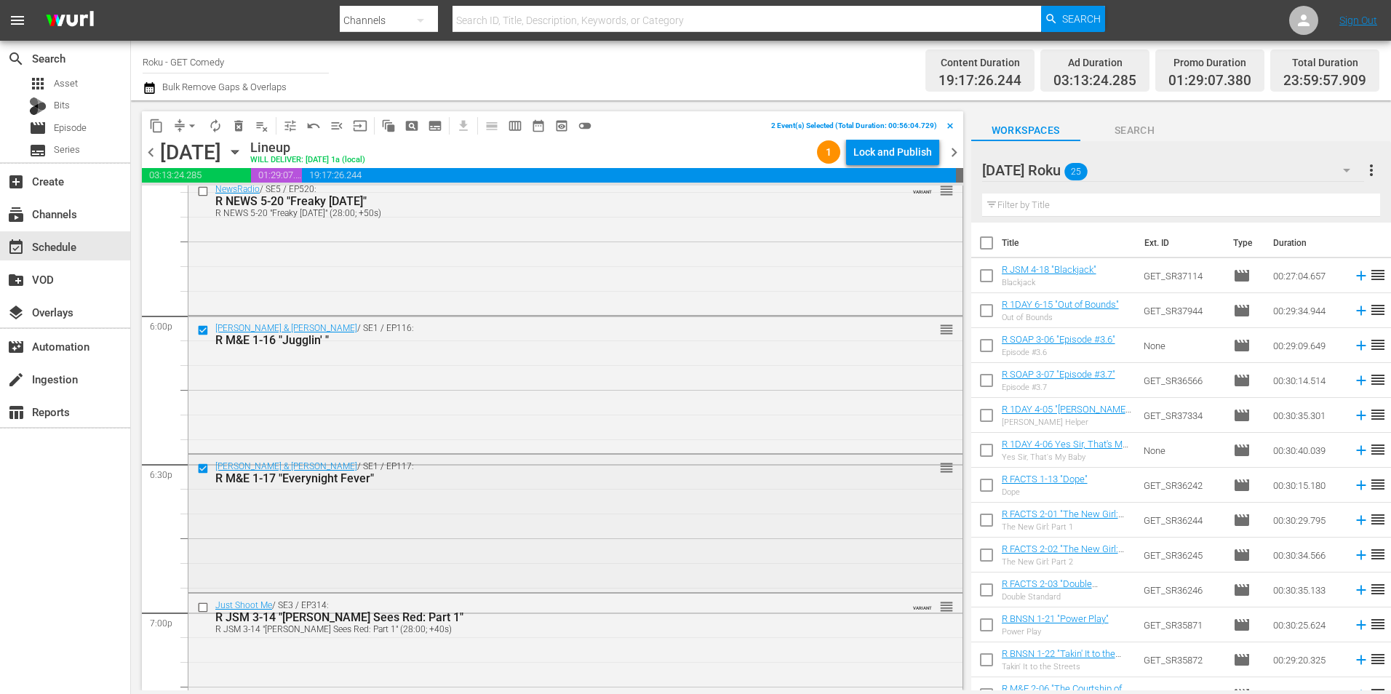
scroll to position [5238, 0]
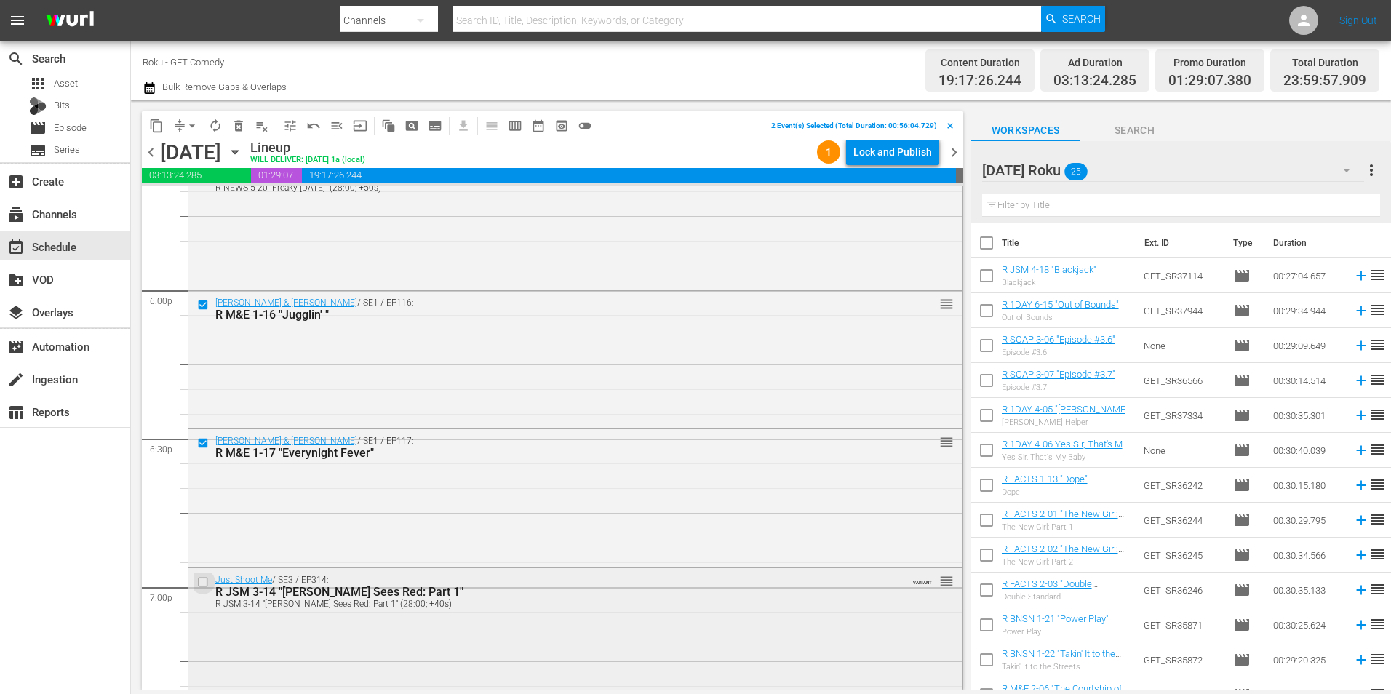
click at [199, 585] on input "checkbox" at bounding box center [204, 581] width 15 height 12
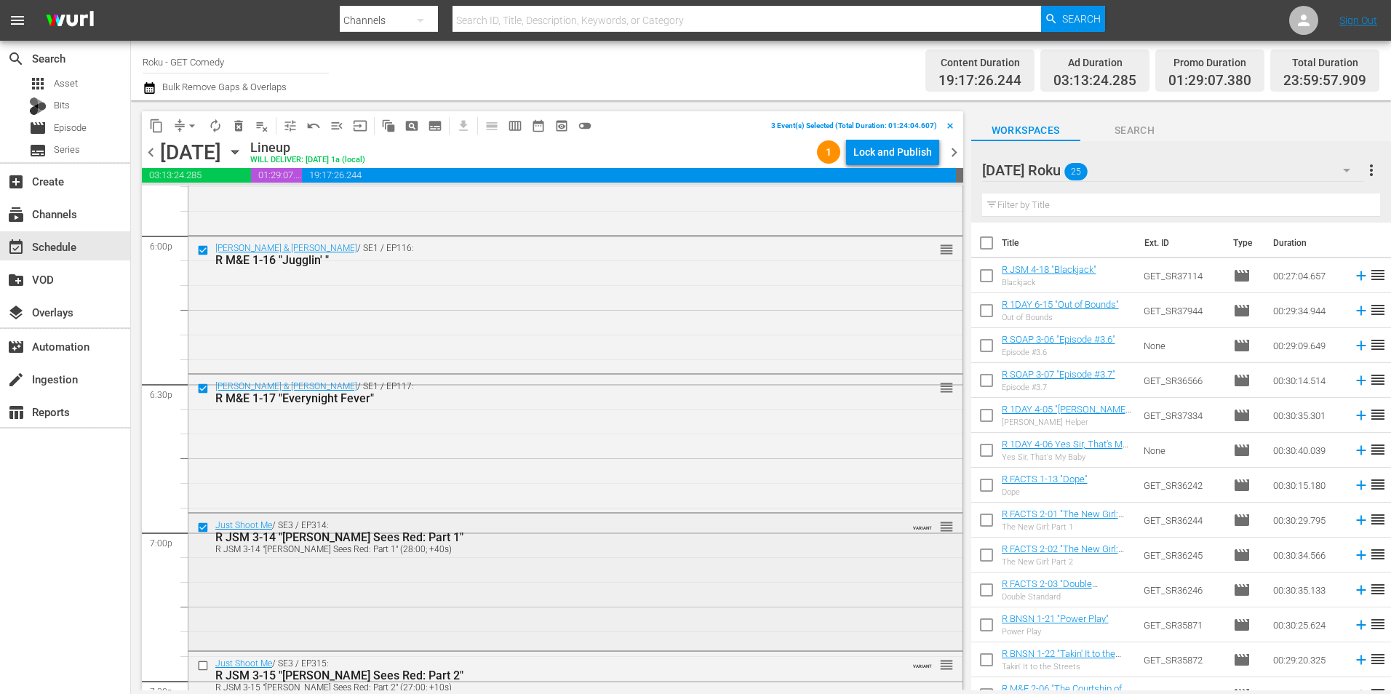
scroll to position [5384, 0]
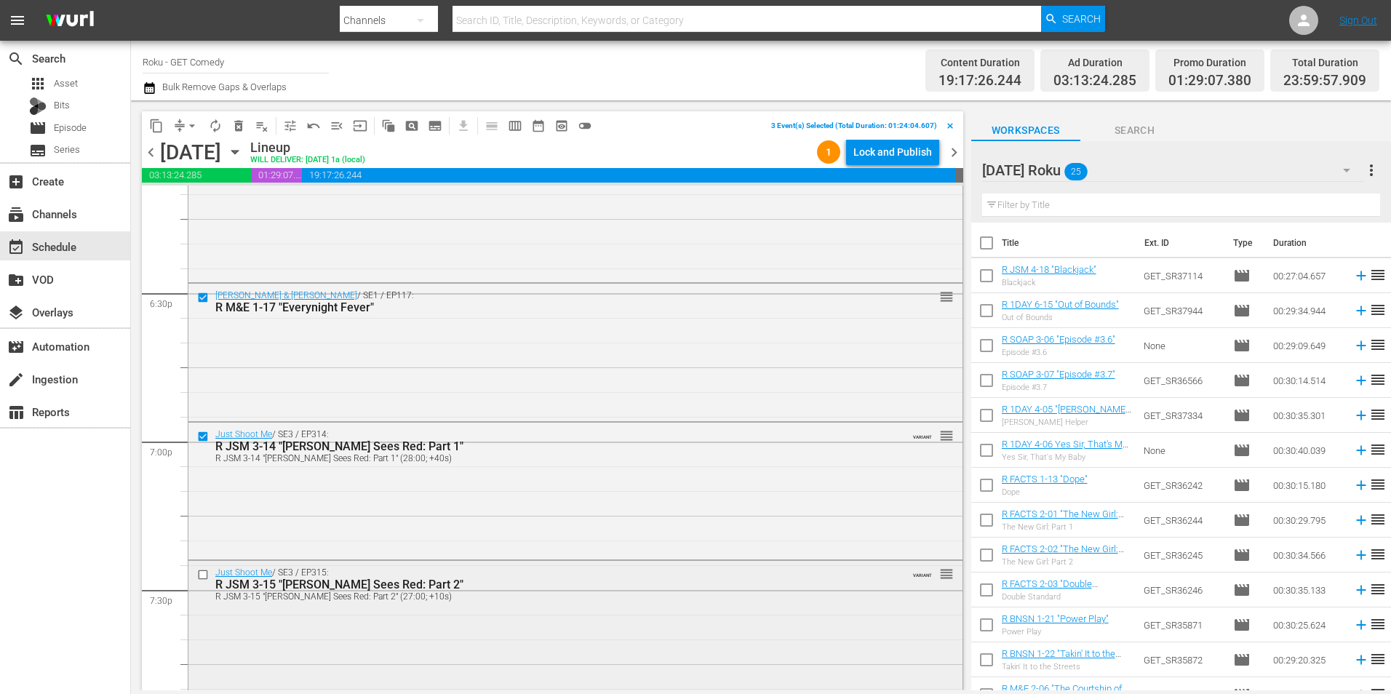
click at [203, 575] on input "checkbox" at bounding box center [204, 575] width 15 height 12
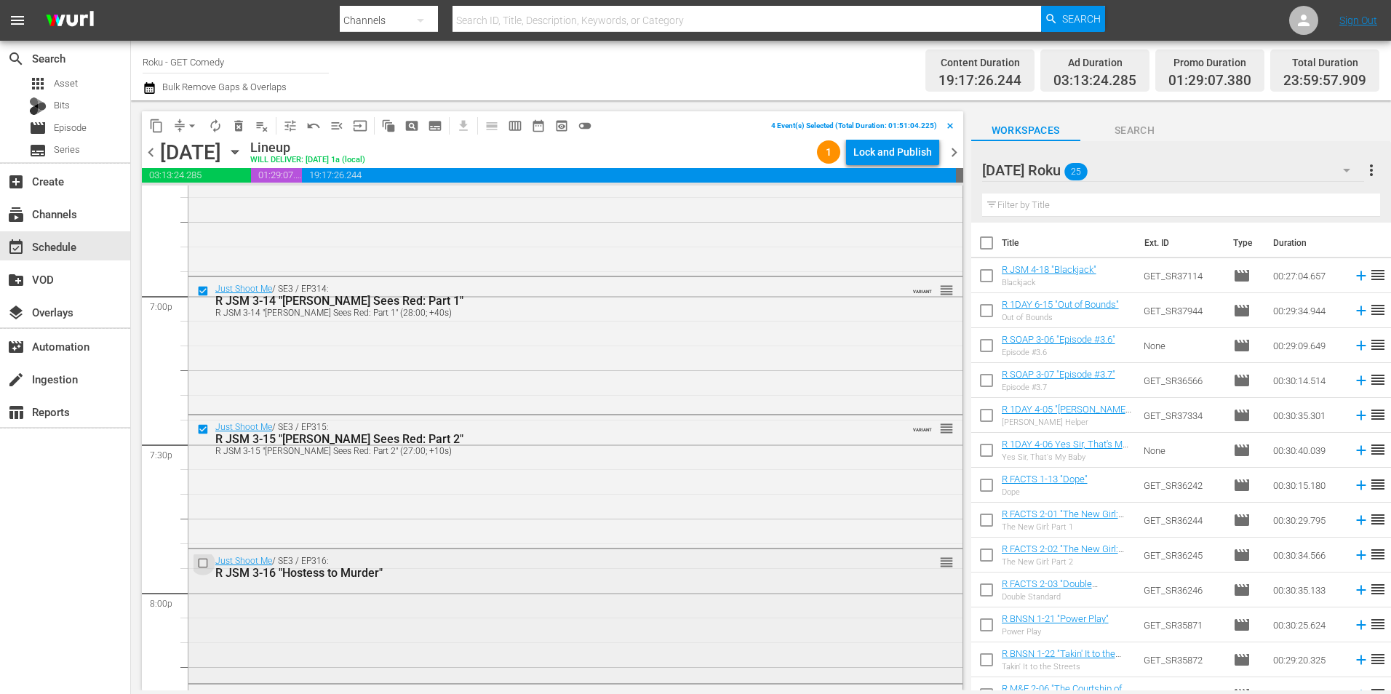
click at [204, 563] on input "checkbox" at bounding box center [204, 563] width 15 height 12
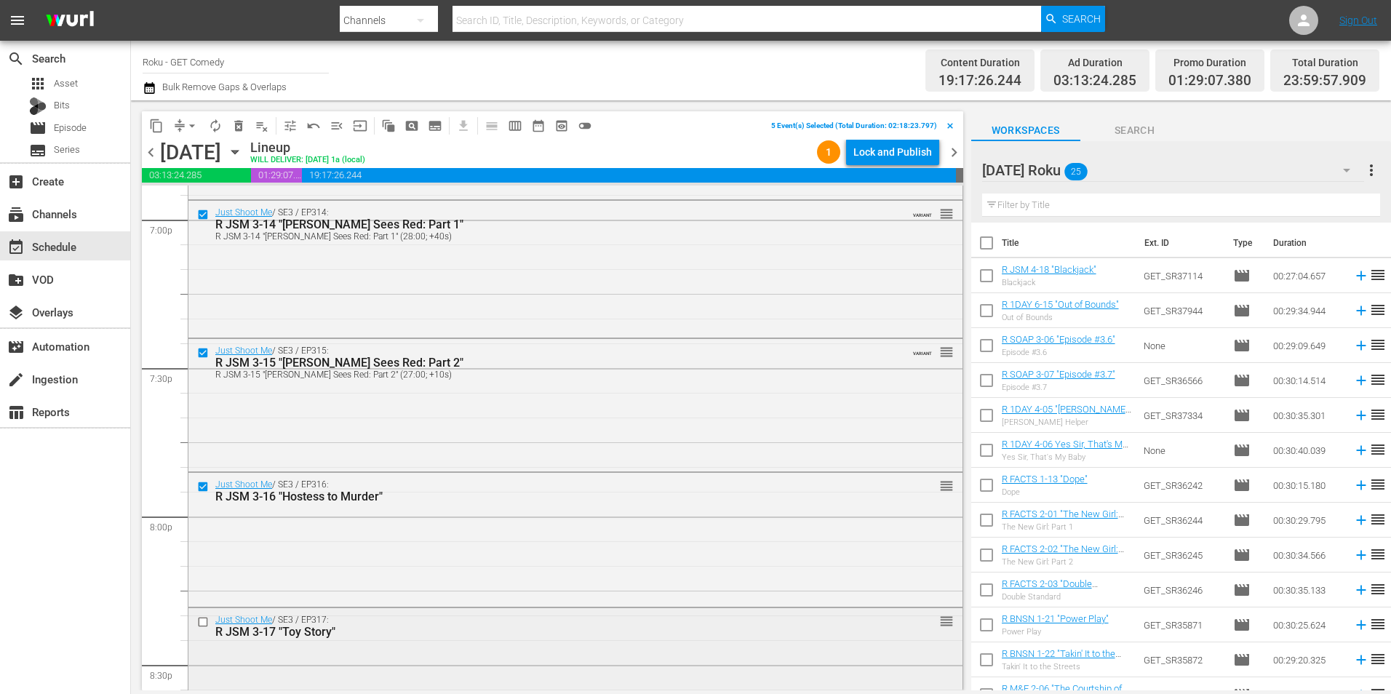
scroll to position [5675, 0]
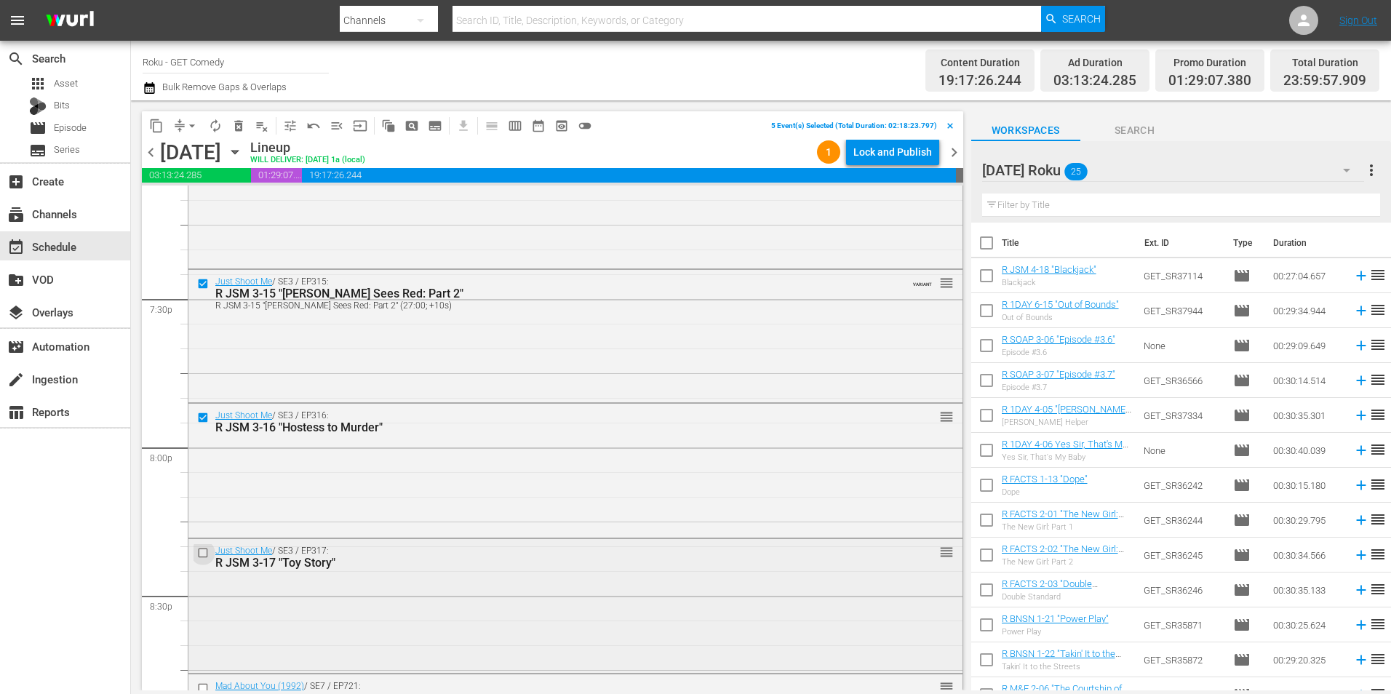
click at [202, 554] on input "checkbox" at bounding box center [204, 552] width 15 height 12
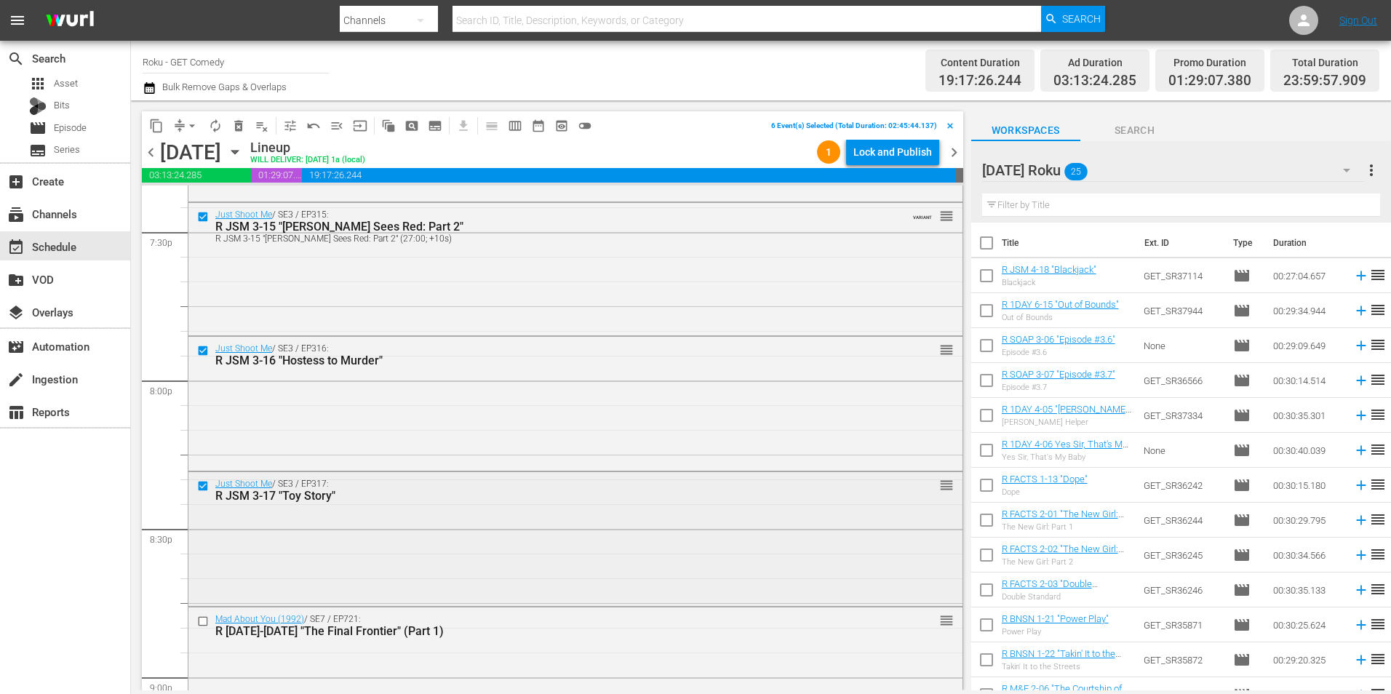
scroll to position [5820, 0]
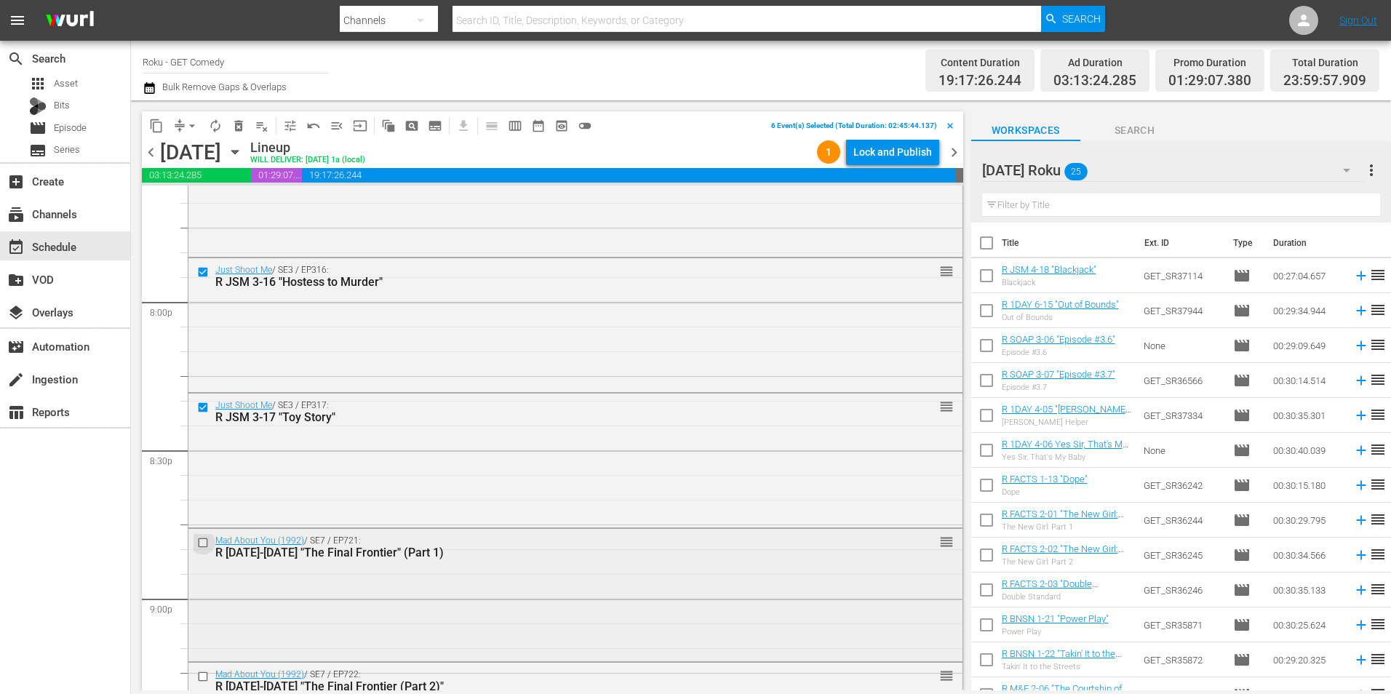
click at [200, 541] on input "checkbox" at bounding box center [204, 542] width 15 height 12
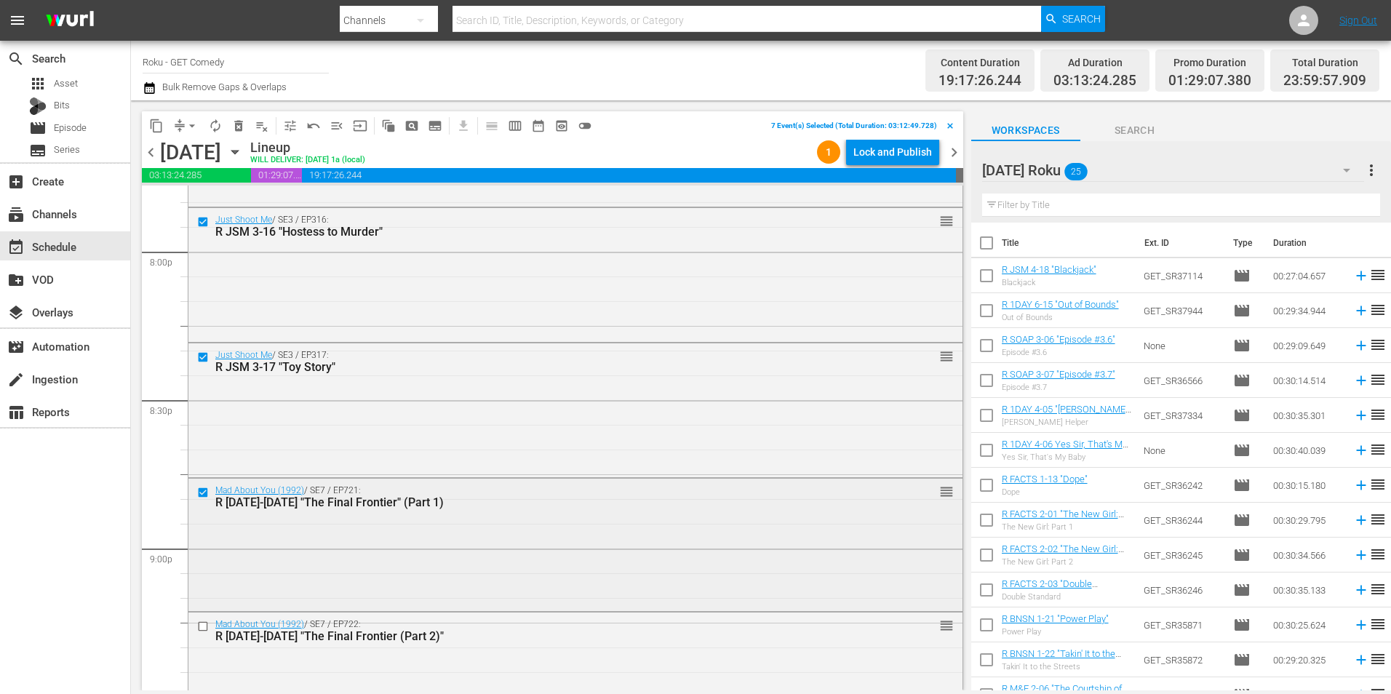
scroll to position [5893, 0]
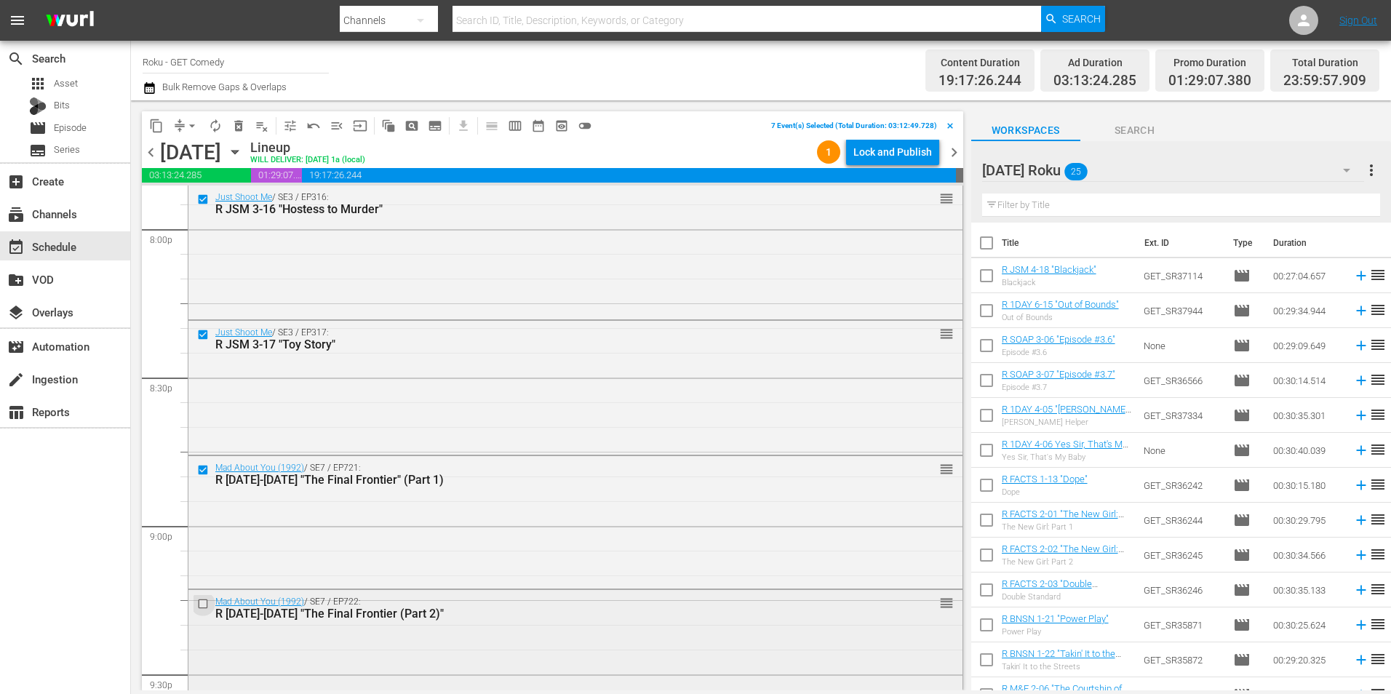
click at [207, 605] on input "checkbox" at bounding box center [204, 603] width 15 height 12
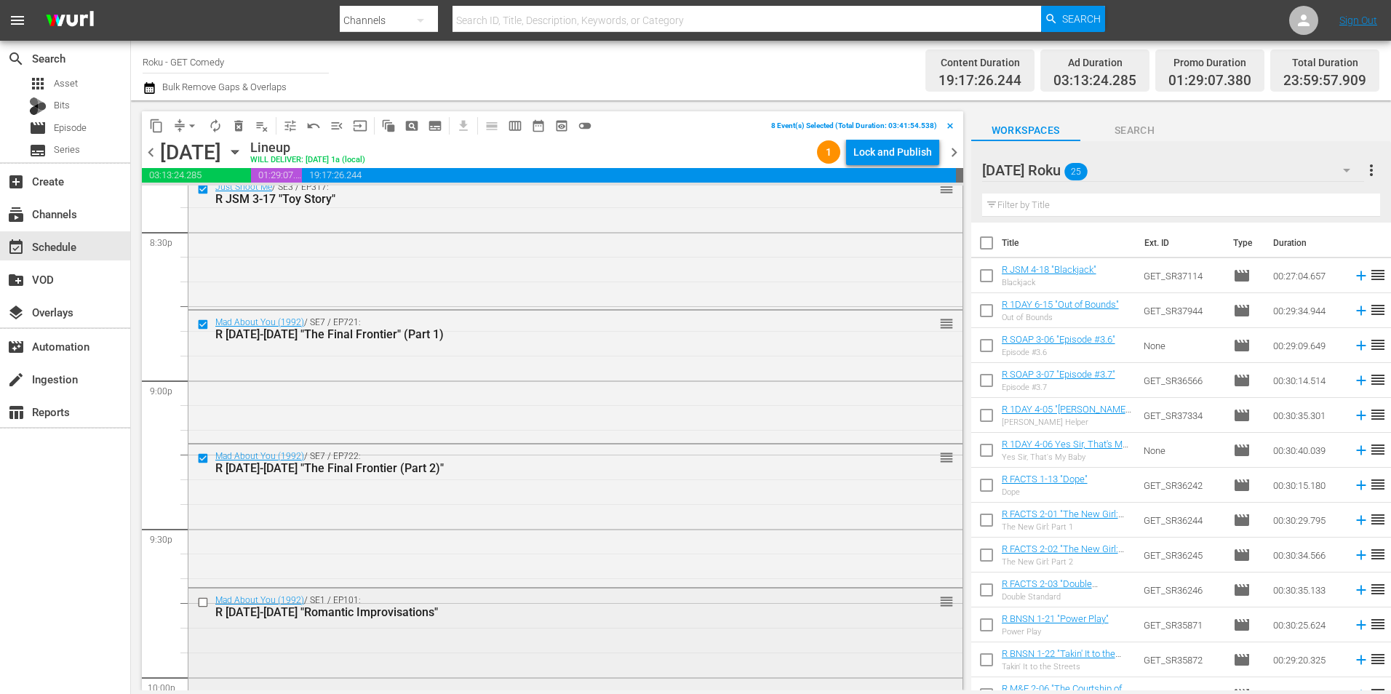
click at [205, 603] on input "checkbox" at bounding box center [204, 602] width 15 height 12
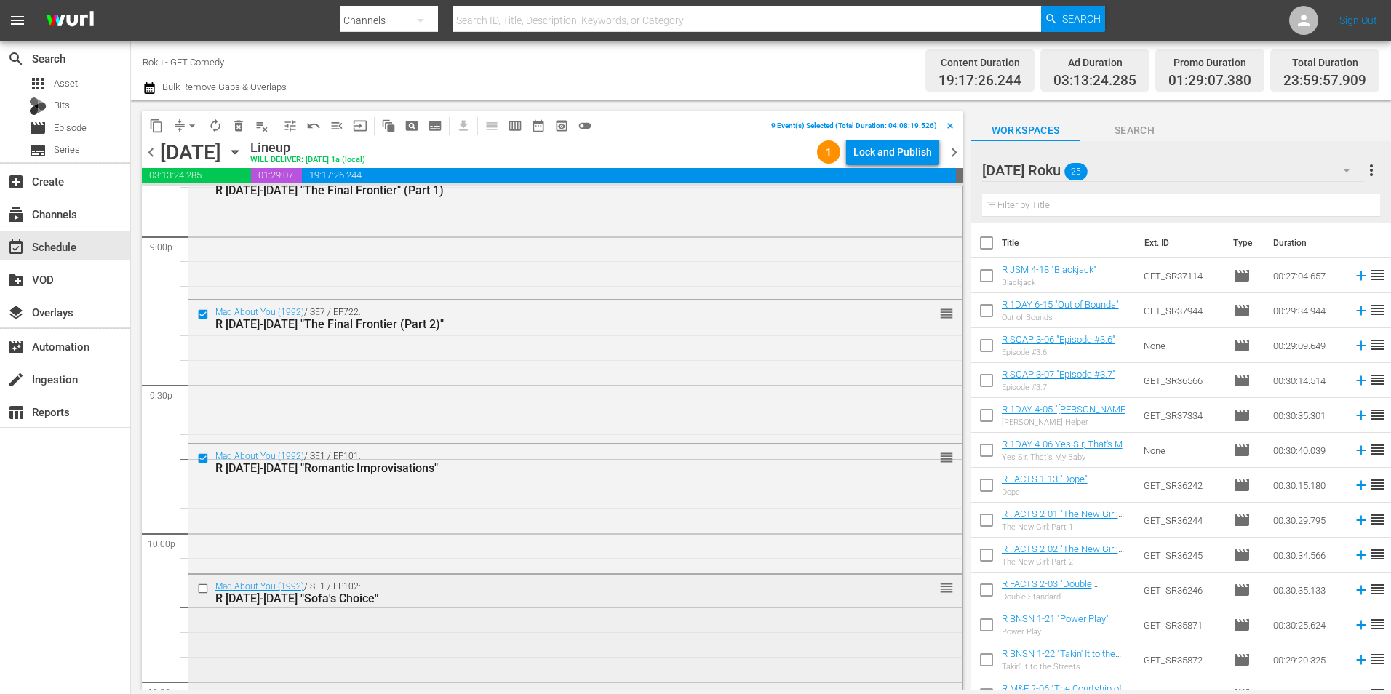
scroll to position [6184, 0]
click at [202, 586] on input "checkbox" at bounding box center [204, 587] width 15 height 12
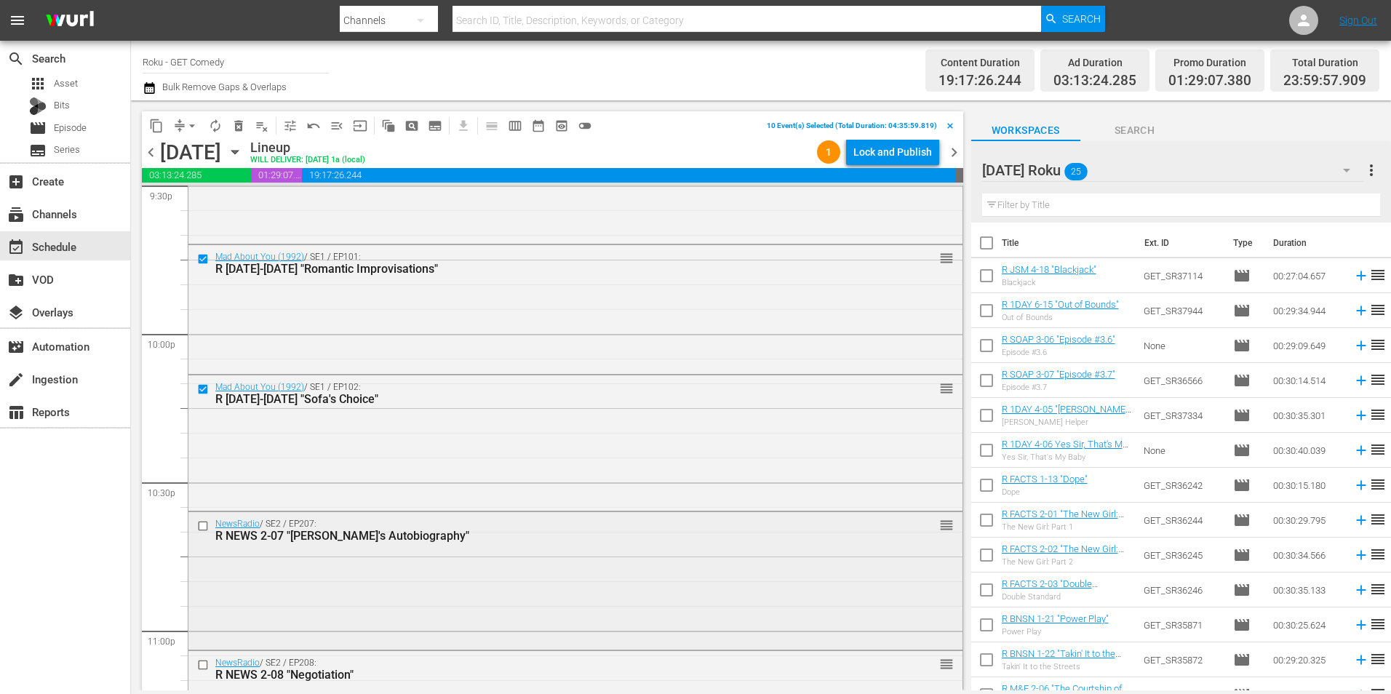
scroll to position [6402, 0]
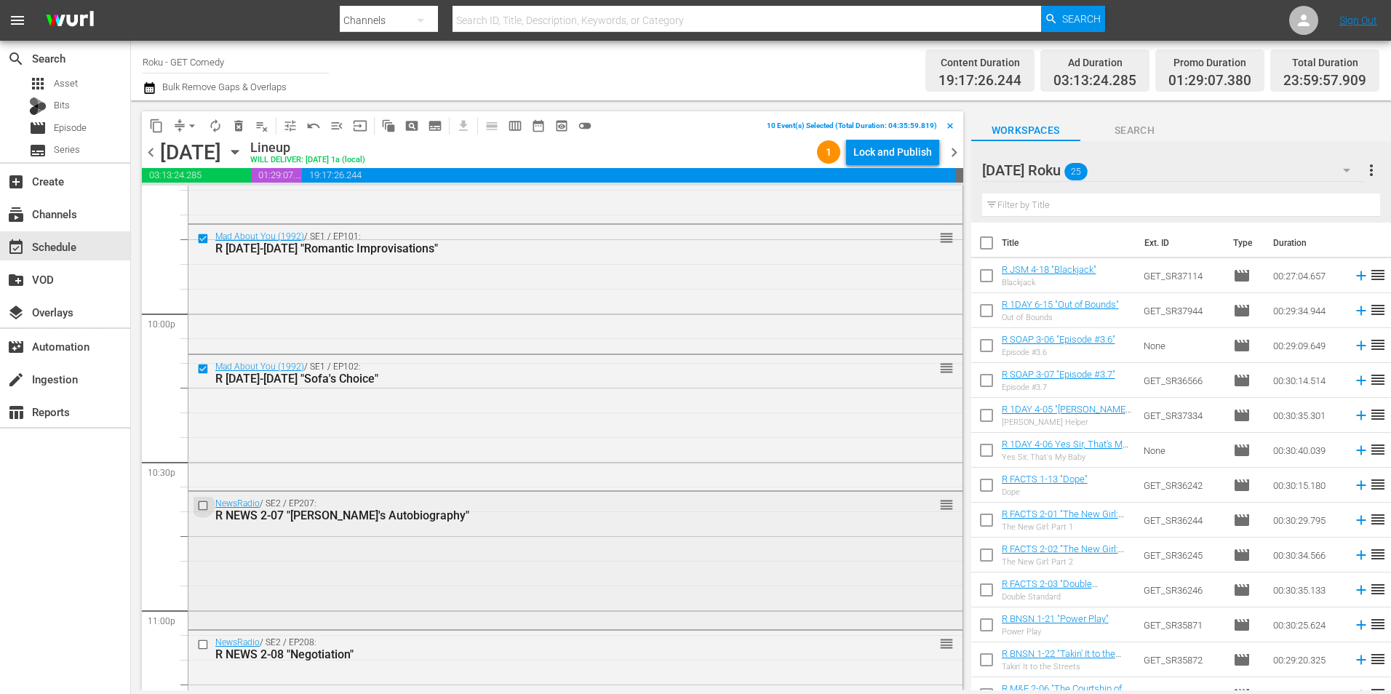
click at [202, 508] on input "checkbox" at bounding box center [204, 505] width 15 height 12
click at [200, 645] on input "checkbox" at bounding box center [204, 644] width 15 height 12
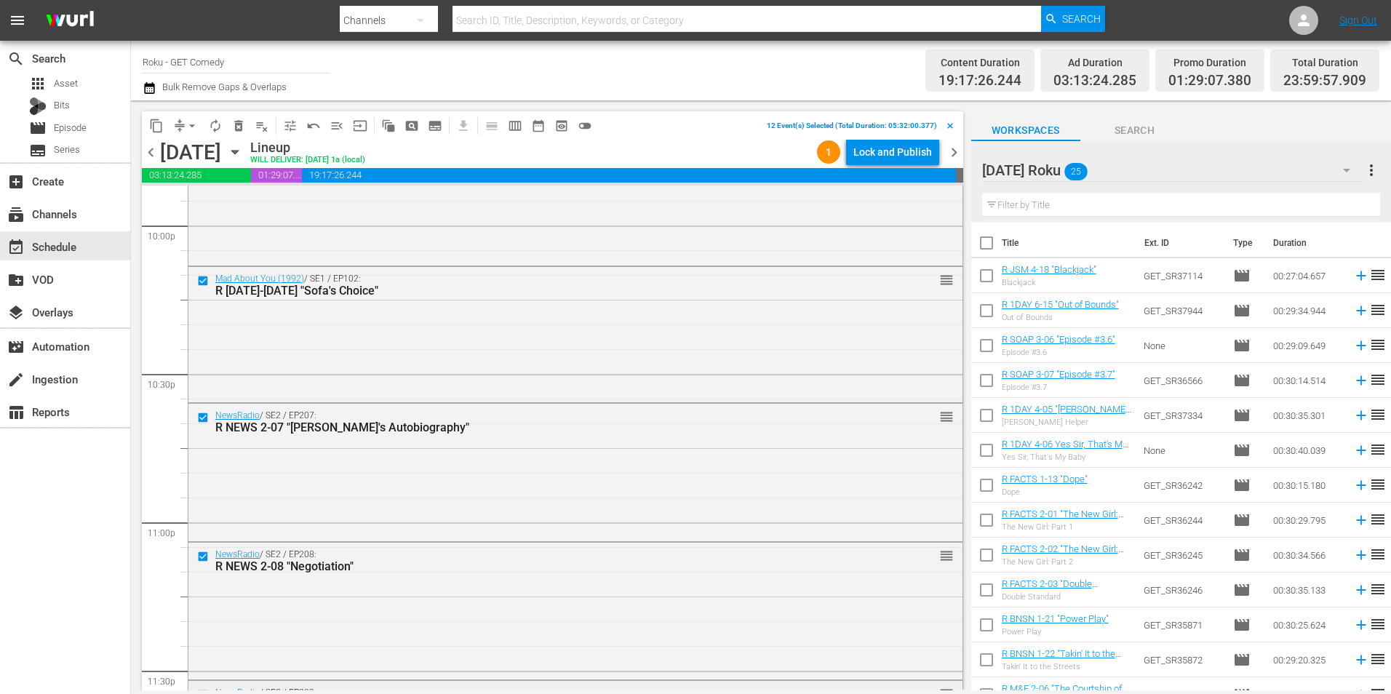
scroll to position [6548, 0]
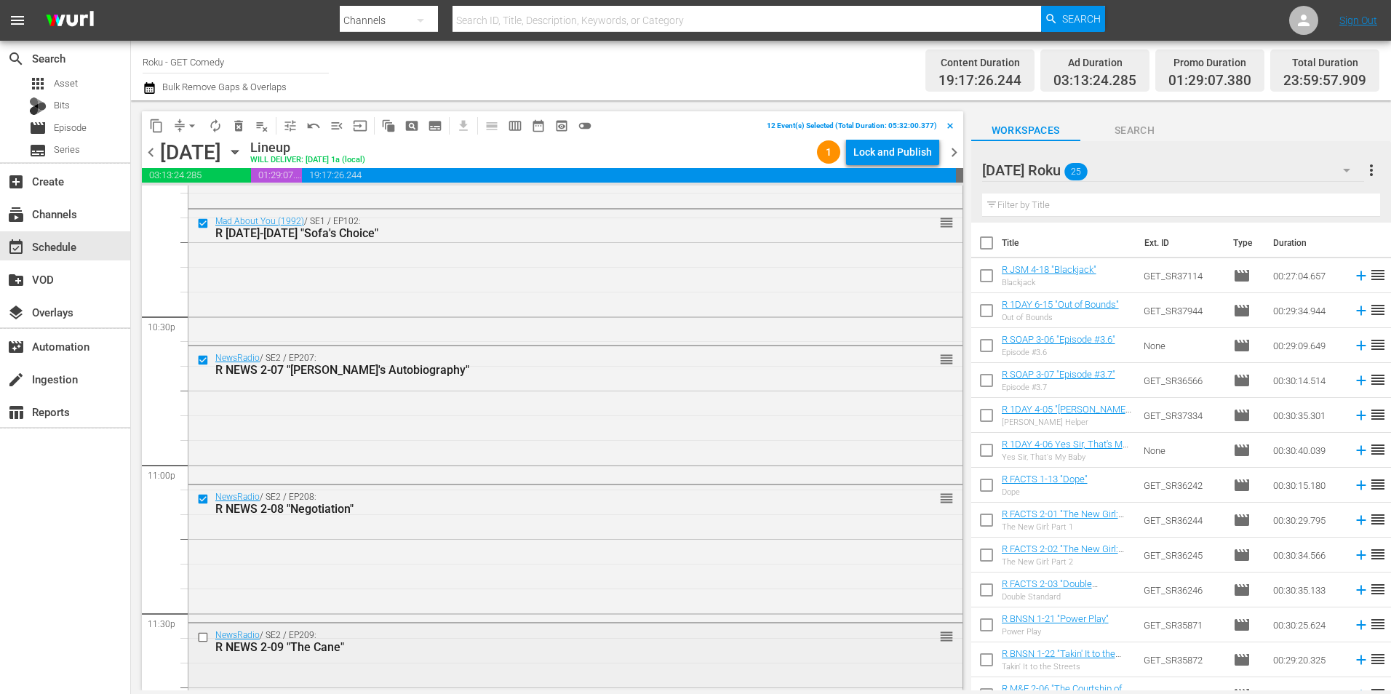
click at [204, 639] on input "checkbox" at bounding box center [204, 637] width 15 height 12
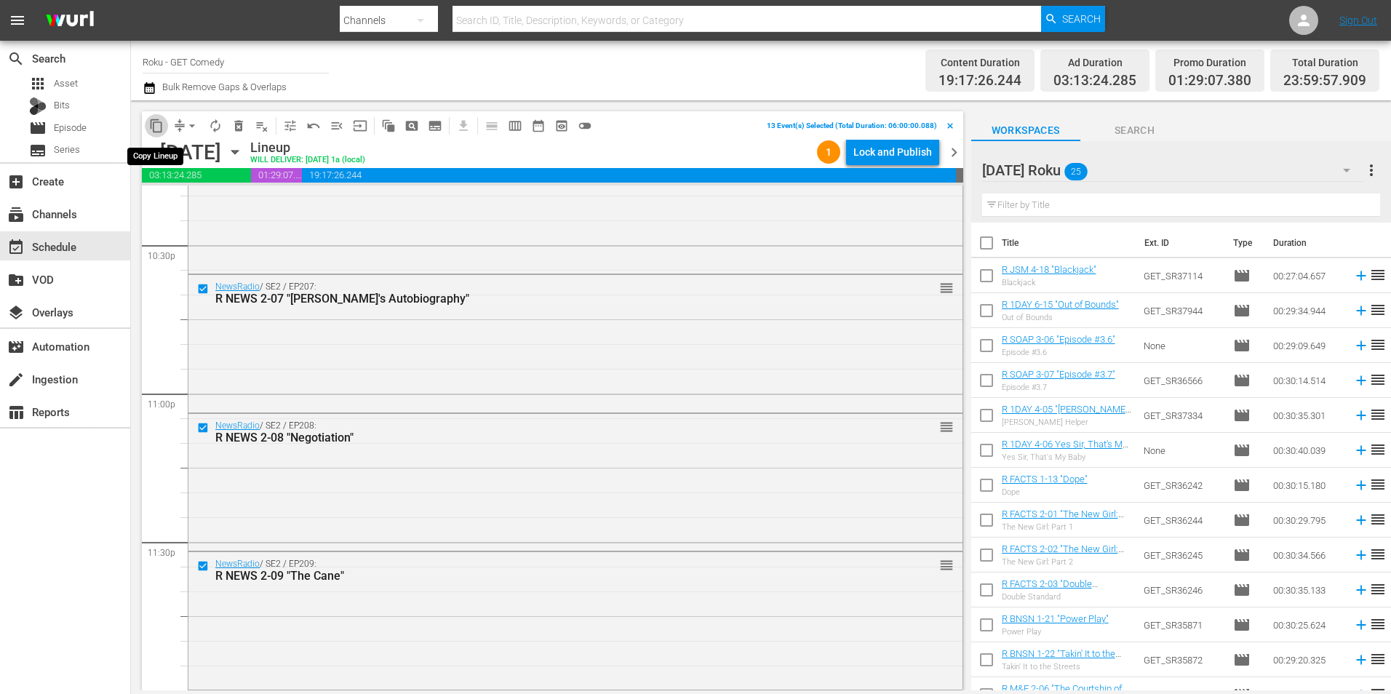
click at [159, 127] on span "content_copy" at bounding box center [156, 126] width 15 height 15
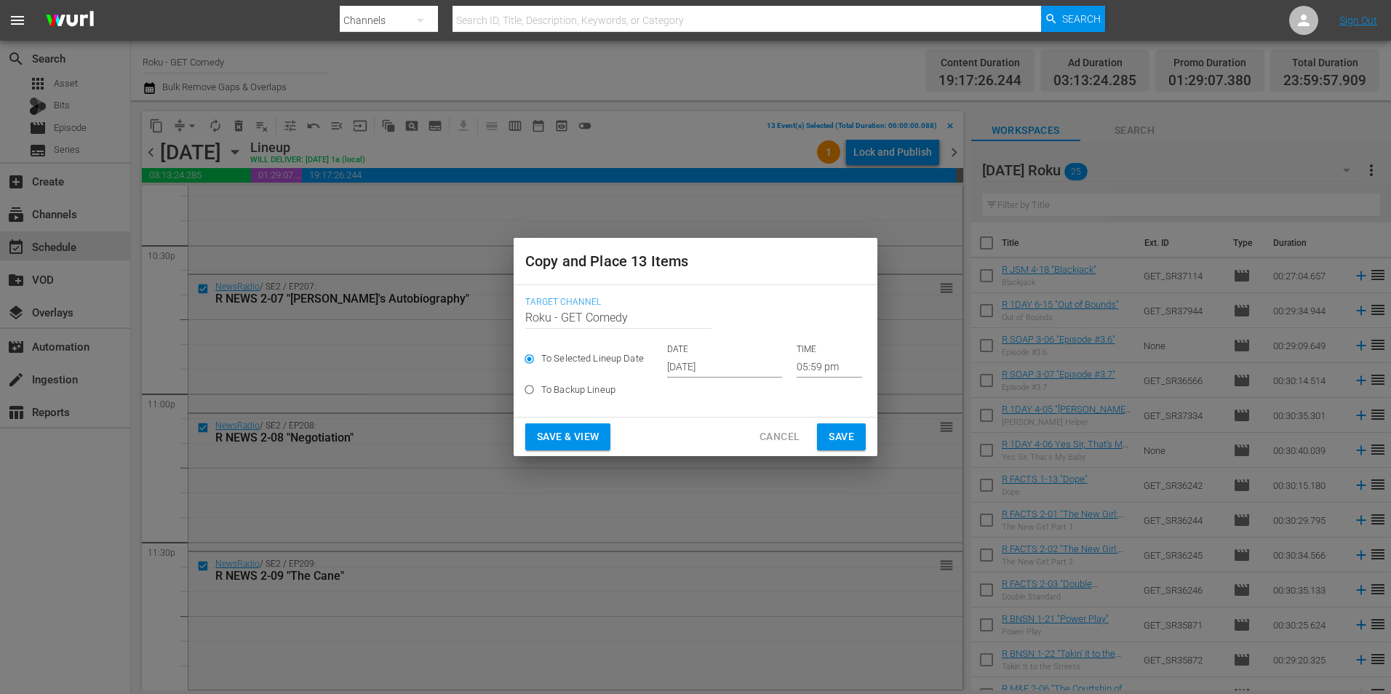
click at [704, 362] on input "[DATE]" at bounding box center [724, 367] width 115 height 22
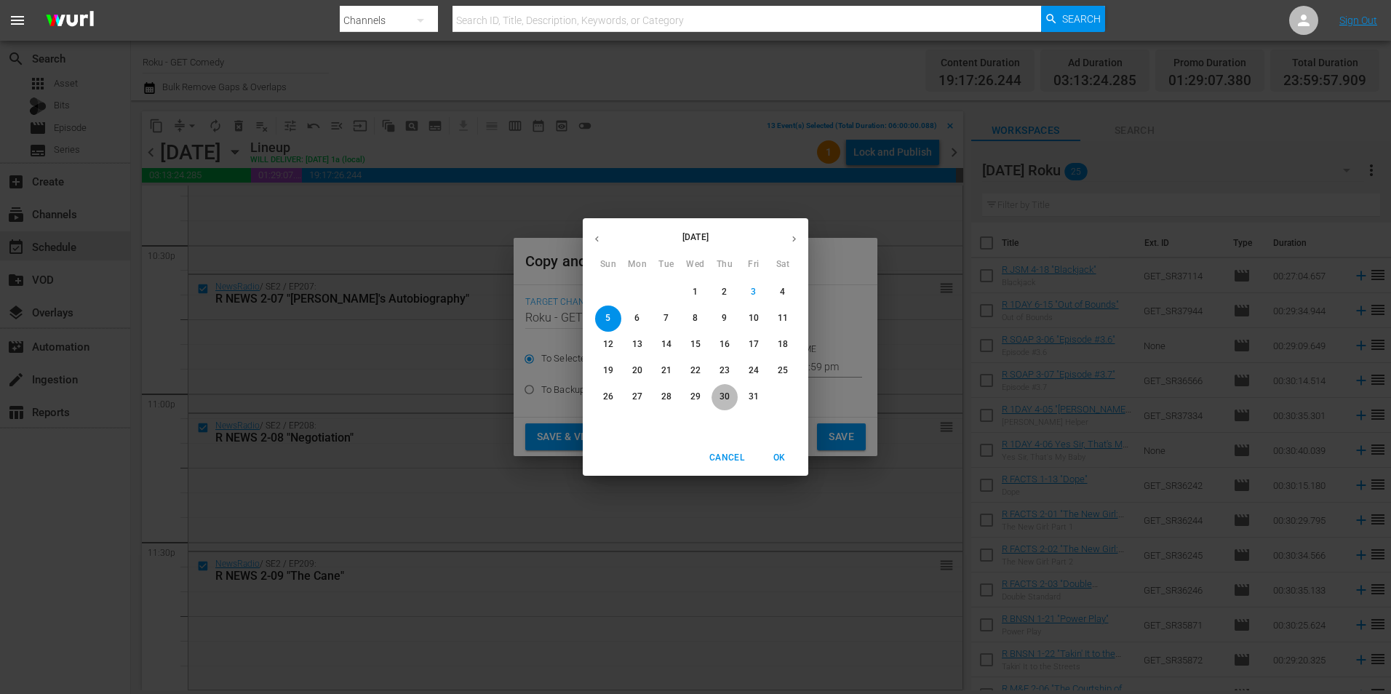
click at [727, 399] on p "30" at bounding box center [725, 397] width 10 height 12
type input "[DATE]"
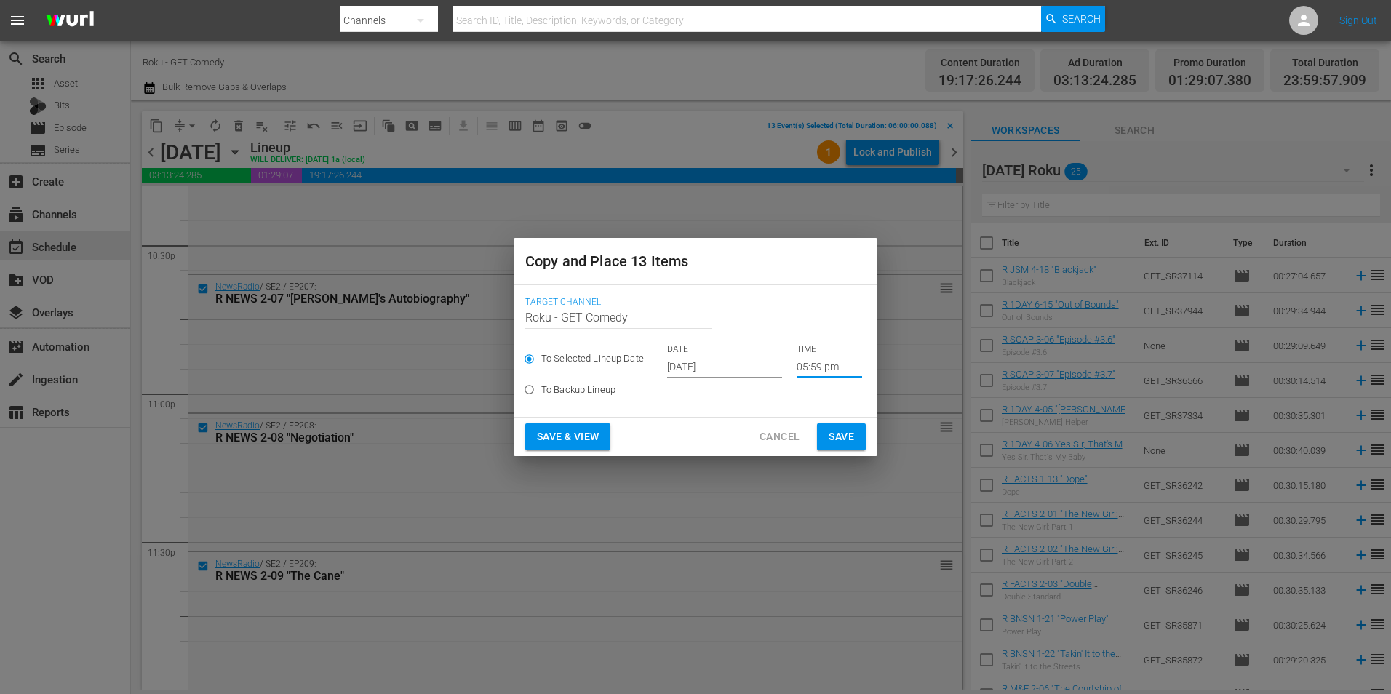
click at [805, 368] on input "05:59 pm" at bounding box center [829, 367] width 65 height 22
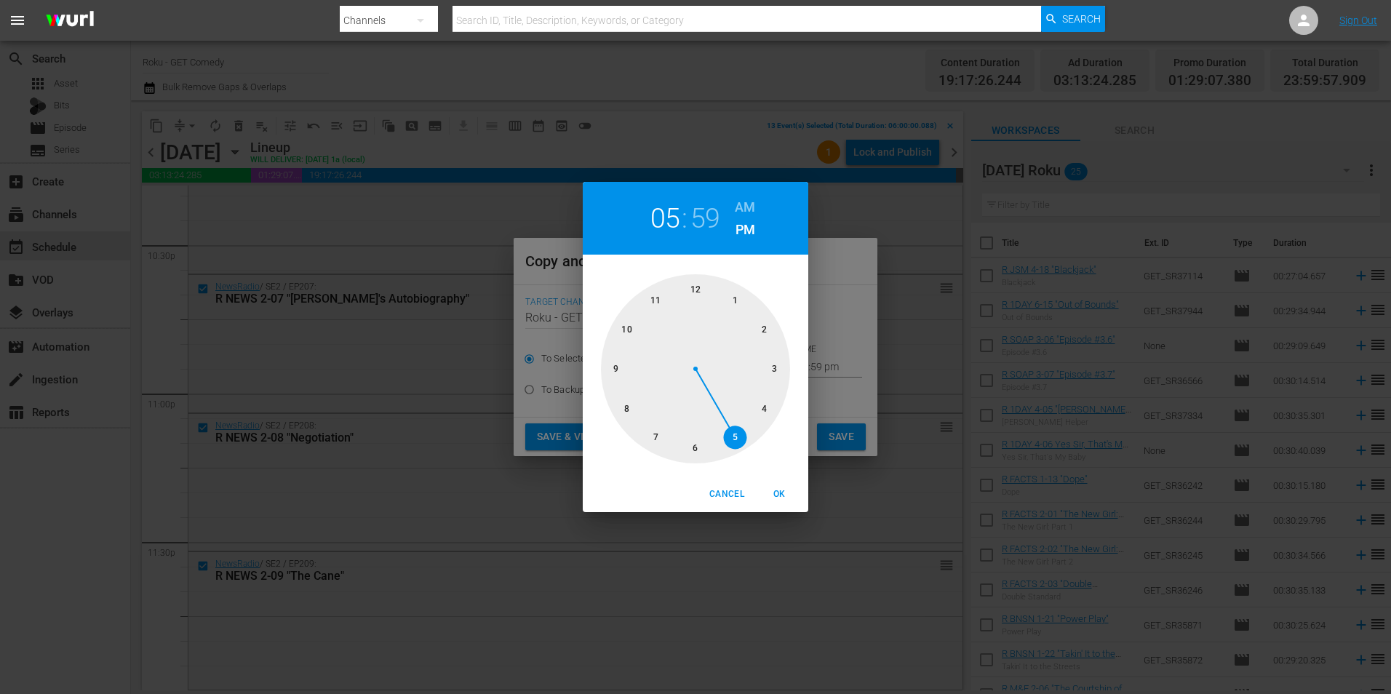
click at [694, 293] on div at bounding box center [695, 368] width 189 height 189
click at [701, 291] on div at bounding box center [695, 368] width 189 height 189
click at [784, 490] on span "OK" at bounding box center [779, 494] width 35 height 15
type input "12:00 pm"
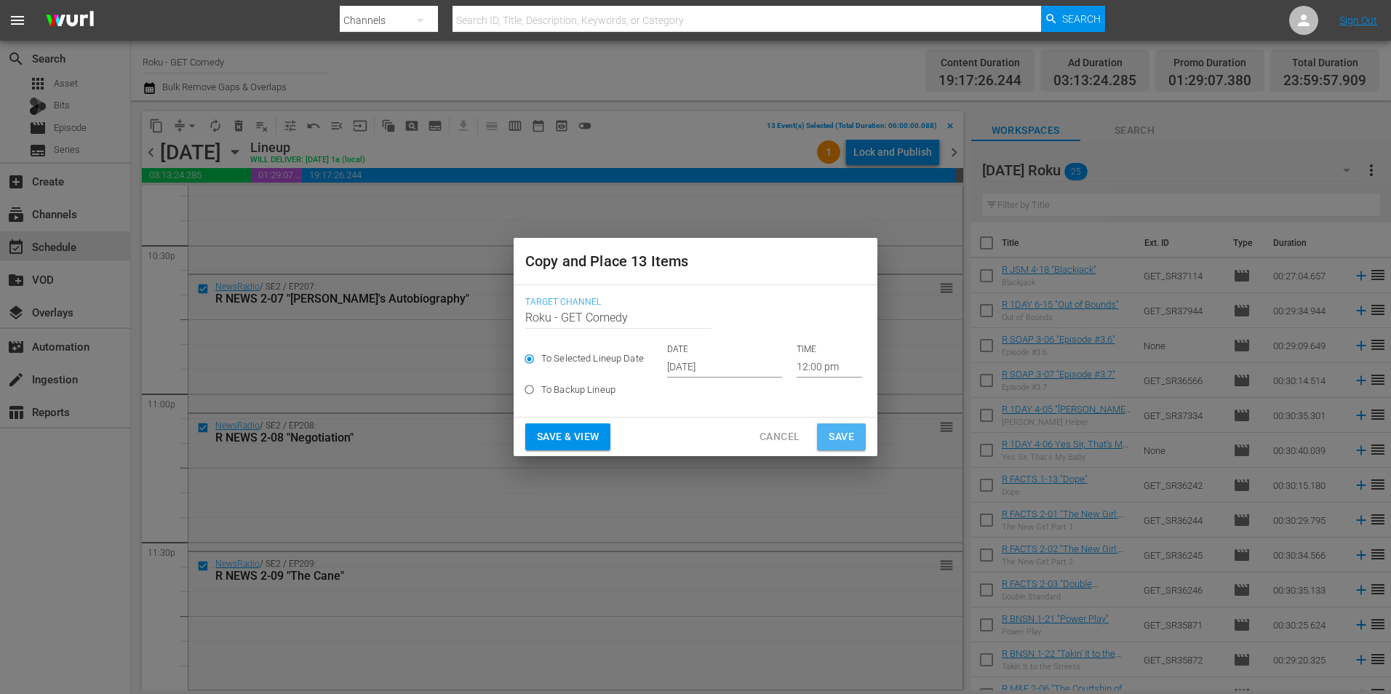
click at [857, 437] on button "Save" at bounding box center [841, 436] width 49 height 27
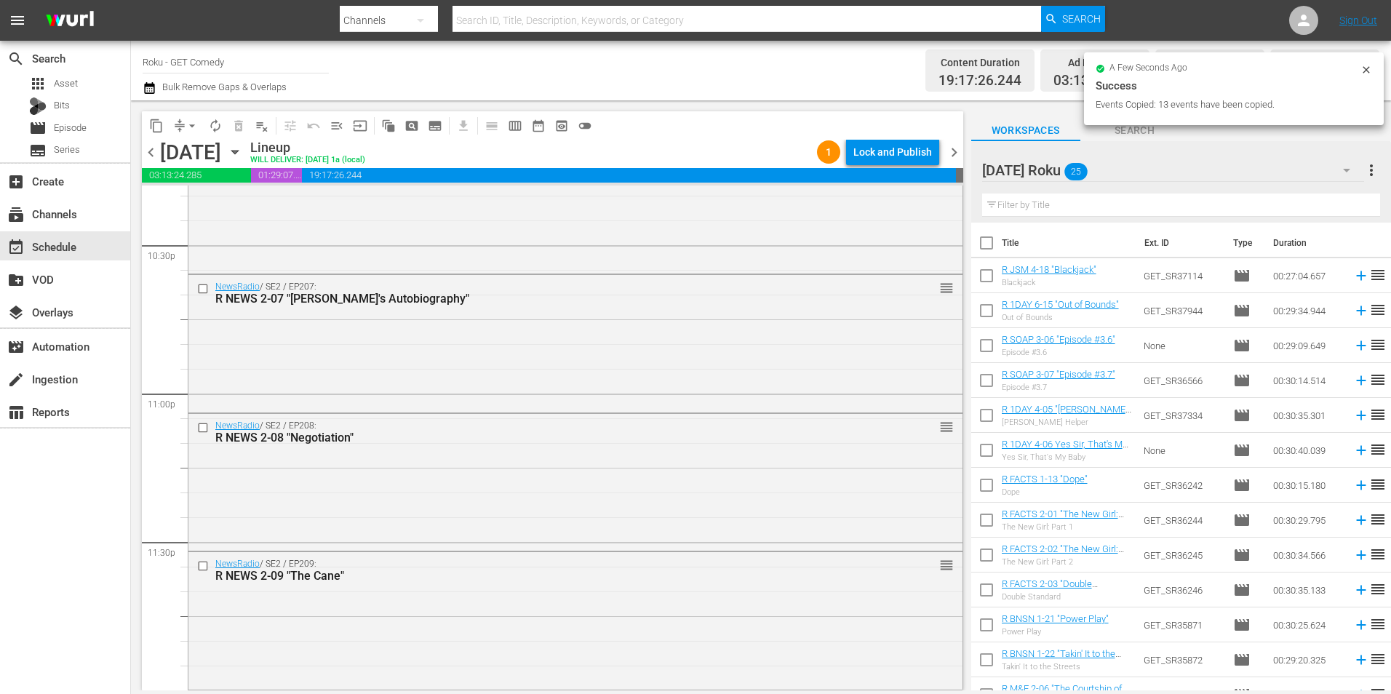
click at [243, 158] on icon "button" at bounding box center [235, 152] width 16 height 16
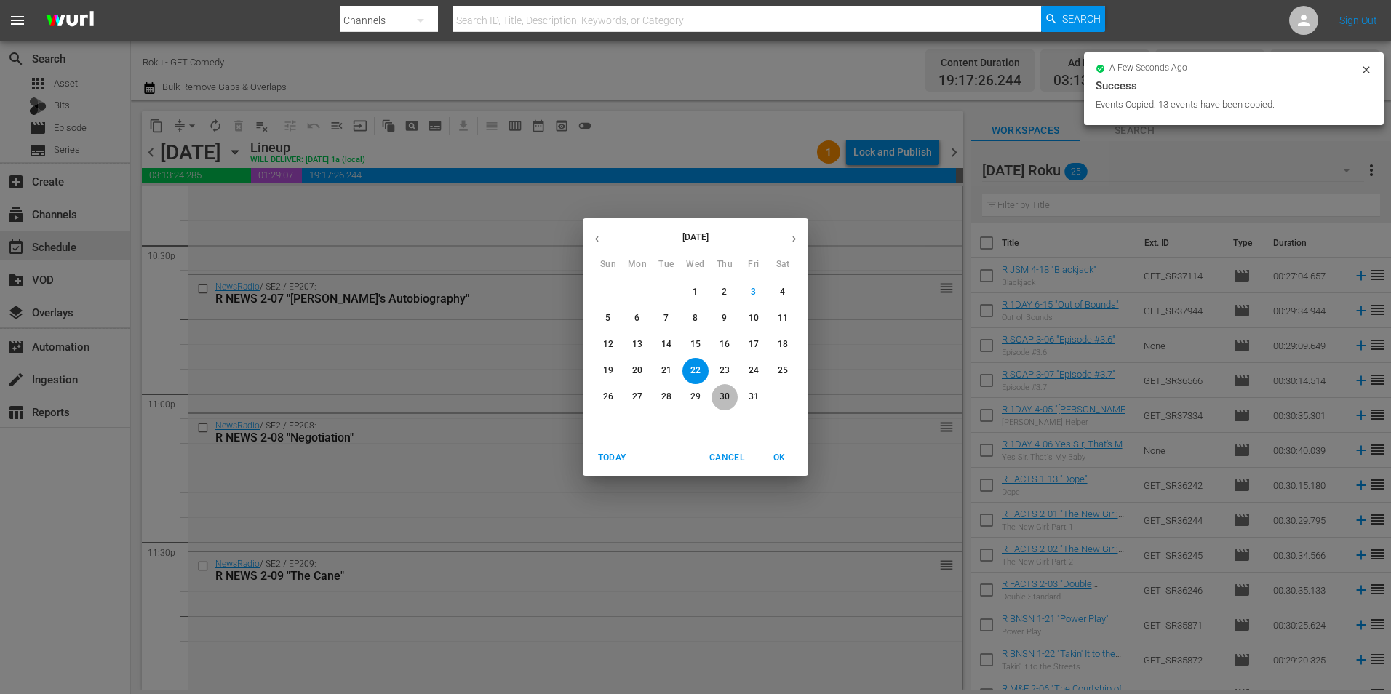
click at [728, 393] on p "30" at bounding box center [725, 397] width 10 height 12
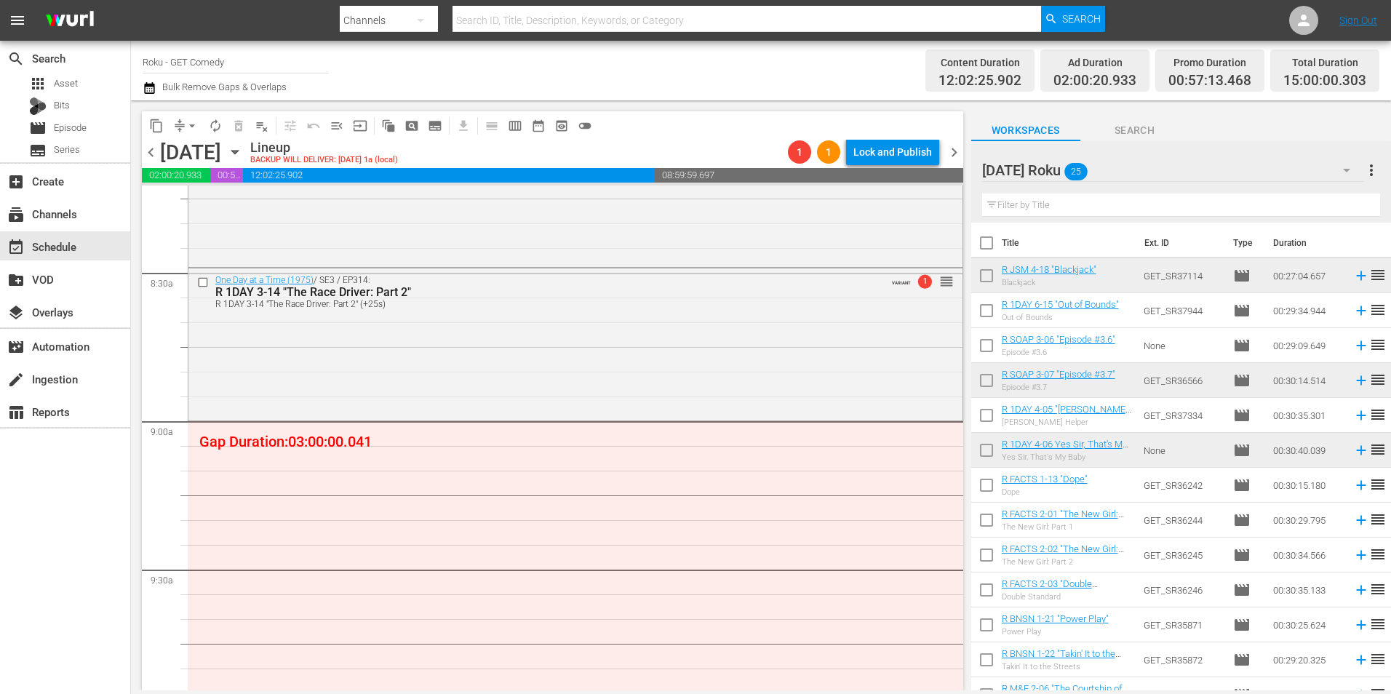
scroll to position [2474, 0]
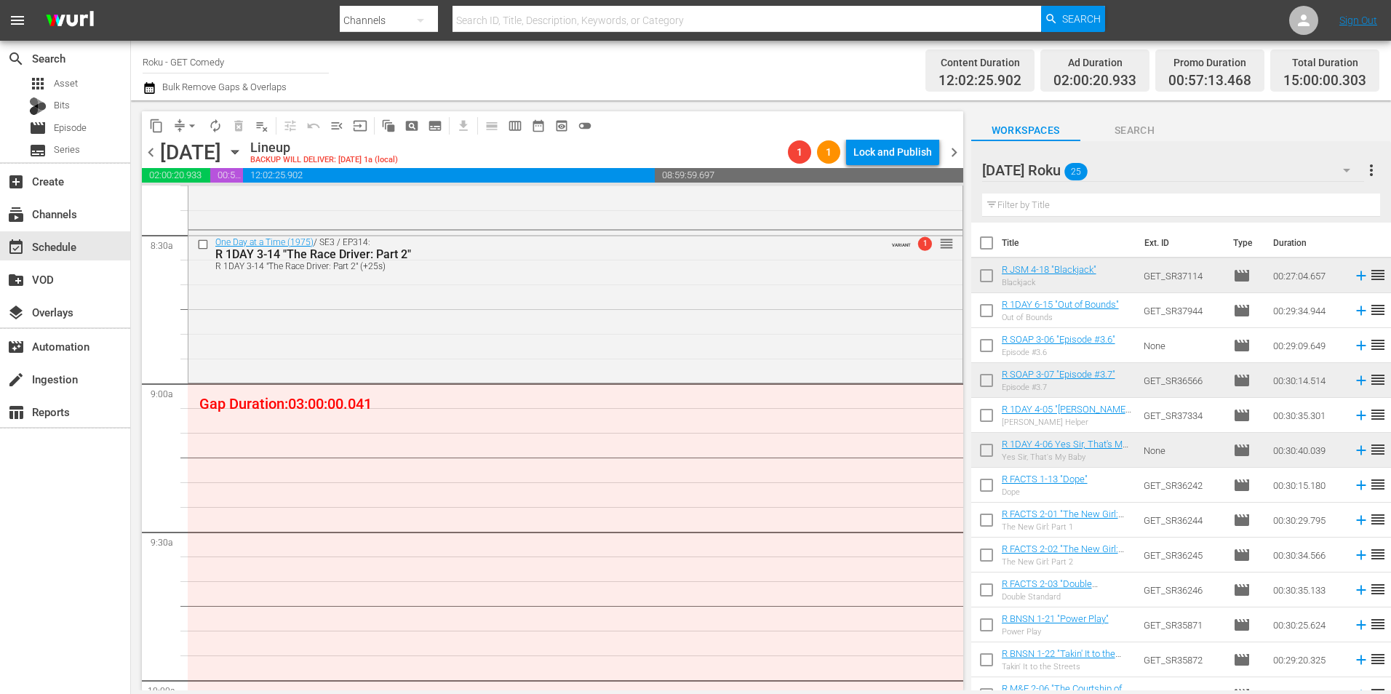
drag, startPoint x: 991, startPoint y: 487, endPoint x: 976, endPoint y: 524, distance: 39.5
click at [991, 487] on input "checkbox" at bounding box center [986, 488] width 31 height 31
checkbox input "true"
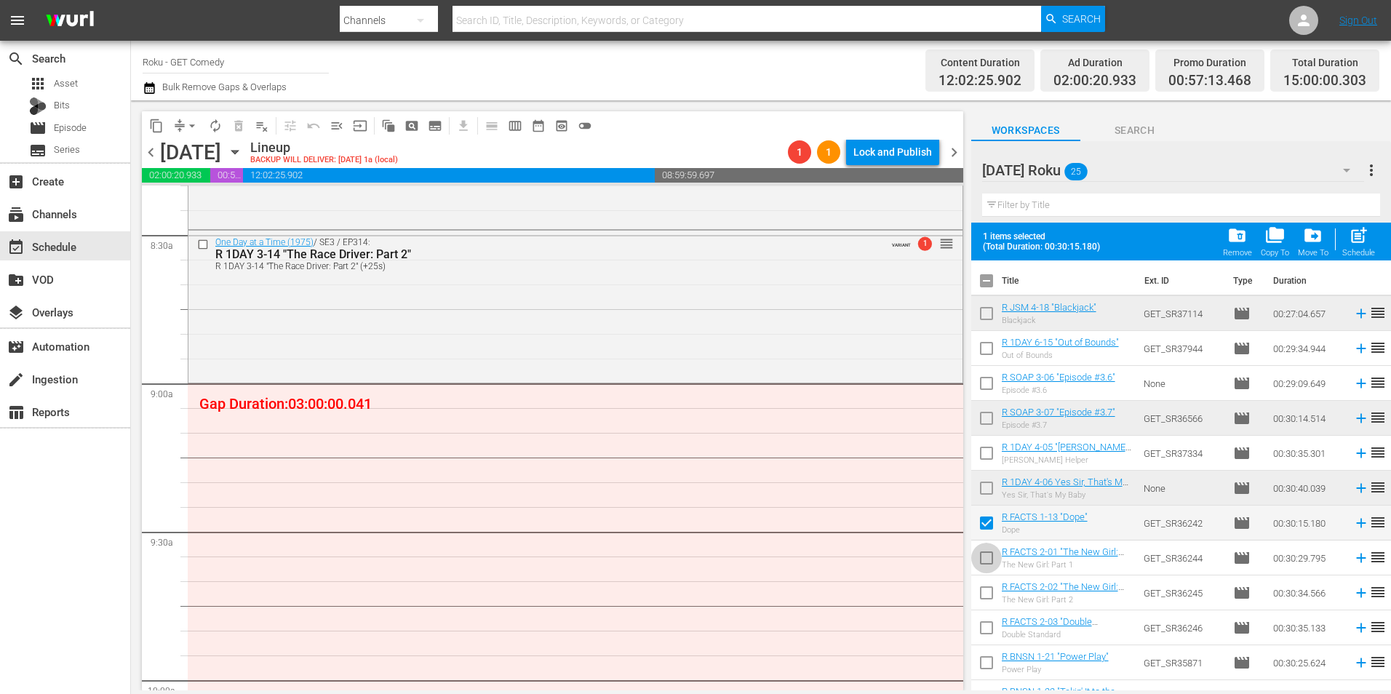
click at [987, 567] on input "checkbox" at bounding box center [986, 561] width 31 height 31
checkbox input "true"
click at [992, 591] on input "checkbox" at bounding box center [986, 596] width 31 height 31
checkbox input "true"
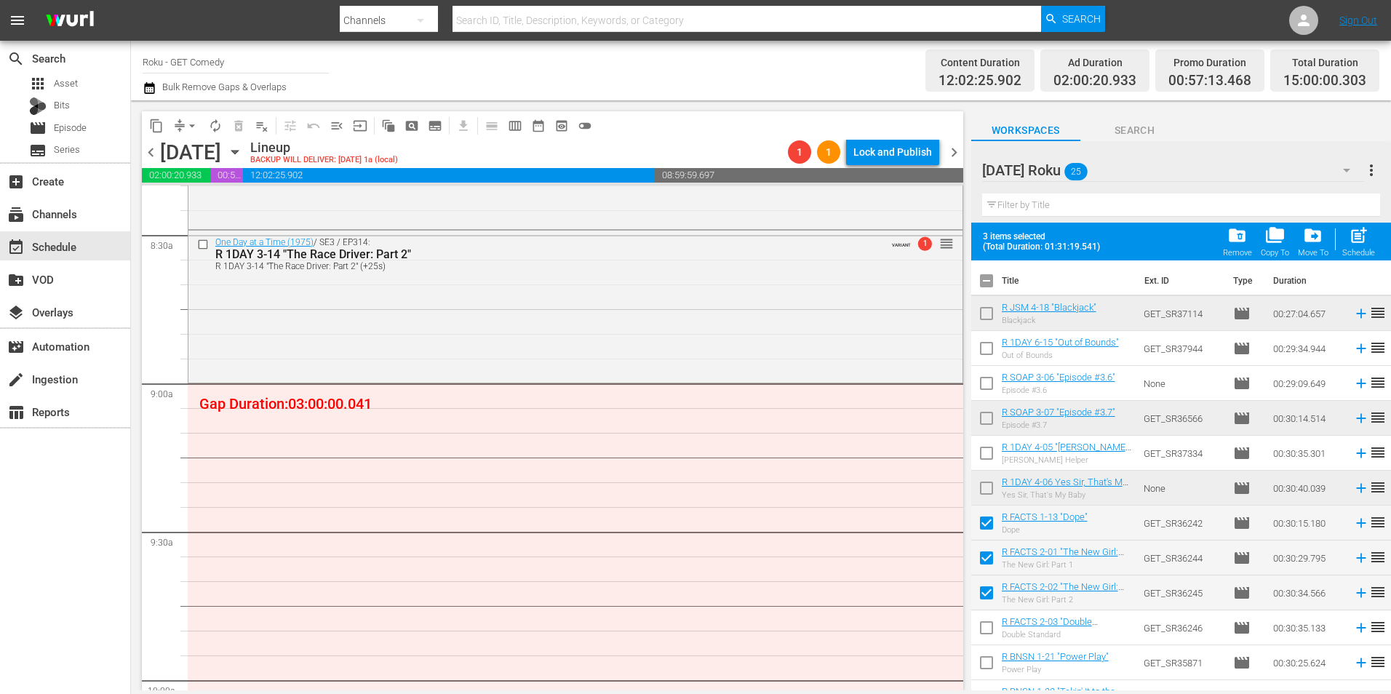
scroll to position [73, 0]
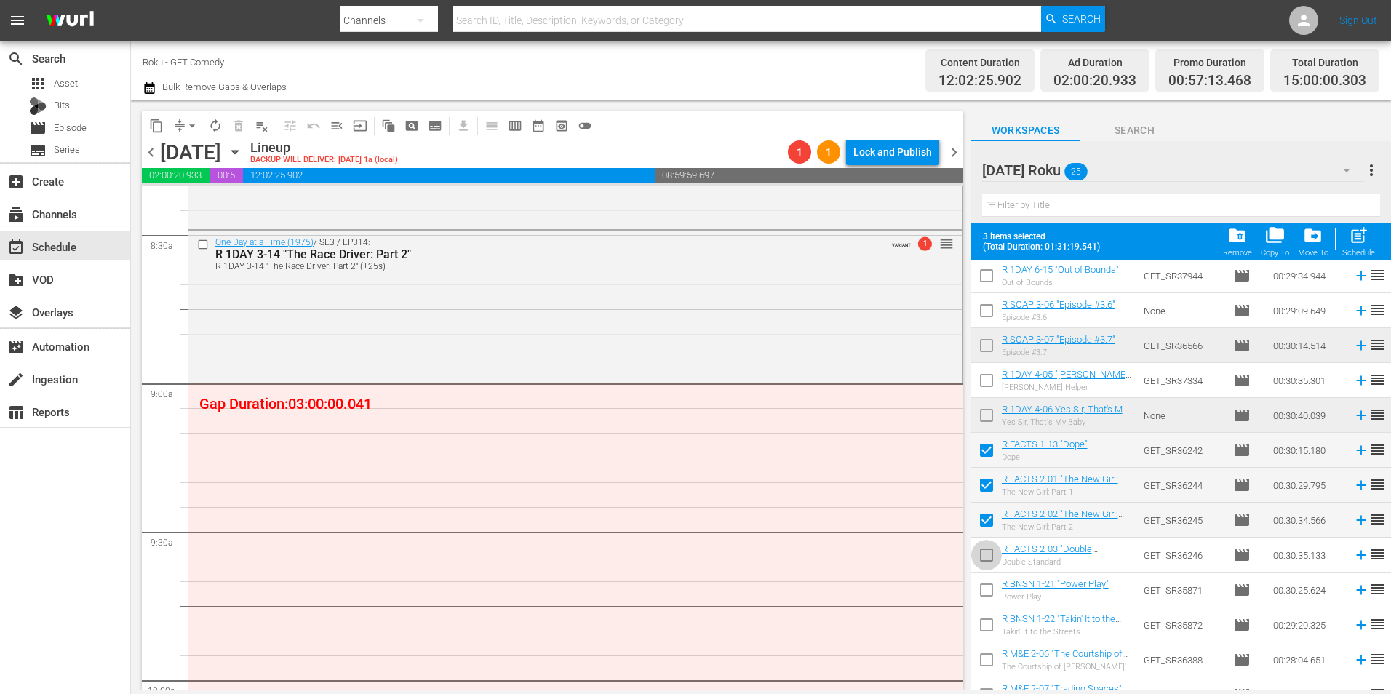
click at [981, 557] on input "checkbox" at bounding box center [986, 558] width 31 height 31
checkbox input "true"
click at [985, 594] on input "checkbox" at bounding box center [986, 593] width 31 height 31
checkbox input "true"
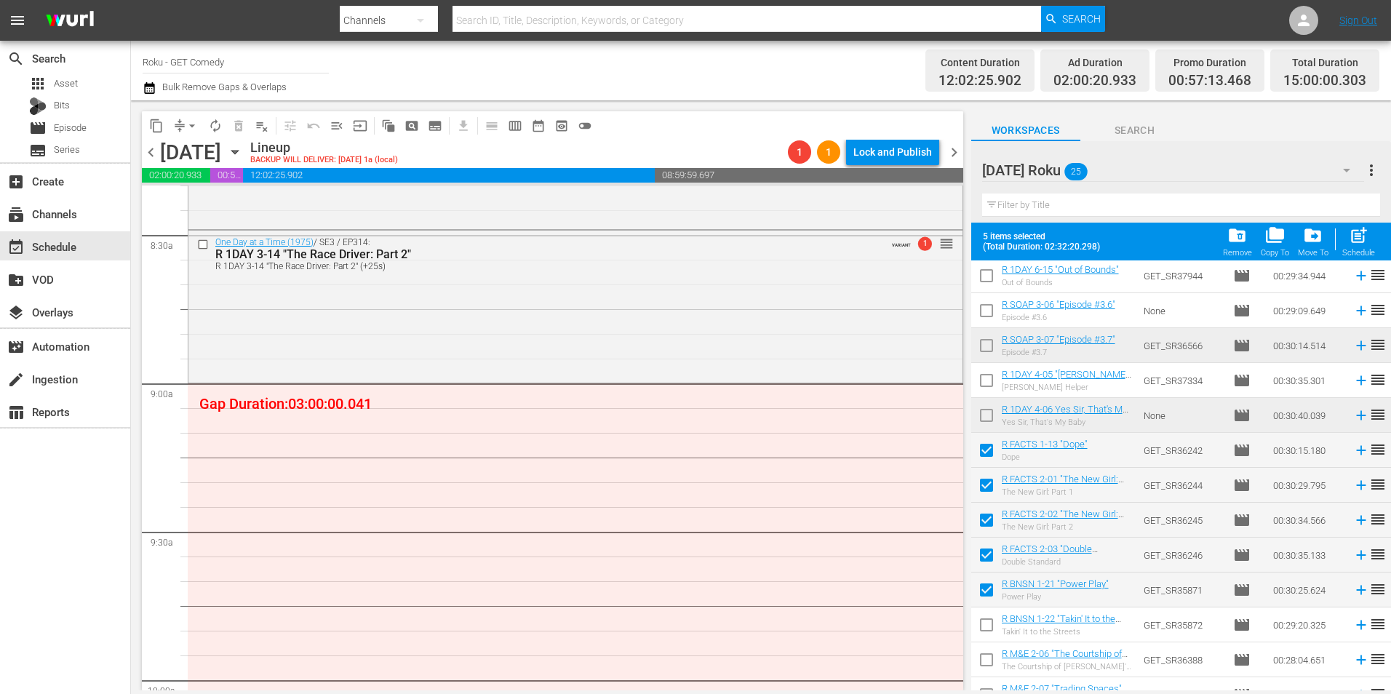
click at [989, 631] on input "checkbox" at bounding box center [986, 628] width 31 height 31
checkbox input "true"
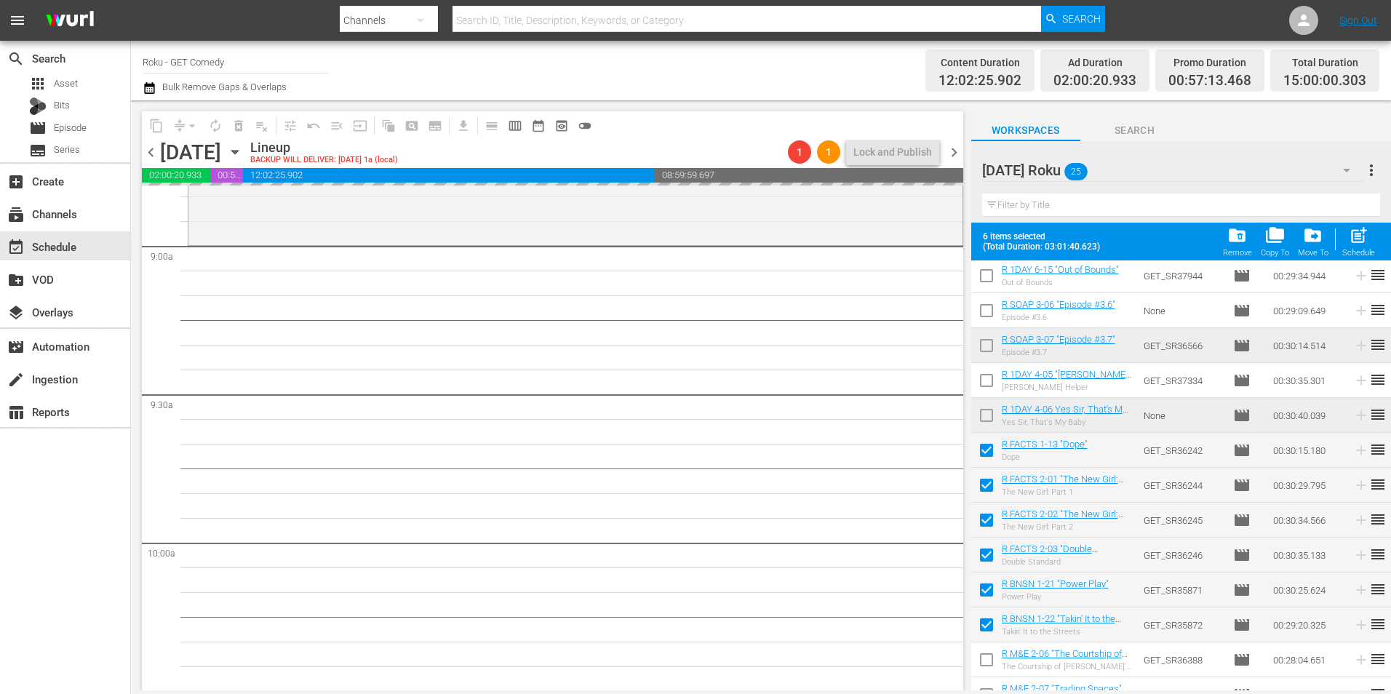
scroll to position [2619, 0]
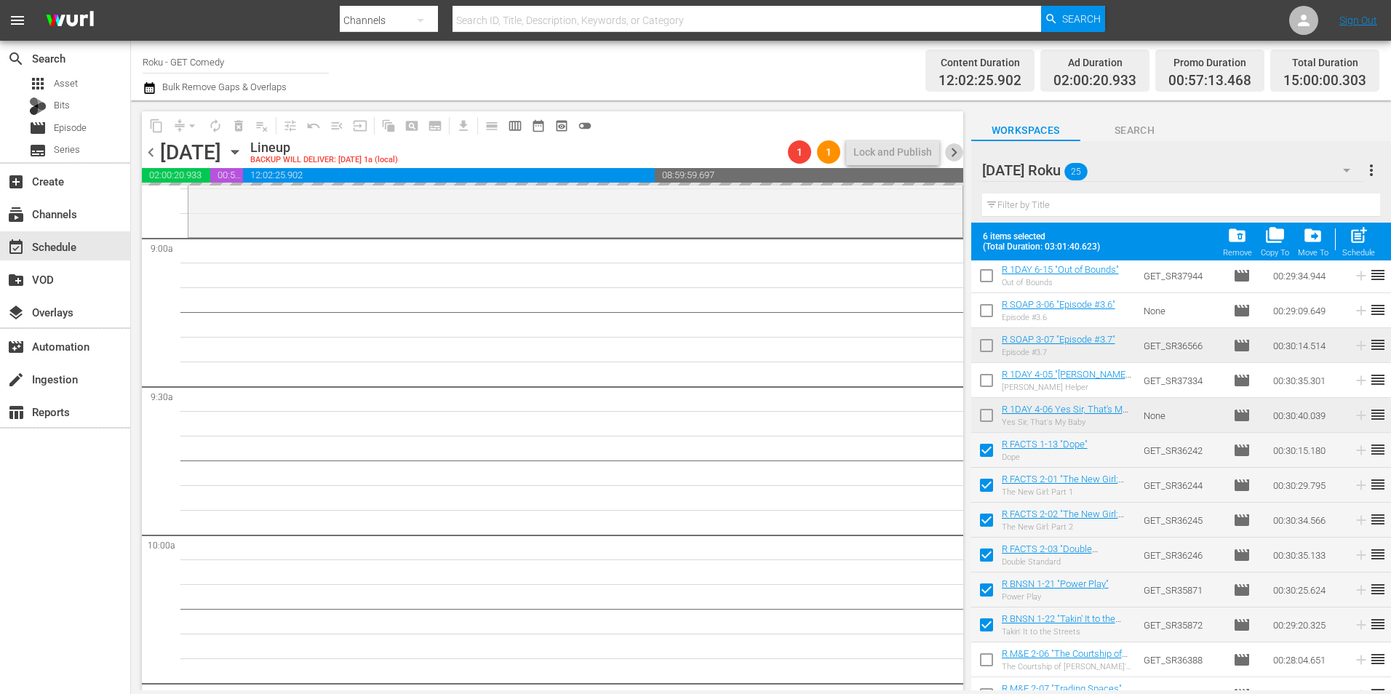
click at [958, 147] on span "chevron_right" at bounding box center [954, 152] width 18 height 18
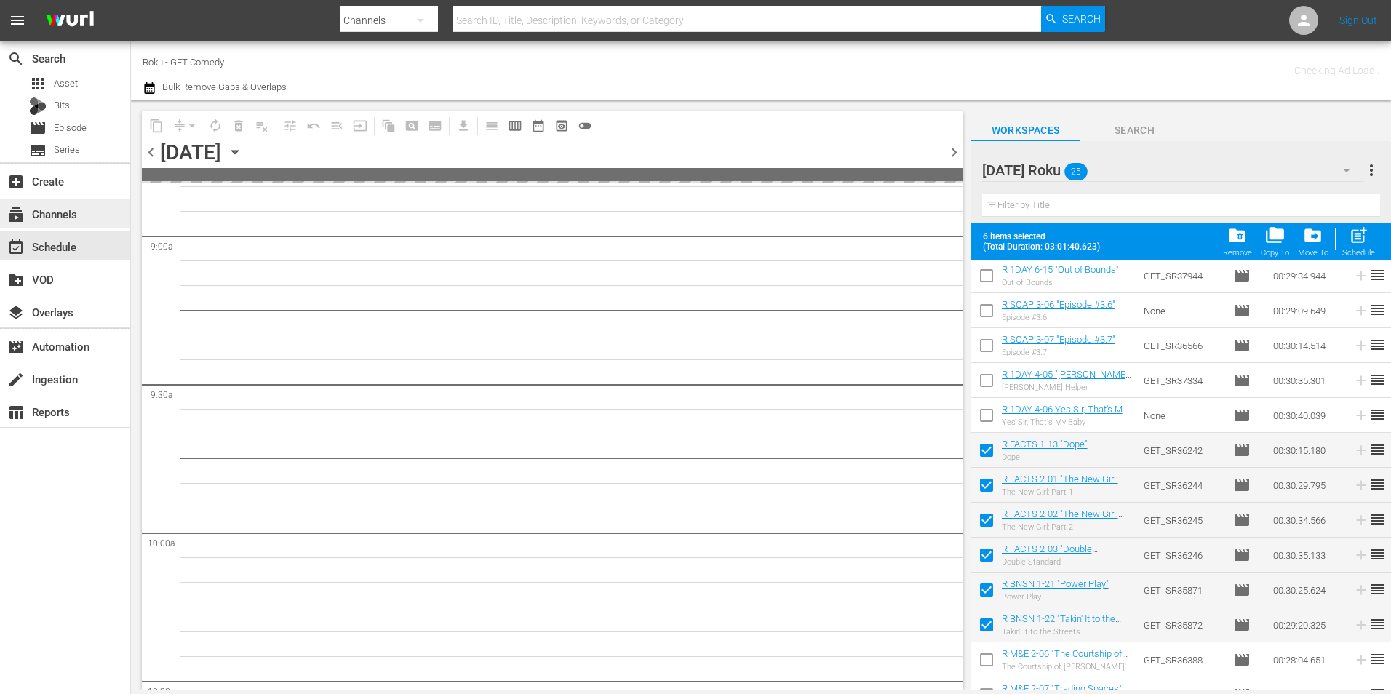
scroll to position [2891, 0]
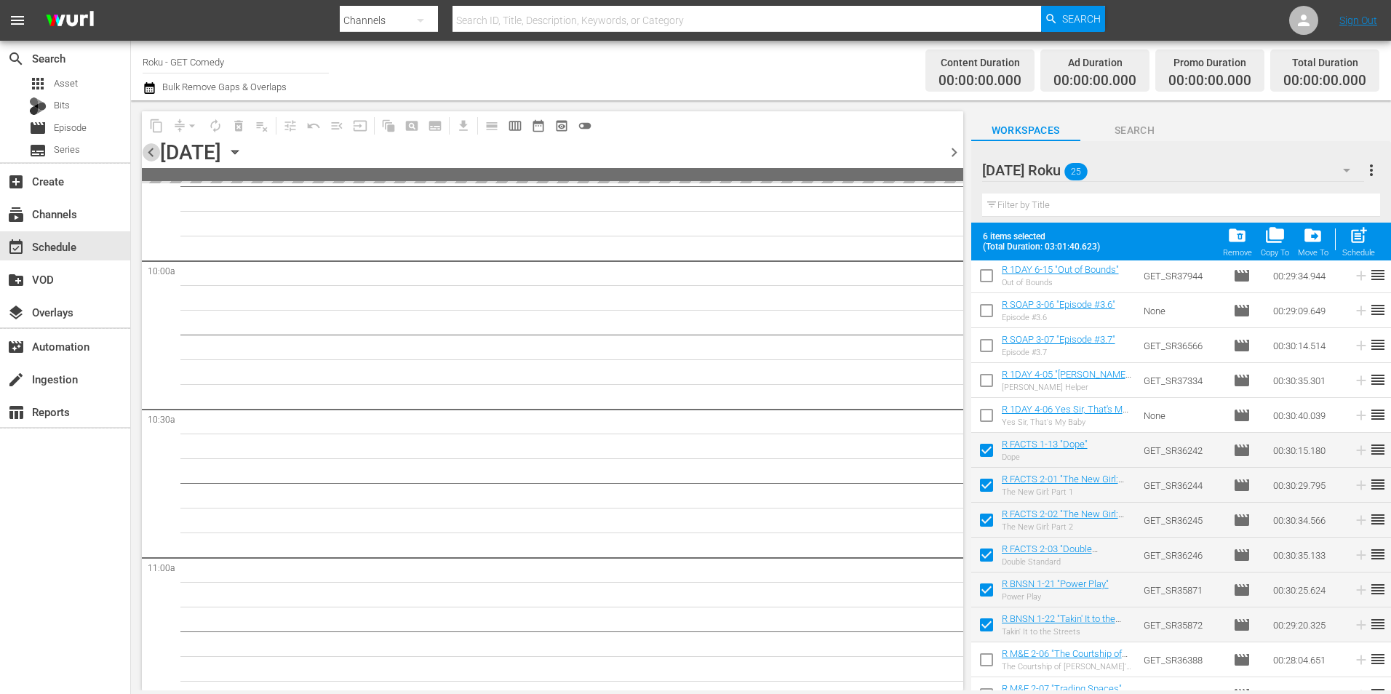
click at [154, 152] on span "chevron_left" at bounding box center [151, 152] width 18 height 18
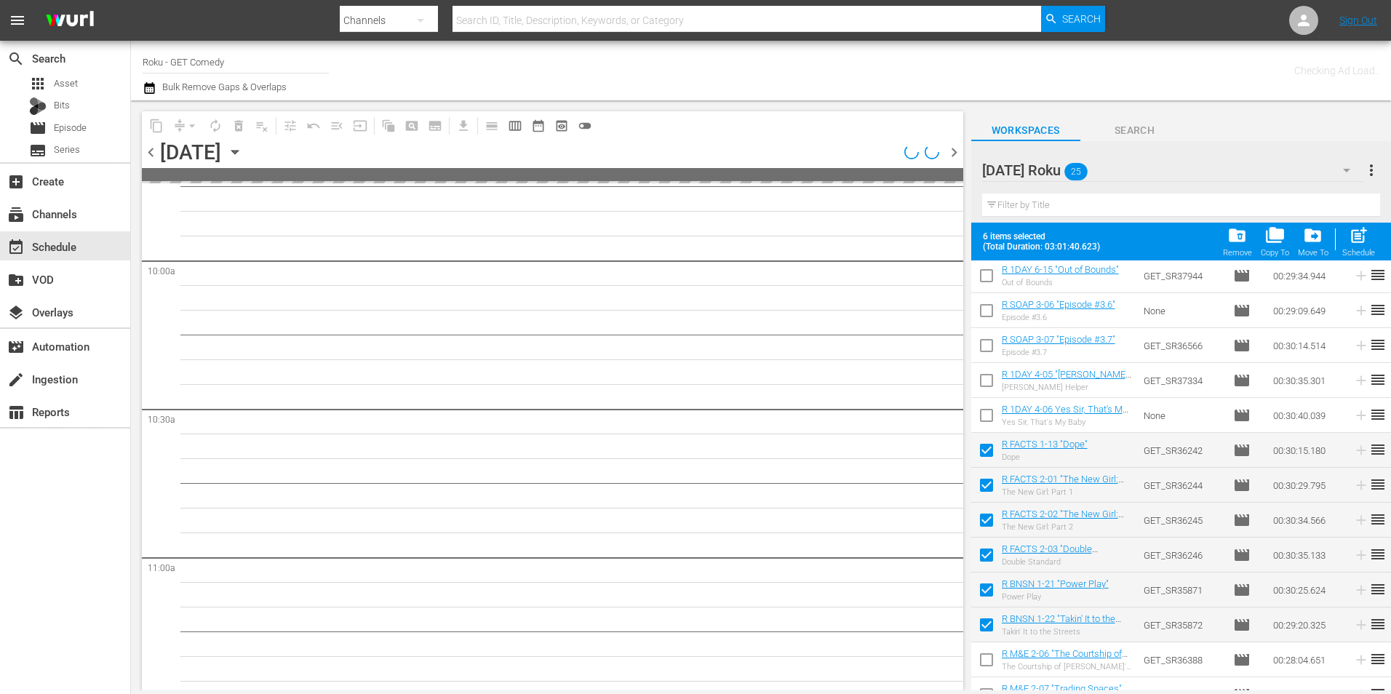
scroll to position [2619, 0]
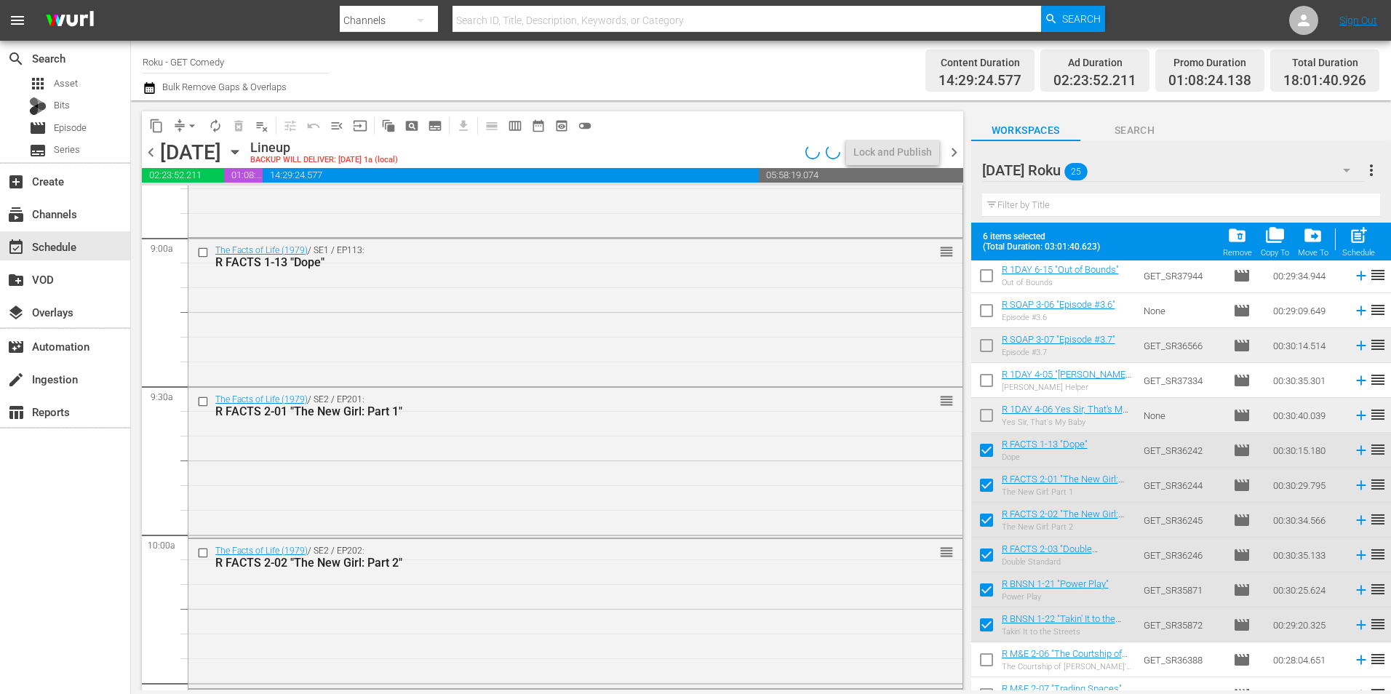
click at [385, 331] on div "The Facts of Life (1979) / SE1 / EP113: R FACTS 1-13 "Dope" reorder" at bounding box center [575, 312] width 774 height 146
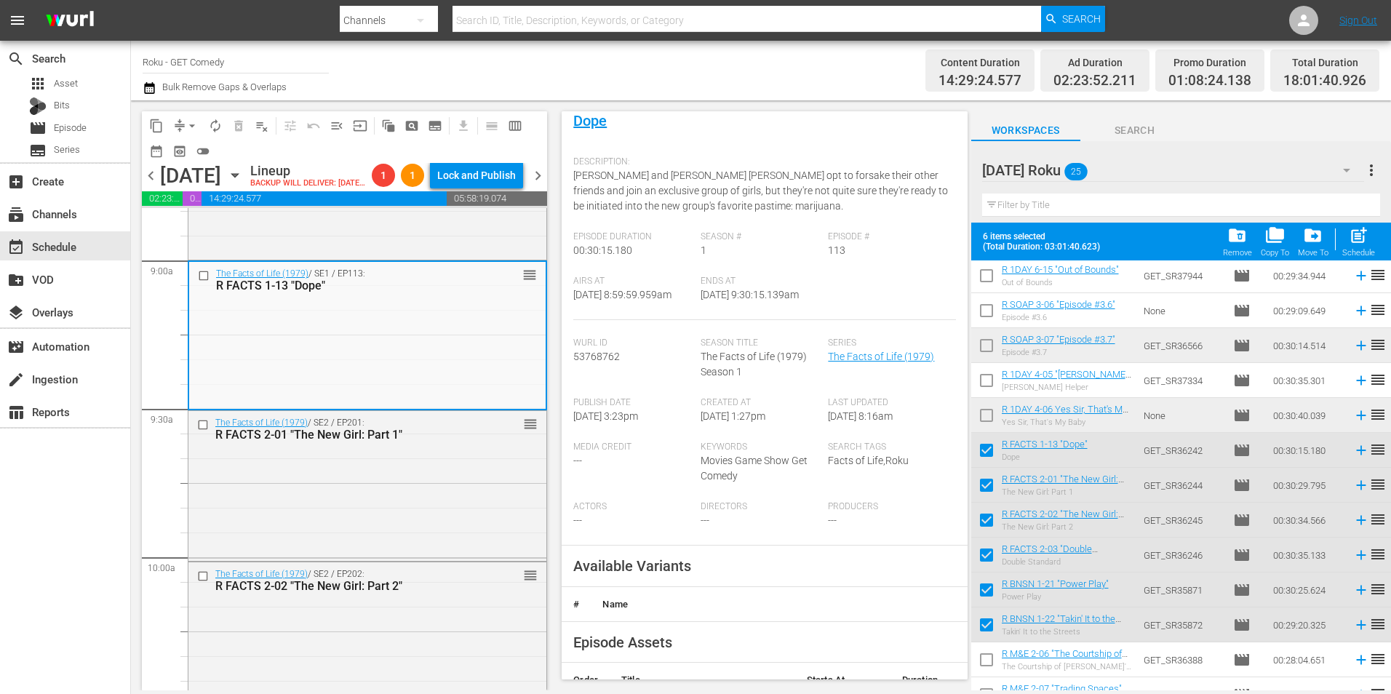
scroll to position [218, 0]
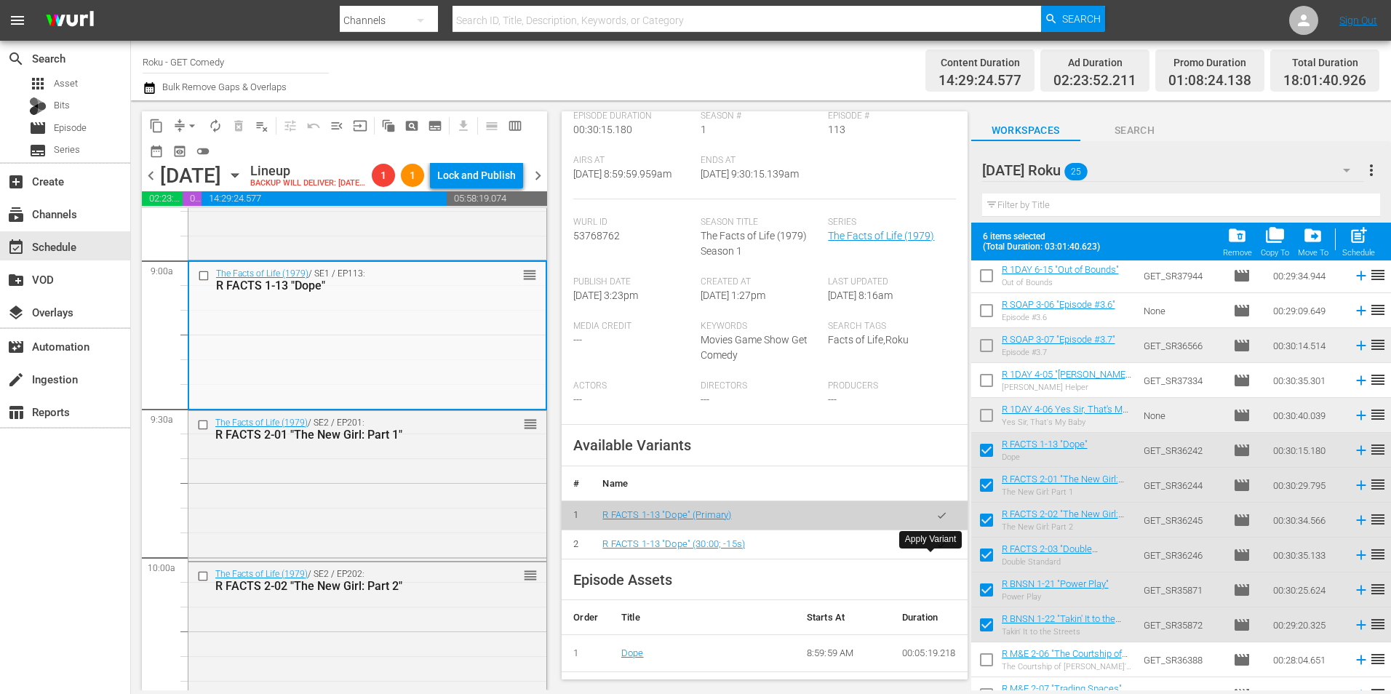
click at [938, 547] on icon "button" at bounding box center [942, 544] width 8 height 6
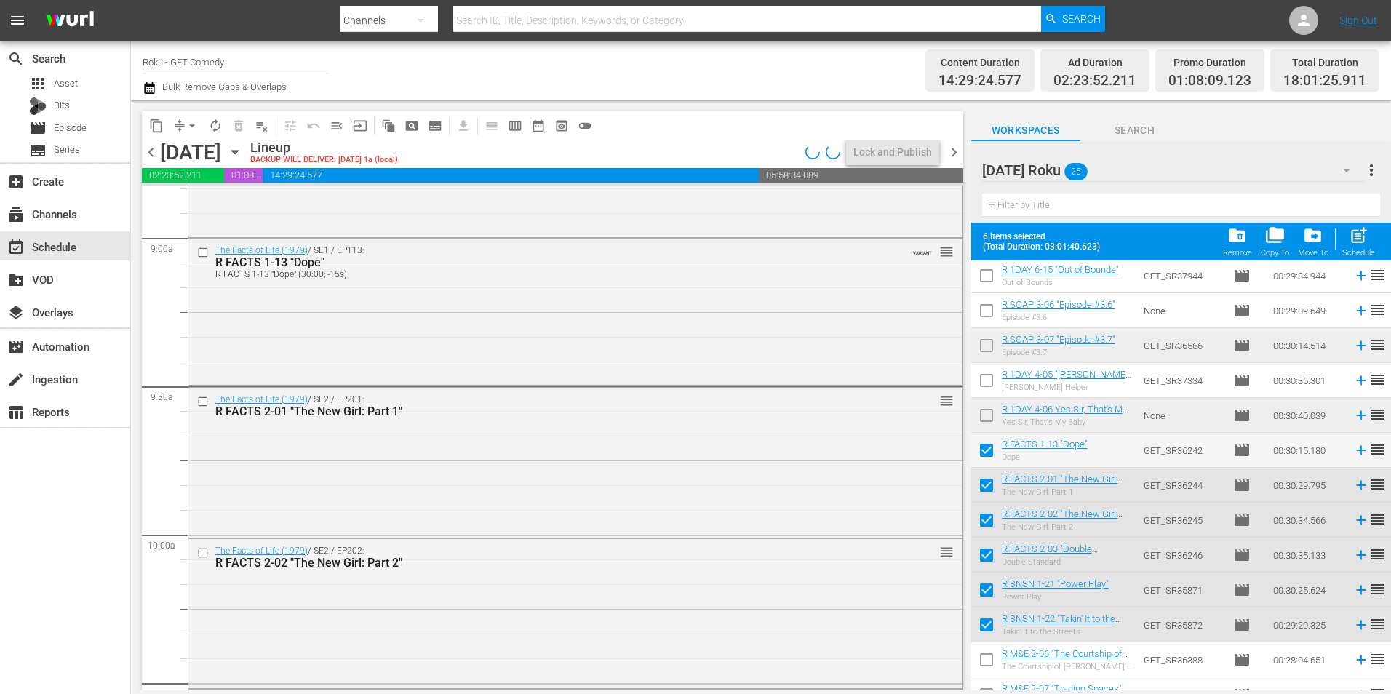
click at [457, 499] on div "The Facts of Life (1979) / SE2 / EP201: R FACTS 2-01 "The New Girl: Part 1" reo…" at bounding box center [575, 461] width 774 height 146
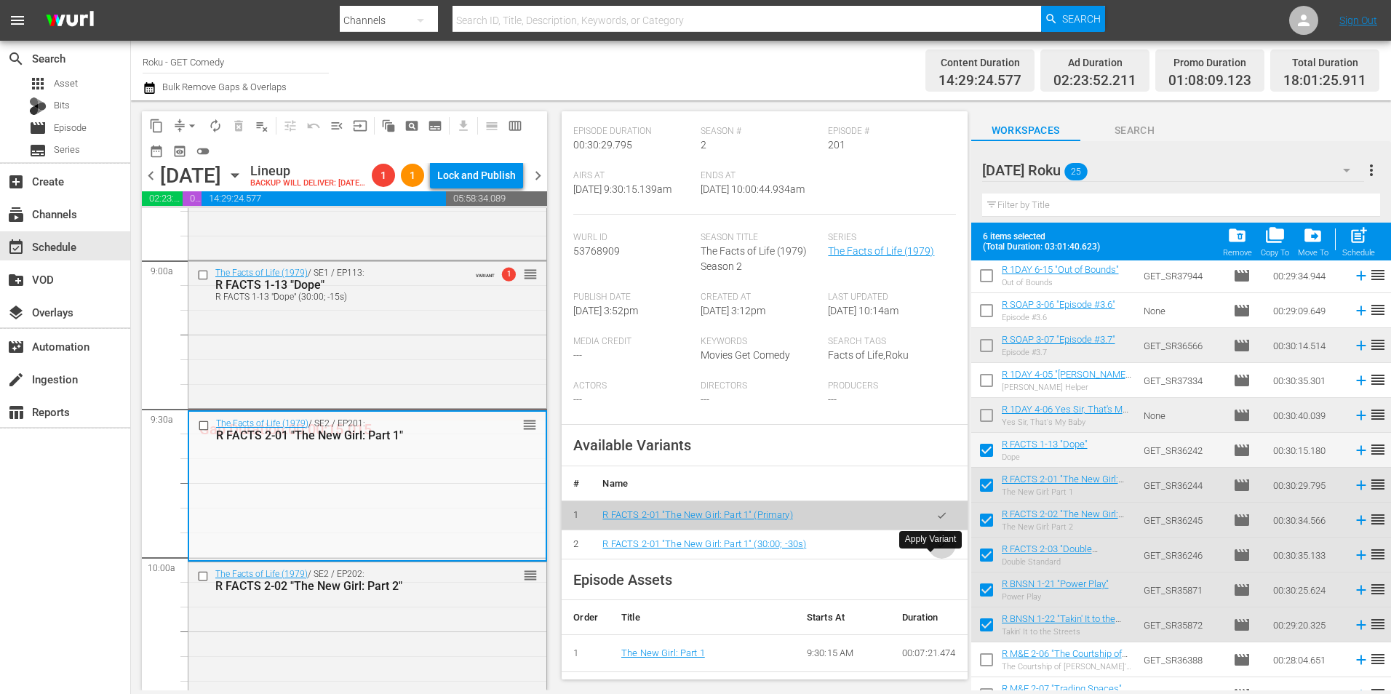
click at [936, 550] on icon "button" at bounding box center [941, 544] width 11 height 11
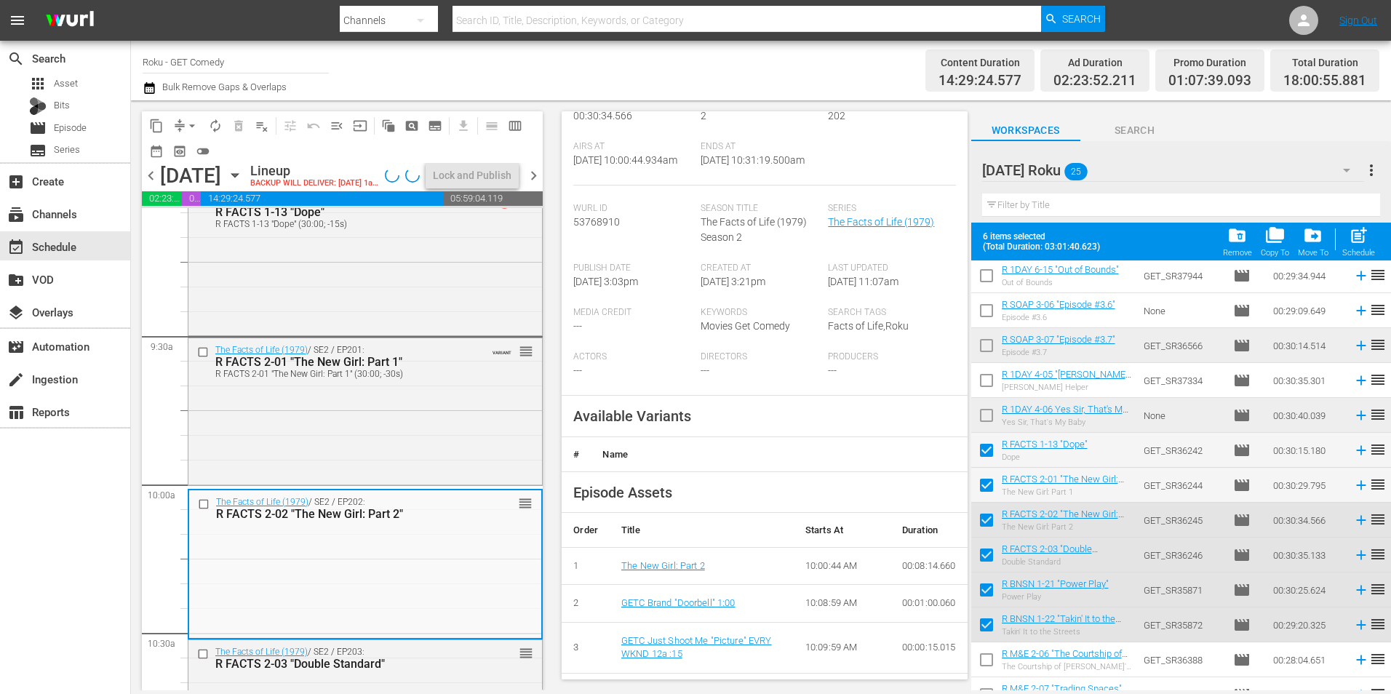
scroll to position [291, 0]
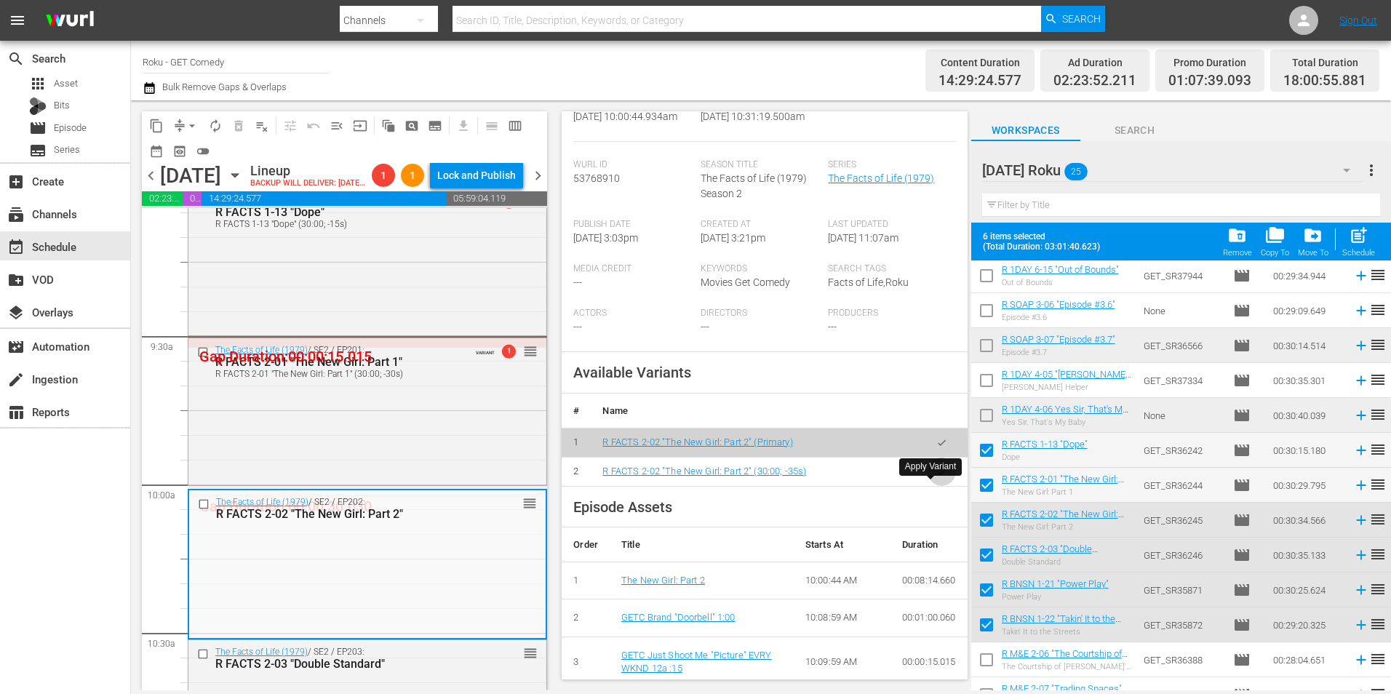
click at [928, 486] on button "button" at bounding box center [942, 472] width 28 height 28
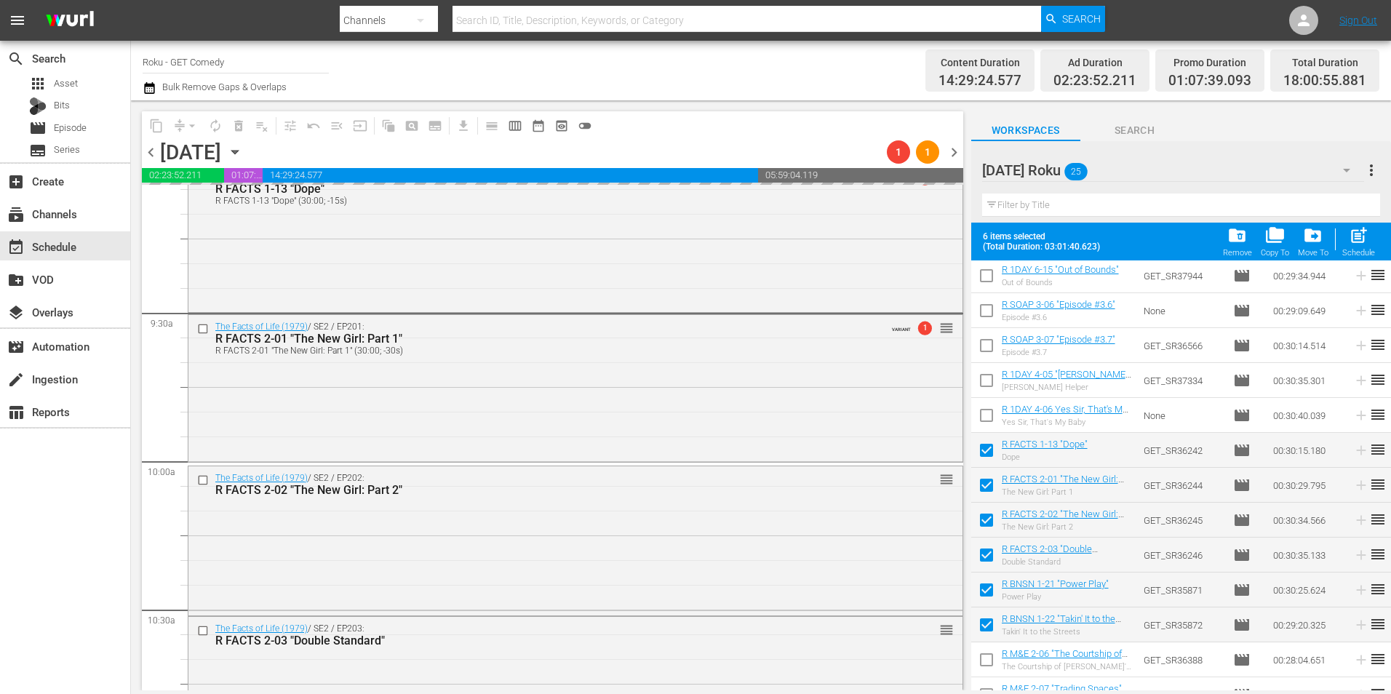
scroll to position [2765, 0]
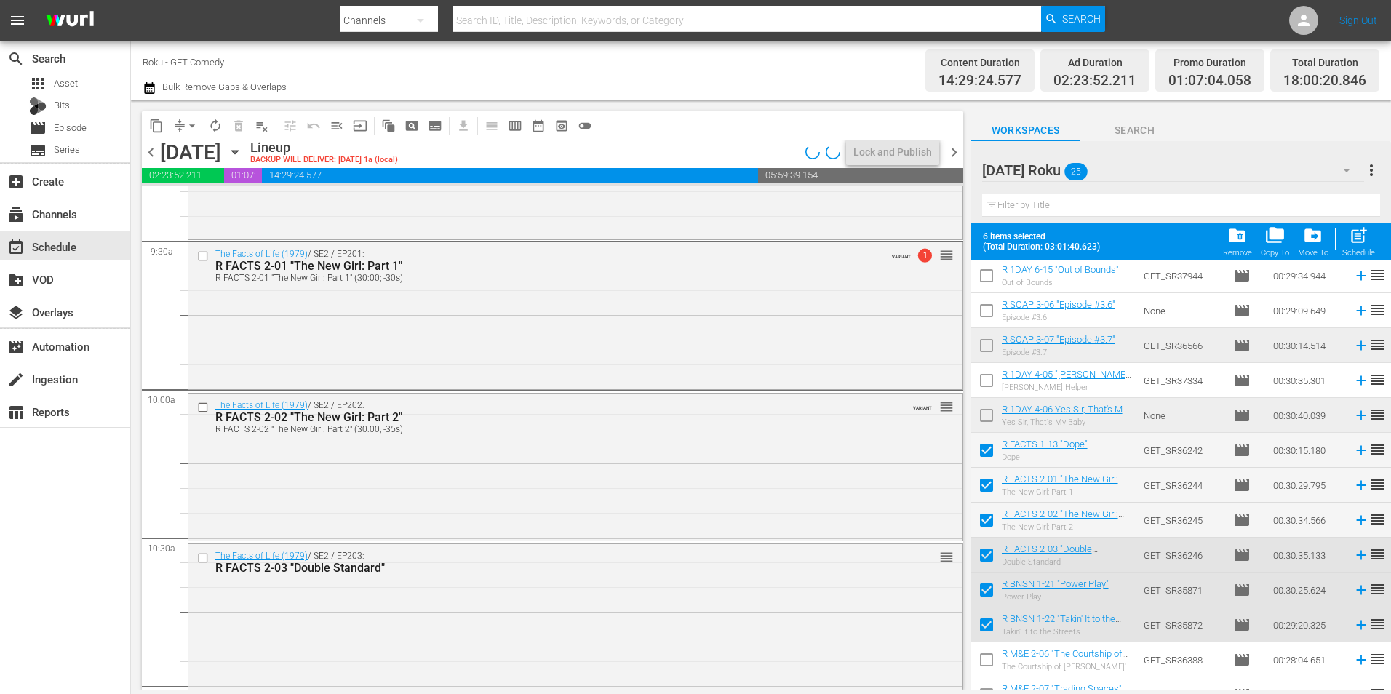
click at [380, 620] on div "The Facts of Life (1979) / SE2 / EP203: R FACTS 2-03 "Double Standard" reorder" at bounding box center [575, 617] width 774 height 147
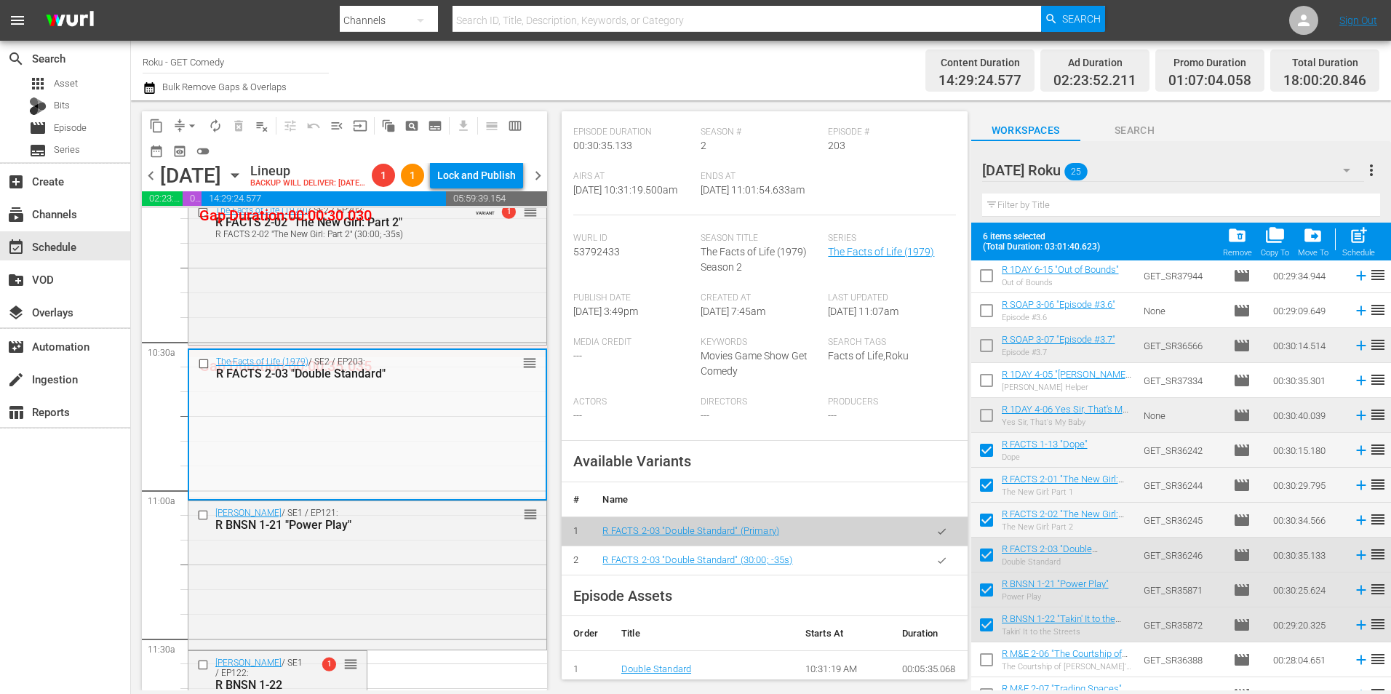
scroll to position [218, 0]
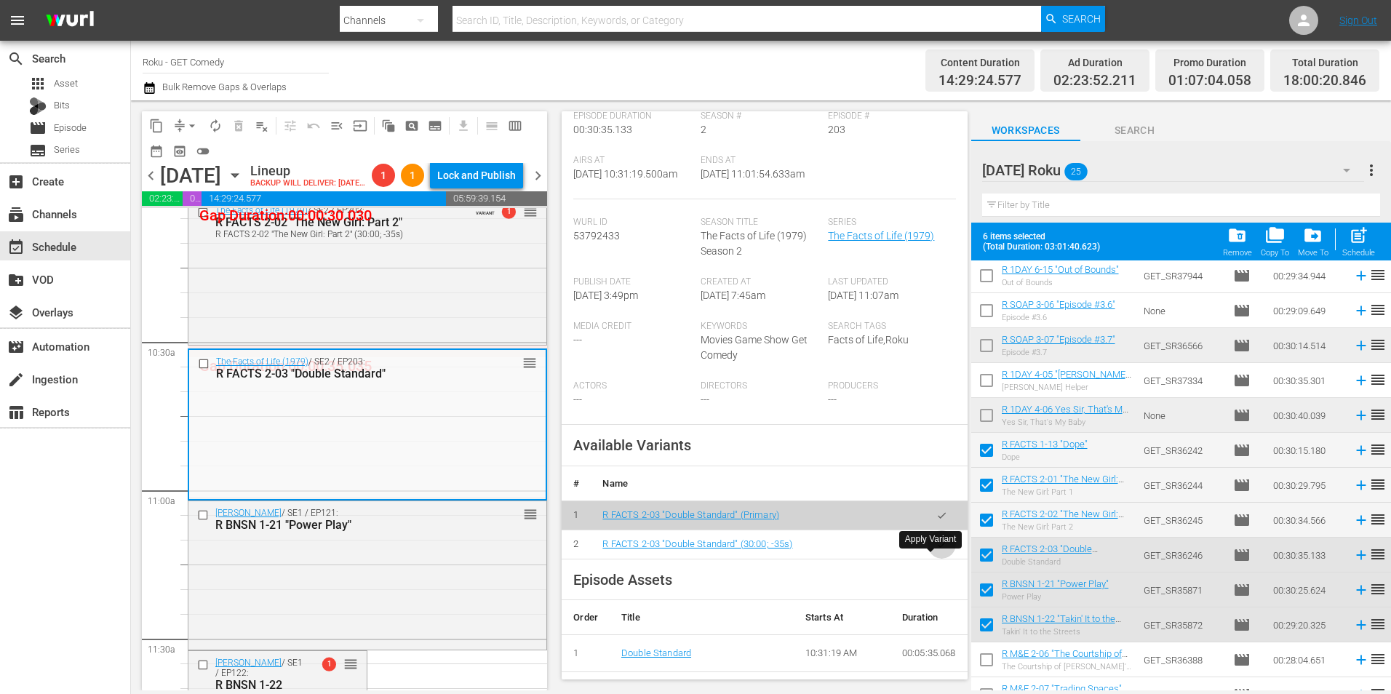
drag, startPoint x: 940, startPoint y: 563, endPoint x: 717, endPoint y: 546, distance: 224.0
click at [939, 559] on button "button" at bounding box center [942, 544] width 28 height 28
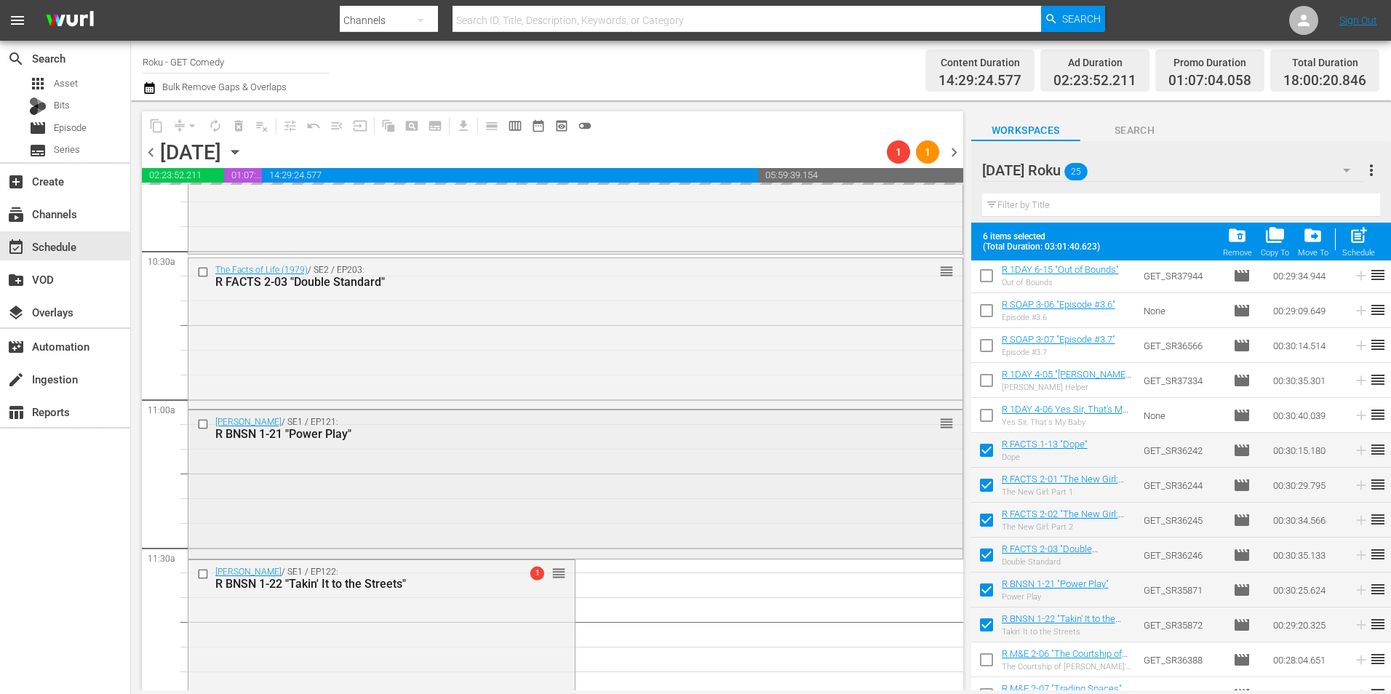
scroll to position [3128, 0]
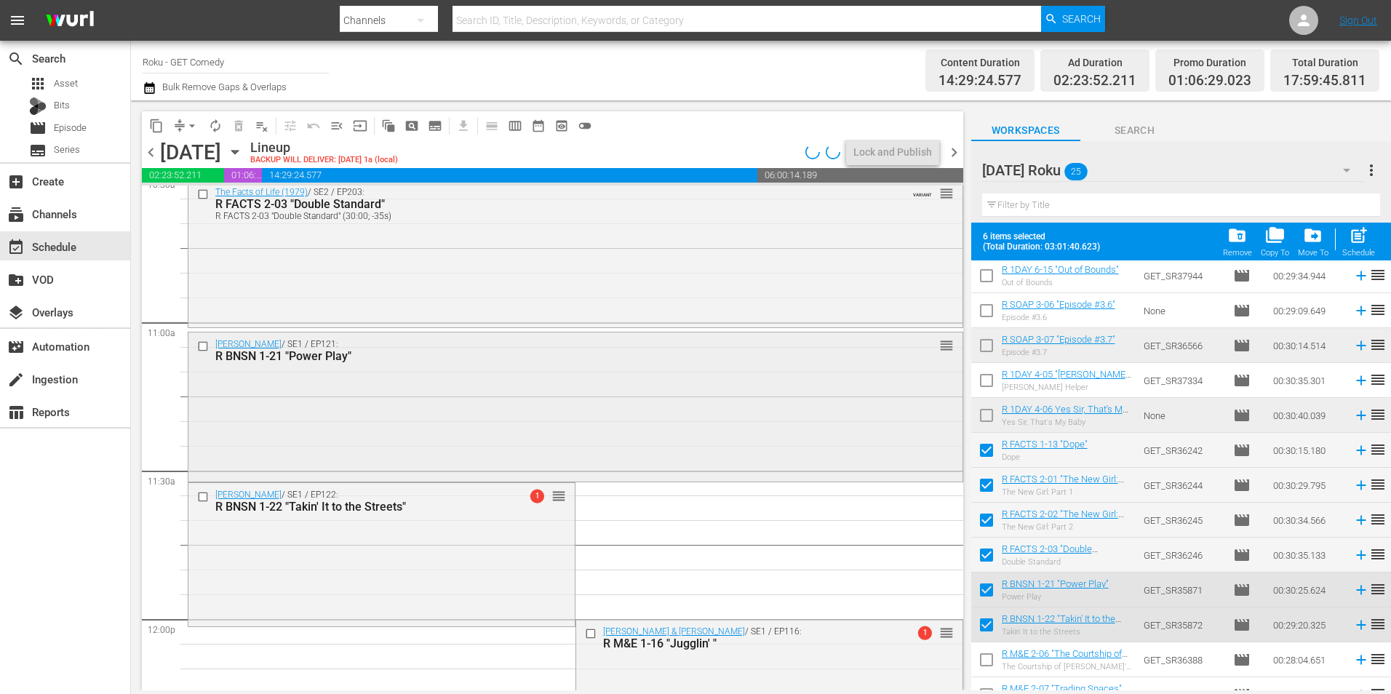
drag, startPoint x: 468, startPoint y: 437, endPoint x: 467, endPoint y: 428, distance: 8.8
click at [467, 428] on div "Benson / SE1 / EP121: R BNSN 1-21 "Power Play" reorder" at bounding box center [575, 405] width 774 height 146
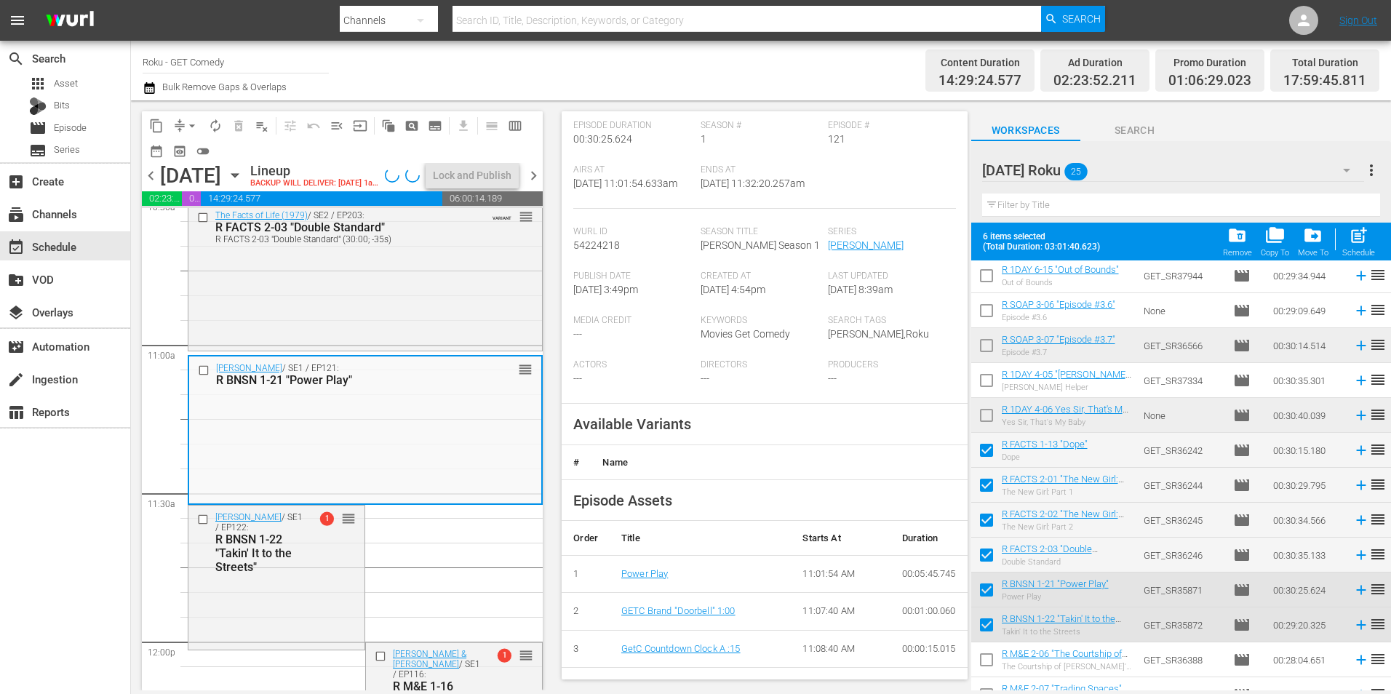
scroll to position [218, 0]
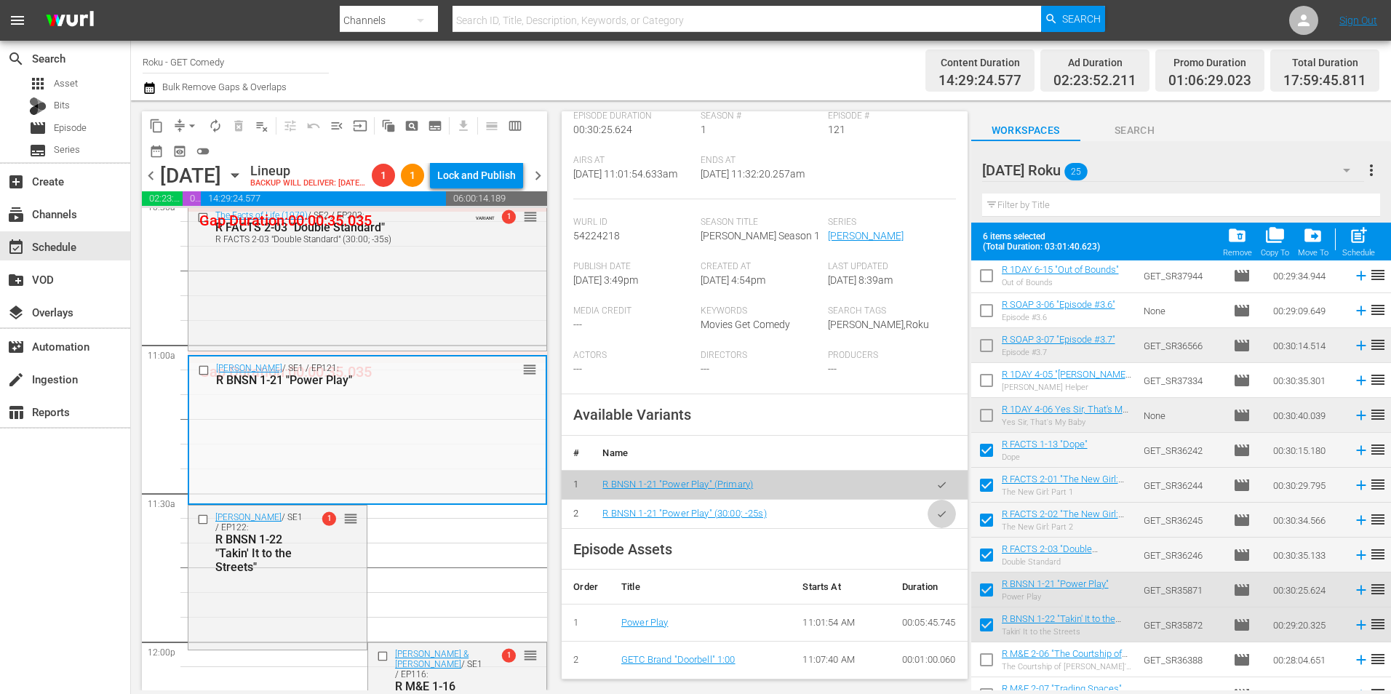
click at [936, 513] on icon "button" at bounding box center [941, 514] width 11 height 11
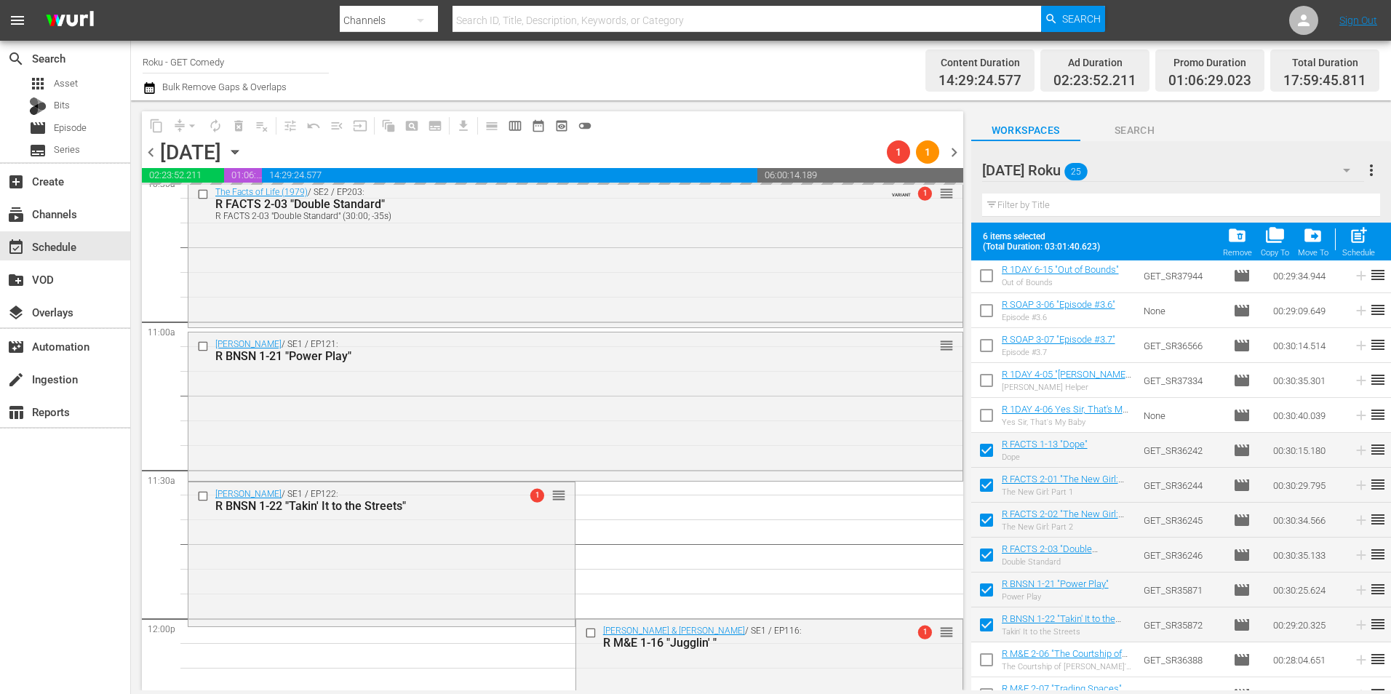
scroll to position [3201, 0]
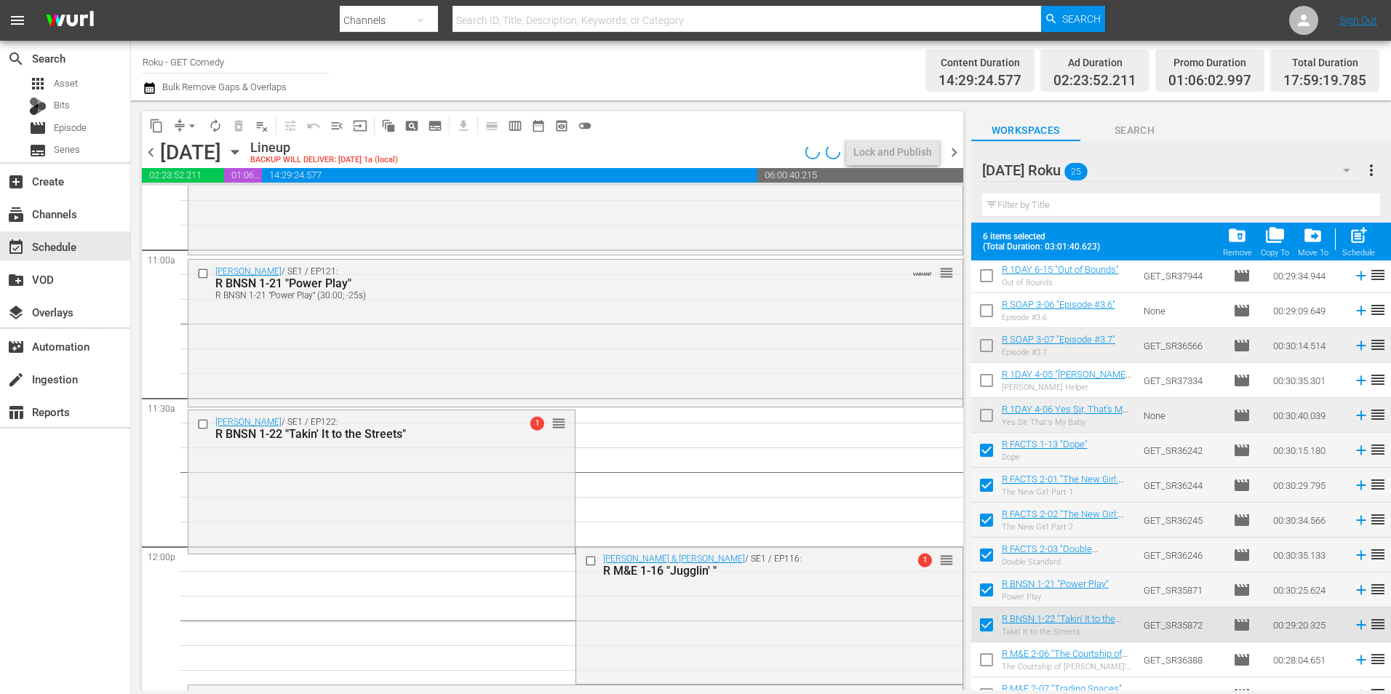
click at [322, 502] on div "Benson / SE1 / EP122: R BNSN 1-22 "Takin' It to the Streets" 1 reorder" at bounding box center [381, 480] width 386 height 141
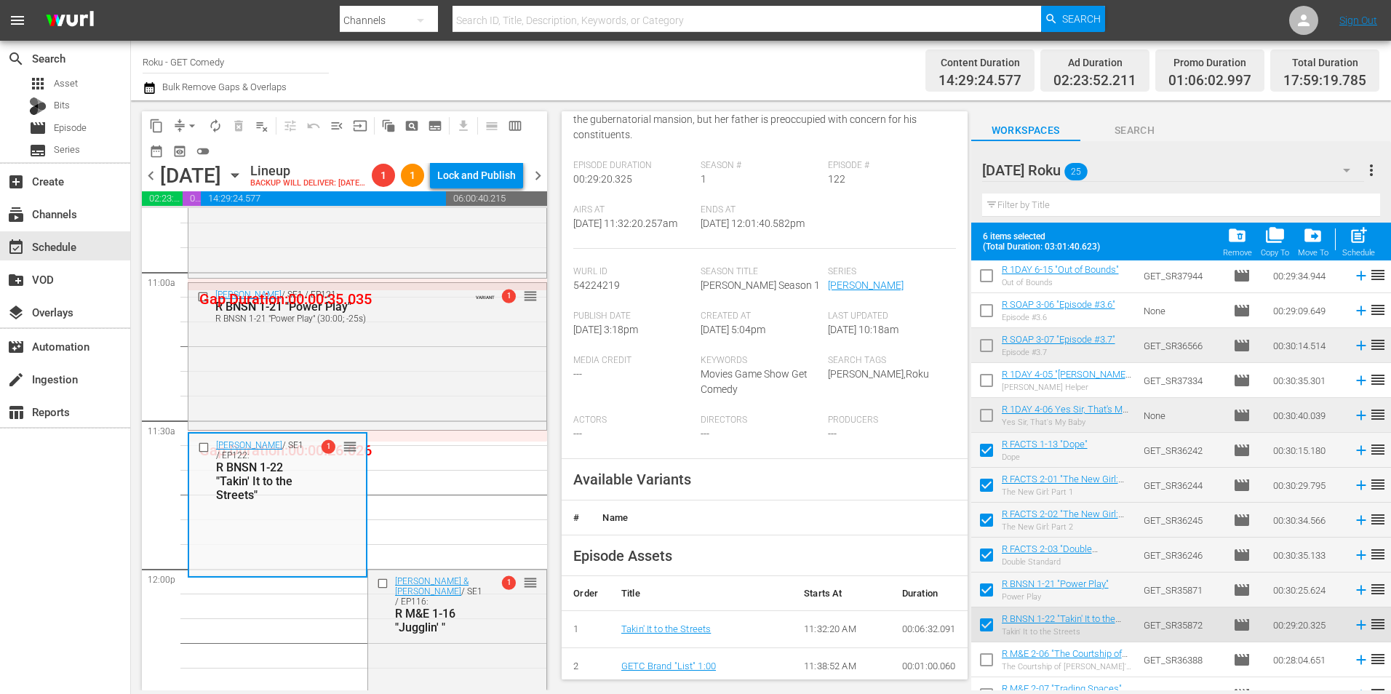
scroll to position [437, 0]
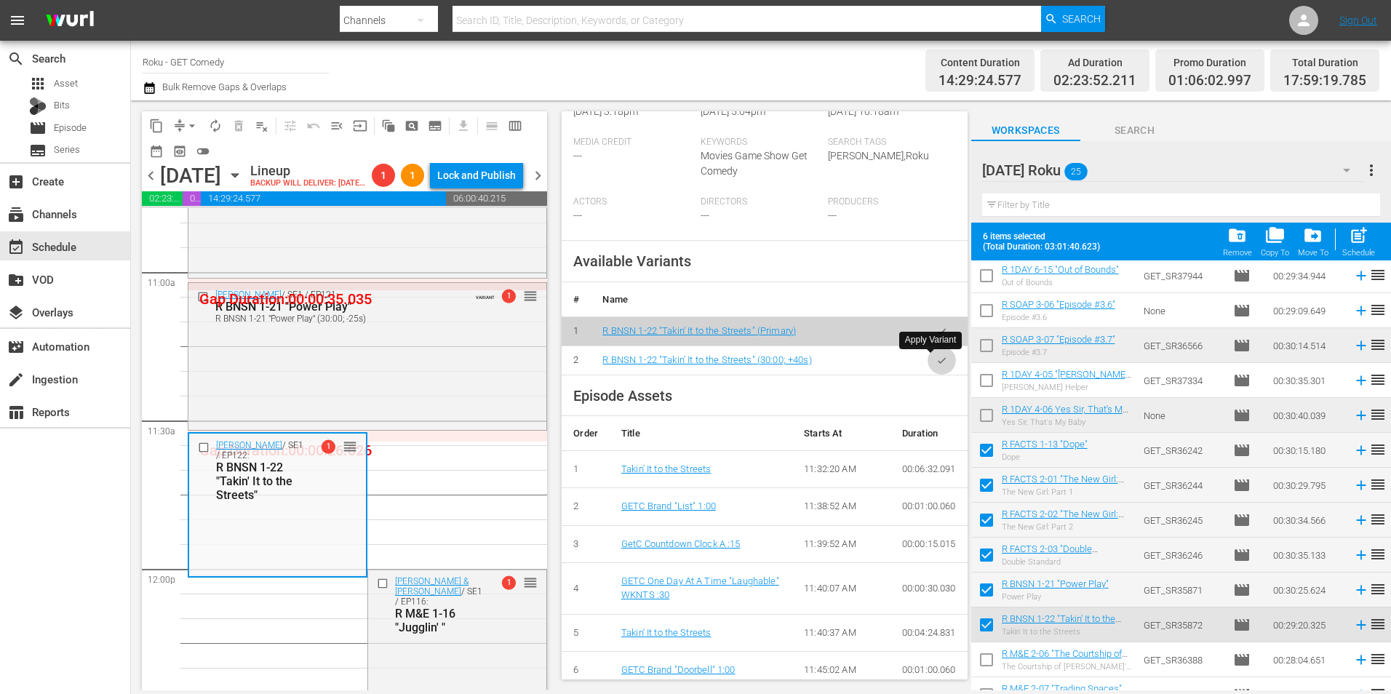
click at [936, 356] on icon "button" at bounding box center [941, 360] width 11 height 11
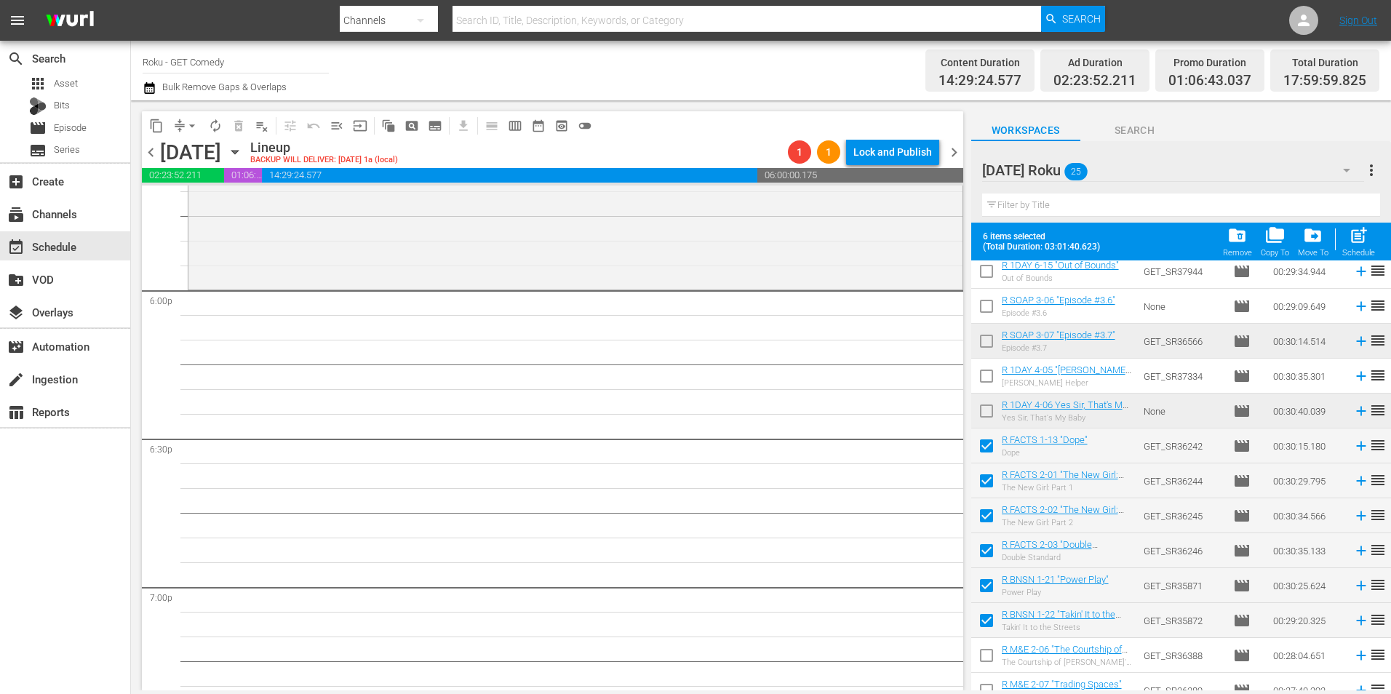
scroll to position [0, 0]
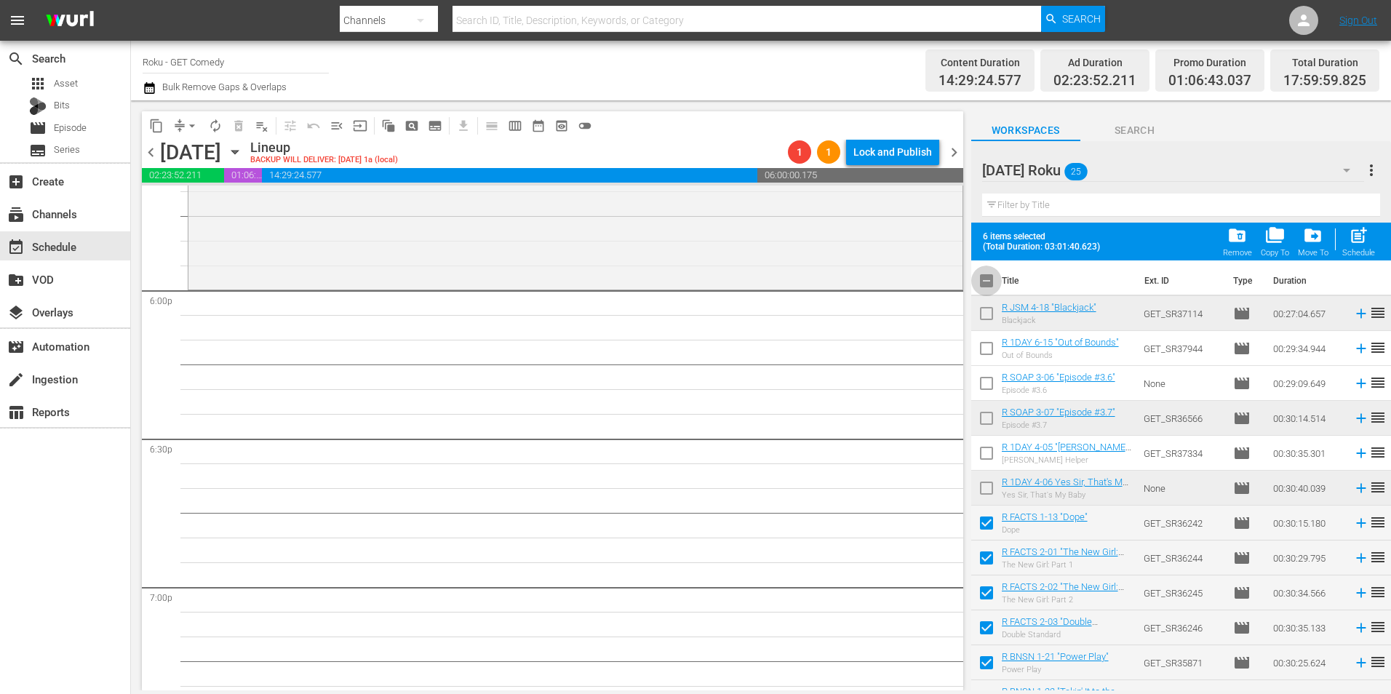
click at [989, 276] on input "checkbox" at bounding box center [986, 283] width 31 height 31
checkbox input "true"
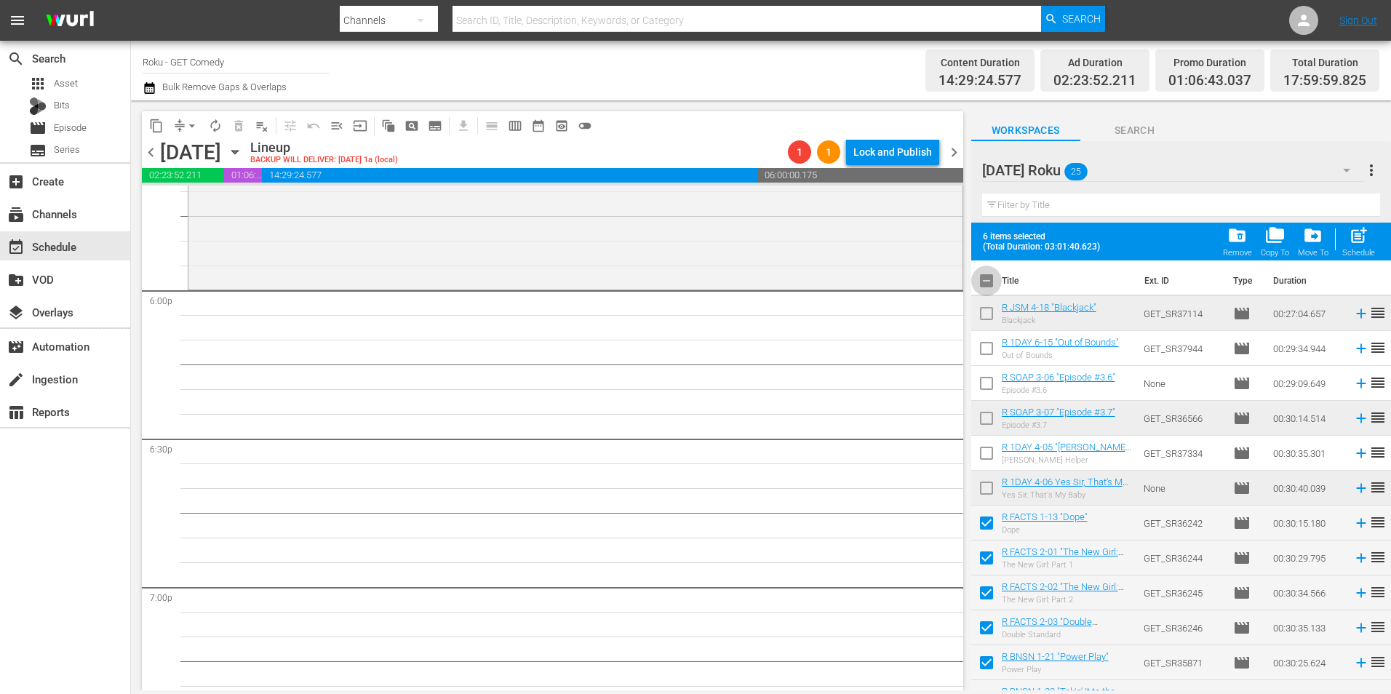
checkbox input "true"
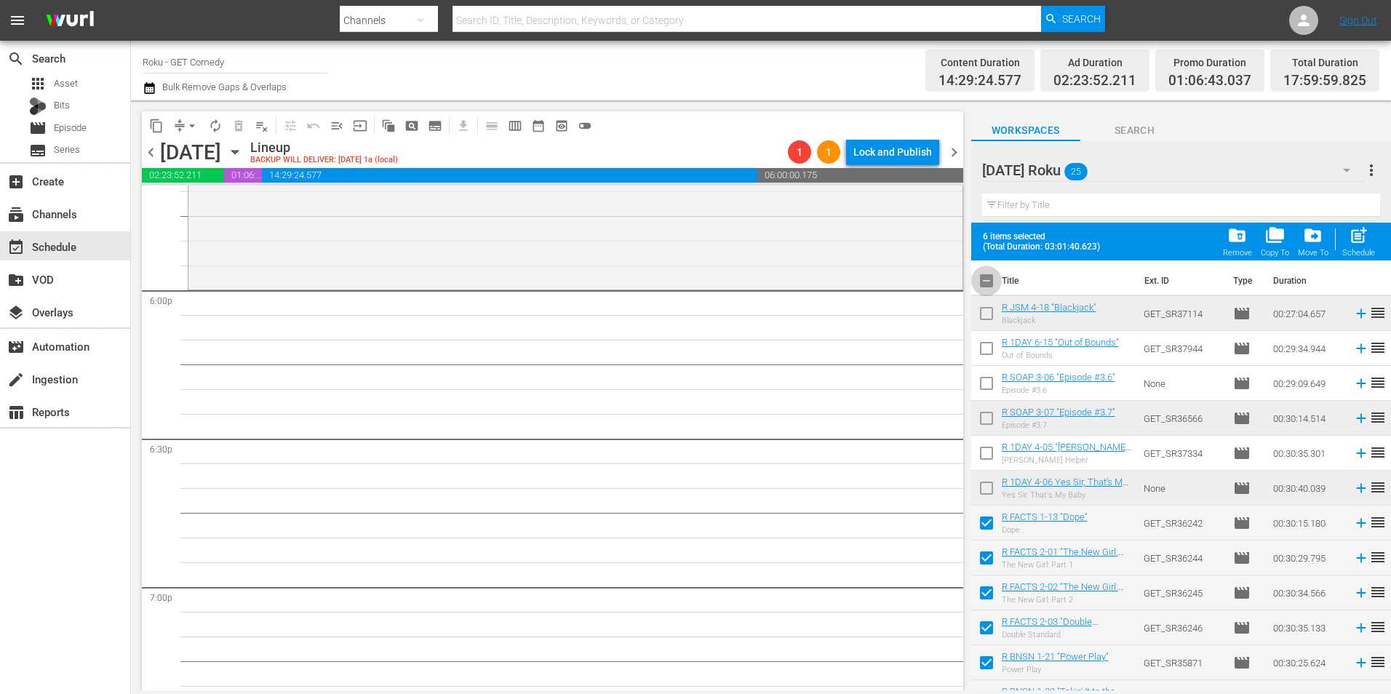
checkbox input "true"
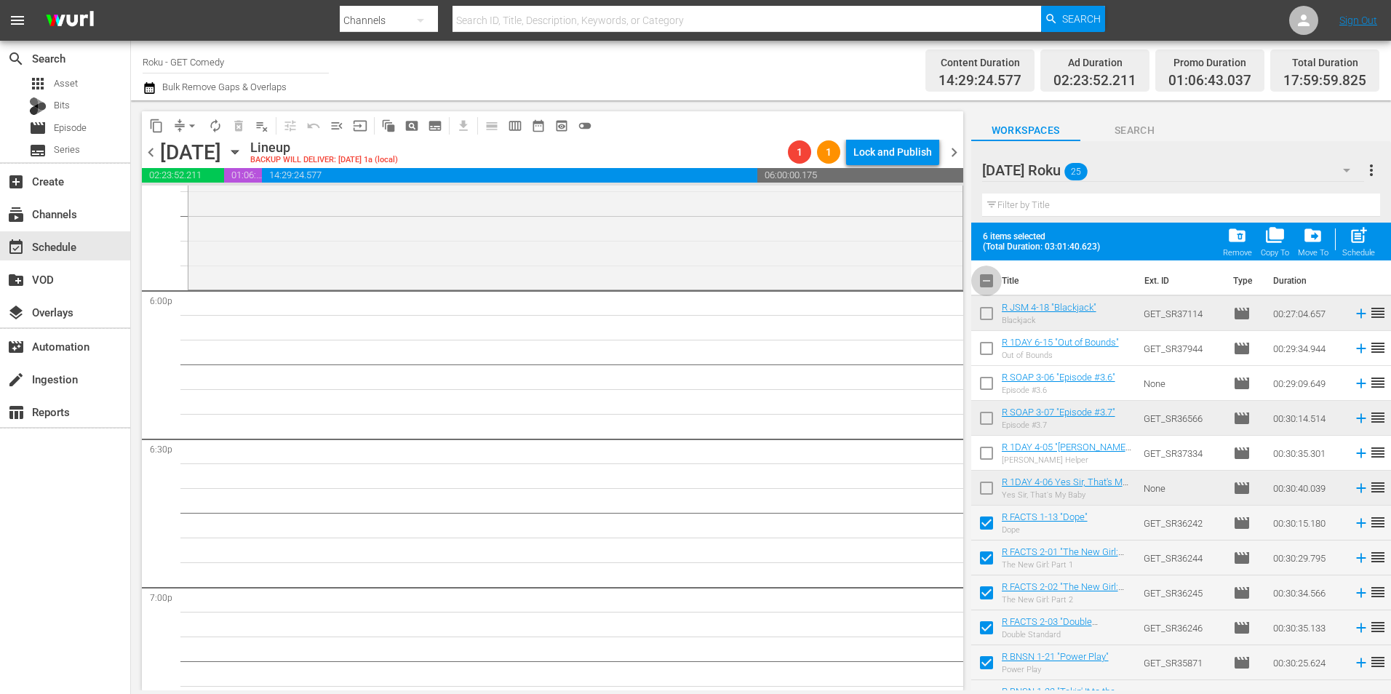
checkbox input "true"
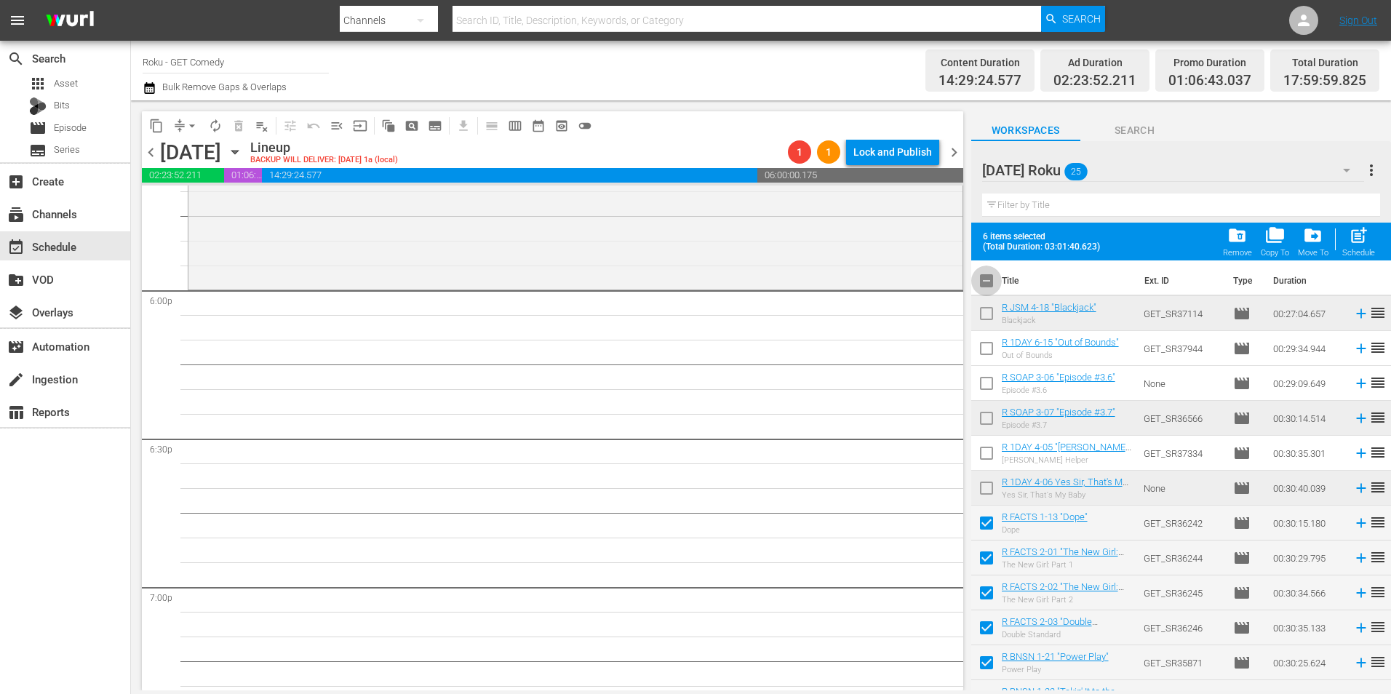
checkbox input "true"
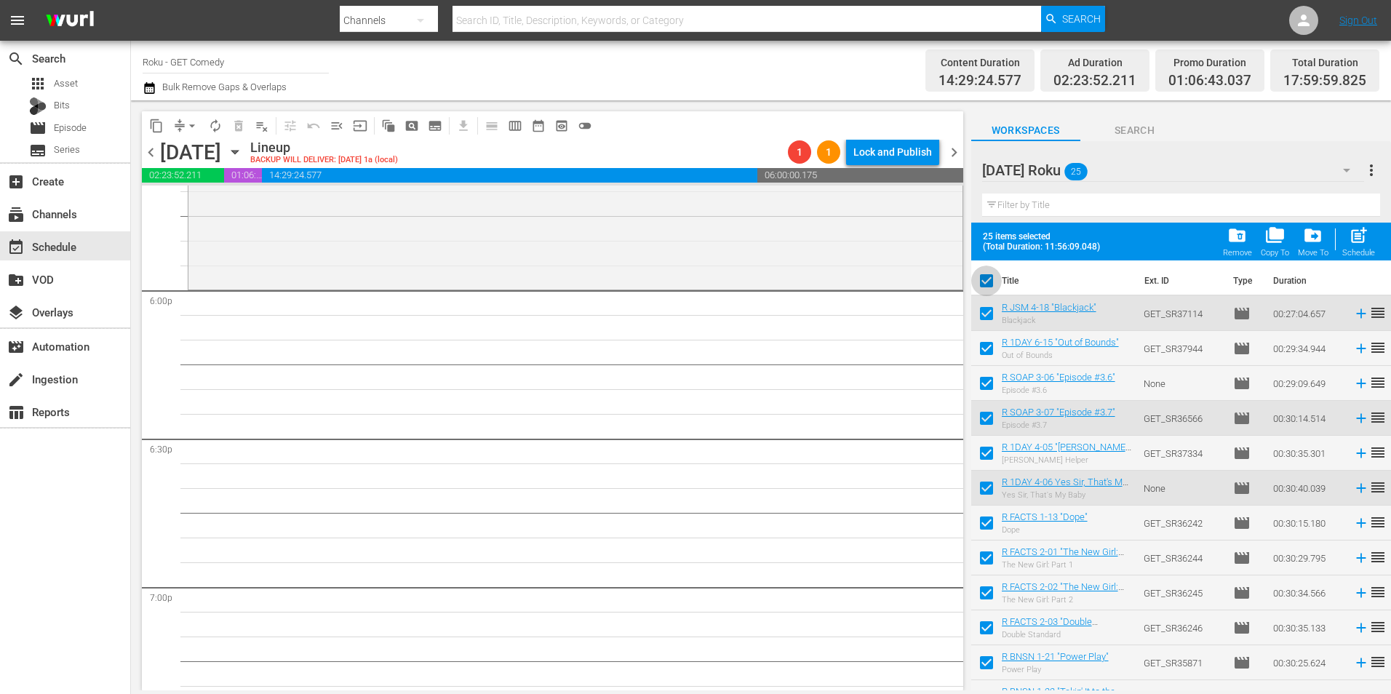
click at [989, 279] on input "checkbox" at bounding box center [986, 283] width 31 height 31
checkbox input "false"
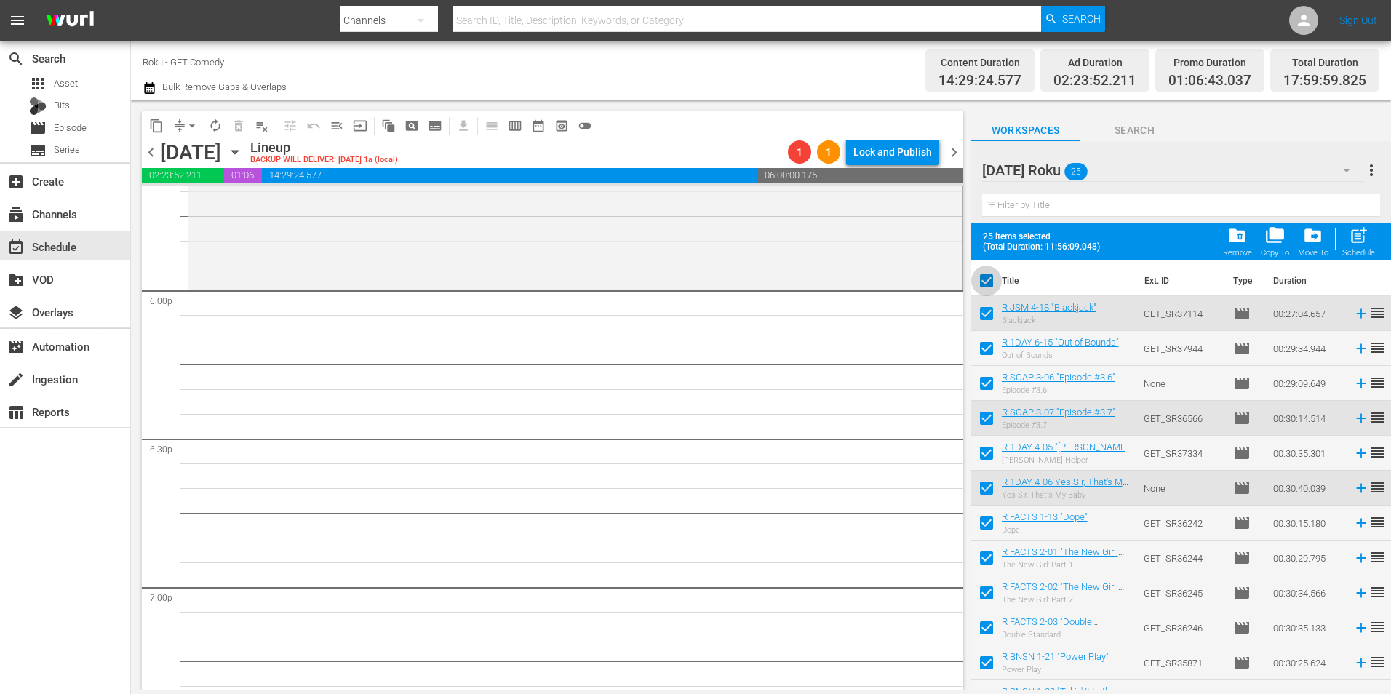
checkbox input "false"
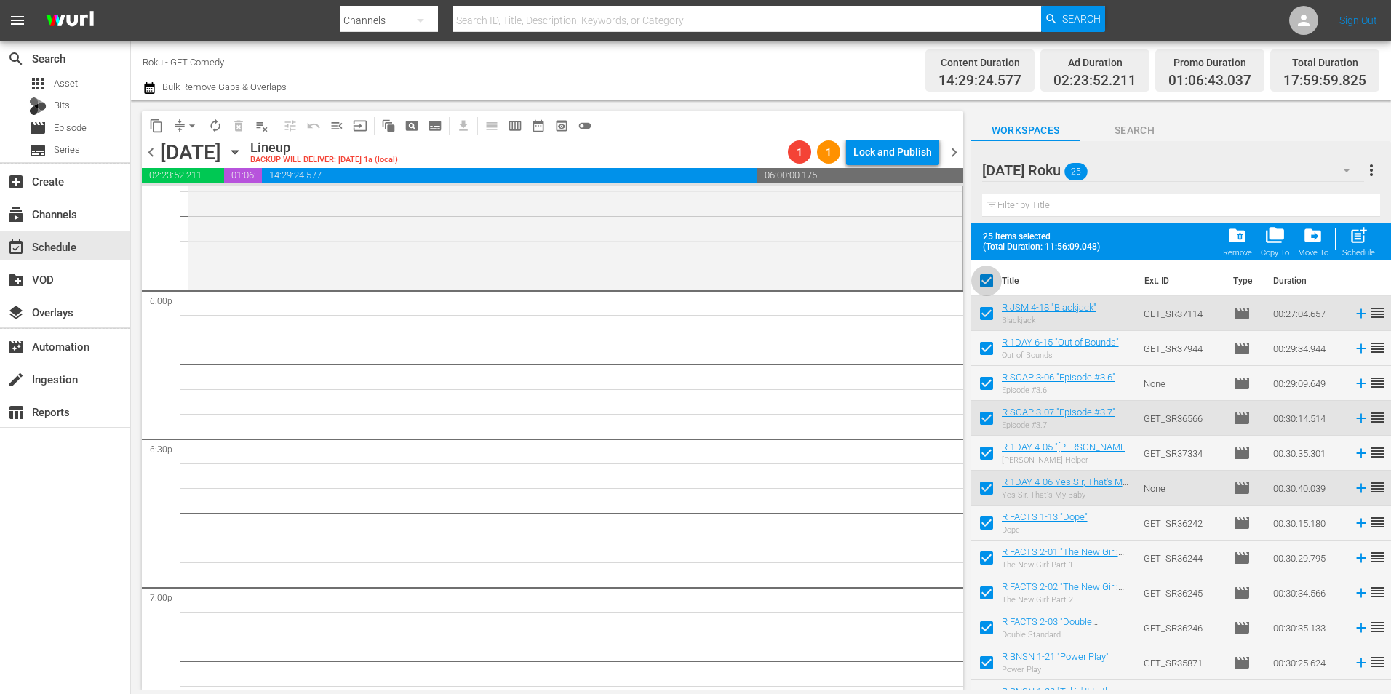
checkbox input "false"
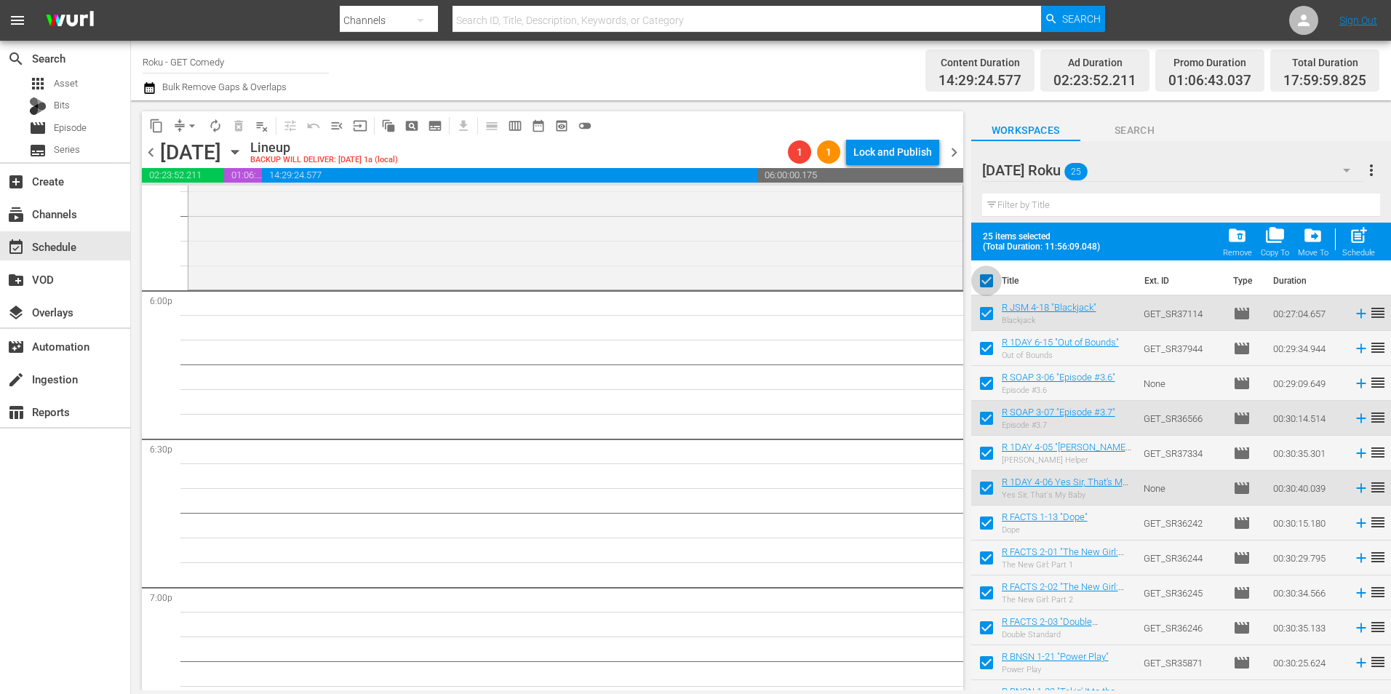
checkbox input "false"
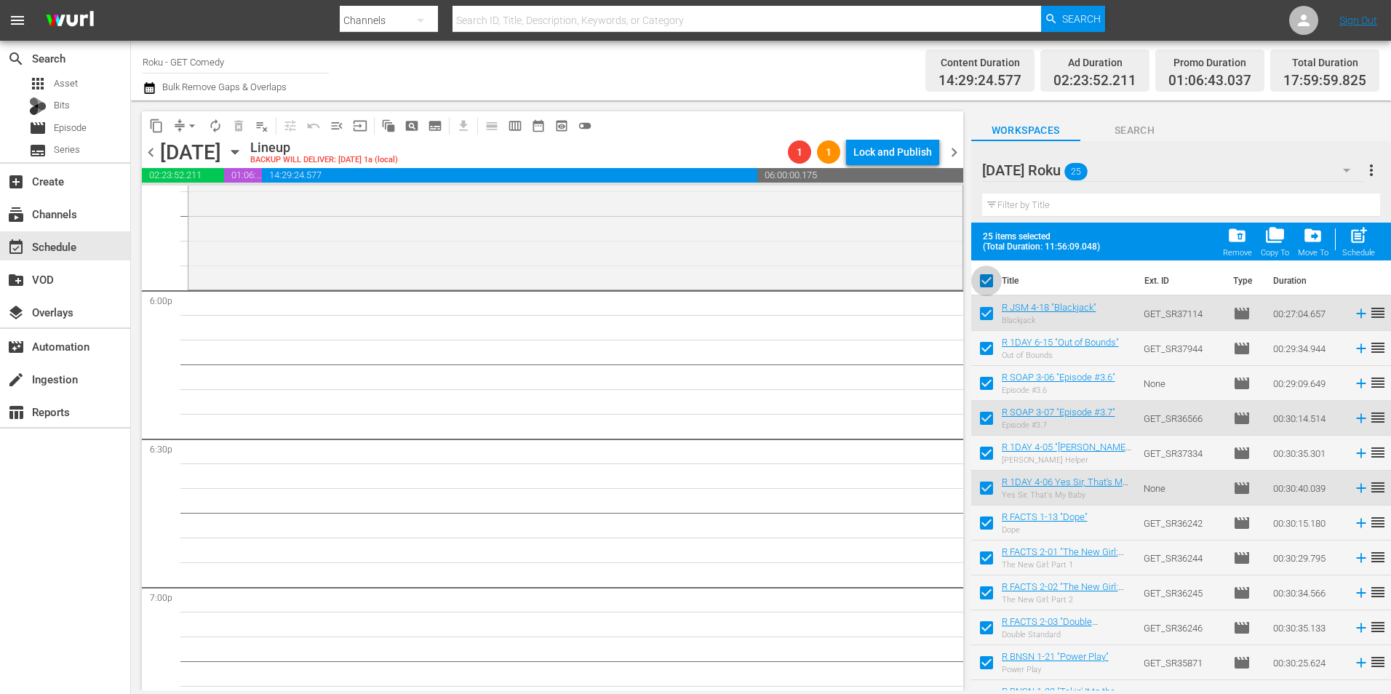
checkbox input "false"
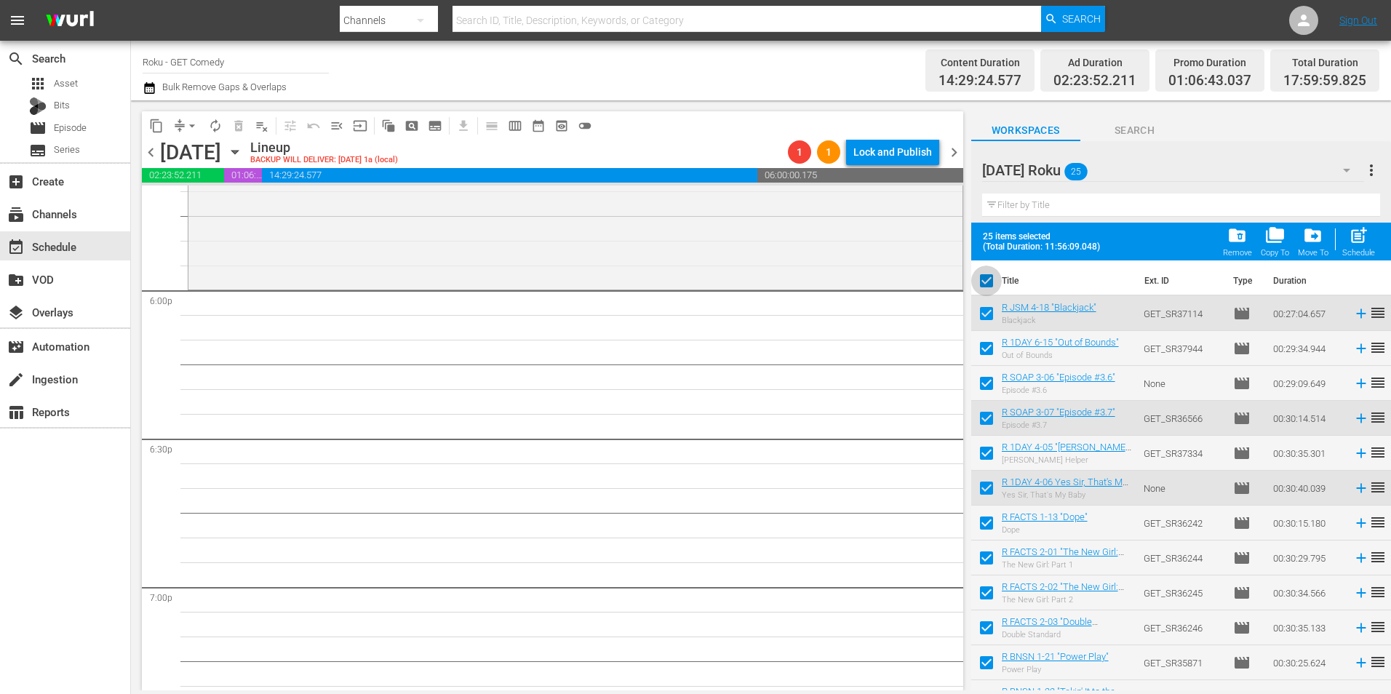
checkbox input "false"
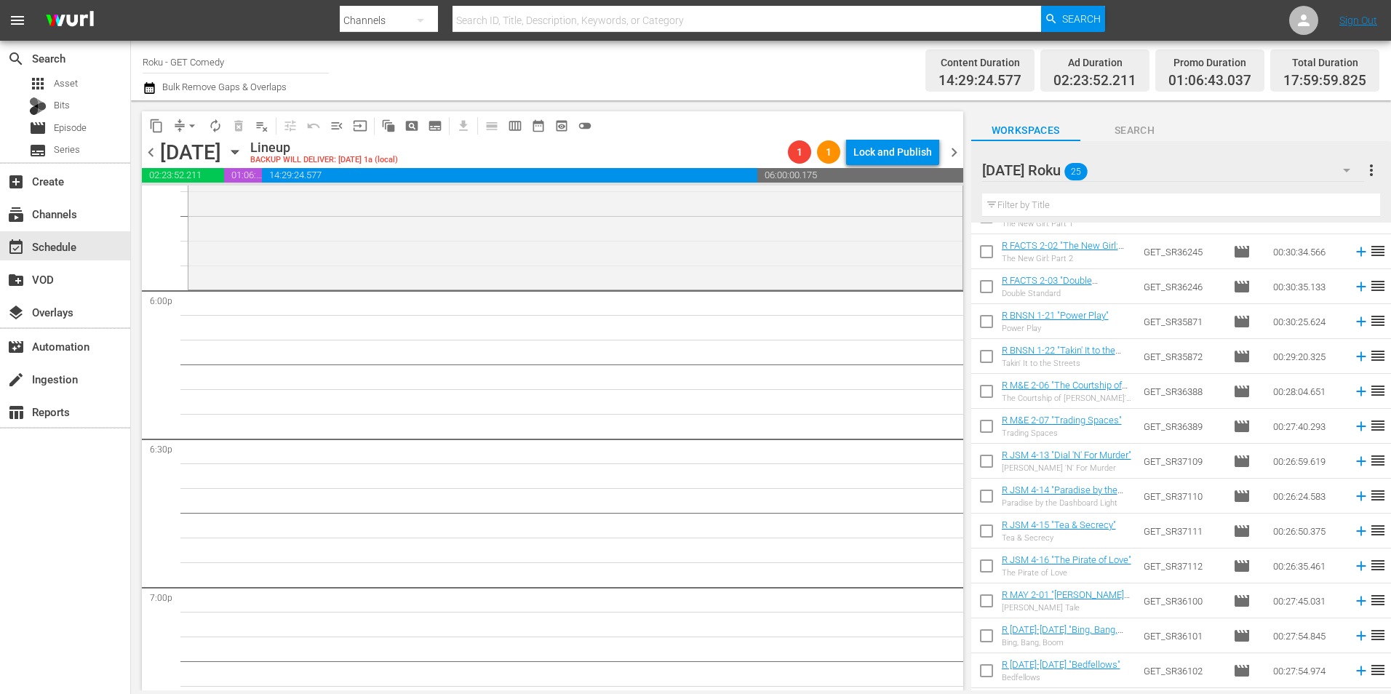
scroll to position [439, 0]
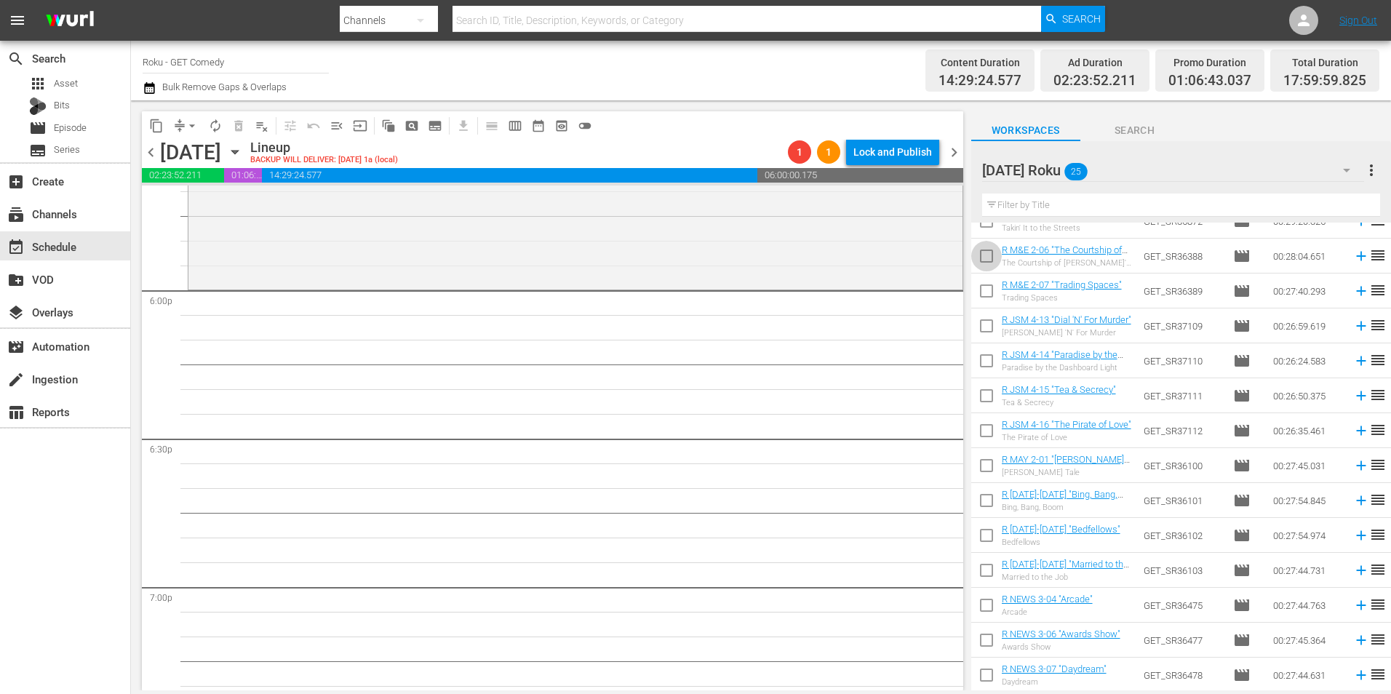
click at [984, 260] on input "checkbox" at bounding box center [986, 259] width 31 height 31
checkbox input "true"
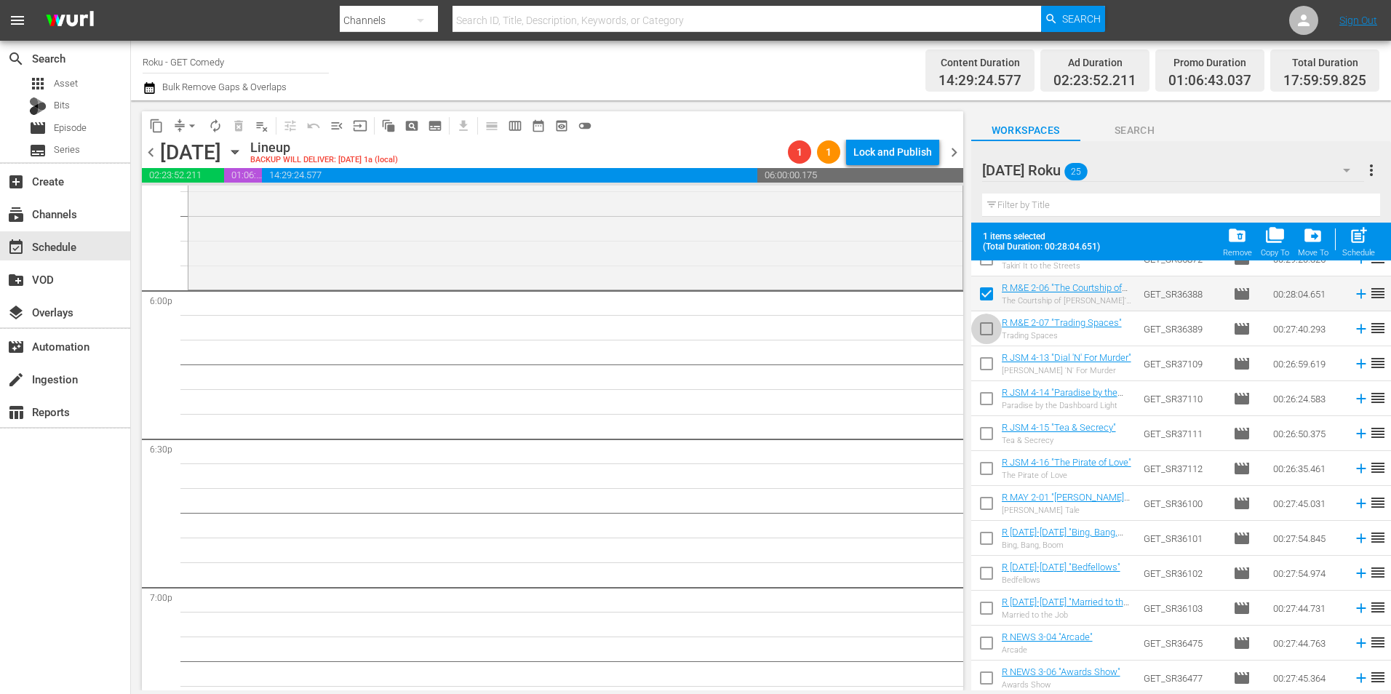
click at [981, 338] on input "checkbox" at bounding box center [986, 331] width 31 height 31
checkbox input "true"
drag, startPoint x: 985, startPoint y: 362, endPoint x: 984, endPoint y: 394, distance: 32.0
click at [985, 364] on input "checkbox" at bounding box center [986, 366] width 31 height 31
checkbox input "true"
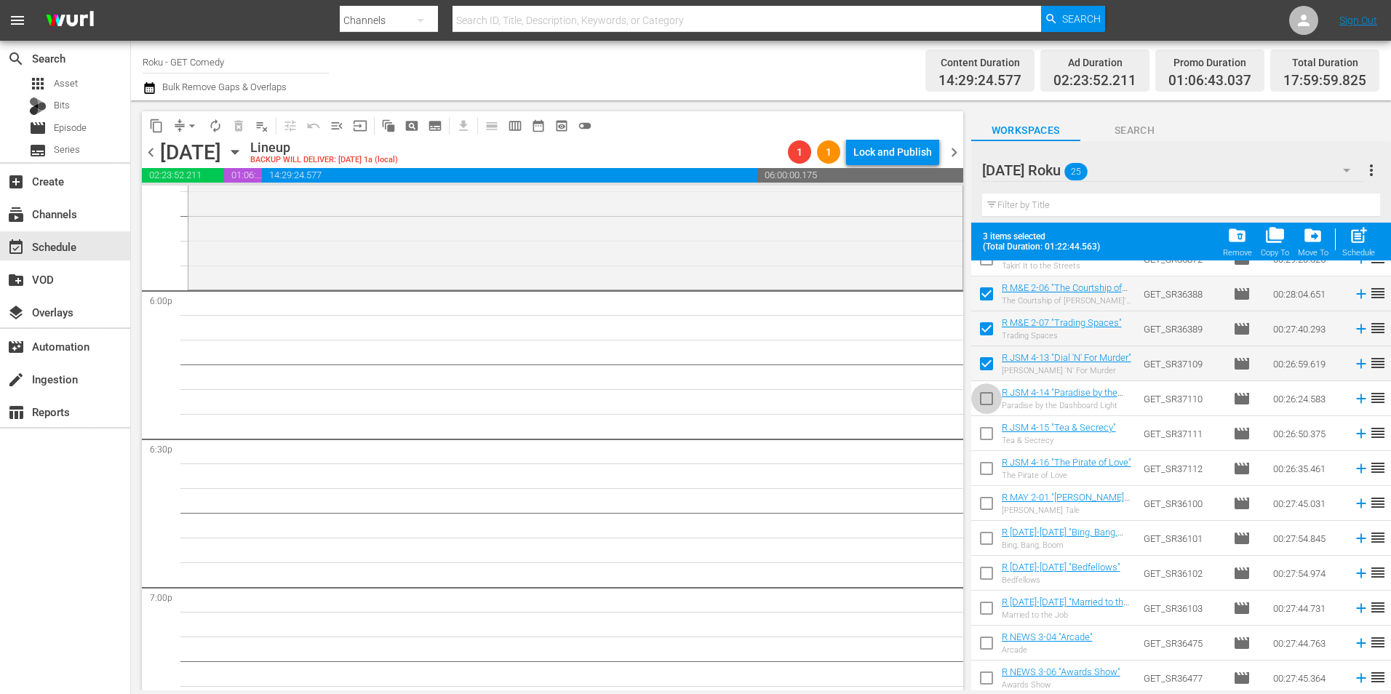
click at [982, 405] on input "checkbox" at bounding box center [986, 401] width 31 height 31
checkbox input "true"
click at [980, 437] on input "checkbox" at bounding box center [986, 436] width 31 height 31
checkbox input "true"
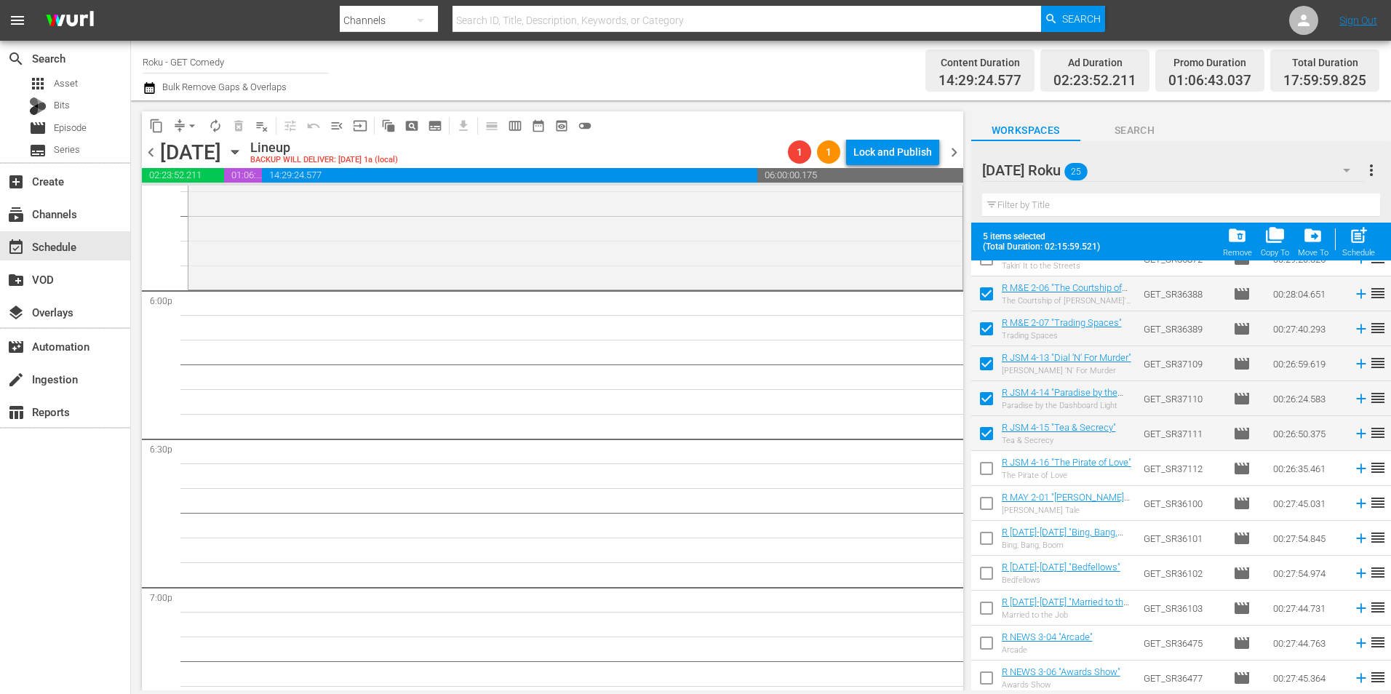
scroll to position [477, 0]
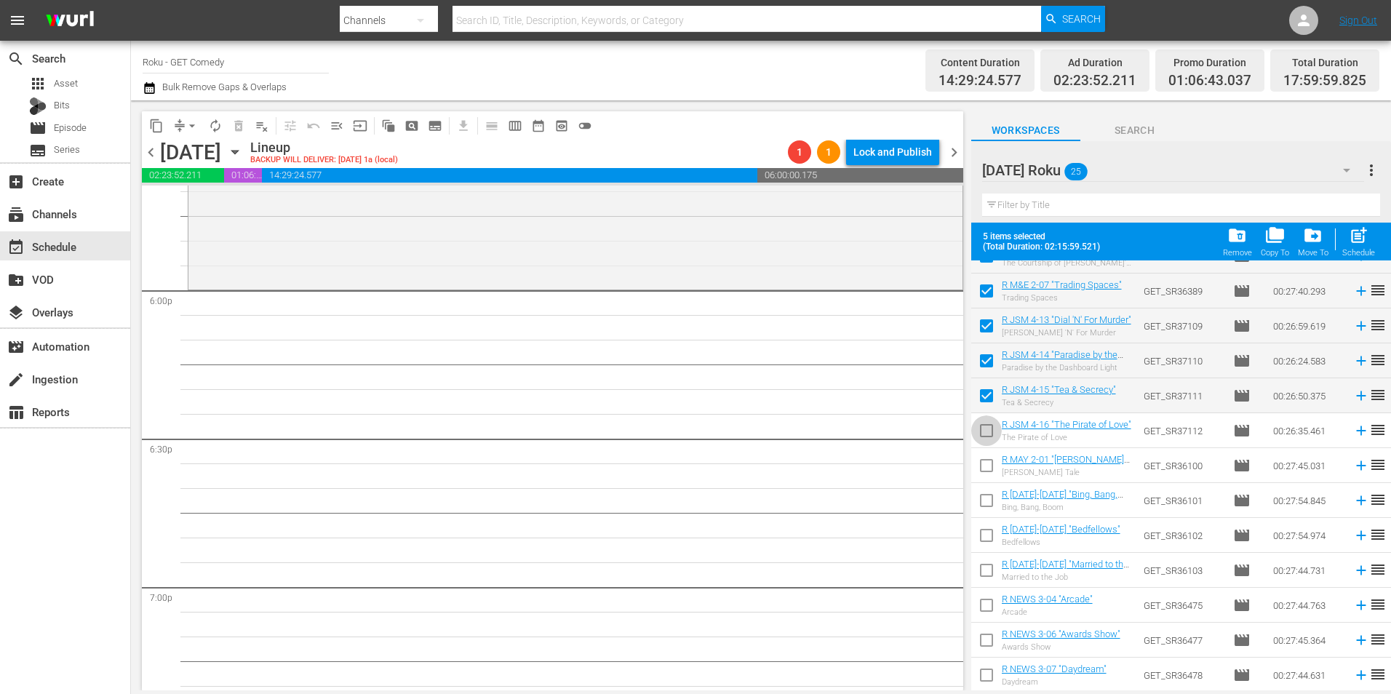
click at [981, 438] on input "checkbox" at bounding box center [986, 433] width 31 height 31
checkbox input "true"
click at [990, 470] on input "checkbox" at bounding box center [986, 468] width 31 height 31
checkbox input "true"
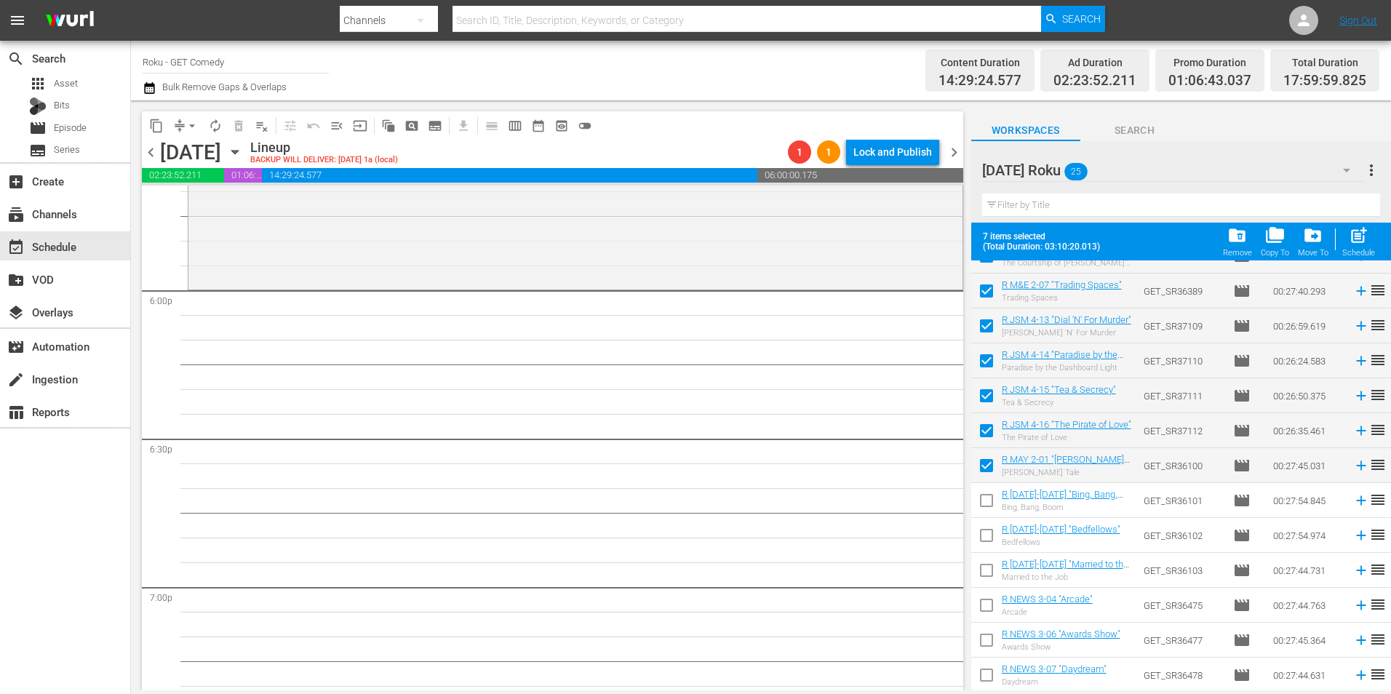
click at [992, 501] on input "checkbox" at bounding box center [986, 503] width 31 height 31
checkbox input "true"
click at [987, 535] on input "checkbox" at bounding box center [986, 538] width 31 height 31
checkbox input "true"
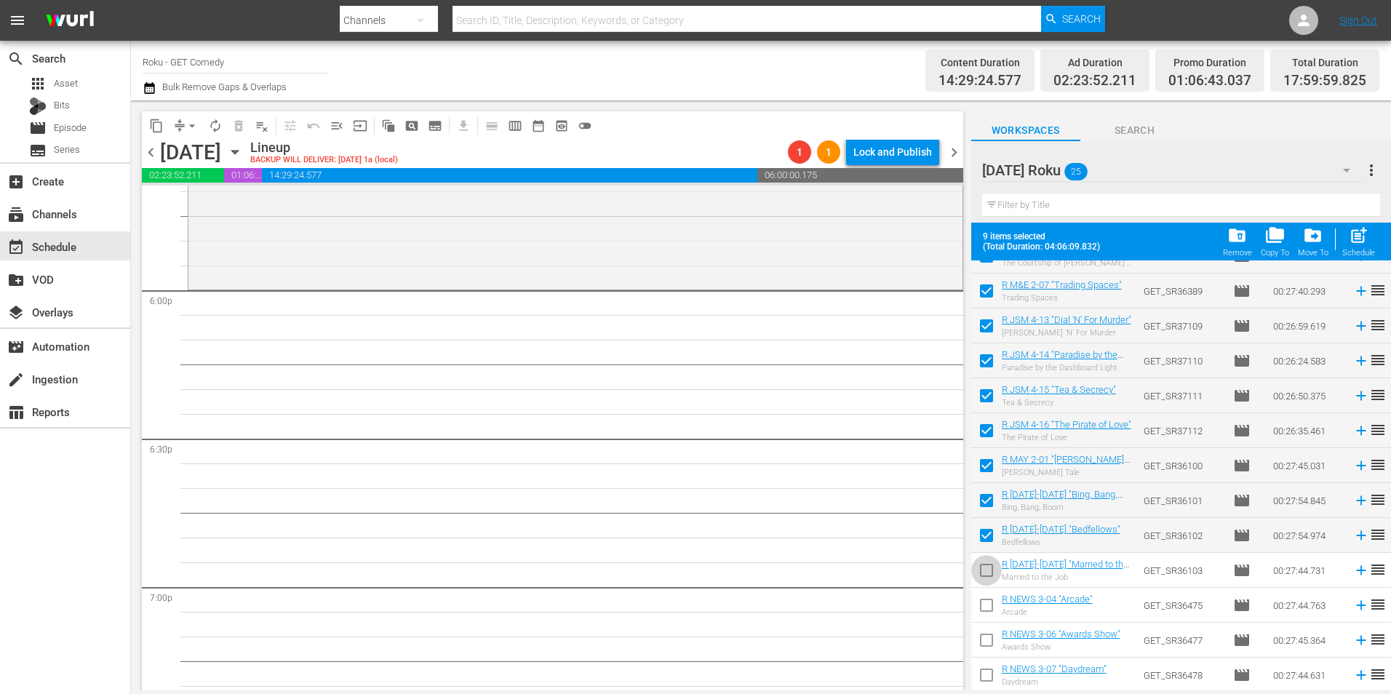
drag, startPoint x: 985, startPoint y: 570, endPoint x: 987, endPoint y: 587, distance: 17.5
click at [986, 571] on input "checkbox" at bounding box center [986, 573] width 31 height 31
checkbox input "true"
click at [981, 603] on input "checkbox" at bounding box center [986, 608] width 31 height 31
checkbox input "true"
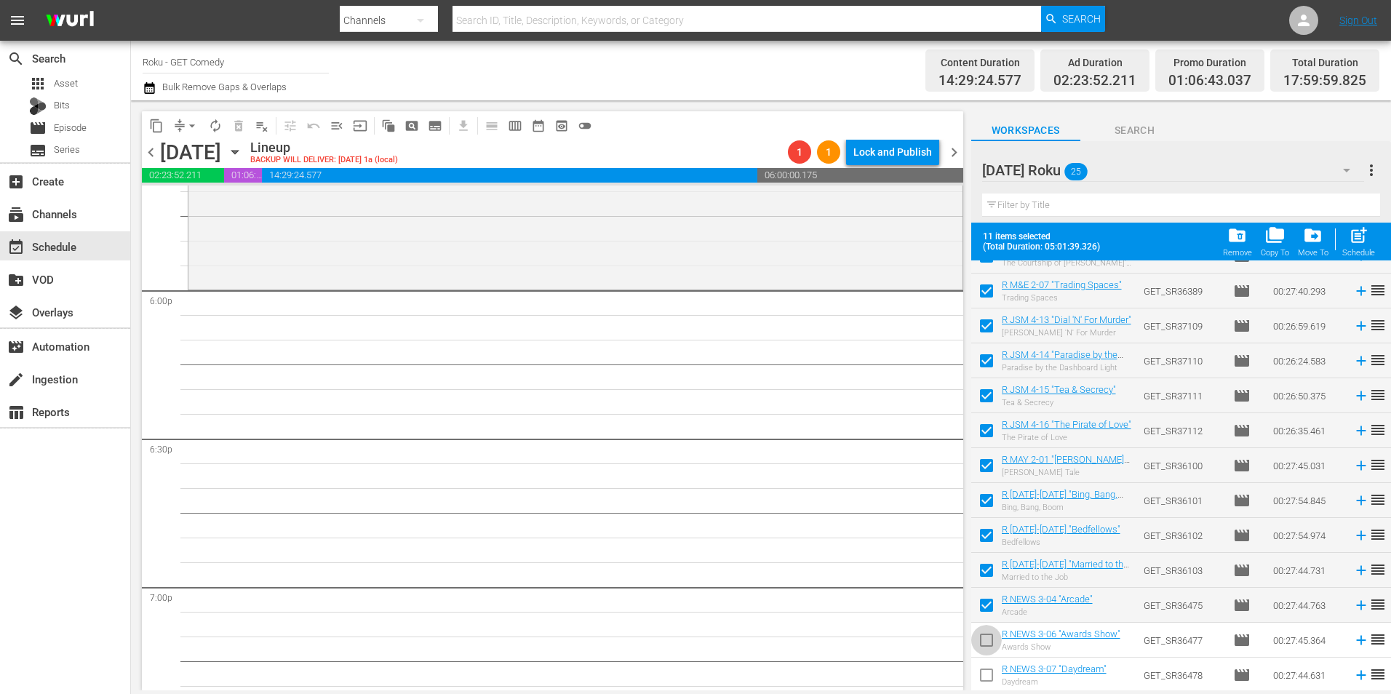
click at [984, 640] on input "checkbox" at bounding box center [986, 643] width 31 height 31
checkbox input "true"
click at [987, 677] on input "checkbox" at bounding box center [986, 678] width 31 height 31
checkbox input "true"
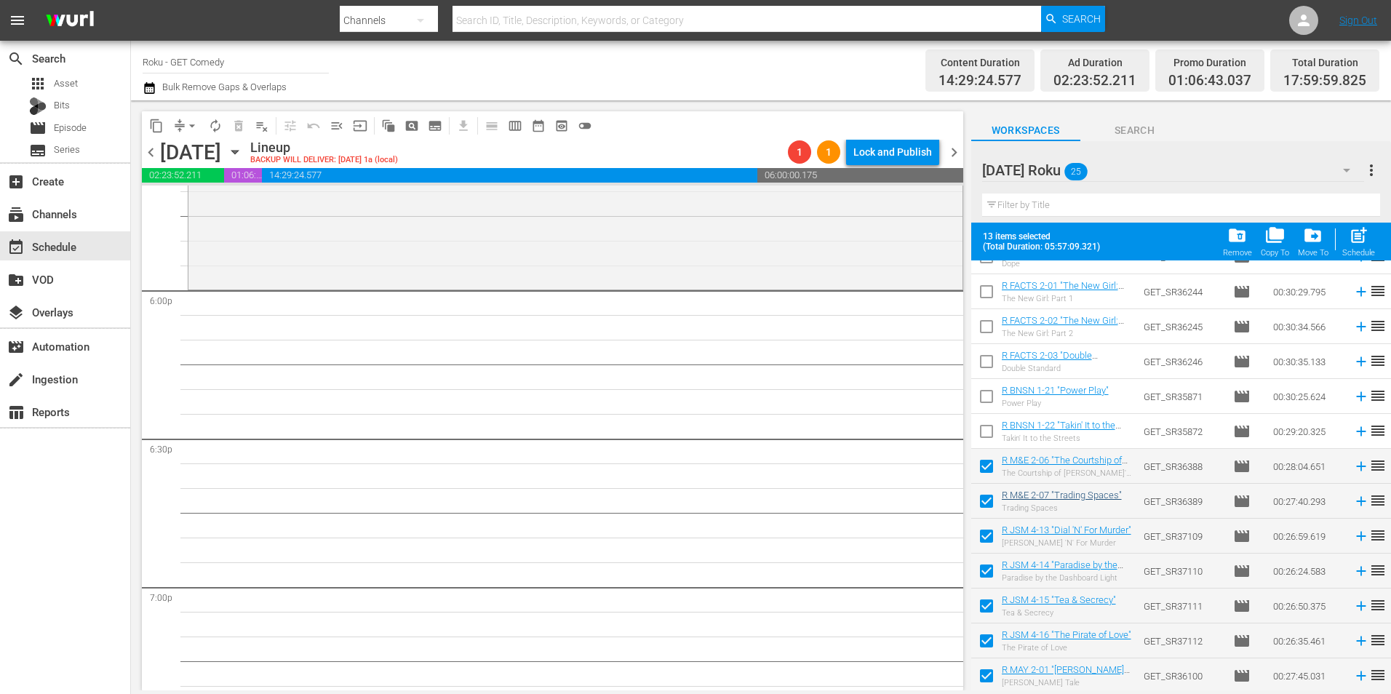
scroll to position [258, 0]
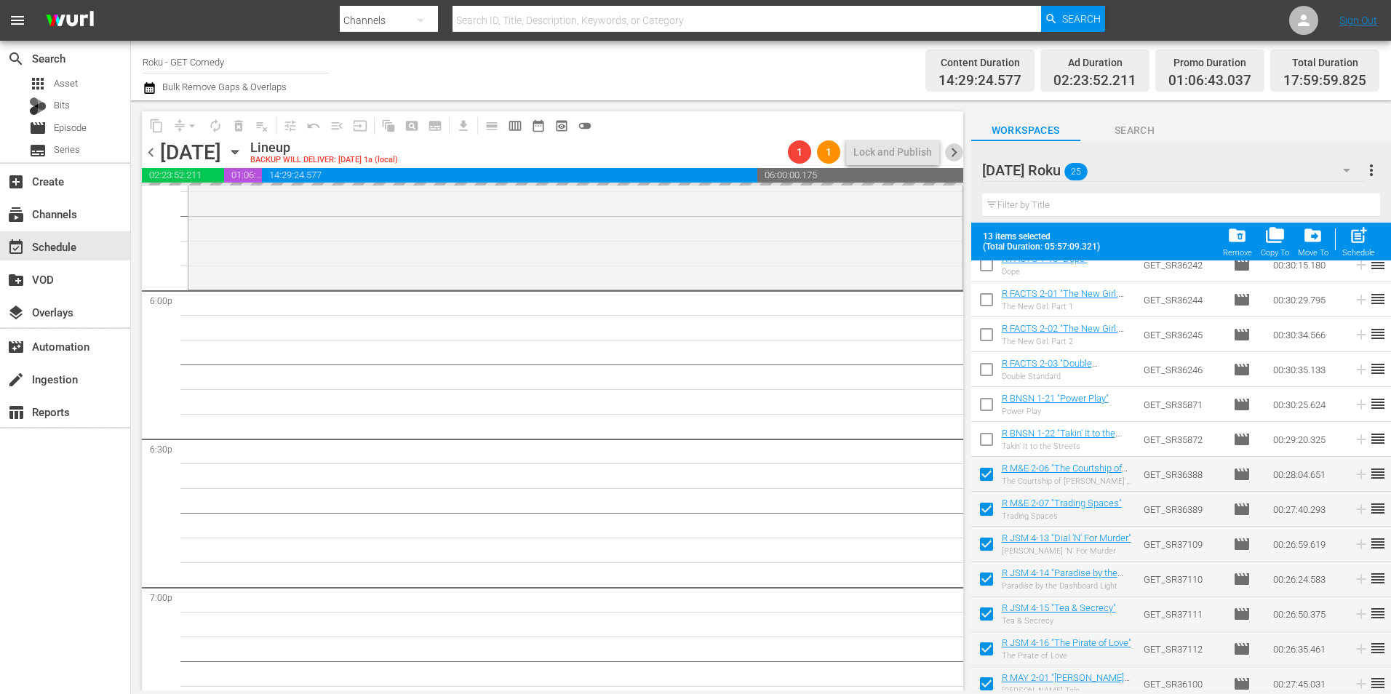
click at [956, 147] on span "chevron_right" at bounding box center [954, 152] width 18 height 18
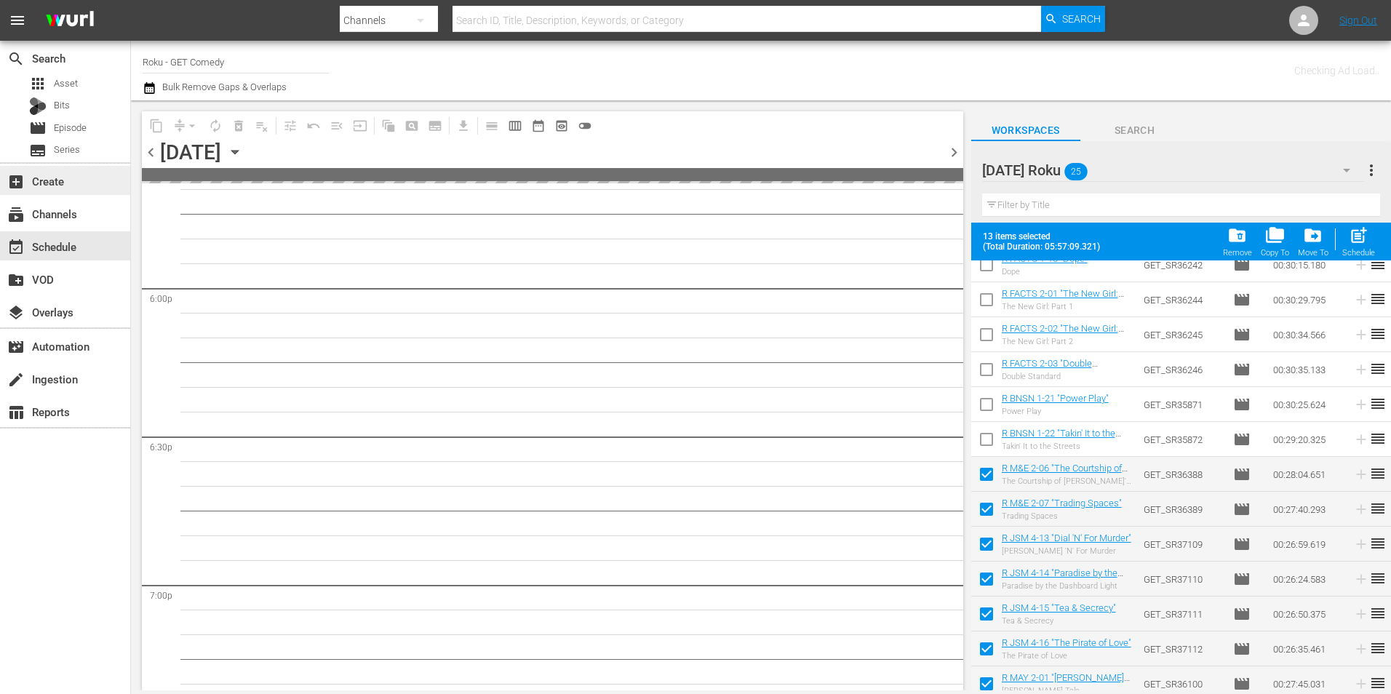
scroll to position [5783, 0]
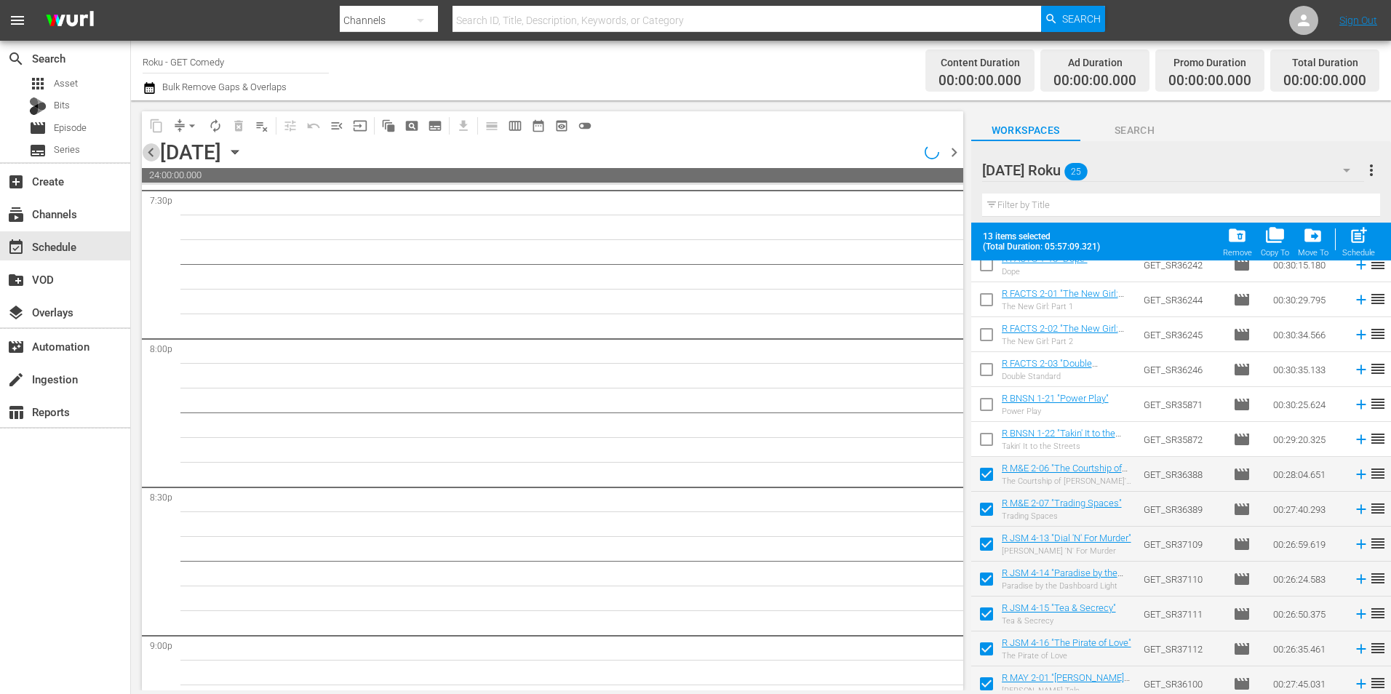
click at [148, 152] on span "chevron_left" at bounding box center [151, 152] width 18 height 18
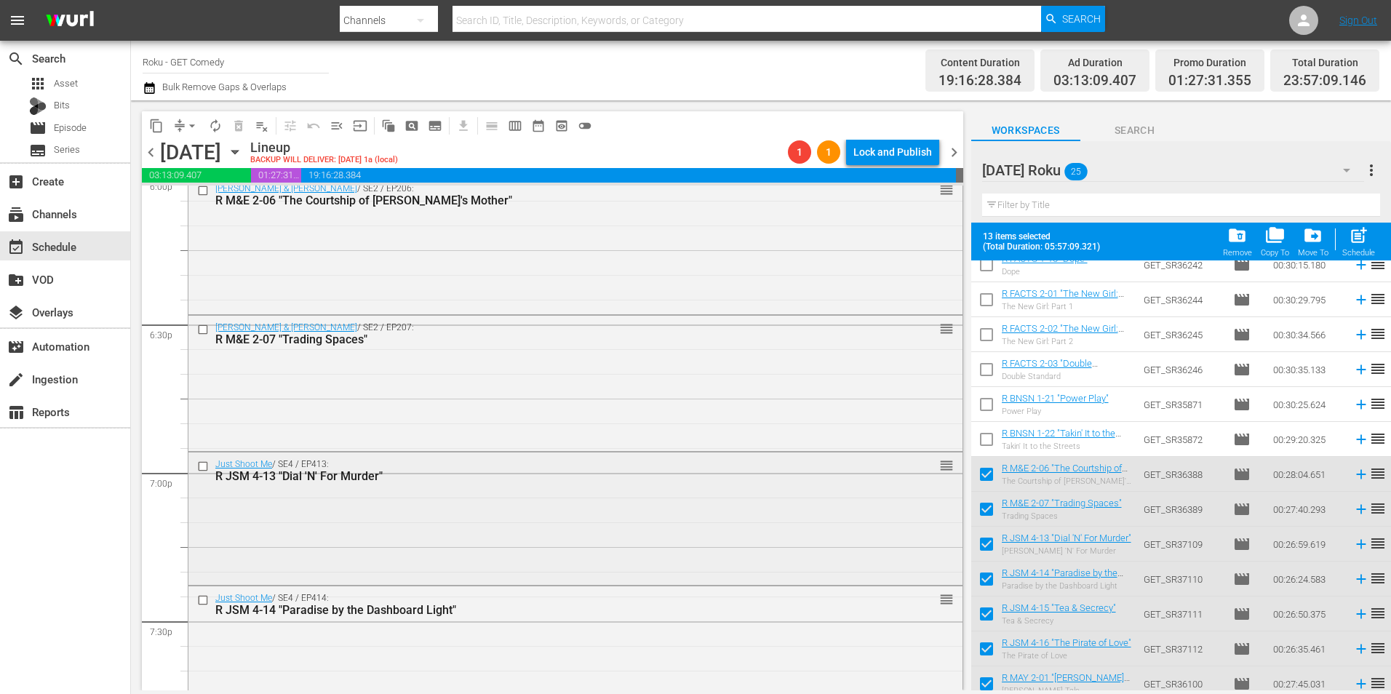
scroll to position [5384, 0]
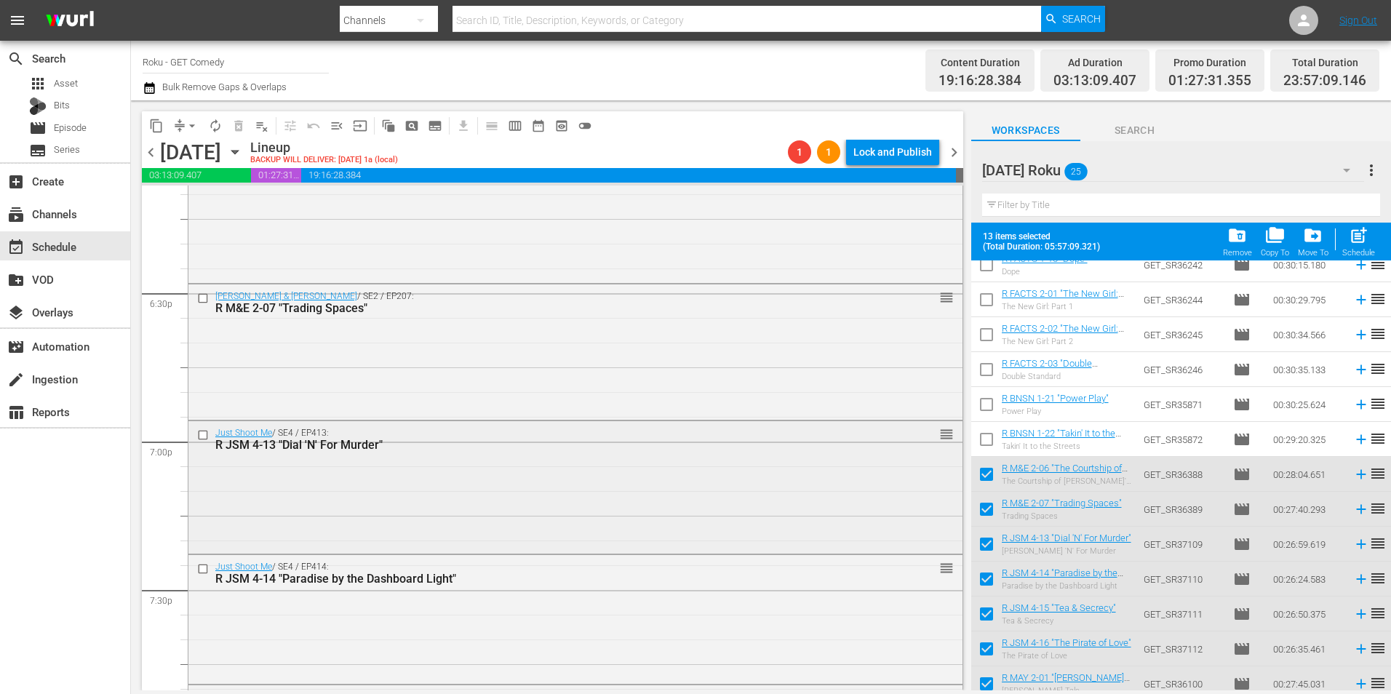
click at [425, 498] on div "Just Shoot Me / SE4 / EP413: R JSM 4-13 "Dial 'N' For Murder" reorder" at bounding box center [575, 486] width 774 height 130
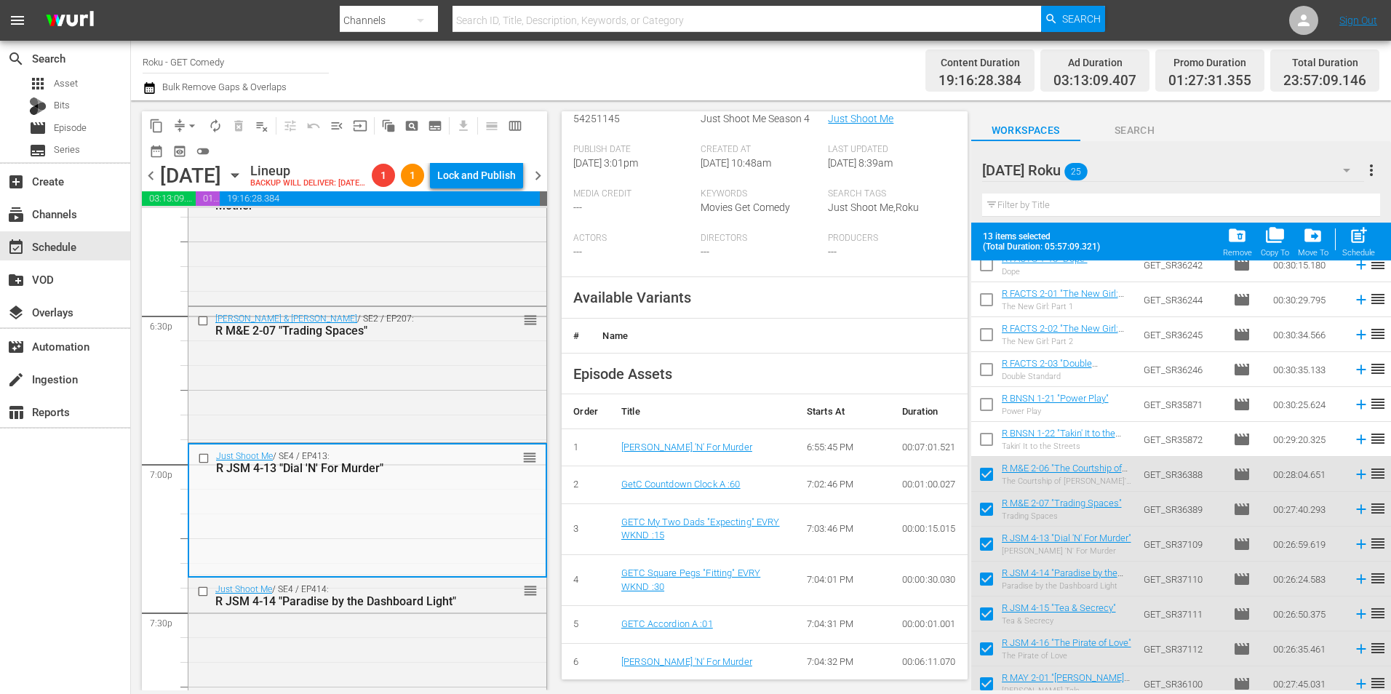
scroll to position [364, 0]
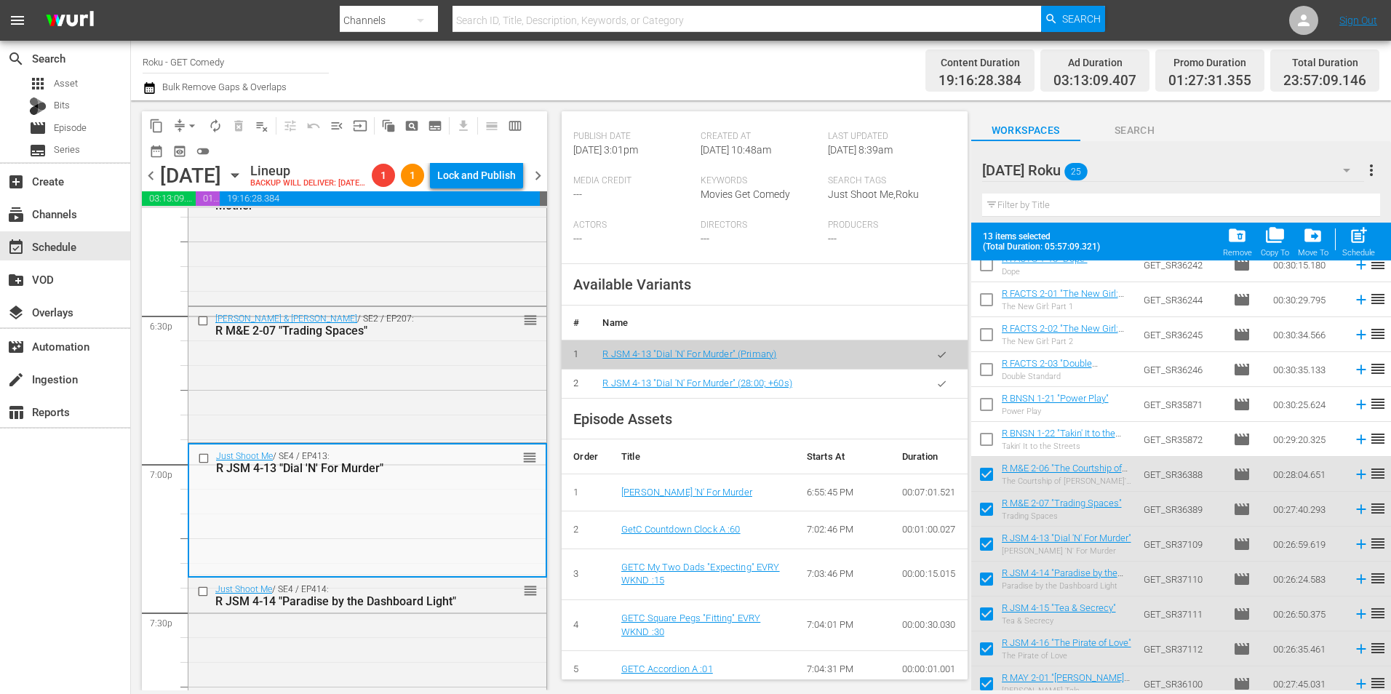
click at [938, 386] on icon "button" at bounding box center [942, 383] width 8 height 6
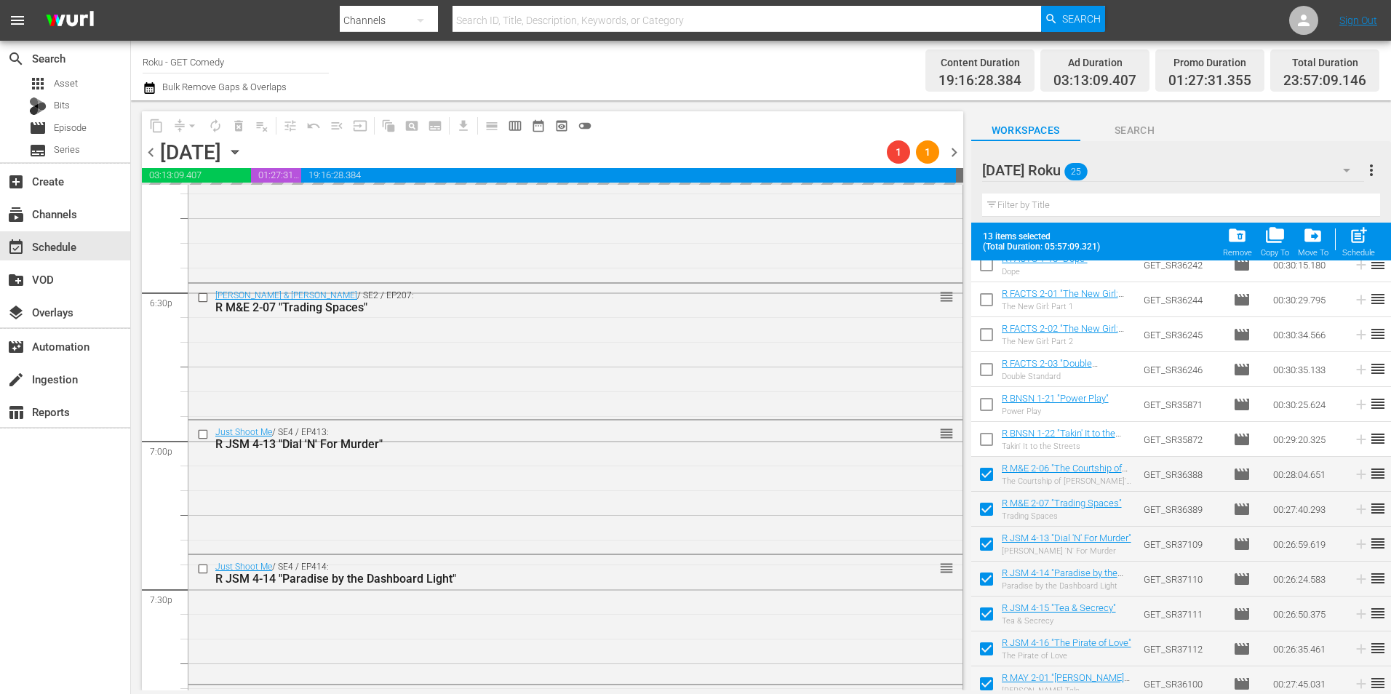
scroll to position [5456, 0]
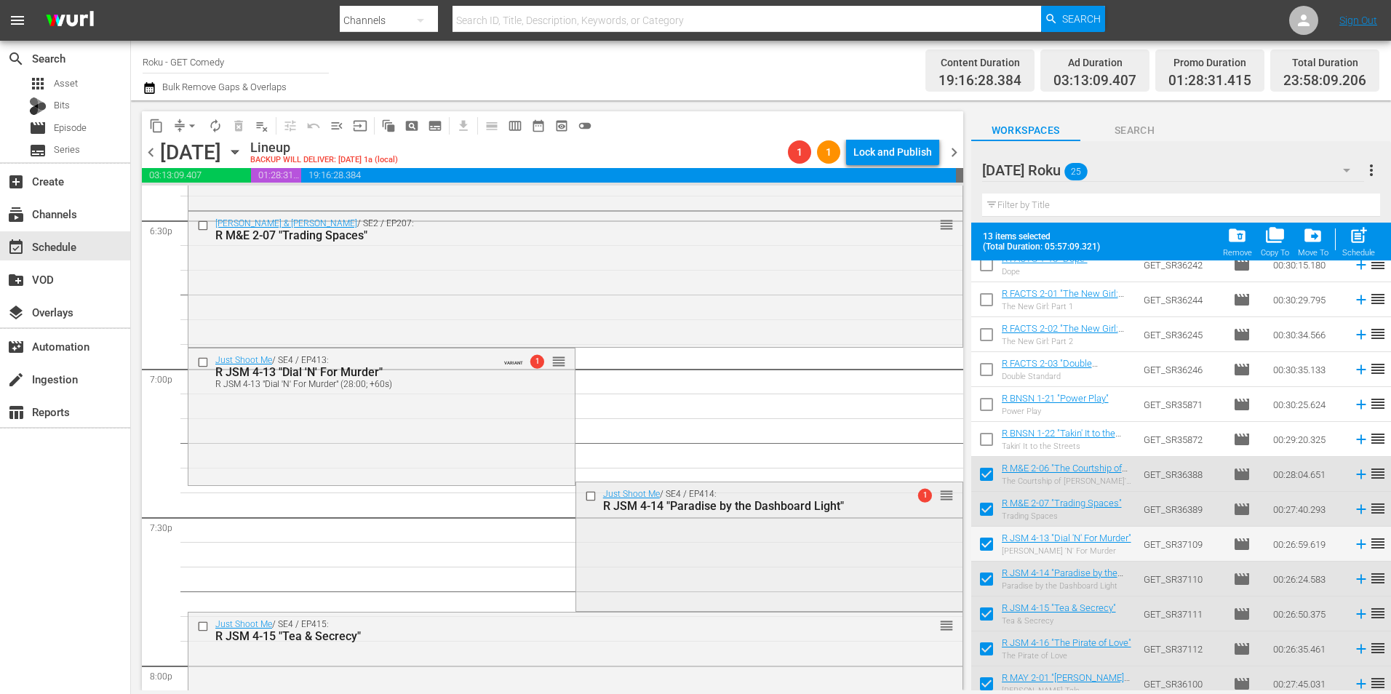
click at [627, 538] on div "Just Shoot Me / SE4 / EP414: R JSM 4-14 "Paradise by the Dashboard Light" 1 reo…" at bounding box center [769, 545] width 386 height 127
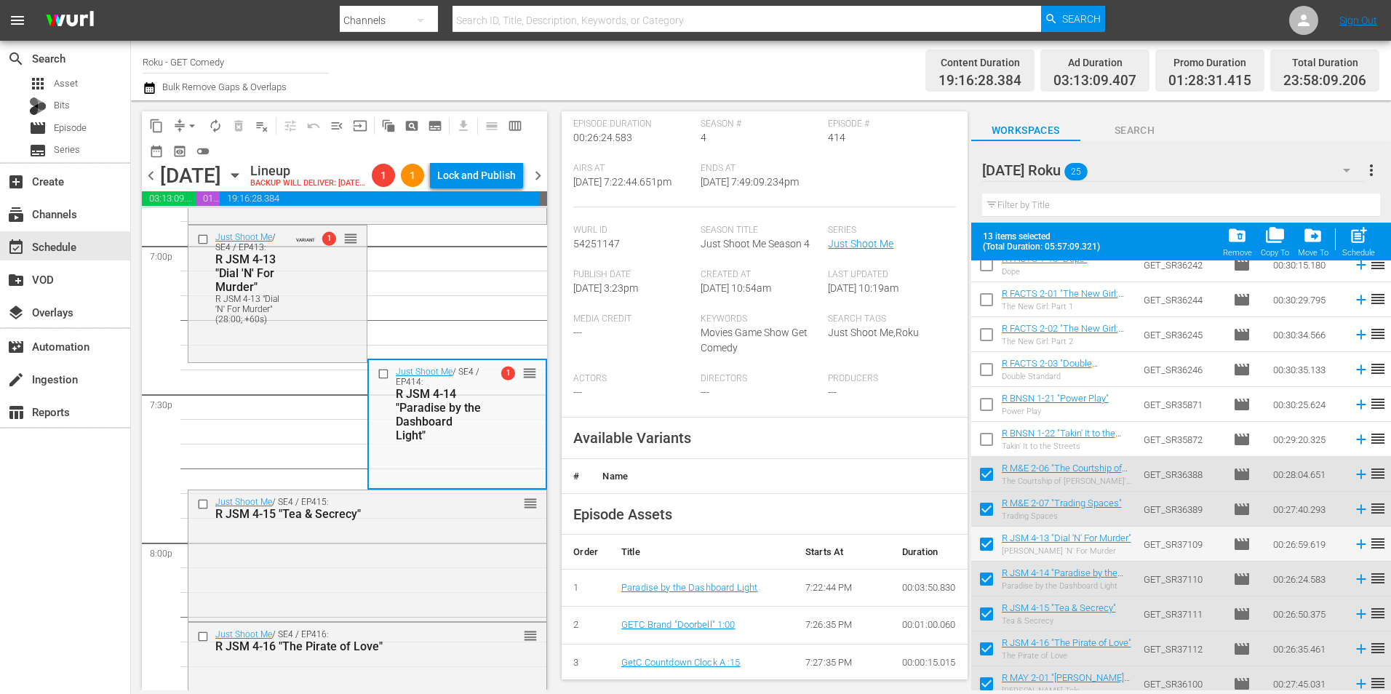
scroll to position [291, 0]
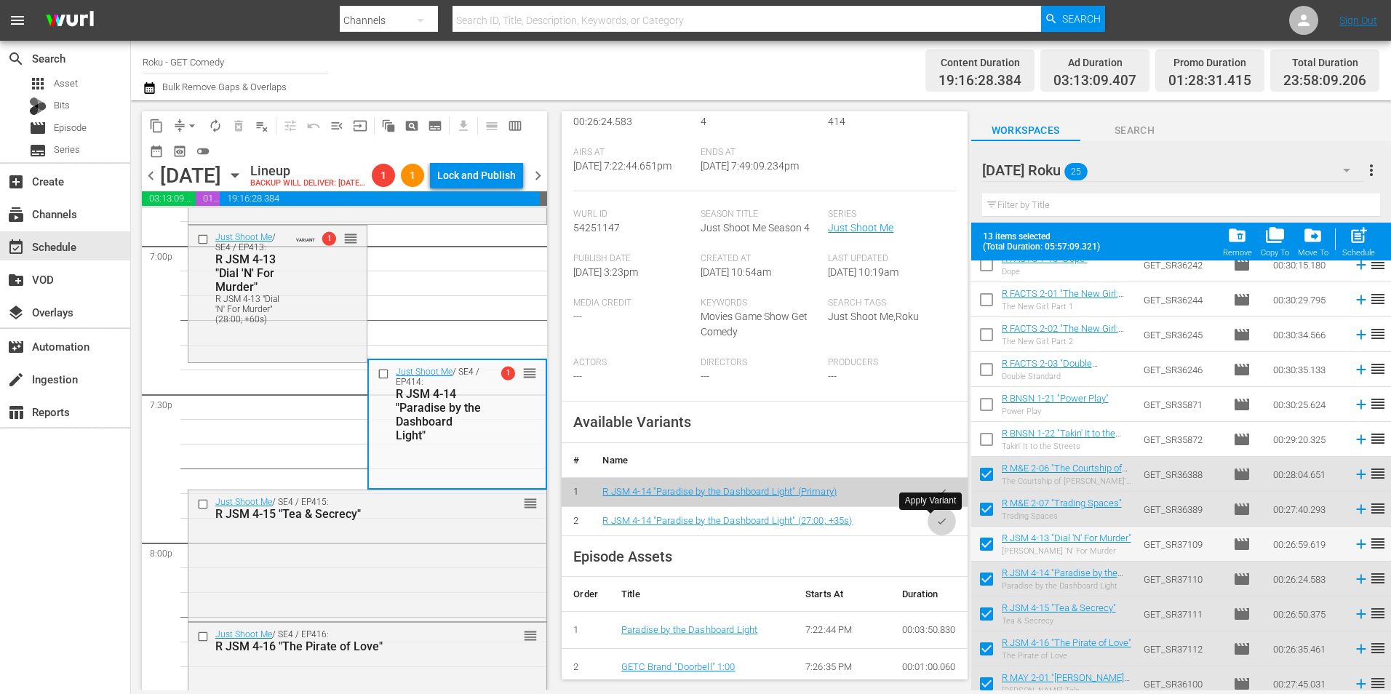
click at [936, 526] on icon "button" at bounding box center [941, 521] width 11 height 11
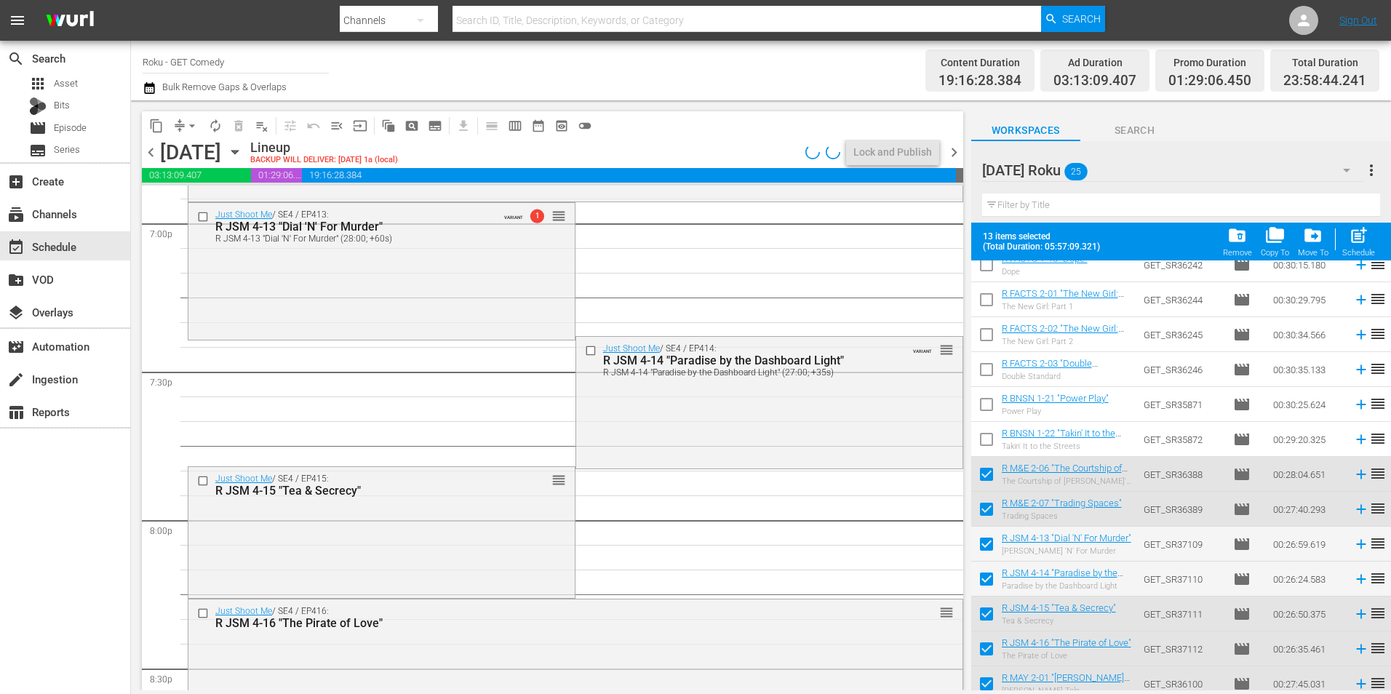
scroll to position [5675, 0]
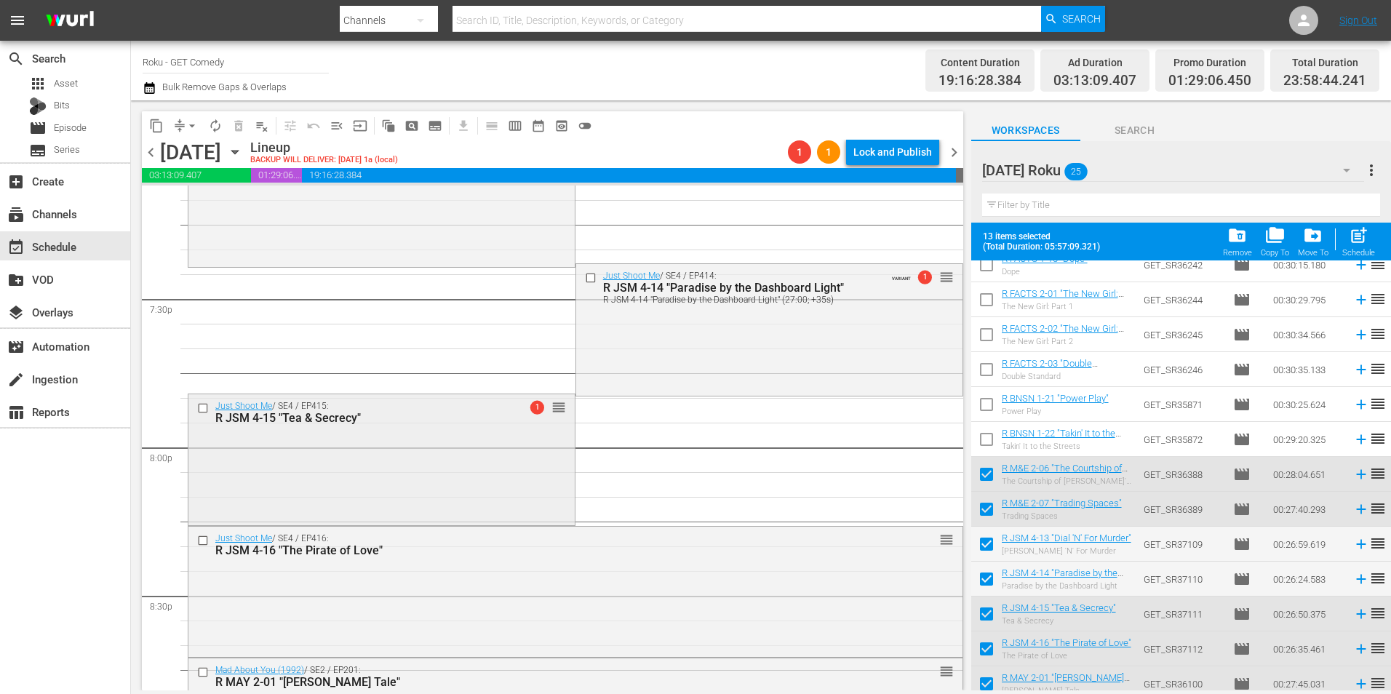
click at [525, 485] on div "Just Shoot Me / SE4 / EP415: R JSM 4-15 "Tea & Secrecy" 1 reorder" at bounding box center [381, 458] width 386 height 129
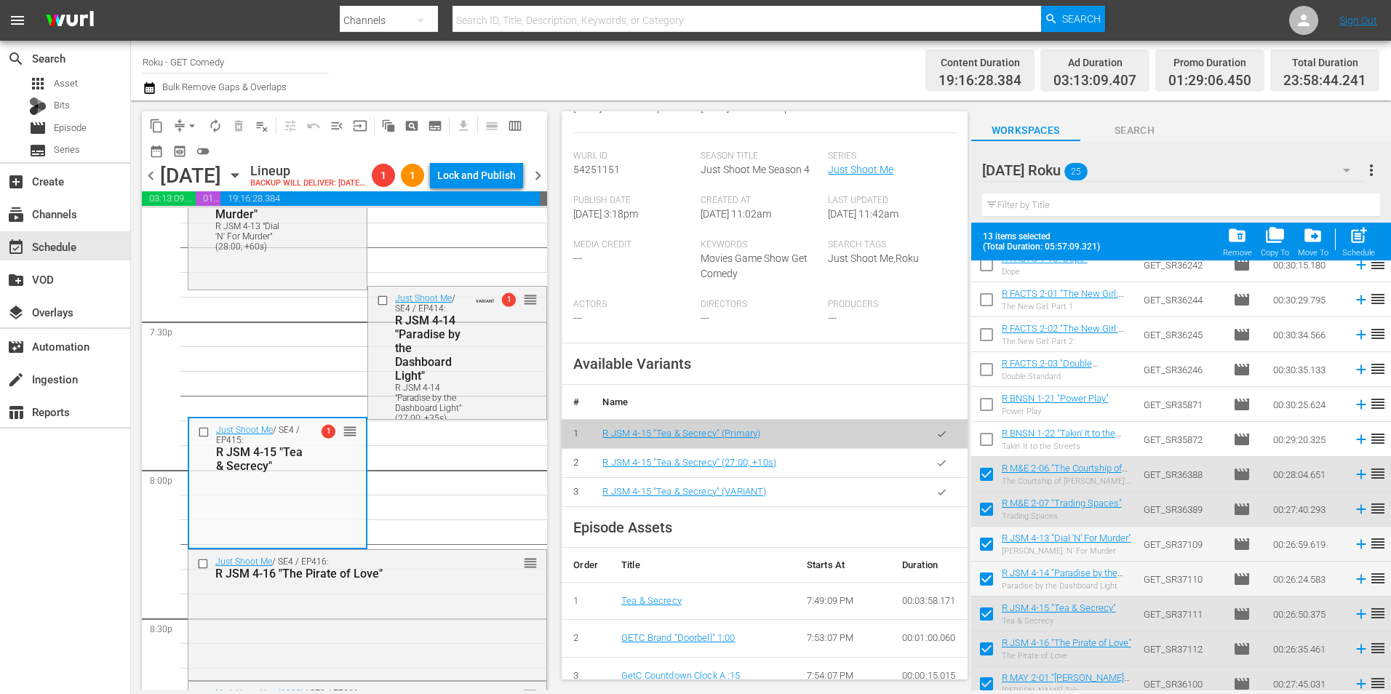
scroll to position [437, 0]
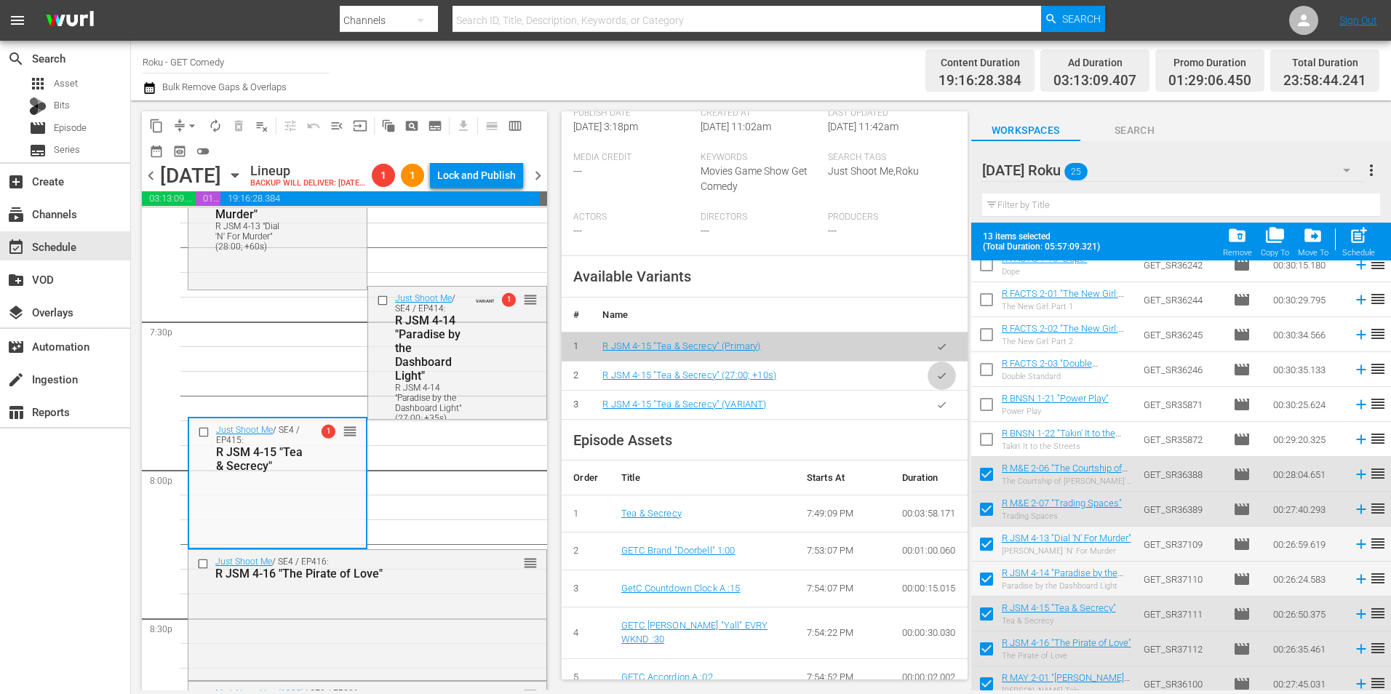
click at [936, 381] on icon "button" at bounding box center [941, 375] width 11 height 11
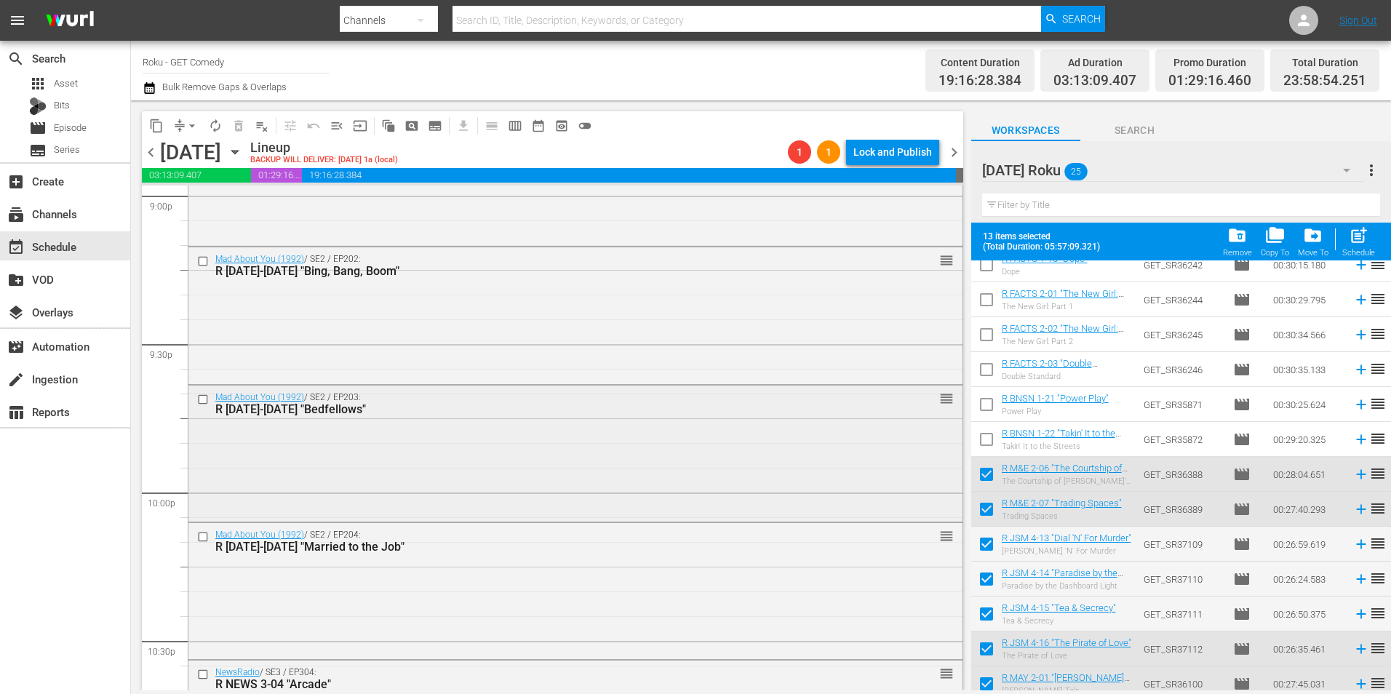
scroll to position [6257, 0]
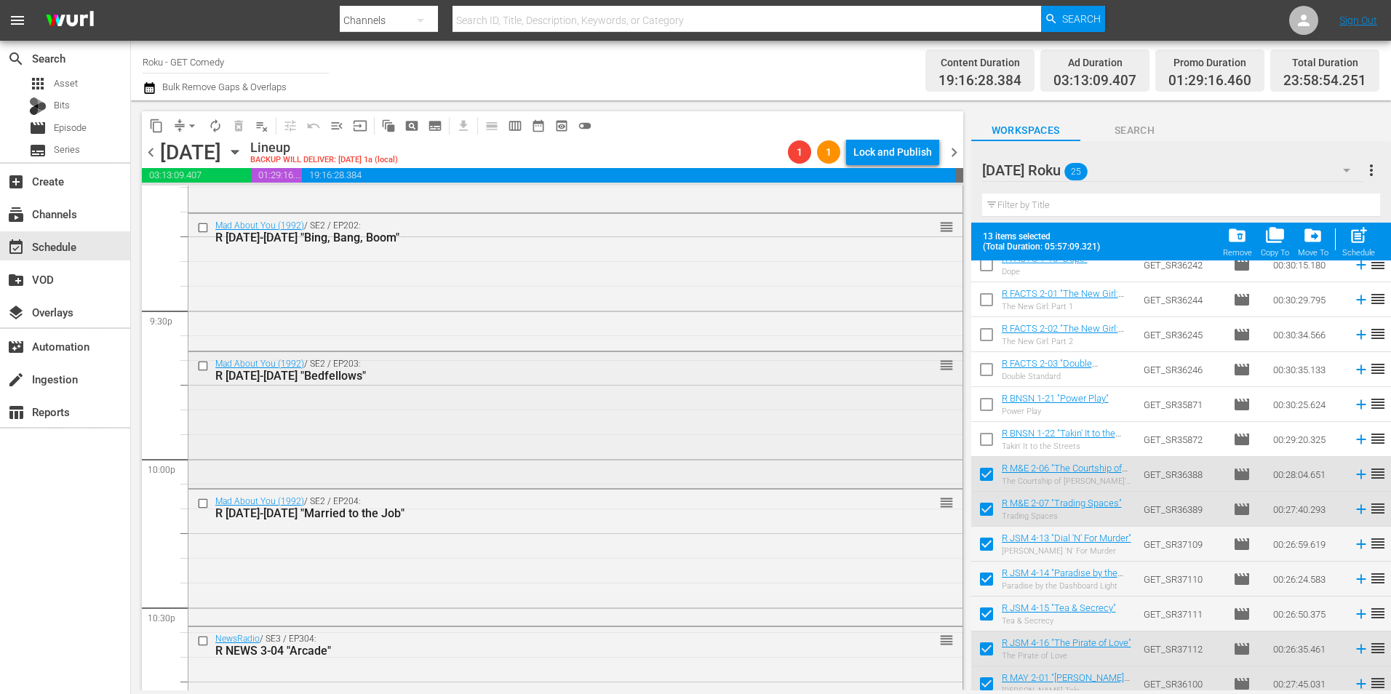
click at [376, 452] on div "Mad About You (1992) / SE2 / EP203: R MAY 2-03 "Bedfellows" reorder" at bounding box center [575, 419] width 774 height 134
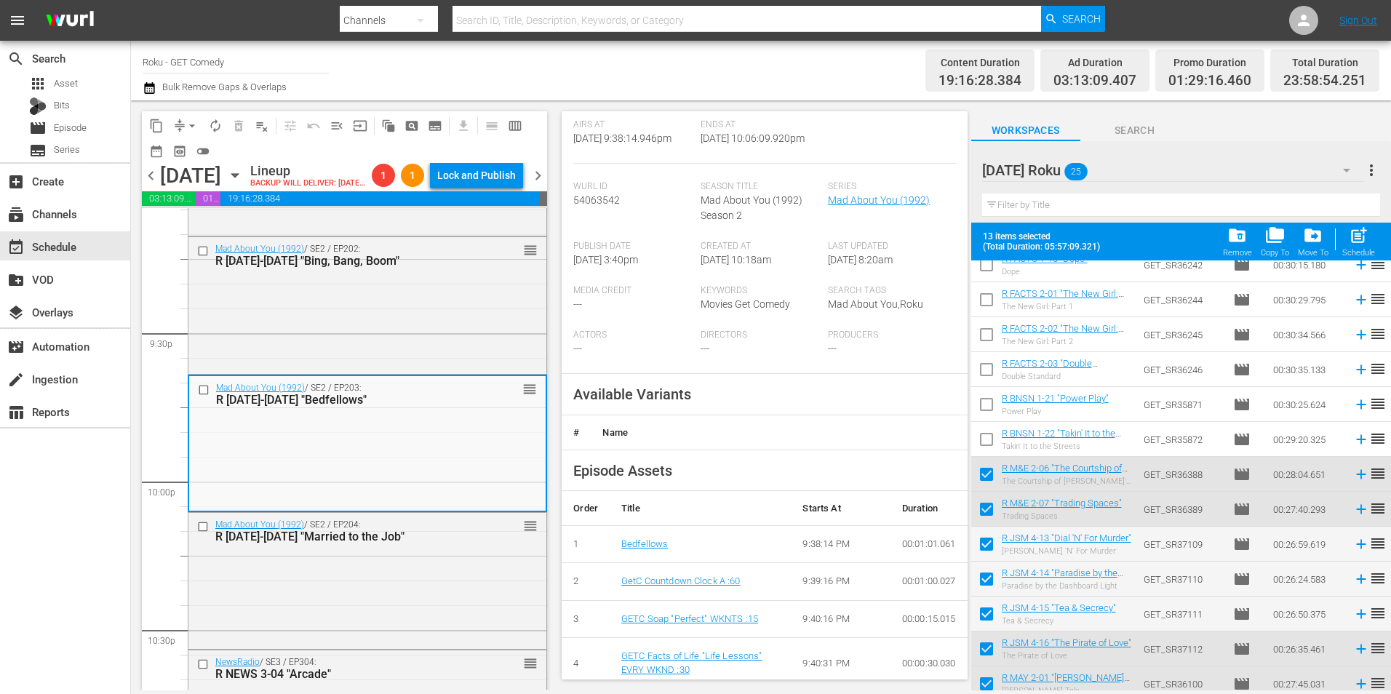
scroll to position [291, 0]
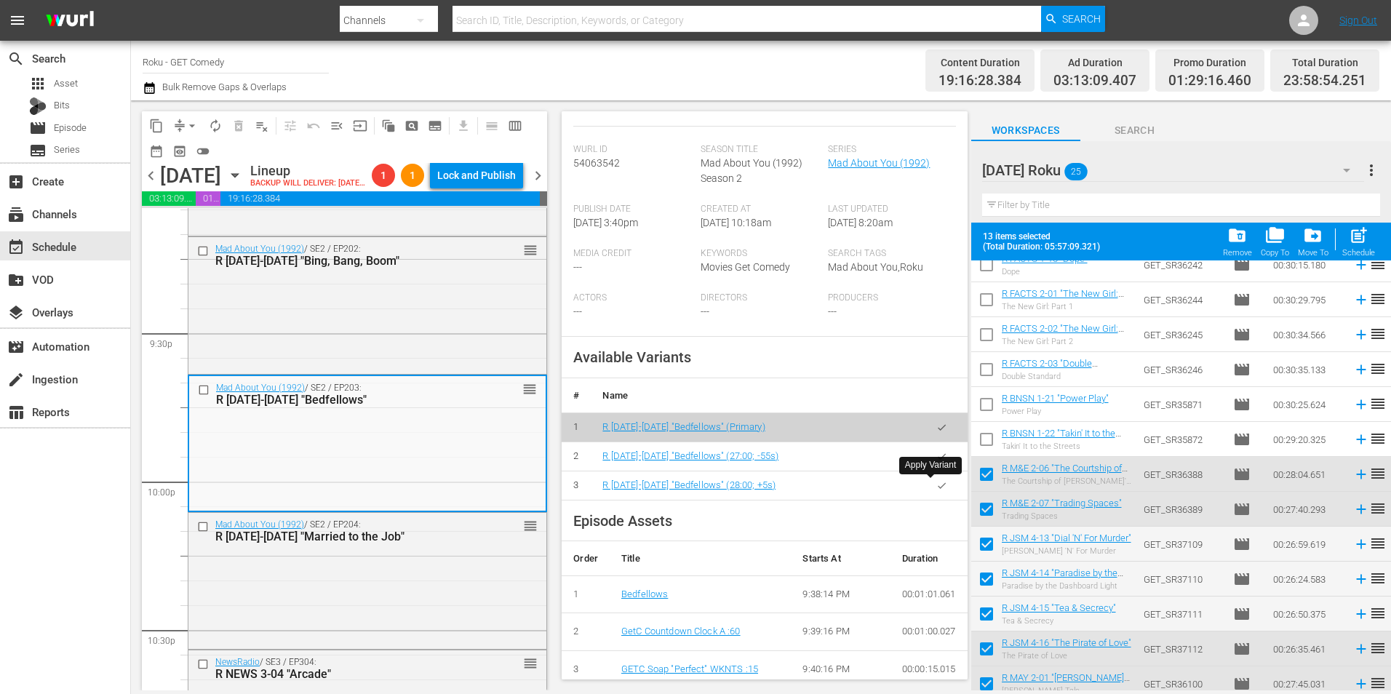
click at [936, 491] on icon "button" at bounding box center [941, 485] width 11 height 11
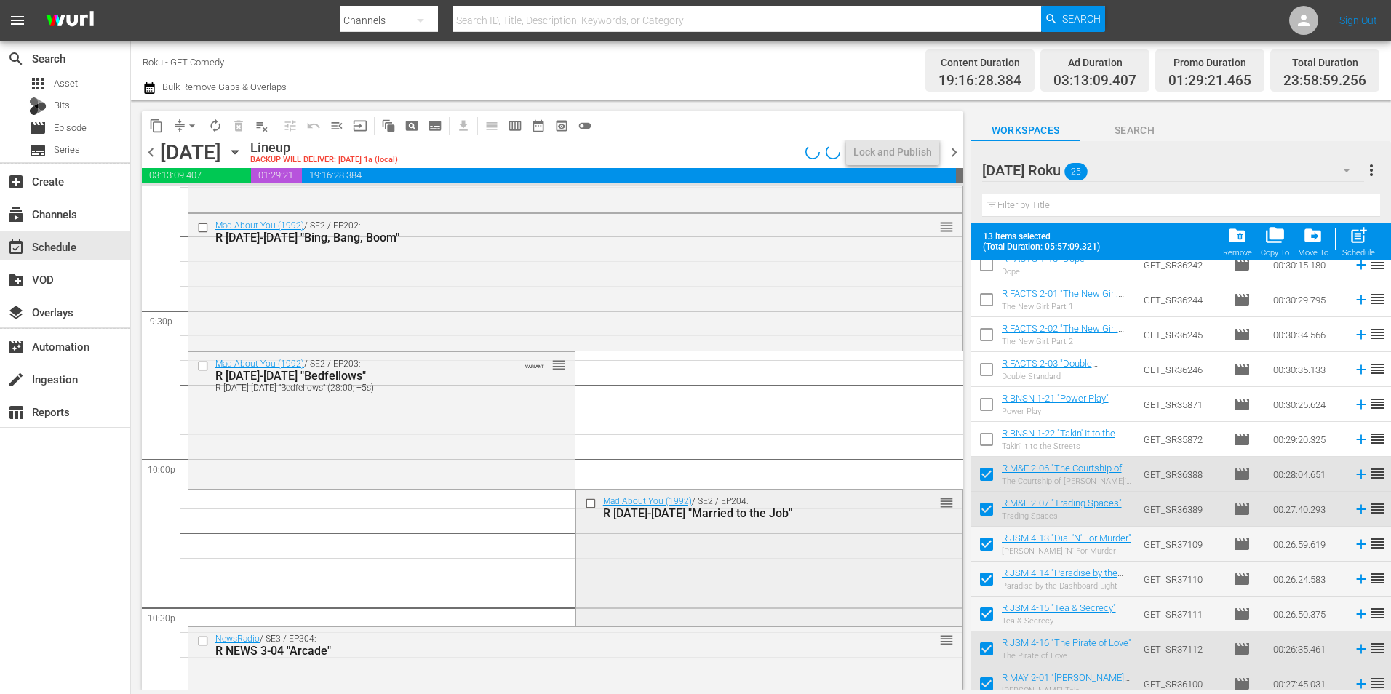
click at [701, 549] on div "Mad About You (1992) / SE2 / EP204: R MAY 2-04 "Married to the Job" reorder" at bounding box center [769, 556] width 386 height 133
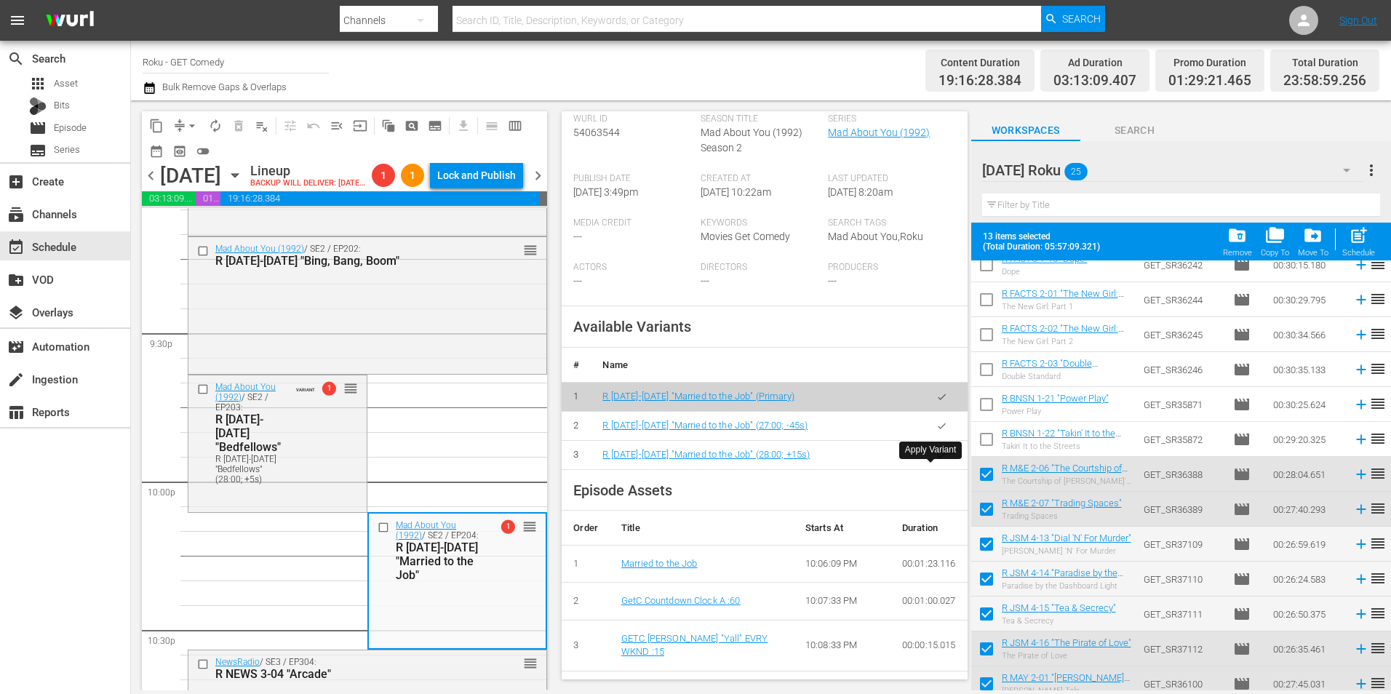
click at [936, 461] on icon "button" at bounding box center [941, 455] width 11 height 11
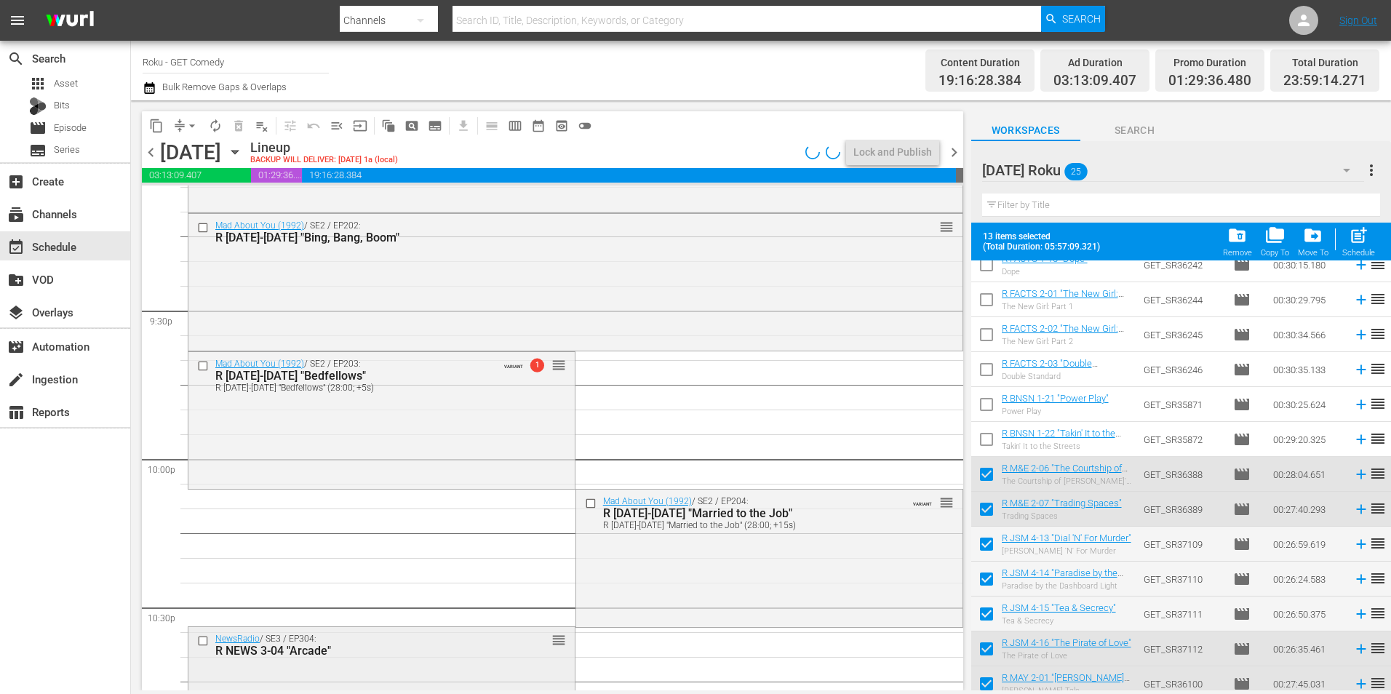
scroll to position [6402, 0]
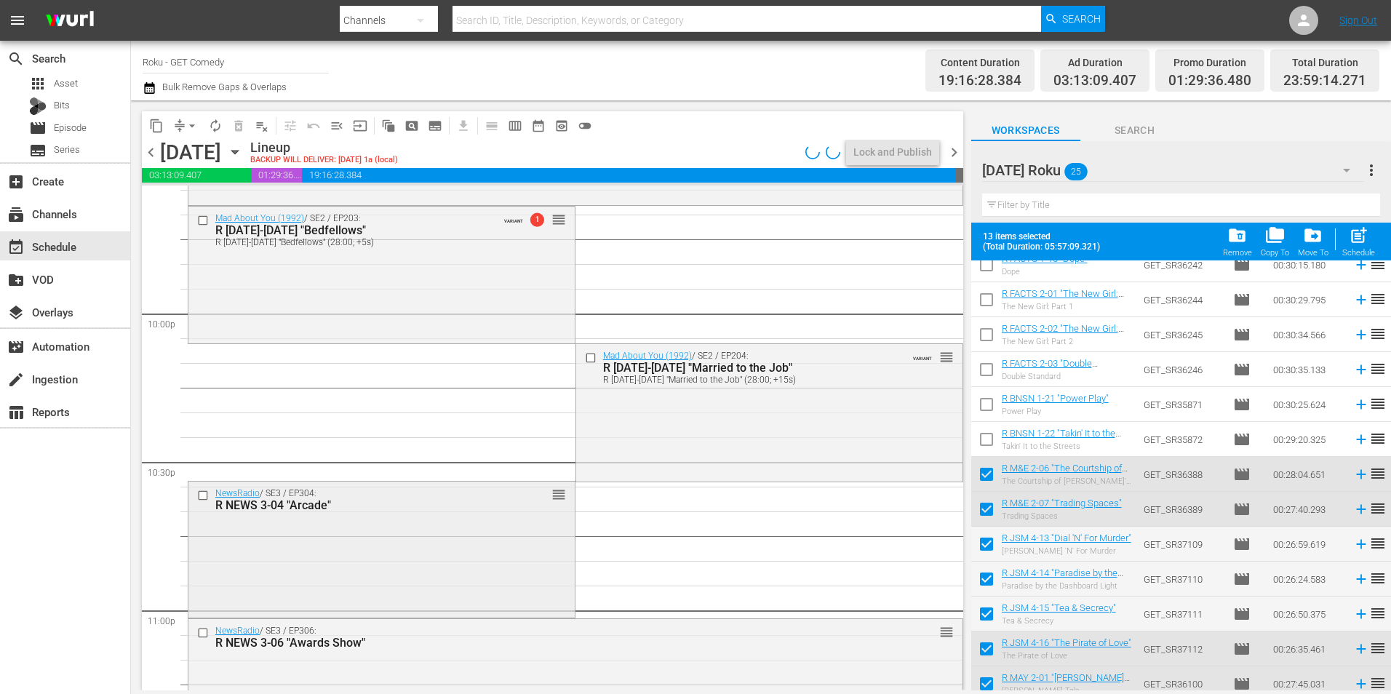
click at [429, 556] on div "NewsRadio / SE3 / EP304: R NEWS 3-04 "Arcade" reorder" at bounding box center [381, 548] width 386 height 133
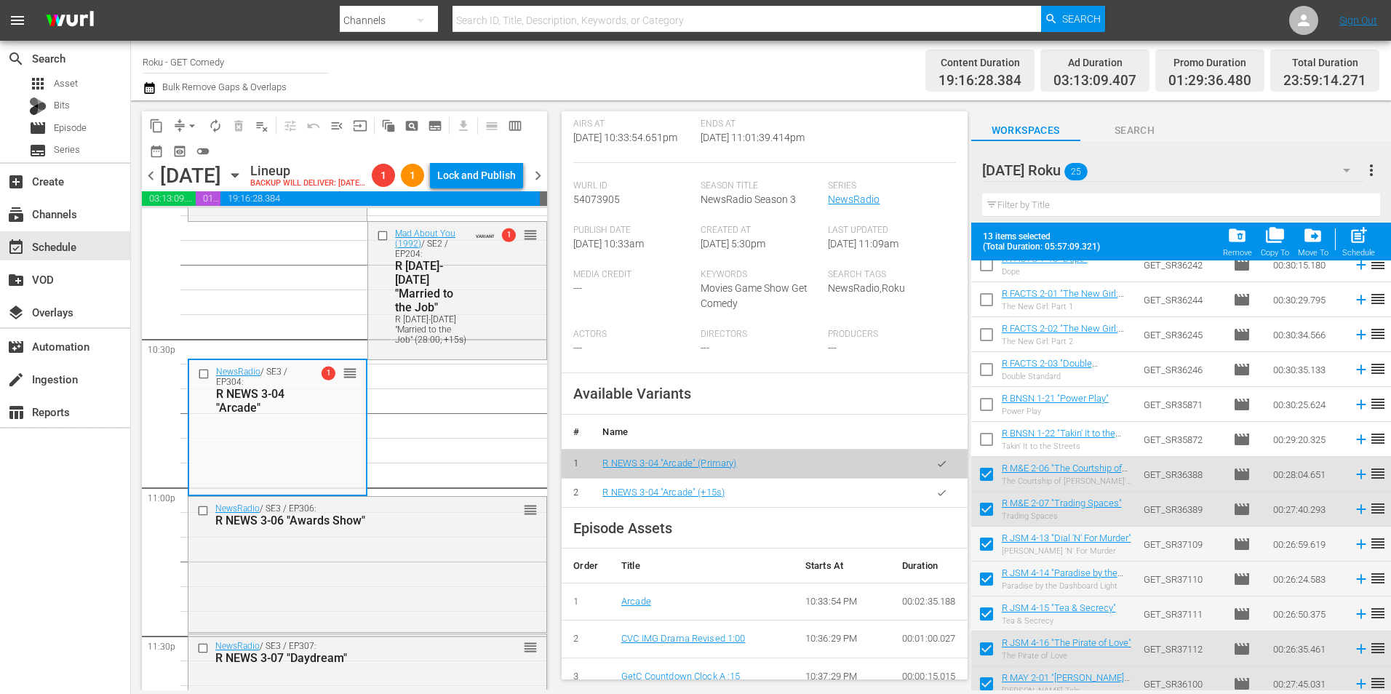
scroll to position [291, 0]
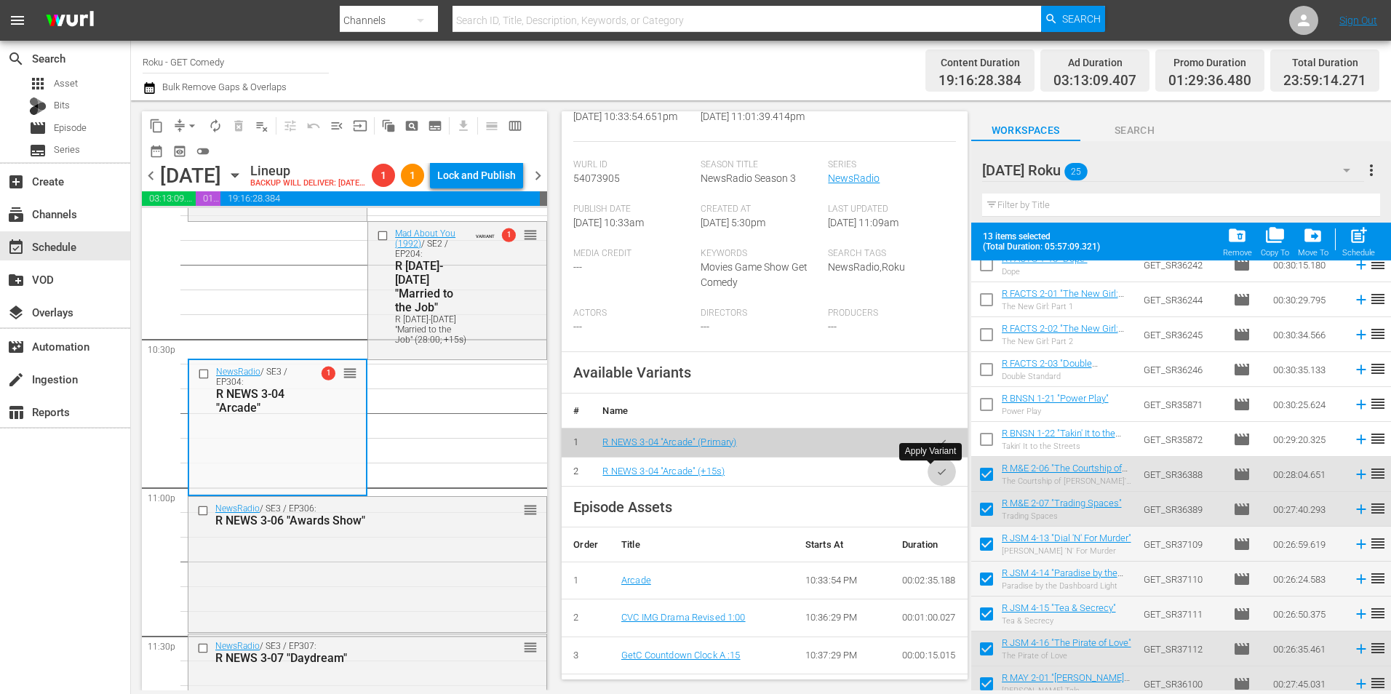
click at [937, 469] on button "button" at bounding box center [942, 472] width 28 height 28
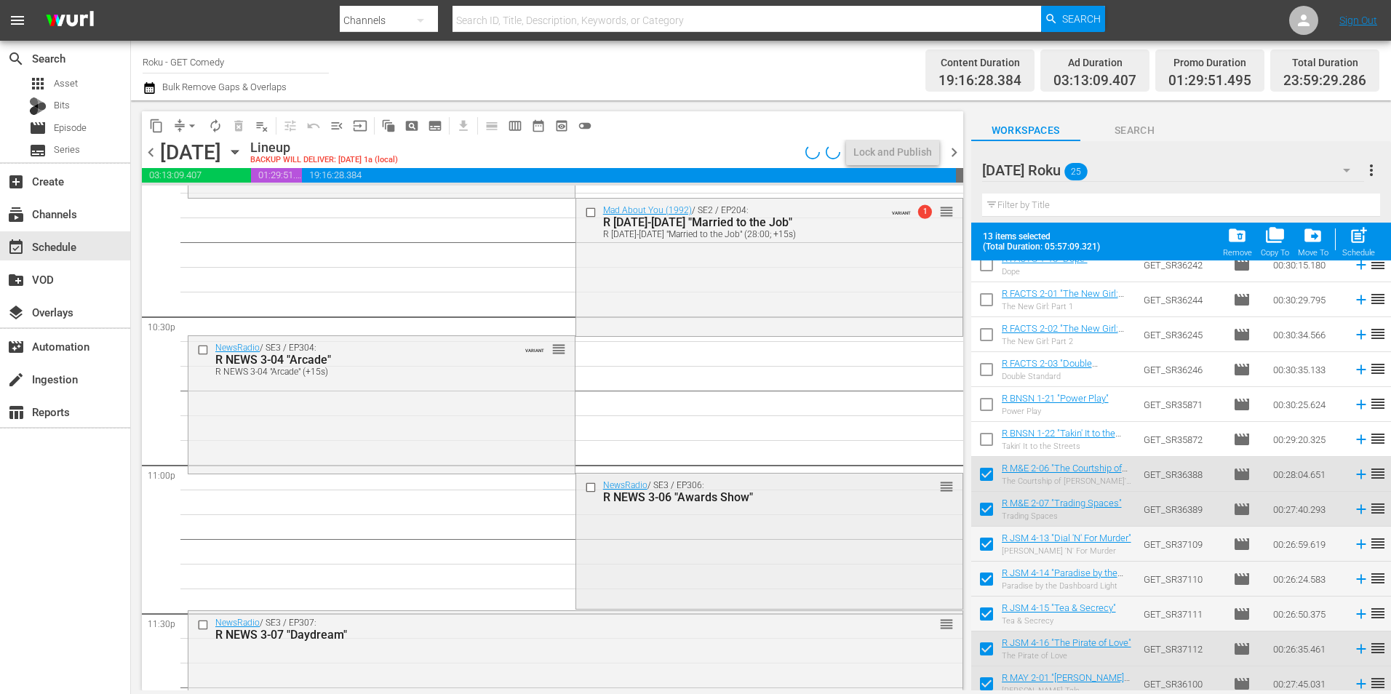
click at [636, 530] on div "NewsRadio / SE3 / EP306: R NEWS 3-06 "Awards Show" reorder" at bounding box center [769, 540] width 386 height 133
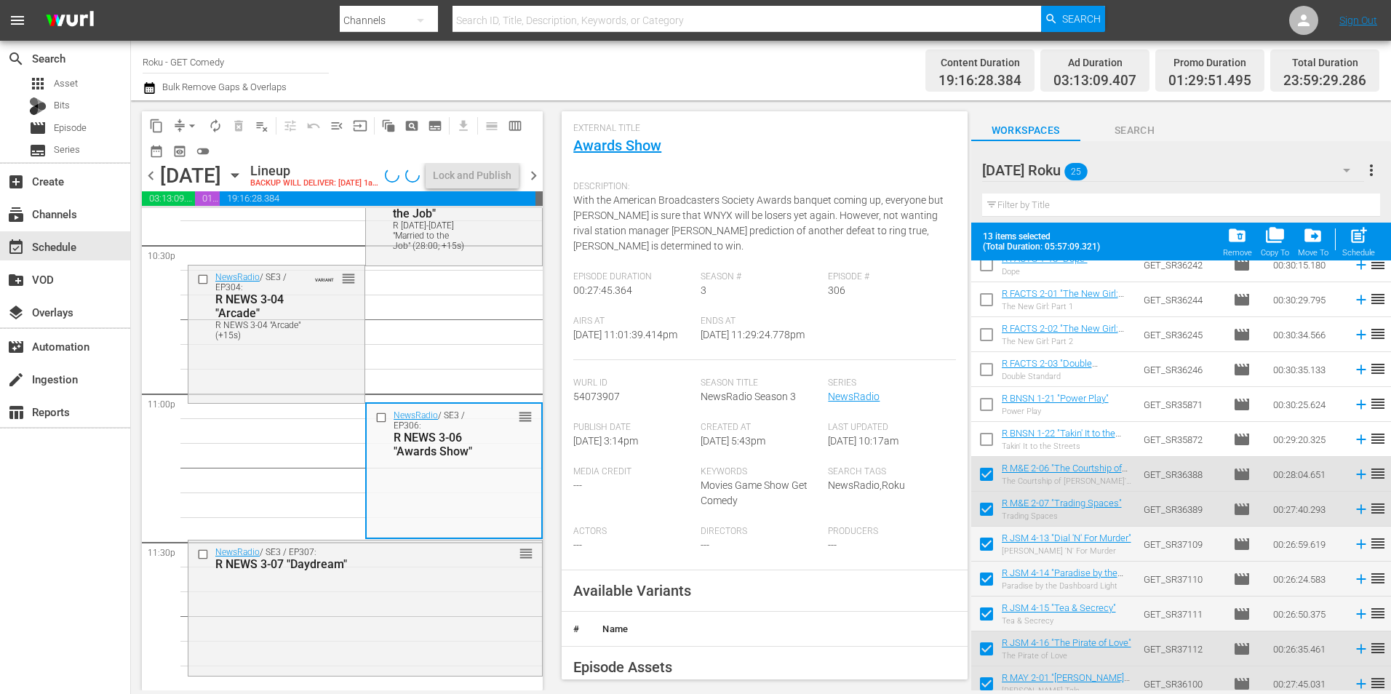
scroll to position [146, 0]
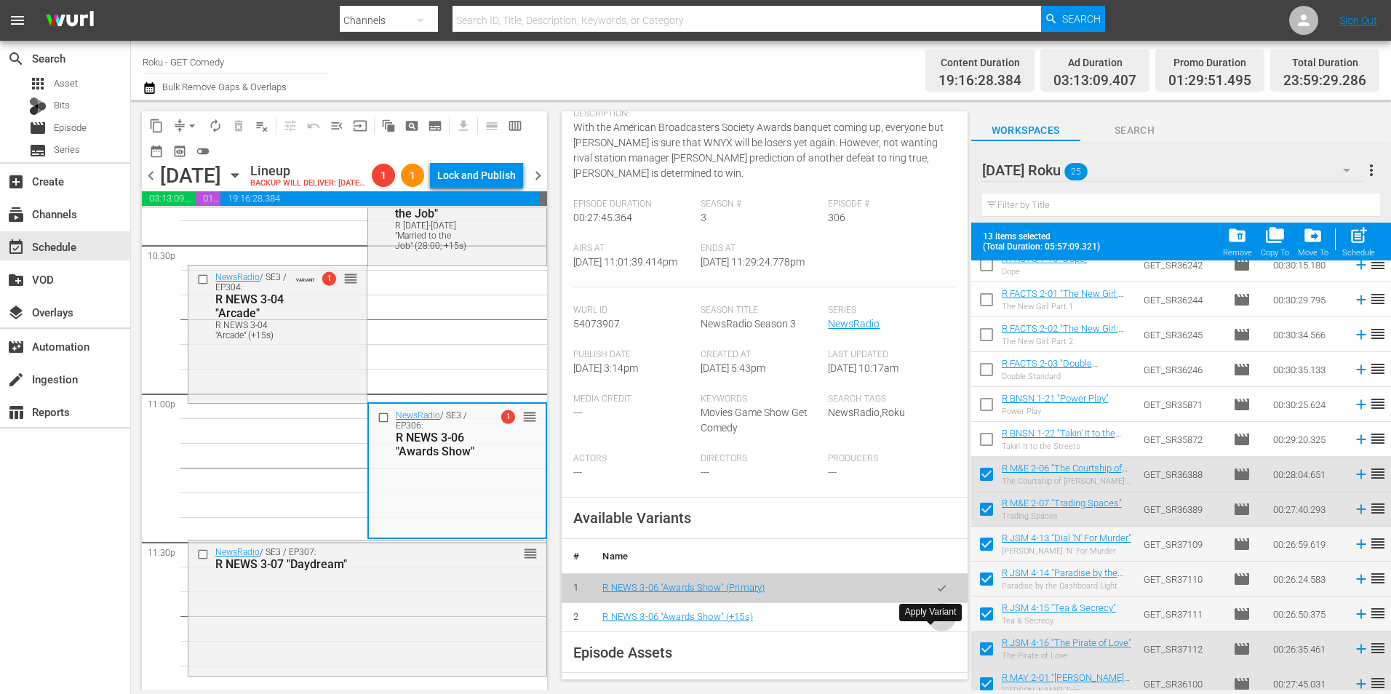
click at [939, 629] on button "button" at bounding box center [942, 617] width 28 height 28
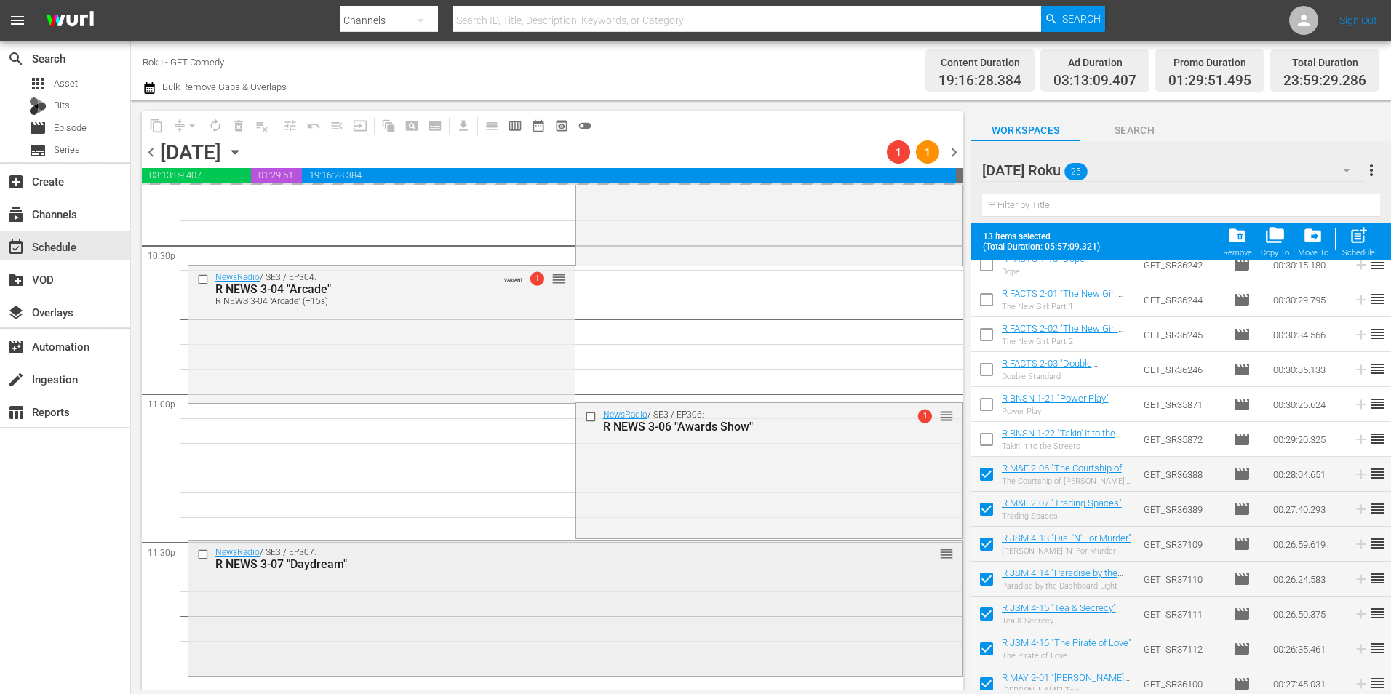
scroll to position [6618, 0]
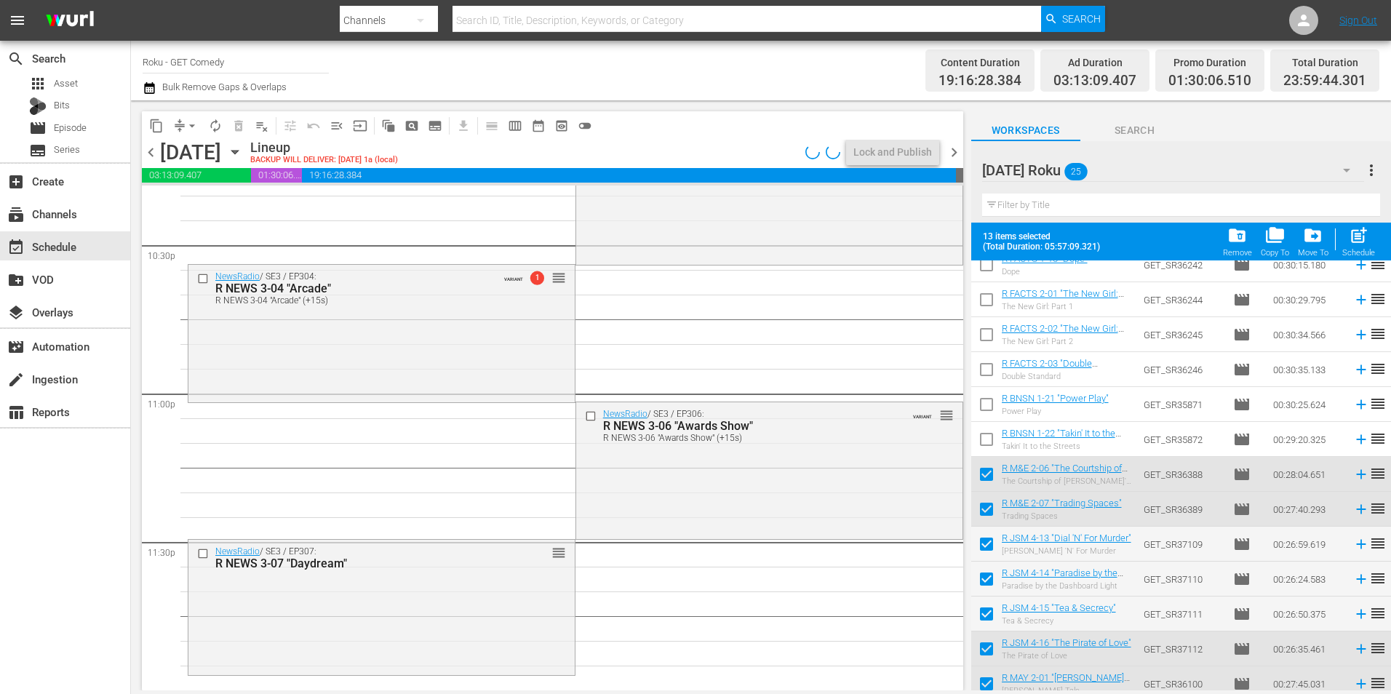
click at [395, 581] on div "NewsRadio / SE3 / EP307: R NEWS 3-07 "Daydream" reorder" at bounding box center [381, 606] width 386 height 133
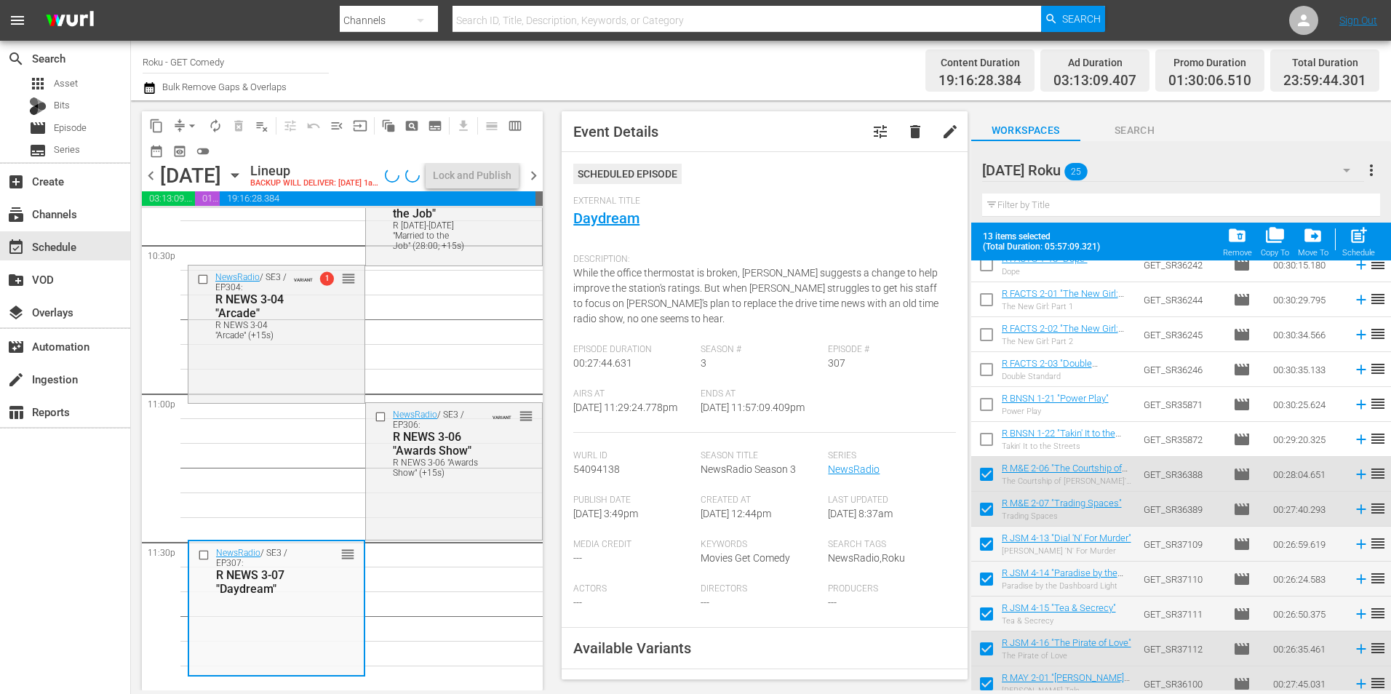
scroll to position [218, 0]
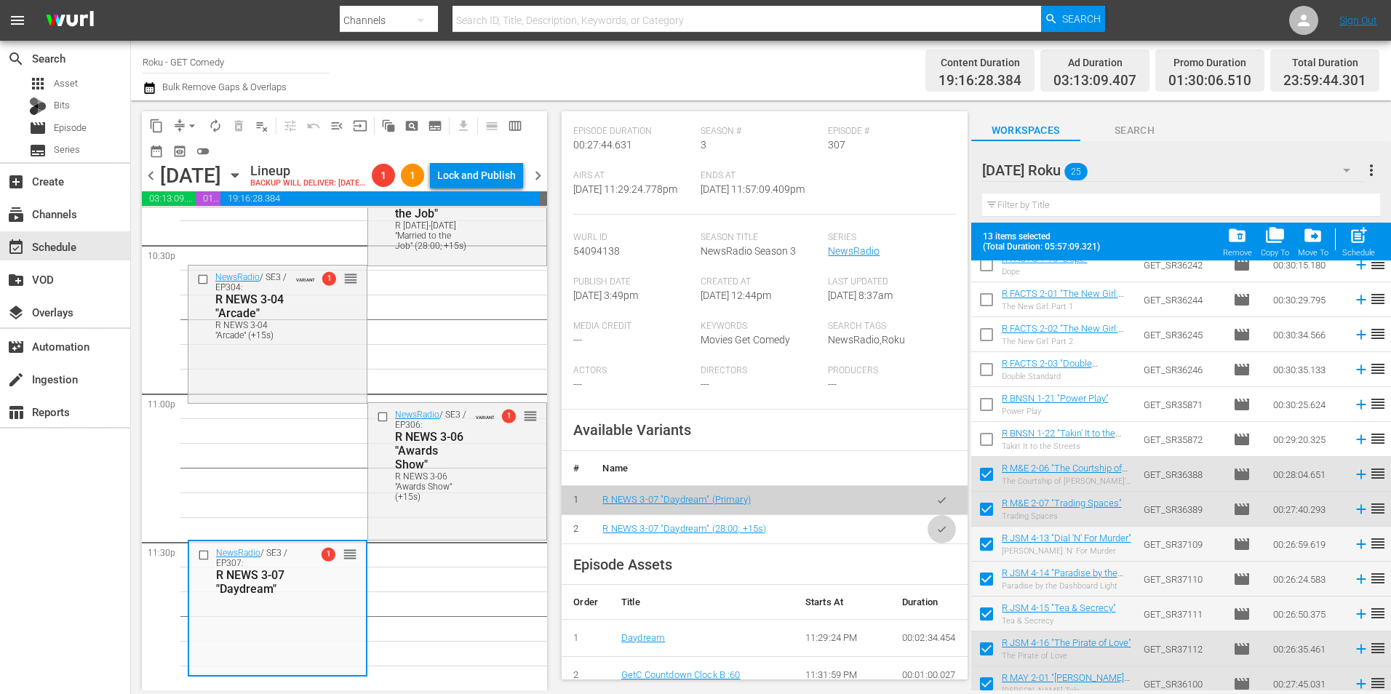
click at [936, 535] on icon "button" at bounding box center [941, 529] width 11 height 11
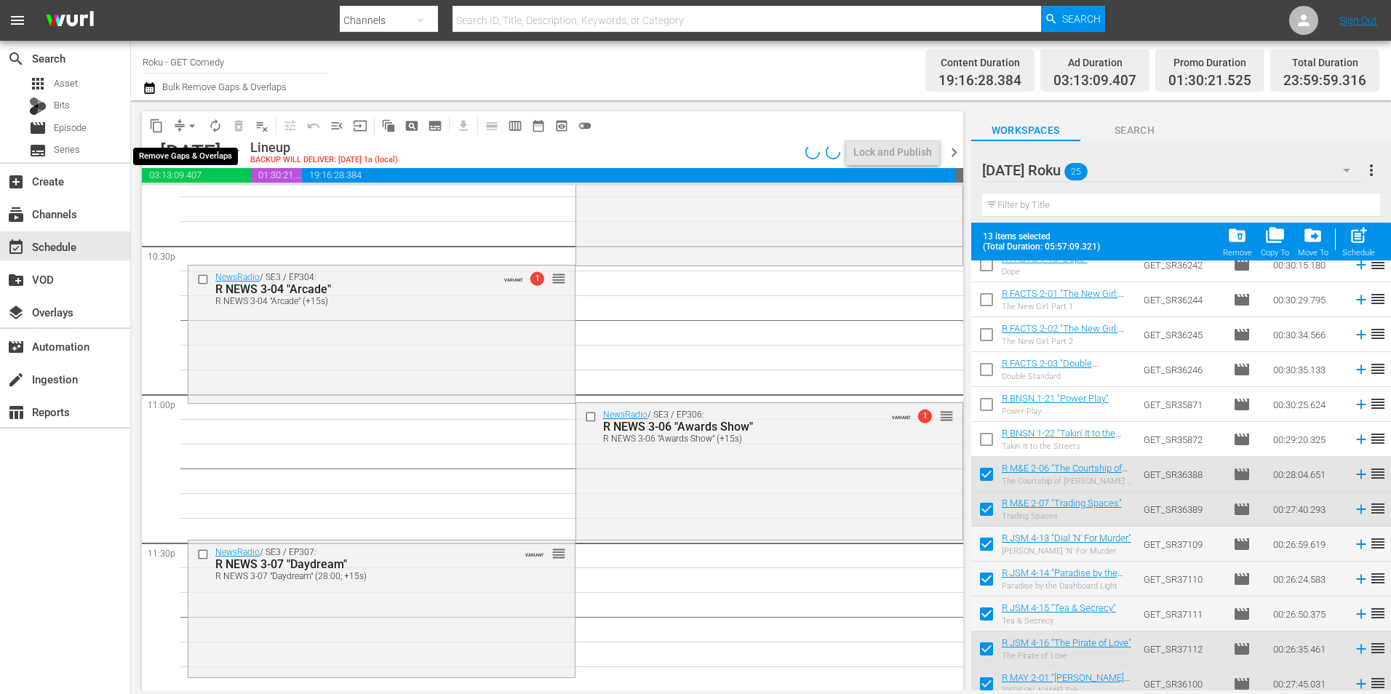
scroll to position [6619, 0]
click at [194, 124] on span "arrow_drop_down" at bounding box center [192, 126] width 15 height 15
click at [192, 124] on span "arrow_drop_down" at bounding box center [192, 126] width 15 height 15
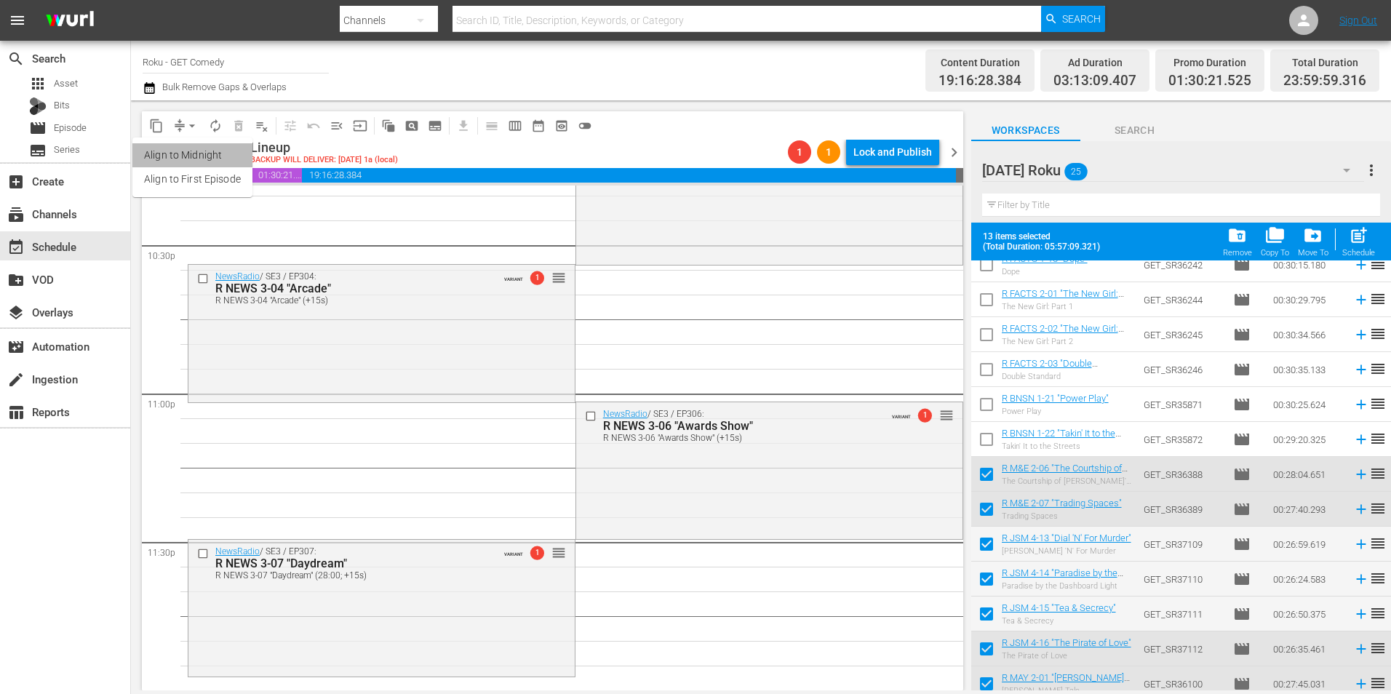
click at [183, 162] on li "Align to Midnight" at bounding box center [192, 155] width 120 height 24
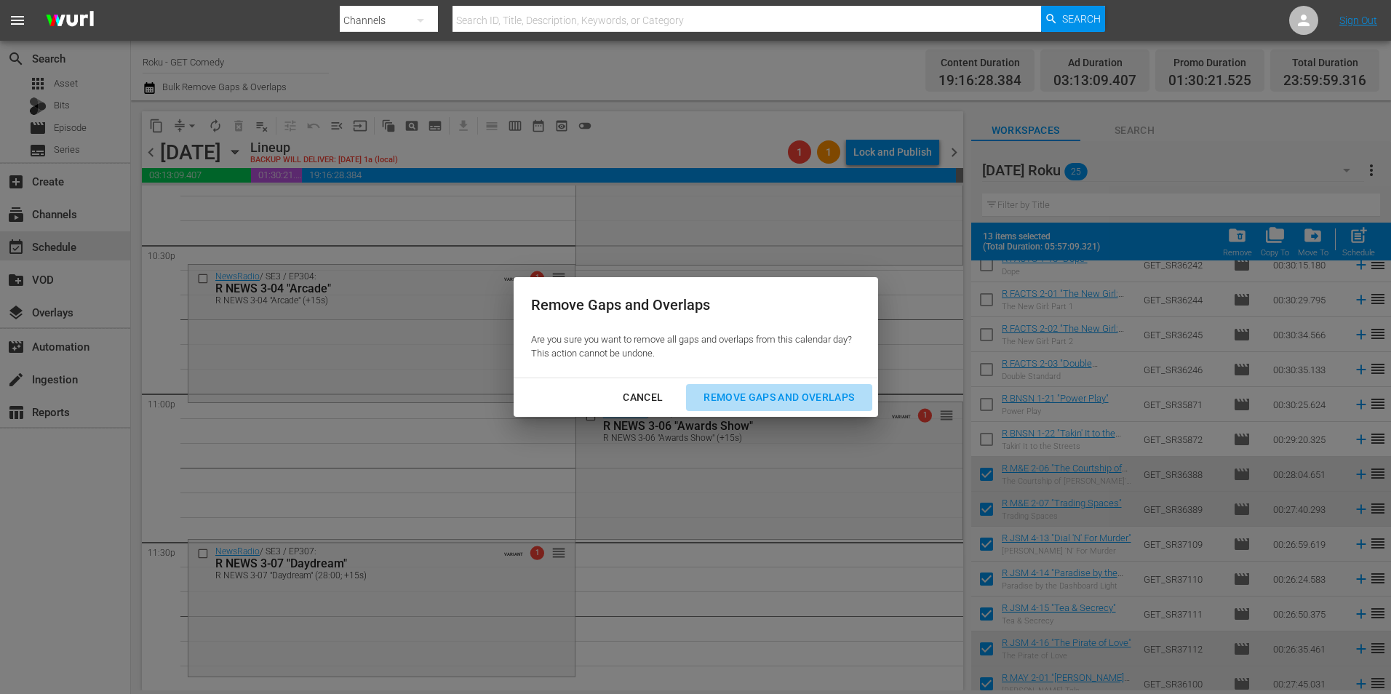
click at [741, 396] on div "Remove Gaps and Overlaps" at bounding box center [779, 398] width 174 height 18
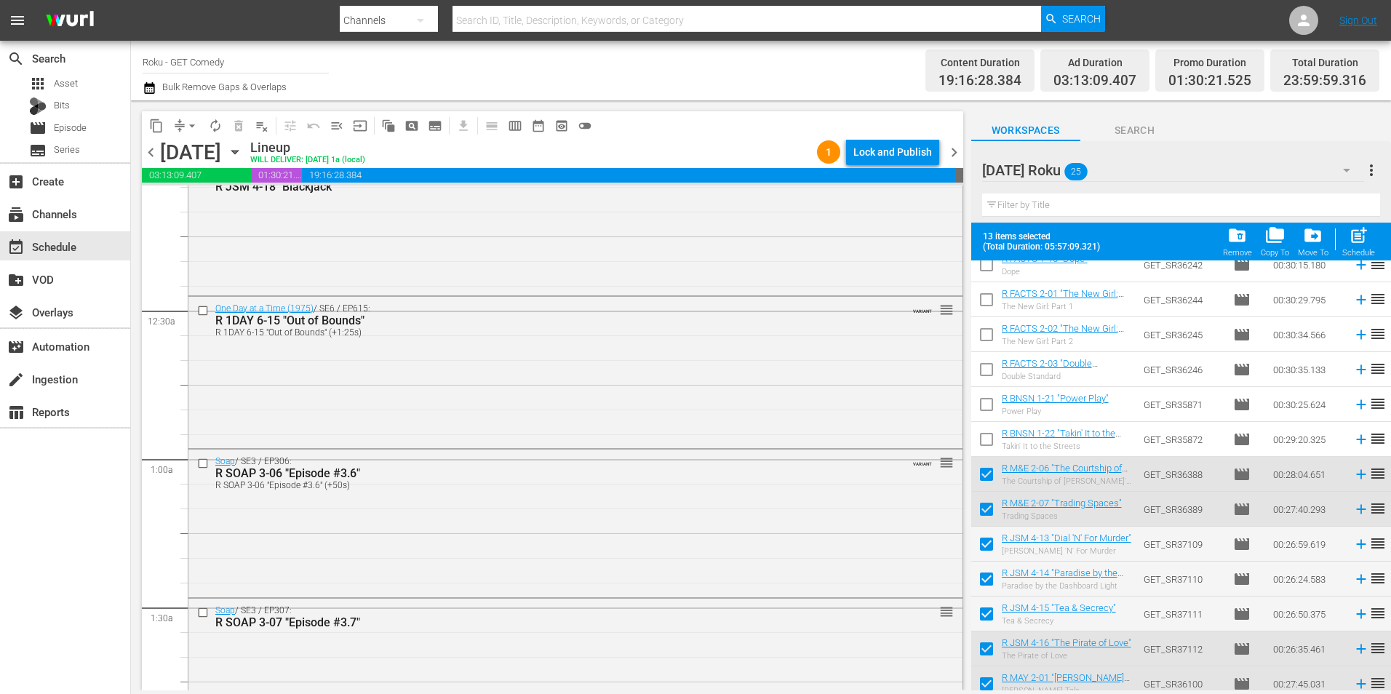
scroll to position [0, 0]
